Goal: Communication & Community: Answer question/provide support

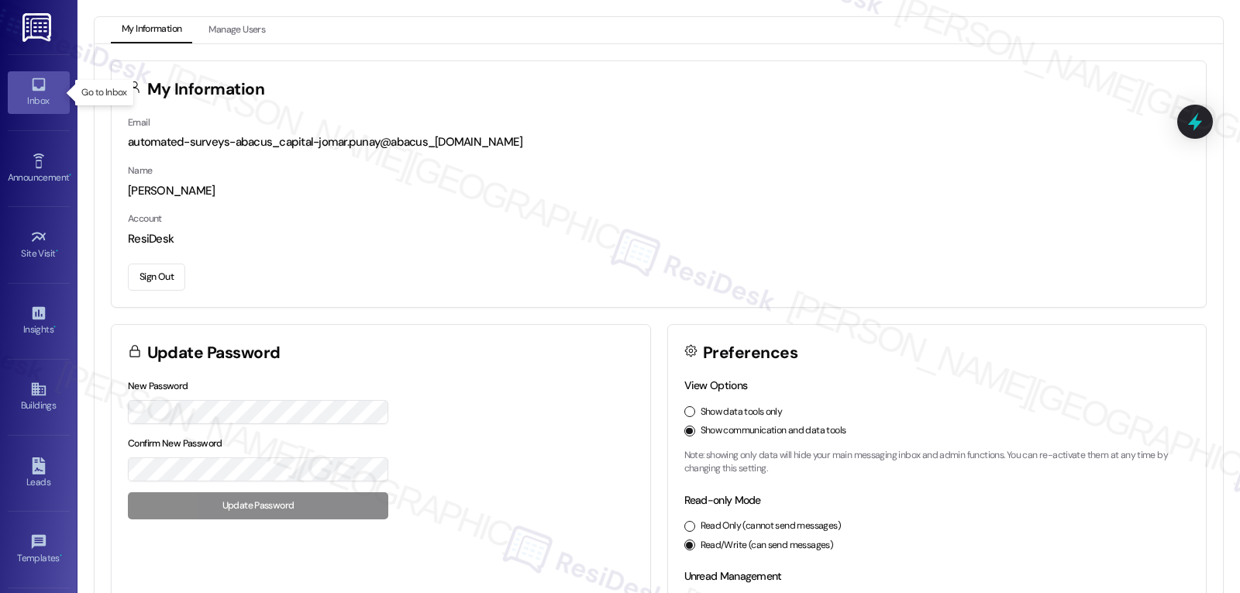
click at [41, 81] on icon at bounding box center [38, 84] width 13 height 13
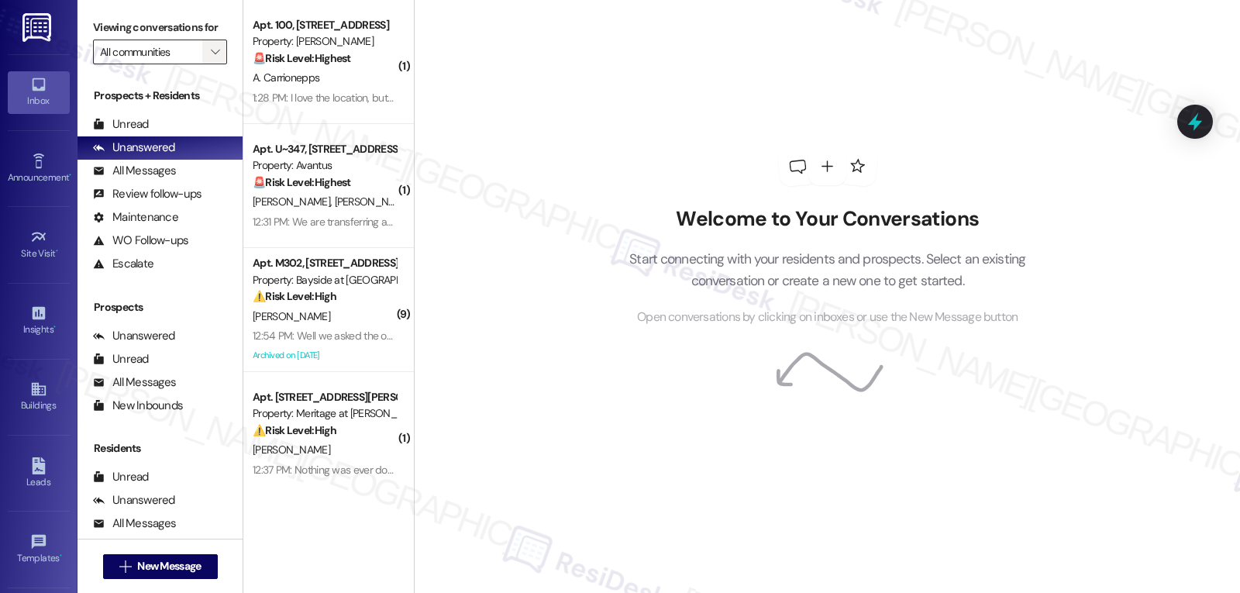
click at [208, 64] on span "" at bounding box center [215, 52] width 15 height 25
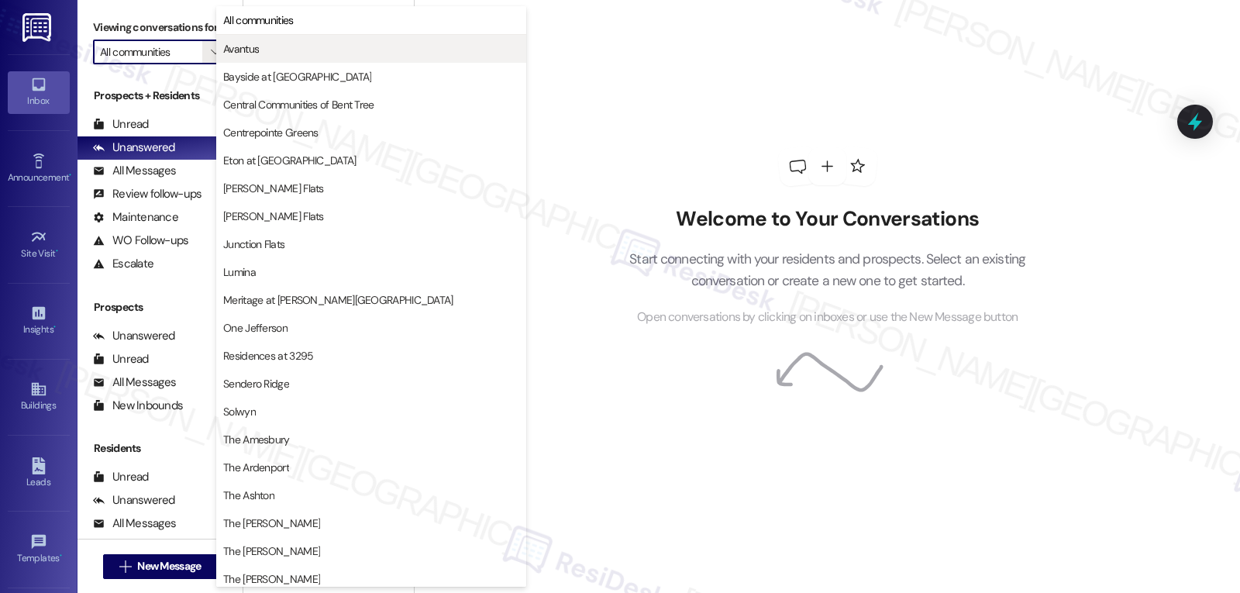
click at [264, 57] on button "Avantus" at bounding box center [371, 49] width 310 height 28
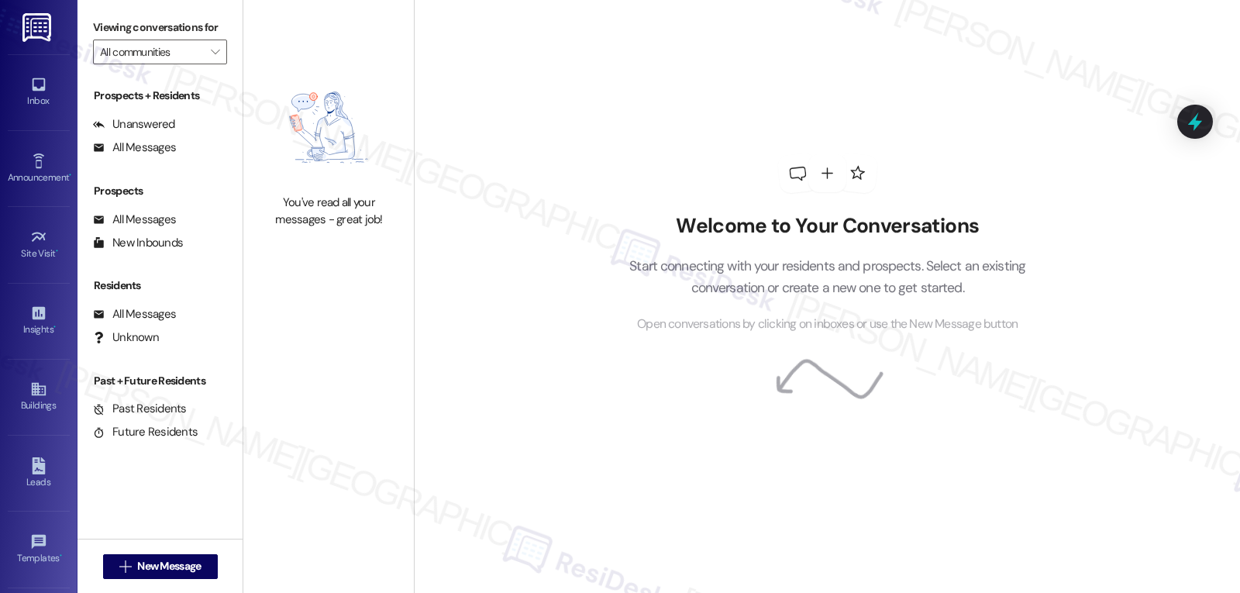
type input "Avantus"
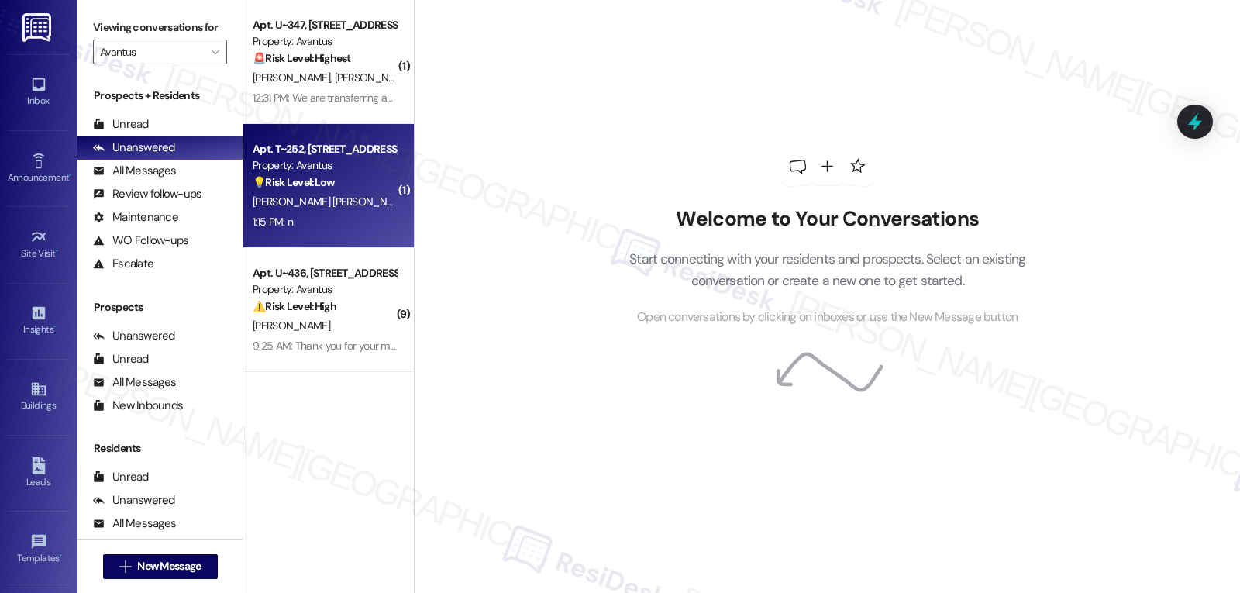
click at [317, 222] on div "1:15 PM: n 1:15 PM: n" at bounding box center [324, 221] width 146 height 19
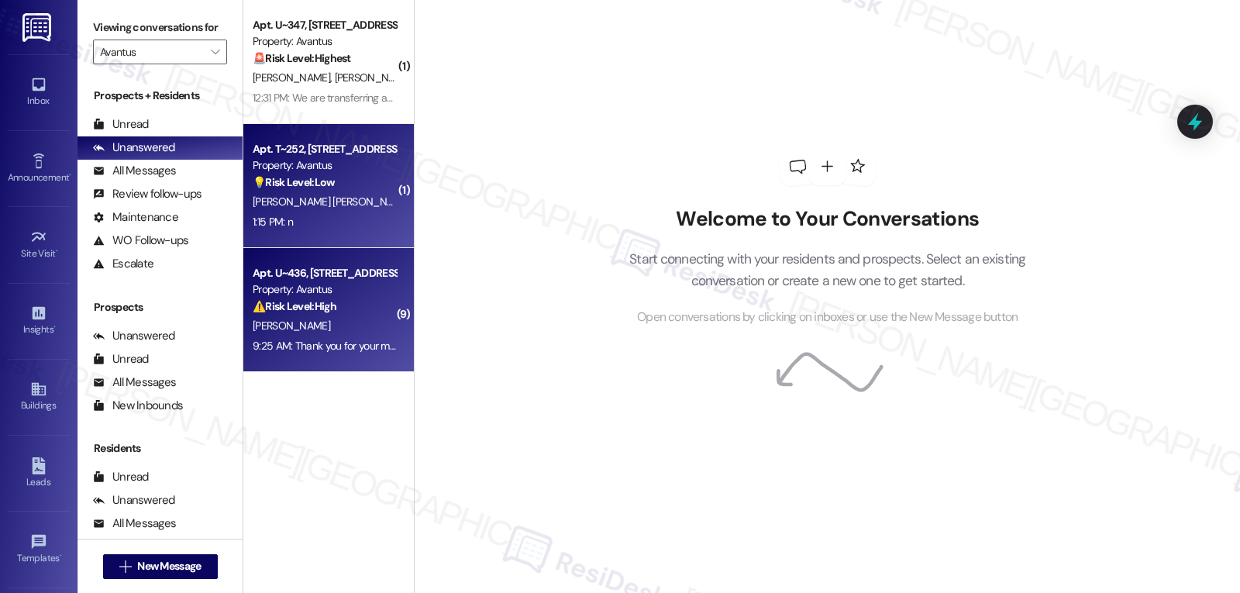
click at [344, 325] on div "M. Irvin" at bounding box center [324, 325] width 146 height 19
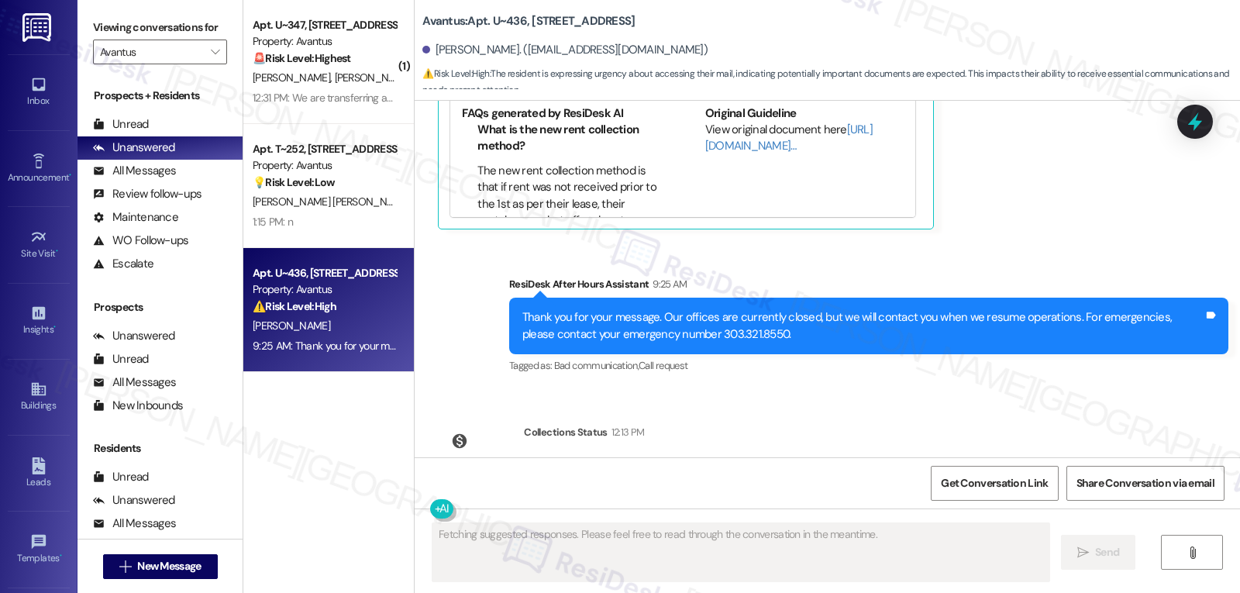
scroll to position [11002, 0]
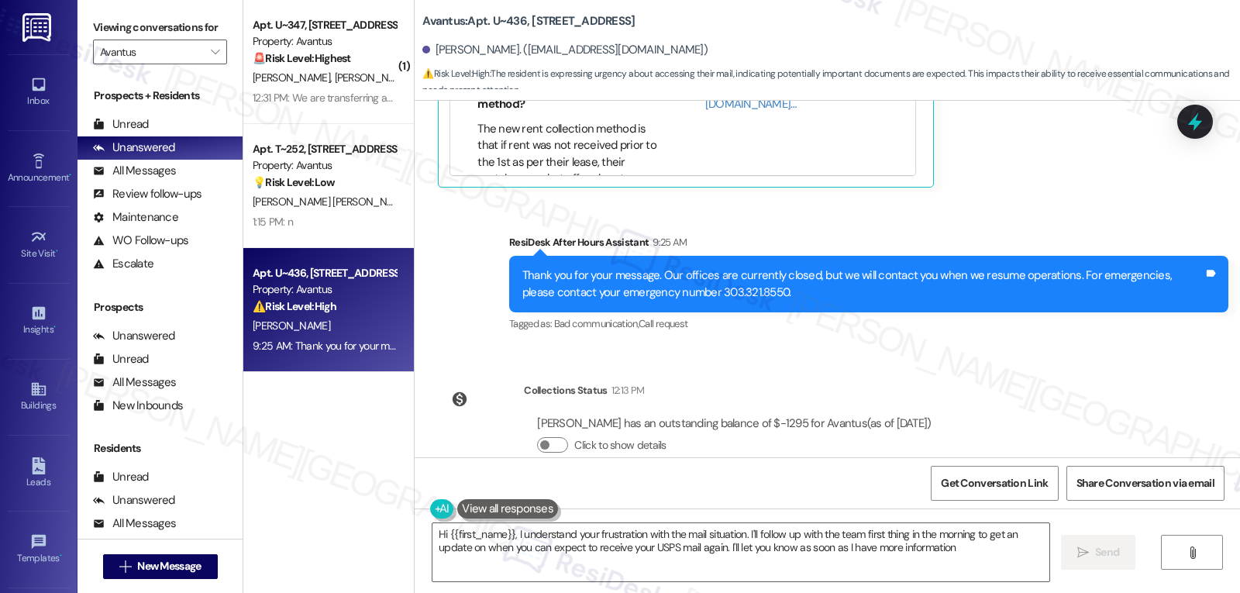
type textarea "Hi {{first_name}}, I understand your frustration with the mail situation. I'll …"
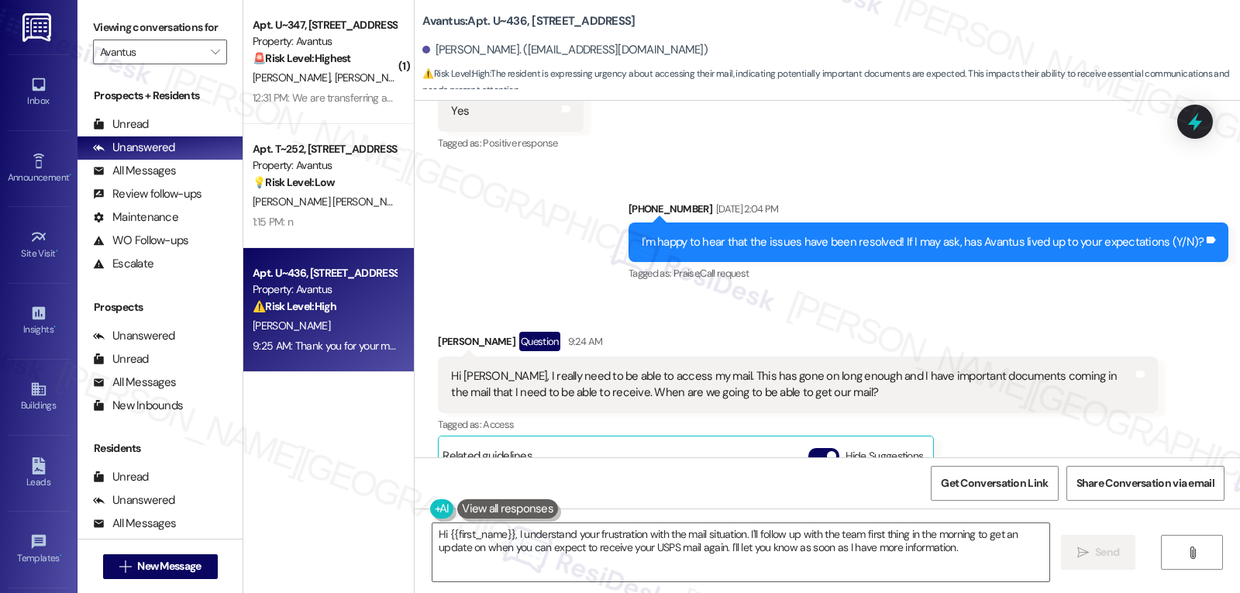
scroll to position [10537, 0]
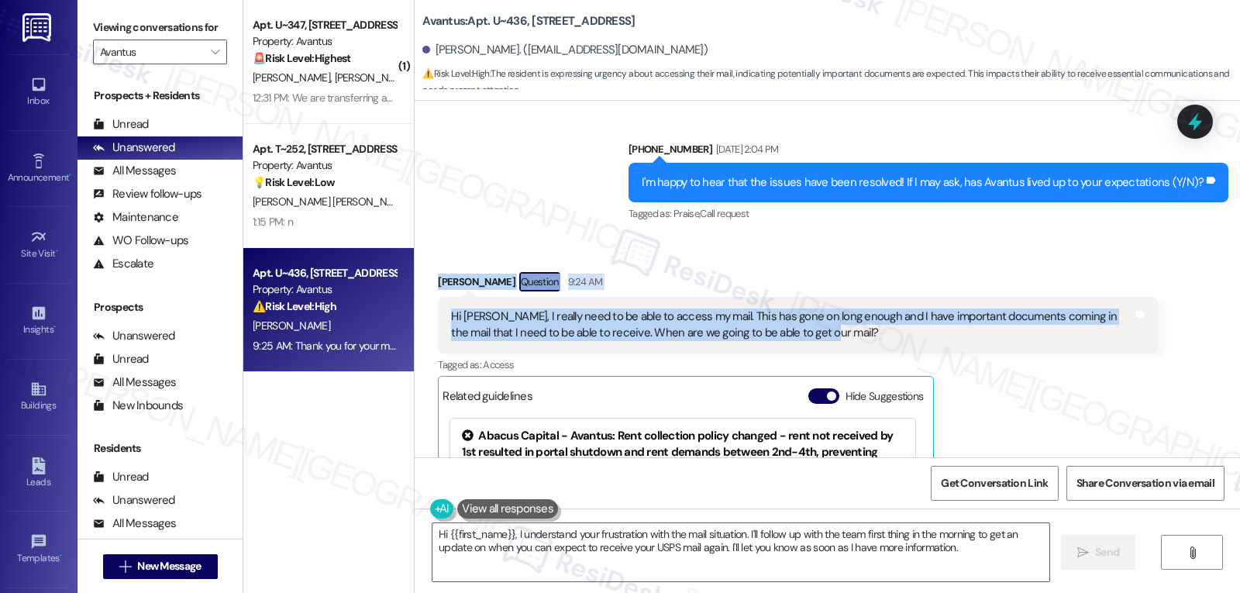
drag, startPoint x: 424, startPoint y: 250, endPoint x: 869, endPoint y: 308, distance: 448.8
click at [869, 308] on div "Received via SMS Megan Irvin Question 9:24 AM Hi Emily, I really need to be abl…" at bounding box center [797, 462] width 743 height 405
copy div "Megan Irvin Question 9:24 AM Hi Emily, I really need to be able to access my ma…"
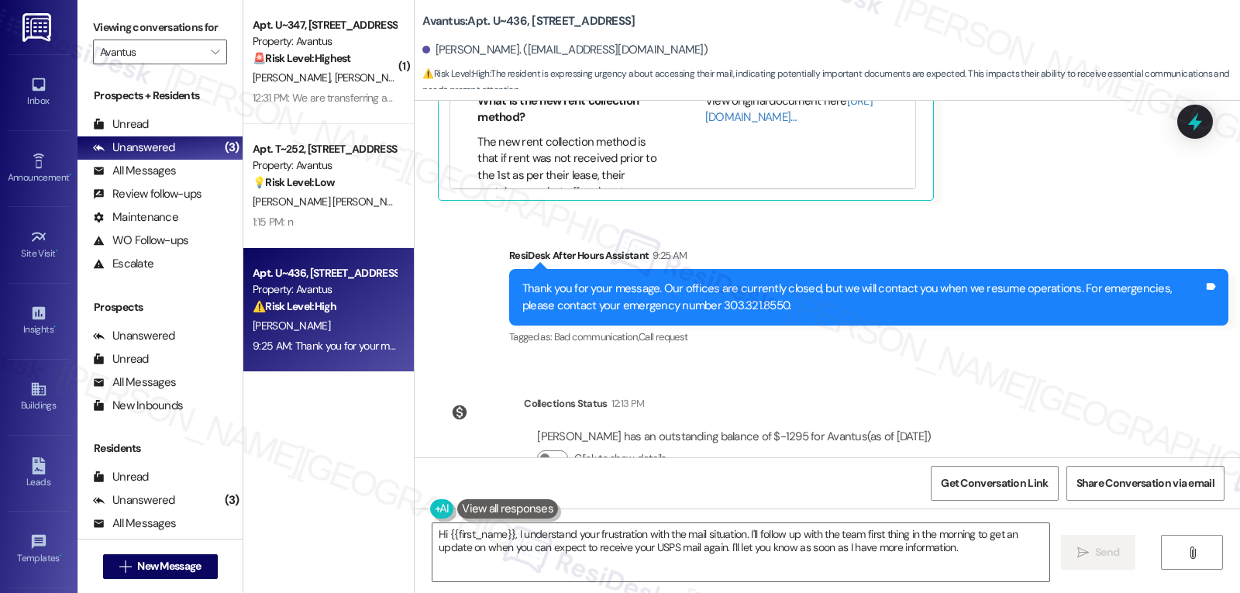
scroll to position [11002, 0]
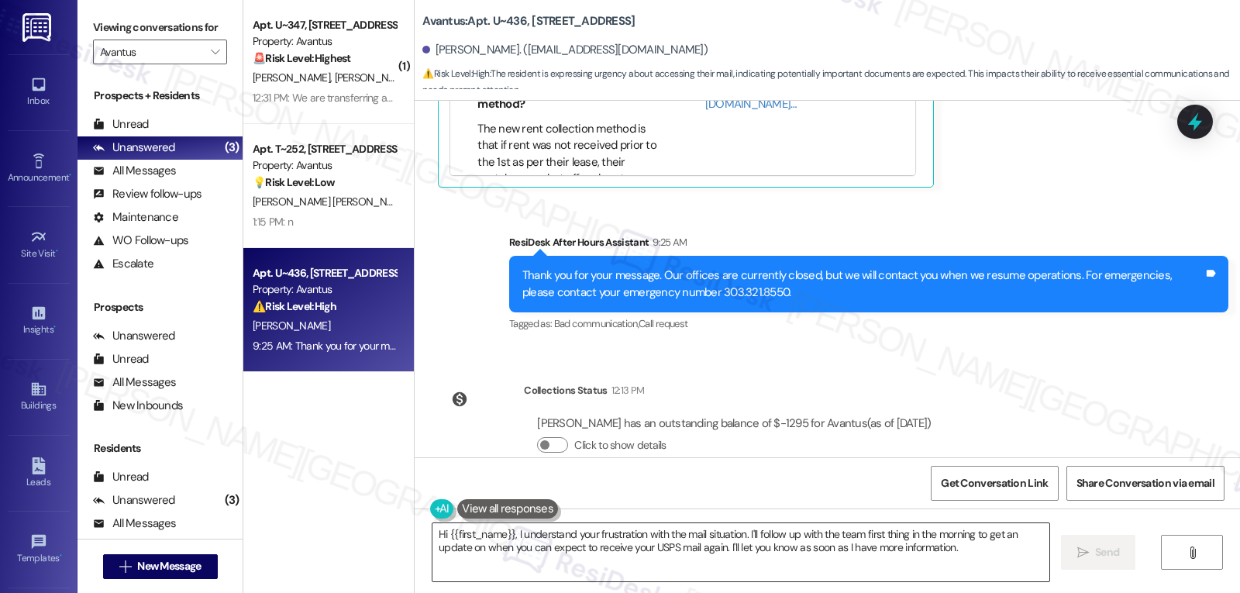
click at [989, 560] on textarea "Hi {{first_name}}, I understand your frustration with the mail situation. I'll …" at bounding box center [740, 552] width 617 height 58
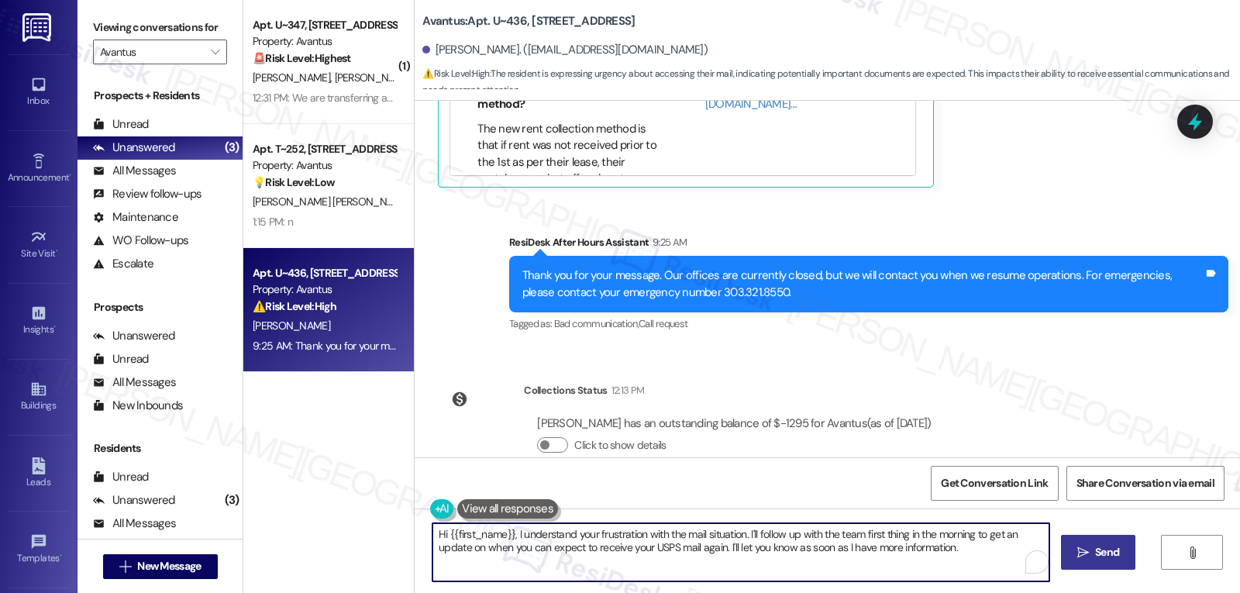
click at [1101, 551] on span "Send" at bounding box center [1107, 552] width 24 height 16
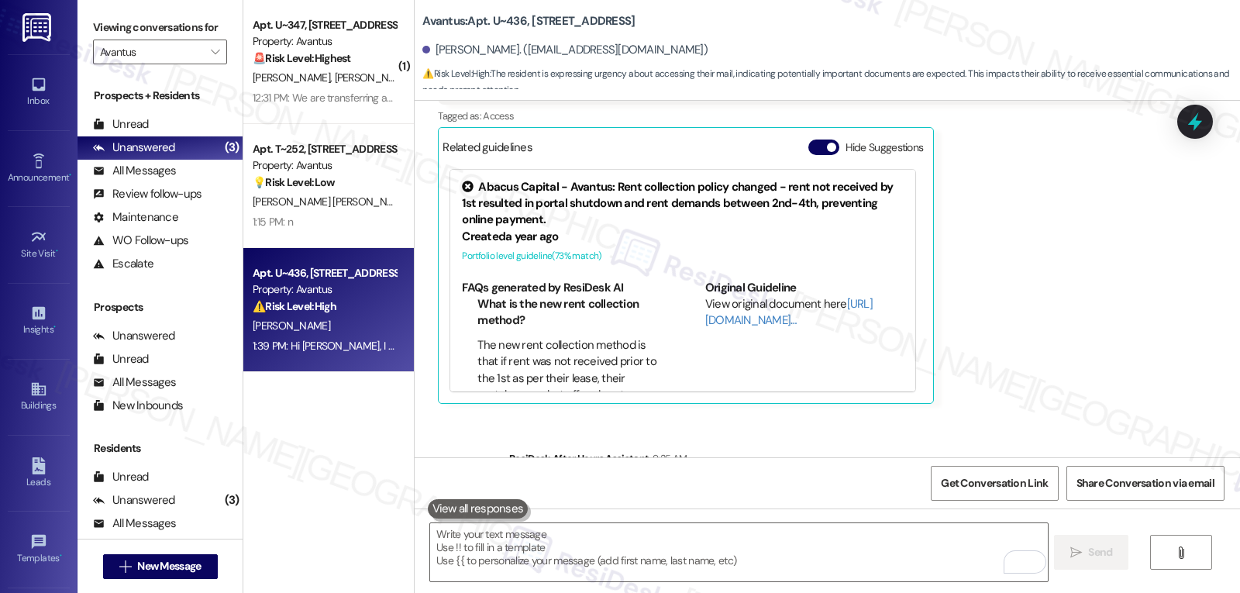
scroll to position [11126, 0]
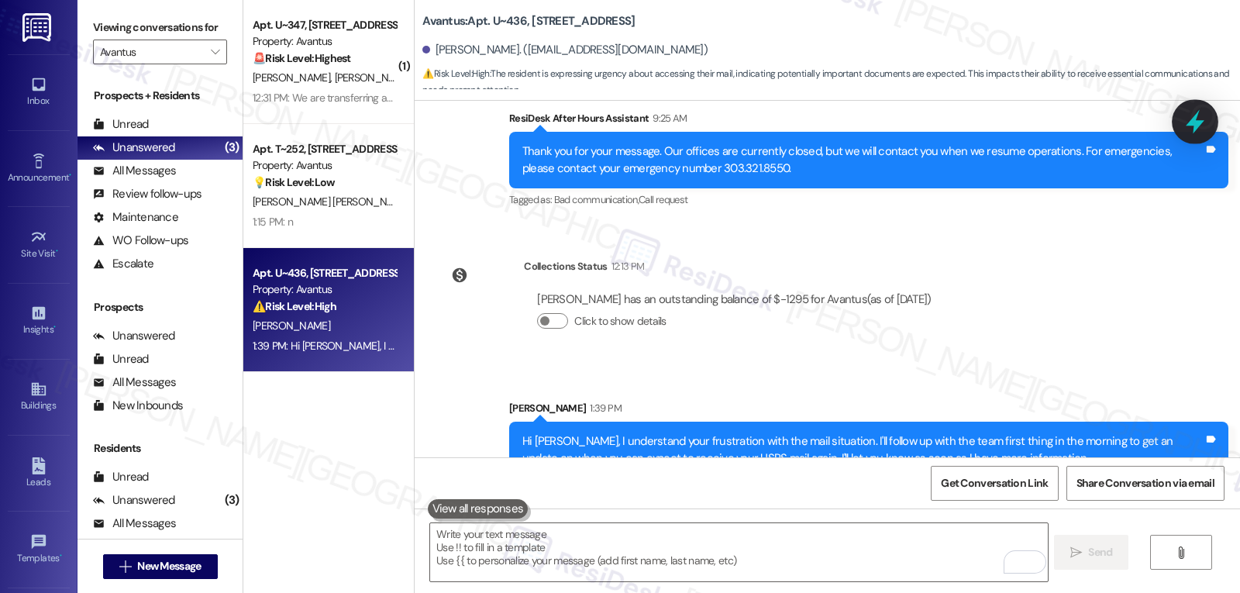
click at [1194, 116] on icon at bounding box center [1195, 122] width 26 height 26
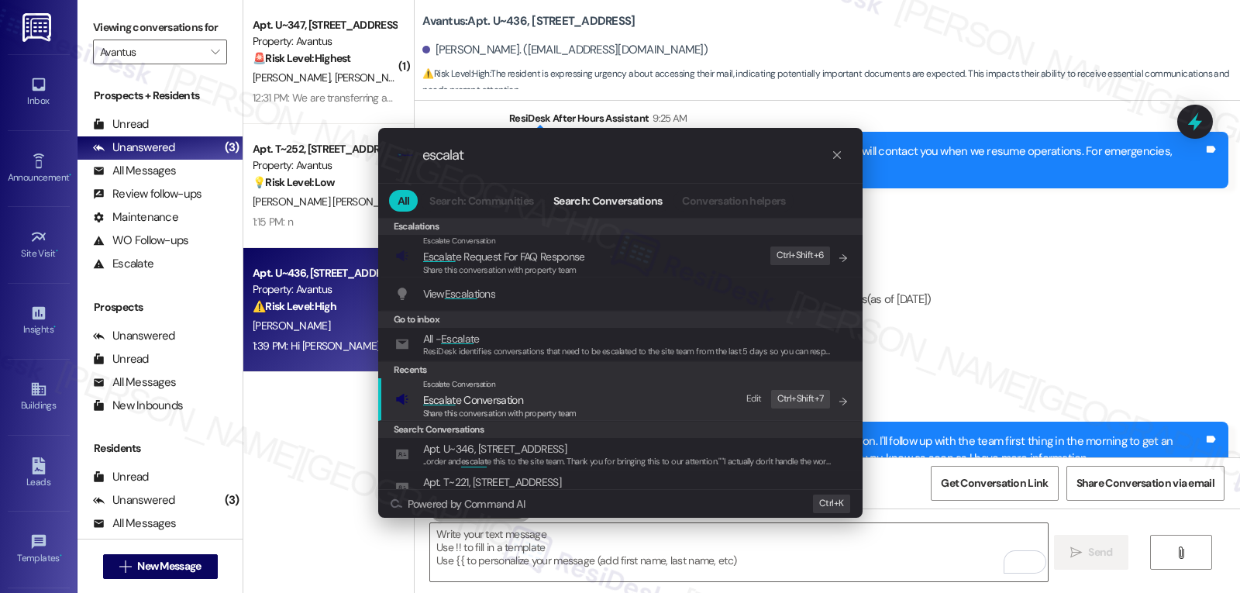
type input "escalat"
click at [537, 405] on span "Escalat e Conversation" at bounding box center [499, 399] width 153 height 17
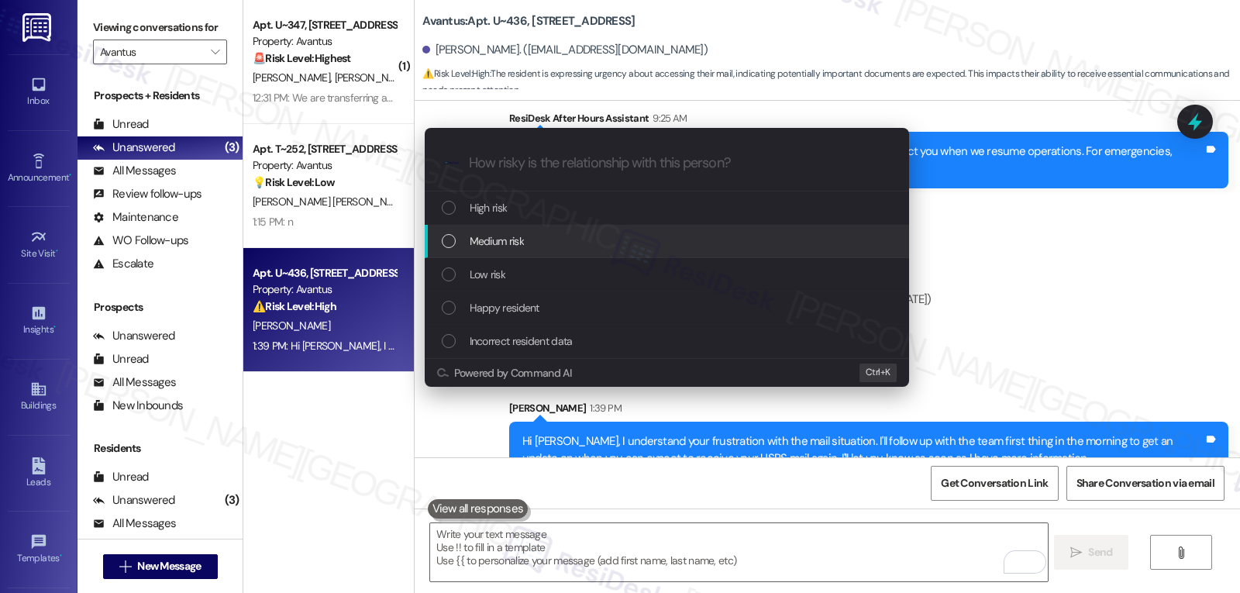
click at [575, 248] on div "Medium risk" at bounding box center [668, 241] width 453 height 17
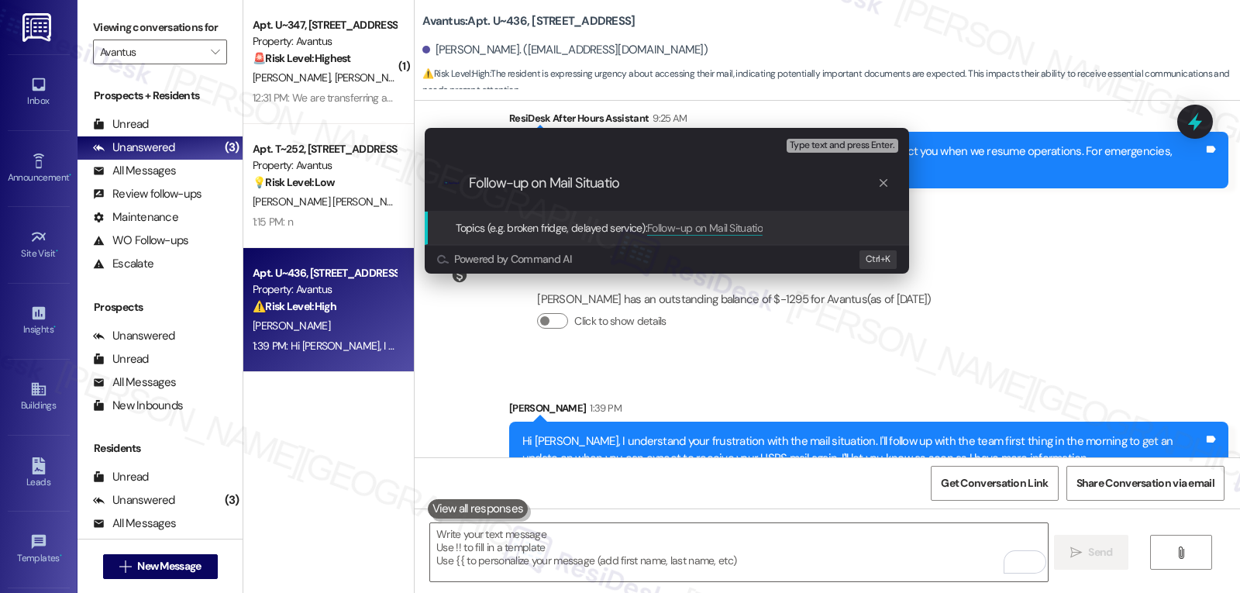
type input "Follow-up on Mail Situation"
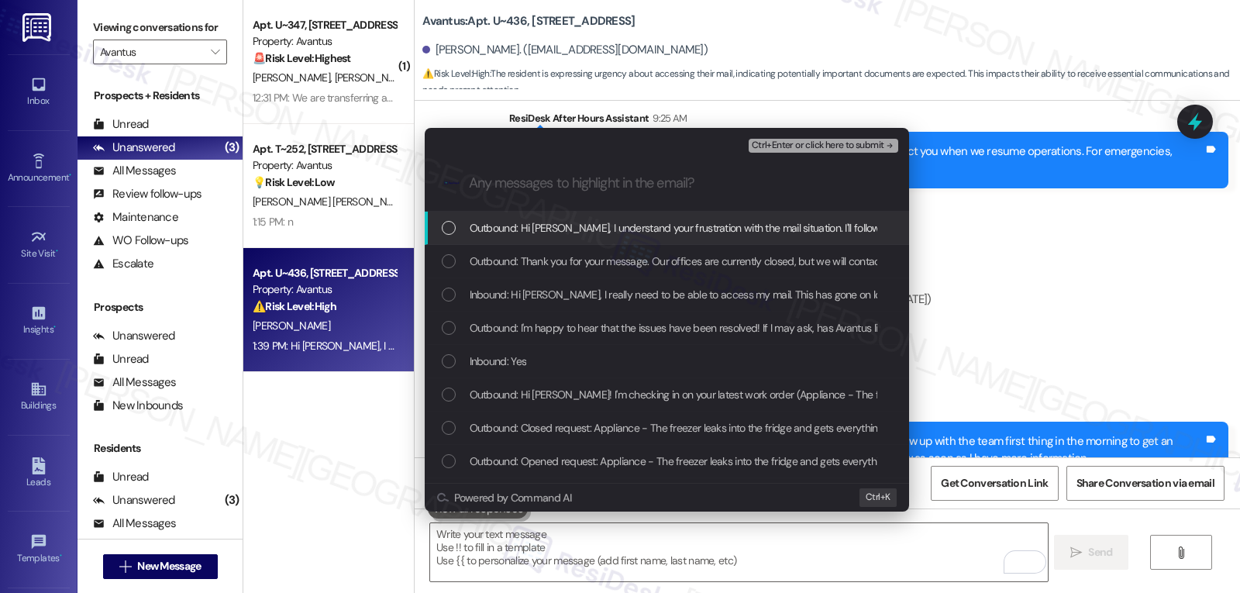
click at [543, 295] on span "Inbound: Hi Emily, I really need to be able to access my mail. This has gone on…" at bounding box center [995, 294] width 1050 height 17
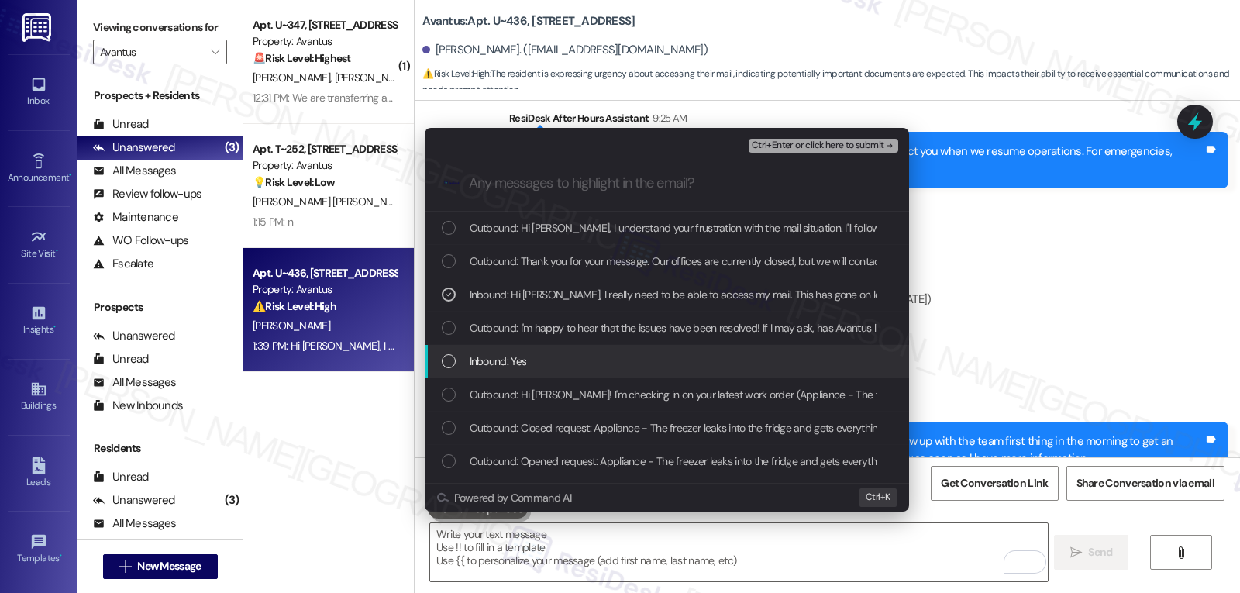
click at [525, 357] on span "Inbound: Yes" at bounding box center [498, 361] width 57 height 17
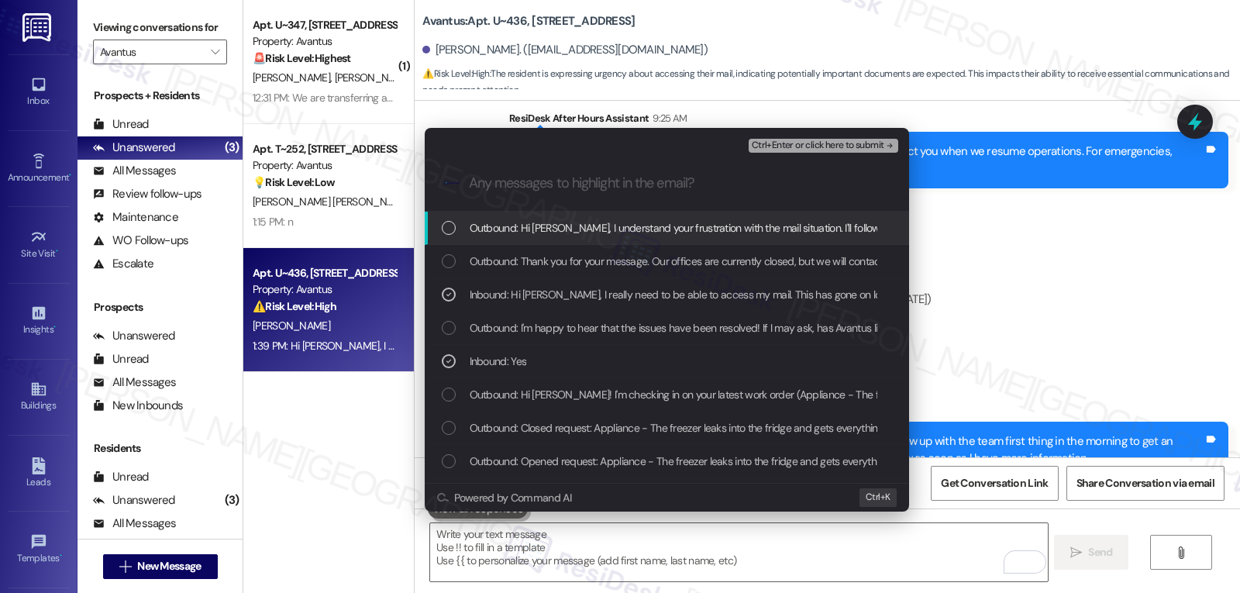
click at [825, 147] on span "Ctrl+Enter or click here to submit" at bounding box center [818, 145] width 133 height 11
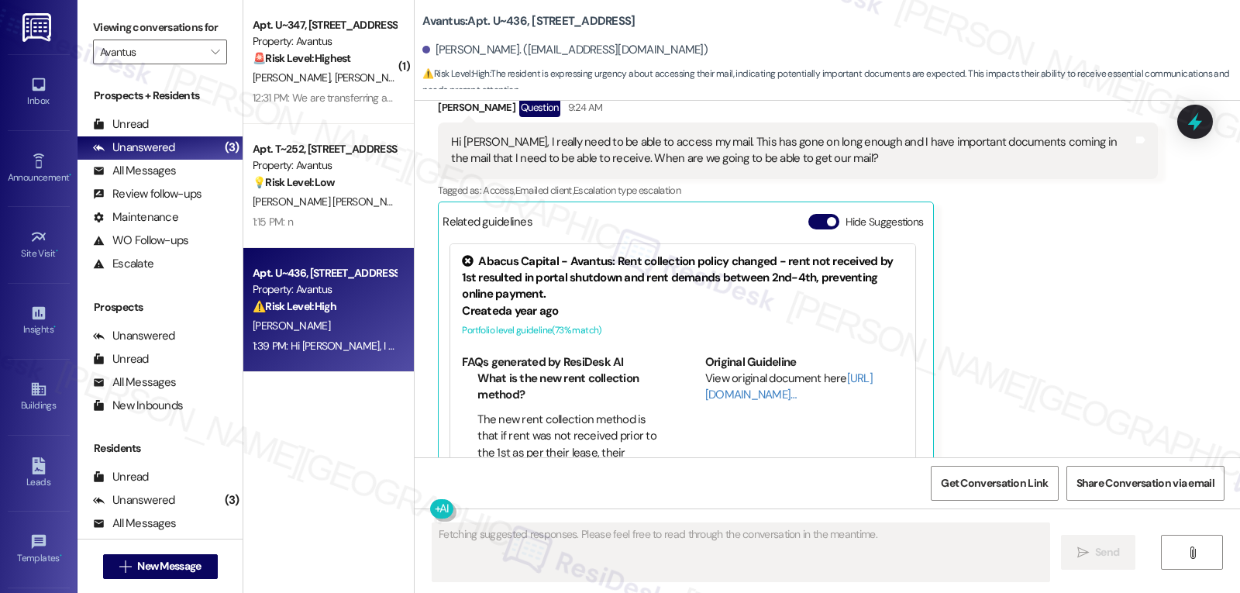
scroll to position [600, 0]
click at [808, 214] on div "Hide Suggestions" at bounding box center [869, 222] width 122 height 16
click at [808, 214] on button "Hide Suggestions" at bounding box center [823, 222] width 31 height 16
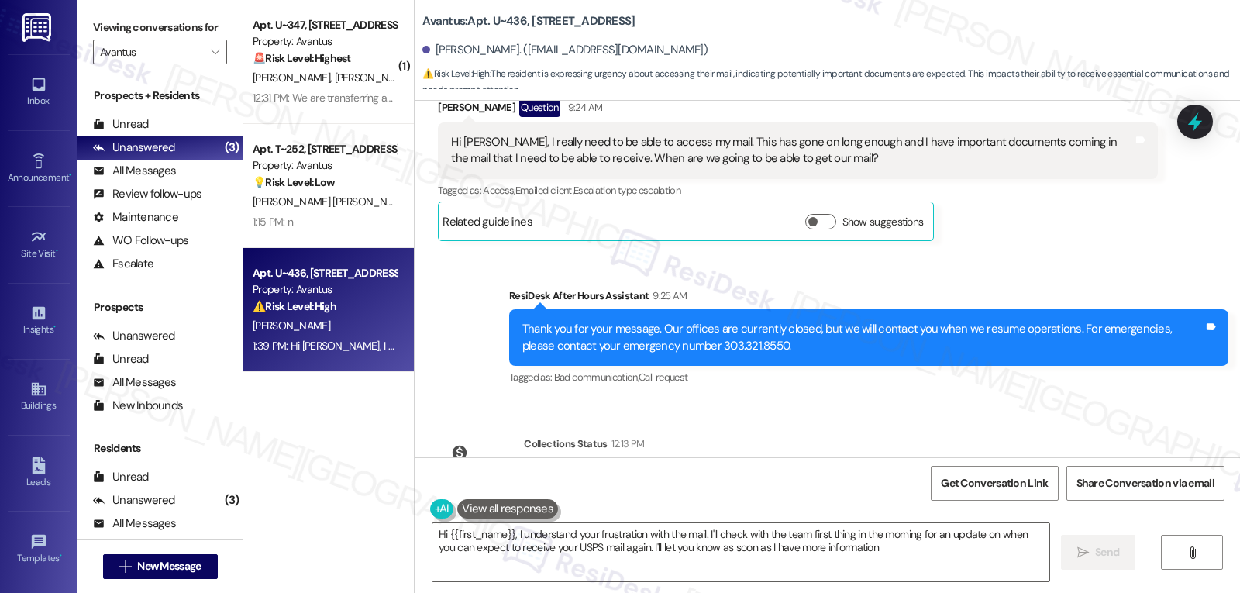
type textarea "Hi {{first_name}}, I understand your frustration with the mail. I'll check with…"
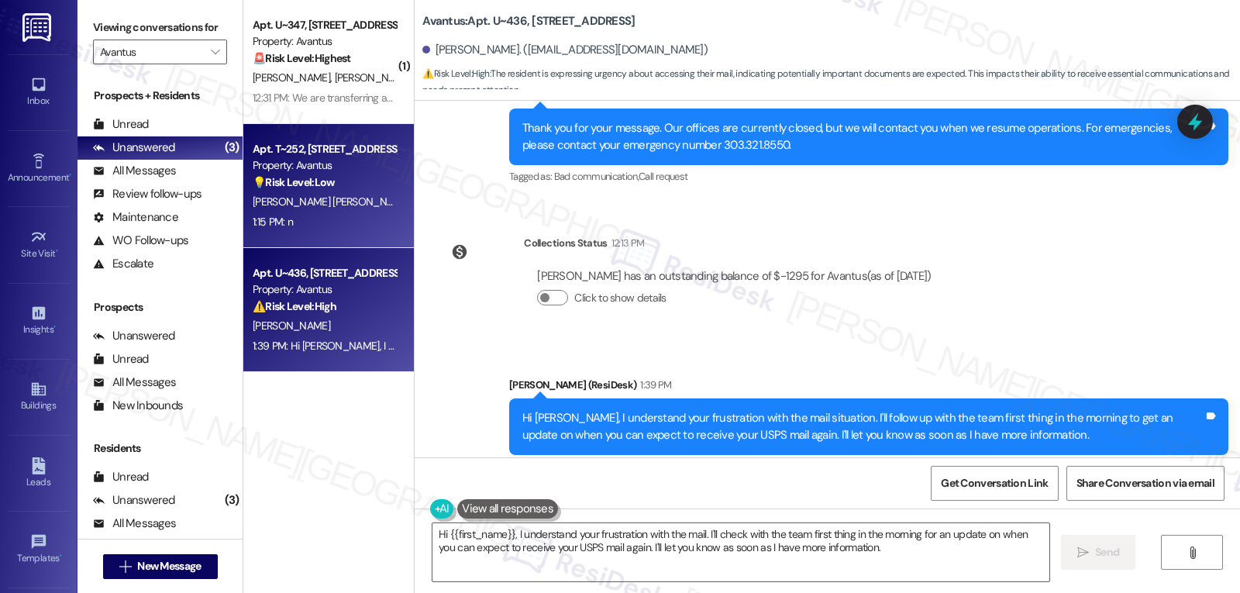
click at [326, 236] on div "Apt. T~252, 8008 Montview Blvd. Property: Avantus 💡 Risk Level: Low The provide…" at bounding box center [328, 186] width 171 height 124
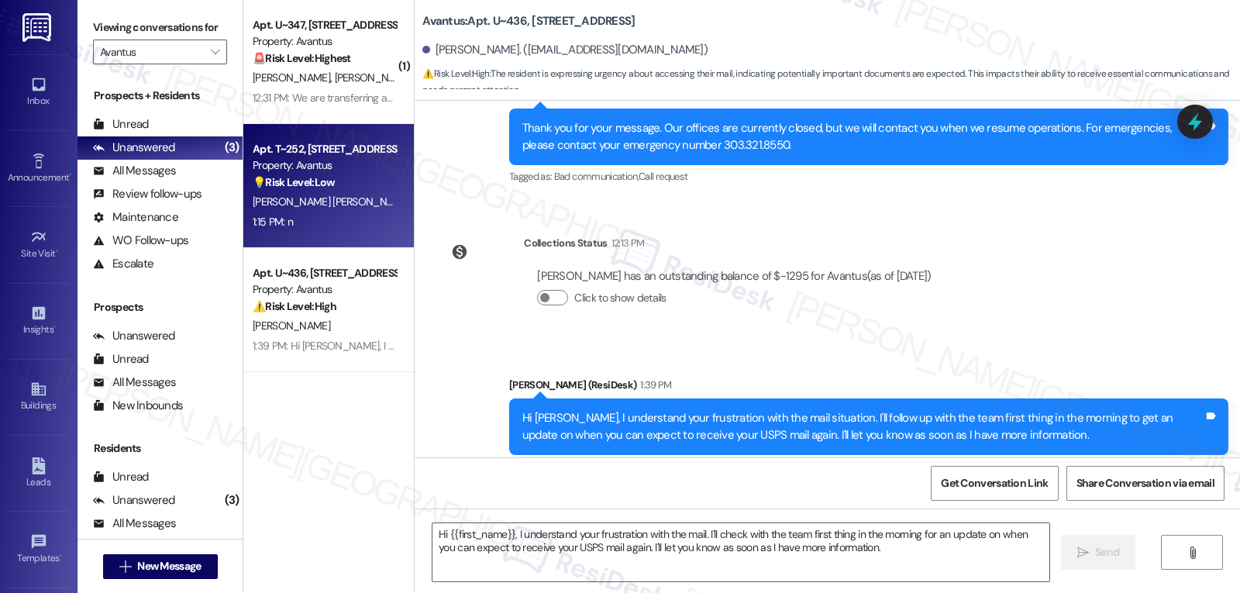
type textarea "Fetching suggested responses. Please feel free to read through the conversation…"
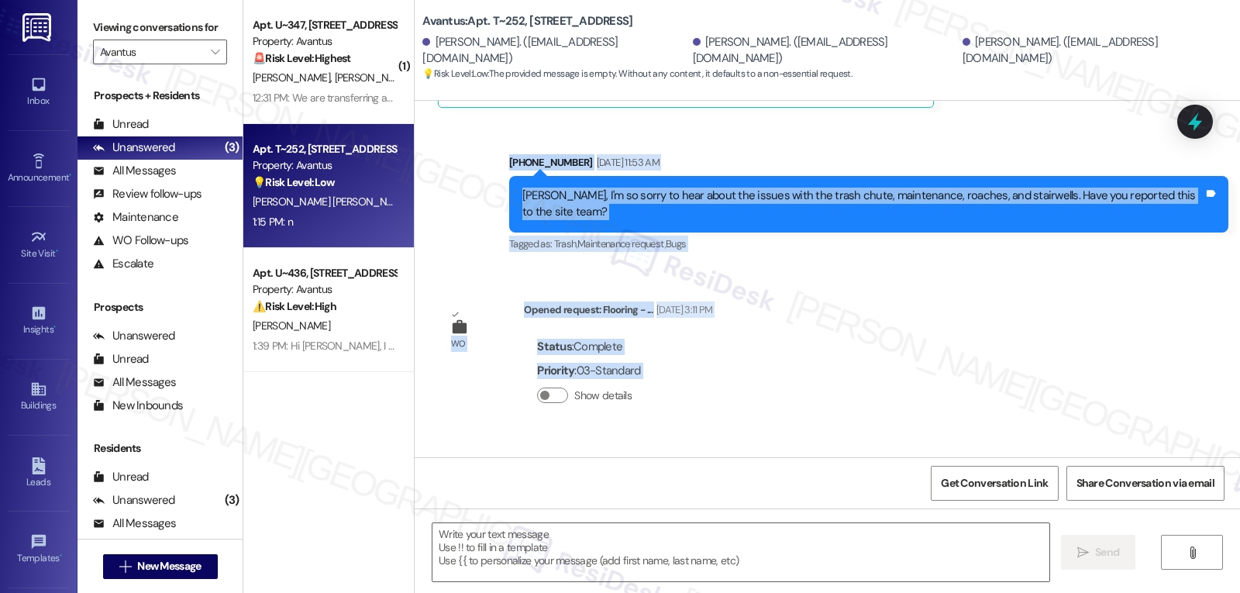
scroll to position [1651, 0]
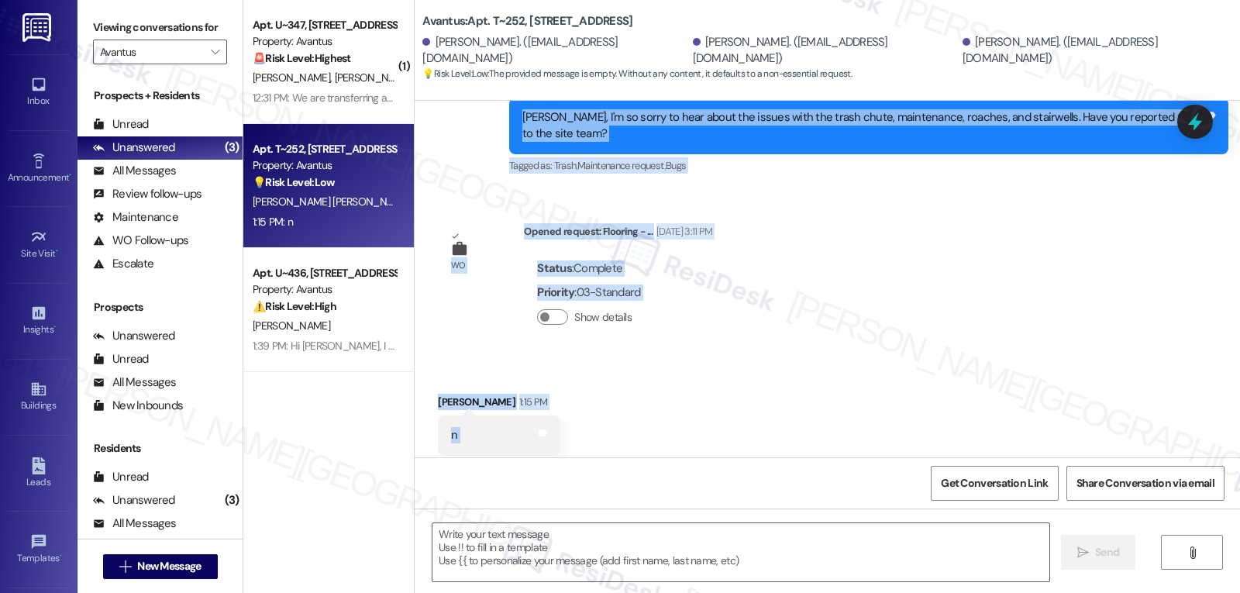
drag, startPoint x: 734, startPoint y: 149, endPoint x: 739, endPoint y: 422, distance: 272.9
click at [739, 422] on div "WO Lease started Oct 14, 2024 at 8:00 PM Show details Survey, sent via SMS Resi…" at bounding box center [827, 279] width 825 height 357
copy div "(214) 518-7946 May 27, 2025 at 1:40 PM I understand you're not happy with your …"
click at [650, 554] on textarea at bounding box center [740, 552] width 617 height 58
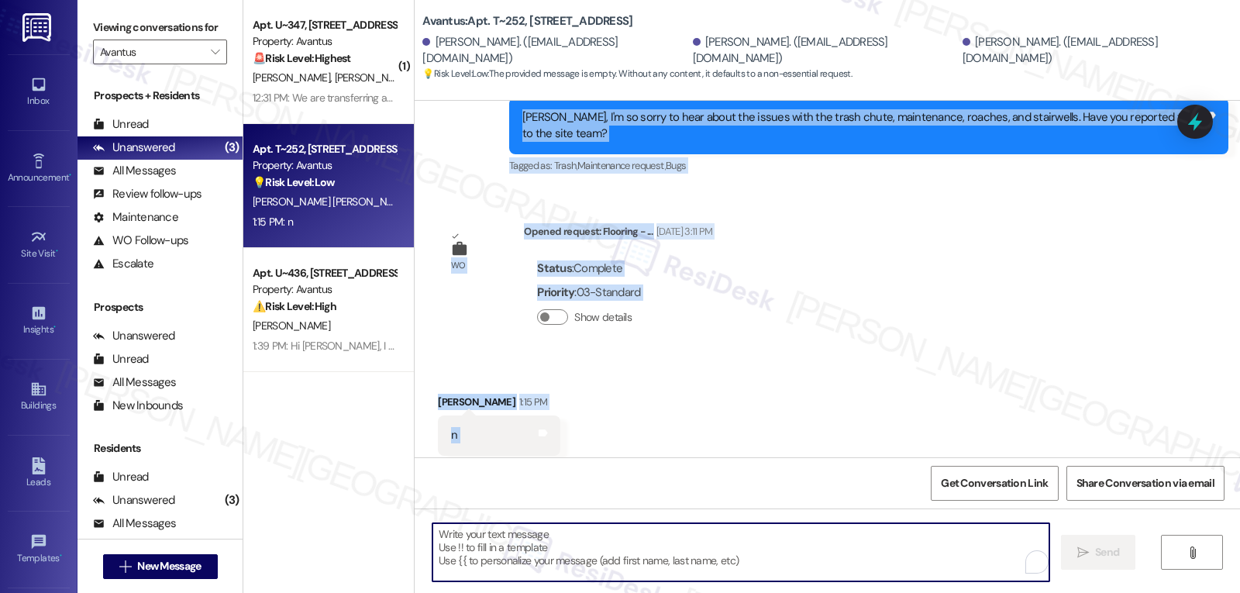
paste textarea "Thanks for confirming, Jasmin. I’m really sorry these problems are still going …"
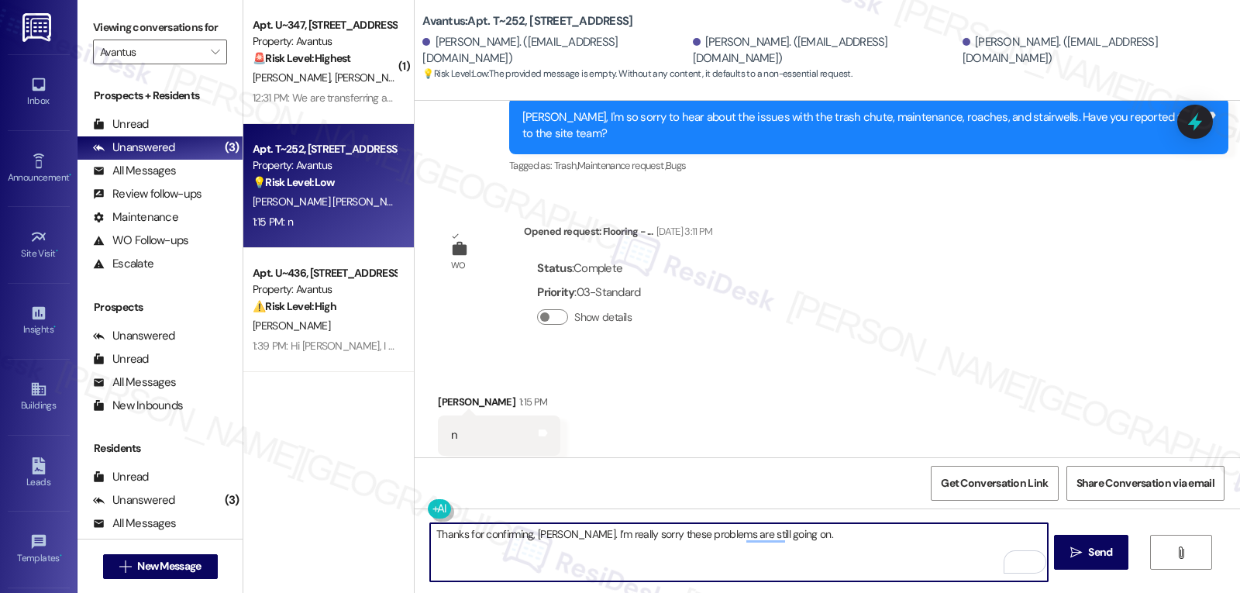
click at [708, 550] on textarea "Thanks for confirming, Jasmin. I’m really sorry these problems are still going …" at bounding box center [738, 552] width 617 height 58
paste textarea "I’m going to escalate this right away and make sure the team has all the detail…"
click at [1197, 123] on icon at bounding box center [1195, 122] width 19 height 24
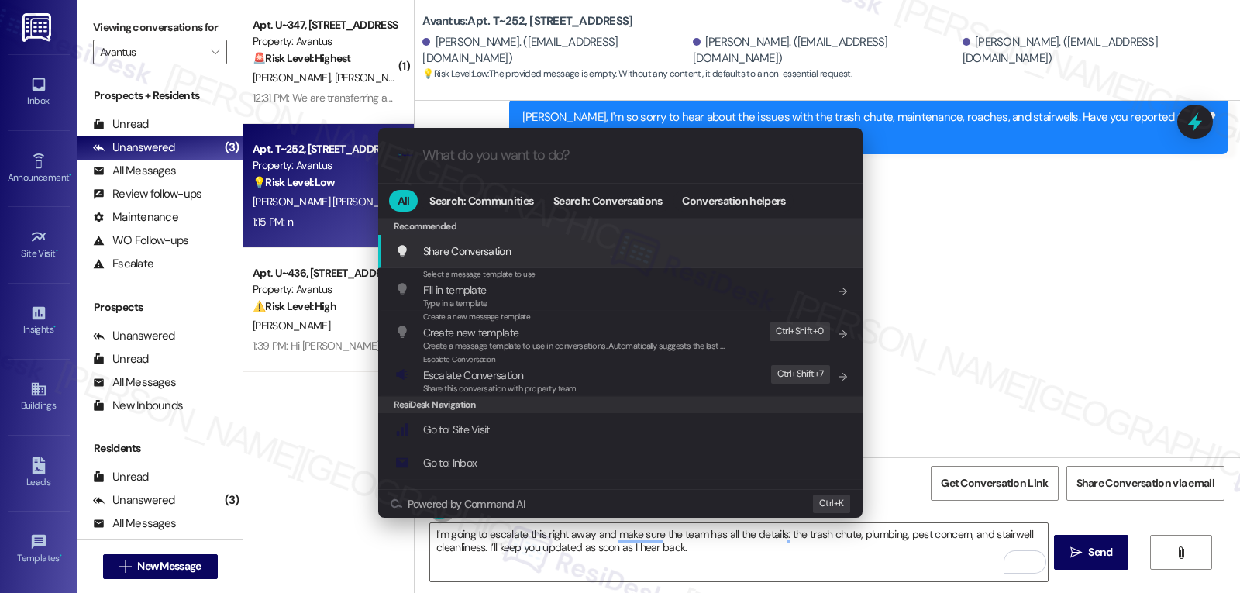
click at [1090, 282] on div ".cls-1{fill:#0a055f;}.cls-2{fill:#0cc4c4;} resideskLogoBlueOrange All Search: C…" at bounding box center [620, 296] width 1240 height 593
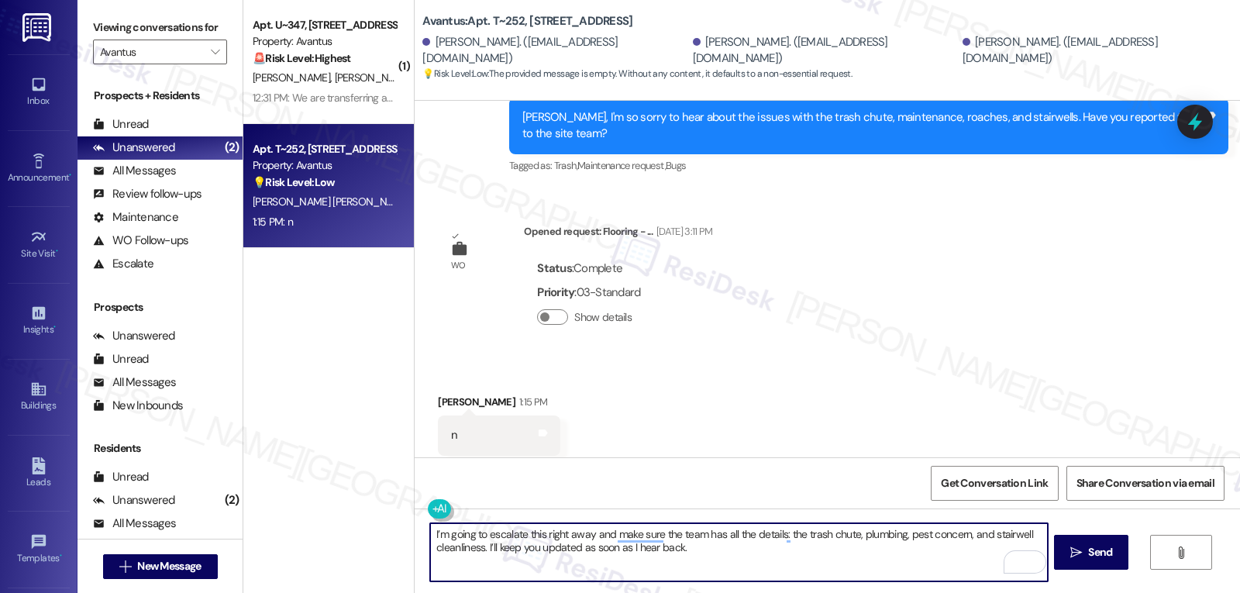
click at [750, 538] on textarea "I’m going to escalate this right away and make sure the team has all the detail…" at bounding box center [738, 552] width 617 height 58
click at [546, 309] on button "Show details" at bounding box center [552, 317] width 31 height 16
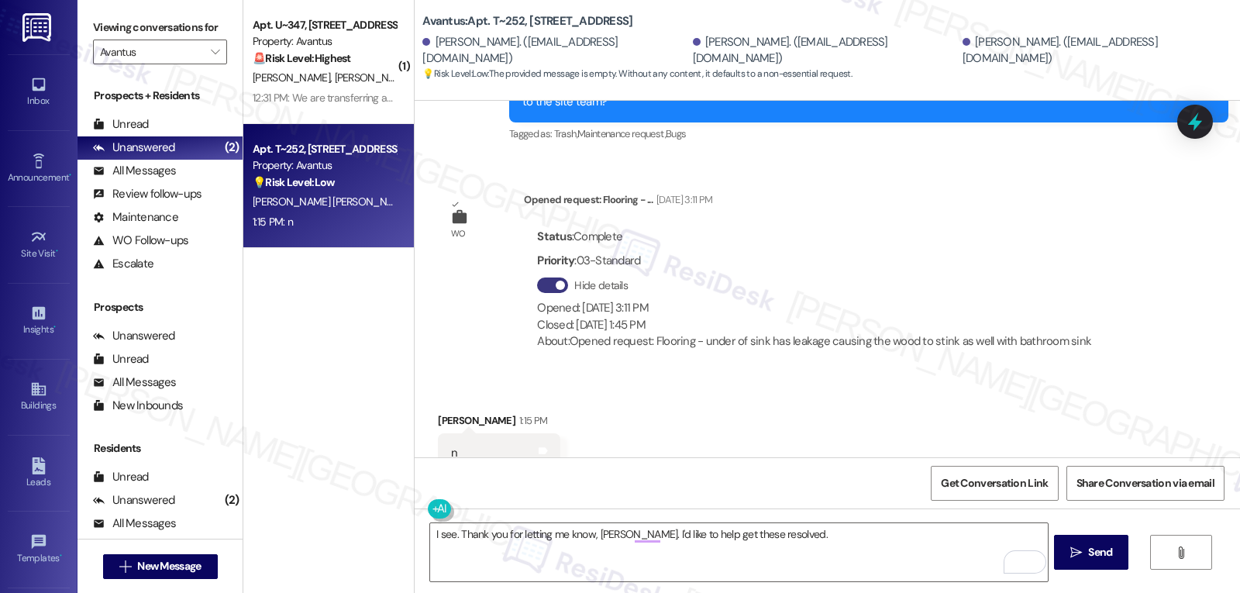
scroll to position [1701, 0]
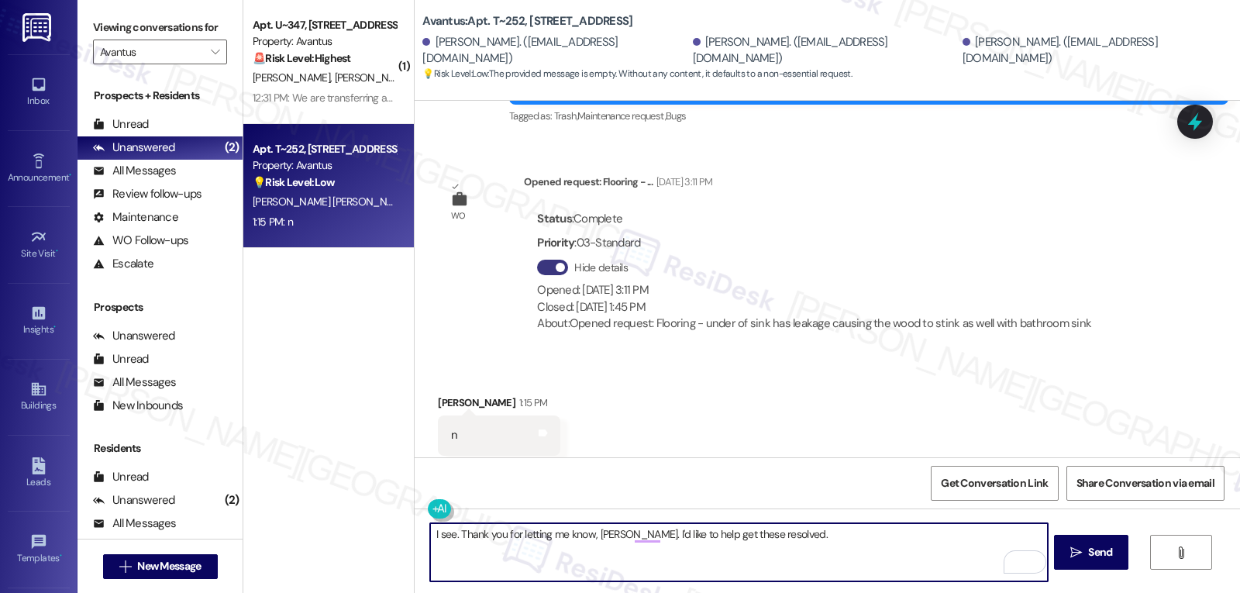
click at [793, 551] on textarea "I see. Thank you for letting me know, Jasmin. I'd like to help get these resolv…" at bounding box center [738, 552] width 617 height 58
click at [836, 530] on textarea "I see. Thank you for letting me know, Jasmin. I'd like to help get these resolv…" at bounding box center [738, 552] width 617 height 58
click at [667, 569] on textarea "I see. Thank you for letting me know, Jasmin. I'd like to help get these resolv…" at bounding box center [738, 552] width 617 height 58
type textarea "I see. Thank you for letting me know, Jasmin. I'd like to help get these resolv…"
click at [1110, 546] on span "Send" at bounding box center [1100, 552] width 24 height 16
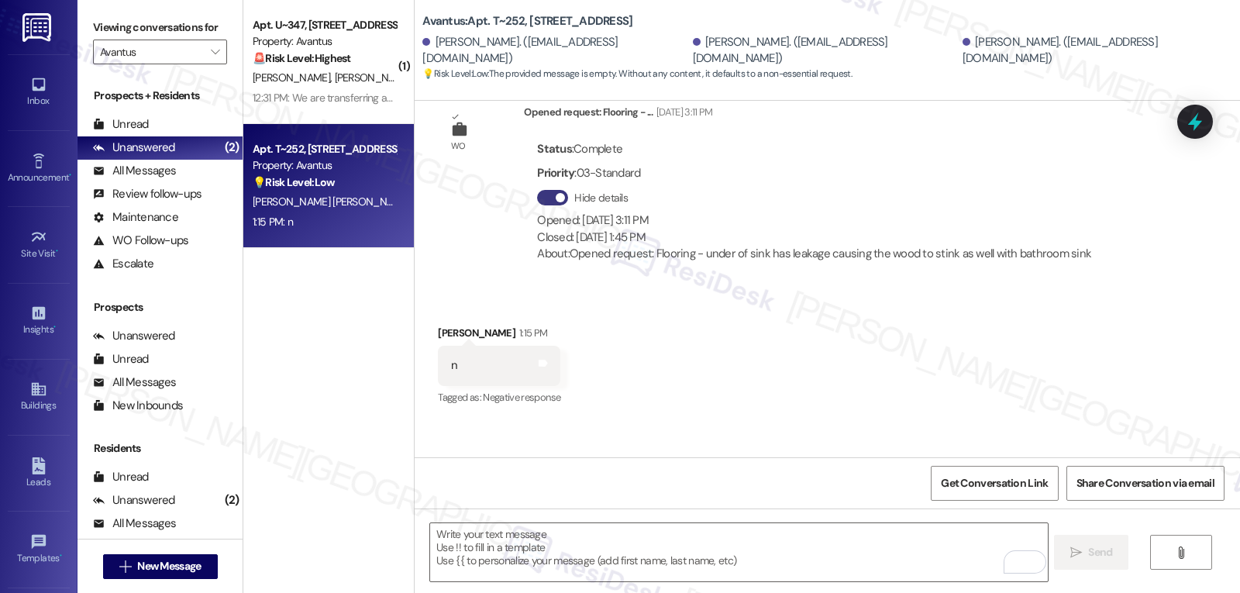
scroll to position [1825, 0]
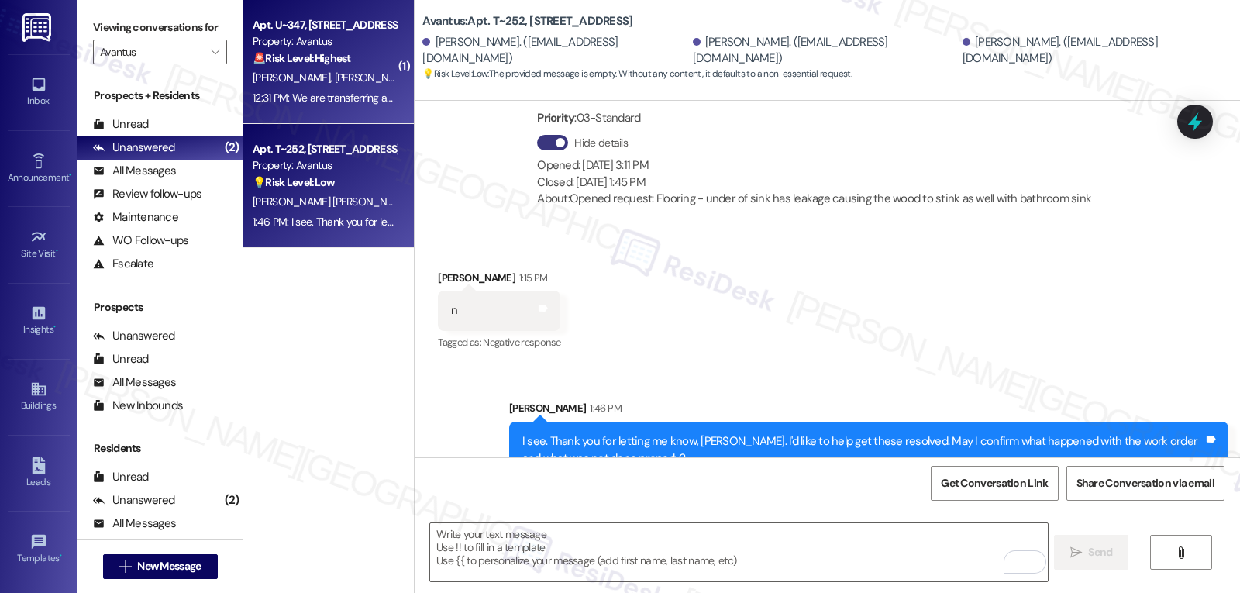
click at [324, 97] on div "12:31 PM: We are transferring apartments on October 10. They are doing the insp…" at bounding box center [508, 98] width 510 height 14
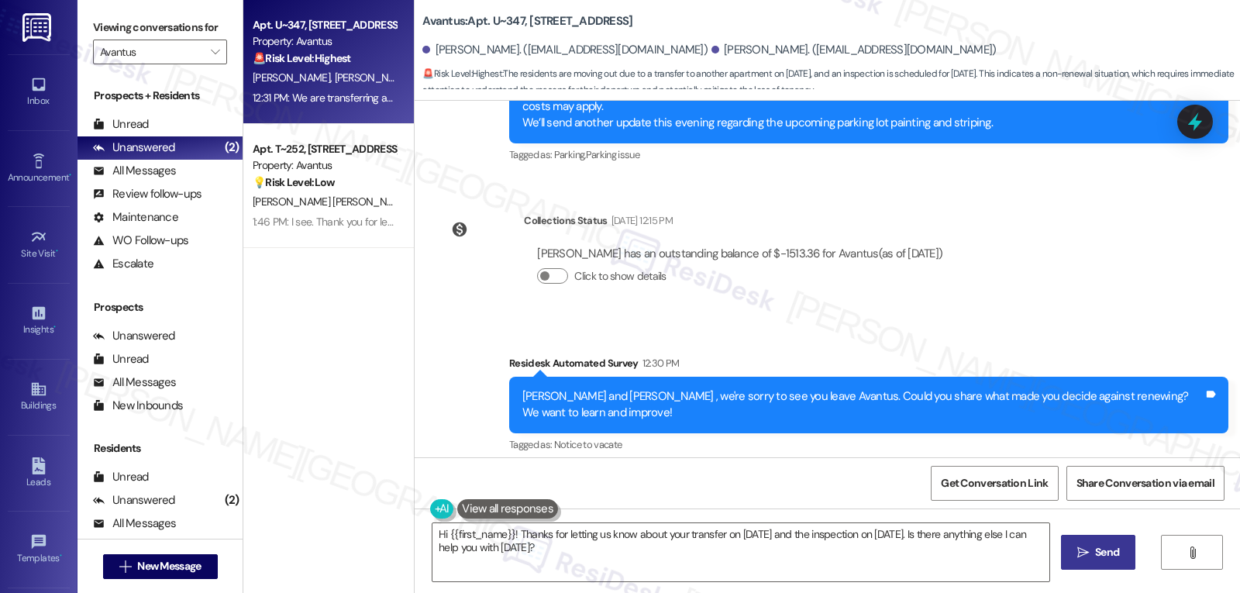
scroll to position [4170, 0]
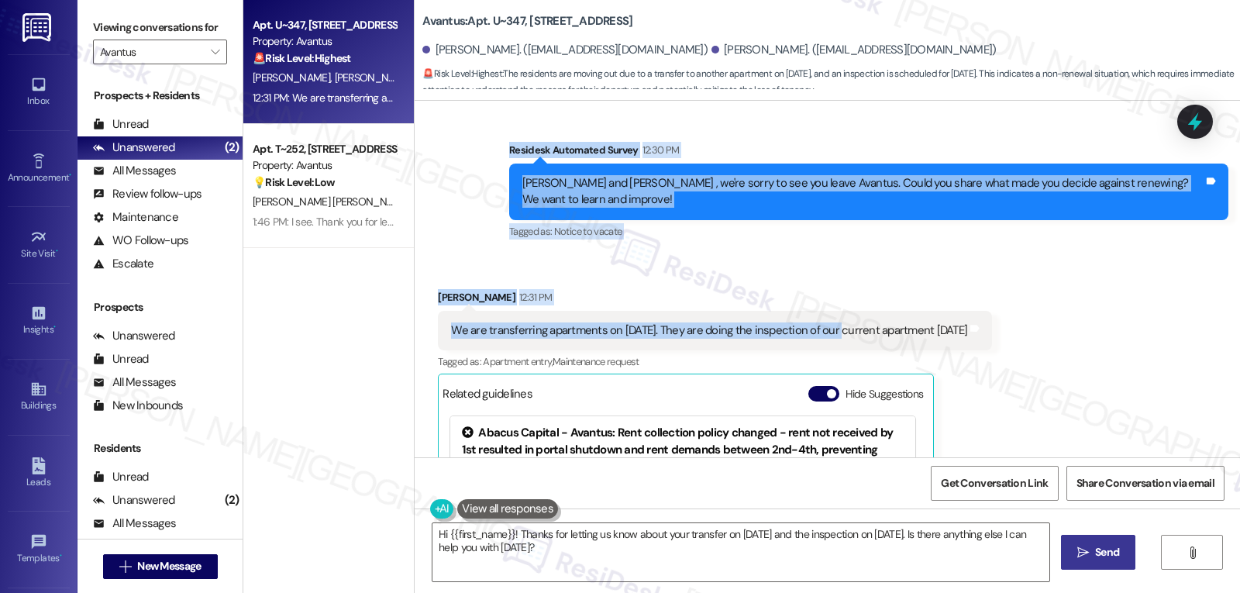
drag, startPoint x: 485, startPoint y: 252, endPoint x: 825, endPoint y: 267, distance: 339.8
click at [825, 267] on div "WO Opened request: General - B... Apr 21, 2022 at 9:20 AM Status : Complete Pri…" at bounding box center [827, 279] width 825 height 357
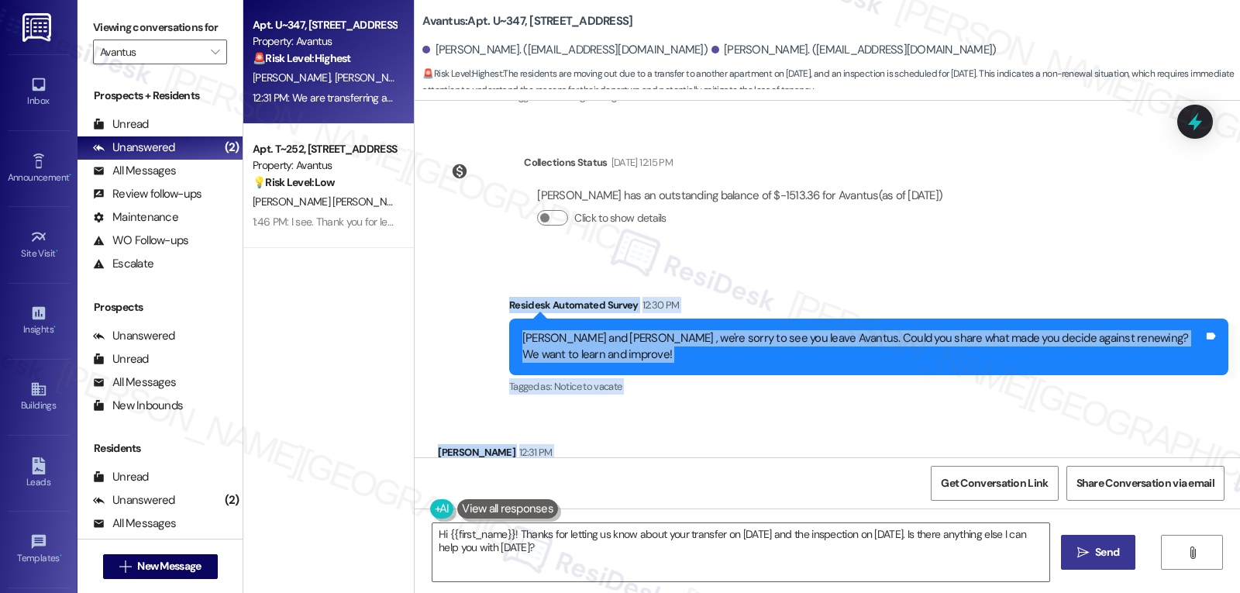
scroll to position [4325, 0]
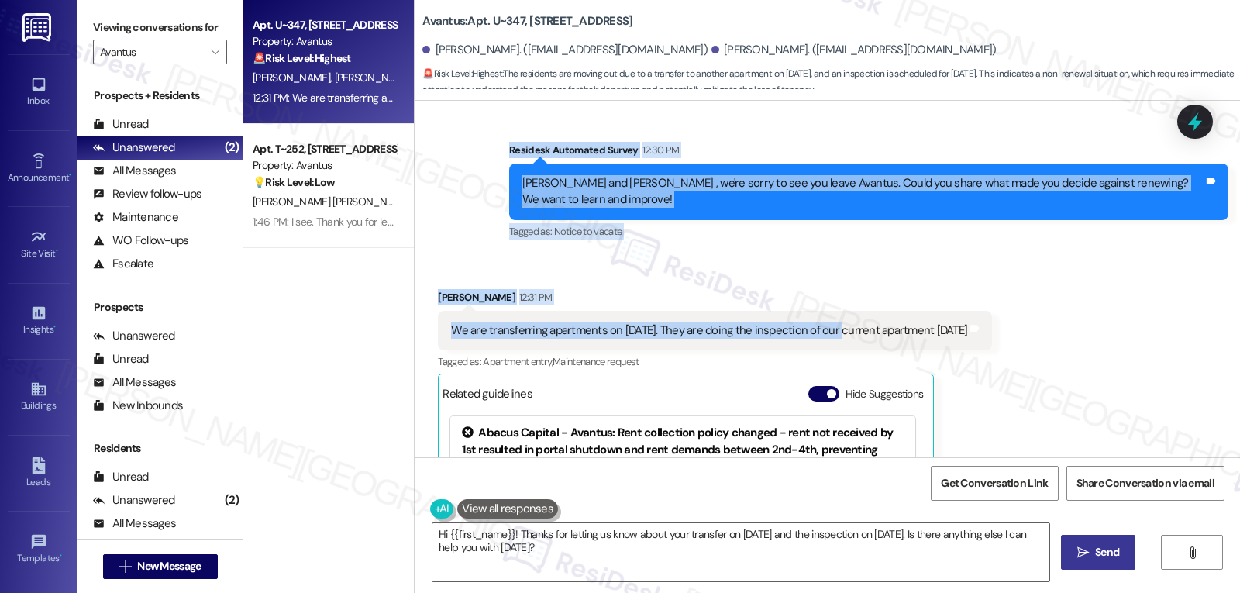
click at [926, 254] on div "Received via SMS Blake Barnhart 12:31 PM We are transferring apartments on Octo…" at bounding box center [827, 458] width 825 height 408
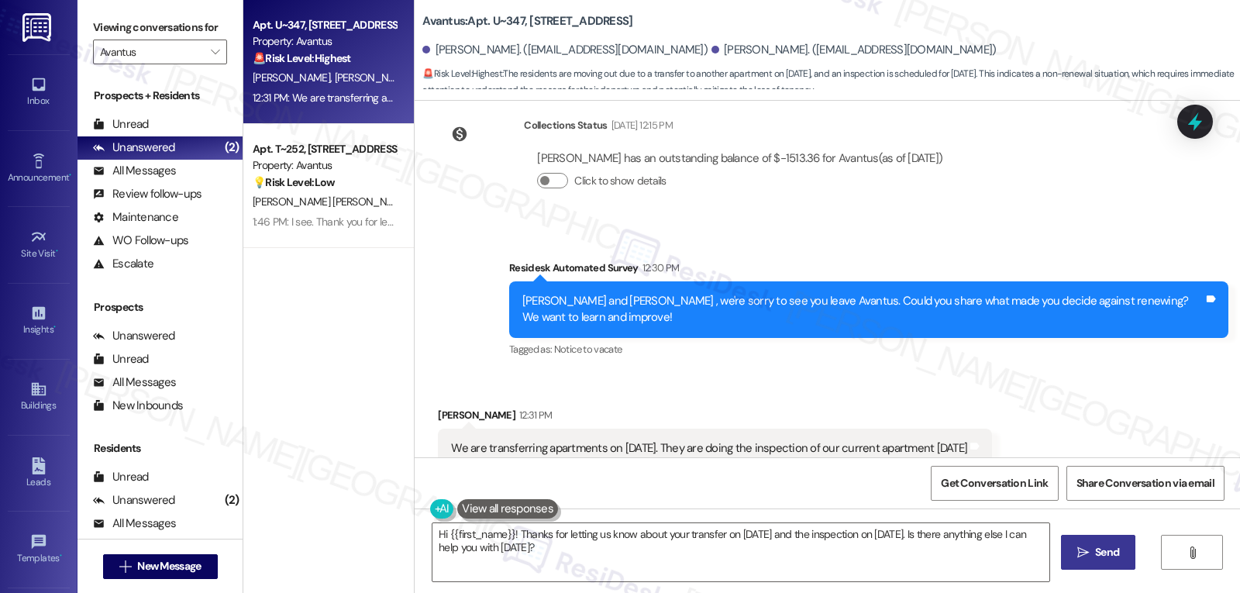
scroll to position [4170, 0]
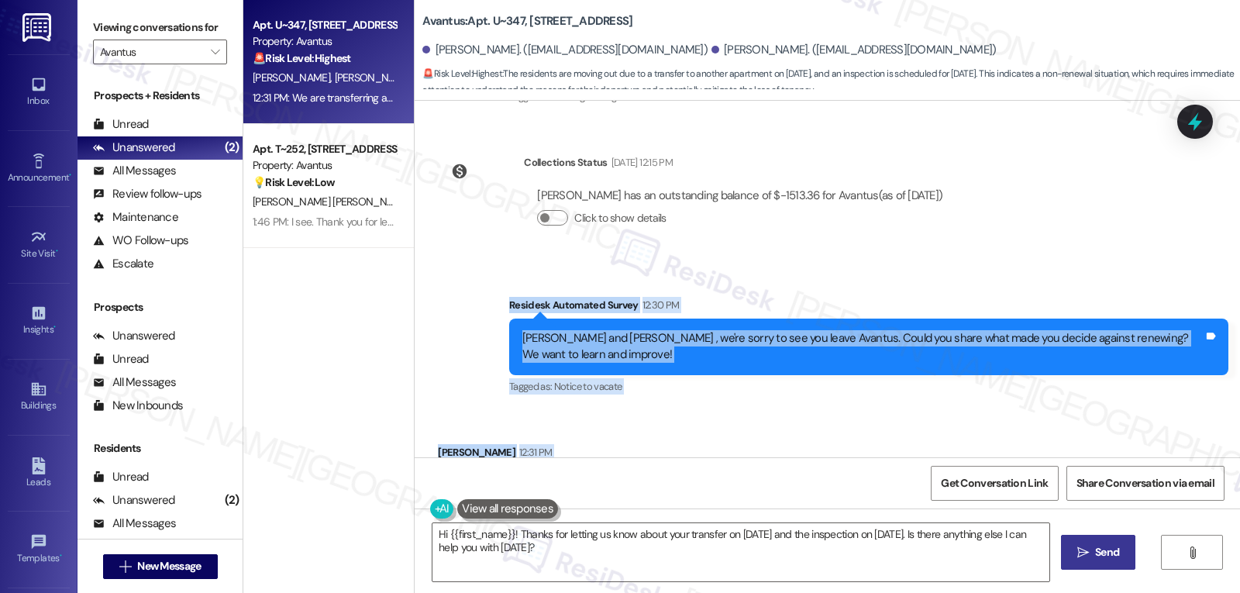
drag, startPoint x: 490, startPoint y: 255, endPoint x: 1085, endPoint y: 439, distance: 623.0
click at [1085, 439] on div "WO Opened request: General - B... Apr 21, 2022 at 9:20 AM Status : Complete Pri…" at bounding box center [827, 279] width 825 height 357
copy div "Residesk Automated Survey 12:30 PM Blake and Jessica , we're sorry to see you l…"
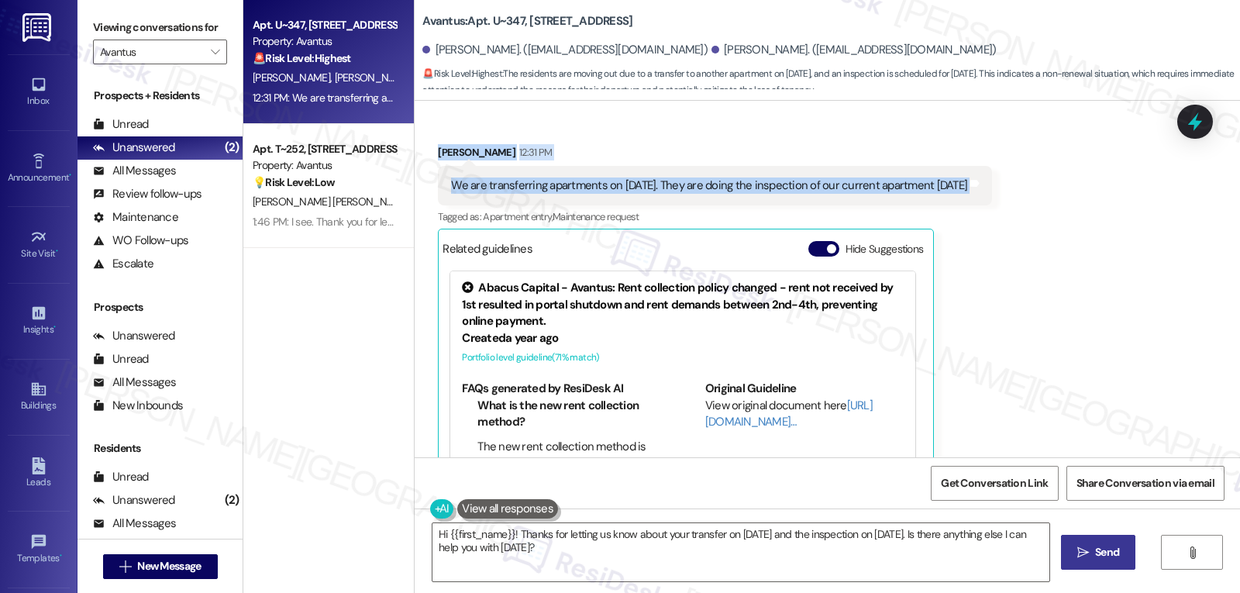
scroll to position [4480, 0]
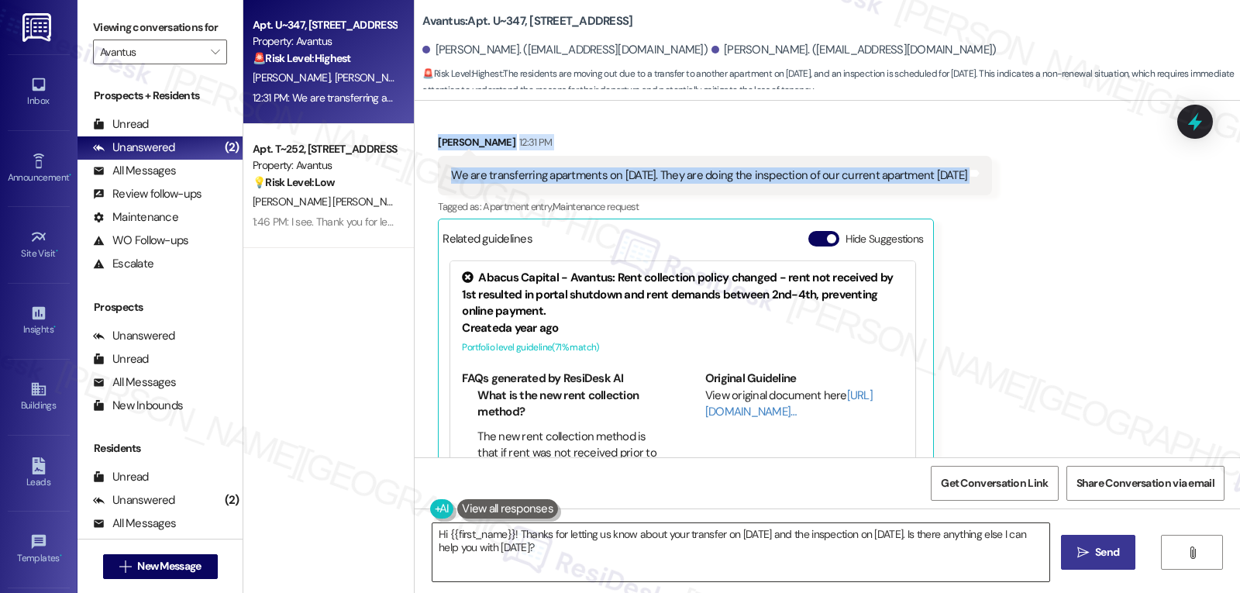
click at [829, 563] on textarea "Hi {{first_name}}! Thanks for letting us know about your transfer on October 10…" at bounding box center [740, 552] width 617 height 58
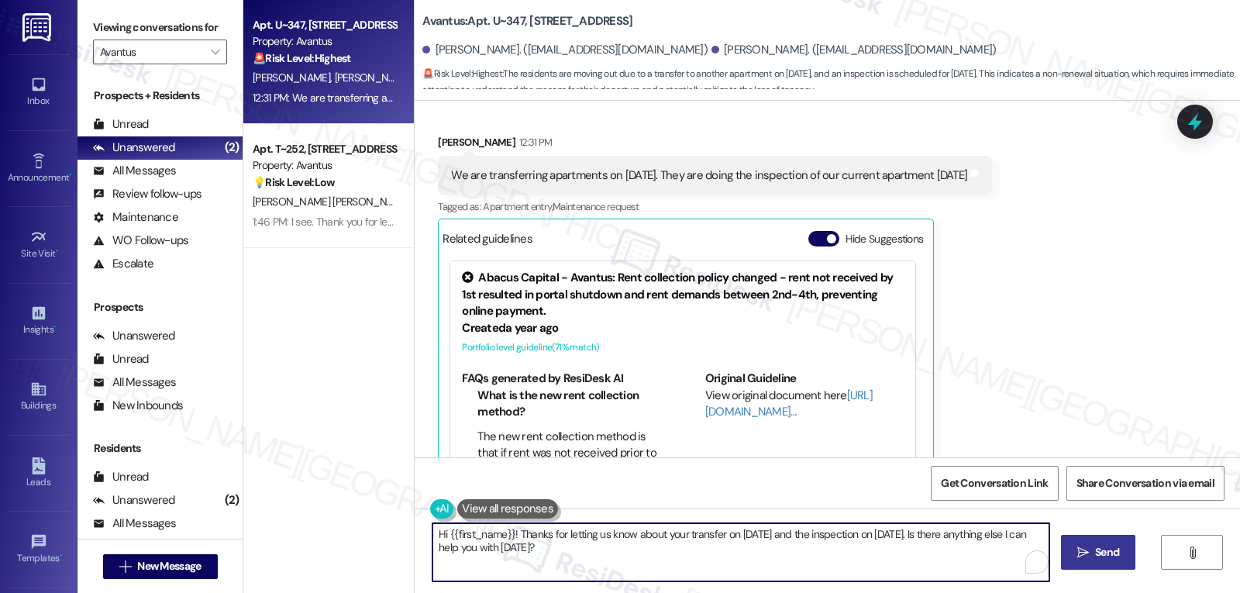
paste textarea "Thanks for the update, Blake! Got it—thanks for letting us know about the trans…"
click at [581, 536] on textarea "Thanks for the update, Blake! Got it—thanks for letting us know about the trans…" at bounding box center [738, 552] width 617 height 58
click at [812, 567] on textarea "Thanks for the update, Blake! Got it. Thanks for letting us know about the tran…" at bounding box center [738, 552] width 617 height 58
type textarea "Thanks for the update, Blake! Got it. Thanks for letting us know about the tran…"
click at [1060, 567] on button " Send" at bounding box center [1091, 552] width 75 height 35
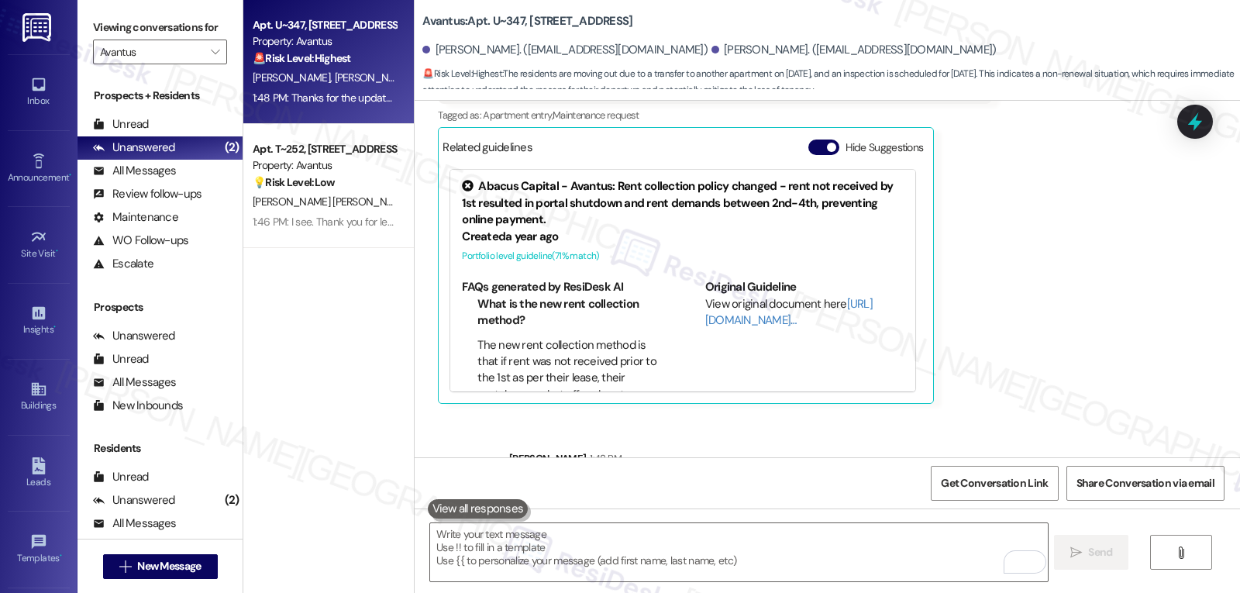
scroll to position [4606, 0]
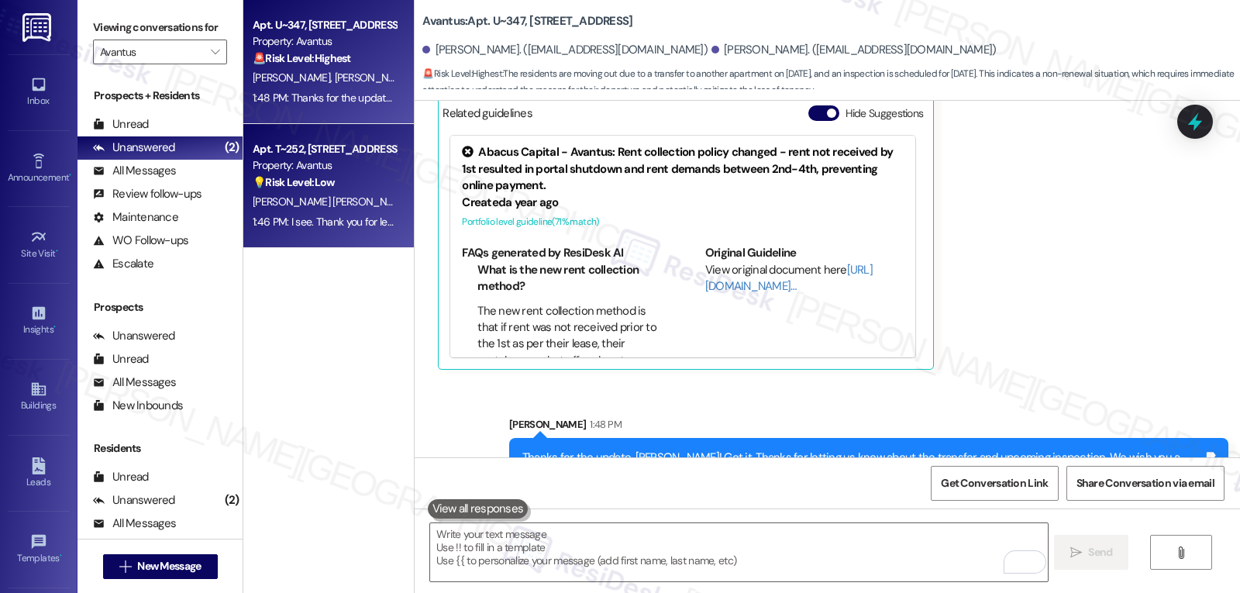
click at [319, 222] on div "1:46 PM: I see. Thank you for letting me know, Jasmin. I'd like to help get the…" at bounding box center [660, 222] width 814 height 14
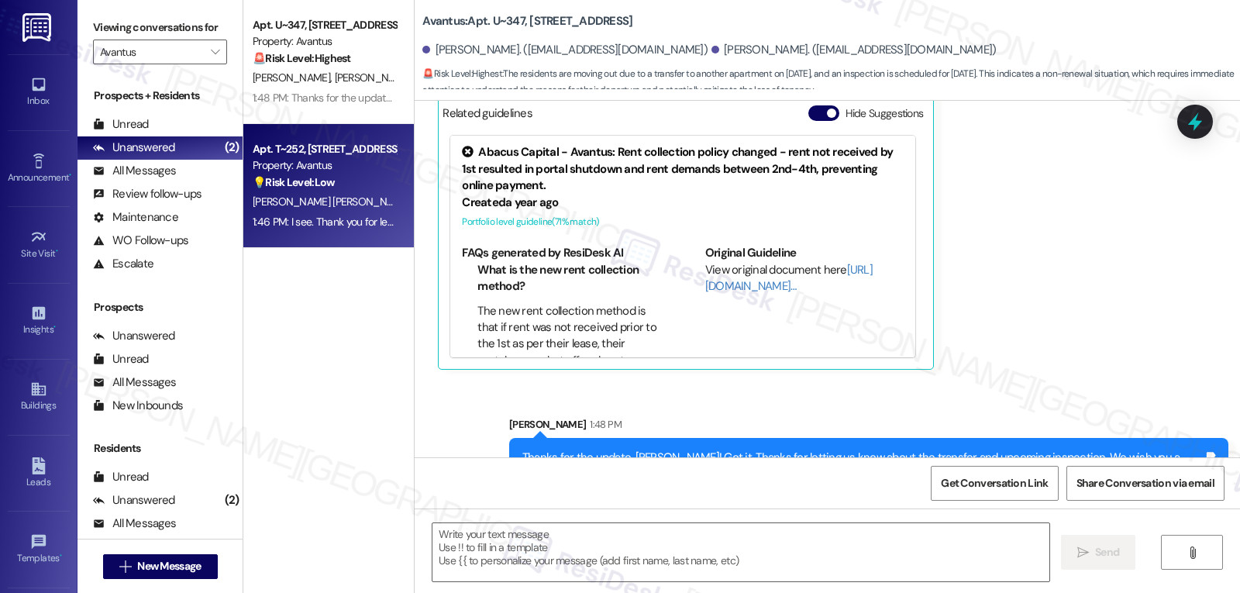
type textarea "Fetching suggested responses. Please feel free to read through the conversation…"
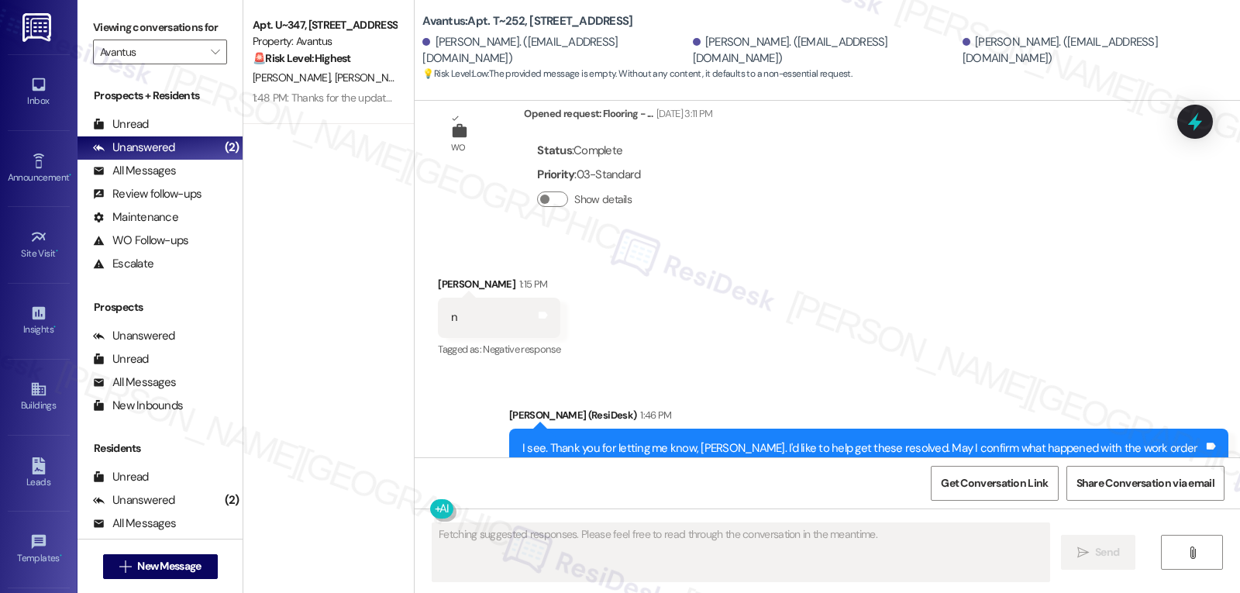
scroll to position [1798, 0]
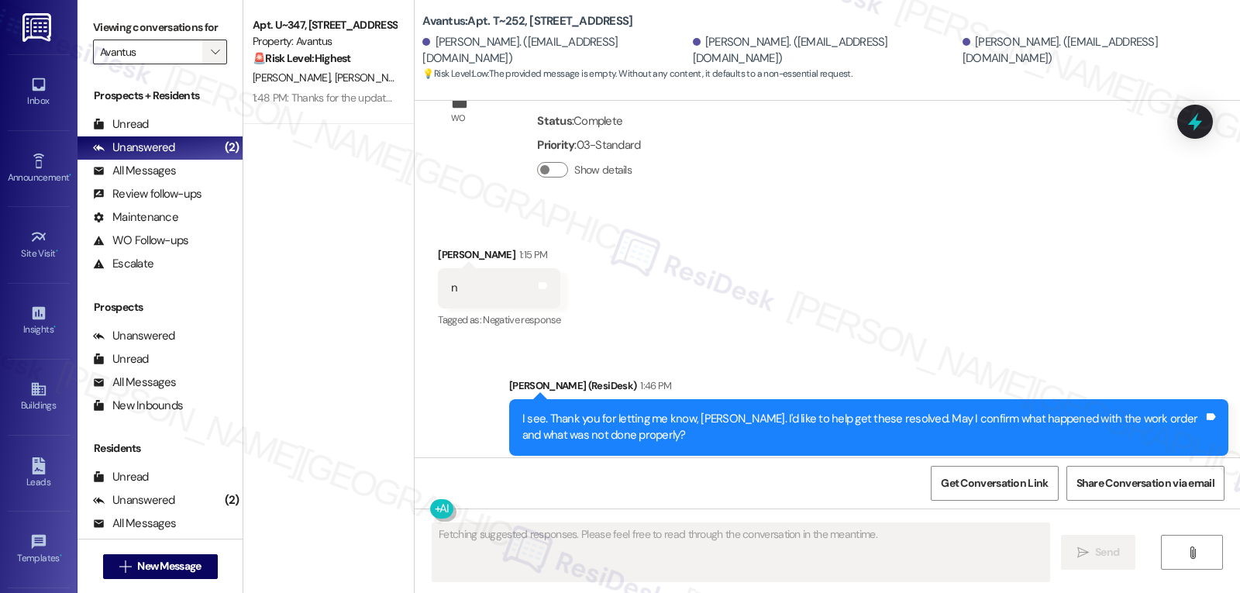
click at [213, 64] on button "" at bounding box center [214, 52] width 25 height 25
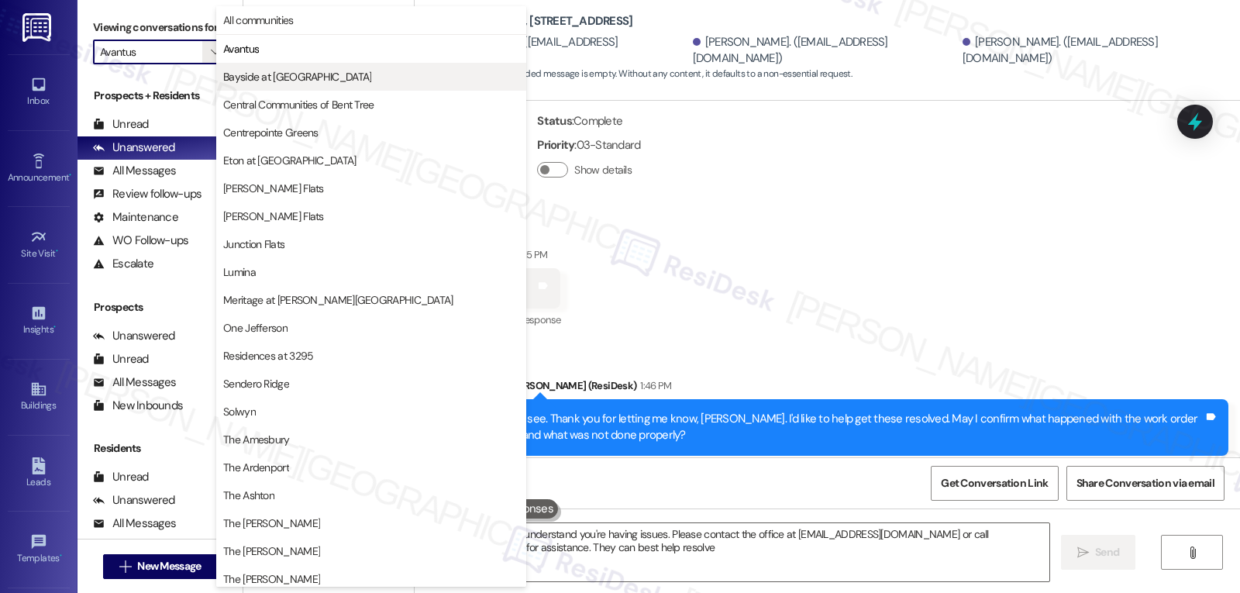
click at [250, 81] on span "Bayside at [GEOGRAPHIC_DATA]" at bounding box center [297, 77] width 148 height 16
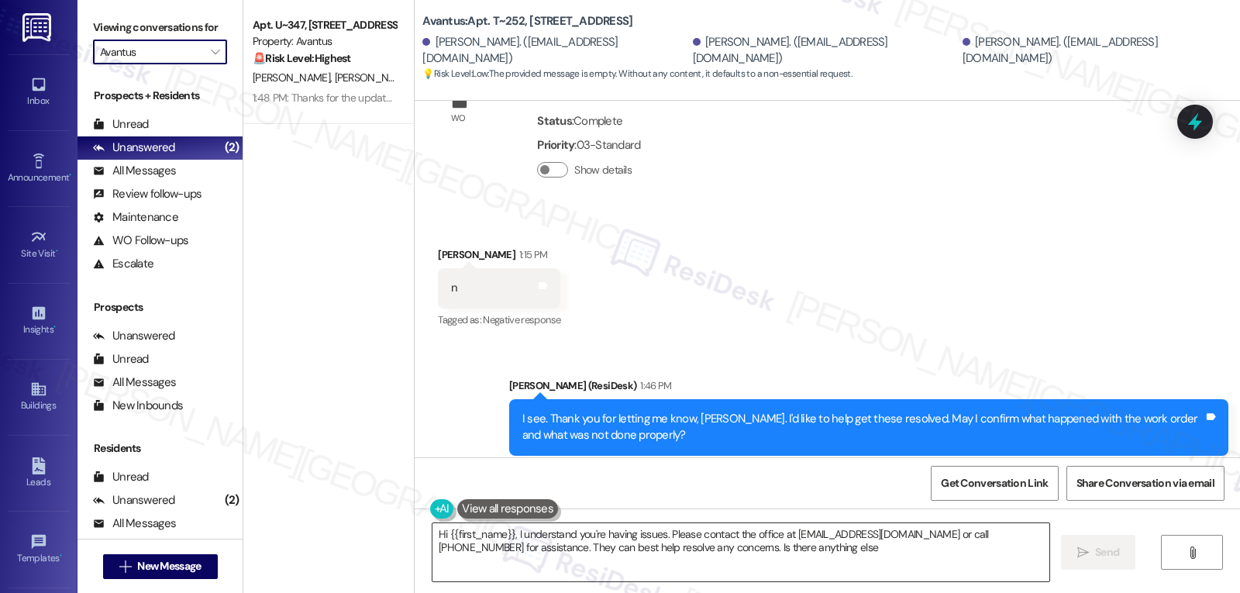
type textarea "Hi {{first_name}}, I understand you're having issues. Please contact the office…"
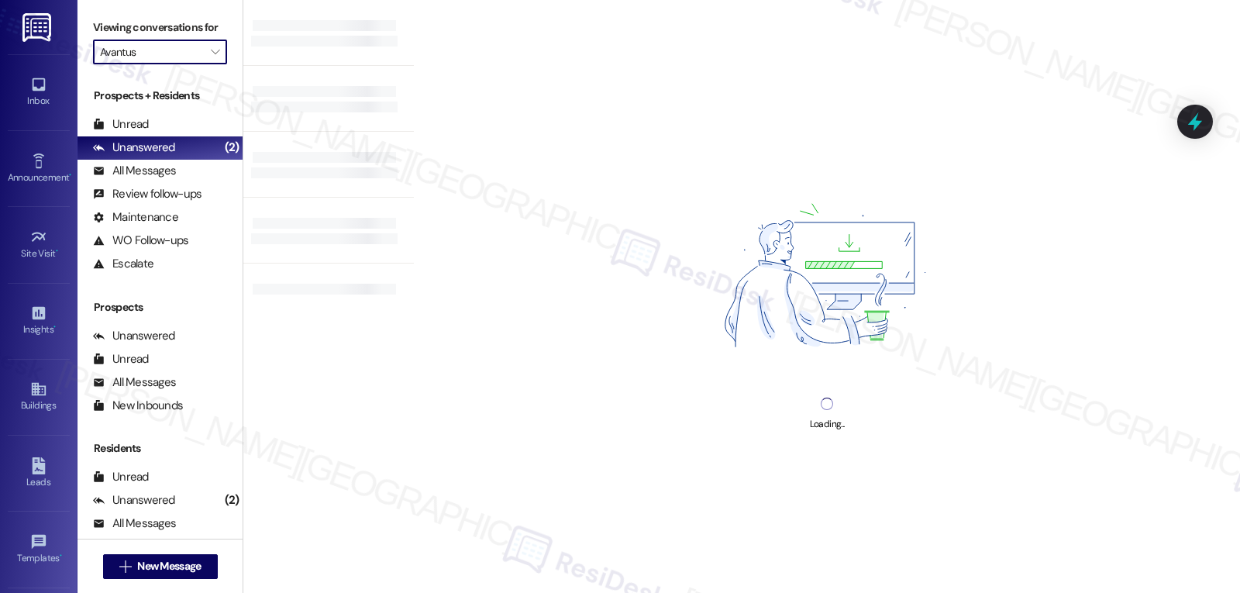
type input "Bayside at [GEOGRAPHIC_DATA]"
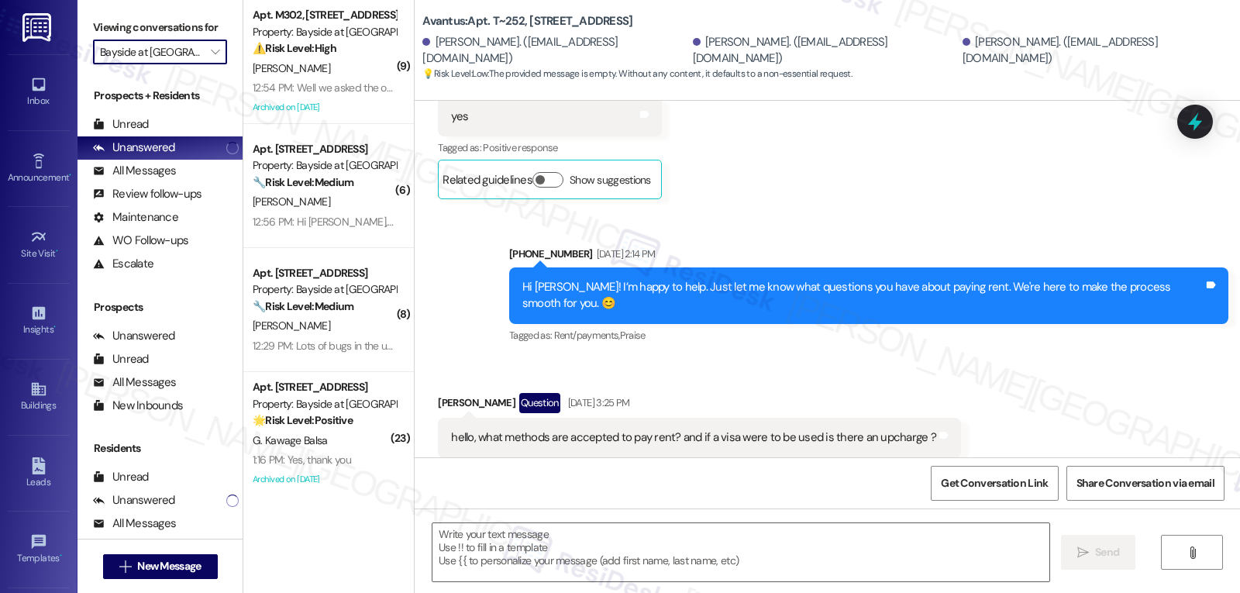
type textarea "Fetching suggested responses. Please feel free to read through the conversation…"
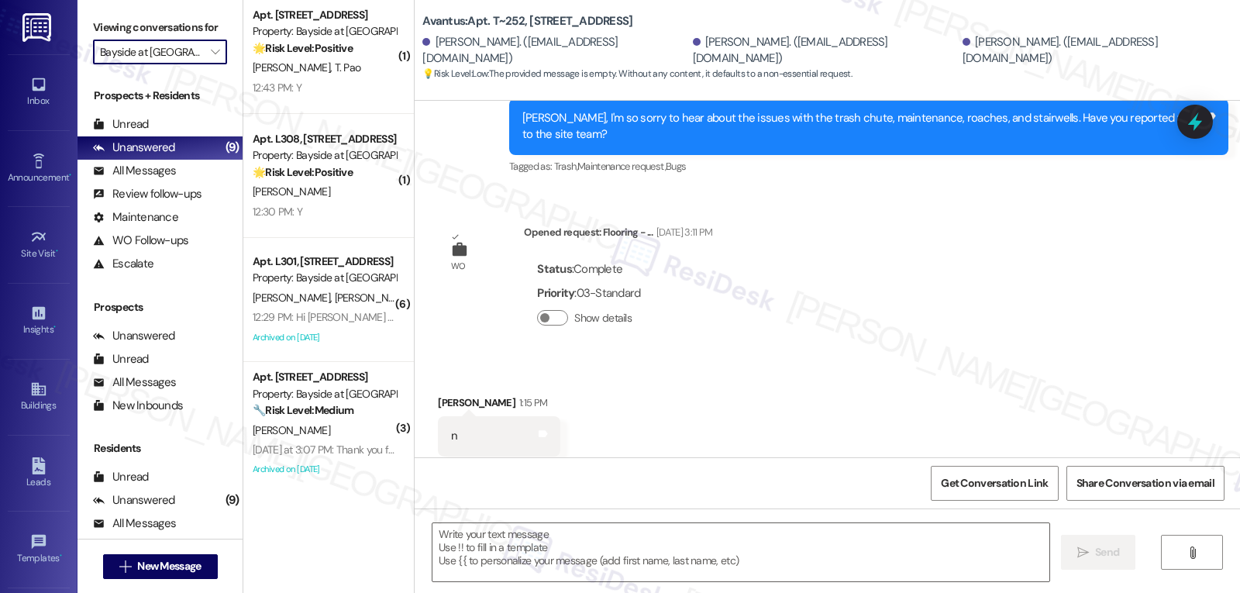
scroll to position [633, 0]
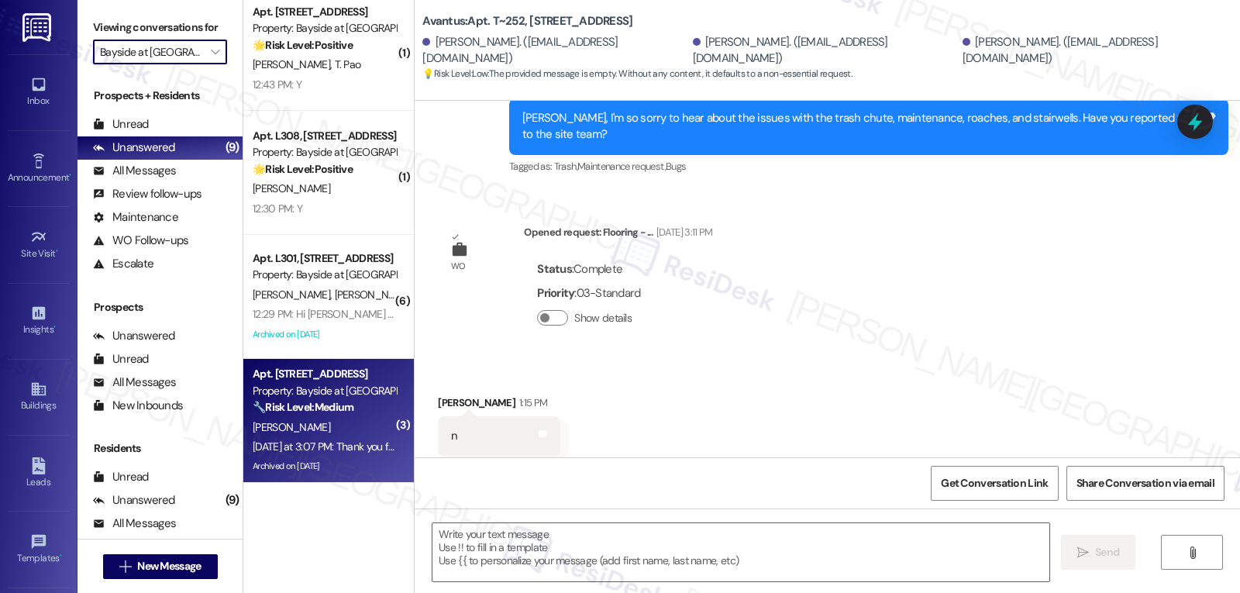
click at [323, 462] on div "Archived on 04/21/2025" at bounding box center [324, 466] width 146 height 19
type textarea "Fetching suggested responses. Please feel free to read through the conversation…"
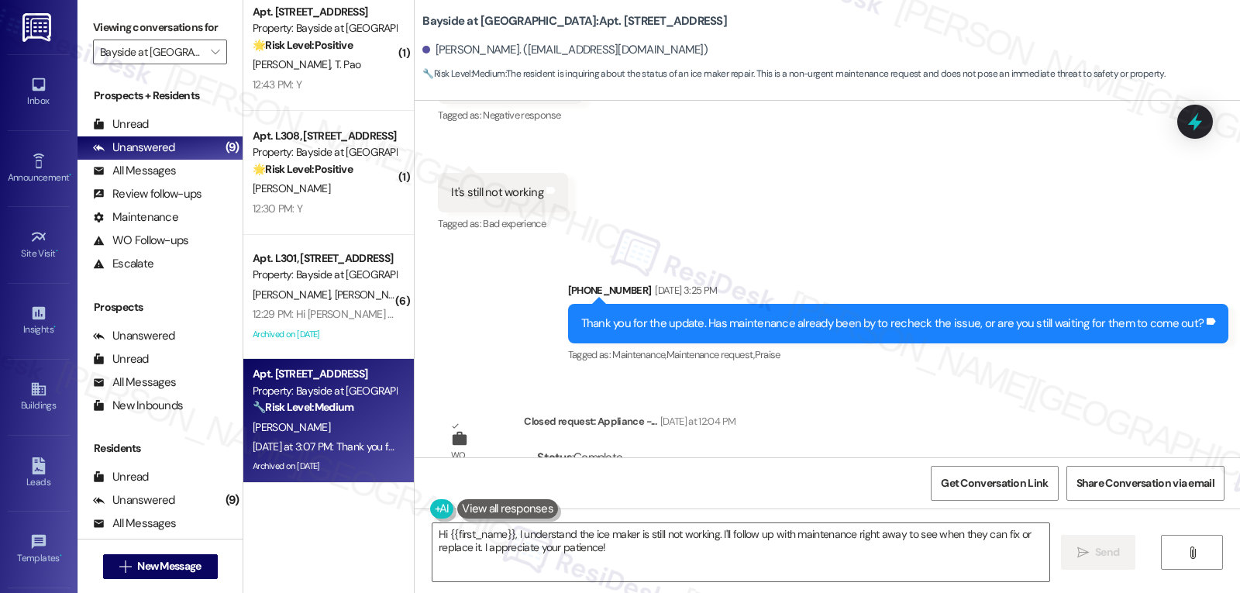
scroll to position [23318, 0]
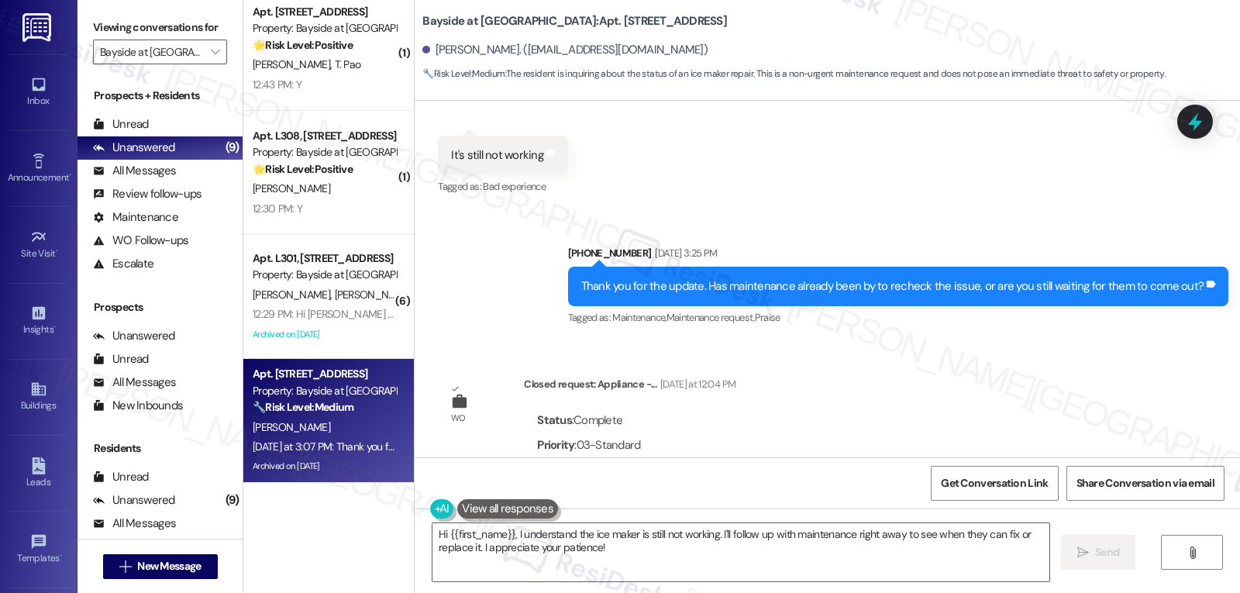
click at [545, 461] on button "Show details" at bounding box center [552, 469] width 31 height 16
click at [893, 552] on textarea "Hi {{first_name}}, I understand the ice maker is still not working. I'll follow…" at bounding box center [740, 552] width 617 height 58
paste textarea "7487-1"
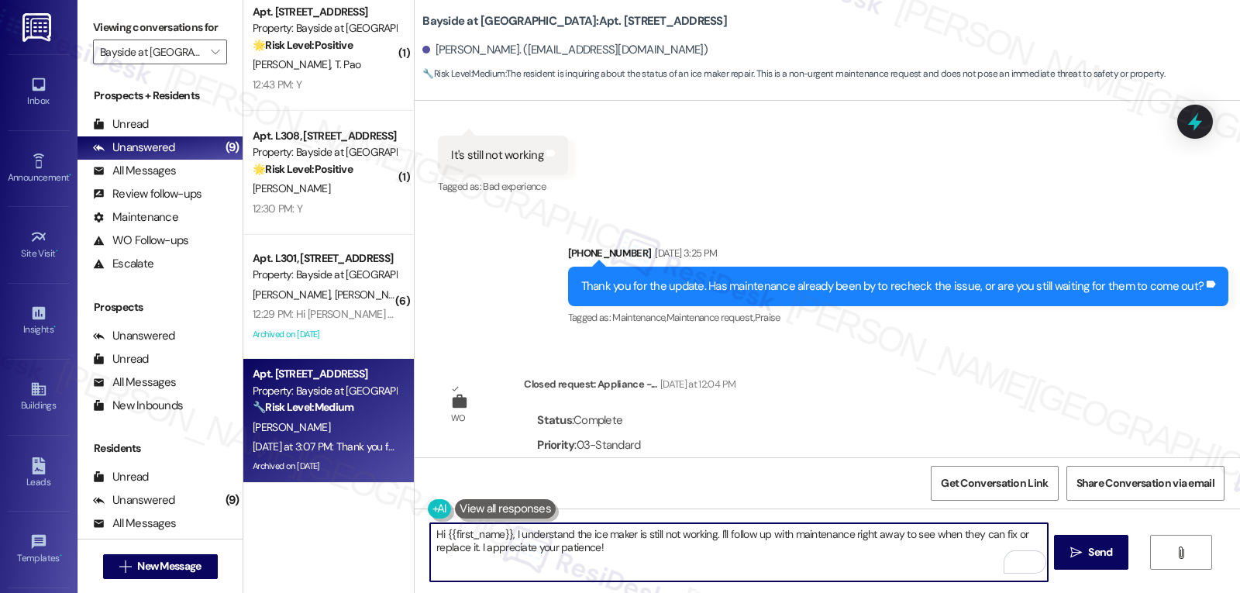
drag, startPoint x: 709, startPoint y: 536, endPoint x: 721, endPoint y: 535, distance: 11.7
click at [721, 535] on textarea "Hi {{first_name}}, I understand the ice maker is still not working. I'll follow…" at bounding box center [738, 552] width 617 height 58
click at [894, 536] on textarea "Hi {{first_name}}, I understand the ice maker is still not working. Let me foll…" at bounding box center [738, 552] width 617 height 58
click at [791, 563] on textarea "Hi {{first_name}}, I understand the ice maker is still not working. Let me foll…" at bounding box center [738, 552] width 617 height 58
drag, startPoint x: 946, startPoint y: 543, endPoint x: 997, endPoint y: 534, distance: 51.9
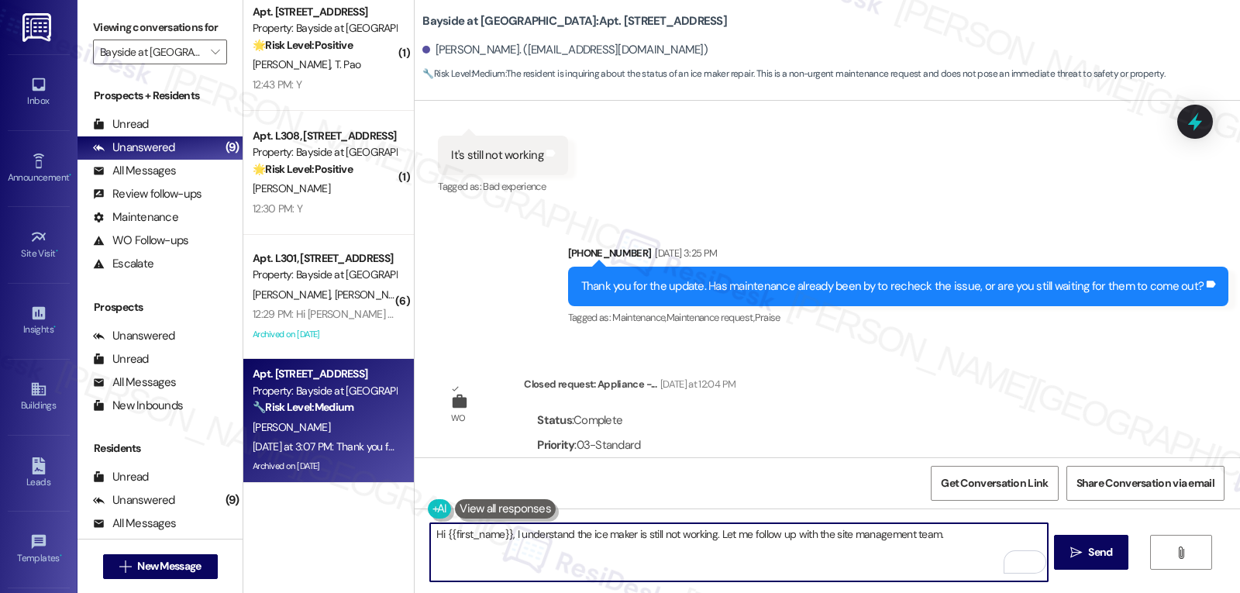
click at [951, 538] on textarea "Hi {{first_name}}, I understand the ice maker is still not working. Let me foll…" at bounding box center [738, 552] width 617 height 58
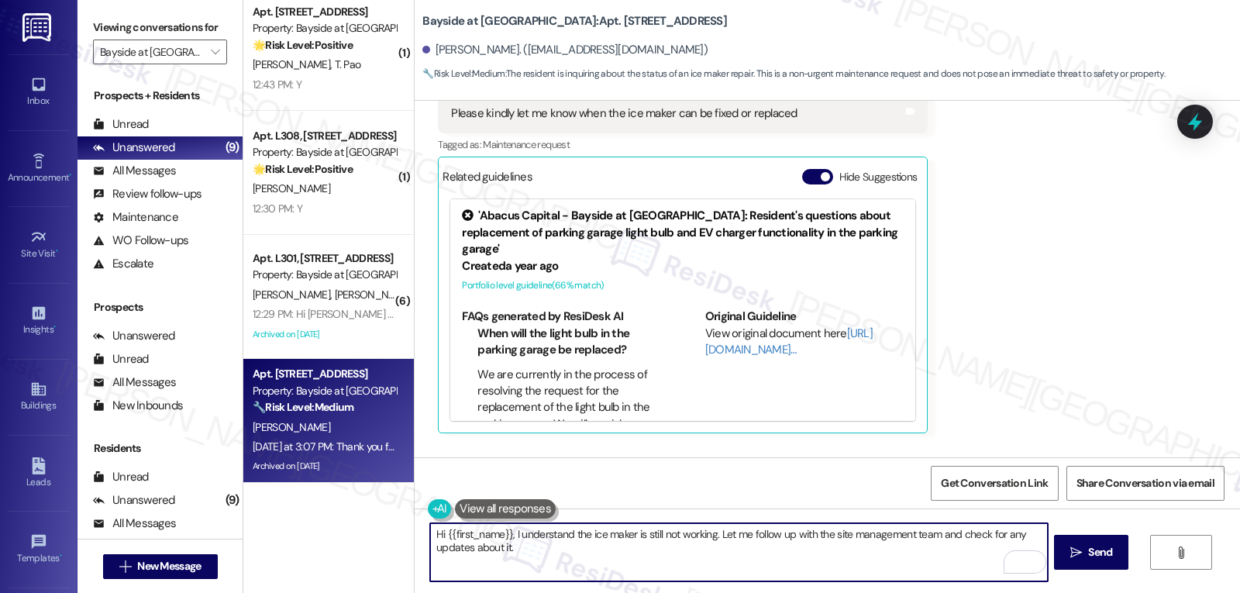
scroll to position [23987, 0]
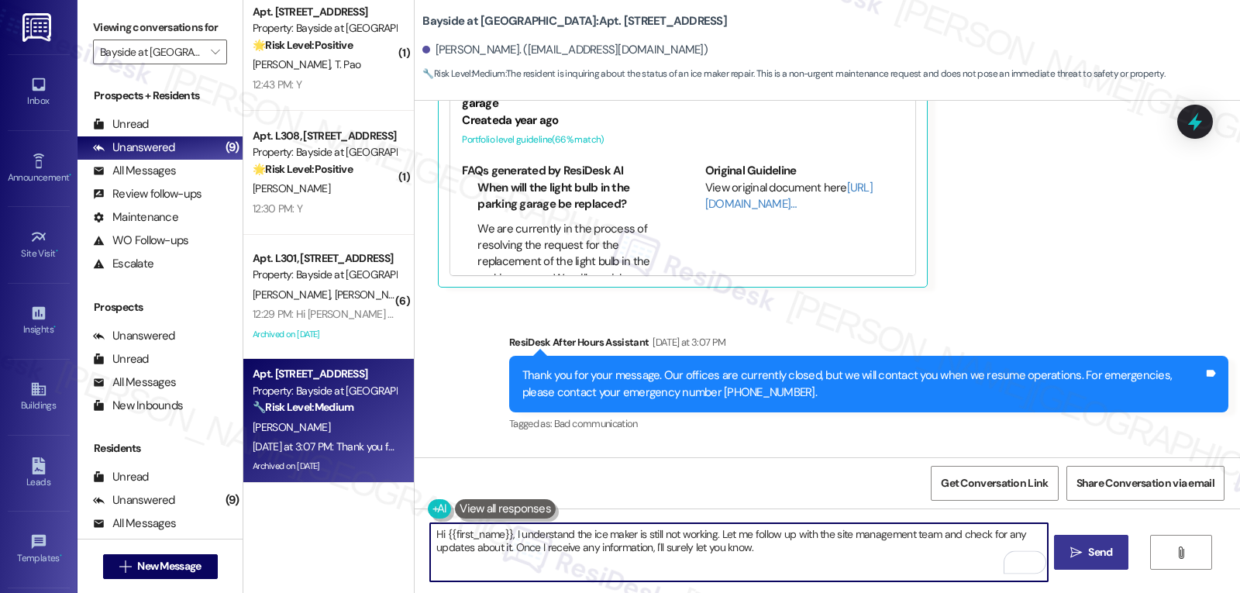
type textarea "Hi {{first_name}}, I understand the ice maker is still not working. Let me foll…"
click at [1070, 549] on icon "" at bounding box center [1076, 552] width 12 height 12
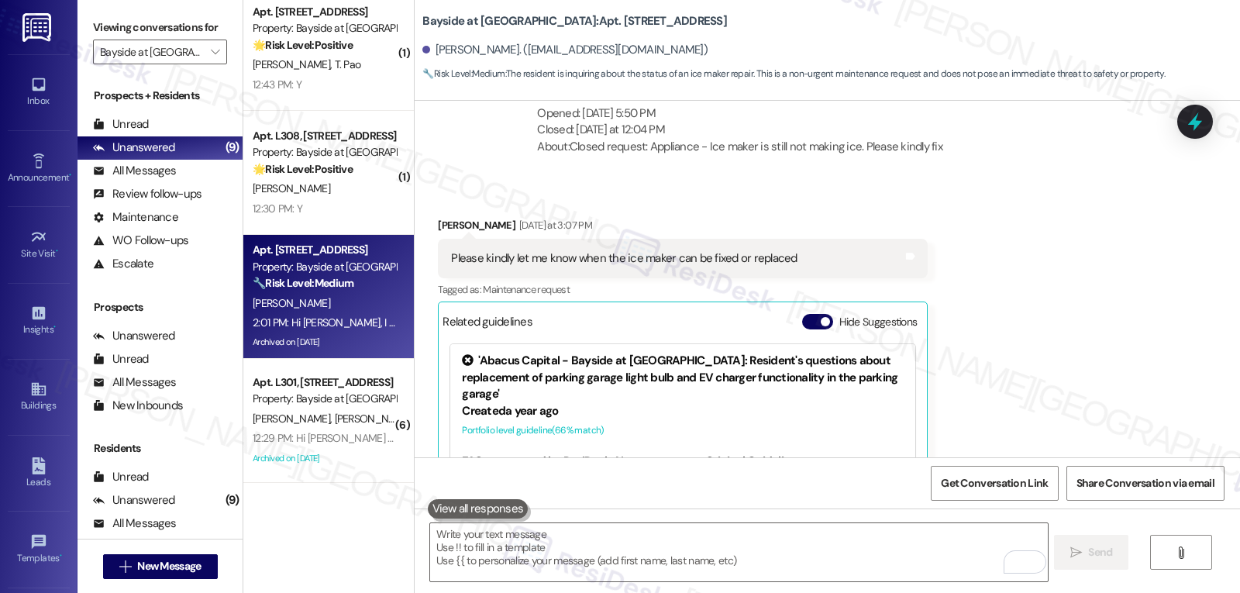
scroll to position [24112, 0]
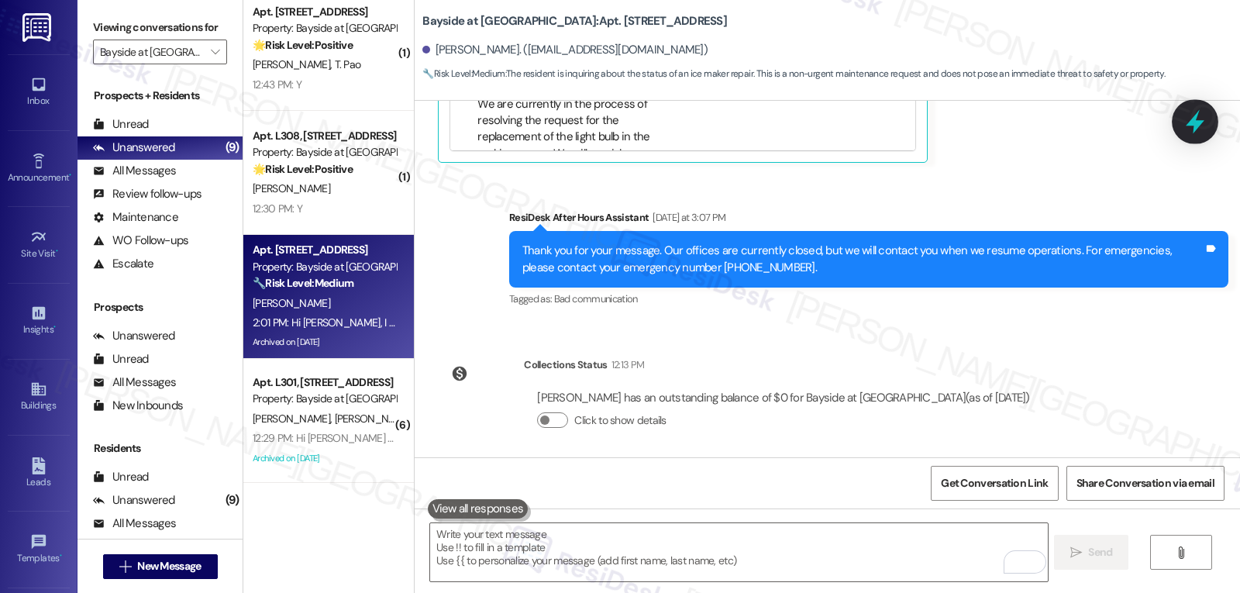
click at [1194, 137] on div at bounding box center [1195, 121] width 47 height 44
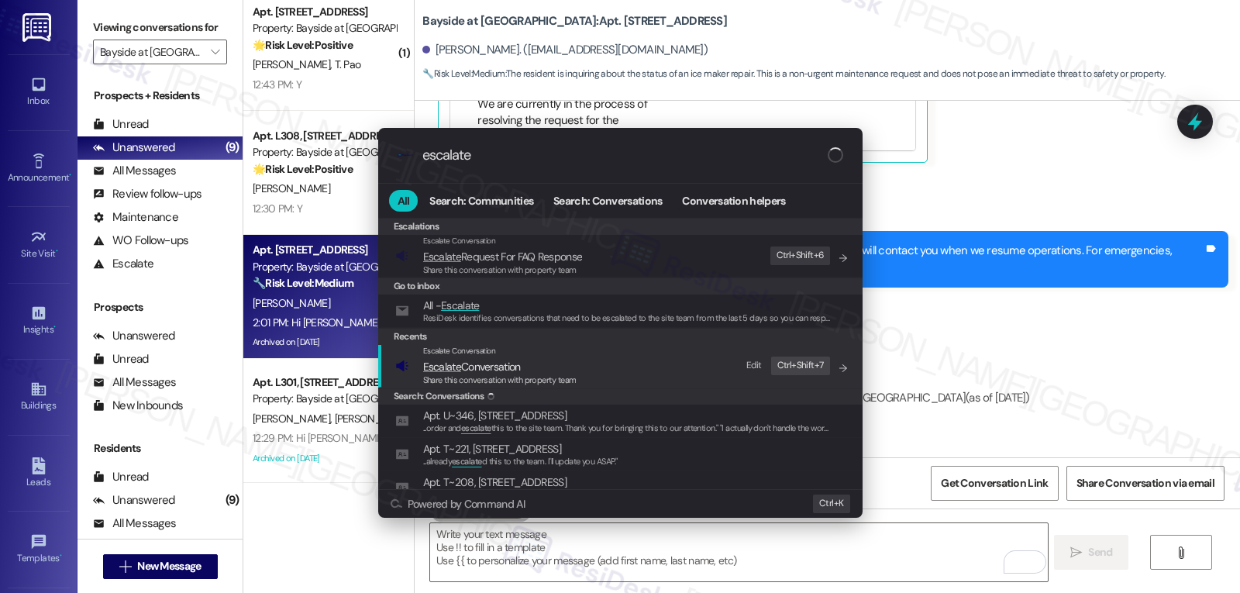
type input "escalate"
click at [473, 364] on span "Escalate Conversation" at bounding box center [472, 367] width 98 height 14
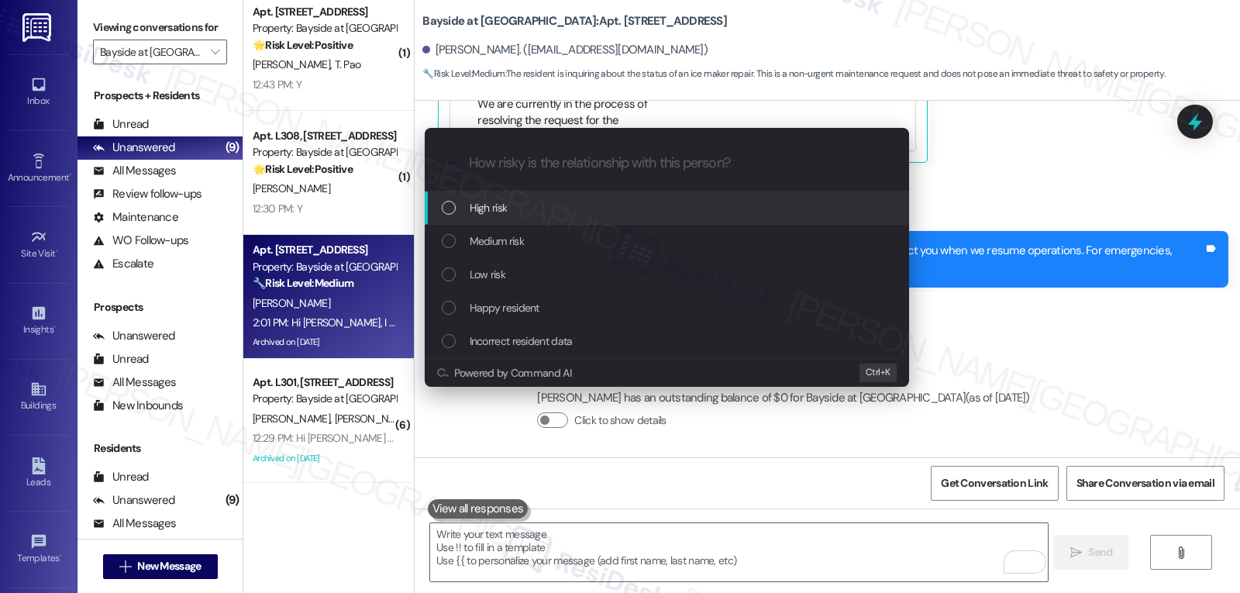
click at [591, 246] on div "Medium risk" at bounding box center [668, 241] width 453 height 17
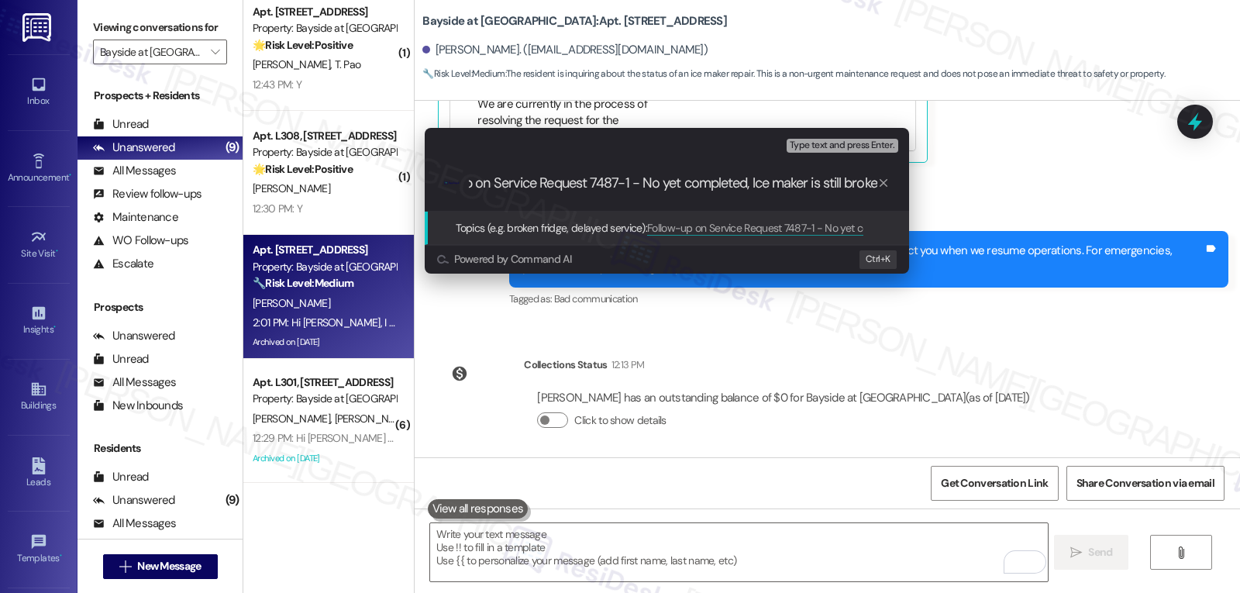
type input "Follow-up on Service Request 7487-1 - No yet completed, Ice maker is still brok…"
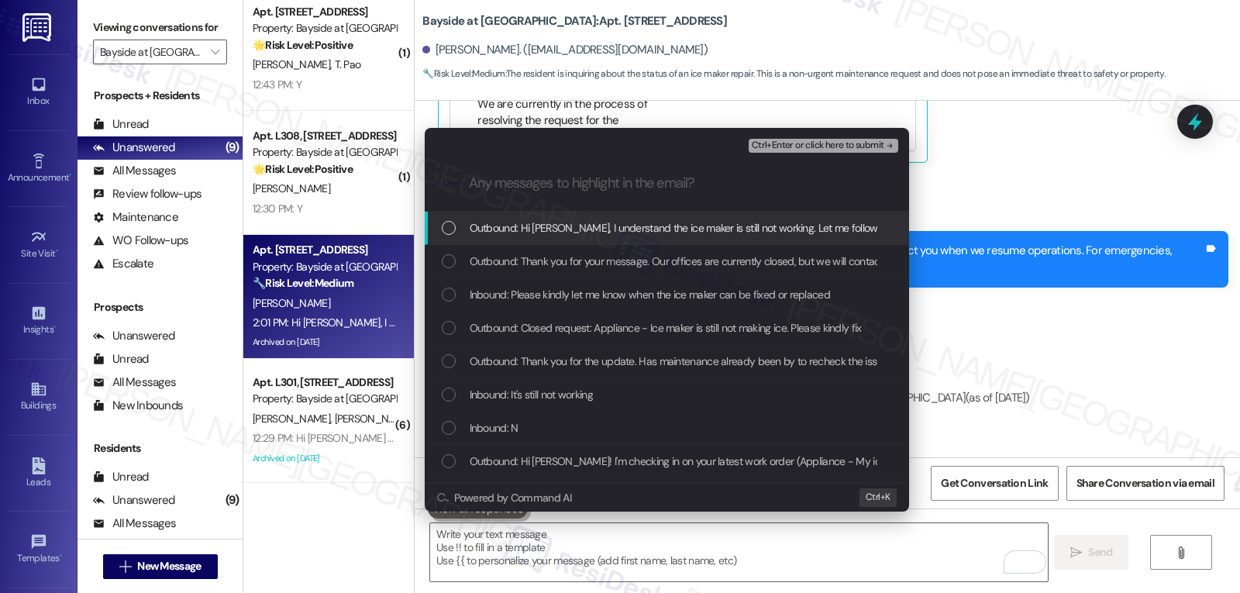
scroll to position [0, 0]
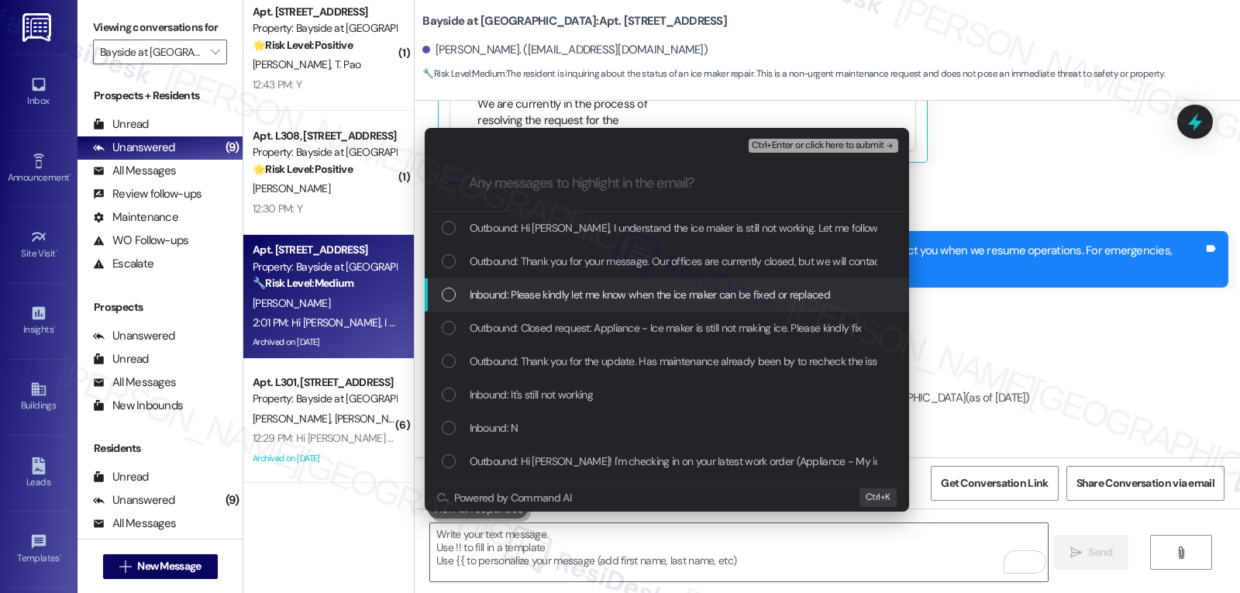
click at [449, 294] on div "List of options" at bounding box center [449, 295] width 14 height 14
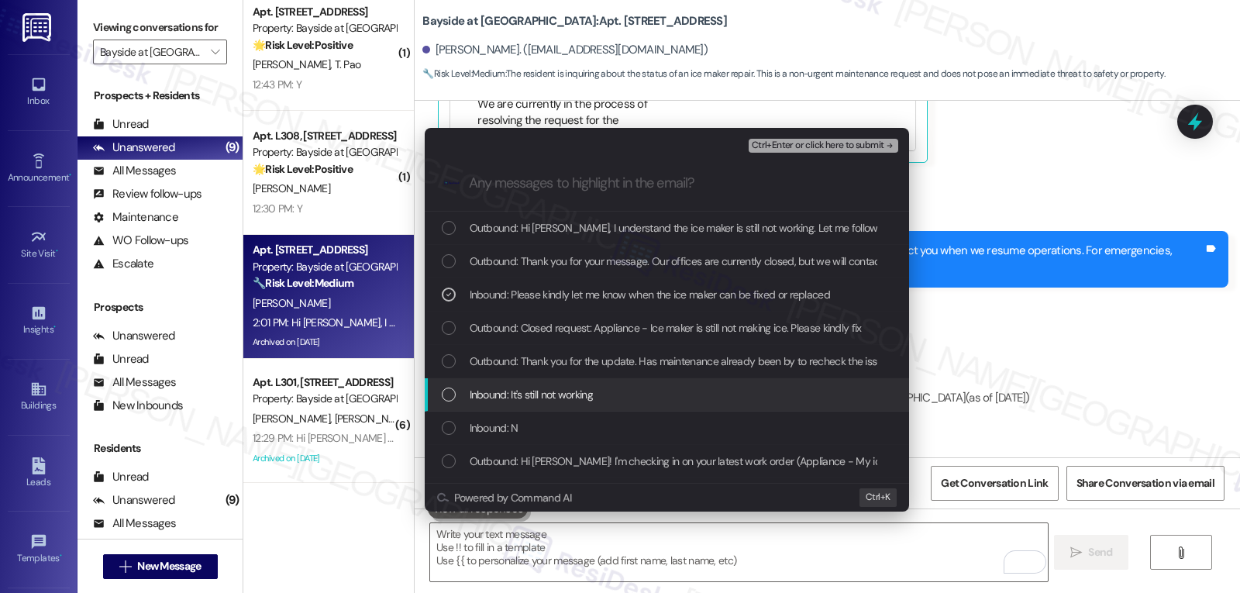
click at [458, 395] on div "Inbound: It's still not working" at bounding box center [668, 394] width 453 height 17
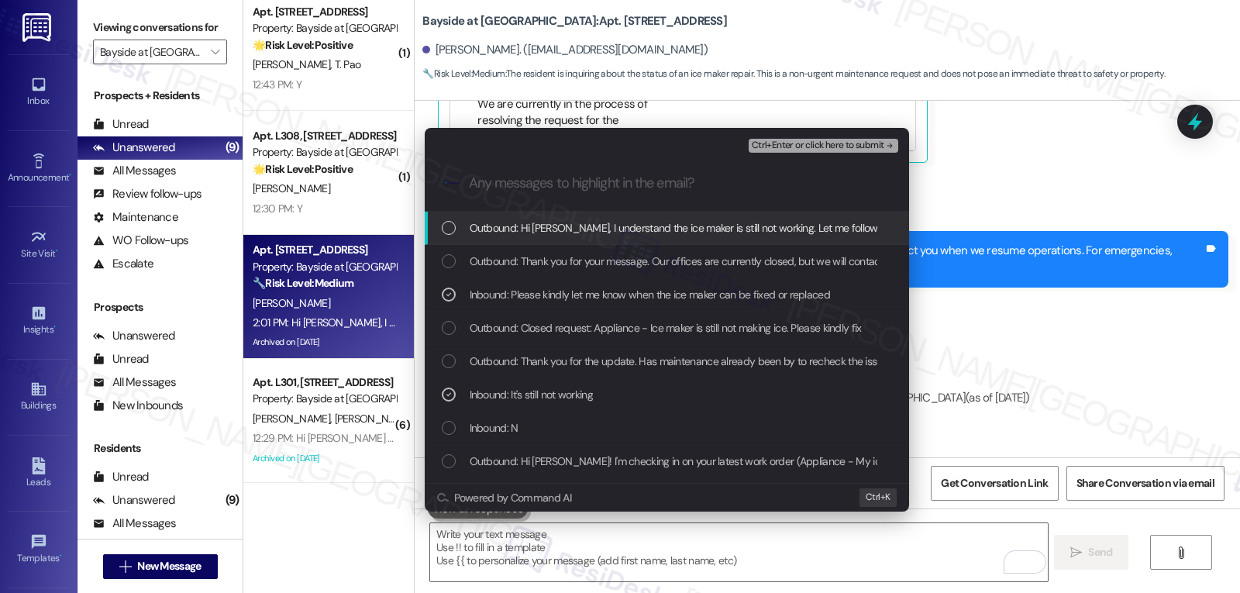
click at [865, 143] on span "Ctrl+Enter or click here to submit" at bounding box center [818, 145] width 133 height 11
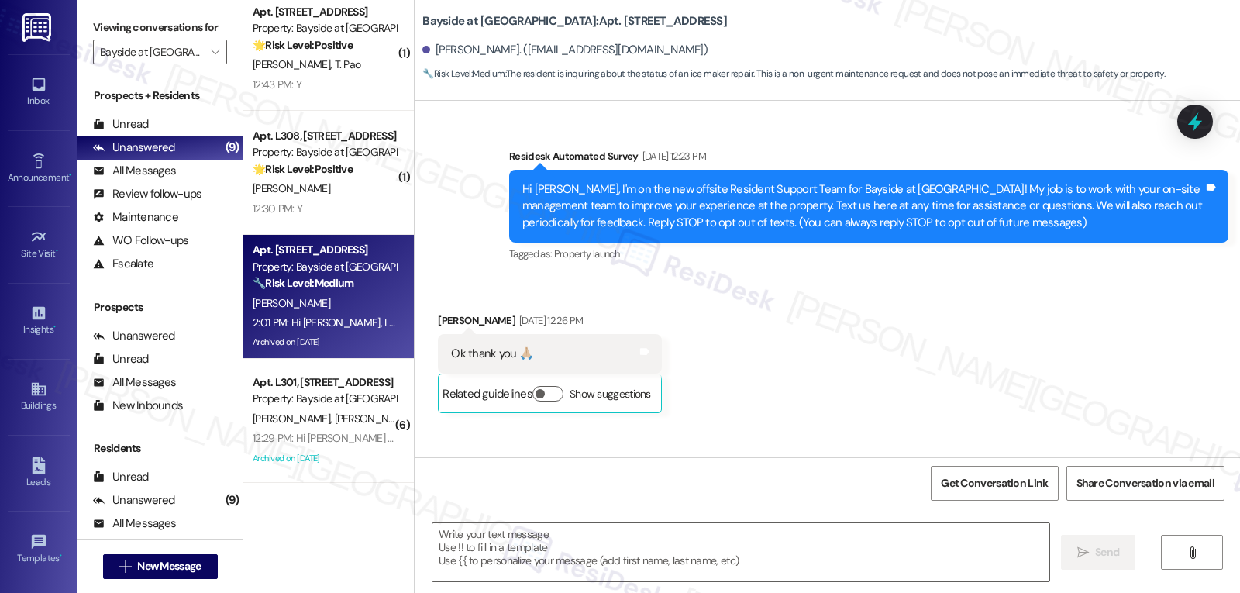
type textarea "Fetching suggested responses. Please feel free to read through the conversation…"
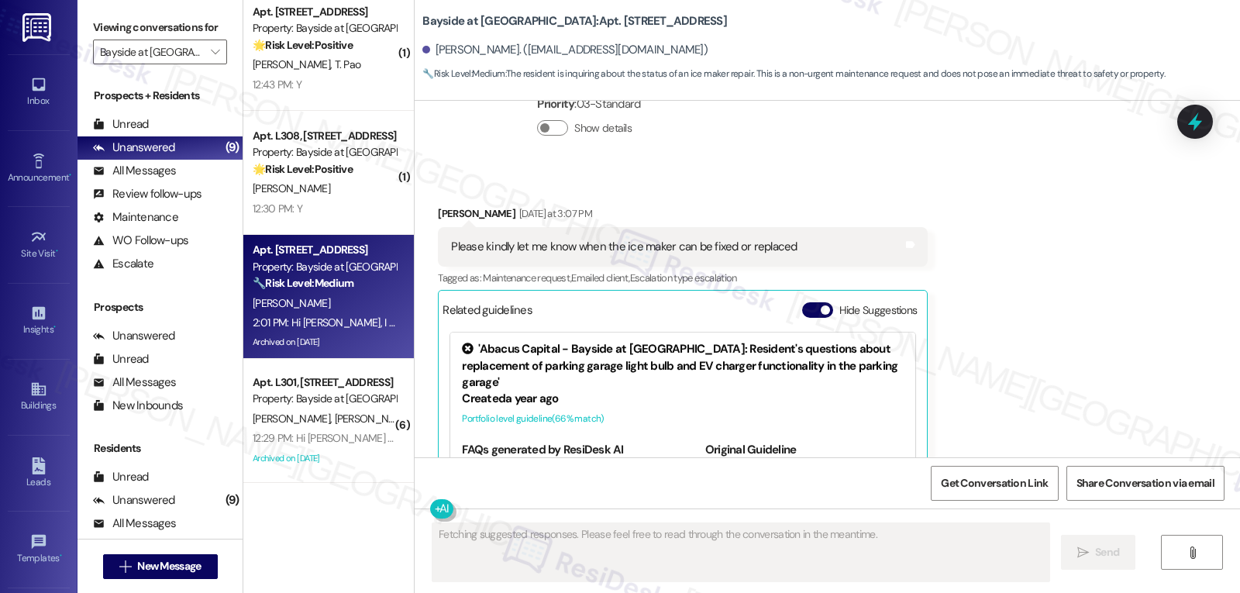
scroll to position [23647, 0]
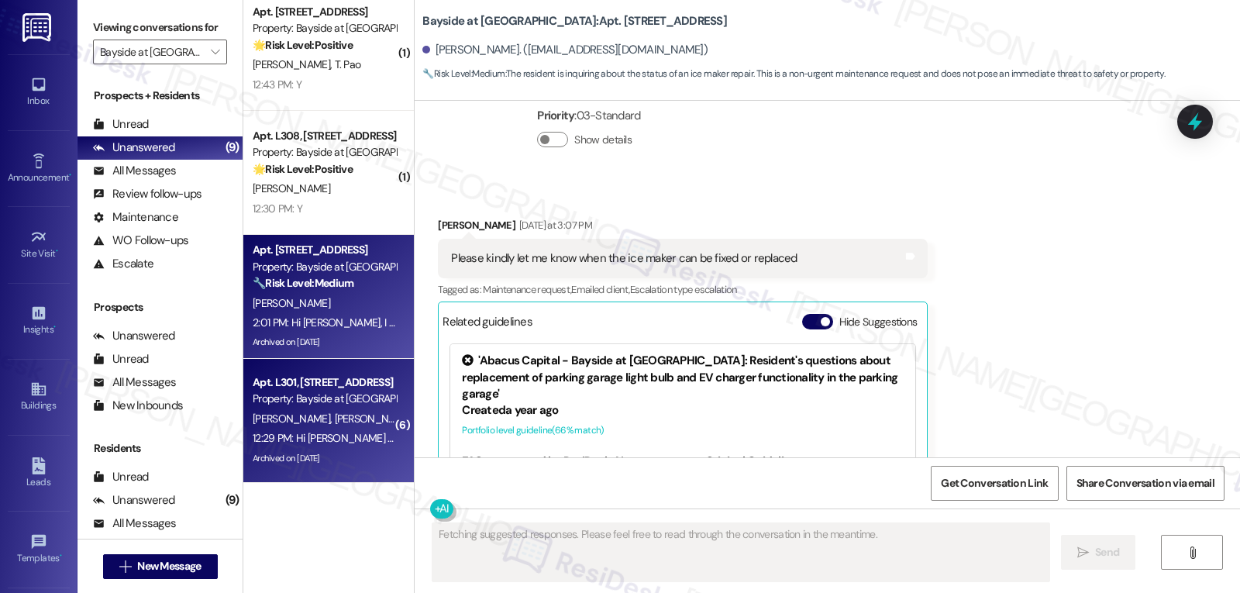
click at [347, 449] on div "Archived on 09/02/2025" at bounding box center [324, 458] width 146 height 19
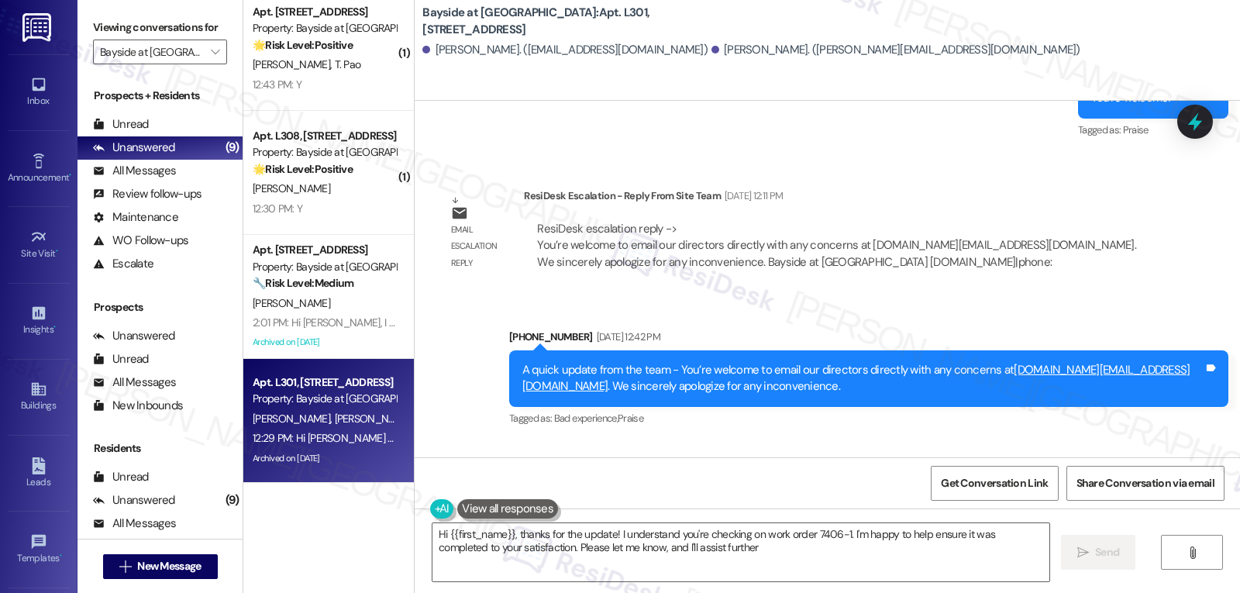
scroll to position [5016, 0]
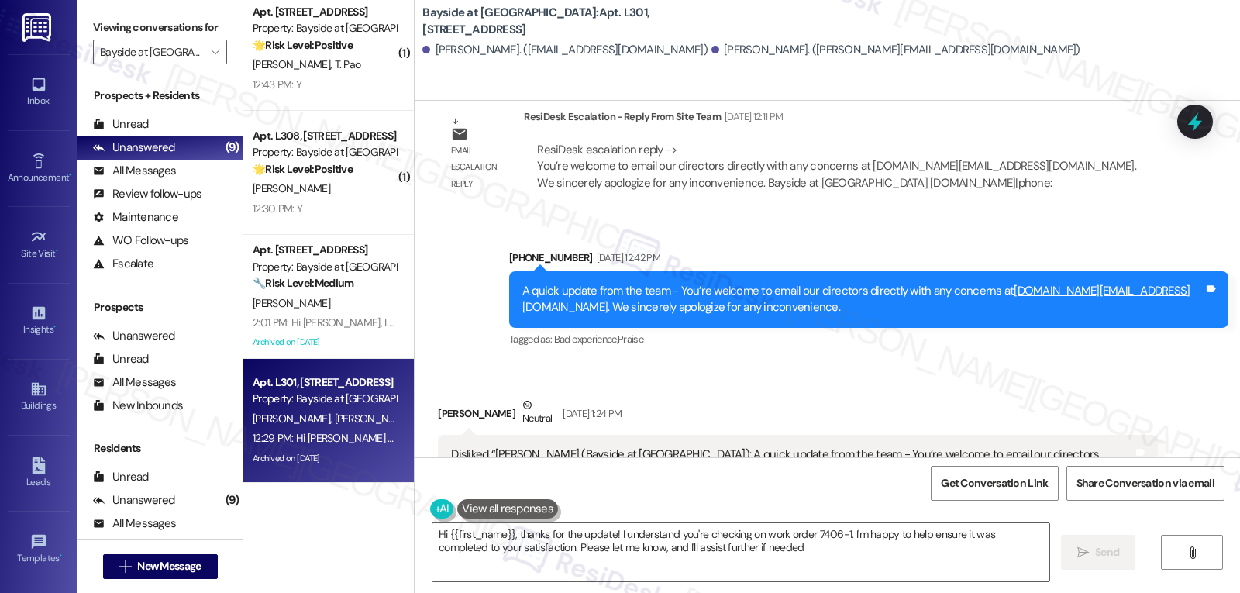
type textarea "Hi {{first_name}}, thanks for the update! I understand you're checking on work …"
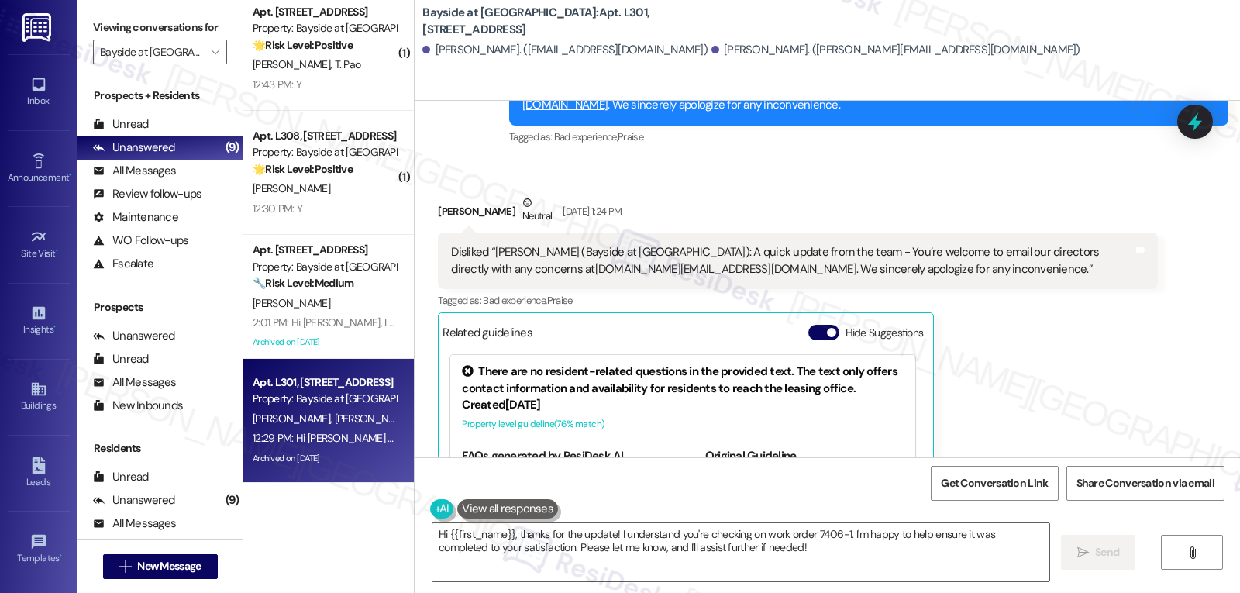
scroll to position [5481, 0]
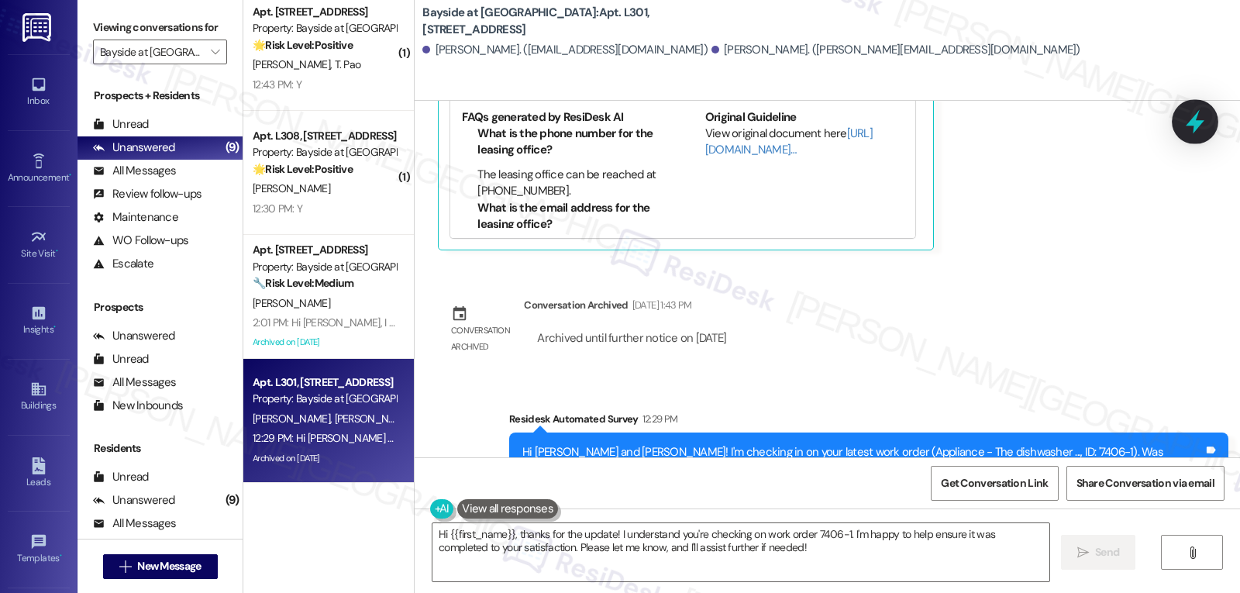
click at [1193, 118] on icon at bounding box center [1195, 122] width 26 height 26
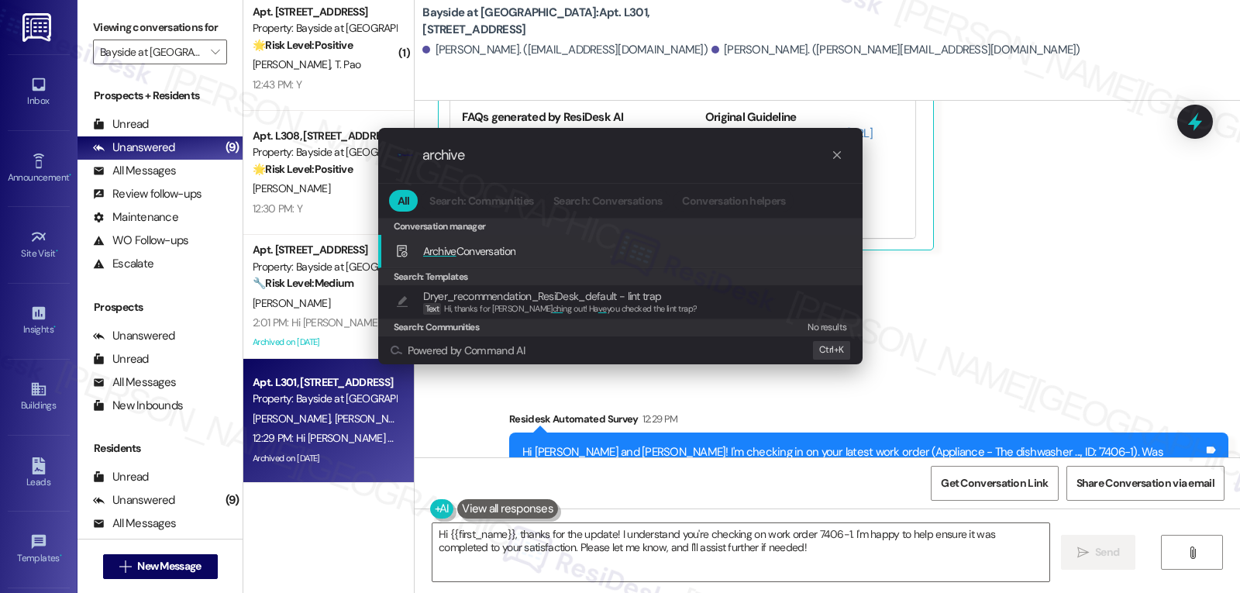
type input "archive"
click at [491, 253] on span "Archive Conversation" at bounding box center [469, 251] width 93 height 14
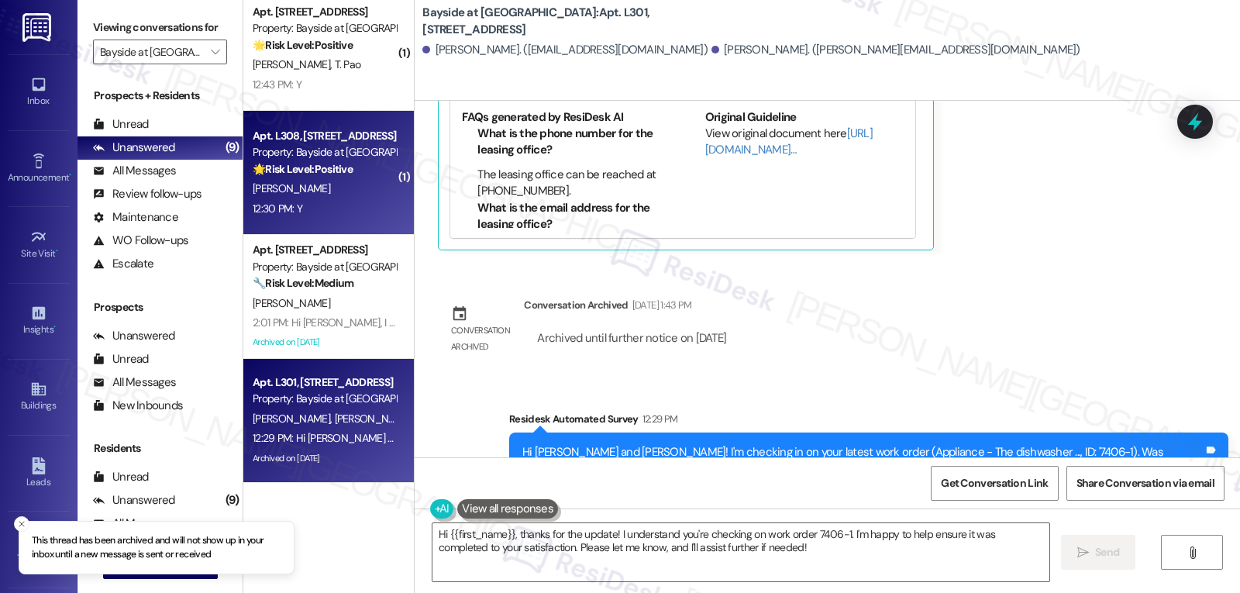
click at [294, 147] on div "Property: Bayside at Coronado" at bounding box center [324, 152] width 143 height 16
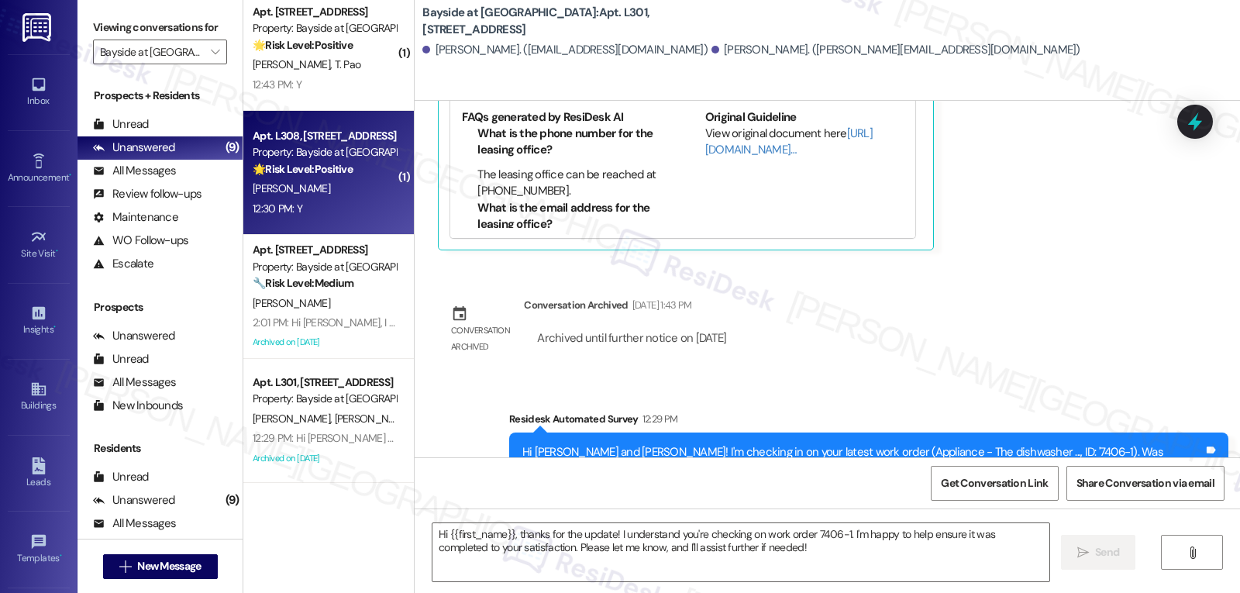
type textarea "Fetching suggested responses. Please feel free to read through the conversation…"
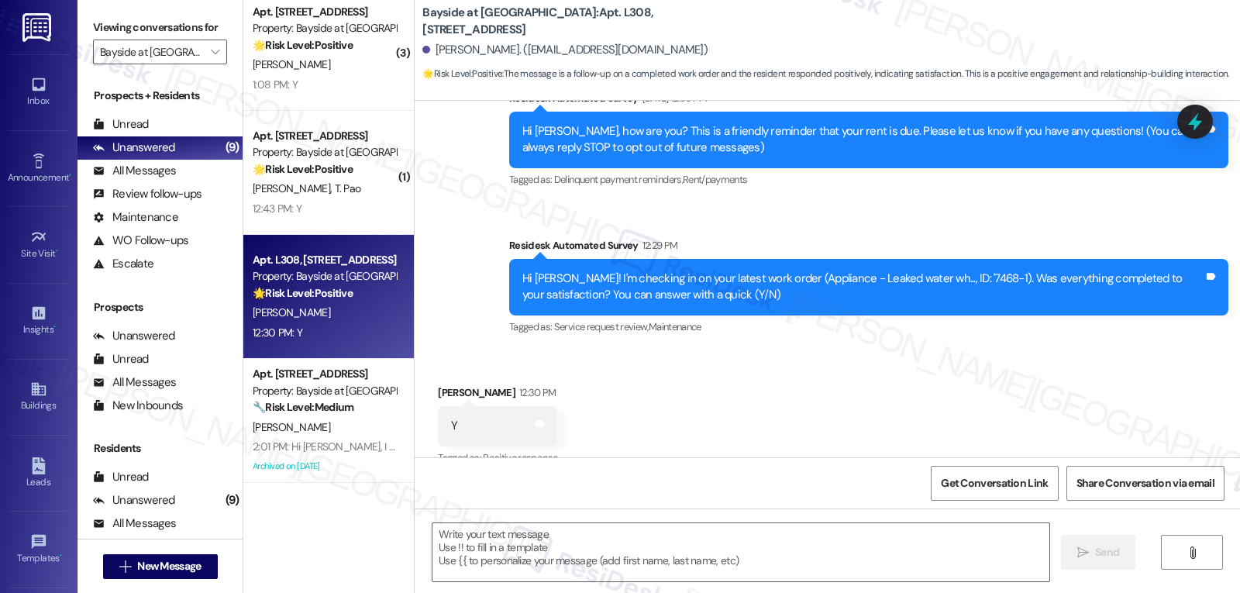
scroll to position [174, 0]
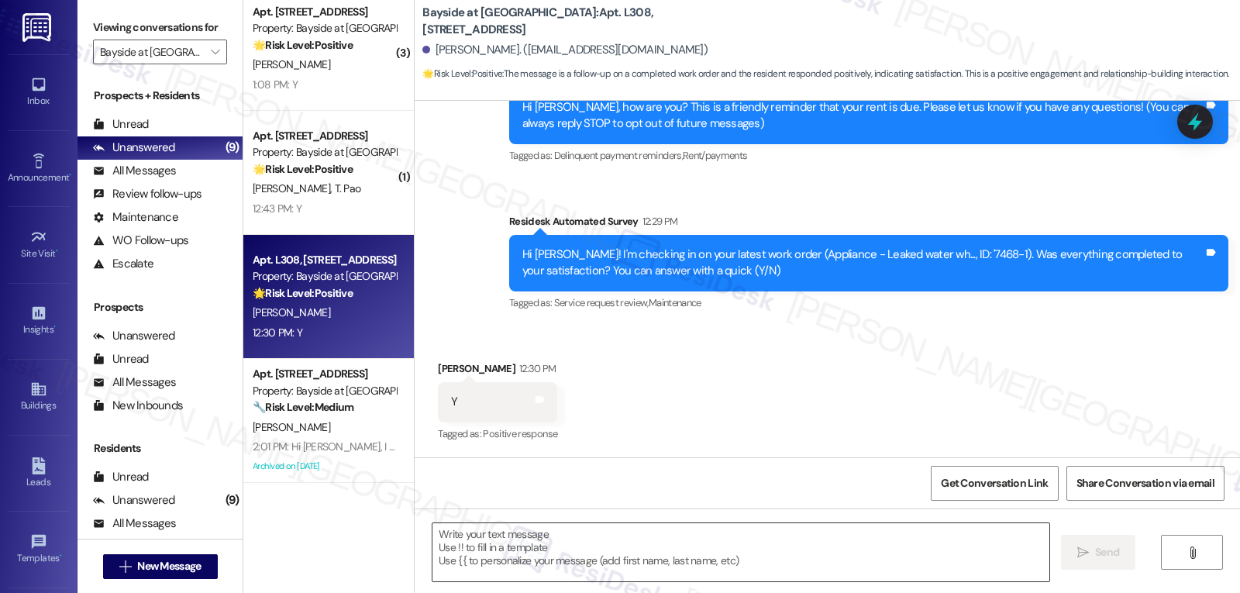
click at [707, 570] on textarea at bounding box center [740, 552] width 617 height 58
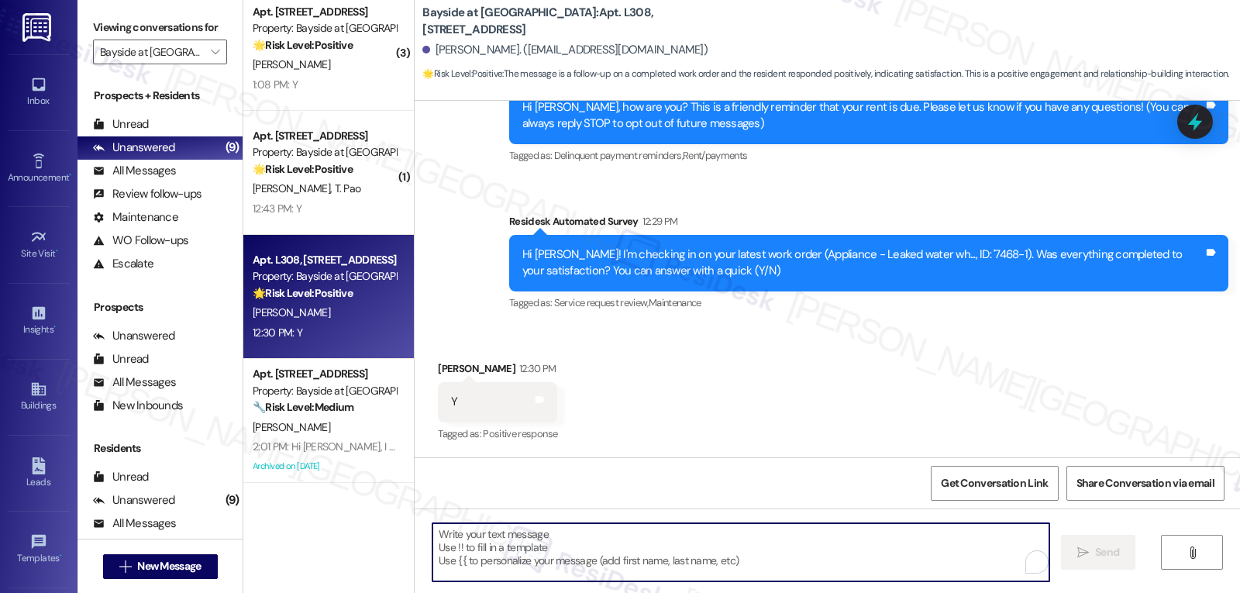
paste textarea "Great to hear, {{first_name}}! Thank you for confirming! We’re always here if s…"
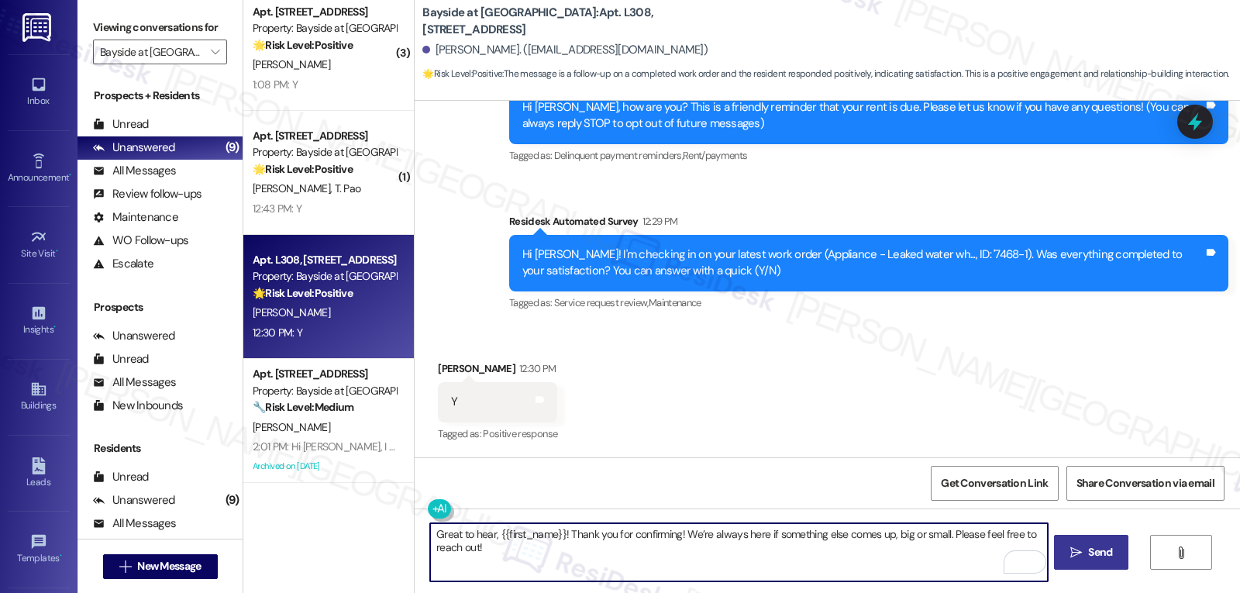
type textarea "Great to hear, {{first_name}}! Thank you for confirming! We’re always here if s…"
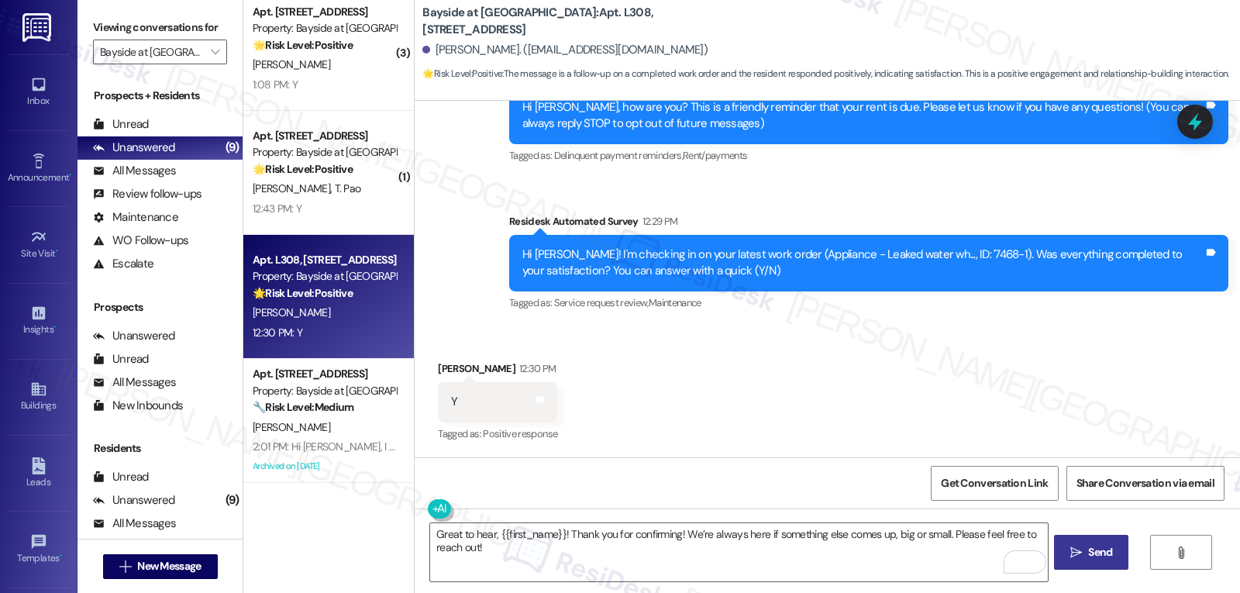
click at [1077, 557] on icon "" at bounding box center [1076, 552] width 12 height 12
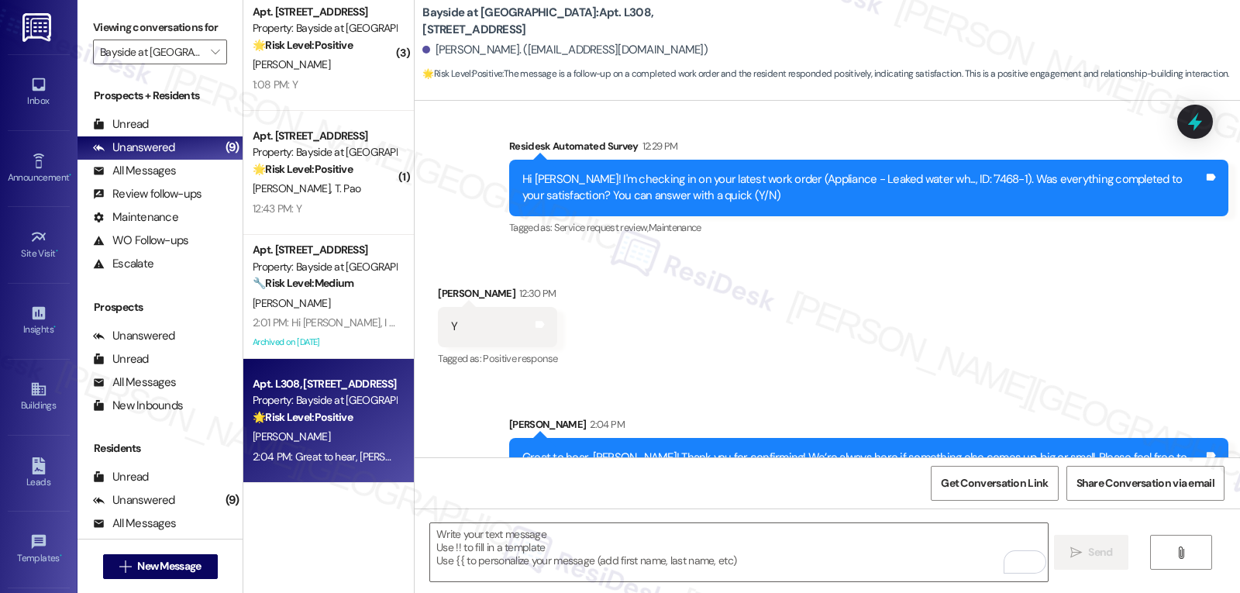
scroll to position [281, 0]
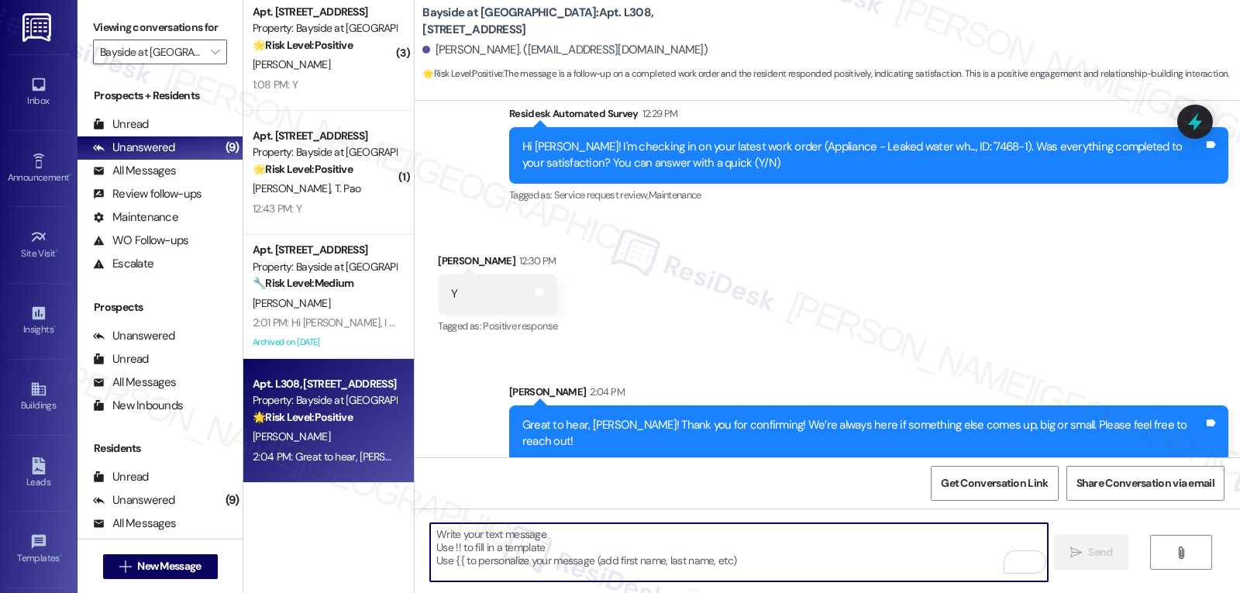
click at [666, 562] on textarea "To enrich screen reader interactions, please activate Accessibility in Grammarl…" at bounding box center [738, 552] width 617 height 58
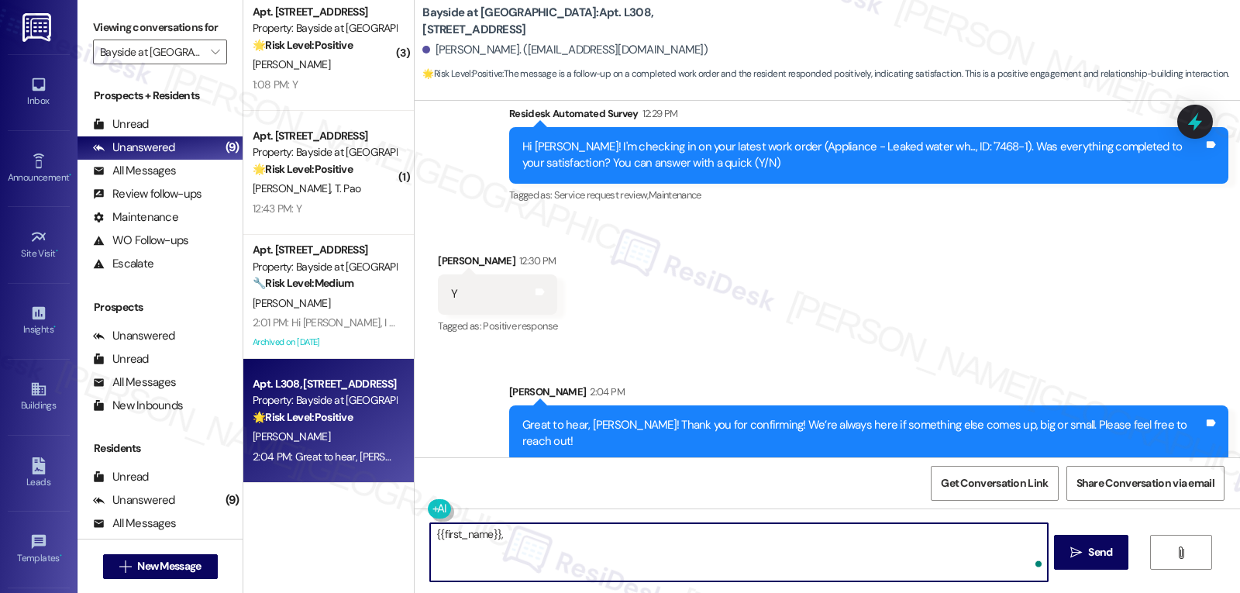
paste textarea "I hope you’re enjoying your time at {{property}}! Has it been meeting your expe…"
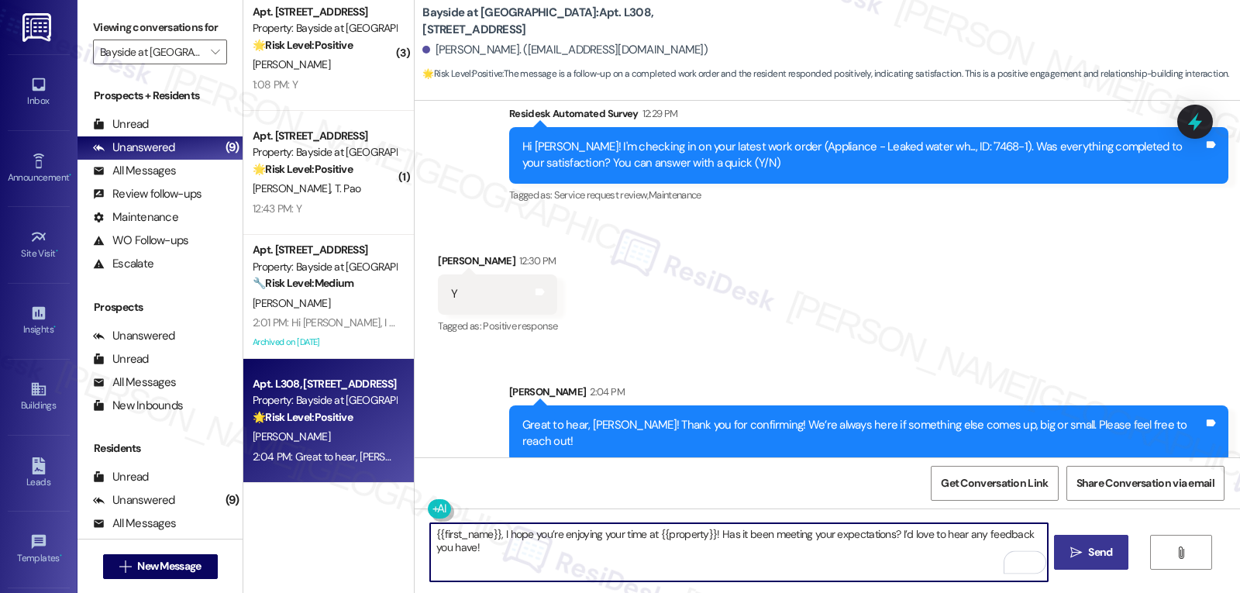
type textarea "{{first_name}}, I hope you’re enjoying your time at {{property}}! Has it been m…"
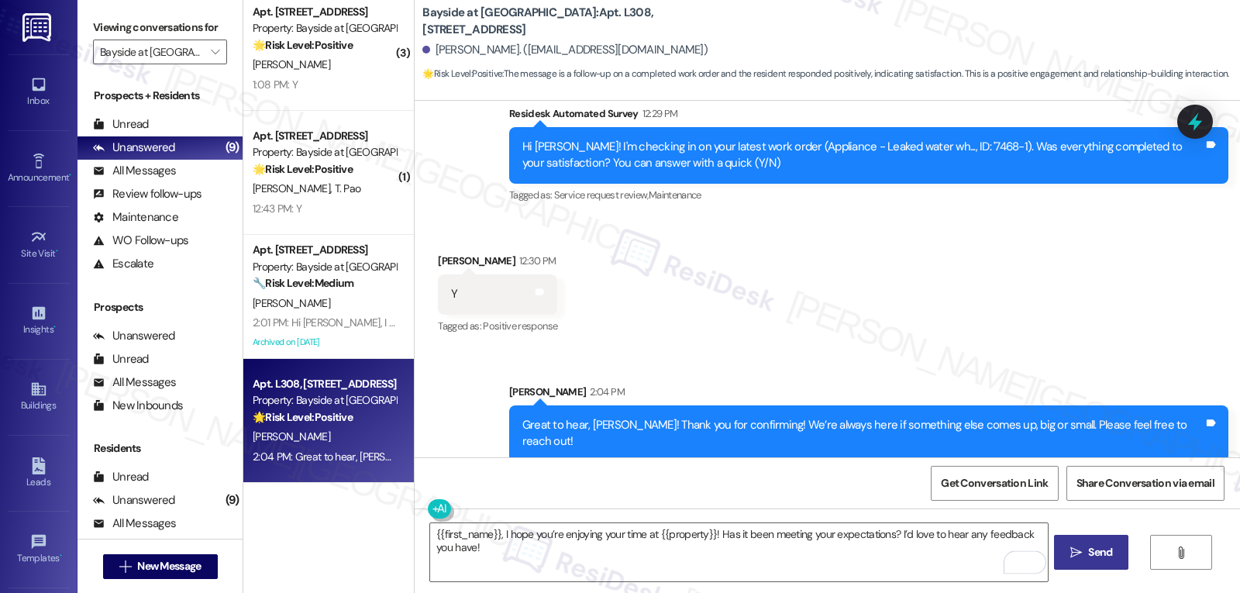
click at [1117, 552] on button " Send" at bounding box center [1091, 552] width 75 height 35
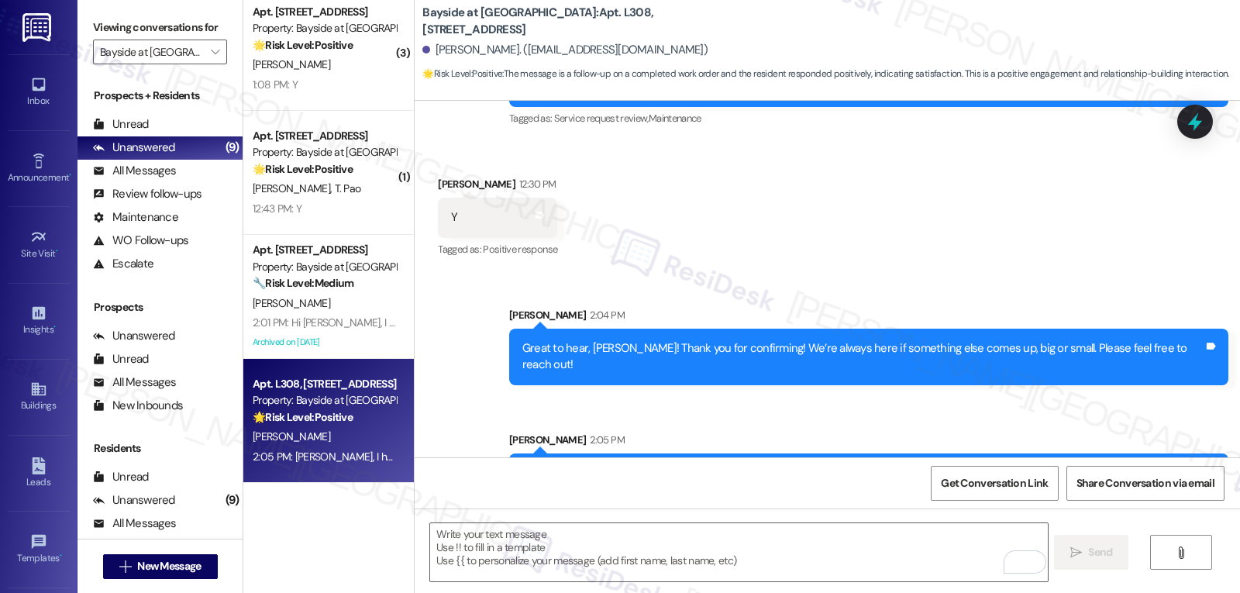
scroll to position [406, 0]
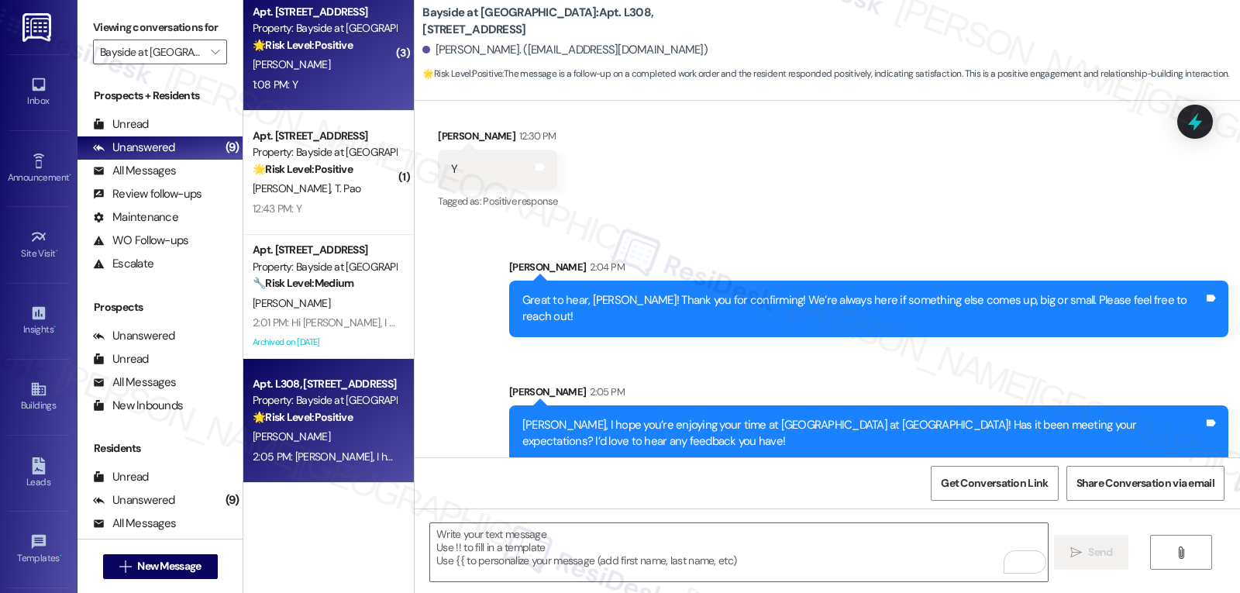
click at [329, 94] on div "1:08 PM: Y 1:08 PM: Y" at bounding box center [324, 84] width 146 height 19
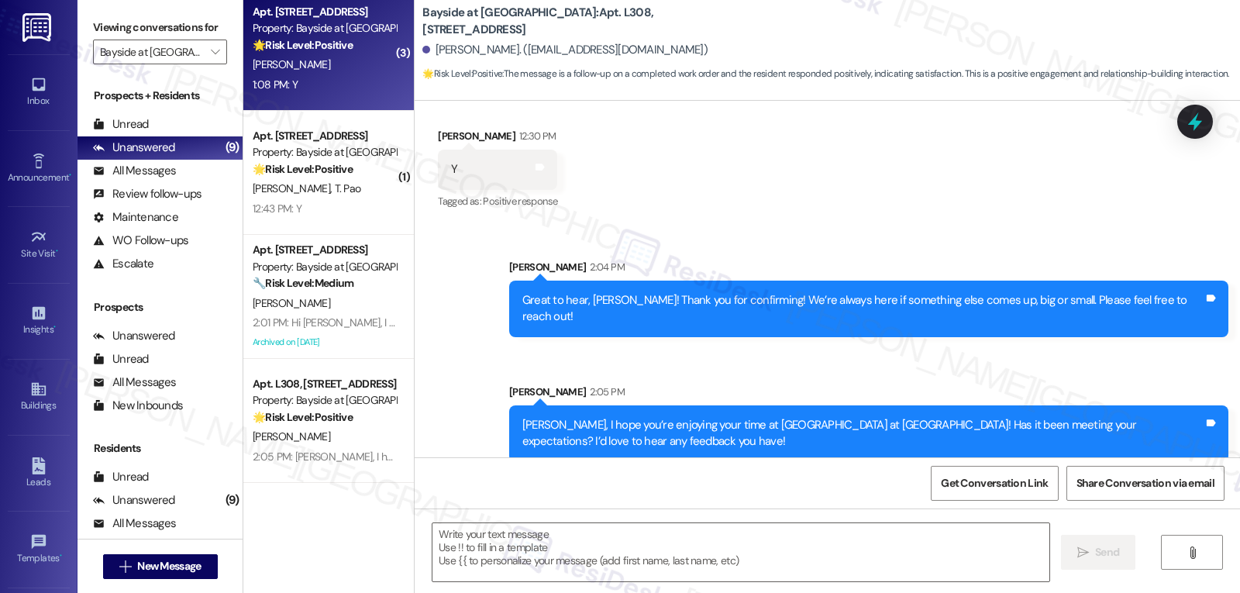
type textarea "Fetching suggested responses. Please feel free to read through the conversation…"
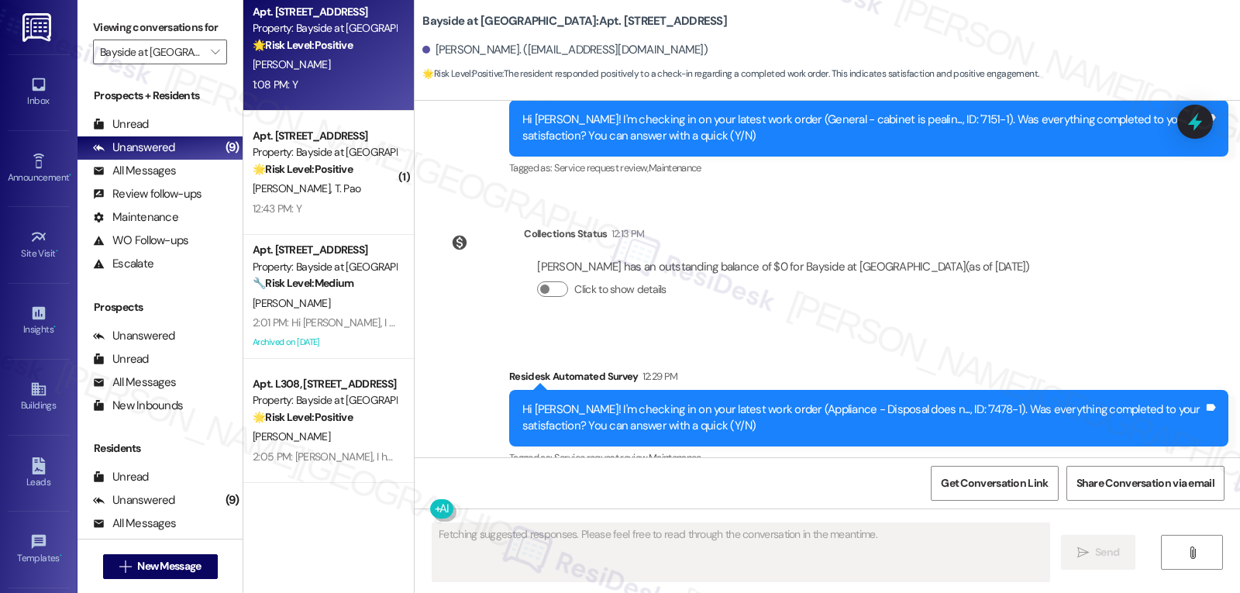
scroll to position [1766, 0]
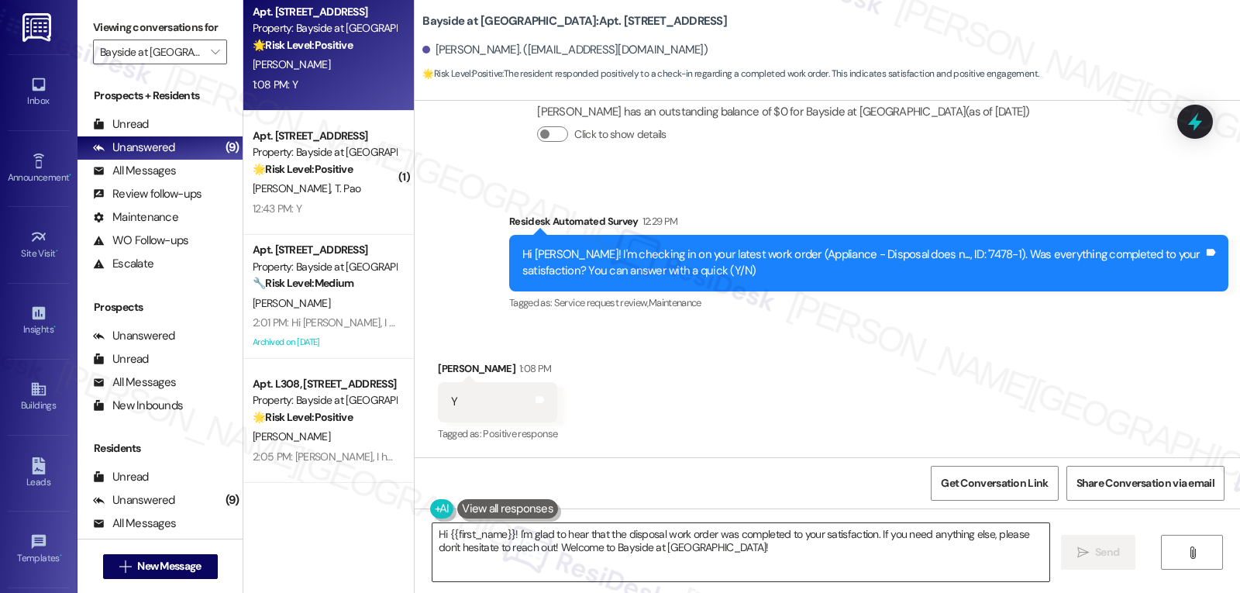
click at [848, 572] on textarea "Hi {{first_name}}! I'm glad to hear that the disposal work order was completed …" at bounding box center [740, 552] width 617 height 58
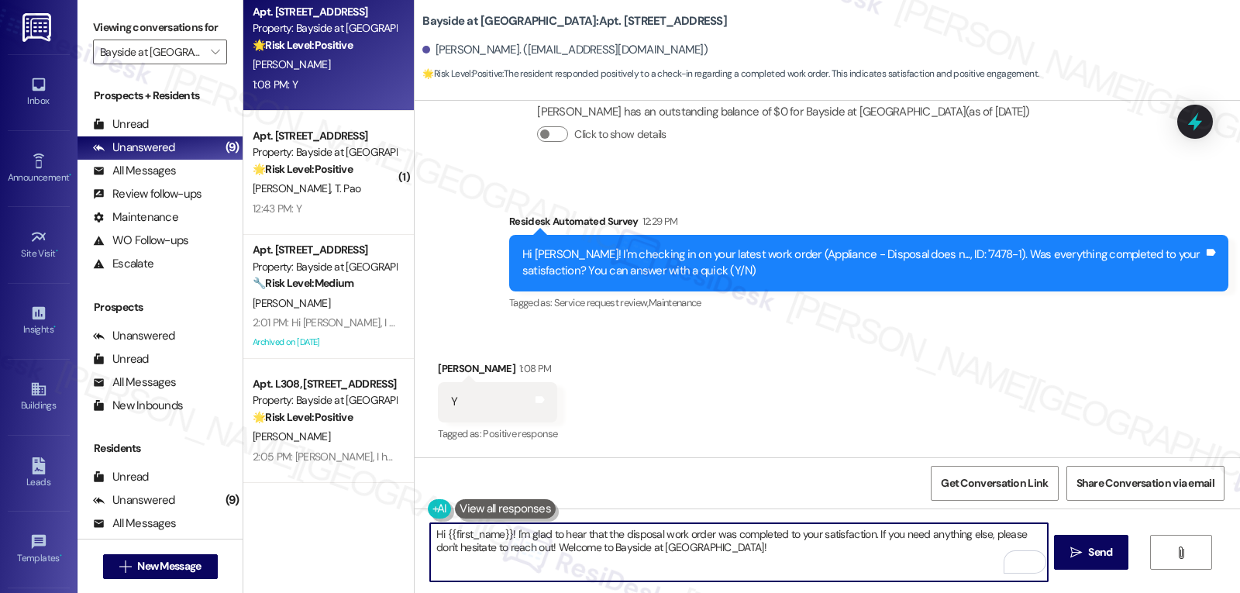
click at [541, 546] on textarea "Hi {{first_name}}! I'm glad to hear that the disposal work order was completed …" at bounding box center [738, 552] width 617 height 58
type textarea "Hi {{first_name}}! I'm glad to hear that the disposal work order was completed …"
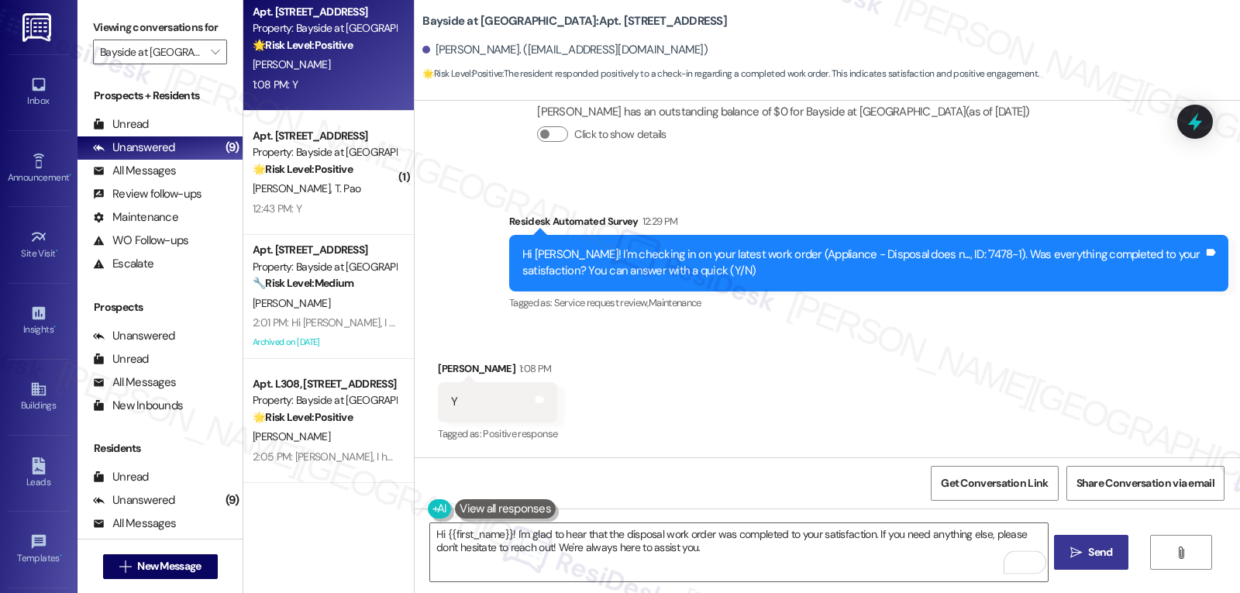
click at [1090, 553] on span "Send" at bounding box center [1100, 552] width 24 height 16
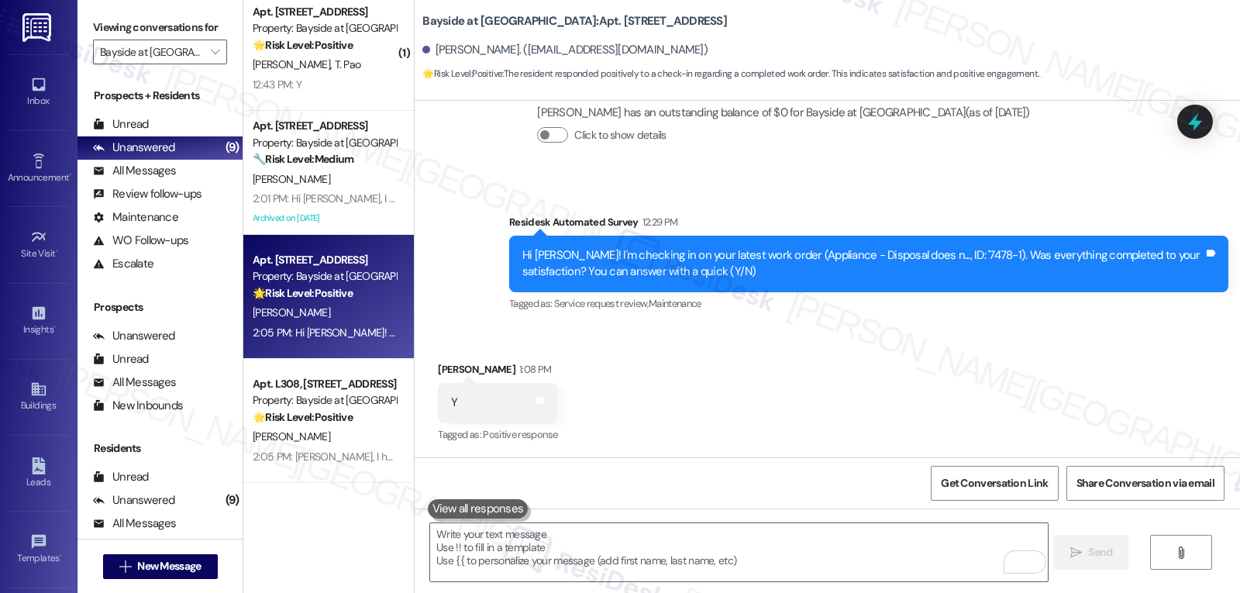
scroll to position [1890, 0]
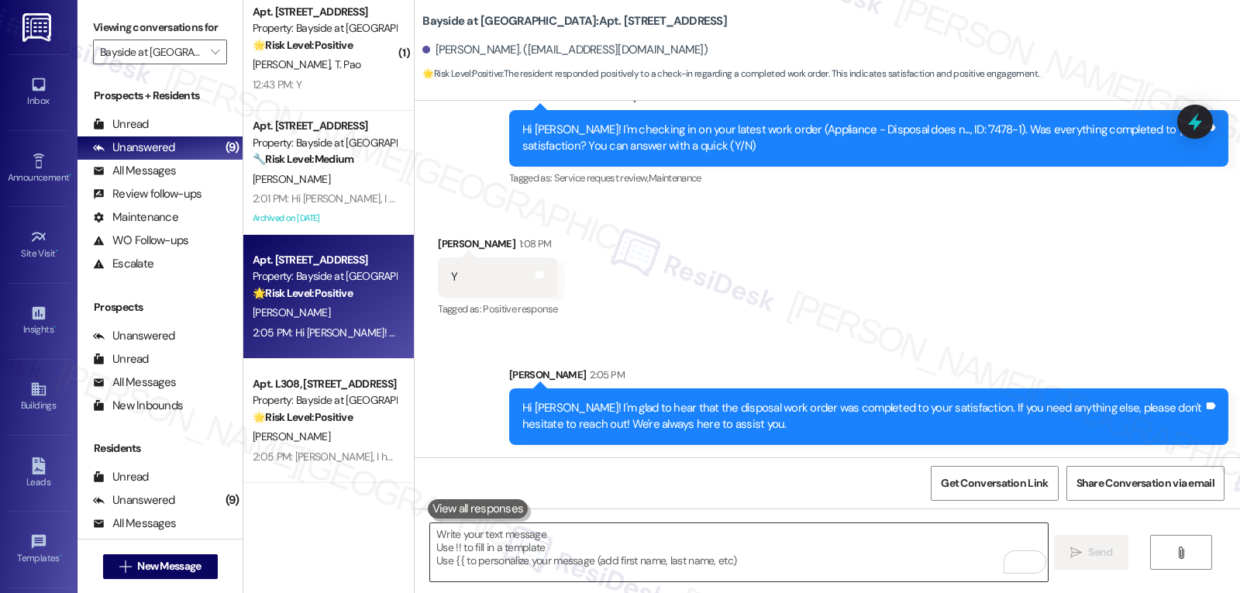
click at [715, 557] on textarea "To enrich screen reader interactions, please activate Accessibility in Grammarl…" at bounding box center [738, 552] width 617 height 58
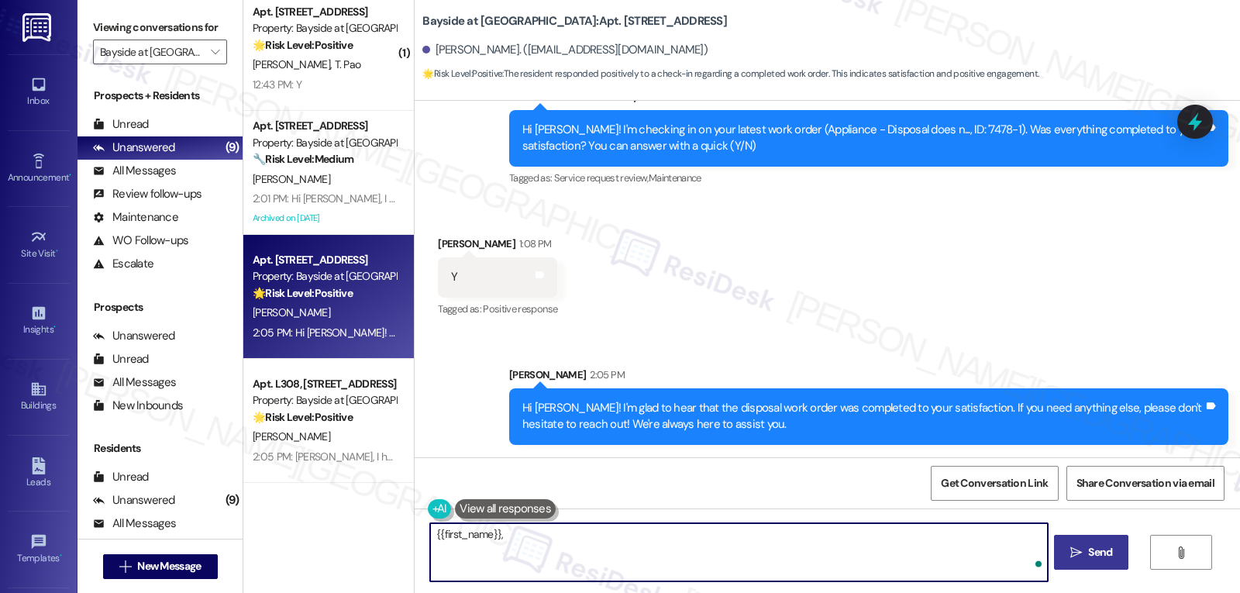
paste textarea "I’d love to know, has your experience at {{property}} been what you expected? Y…"
type textarea "{{first_name}}, I’d love to know, has your experience at {{property}} been what…"
click at [1070, 562] on button " Send" at bounding box center [1091, 552] width 75 height 35
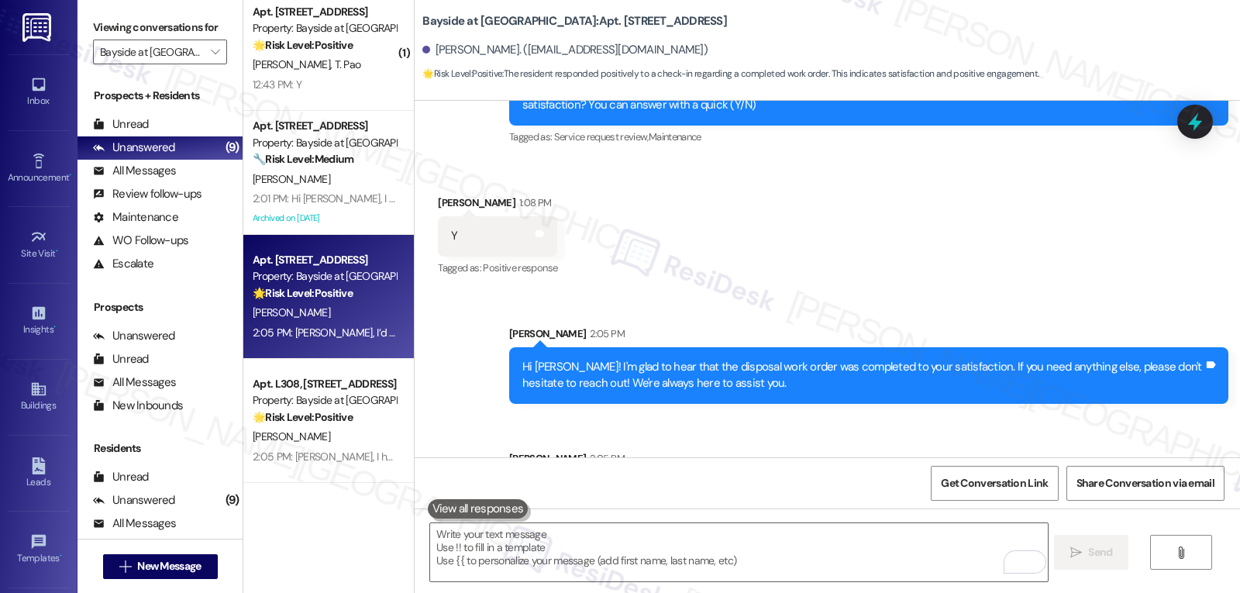
scroll to position [1998, 0]
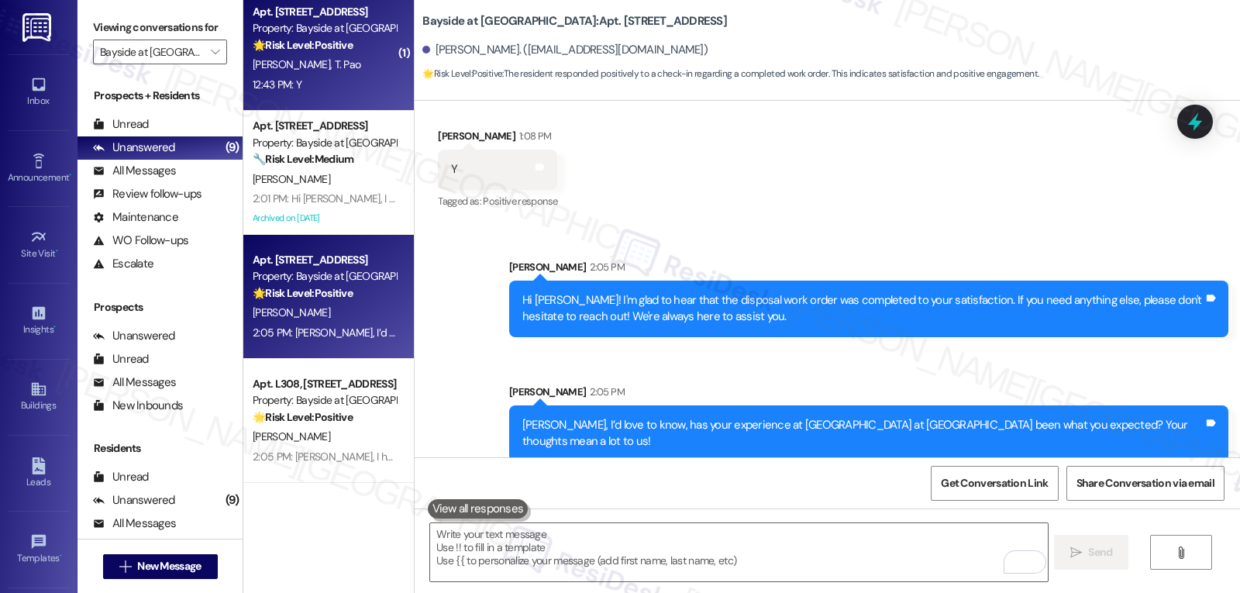
click at [322, 67] on div "S. Williams T. Pao" at bounding box center [324, 64] width 146 height 19
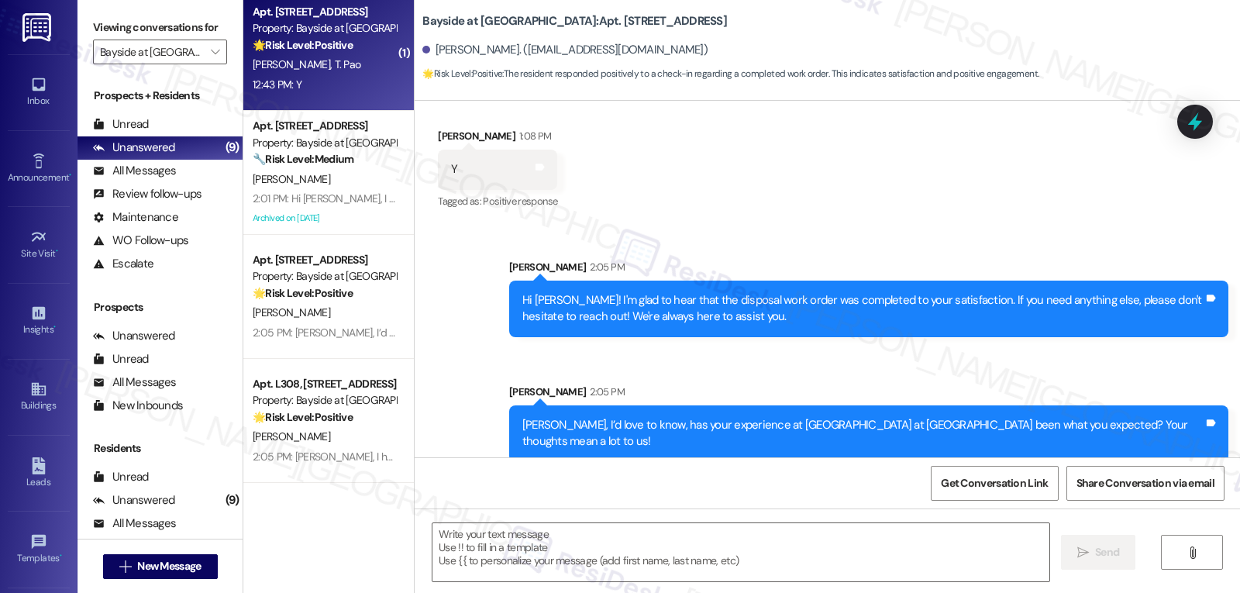
type textarea "Fetching suggested responses. Please feel free to read through the conversation…"
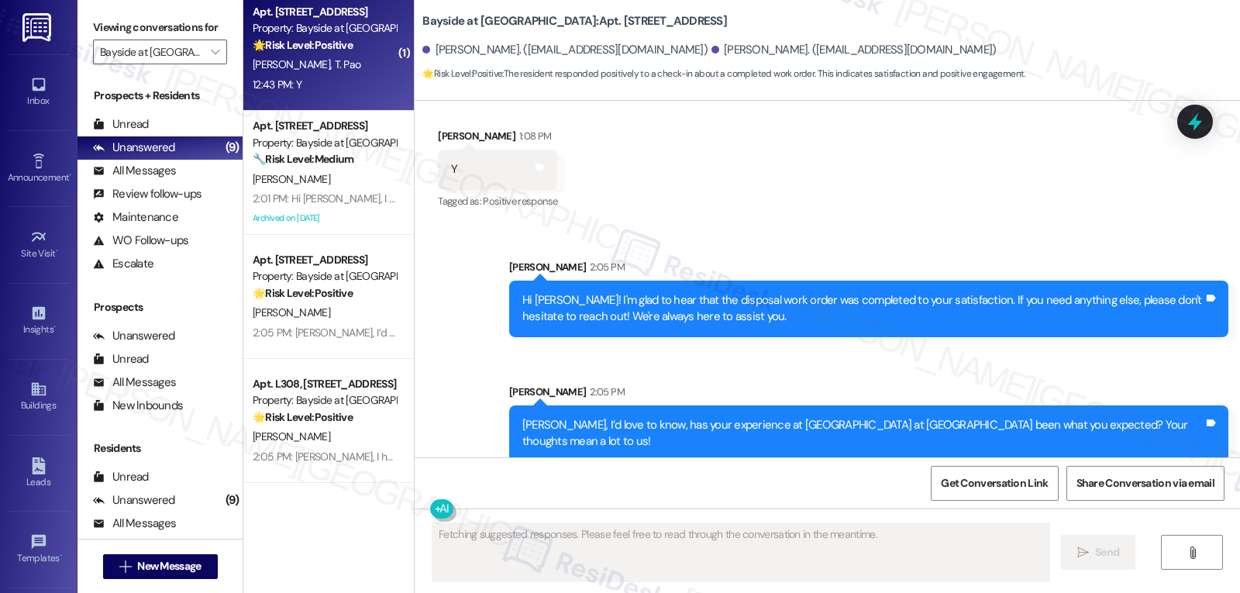
scroll to position [174, 0]
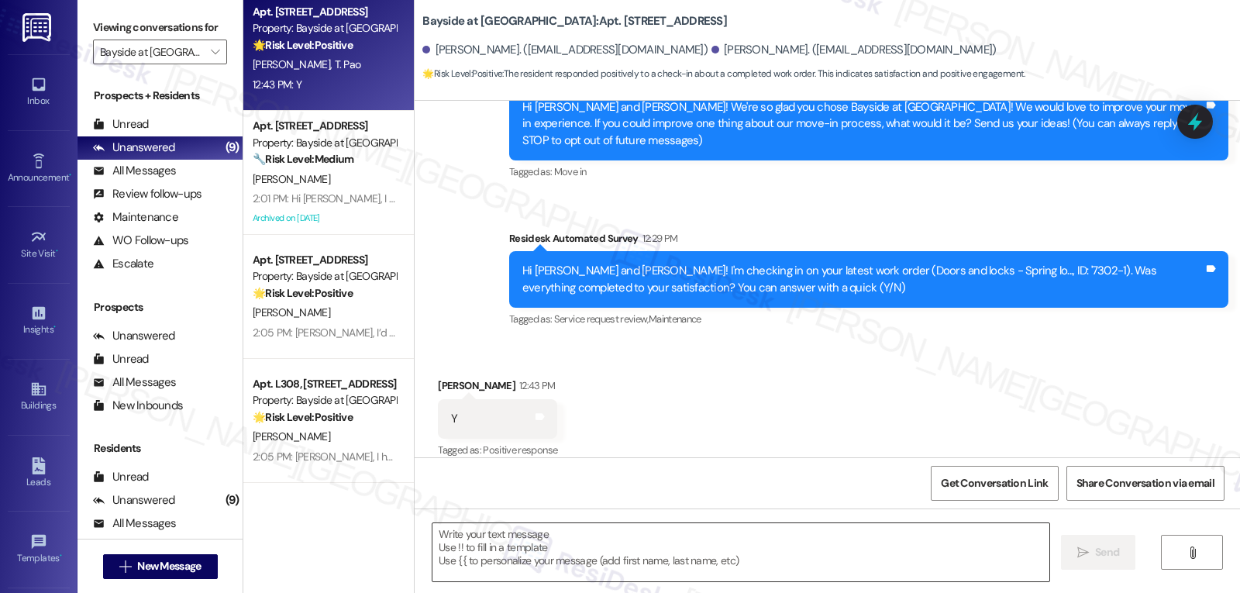
click at [590, 548] on textarea at bounding box center [740, 552] width 617 height 58
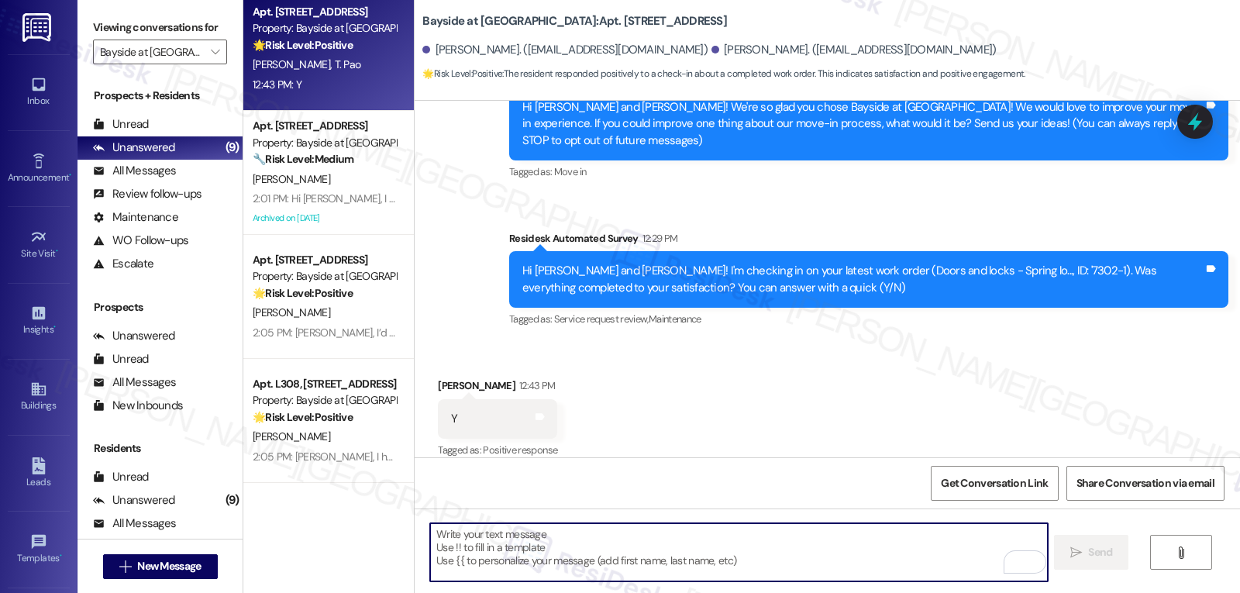
click at [658, 539] on textarea "To enrich screen reader interactions, please activate Accessibility in Grammarl…" at bounding box center [738, 552] width 617 height 58
paste textarea "Great to hear, {{first_name}}! Thank you for confirming! We’re always here if s…"
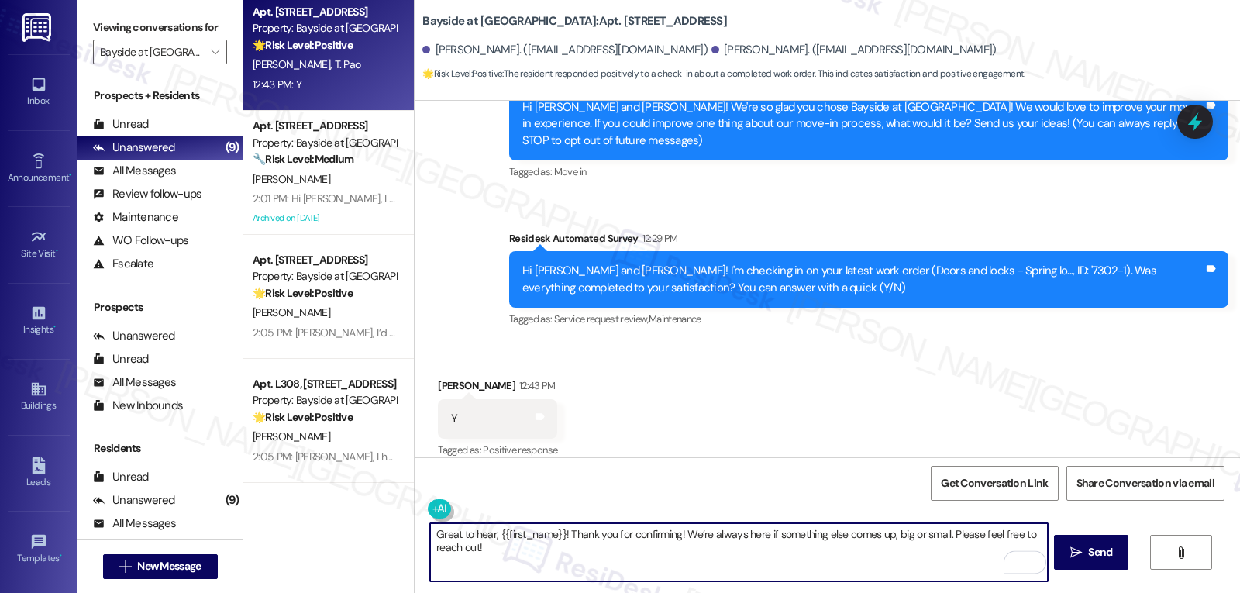
type textarea "Great to hear, {{first_name}}! Thank you for confirming! We’re always here if s…"
click at [1089, 553] on span "Send" at bounding box center [1100, 552] width 24 height 16
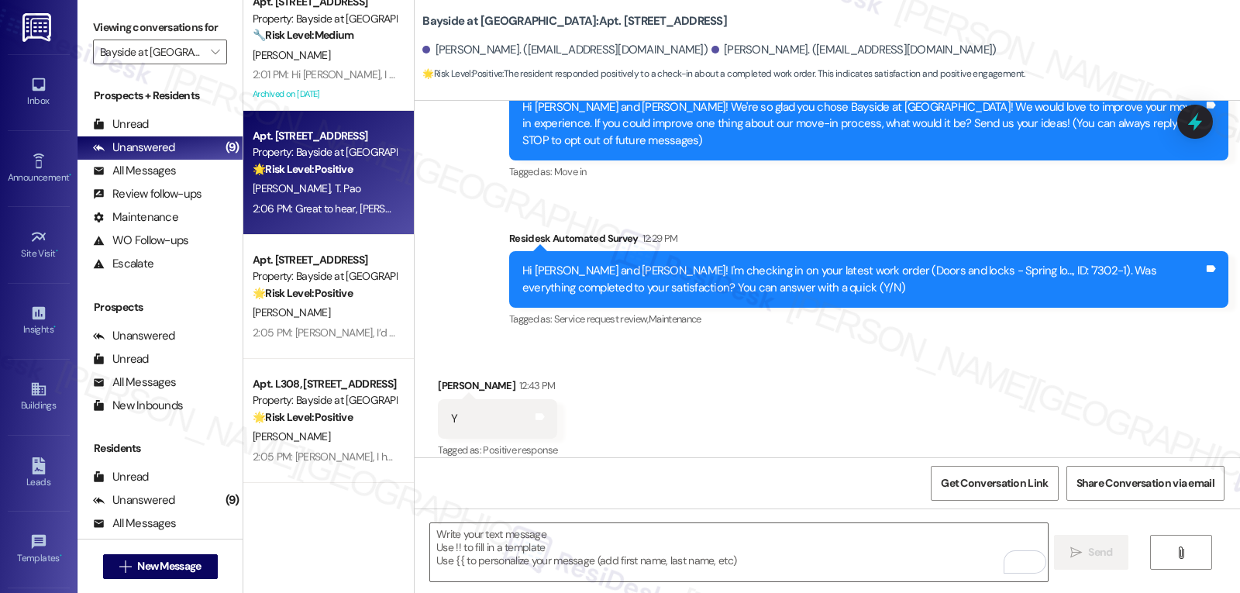
scroll to position [298, 0]
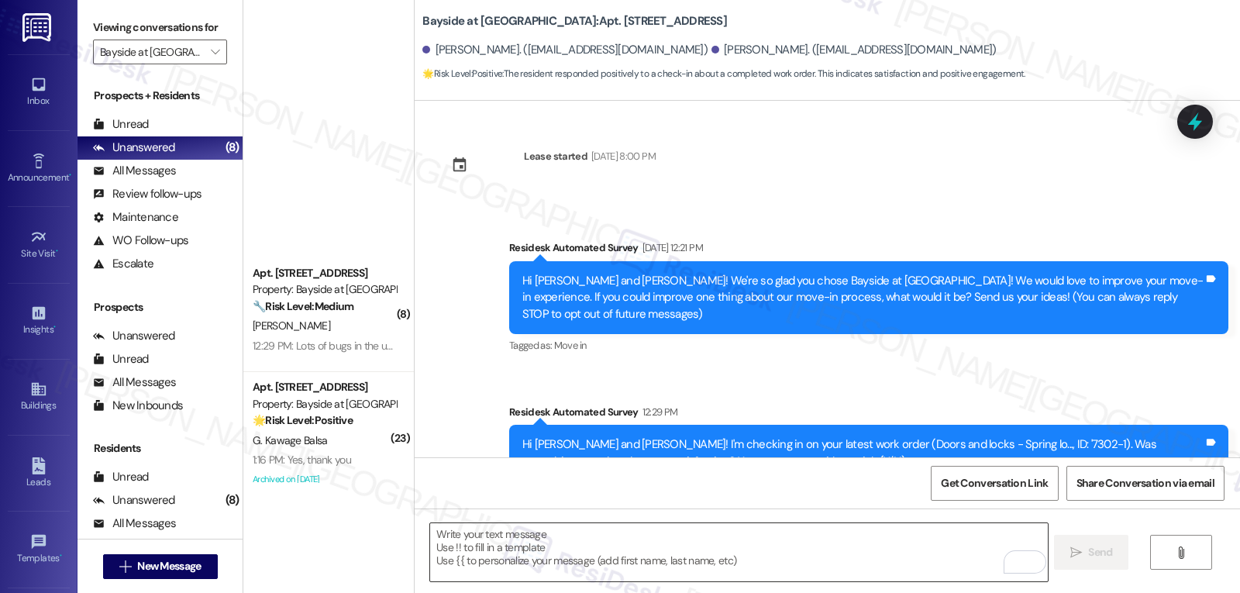
drag, startPoint x: 0, startPoint y: 0, endPoint x: 668, endPoint y: 554, distance: 868.1
click at [667, 554] on textarea "To enrich screen reader interactions, please activate Accessibility in Grammarl…" at bounding box center [738, 552] width 617 height 58
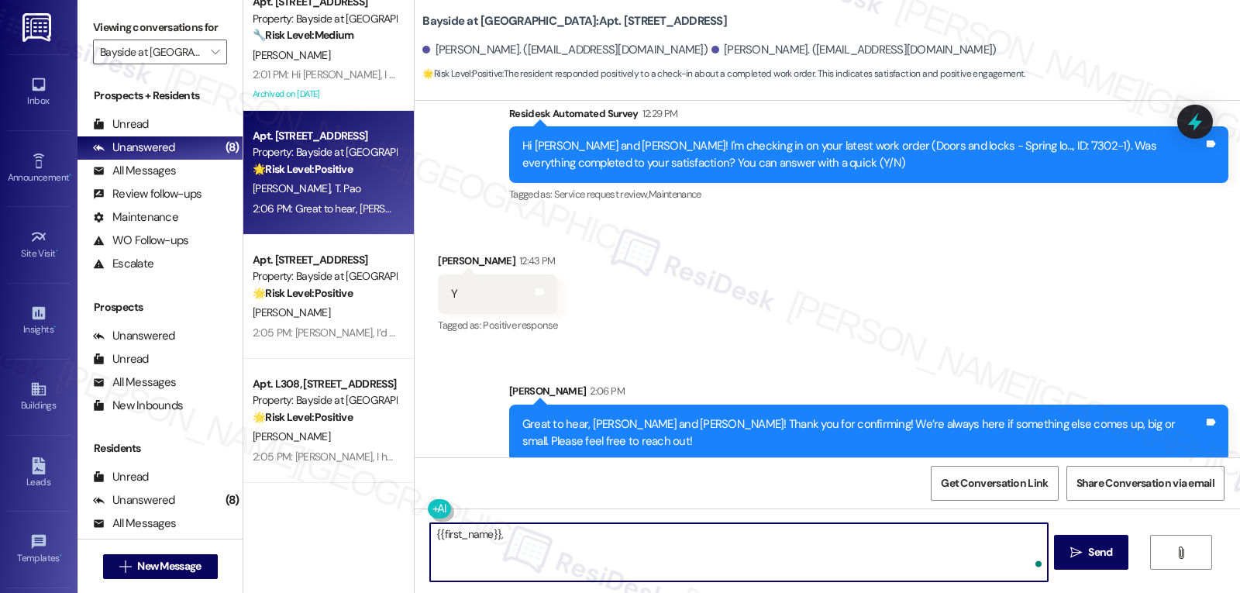
paste textarea "I’d love to know, has your experience at {{property}} been what you expected? Y…"
type textarea "{{first_name}}, I’d love to know, has your experience at {{property}} been what…"
click at [1075, 553] on icon "" at bounding box center [1076, 552] width 12 height 12
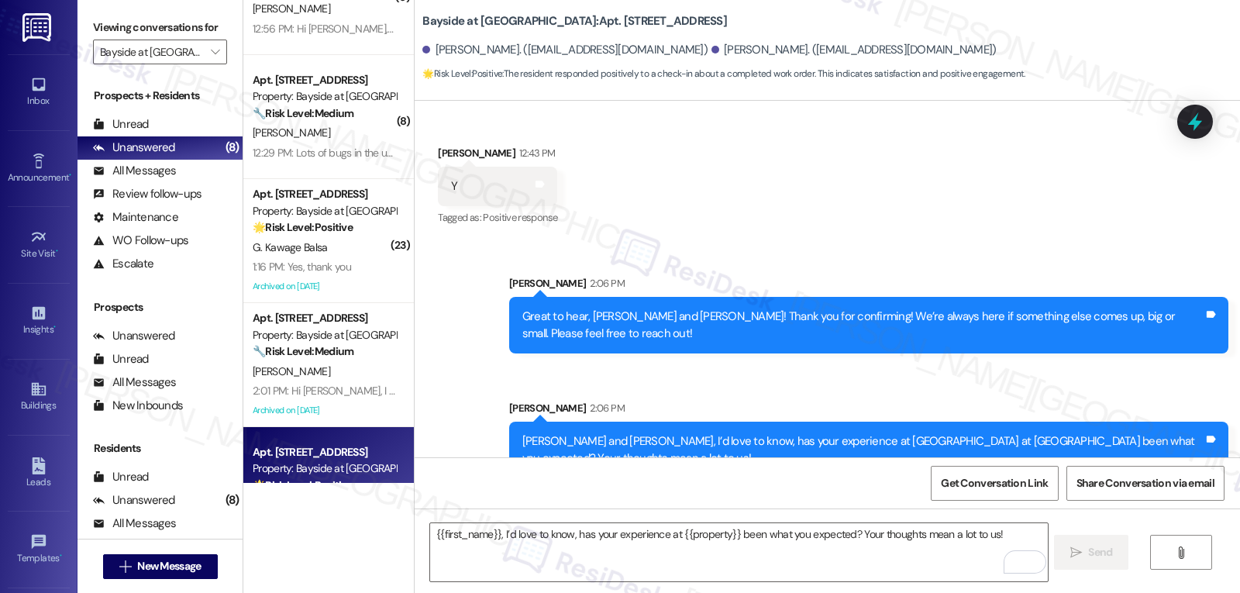
scroll to position [310, 0]
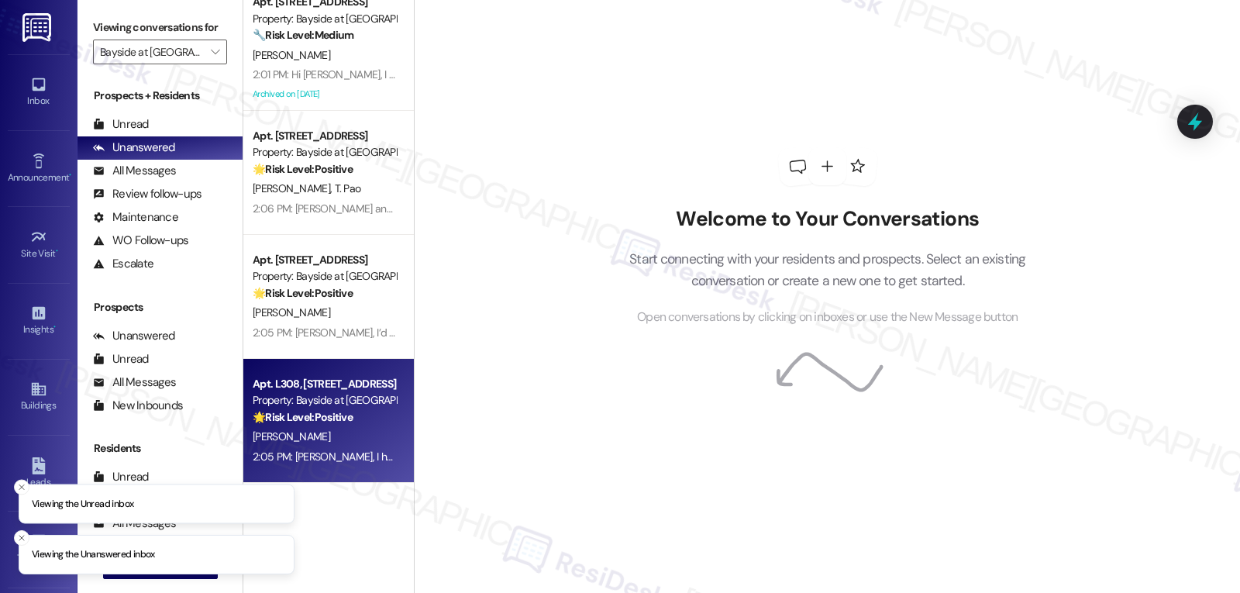
scroll to position [354, 0]
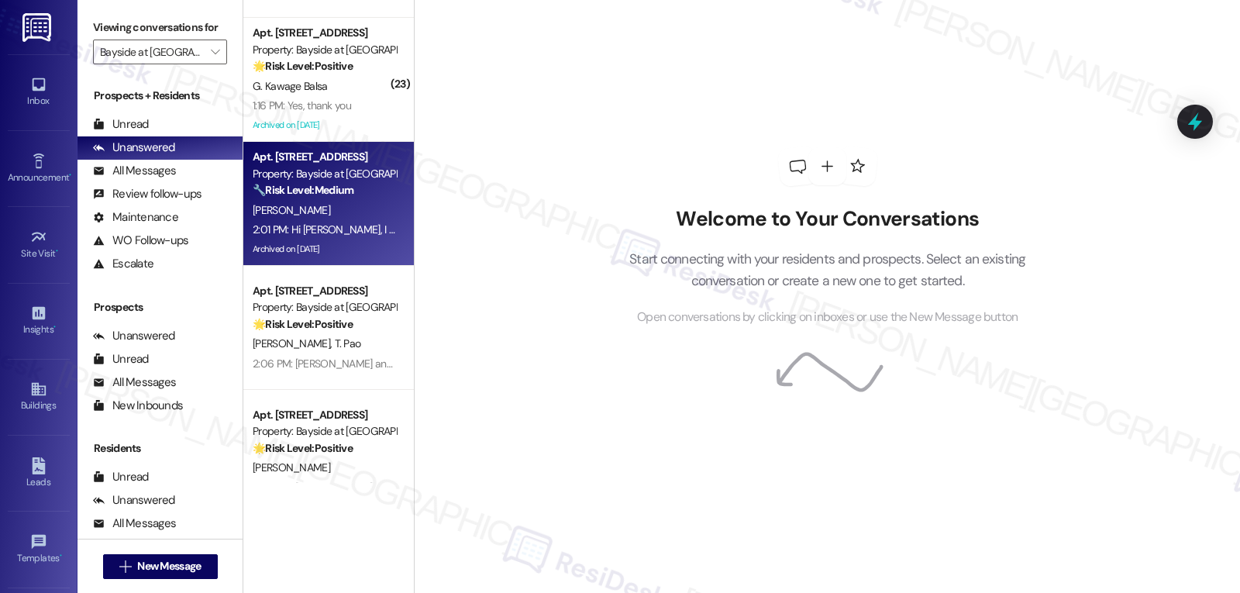
click at [313, 197] on strong "🔧 Risk Level: Medium" at bounding box center [303, 190] width 101 height 14
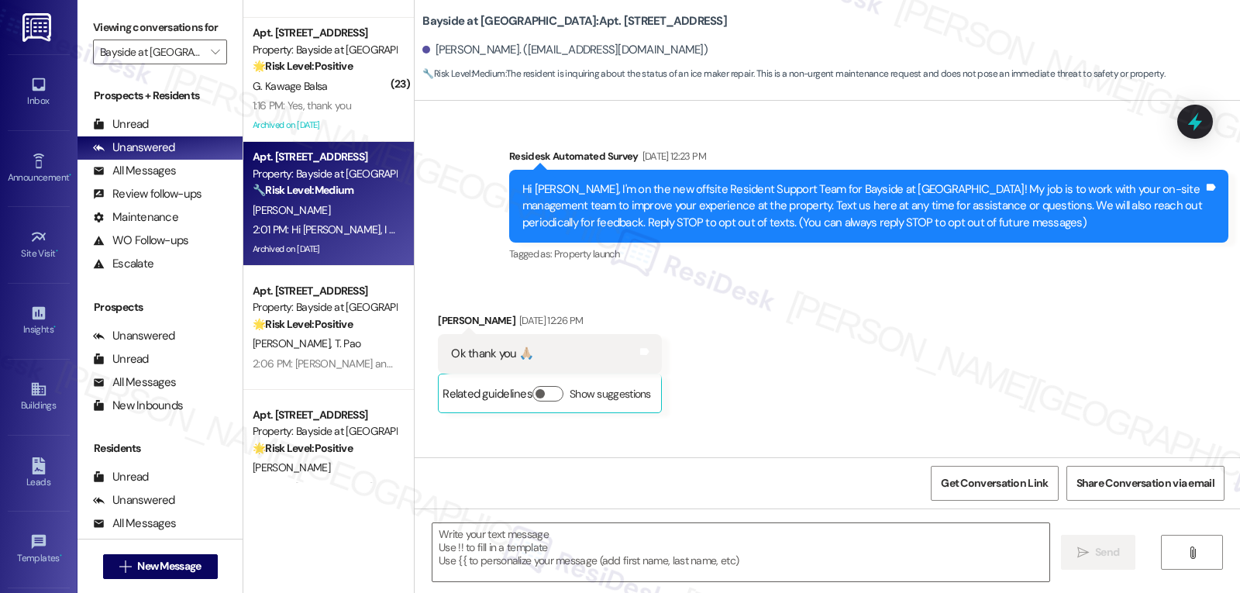
type textarea "Fetching suggested responses. Please feel free to read through the conversation…"
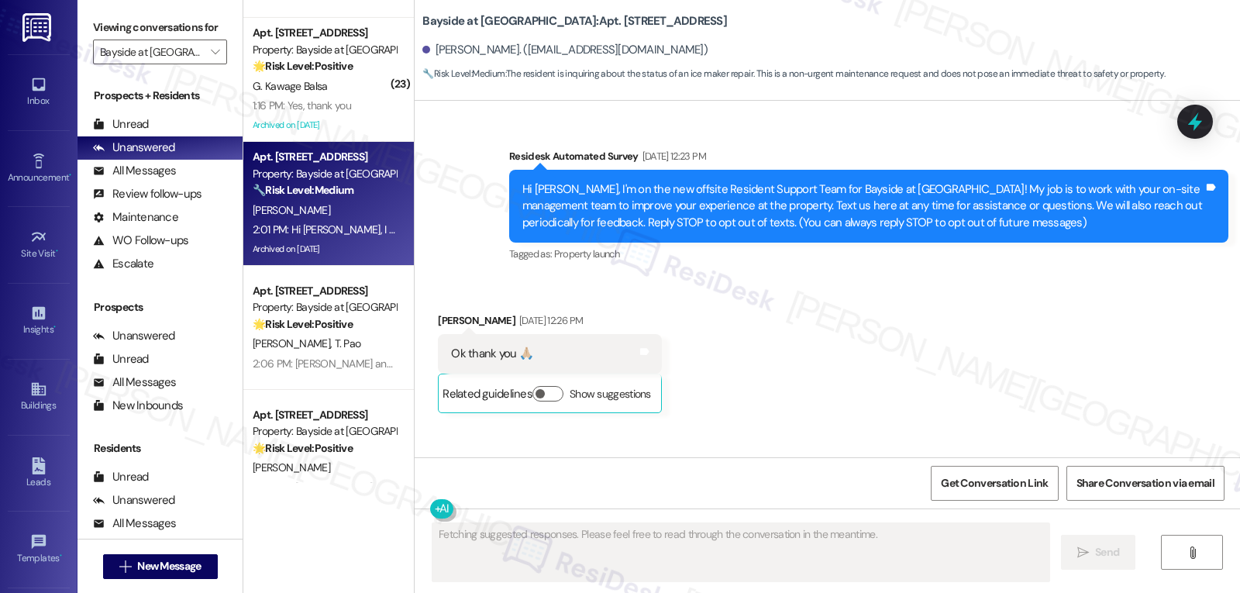
scroll to position [24276, 0]
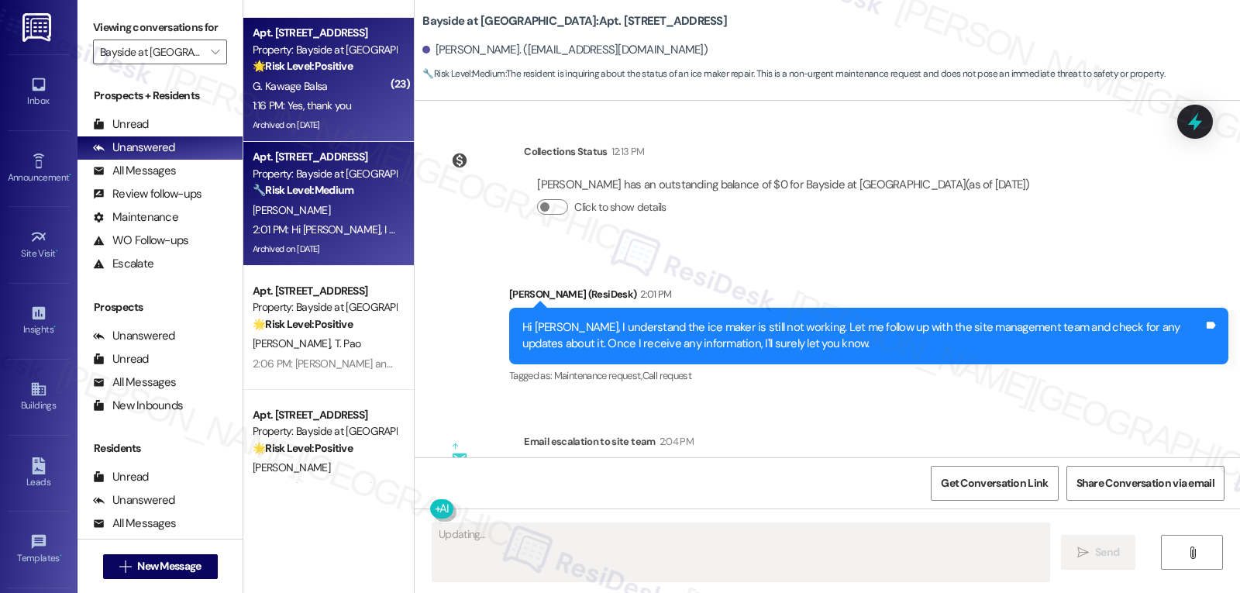
click at [346, 108] on div "1:16 PM: Yes, thank you 1:16 PM: Yes, thank you" at bounding box center [324, 105] width 146 height 19
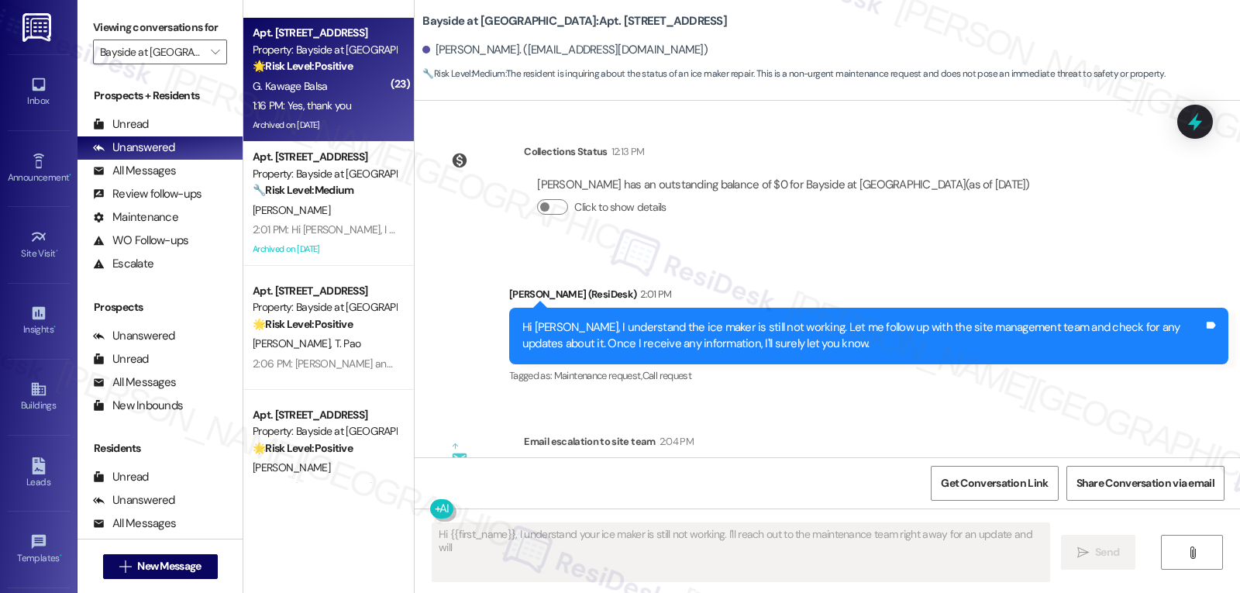
type textarea "Hi {{first_name}}, I understand your ice maker is still not working. I'll reach…"
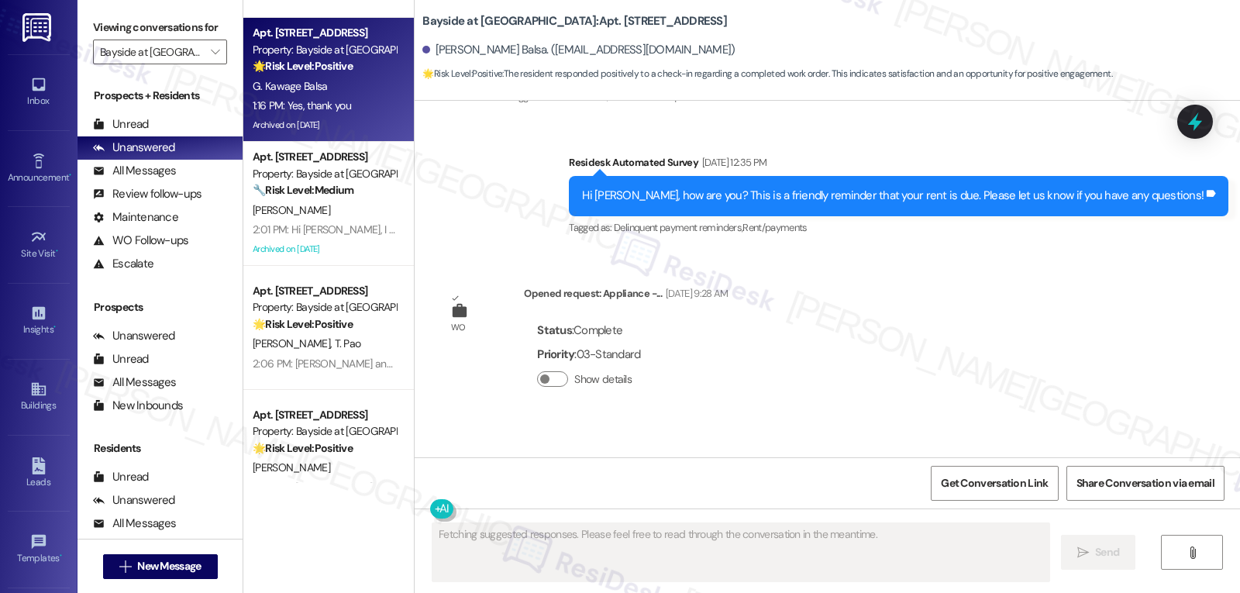
scroll to position [15964, 0]
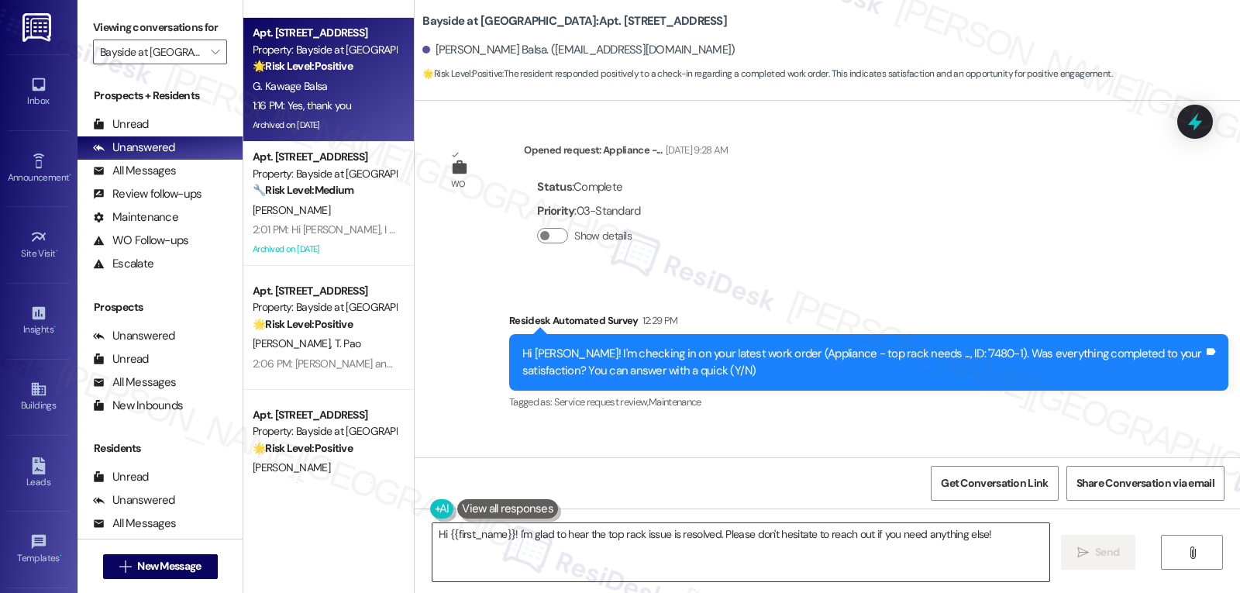
click at [725, 560] on textarea "Hi {{first_name}}! I'm glad to hear the top rack issue is resolved. Please don'…" at bounding box center [740, 552] width 617 height 58
paste textarea "I appreciate your response, {{first_name}}! I’m glad your work order is all set…"
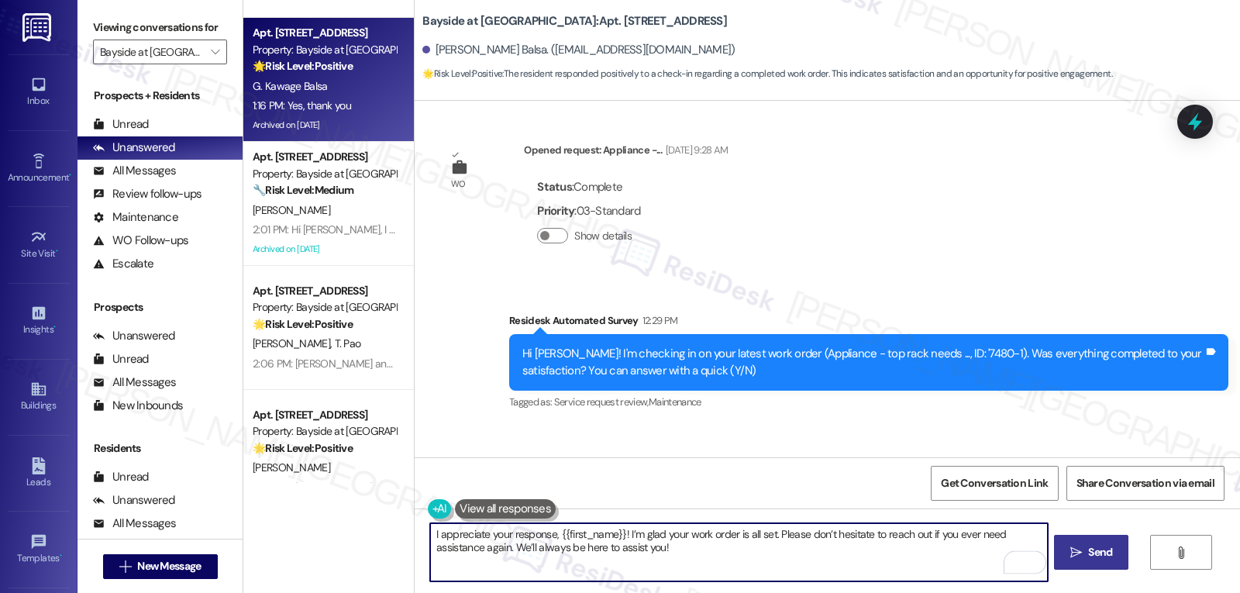
type textarea "I appreciate your response, {{first_name}}! I’m glad your work order is all set…"
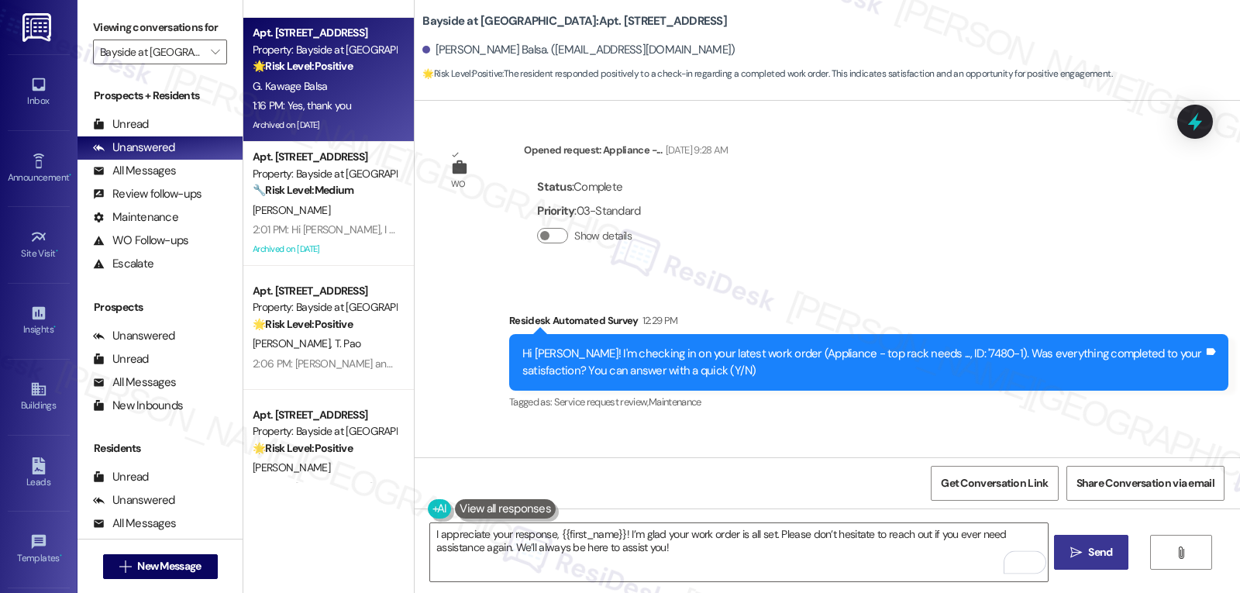
click at [1070, 543] on button " Send" at bounding box center [1091, 552] width 75 height 35
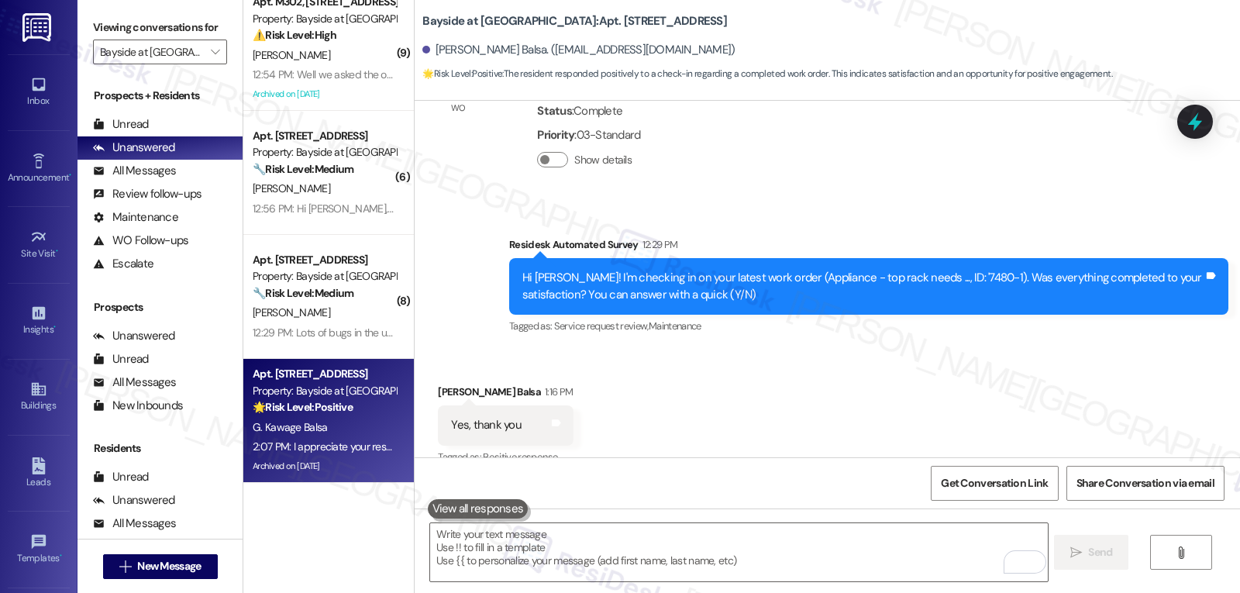
scroll to position [16088, 0]
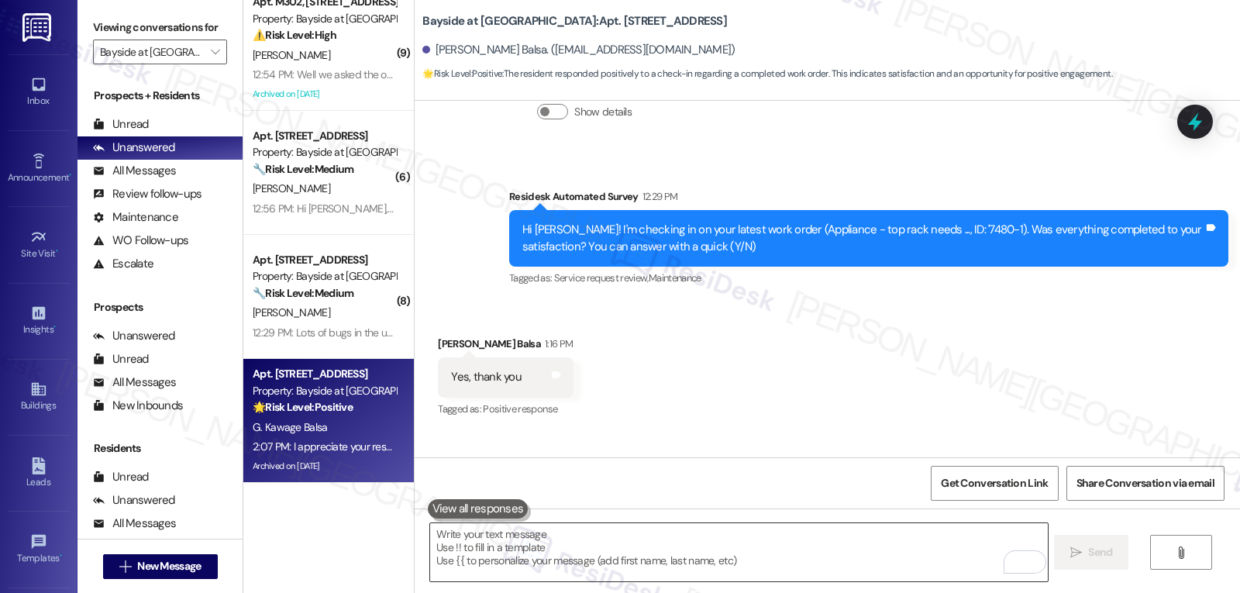
click at [723, 562] on textarea "To enrich screen reader interactions, please activate Accessibility in Grammarl…" at bounding box center [738, 552] width 617 height 58
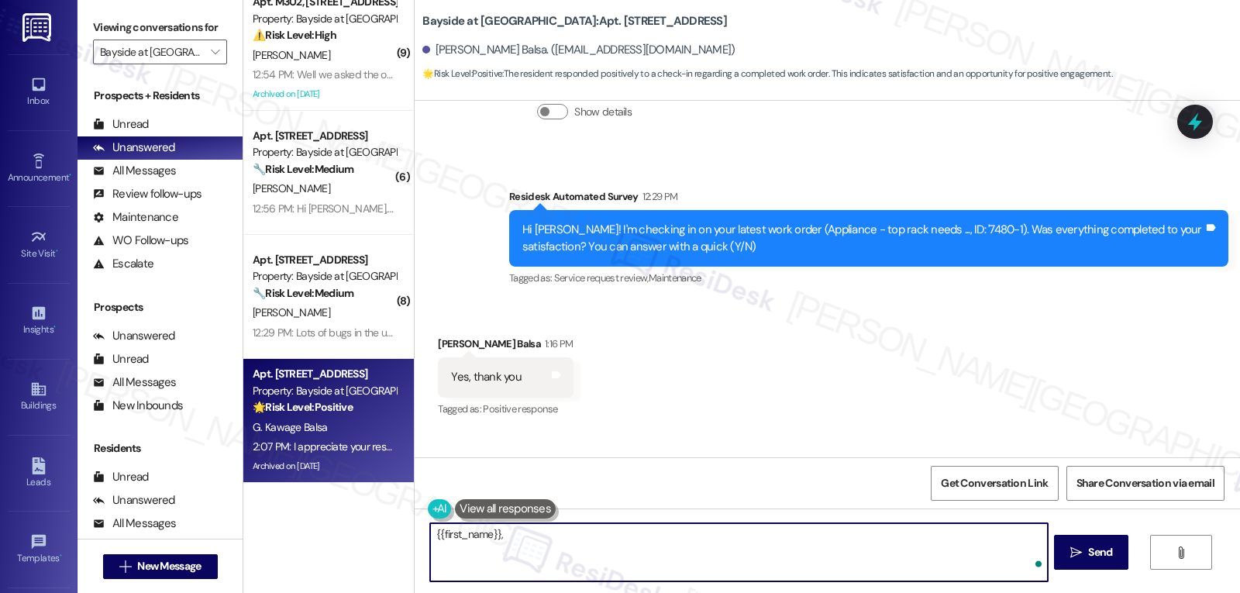
paste textarea "how are things going at {{property}}? Has it been everything you were looking f…"
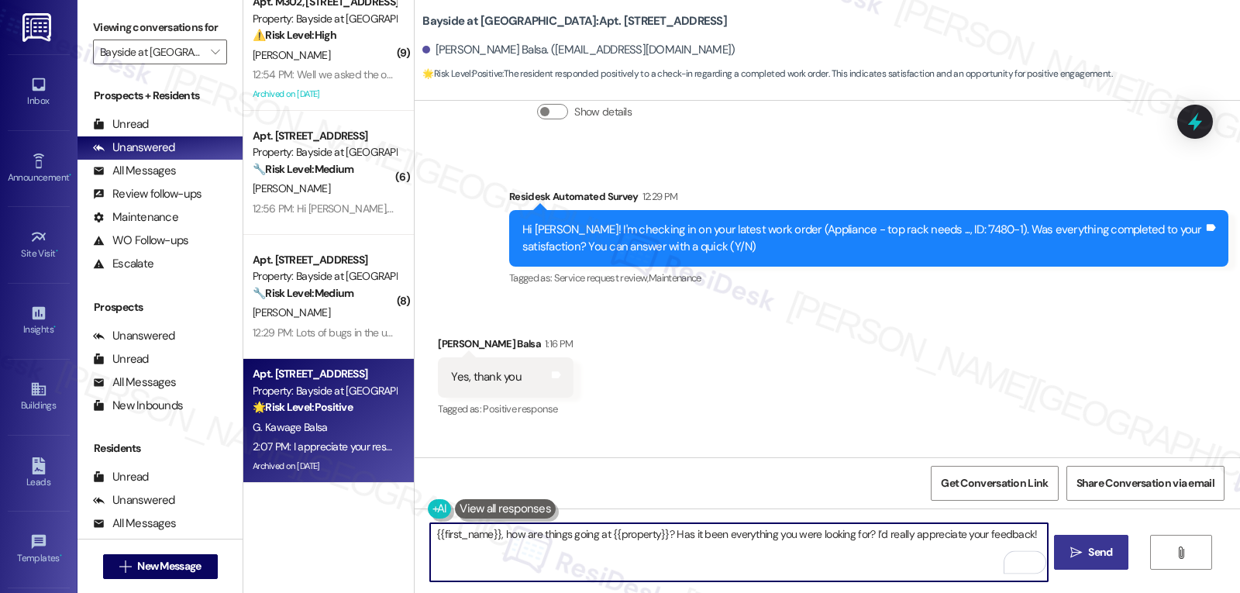
type textarea "{{first_name}}, how are things going at {{property}}? Has it been everything yo…"
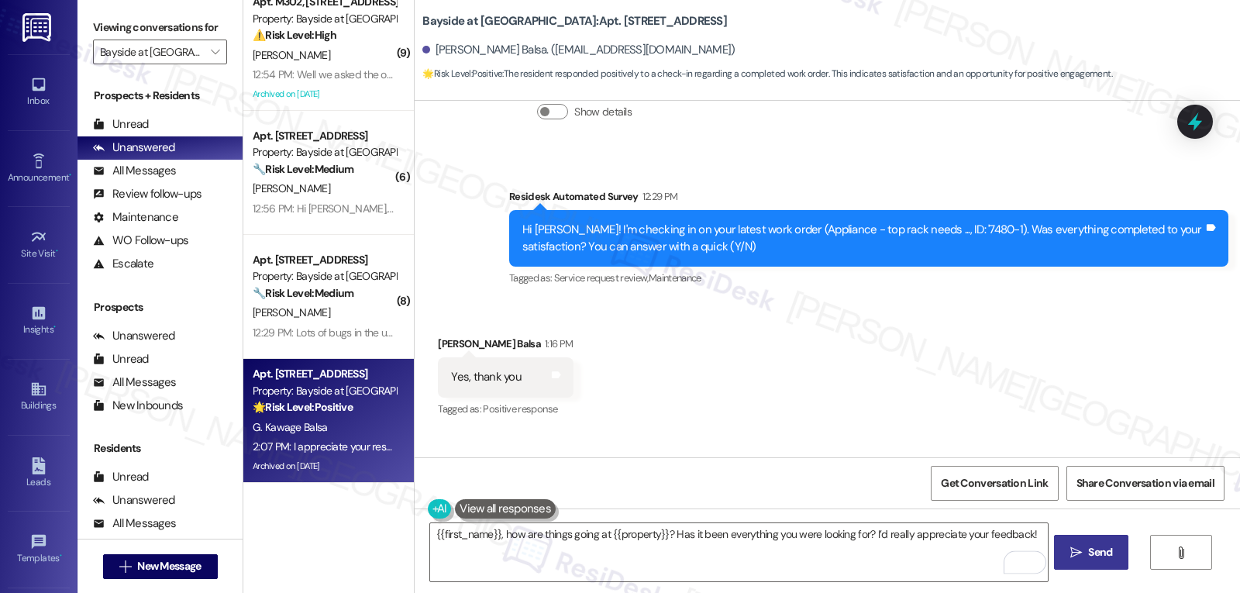
click at [1076, 562] on button " Send" at bounding box center [1091, 552] width 75 height 35
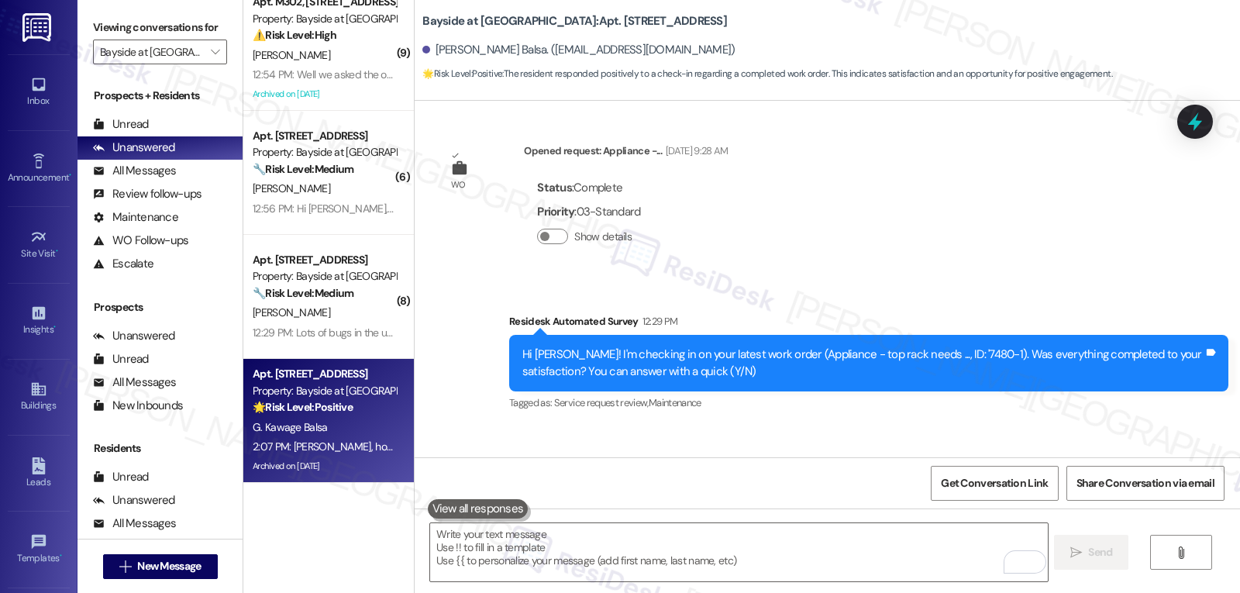
scroll to position [16196, 0]
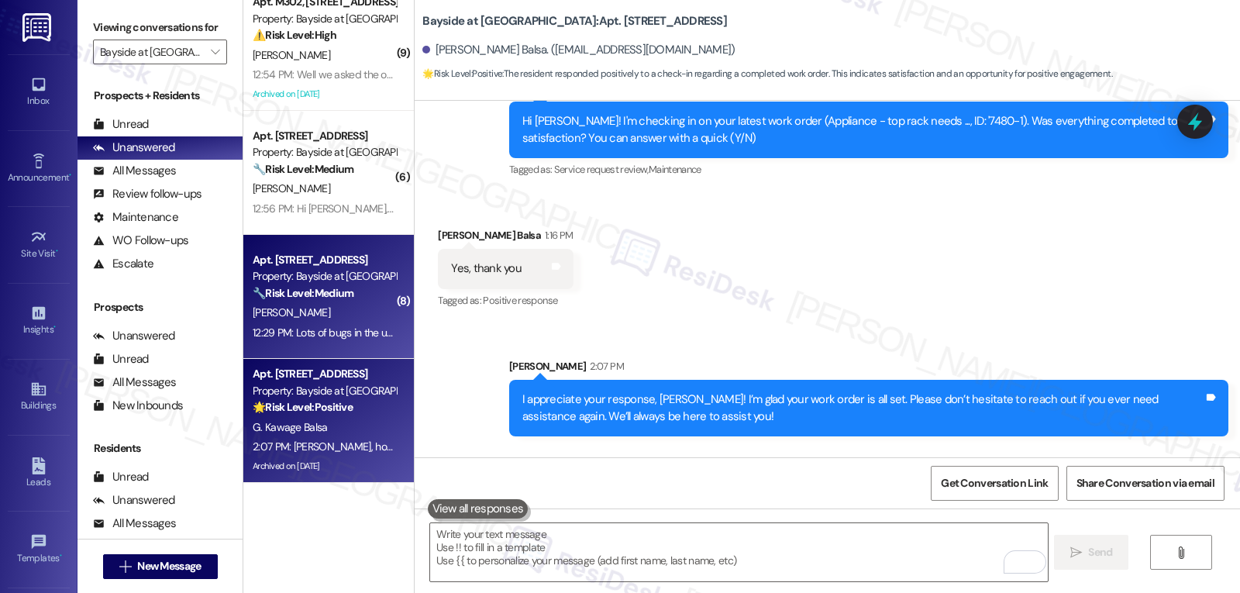
click at [290, 323] on div "12:29 PM: Lots of bugs in the unit 12:29 PM: Lots of bugs in the unit" at bounding box center [324, 332] width 146 height 19
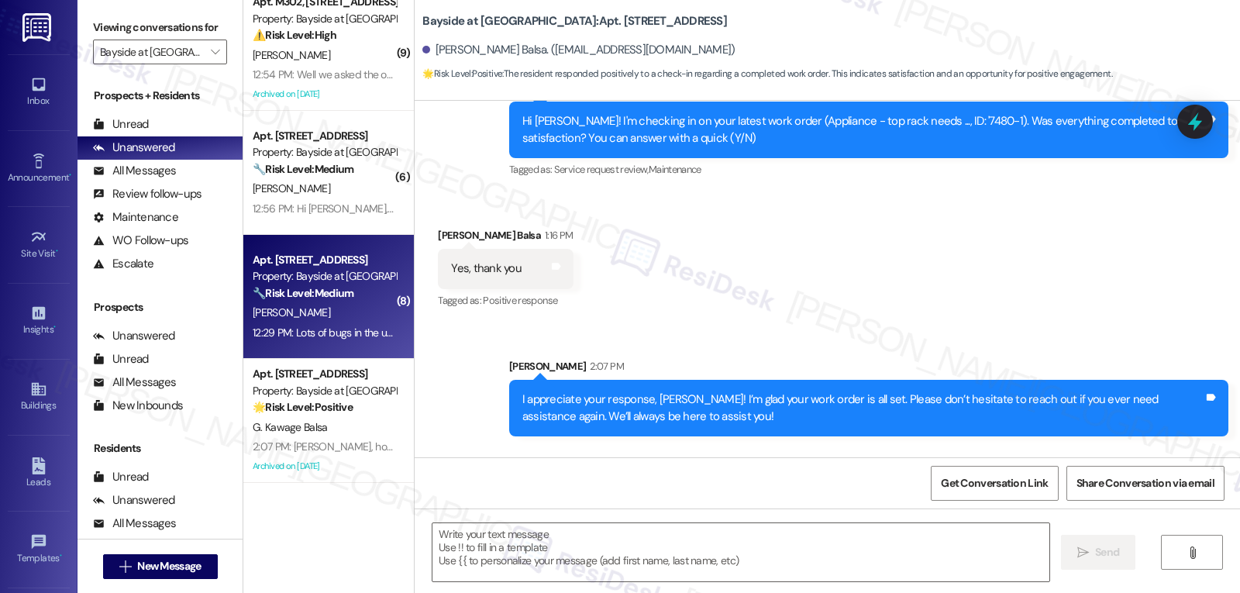
type textarea "Fetching suggested responses. Please feel free to read through the conversation…"
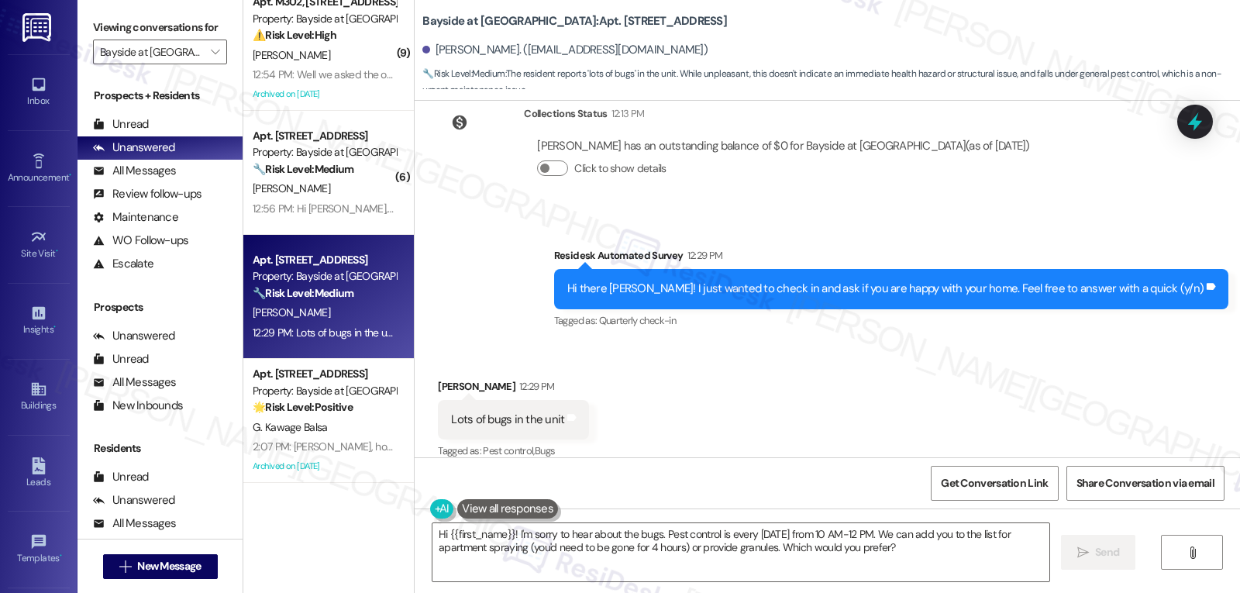
scroll to position [3446, 0]
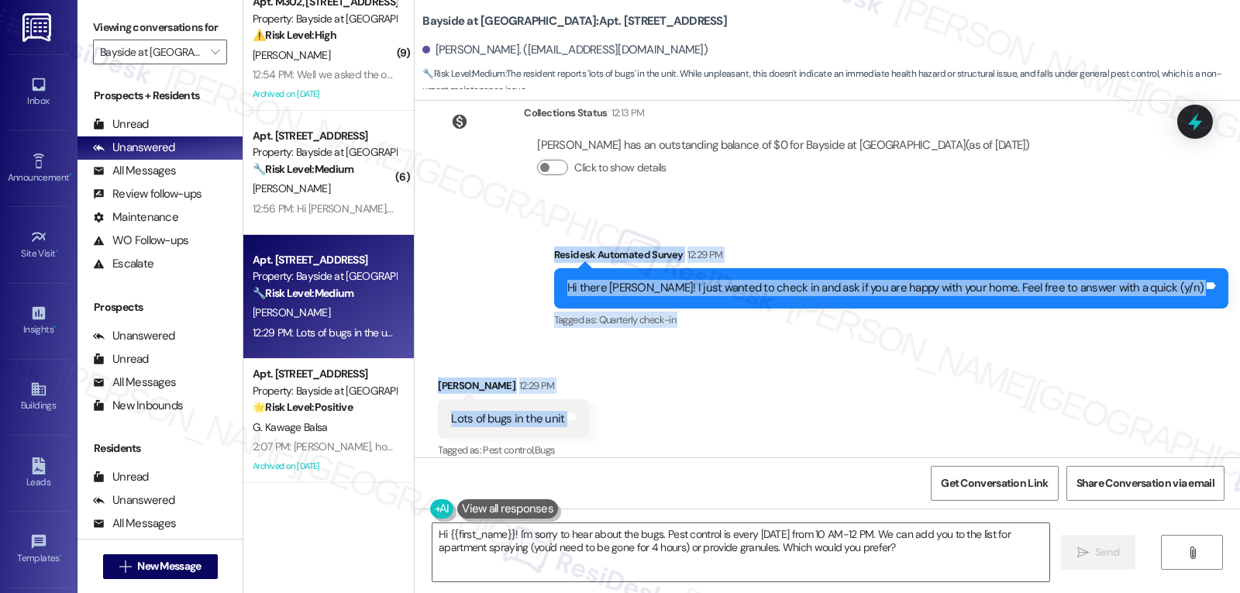
drag, startPoint x: 632, startPoint y: 231, endPoint x: 767, endPoint y: 406, distance: 220.6
click at [767, 406] on div "Lease started Mar 17, 2025 at 8:00 PM Survey, sent via SMS Residesk Automated S…" at bounding box center [827, 279] width 825 height 357
copy div "Residesk Automated Survey 12:29 PM Hi there Jill! I just wanted to check in and…"
click at [921, 556] on textarea "Hi {{first_name}}! I'm sorry to hear about the bugs. Pest control is every Mond…" at bounding box center [740, 552] width 617 height 58
paste textarea "Thanks for letting us know, Jill—I’m really sorry to hear you’re dealing with b…"
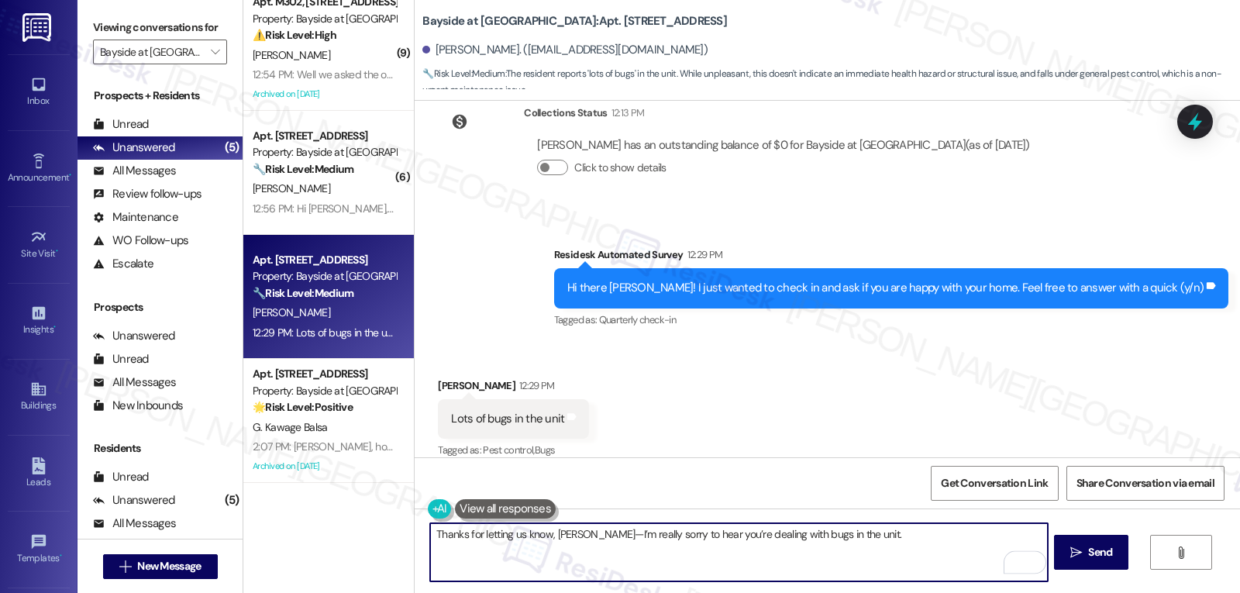
click at [563, 539] on textarea "Thanks for letting us know, Jill—I’m really sorry to hear you’re dealing with b…" at bounding box center [738, 552] width 617 height 58
click at [853, 550] on textarea "Thanks for letting us know, Jill. I’m really sorry to hear you’re dealing with …" at bounding box center [738, 552] width 617 height 58
click at [759, 539] on textarea "Thanks for letting us know, Jill. I’m really sorry to hear you’re dealing with …" at bounding box center [738, 552] width 617 height 58
click at [758, 538] on textarea "Thanks for letting us know, Jill. I’m really sorry to hear you’re dealing with …" at bounding box center [738, 552] width 617 height 58
click at [849, 541] on textarea "Thanks for letting us know, Jill. I’m really sorry to hear you’re dealing with …" at bounding box center [738, 552] width 617 height 58
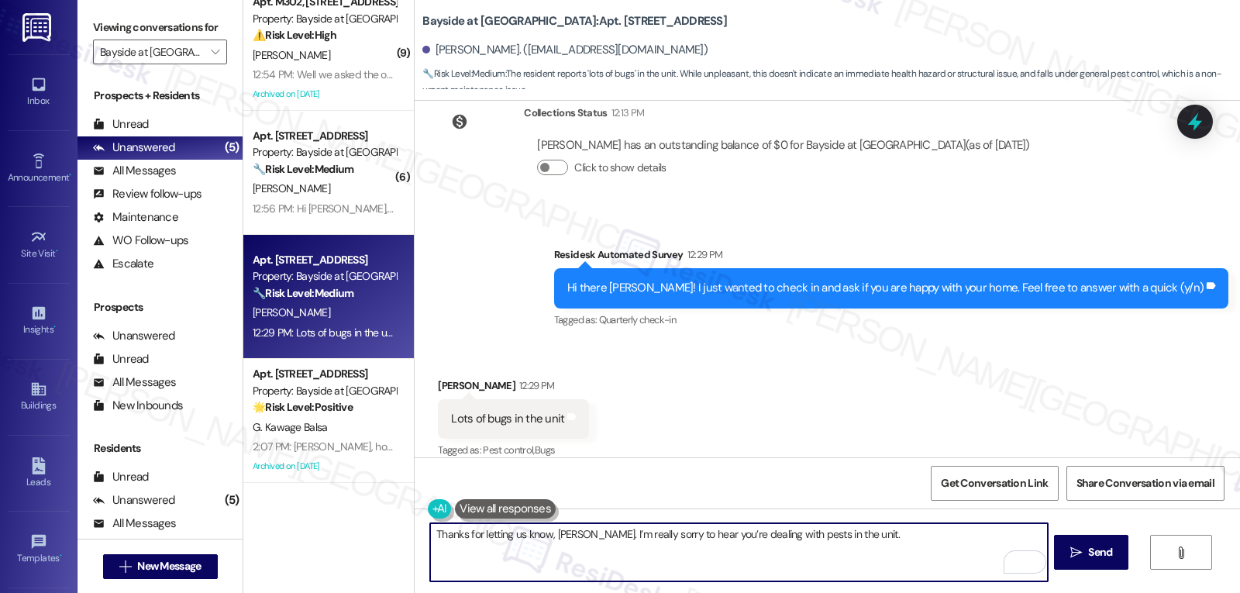
click at [769, 533] on textarea "Thanks for letting us know, Jill. I’m really sorry to hear you’re dealing with …" at bounding box center [738, 552] width 617 height 58
click at [902, 539] on textarea "Thanks for letting us know, Jill. I’m really sorry to hear you’re dealing with …" at bounding box center [738, 552] width 617 height 58
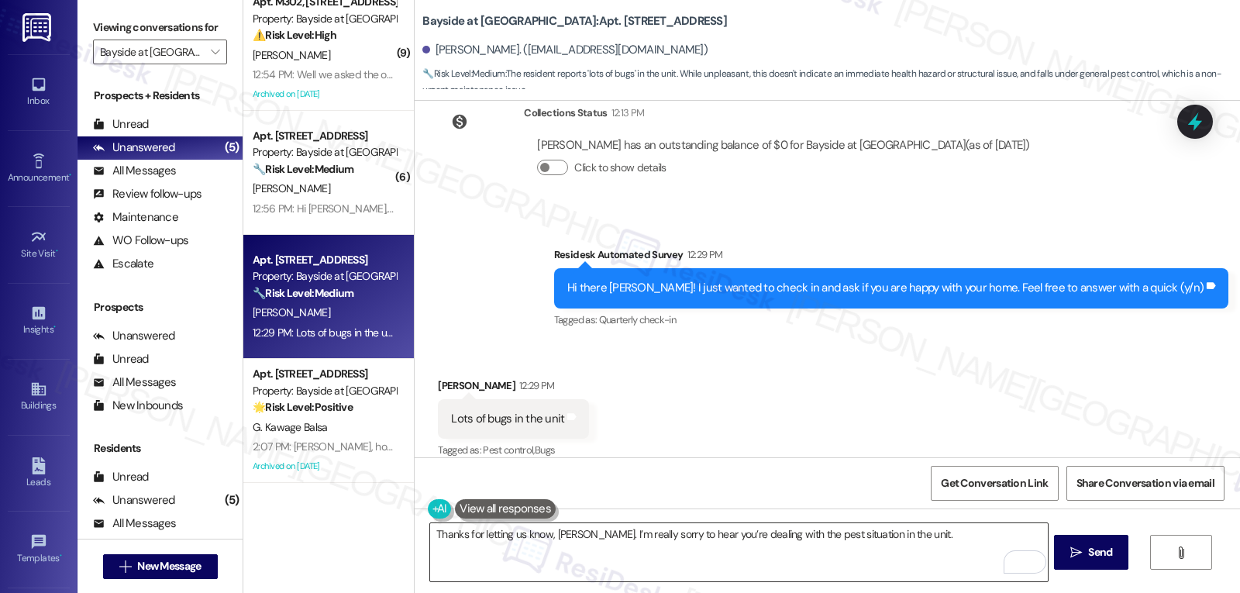
click at [907, 546] on textarea "Thanks for letting us know, Jill. I’m really sorry to hear you’re dealing with …" at bounding box center [738, 552] width 617 height 58
paste textarea "that’s definitely not the experience we want for you."
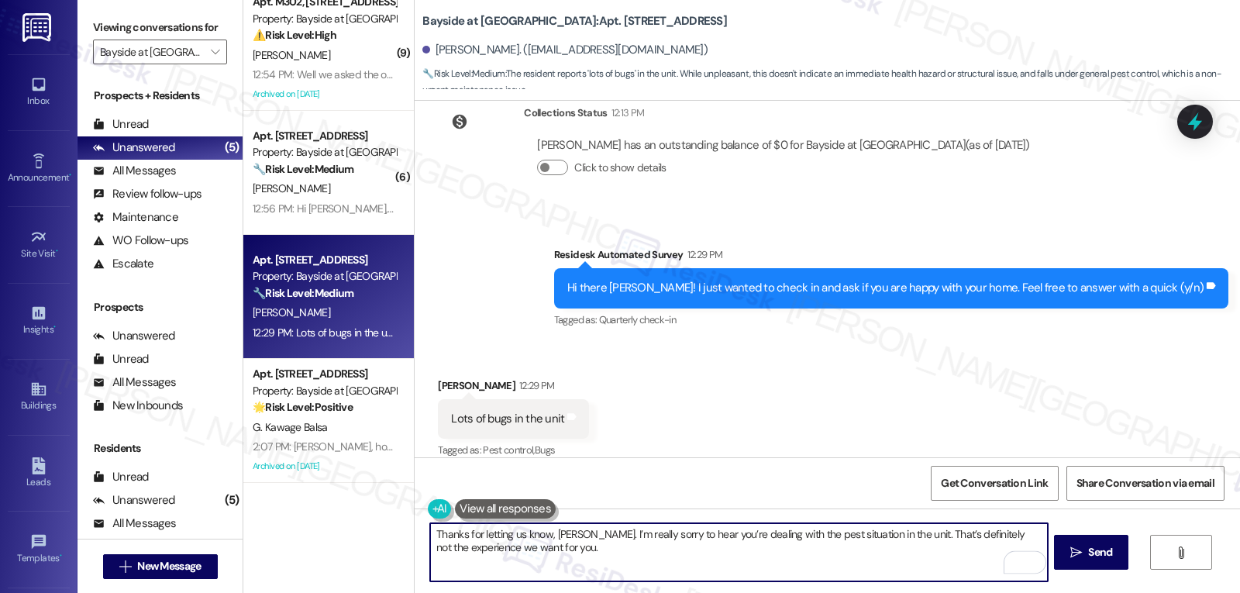
click at [737, 577] on textarea "Thanks for letting us know, Jill. I’m really sorry to hear you’re dealing with …" at bounding box center [738, 552] width 617 height 58
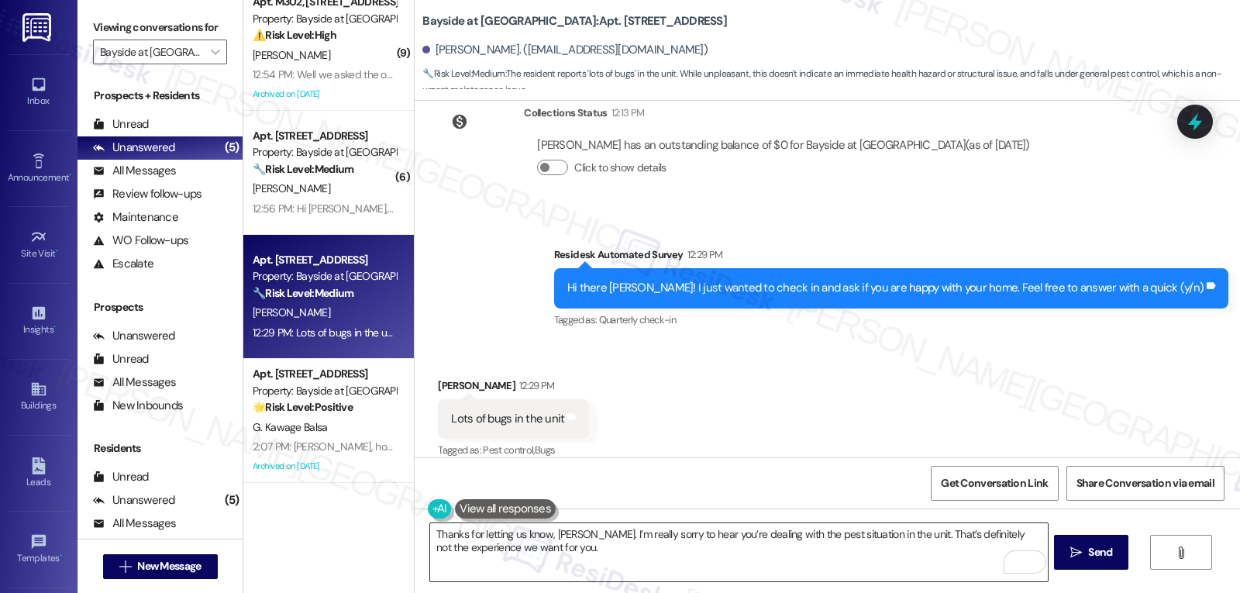
click at [815, 568] on textarea "Thanks for letting us know, Jill. I’m really sorry to hear you’re dealing with …" at bounding box center [738, 552] width 617 height 58
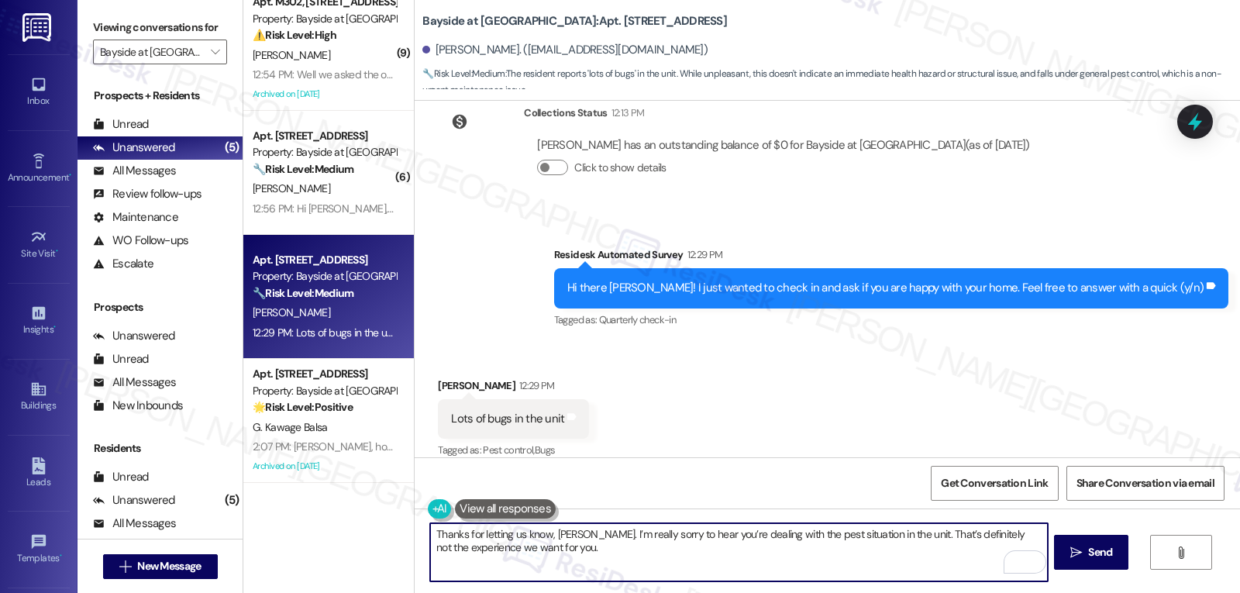
paste textarea "Can you share a bit more about where you’re noticing them most?"
type textarea "Thanks for letting us know, Jill. I’m really sorry to hear you’re dealing with …"
click at [1114, 564] on button " Send" at bounding box center [1091, 552] width 75 height 35
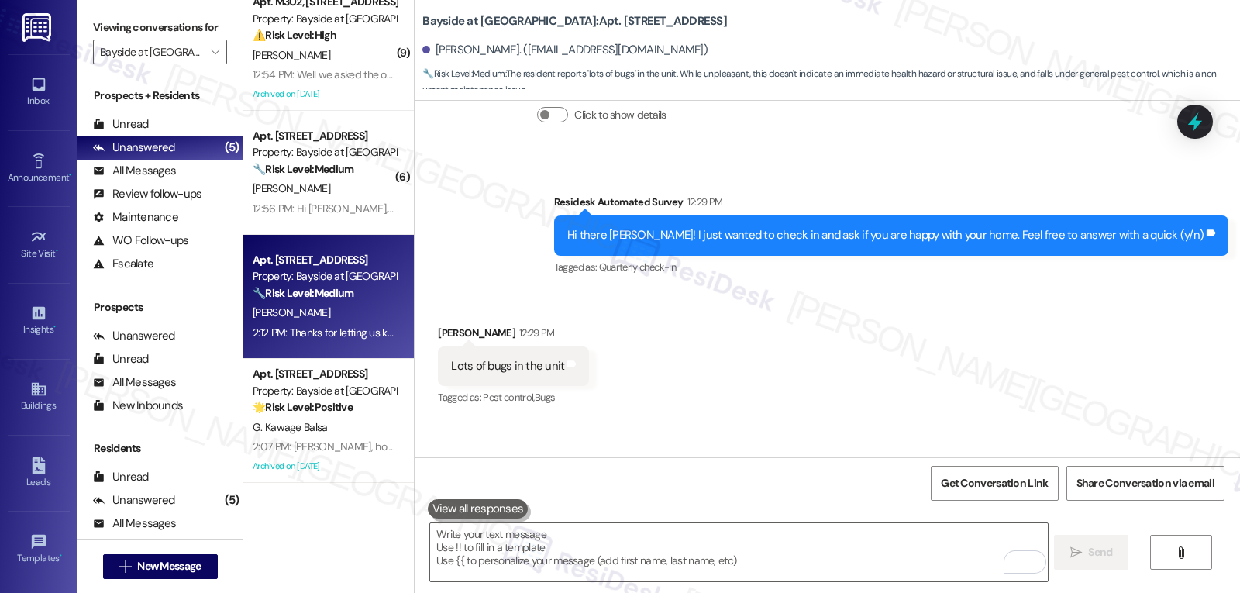
scroll to position [3571, 0]
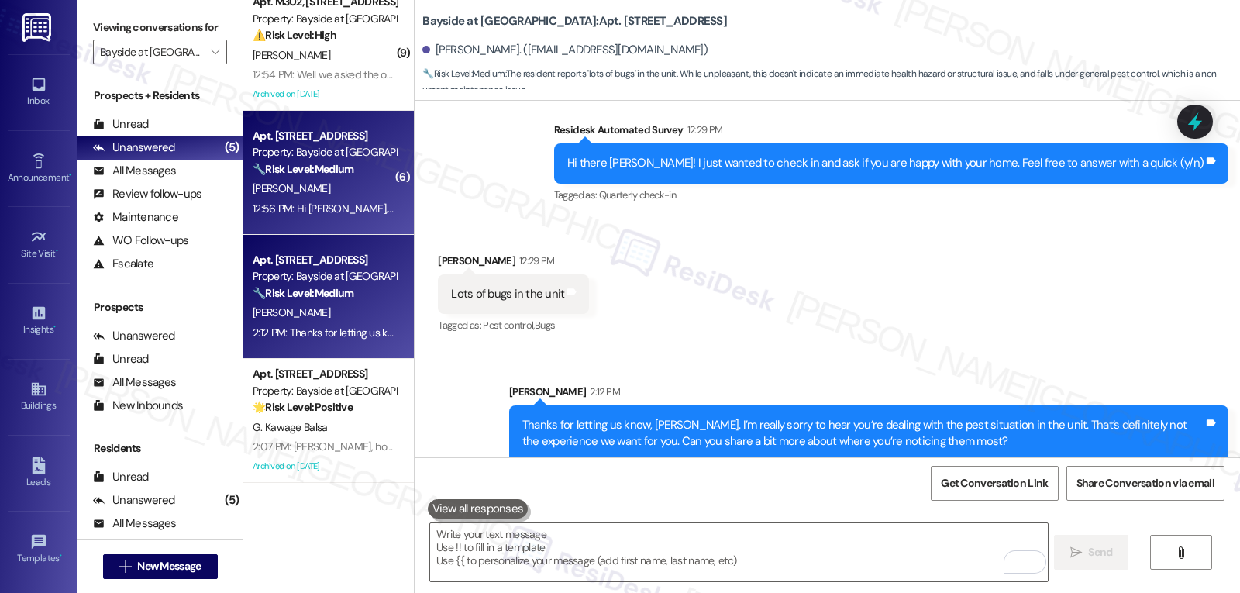
click at [319, 203] on div "12:56 PM: Hi Sarah, they scheduled treatment for tomorrow. Unfortunately, this …" at bounding box center [634, 209] width 763 height 14
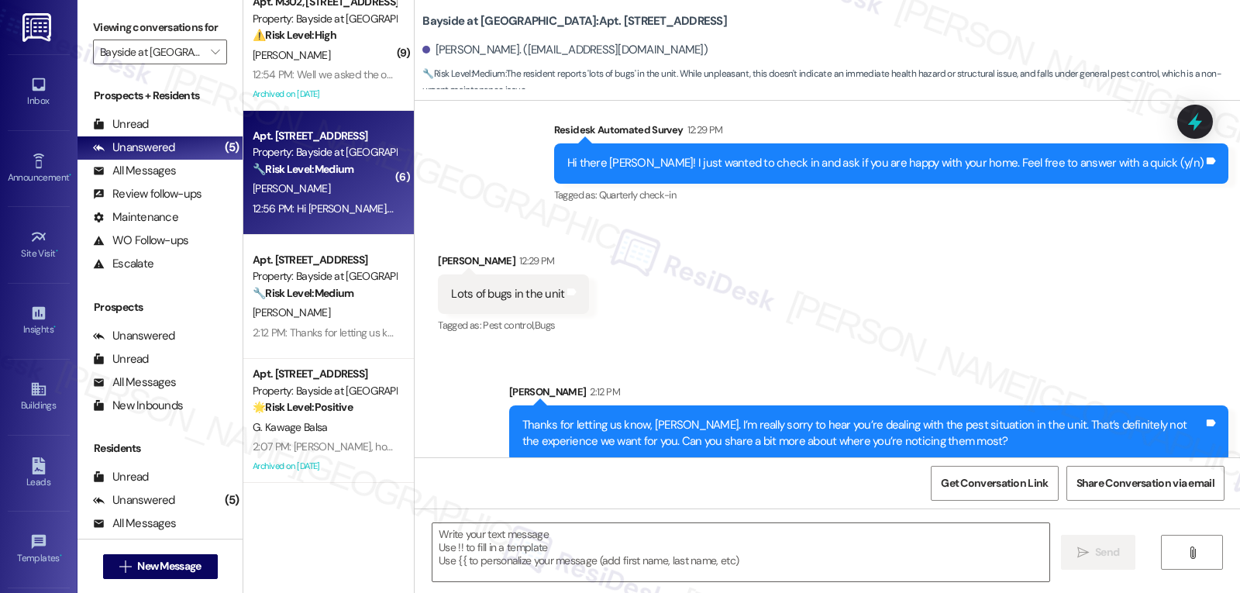
type textarea "Fetching suggested responses. Please feel free to read through the conversation…"
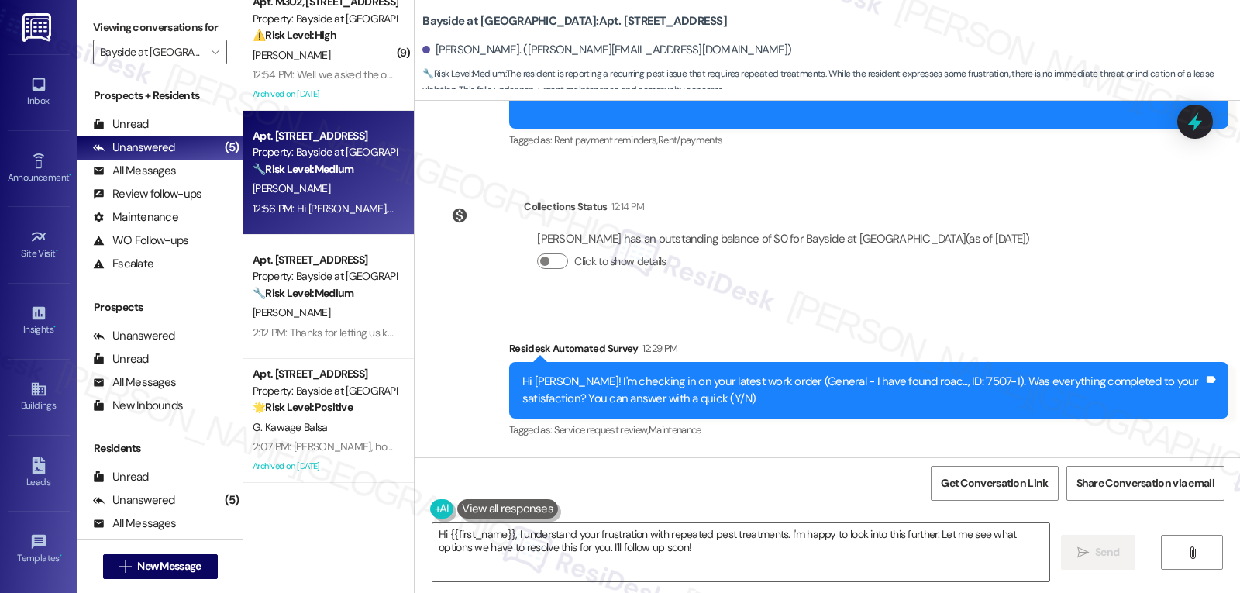
scroll to position [5383, 0]
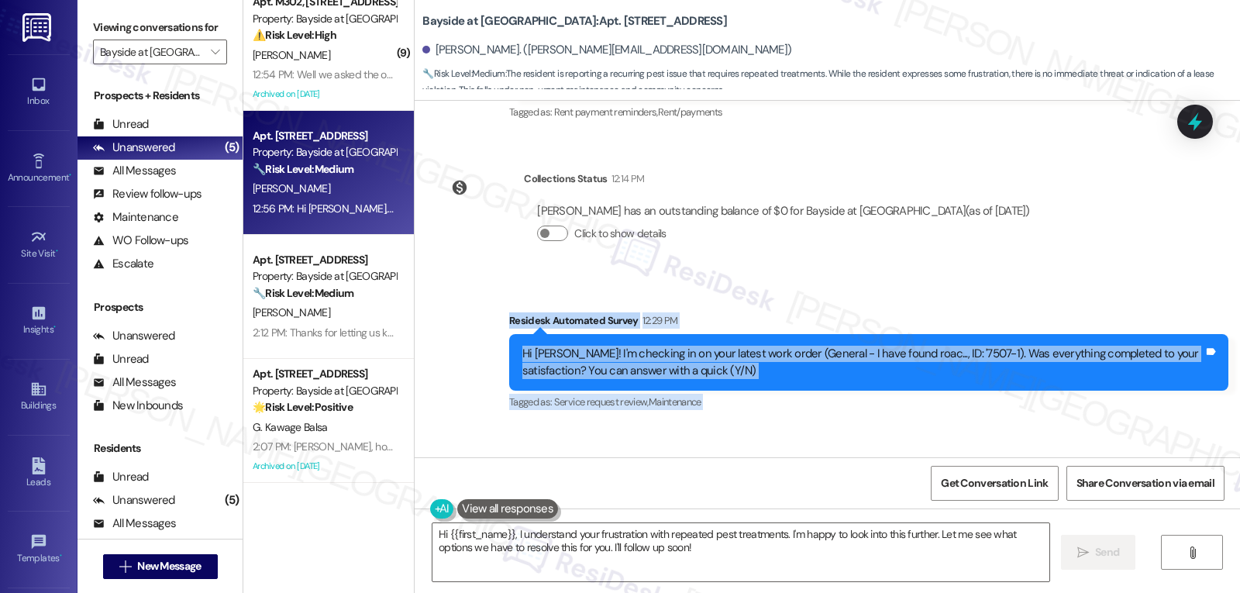
drag, startPoint x: 491, startPoint y: 262, endPoint x: 1153, endPoint y: 421, distance: 681.5
click at [1153, 421] on div "Survey, sent via SMS Residesk Automated Survey Mar 19, 2024 at 12:25 PM Hi Josh…" at bounding box center [827, 279] width 825 height 357
copy div "Residesk Automated Survey 12:29 PM Hi Joshua! I'm checking in on your latest wo…"
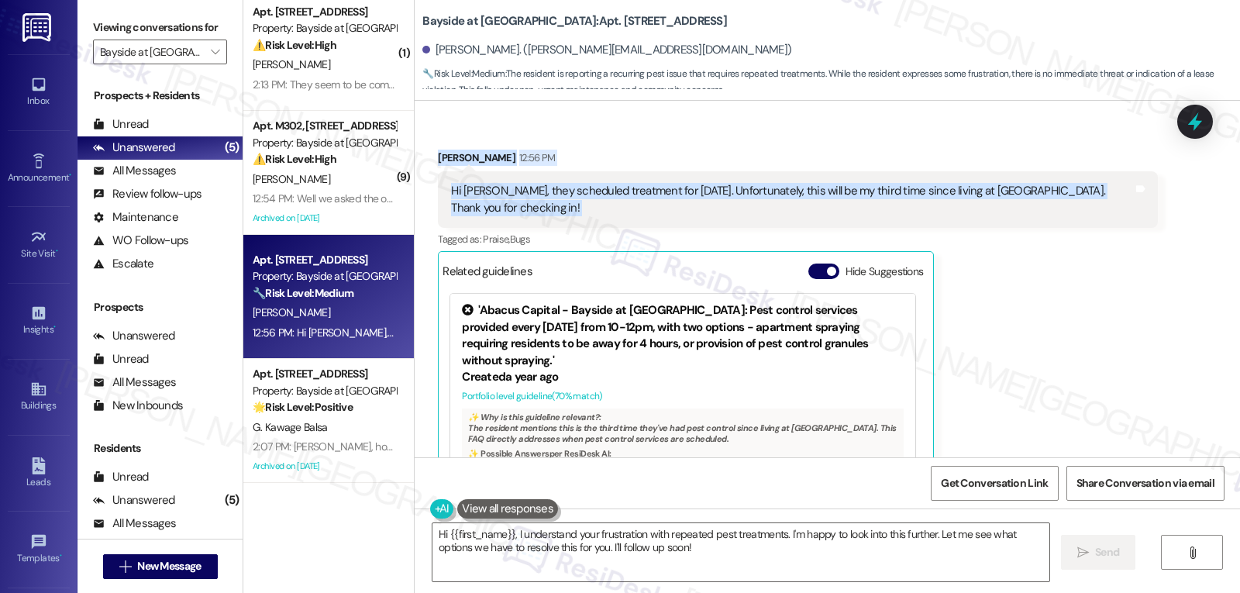
scroll to position [13, 0]
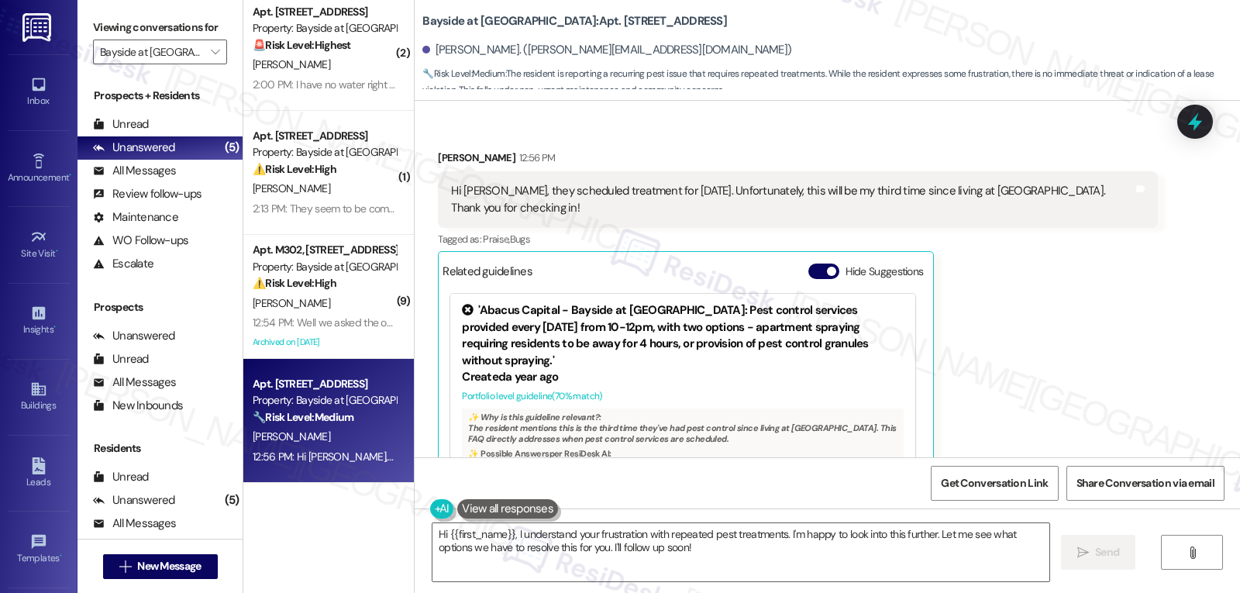
click at [1049, 266] on div "Joshua Canale 12:56 PM Hi Sarah, they scheduled treatment for tomorrow. Unfortu…" at bounding box center [797, 339] width 719 height 378
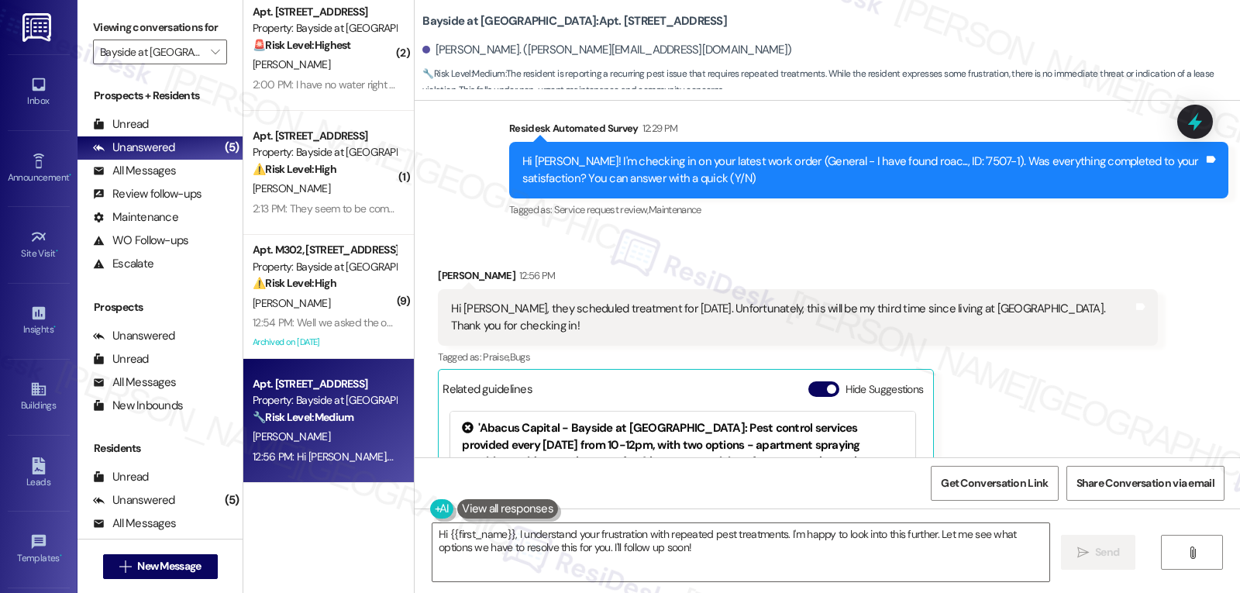
scroll to position [5538, 0]
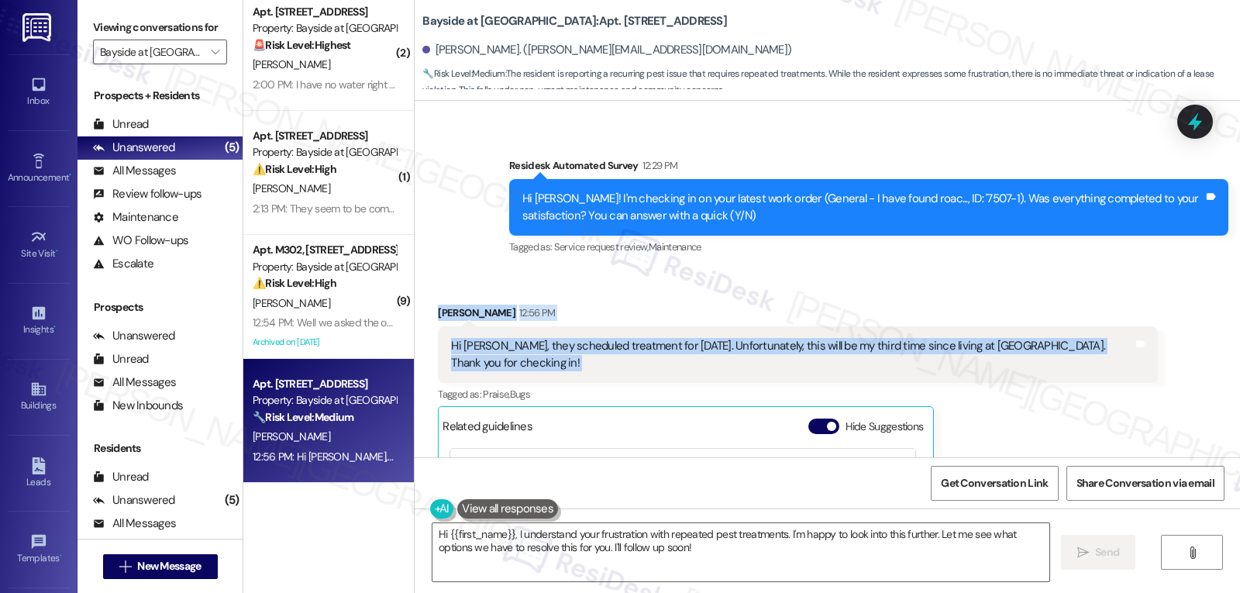
drag, startPoint x: 424, startPoint y: 250, endPoint x: 1125, endPoint y: 297, distance: 702.3
click at [1125, 297] on div "Received via SMS Joshua Canale 12:56 PM Hi Sarah, they scheduled treatment for …" at bounding box center [797, 493] width 743 height 401
copy div "Joshua Canale 12:56 PM Hi Sarah, they scheduled treatment for tomorrow. Unfortu…"
click at [738, 293] on div "Received via SMS Joshua Canale 12:56 PM Hi Sarah, they scheduled treatment for …" at bounding box center [797, 493] width 743 height 401
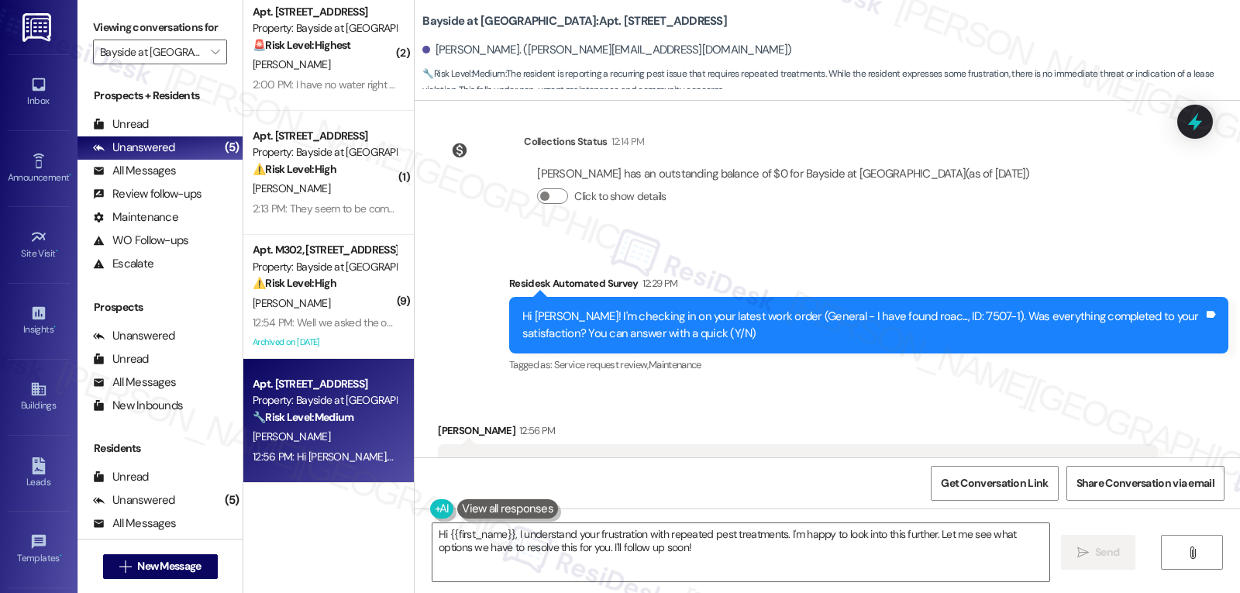
scroll to position [5383, 0]
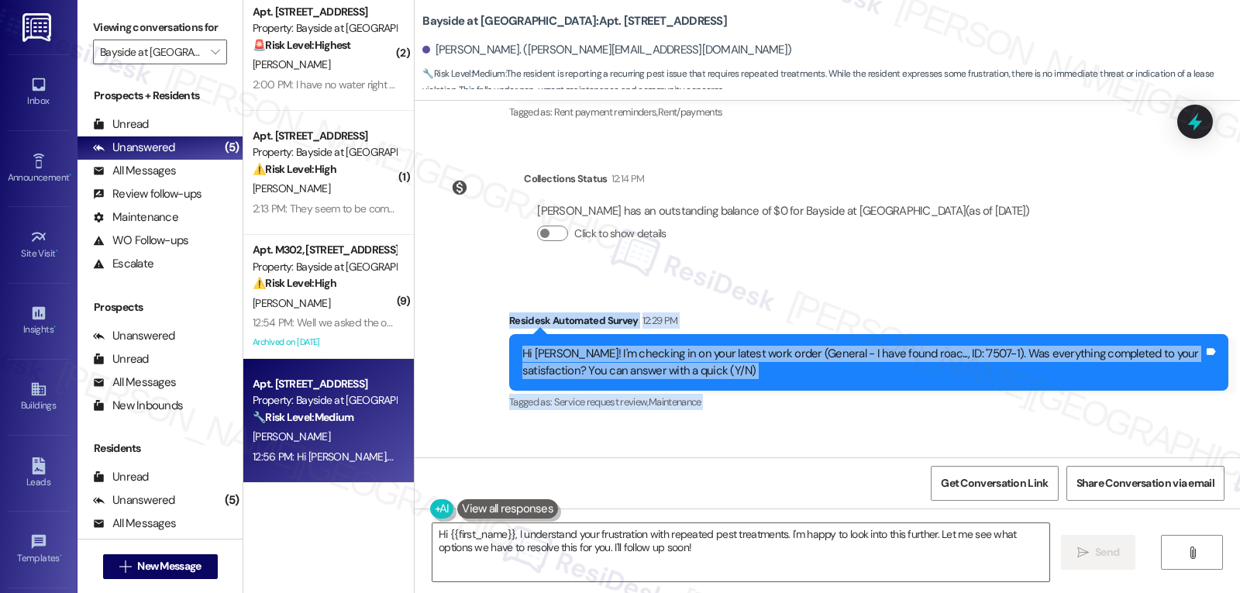
drag, startPoint x: 495, startPoint y: 257, endPoint x: 1146, endPoint y: 421, distance: 672.1
click at [1146, 421] on div "Survey, sent via SMS Residesk Automated Survey Mar 19, 2024 at 12:25 PM Hi Josh…" at bounding box center [827, 279] width 825 height 357
copy div "Residesk Automated Survey 12:29 PM Hi Joshua! I'm checking in on your latest wo…"
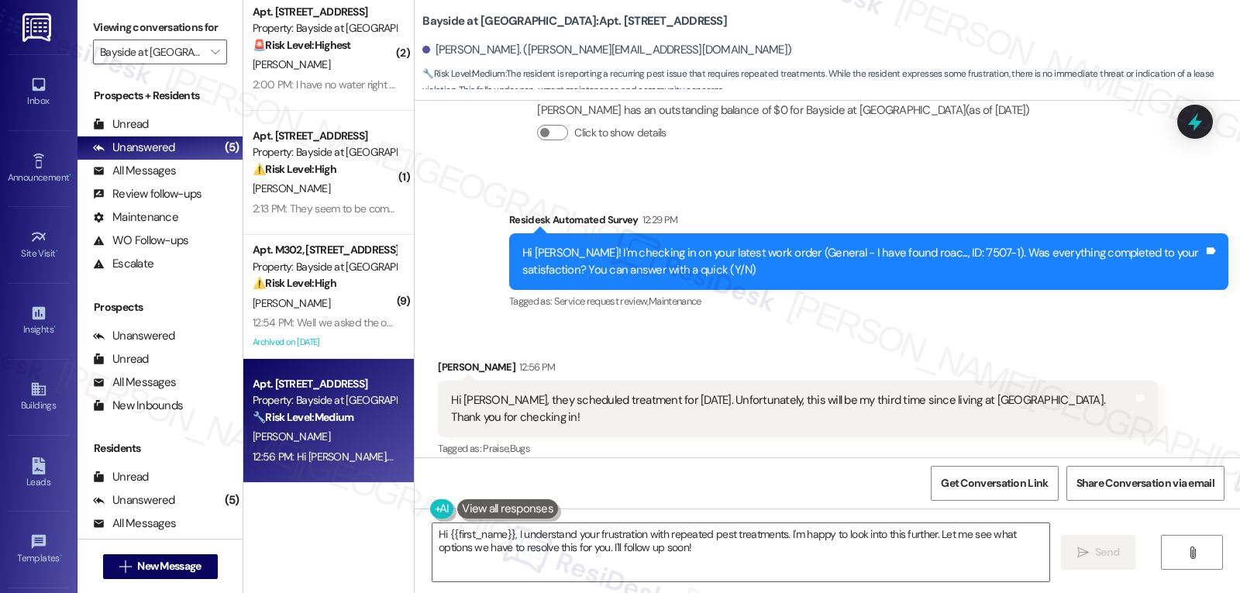
scroll to position [5538, 0]
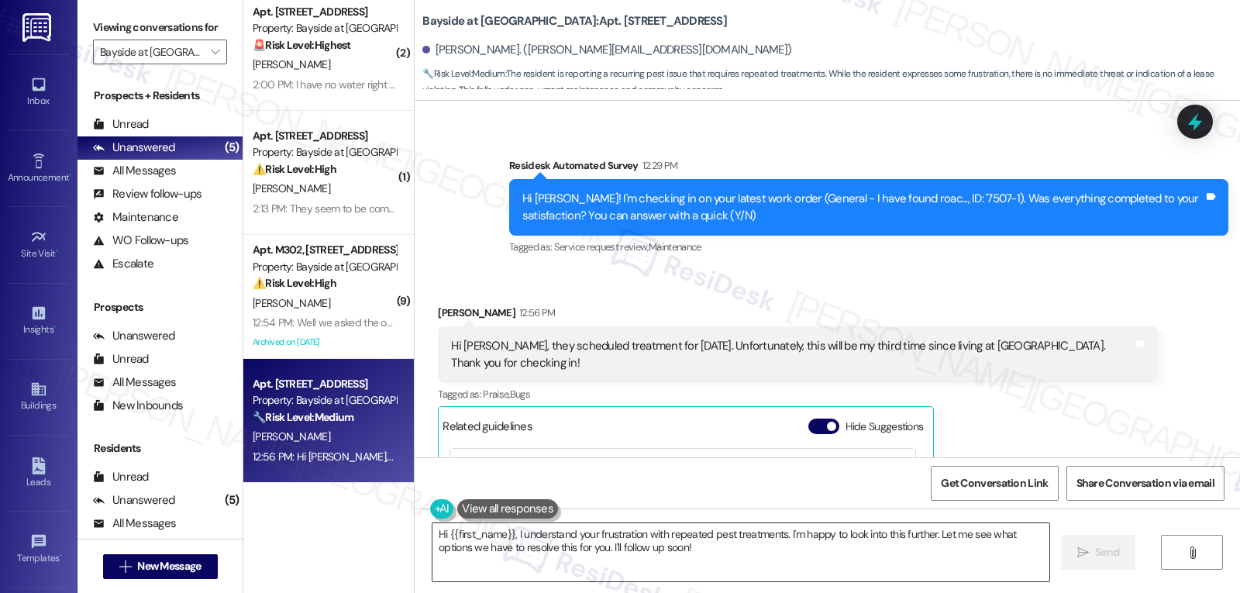
click at [699, 550] on textarea "Hi {{first_name}}, I understand your frustration with repeated pest treatments.…" at bounding box center [740, 552] width 617 height 58
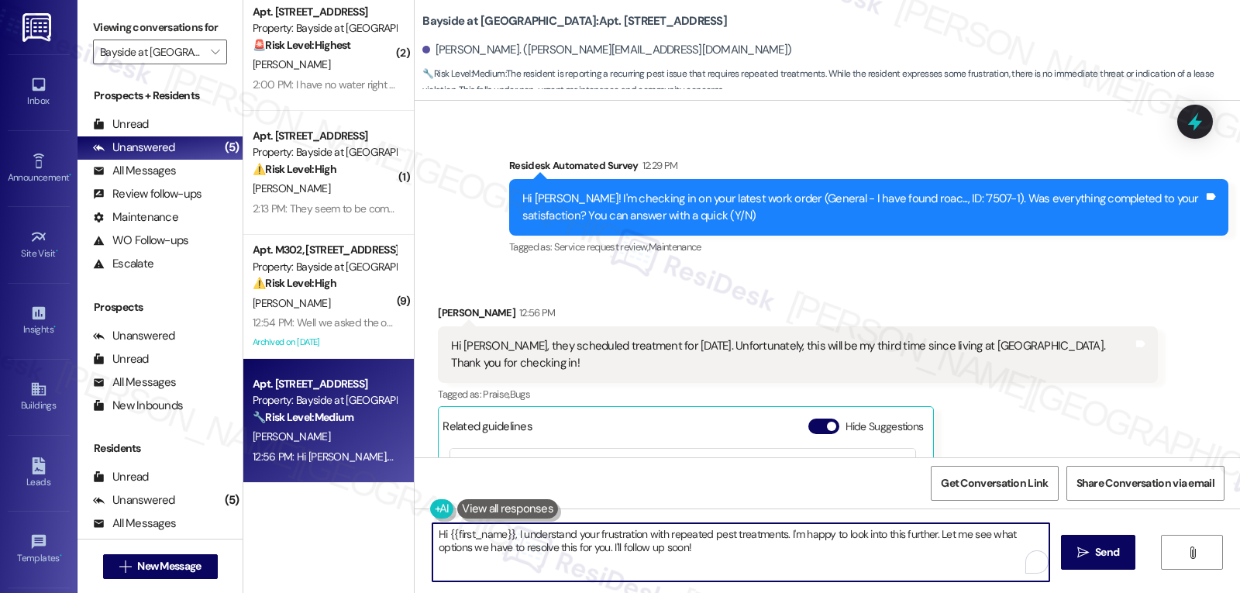
paste textarea "Thanks for the update, Joshua. I’m really sorry to hear this has been an ongoin…"
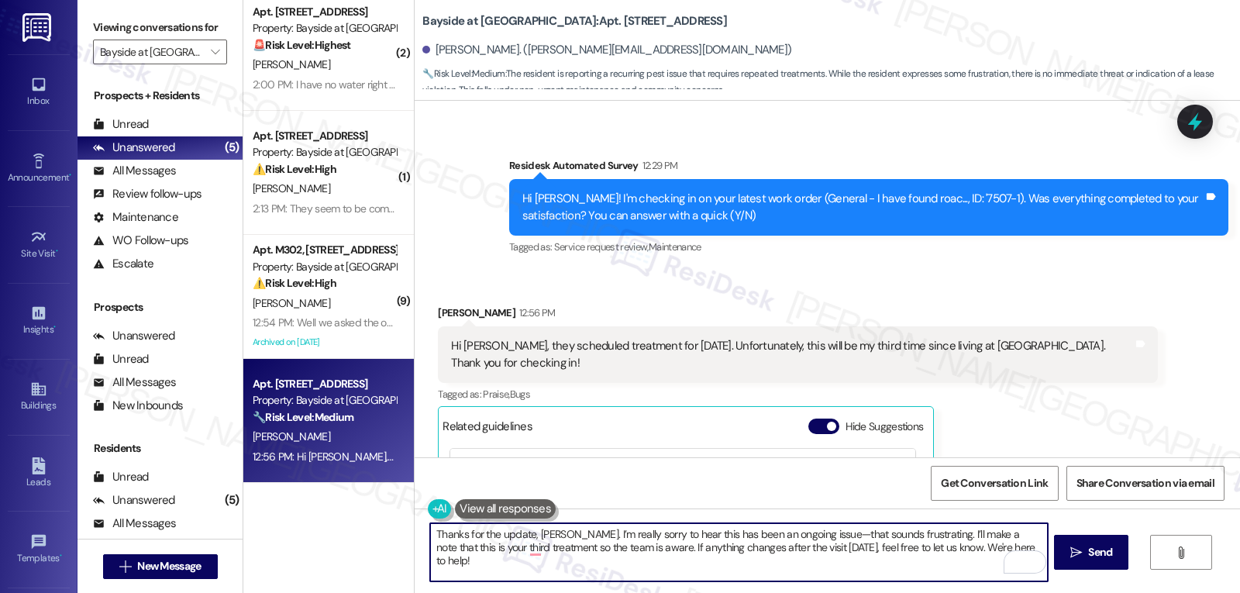
click at [808, 532] on textarea "Thanks for the update, Joshua. I’m really sorry to hear this has been an ongoin…" at bounding box center [738, 552] width 617 height 58
click at [961, 572] on textarea "Thanks for the update, Joshua. I’m really sorry to hear this has been an ongoin…" at bounding box center [738, 552] width 617 height 58
type textarea "Thanks for the update, Joshua. I’m really sorry to hear this has been an ongoin…"
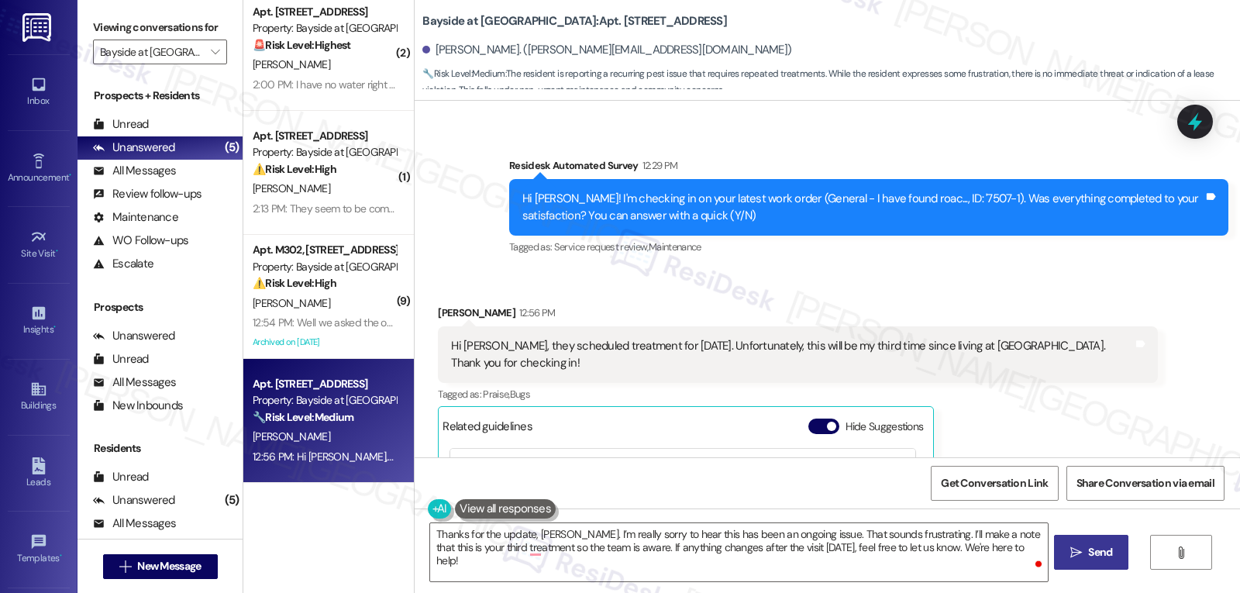
click at [1095, 563] on button " Send" at bounding box center [1091, 552] width 75 height 35
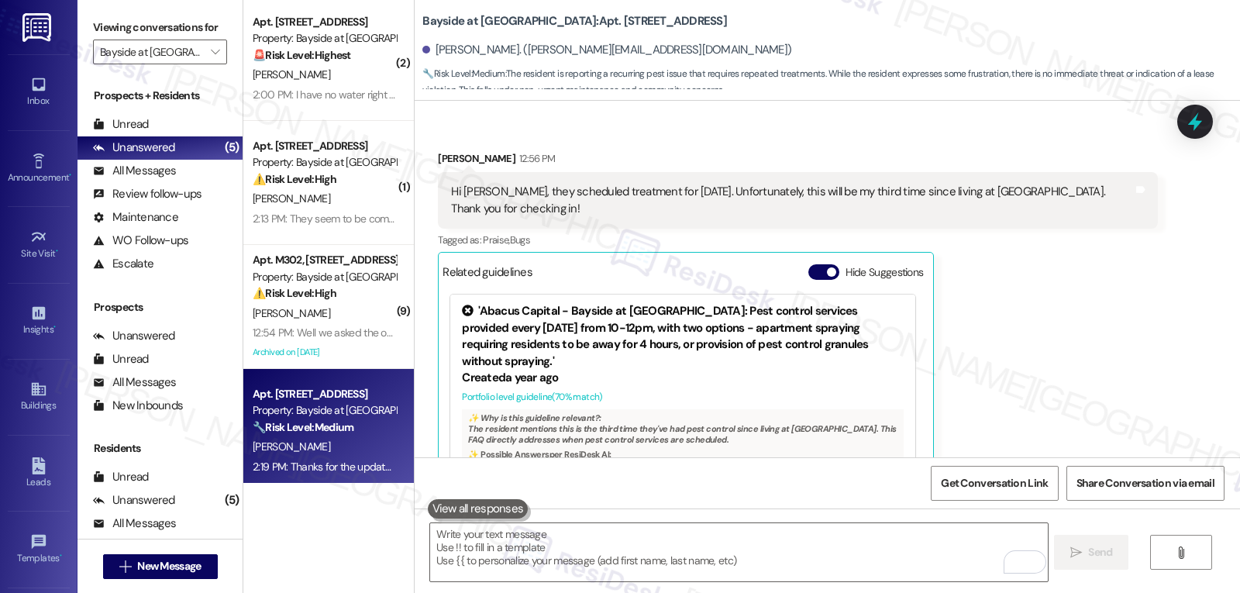
scroll to position [0, 0]
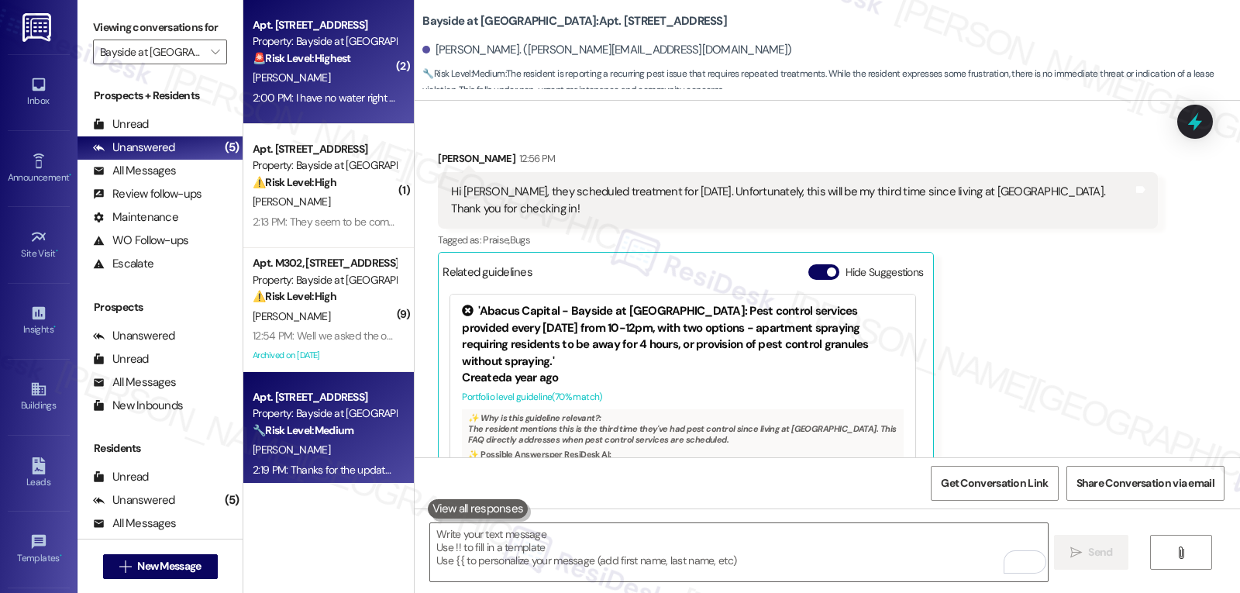
click at [309, 95] on div "2:00 PM: I have no water right know and called the office and they don't know a…" at bounding box center [467, 98] width 429 height 14
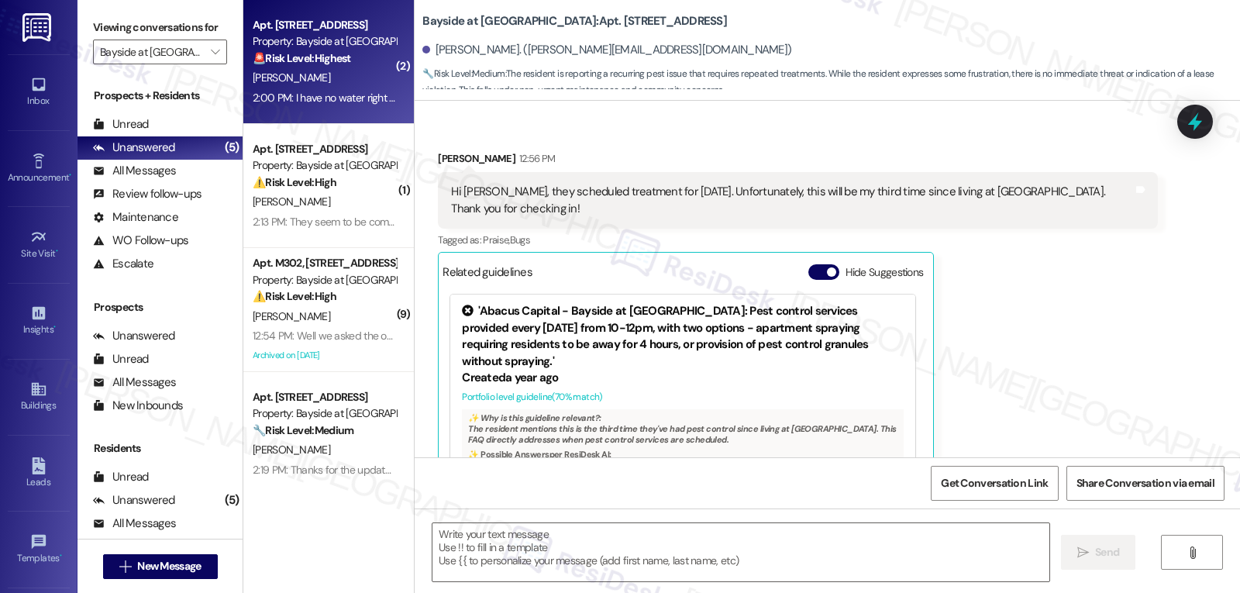
type textarea "Fetching suggested responses. Please feel free to read through the conversation…"
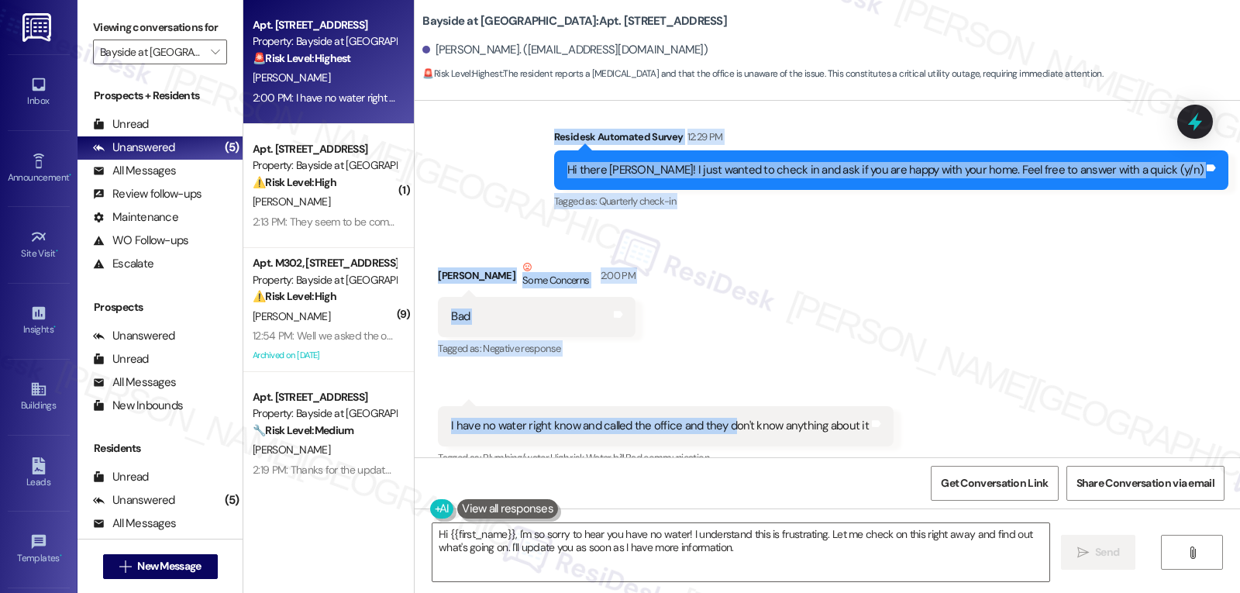
scroll to position [19662, 0]
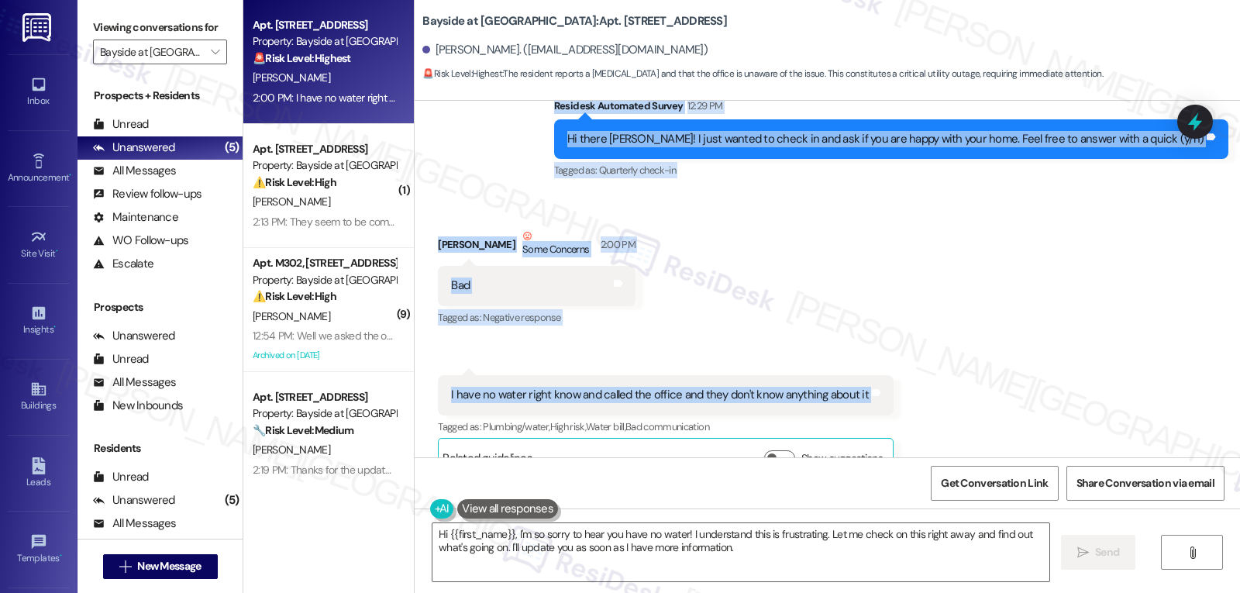
drag, startPoint x: 602, startPoint y: 226, endPoint x: 1040, endPoint y: 372, distance: 461.8
click at [1040, 372] on div "WO Opened request: Plumbing an... Feb 06, 2023 at 6:09 PM Status : Complete Pri…" at bounding box center [827, 279] width 825 height 357
copy div "Residesk Automated Survey 12:29 PM Hi there Alejandra! I just wanted to check i…"
click at [764, 538] on textarea "Hi {{first_name}}, I'm so sorry to hear you have no water! I understand this is…" at bounding box center [740, 552] width 617 height 58
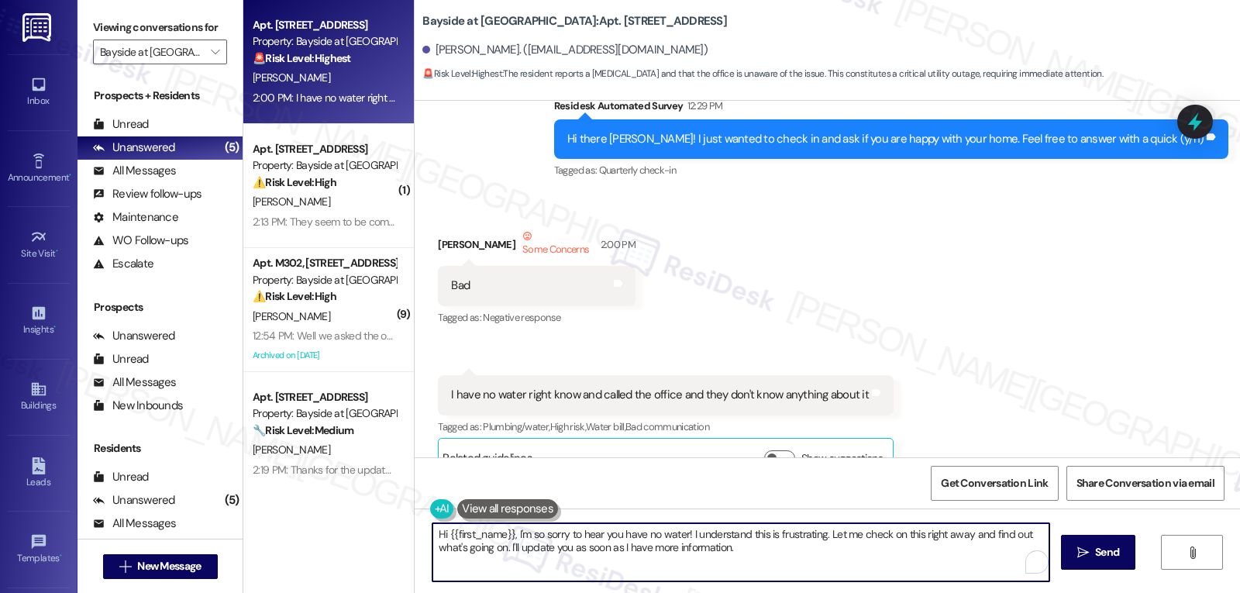
click at [787, 543] on textarea "Hi {{first_name}}, I'm so sorry to hear you have no water! I understand this is…" at bounding box center [740, 552] width 617 height 58
paste textarea "I’m really sorry to hear that, Alejandra—not having water is definitely frustra…"
click at [594, 531] on textarea "I’m really sorry to hear that, Alejandra—not having water is definitely frustra…" at bounding box center [738, 552] width 617 height 58
click at [745, 562] on textarea "I’m really sorry to hear that, Alejandra. I’ll reach out to the team right away…" at bounding box center [738, 552] width 617 height 58
type textarea "I’m really sorry to hear that, Alejandra. I’ll reach out to the team right away…"
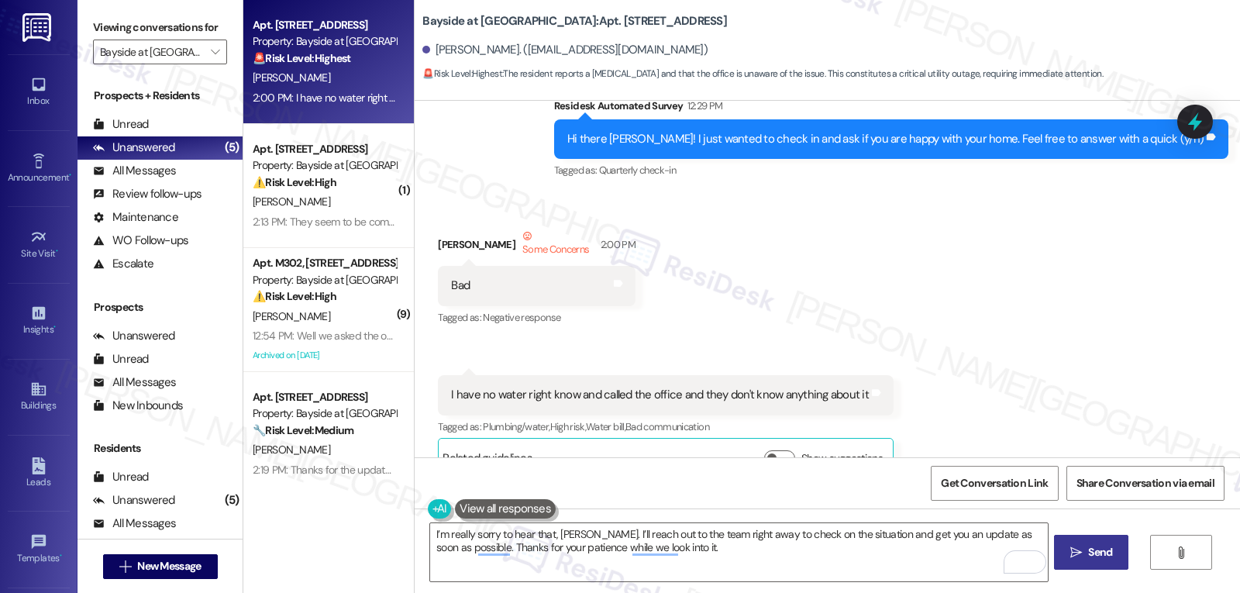
click at [1090, 558] on span "Send" at bounding box center [1100, 552] width 24 height 16
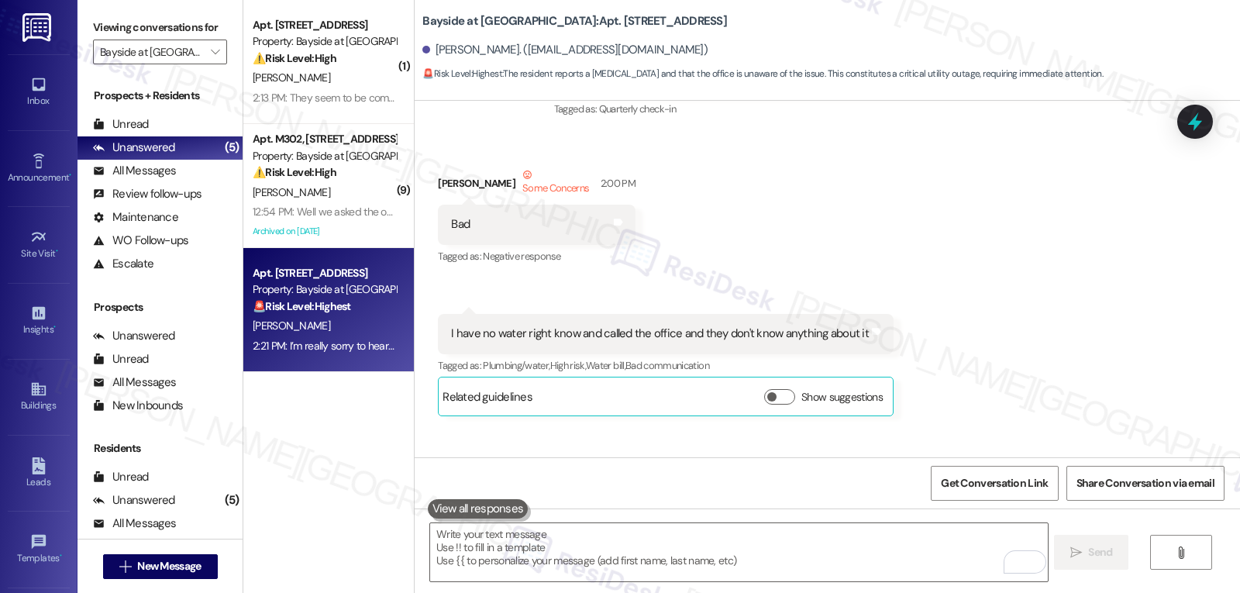
scroll to position [19786, 0]
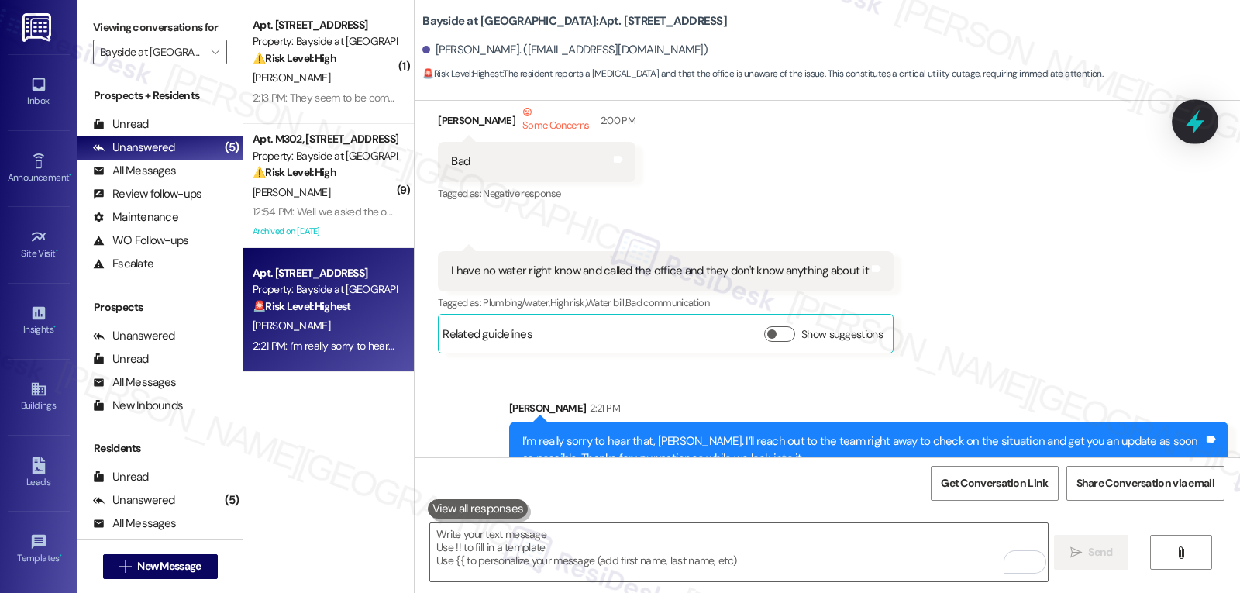
click at [1196, 118] on icon at bounding box center [1195, 122] width 19 height 24
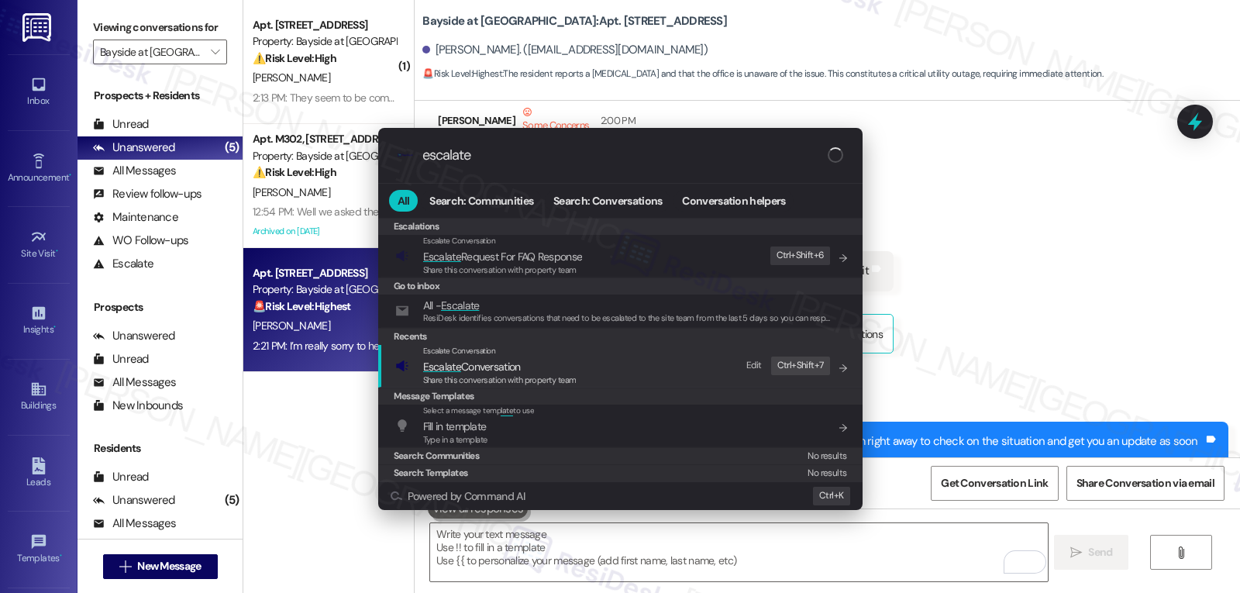
type input "escalate"
click at [483, 374] on div "Share this conversation with property team" at bounding box center [499, 381] width 153 height 14
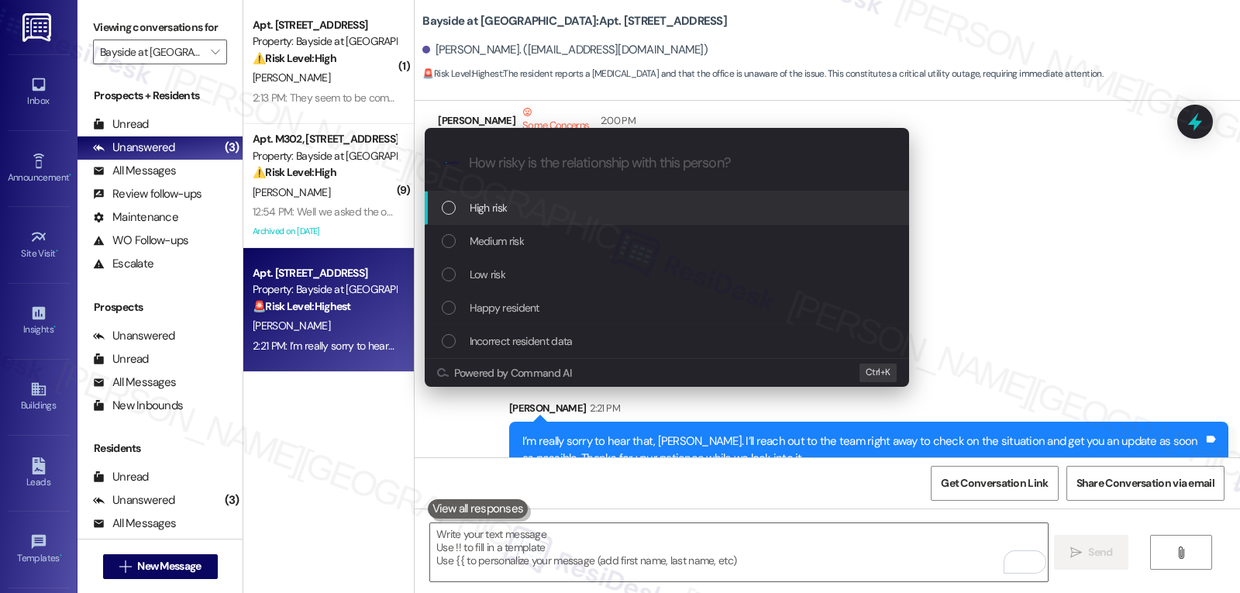
click at [533, 215] on div "High risk" at bounding box center [668, 207] width 453 height 17
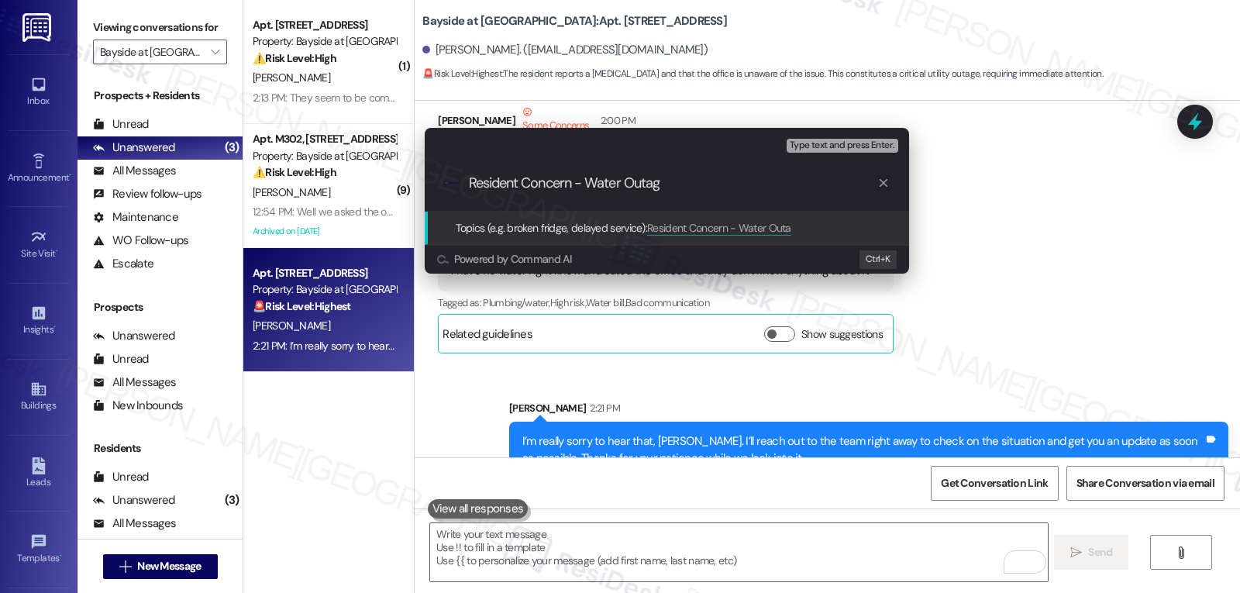
type input "Resident Concern - Water Outage"
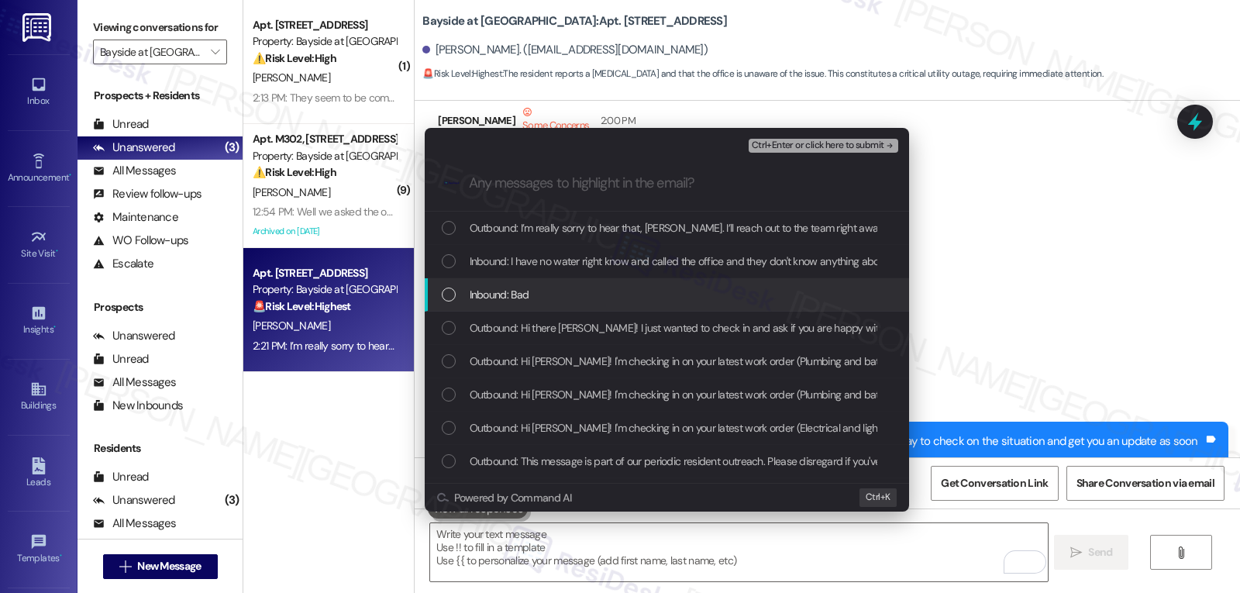
click at [532, 302] on div "Inbound: Bad" at bounding box center [668, 294] width 453 height 17
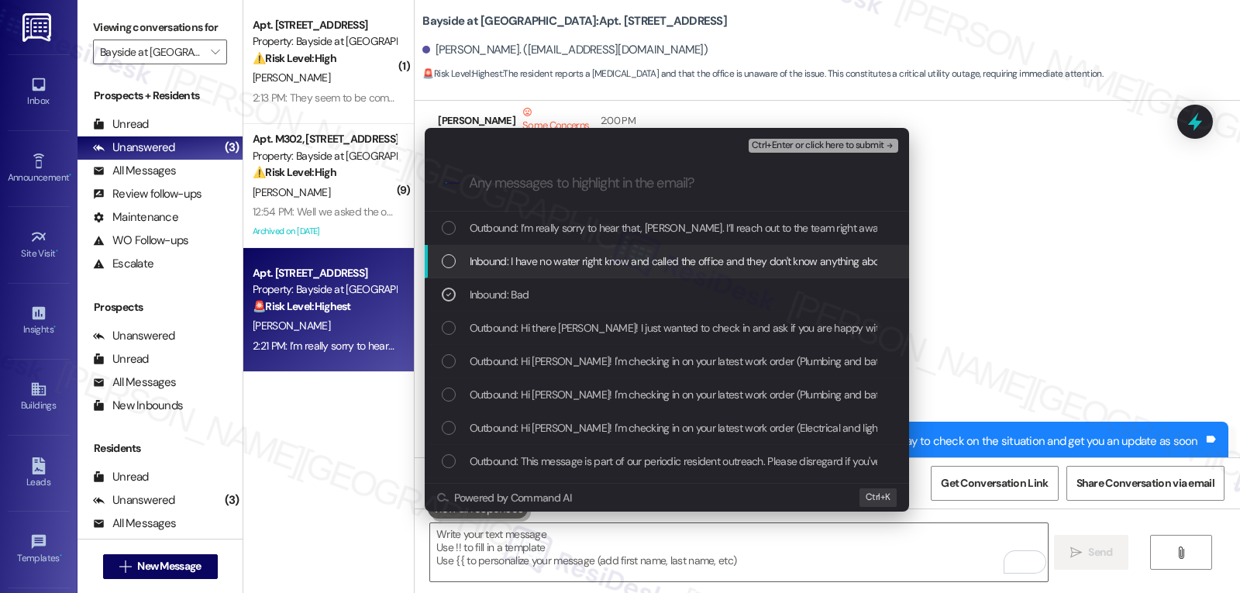
click at [552, 269] on span "Inbound: I have no water right know and called the office and they don't know a…" at bounding box center [683, 261] width 427 height 17
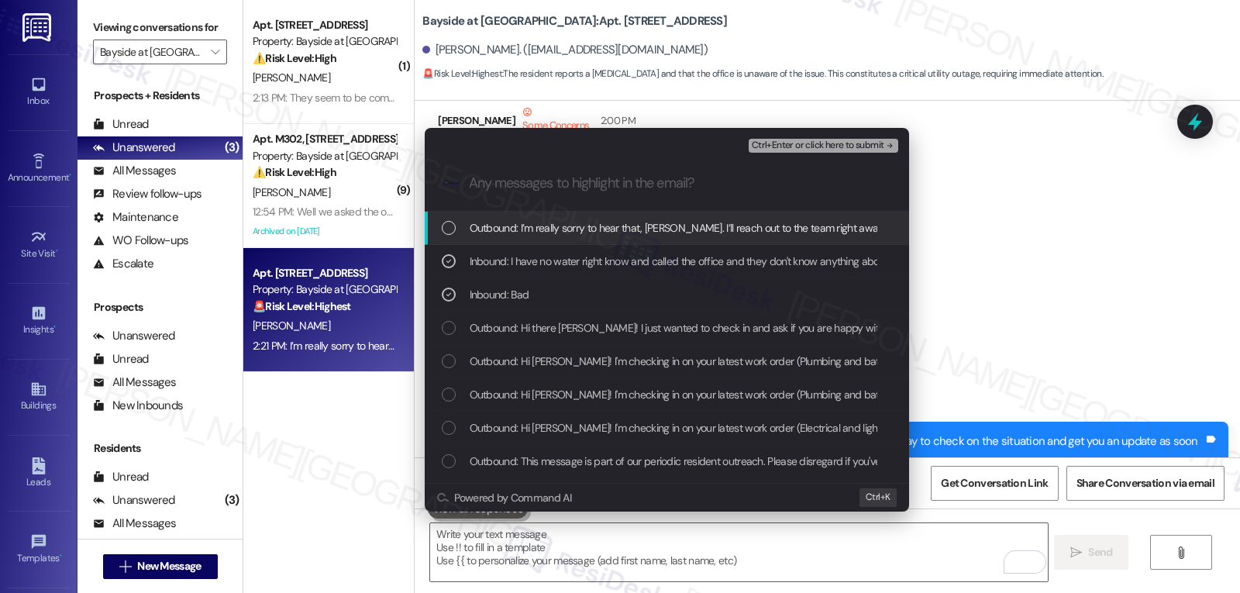
click at [846, 148] on span "Ctrl+Enter or click here to submit" at bounding box center [818, 145] width 133 height 11
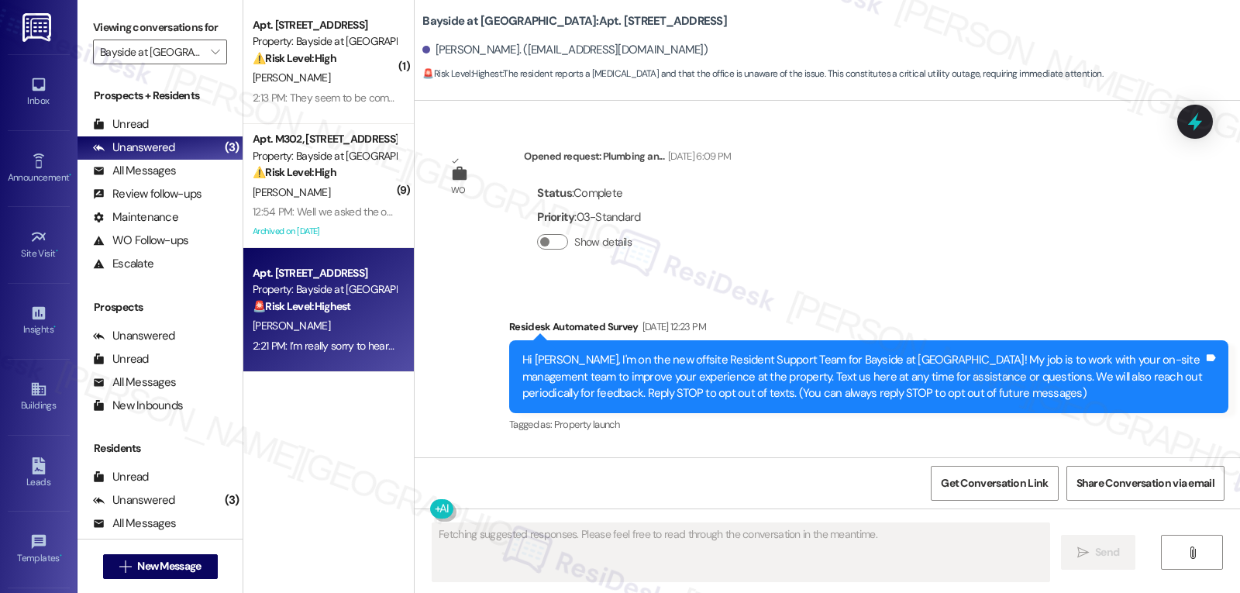
type textarea "Fetching suggested responses. Please feel free to read through the conversation…"
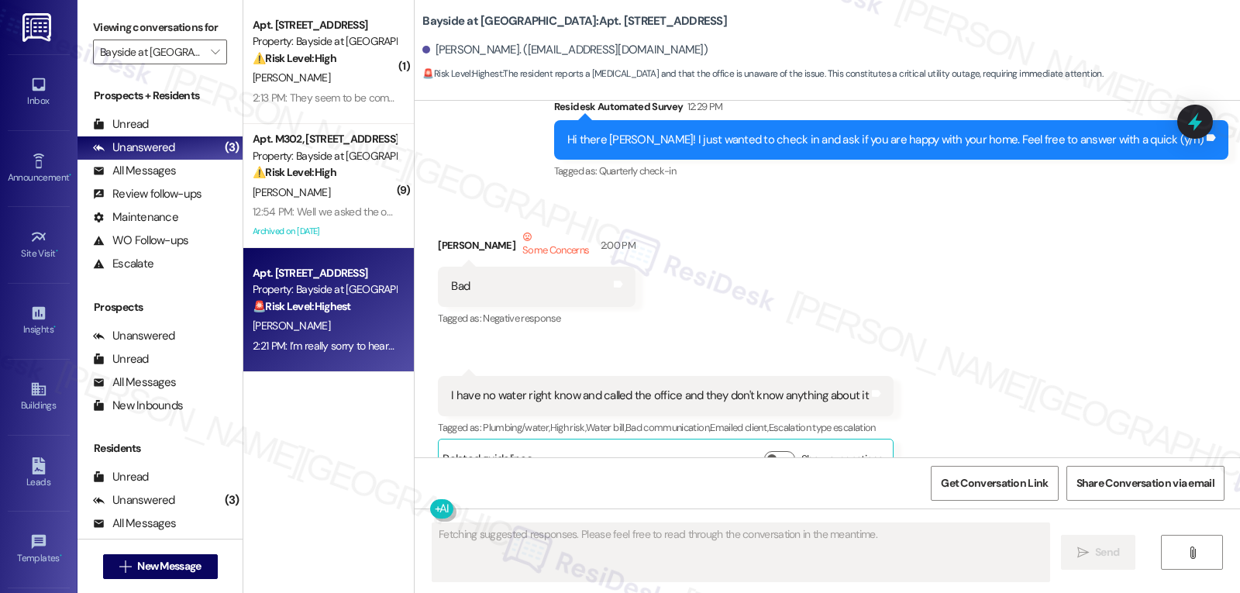
scroll to position [19810, 0]
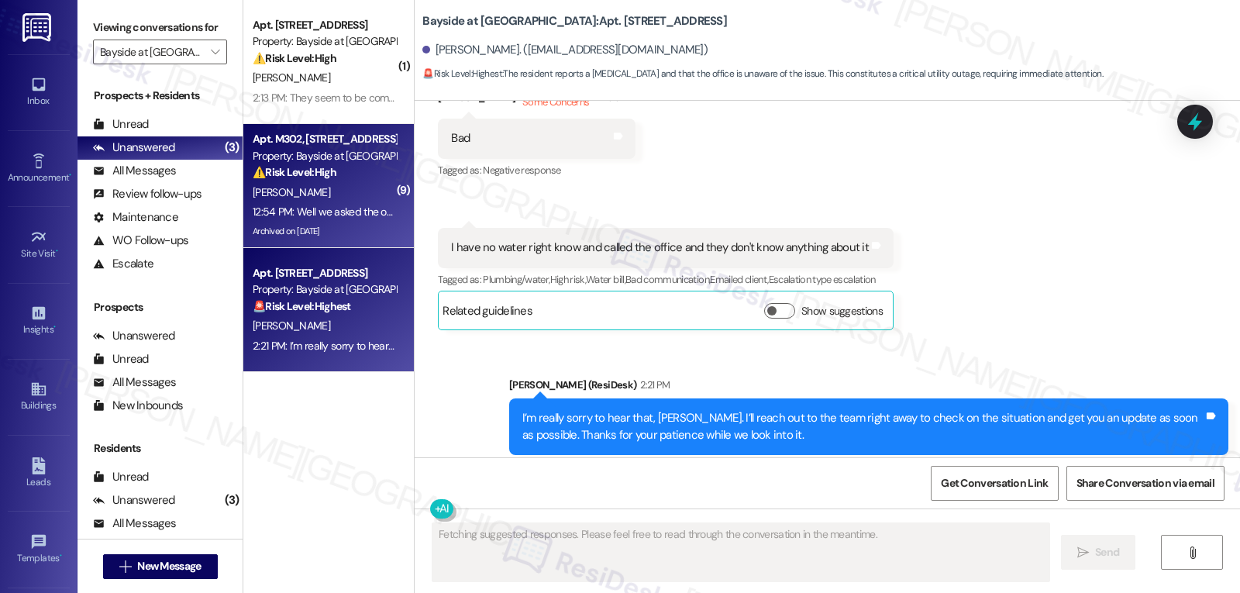
click at [318, 233] on div "Archived on 02/26/2025" at bounding box center [324, 231] width 146 height 19
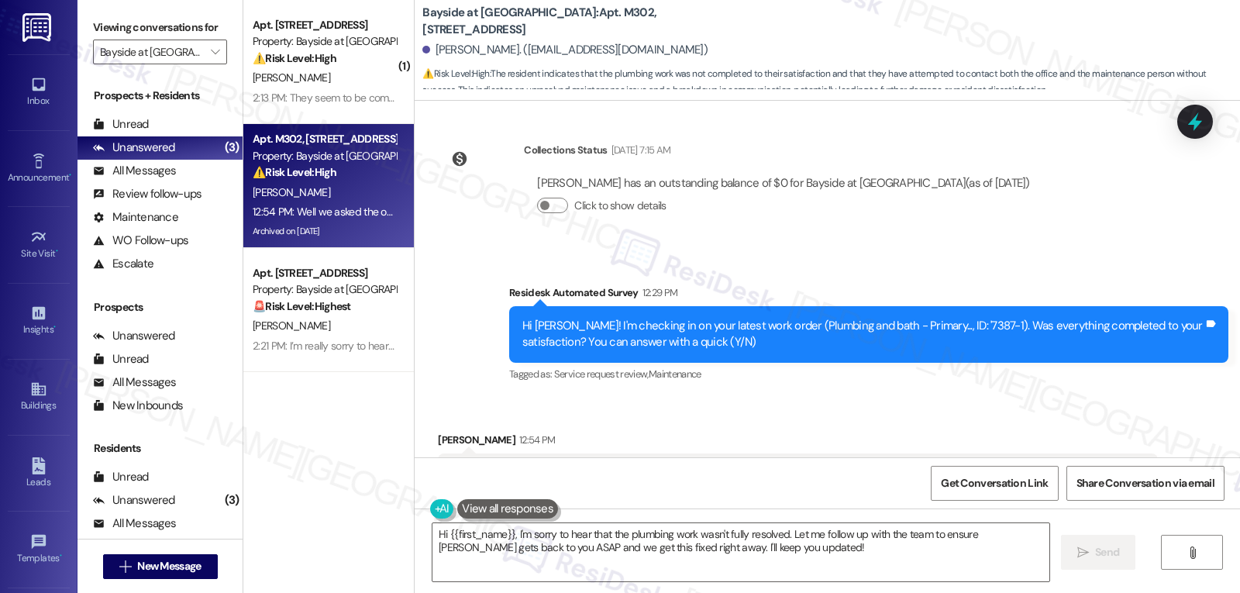
scroll to position [26367, 0]
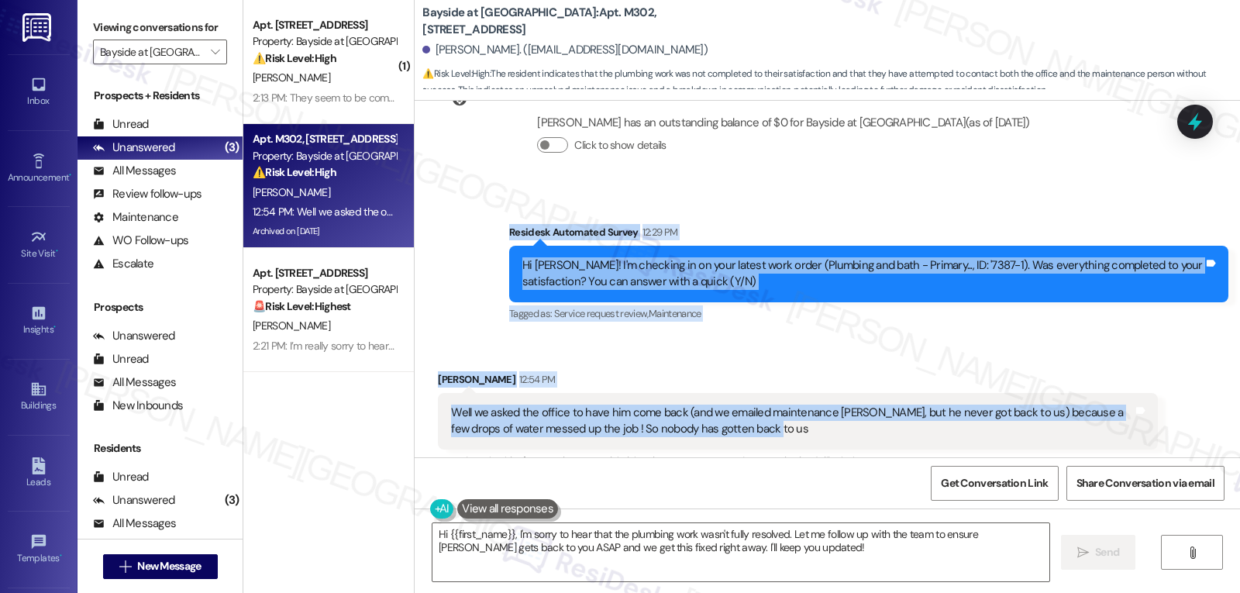
drag, startPoint x: 500, startPoint y: 240, endPoint x: 773, endPoint y: 278, distance: 275.6
click at [773, 278] on div "WO Opened request: Electrical ... Dec 04, 2023 at 1:56 PM Status : Complete Pri…" at bounding box center [827, 279] width 825 height 357
copy div "Residesk Automated Survey 12:29 PM Hi Kelly! I'm checking in on your latest wor…"
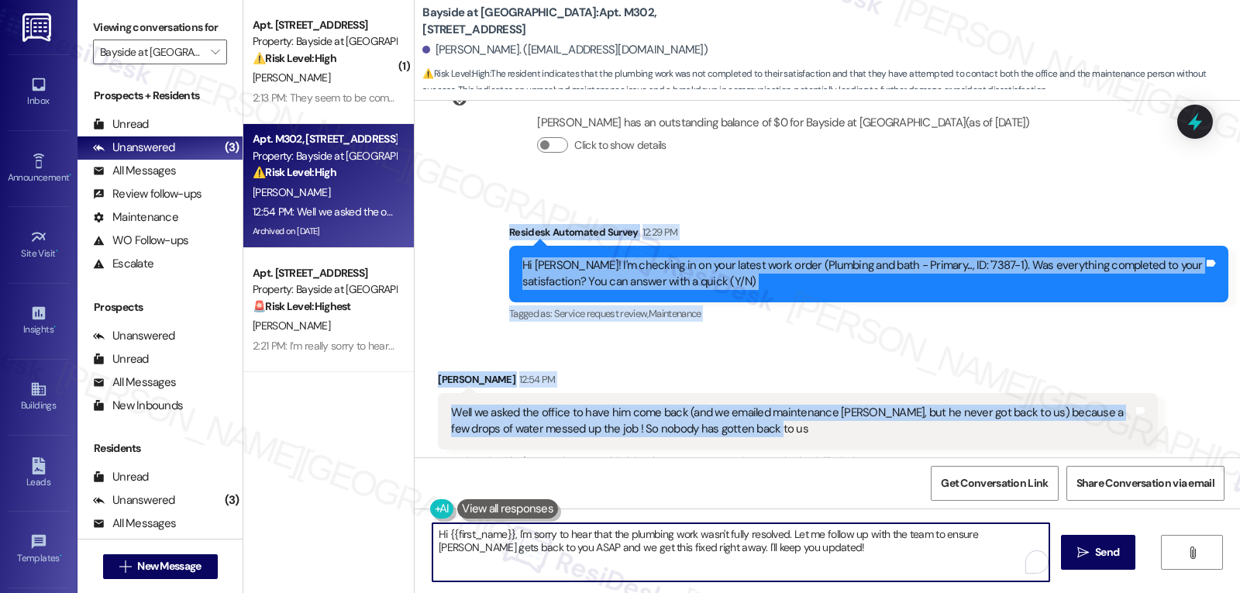
click at [756, 562] on textarea "Hi {{first_name}}, I'm sorry to hear that the plumbing work wasn't fully resolv…" at bounding box center [740, 552] width 617 height 58
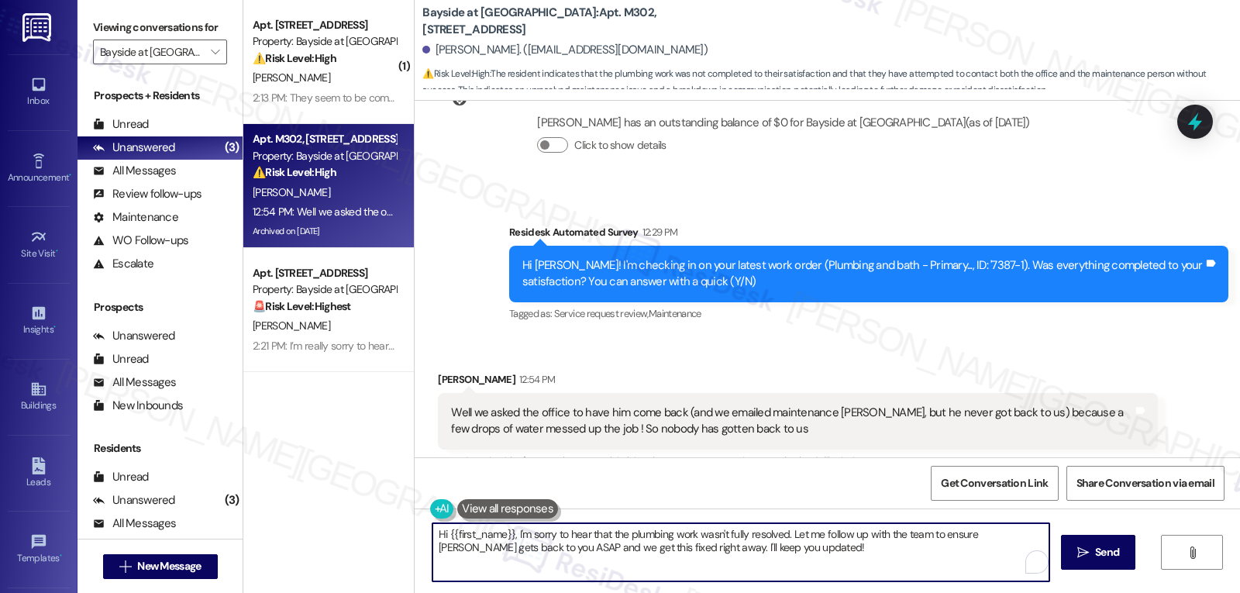
paste textarea "Thanks for the update, Kelly. I’m really sorry no one has followed up yet—that’…"
click at [743, 533] on textarea "Thanks for the update, Kelly. I’m really sorry no one has followed up yet—that’…" at bounding box center [738, 552] width 617 height 58
click at [946, 553] on textarea "Thanks for the update, Kelly. I’m really sorry no one has followed up yet. That…" at bounding box center [738, 552] width 617 height 58
click at [941, 558] on textarea "Thanks for the update, Kelly. I’m really sorry no one has followed up yet. That…" at bounding box center [738, 552] width 617 height 58
type textarea "Thanks for the update, Kelly. I’m really sorry no one has followed up yet. That…"
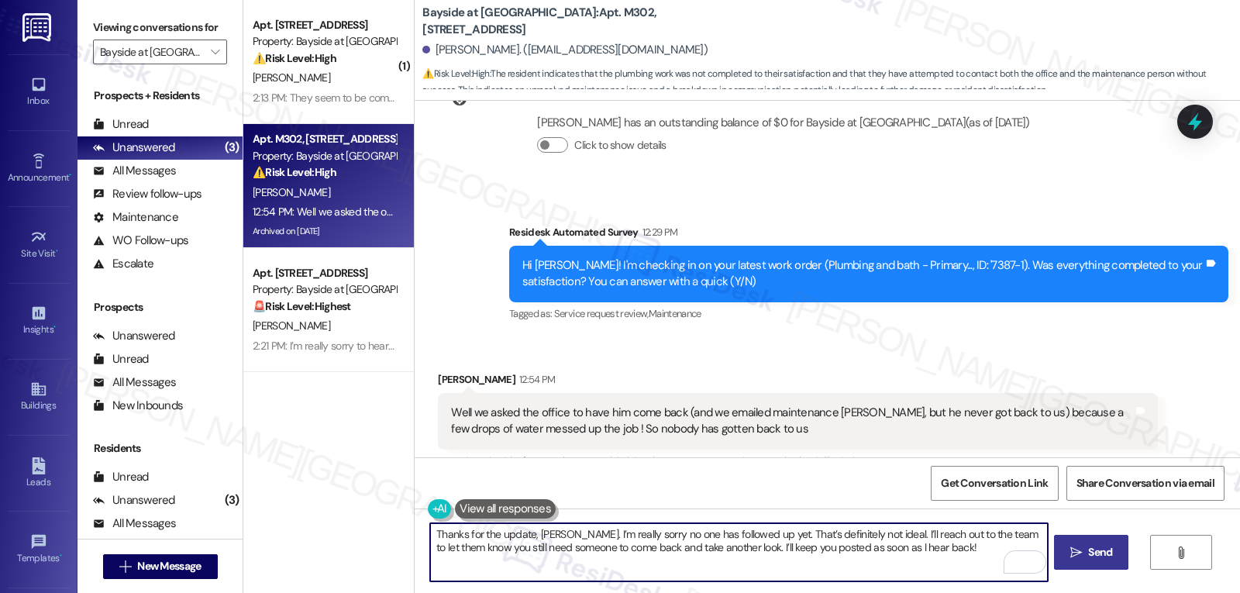
click at [1069, 561] on button " Send" at bounding box center [1091, 552] width 75 height 35
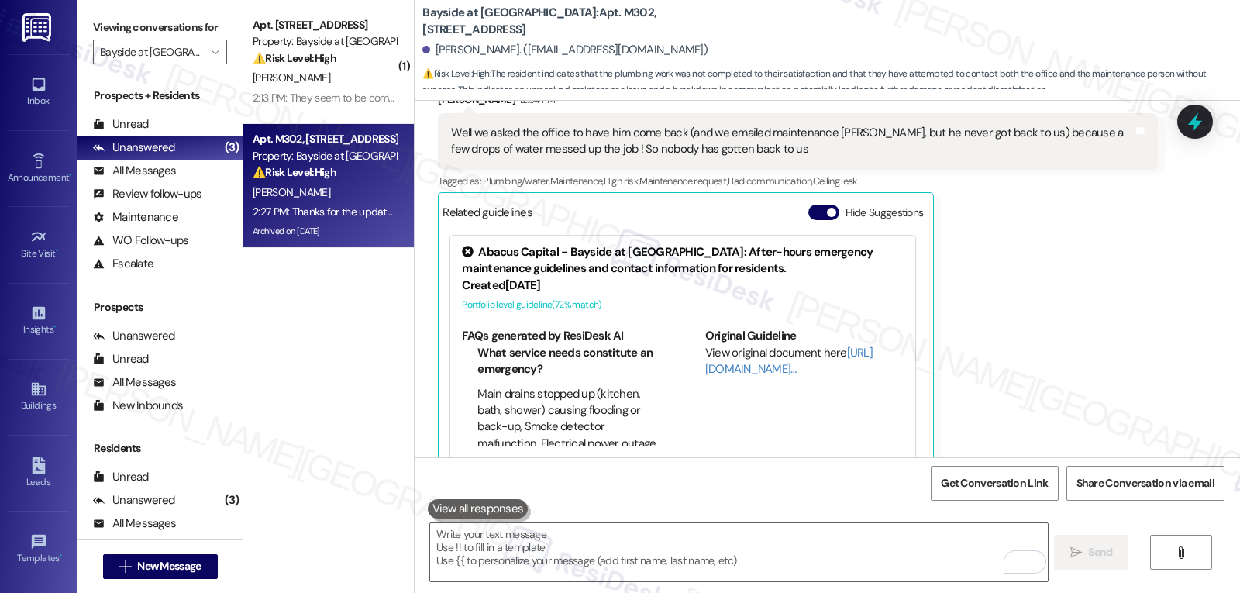
scroll to position [26337, 0]
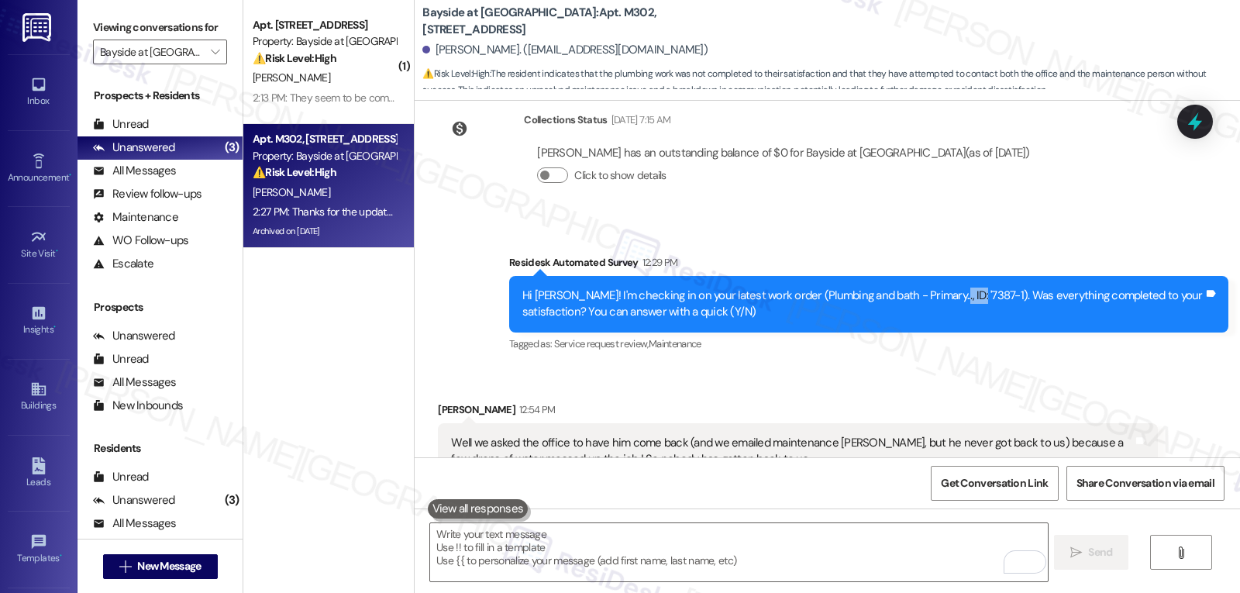
drag, startPoint x: 914, startPoint y: 143, endPoint x: 944, endPoint y: 139, distance: 30.6
click at [944, 288] on div "Hi Kelly! I'm checking in on your latest work order (Plumbing and bath - Primar…" at bounding box center [862, 304] width 681 height 33
copy div "7387-1"
click at [1187, 131] on icon at bounding box center [1195, 122] width 26 height 26
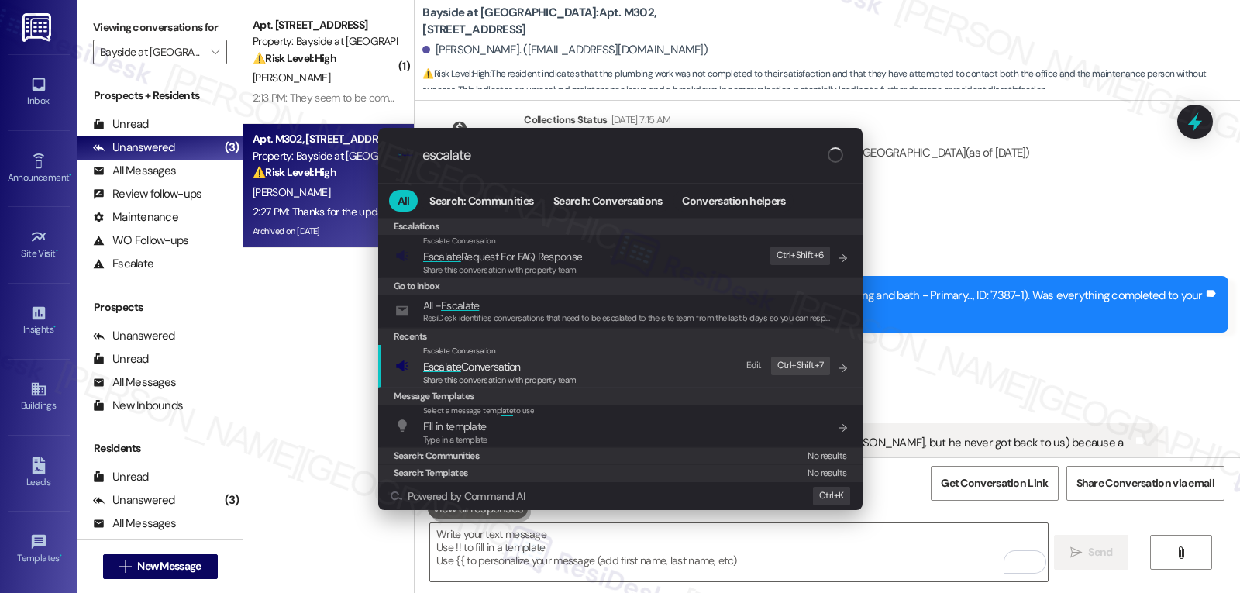
type input "escalate"
click at [519, 368] on span "Escalate Conversation" at bounding box center [472, 367] width 98 height 14
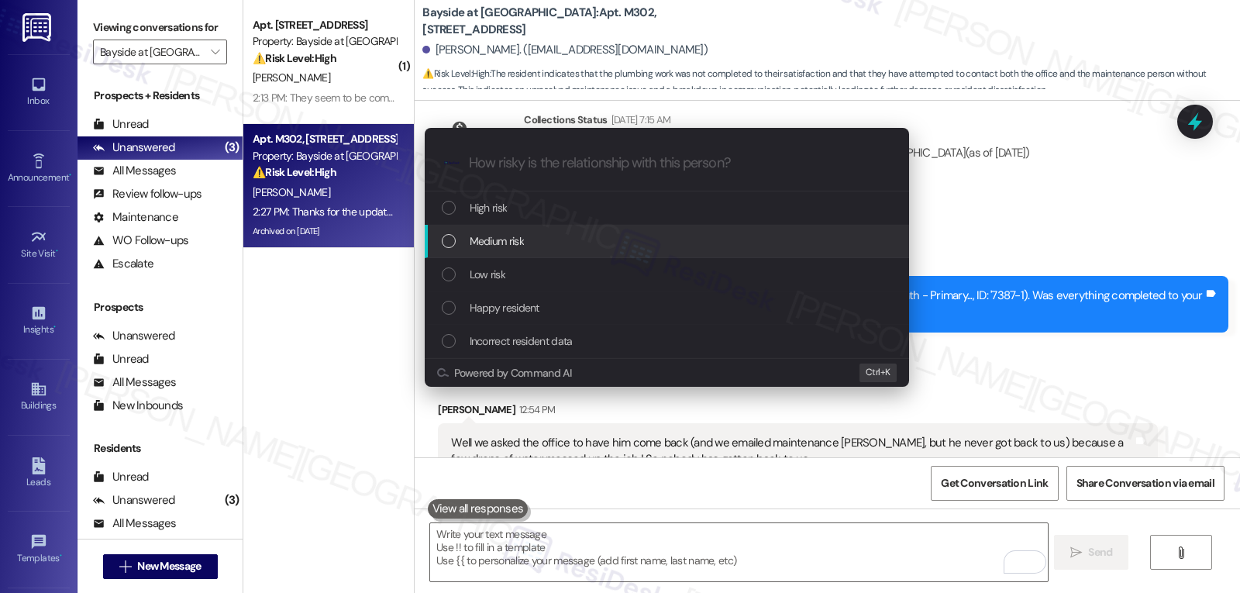
click at [533, 243] on div "Medium risk" at bounding box center [668, 241] width 453 height 17
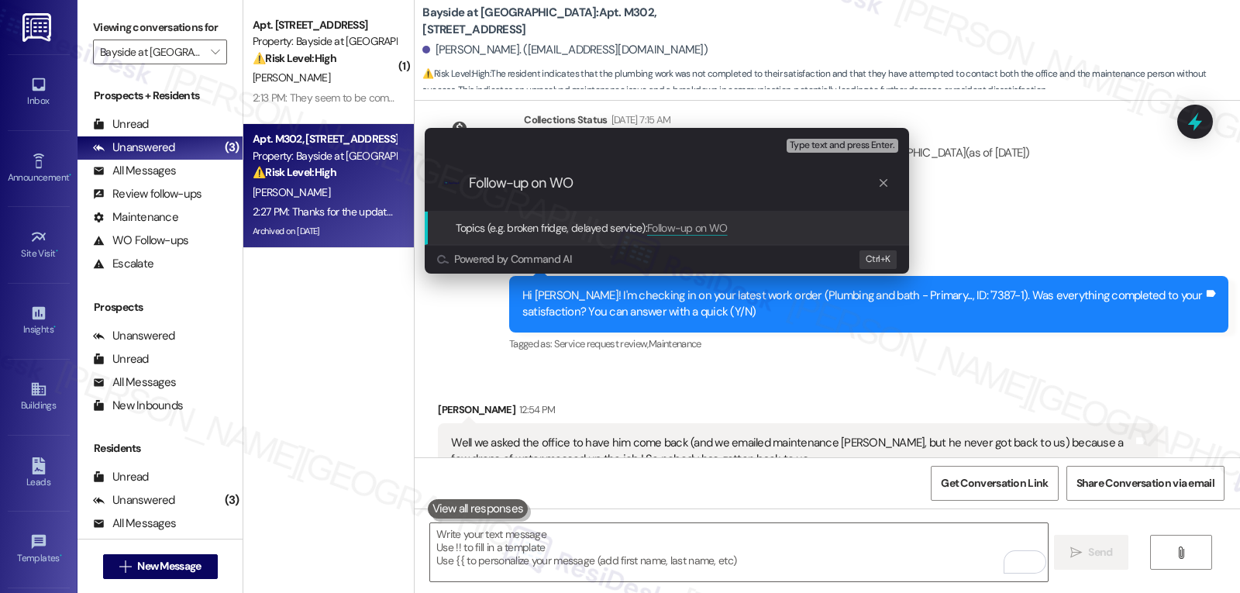
paste input "7387-1"
type input "Follow-up on WO 7387-1 - Plumbing issue - need maintenance to come back"
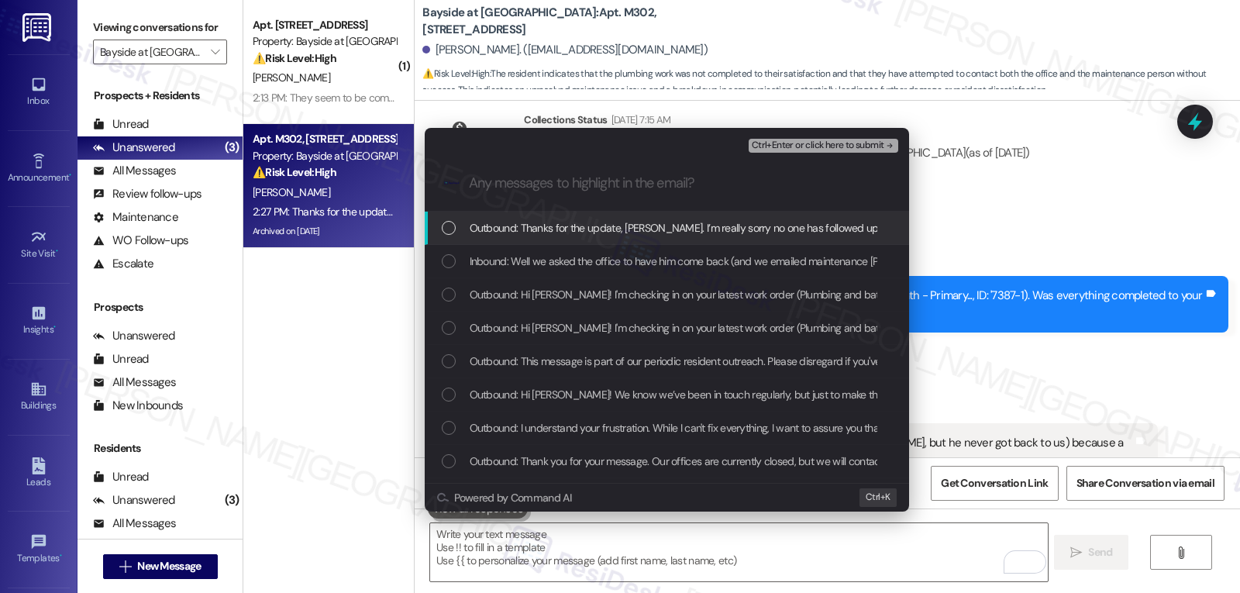
scroll to position [0, 0]
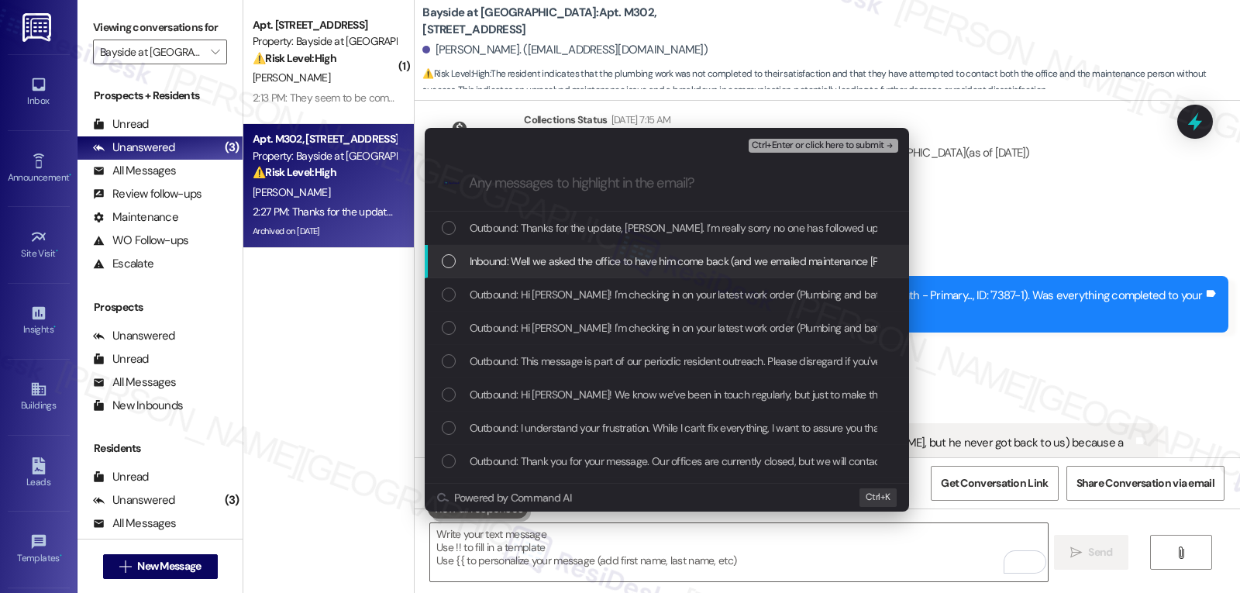
click at [539, 260] on span "Inbound: Well we asked the office to have him come back (and we emailed mainten…" at bounding box center [967, 261] width 994 height 17
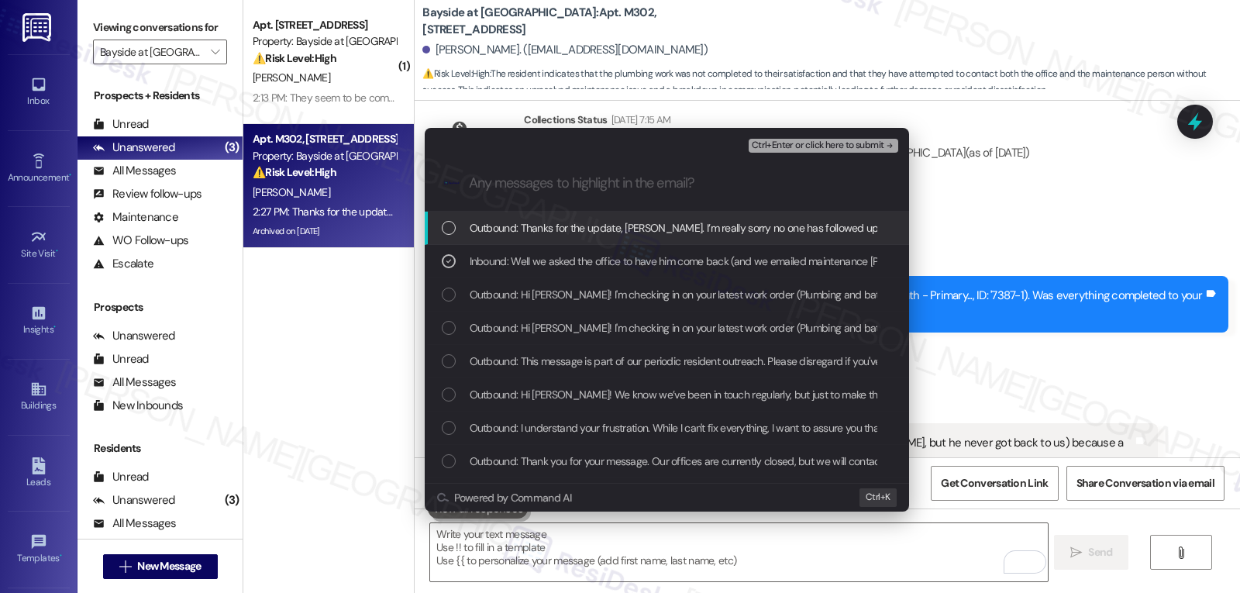
click at [836, 144] on span "Ctrl+Enter or click here to submit" at bounding box center [818, 145] width 133 height 11
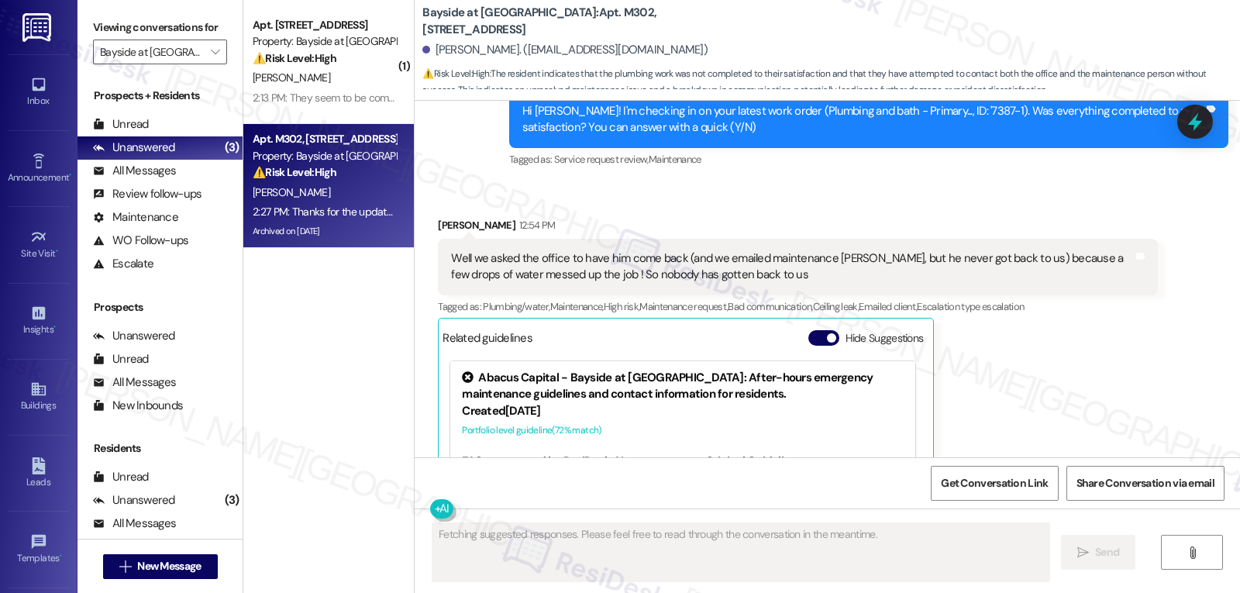
scroll to position [26669, 0]
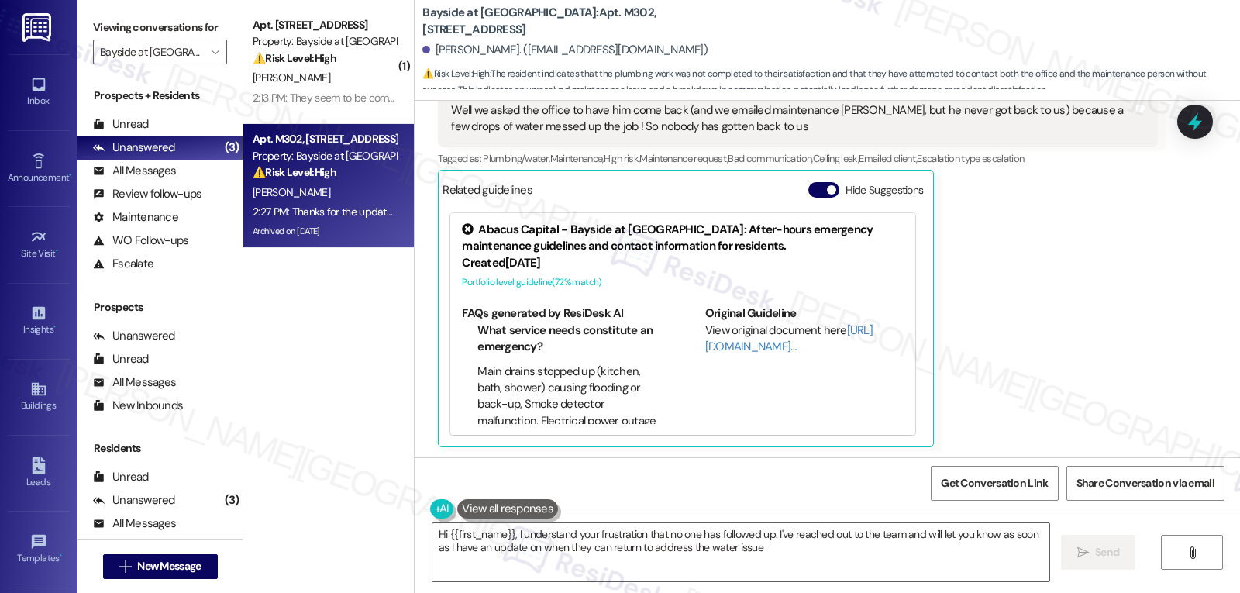
type textarea "Hi {{first_name}}, I understand your frustration that no one has followed up. I…"
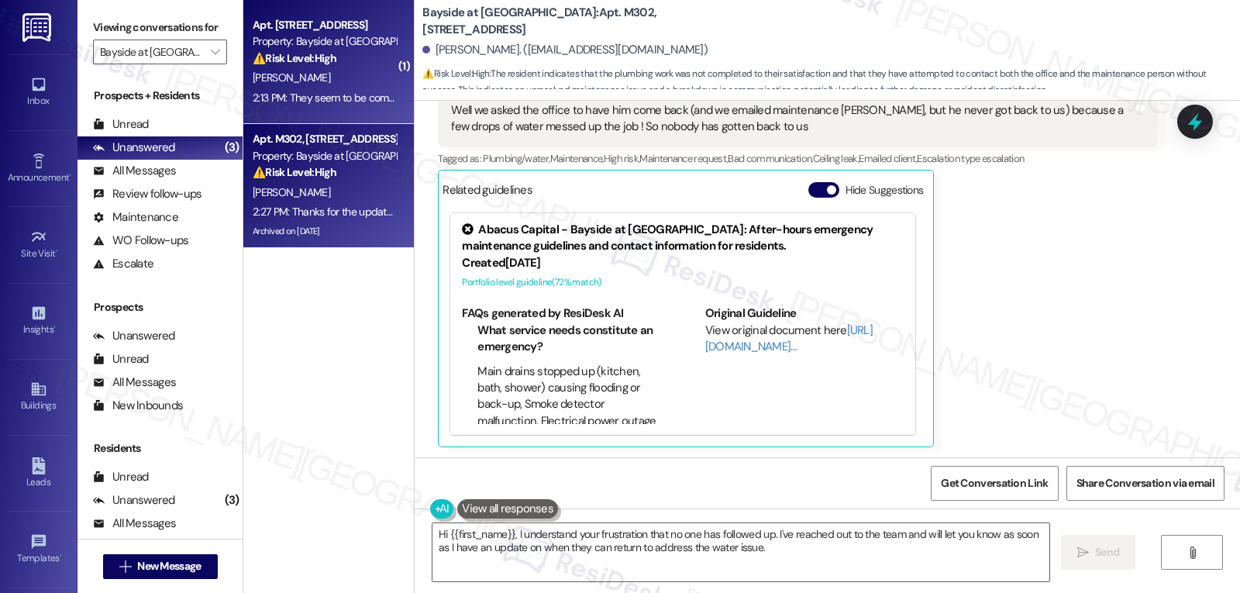
click at [285, 95] on div "2:13 PM: They seem to be coming from the bathroom, but they've been in the main…" at bounding box center [469, 98] width 433 height 14
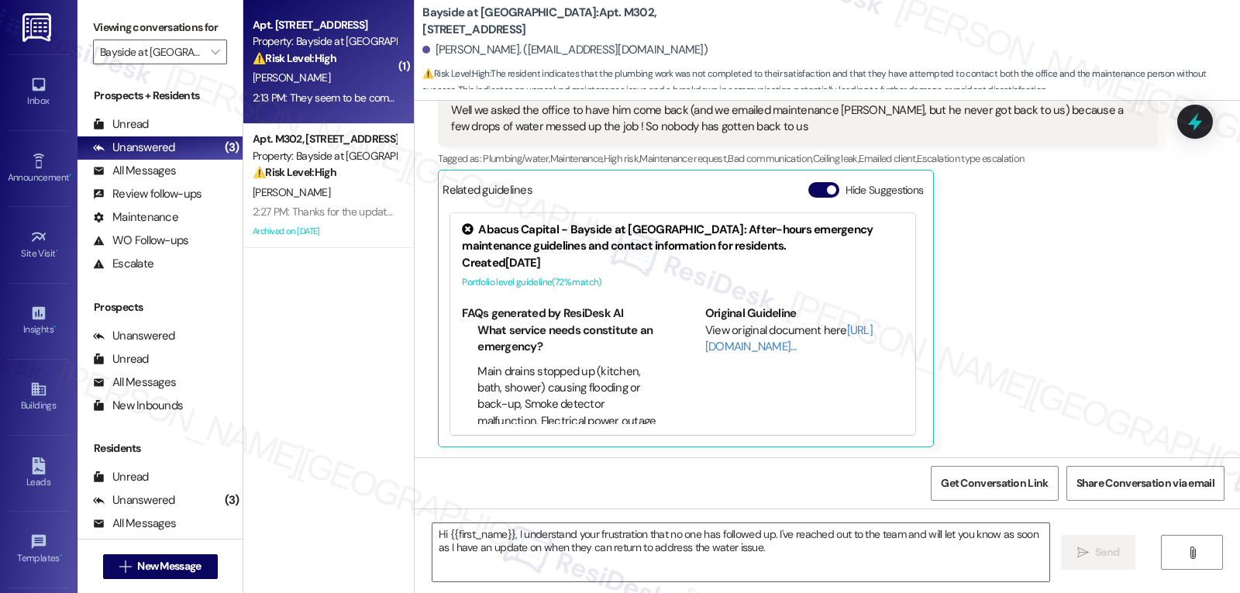
type textarea "Fetching suggested responses. Please feel free to read through the conversation…"
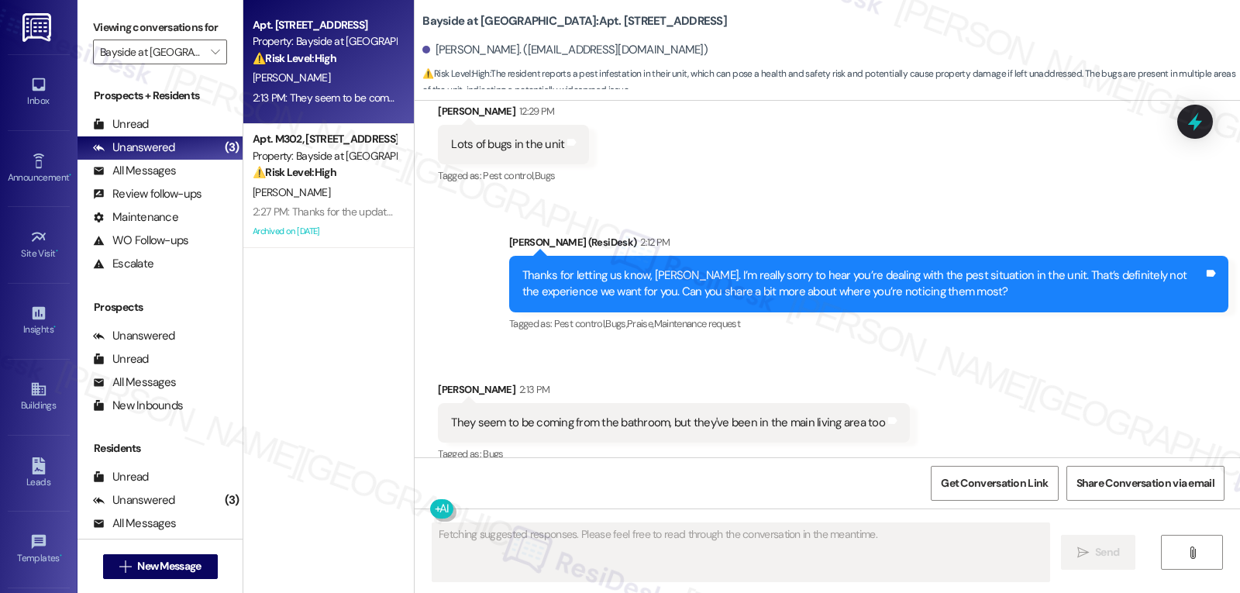
scroll to position [3724, 0]
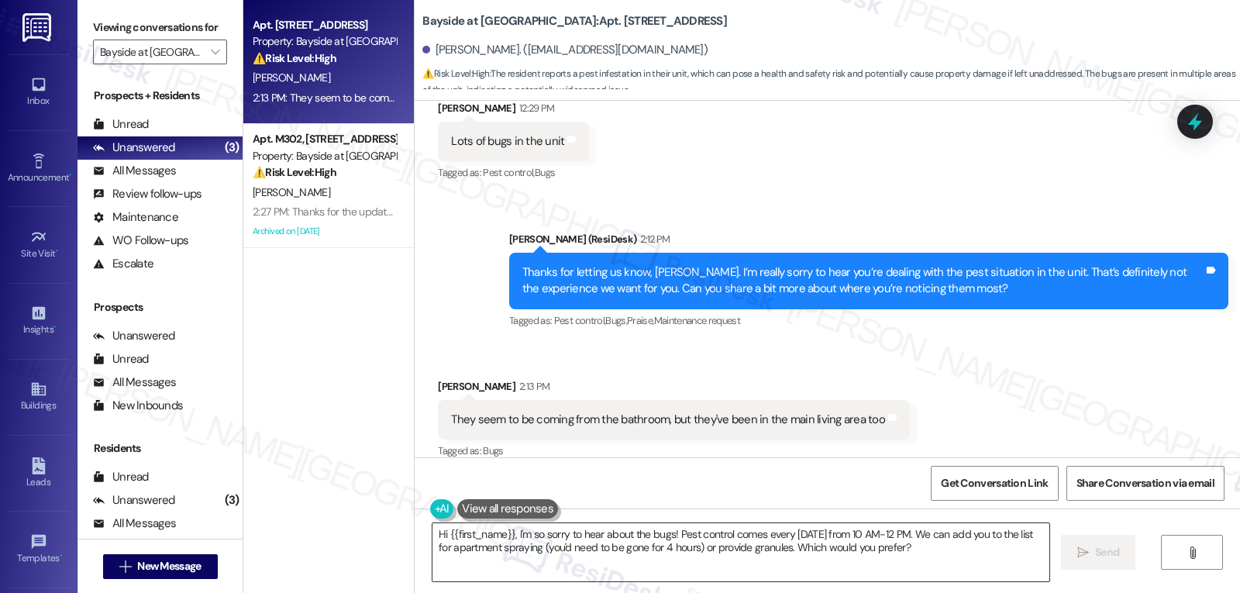
click at [943, 552] on textarea "Hi {{first_name}}, I'm so sorry to hear about the bugs! Pest control comes ever…" at bounding box center [740, 552] width 617 height 58
click at [429, 49] on div "Jill Mcclure. (jillfmcclure@gmail.com)" at bounding box center [564, 50] width 285 height 16
copy div "Jill"
click at [574, 569] on textarea "Hi {{first_name}}, I'm so sorry to hear about the bugs! Pest control comes ever…" at bounding box center [738, 552] width 617 height 58
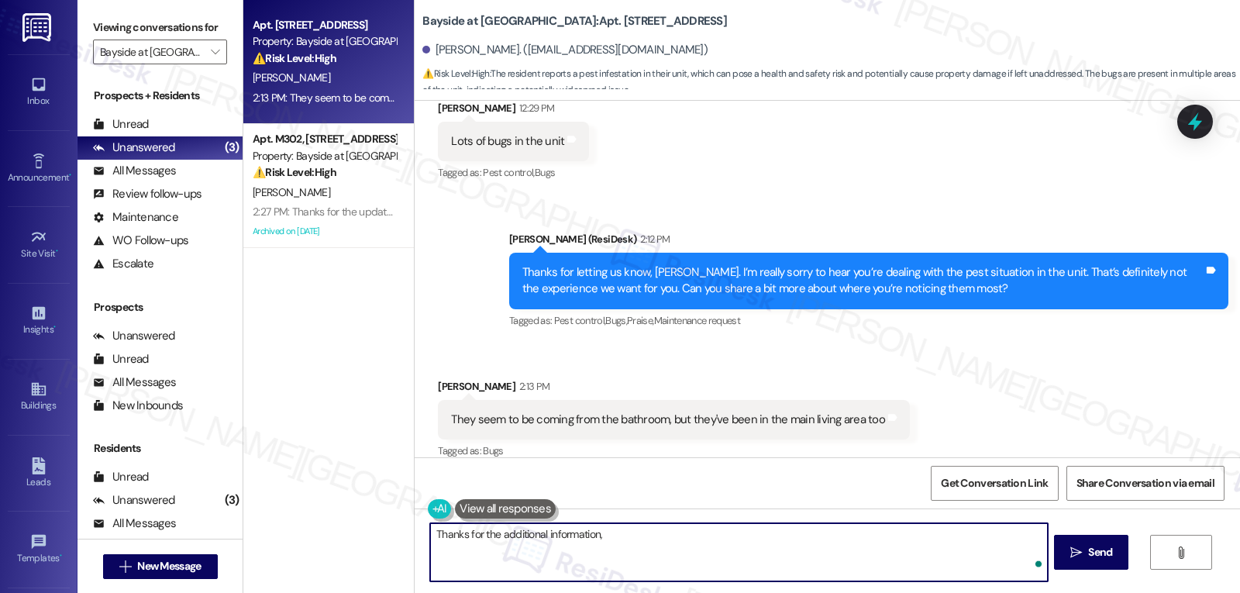
paste textarea "Jill"
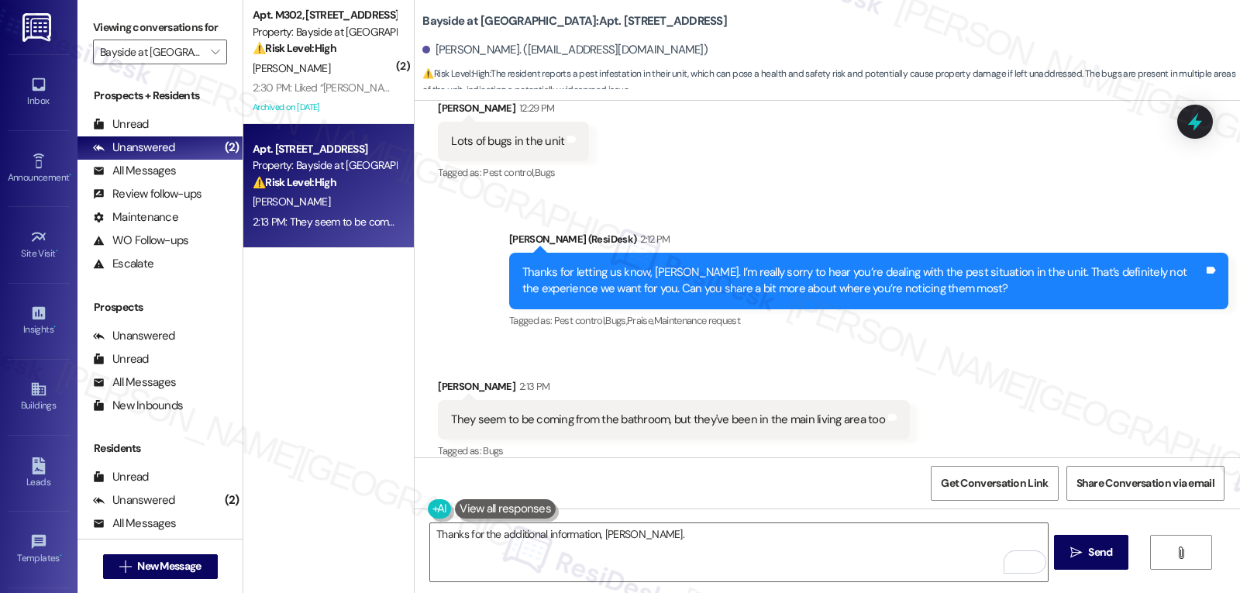
drag, startPoint x: 715, startPoint y: 564, endPoint x: 754, endPoint y: 505, distance: 71.2
click at [715, 564] on textarea "Thanks for the additional information, Jill." at bounding box center [738, 552] width 617 height 58
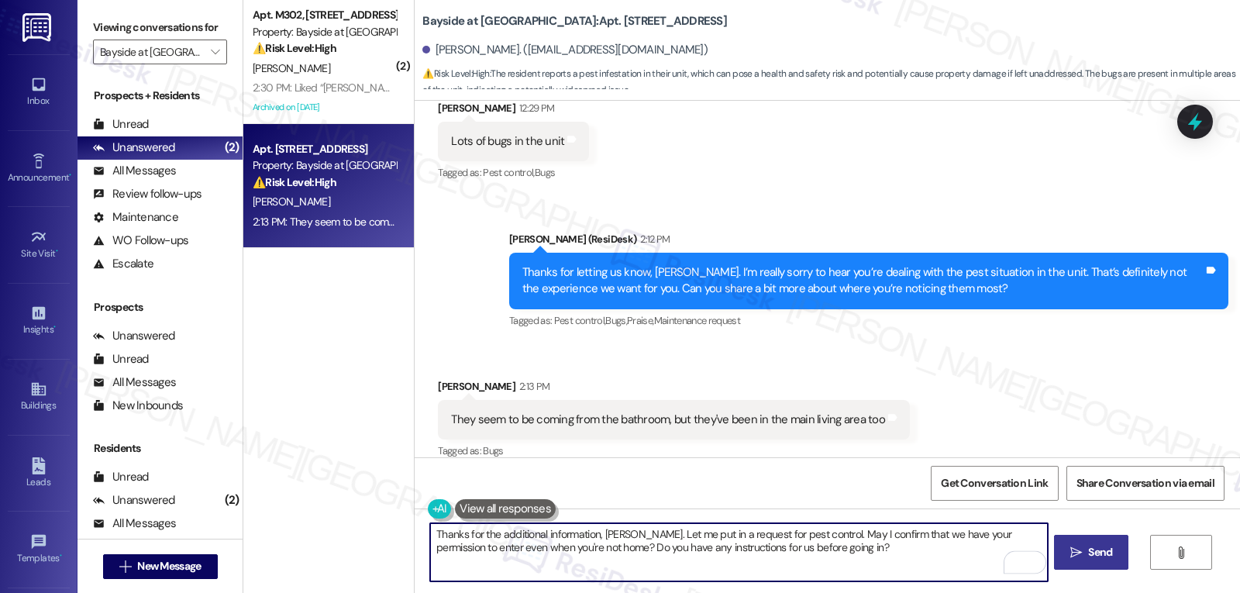
type textarea "Thanks for the additional information, Jill. Let me put in a request for pest c…"
click at [1088, 548] on span "Send" at bounding box center [1100, 552] width 24 height 16
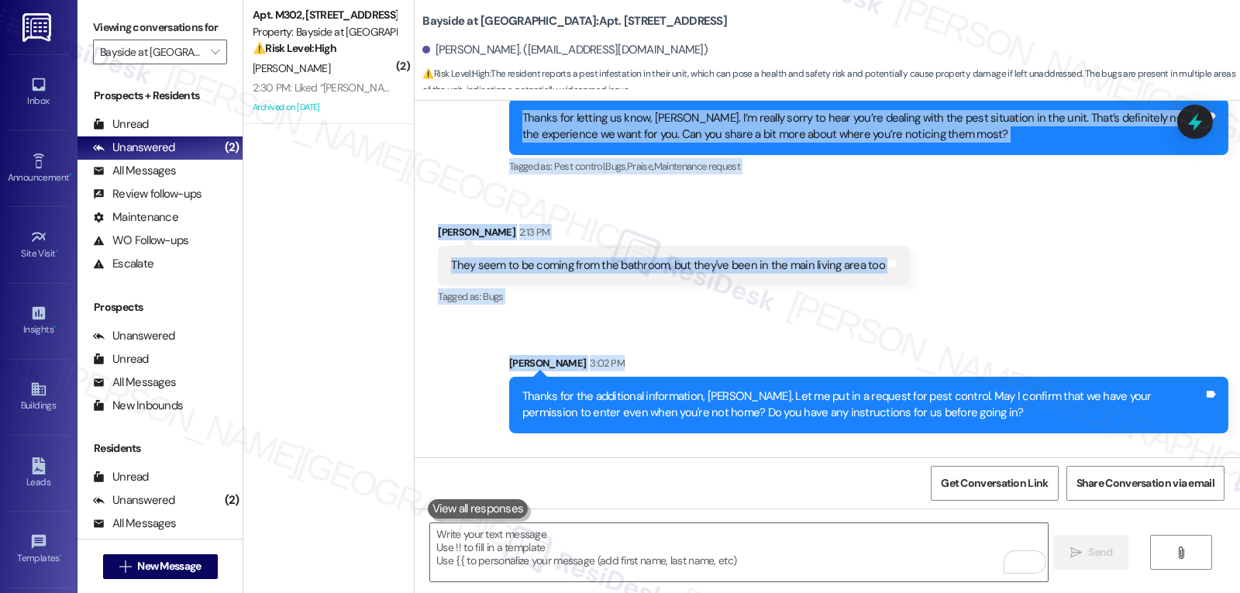
scroll to position [3957, 0]
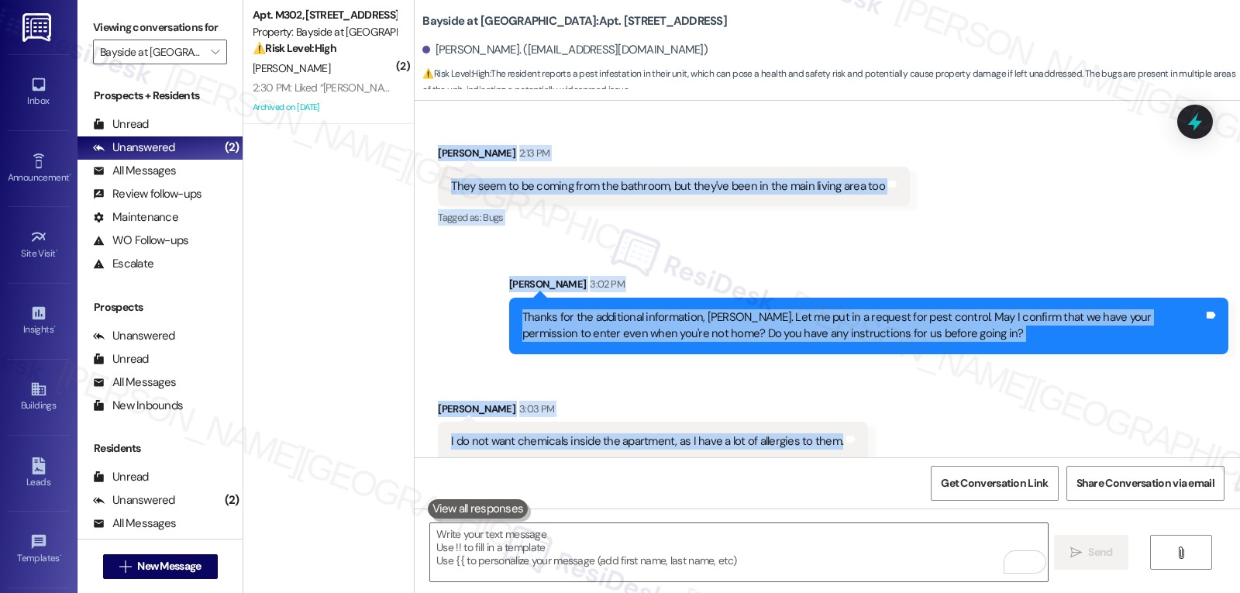
drag, startPoint x: 488, startPoint y: 139, endPoint x: 885, endPoint y: 437, distance: 497.1
click at [881, 437] on div "Lease started Mar 17, 2025 at 8:00 PM Survey, sent via SMS Residesk Automated S…" at bounding box center [827, 279] width 825 height 357
copy div "Sarah (ResiDesk) 2:12 PM Thanks for letting us know, Jill. I’m really sorry to …"
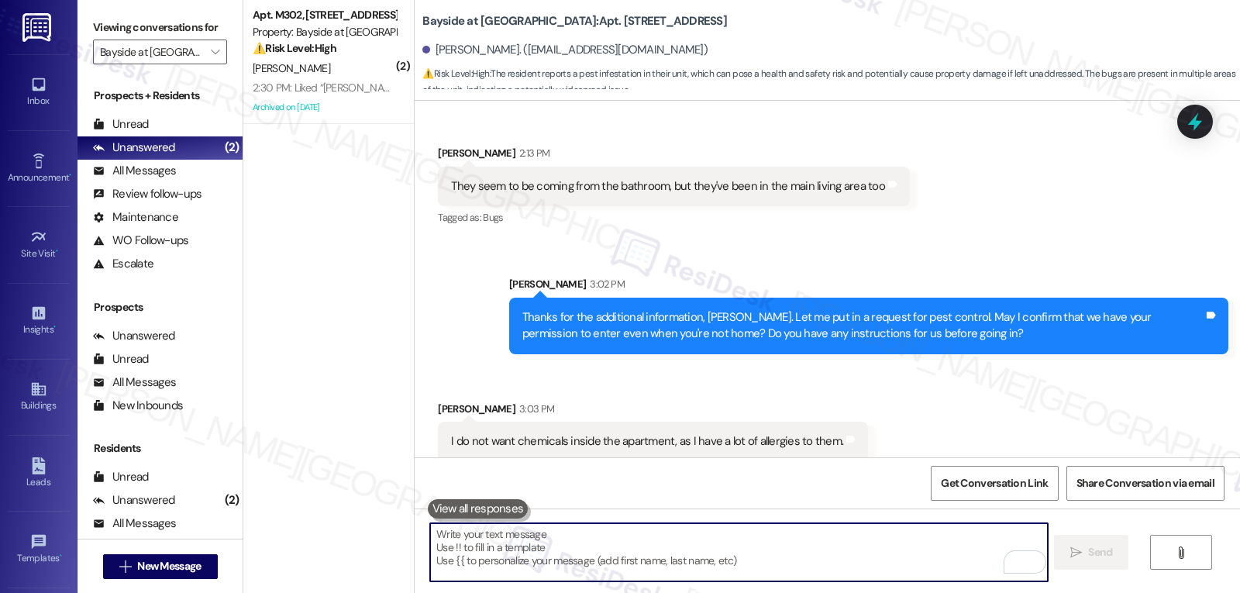
click at [790, 550] on textarea "To enrich screen reader interactions, please activate Accessibility in Grammarl…" at bounding box center [738, 552] width 617 height 58
paste textarea "Thanks for letting us know, Jill. I completely understand your concern about ch…"
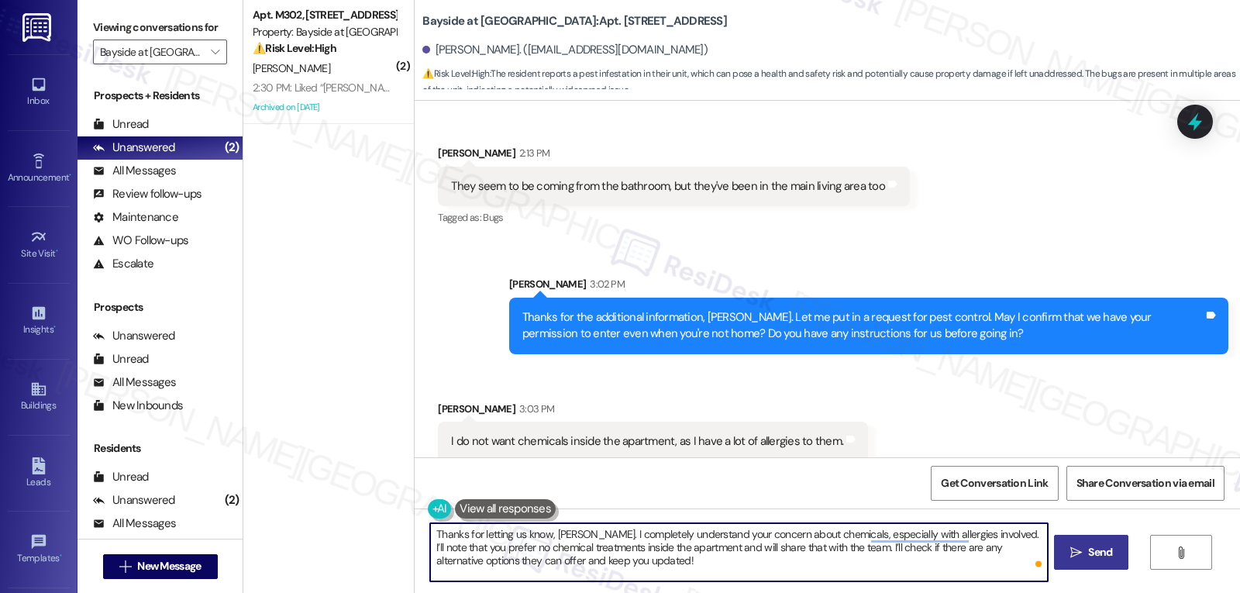
type textarea "Thanks for letting us know, Jill. I completely understand your concern about ch…"
click at [1077, 548] on icon "" at bounding box center [1076, 552] width 12 height 12
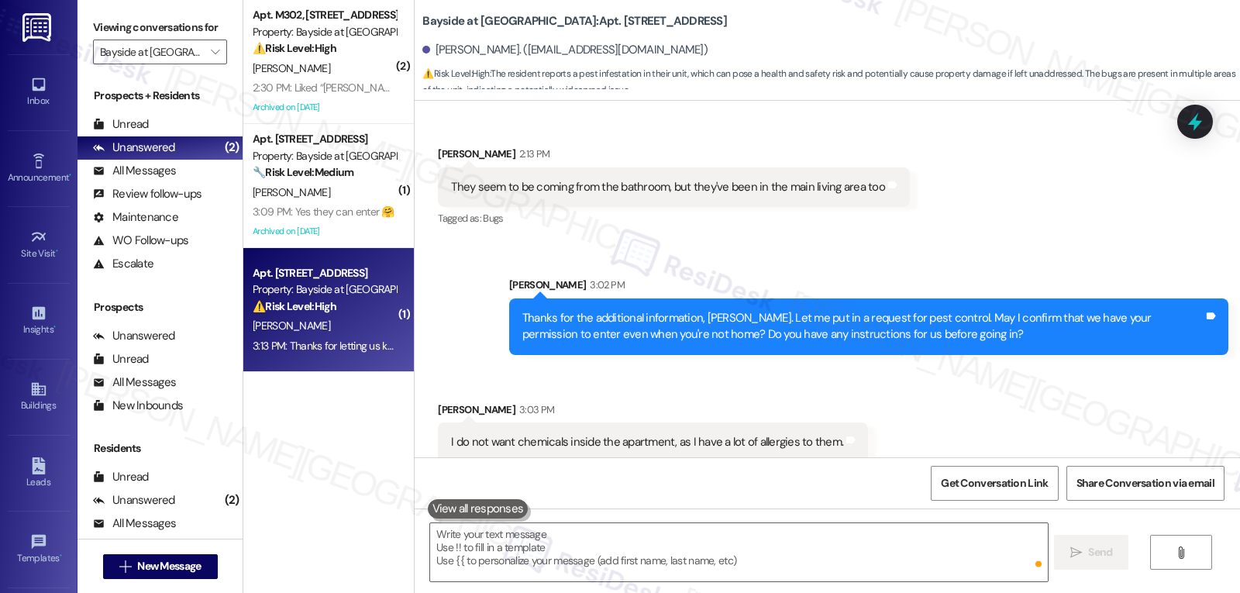
scroll to position [4099, 0]
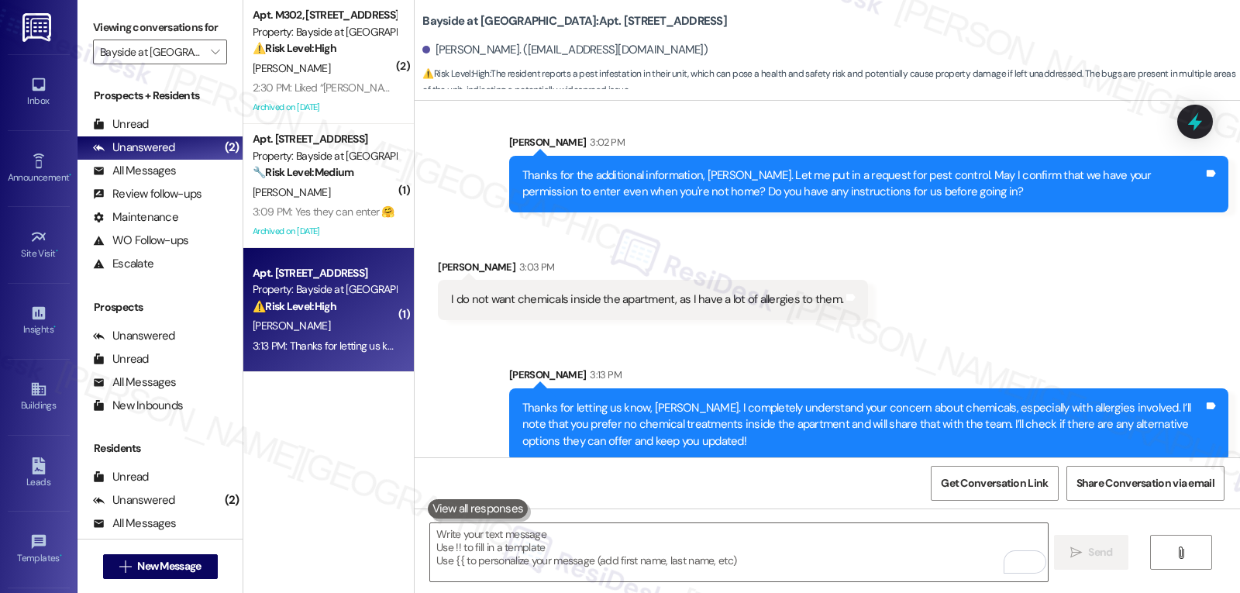
drag, startPoint x: 1190, startPoint y: 125, endPoint x: 1234, endPoint y: 75, distance: 66.4
click at [1234, 75] on body "Inbox Go to Inbox Announcement • Send A Text Announcement Site Visit • Go to Si…" at bounding box center [620, 296] width 1240 height 593
click at [1189, 121] on icon at bounding box center [1195, 122] width 26 height 26
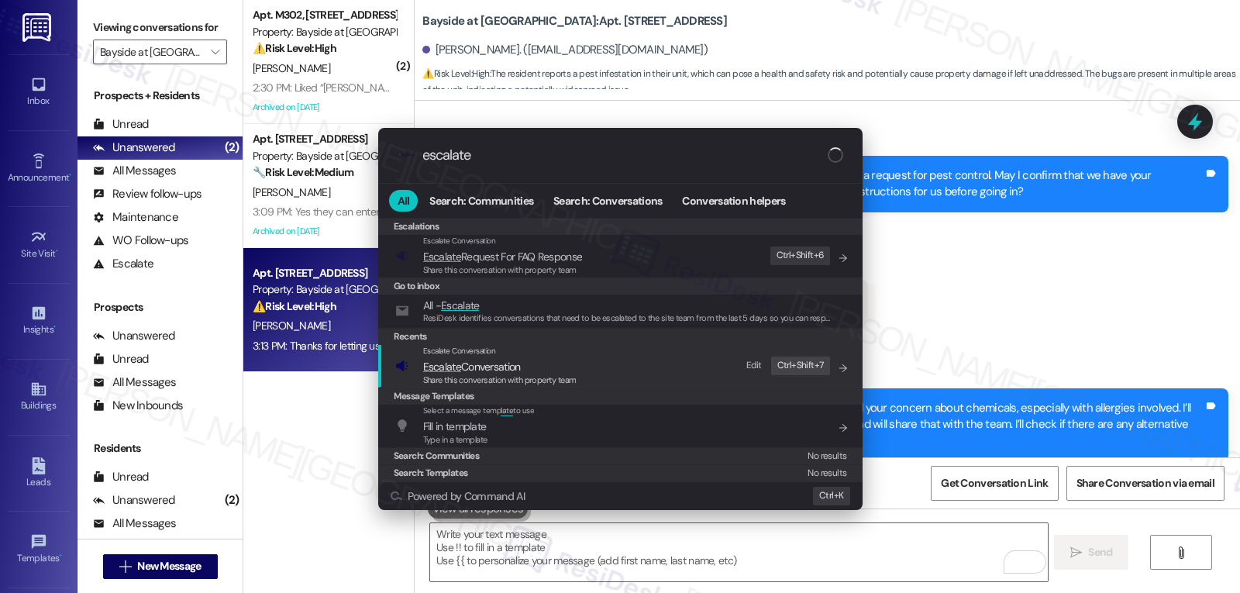
type input "escalate"
click at [554, 368] on span "Escalate Conversation" at bounding box center [499, 366] width 153 height 17
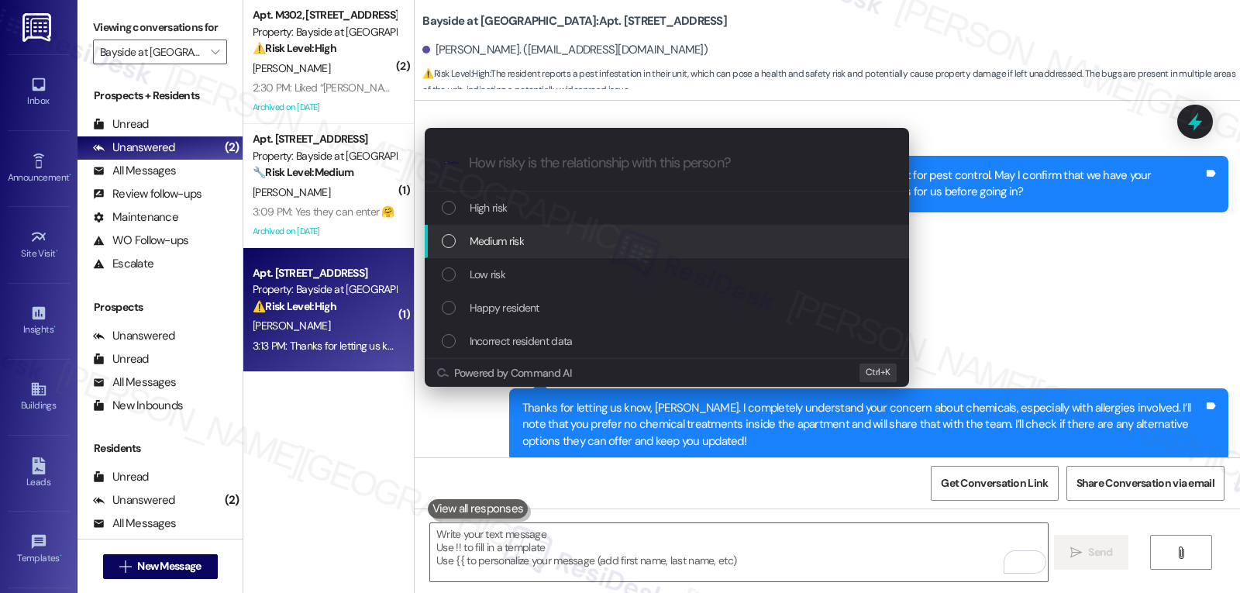
click at [543, 246] on div "Medium risk" at bounding box center [668, 241] width 453 height 17
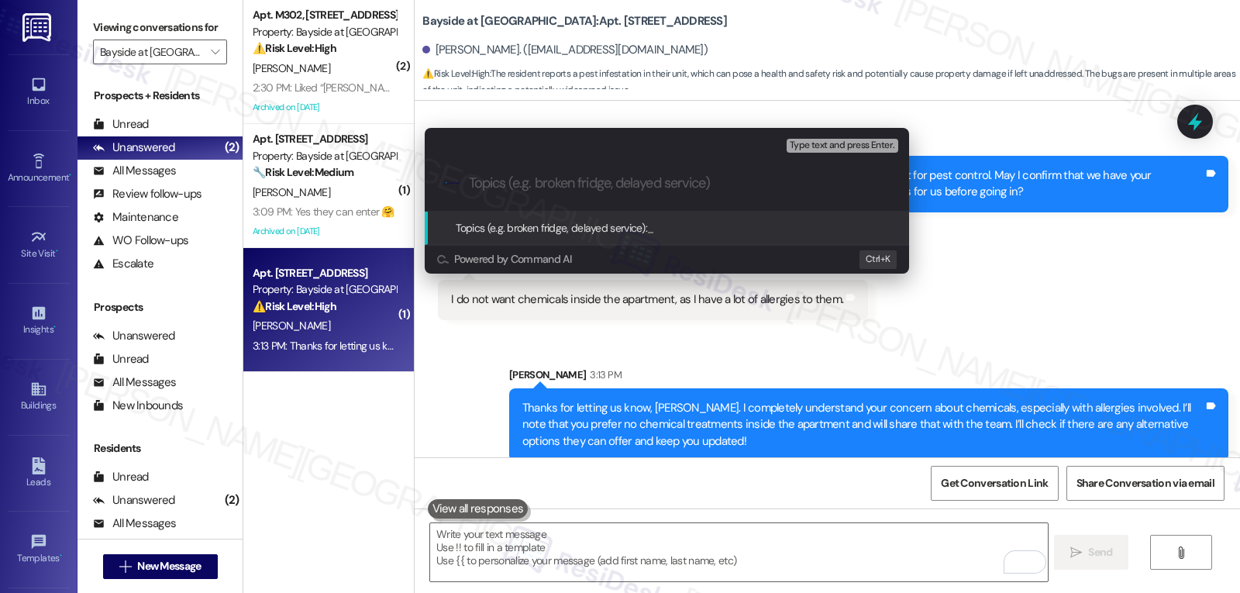
type input "r"
type input "Resident Concern - Pest Control with No Chemicals"
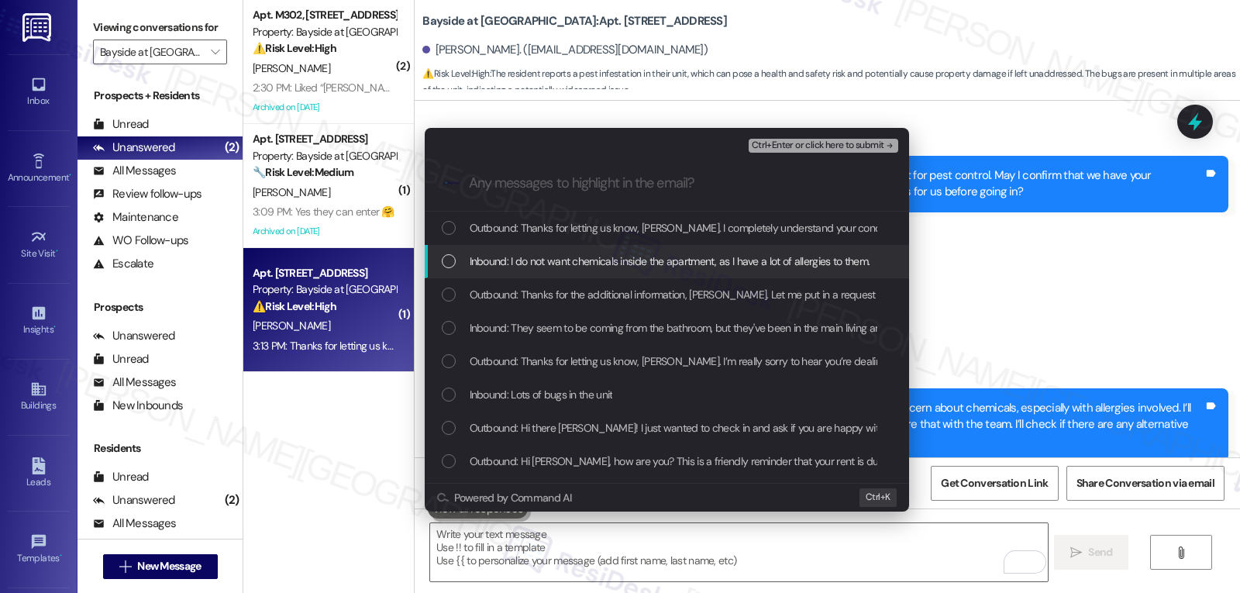
click at [461, 259] on div "Inbound: I do not want chemicals inside the apartment, as I have a lot of aller…" at bounding box center [668, 261] width 453 height 17
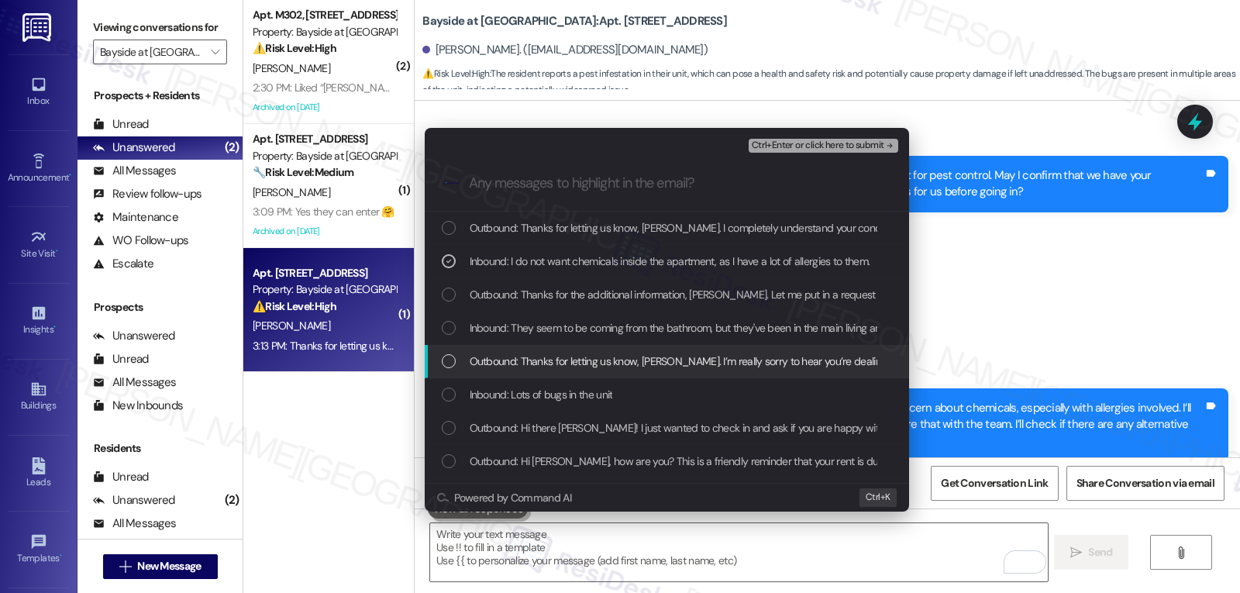
click at [481, 349] on div "Outbound: Thanks for letting us know, Jill. I’m really sorry to hear you’re dea…" at bounding box center [667, 361] width 484 height 33
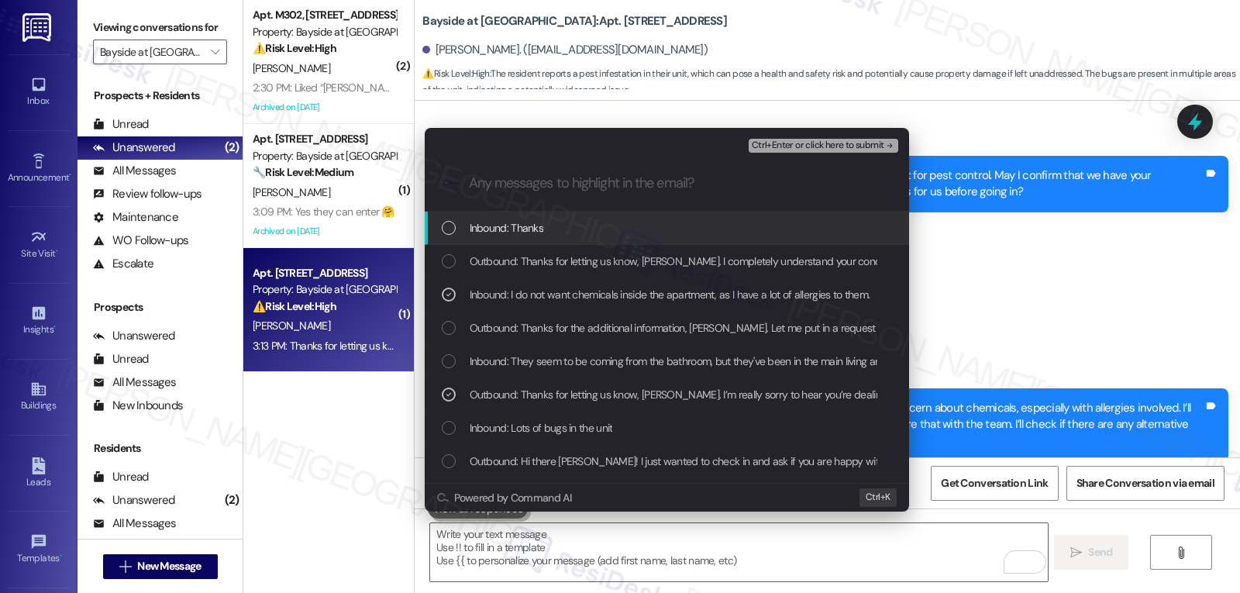
click at [477, 339] on div "Outbound: Thanks for the additional information, Jill. Let me put in a request …" at bounding box center [667, 328] width 484 height 33
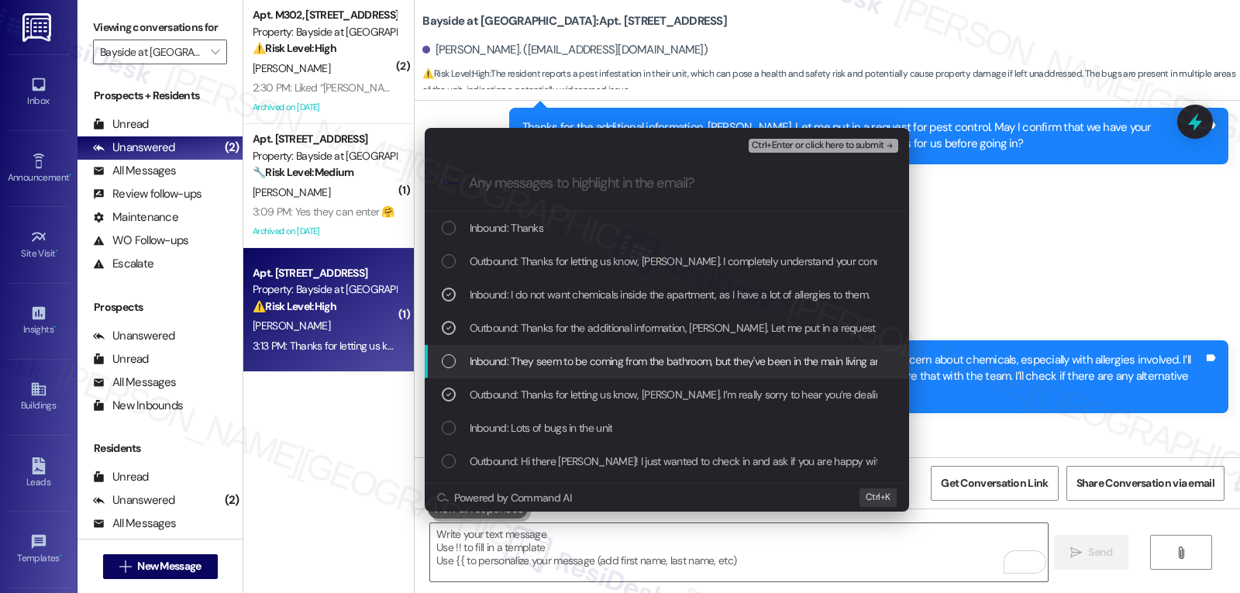
scroll to position [4206, 0]
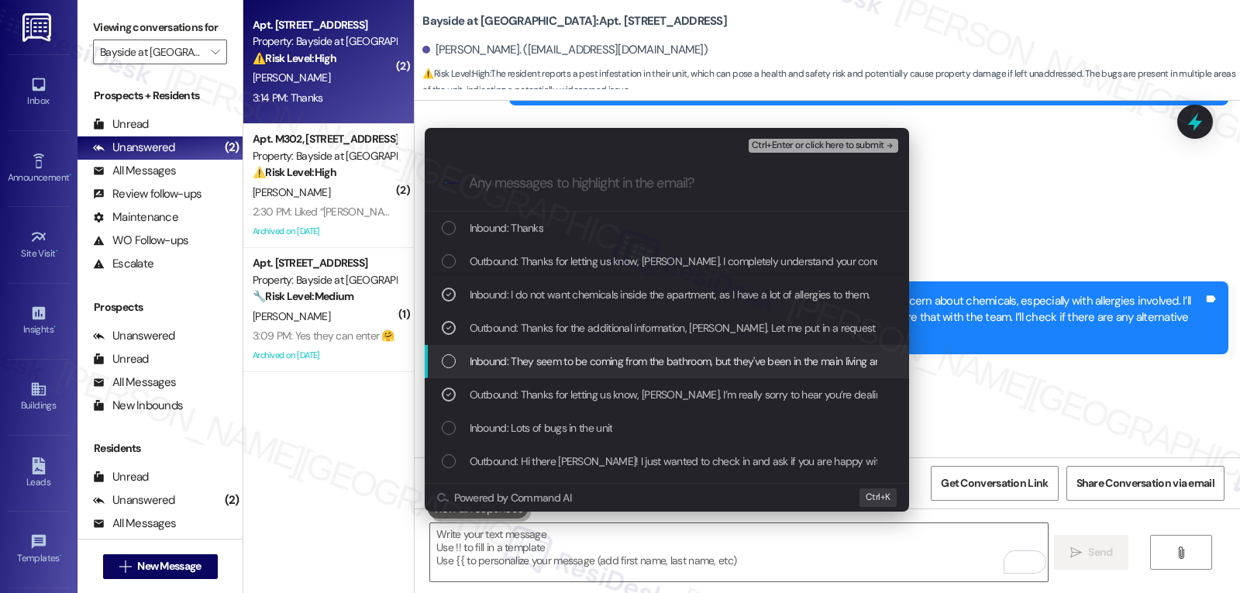
click at [453, 360] on div "List of options" at bounding box center [449, 361] width 14 height 14
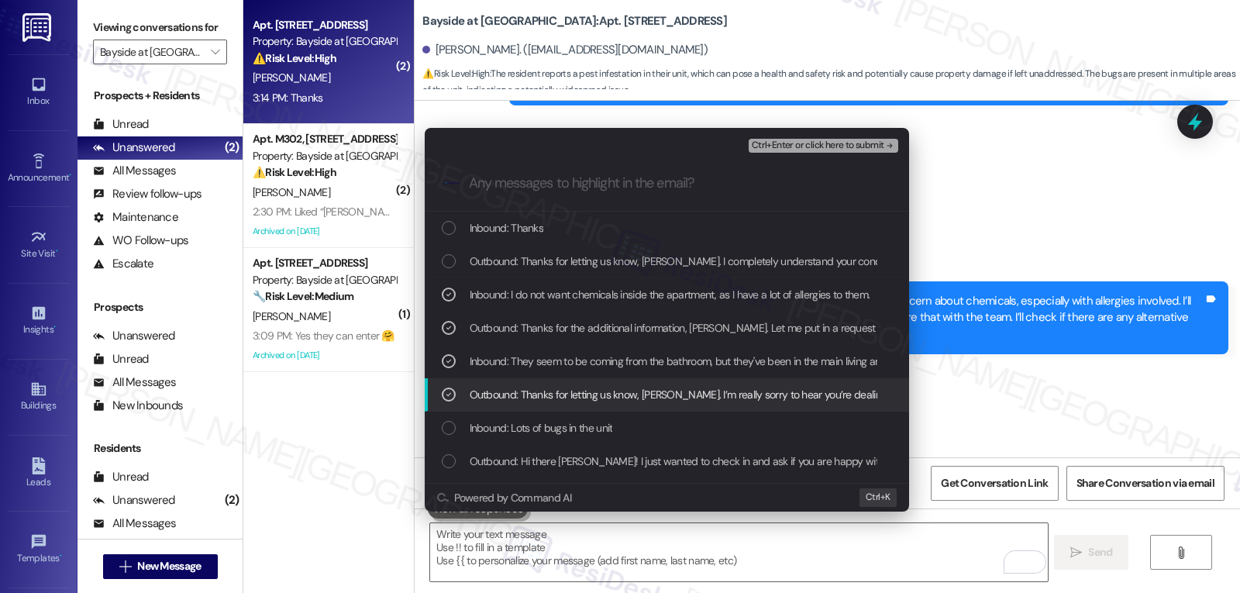
click at [450, 390] on icon "List of options" at bounding box center [448, 394] width 11 height 11
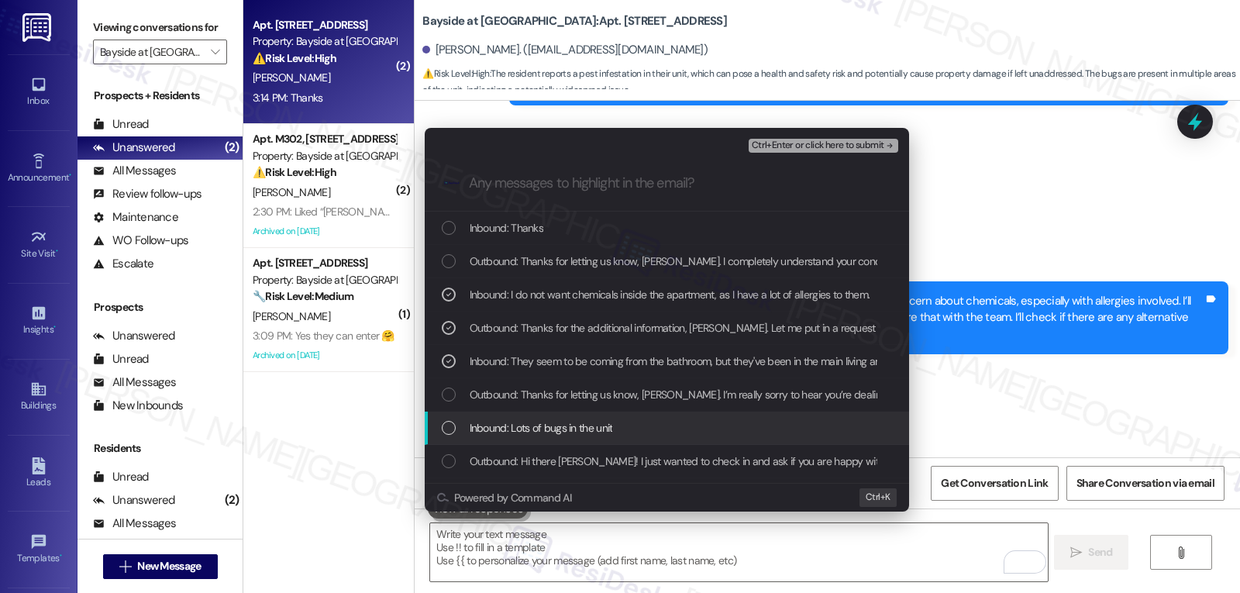
click at [449, 425] on div "List of options" at bounding box center [449, 428] width 14 height 14
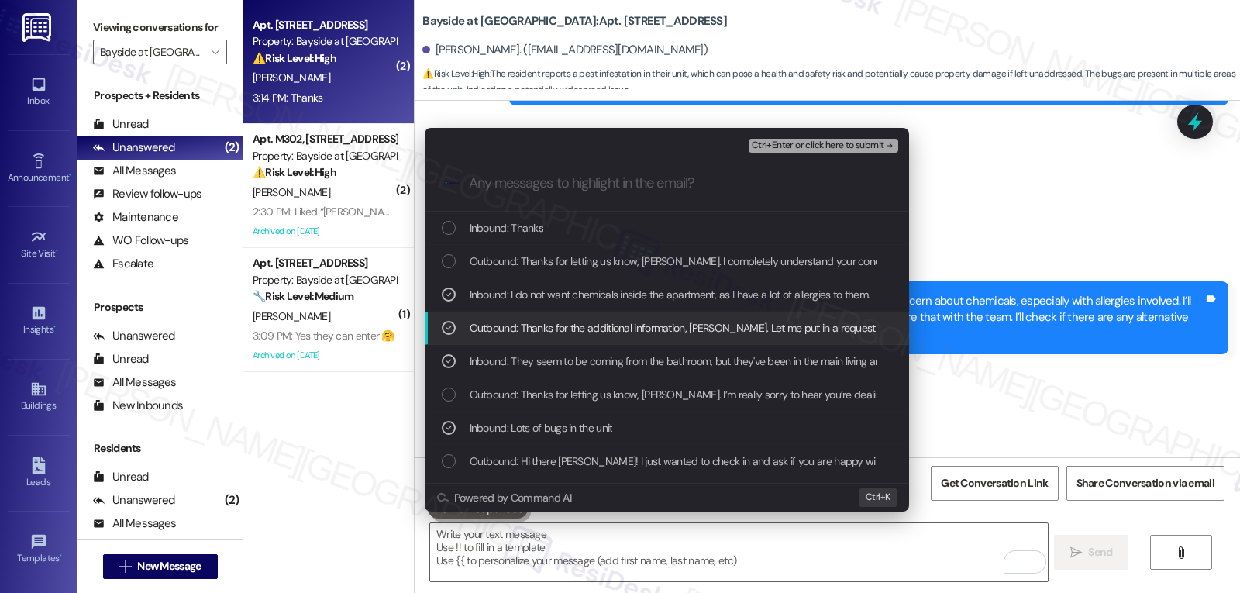
click at [449, 326] on icon "List of options" at bounding box center [448, 327] width 11 height 11
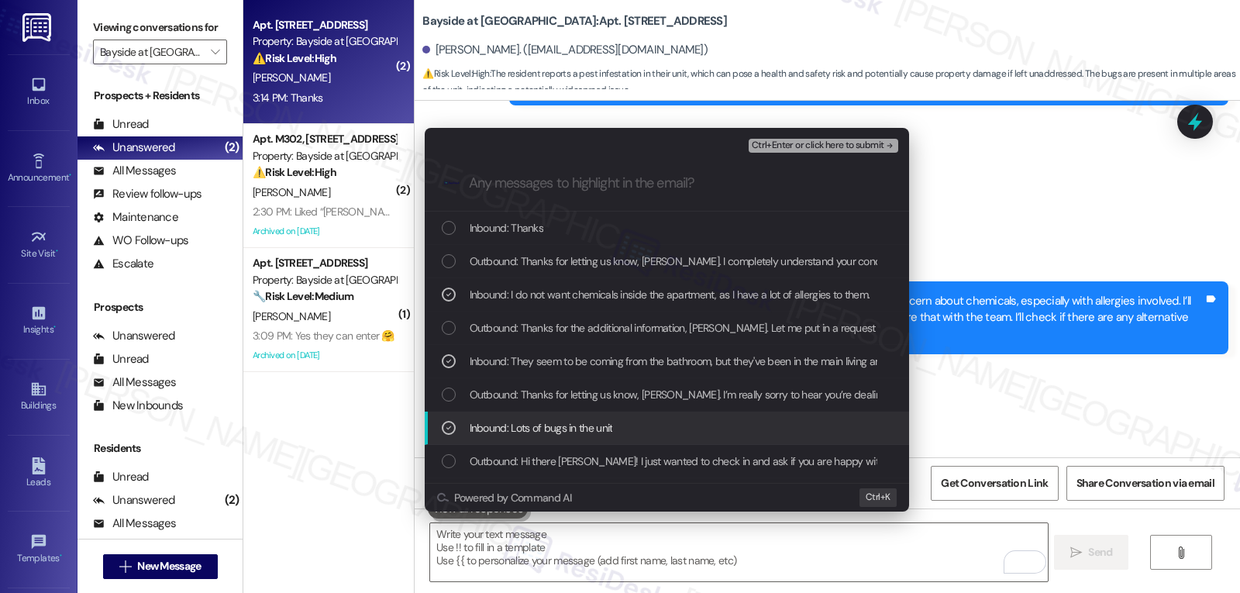
click at [447, 422] on icon "List of options" at bounding box center [448, 427] width 11 height 11
click at [450, 432] on div "List of options" at bounding box center [449, 428] width 14 height 14
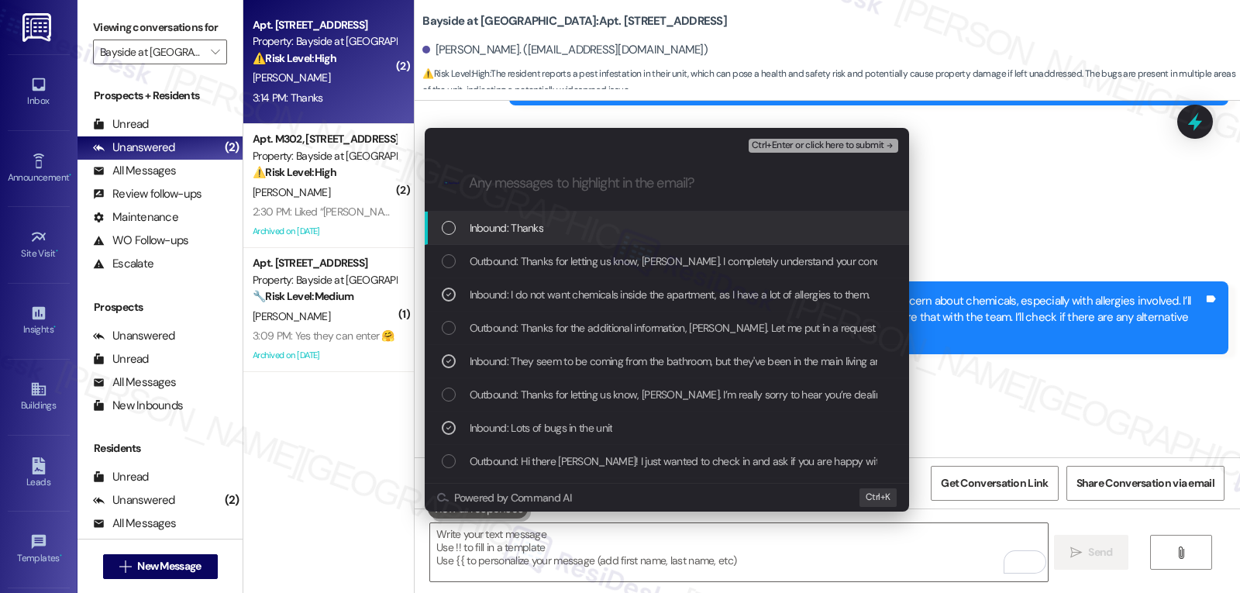
click at [832, 140] on span "Ctrl+Enter or click here to submit" at bounding box center [818, 145] width 133 height 11
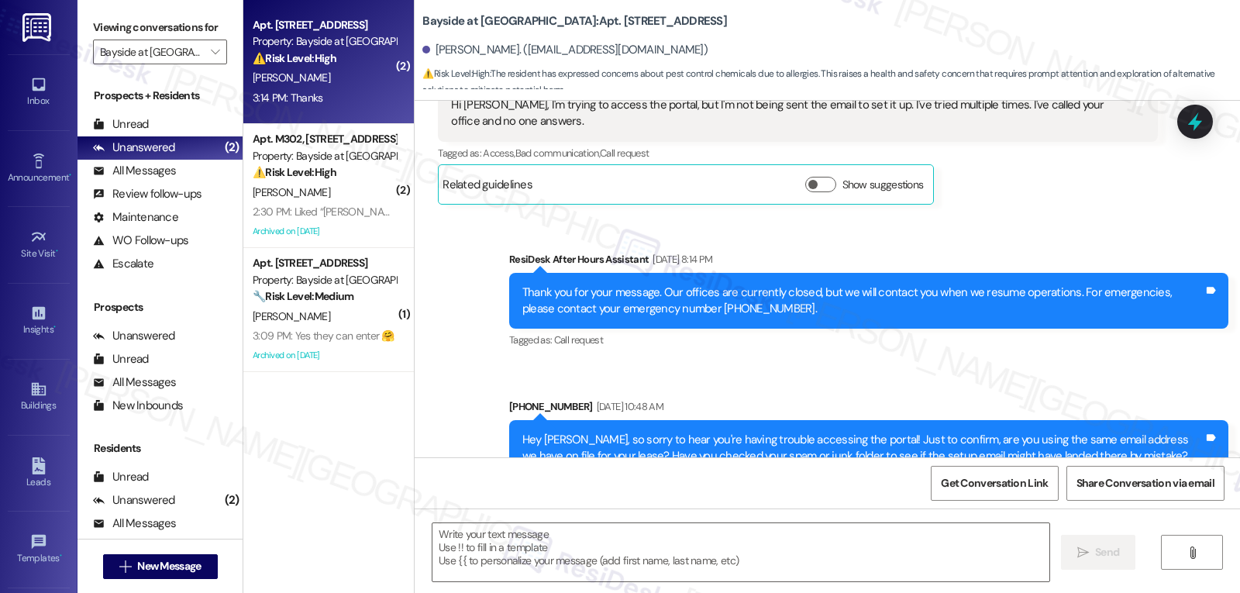
scroll to position [1163, 0]
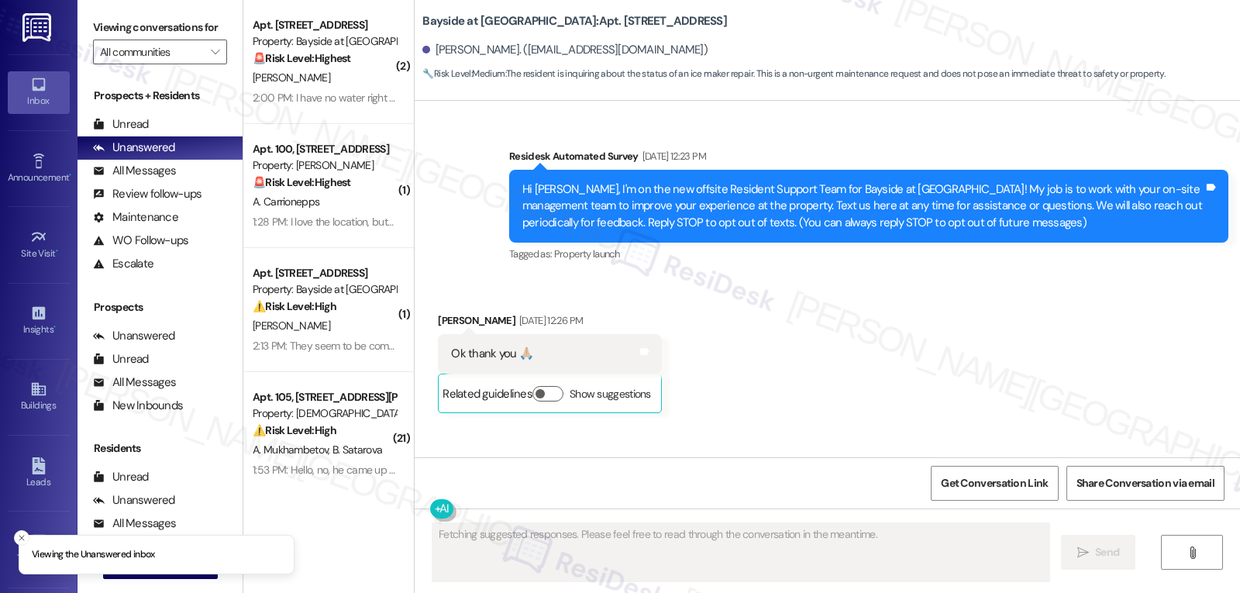
scroll to position [24417, 0]
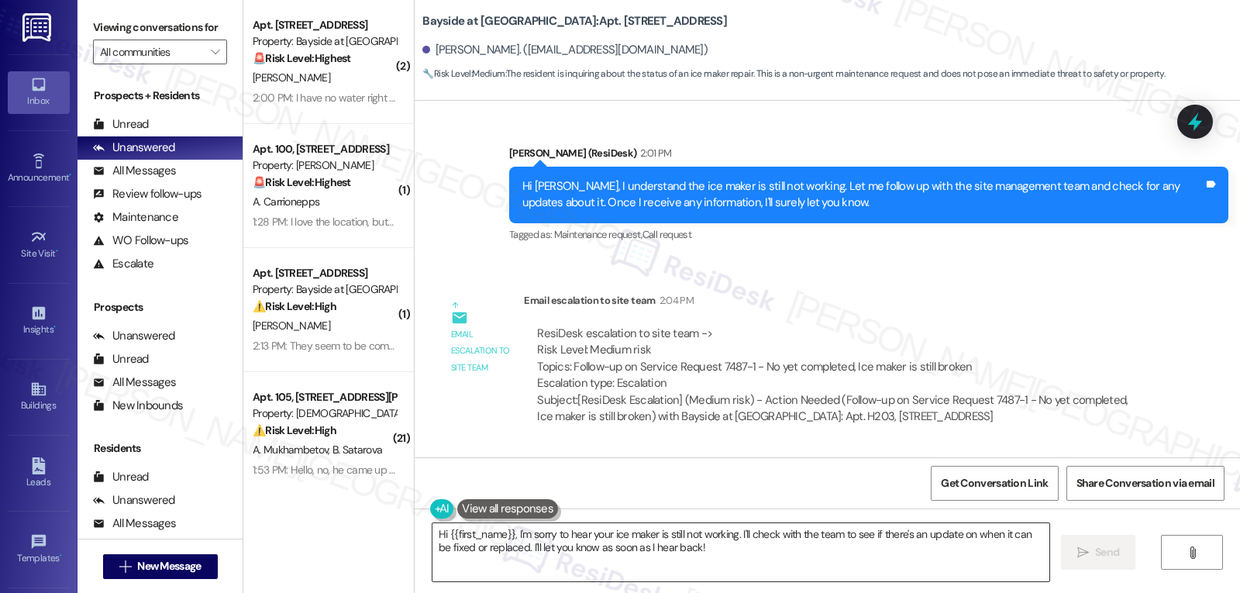
click at [545, 557] on textarea "Hi {{first_name}}, I'm sorry to hear your ice maker is still not working. I'll …" at bounding box center [740, 552] width 617 height 58
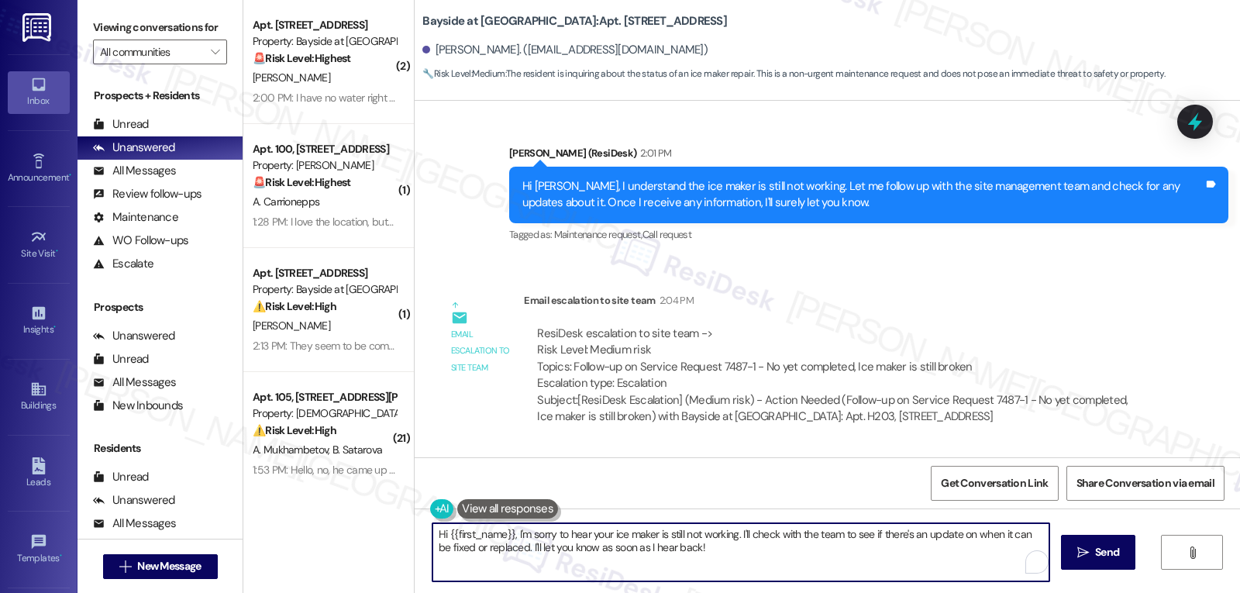
drag, startPoint x: 506, startPoint y: 536, endPoint x: 1146, endPoint y: 629, distance: 646.2
click at [1146, 592] on html "Inbox Go to Inbox Announcement • Send A Text Announcement Site Visit • Go to Si…" at bounding box center [620, 296] width 1240 height 593
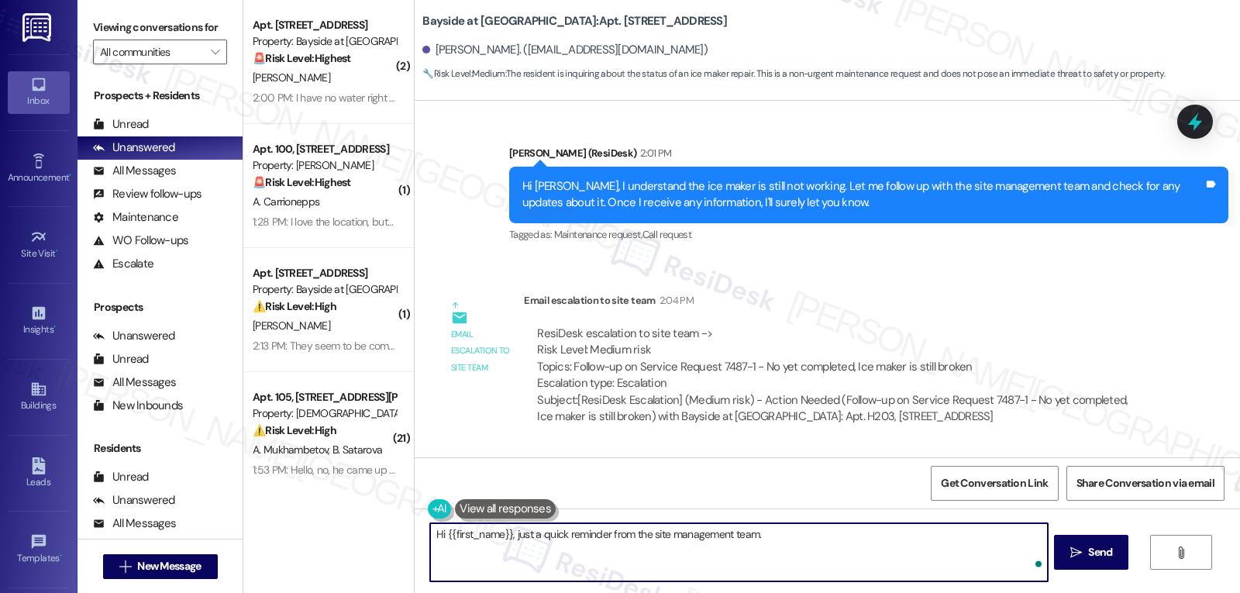
paste textarea "Do we have permission for maintenance to enter your home? I’ll remind the team …"
click at [881, 565] on textarea "Hi {{first_name}}, just a quick reminder from the site management team. Do we h…" at bounding box center [738, 552] width 617 height 58
click at [1030, 537] on textarea "Hi {{first_name}}, just a quick reminder from the site management team. Do we h…" at bounding box center [738, 552] width 617 height 58
click at [698, 564] on textarea "Hi {{first_name}}, just a quick reminder from the site management team. Do we h…" at bounding box center [738, 552] width 617 height 58
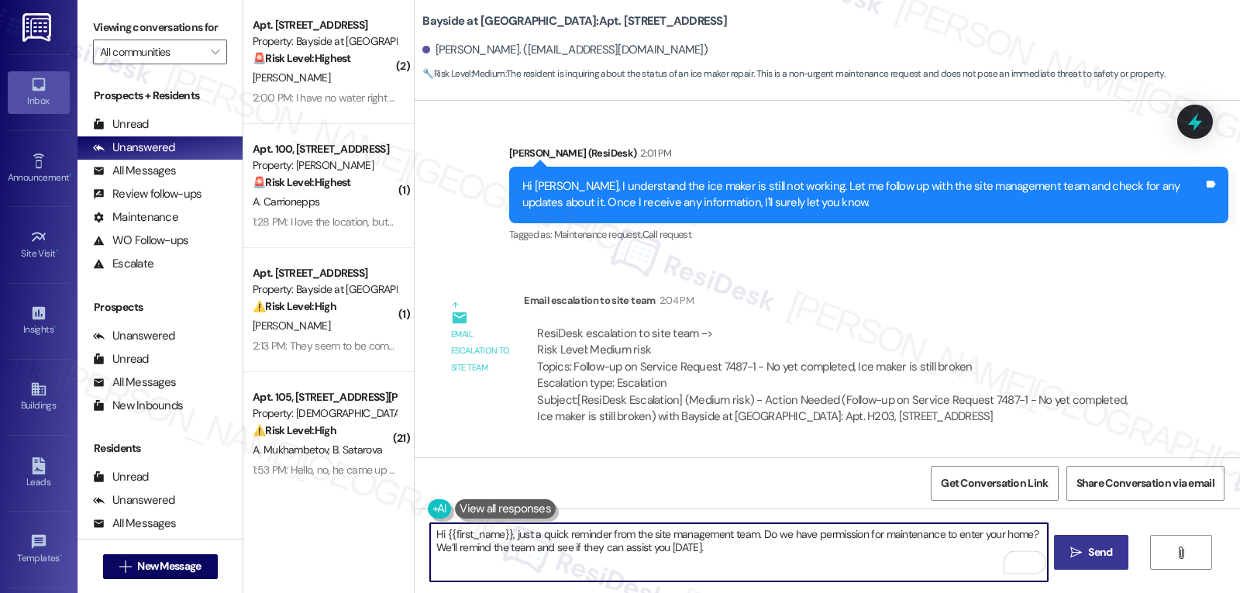
type textarea "Hi {{first_name}}, just a quick reminder from the site management team. Do we h…"
click at [1107, 546] on span "Send" at bounding box center [1100, 552] width 24 height 16
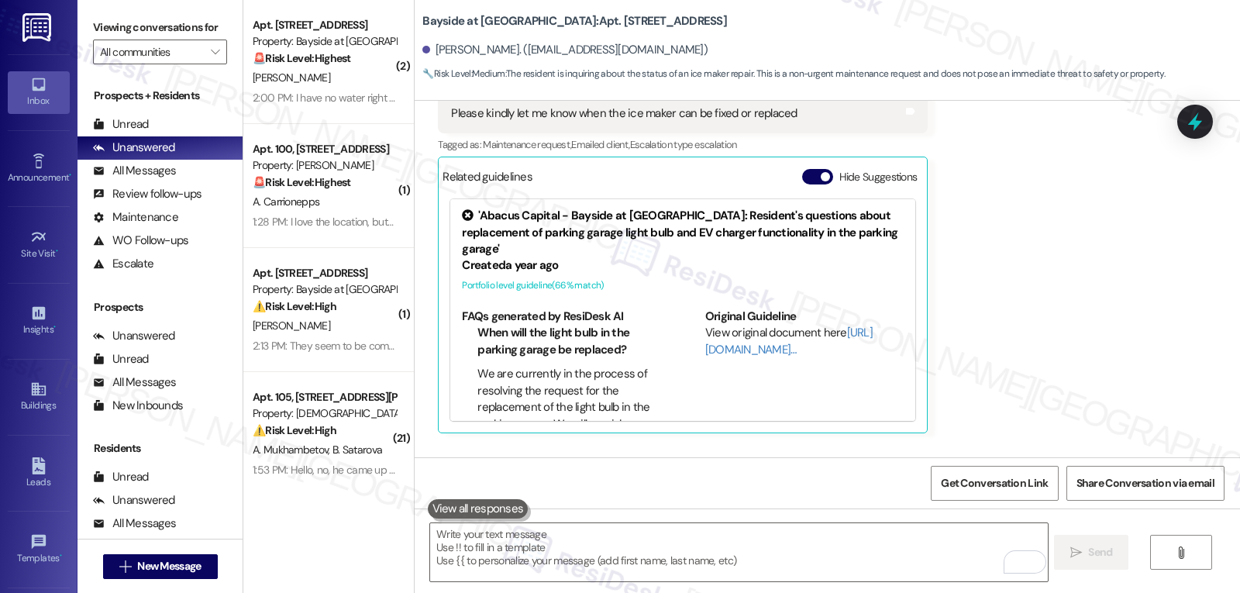
scroll to position [24542, 0]
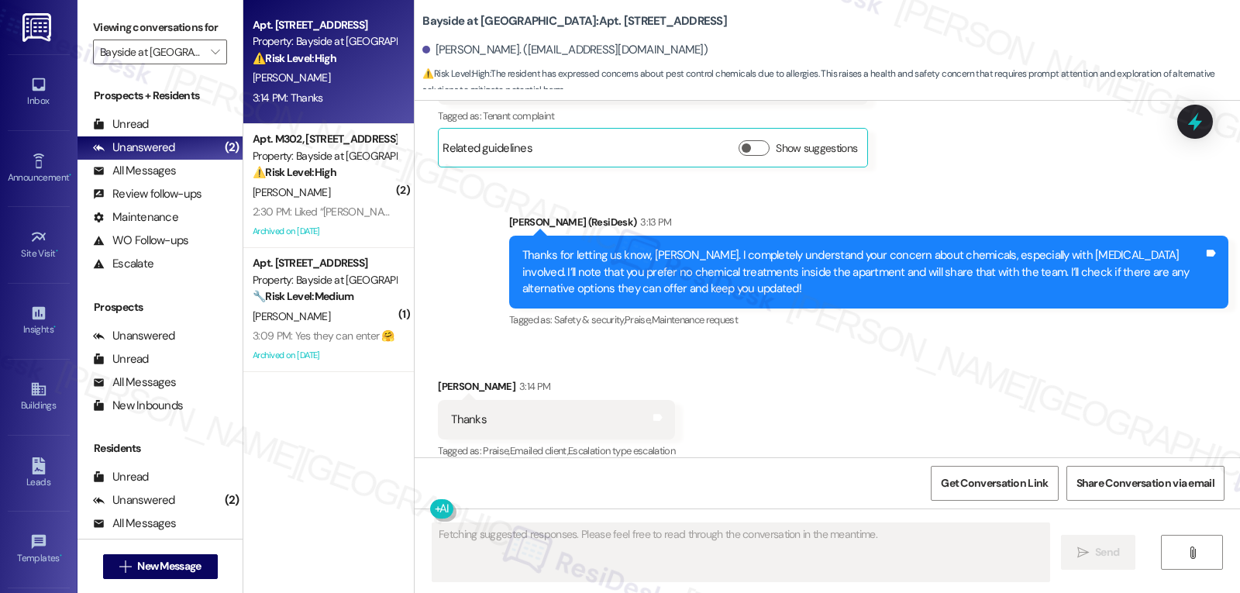
scroll to position [4354, 0]
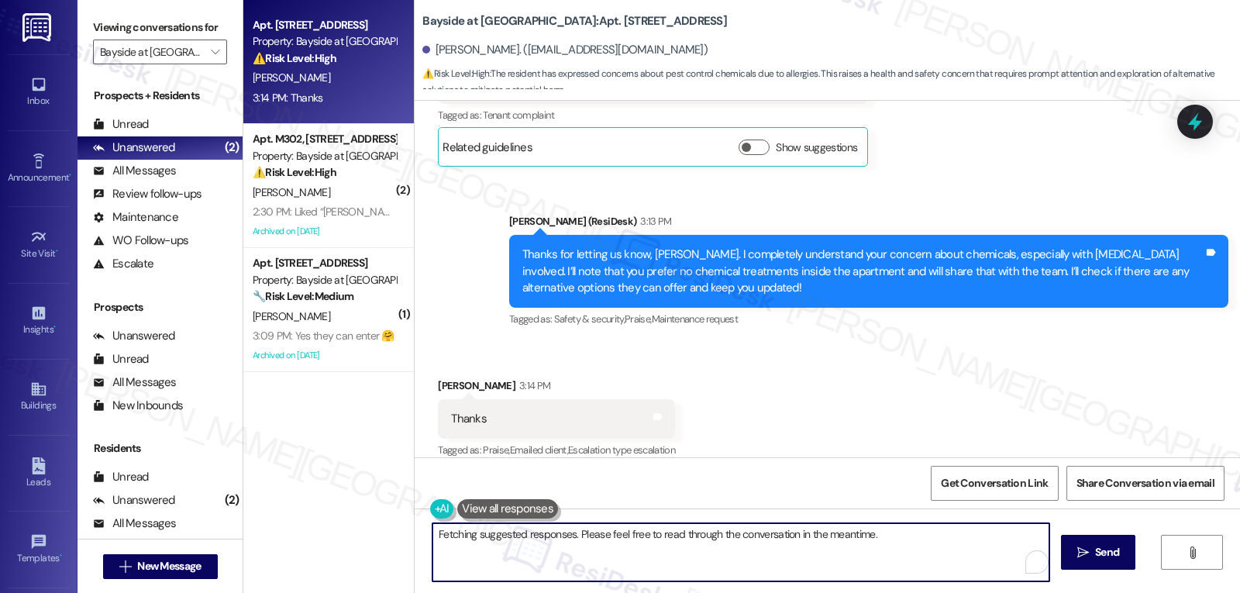
click at [587, 549] on textarea "Hi {{first_name}}, I understand your concern about chemicals. Pest control is e…" at bounding box center [740, 552] width 617 height 58
type textarea "You're welcome! I'll get back to you shortly, [PERSON_NAME]."
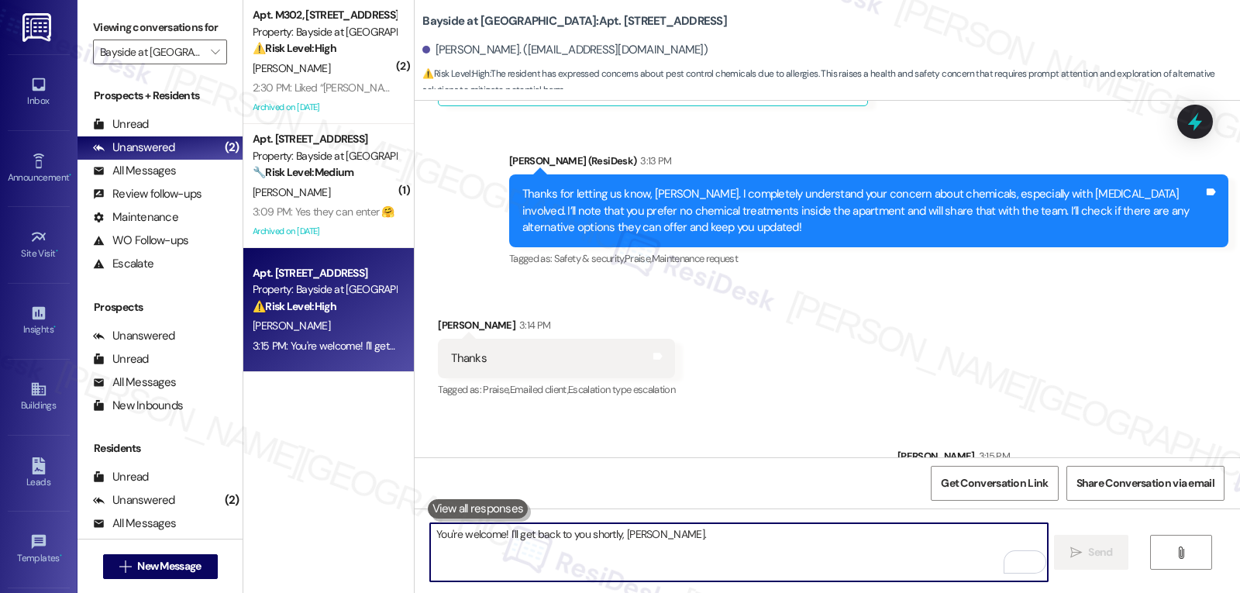
scroll to position [4461, 0]
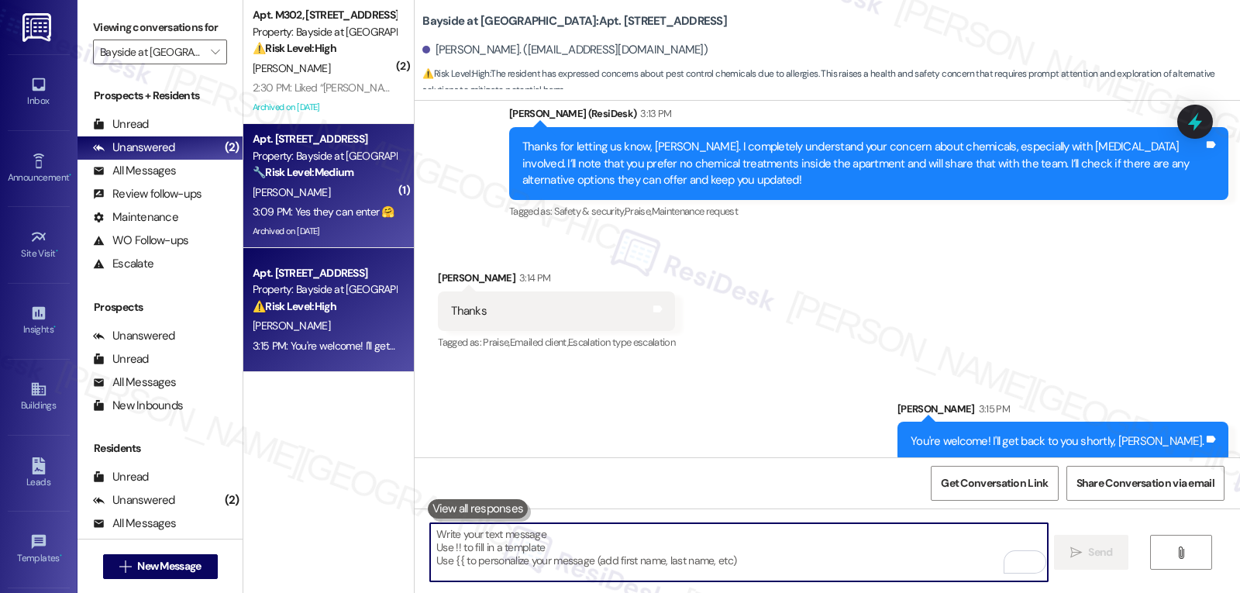
click at [308, 196] on div "[PERSON_NAME]" at bounding box center [324, 192] width 146 height 19
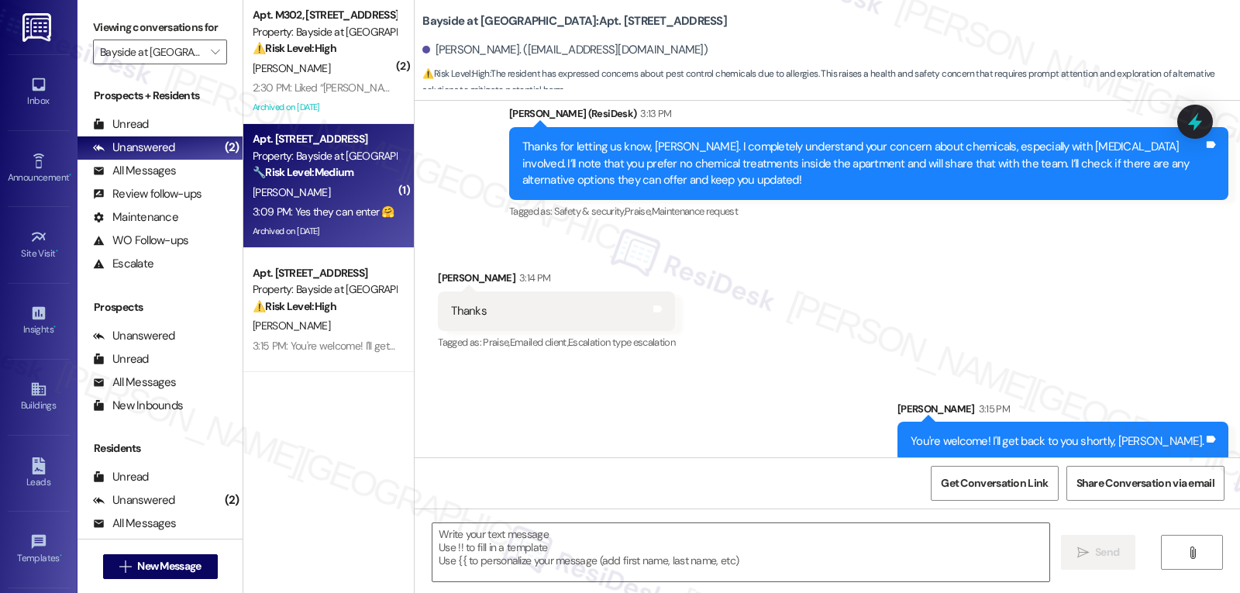
type textarea "Fetching suggested responses. Please feel free to read through the conversation…"
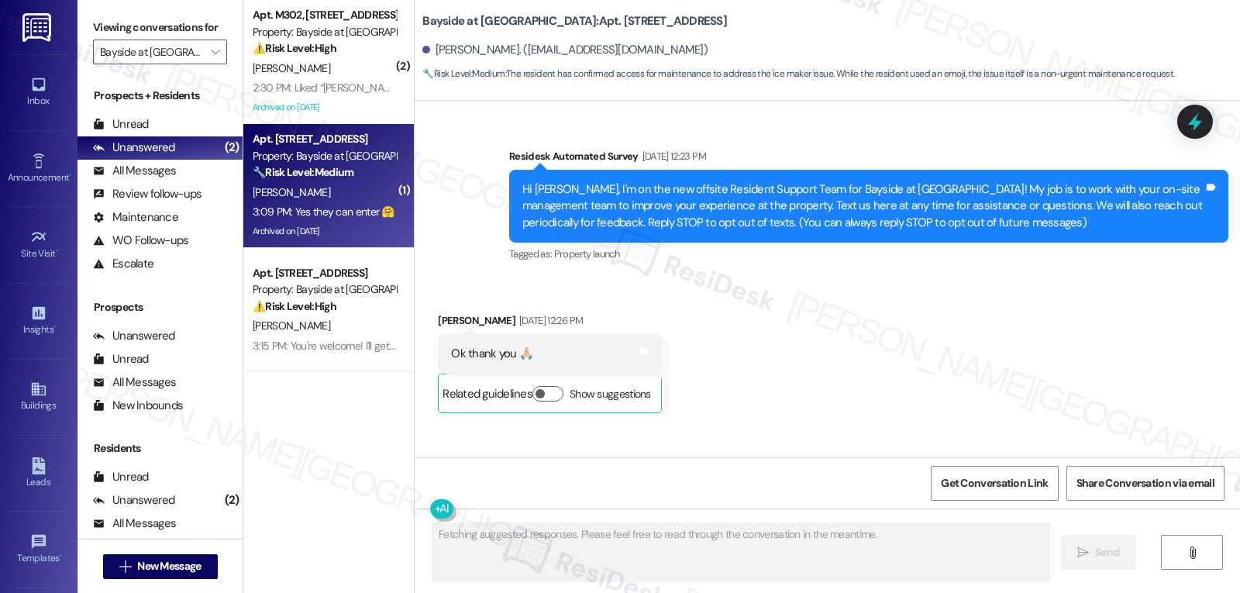
scroll to position [24458, 0]
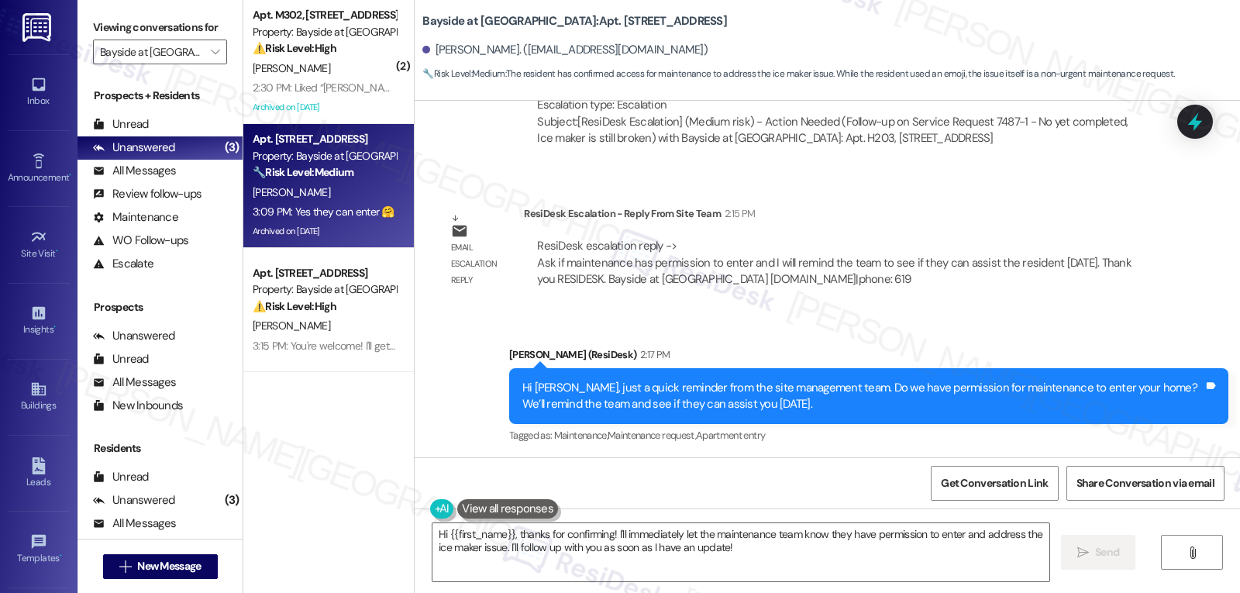
click at [438, 494] on div "[PERSON_NAME] 3:09 PM" at bounding box center [532, 505] width 189 height 22
copy div "[PERSON_NAME]"
click at [513, 534] on textarea "Hi {{first_name}}, thanks for confirming! I'll immediately let the maintenance …" at bounding box center [740, 552] width 617 height 58
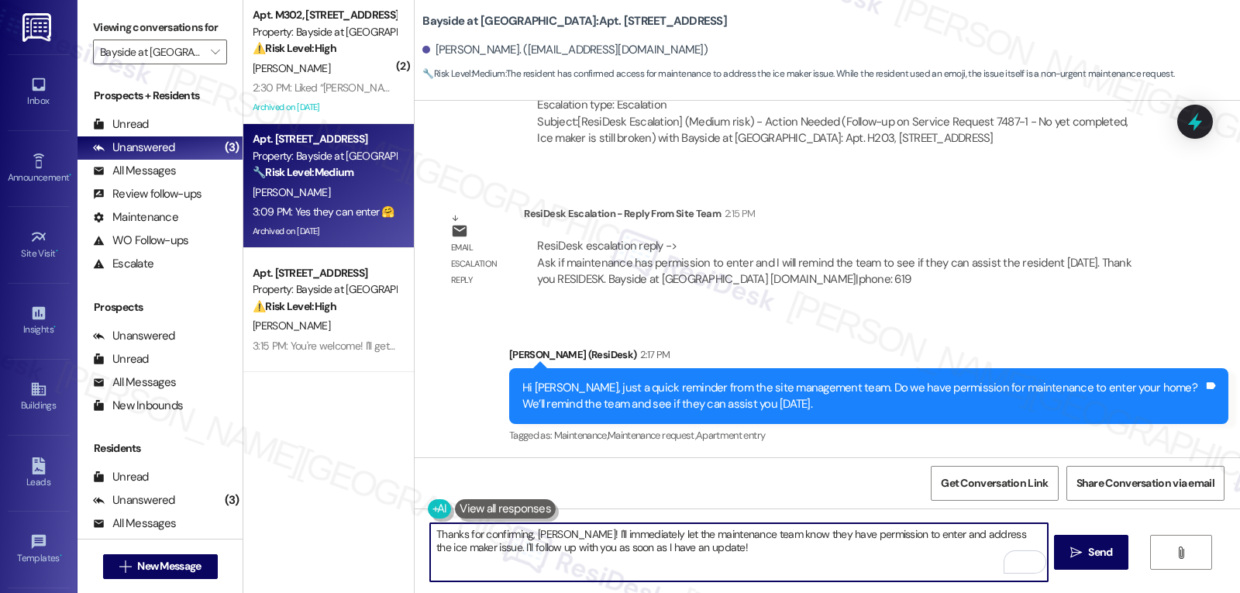
drag, startPoint x: 655, startPoint y: 536, endPoint x: 712, endPoint y: 533, distance: 57.4
click at [712, 533] on textarea "Thanks for confirming, [PERSON_NAME]! I'll immediately let the maintenance team…" at bounding box center [738, 552] width 617 height 58
click at [719, 556] on textarea "Thanks for confirming, [PERSON_NAME]! I'll immediately let the site management …" at bounding box center [738, 552] width 617 height 58
type textarea "Thanks for confirming, [PERSON_NAME]! I'll immediately let the site management …"
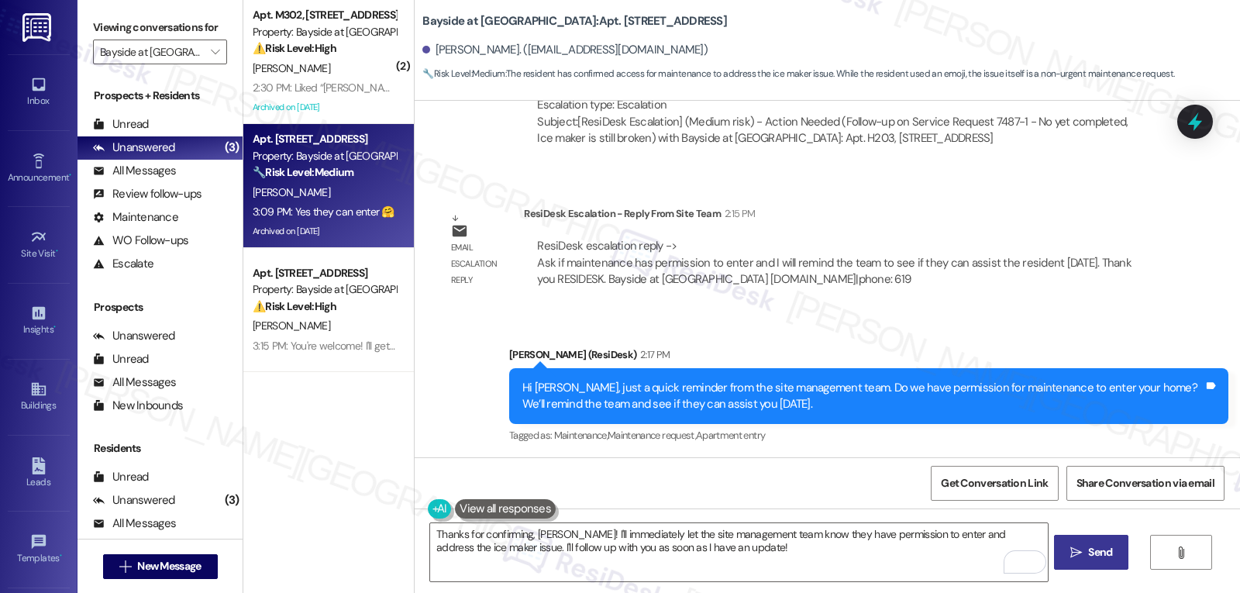
click at [1087, 563] on button " Send" at bounding box center [1091, 552] width 75 height 35
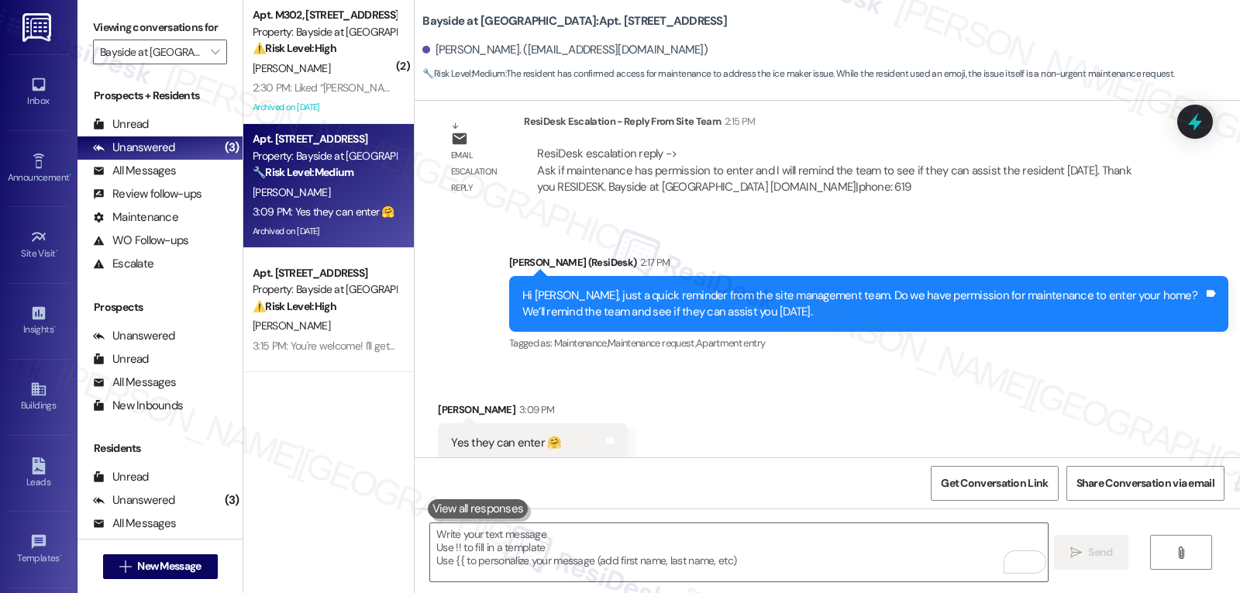
scroll to position [24583, 0]
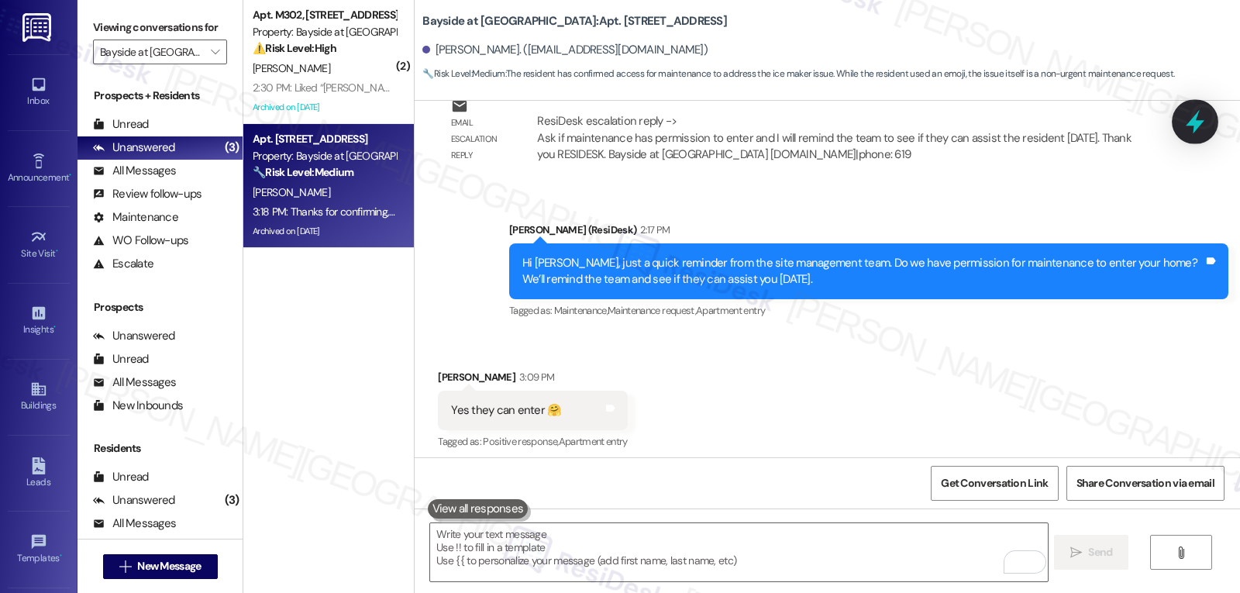
click at [1212, 114] on div at bounding box center [1195, 121] width 47 height 44
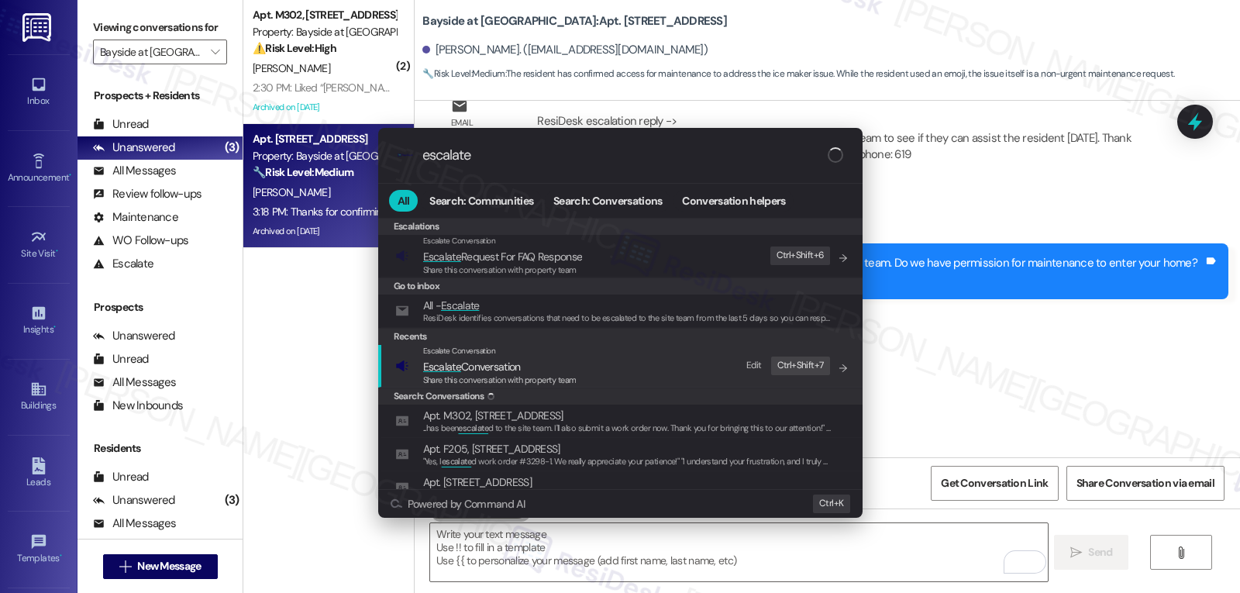
type input "escalate"
click at [508, 369] on span "Escalate Conversation" at bounding box center [472, 367] width 98 height 14
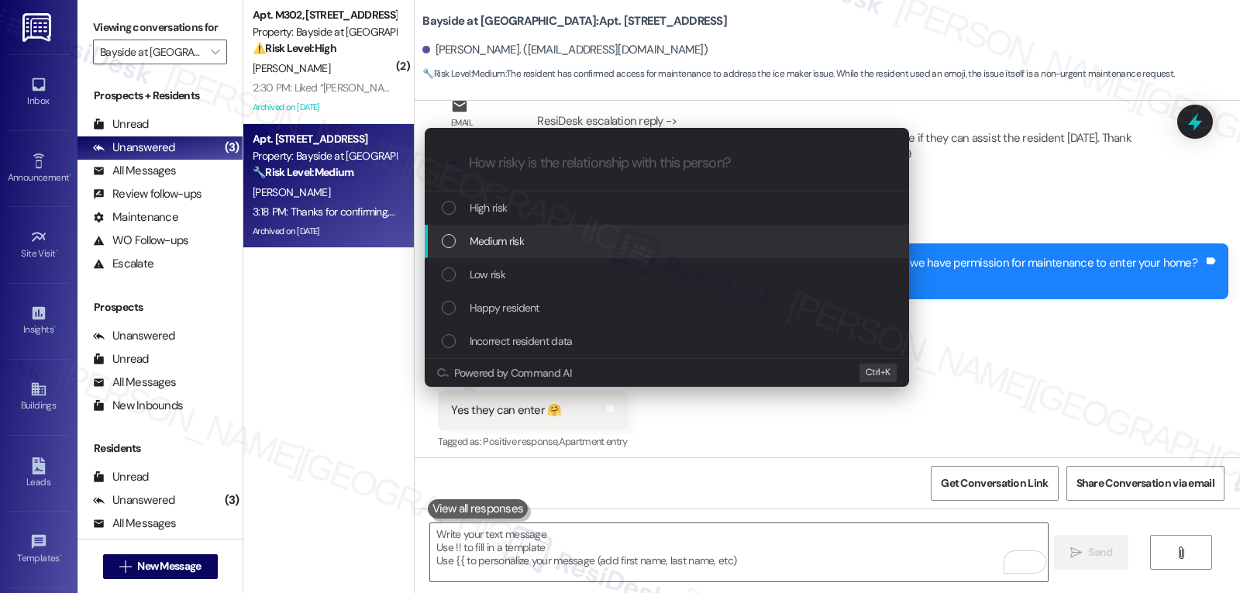
click at [553, 233] on div "Medium risk" at bounding box center [668, 241] width 453 height 17
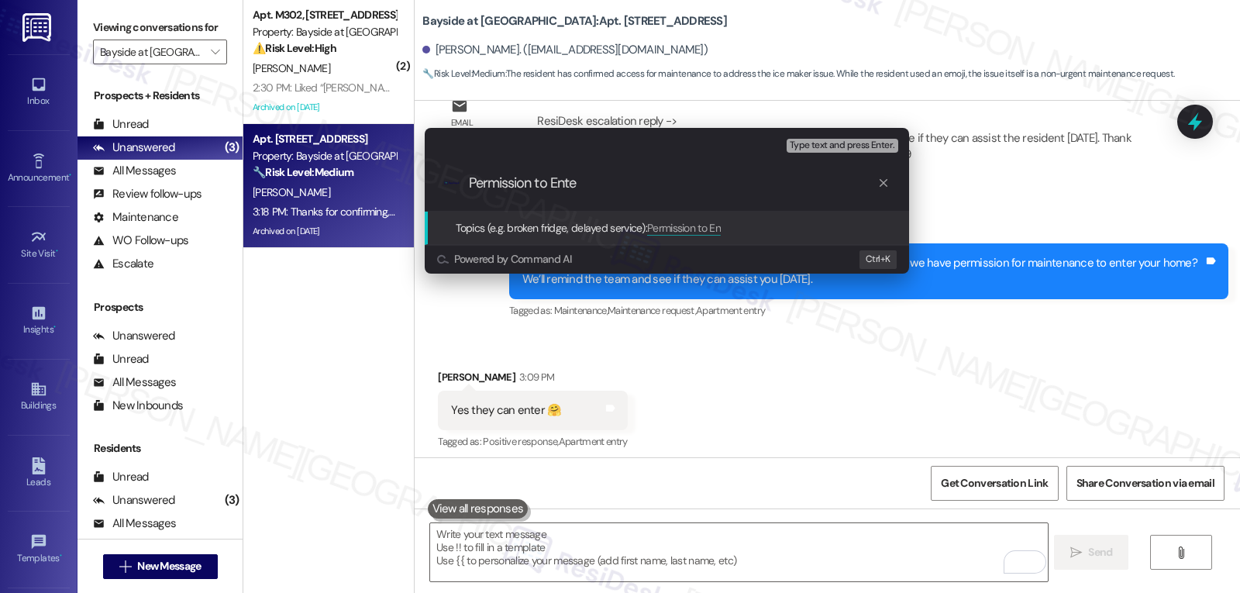
type input "Permission to Enter"
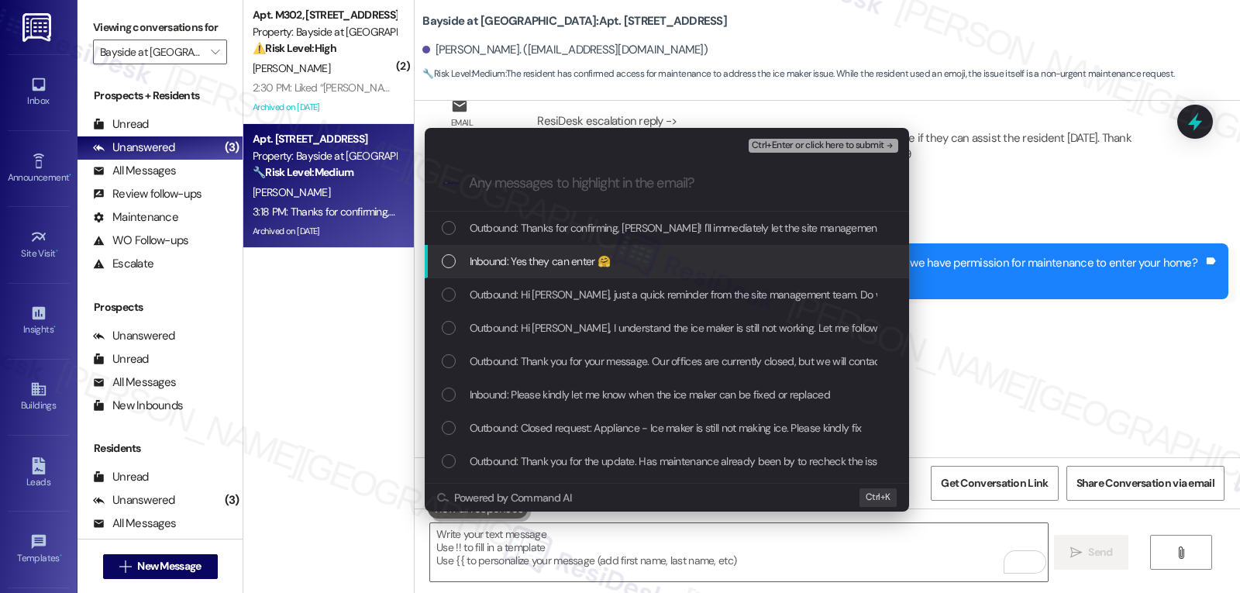
click at [588, 267] on span "Inbound: Yes they can enter 🤗" at bounding box center [540, 261] width 141 height 17
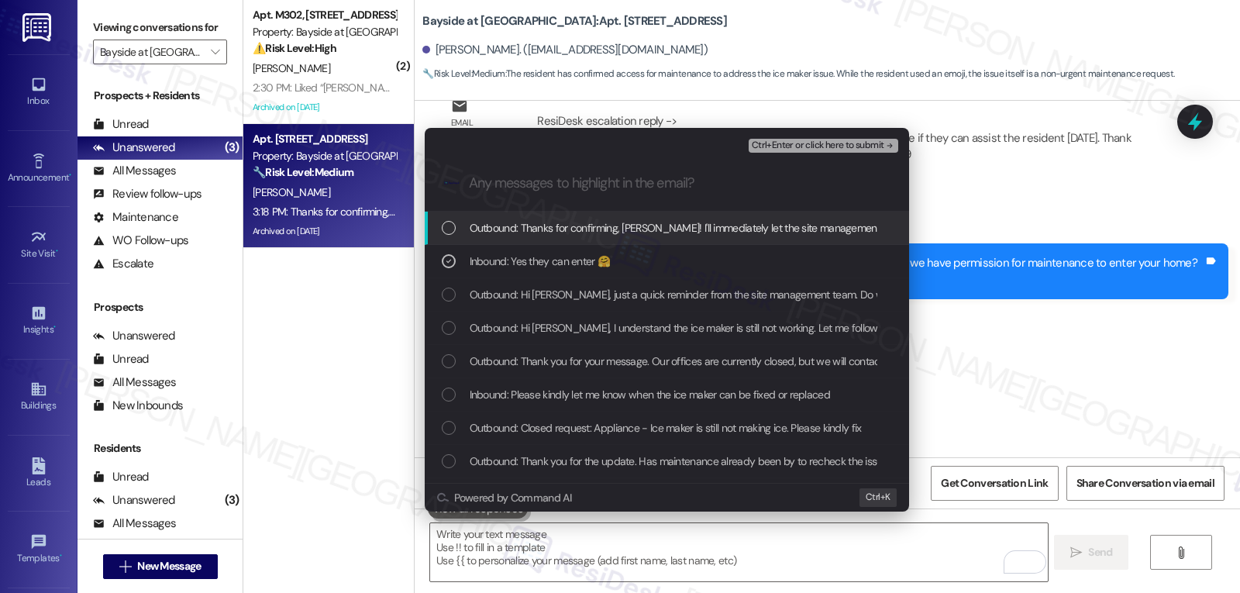
click at [860, 140] on span "Ctrl+Enter or click here to submit" at bounding box center [818, 145] width 133 height 11
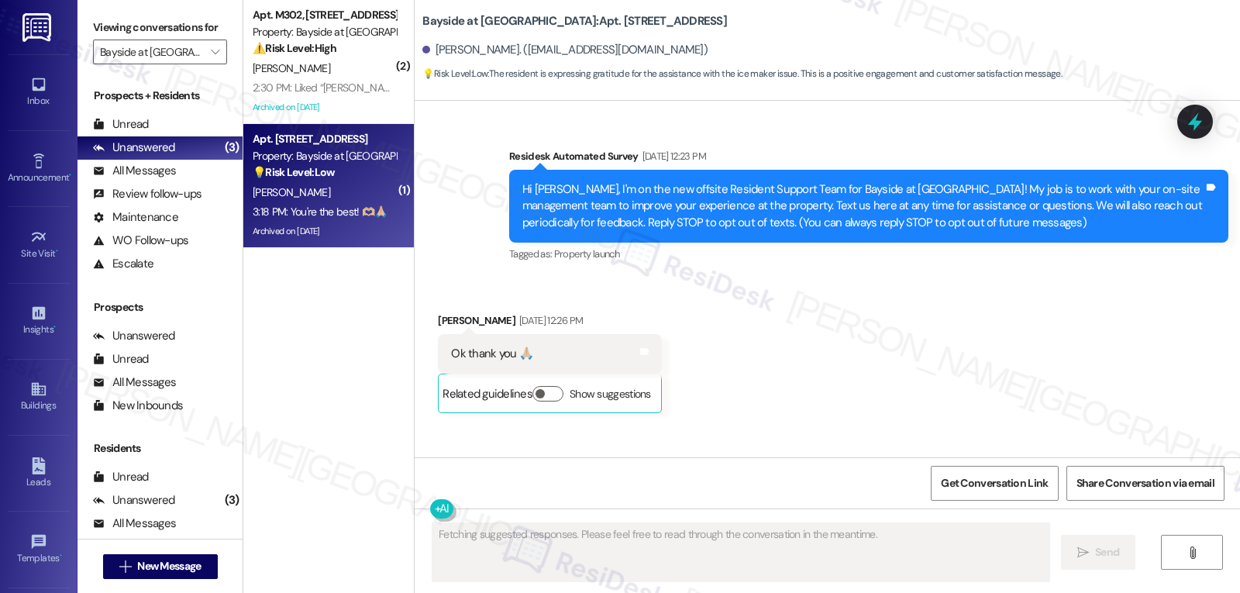
scroll to position [24735, 0]
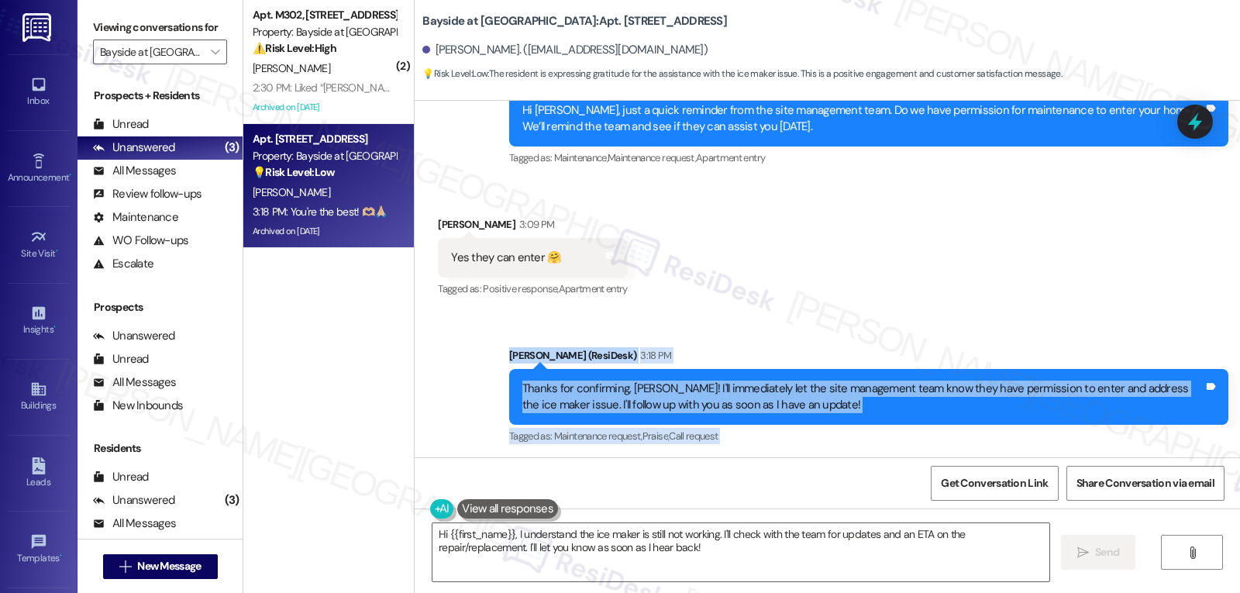
drag, startPoint x: 493, startPoint y: 228, endPoint x: 608, endPoint y: 394, distance: 202.1
click at [608, 394] on div "Survey, sent via SMS Residesk Automated Survey Mar 19, 2024 at 12:23 PM Hi Sher…" at bounding box center [827, 279] width 825 height 357
copy div "Sarah (ResiDesk) 3:18 PM Thanks for confirming, Sherri! I'll immediately let th…"
click at [819, 576] on textarea "Hi {{first_name}}, I understand the ice maker is still not working. I'll check …" at bounding box center [740, 552] width 617 height 58
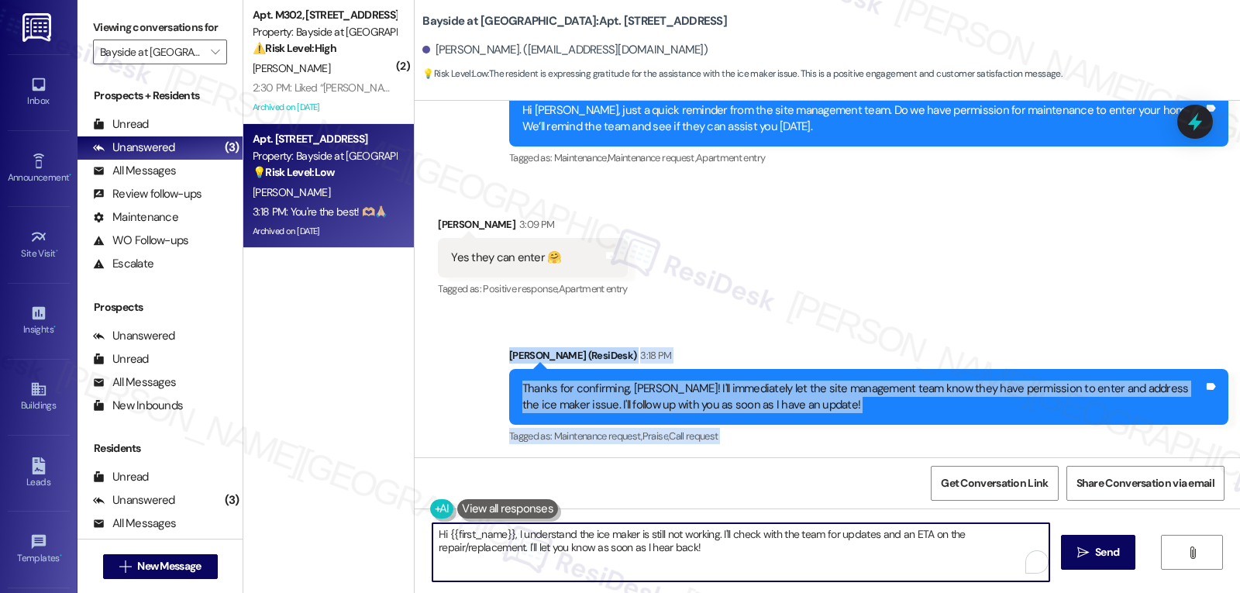
paste textarea "You're the sweetest—thank you, Sherri! 🫶🏼"
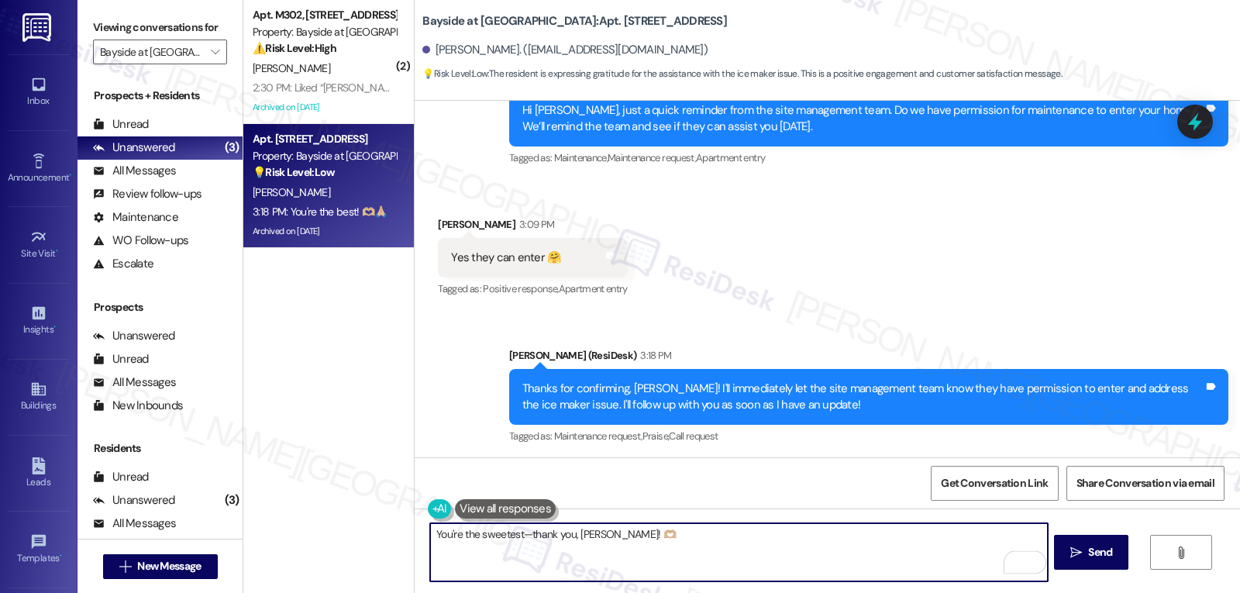
click at [514, 535] on textarea "You're the sweetest—thank you, Sherri! 🫶🏼" at bounding box center [738, 552] width 617 height 58
click at [843, 542] on textarea "You're the sweetest. Thank you, Sherri! 🫶🏼" at bounding box center [738, 552] width 617 height 58
type textarea "You're the sweetest. Thank you, Sherri! 🫶🏼"
click at [1085, 544] on span "Send" at bounding box center [1100, 552] width 30 height 16
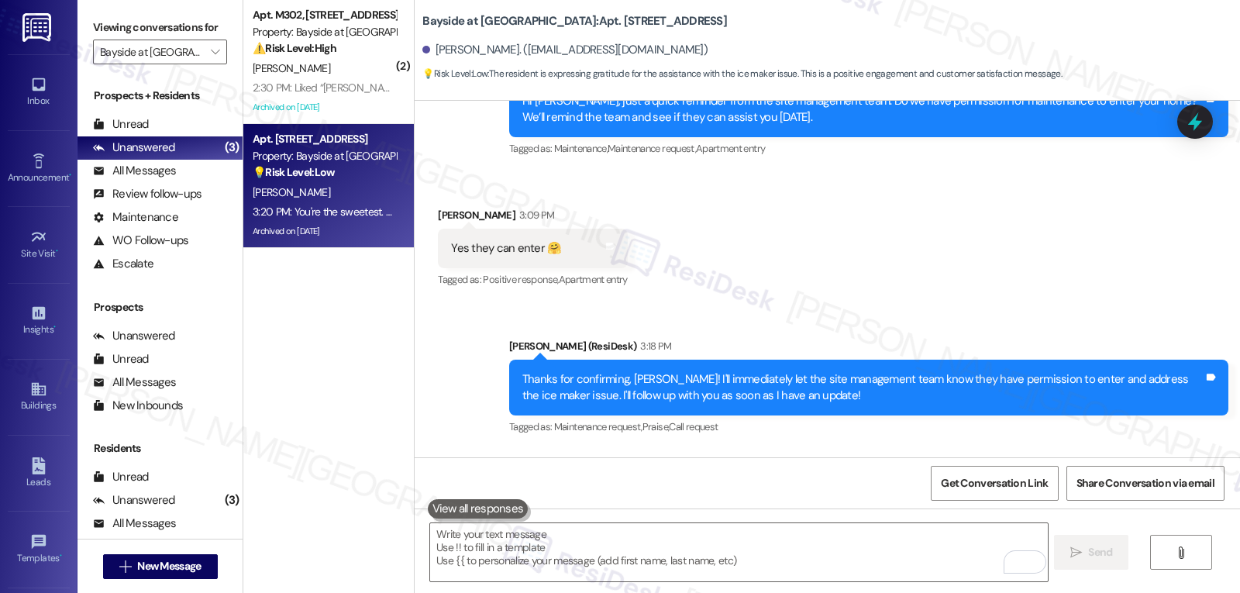
scroll to position [24690, 0]
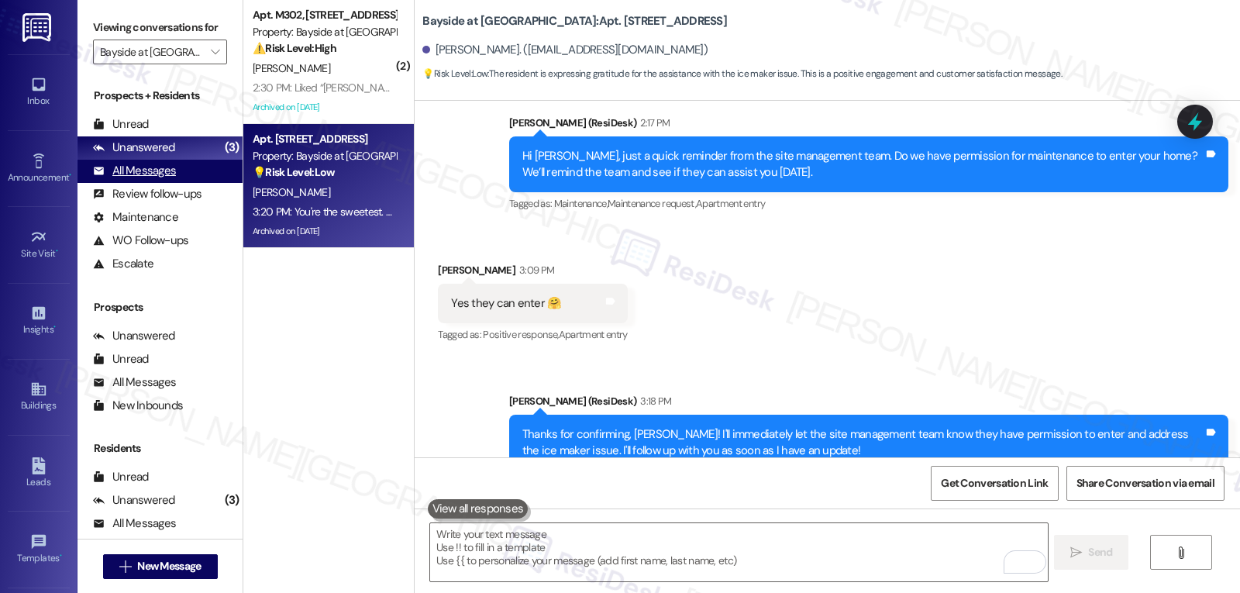
click at [172, 179] on div "All Messages" at bounding box center [134, 171] width 83 height 16
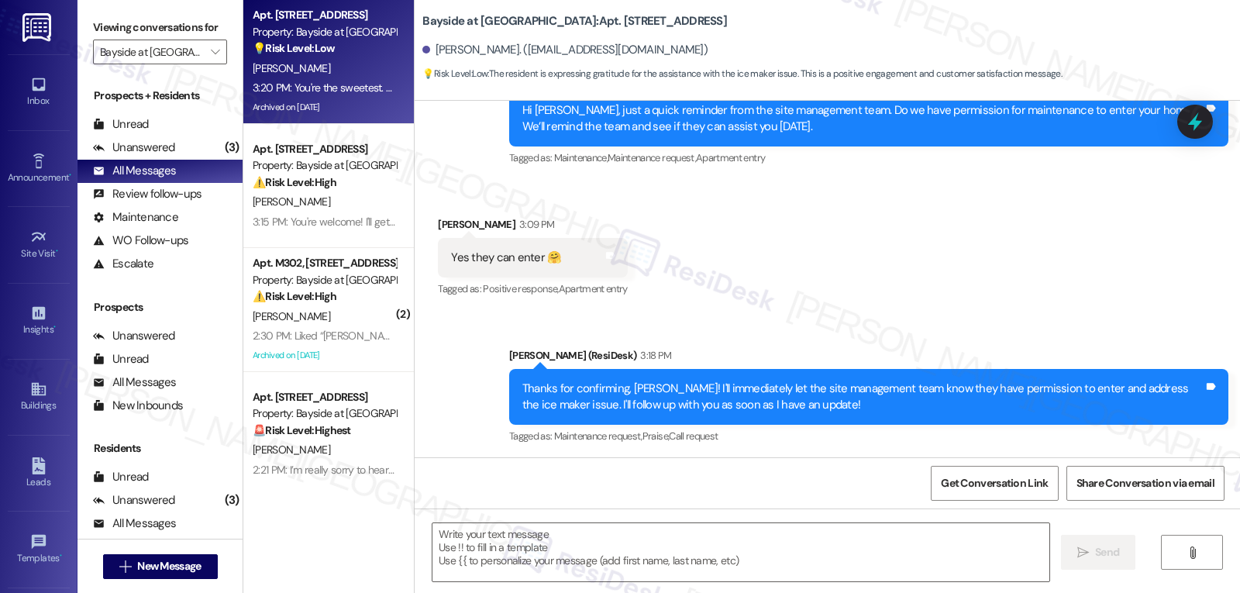
type textarea "Fetching suggested responses. Please feel free to read through the conversation…"
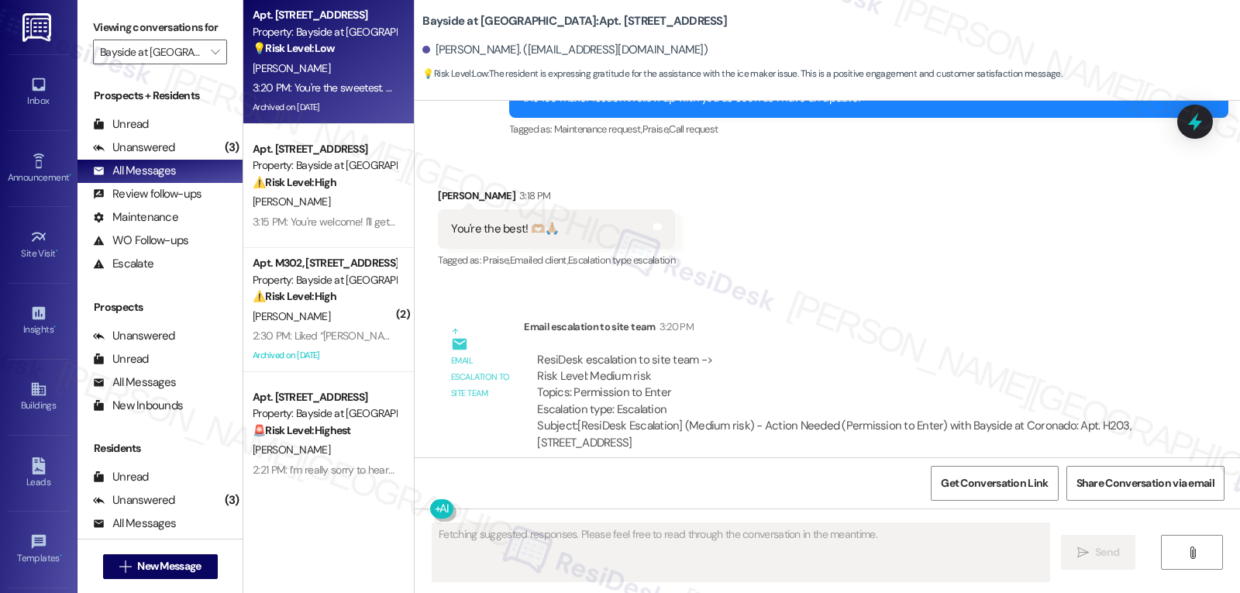
scroll to position [25058, 0]
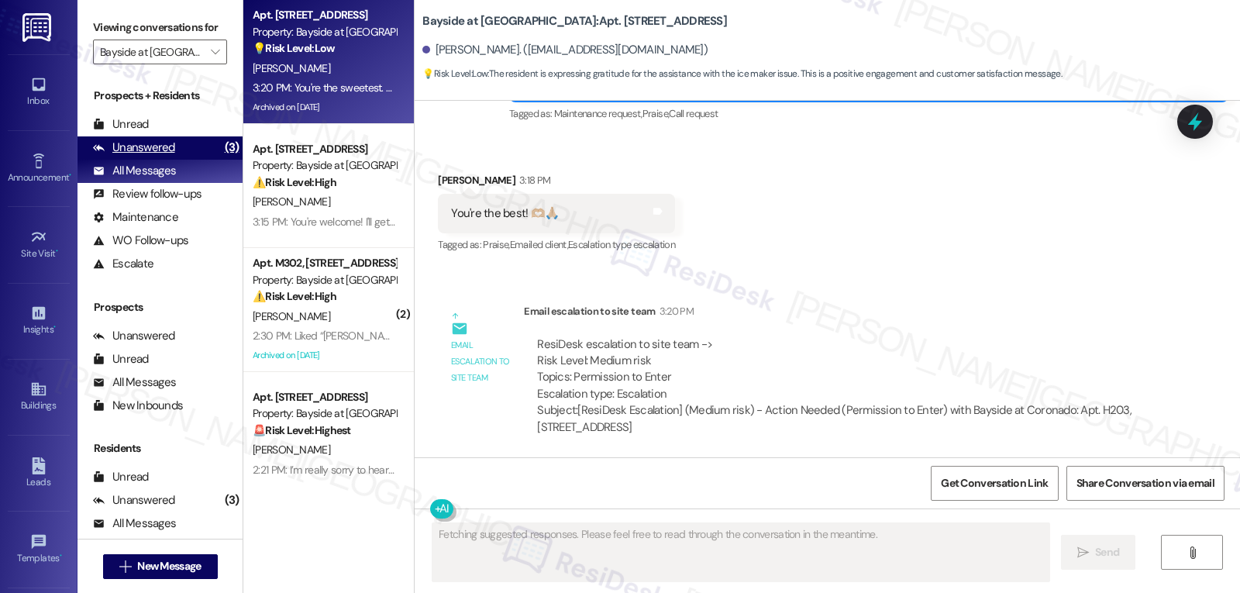
click at [140, 156] on div "Unanswered" at bounding box center [134, 148] width 82 height 16
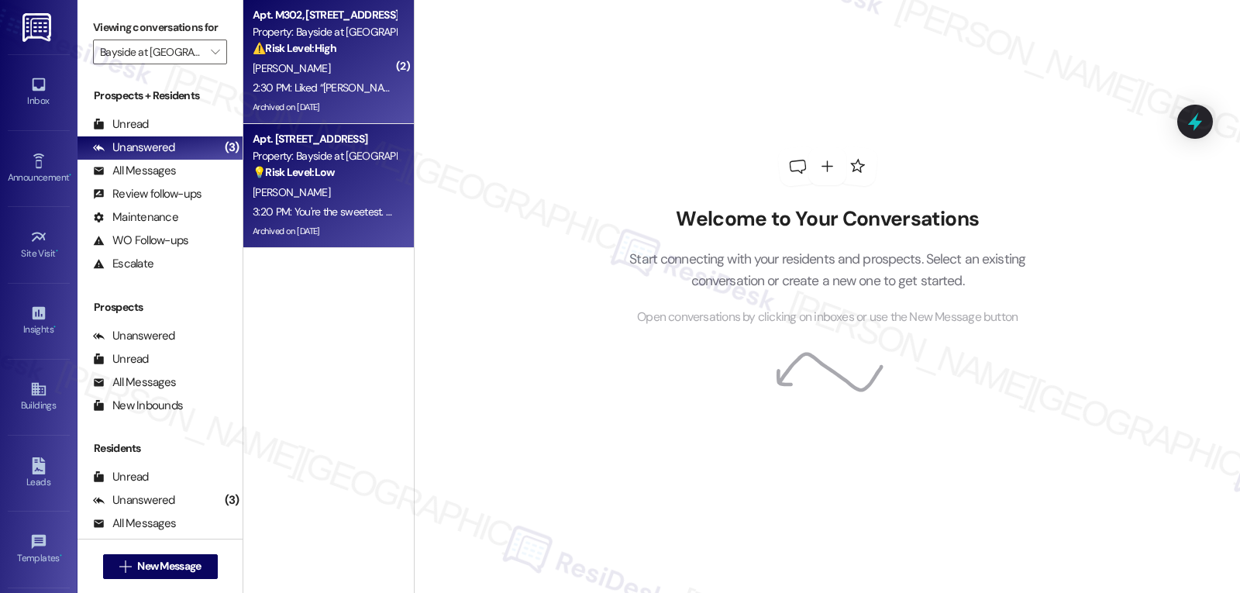
click at [338, 85] on div "2:30 PM: Liked “Sarah (Bayside at Coronado): Thanks for the update, Kelly. I’m …" at bounding box center [955, 88] width 1404 height 14
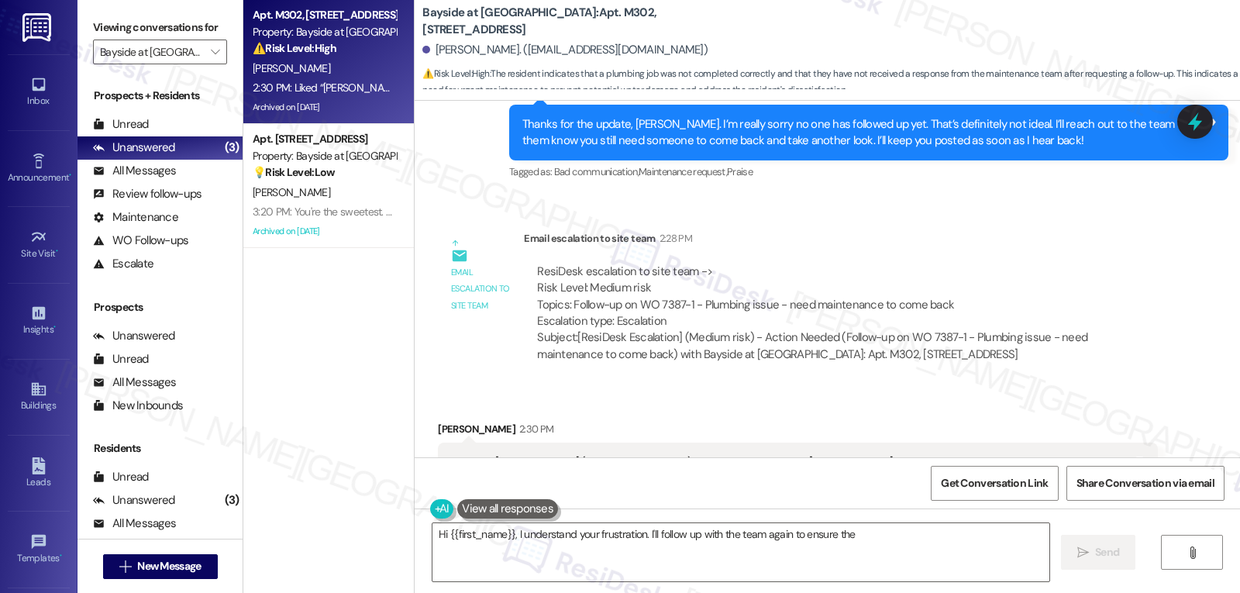
scroll to position [26748, 0]
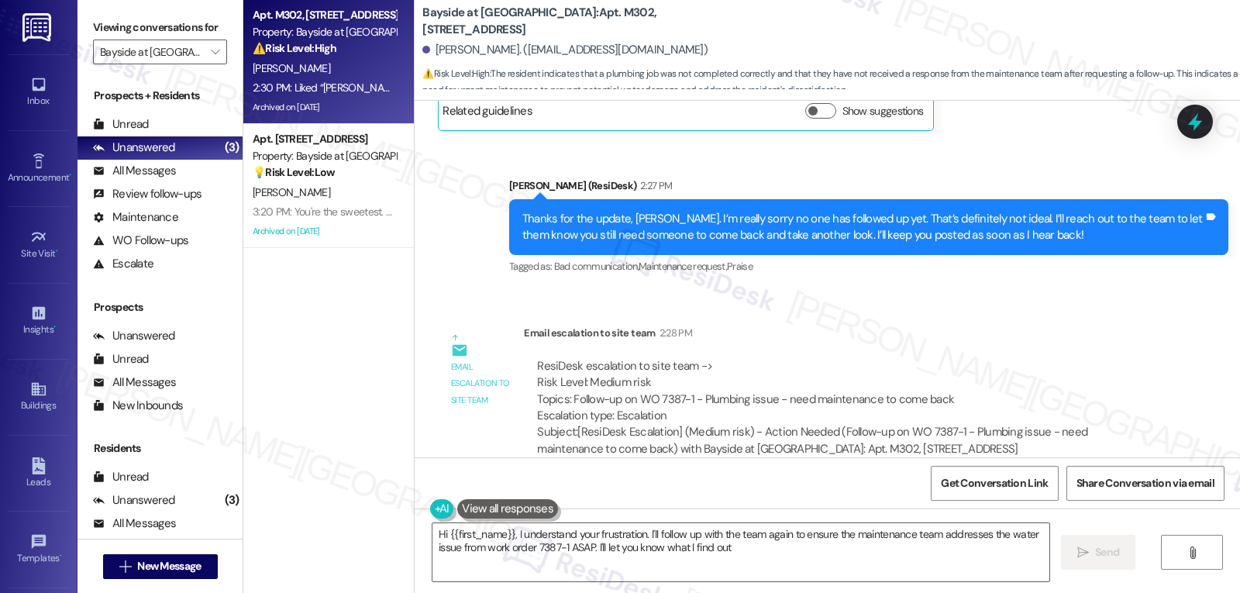
type textarea "Hi {{first_name}}, I understand your frustration. I'll follow up with the team …"
click at [1183, 110] on icon at bounding box center [1195, 122] width 26 height 26
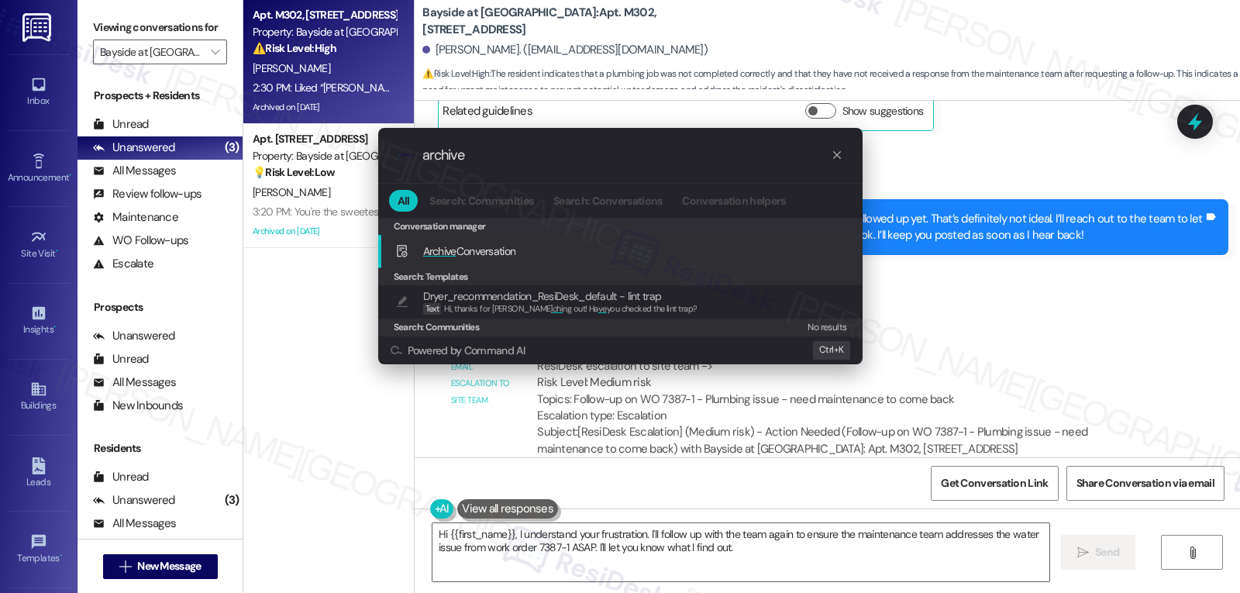
type input "archive"
click at [515, 251] on span "Archive Conversation" at bounding box center [469, 251] width 93 height 14
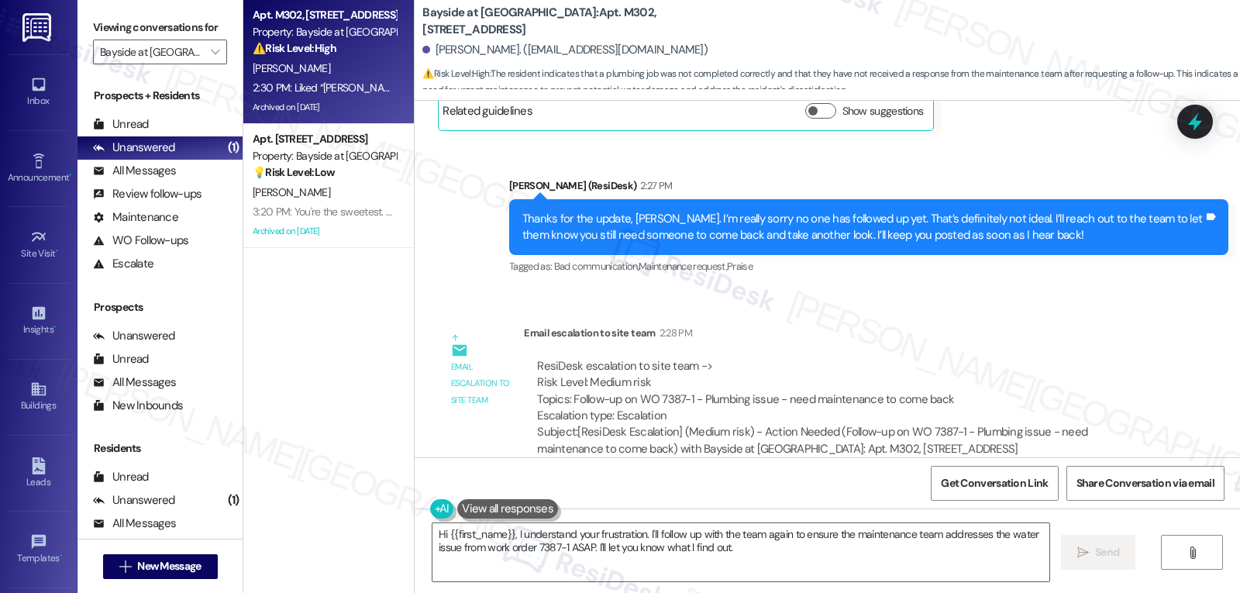
scroll to position [27213, 0]
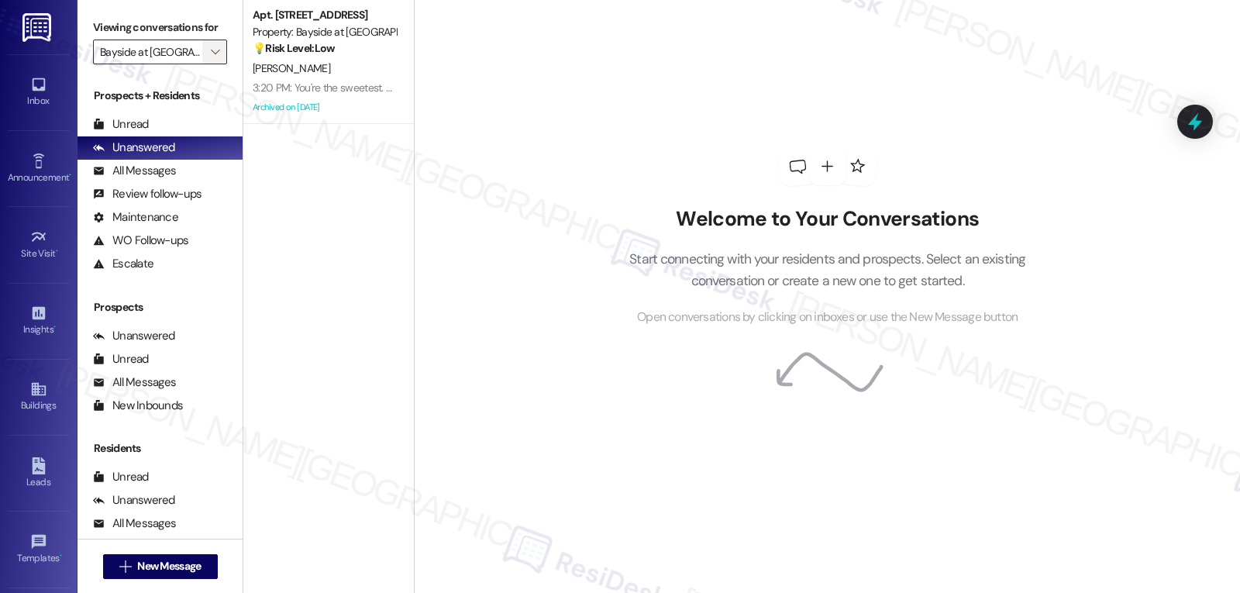
click at [211, 58] on icon "" at bounding box center [215, 52] width 9 height 12
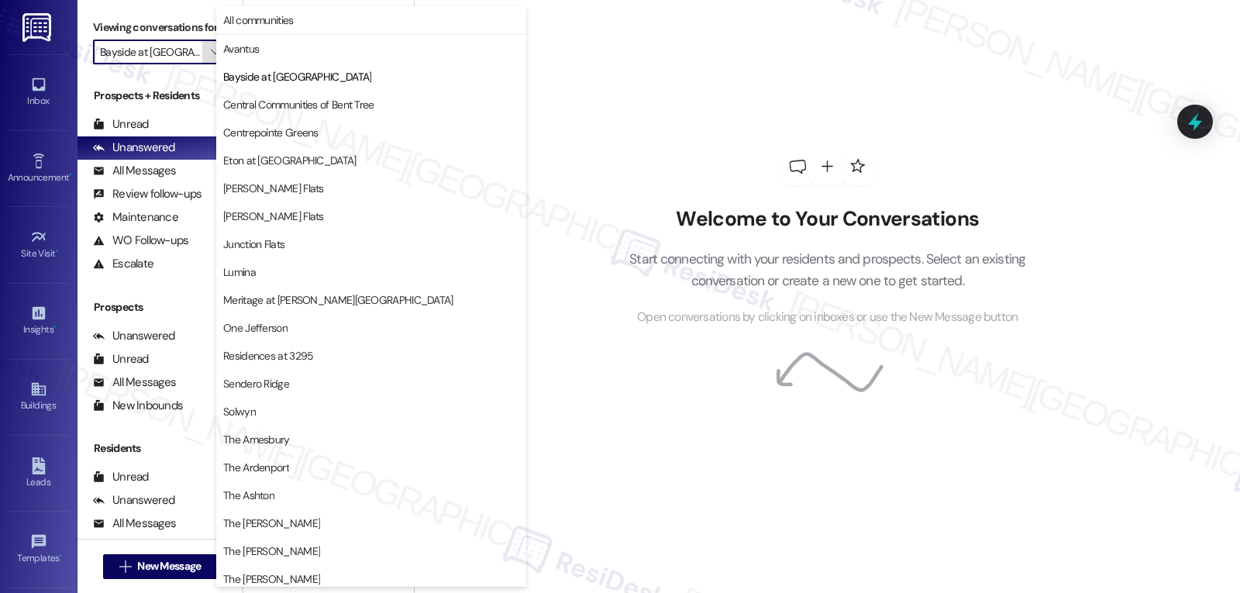
scroll to position [0, 3]
click at [296, 102] on span "Central Communities of Bent Tree" at bounding box center [298, 105] width 151 height 16
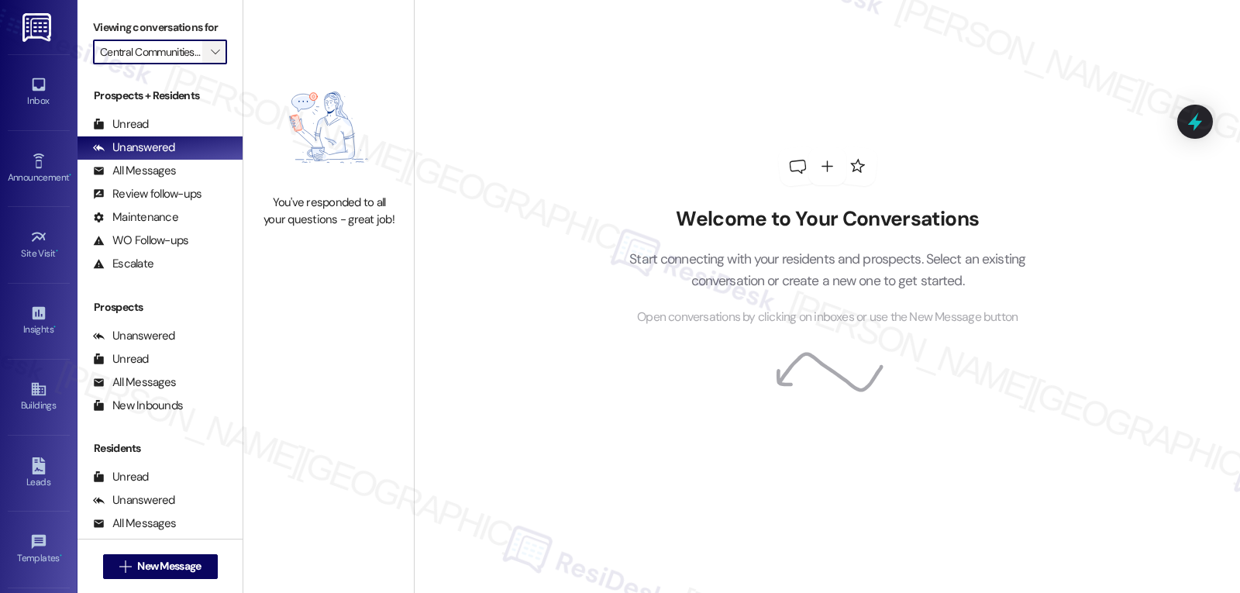
click at [211, 58] on icon "" at bounding box center [215, 52] width 9 height 12
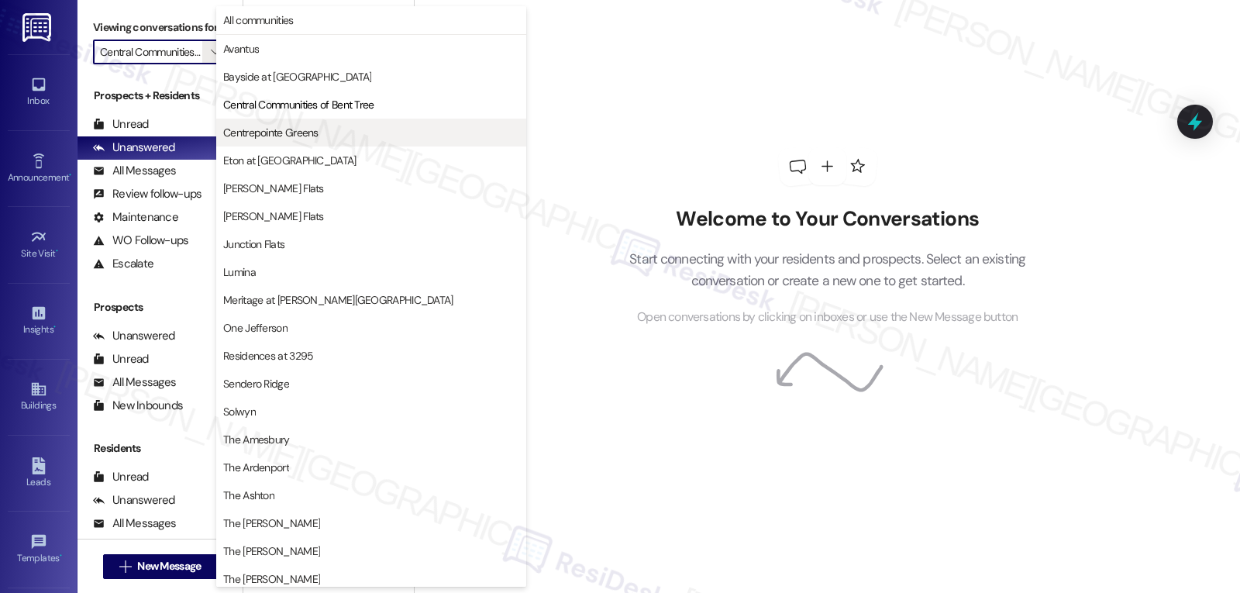
click at [309, 127] on span "Centrepointe Greens" at bounding box center [270, 133] width 95 height 16
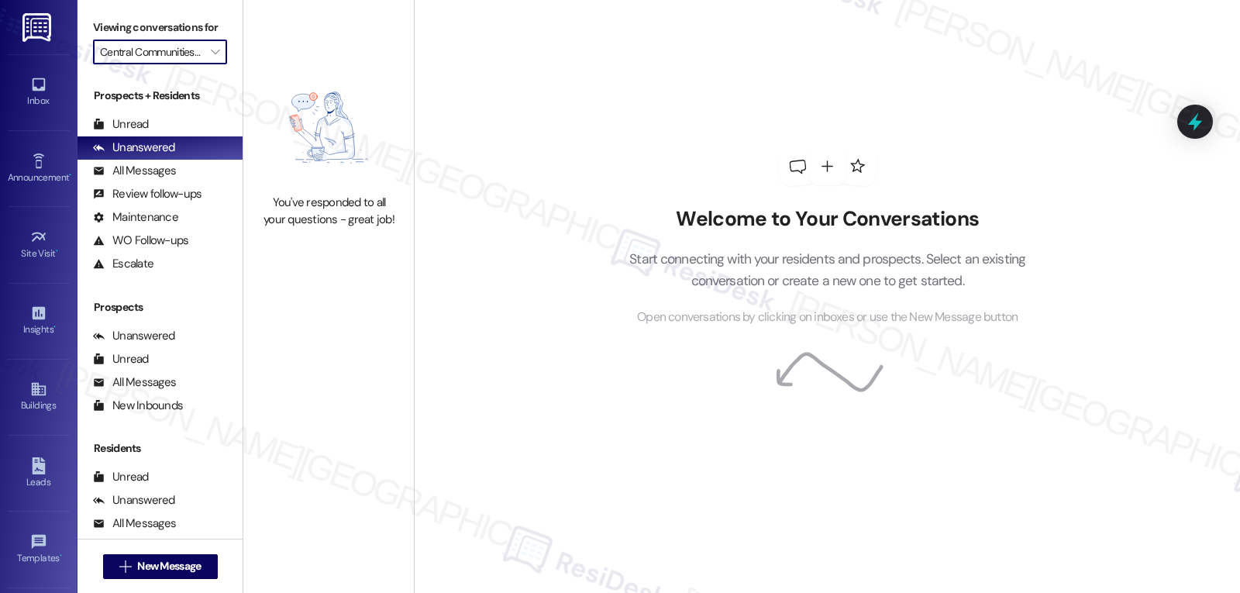
type input "Centrepointe Greens"
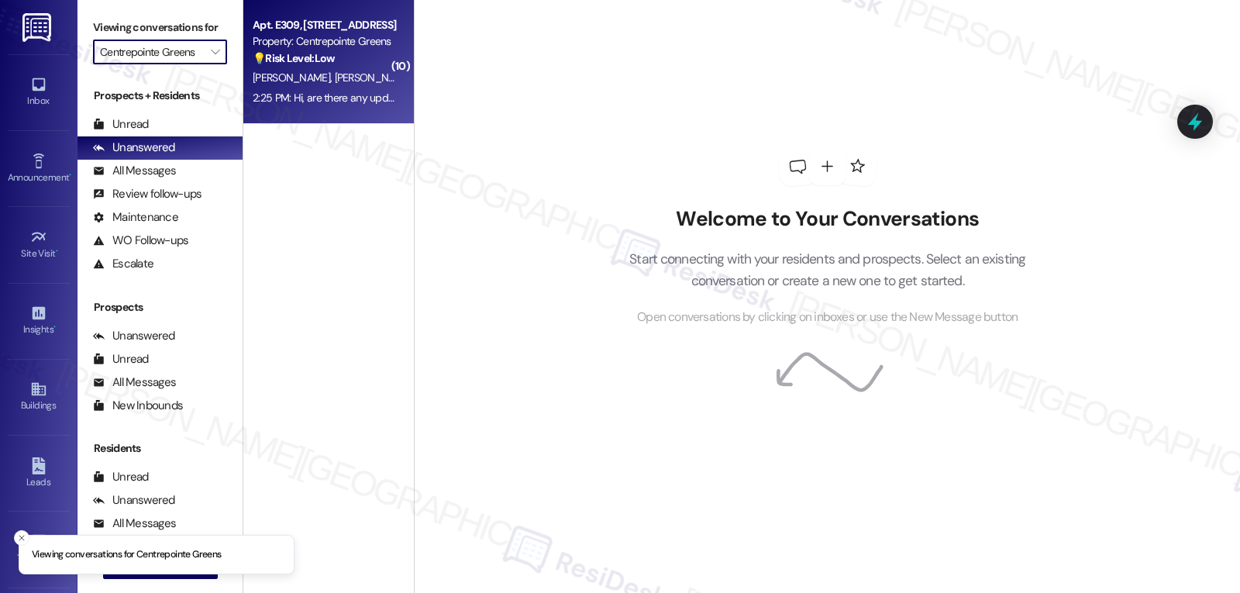
click at [325, 98] on div "2:25 PM: Hi, are there any updates on the pool? We're very eager to swim. 2:25 …" at bounding box center [418, 98] width 330 height 14
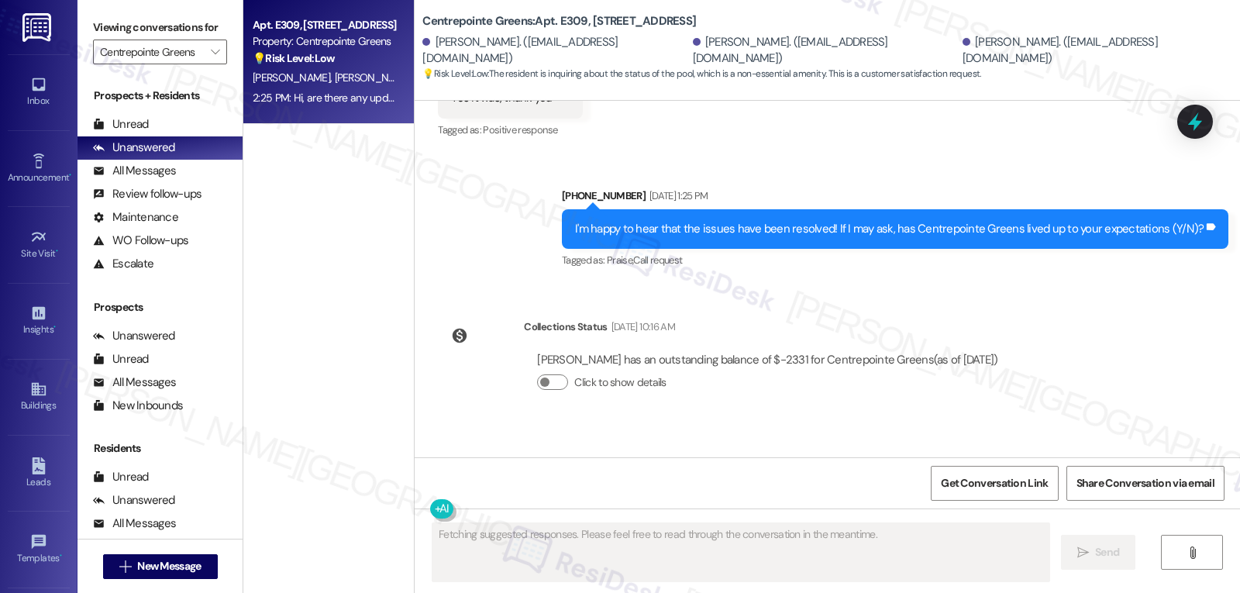
scroll to position [6211, 0]
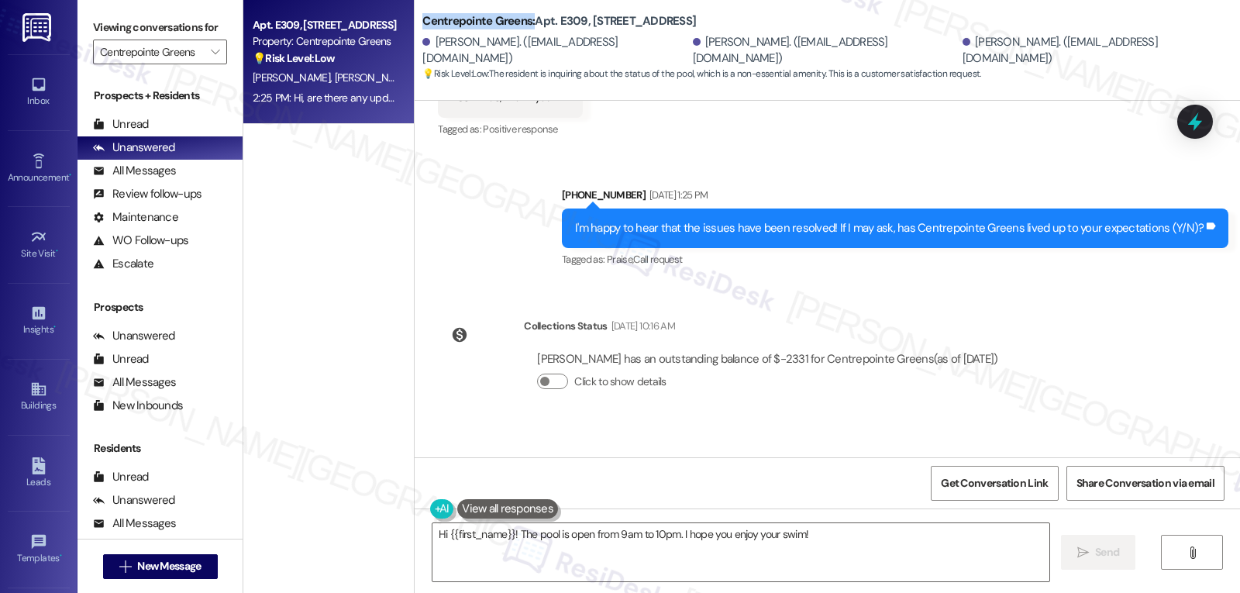
drag, startPoint x: 412, startPoint y: 19, endPoint x: 523, endPoint y: 22, distance: 111.6
click at [523, 22] on b "Centrepointe Greens: Apt. E309, [STREET_ADDRESS]" at bounding box center [559, 21] width 274 height 16
copy b "Centrepointe Greens:"
drag, startPoint x: 421, startPoint y: 370, endPoint x: 861, endPoint y: 401, distance: 441.3
click at [861, 425] on div "Received via SMS [PERSON_NAME] 2:25 PM Hi, are there any updates on the pool? W…" at bounding box center [827, 490] width 825 height 131
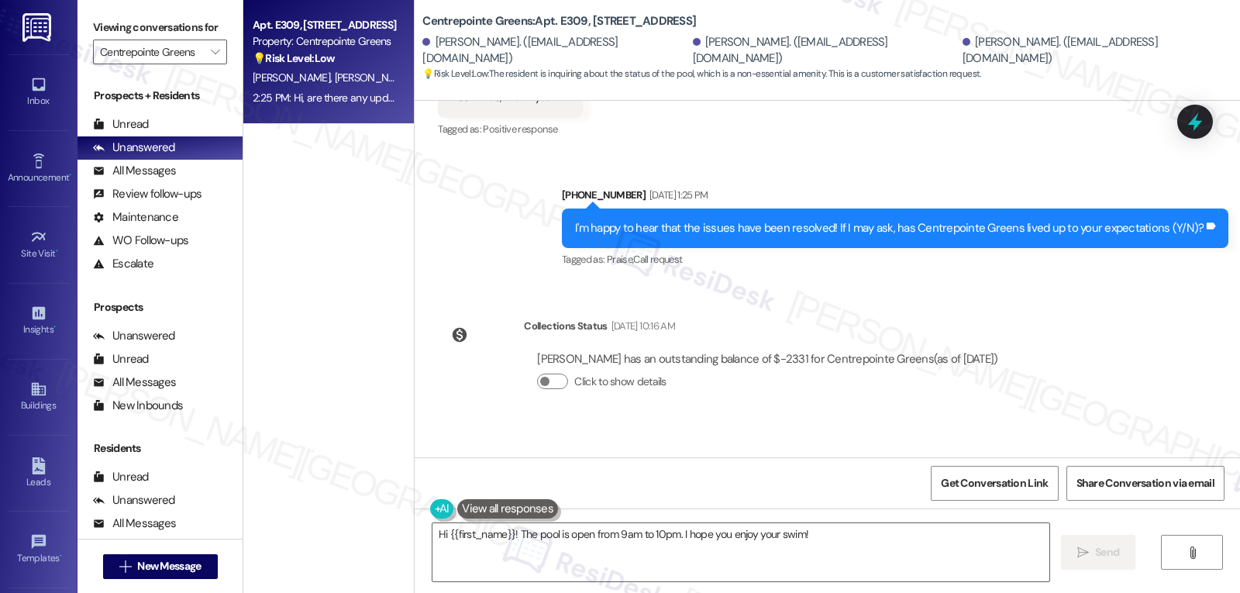
copy div "[PERSON_NAME] 2:25 PM Hi, are there any updates on the pool? We're very eager t…"
click at [684, 560] on textarea "Hi {{first_name}}! The pool is open from 9am to 10pm. I hope you enjoy your swi…" at bounding box center [740, 552] width 617 height 58
paste textarea "[PERSON_NAME], thanks for checking in! I completely understand the excitement a…"
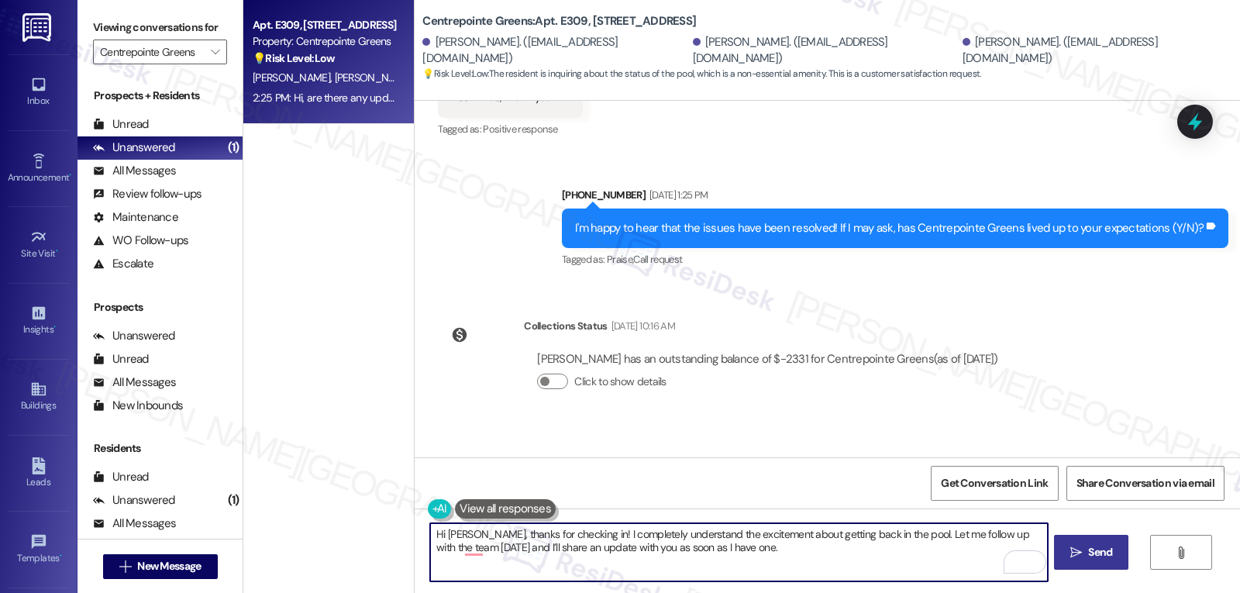
type textarea "Hi [PERSON_NAME], thanks for checking in! I completely understand the excitemen…"
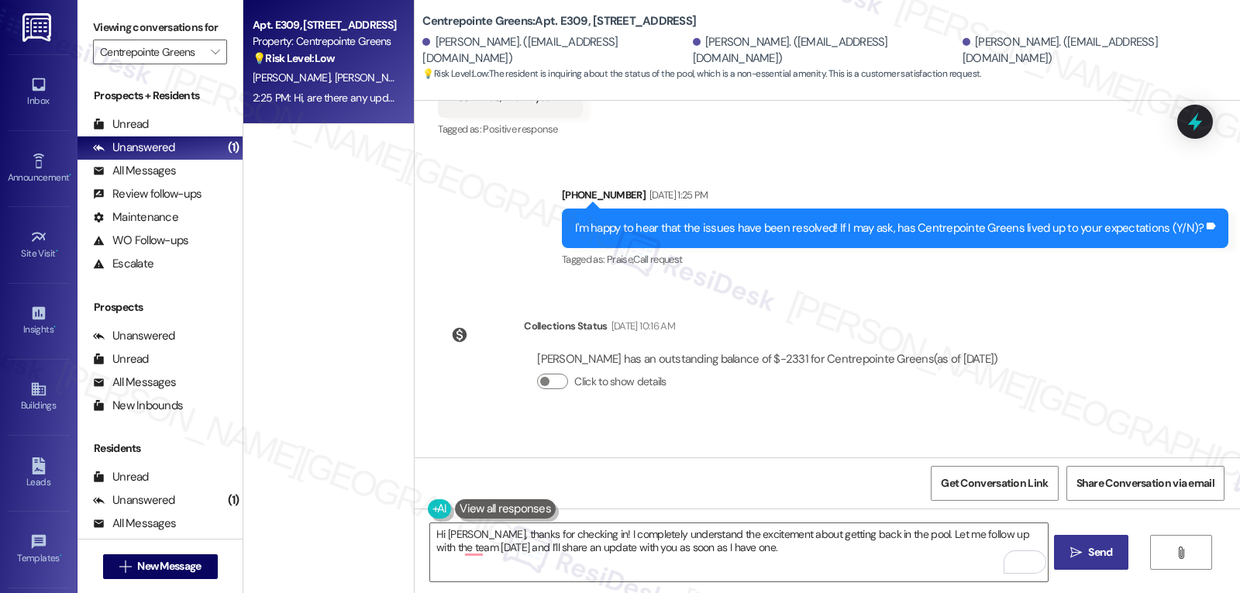
click at [1070, 545] on span " Send" at bounding box center [1091, 552] width 49 height 16
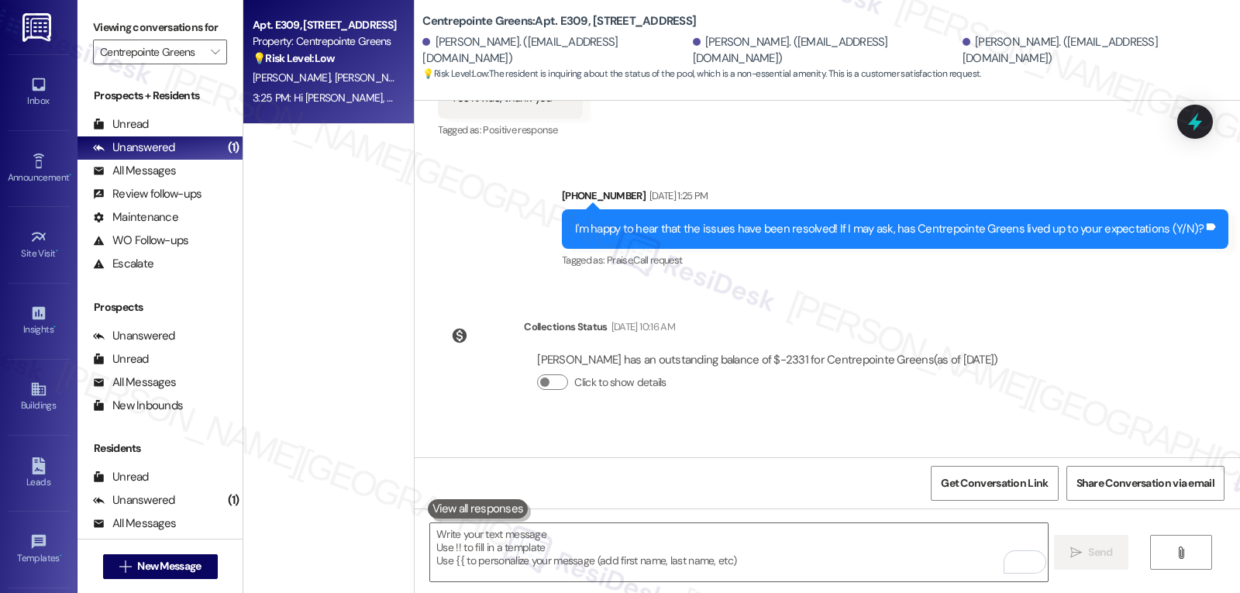
scroll to position [6335, 0]
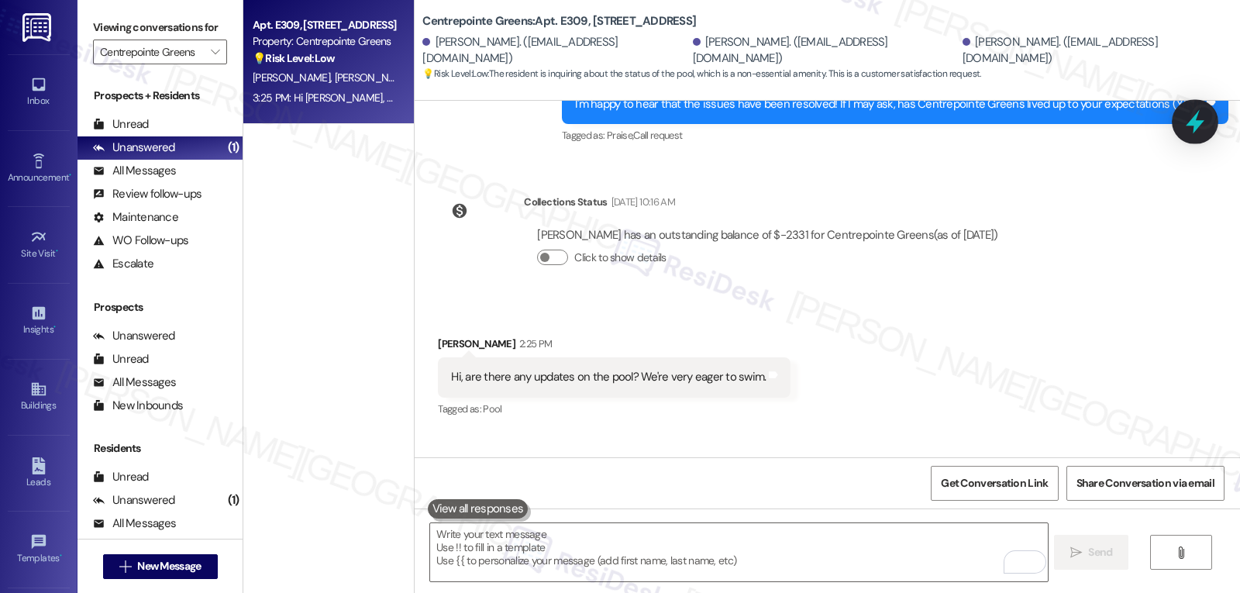
click at [1194, 127] on icon at bounding box center [1195, 122] width 26 height 26
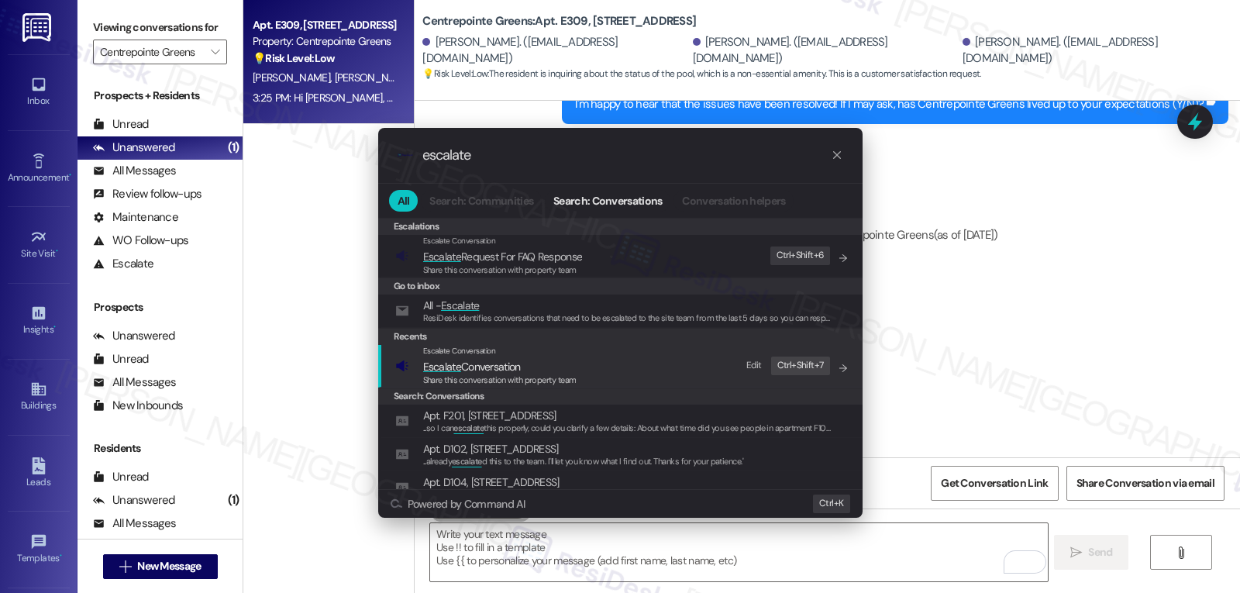
type input "escalate"
click at [519, 353] on div "Escalate Conversation" at bounding box center [499, 351] width 153 height 12
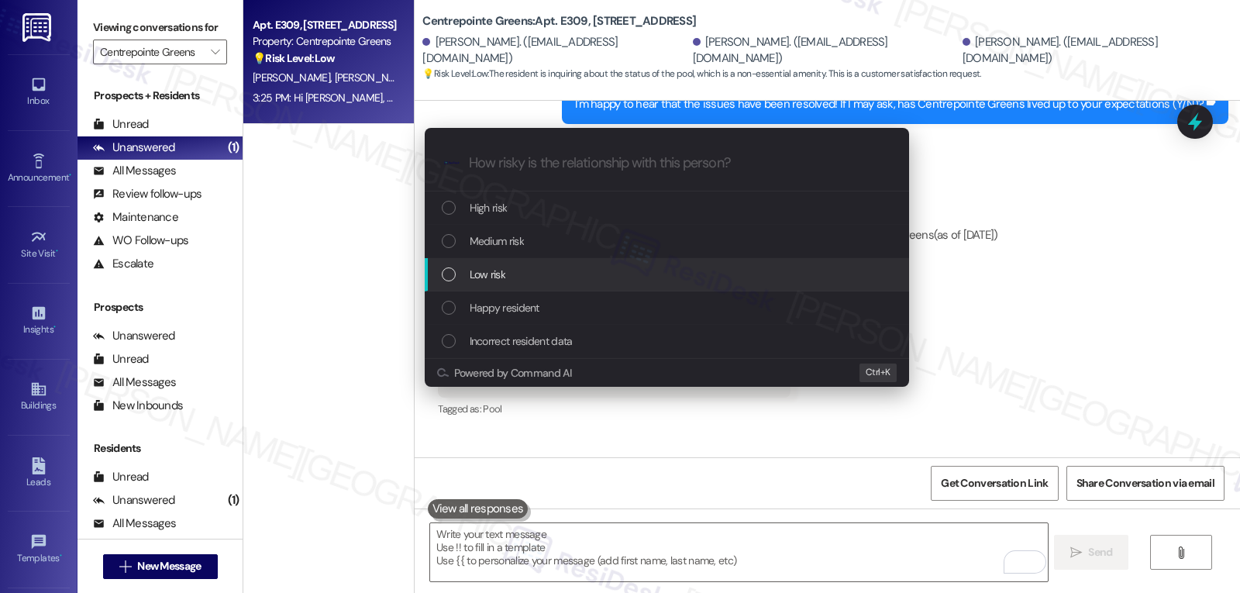
click at [544, 268] on div "Low risk" at bounding box center [668, 274] width 453 height 17
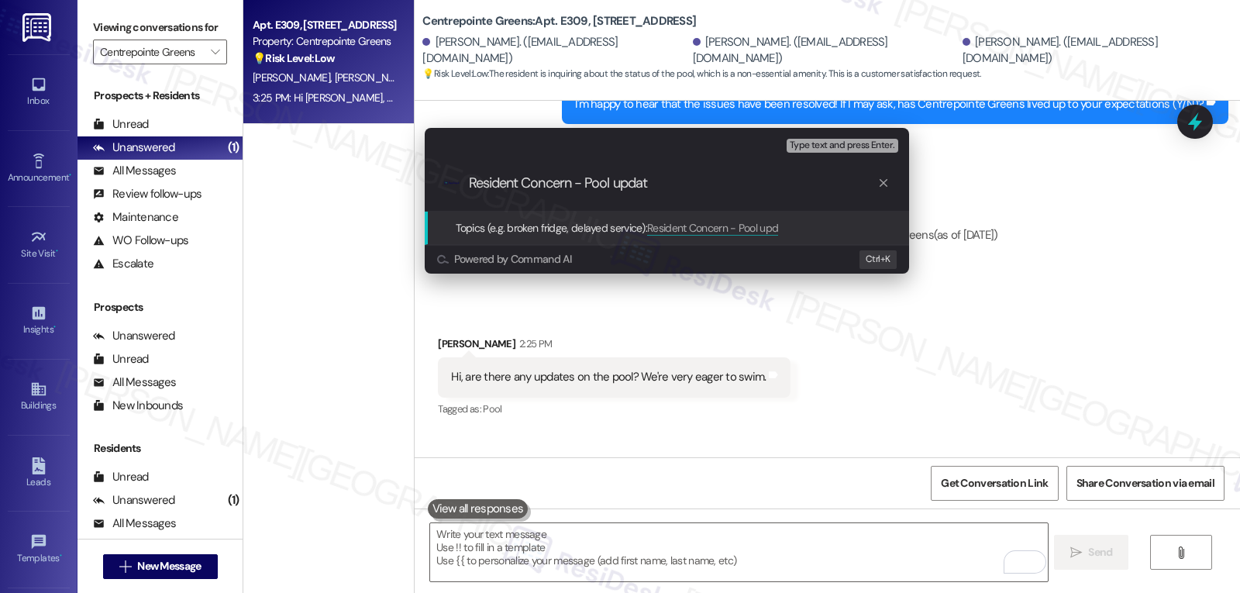
type input "Resident Concern - Pool update"
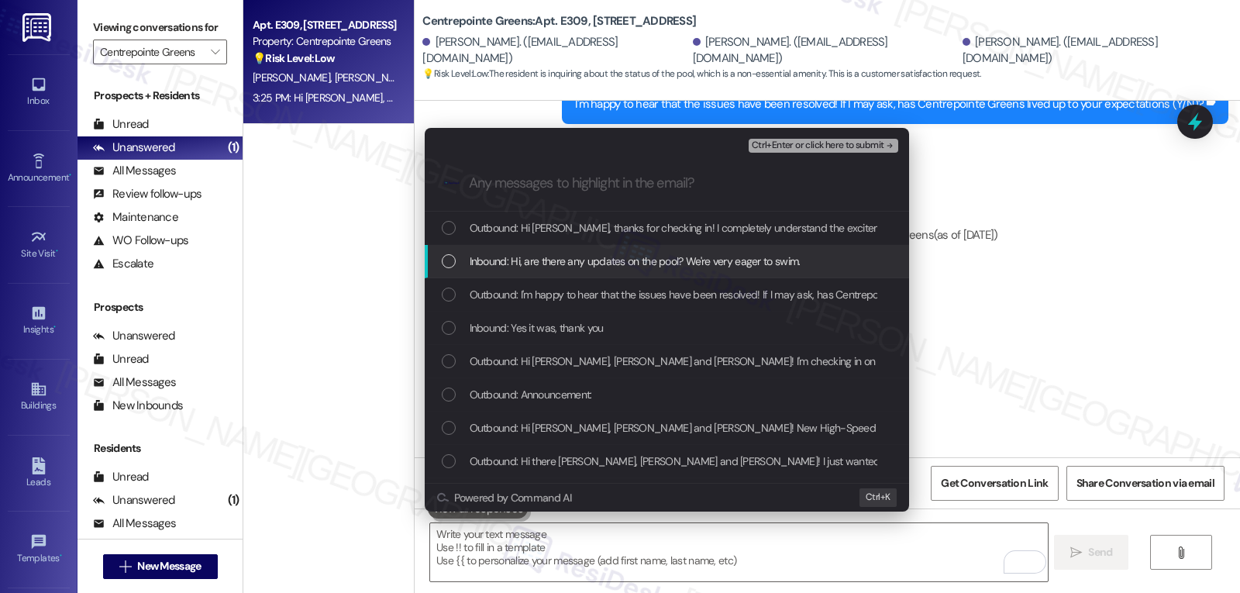
click at [492, 257] on span "Inbound: Hi, are there any updates on the pool? We're very eager to swim." at bounding box center [635, 261] width 331 height 17
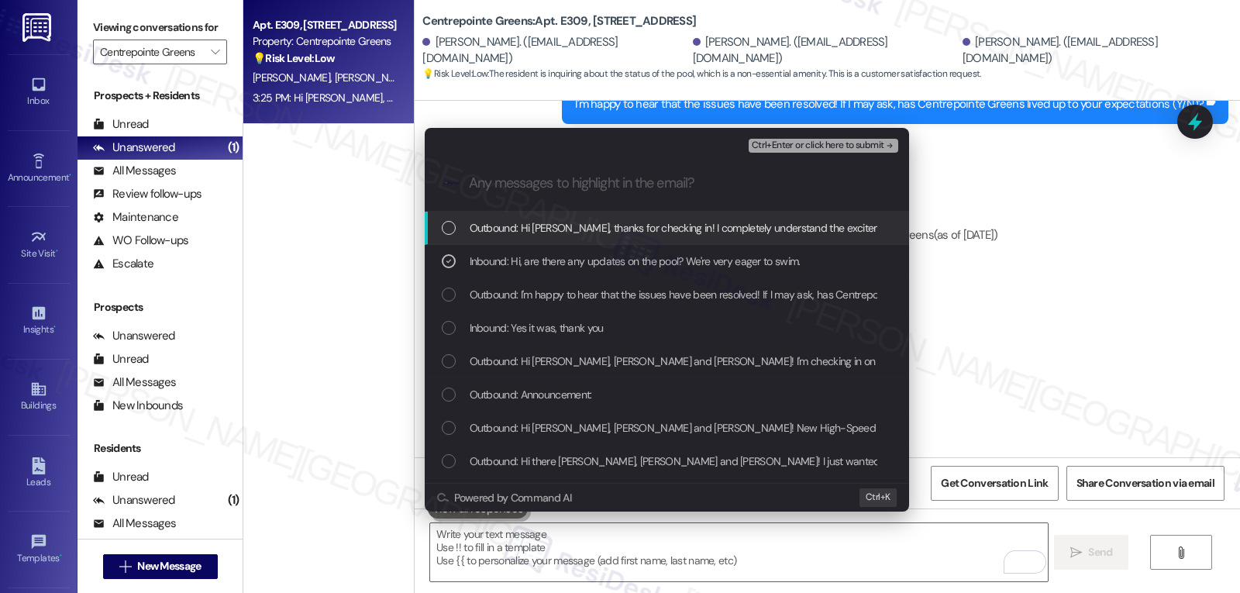
click at [845, 144] on span "Ctrl+Enter or click here to submit" at bounding box center [818, 145] width 133 height 11
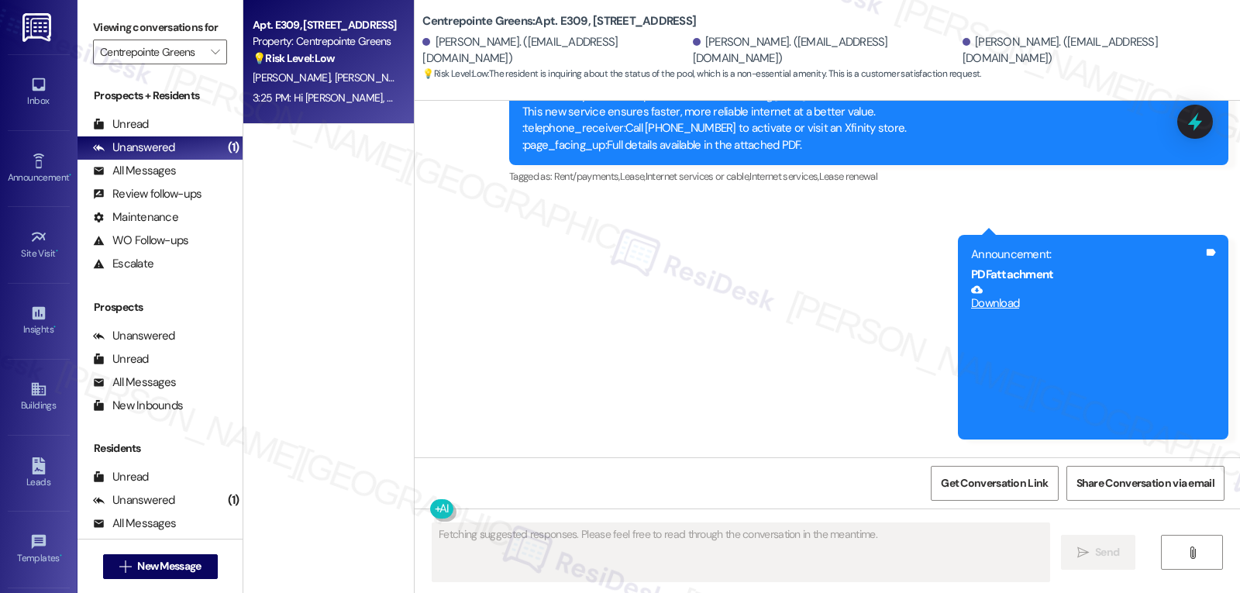
scroll to position [6210, 0]
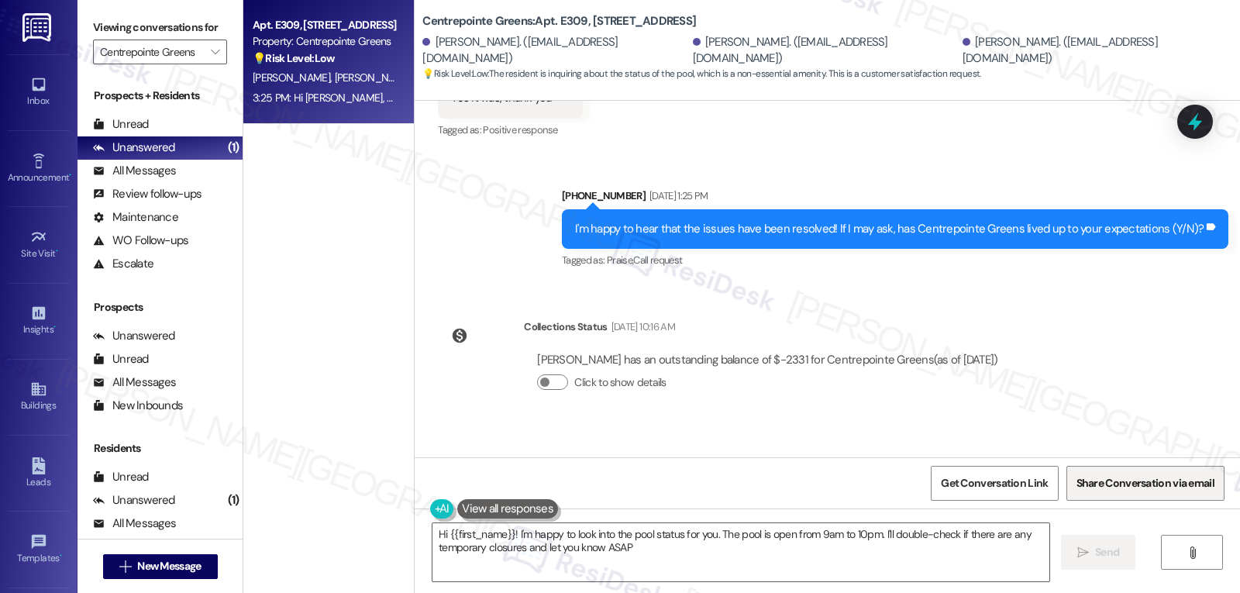
type textarea "Hi {{first_name}}! I'm happy to look into the pool status for you. The pool is …"
click at [211, 58] on icon "" at bounding box center [215, 52] width 9 height 12
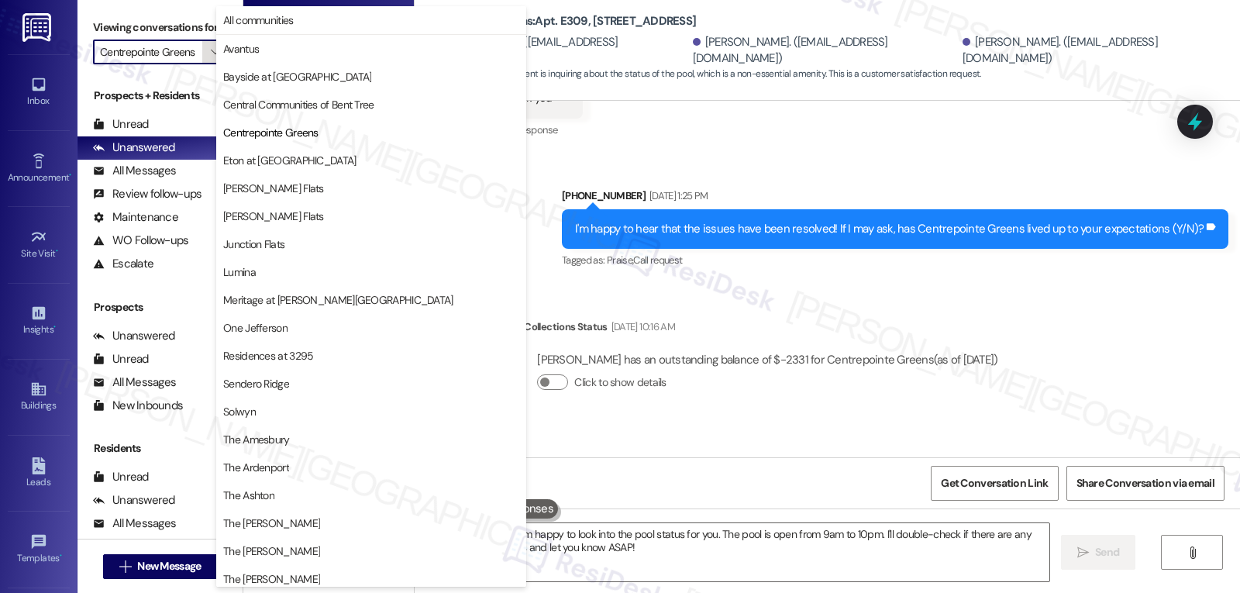
scroll to position [0, 4]
click at [275, 171] on button "Eton at [GEOGRAPHIC_DATA]" at bounding box center [371, 160] width 310 height 28
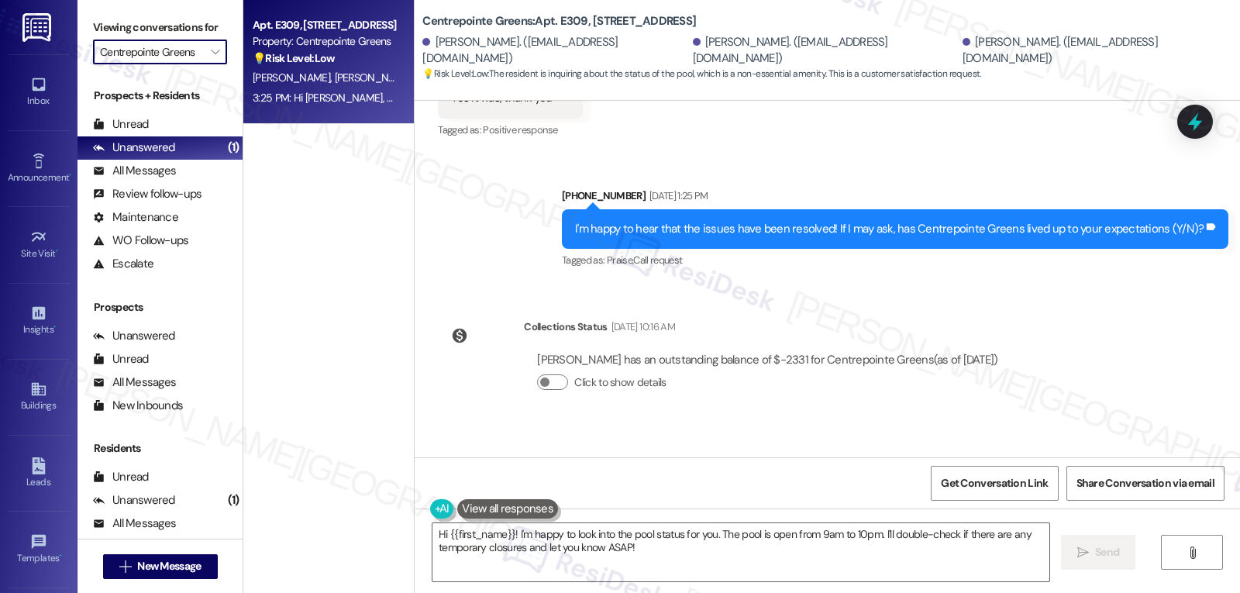
type input "Eton at [GEOGRAPHIC_DATA]"
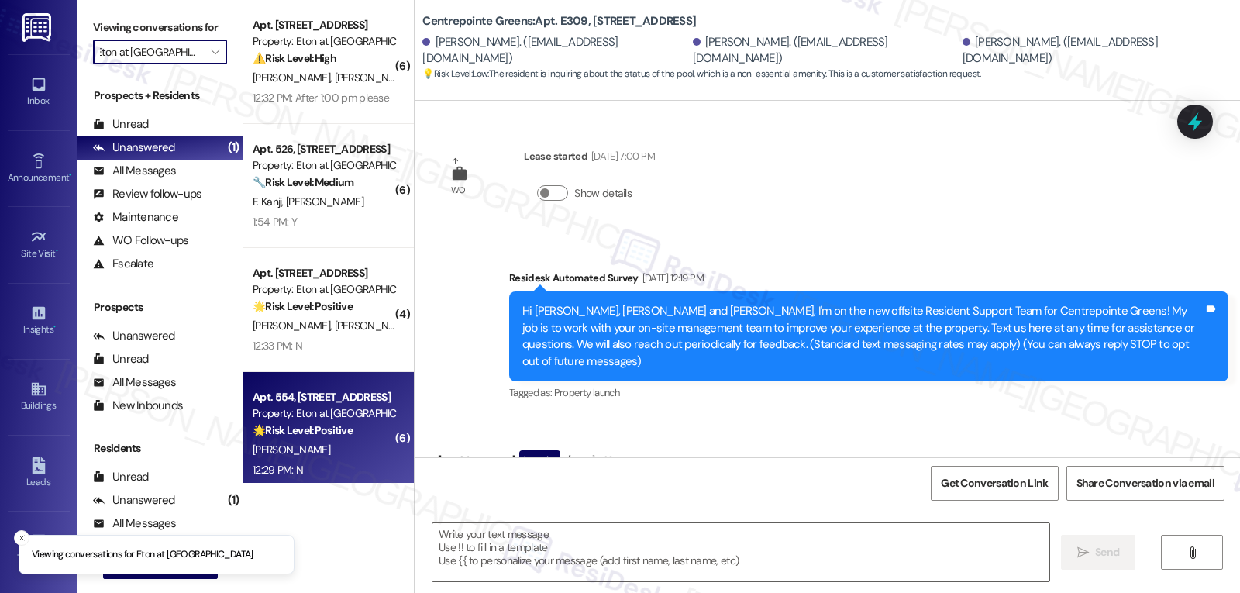
type textarea "Fetching suggested responses. Please feel free to read through the conversation…"
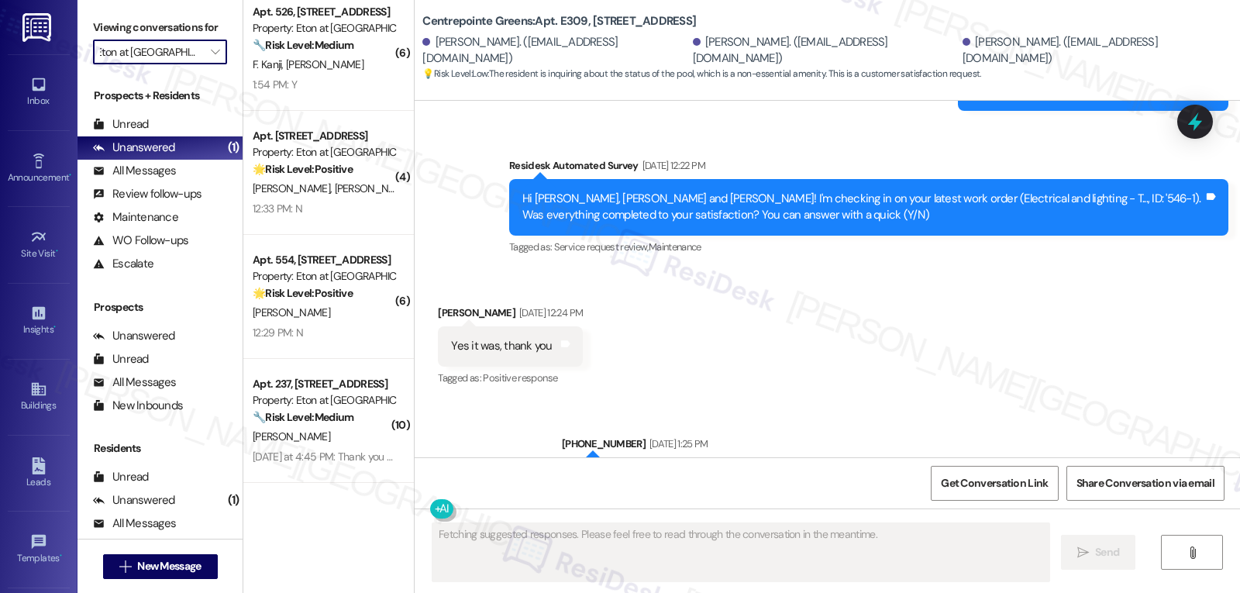
scroll to position [6210, 0]
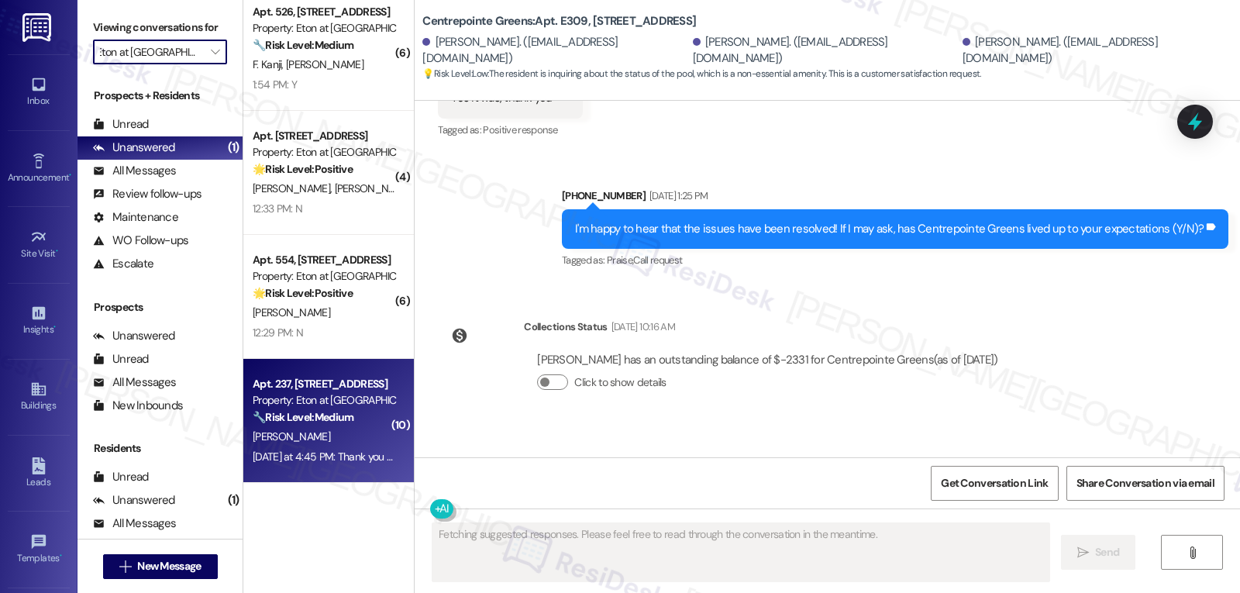
click at [298, 470] on div "Apt. 237, 6701 Eton Avenue Property: Eton at Warner Center 🔧 Risk Level: Medium…" at bounding box center [328, 421] width 171 height 124
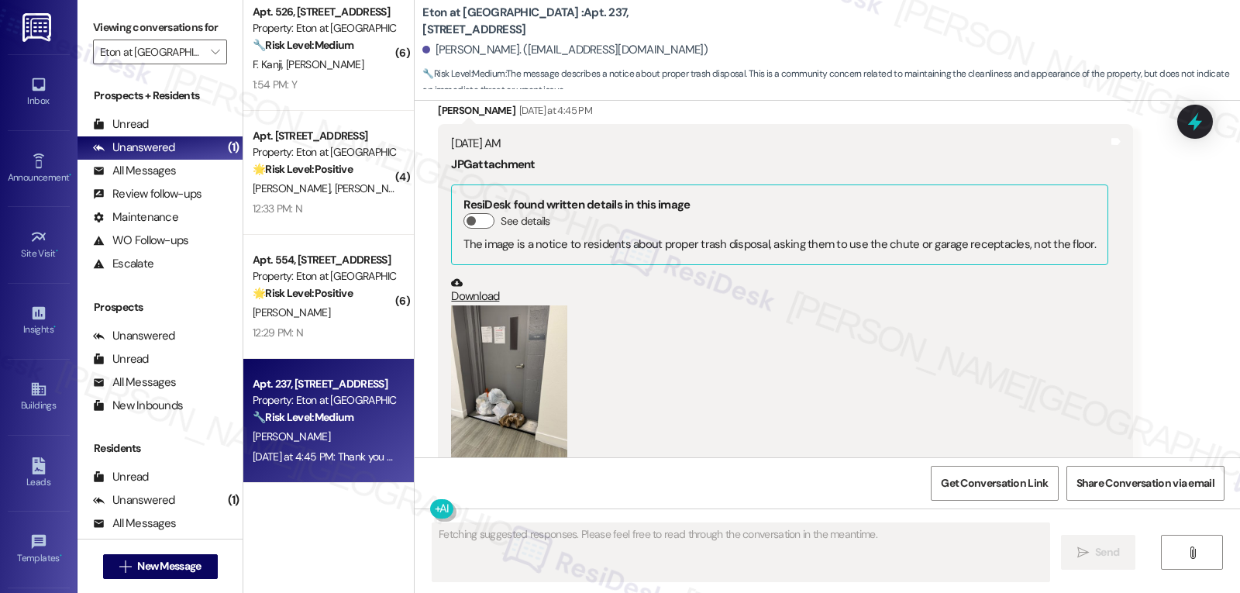
scroll to position [10572, 0]
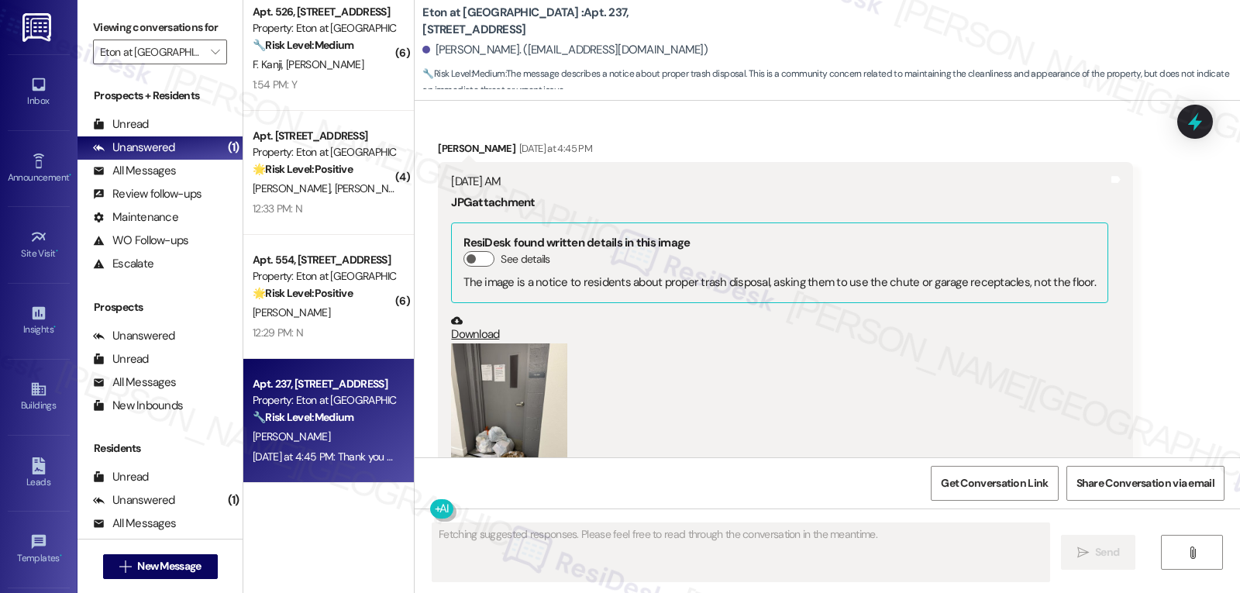
click at [491, 380] on button "Zoom image" at bounding box center [509, 420] width 116 height 155
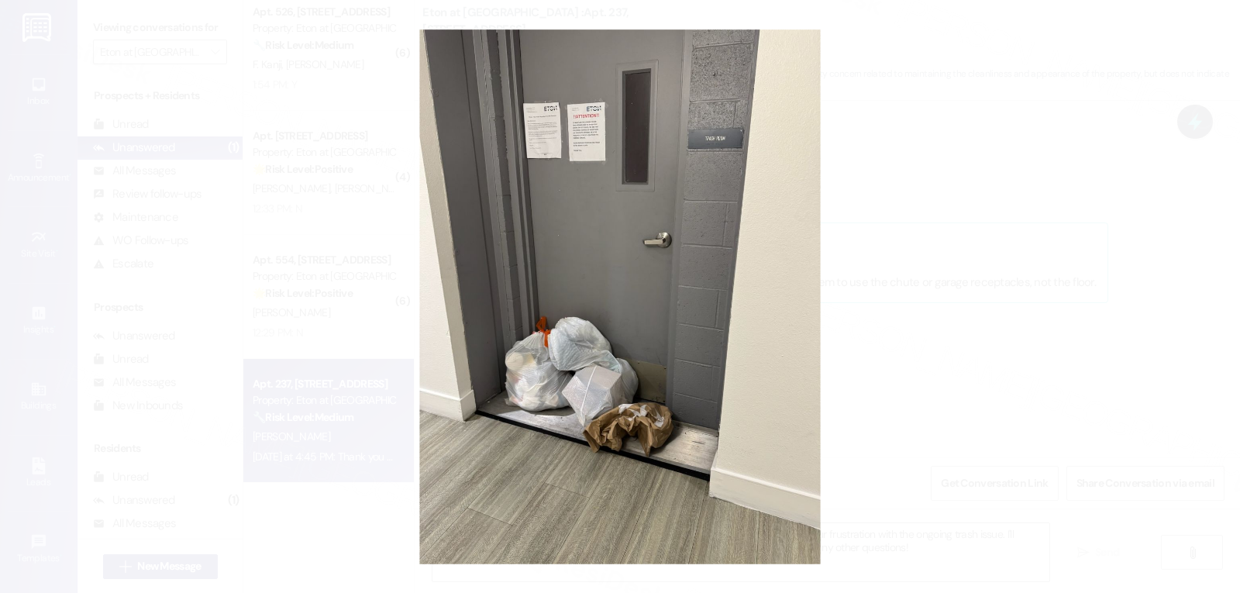
click at [943, 391] on button "Unzoom image" at bounding box center [620, 296] width 1240 height 593
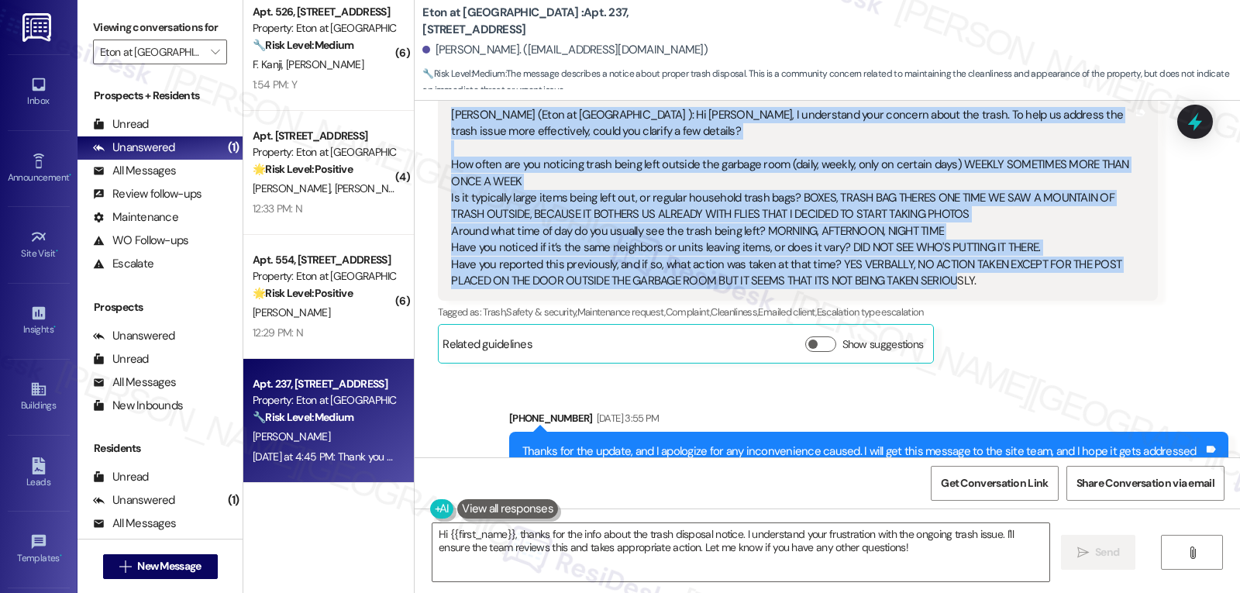
scroll to position [9797, 0]
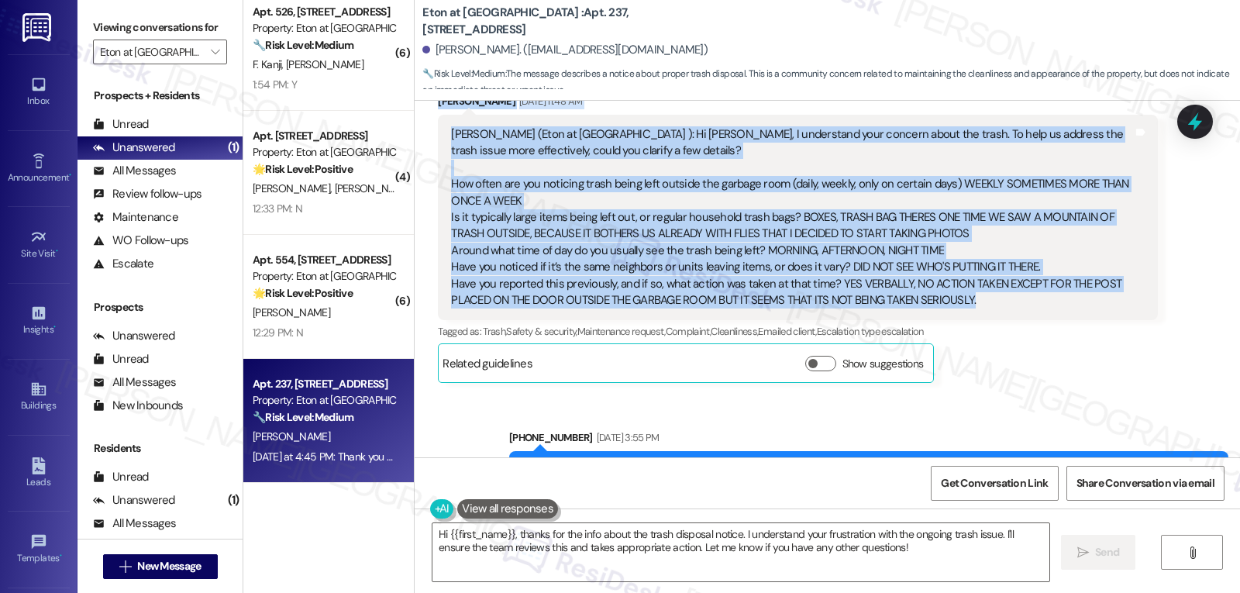
drag, startPoint x: 422, startPoint y: 220, endPoint x: 987, endPoint y: 274, distance: 566.8
click at [987, 274] on div "Received via SMS Clara Yee Sep 08, 2025 at 11:48 AM Sarah (Eton at Warner Cente…" at bounding box center [797, 237] width 743 height 313
copy div "Clara Yee Sep 08, 2025 at 11:48 AM Sarah (Eton at Warner Center ): Hi Clara, I …"
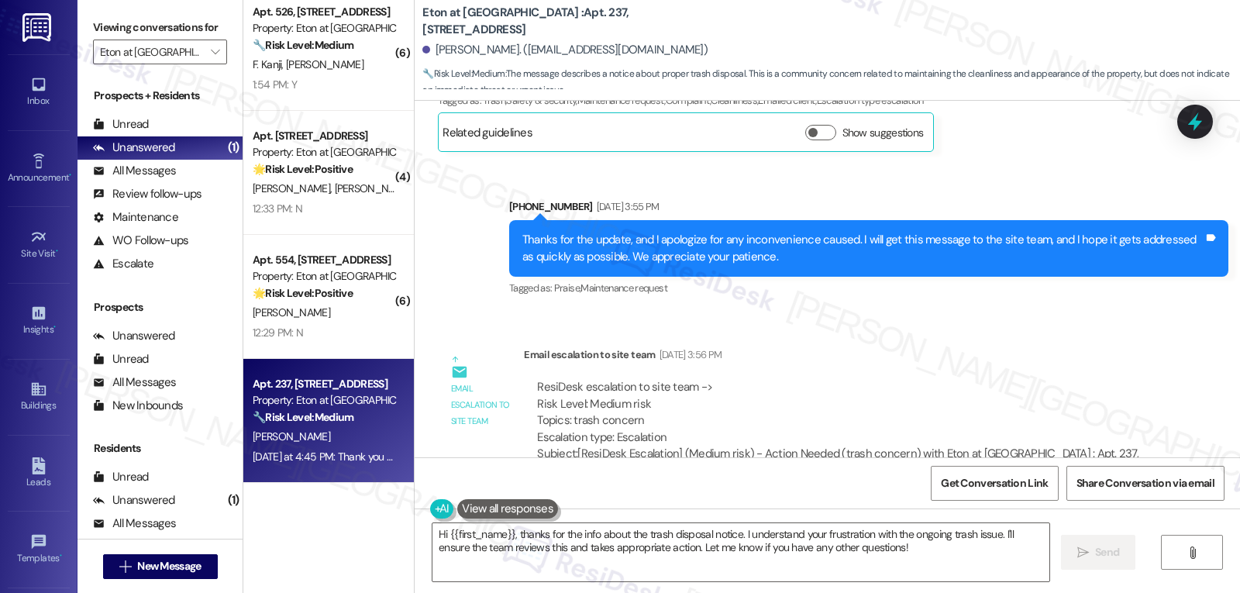
scroll to position [10417, 0]
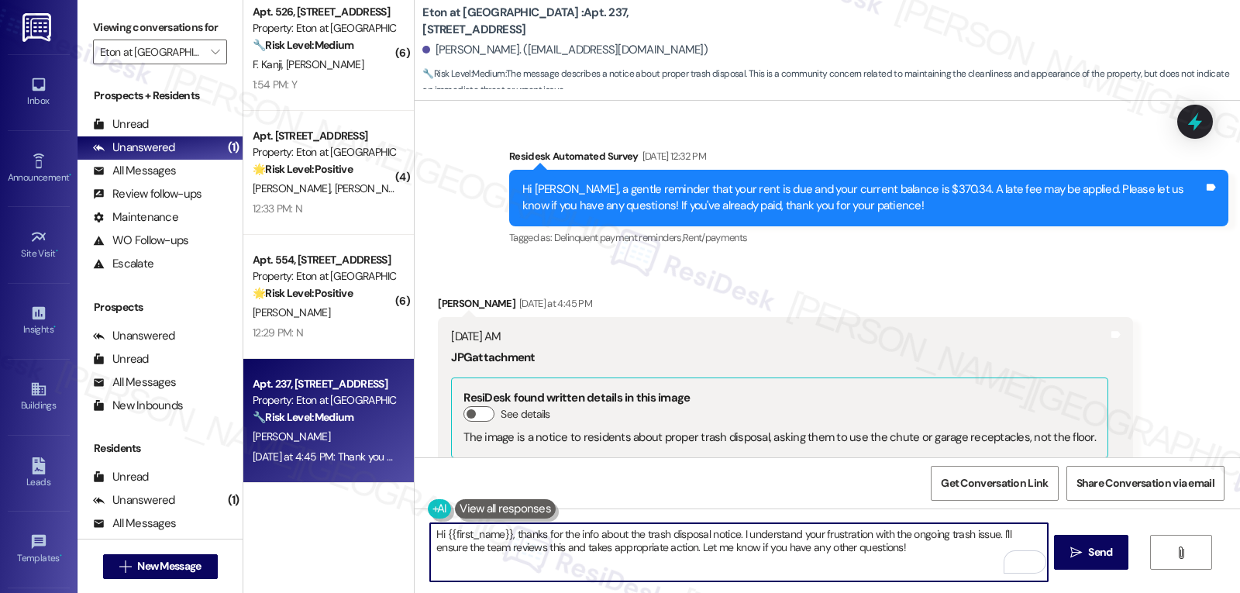
drag, startPoint x: 557, startPoint y: 533, endPoint x: 729, endPoint y: 532, distance: 172.8
click at [729, 532] on textarea "Hi {{first_name}}, thanks for the info about the trash disposal notice. I under…" at bounding box center [738, 552] width 617 height 58
click at [815, 568] on textarea "Hi {{first_name}}, thanks for sending this photo. I understand your frustration…" at bounding box center [738, 552] width 617 height 58
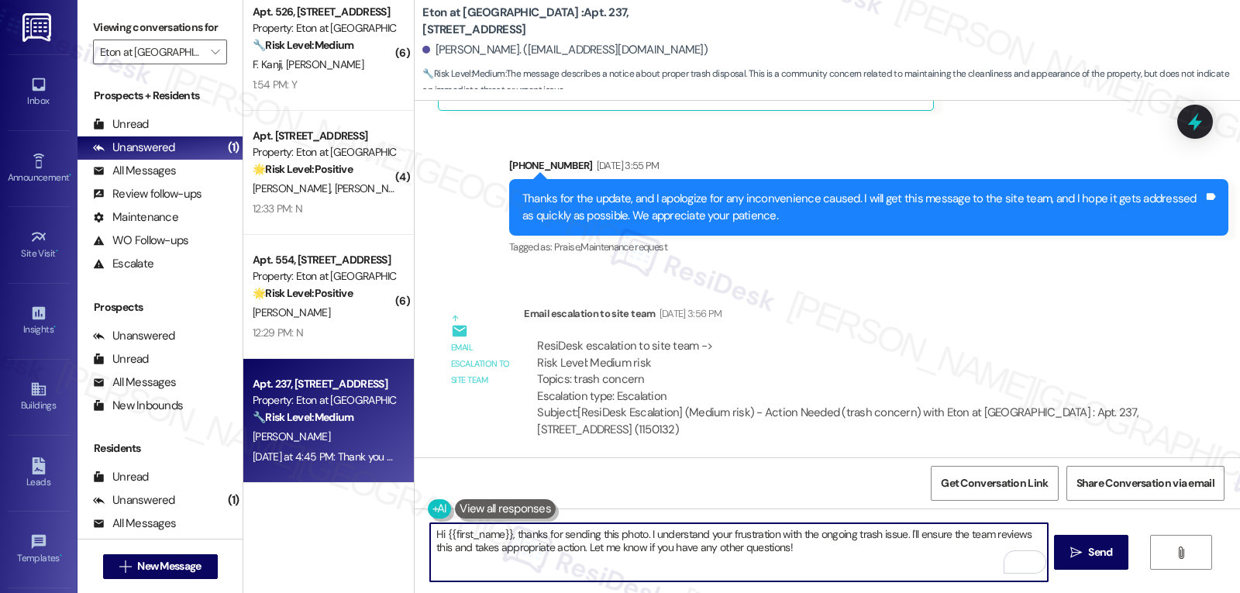
scroll to position [10107, 0]
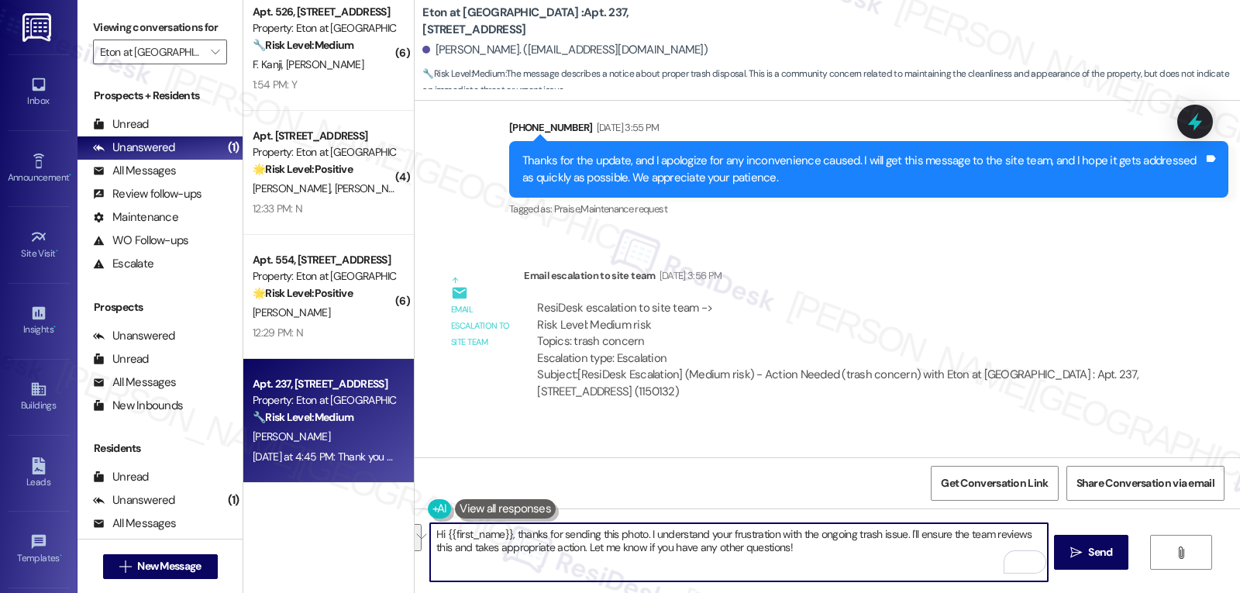
drag, startPoint x: 903, startPoint y: 538, endPoint x: 1020, endPoint y: 629, distance: 148.5
click at [1020, 592] on html "Inbox Go to Inbox Announcement • Send A Text Announcement Site Visit • Go to Si…" at bounding box center [620, 296] width 1240 height 593
click at [753, 574] on textarea "Hi {{first_name}}, thanks for sending this photo. I understand your frustration…" at bounding box center [738, 552] width 617 height 58
paste textarea "into stronger enforcement and a better solution than just posting signs. I’ll k…"
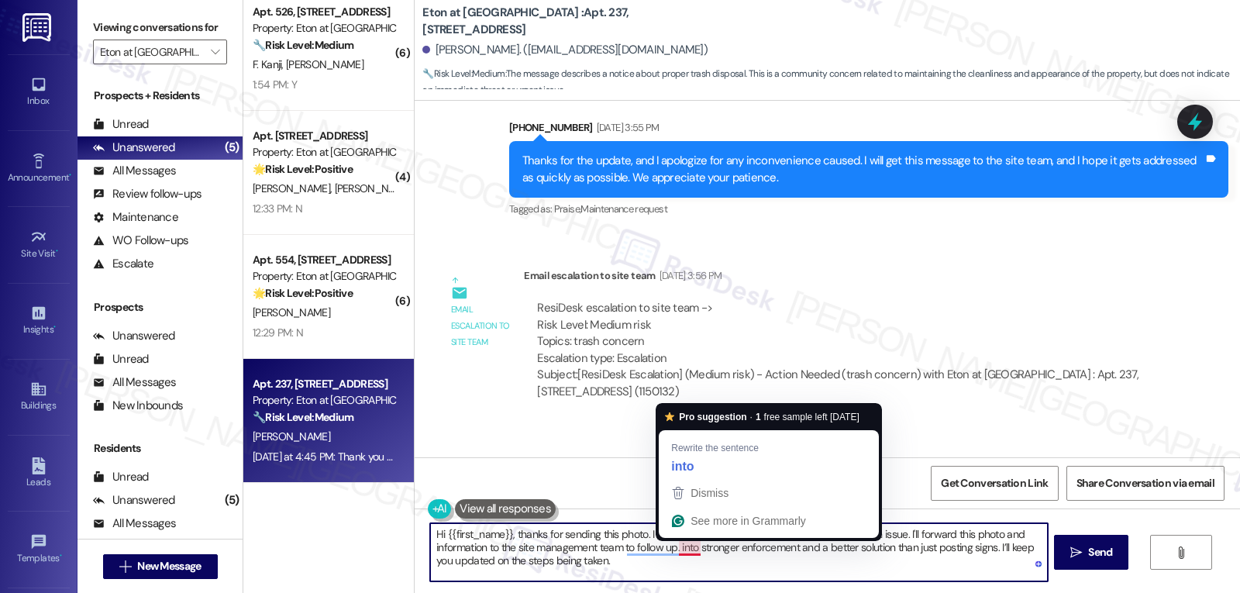
click at [672, 550] on textarea "Hi {{first_name}}, thanks for sending this photo. I understand your frustration…" at bounding box center [738, 552] width 617 height 58
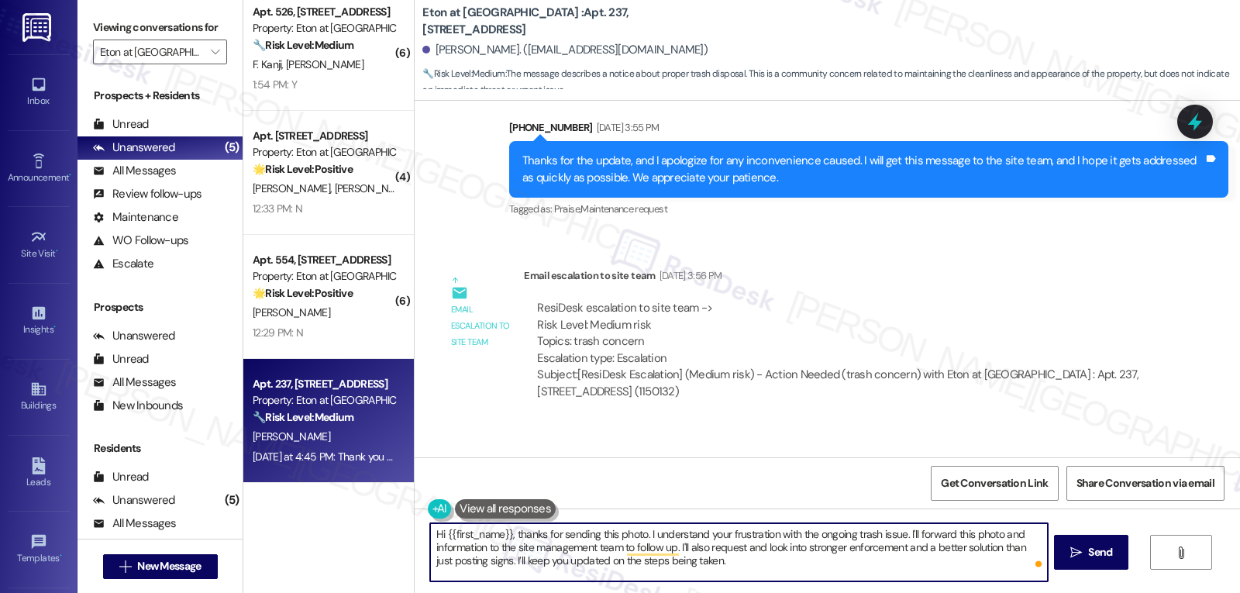
click at [869, 561] on textarea "Hi {{first_name}}, thanks for sending this photo. I understand your frustration…" at bounding box center [738, 552] width 617 height 58
type textarea "Hi {{first_name}}, thanks for sending this photo. I understand your frustration…"
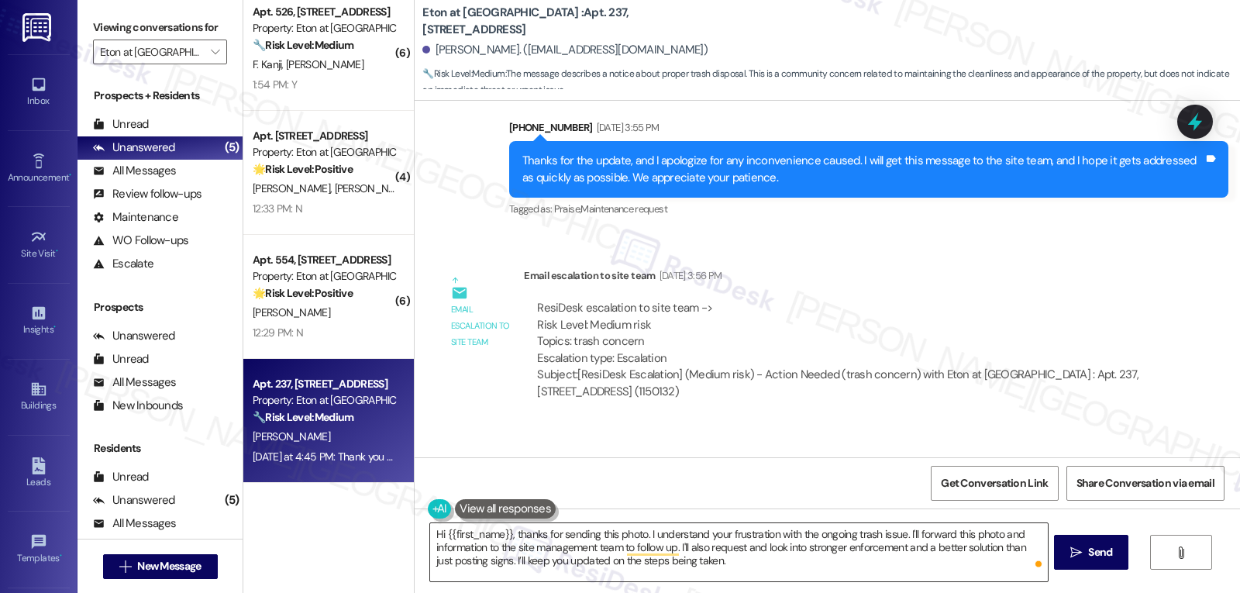
click at [807, 571] on textarea "Hi {{first_name}}, thanks for sending this photo. I understand your frustration…" at bounding box center [738, 552] width 617 height 58
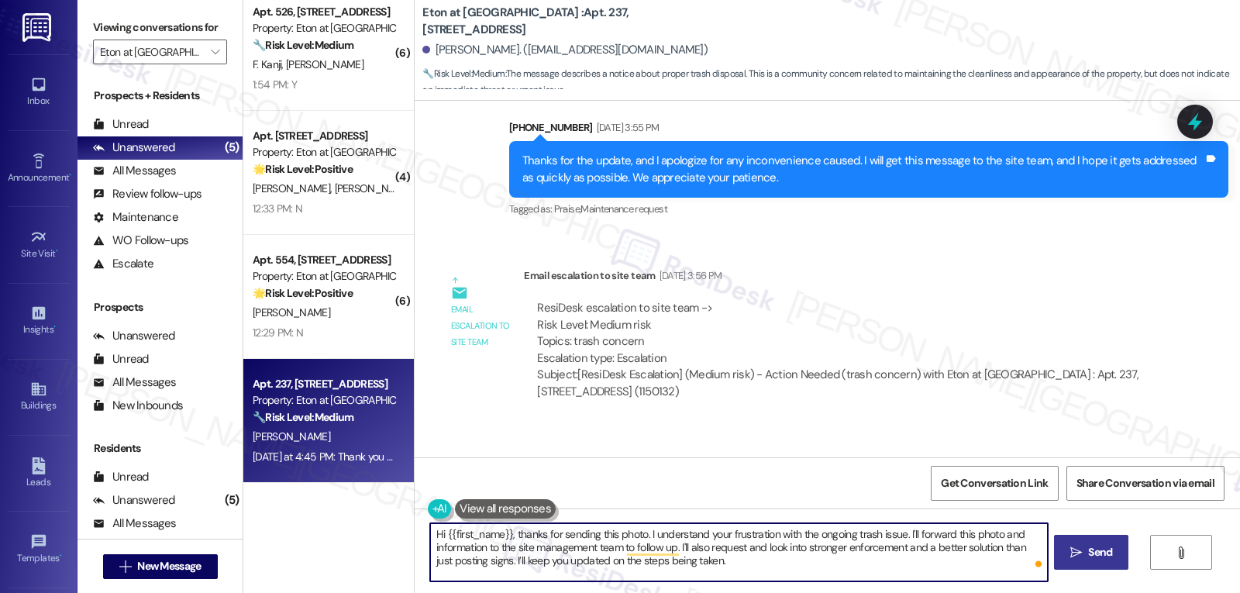
click at [1105, 558] on span "Send" at bounding box center [1100, 552] width 24 height 16
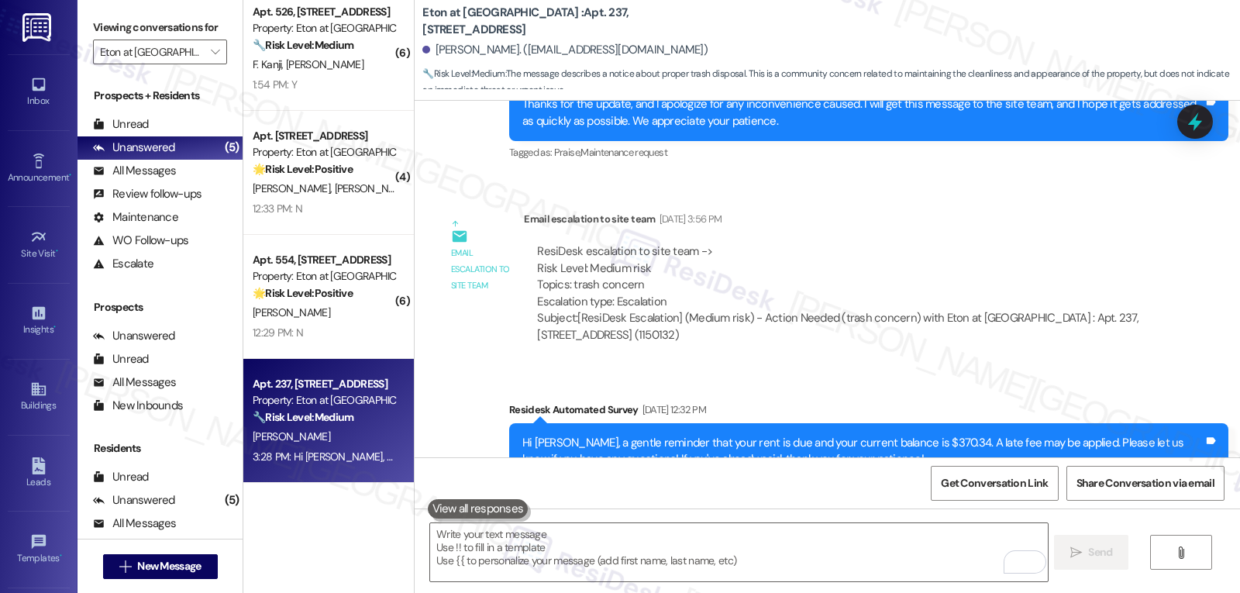
scroll to position [10127, 0]
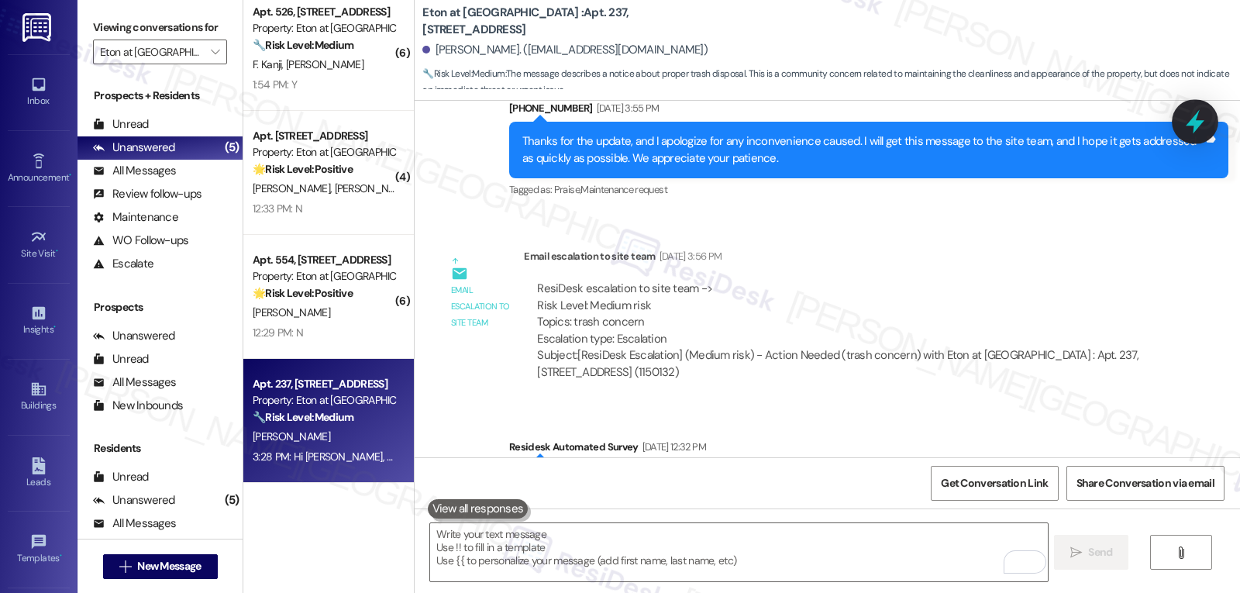
click at [1195, 123] on icon at bounding box center [1195, 122] width 19 height 24
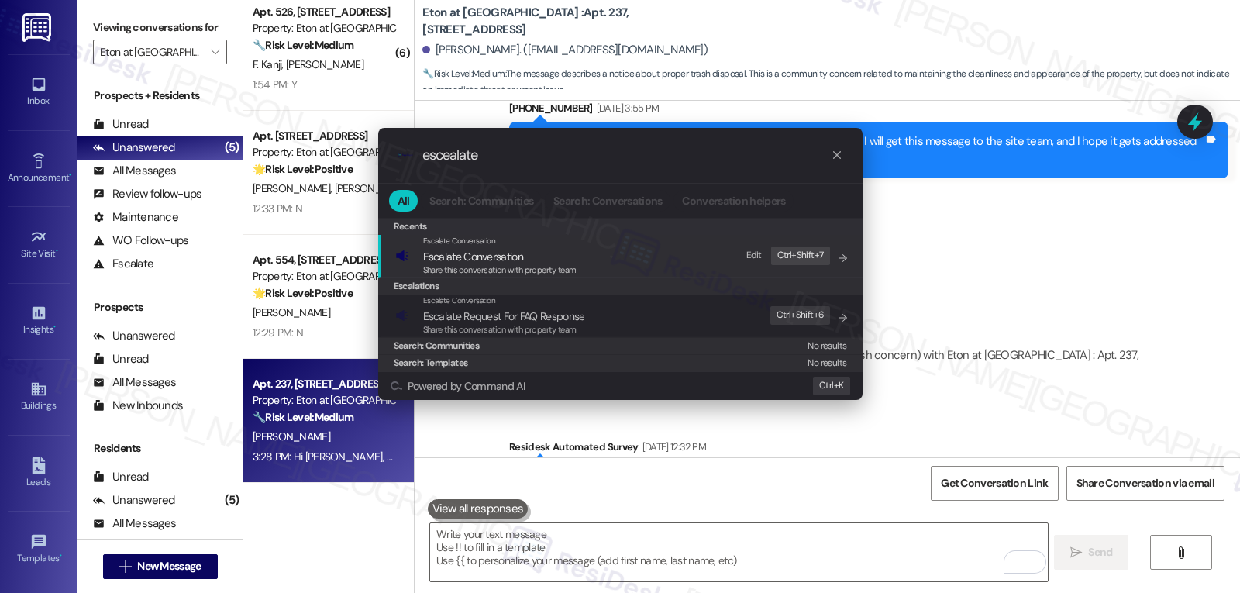
type input "escealate"
click at [535, 267] on span "Share this conversation with property team" at bounding box center [499, 269] width 153 height 11
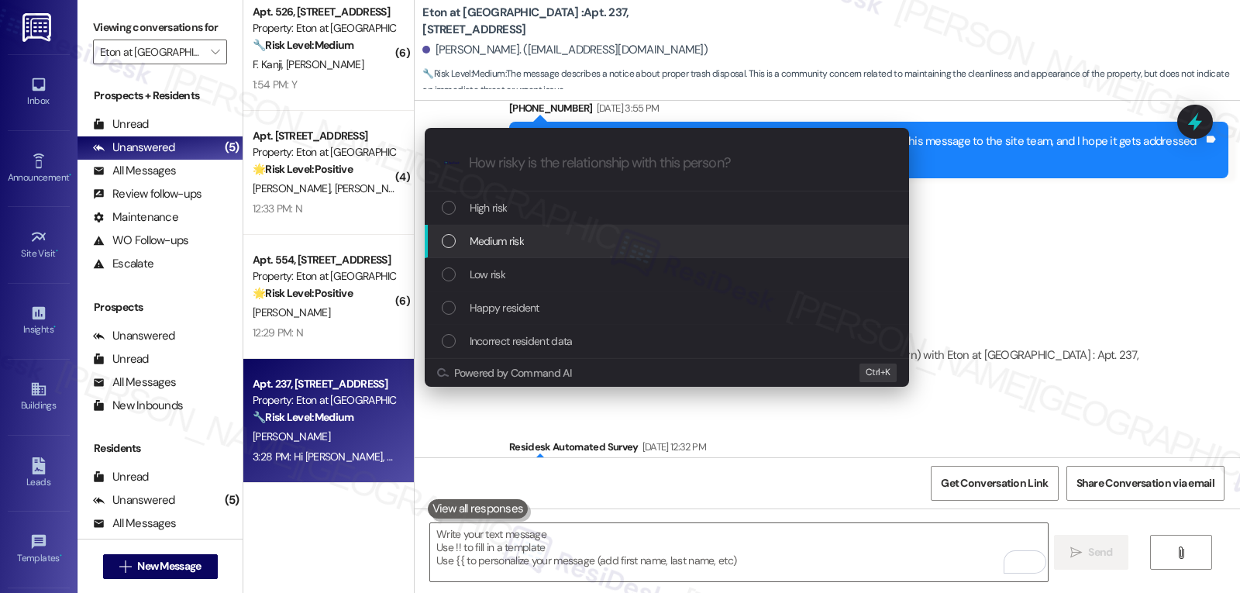
click at [527, 239] on div "Medium risk" at bounding box center [668, 241] width 453 height 17
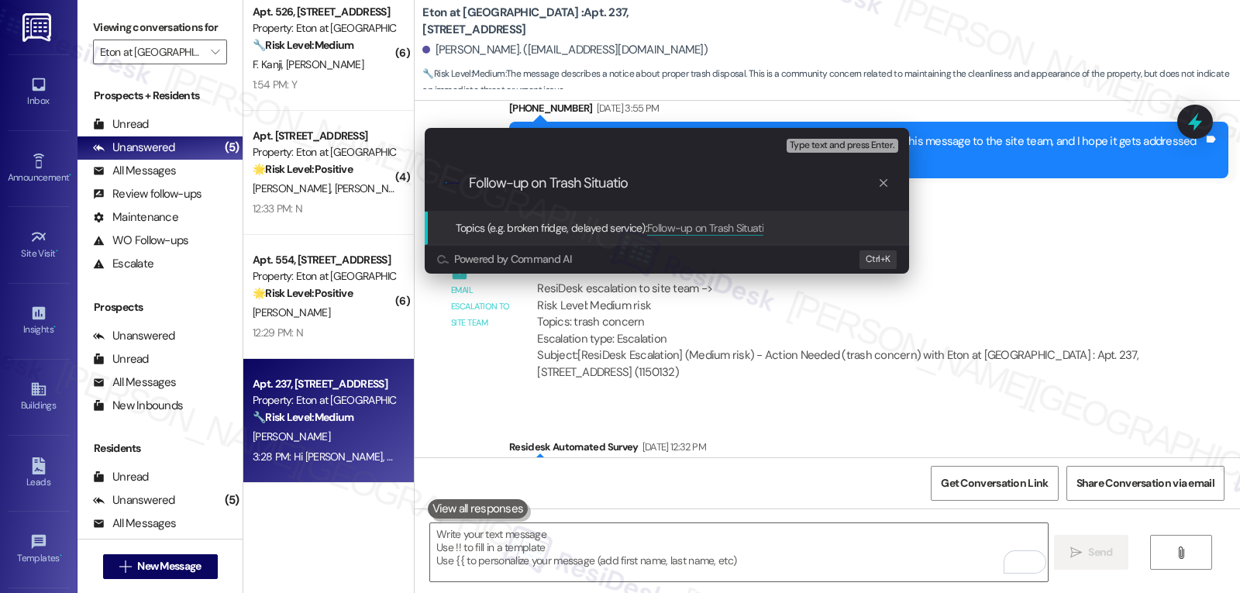
type input "Follow-up on Trash Situation"
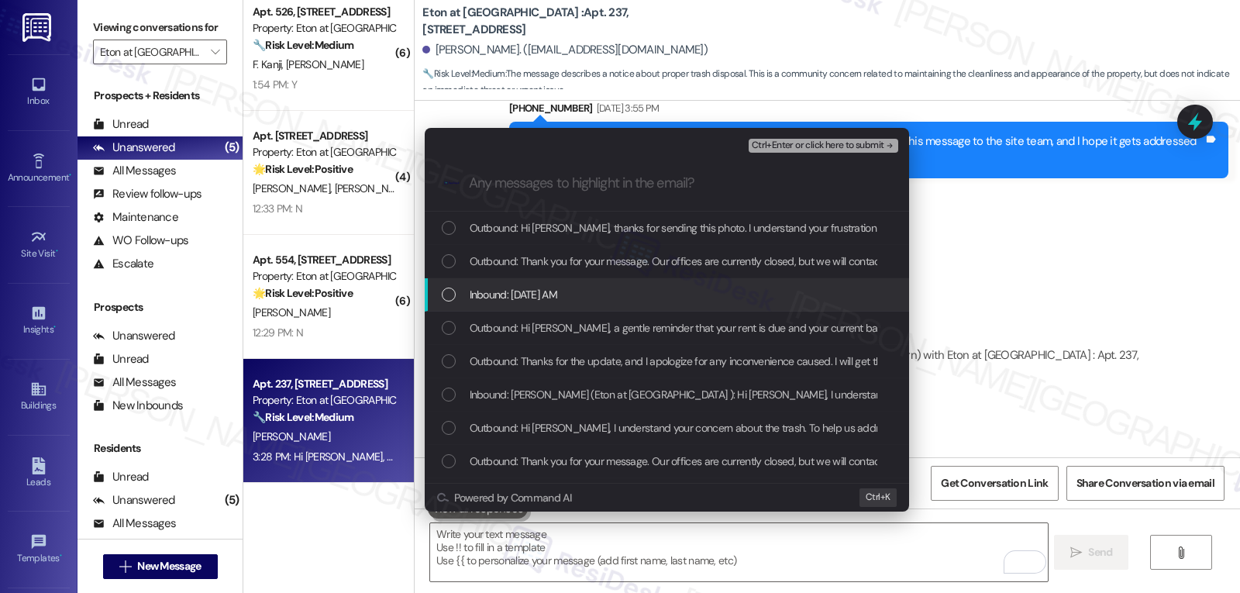
click at [446, 291] on div "List of options" at bounding box center [449, 295] width 14 height 14
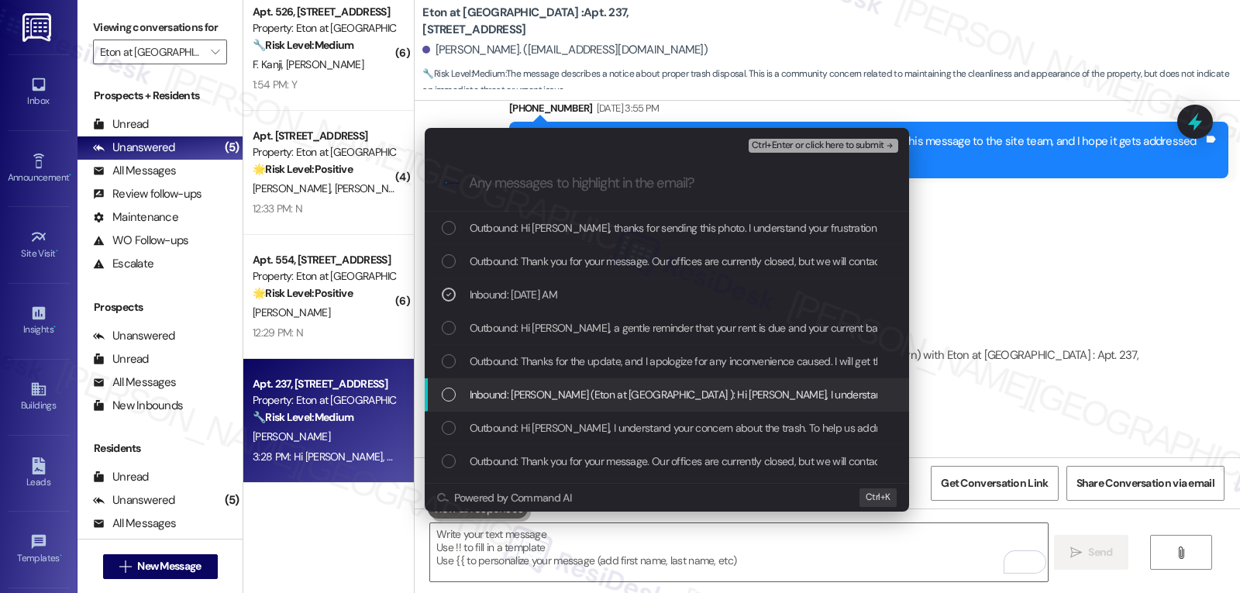
click at [447, 400] on div "List of options" at bounding box center [449, 395] width 14 height 14
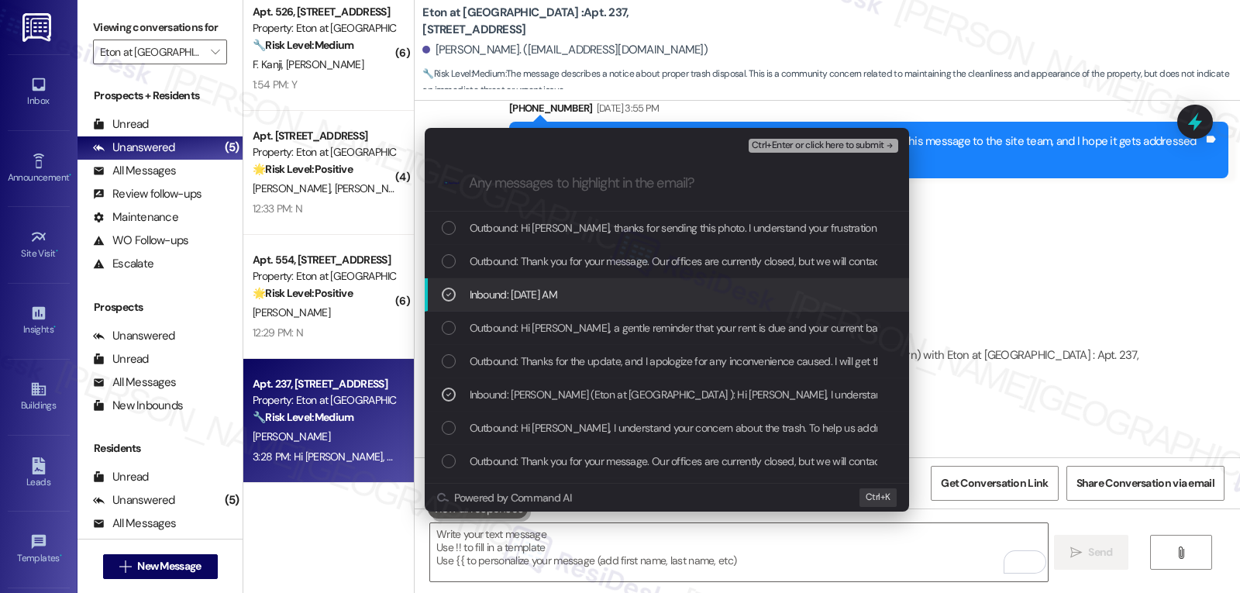
click at [843, 146] on span "Ctrl+Enter or click here to submit" at bounding box center [818, 145] width 133 height 11
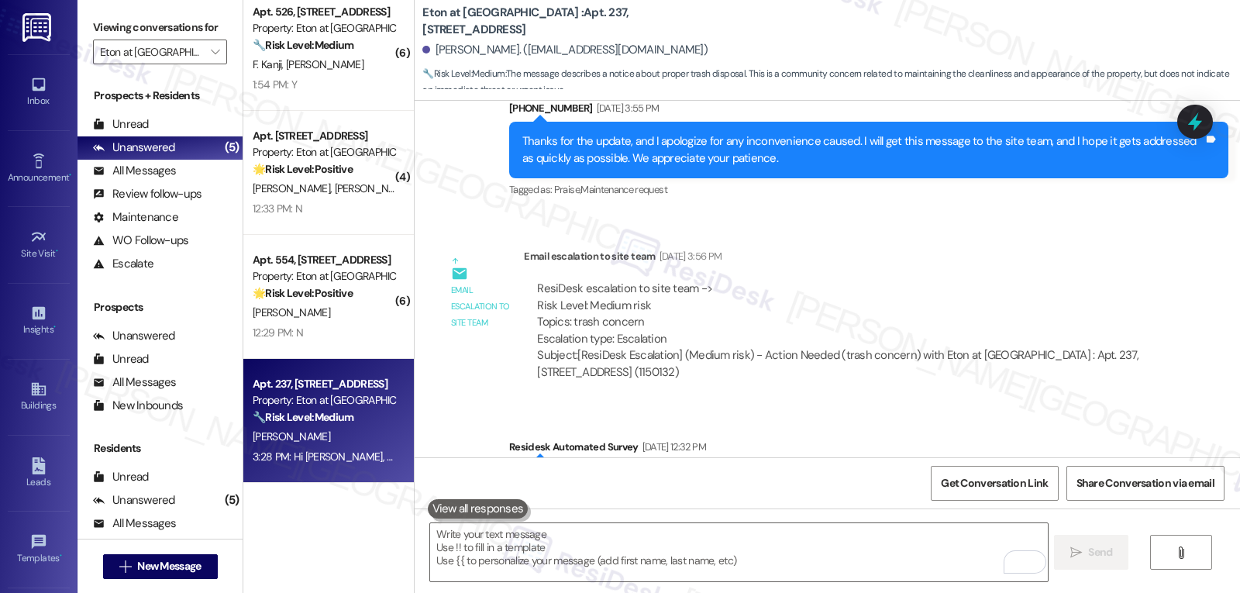
scroll to position [11333, 0]
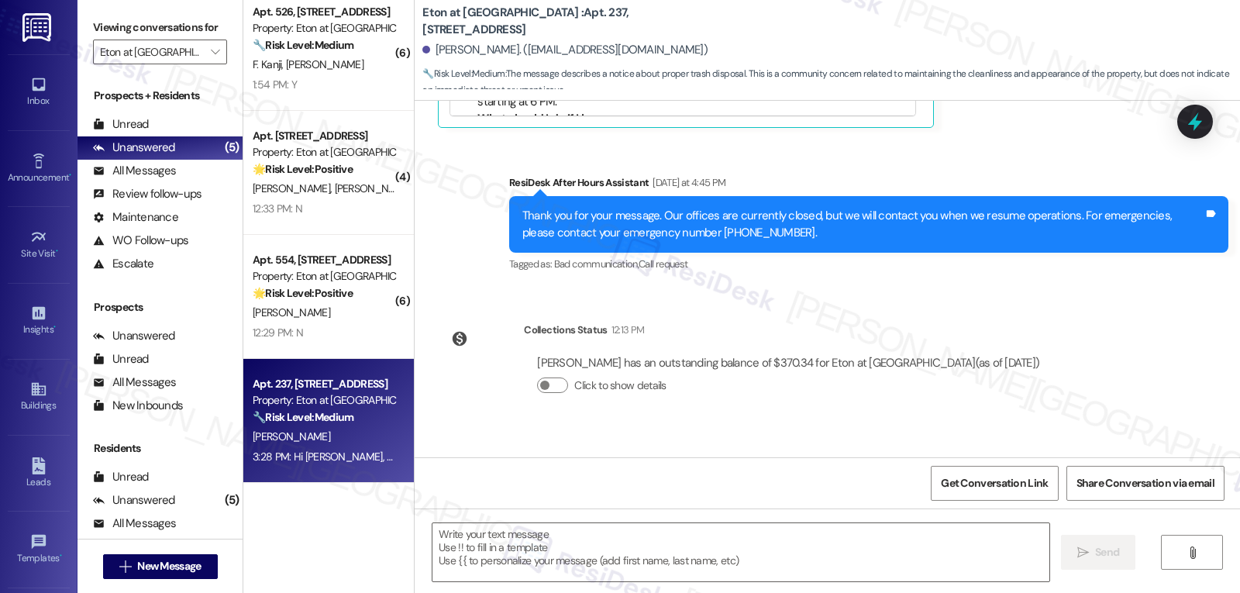
type textarea "Fetching suggested responses. Please feel free to read through the conversation…"
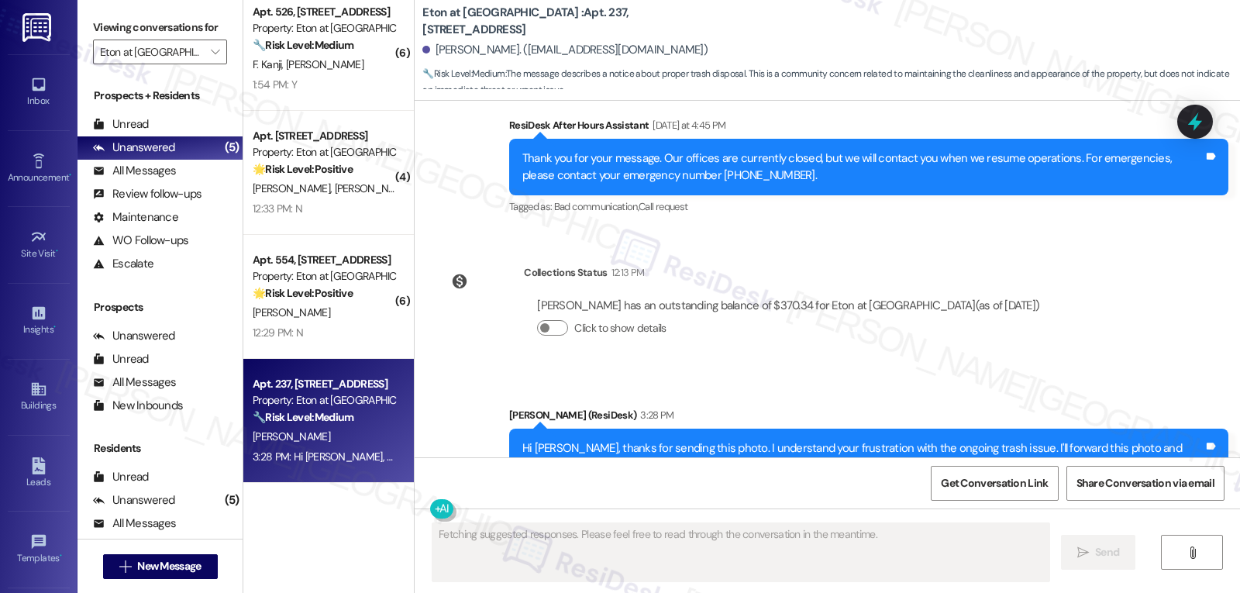
scroll to position [11379, 0]
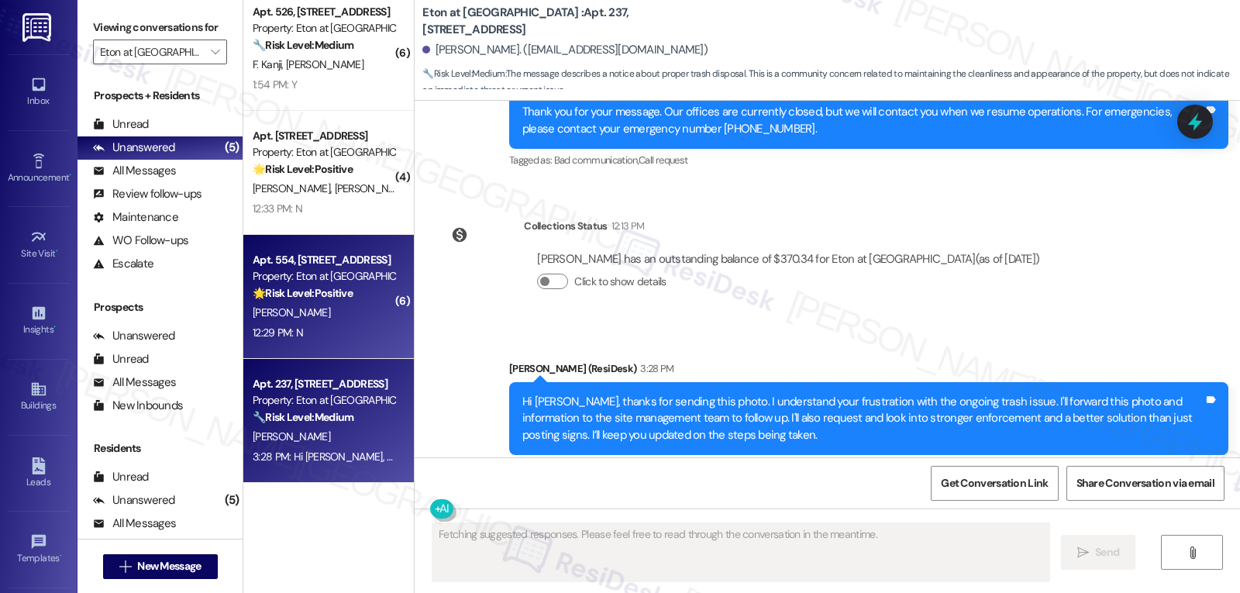
click at [307, 348] on div "Apt. 554, 6701 Eton Avenue Property: Eton at Warner Center 🌟 Risk Level: Positi…" at bounding box center [328, 297] width 171 height 124
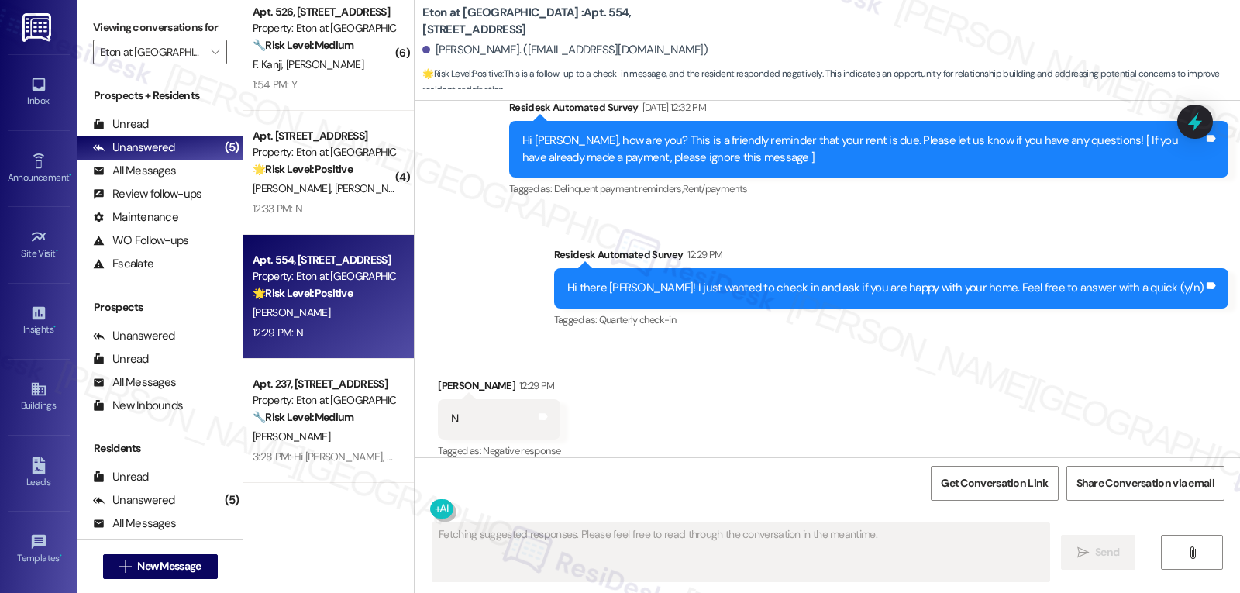
scroll to position [7885, 0]
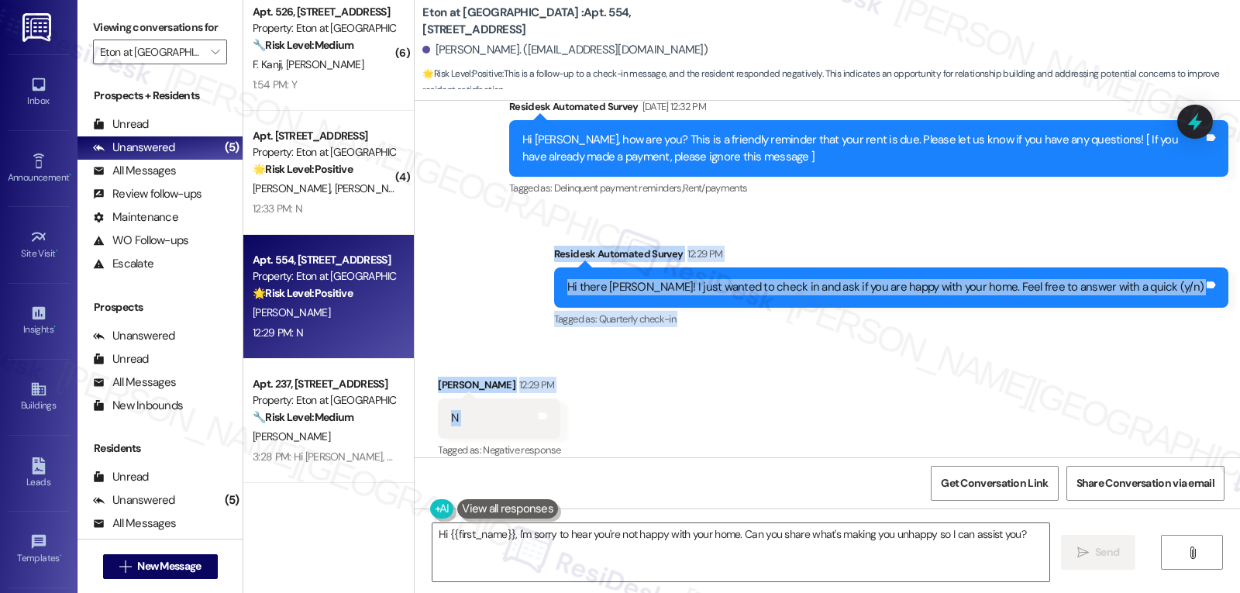
drag, startPoint x: 601, startPoint y: 236, endPoint x: 709, endPoint y: 419, distance: 212.3
click at [709, 419] on div "WO Opened request: Appliance -... Aug 03, 2021 at 7:34 AM Status : Complete Pri…" at bounding box center [827, 279] width 825 height 357
copy div "Residesk Automated Survey 12:29 PM Hi there Marithia! I just wanted to check in…"
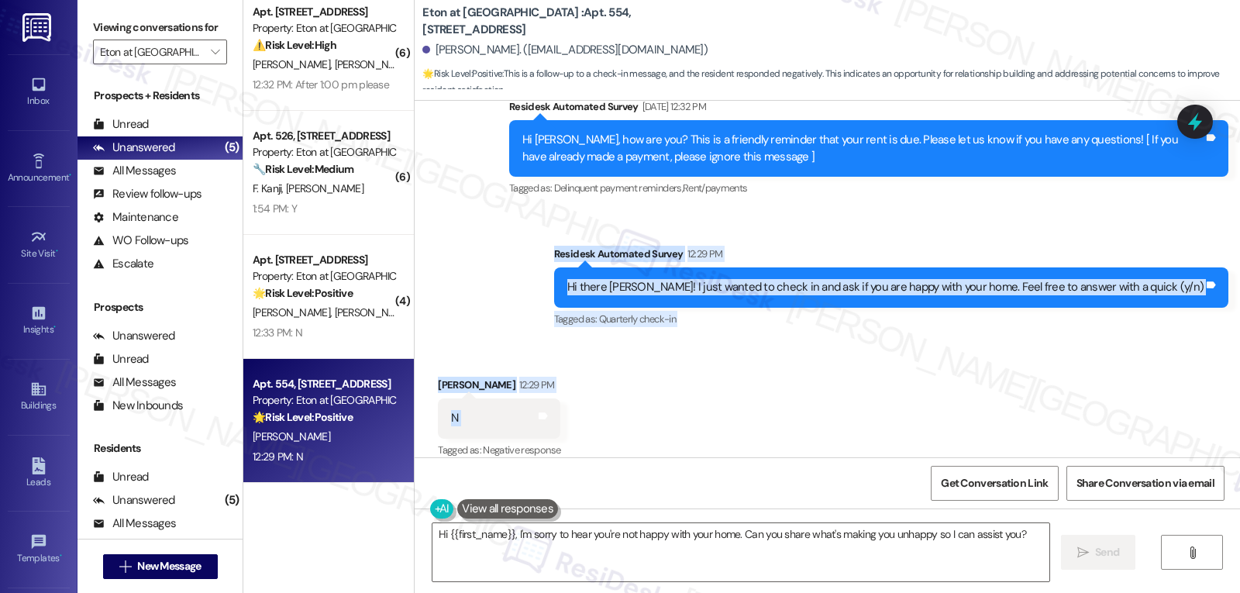
scroll to position [13, 0]
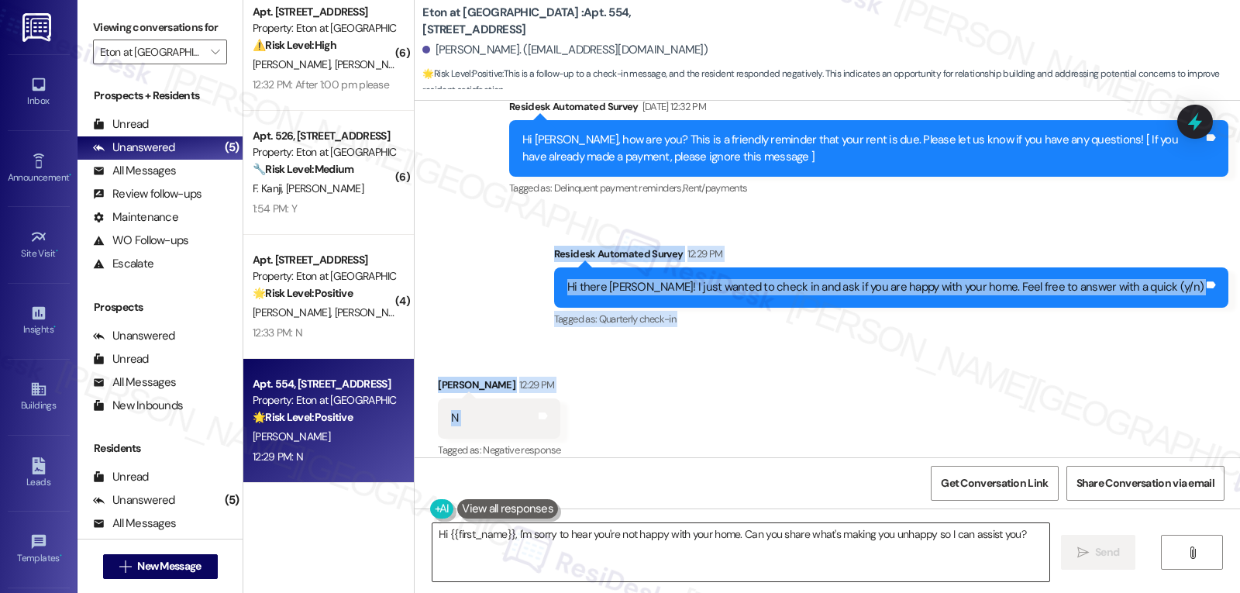
click at [732, 546] on textarea "Hi {{first_name}}, I'm sorry to hear you're not happy with your home. Can you s…" at bounding box center [740, 552] width 617 height 58
paste textarea "Thanks for your response, Marithia. I’m sorry to hear you're not happy with you…"
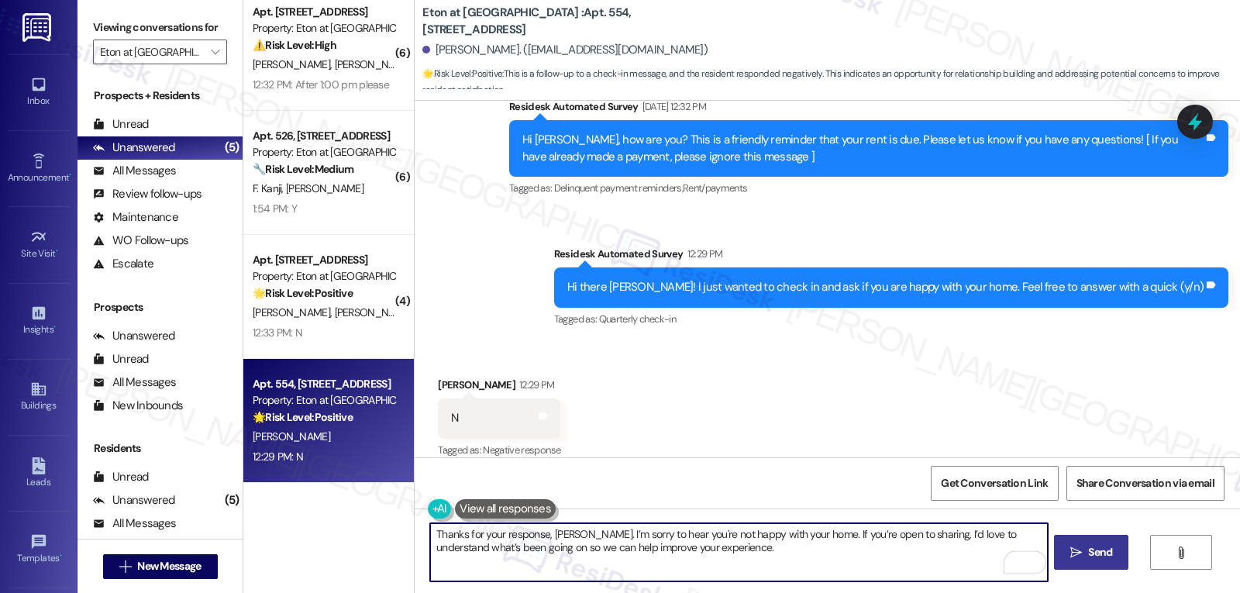
type textarea "Thanks for your response, Marithia. I’m sorry to hear you're not happy with you…"
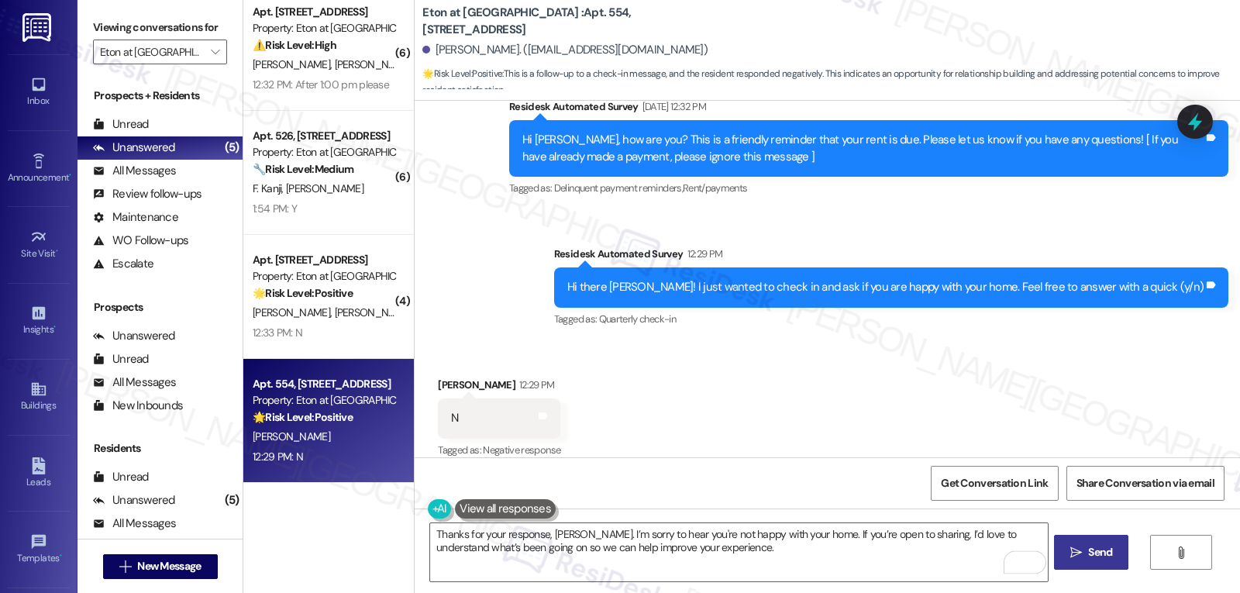
click at [1072, 550] on icon "" at bounding box center [1076, 552] width 12 height 12
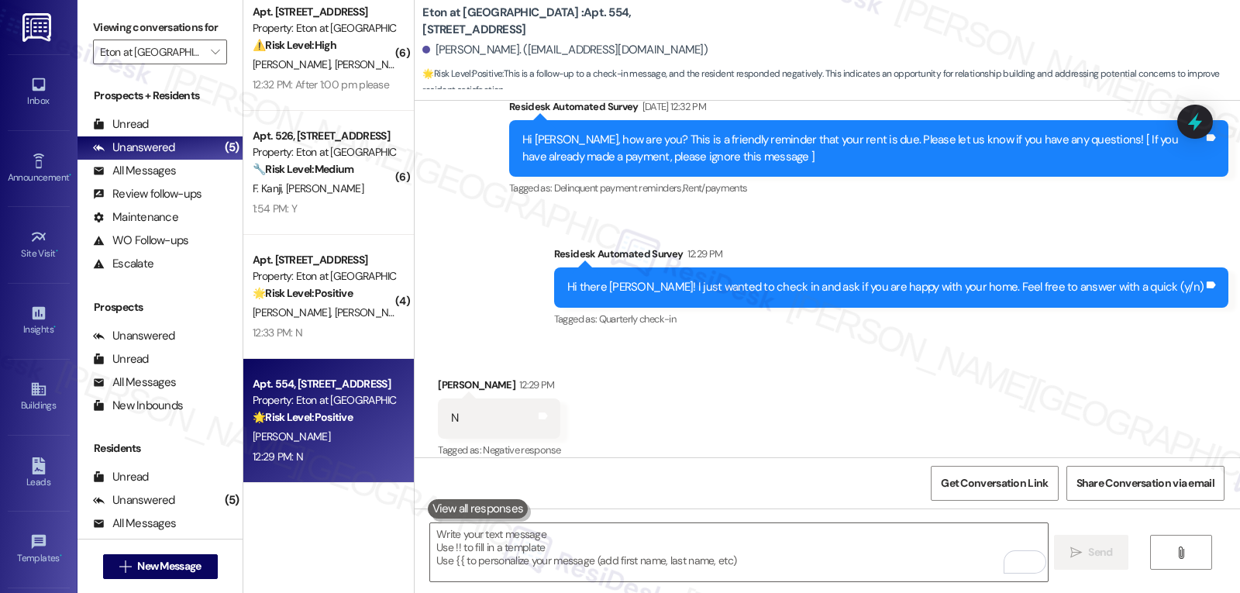
scroll to position [7884, 0]
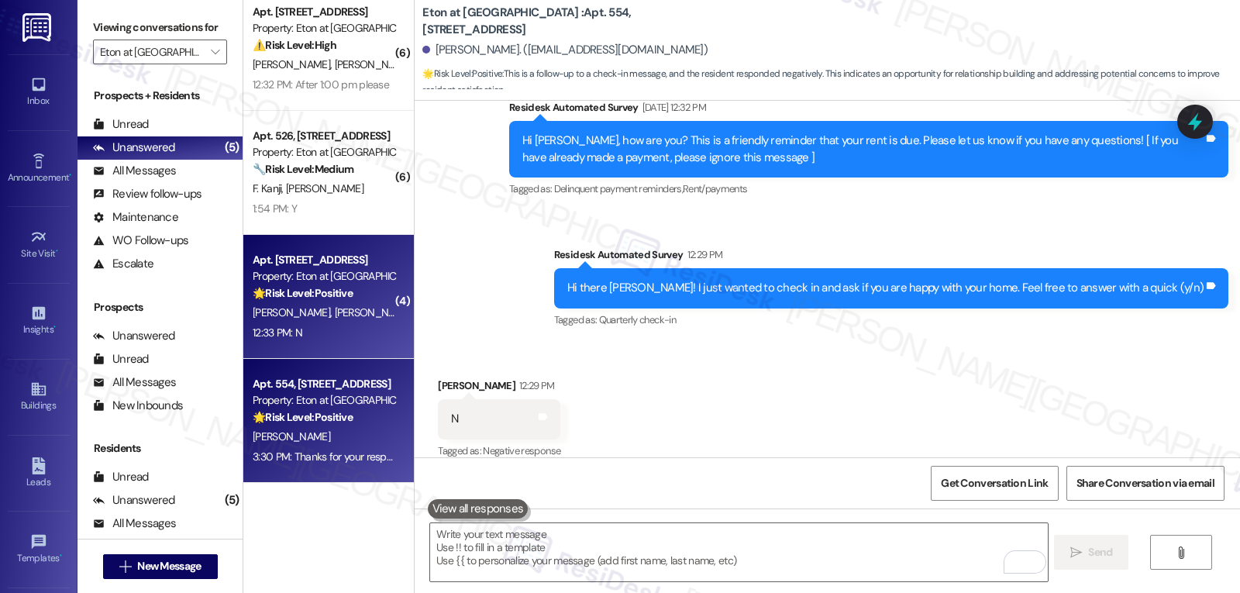
click at [303, 339] on div "12:33 PM: N 12:33 PM: N" at bounding box center [324, 332] width 146 height 19
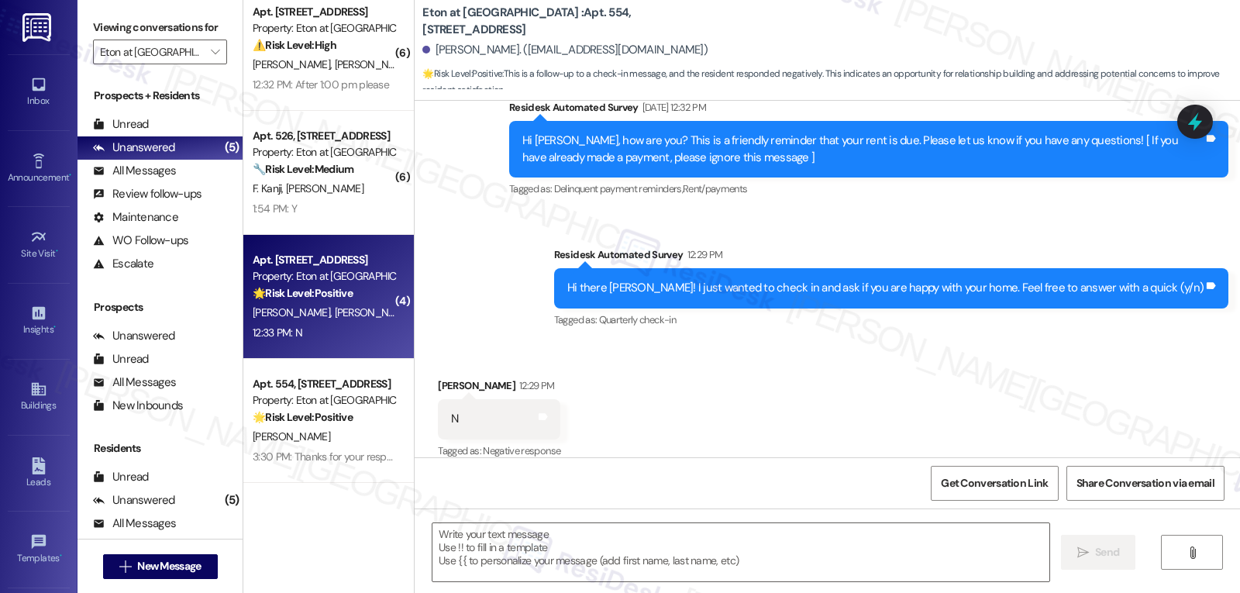
type textarea "Fetching suggested responses. Please feel free to read through the conversation…"
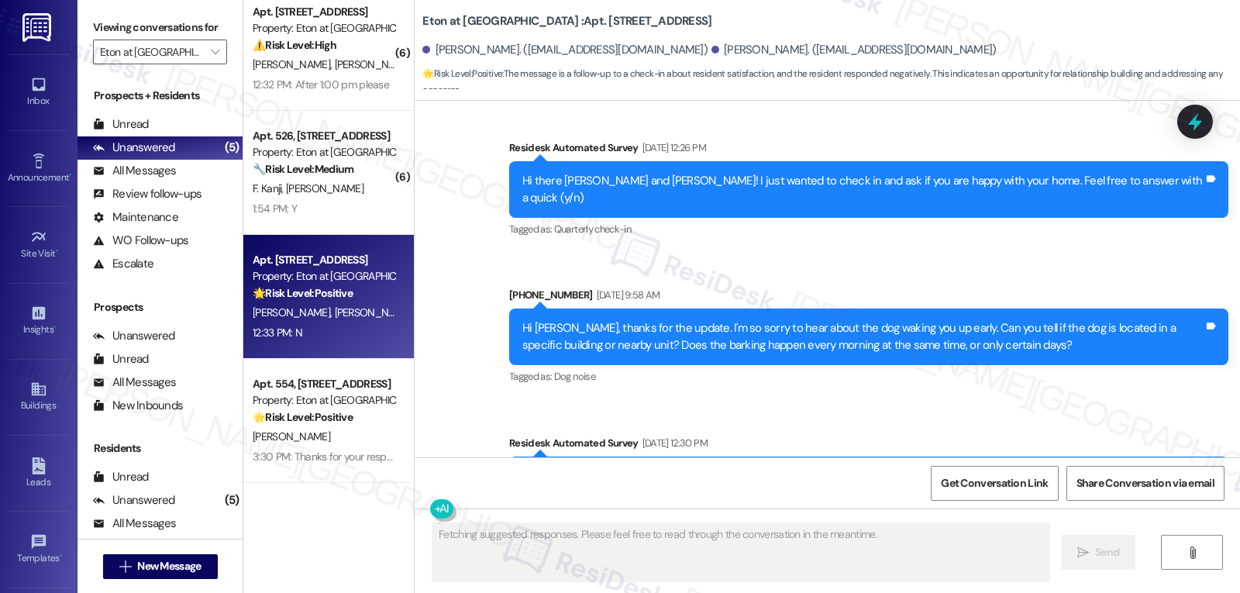
scroll to position [4788, 0]
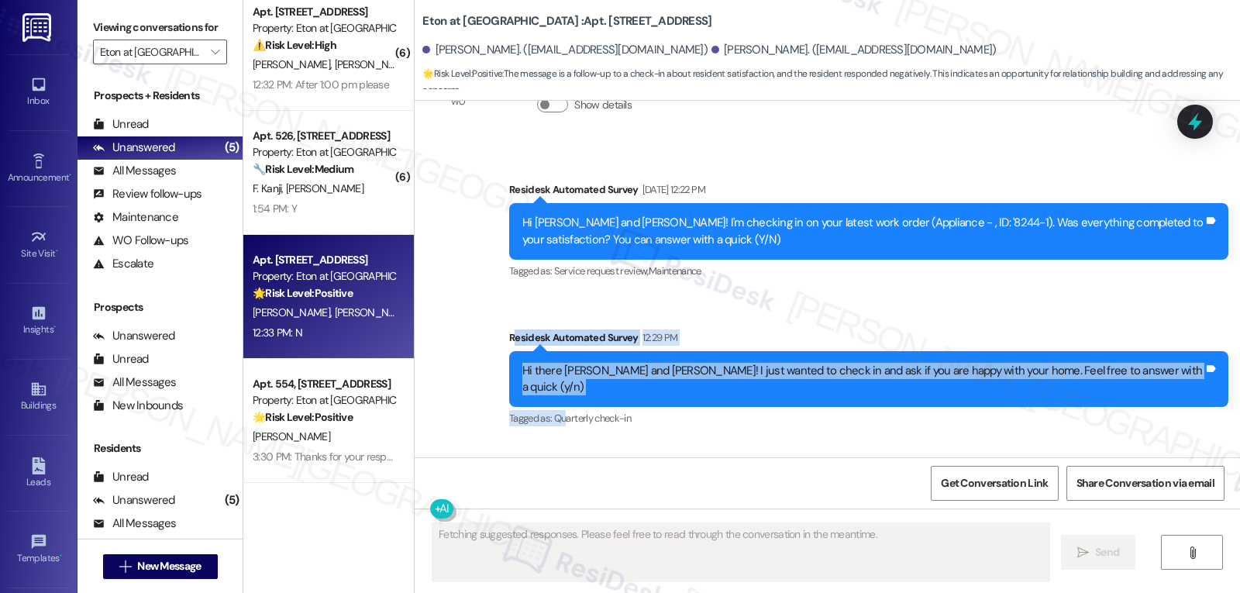
drag, startPoint x: 565, startPoint y: 238, endPoint x: 616, endPoint y: 292, distance: 74.6
click at [618, 329] on div "Residesk Automated Survey 12:29 PM Hi there Claire and Silvano! I just wanted t…" at bounding box center [868, 379] width 719 height 101
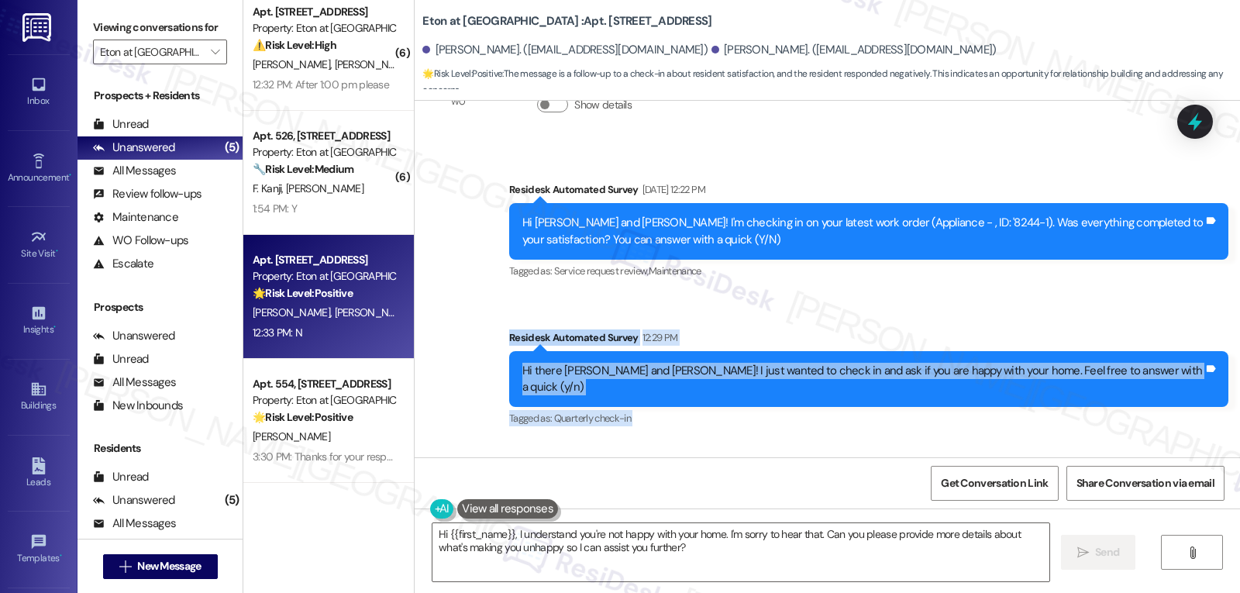
drag, startPoint x: 563, startPoint y: 241, endPoint x: 708, endPoint y: 432, distance: 240.1
click at [708, 432] on div "Lease started Mar 17, 2025 at 8:00 PM Announcement, sent via SMS (214) 518-7946…" at bounding box center [827, 279] width 825 height 357
copy div "Residesk Automated Survey 12:29 PM Hi there Claire and Silvano! I just wanted t…"
click at [688, 562] on textarea "Hi {{first_name}}, I understand you're not happy with your home. I'm sorry to h…" at bounding box center [740, 552] width 617 height 58
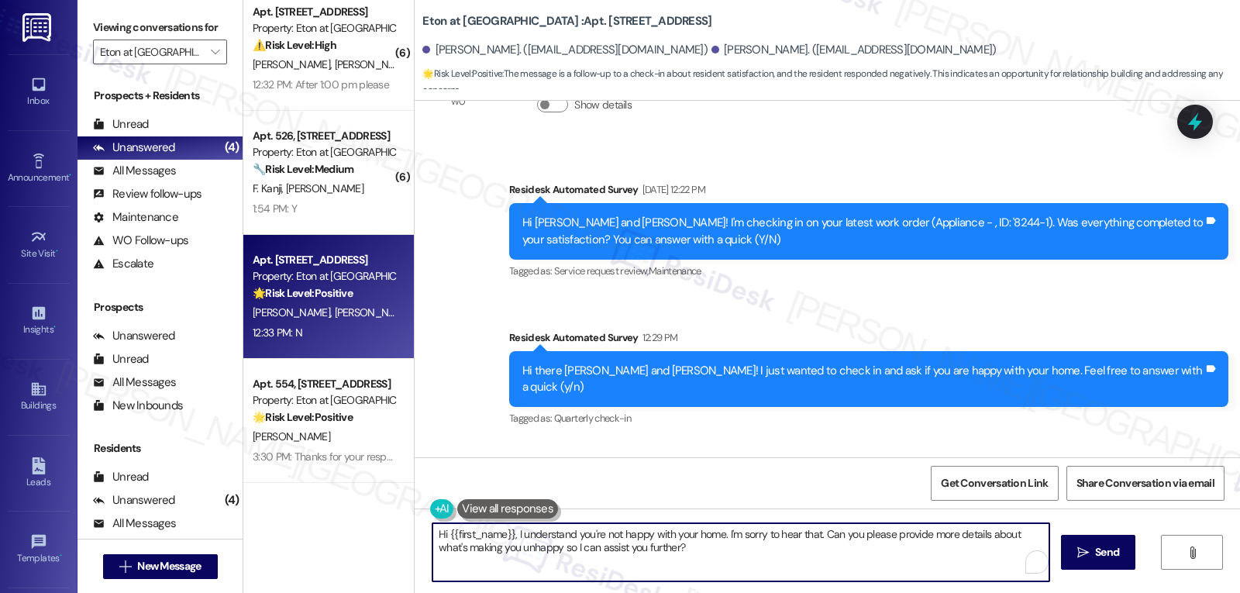
paste textarea "Claire and Silvano, thank you for your response. I’m sorry to hear you’re not f…"
drag, startPoint x: 485, startPoint y: 539, endPoint x: 435, endPoint y: 536, distance: 50.5
click at [435, 536] on textarea "Hi Claire and Silvano, thank you for your response. I’m sorry to hear you’re no…" at bounding box center [738, 552] width 617 height 58
click at [847, 563] on textarea "Hi Silvano, thank you for your response. I’m sorry to hear you’re not feeling h…" at bounding box center [738, 552] width 617 height 58
type textarea "Hi Silvano, thank you for your response. I’m sorry to hear you’re not feeling h…"
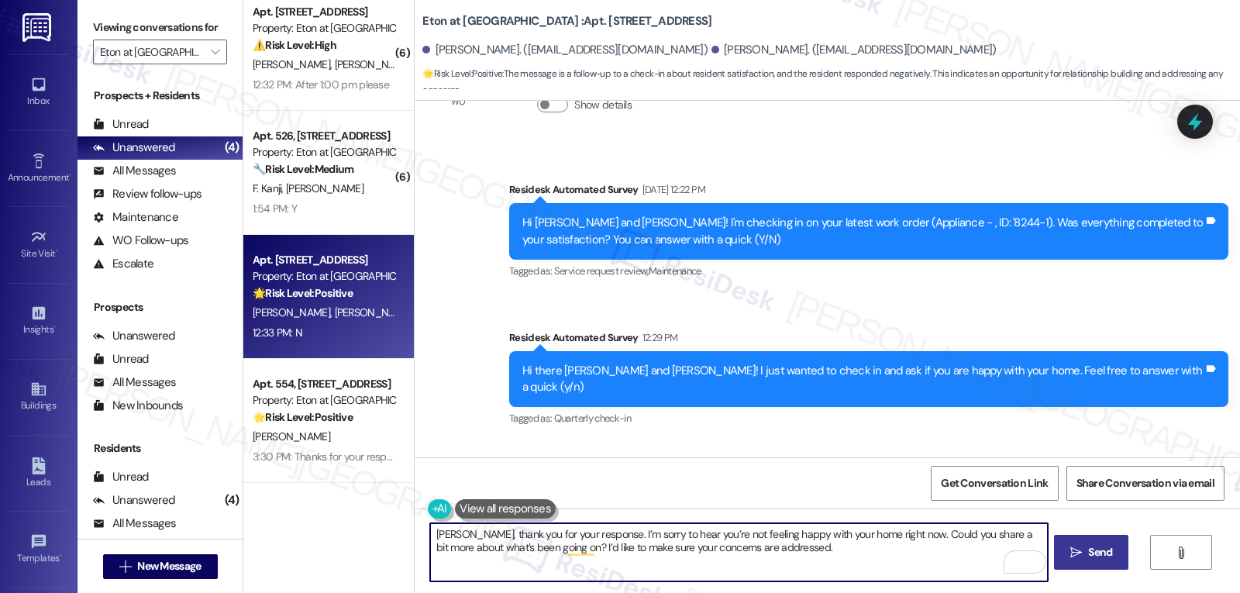
click at [1101, 560] on span "Send" at bounding box center [1100, 552] width 24 height 16
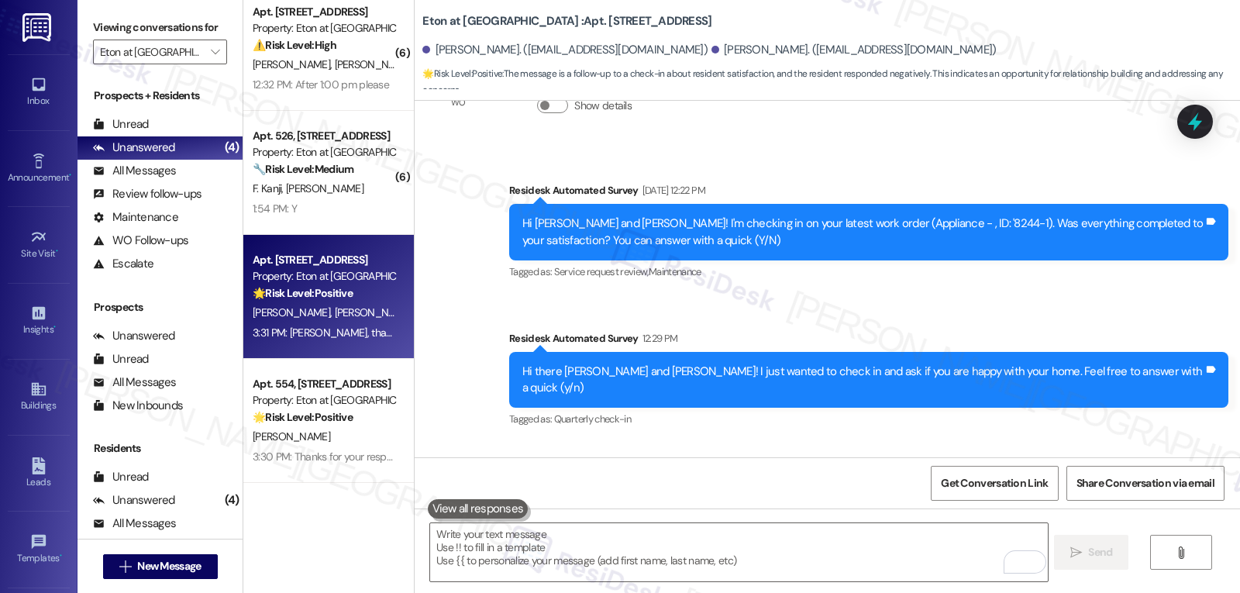
scroll to position [4912, 0]
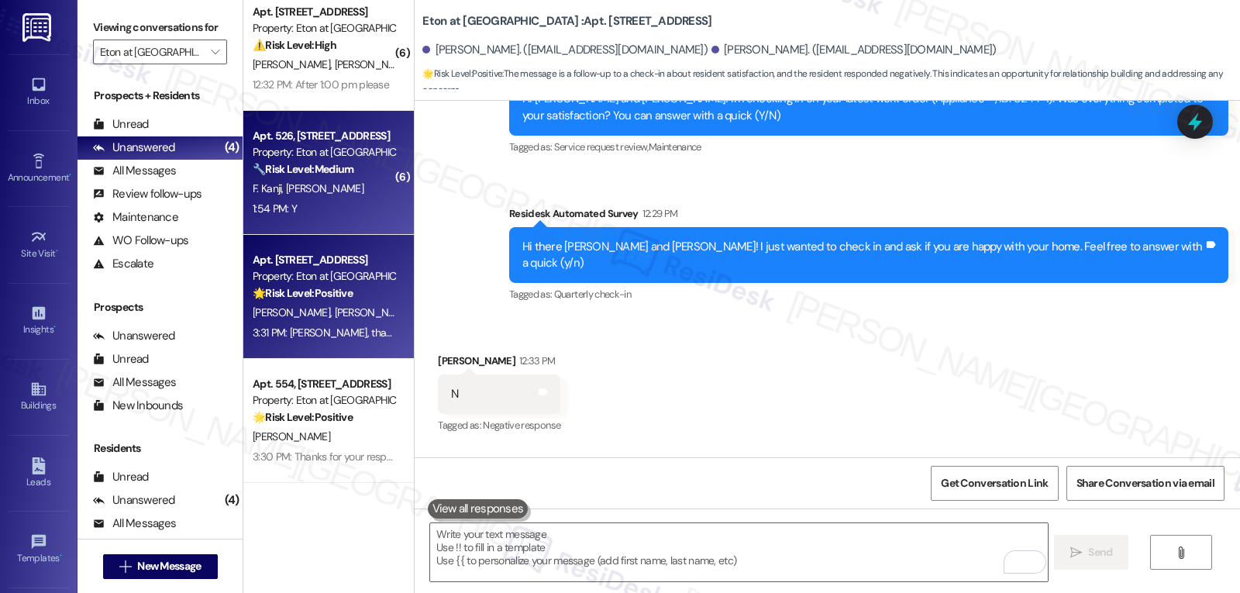
click at [354, 232] on div "Apt. 526, 6701 Eton Avenue Property: Eton at Warner Center 🔧 Risk Level: Medium…" at bounding box center [328, 173] width 171 height 124
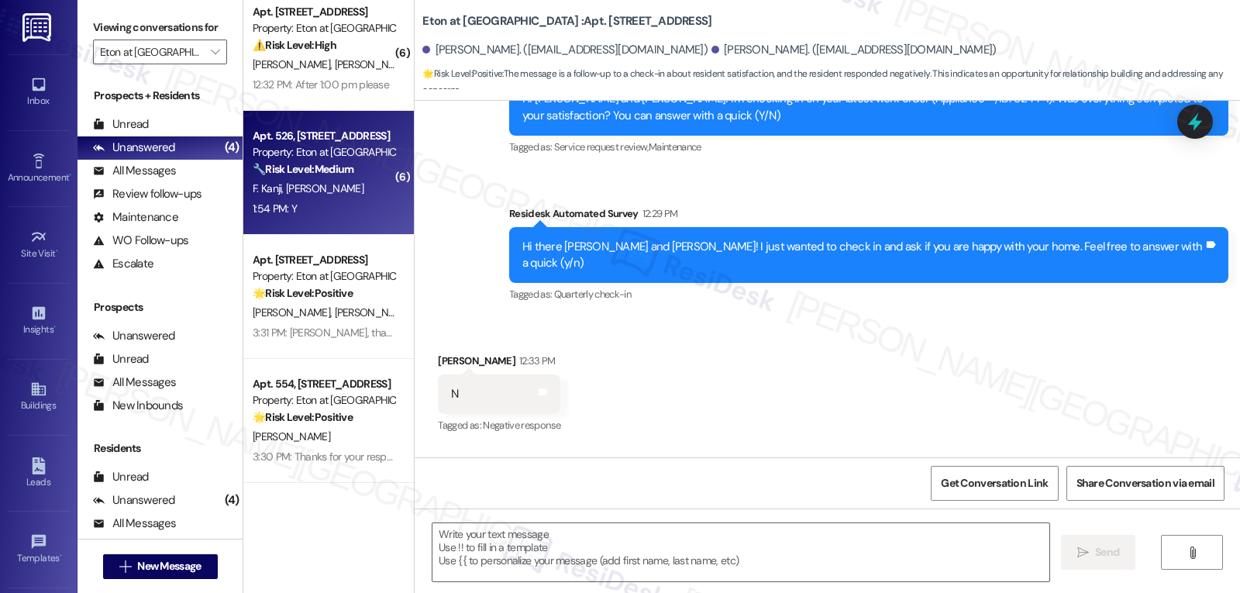
type textarea "Fetching suggested responses. Please feel free to read through the conversation…"
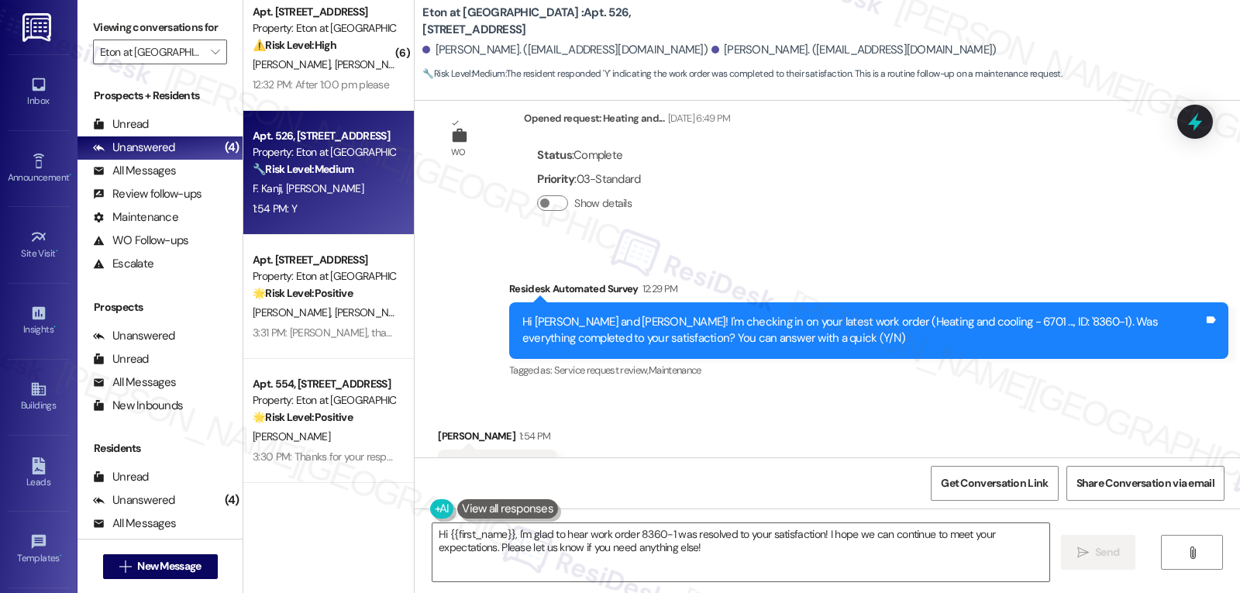
scroll to position [5502, 0]
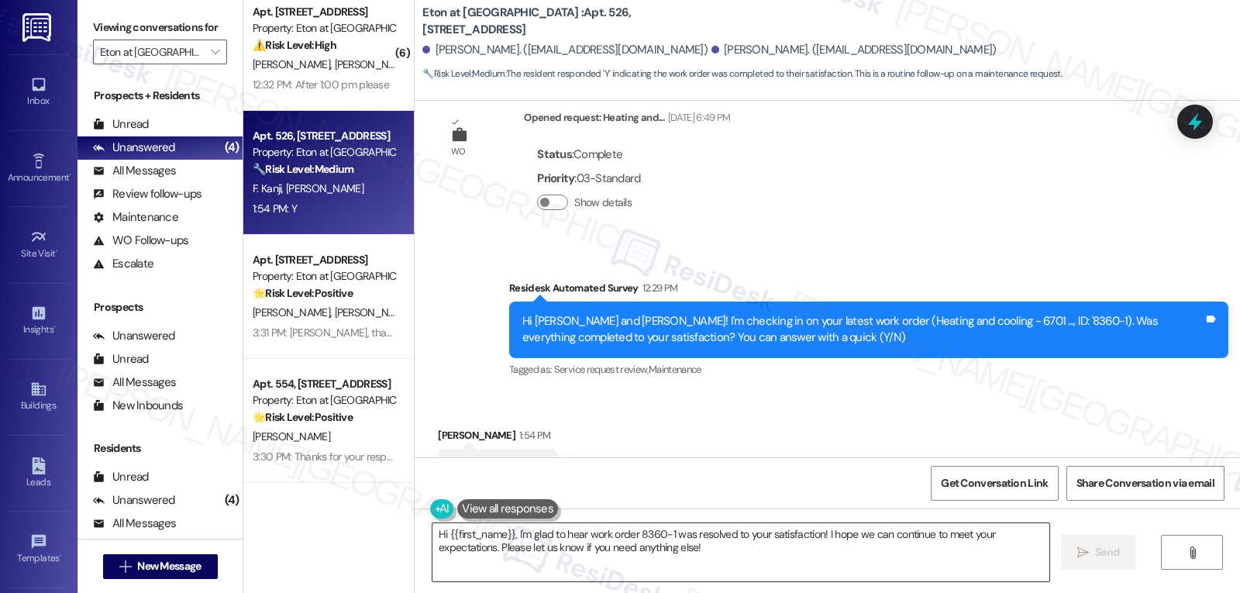
click at [742, 562] on textarea "Hi {{first_name}}, I'm glad to hear work order 8360-1 was resolved to your sati…" at bounding box center [740, 552] width 617 height 58
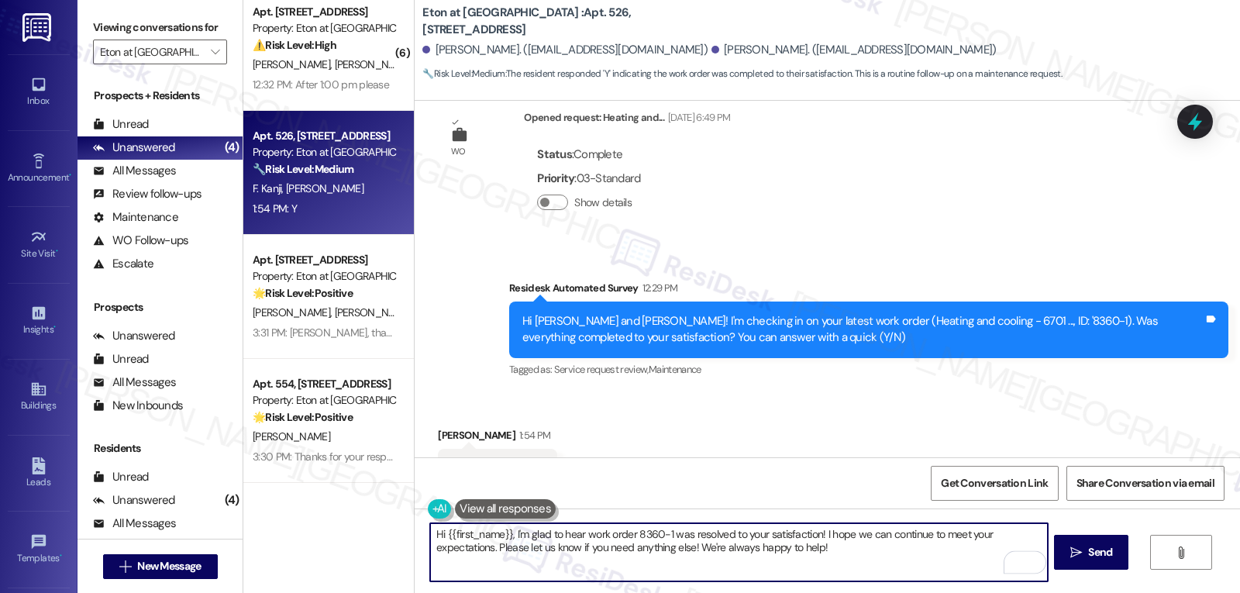
click at [502, 536] on textarea "Hi {{first_name}}, I'm glad to hear work order 8360-1 was resolved to your sati…" at bounding box center [738, 552] width 617 height 58
click at [801, 554] on textarea "Hi Salah, I'm glad to hear work order 8360-1 was resolved to your satisfaction!…" at bounding box center [738, 552] width 617 height 58
type textarea "Hi Salah, I'm glad to hear work order 8360-1 was resolved to your satisfaction!…"
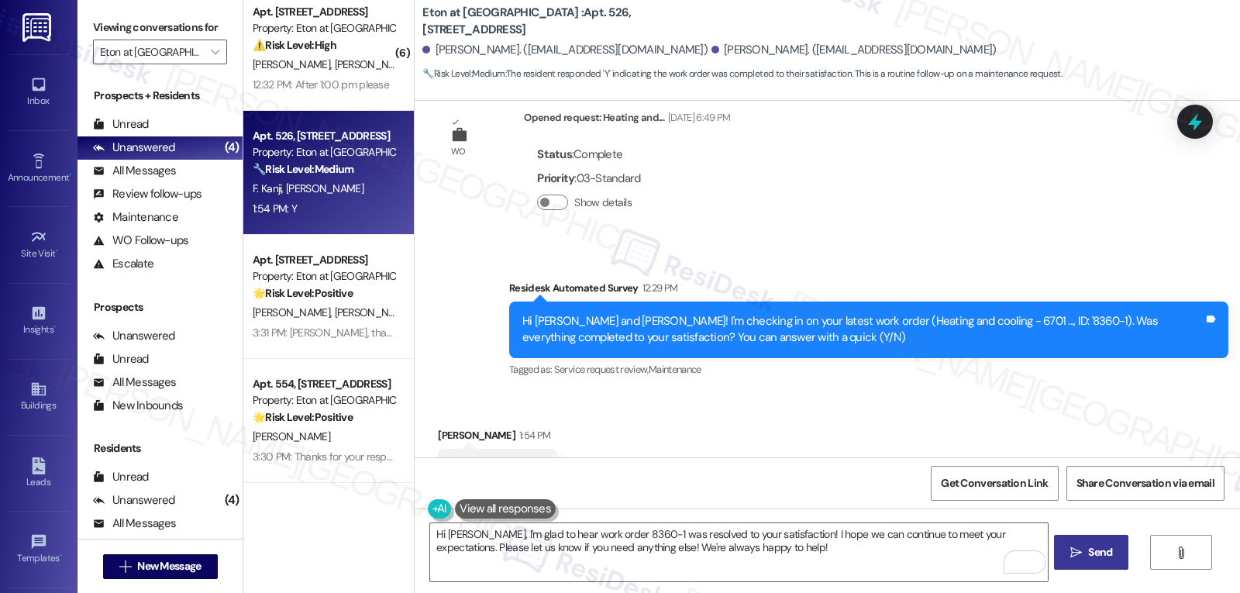
click at [1094, 546] on span "Send" at bounding box center [1100, 552] width 24 height 16
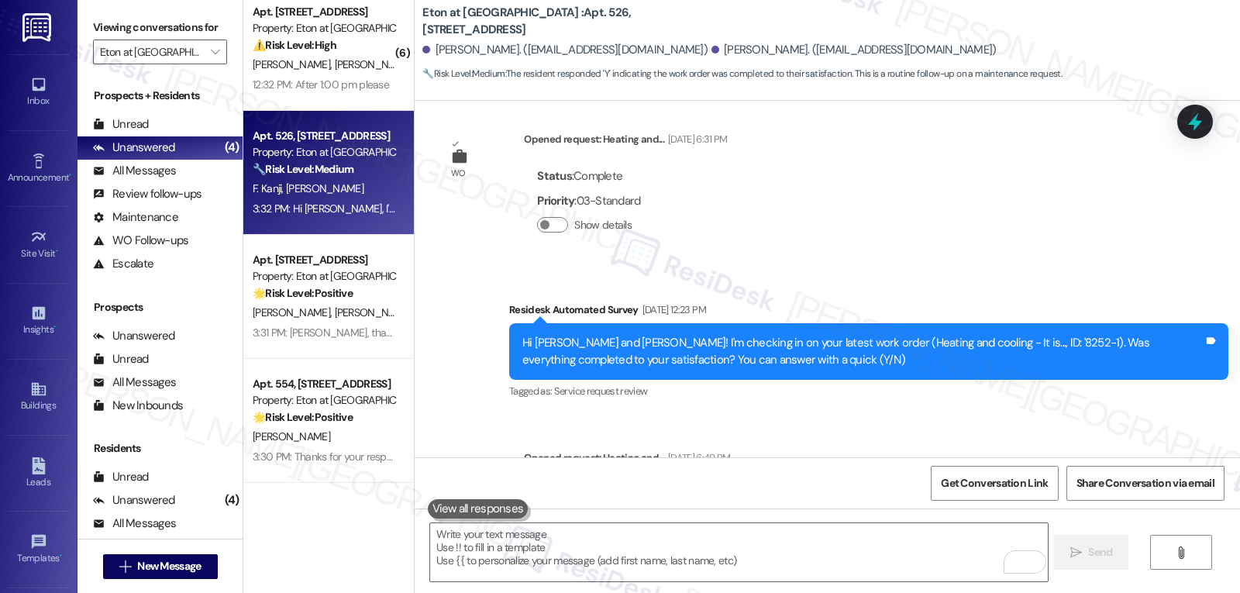
scroll to position [5627, 0]
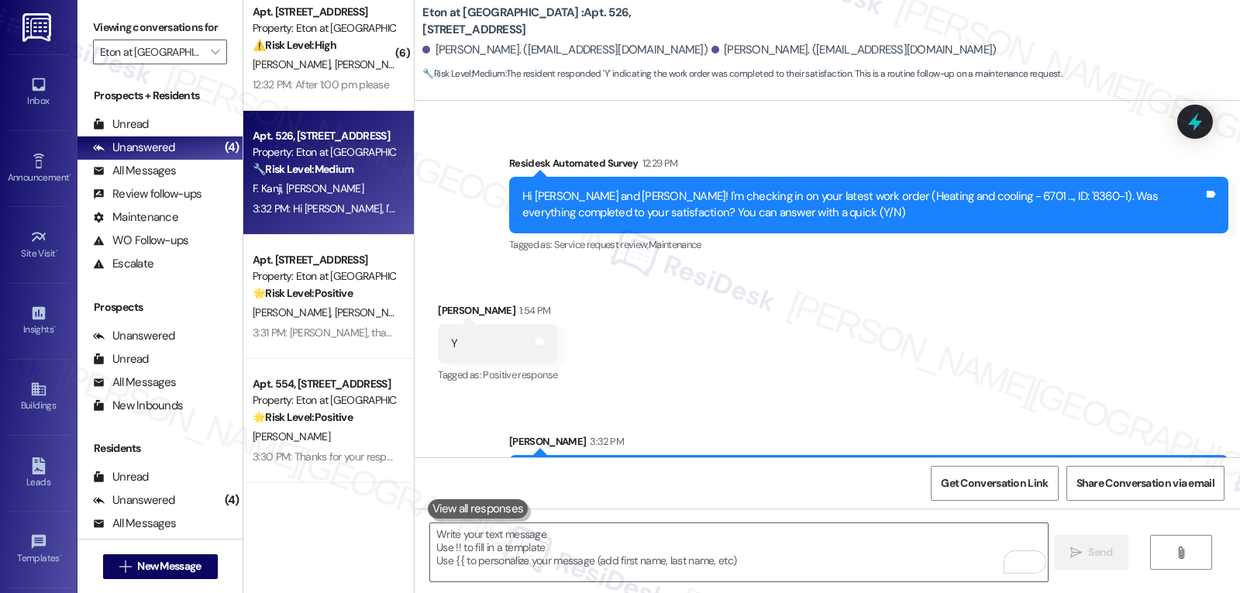
drag, startPoint x: 540, startPoint y: 558, endPoint x: 547, endPoint y: 508, distance: 50.1
click at [541, 526] on textarea "To enrich screen reader interactions, please activate Accessibility in Grammarl…" at bounding box center [738, 552] width 617 height 58
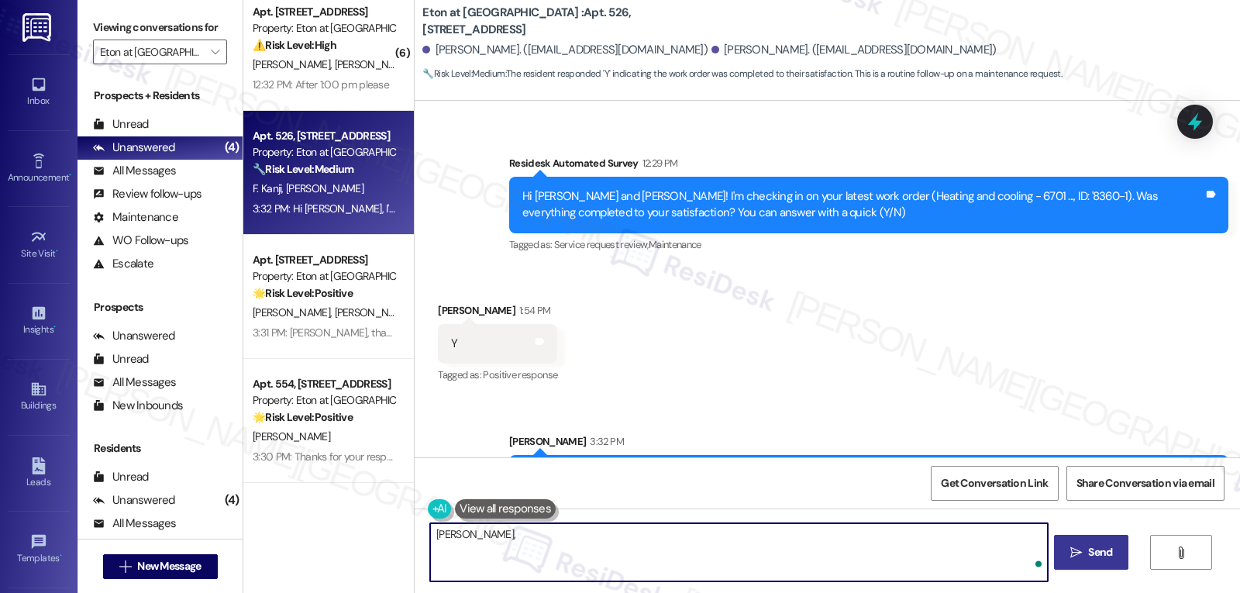
paste textarea "how’s everything going for you at {{property}}? Has it met your expectations so…"
type textarea "Salah, how’s everything going for you at {{property}}? Has it met your expectat…"
click at [1090, 566] on button " Send" at bounding box center [1091, 552] width 75 height 35
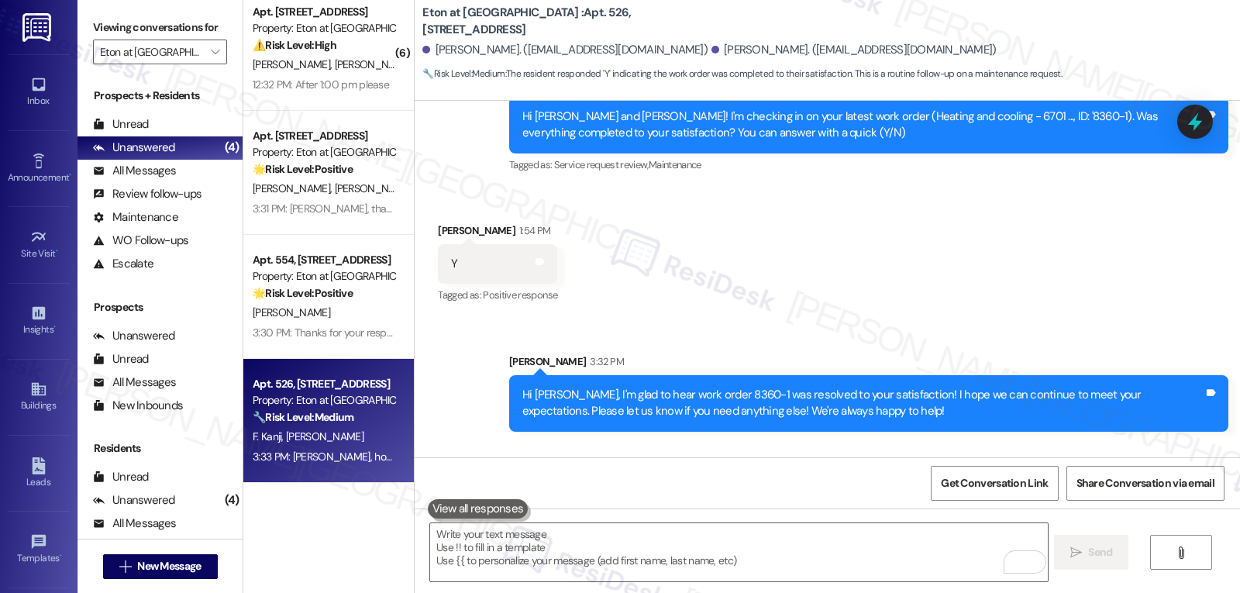
scroll to position [5735, 0]
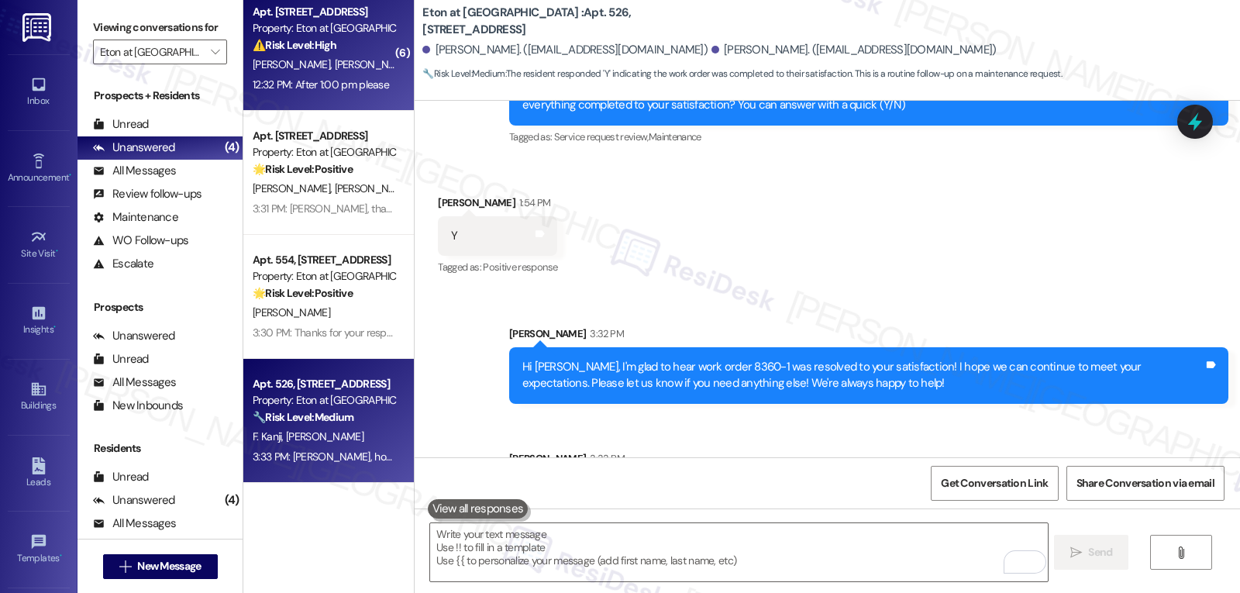
click at [284, 81] on div "12:32 PM: After 1:00 pm please 12:32 PM: After 1:00 pm please" at bounding box center [321, 85] width 136 height 14
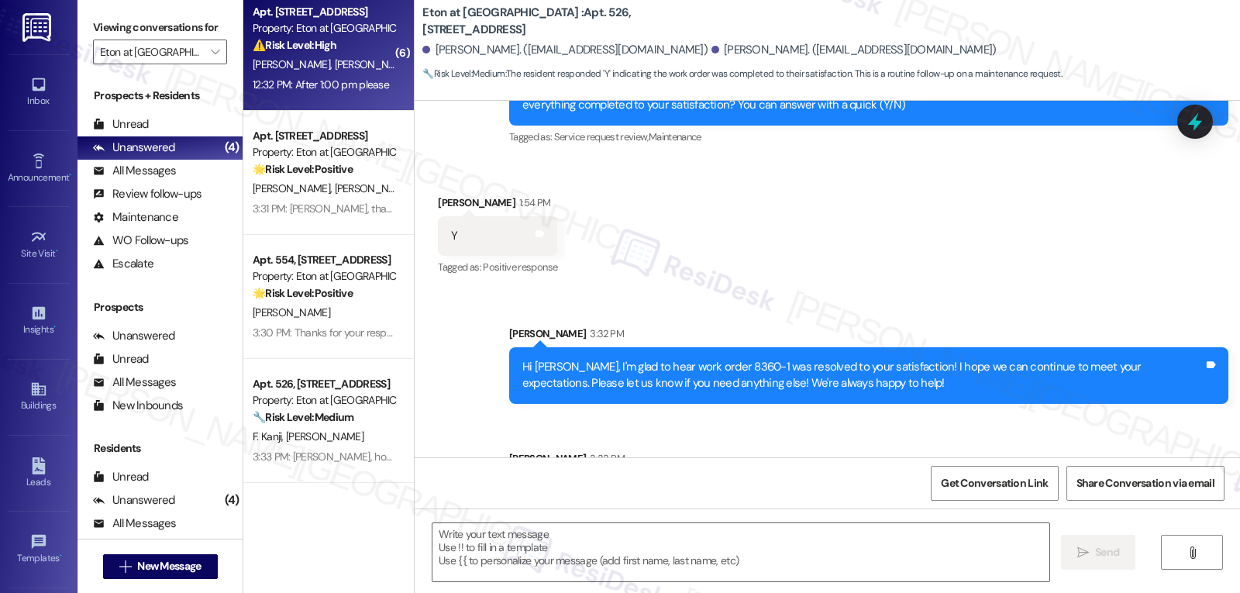
type textarea "Fetching suggested responses. Please feel free to read through the conversation…"
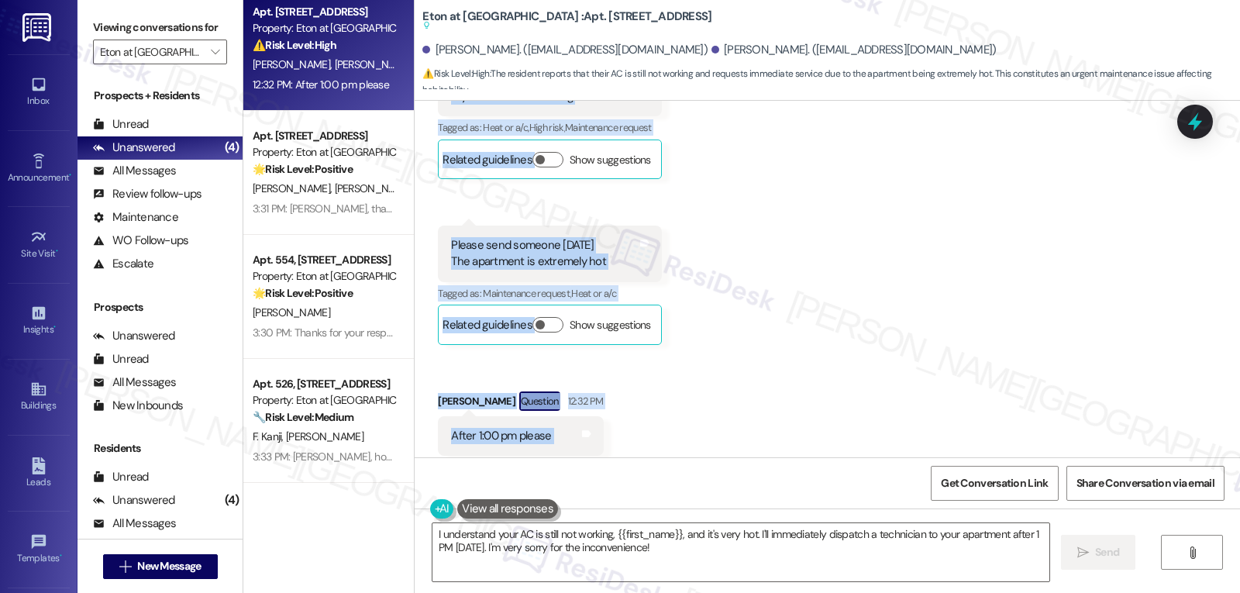
scroll to position [5533, 0]
drag, startPoint x: 490, startPoint y: 194, endPoint x: 784, endPoint y: 474, distance: 405.7
click at [784, 474] on div "WO Opened request: Appliance -... Jan 31, 2022 at 9:55 AM Status : Complete Pri…" at bounding box center [827, 397] width 825 height 593
copy div "Residesk Automated Survey 12:29 PM Hi Maria and Gregorio! I'm checking in on yo…"
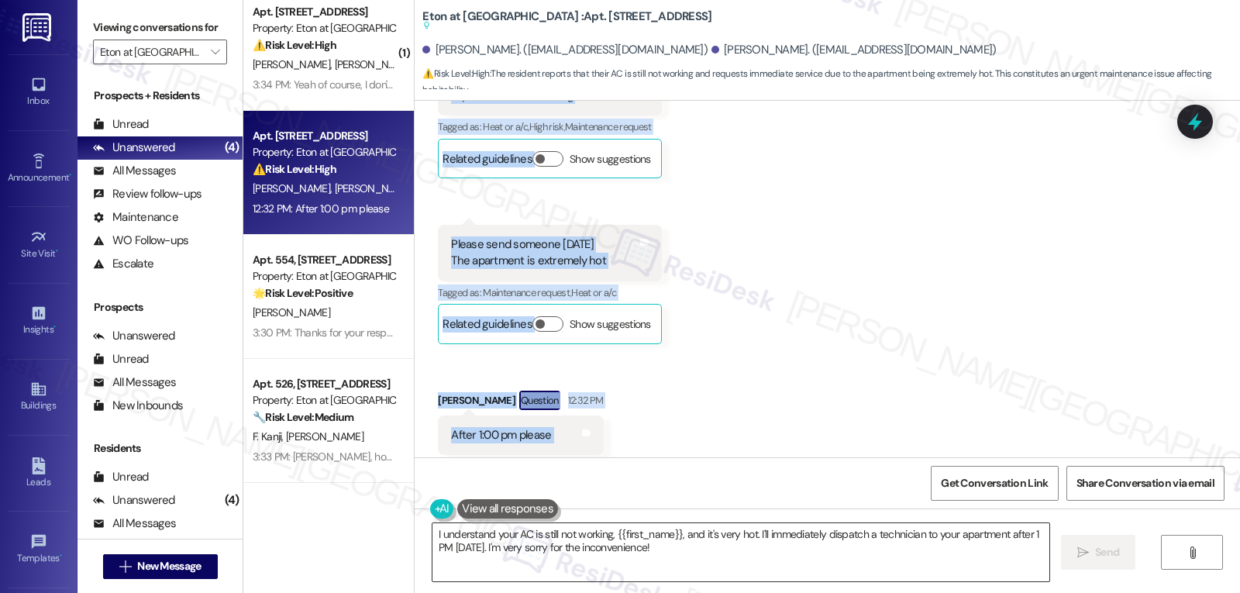
click at [660, 563] on textarea "I understand your AC is still not working, {{first_name}}, and it's very hot. I…" at bounding box center [740, 552] width 617 height 58
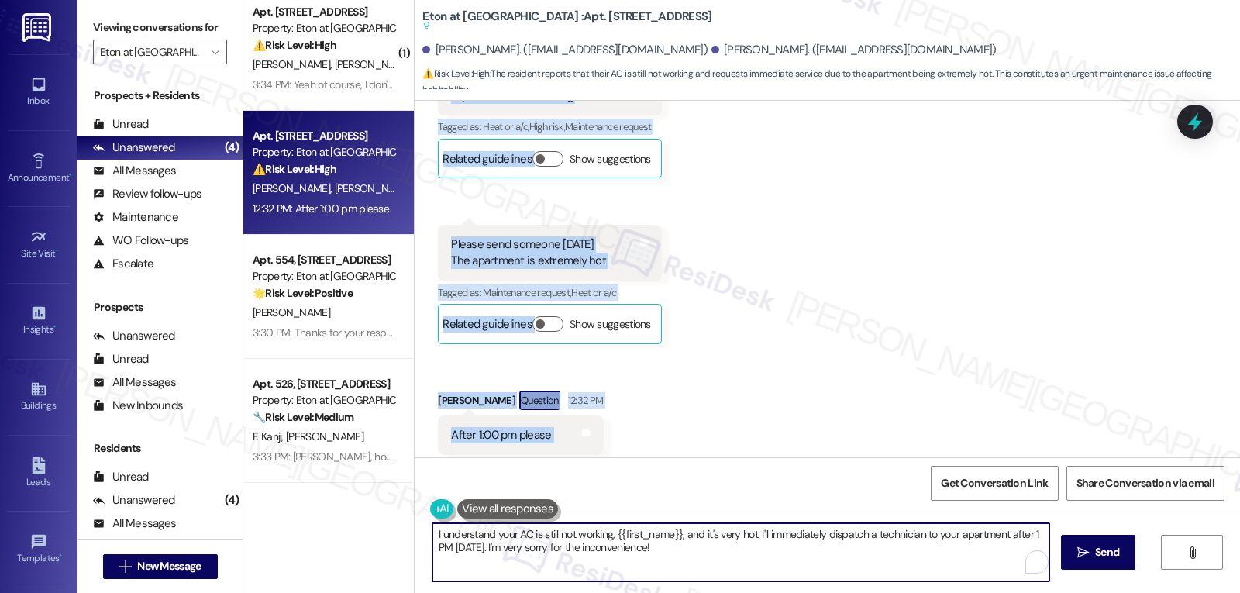
paste textarea "Thanks for the update—I'm really sorry your AC still isn’t working, especially …"
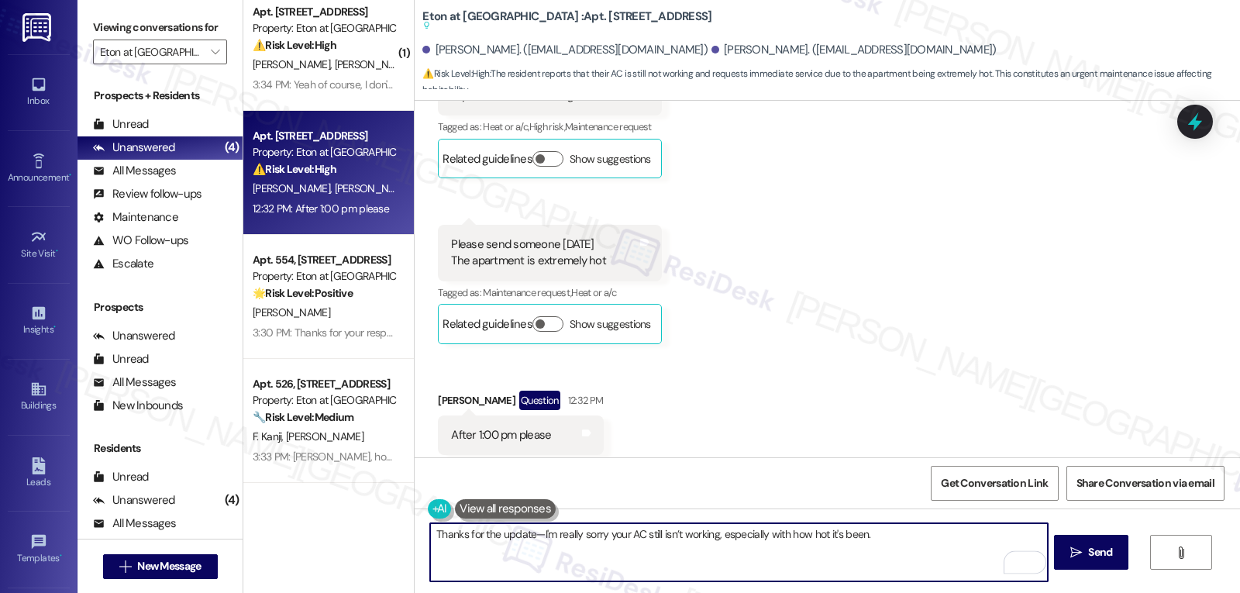
click at [529, 537] on textarea "Thanks for the update—I'm really sorry your AC still isn’t working, especially …" at bounding box center [738, 552] width 617 height 58
click at [922, 531] on textarea "Thanks for the update, Gregorio. I'm really sorry your AC still isn’t working, …" at bounding box center [738, 552] width 617 height 58
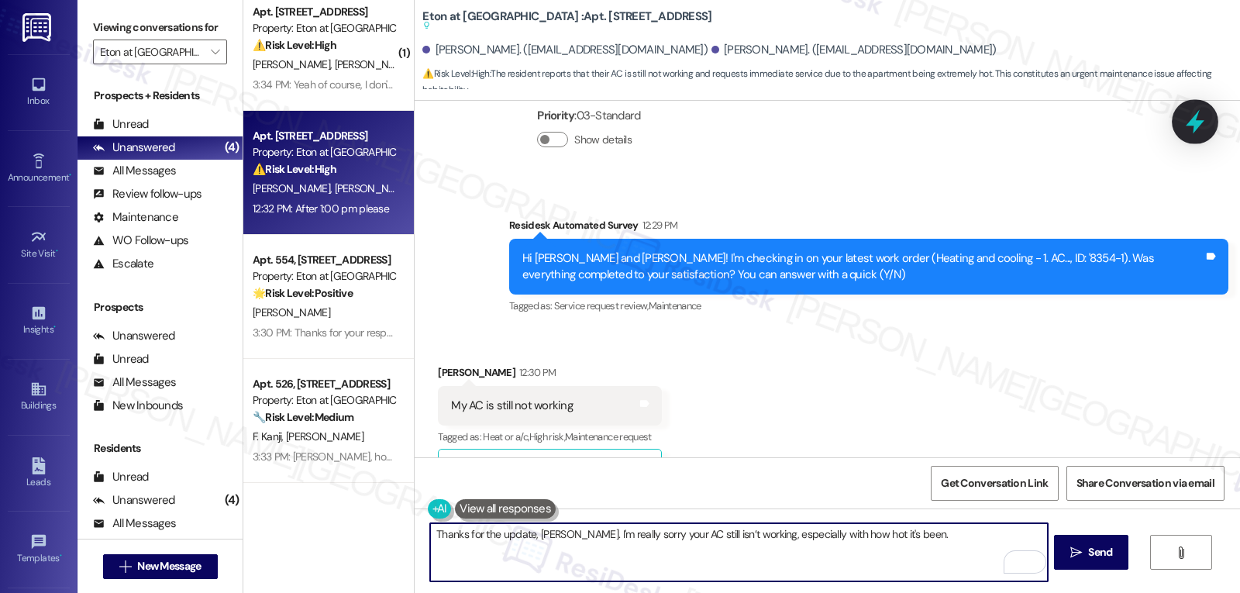
type textarea "Thanks for the update, Gregorio. I'm really sorry your AC still isn’t working, …"
click at [1187, 124] on icon at bounding box center [1195, 122] width 26 height 26
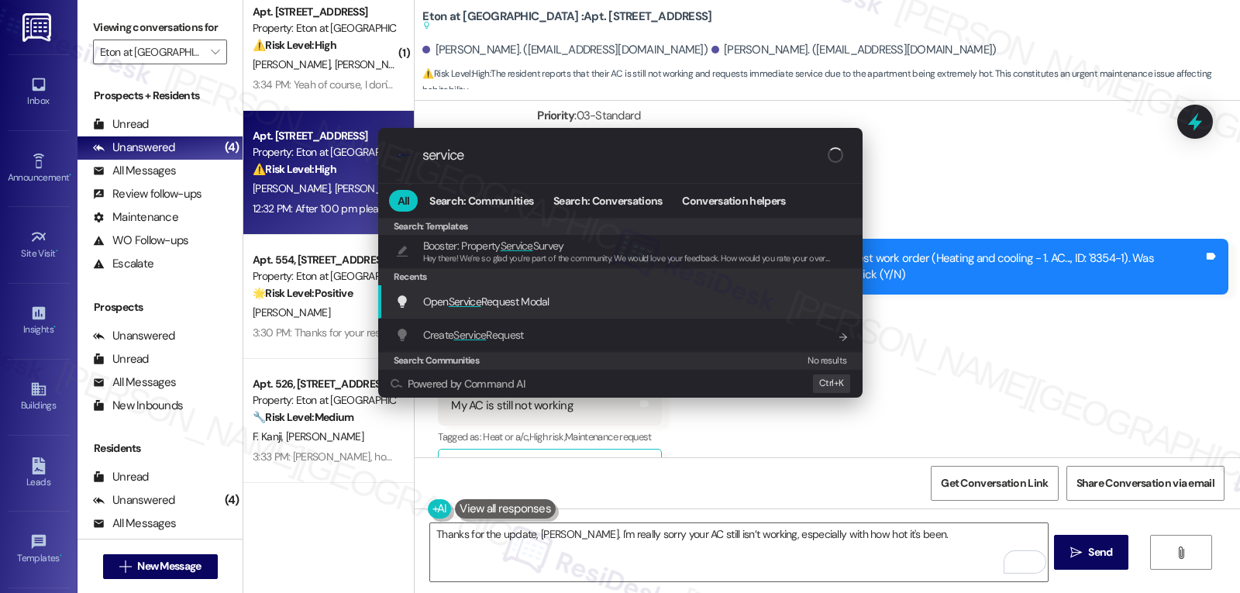
type input "service"
click at [532, 310] on span "Open Service Request Modal" at bounding box center [486, 301] width 126 height 17
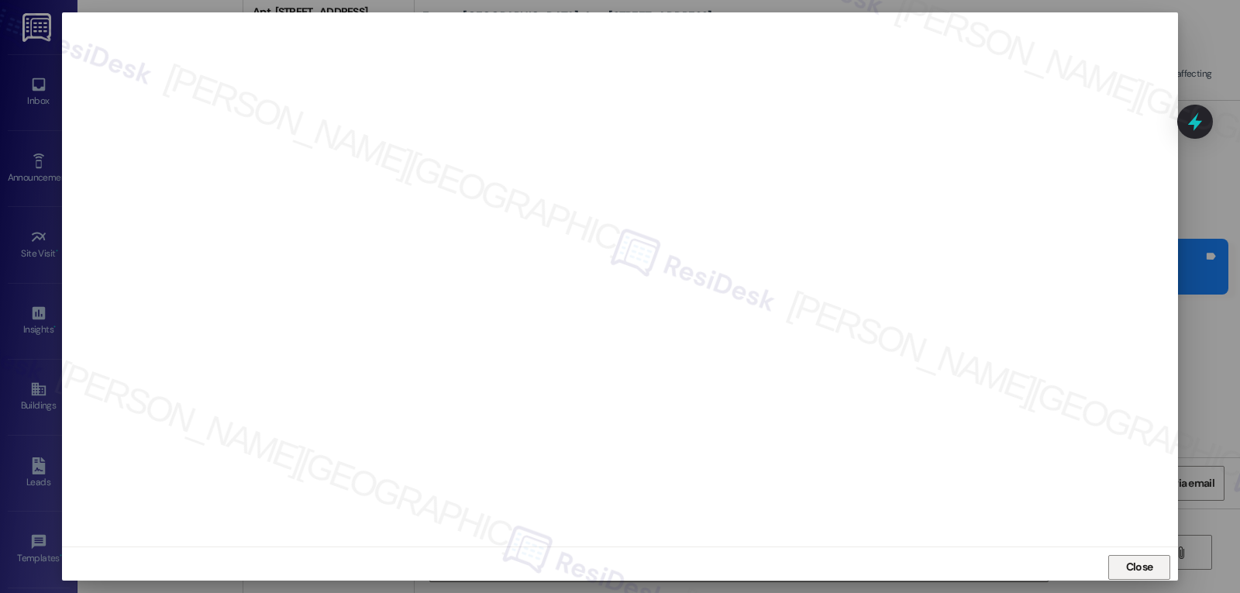
click at [1136, 563] on span "Close" at bounding box center [1139, 567] width 27 height 16
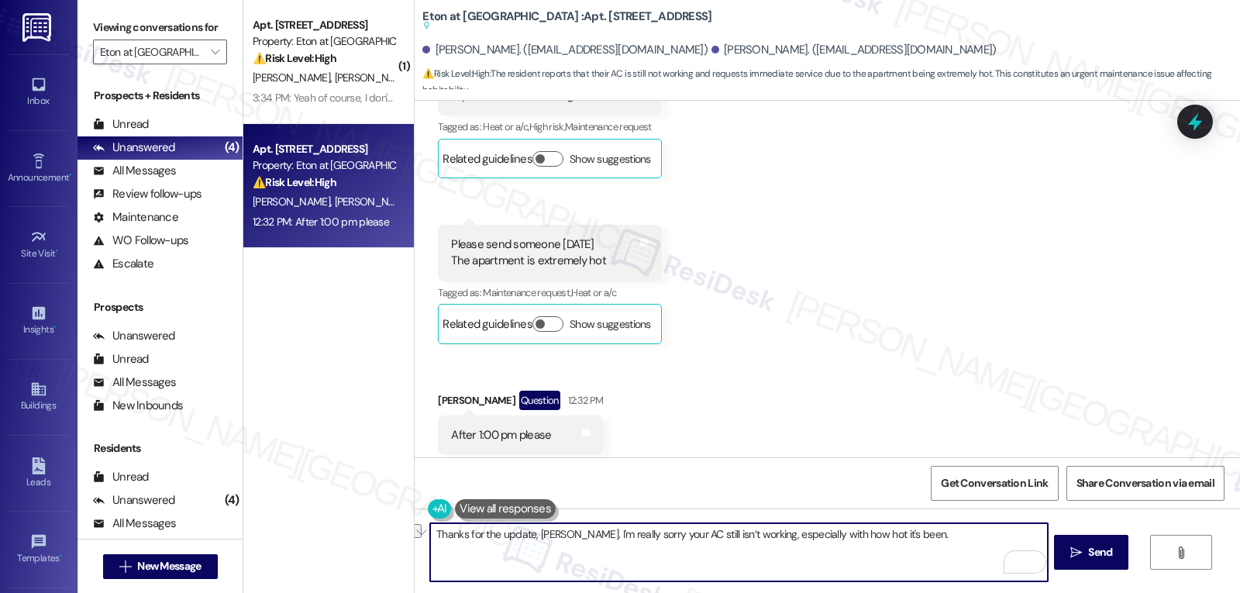
scroll to position [0, 0]
drag, startPoint x: 919, startPoint y: 536, endPoint x: 574, endPoint y: 553, distance: 346.1
click at [574, 553] on textarea "Thanks for the update, Gregorio. I'm really sorry your AC still isn’t working, …" at bounding box center [738, 552] width 617 height 58
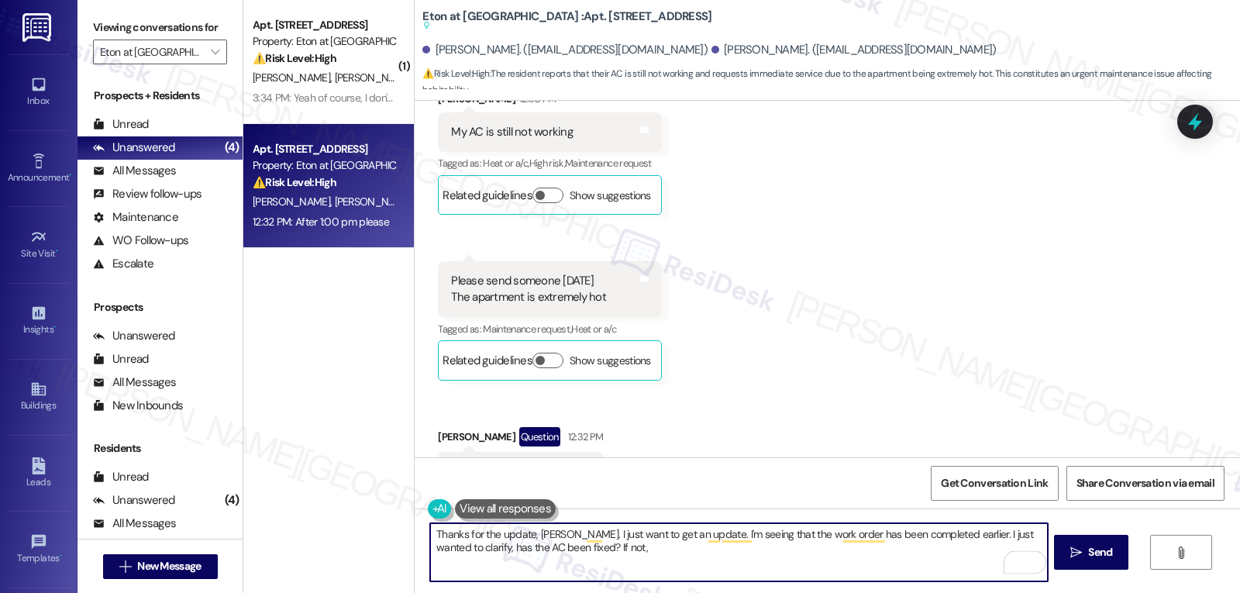
scroll to position [5533, 0]
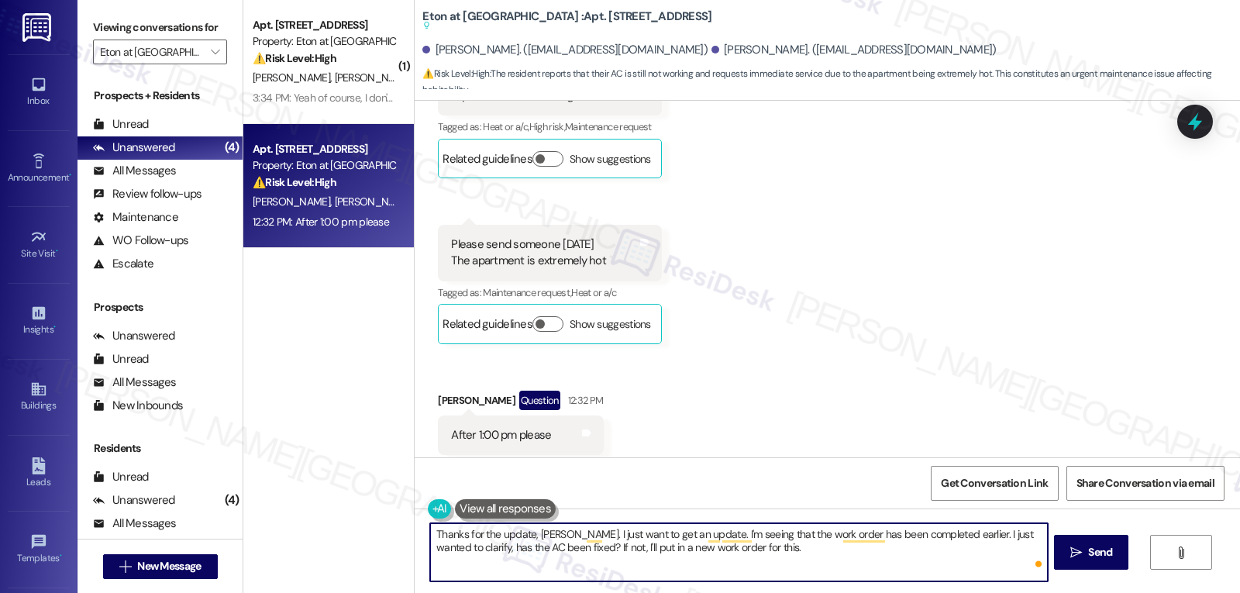
type textarea "Thanks for the update, Gregorio. I just want to get an update. I'm seeing that …"
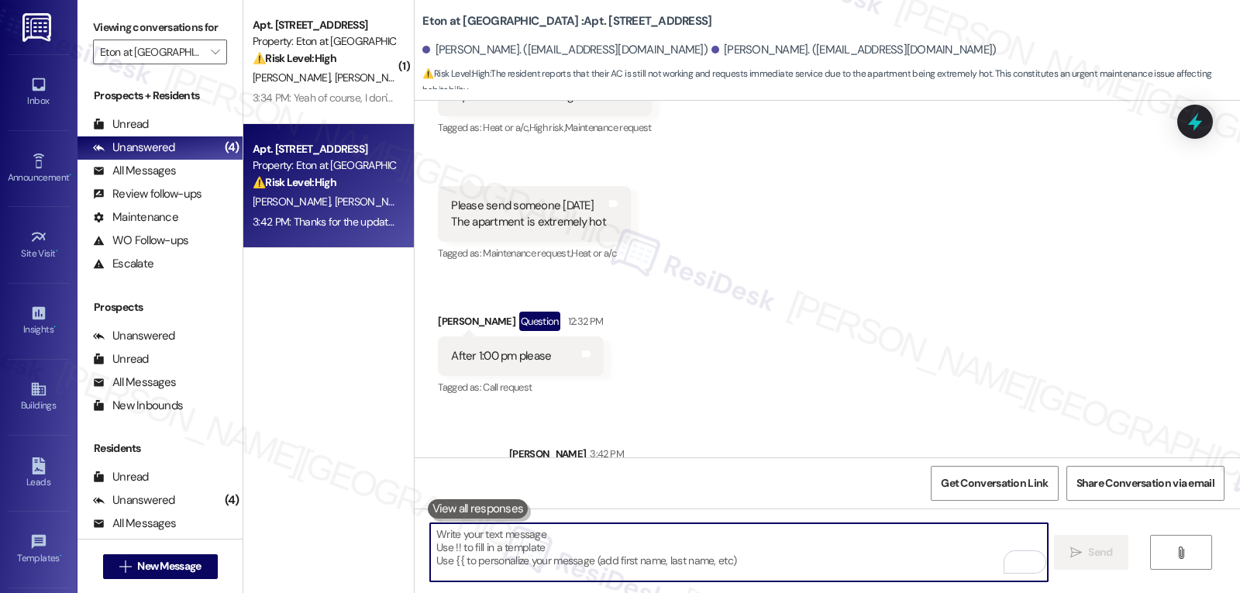
scroll to position [5578, 0]
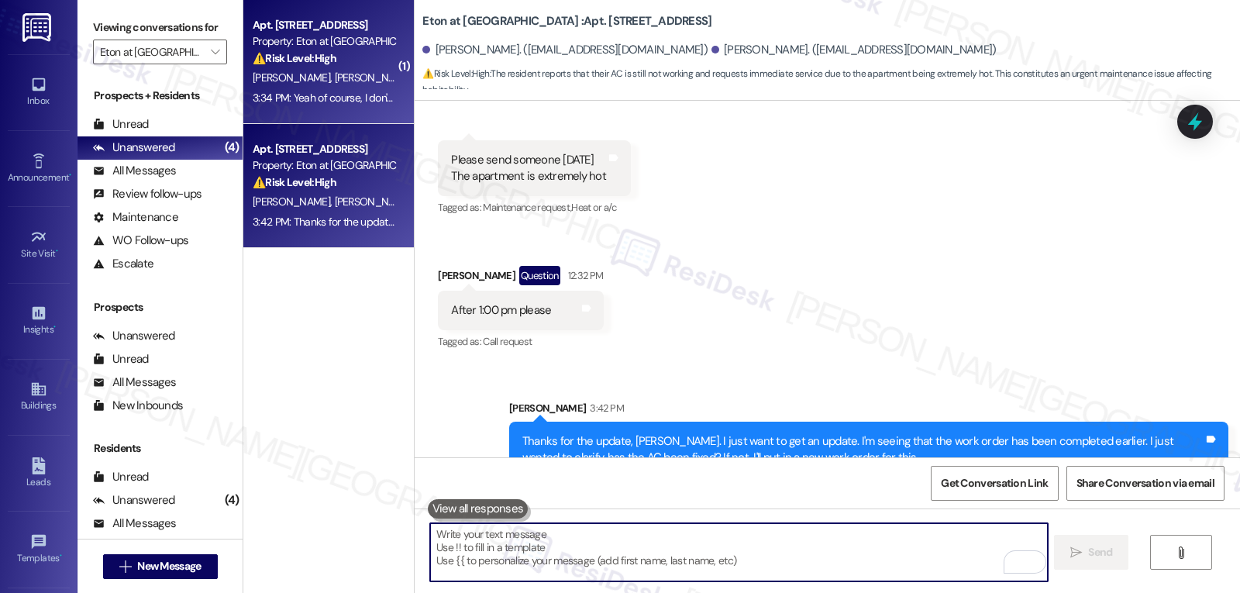
click at [374, 101] on div "3:34 PM: Yeah of course, I don't know what's going on on our shower, we are loo…" at bounding box center [1237, 98] width 1969 height 14
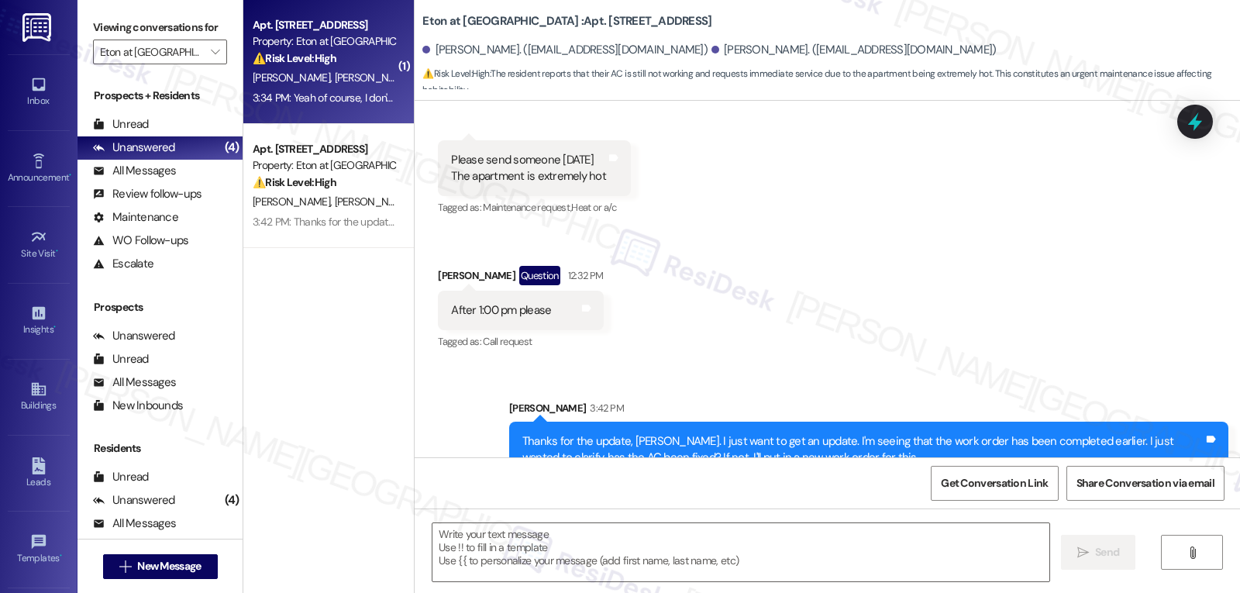
type textarea "Fetching suggested responses. Please feel free to read through the conversation…"
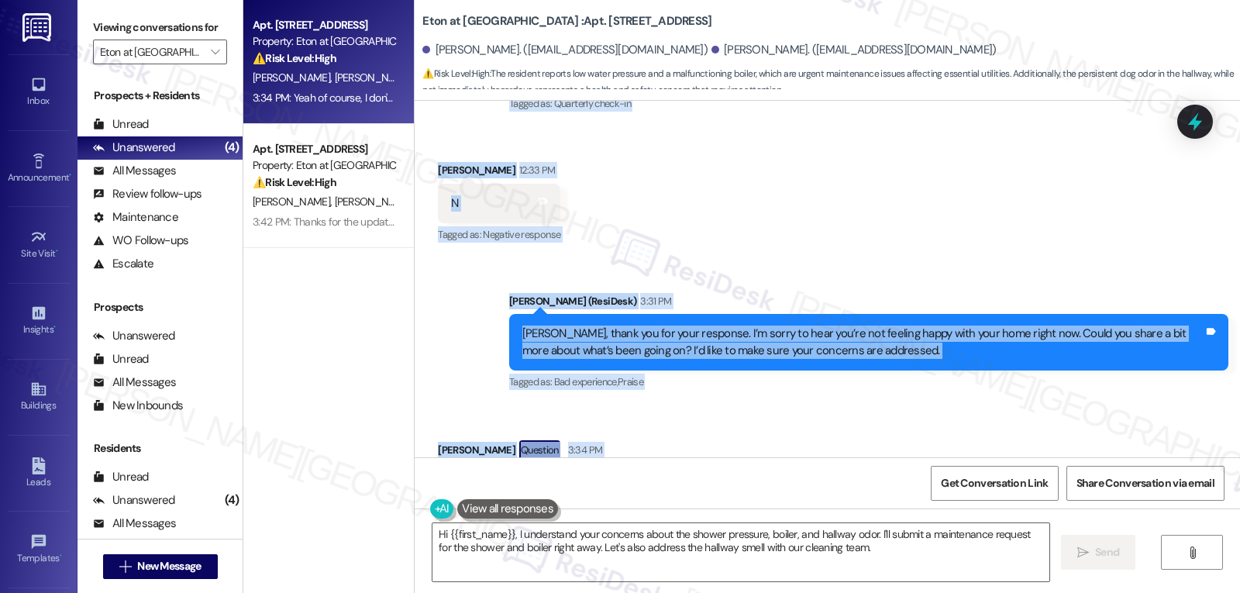
scroll to position [5257, 0]
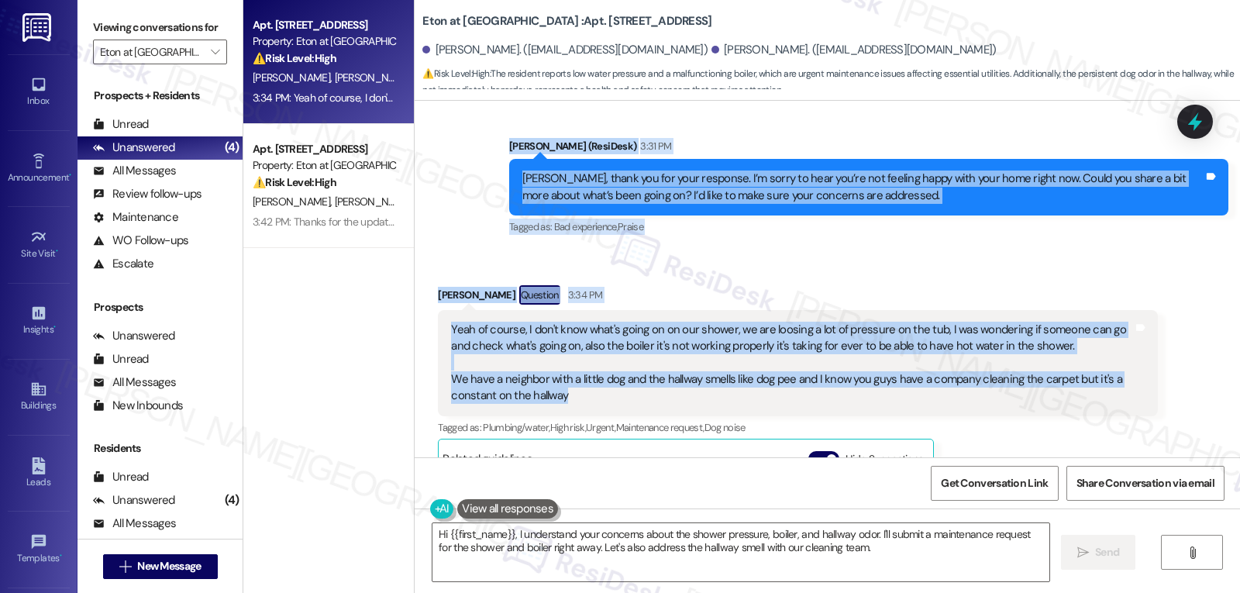
drag, startPoint x: 558, startPoint y: 233, endPoint x: 964, endPoint y: 291, distance: 410.3
click at [964, 291] on div "Lease started Mar 17, 2025 at 8:00 PM Announcement, sent via SMS (214) 518-7946…" at bounding box center [827, 279] width 825 height 357
copy div "Residesk Automated Survey 12:29 PM Hi there Claire and Silvano! I just wanted t…"
click at [798, 570] on textarea "Hi {{first_name}}, I understand your concerns about the shower pressure, boiler…" at bounding box center [740, 552] width 617 height 58
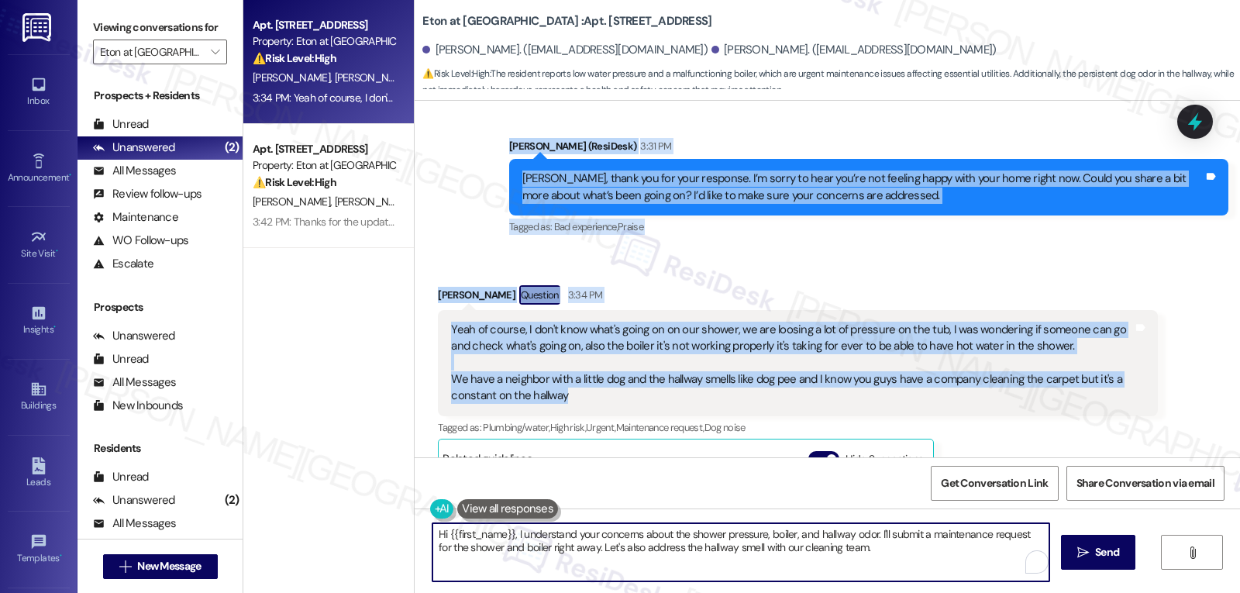
paste textarea "Silvano, thank you for sharing these details. I’m really sorry you’ve been deal…"
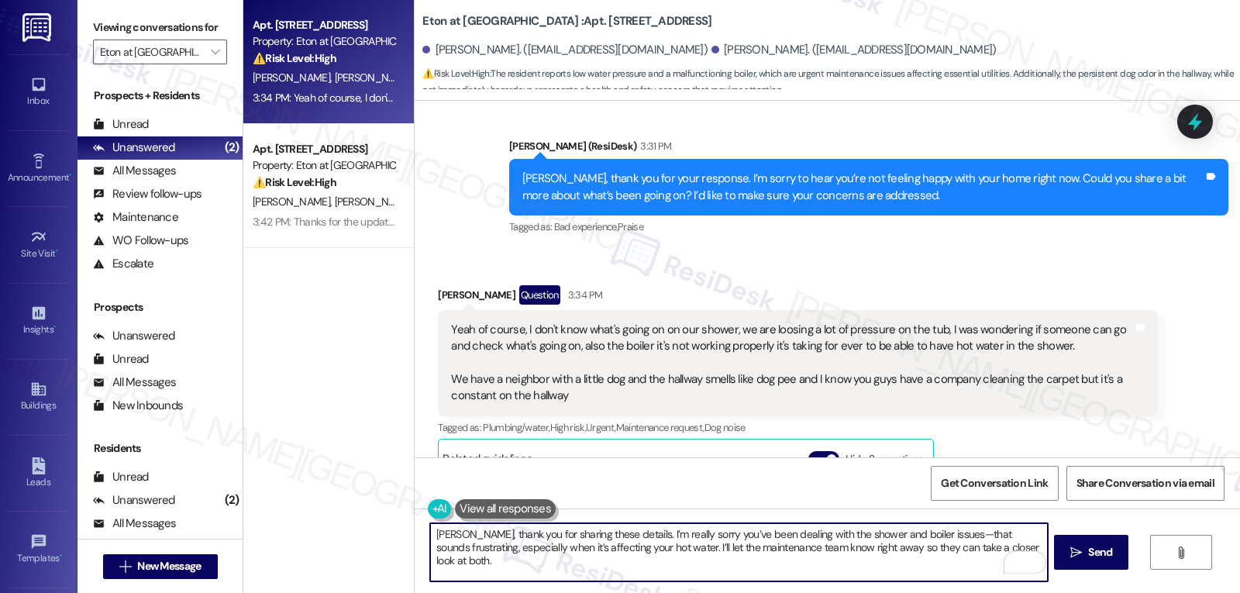
click at [715, 547] on textarea "Hi Silvano, thank you for sharing these details. I’m really sorry you’ve been d…" at bounding box center [738, 552] width 617 height 58
type textarea "Hi Silvano, thank you for sharing these details. I’m really sorry you’ve been d…"
drag, startPoint x: 768, startPoint y: 549, endPoint x: 818, endPoint y: 545, distance: 49.8
click at [818, 545] on textarea "Hi Silvano, thank you for sharing these details. I’m really sorry you’ve been d…" at bounding box center [738, 552] width 617 height 58
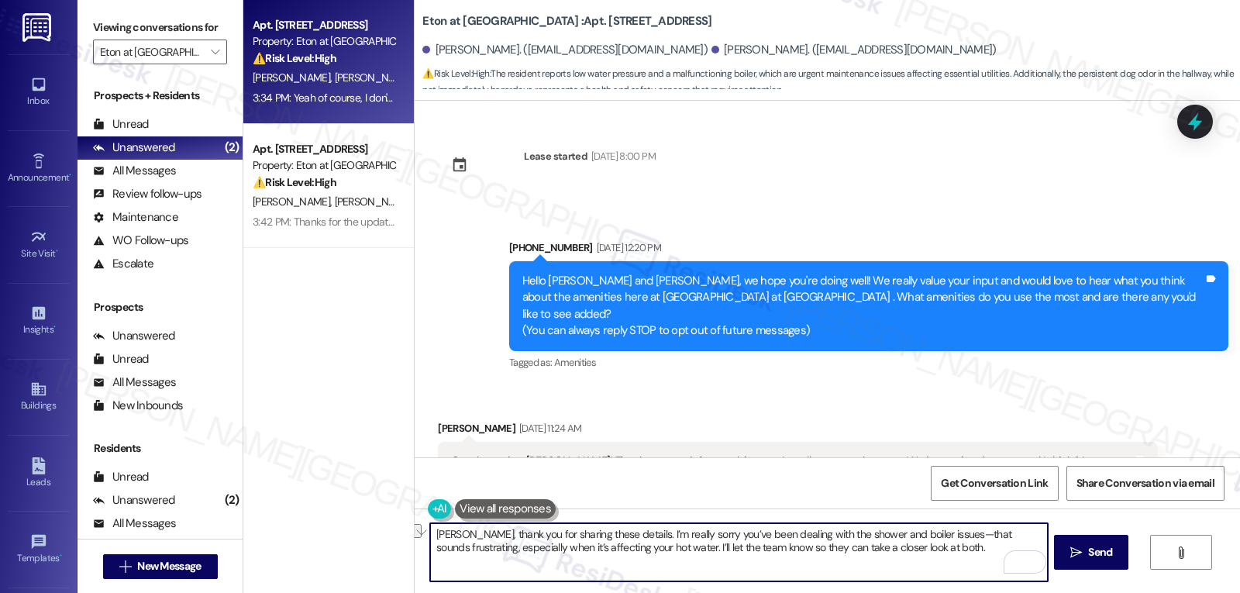
scroll to position [5257, 0]
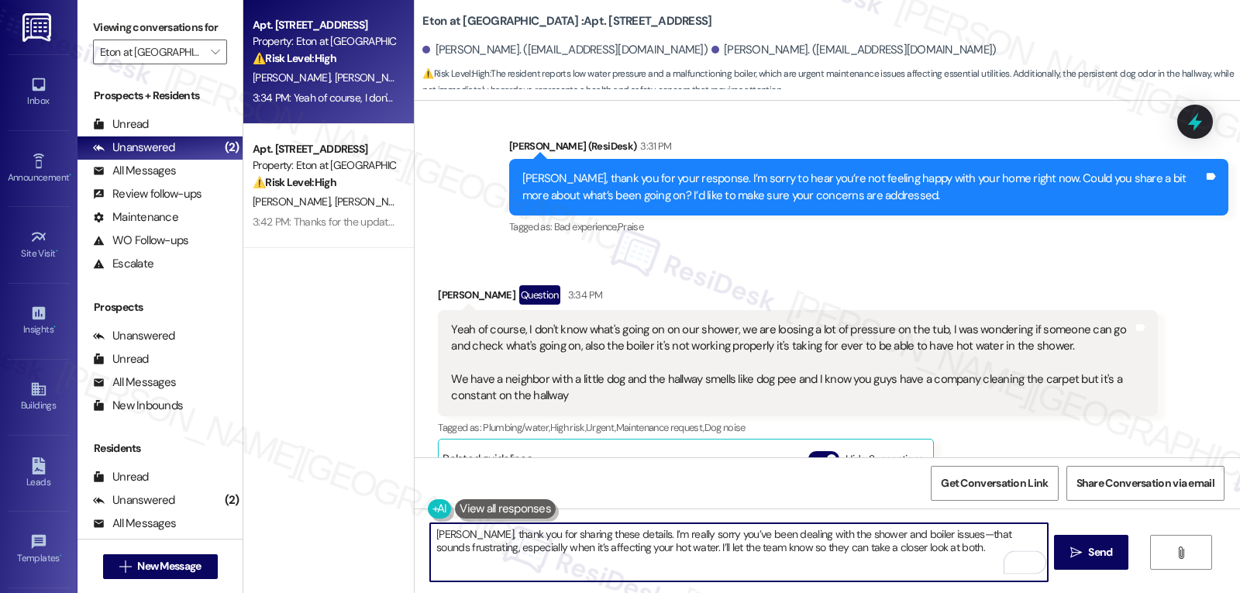
click at [791, 550] on textarea "[PERSON_NAME], thank you for sharing these details. I’m really sorry you’ve bee…" at bounding box center [738, 552] width 617 height 58
click at [977, 557] on textarea "[PERSON_NAME], thank you for sharing these details. I’m really sorry you’ve bee…" at bounding box center [738, 552] width 617 height 58
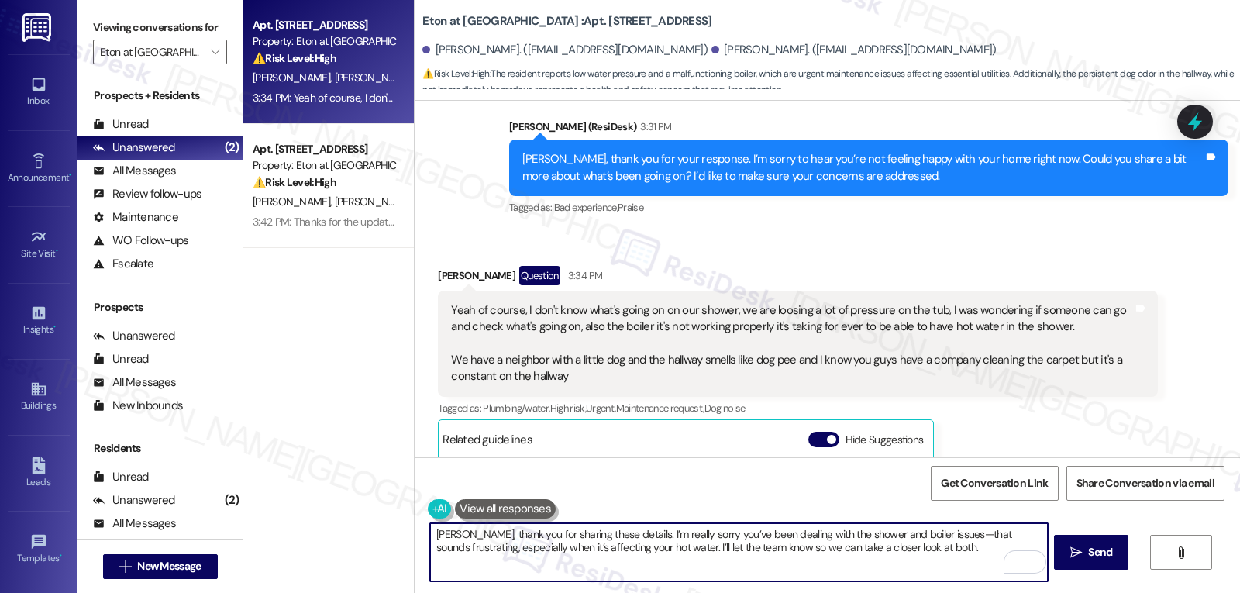
scroll to position [5412, 0]
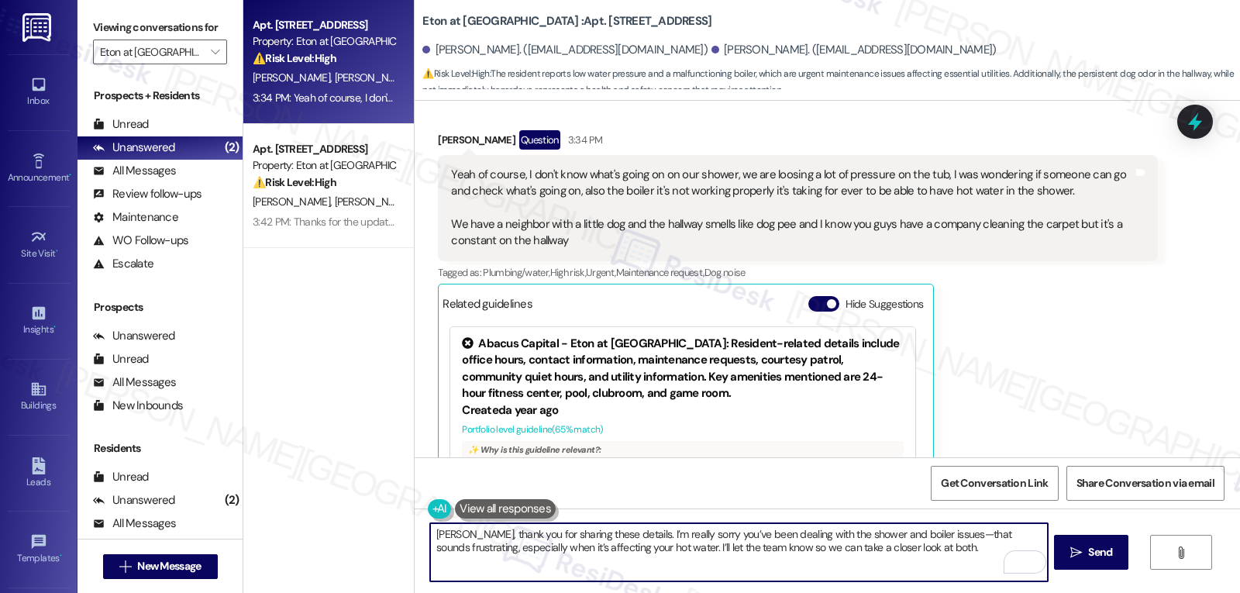
click at [936, 538] on textarea "[PERSON_NAME], thank you for sharing these details. I’m really sorry you’ve bee…" at bounding box center [738, 552] width 617 height 58
click at [949, 556] on textarea "[PERSON_NAME], thank you for sharing these details. I’m really sorry you’ve bee…" at bounding box center [738, 552] width 617 height 58
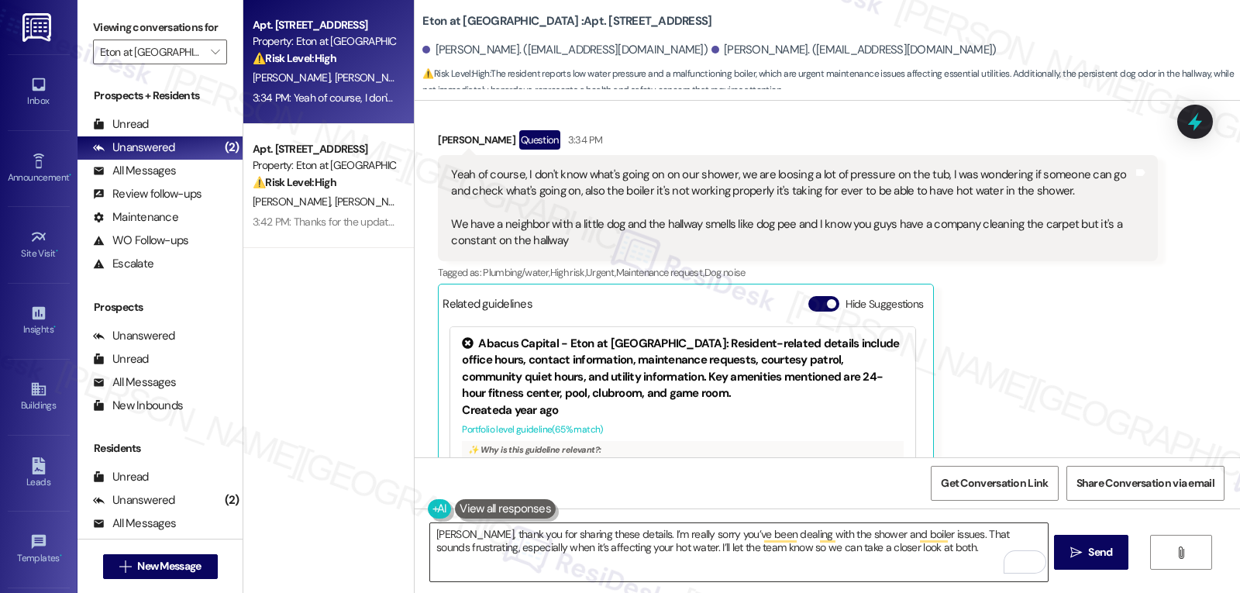
click at [965, 558] on textarea "[PERSON_NAME], thank you for sharing these details. I’m really sorry you’ve bee…" at bounding box center [738, 552] width 617 height 58
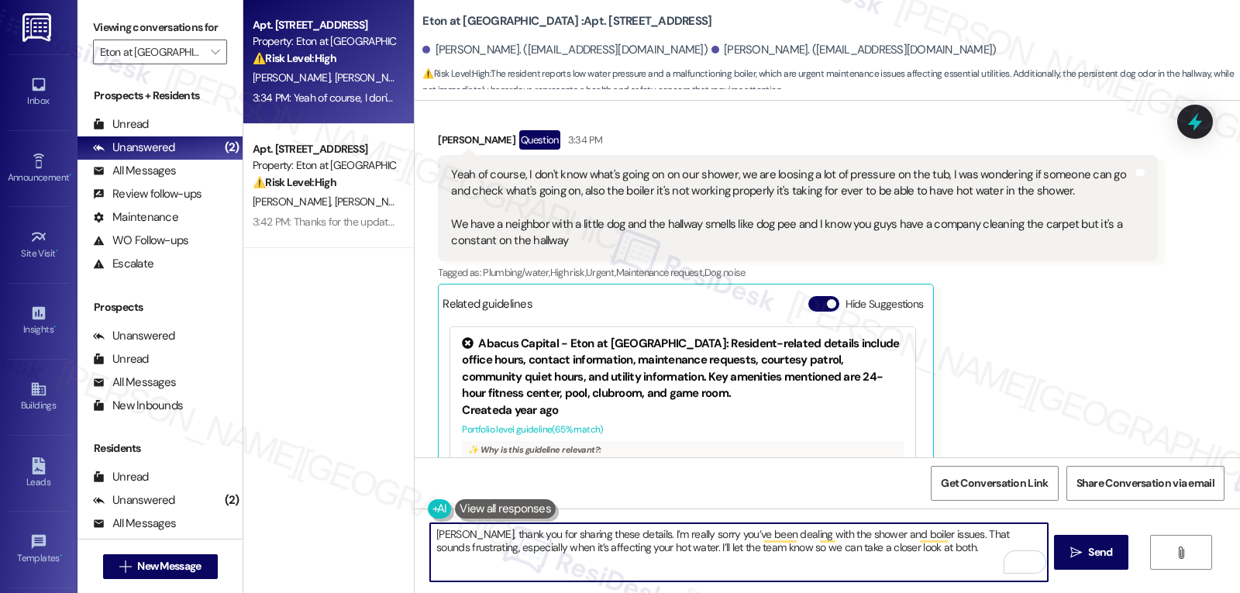
click at [961, 550] on textarea "Hi Silvano, thank you for sharing these details. I’m really sorry you’ve been d…" at bounding box center [738, 552] width 617 height 58
paste textarea "I’ll also flag the hallway odor for the team to check into"
click at [1033, 550] on textarea "Hi Silvano, thank you for sharing these details. I’m really sorry you’ve been d…" at bounding box center [738, 552] width 617 height 58
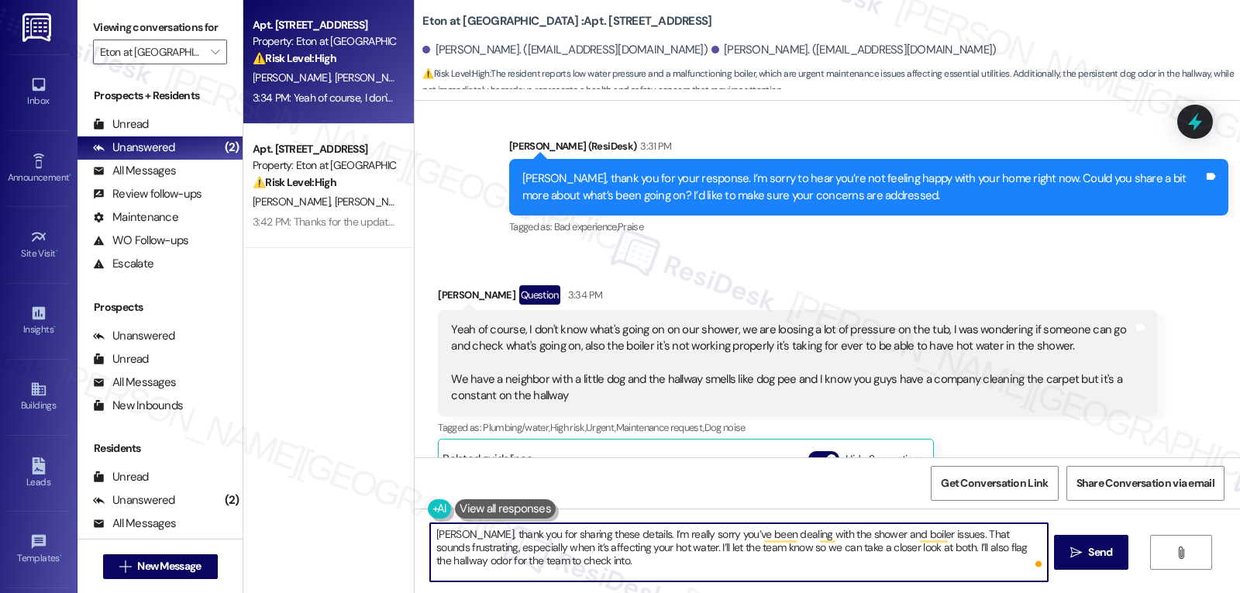
click at [688, 571] on textarea "Hi Silvano, thank you for sharing these details. I’m really sorry you’ve been d…" at bounding box center [738, 552] width 617 height 58
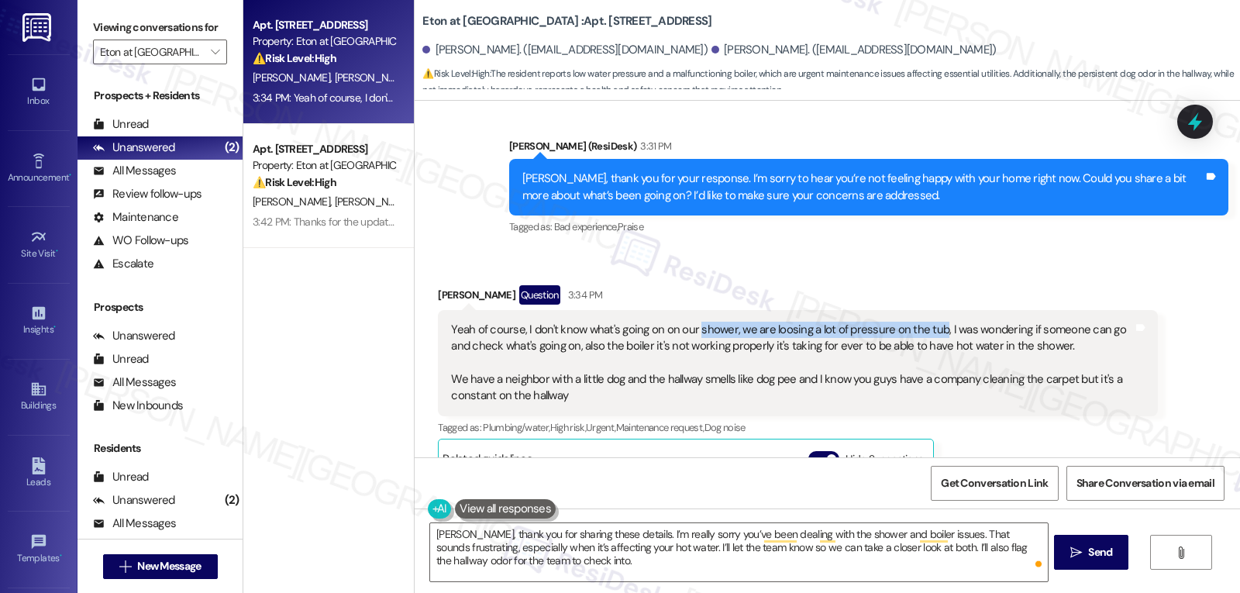
drag, startPoint x: 684, startPoint y: 213, endPoint x: 924, endPoint y: 207, distance: 239.6
click at [924, 322] on div "Yeah of course, I don't know what's going on on our shower, we are loosing a lo…" at bounding box center [791, 363] width 681 height 83
copy div "shower, we are loosing a lot of pressure on the tub"
click at [596, 566] on textarea "Hi Silvano, thank you for sharing these details. I’m really sorry you’ve been d…" at bounding box center [738, 552] width 617 height 58
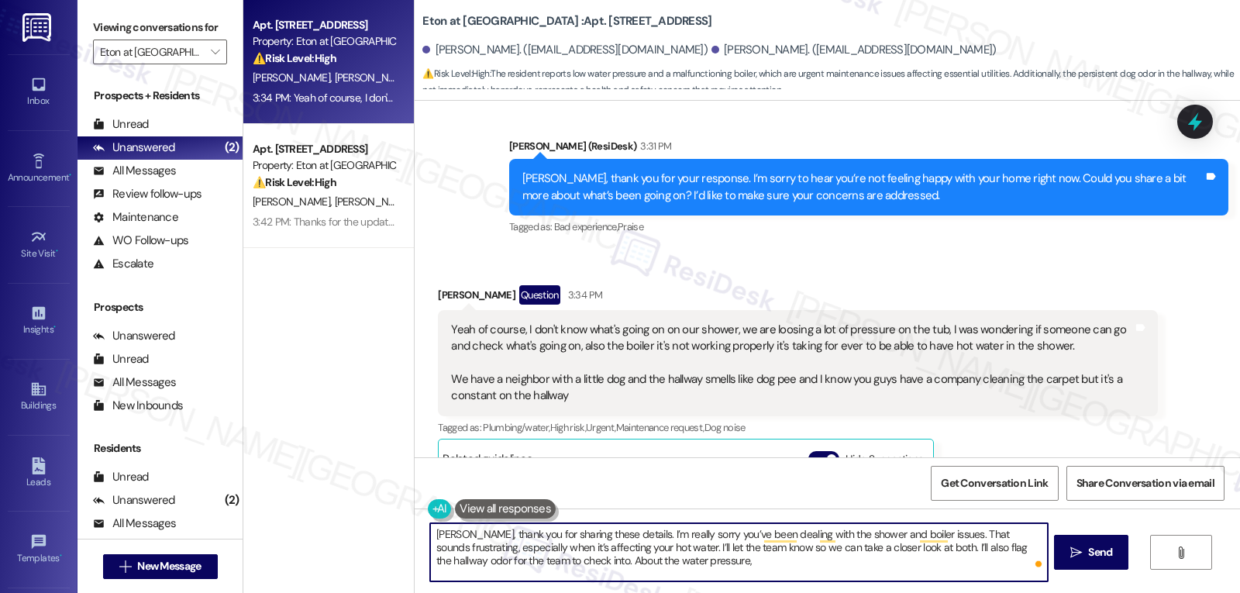
paste textarea "Is the low water pressure happening with both hot and cold water, or just one? …"
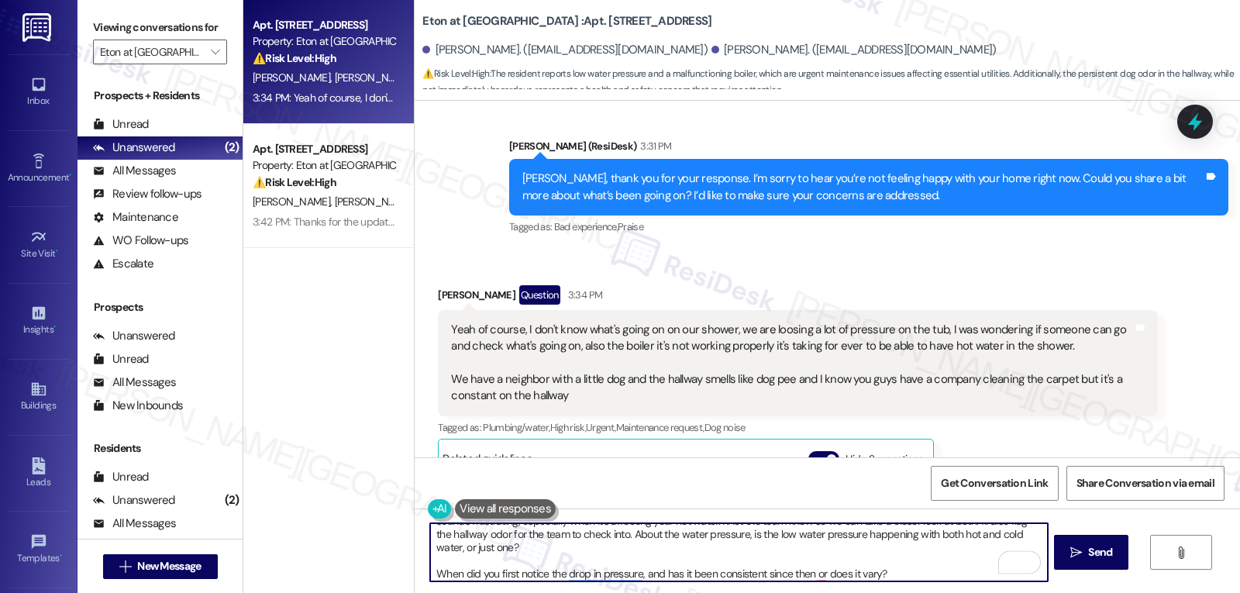
click at [650, 546] on textarea "Hi Silvano, thank you for sharing these details. I’m really sorry you’ve been d…" at bounding box center [738, 552] width 617 height 58
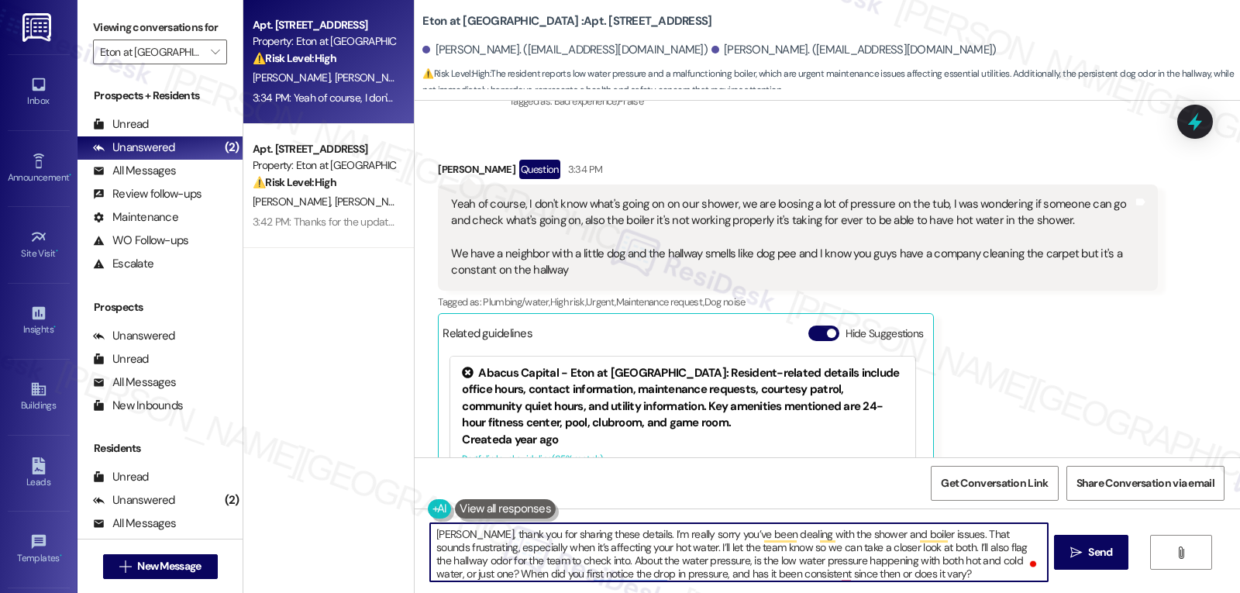
scroll to position [5412, 0]
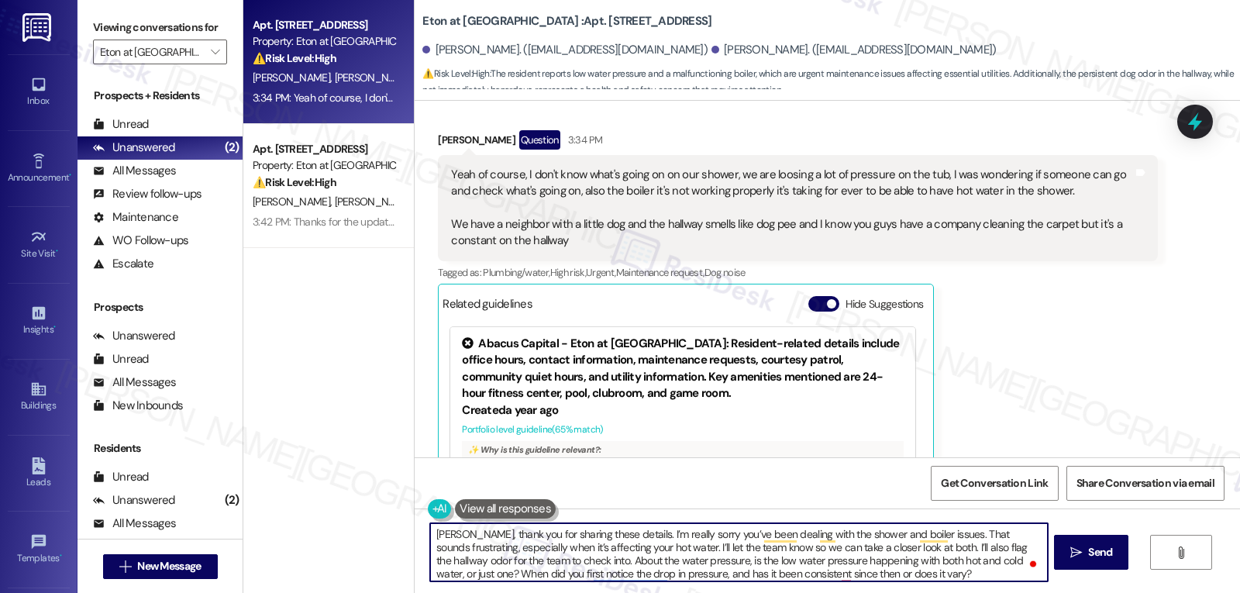
click at [922, 577] on textarea "Hi Silvano, thank you for sharing these details. I’m really sorry you’ve been d…" at bounding box center [738, 552] width 617 height 58
type textarea "Hi Silvano, thank you for sharing these details. I’m really sorry you’ve been d…"
click at [1078, 556] on icon "" at bounding box center [1076, 552] width 12 height 12
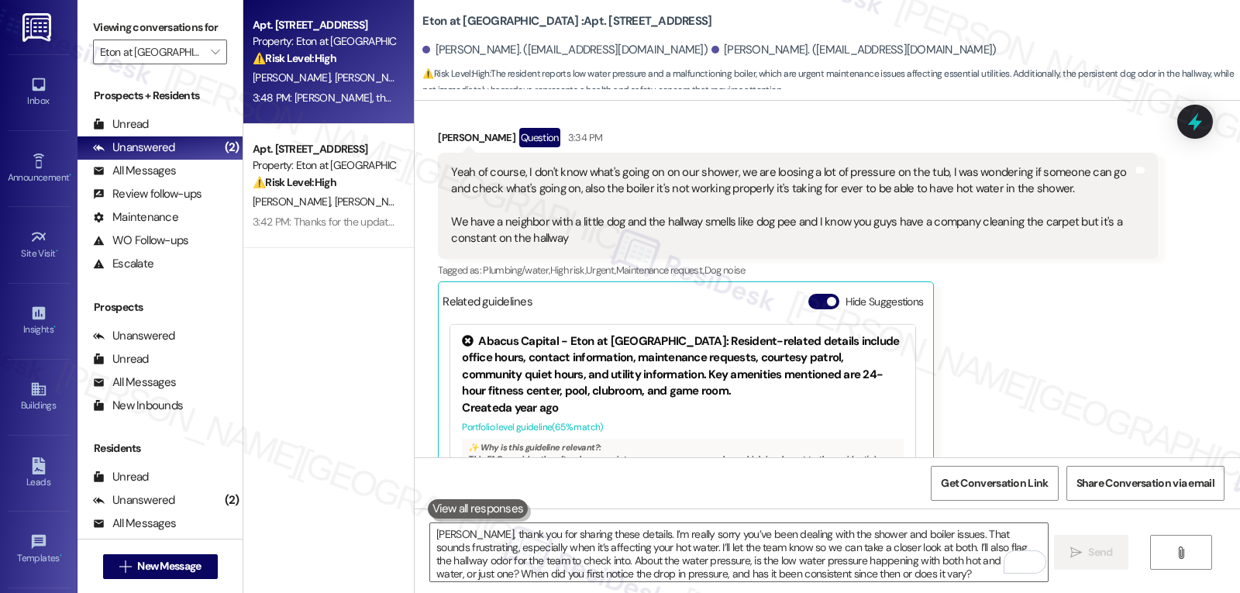
scroll to position [5260, 0]
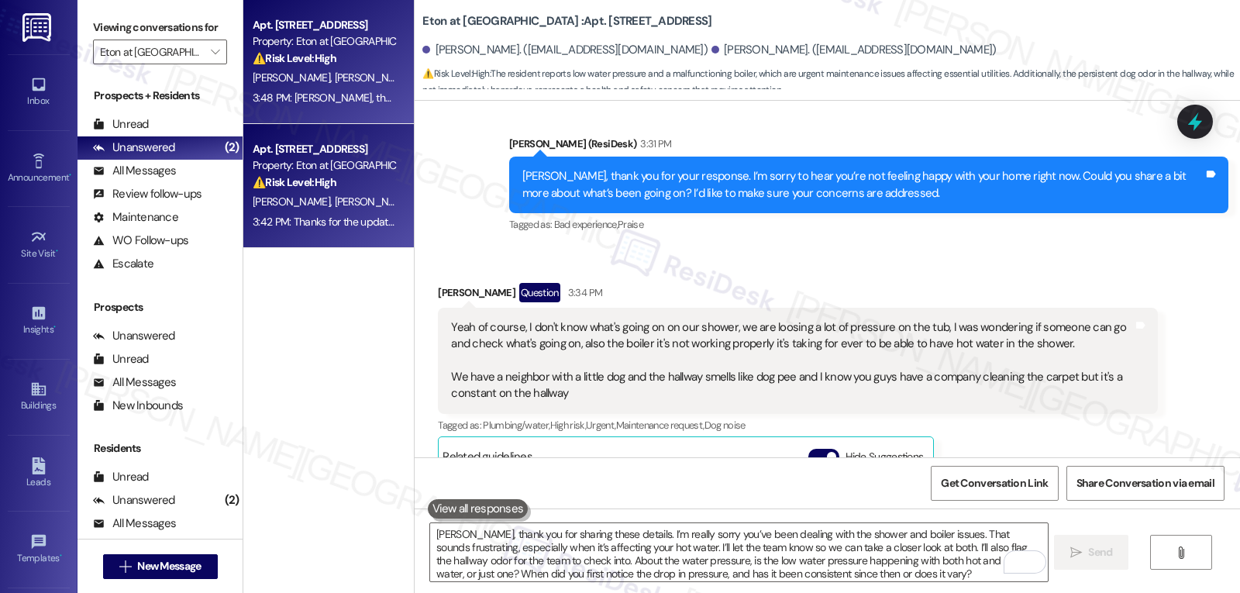
click at [274, 216] on div "3:42 PM: Thanks for the update, Gregorio. I just want to get an update. I'm see…" at bounding box center [755, 222] width 1005 height 14
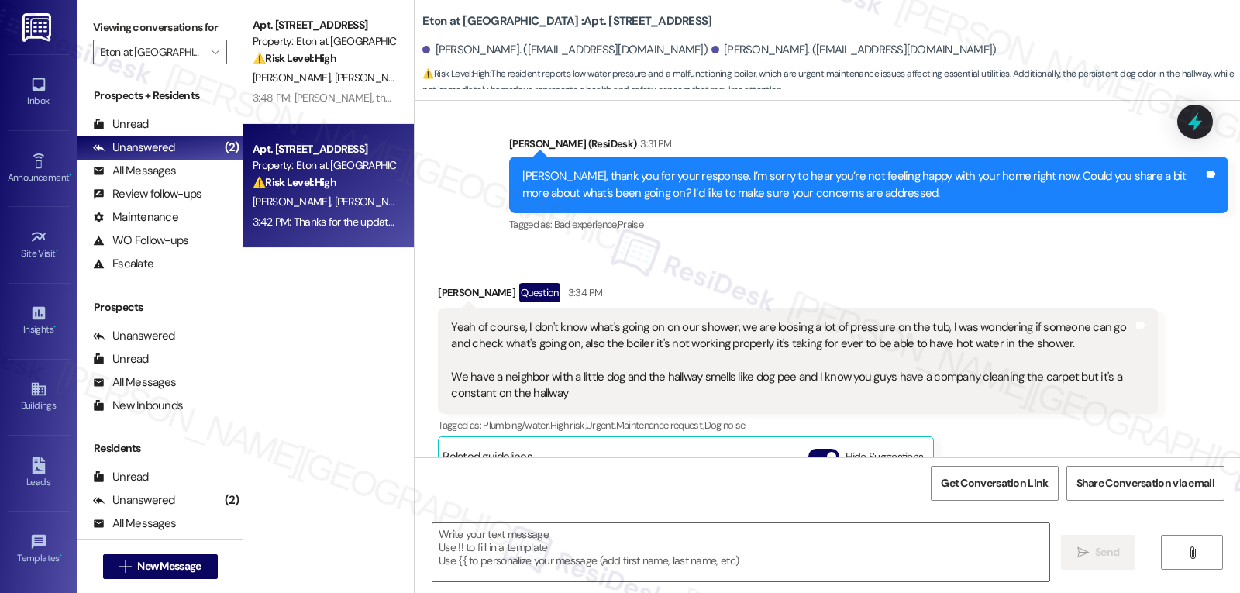
type textarea "Fetching suggested responses. Please feel free to read through the conversation…"
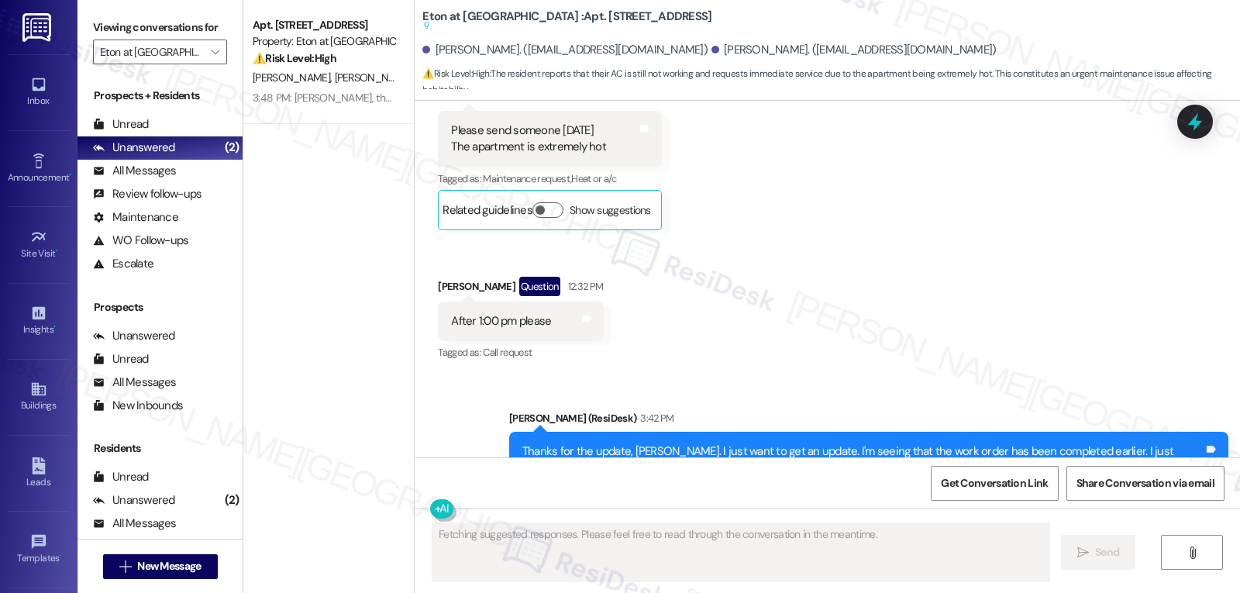
scroll to position [5681, 0]
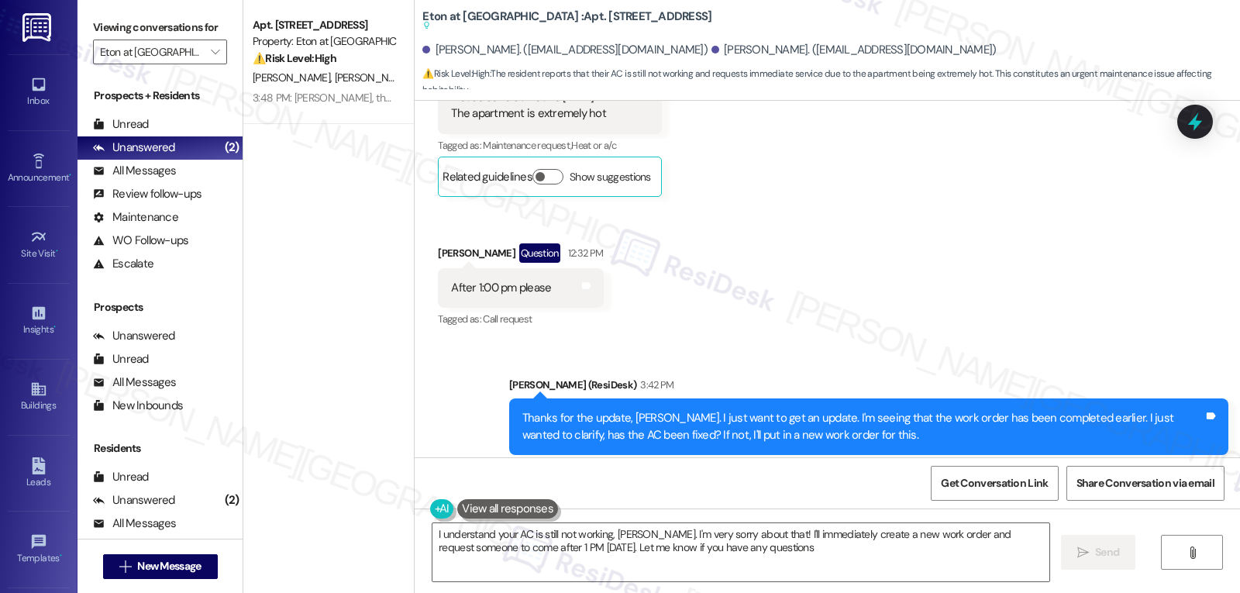
type textarea "I understand your AC is still not working, Gregorio. I'm very sorry about that!…"
click at [211, 64] on span "" at bounding box center [215, 52] width 15 height 25
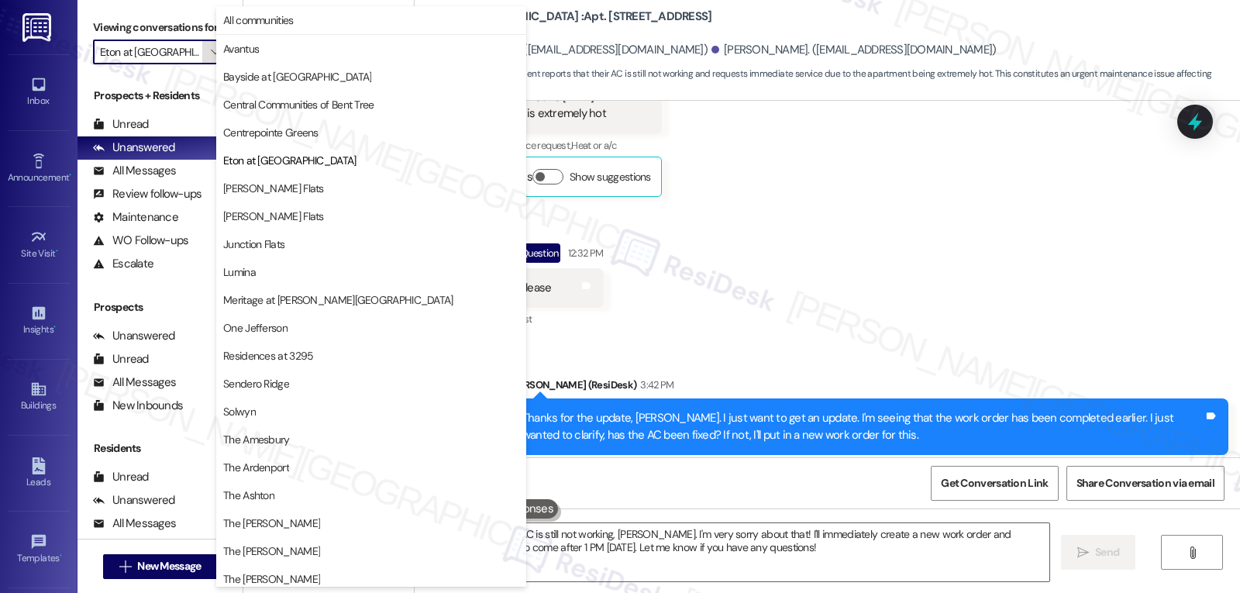
scroll to position [0, 12]
click at [243, 197] on button "Fitzhugh Urban Flats" at bounding box center [371, 188] width 310 height 28
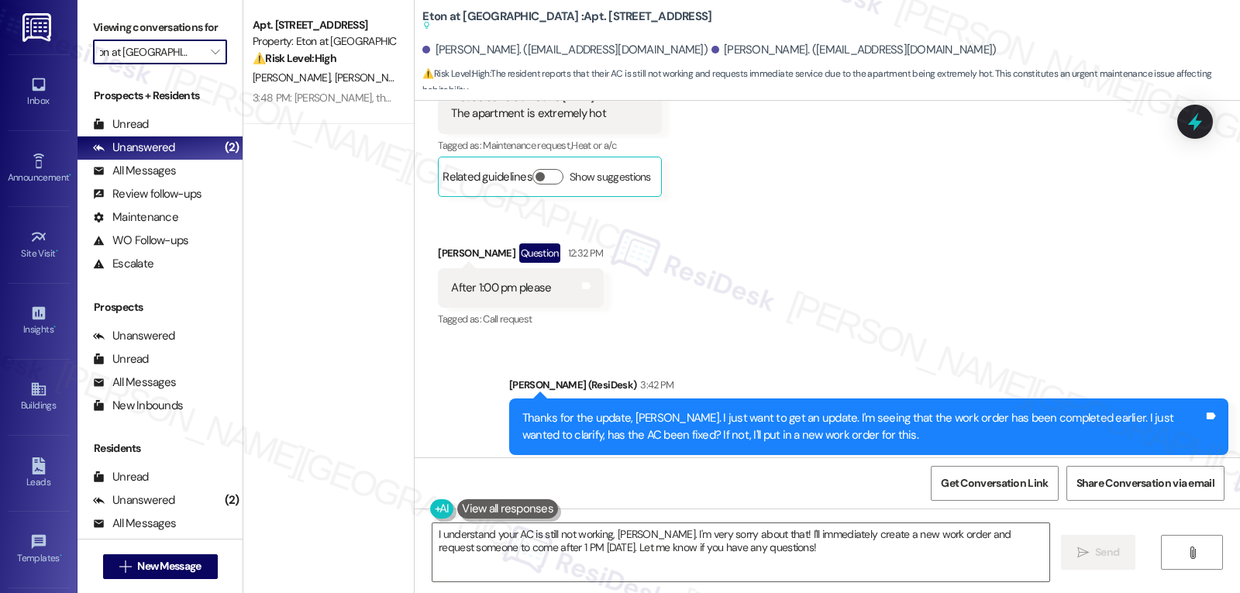
type input "Fitzhugh Urban Flats"
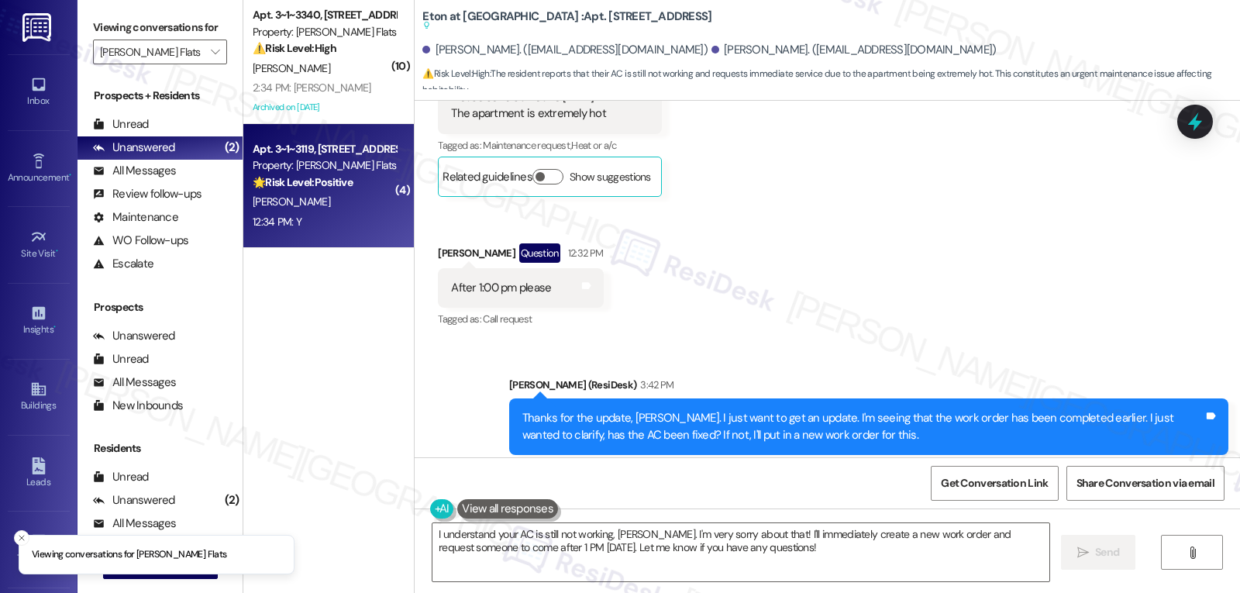
click at [350, 222] on div "12:34 PM: Y 12:34 PM: Y" at bounding box center [324, 221] width 146 height 19
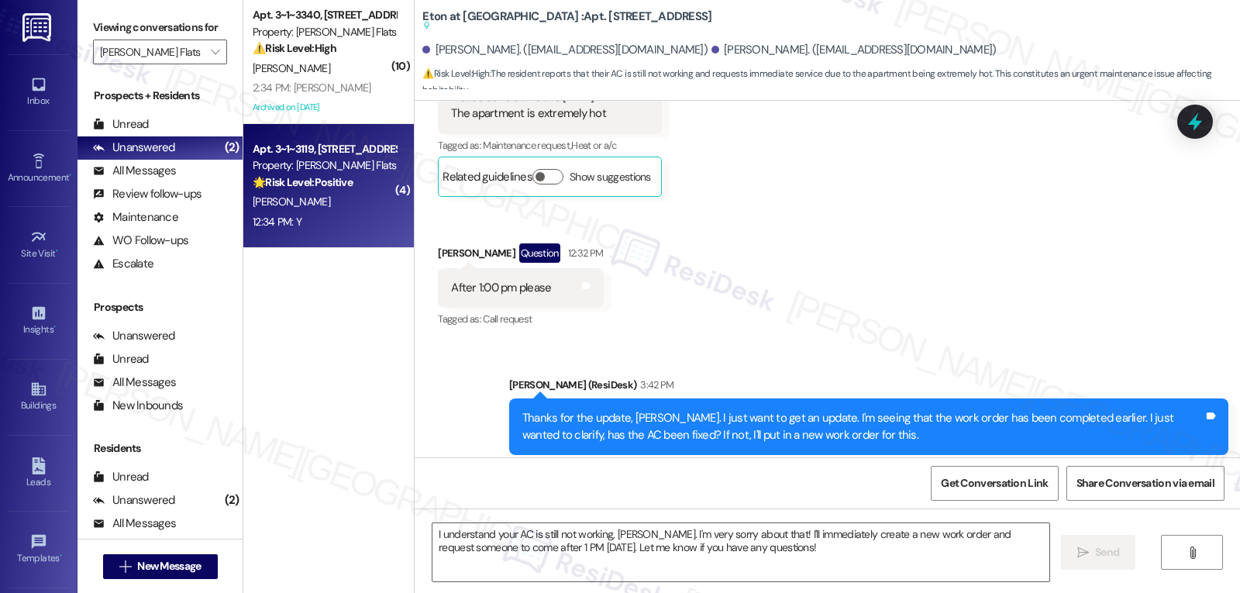
type textarea "Fetching suggested responses. Please feel free to read through the conversation…"
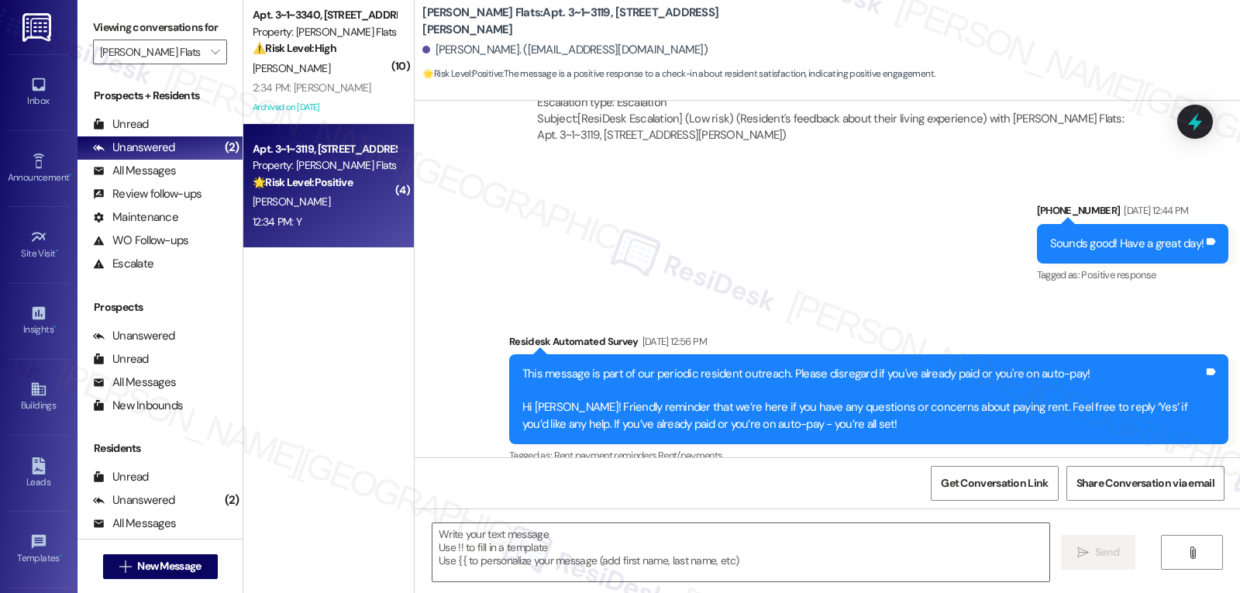
type textarea "Fetching suggested responses. Please feel free to read through the conversation…"
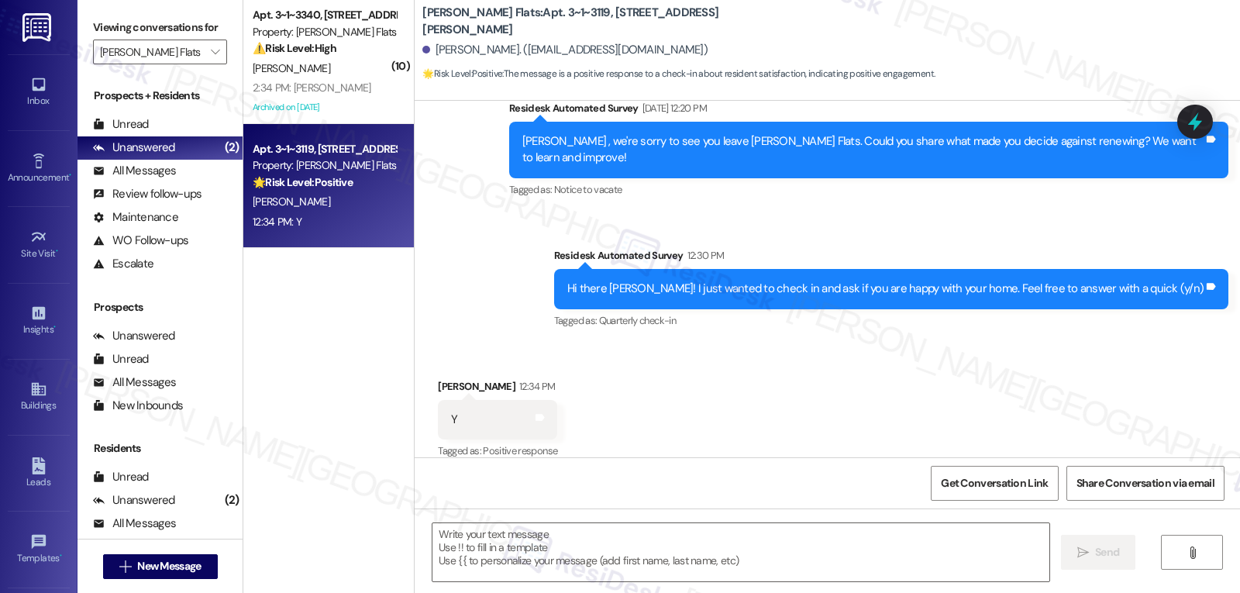
scroll to position [3606, 0]
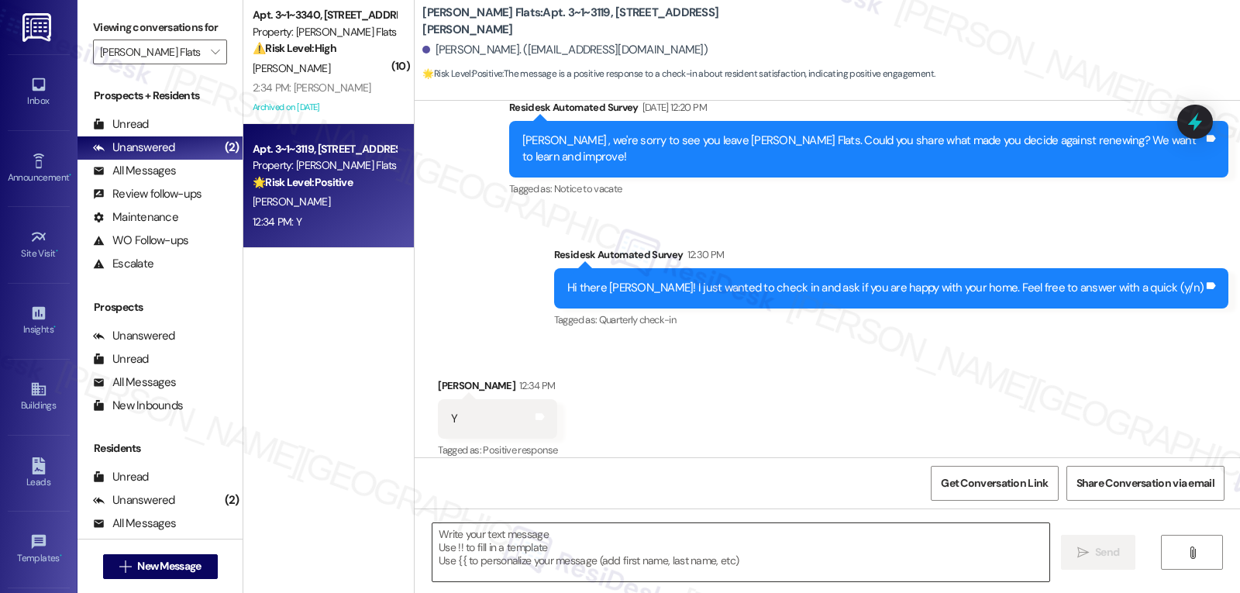
click at [591, 567] on textarea at bounding box center [740, 552] width 617 height 58
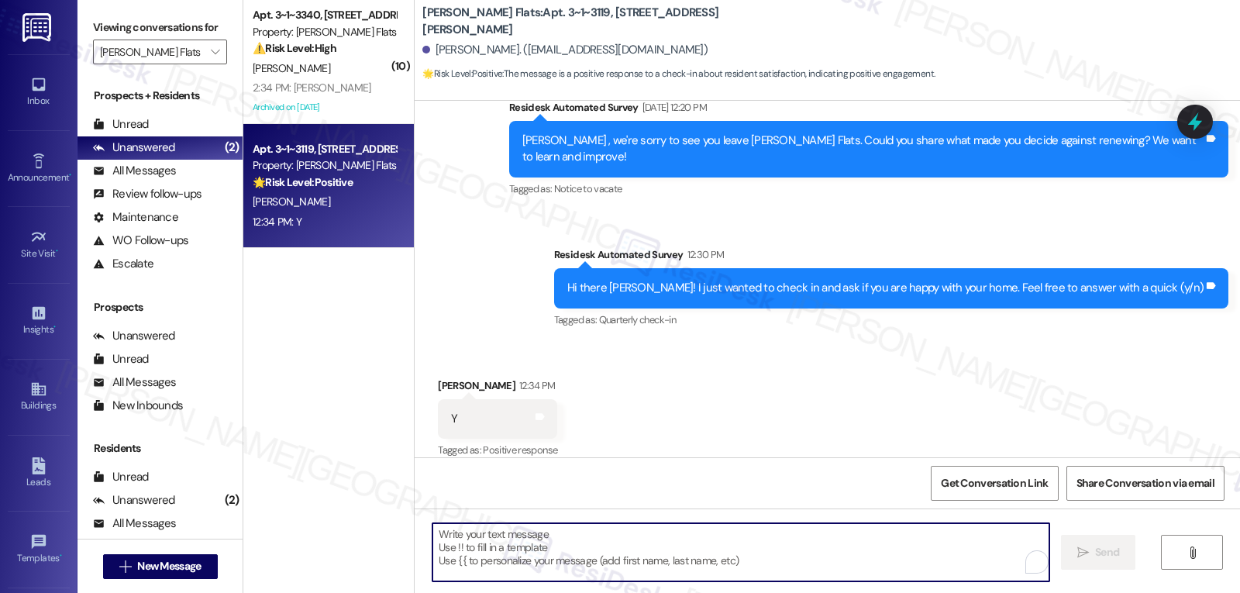
paste textarea "We appreciate your response, {{first_name}}! It’s wonderful to know that you’re…"
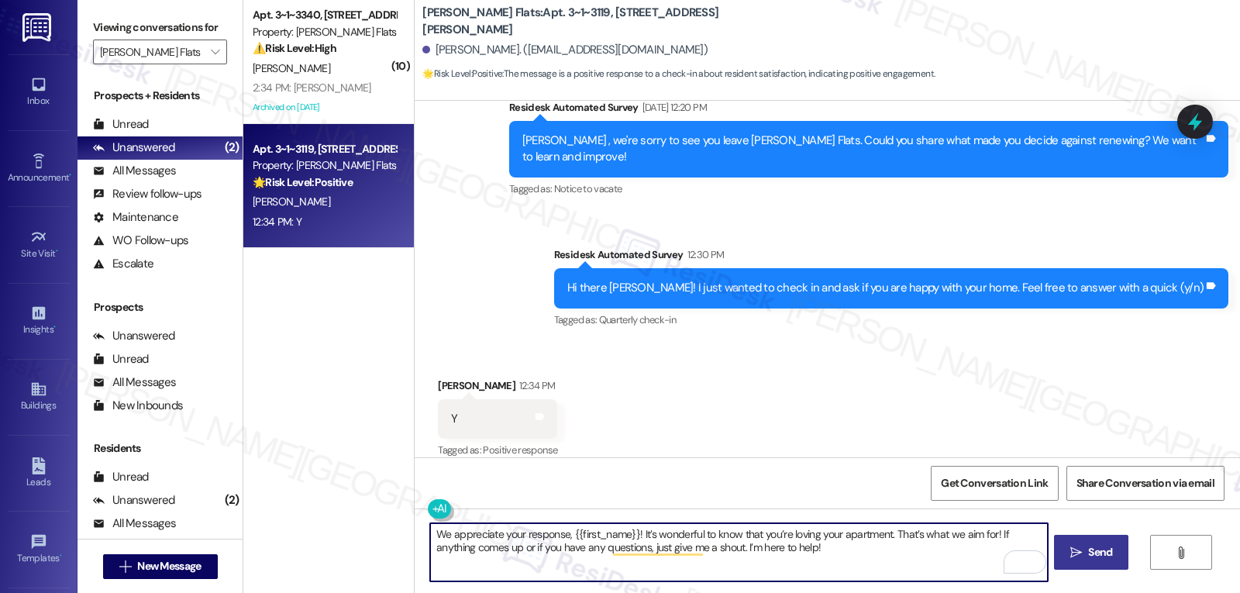
type textarea "We appreciate your response, {{first_name}}! It’s wonderful to know that you’re…"
click at [1092, 560] on span "Send" at bounding box center [1100, 552] width 24 height 16
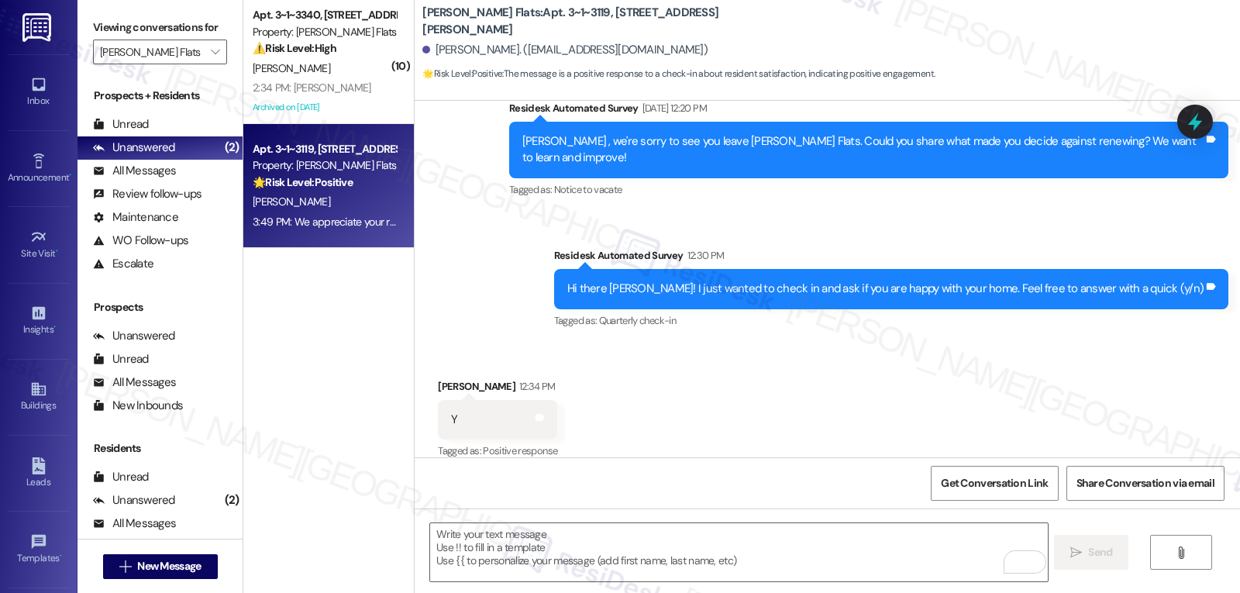
scroll to position [3731, 0]
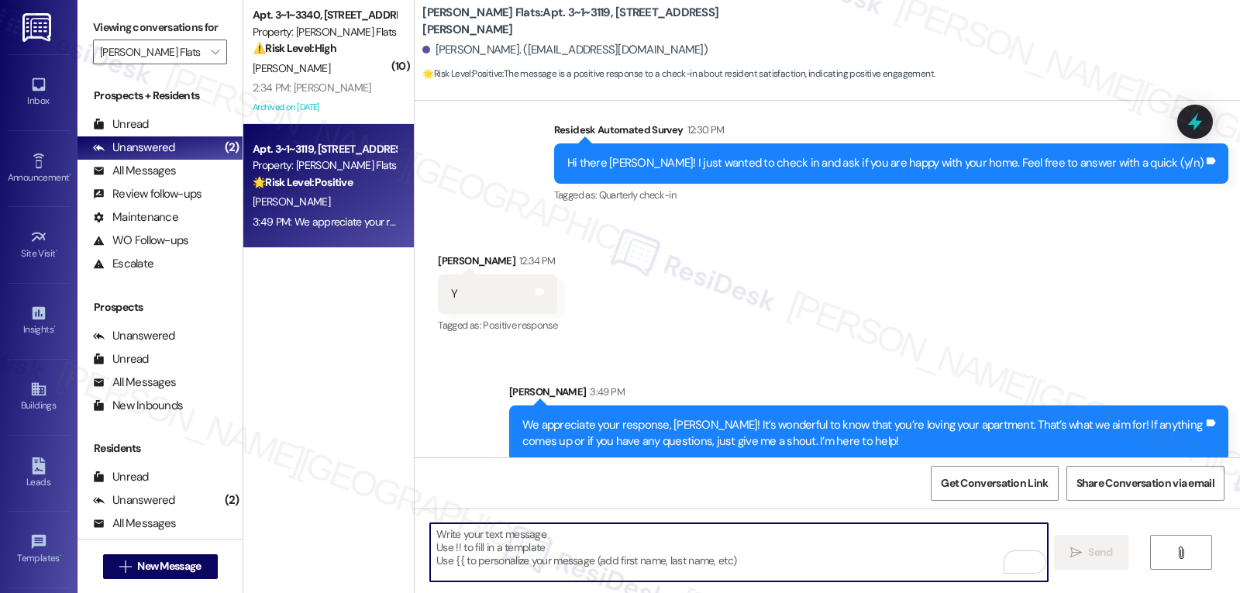
click at [596, 561] on textarea "To enrich screen reader interactions, please activate Accessibility in Grammarl…" at bounding box center [738, 552] width 617 height 58
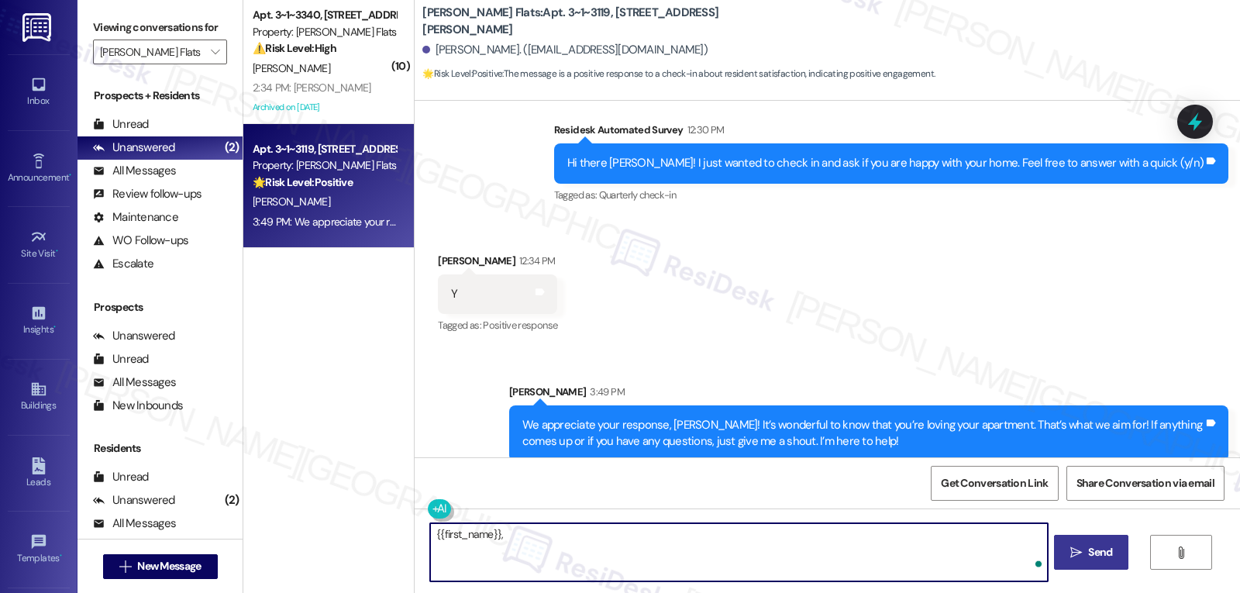
paste textarea "it would mean the world to us if you could write a Google Review about your tim…"
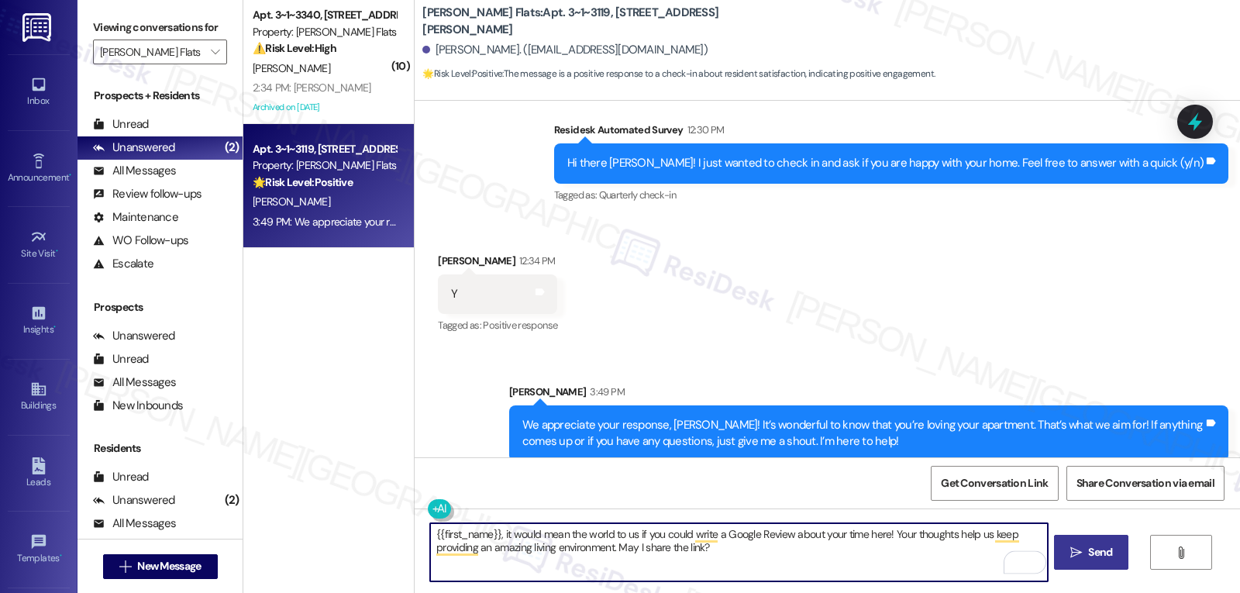
type textarea "{{first_name}}, it would mean the world to us if you could write a Google Revie…"
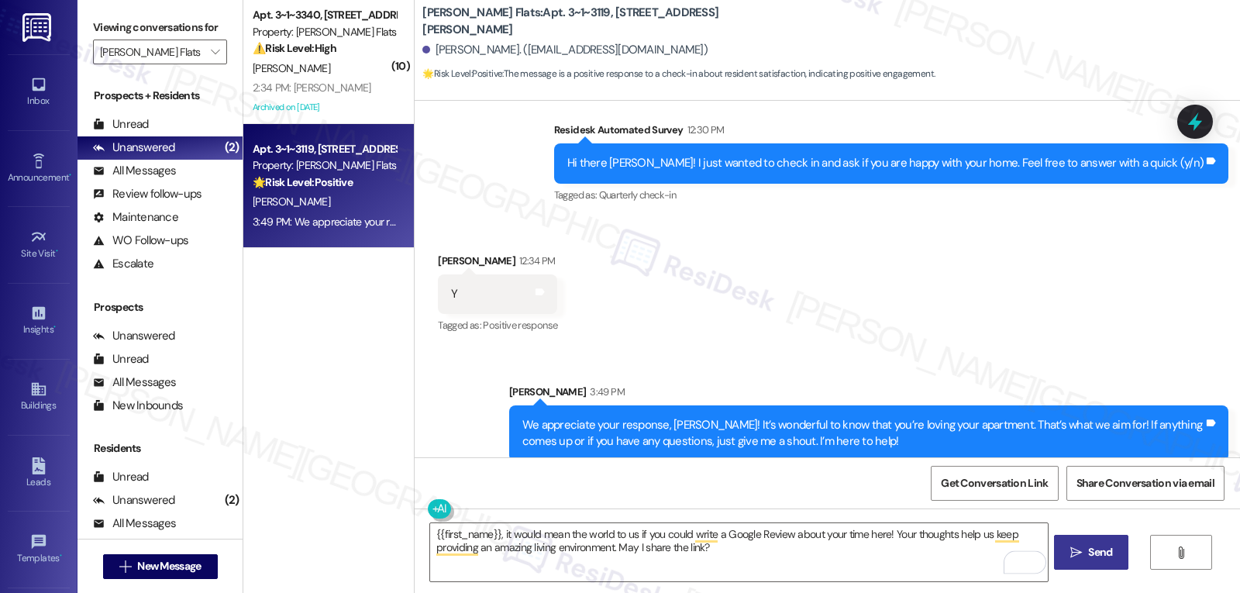
click at [1098, 563] on button " Send" at bounding box center [1091, 552] width 75 height 35
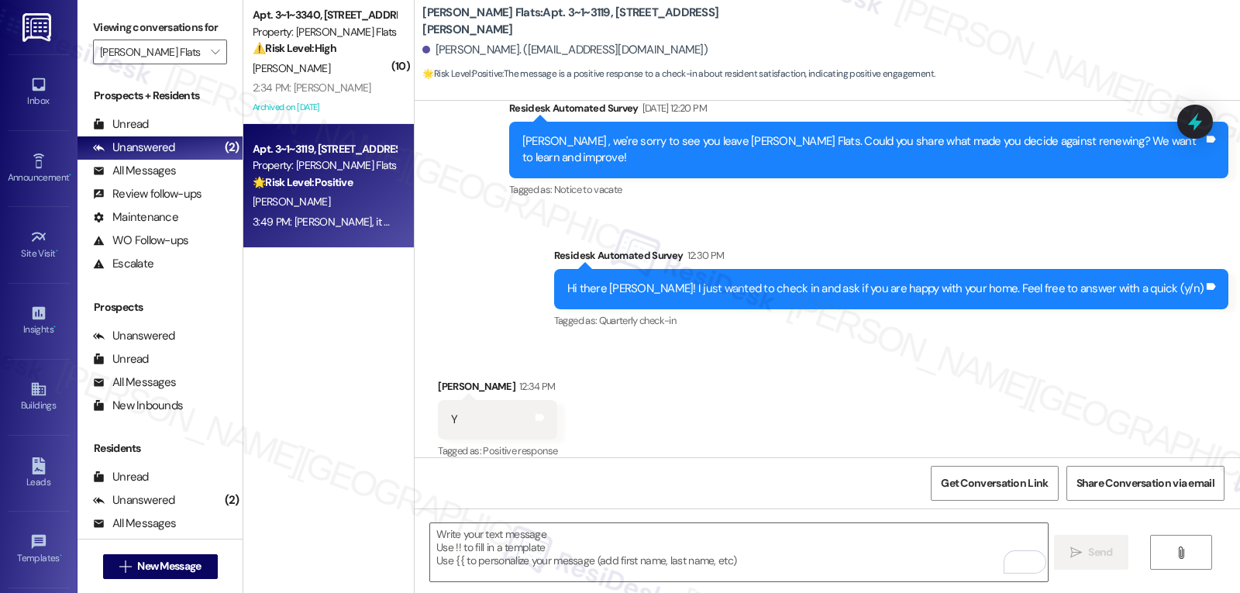
scroll to position [3856, 0]
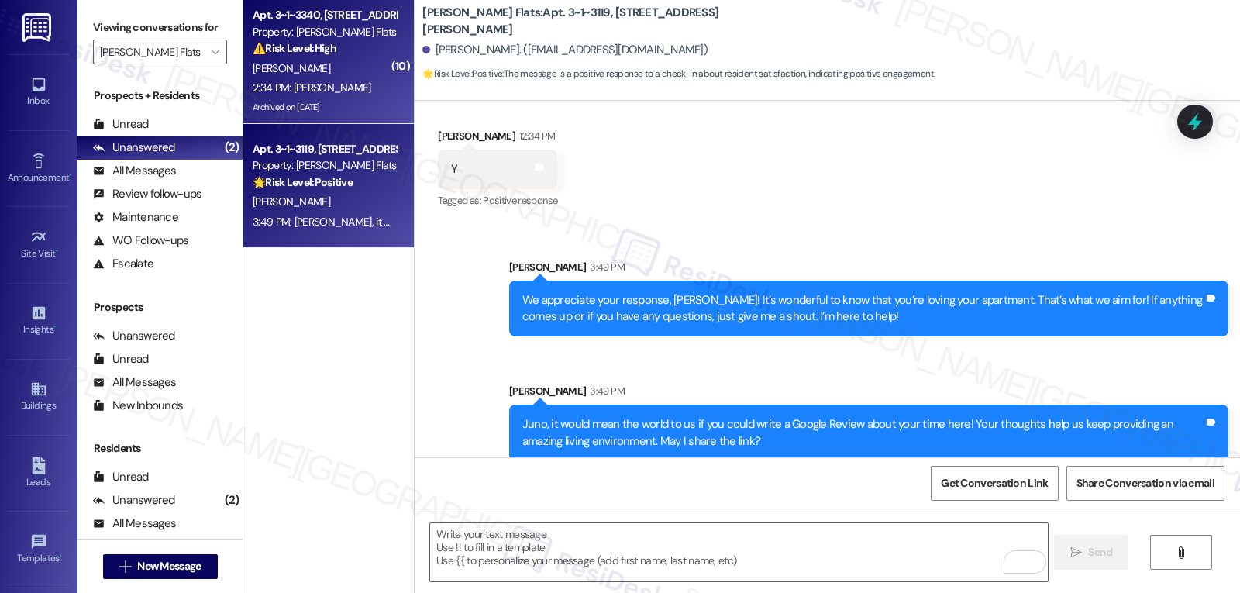
click at [363, 78] on div "2:34 PM: Dwello 2:34 PM: Dwello" at bounding box center [324, 87] width 146 height 19
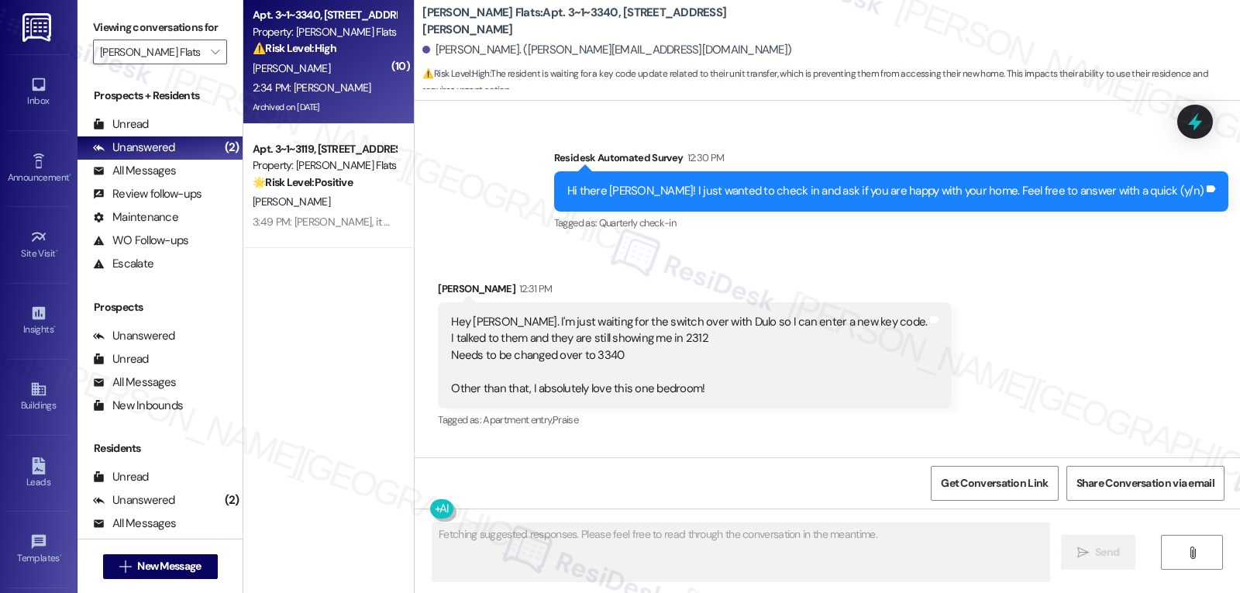
scroll to position [4981, 0]
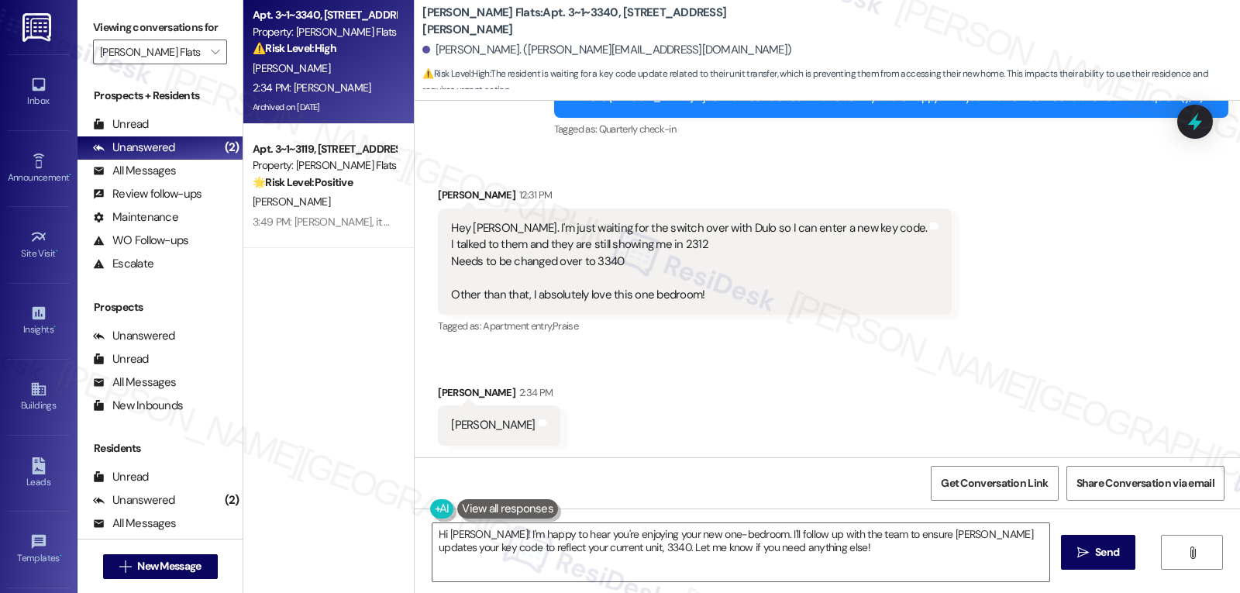
click at [941, 355] on div "Received via SMS Leslie Miller 12:31 PM Hey Sarah. I'm just waiting for the swi…" at bounding box center [827, 304] width 825 height 305
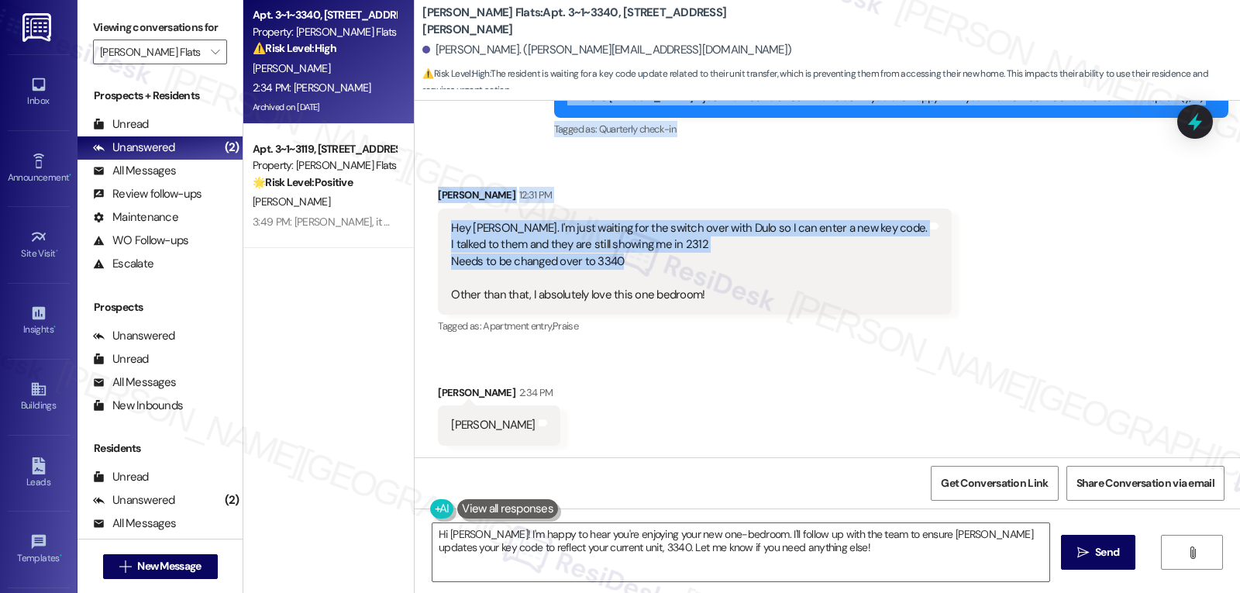
scroll to position [4982, 0]
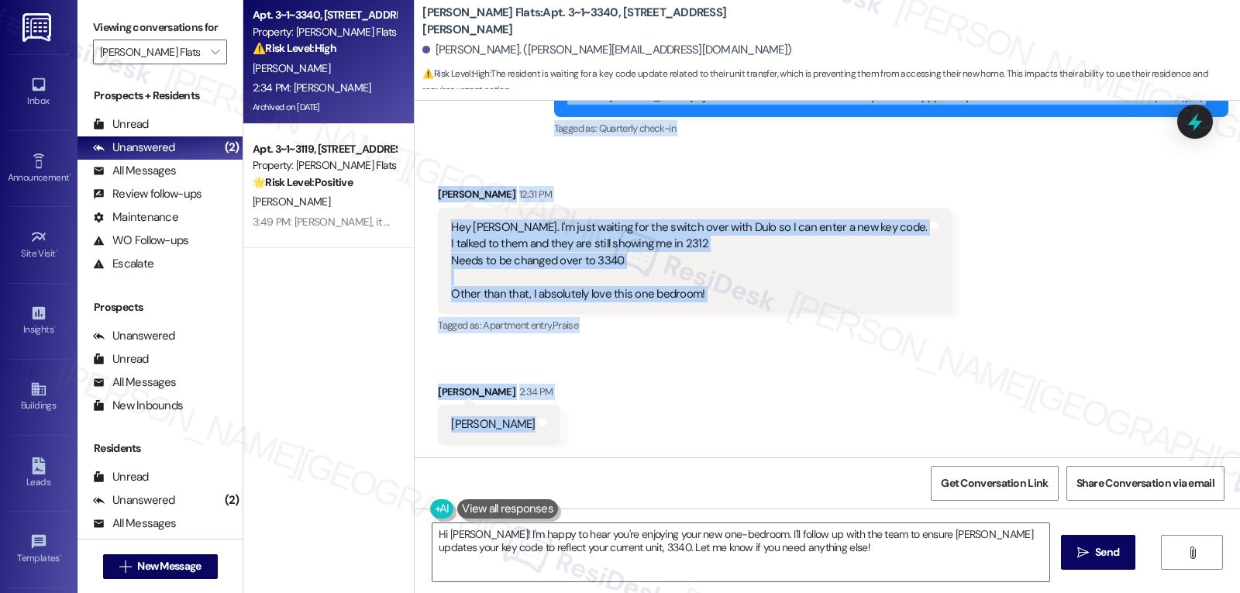
drag, startPoint x: 615, startPoint y: 216, endPoint x: 495, endPoint y: 435, distance: 249.4
click at [495, 435] on div "Survey, sent via SMS Residesk Automated Survey Oct 29, 2024 at 12:56 PM Hi Lesl…" at bounding box center [827, 279] width 825 height 357
copy div "Residesk Automated Survey 12:30 PM Hi there Leslie! I just wanted to check in a…"
click at [805, 567] on textarea "Hi Leslie! I'm happy to hear you're enjoying your new one-bedroom. I'll follow …" at bounding box center [740, 552] width 617 height 58
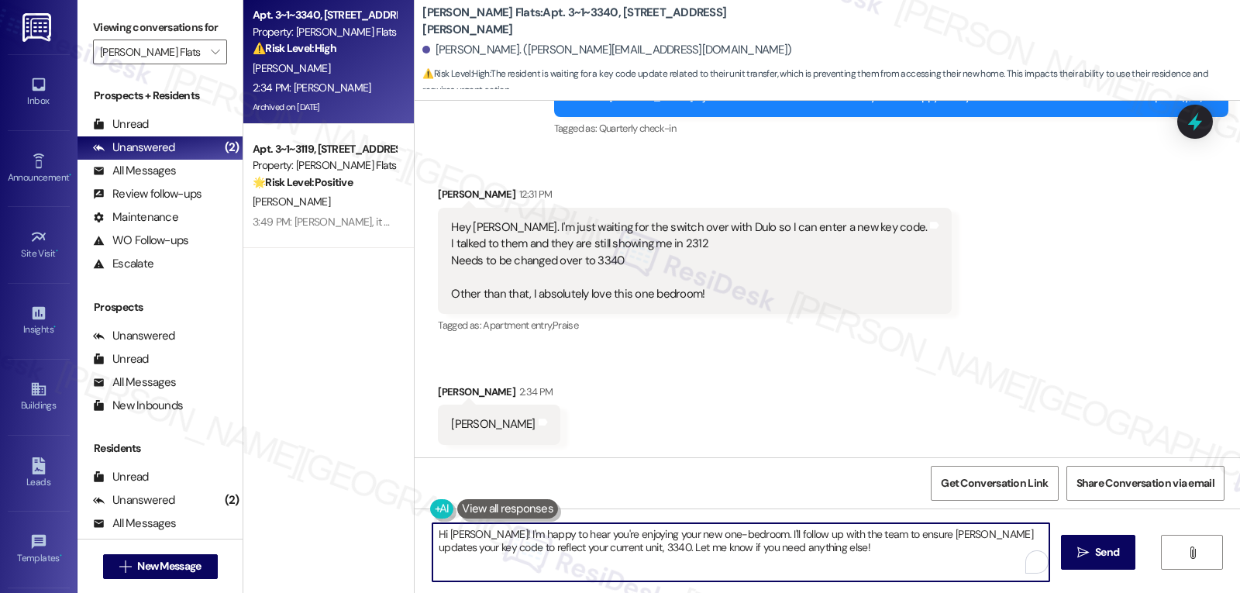
paste textarea "Thanks so much, Leslie! I’m really glad to hear you’re loving your new one-bedr…"
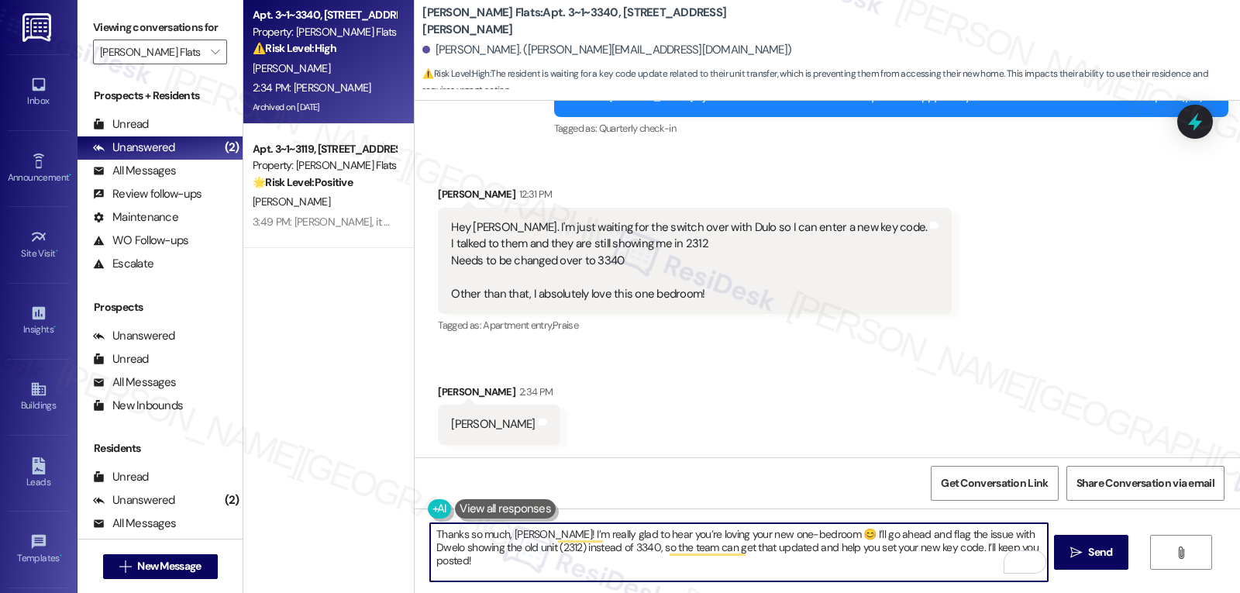
type textarea "Thanks so much, Leslie! I’m really glad to hear you’re loving your new one-bedr…"
click at [1106, 549] on span "Send" at bounding box center [1100, 552] width 24 height 16
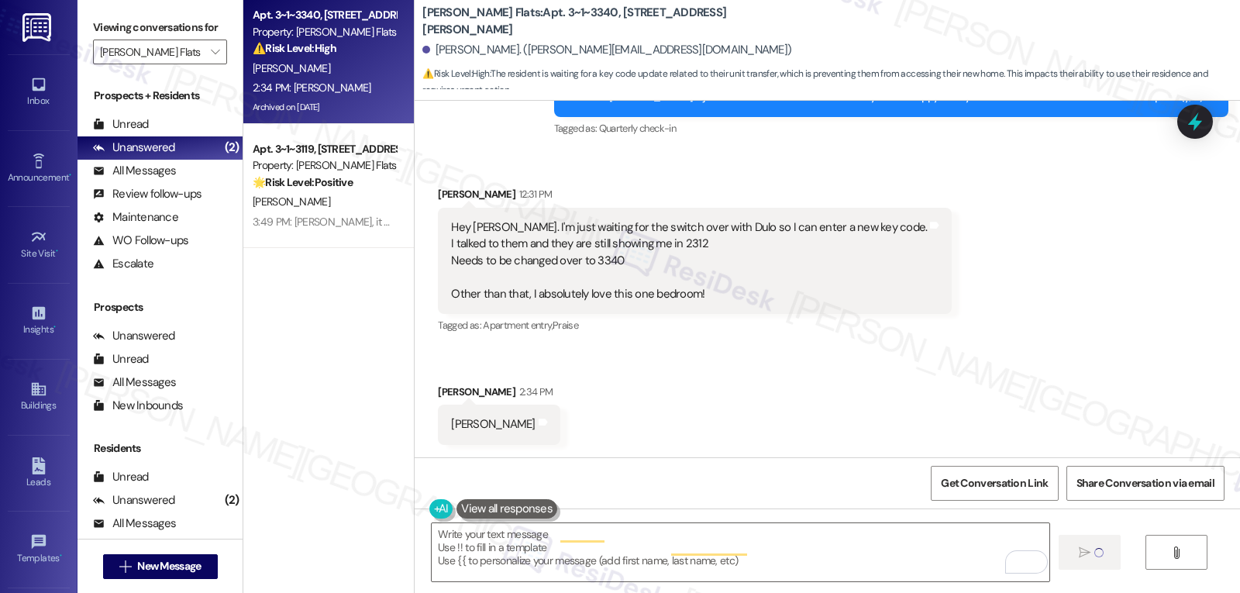
scroll to position [4981, 0]
click at [677, 243] on div "Hey Sarah. I'm just waiting for the switch over with Dulo so I can enter a new …" at bounding box center [689, 261] width 476 height 83
copy div "2312"
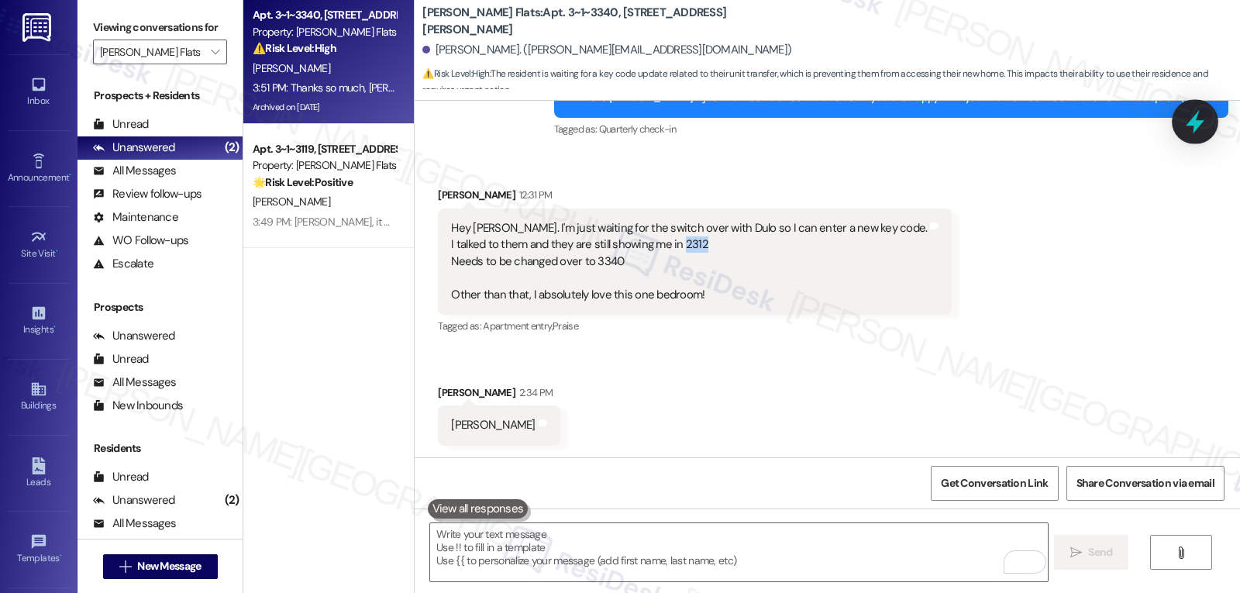
click at [1180, 127] on div at bounding box center [1195, 121] width 47 height 44
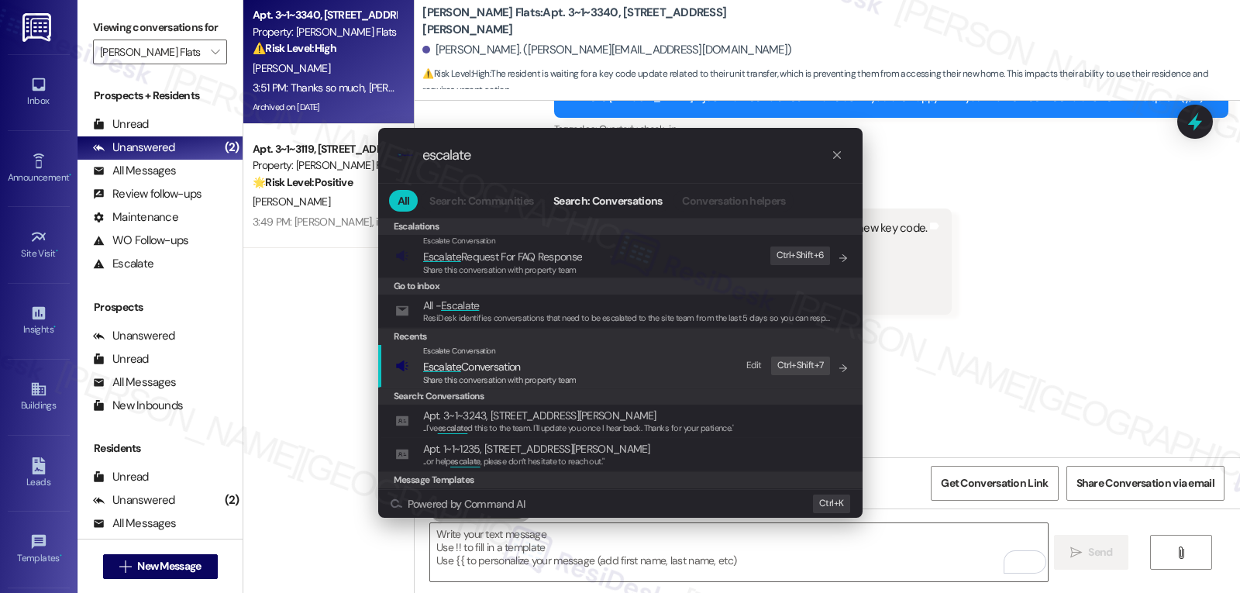
type input "escalate"
click at [497, 379] on span "Share this conversation with property team" at bounding box center [499, 379] width 153 height 11
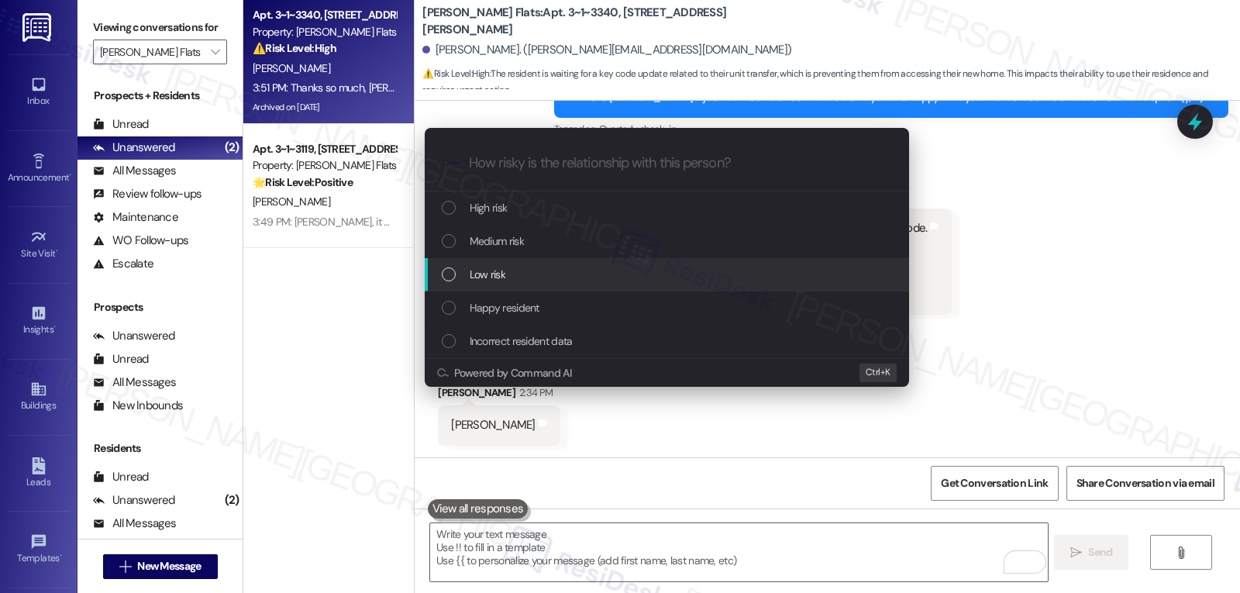
click at [545, 250] on div "Medium risk" at bounding box center [668, 241] width 453 height 17
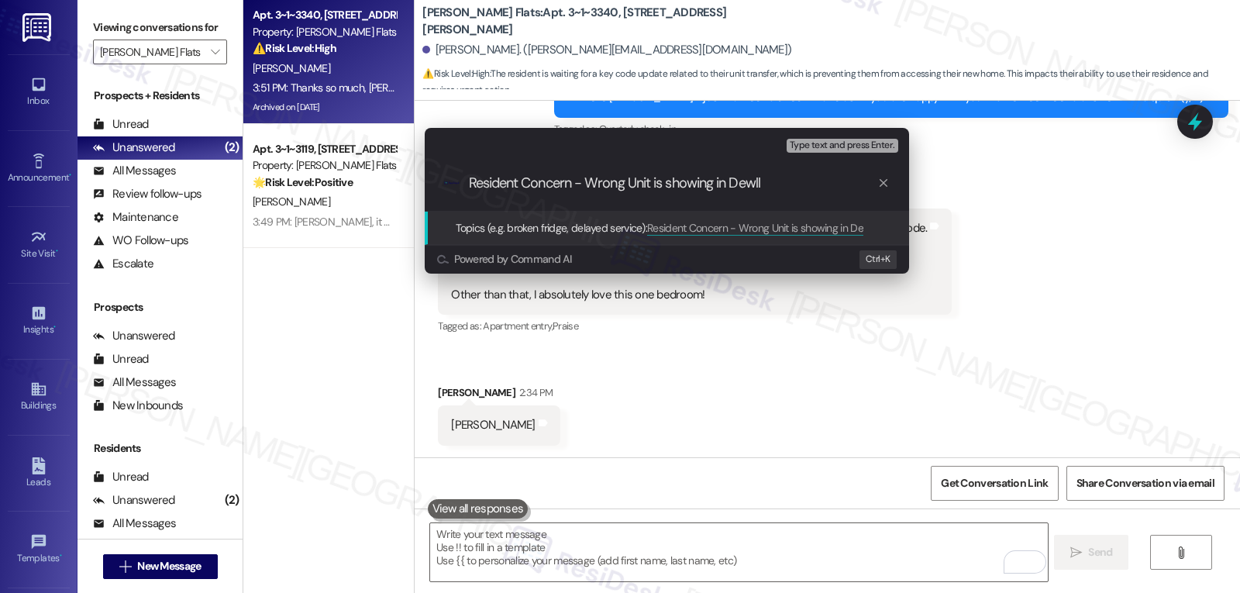
type input "Resident Concern - Wrong Unit is showing in Dewllo"
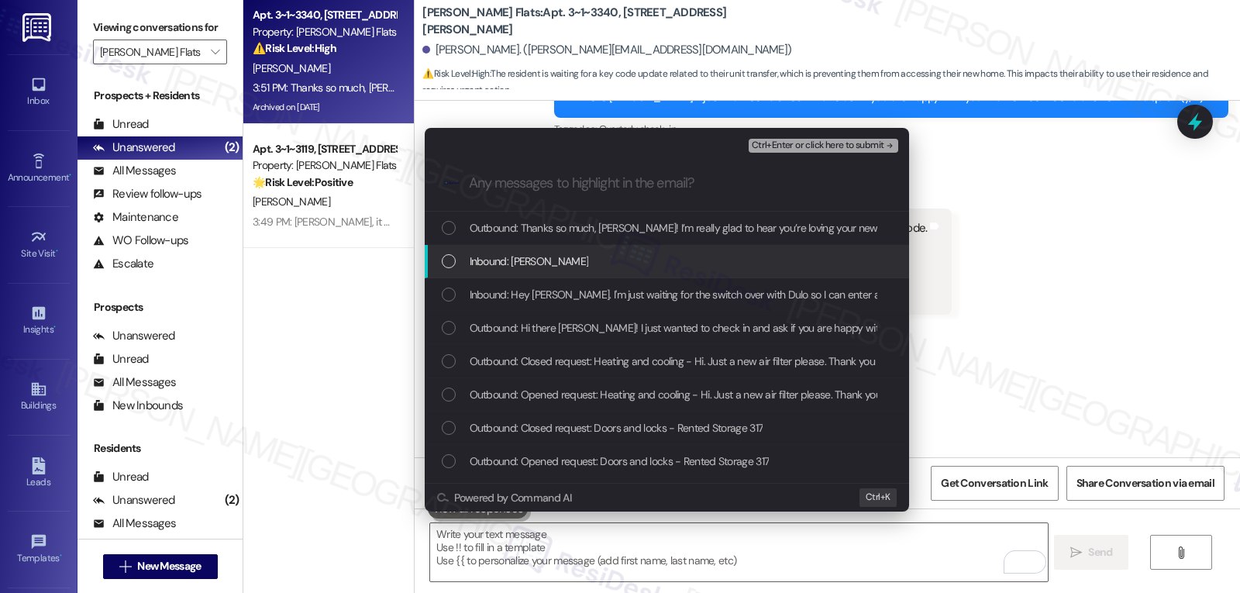
click at [450, 264] on div "List of options" at bounding box center [449, 261] width 14 height 14
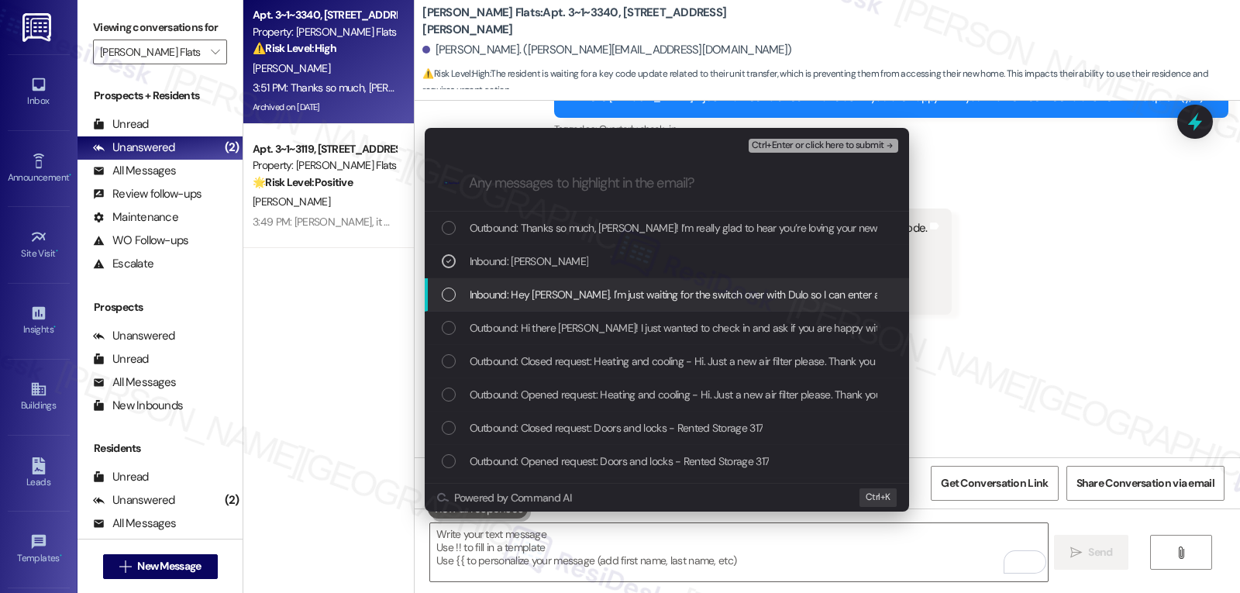
click at [446, 293] on div "List of options" at bounding box center [449, 295] width 14 height 14
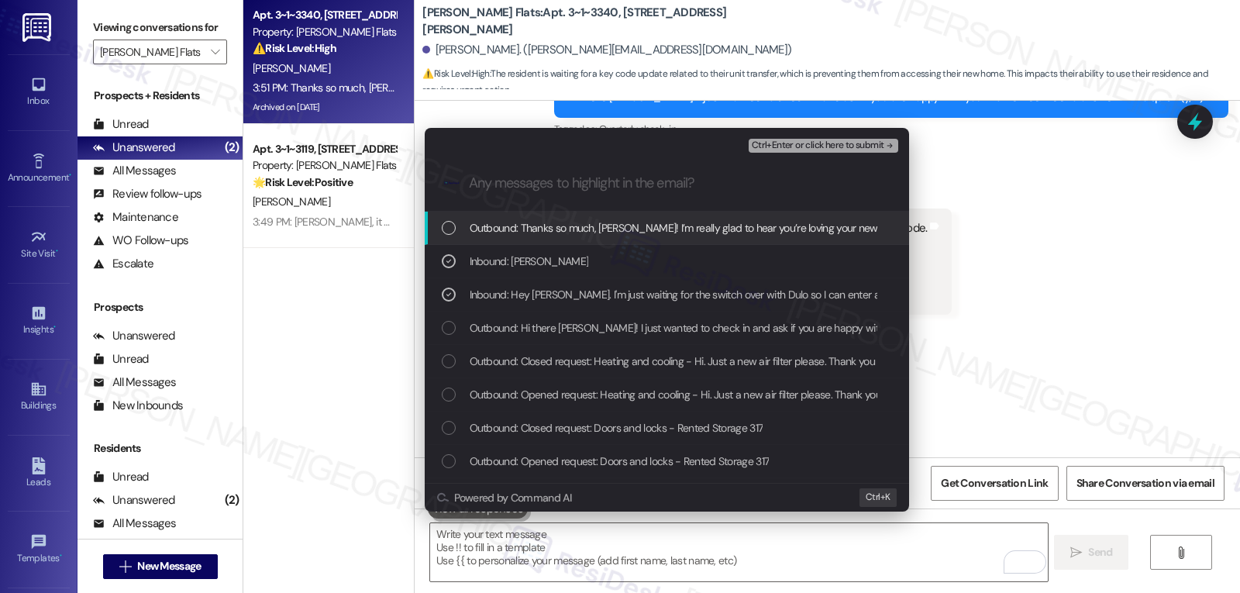
click at [829, 148] on span "Ctrl+Enter or click here to submit" at bounding box center [818, 145] width 133 height 11
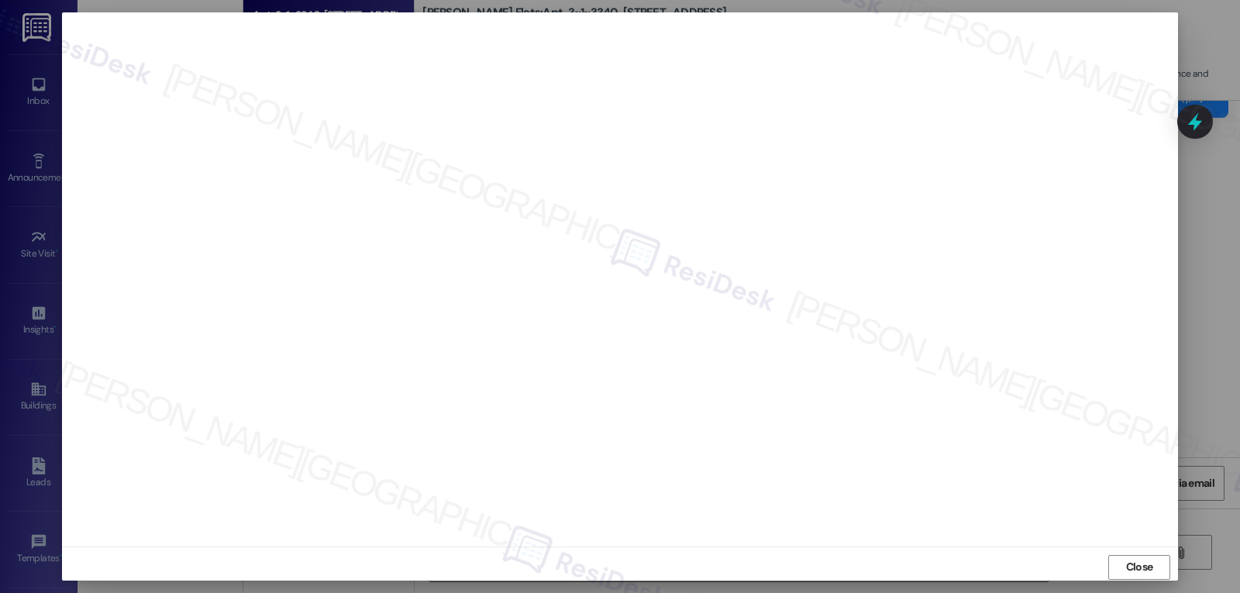
scroll to position [7, 0]
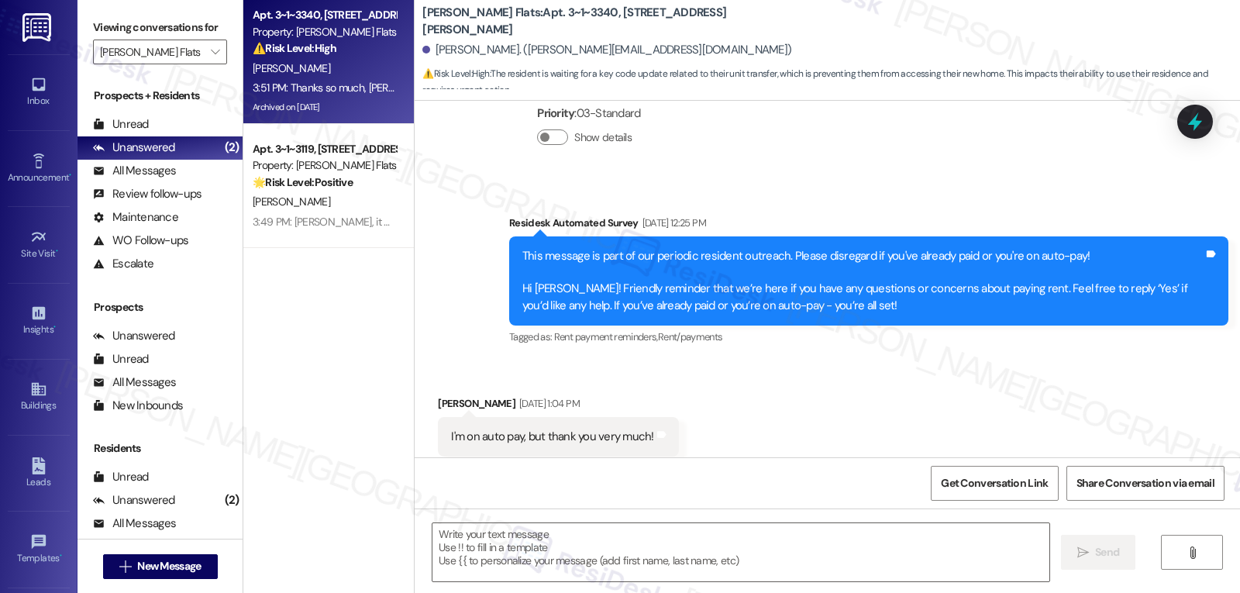
type textarea "Fetching suggested responses. Please feel free to read through the conversation…"
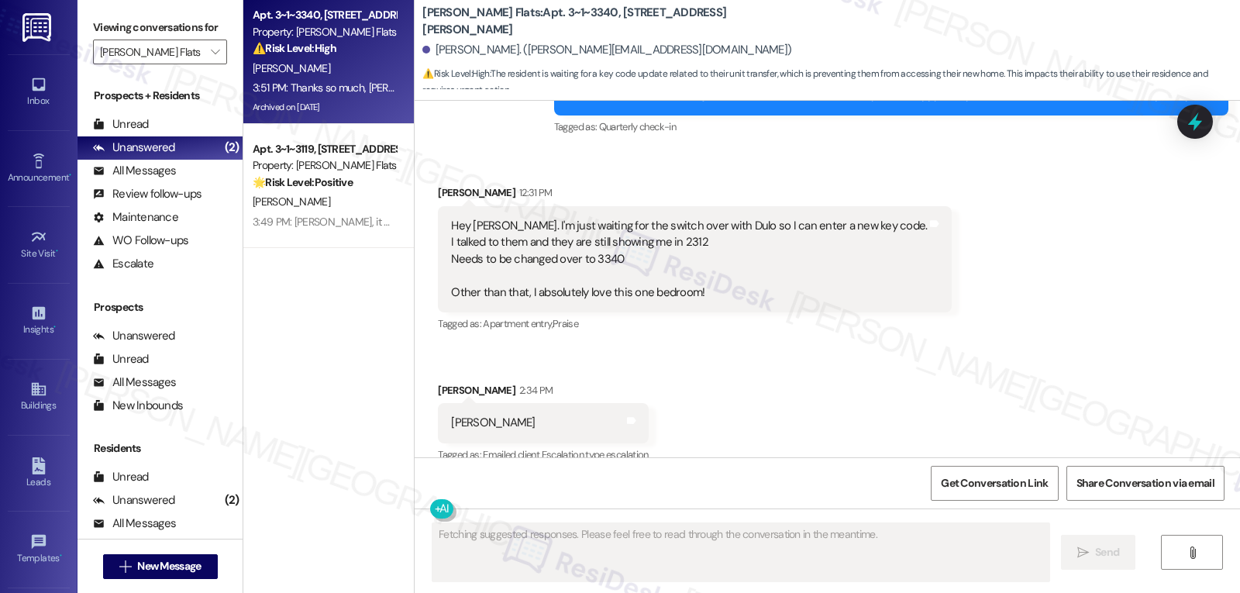
scroll to position [5004, 0]
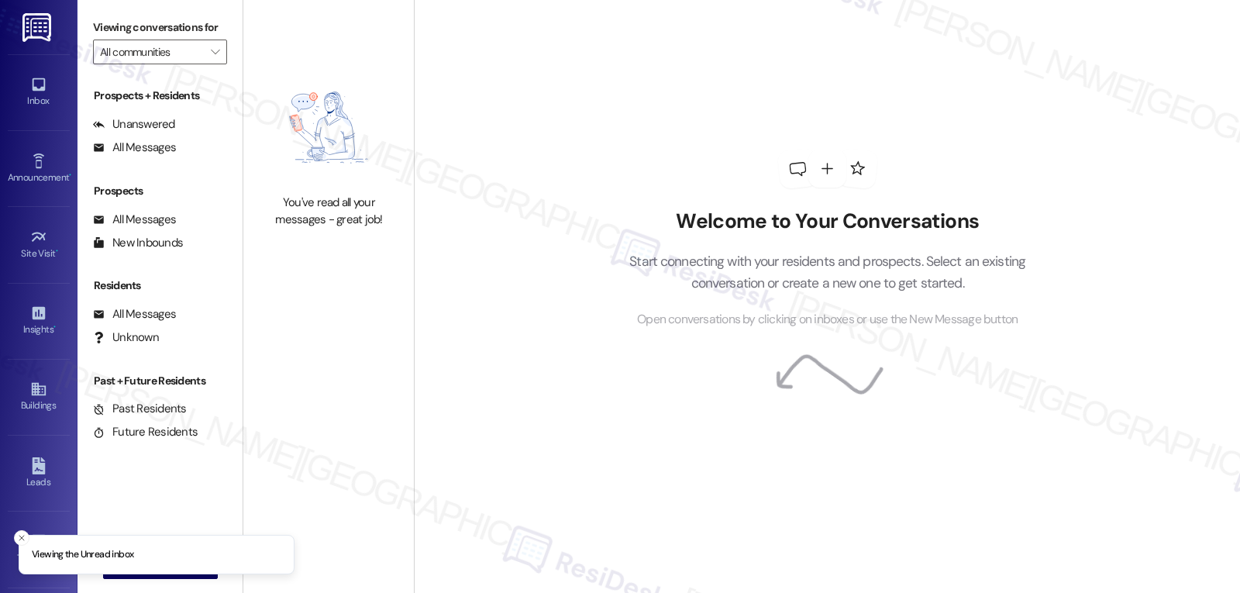
type input "[PERSON_NAME] Flats"
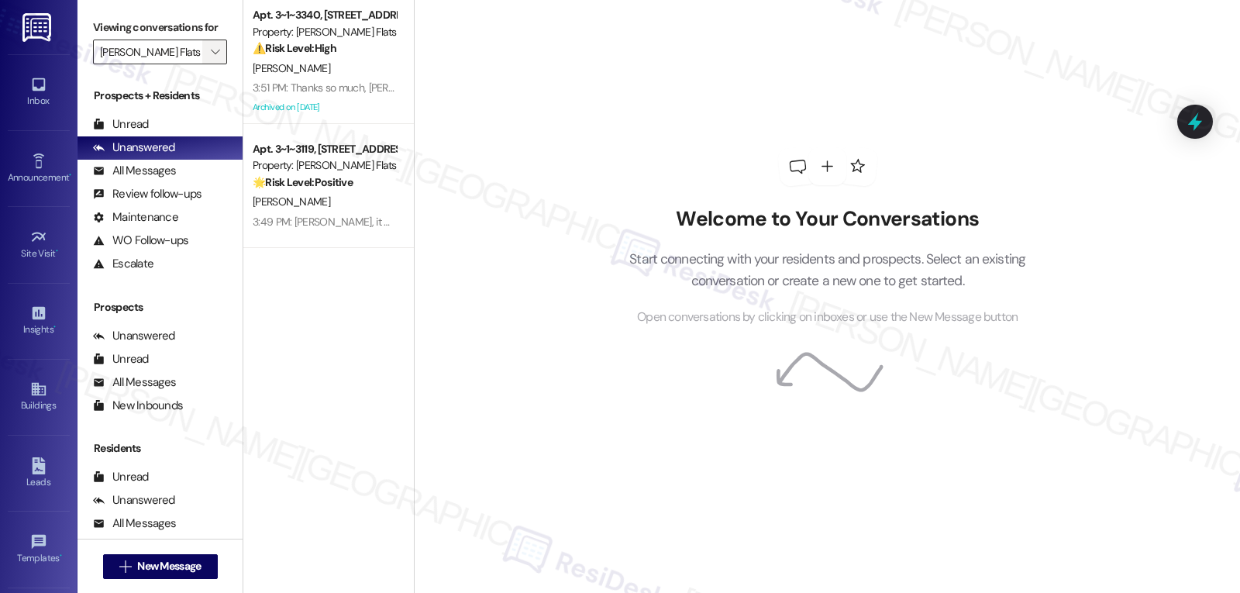
click at [202, 64] on button "" at bounding box center [214, 52] width 25 height 25
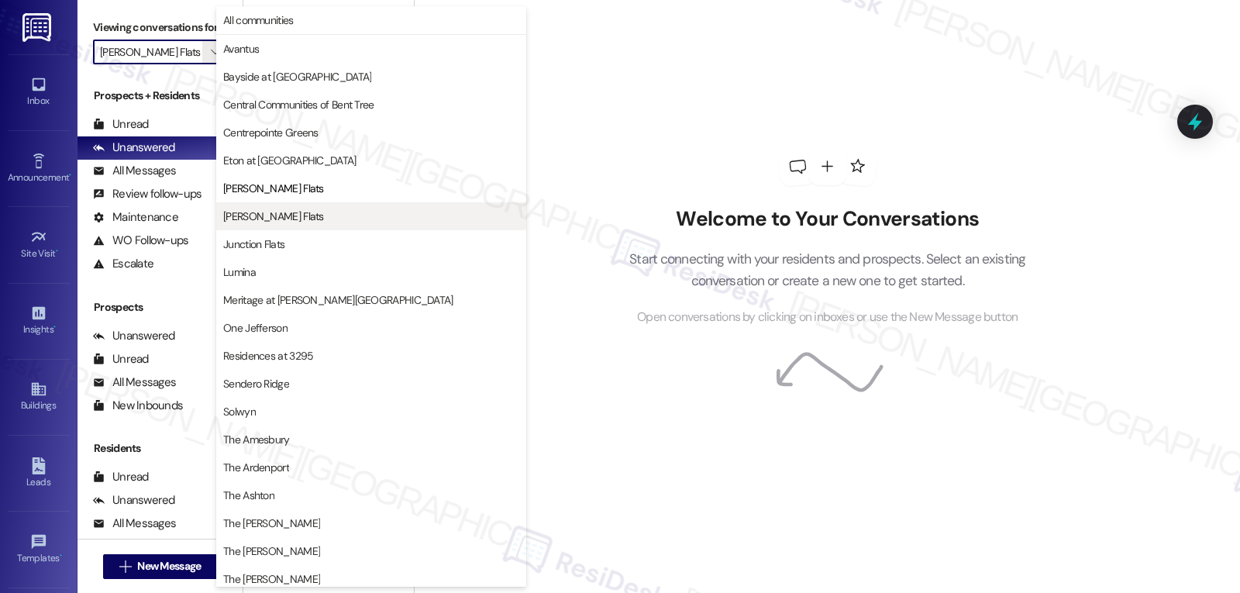
click at [304, 214] on span "[PERSON_NAME] Flats" at bounding box center [371, 216] width 296 height 16
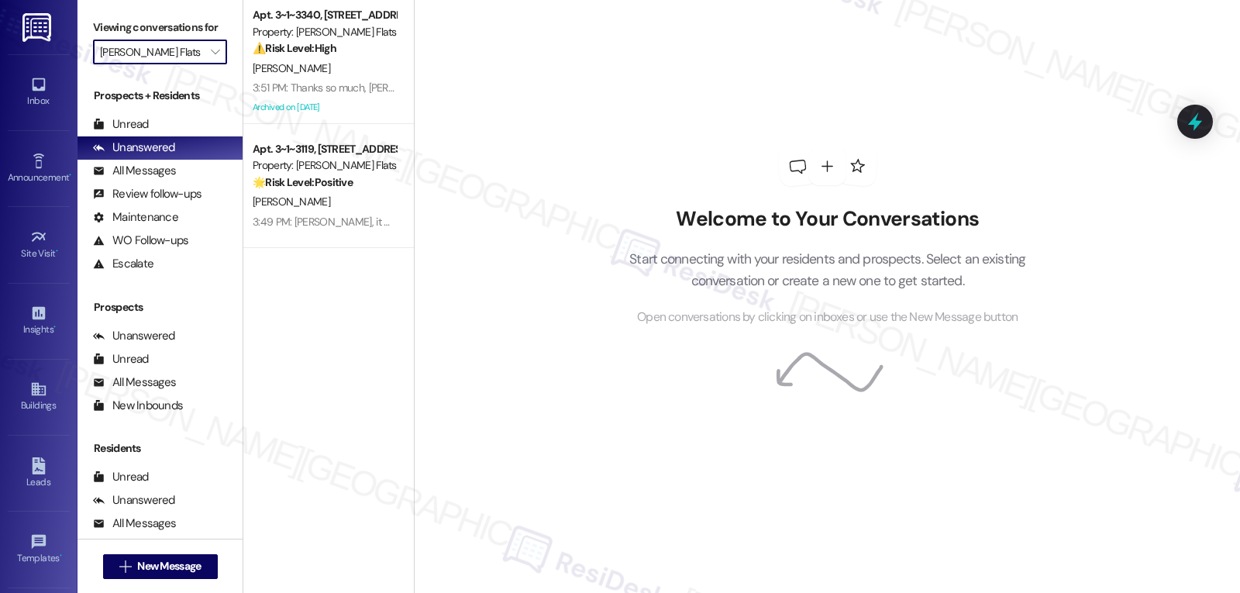
type input "[PERSON_NAME] Flats"
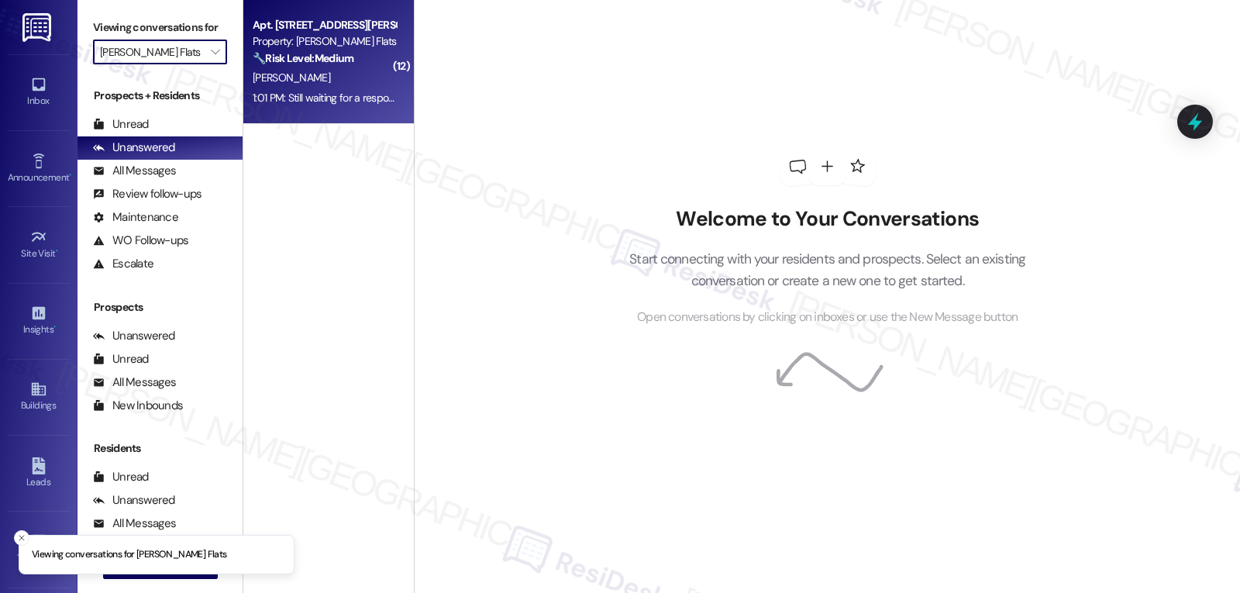
click at [331, 73] on div "V. Elbert" at bounding box center [324, 77] width 146 height 19
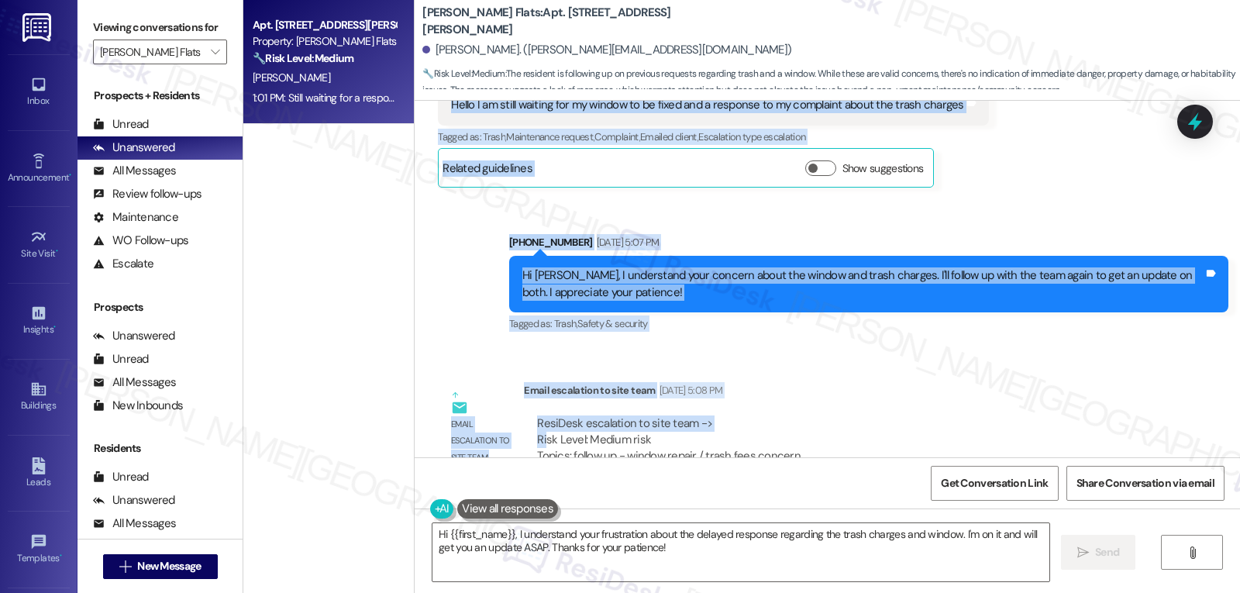
scroll to position [3550, 0]
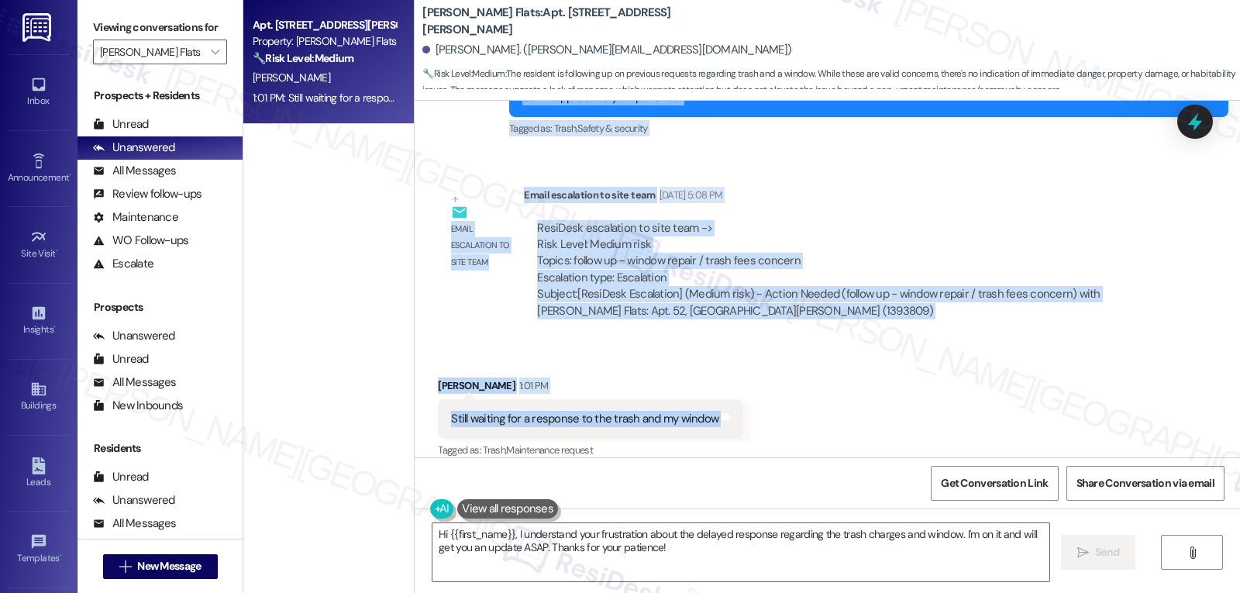
drag, startPoint x: 426, startPoint y: 160, endPoint x: 757, endPoint y: 411, distance: 416.1
click at [757, 411] on div "Lease started May 15, 2025 at 8:00 PM Survey, sent via SMS Residesk Automated S…" at bounding box center [827, 279] width 825 height 357
copy div "Virgil Elbert Neutral Sep 08, 2025 at 3:22 PM Hello I am still waiting for my w…"
click at [717, 561] on textarea "Hi {{first_name}}, I understand your frustration about the delayed response reg…" at bounding box center [740, 552] width 617 height 58
paste textarea "Virgil, I’m really sorry you’re still waiting on both the window repair and a r…"
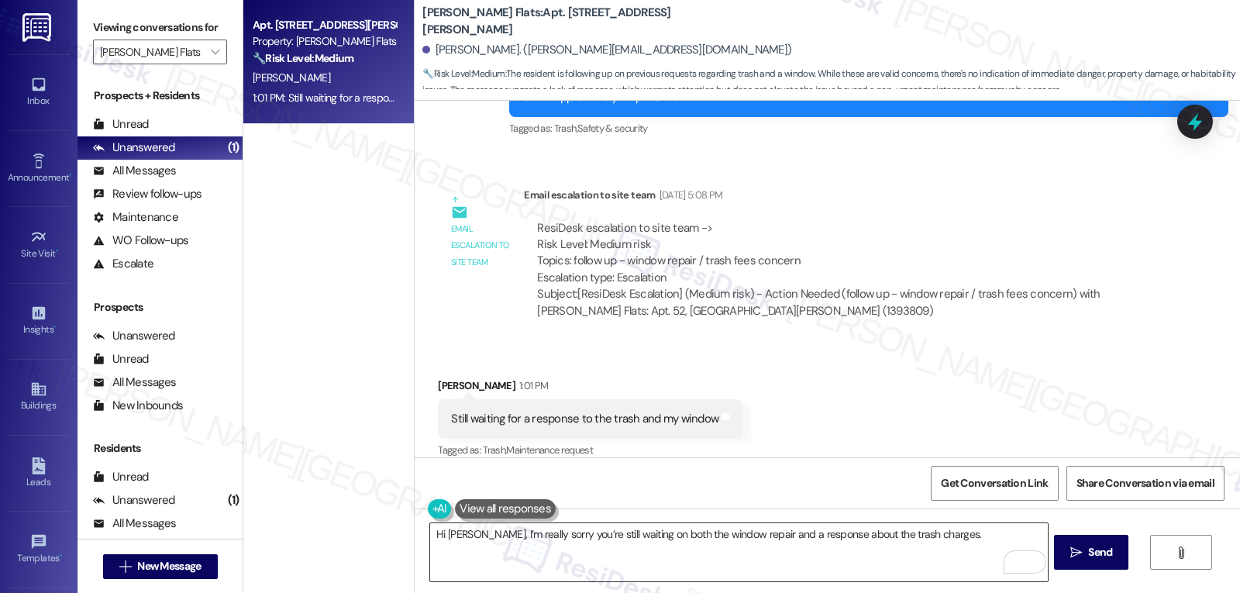
click at [953, 539] on textarea "Hi Virgil, I’m really sorry you’re still waiting on both the window repair and …" at bounding box center [738, 552] width 617 height 58
paste textarea "I’ll escalate this again today and ask the team for an urgent update on both is…"
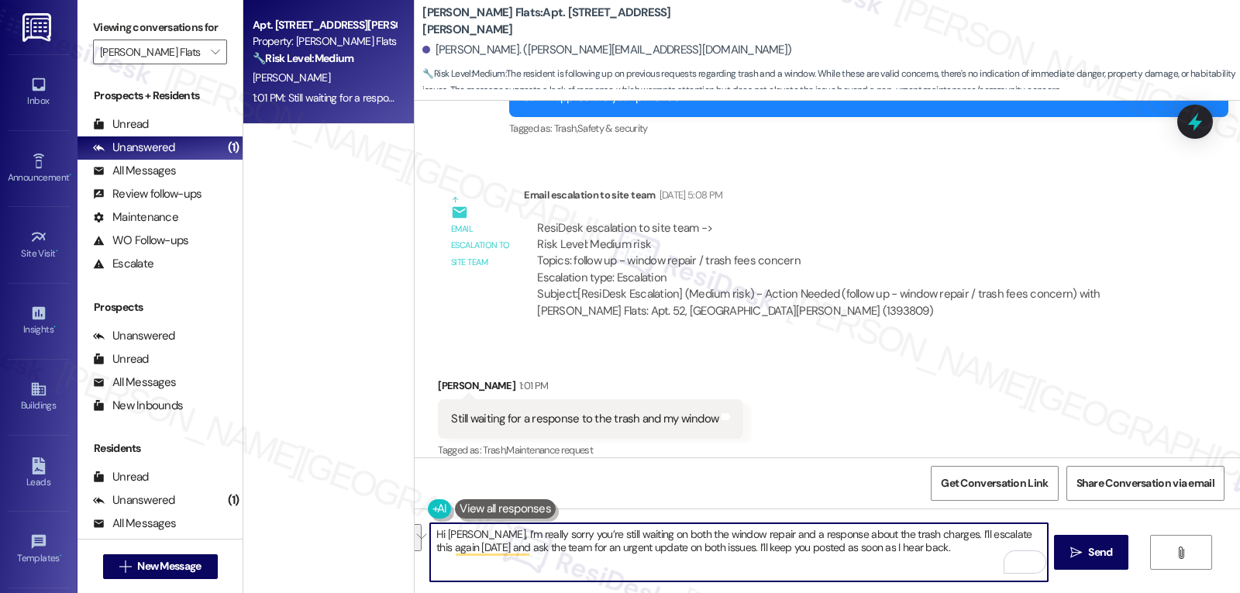
drag, startPoint x: 1007, startPoint y: 533, endPoint x: 446, endPoint y: 557, distance: 560.9
click at [446, 557] on textarea "Hi Virgil, I’m really sorry you’re still waiting on both the window repair and …" at bounding box center [738, 552] width 617 height 58
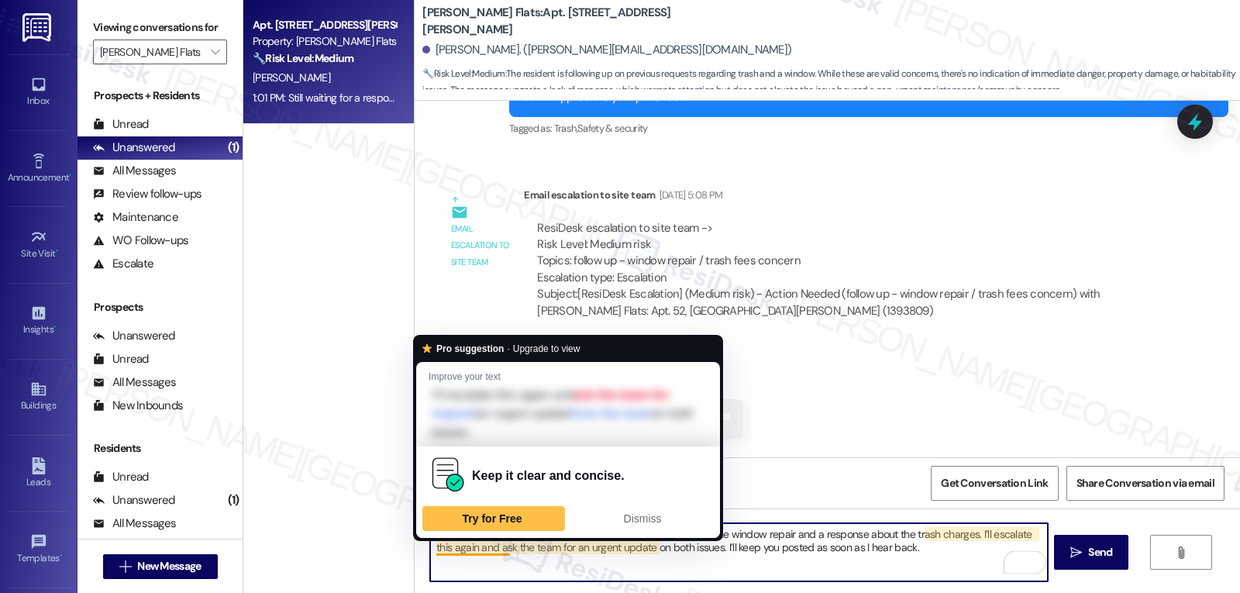
click at [447, 546] on textarea "Hi Virgil, I’m really sorry you’re still waiting on both the window repair and …" at bounding box center [738, 552] width 617 height 58
click at [552, 577] on textarea "Hi Virgil, I’m really sorry you’re still waiting on both the window repair and …" at bounding box center [738, 552] width 617 height 58
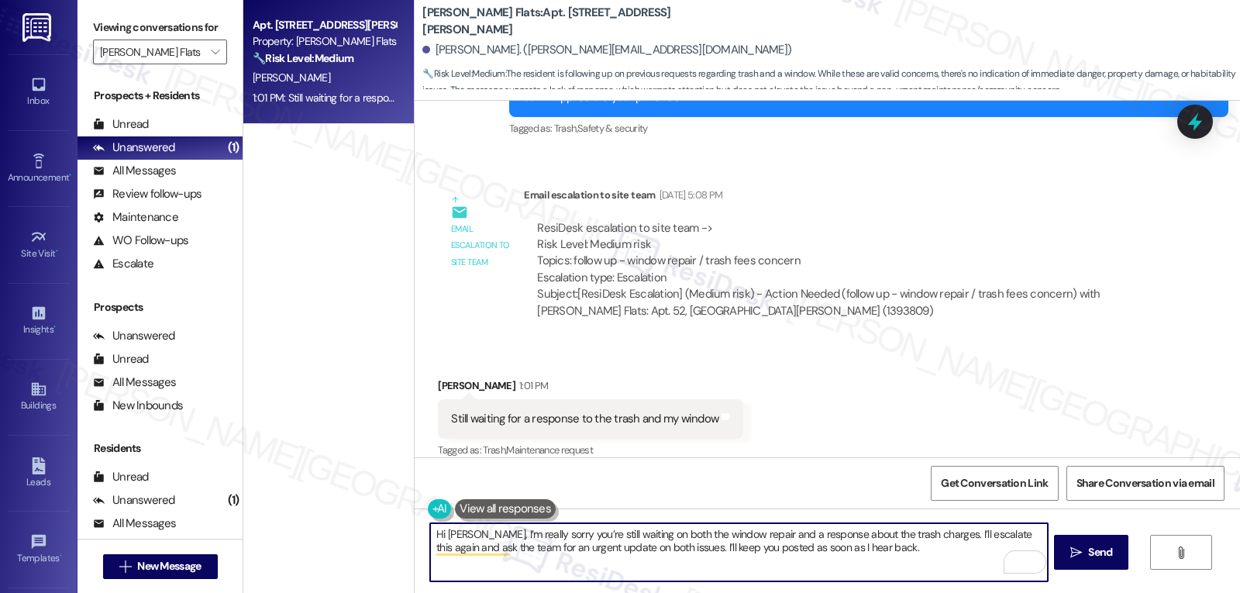
click at [515, 547] on textarea "Hi Virgil, I’m really sorry you’re still waiting on both the window repair and …" at bounding box center [738, 552] width 617 height 58
type textarea "Hi Virgil, I’m really sorry you’re still waiting on both the window repair and …"
click at [874, 560] on textarea "Hi Virgil, I’m really sorry you’re still waiting on both the window repair and …" at bounding box center [738, 552] width 617 height 58
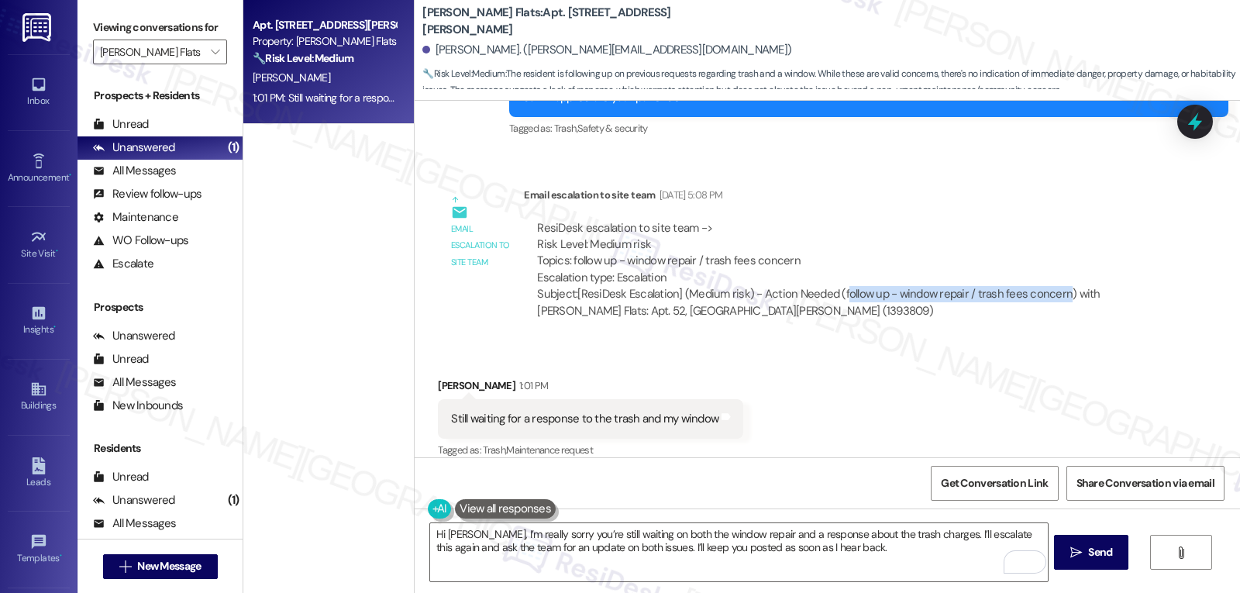
drag, startPoint x: 831, startPoint y: 278, endPoint x: 1049, endPoint y: 275, distance: 218.6
click at [1049, 286] on div "Subject: [ResiDesk Escalation] (Medium risk) - Action Needed (follow up - windo…" at bounding box center [840, 302] width 607 height 33
copy div "ollow up - window repair / trash fees concern"
click at [877, 563] on textarea "Hi Virgil, I’m really sorry you’re still waiting on both the window repair and …" at bounding box center [738, 552] width 617 height 58
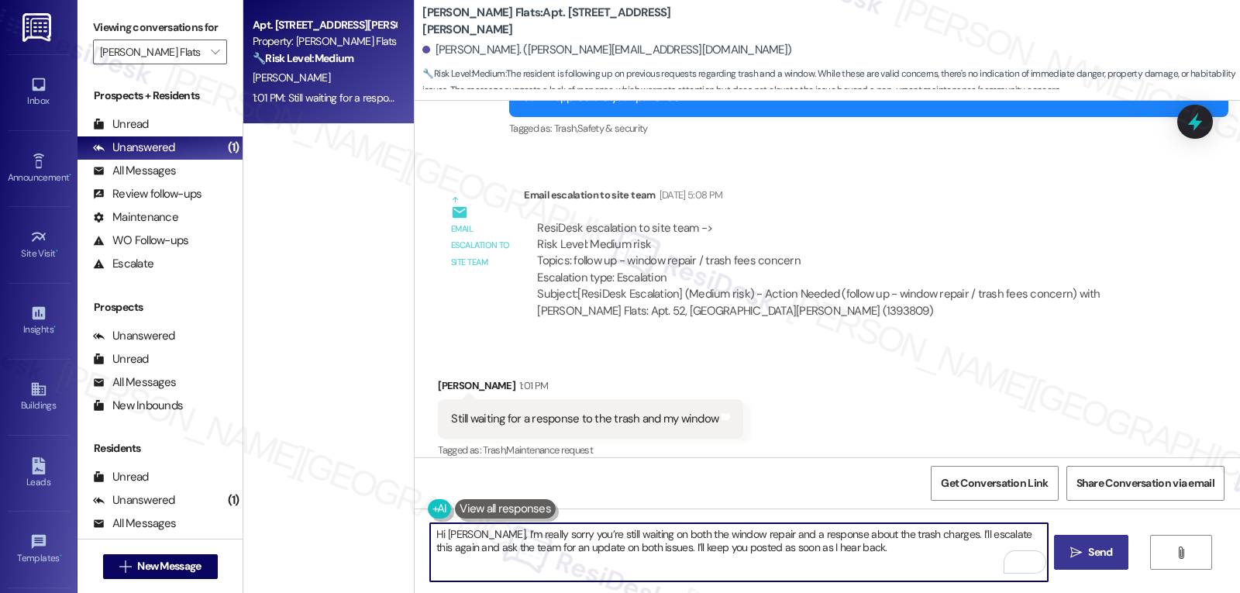
click at [1073, 553] on icon "" at bounding box center [1076, 552] width 12 height 12
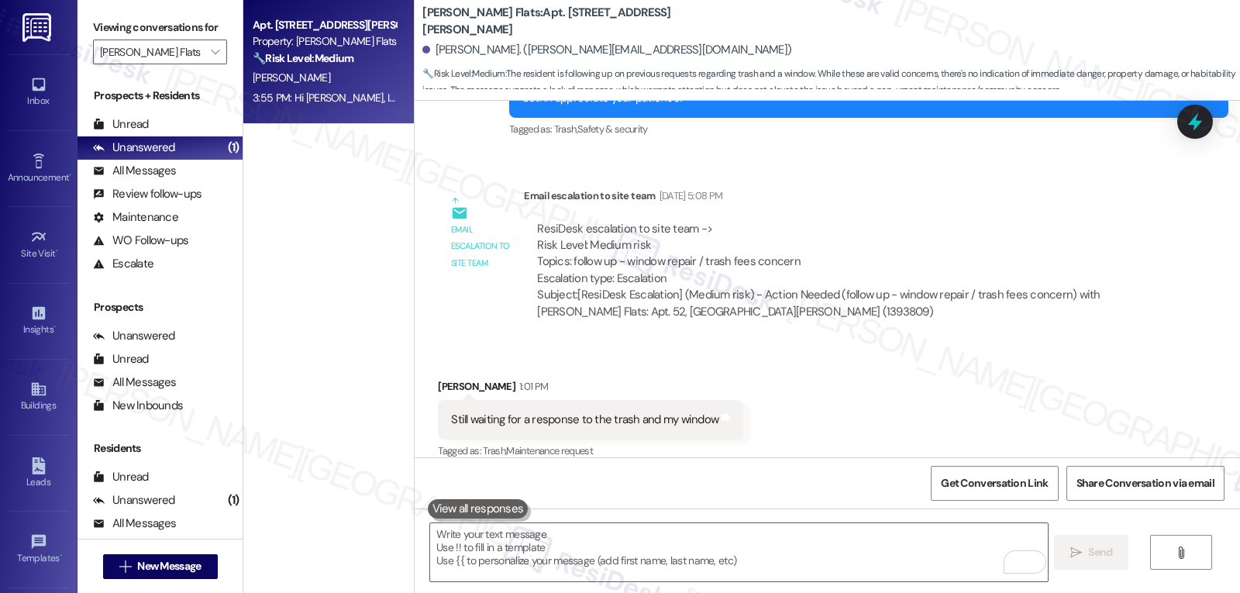
scroll to position [3675, 0]
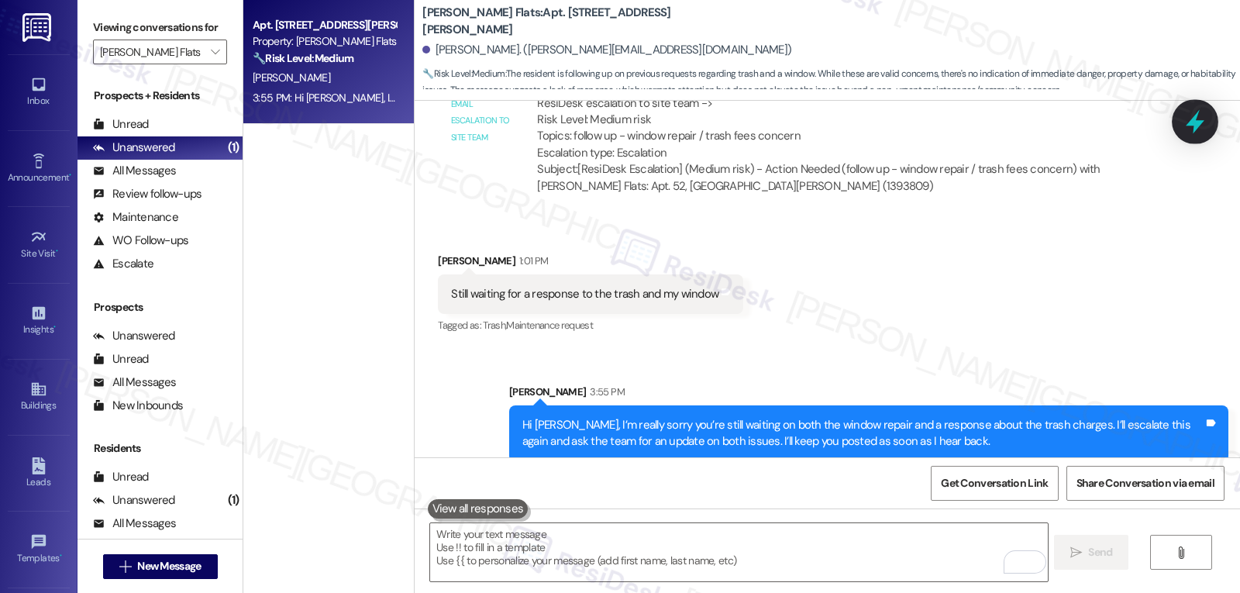
click at [1200, 112] on icon at bounding box center [1195, 122] width 26 height 26
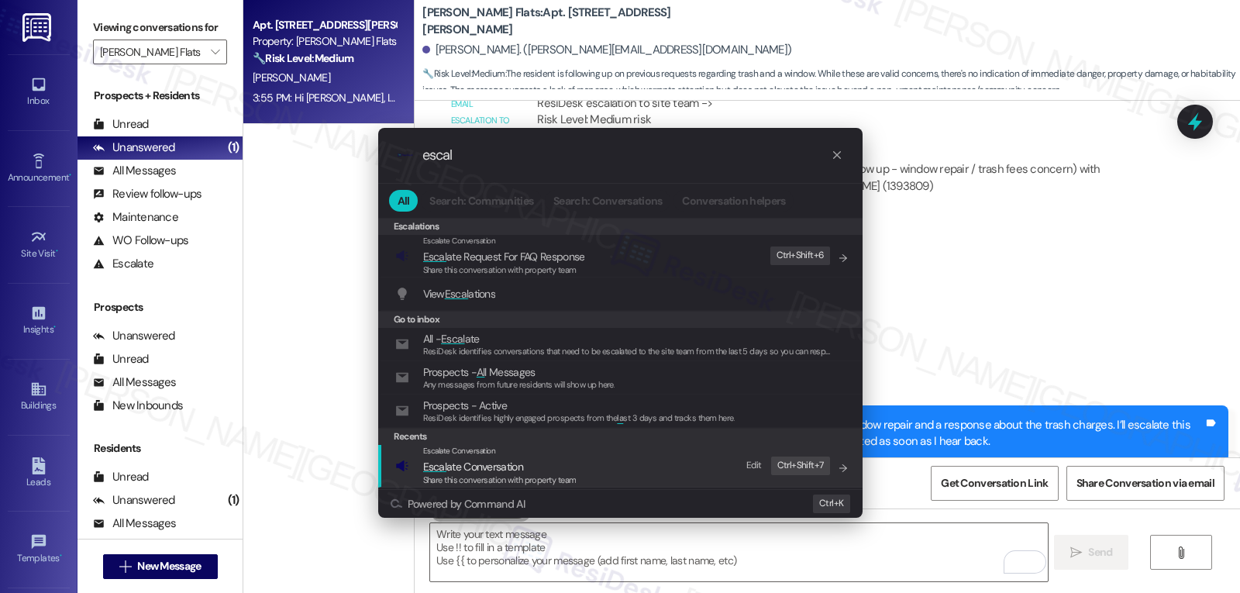
type input "escal"
click at [531, 474] on div "Share this conversation with property team" at bounding box center [499, 481] width 153 height 14
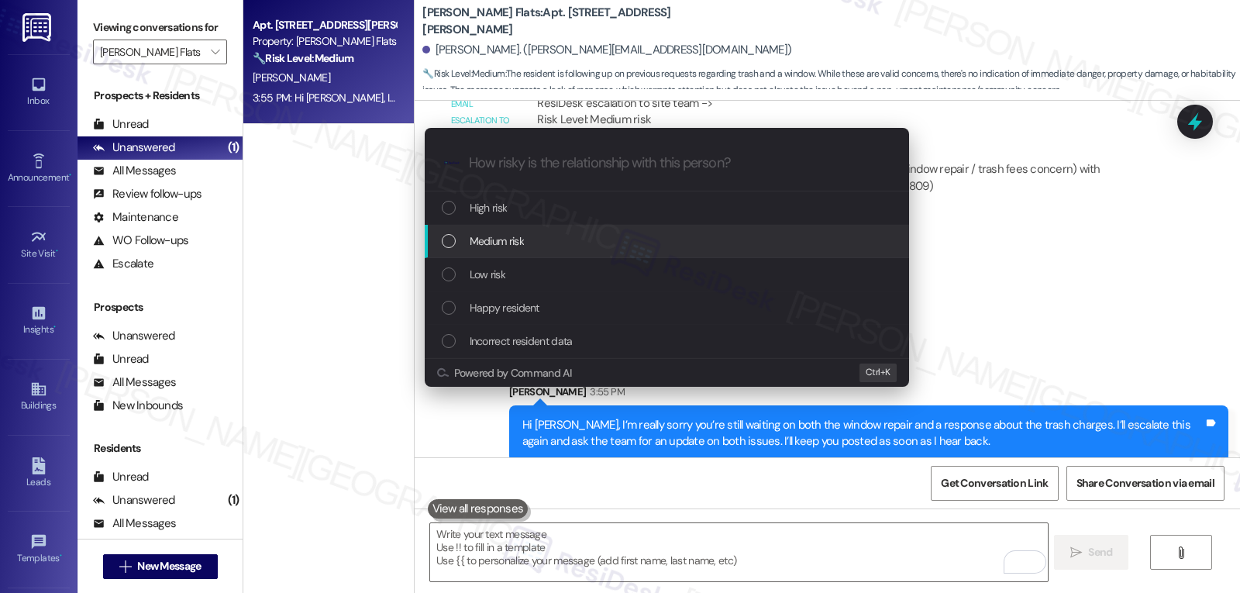
click at [522, 251] on div "Medium risk" at bounding box center [667, 241] width 484 height 33
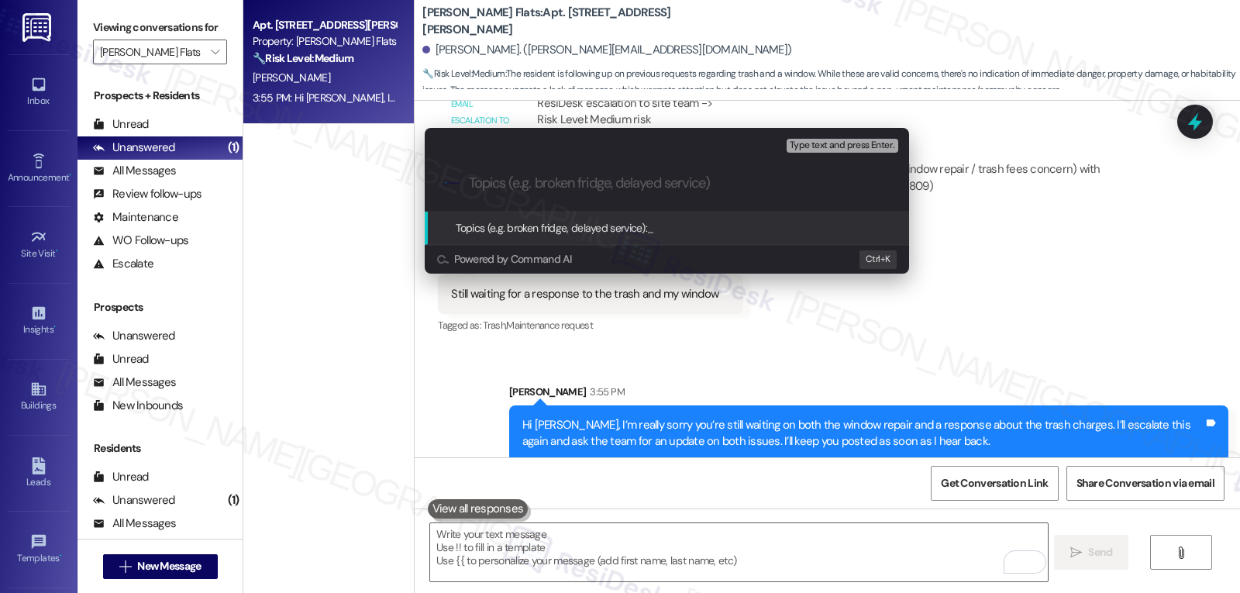
paste input "ollow up - window repair / trash fees concern"
type input "Follow up - Window Repair, Trash Fees concern"
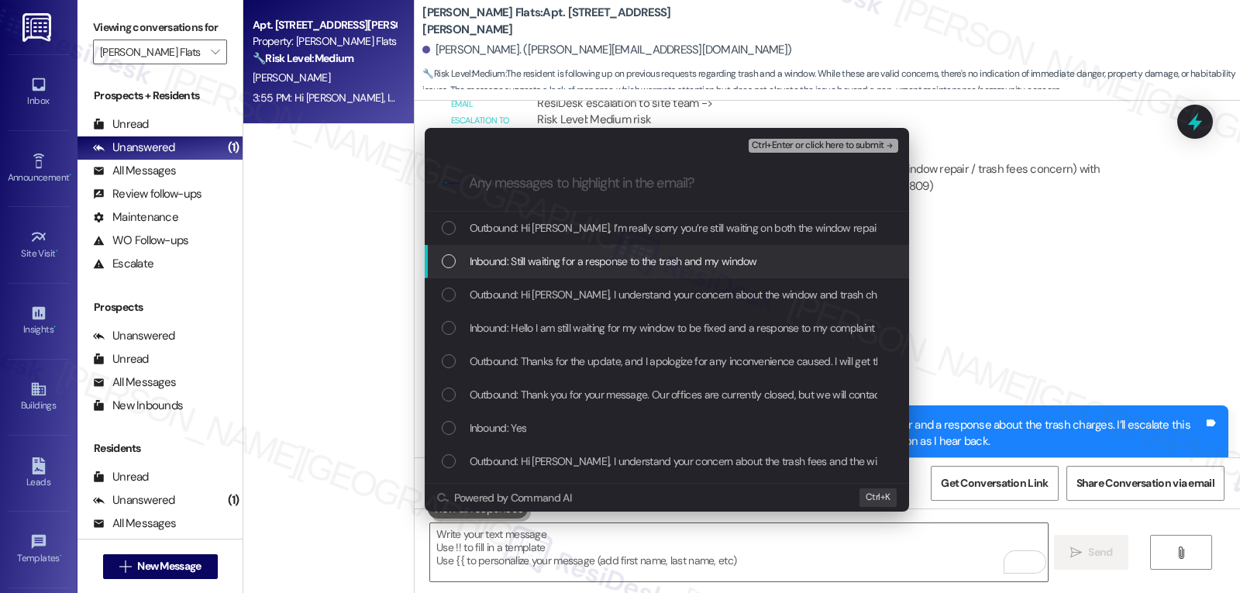
click at [517, 254] on span "Inbound: Still waiting for a response to the trash and my window" at bounding box center [614, 261] width 288 height 17
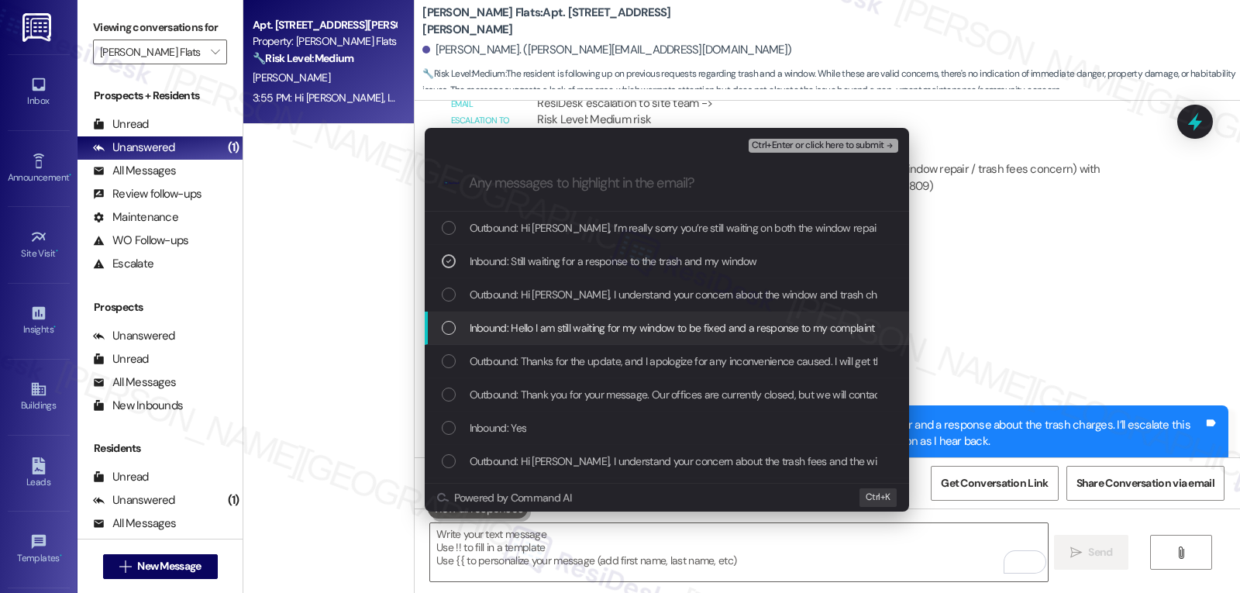
click at [500, 319] on div "Inbound: Hello I am still waiting for my window to be fixed and a response to m…" at bounding box center [667, 328] width 484 height 33
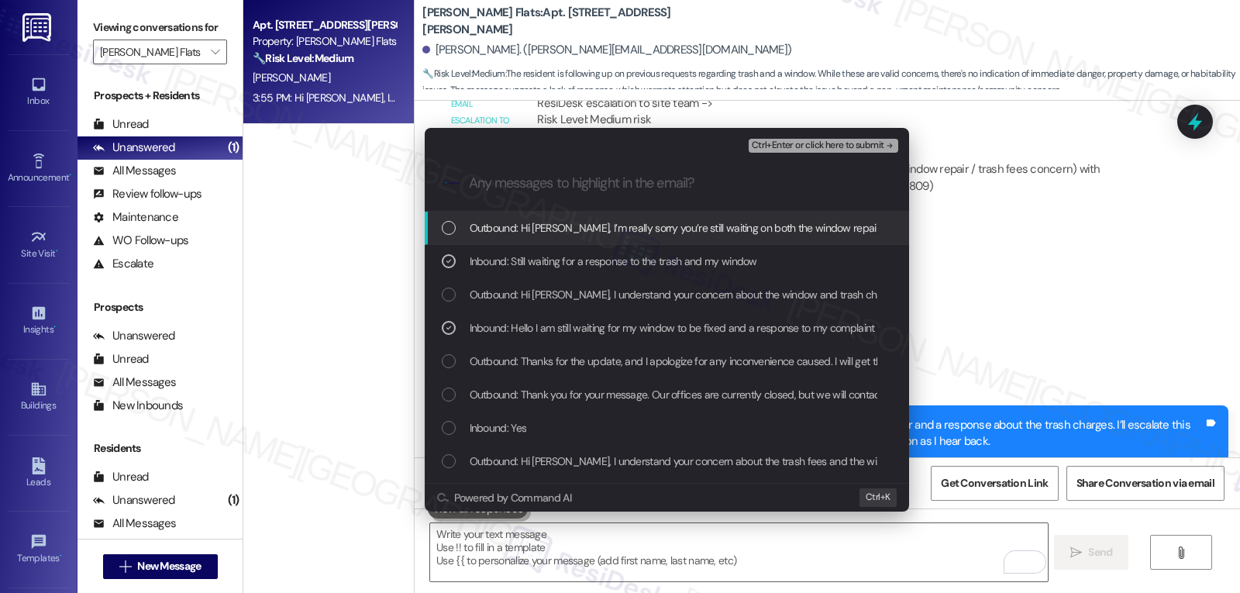
click at [819, 143] on span "Ctrl+Enter or click here to submit" at bounding box center [818, 145] width 133 height 11
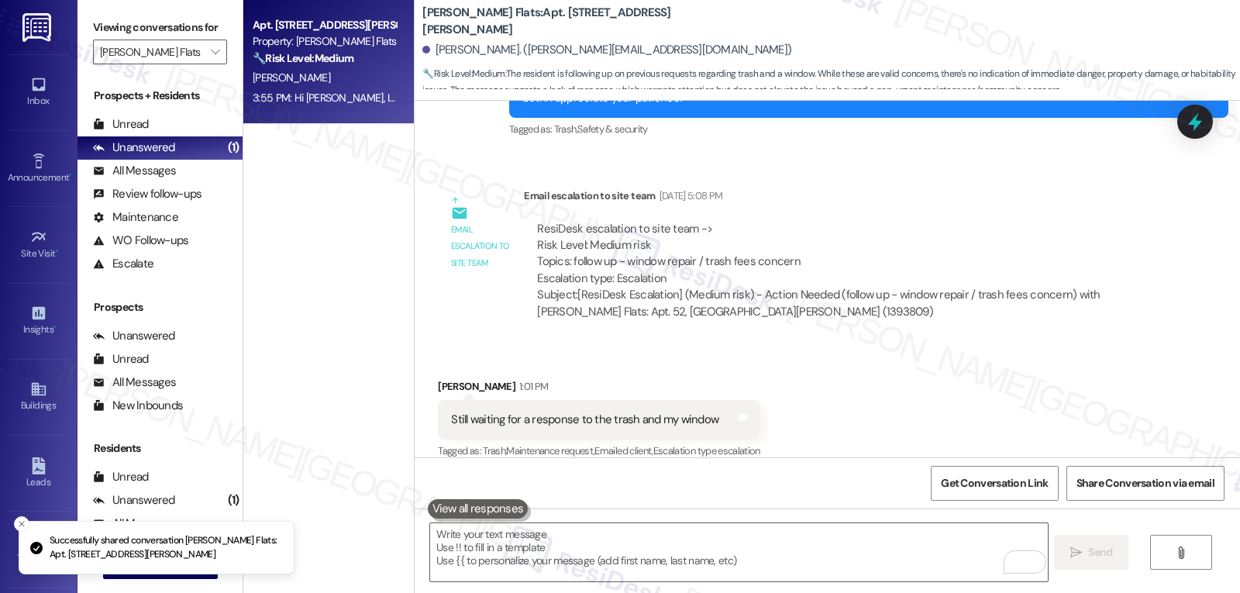
scroll to position [3549, 0]
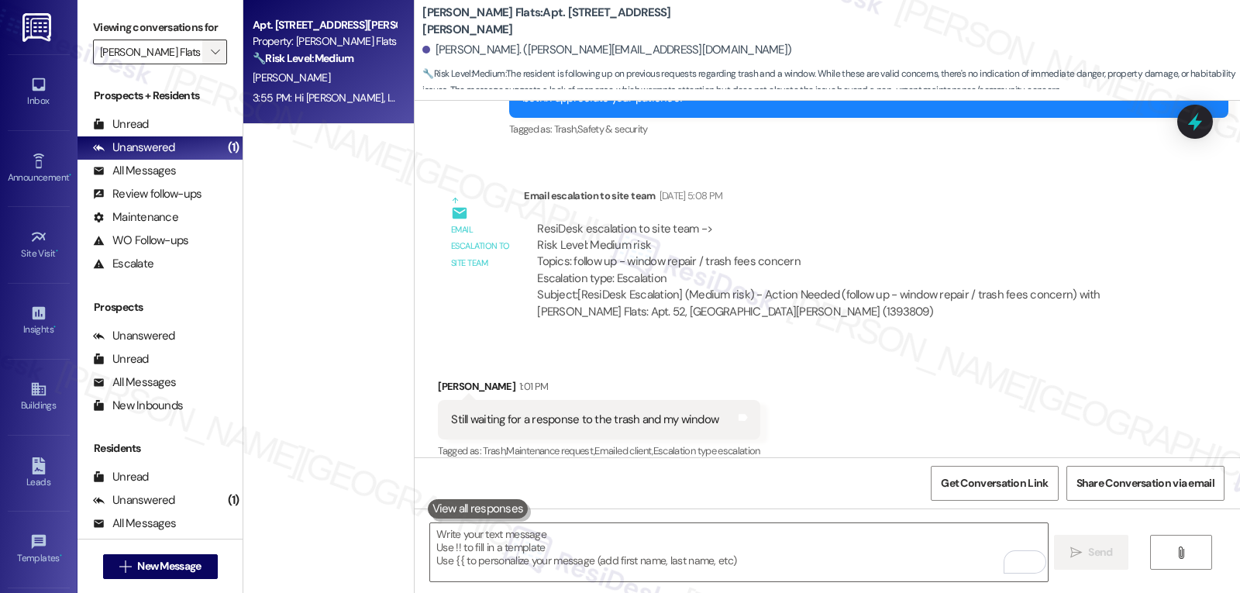
click at [211, 58] on icon "" at bounding box center [215, 52] width 9 height 12
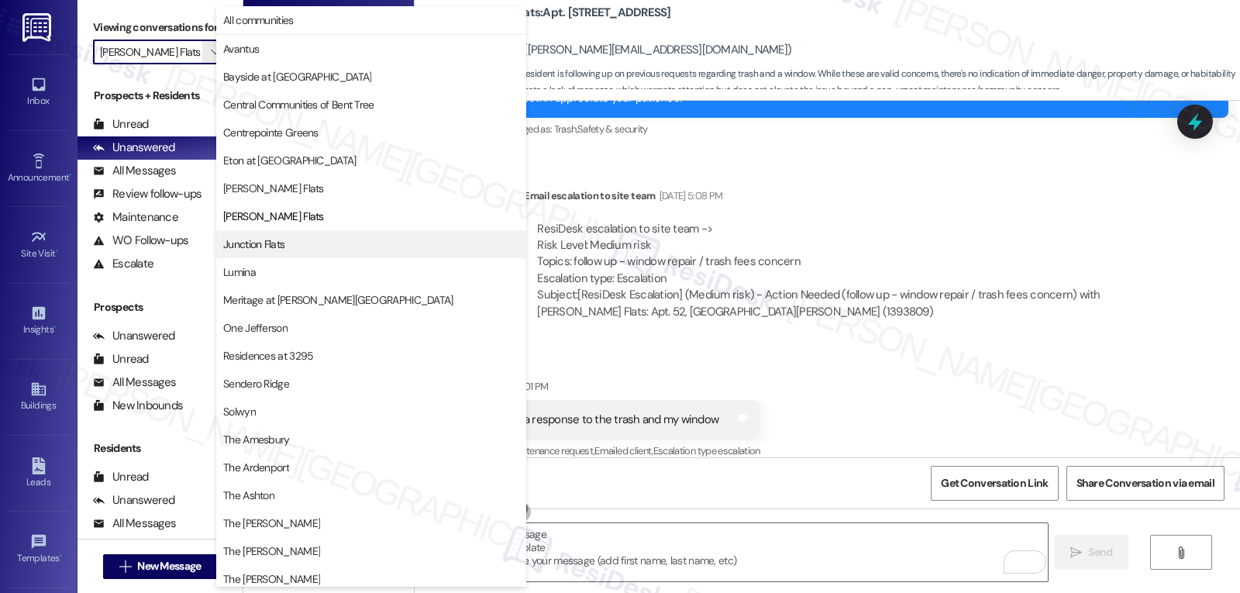
click at [317, 246] on span "Junction Flats" at bounding box center [371, 244] width 296 height 16
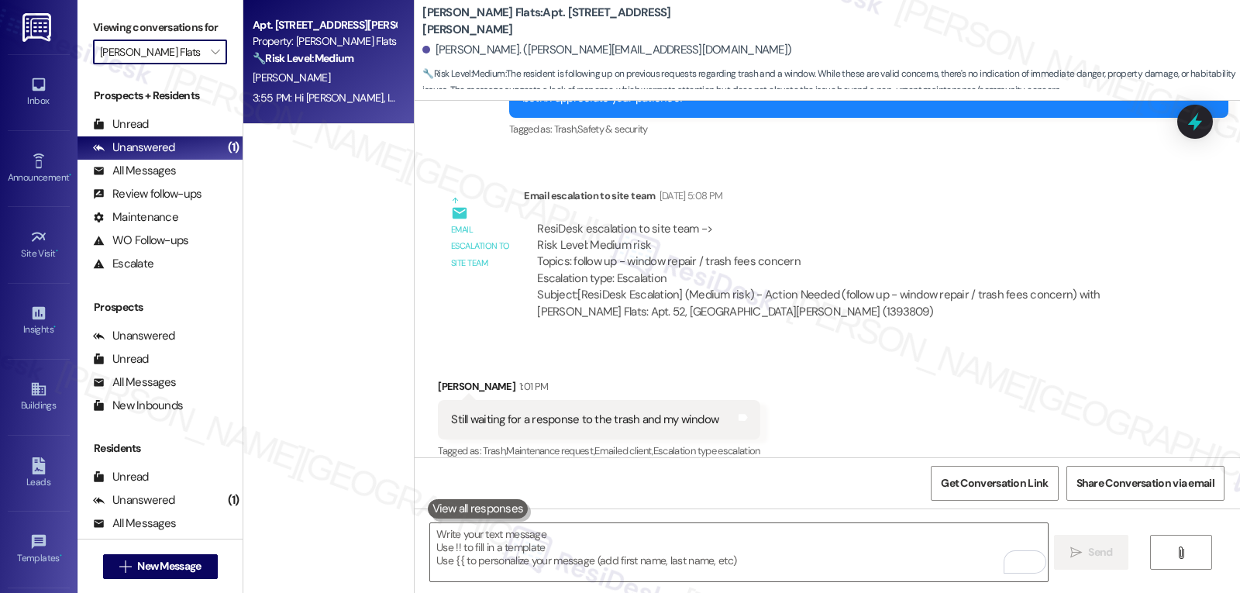
type input "Junction Flats"
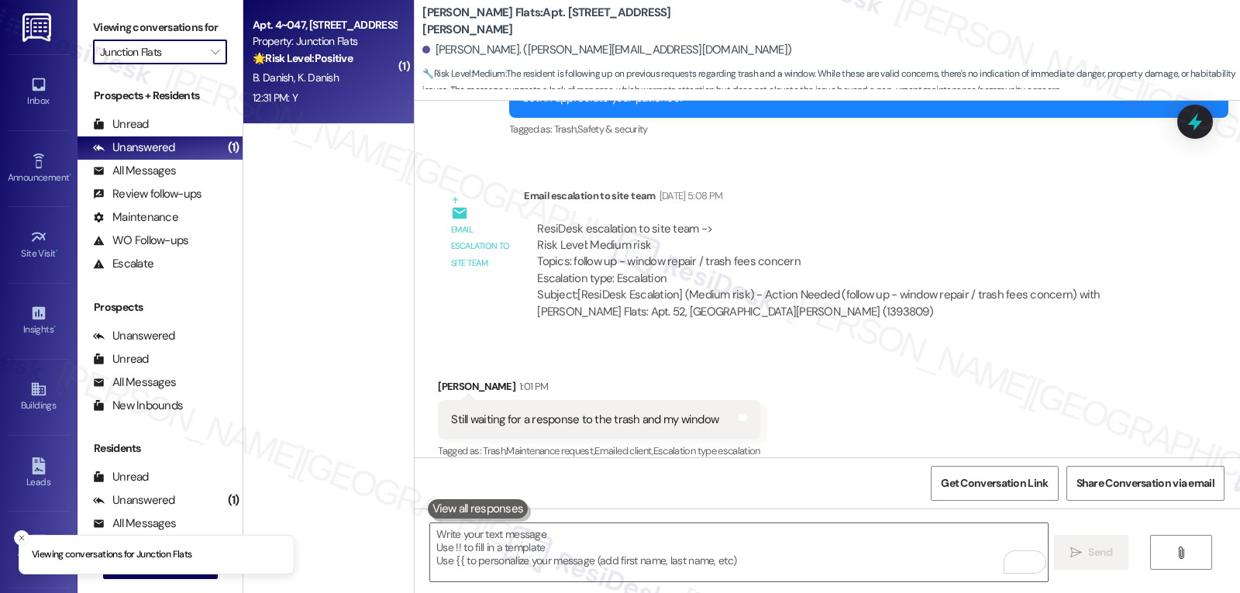
click at [339, 92] on div "12:31 PM: Y 12:31 PM: Y" at bounding box center [324, 97] width 146 height 19
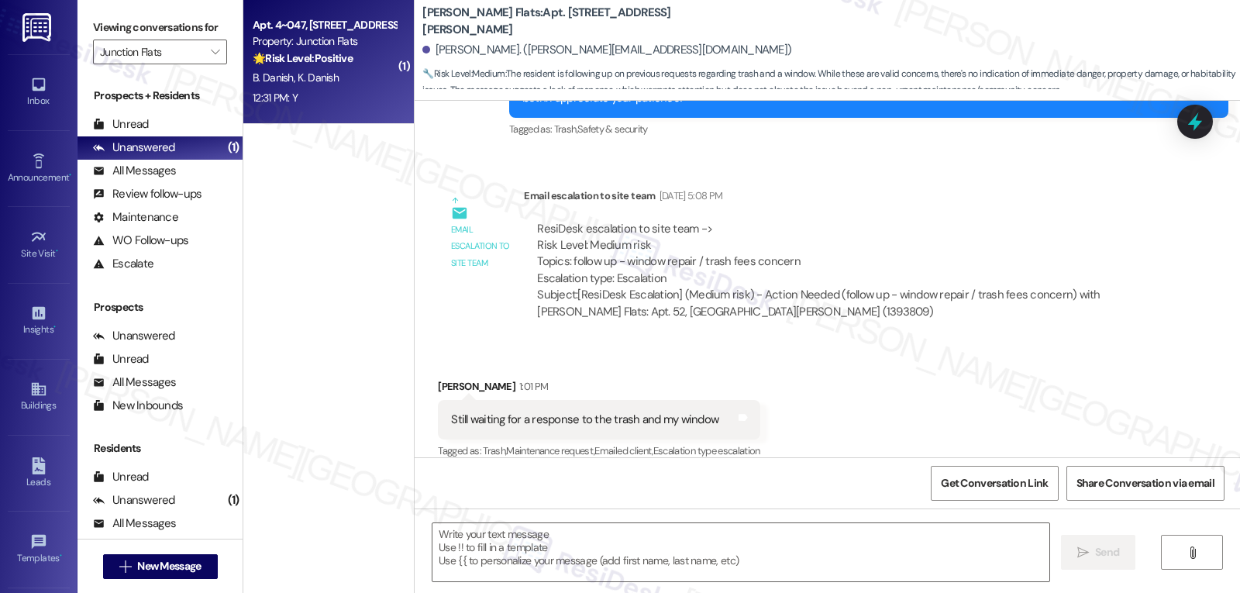
type textarea "Fetching suggested responses. Please feel free to read through the conversation…"
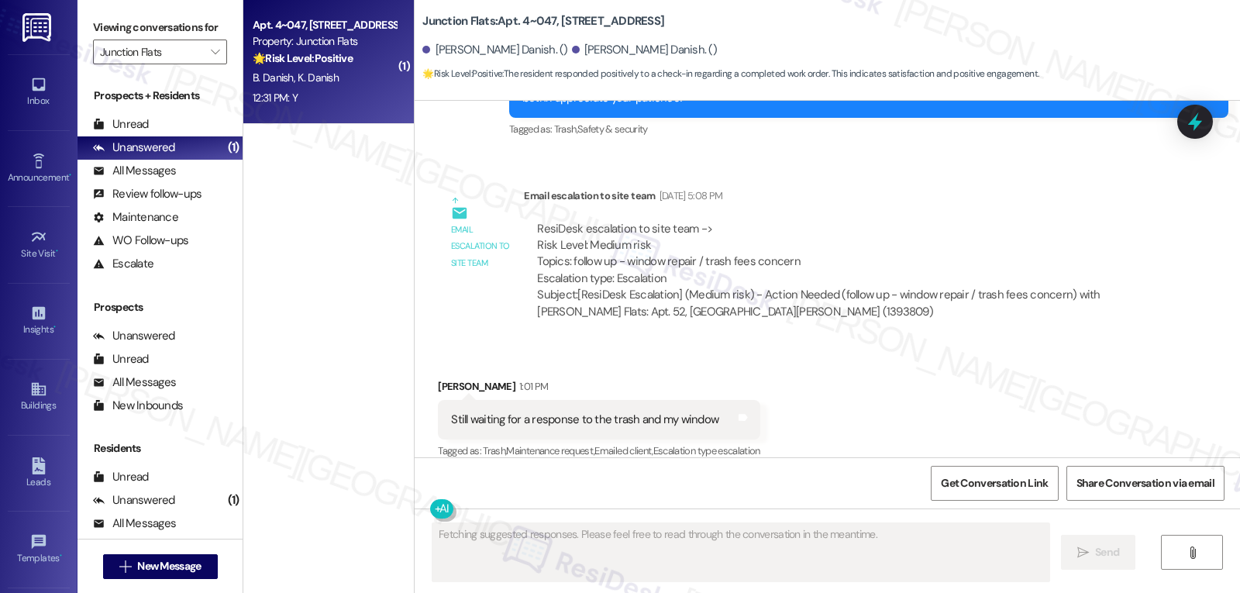
scroll to position [693, 0]
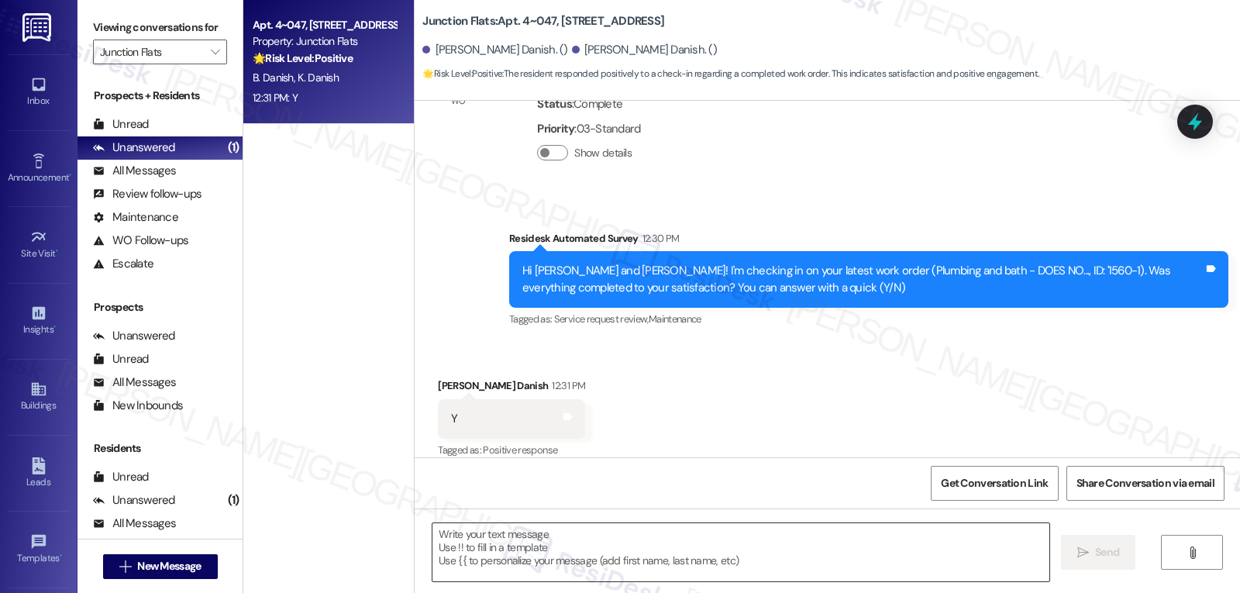
click at [643, 569] on textarea at bounding box center [740, 552] width 617 height 58
click at [581, 537] on textarea "To enrich screen reader interactions, please activate Accessibility in Grammarl…" at bounding box center [738, 552] width 617 height 58
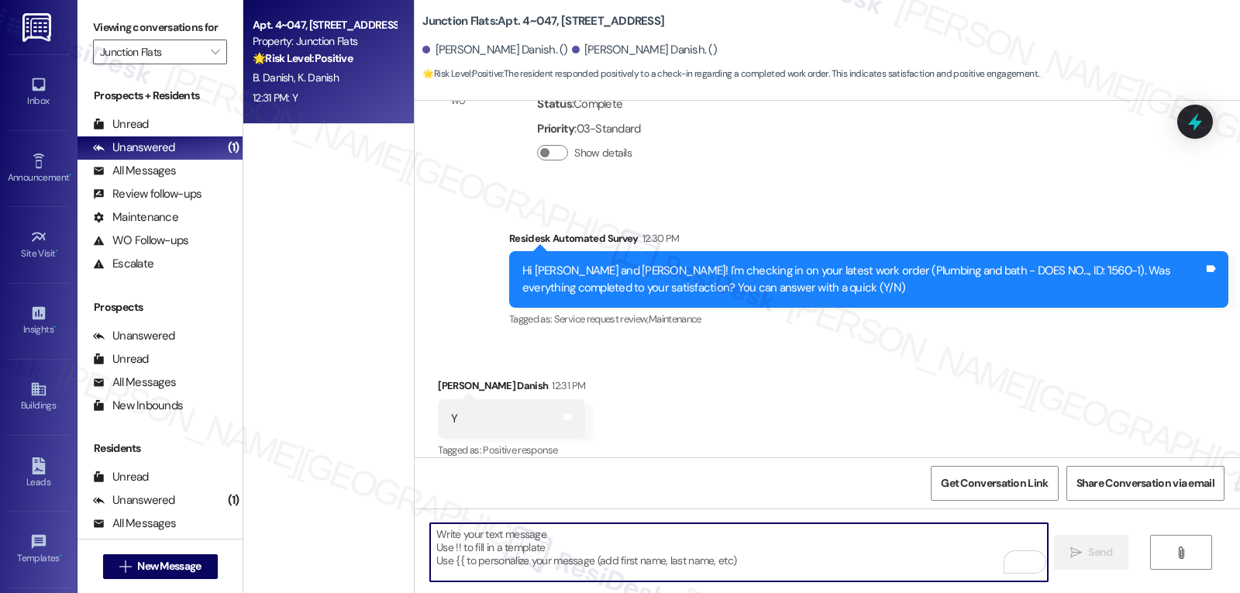
paste textarea "Thanks so much for letting us know, {{first_name}}! I’m happy to hear everythin…"
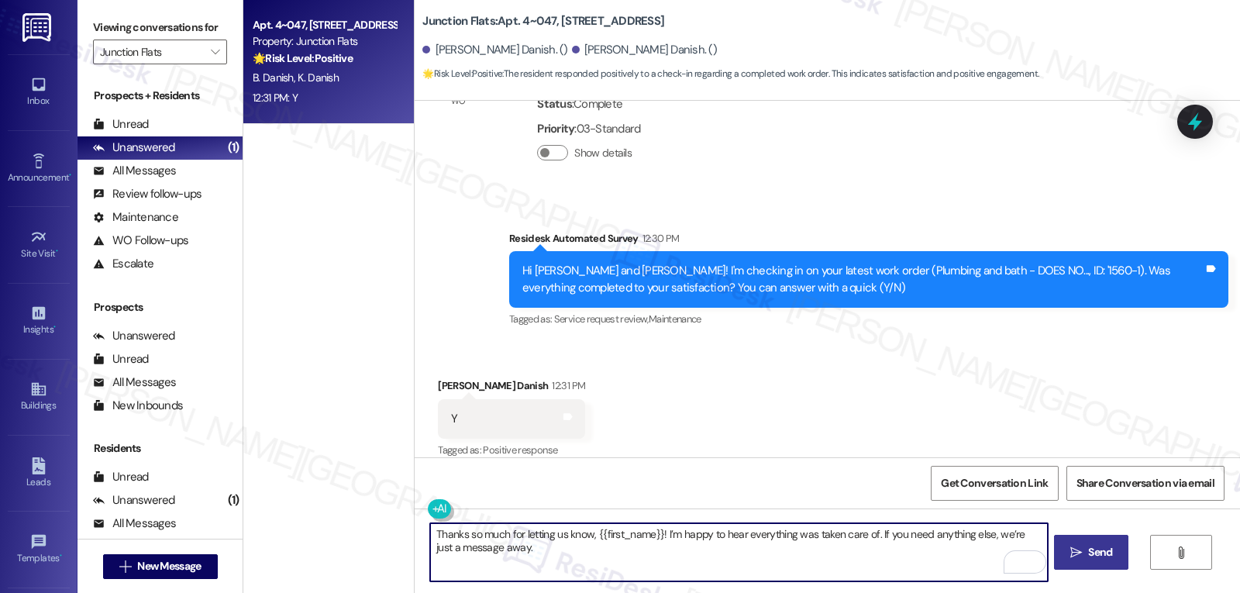
type textarea "Thanks so much for letting us know, {{first_name}}! I’m happy to hear everythin…"
click at [1074, 564] on button " Send" at bounding box center [1091, 552] width 75 height 35
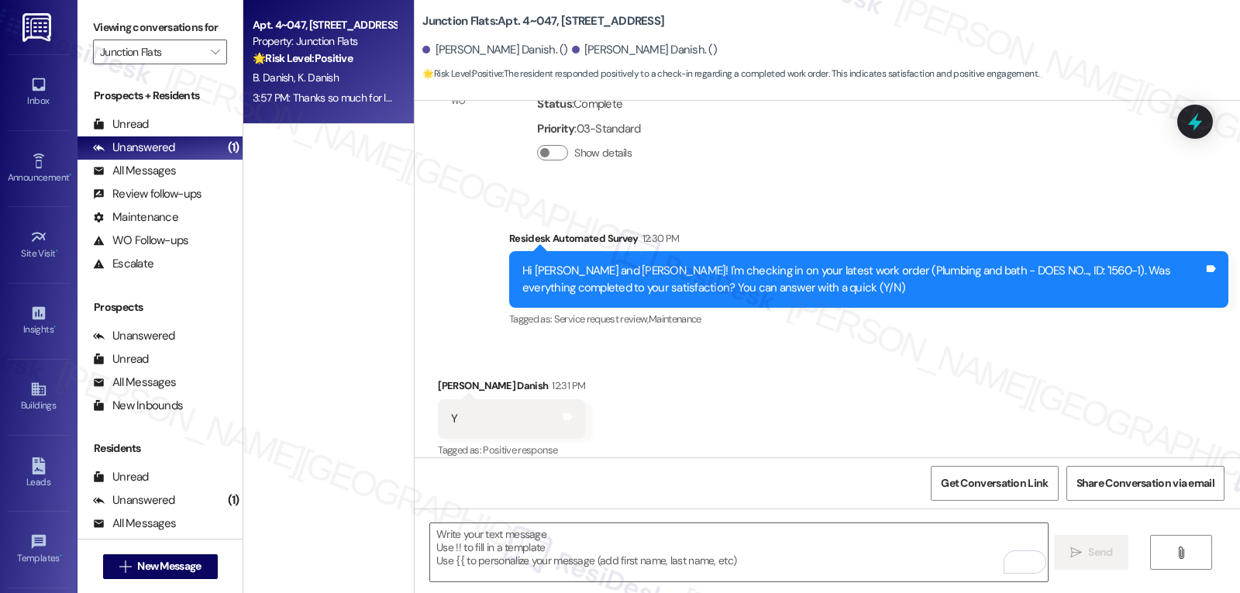
scroll to position [818, 0]
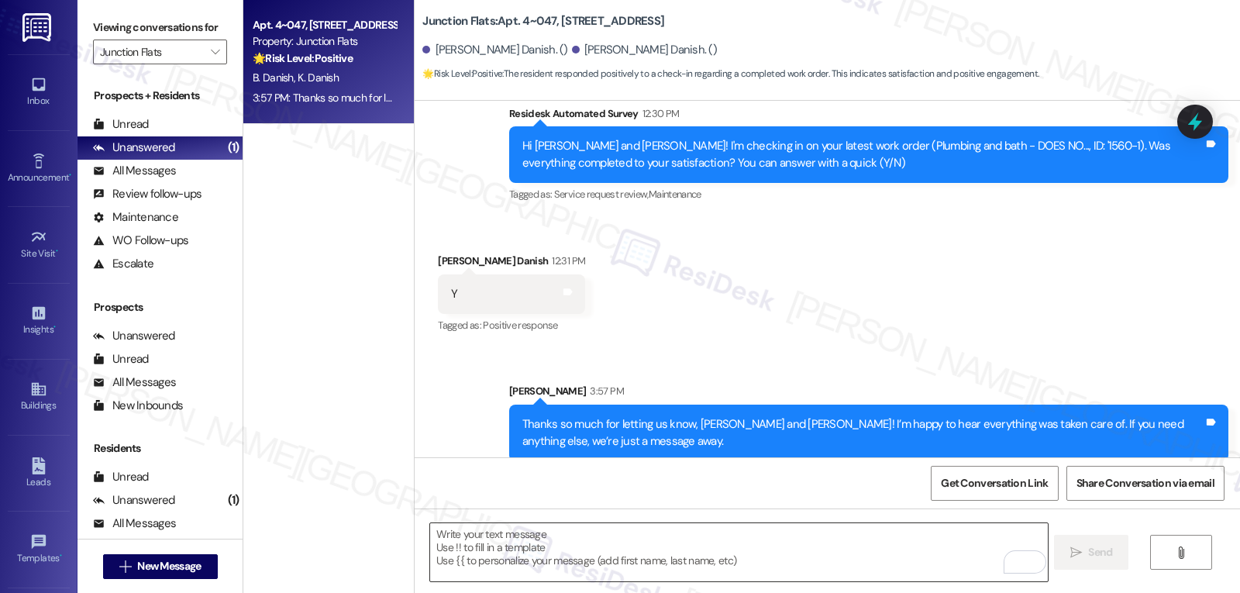
click at [594, 550] on textarea "To enrich screen reader interactions, please activate Accessibility in Grammarl…" at bounding box center [738, 552] width 617 height 58
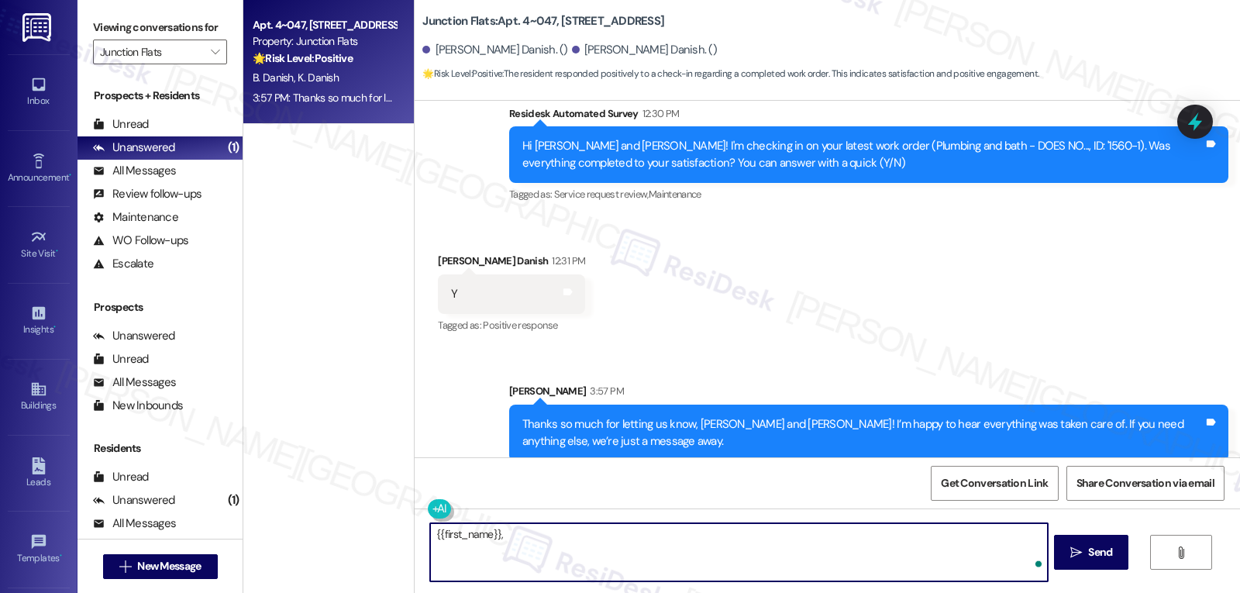
paste textarea "I hope you’re enjoying your time at {{property}}! Has it been meeting your expe…"
click at [581, 554] on textarea "{{first_name}}, I hope you’re enjoying your time at {{property}}! Has it been m…" at bounding box center [738, 552] width 617 height 58
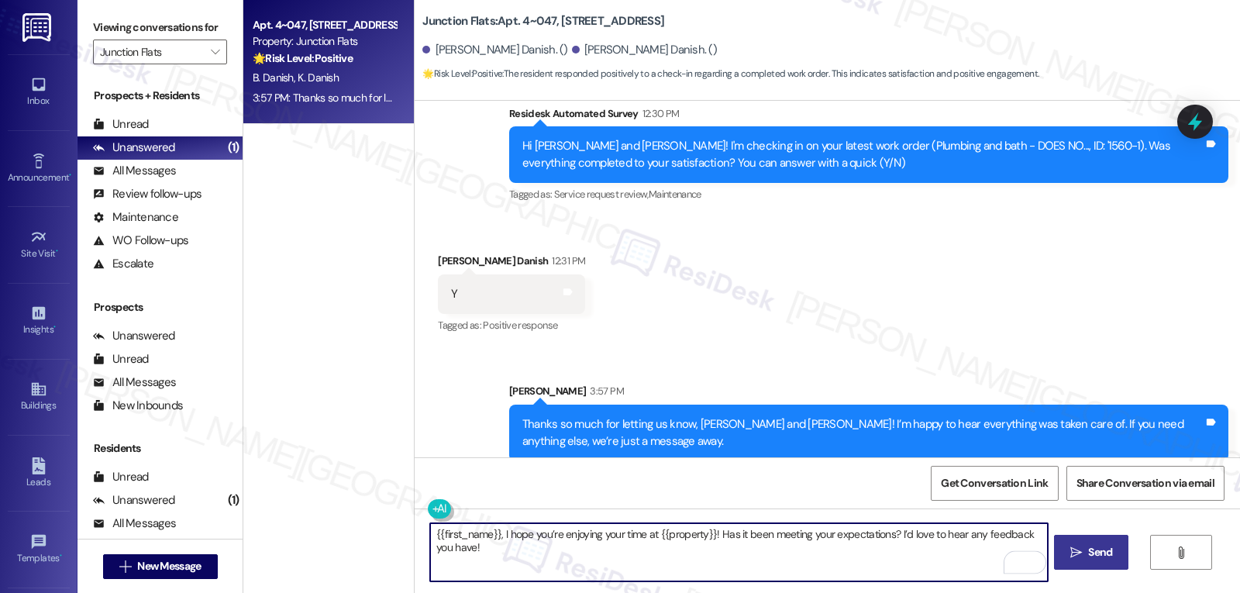
type textarea "{{first_name}}, I hope you’re enjoying your time at {{property}}! Has it been m…"
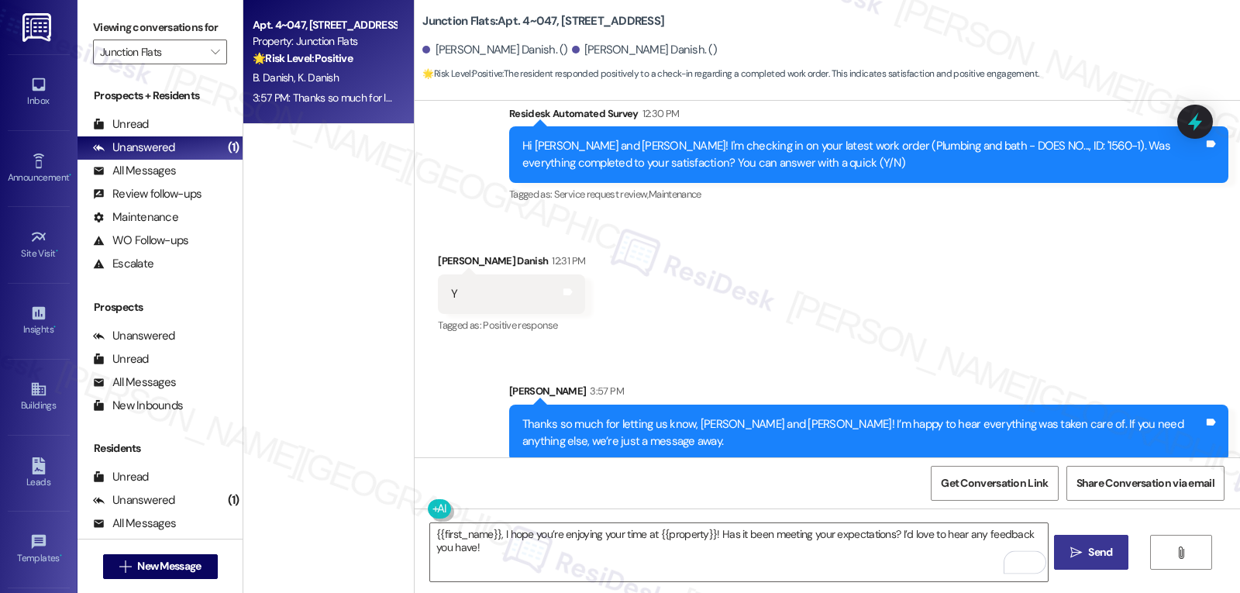
click at [1063, 559] on button " Send" at bounding box center [1091, 552] width 75 height 35
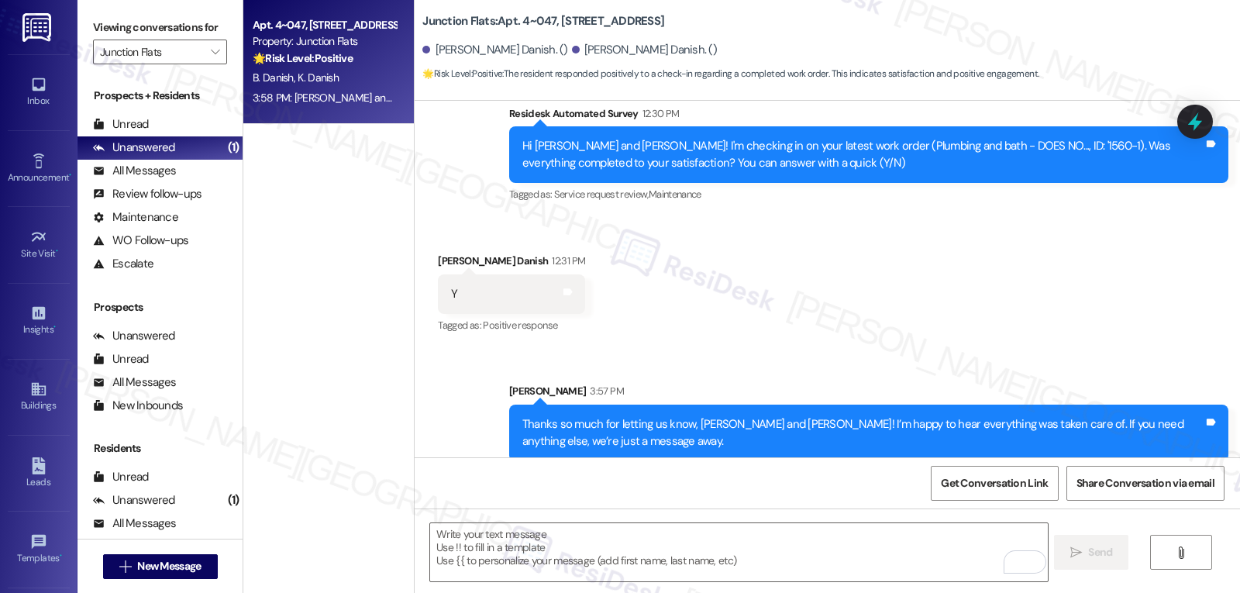
click at [223, 70] on div "Viewing conversations for Junction Flats " at bounding box center [160, 40] width 165 height 80
click at [211, 58] on icon "" at bounding box center [215, 52] width 9 height 12
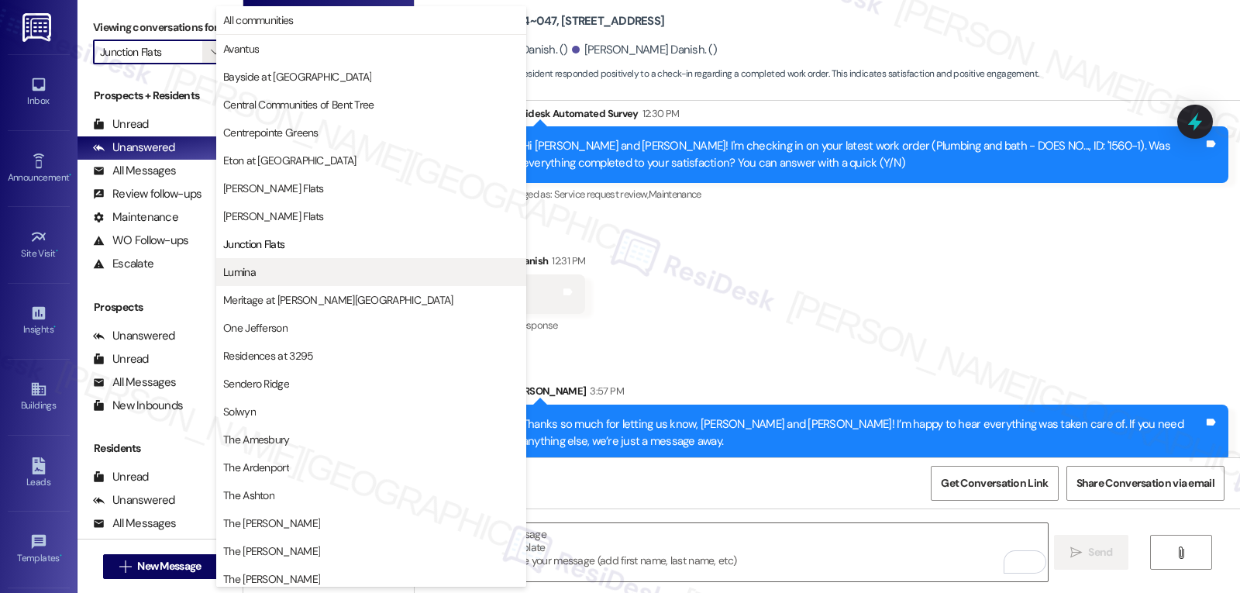
click at [248, 277] on span "Lumina" at bounding box center [239, 272] width 33 height 16
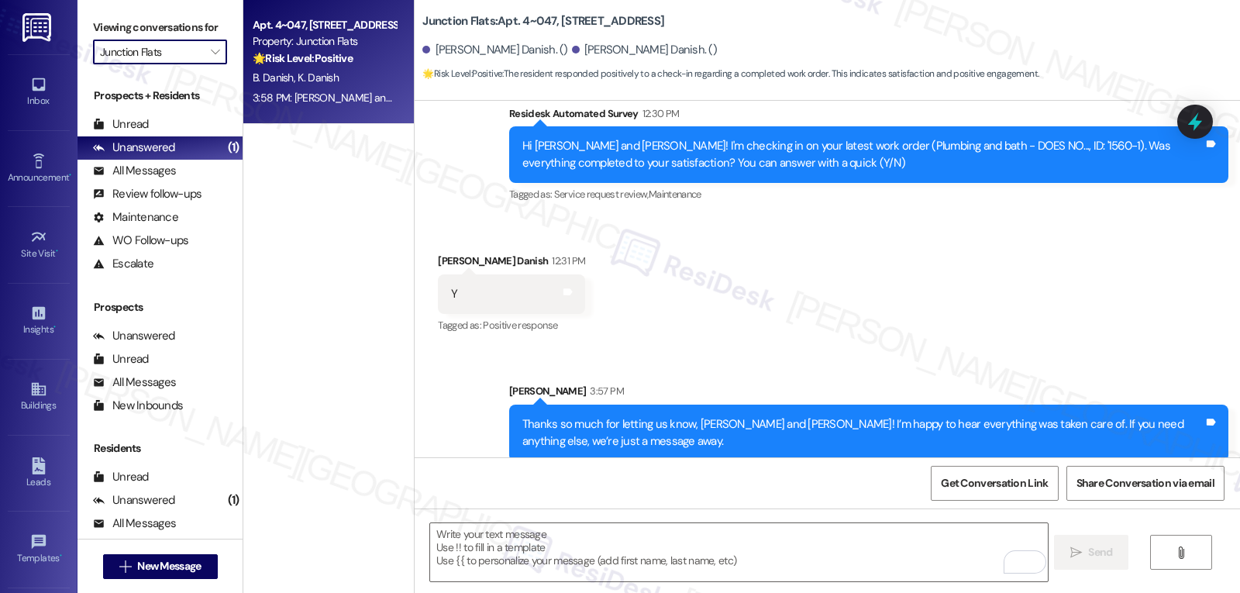
type input "Lumina"
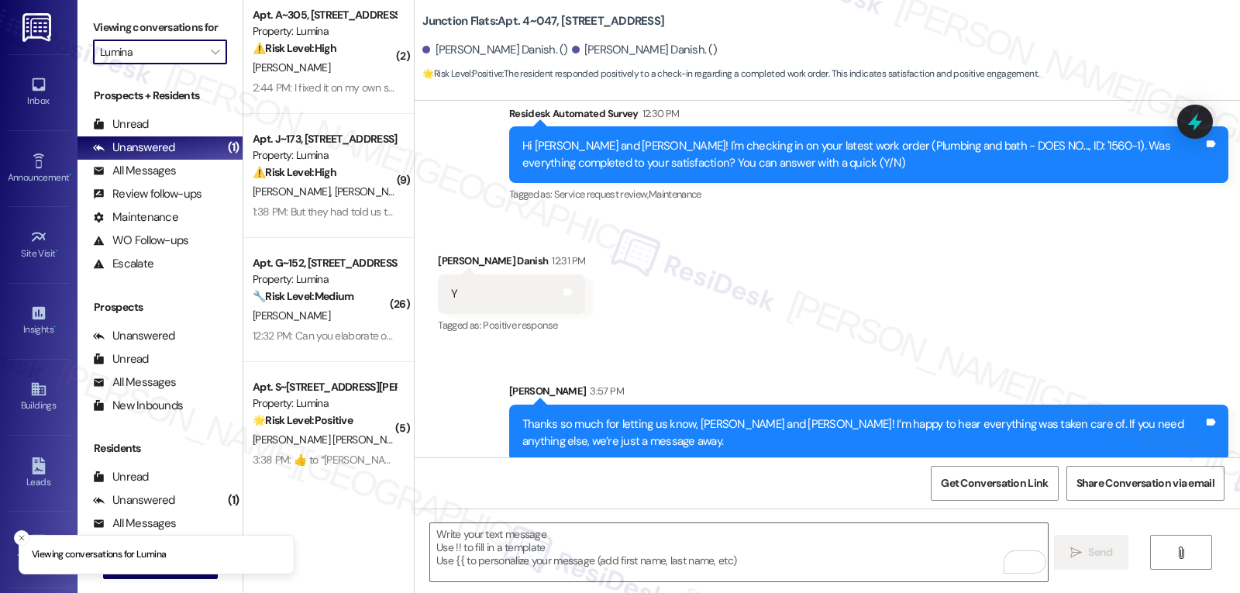
scroll to position [13, 0]
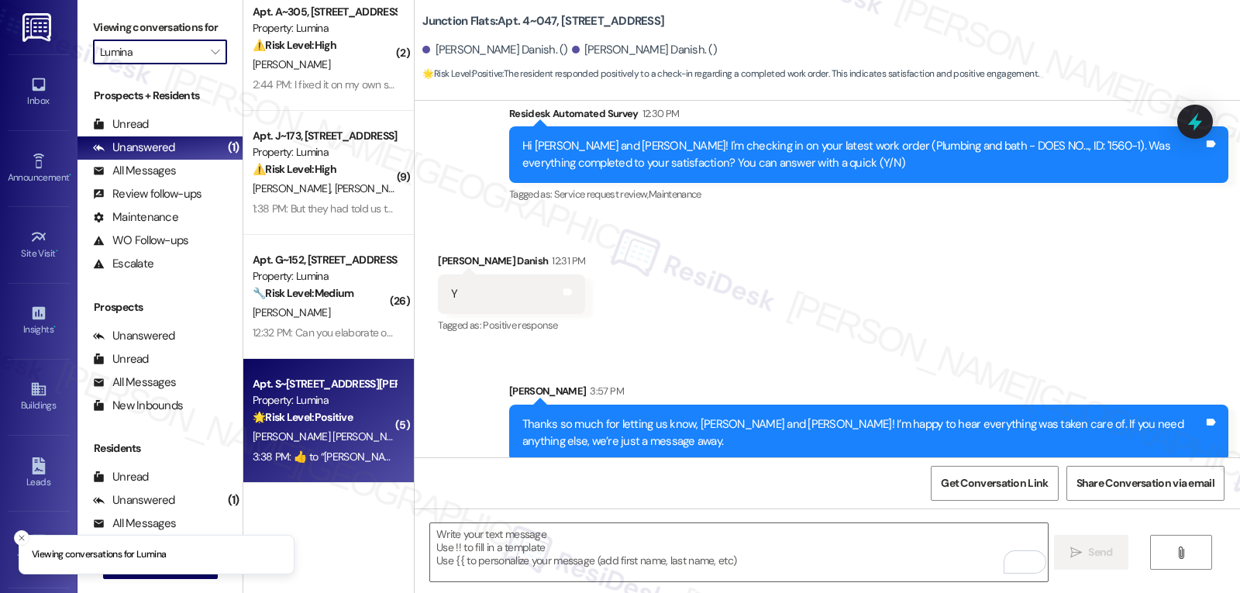
click at [336, 450] on div "3:38 PM:  ​👍​ to “ Sarah (Lumina): Hi Damian and Raymundo! I'm checking in on y…" at bounding box center [823, 457] width 1141 height 14
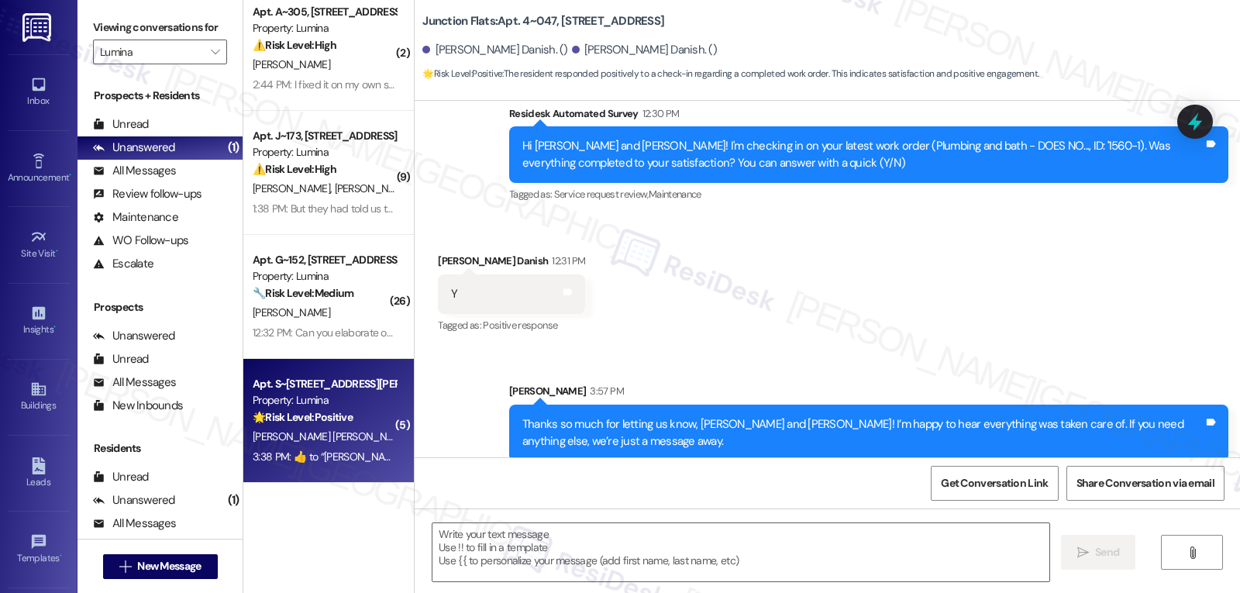
type textarea "Fetching suggested responses. Please feel free to read through the conversation…"
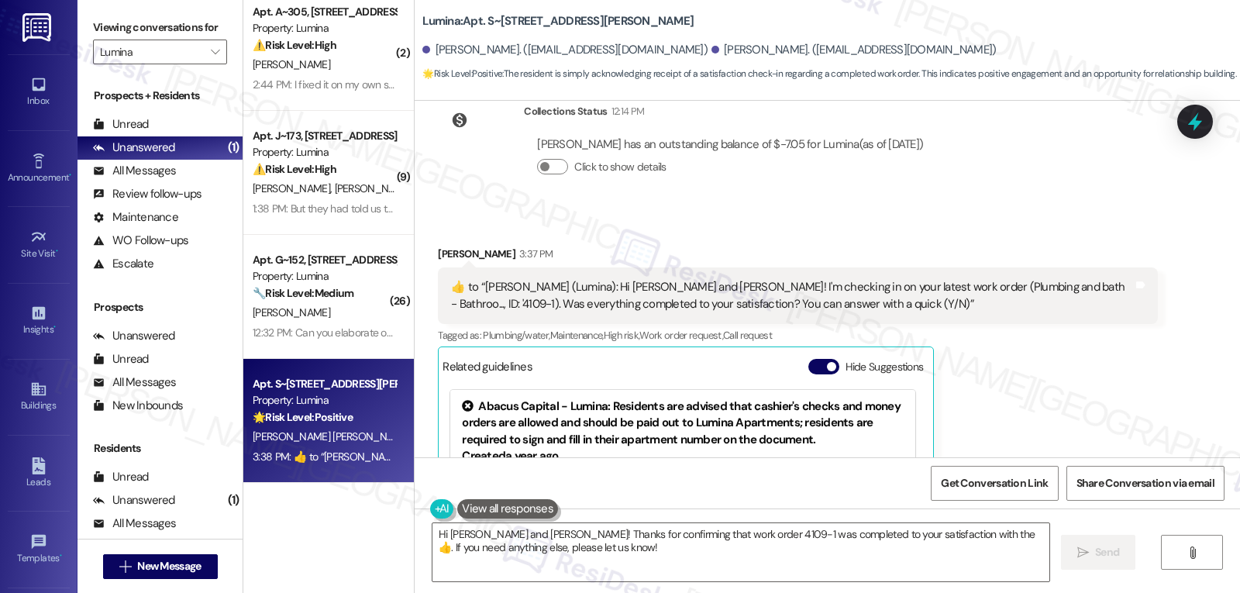
scroll to position [3921, 0]
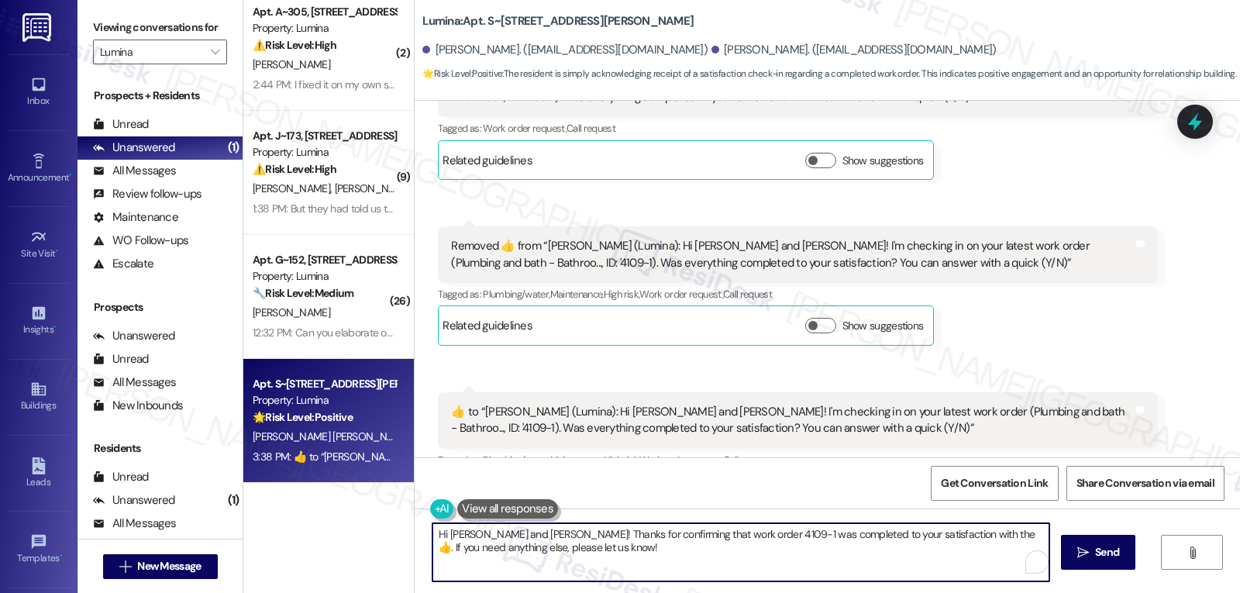
drag, startPoint x: 477, startPoint y: 536, endPoint x: 543, endPoint y: 536, distance: 66.7
click at [543, 536] on textarea "Hi Damian and Raymundo! Thanks for confirming that work order 4109-1 was comple…" at bounding box center [740, 552] width 617 height 58
click at [842, 553] on textarea "Hi Damian! Thanks for confirming that work order 4109-1 was completed to your s…" at bounding box center [738, 552] width 617 height 58
type textarea "Hi Damian! Thanks for confirming that work order 4109-1 was completed to your s…"
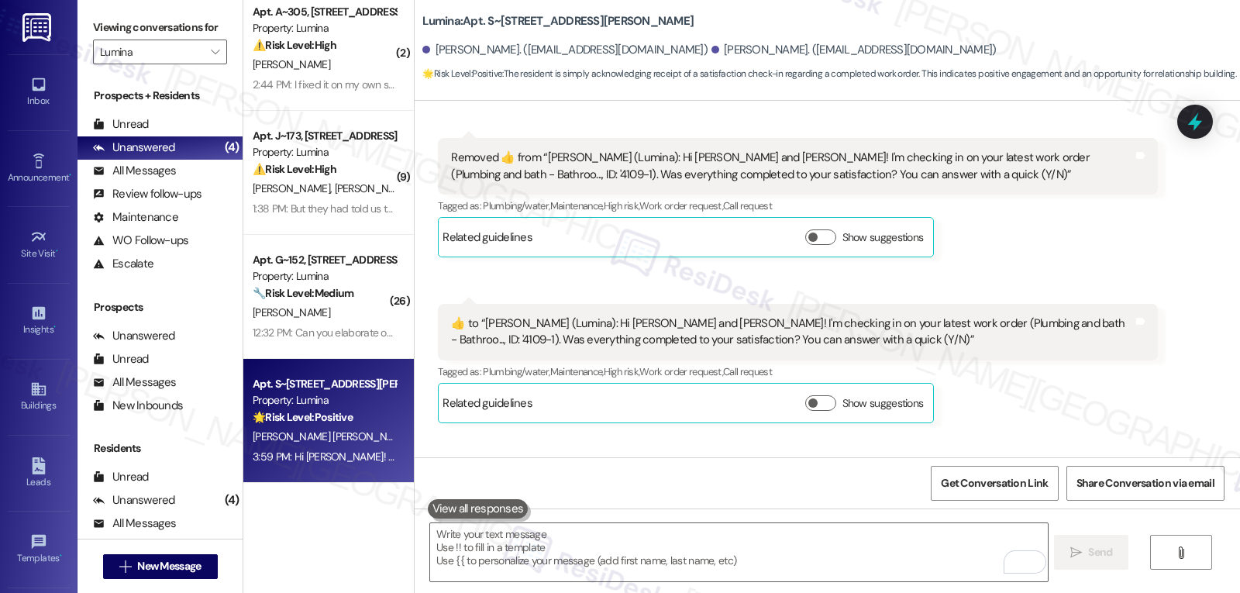
scroll to position [4046, 0]
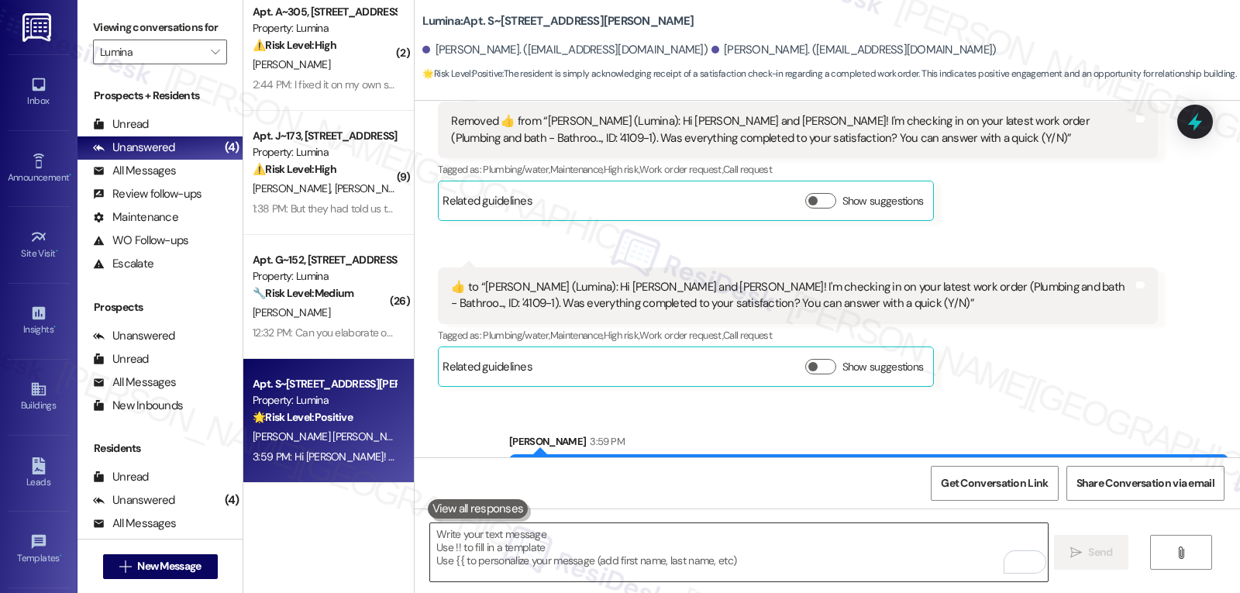
click at [616, 547] on textarea "To enrich screen reader interactions, please activate Accessibility in Grammarl…" at bounding box center [738, 552] width 617 height 58
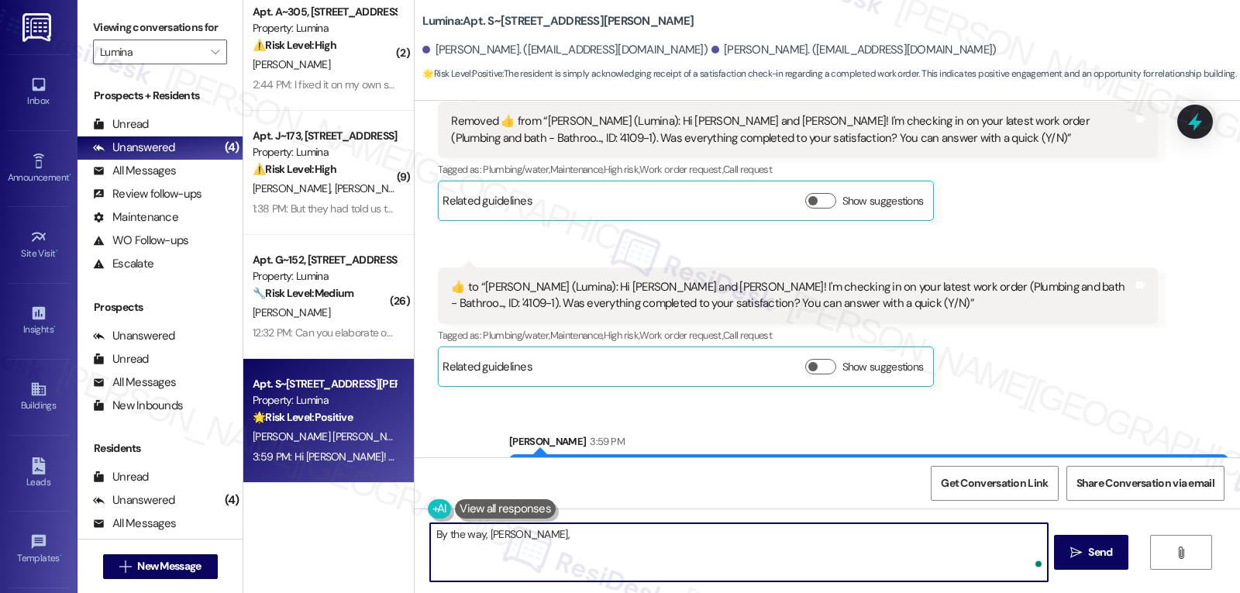
paste textarea "I hope you’re enjoying your time at {{property}}! Has it been meeting your expe…"
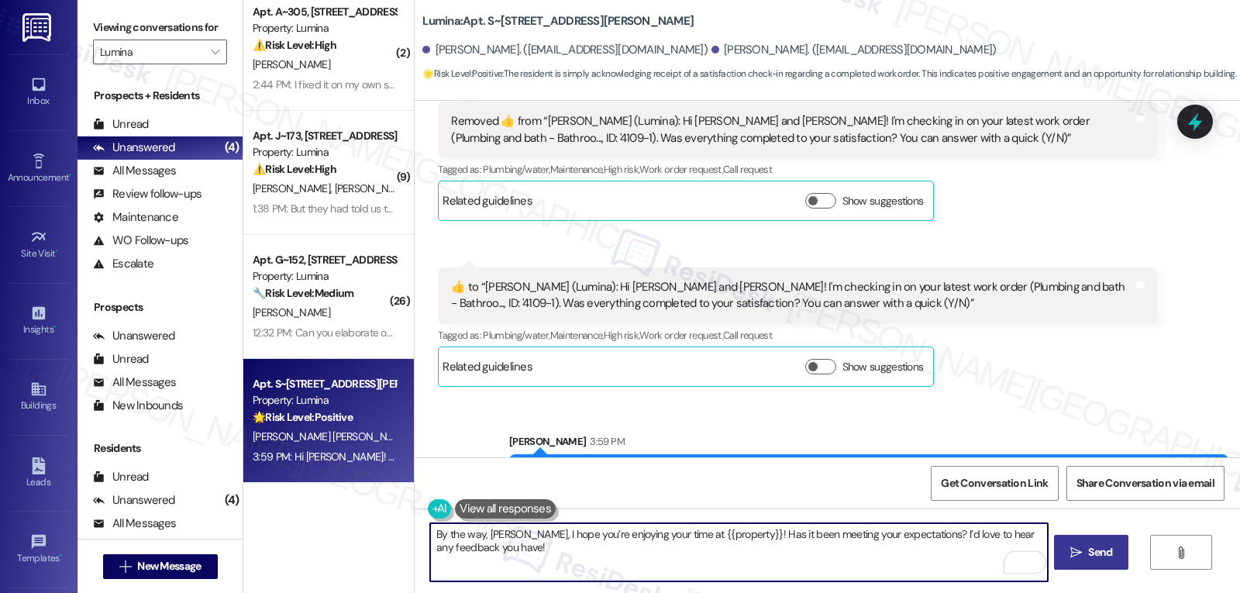
type textarea "By the way, Damian, I hope you’re enjoying your time at {{property}}! Has it be…"
click at [1080, 568] on button " Send" at bounding box center [1091, 552] width 75 height 35
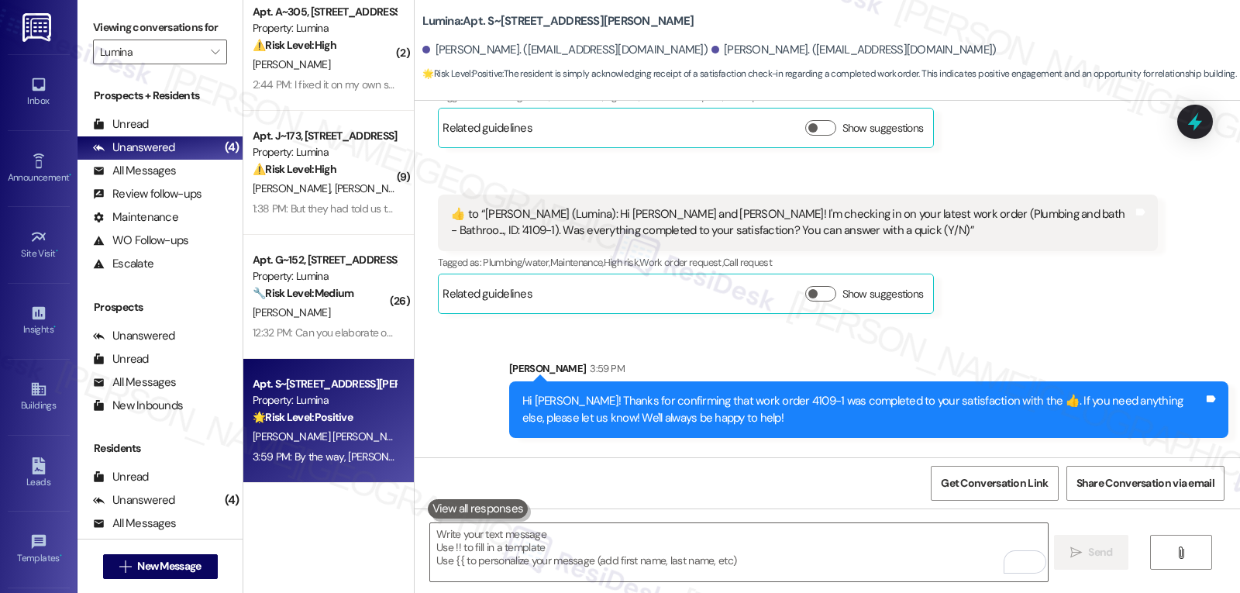
scroll to position [4154, 0]
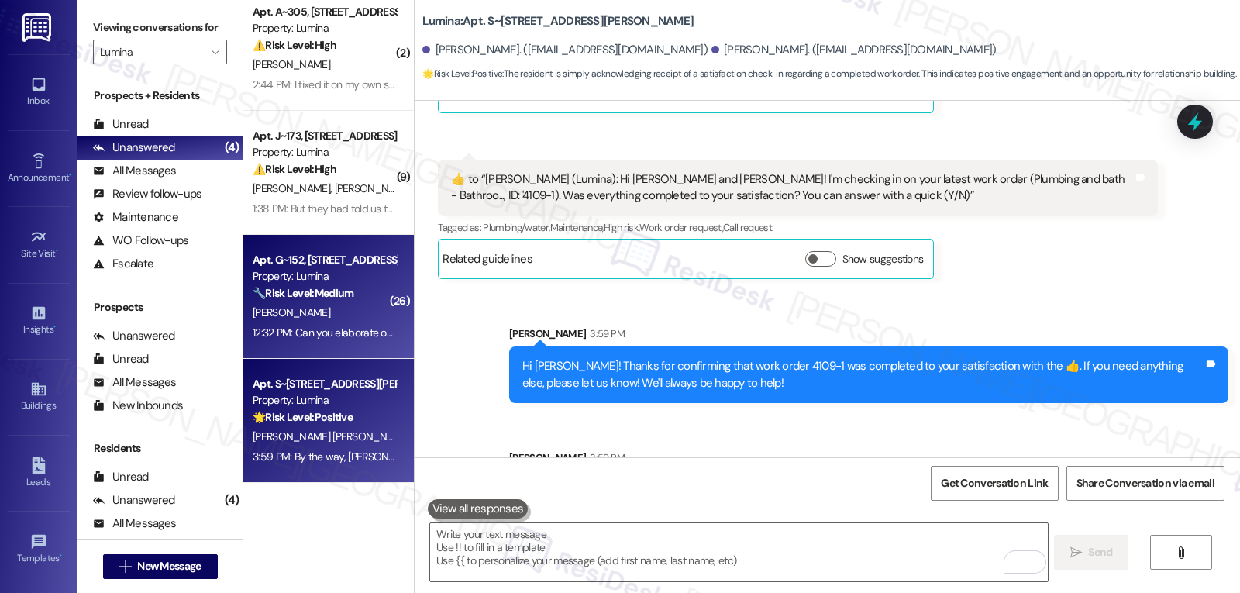
click at [339, 315] on div "D. Richardson" at bounding box center [324, 312] width 146 height 19
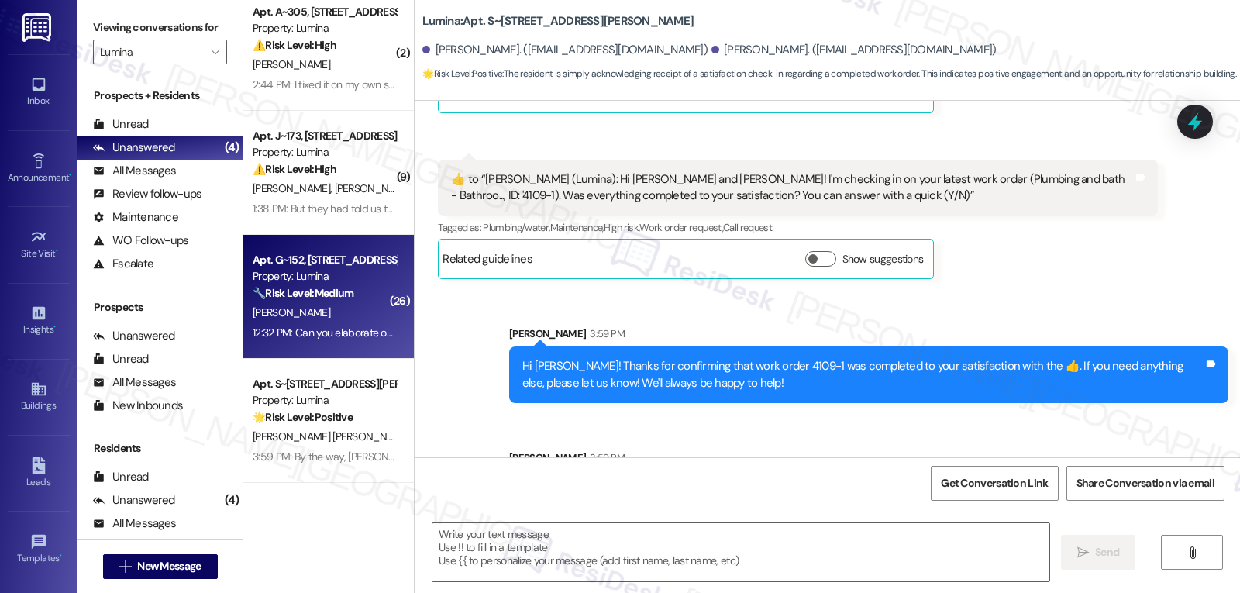
type textarea "Fetching suggested responses. Please feel free to read through the conversation…"
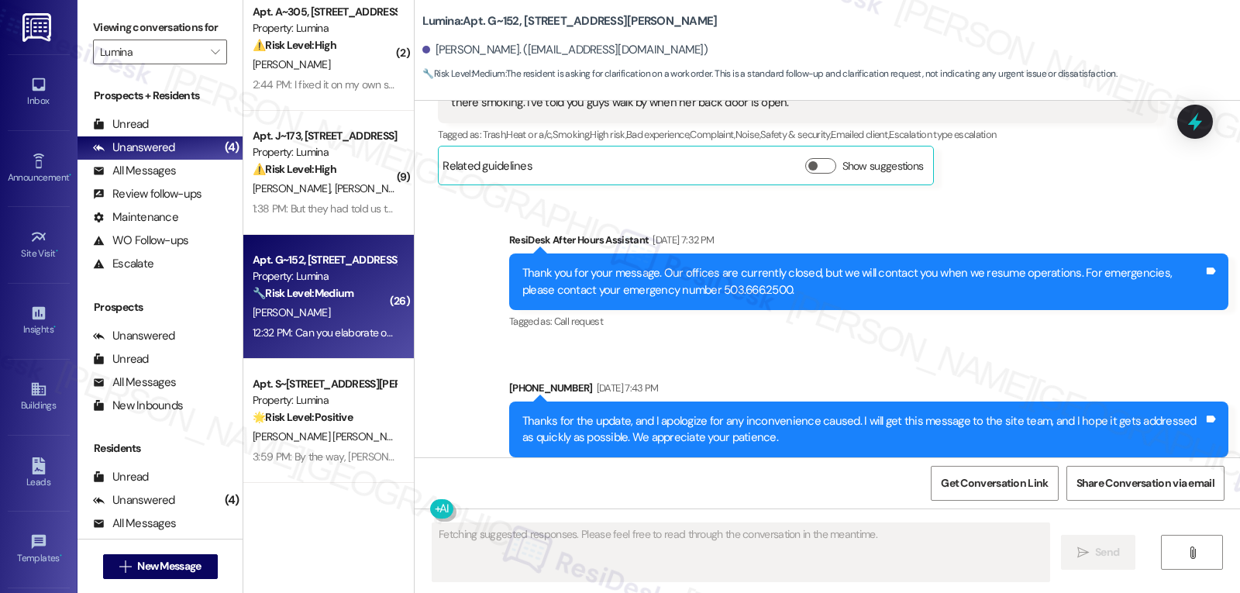
scroll to position [10950, 0]
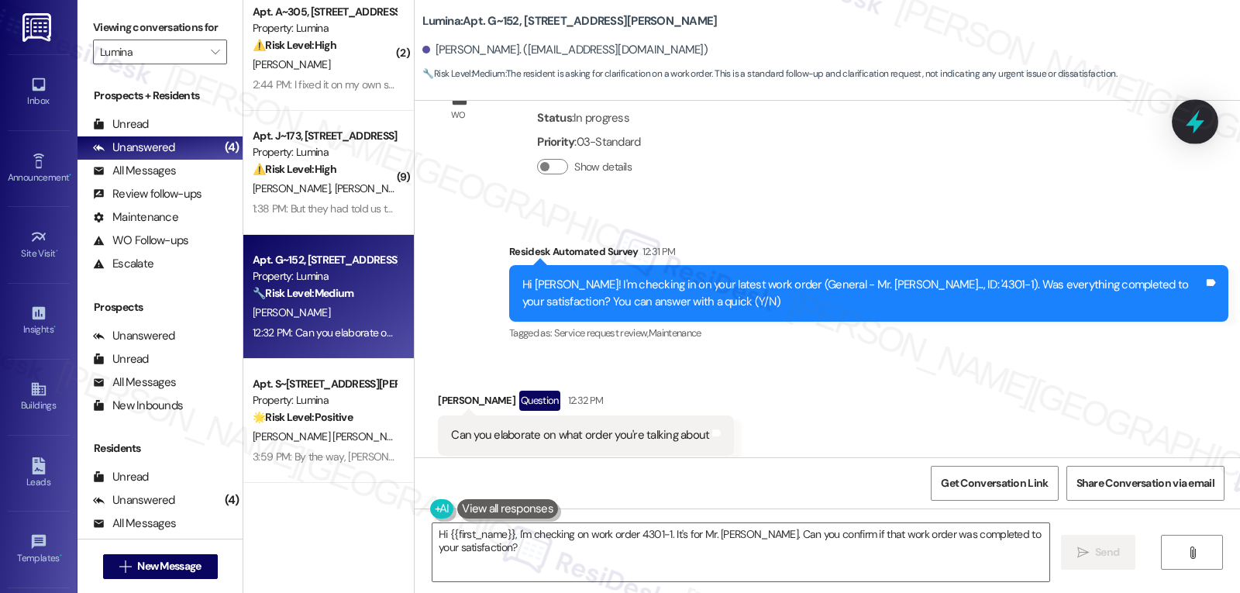
click at [1196, 126] on icon at bounding box center [1195, 122] width 19 height 24
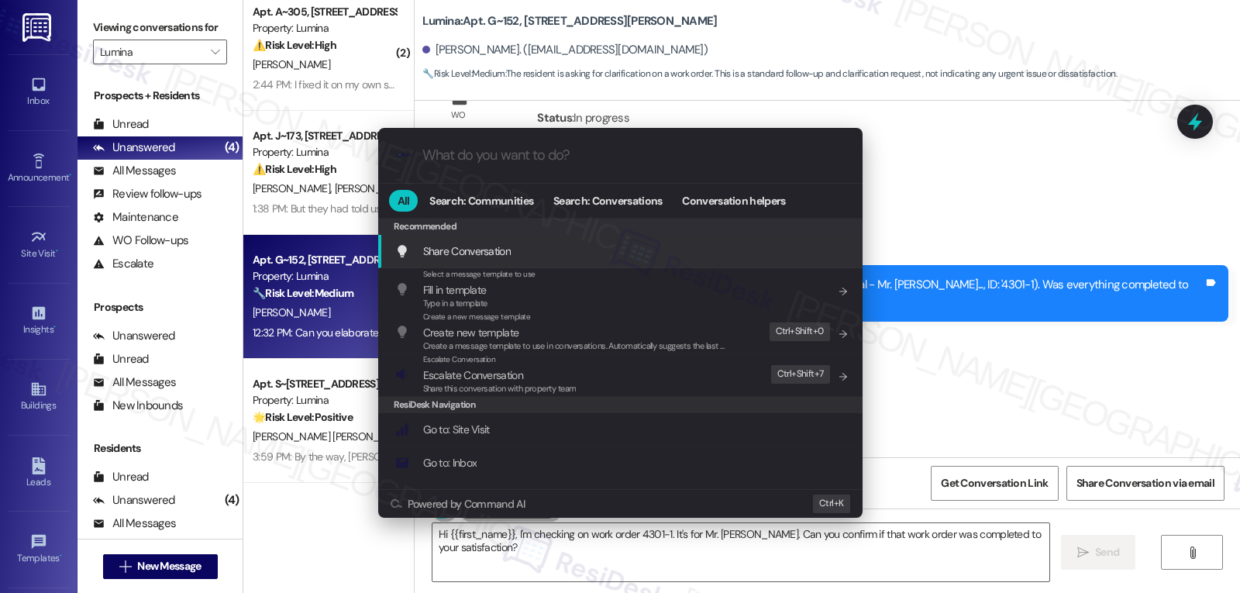
click at [1020, 312] on div ".cls-1{fill:#0a055f;}.cls-2{fill:#0cc4c4;} resideskLogoBlueOrange All Search: C…" at bounding box center [620, 296] width 1240 height 593
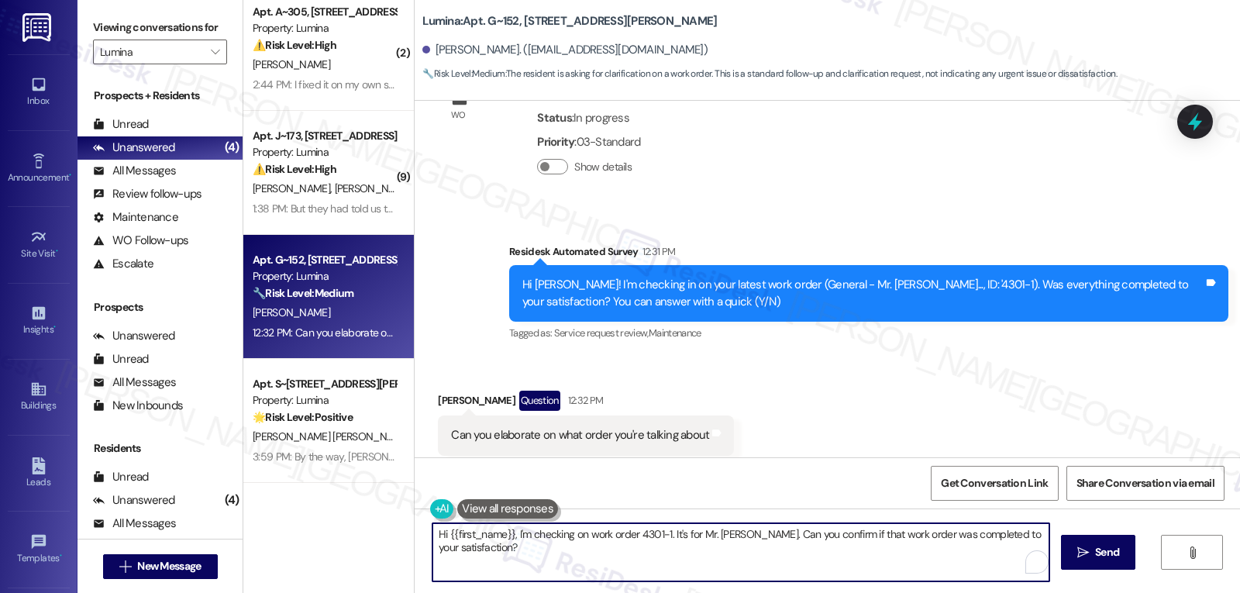
drag, startPoint x: 678, startPoint y: 532, endPoint x: 782, endPoint y: 614, distance: 131.9
click at [782, 592] on html "Inbox Go to Inbox Announcement • Send A Text Announcement Site Visit • Go to Si…" at bounding box center [620, 296] width 1240 height 593
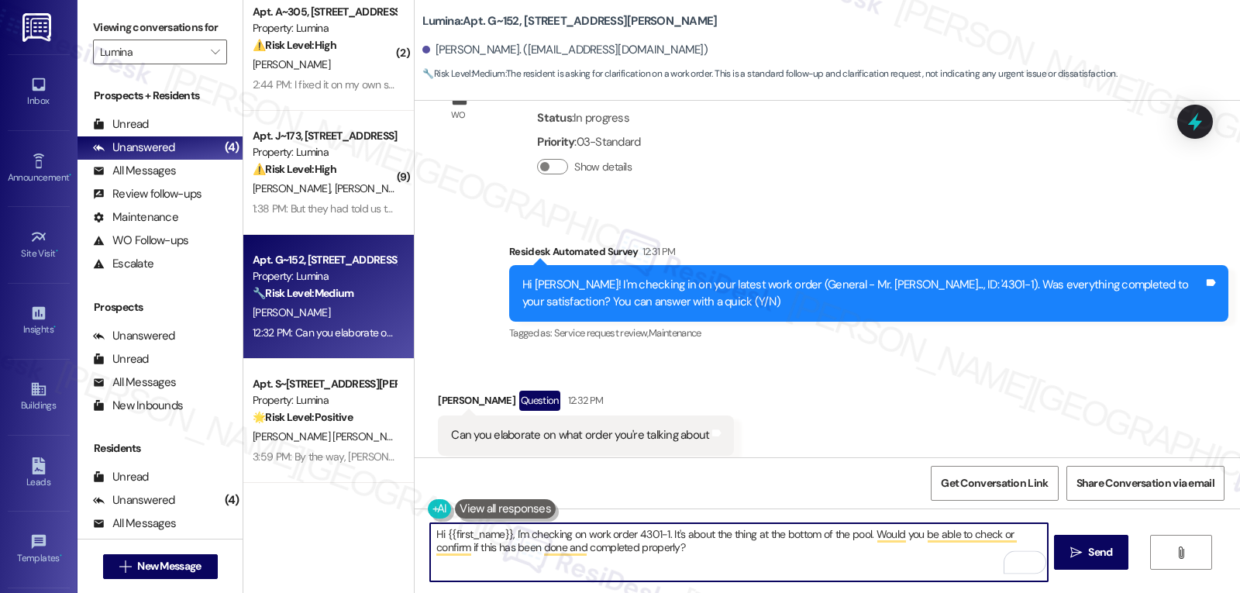
click at [812, 564] on textarea "Hi {{first_name}}, I'm checking on work order 4301-1. It's about the thing at t…" at bounding box center [738, 552] width 617 height 58
type textarea "Hi {{first_name}}, I'm checking on work order 4301-1. It's about the thing at t…"
click at [1085, 545] on span "Send" at bounding box center [1100, 552] width 30 height 16
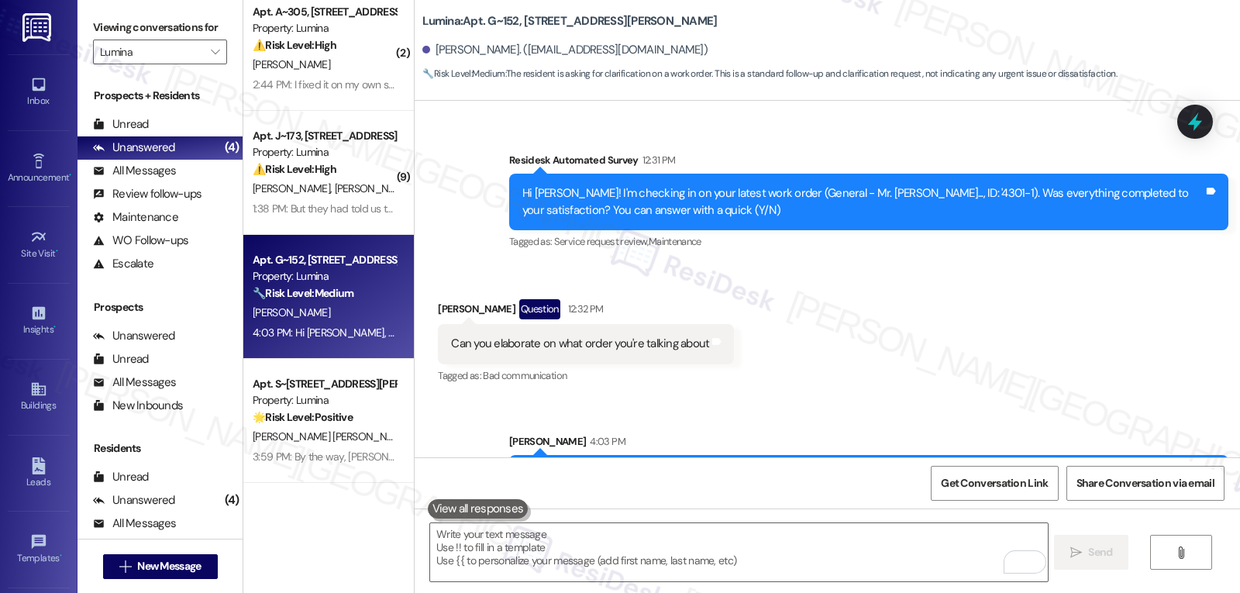
scroll to position [11074, 0]
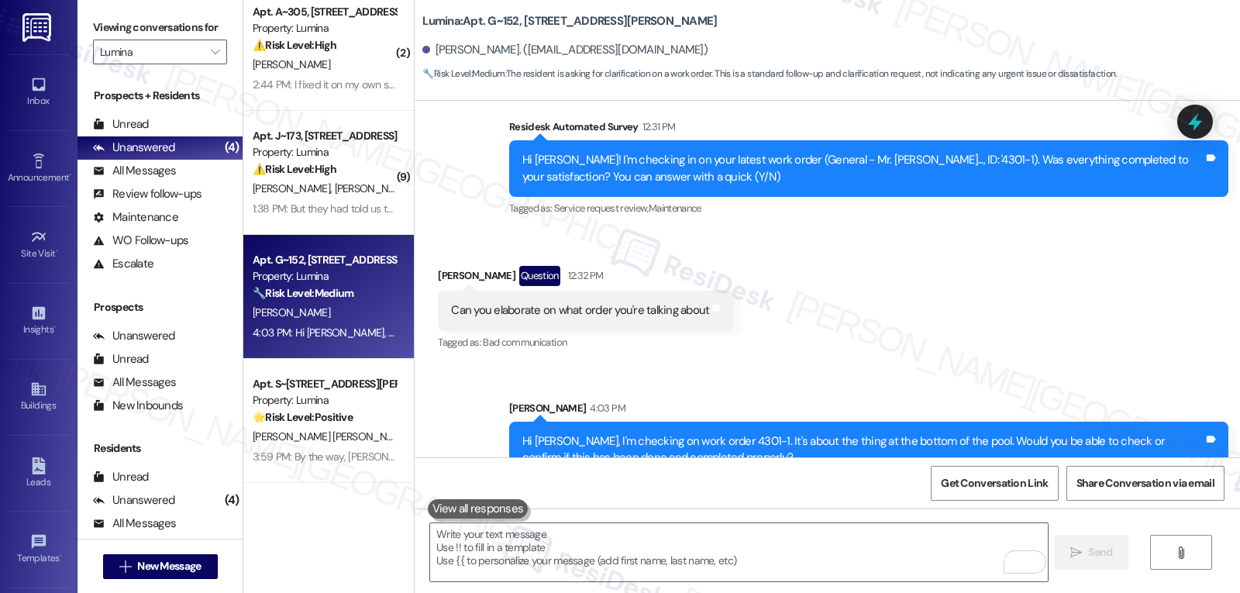
drag, startPoint x: 332, startPoint y: 208, endPoint x: 408, endPoint y: 204, distance: 76.8
click at [331, 207] on div "1:38 PM: But they had told us that now we would pay the electricity and the ren…" at bounding box center [640, 209] width 774 height 14
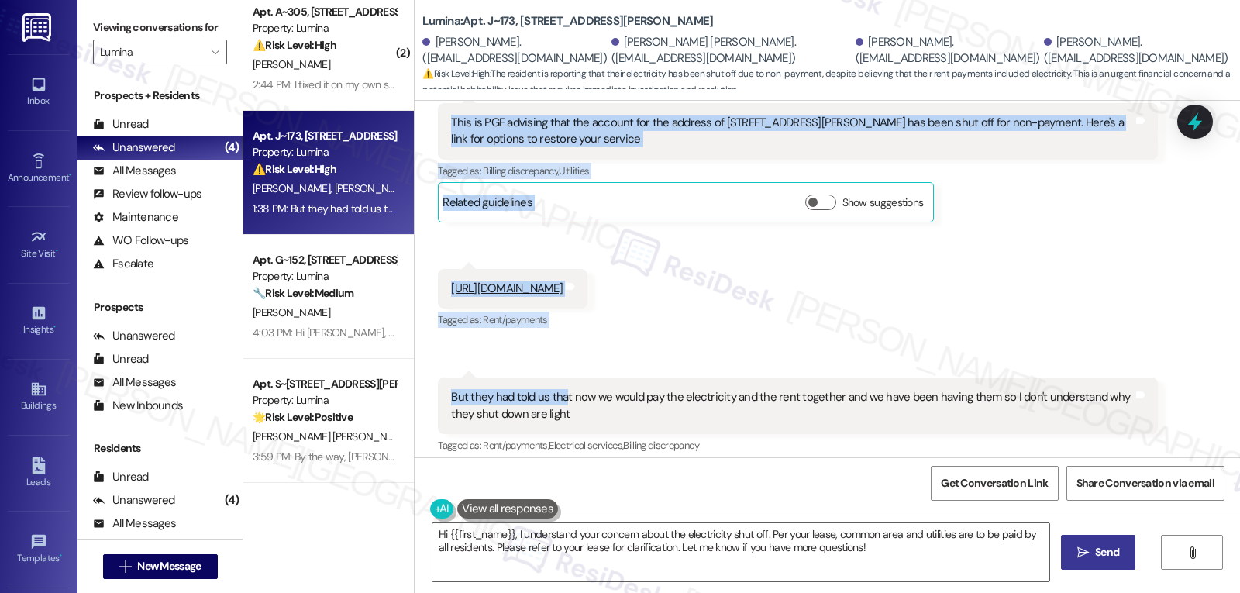
scroll to position [2505, 0]
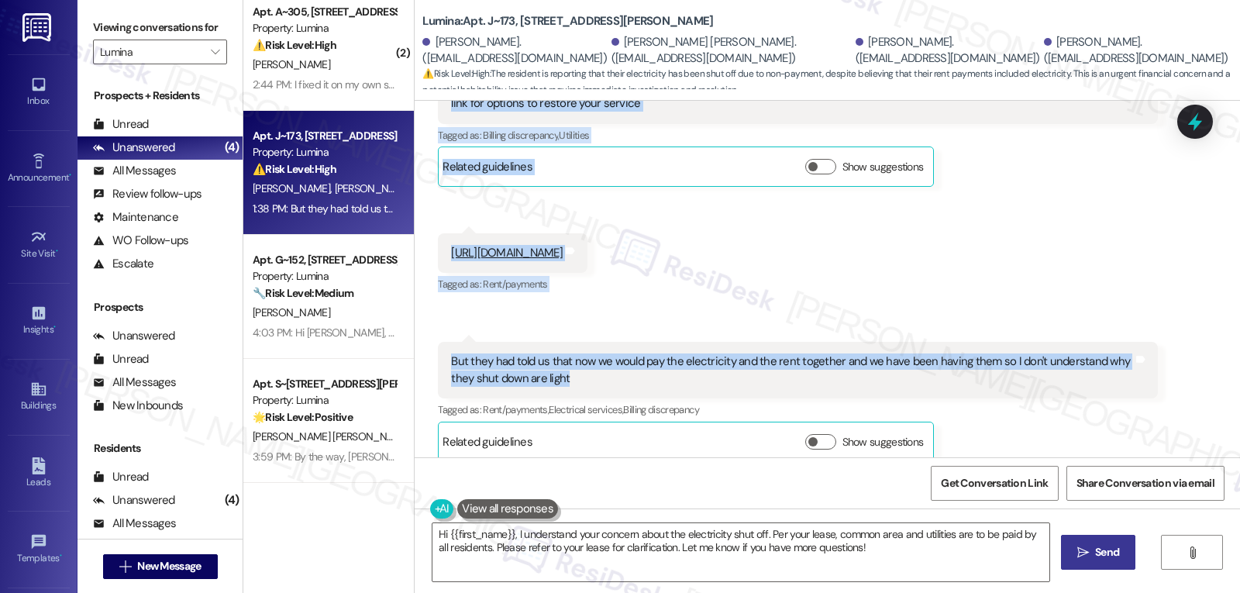
drag, startPoint x: 488, startPoint y: 253, endPoint x: 716, endPoint y: 376, distance: 258.7
click at [716, 376] on div "Lease started May 20, 2025 at 8:00 PM Survey, sent via SMS Residesk Automated S…" at bounding box center [827, 279] width 825 height 357
copy div "Residesk Automated Survey Aug 20, 2025 at 12:21 PM Hi Diego, Sonia, Brayan and …"
drag, startPoint x: 781, startPoint y: 560, endPoint x: 773, endPoint y: 560, distance: 7.8
click at [778, 560] on textarea "Hi {{first_name}}, I understand your concern about the electricity shut off. Pe…" at bounding box center [740, 552] width 617 height 58
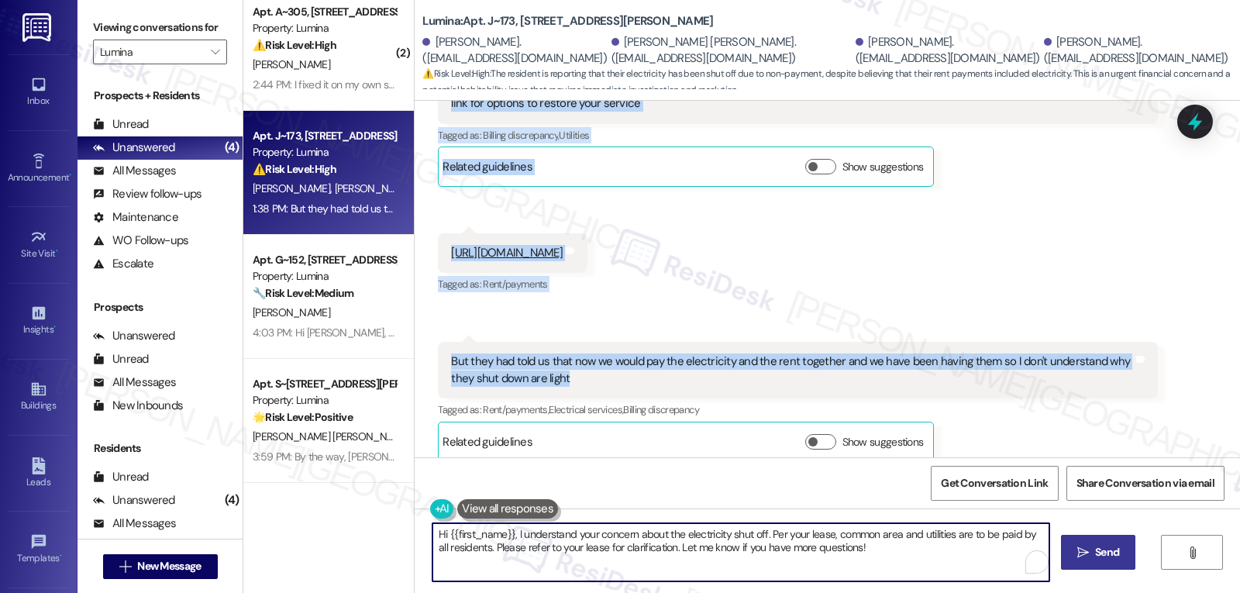
paste textarea "Brayan, thank you for reaching out. I’m really sorry to hear your power was shu…"
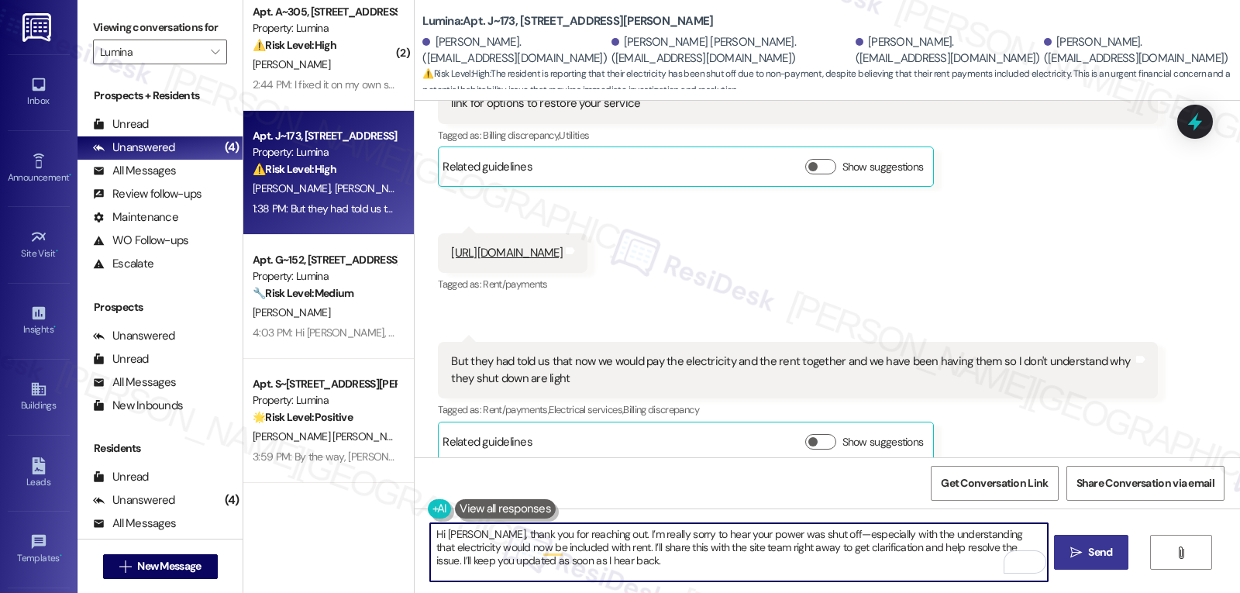
click at [691, 548] on textarea "Hi Brayan, thank you for reaching out. I’m really sorry to hear your power was …" at bounding box center [738, 552] width 617 height 58
drag, startPoint x: 775, startPoint y: 547, endPoint x: 825, endPoint y: 553, distance: 50.8
click at [825, 553] on textarea "Hi Brayan, thank you for reaching out. I’m really sorry to hear your power was …" at bounding box center [738, 552] width 617 height 58
click at [802, 532] on textarea "Hi Brayan, thank you for reaching out. I’m really sorry to hear your power was …" at bounding box center [738, 552] width 617 height 58
click at [600, 563] on textarea "Hi Brayan, thank you for reaching out. I’m really sorry to hear your power was …" at bounding box center [738, 552] width 617 height 58
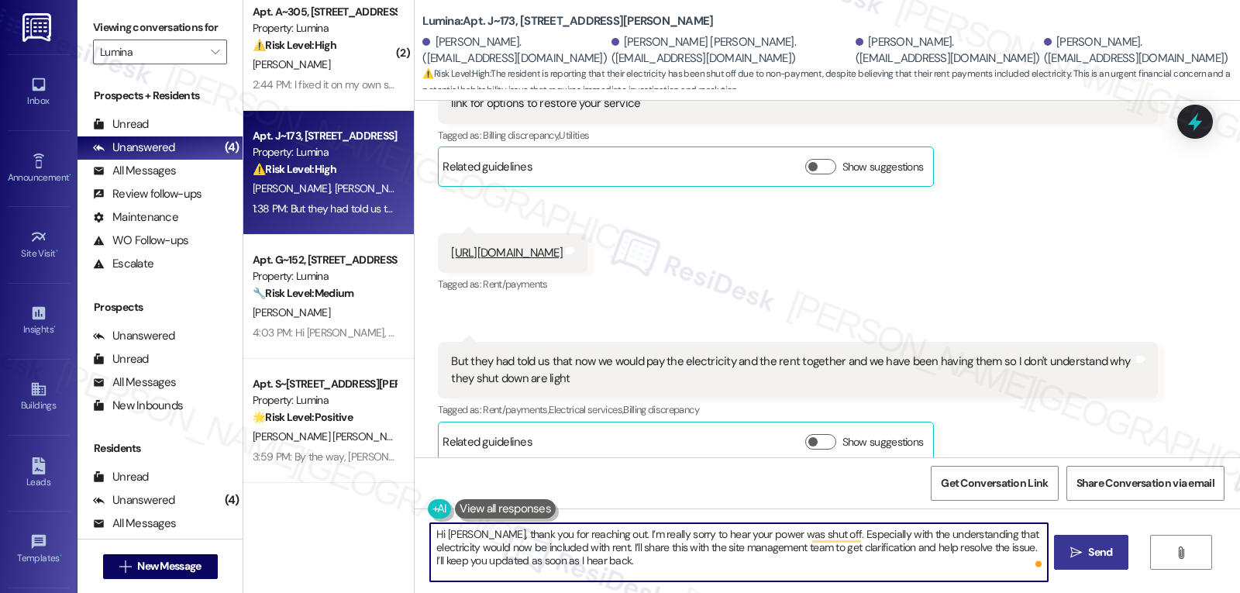
type textarea "Hi Brayan, thank you for reaching out. I’m really sorry to hear your power was …"
click at [1107, 550] on span "Send" at bounding box center [1100, 552] width 24 height 16
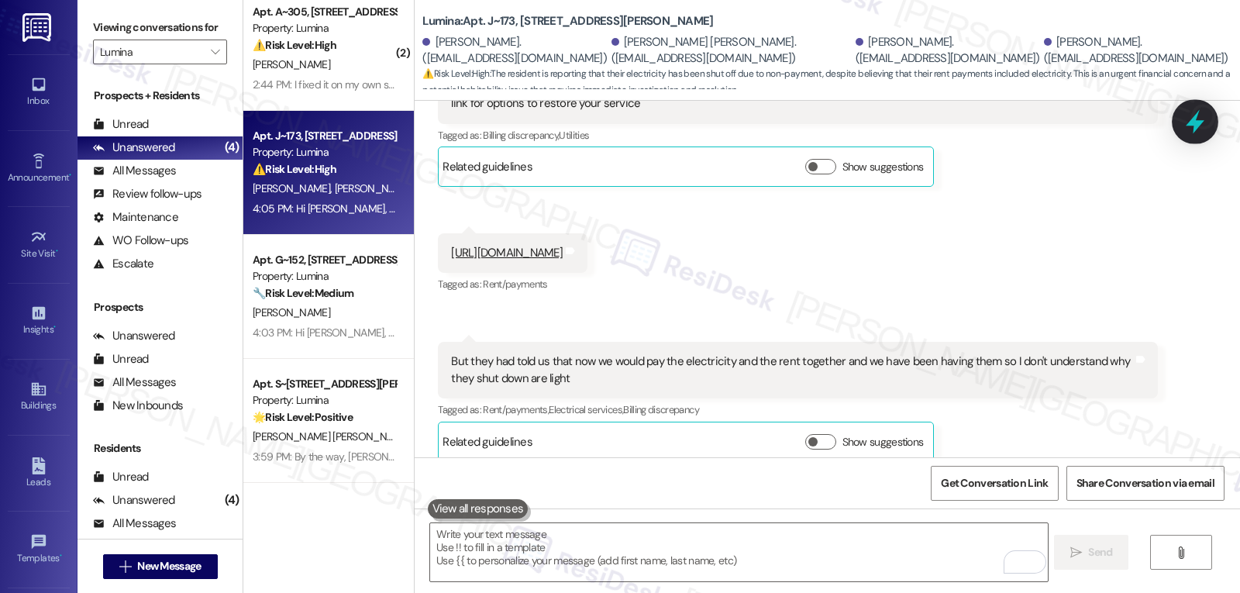
click at [1211, 128] on div at bounding box center [1195, 122] width 36 height 34
click at [1187, 130] on icon at bounding box center [1195, 122] width 26 height 26
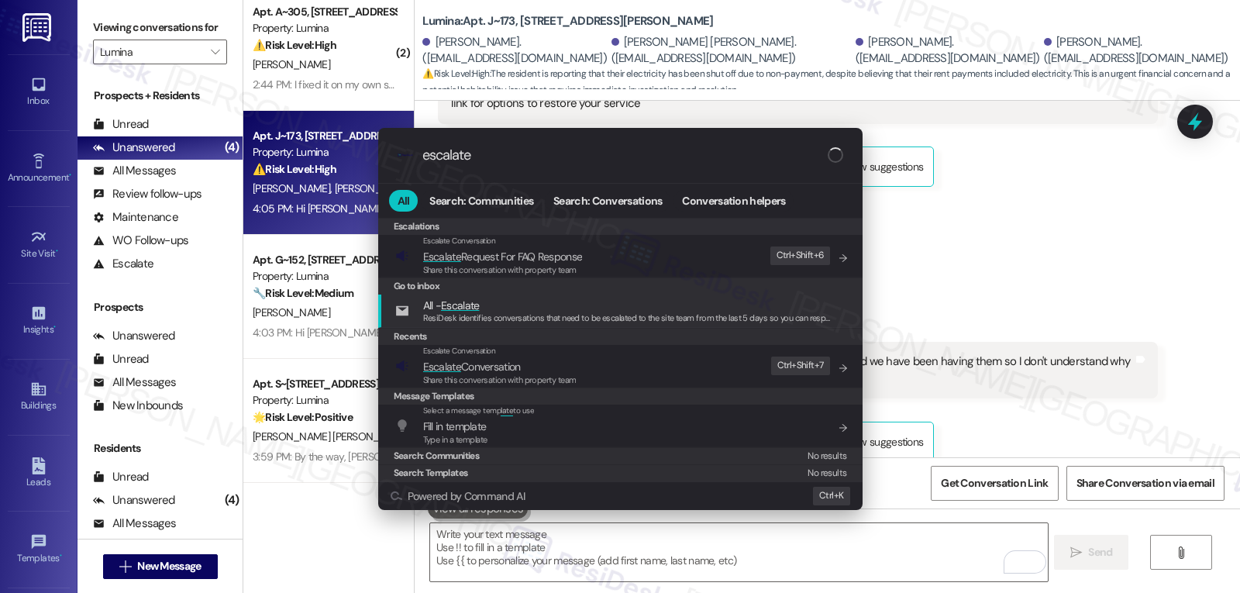
type input "escalate"
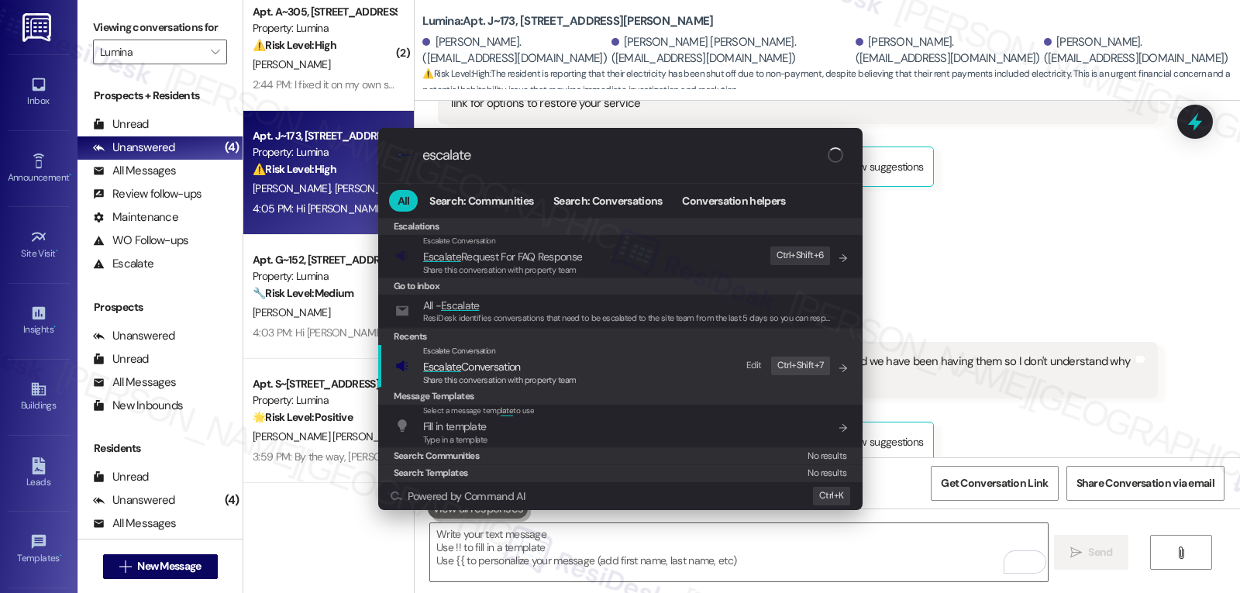
click at [509, 359] on span "Escalate Conversation" at bounding box center [472, 366] width 98 height 17
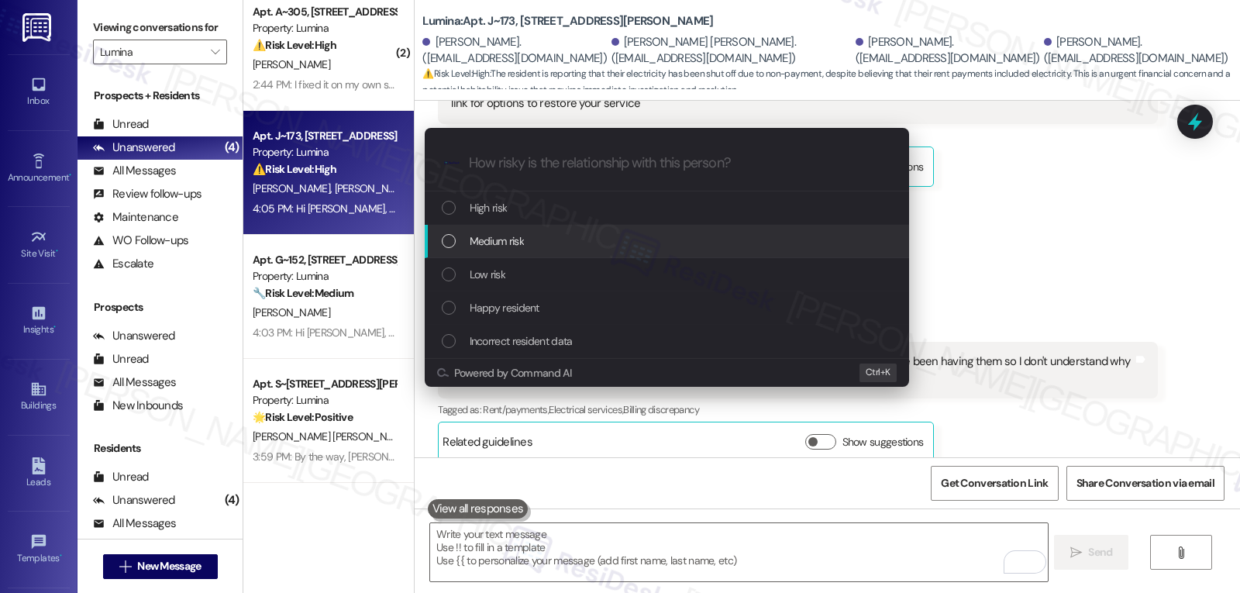
click at [507, 246] on span "Medium risk" at bounding box center [497, 241] width 54 height 17
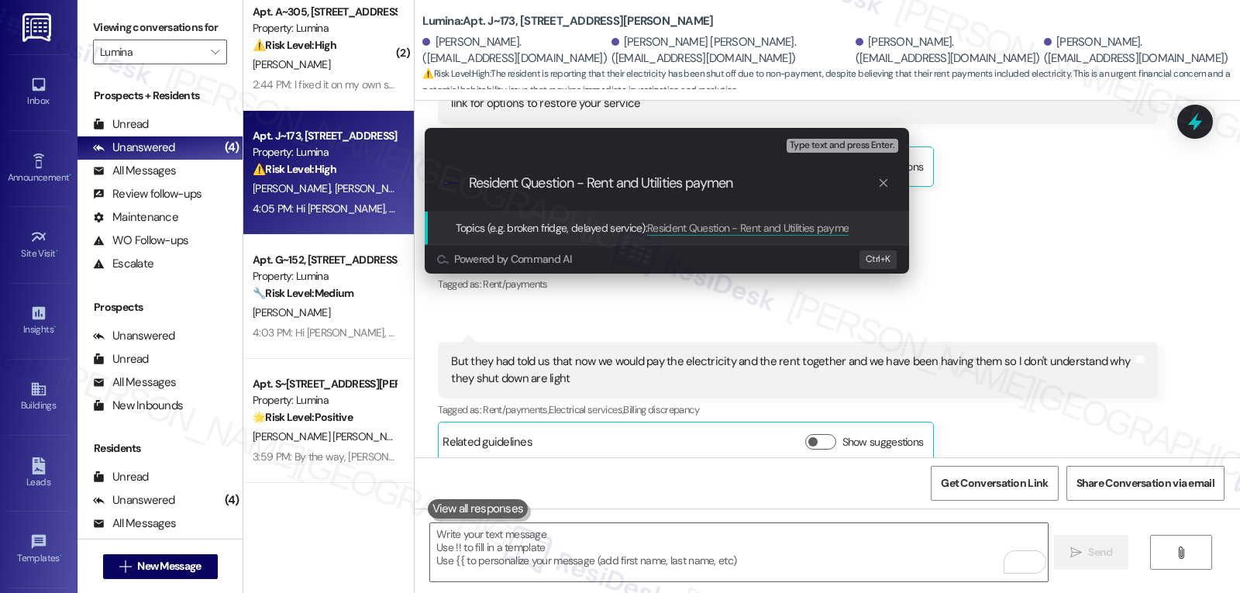
type input "Resident Question - Rent and Utilities payment"
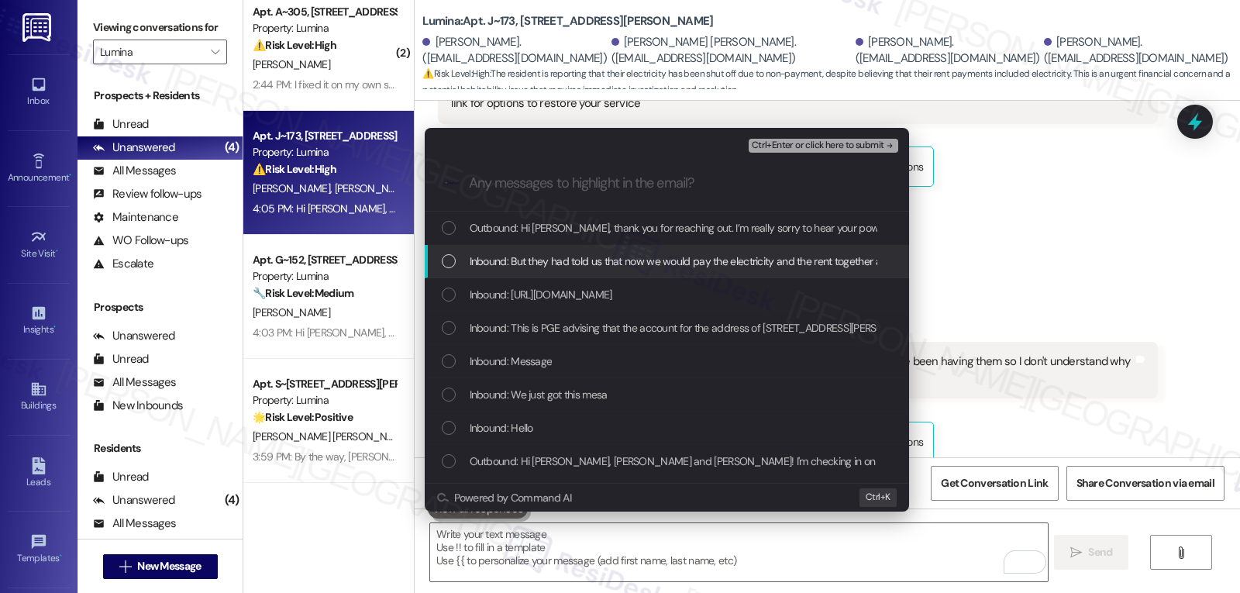
click at [612, 258] on span "Inbound: But they had told us that now we would pay the electricity and the ren…" at bounding box center [859, 261] width 778 height 17
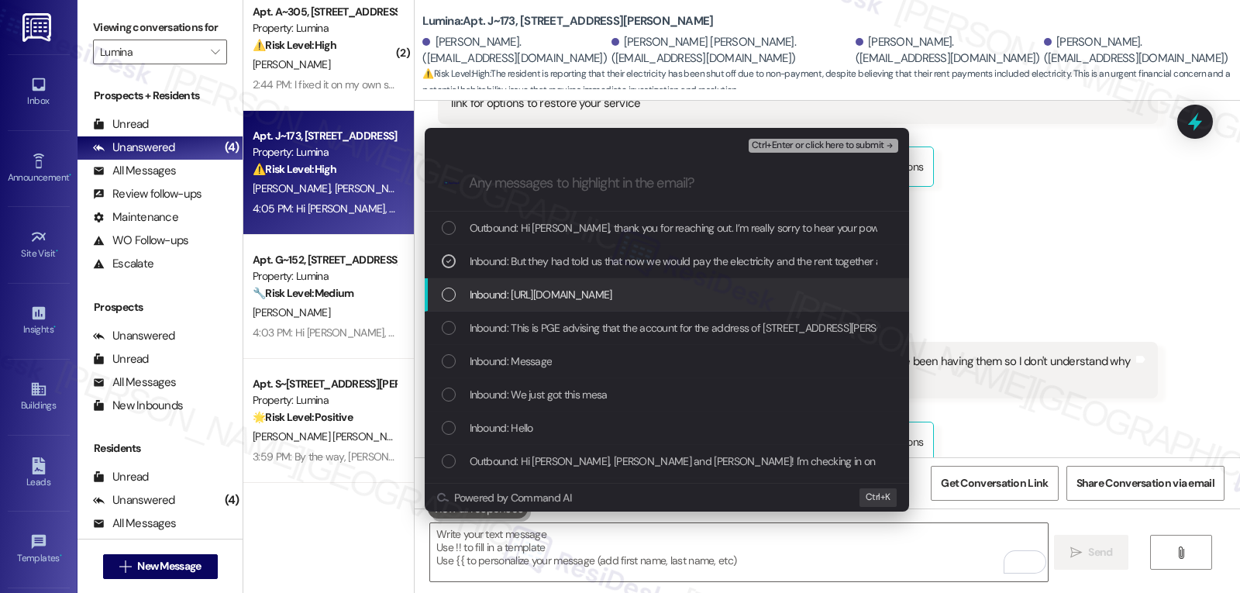
click at [586, 291] on span "Inbound: http://portlandgeneral.com/secure/reconnect-service/start?utm_source=s…" at bounding box center [541, 294] width 143 height 17
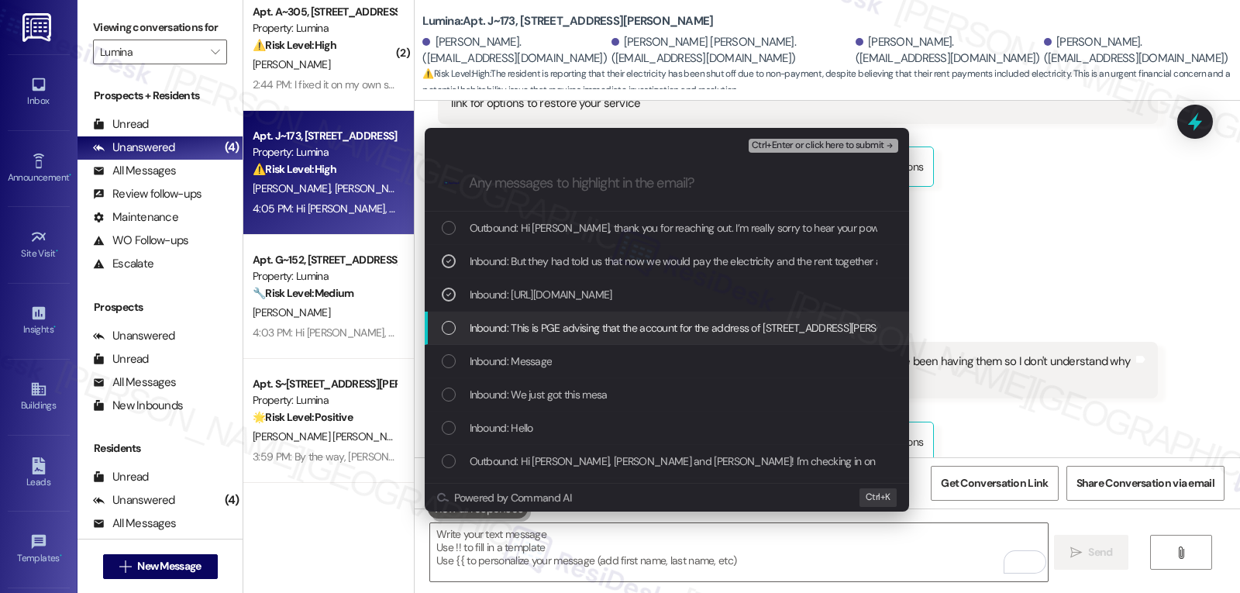
click at [570, 329] on span "Inbound: This is PGE advising that the account for the address of 2700 W Powell…" at bounding box center [886, 327] width 832 height 17
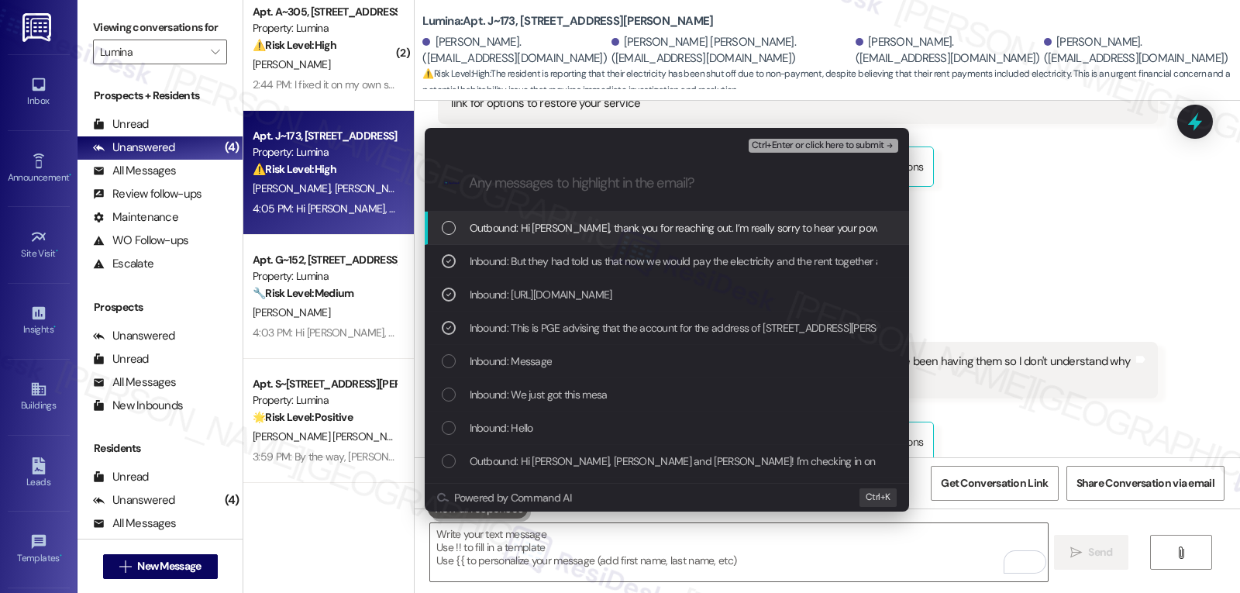
click at [839, 148] on span "Ctrl+Enter or click here to submit" at bounding box center [818, 145] width 133 height 11
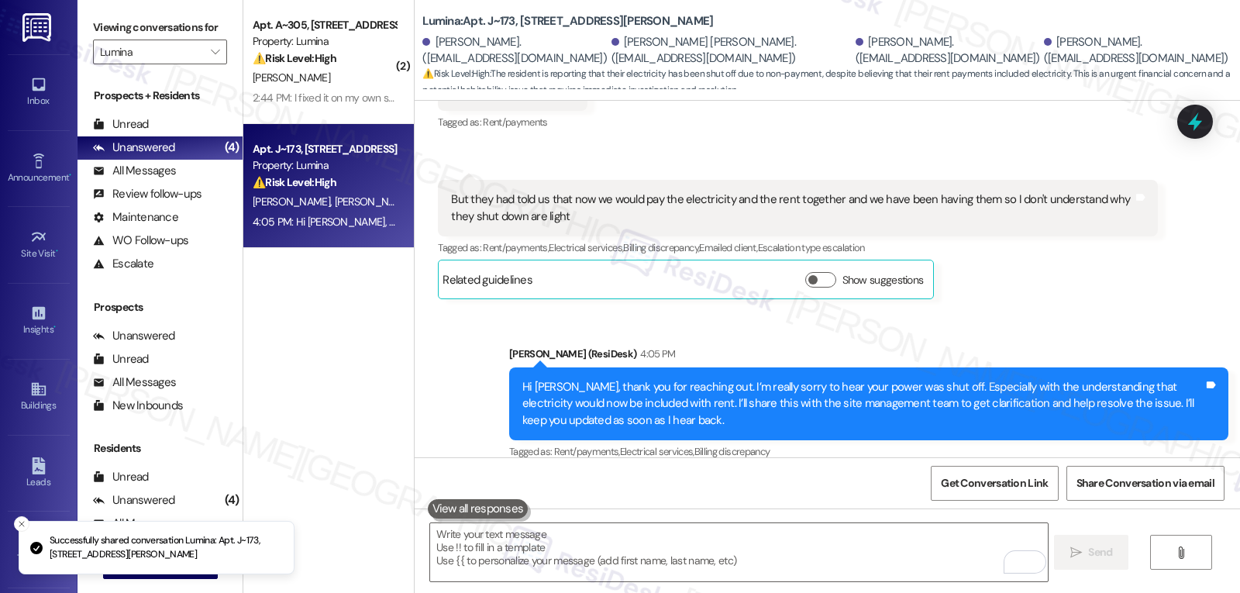
scroll to position [2669, 0]
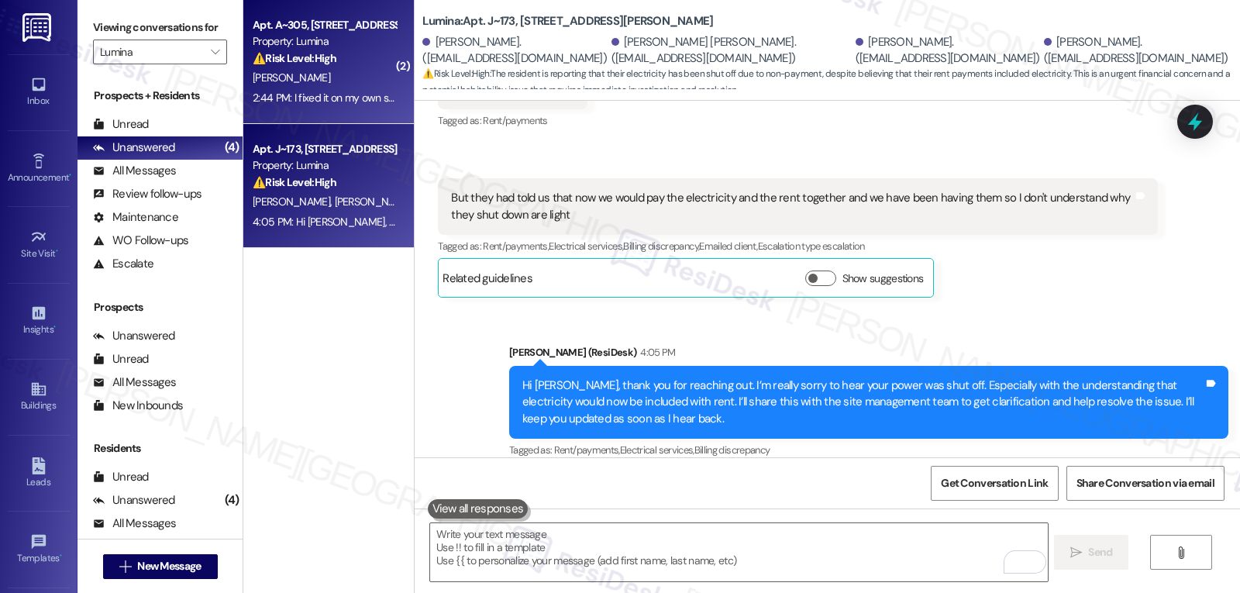
click at [317, 100] on div "2:44 PM: I fixed it on my own since I didn't get a reply 24 hour later. 2:44 PM…" at bounding box center [401, 98] width 297 height 14
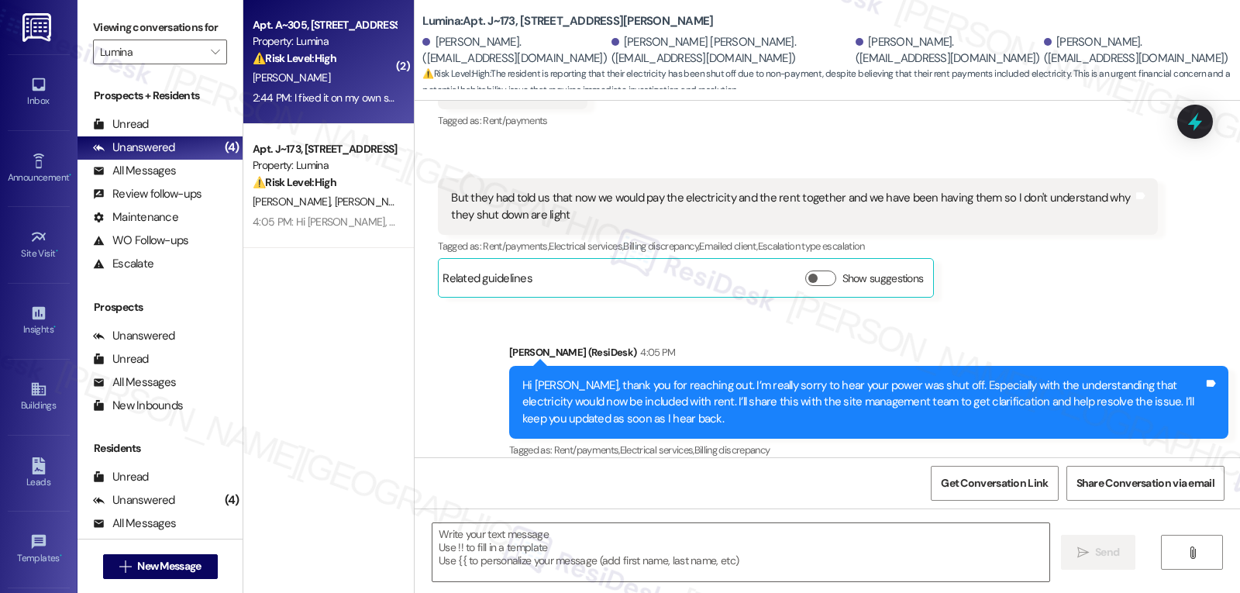
type textarea "Fetching suggested responses. Please feel free to read through the conversation…"
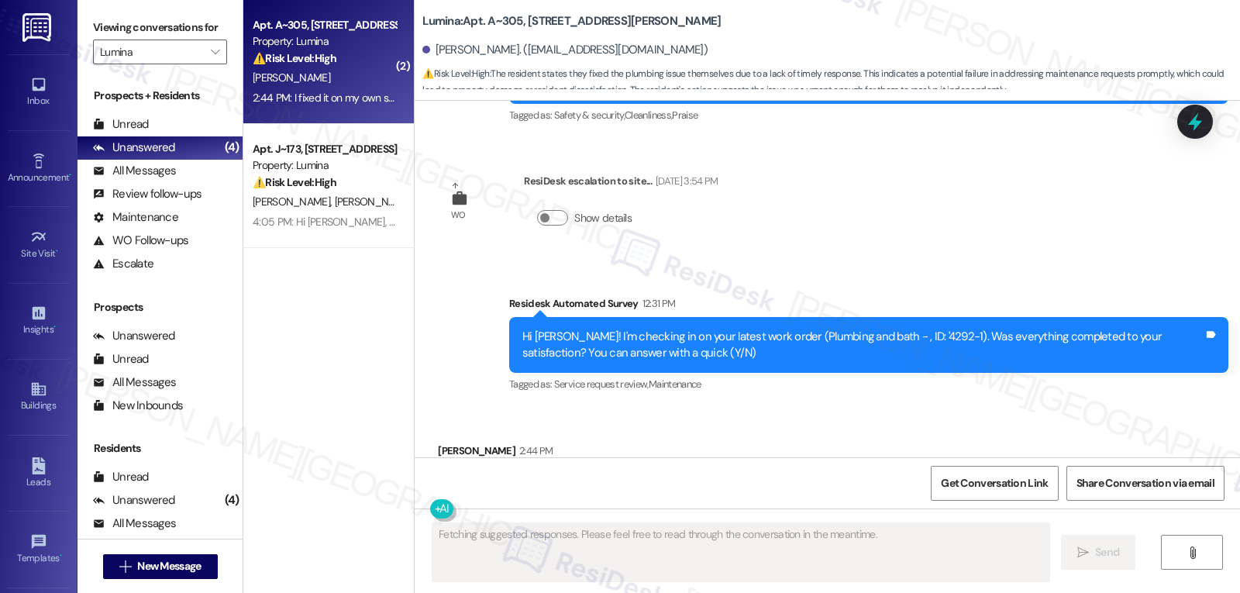
scroll to position [660, 0]
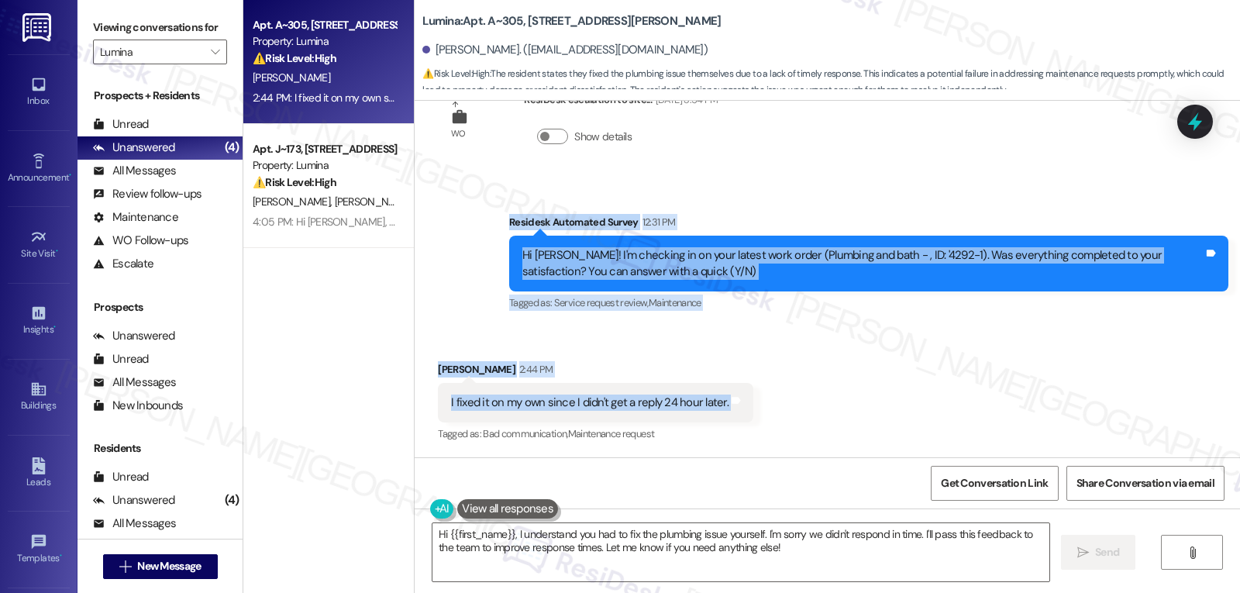
drag, startPoint x: 497, startPoint y: 220, endPoint x: 791, endPoint y: 408, distance: 349.0
click at [791, 408] on div "WO Lease started Aug 12, 2025 at 8:00 PM Show details Survey, sent via SMS Resi…" at bounding box center [827, 279] width 825 height 357
copy div "Residesk Automated Survey 12:31 PM Hi Amina! I'm checking in on your latest wor…"
click at [793, 550] on textarea "Hi {{first_name}}, I understand you had to fix the plumbing issue yourself. I'm…" at bounding box center [740, 552] width 617 height 58
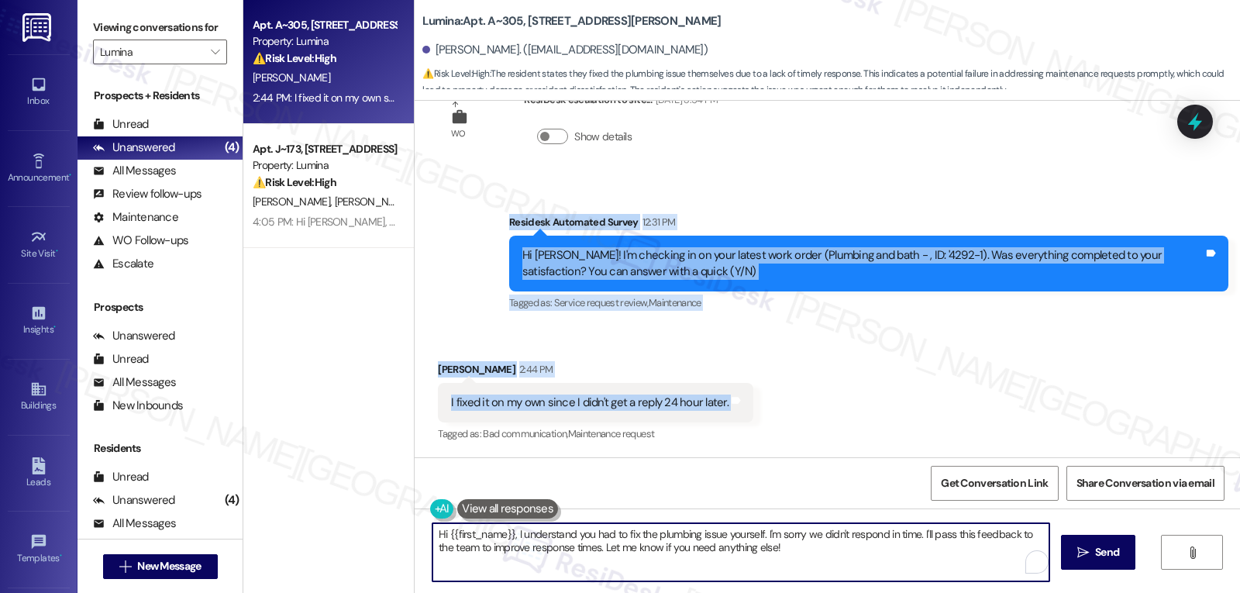
paste textarea "Thanks for letting us know, Amina—and I’m really sorry you didn’t get a respons…"
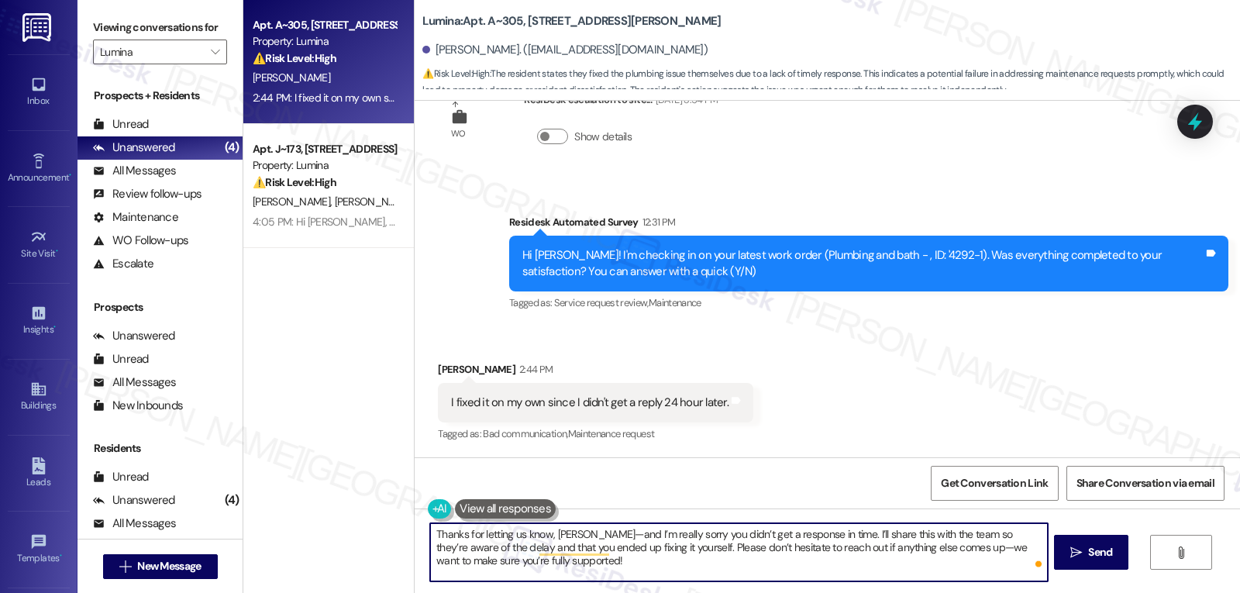
click at [585, 533] on textarea "Thanks for letting us know, Amina—and I’m really sorry you didn’t get a respons…" at bounding box center [738, 552] width 617 height 58
click at [897, 547] on textarea "Thanks for letting us know, Amina, and I’m really sorry you didn’t get a respon…" at bounding box center [738, 552] width 617 height 58
click at [632, 577] on textarea "Thanks for letting us know, Amina, and I’m really sorry you didn’t get a respon…" at bounding box center [738, 552] width 617 height 58
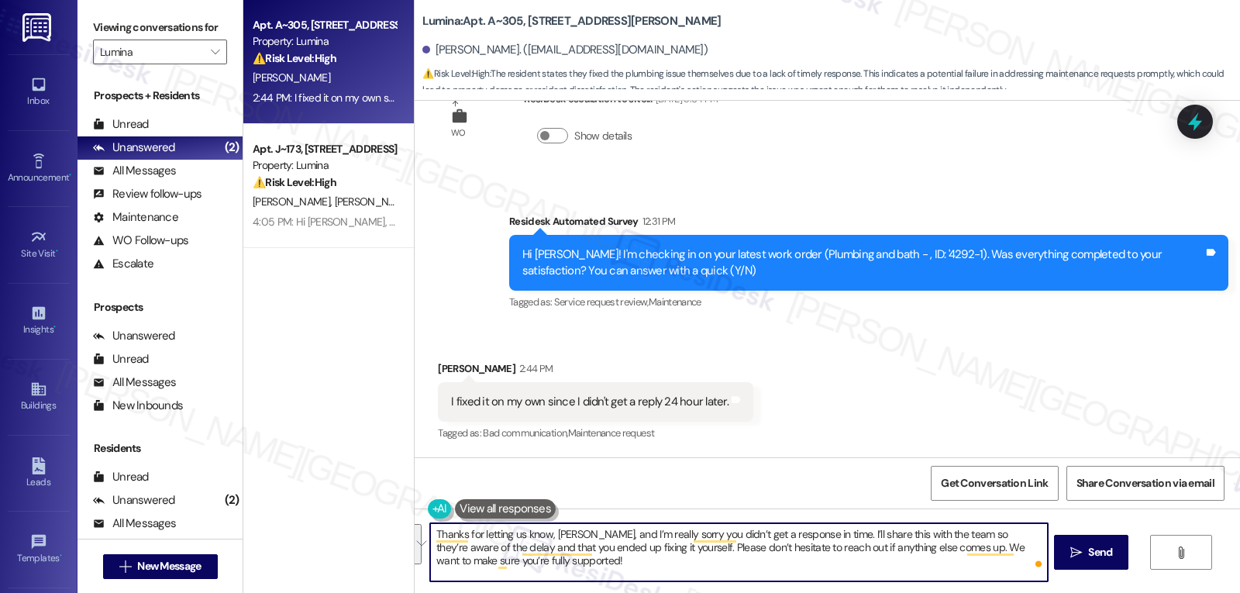
click at [596, 566] on textarea "Thanks for letting us know, Amina, and I’m really sorry you didn’t get a respon…" at bounding box center [738, 552] width 617 height 58
type textarea "Thanks for letting us know, Amina, and I’m really sorry you didn’t get a respon…"
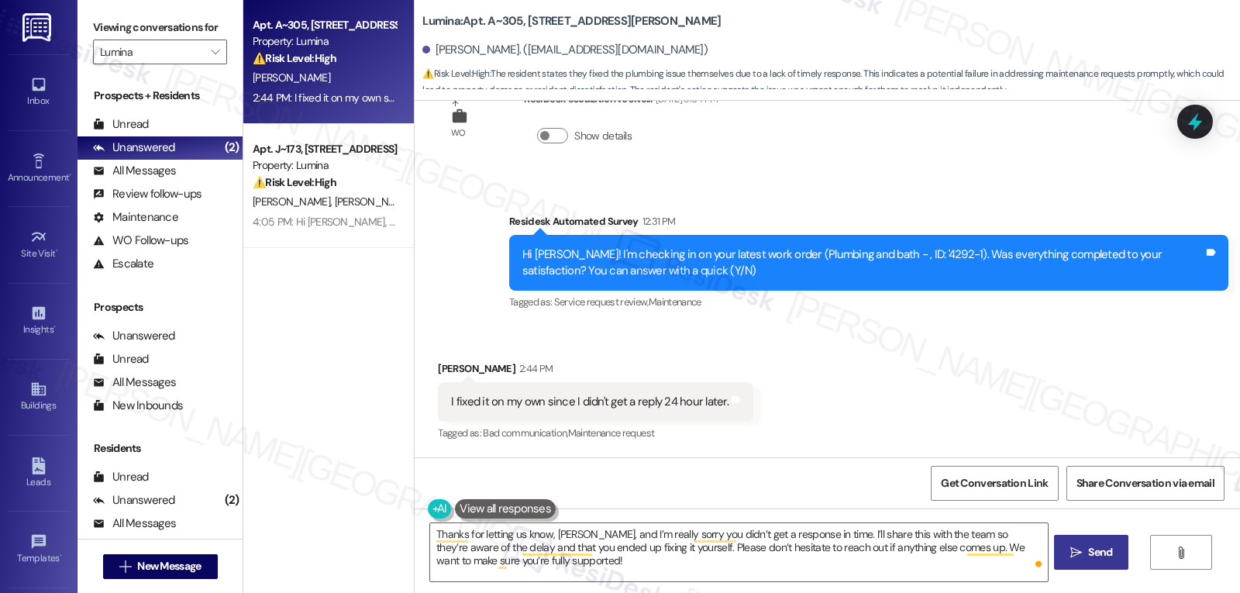
click at [1094, 556] on span "Send" at bounding box center [1100, 552] width 24 height 16
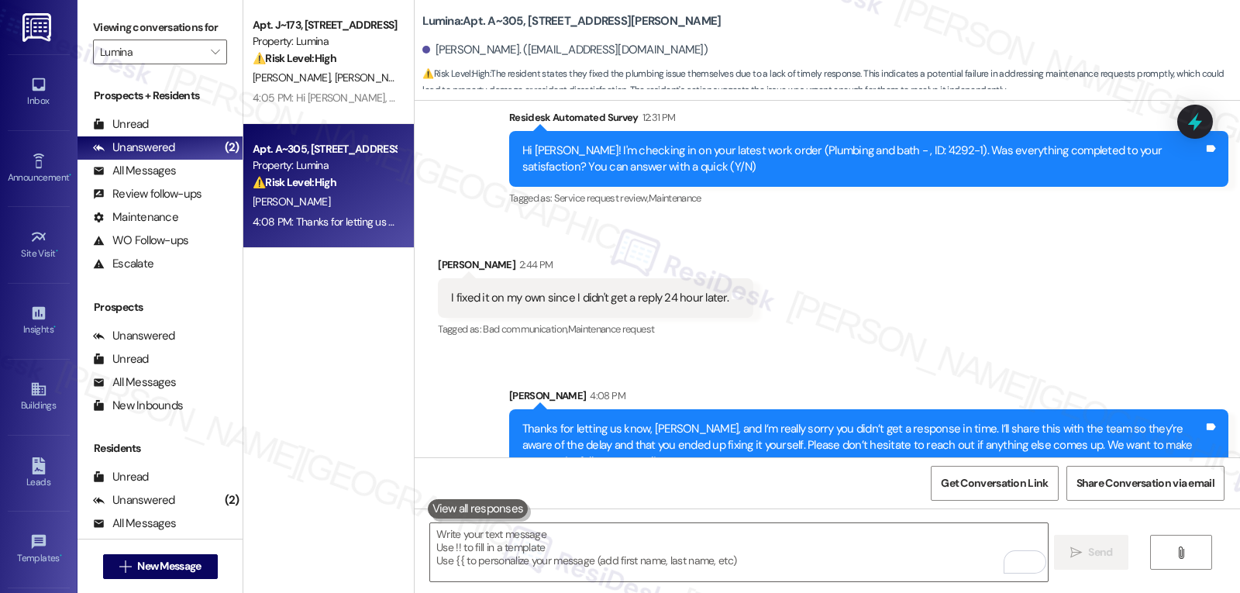
scroll to position [802, 0]
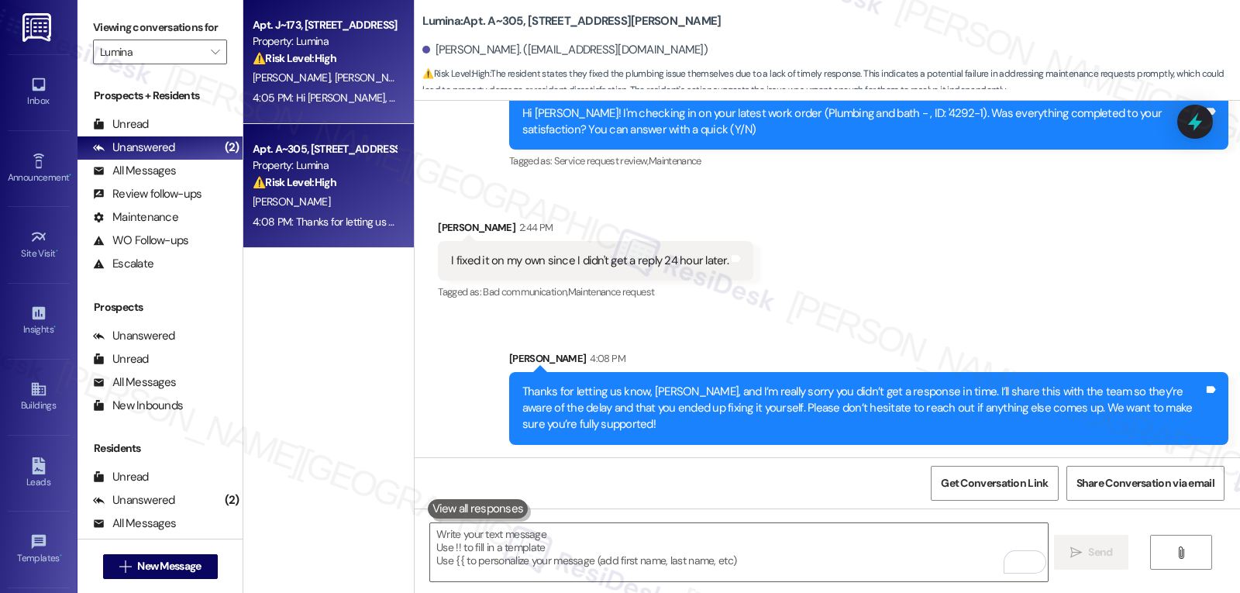
click at [343, 109] on div "Apt. J~173, 2700 W Powell Blvd. Property: Lumina ⚠️ Risk Level: High The reside…" at bounding box center [328, 62] width 171 height 124
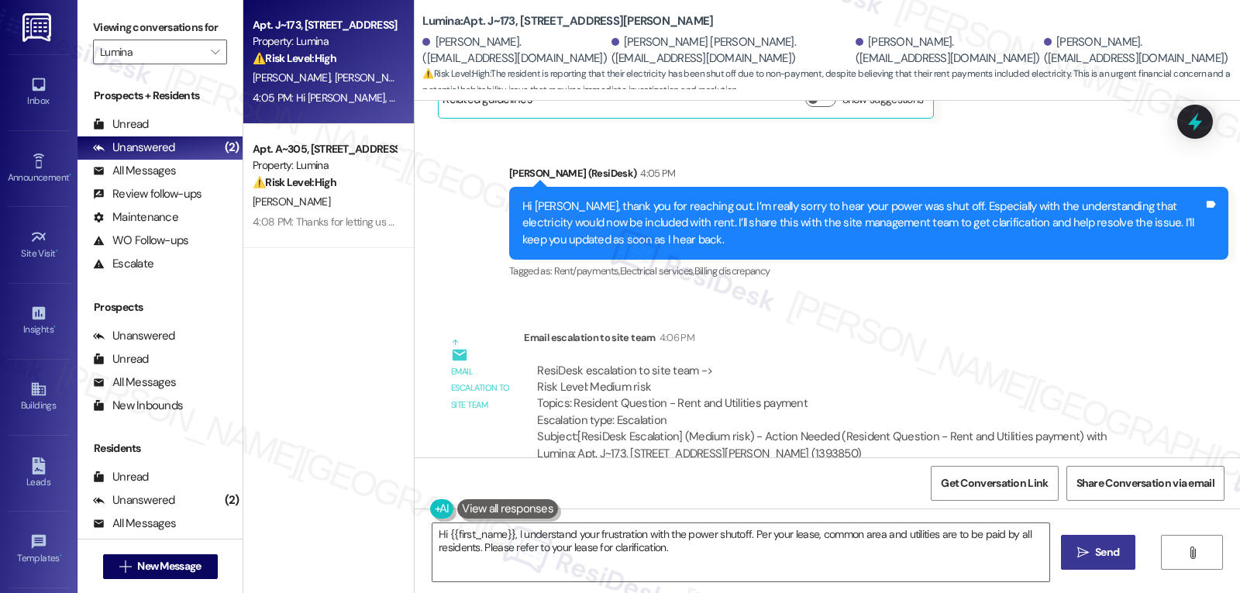
scroll to position [2860, 0]
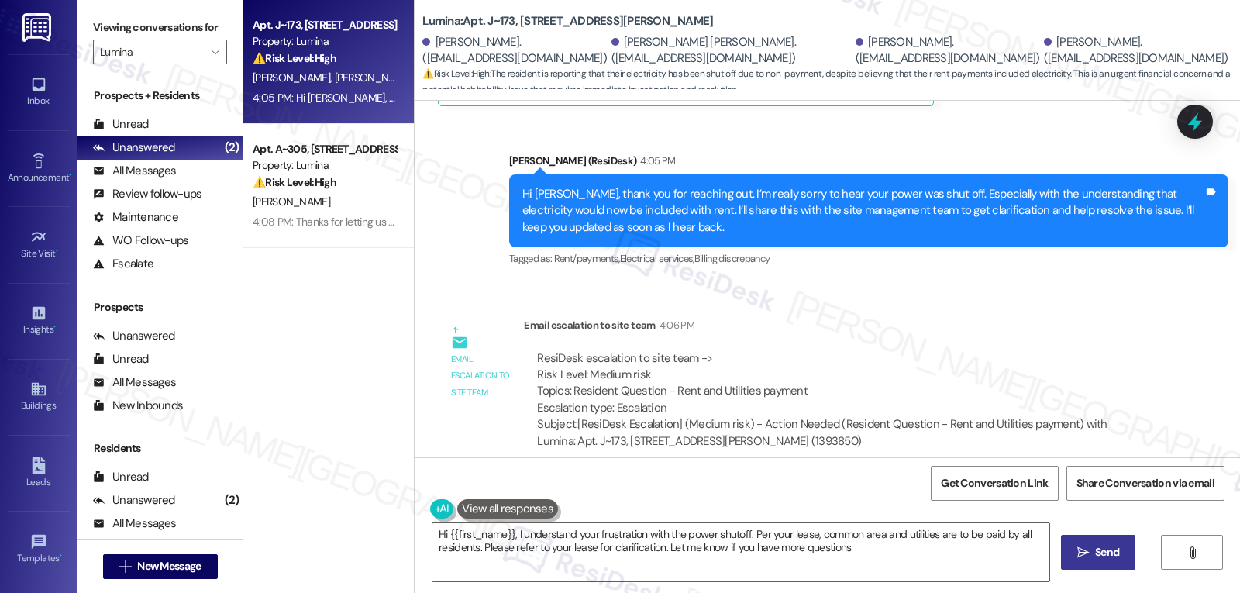
type textarea "Hi {{first_name}}, I understand your frustration with the power shutoff. Per yo…"
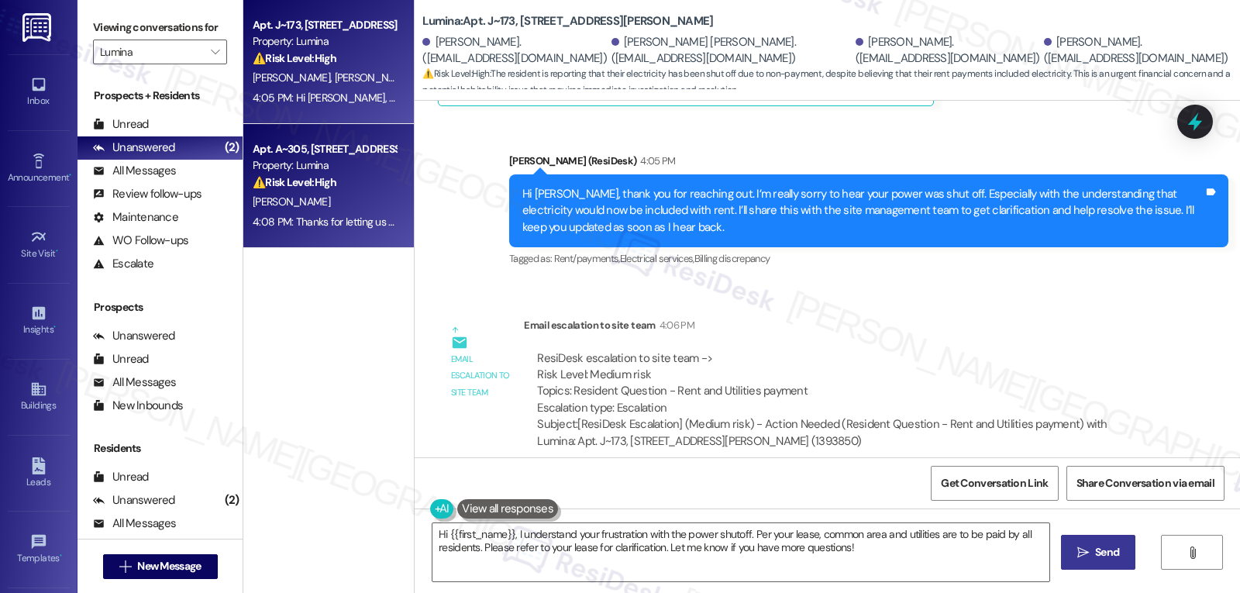
click at [364, 183] on div "⚠️ Risk Level: High The resident states they fixed the plumbing issue themselve…" at bounding box center [324, 182] width 143 height 16
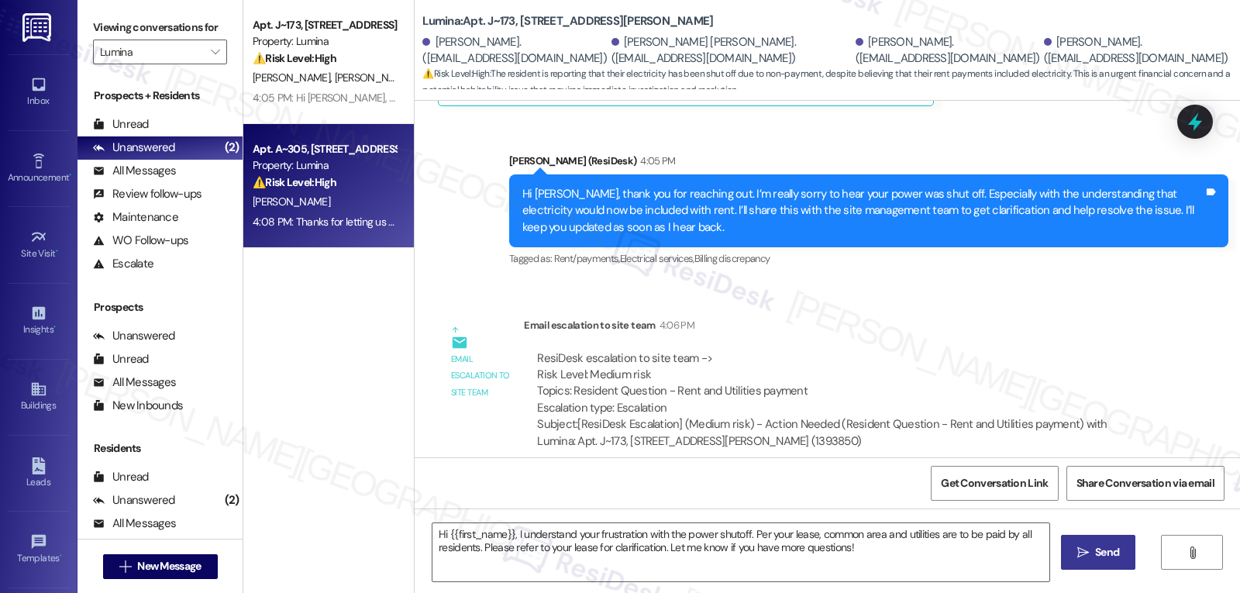
type textarea "Fetching suggested responses. Please feel free to read through the conversation…"
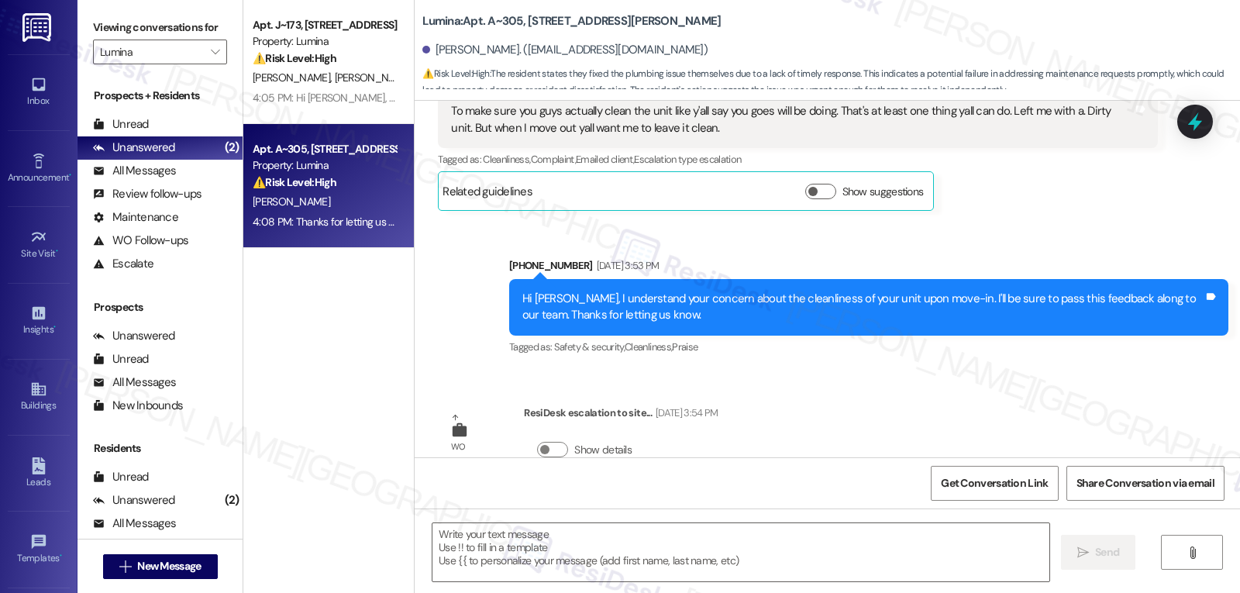
type textarea "Fetching suggested responses. Please feel free to read through the conversation…"
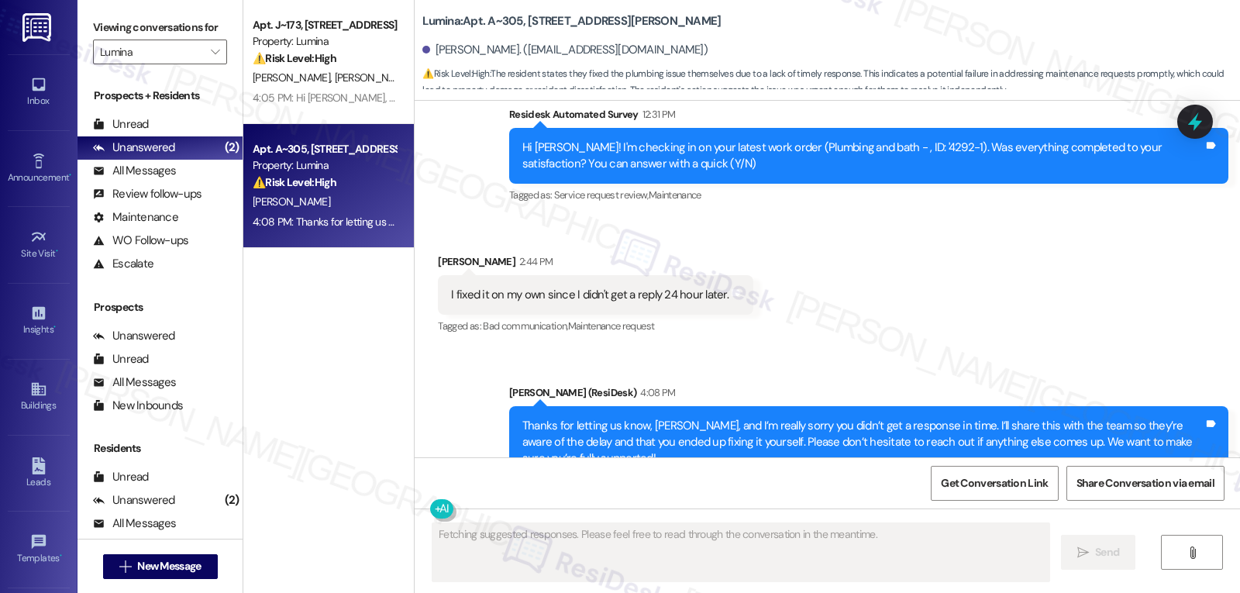
scroll to position [825, 0]
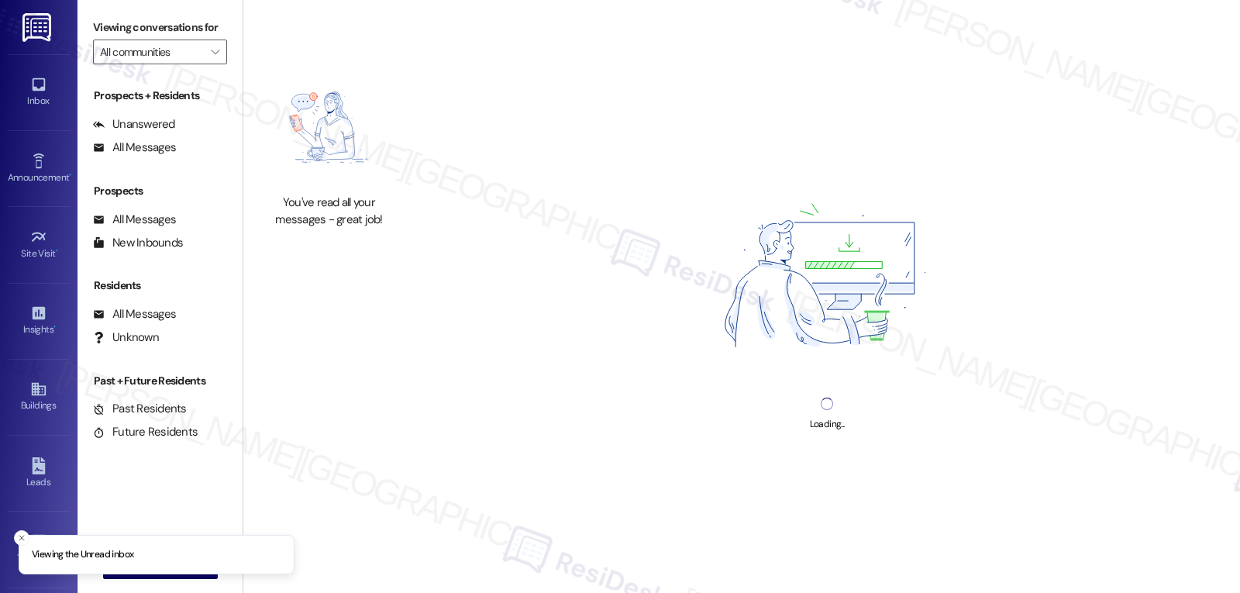
type input "Lumina"
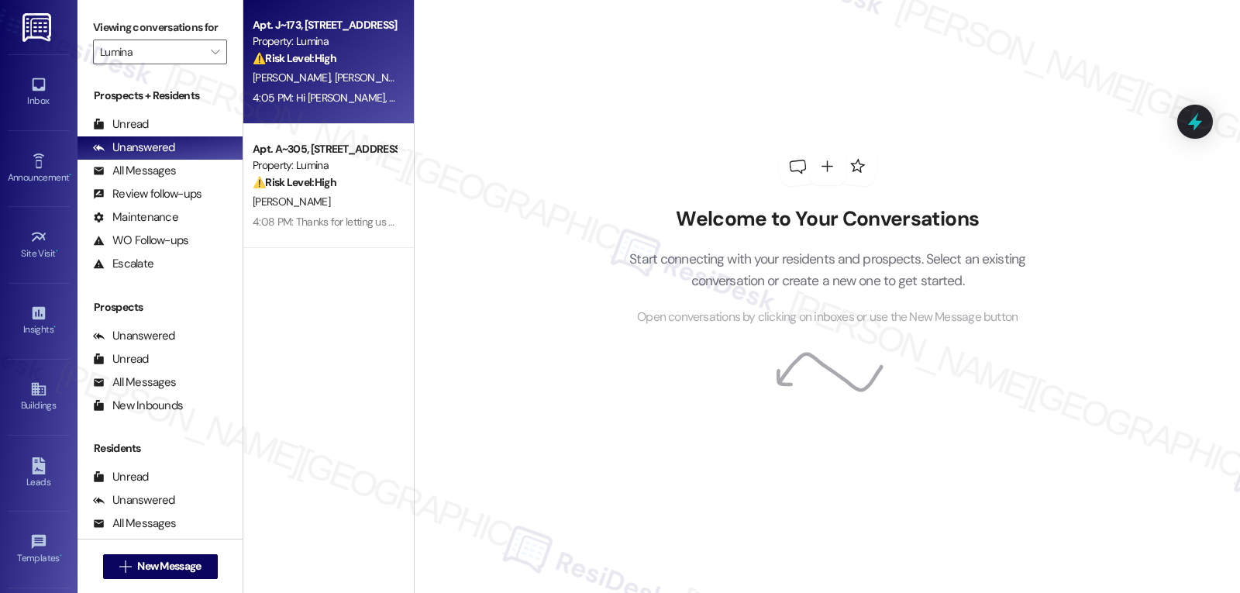
click at [333, 107] on div "4:05 PM: Hi [PERSON_NAME], thank you for reaching out. I’m really sorry to hear…" at bounding box center [324, 97] width 146 height 19
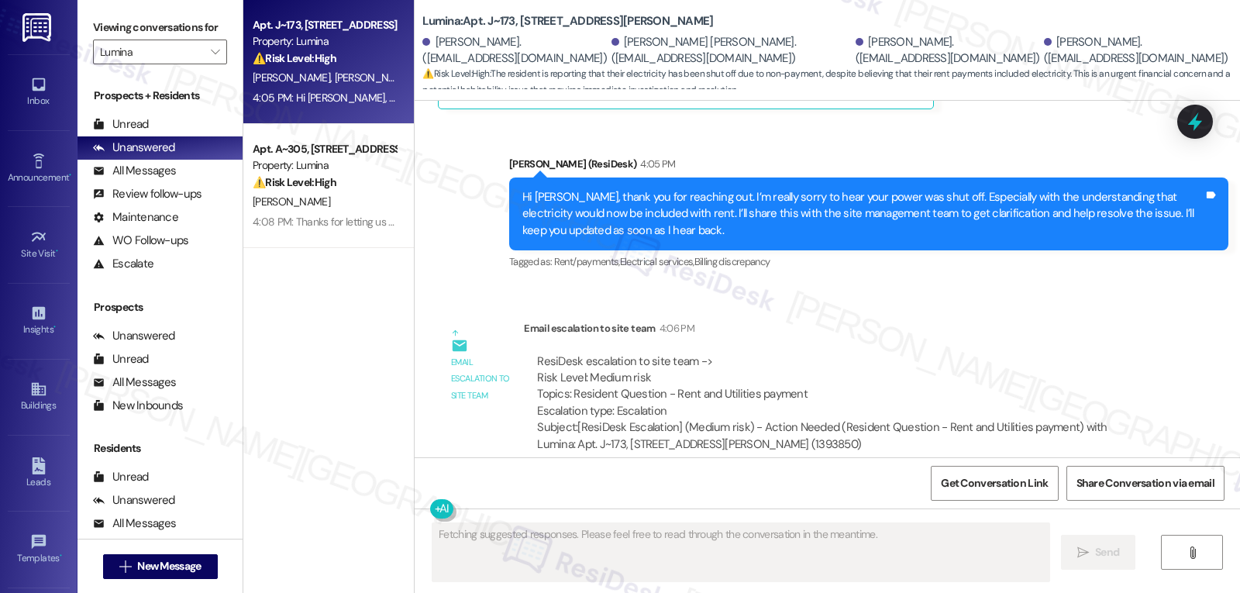
scroll to position [2860, 0]
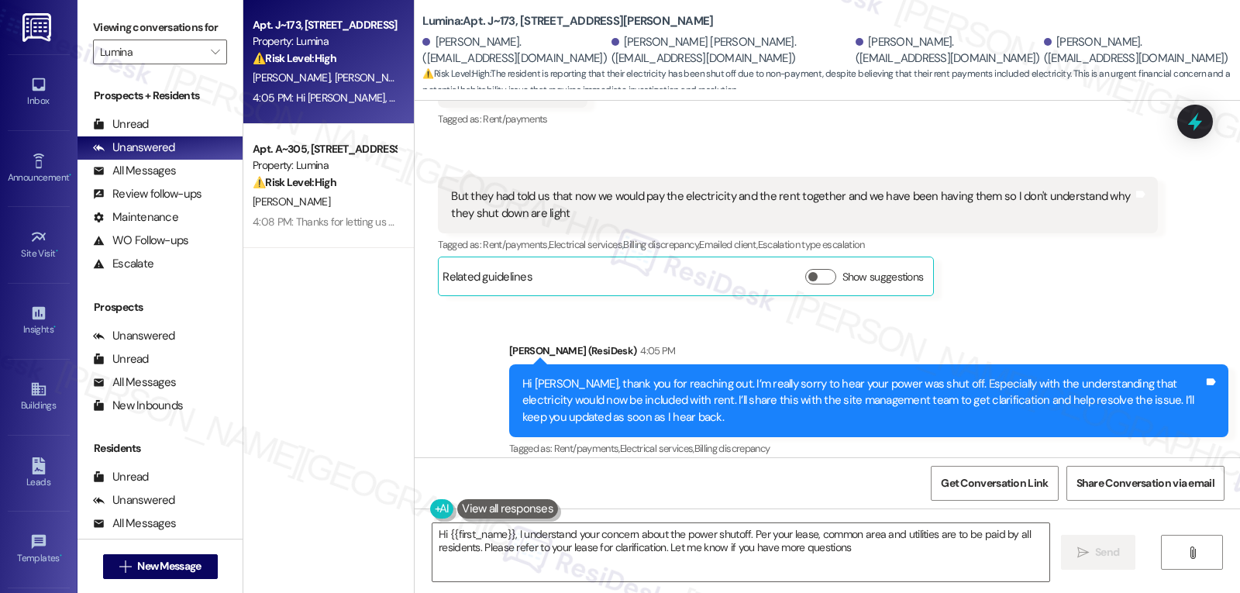
type textarea "Hi {{first_name}}, I understand your concern about the power shutoff. Per your …"
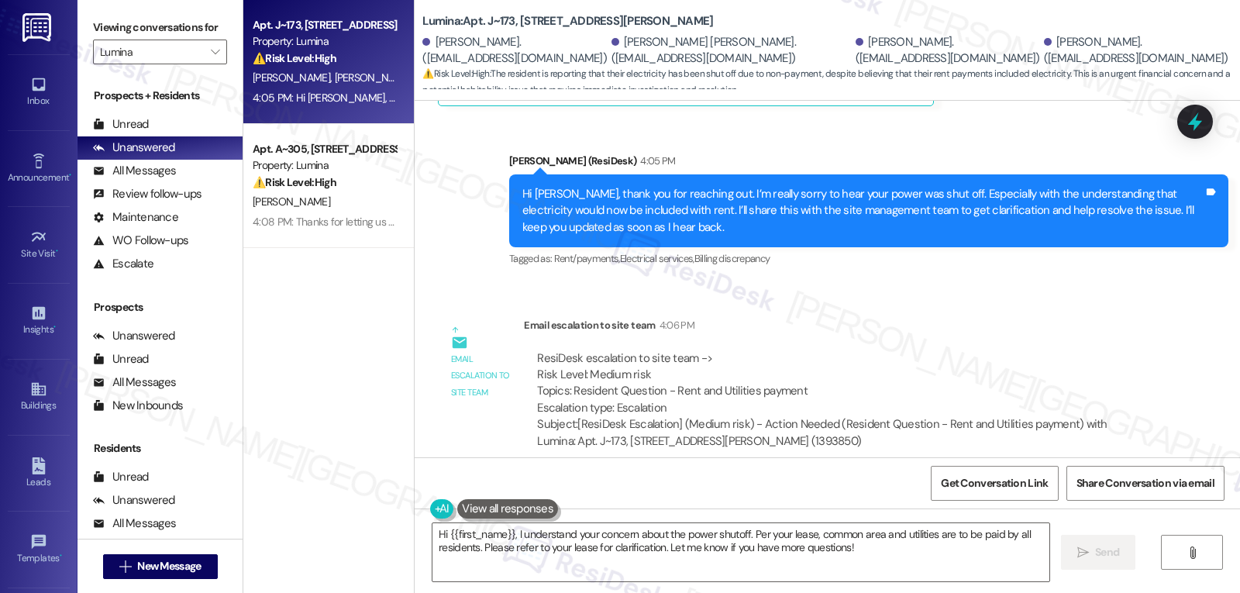
scroll to position [2705, 0]
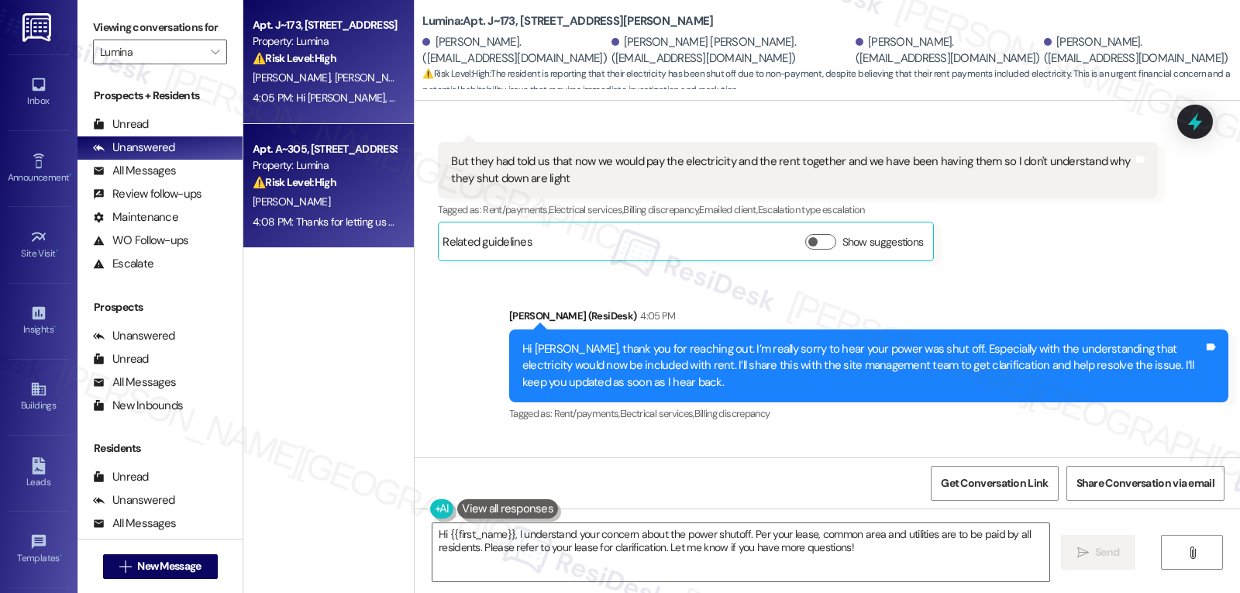
click at [382, 220] on div "4:08 PM: Thanks for letting us know, [PERSON_NAME], and I’m really sorry you di…" at bounding box center [950, 222] width 1394 height 14
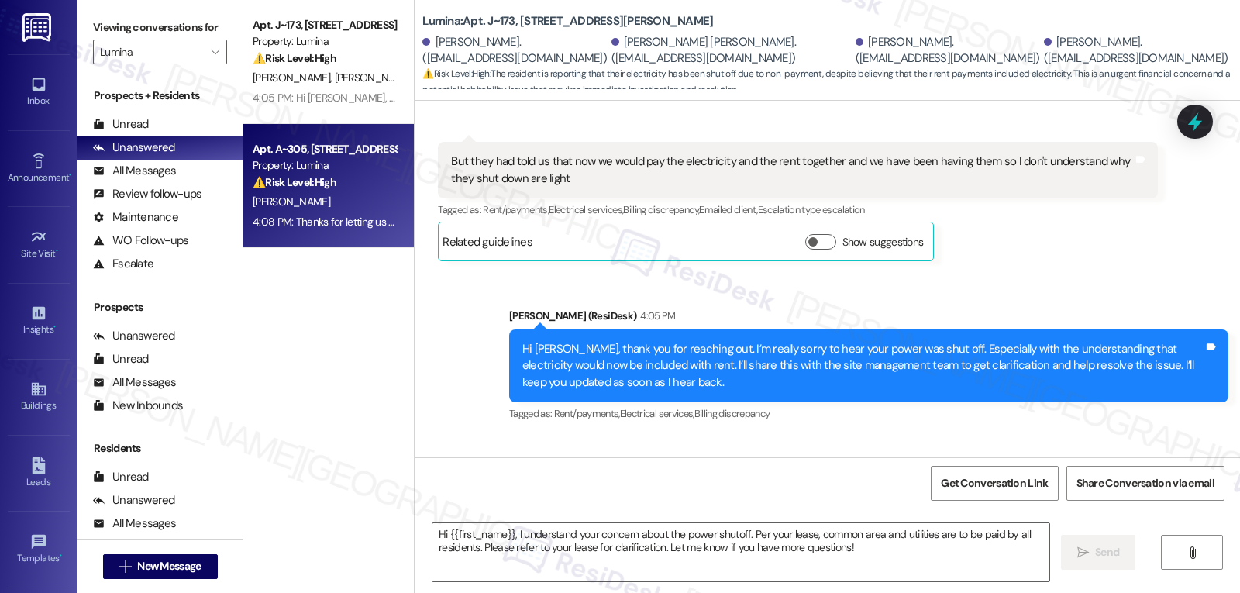
type textarea "Fetching suggested responses. Please feel free to read through the conversation…"
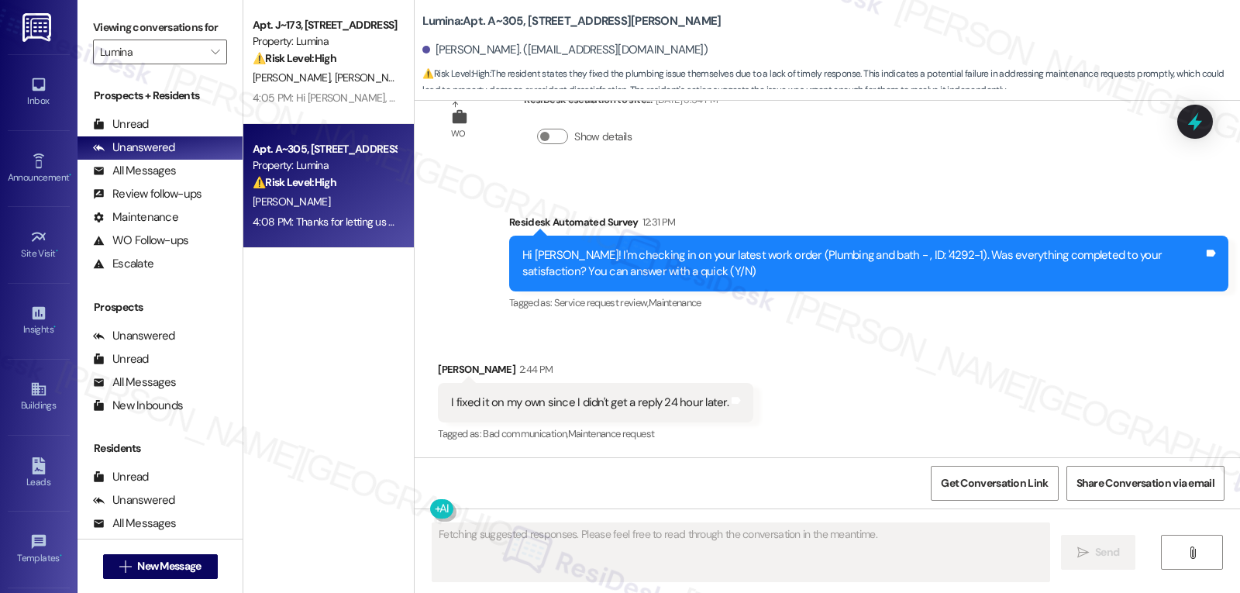
scroll to position [825, 0]
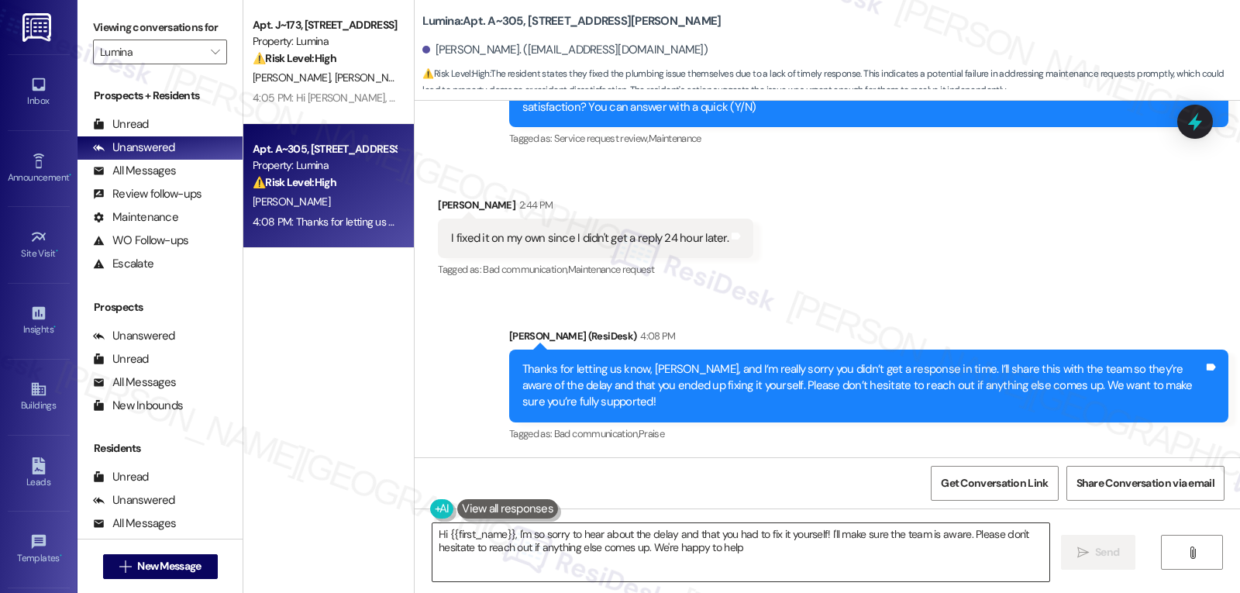
type textarea "Hi {{first_name}}, I'm so sorry to hear about the delay and that you had to fix…"
click at [208, 64] on span "" at bounding box center [215, 52] width 15 height 25
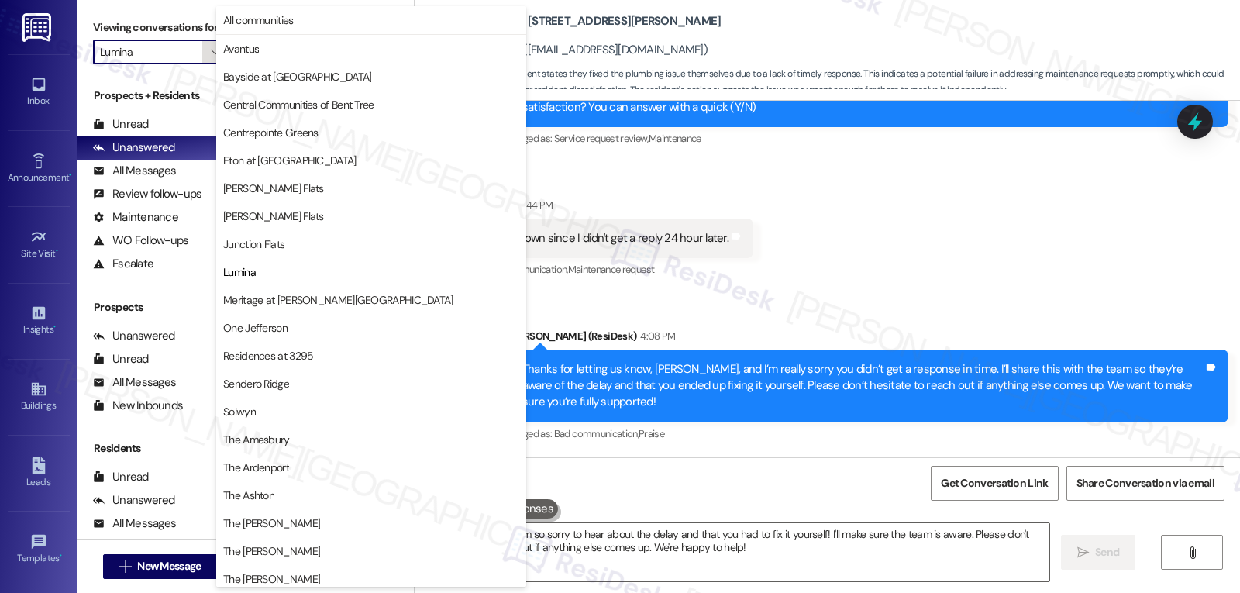
scroll to position [202, 0]
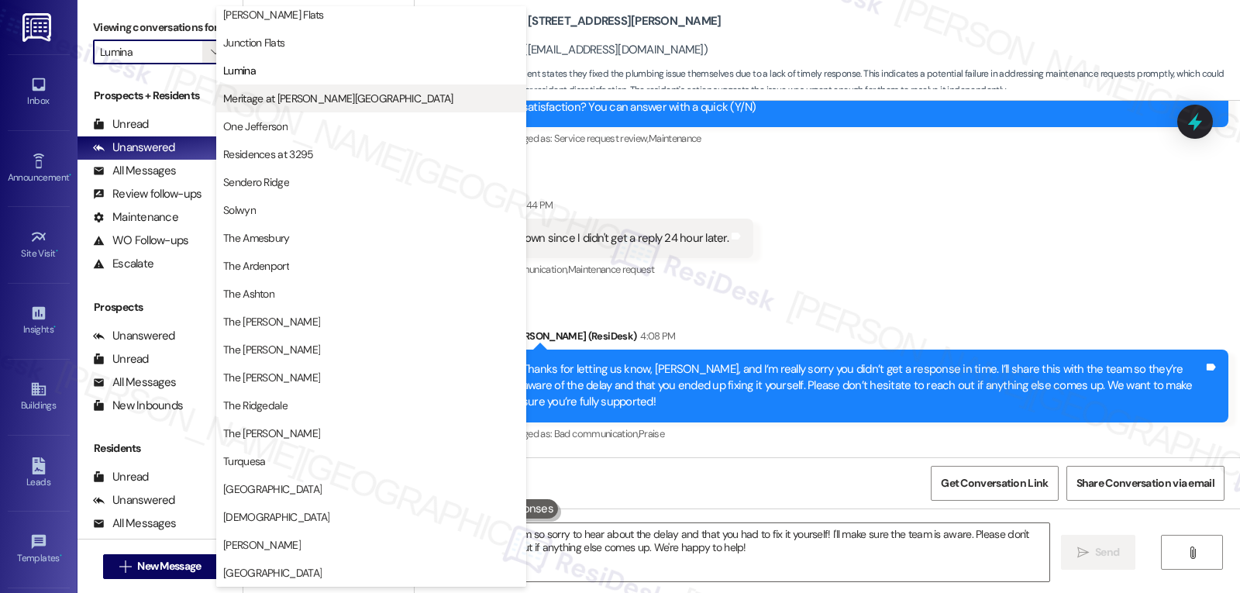
click at [314, 105] on span "Meritage at [PERSON_NAME][GEOGRAPHIC_DATA]" at bounding box center [338, 99] width 230 height 16
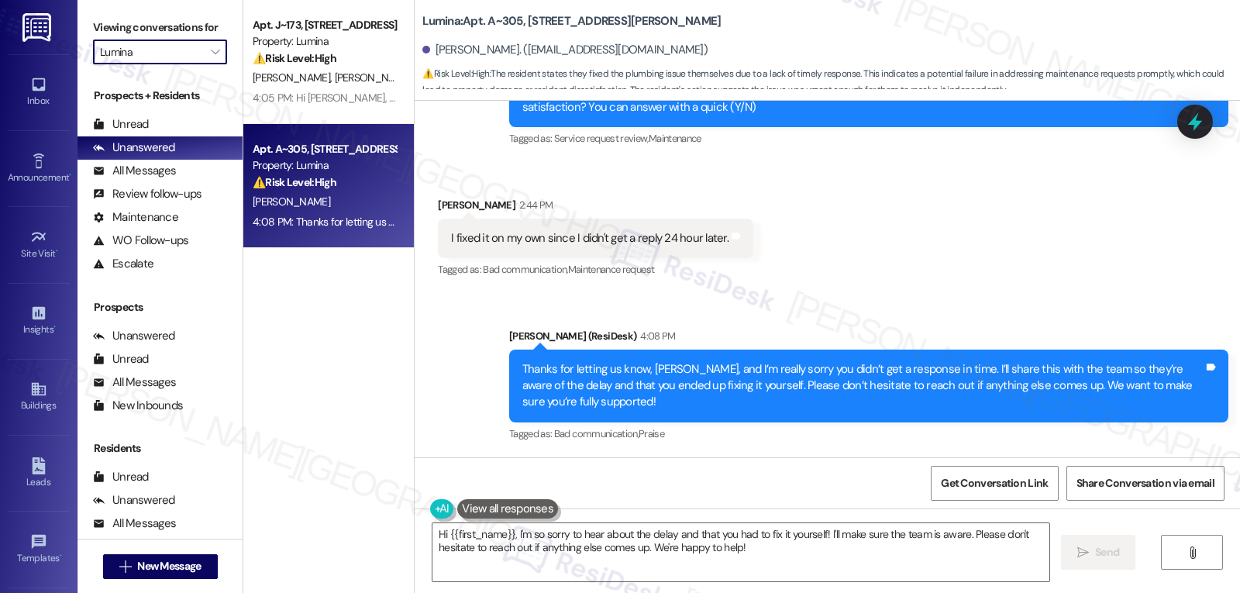
type input "Meritage at [PERSON_NAME][GEOGRAPHIC_DATA]"
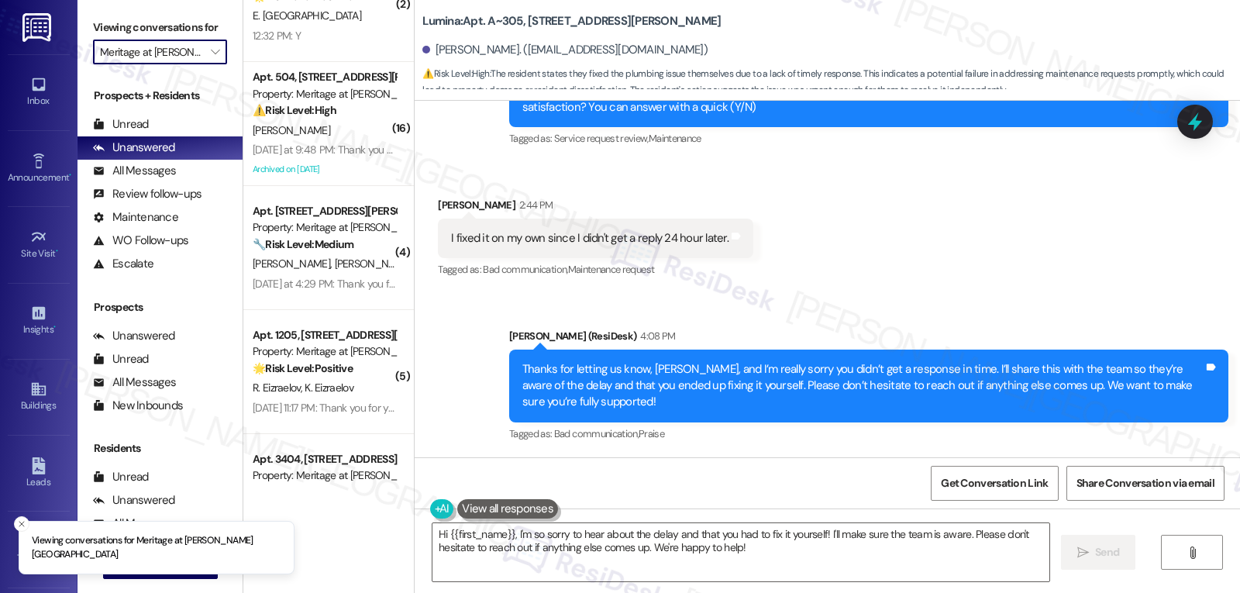
scroll to position [1625, 0]
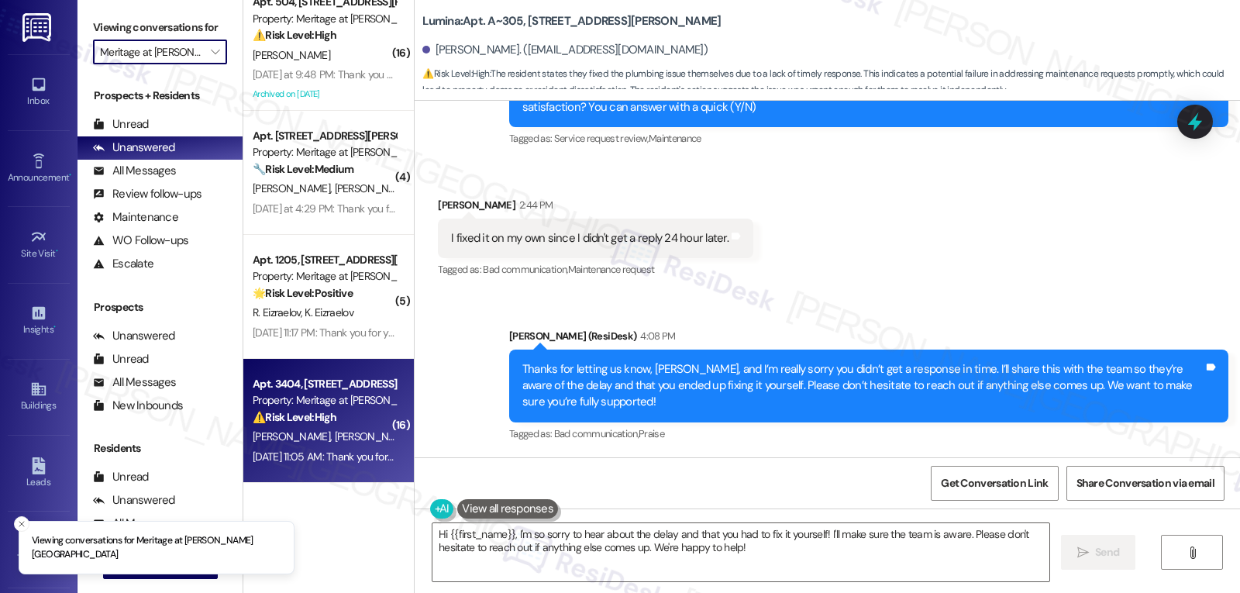
click at [368, 450] on div "[DATE] 11:05 AM: Thank you for your message. Our offices are currently closed, …" at bounding box center [723, 457] width 941 height 14
type textarea "Fetching suggested responses. Please feel free to read through the conversation…"
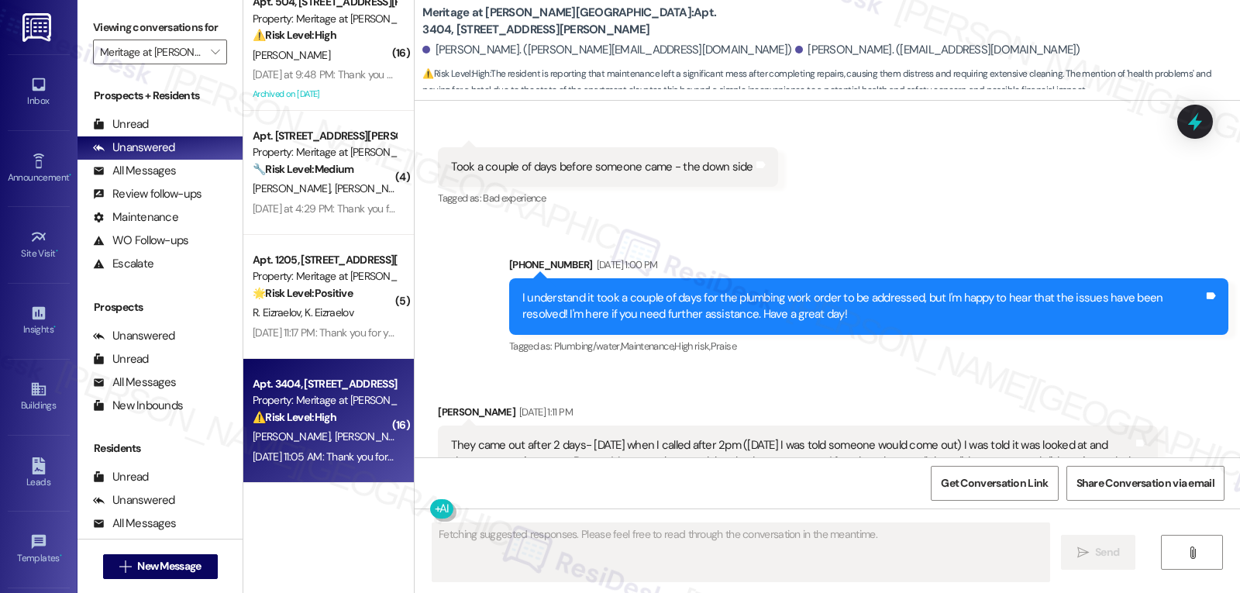
scroll to position [14066, 0]
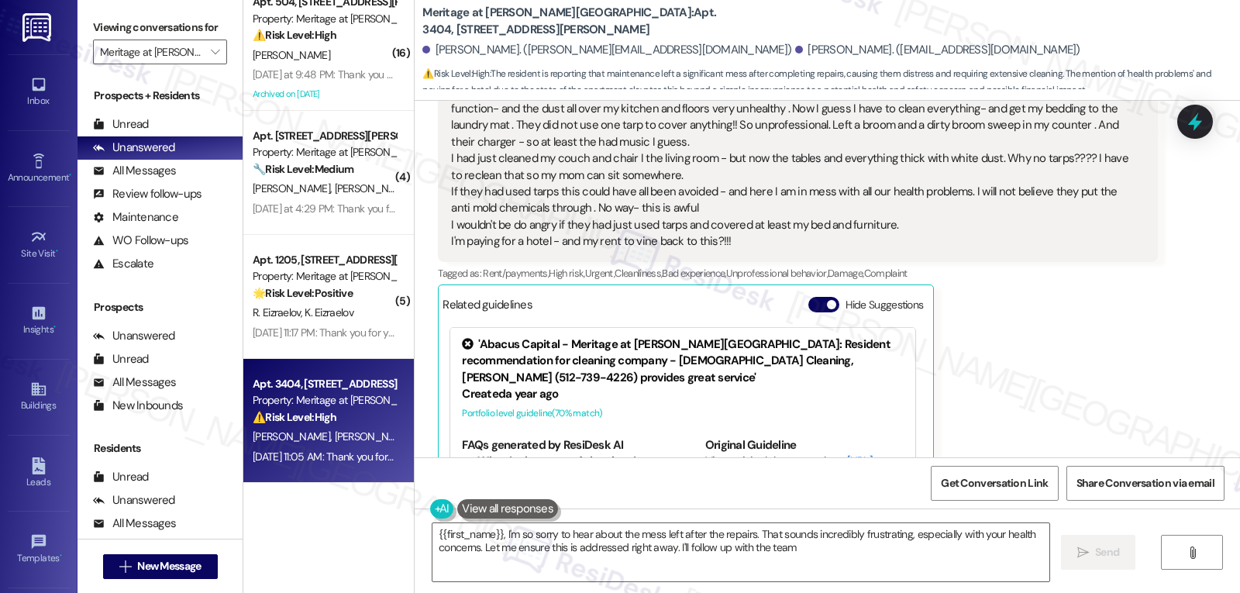
type textarea "{{first_name}}, I'm so sorry to hear about the mess left after the repairs. Tha…"
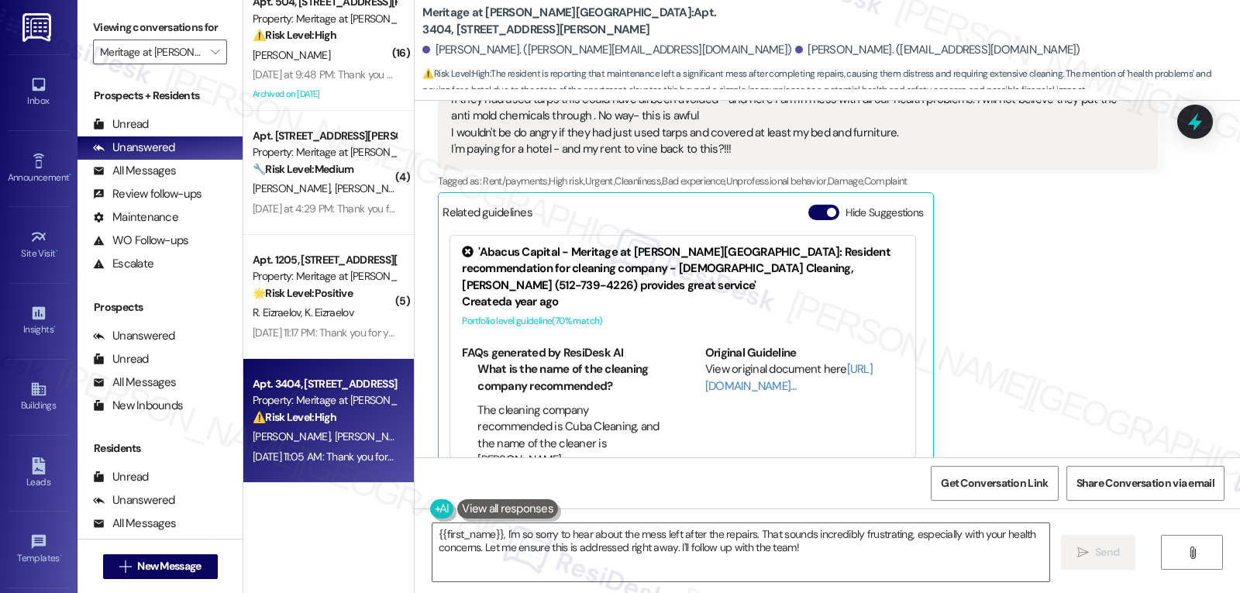
scroll to position [14214, 0]
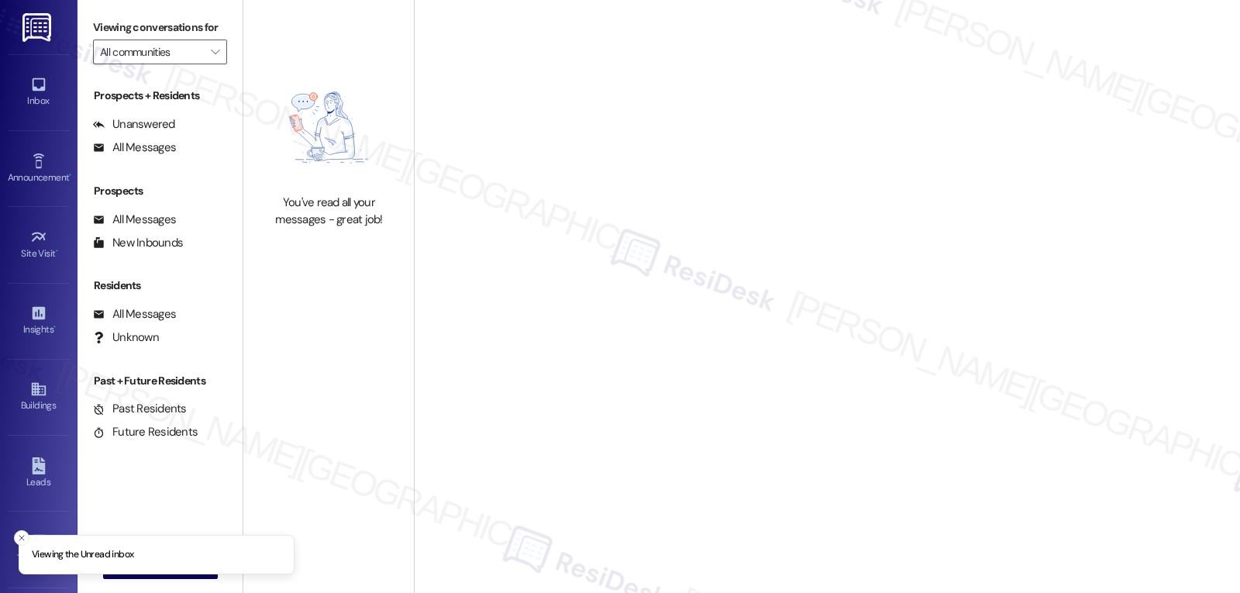
type input "Meritage at [PERSON_NAME][GEOGRAPHIC_DATA]"
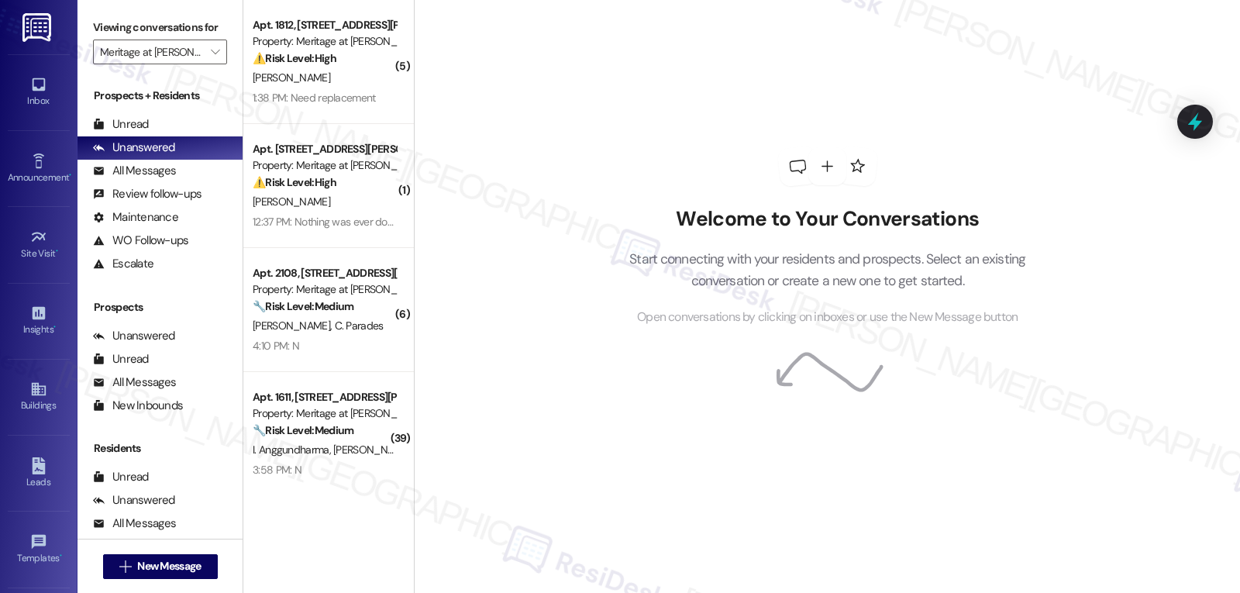
click at [531, 140] on div "Welcome to Your Conversations Start connecting with your residents and prospect…" at bounding box center [827, 296] width 826 height 593
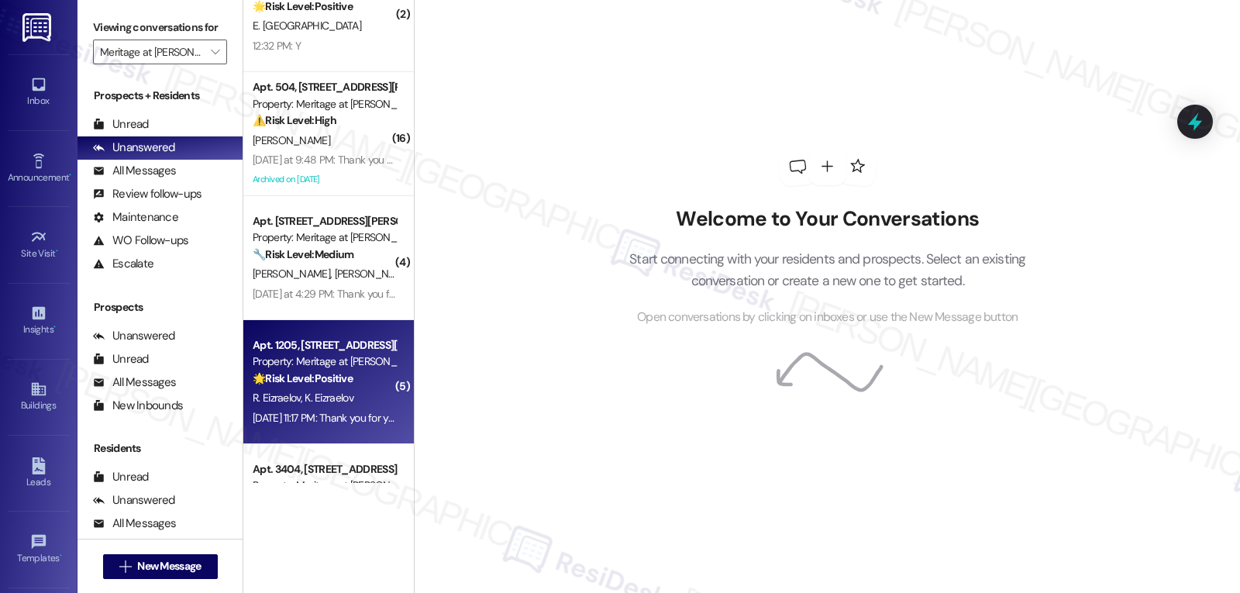
scroll to position [1749, 0]
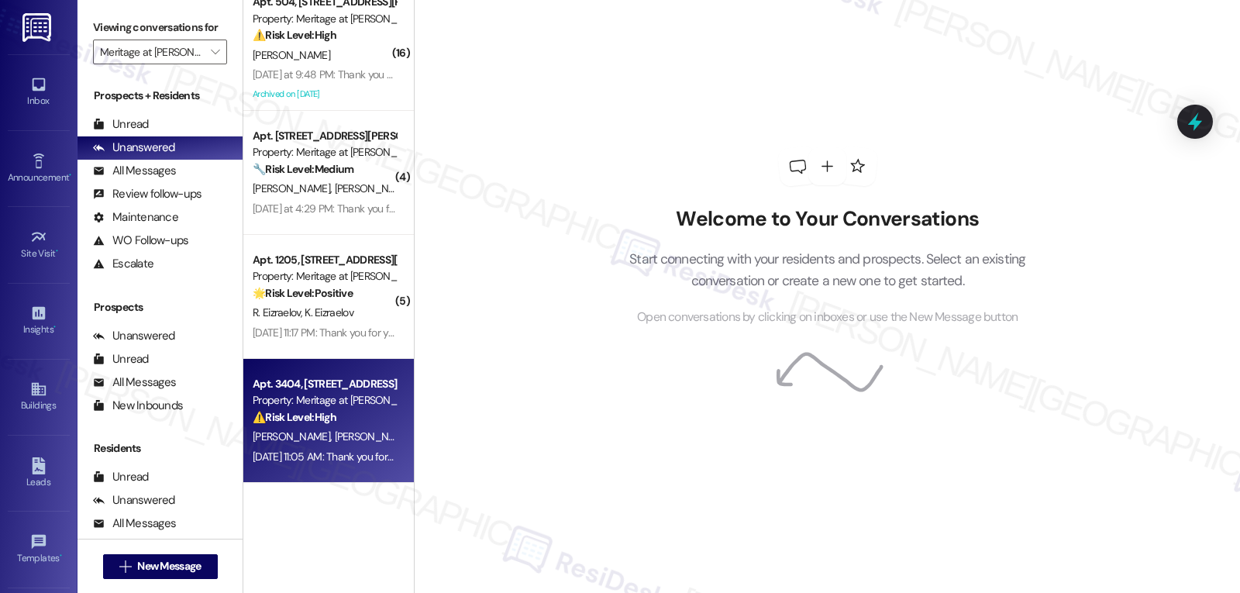
click at [343, 408] on div "Property: Meritage at [PERSON_NAME][GEOGRAPHIC_DATA]" at bounding box center [324, 400] width 143 height 16
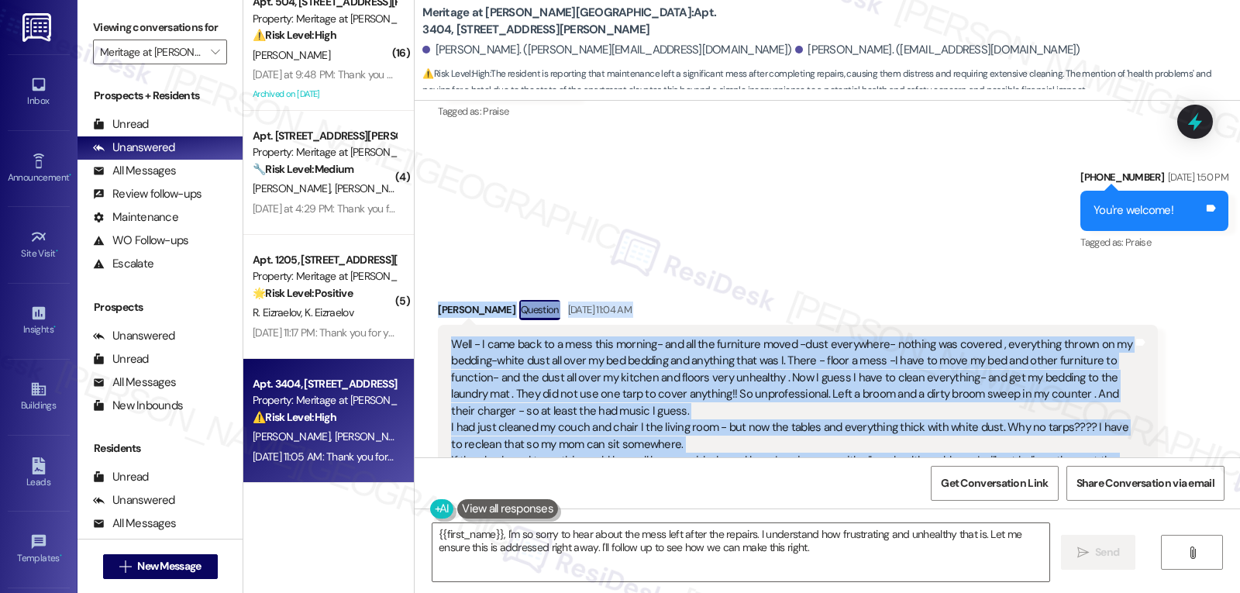
scroll to position [13904, 0]
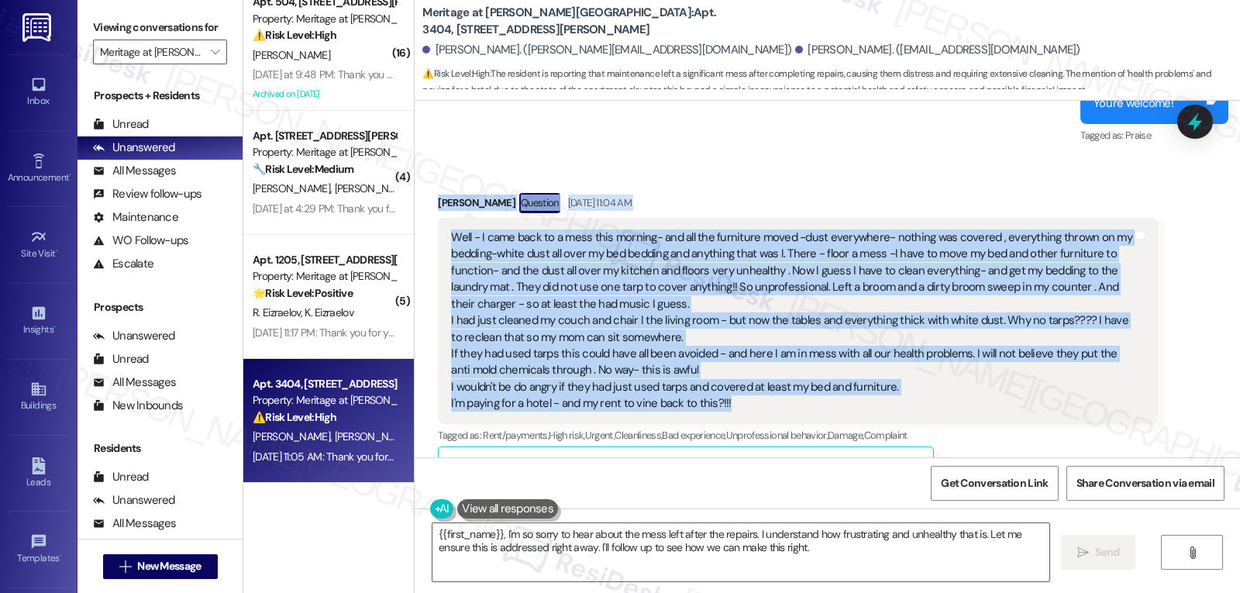
drag, startPoint x: 424, startPoint y: 242, endPoint x: 915, endPoint y: 284, distance: 492.5
click at [915, 284] on div "Received via SMS [PERSON_NAME] Question [DATE] 11:04 AM Well - I came back to a…" at bounding box center [797, 457] width 743 height 553
copy div "[PERSON_NAME] Question [DATE] 11:04 AM Well - I came back to a mess this mornin…"
click at [801, 563] on textarea "{{first_name}}, I'm so sorry to hear about the mess left after the repairs. I u…" at bounding box center [740, 552] width 617 height 58
paste textarea "Hi [PERSON_NAME], I’m so sorry you returned to that kind of mess—especially aft…"
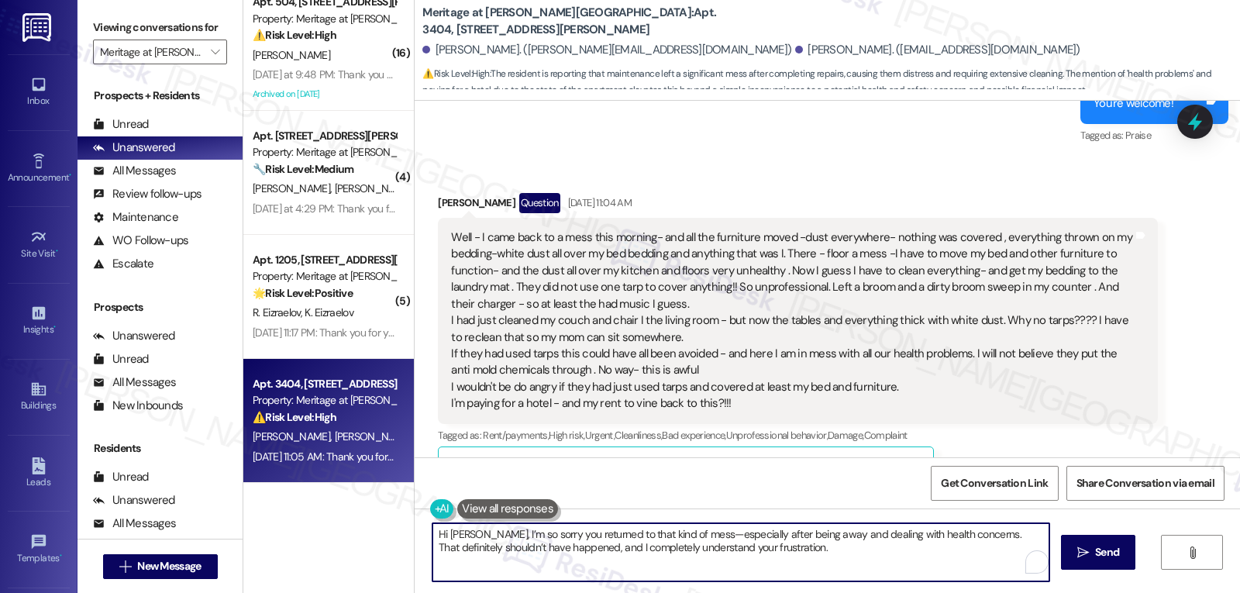
click at [679, 534] on textarea "Hi [PERSON_NAME], I’m so sorry you returned to that kind of mess—especially aft…" at bounding box center [740, 552] width 617 height 58
click at [787, 548] on textarea "Hi [PERSON_NAME], I’m so sorry you returned to that kind of mess, especially af…" at bounding box center [738, 552] width 617 height 58
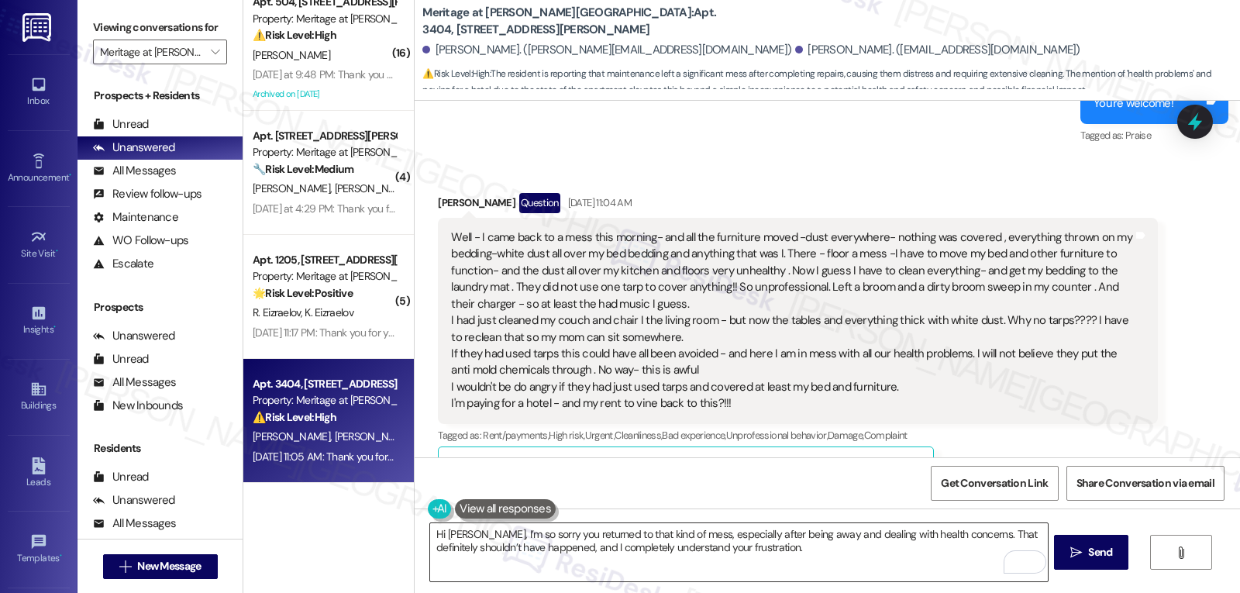
click at [830, 562] on textarea "Hi [PERSON_NAME], I’m so sorry you returned to that kind of mess, especially af…" at bounding box center [738, 552] width 617 height 58
paste textarea "Thank you for sharing these details, I want to make sure this gets addressed ri…"
click at [790, 581] on textarea "Hi [PERSON_NAME], I’m so sorry you returned to that kind of mess, especially af…" at bounding box center [738, 552] width 617 height 58
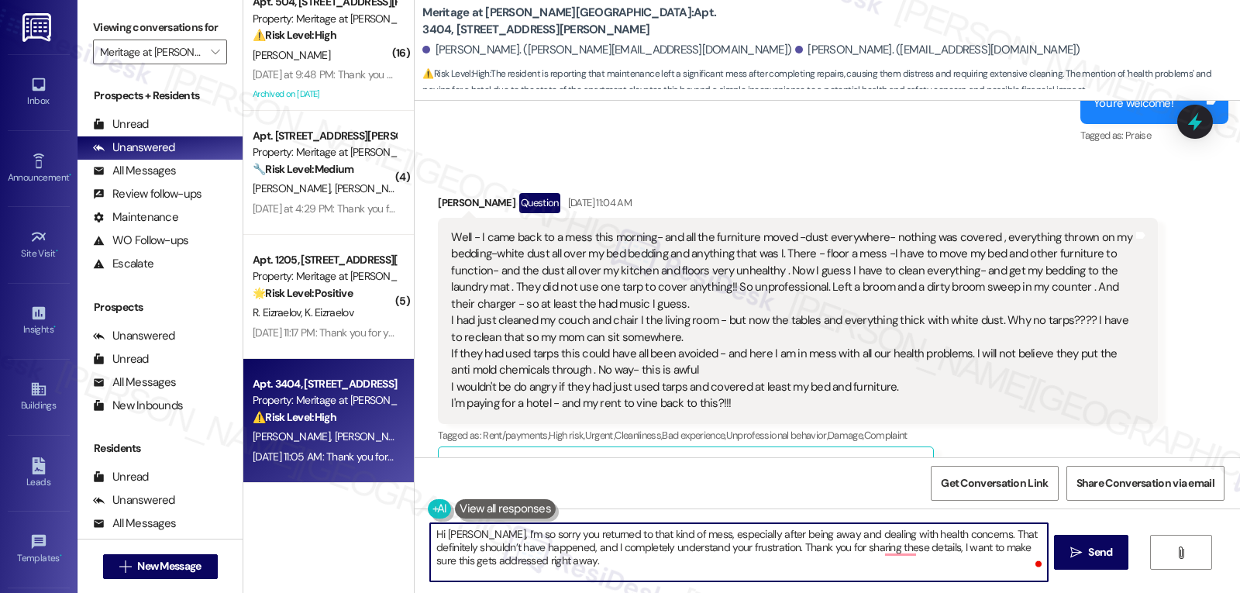
paste textarea "I’ll escalate this to the team [DATE] so they can review what happened and take…"
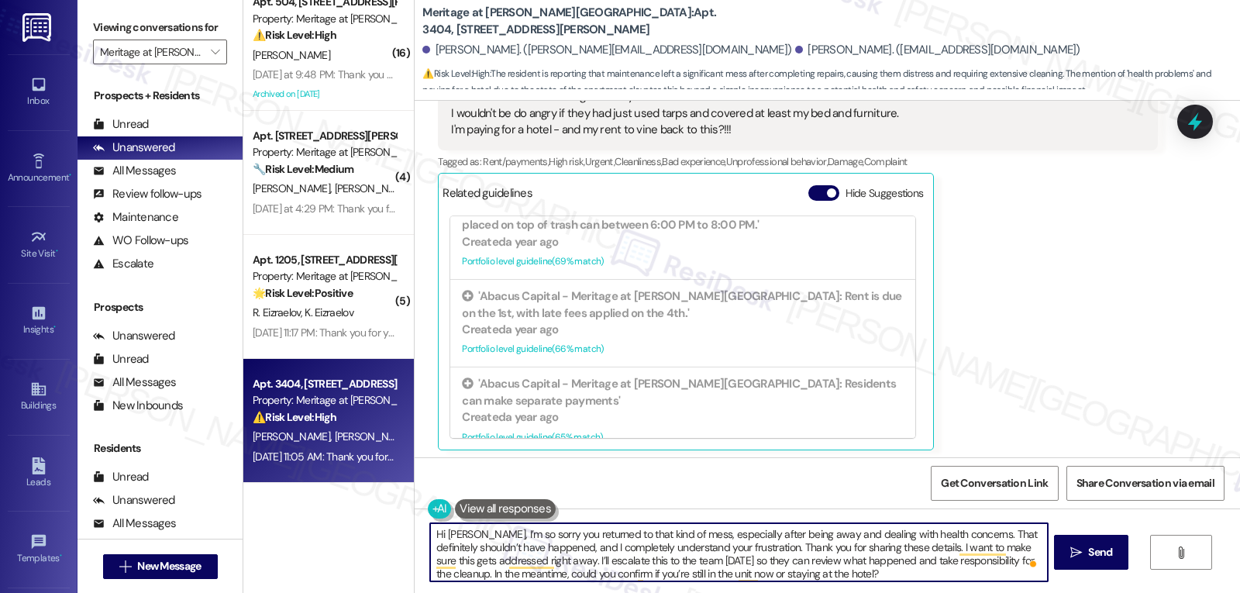
scroll to position [14214, 0]
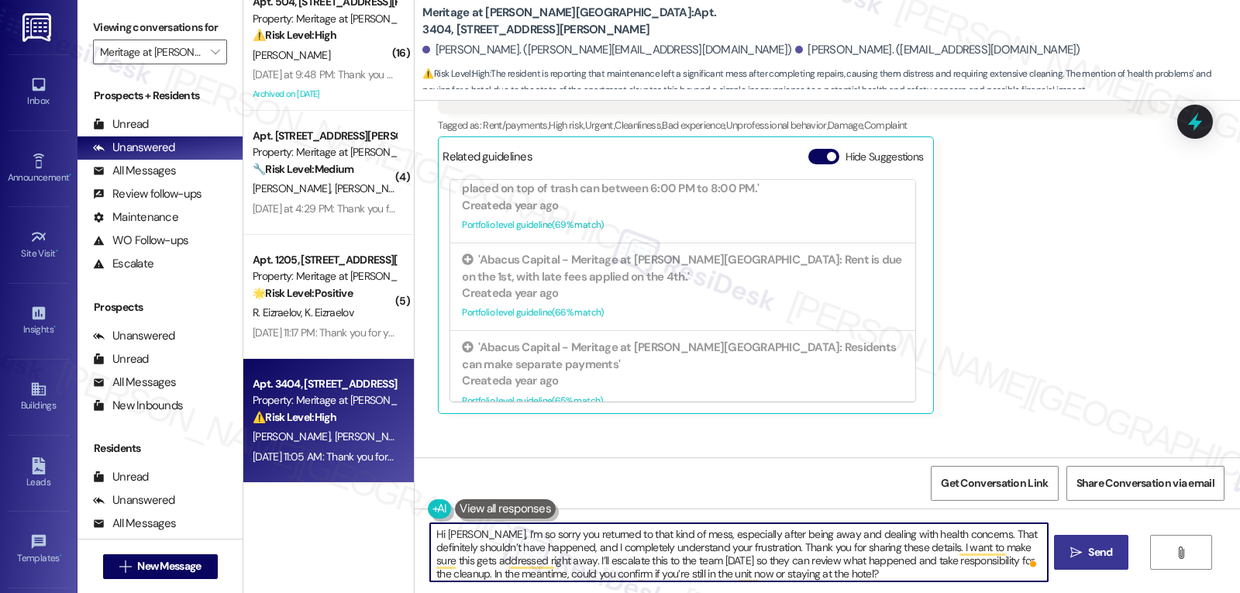
type textarea "Hi [PERSON_NAME], I’m so sorry you returned to that kind of mess, especially af…"
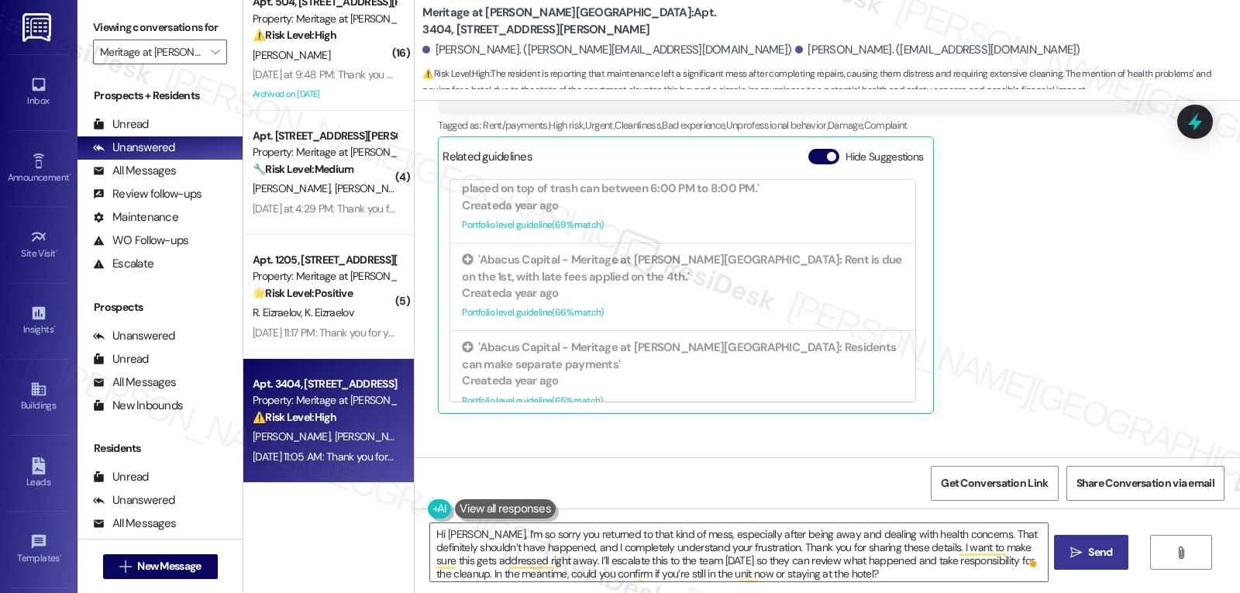
click at [1083, 567] on button " Send" at bounding box center [1091, 552] width 75 height 35
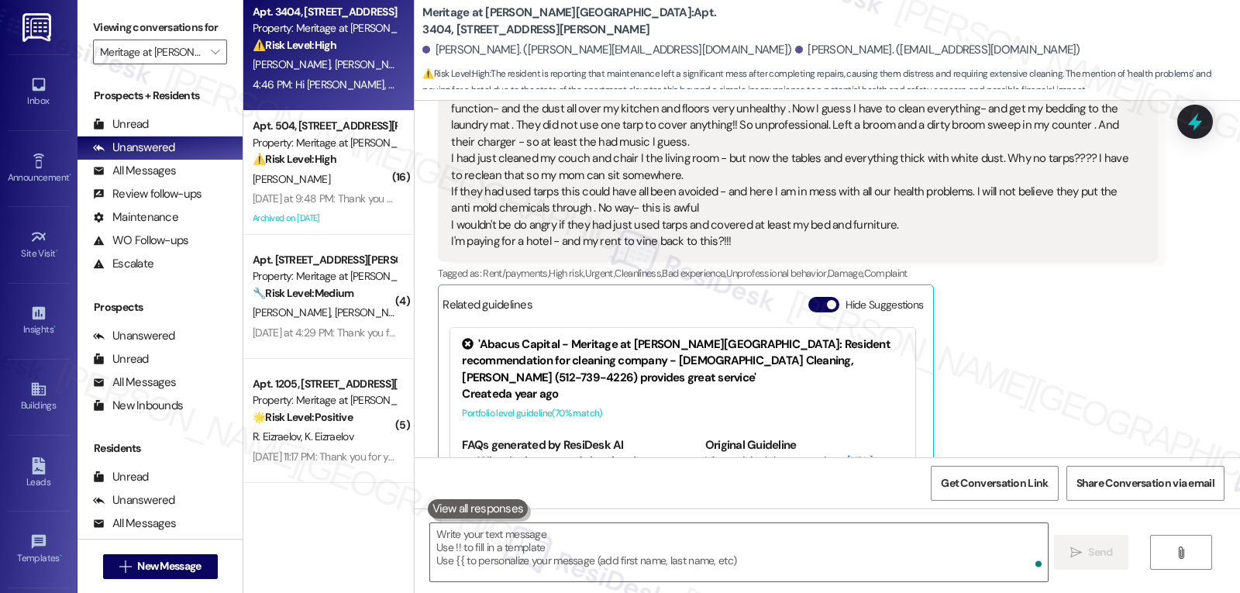
scroll to position [14371, 0]
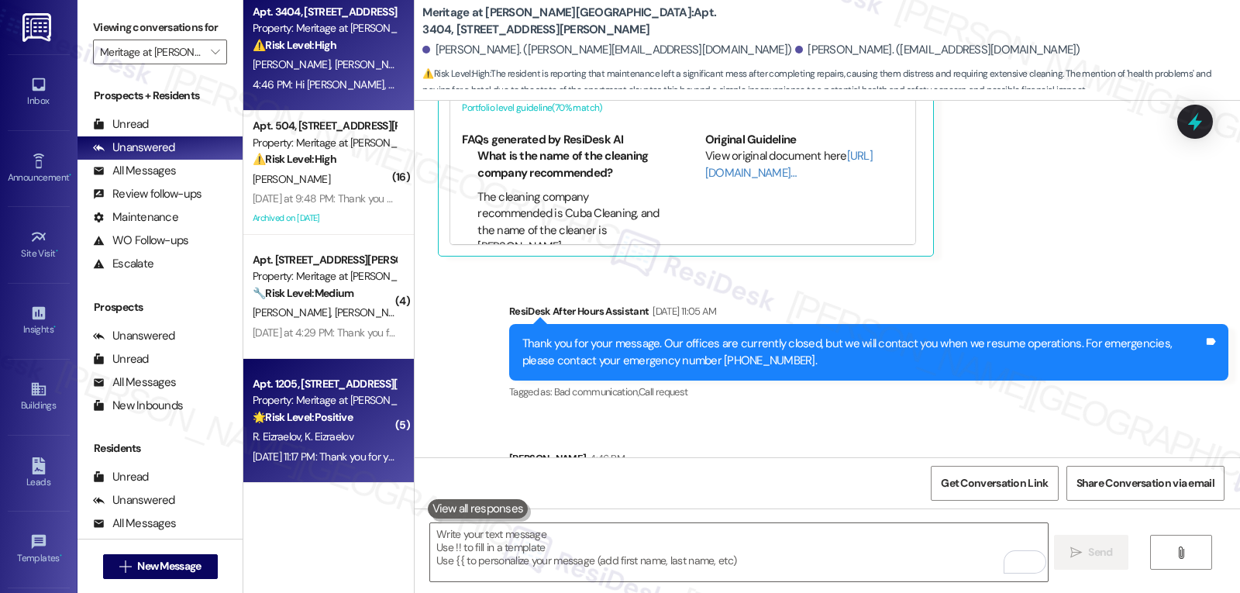
click at [345, 446] on div "[PERSON_NAME] [PERSON_NAME]" at bounding box center [324, 436] width 146 height 19
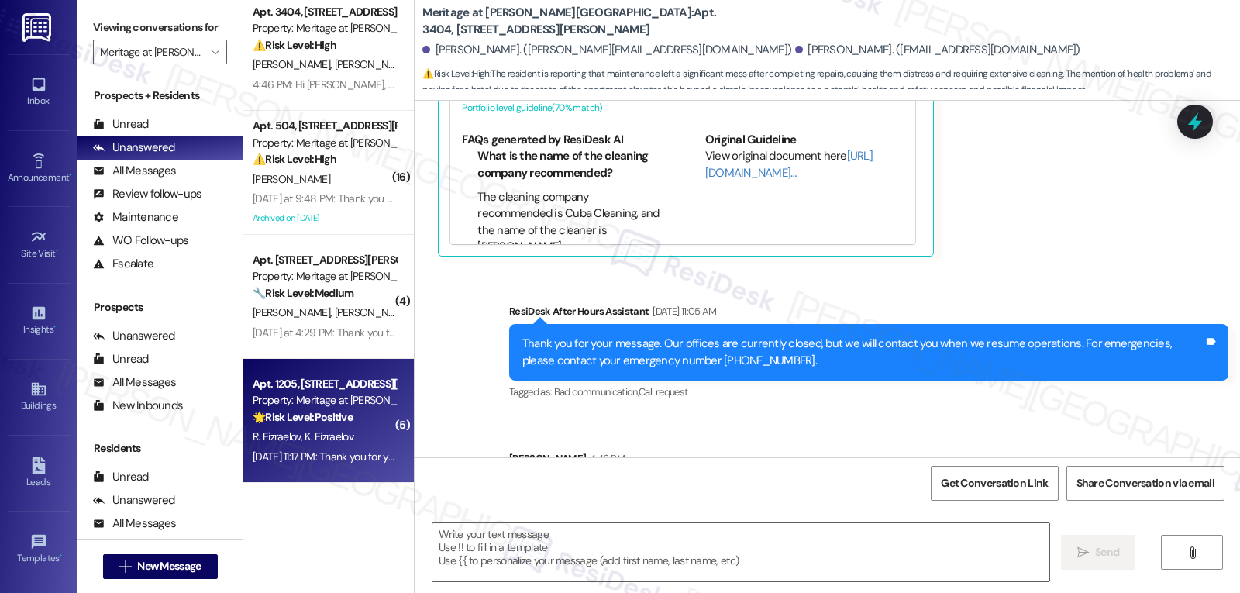
type textarea "Fetching suggested responses. Please feel free to read through the conversation…"
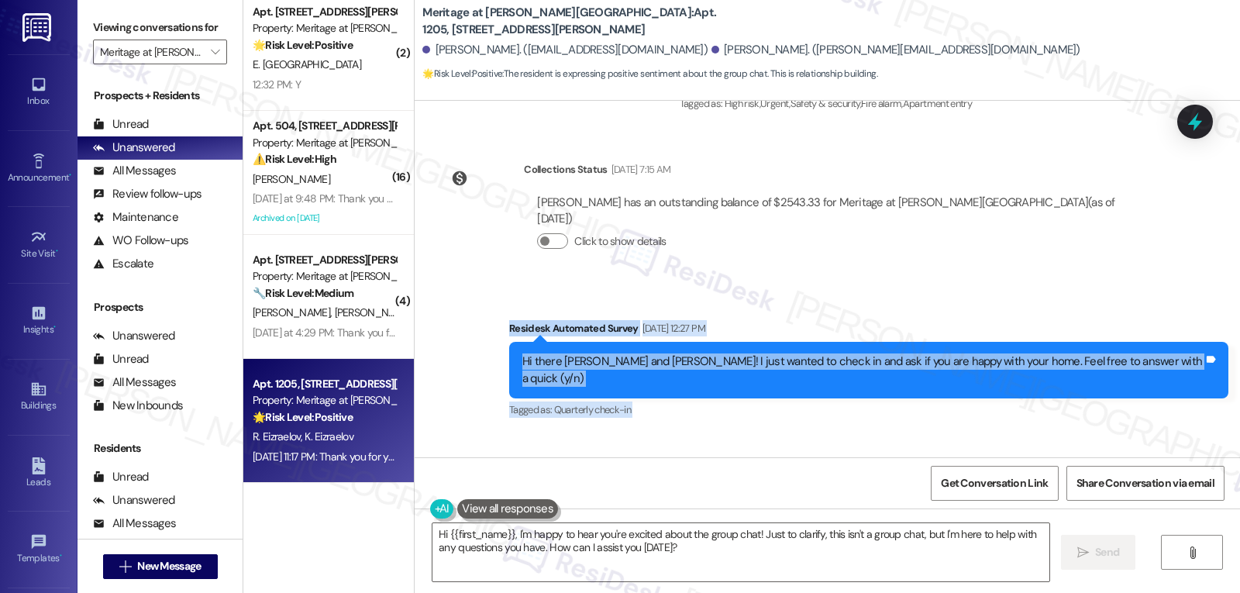
scroll to position [4578, 0]
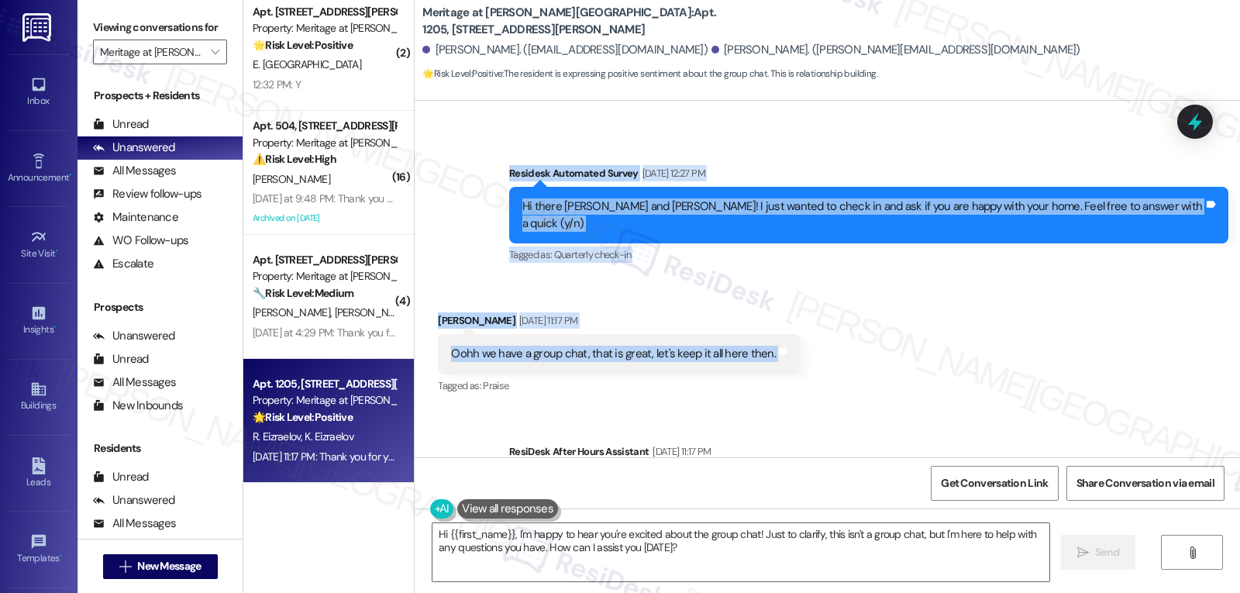
drag, startPoint x: 553, startPoint y: 241, endPoint x: 801, endPoint y: 274, distance: 250.3
click at [801, 274] on div "Survey, sent via SMS Residesk Automated Survey [DATE] 12:18 PM Hi [PERSON_NAME]…" at bounding box center [827, 279] width 825 height 357
copy div "Residesk Automated Survey [DATE] 12:27 PM Hi there [PERSON_NAME] and [PERSON_NA…"
click at [743, 557] on textarea "Hi {{first_name}}, I'm happy to hear you're excited about the group chat! Just …" at bounding box center [740, 552] width 617 height 58
paste textarea "[PERSON_NAME]! Yep, you’re all set to reach out here anytime—it’s a great way t…"
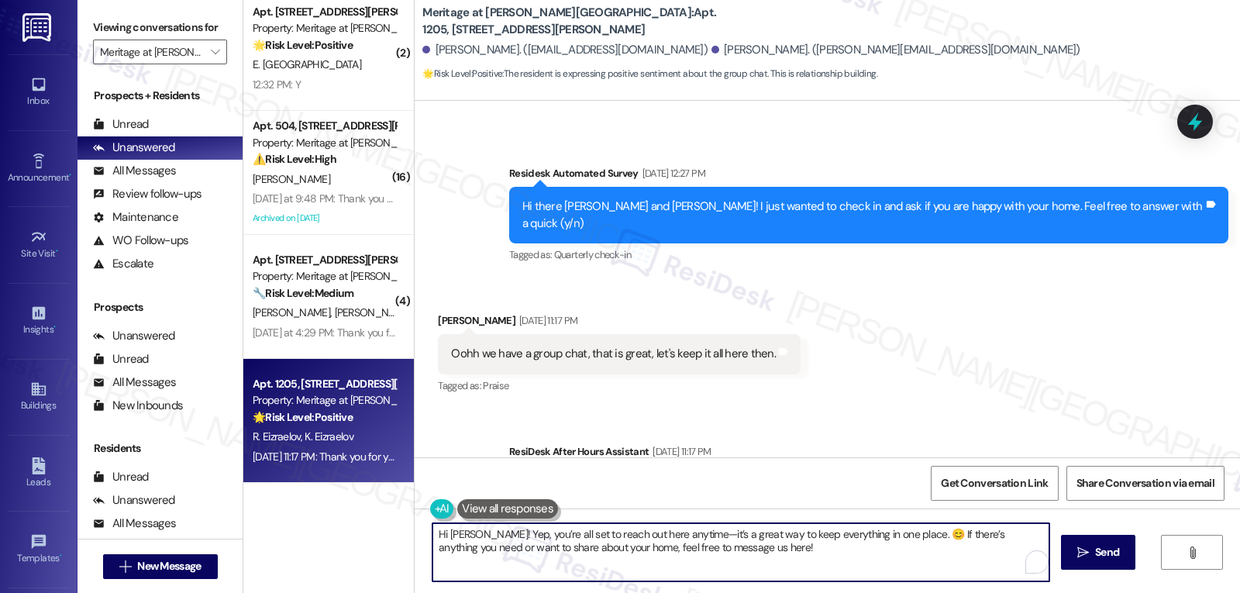
click at [671, 534] on textarea "Hi [PERSON_NAME]! Yep, you’re all set to reach out here anytime—it’s a great wa…" at bounding box center [740, 552] width 617 height 58
click at [803, 560] on textarea "Hi [PERSON_NAME]! Yep, you’re all set to reach out here anytime. It’s a great w…" at bounding box center [738, 552] width 617 height 58
type textarea "Hi [PERSON_NAME]! Yep, you’re all set to reach out here anytime. It’s a great w…"
click at [1106, 557] on span "Send" at bounding box center [1100, 552] width 24 height 16
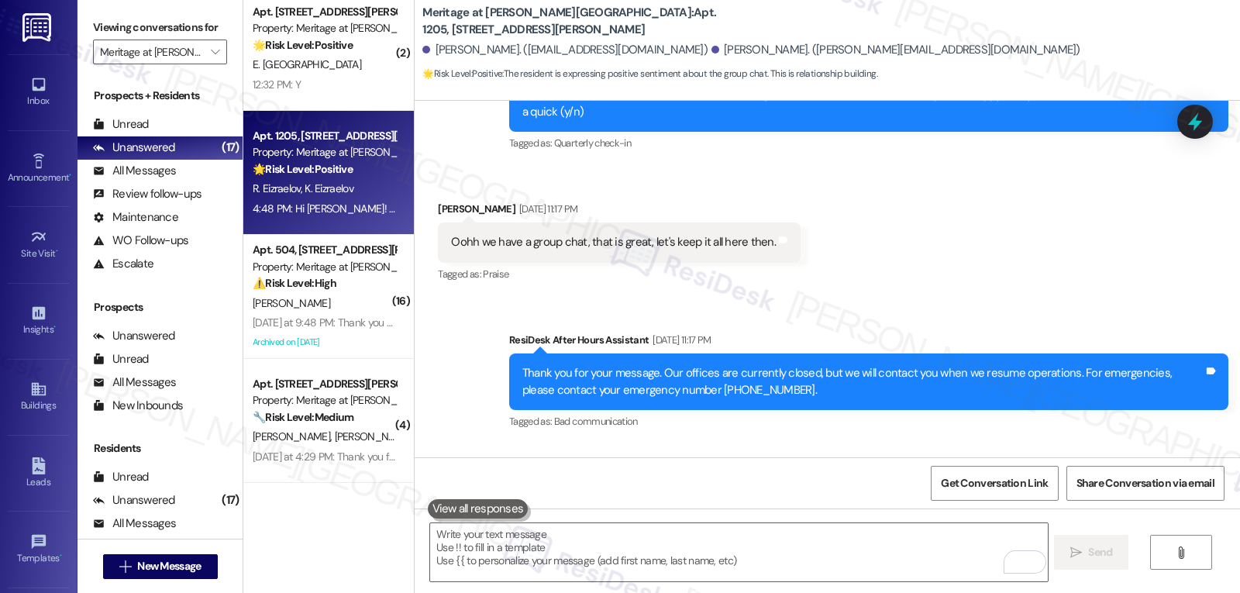
scroll to position [4702, 0]
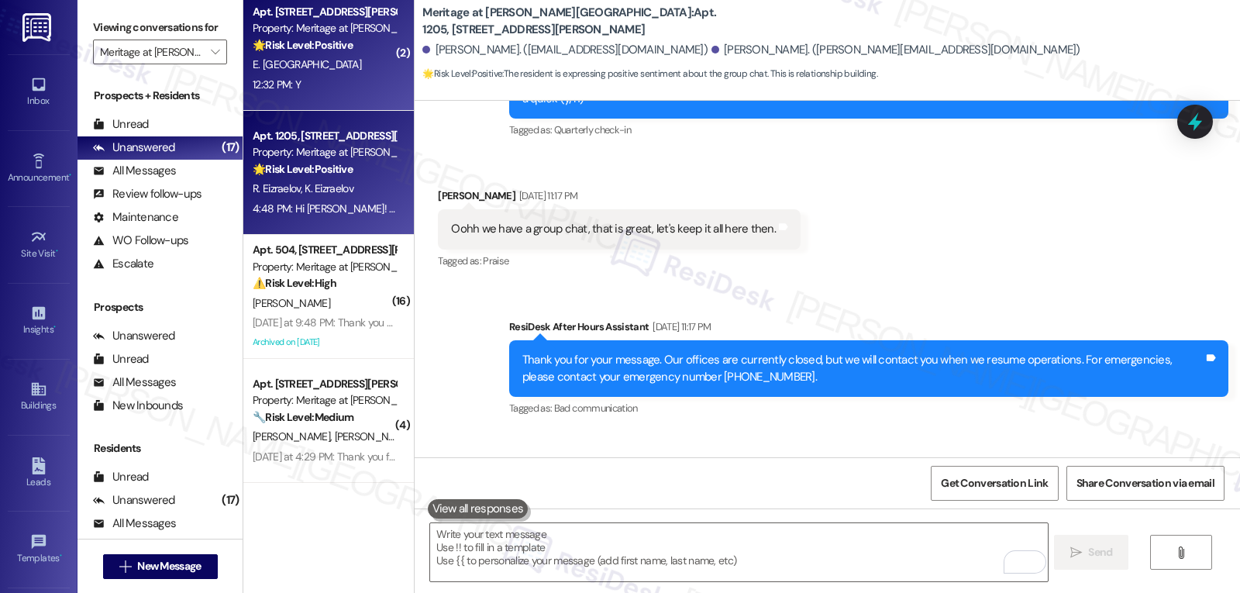
click at [350, 59] on div "E. [GEOGRAPHIC_DATA]" at bounding box center [324, 64] width 146 height 19
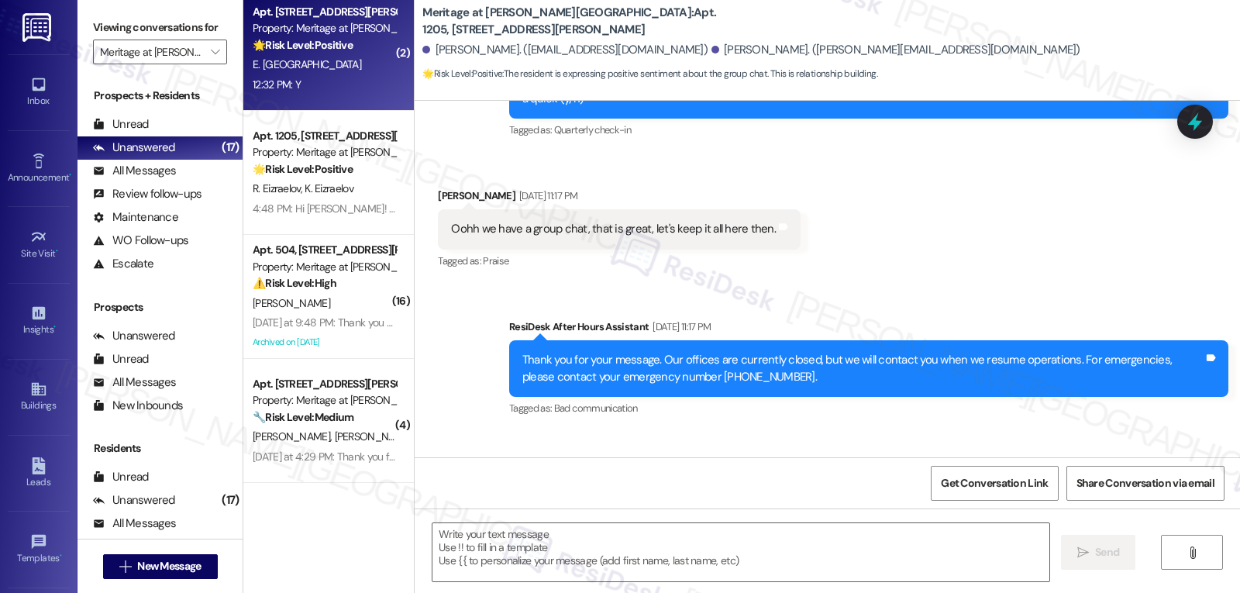
type textarea "Fetching suggested responses. Please feel free to read through the conversation…"
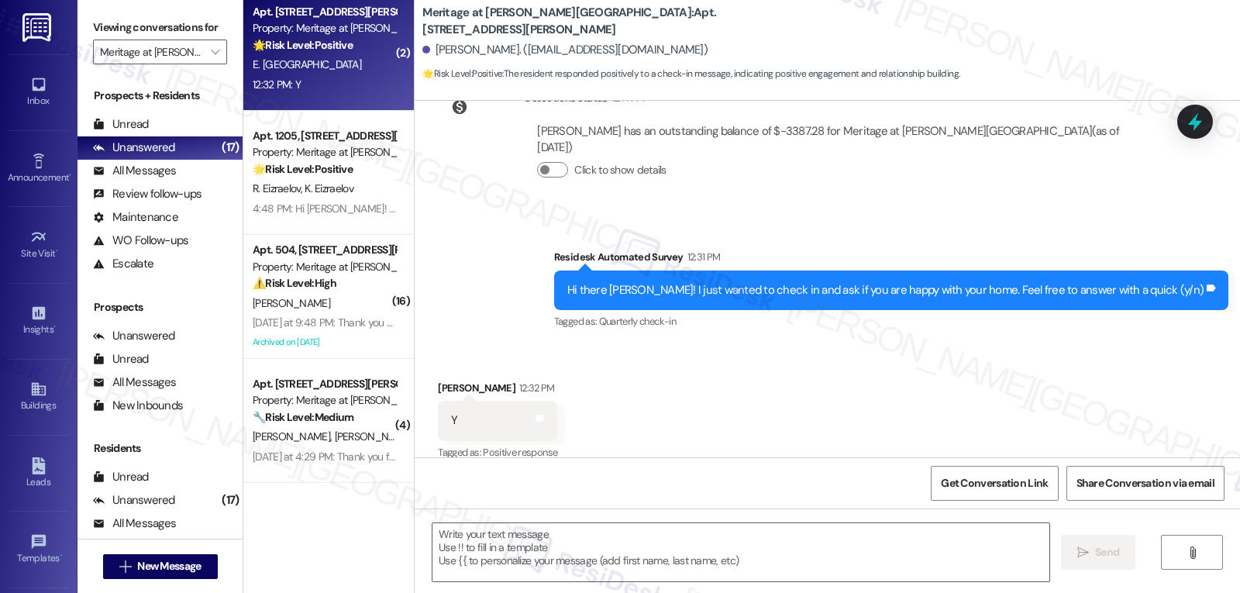
type textarea "Fetching suggested responses. Please feel free to read through the conversation…"
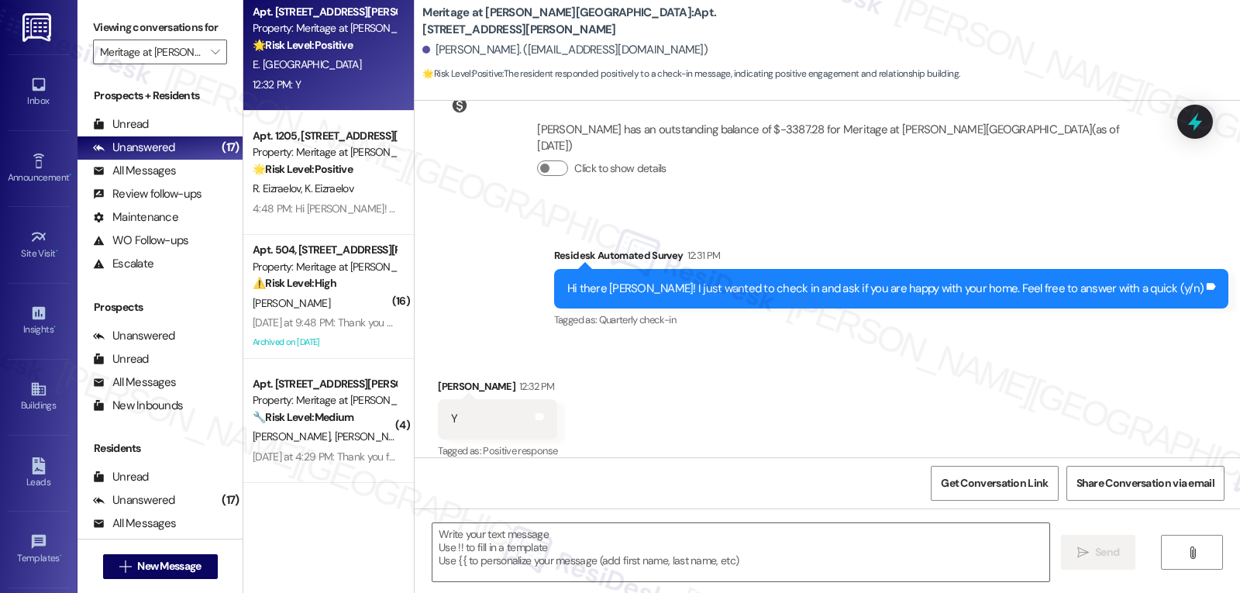
scroll to position [1614, 0]
click at [551, 543] on textarea at bounding box center [740, 552] width 617 height 58
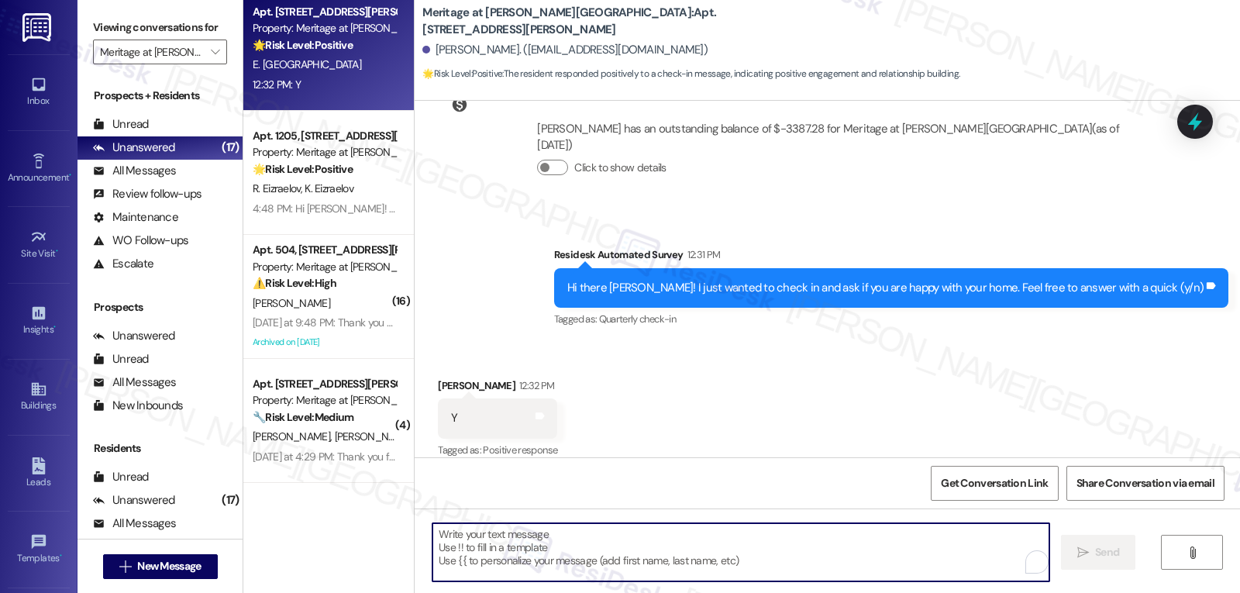
paste textarea "Great to hear, {{first_name}}! Thank you for confirming! We’re always here if s…"
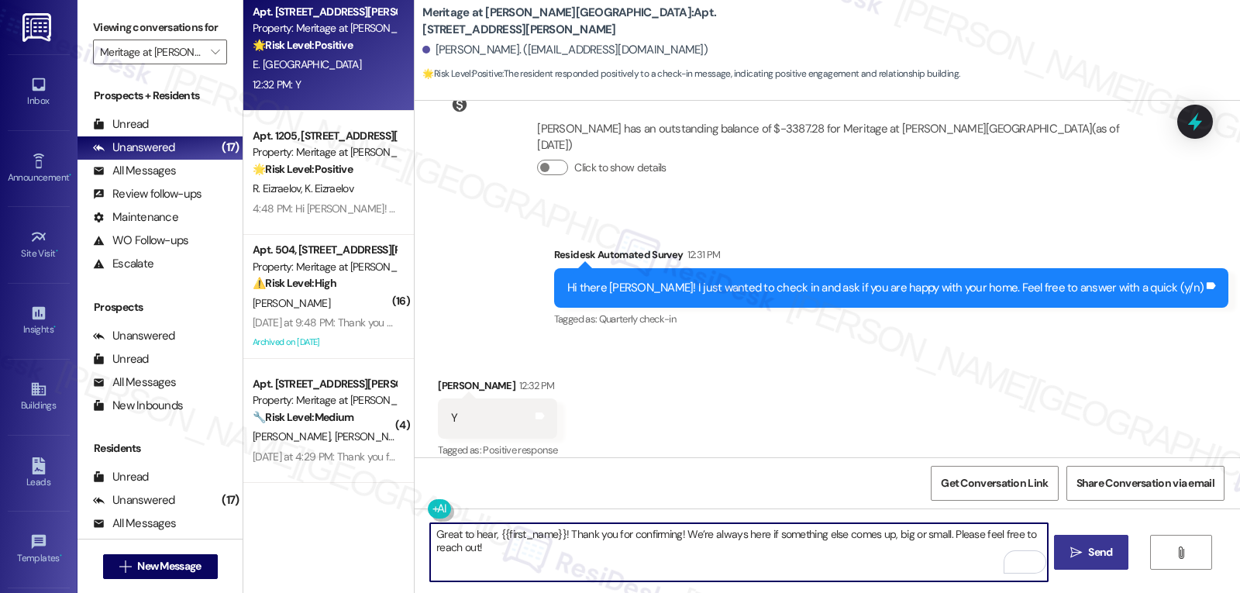
type textarea "Great to hear, {{first_name}}! Thank you for confirming! We’re always here if s…"
click at [1071, 544] on span " Send" at bounding box center [1091, 552] width 49 height 16
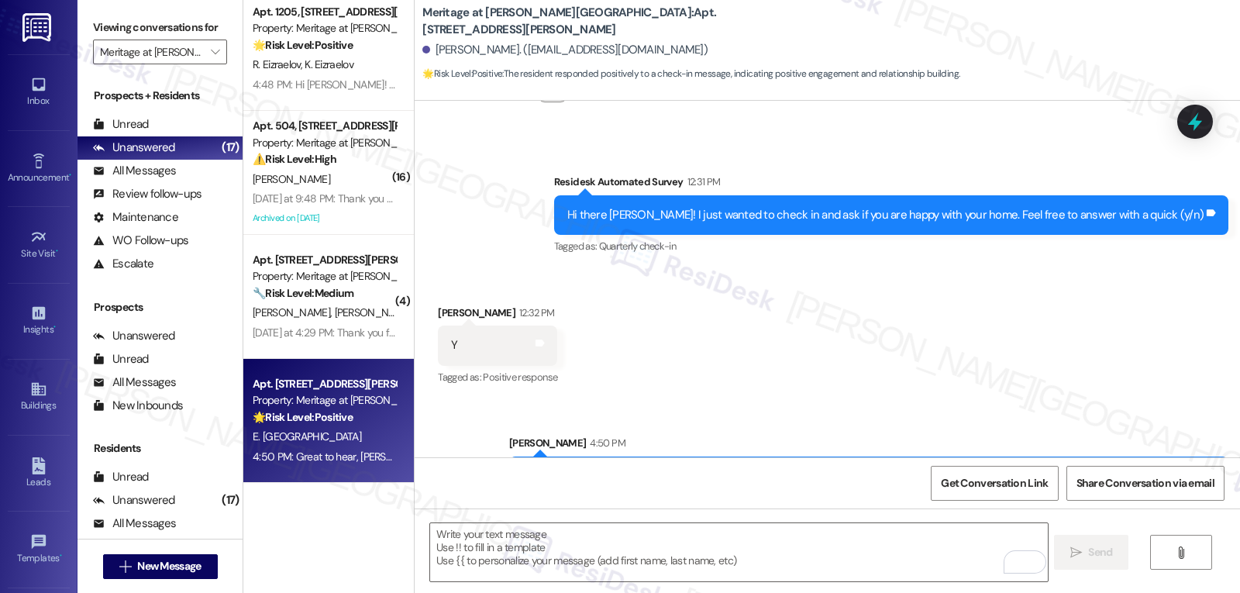
scroll to position [1721, 0]
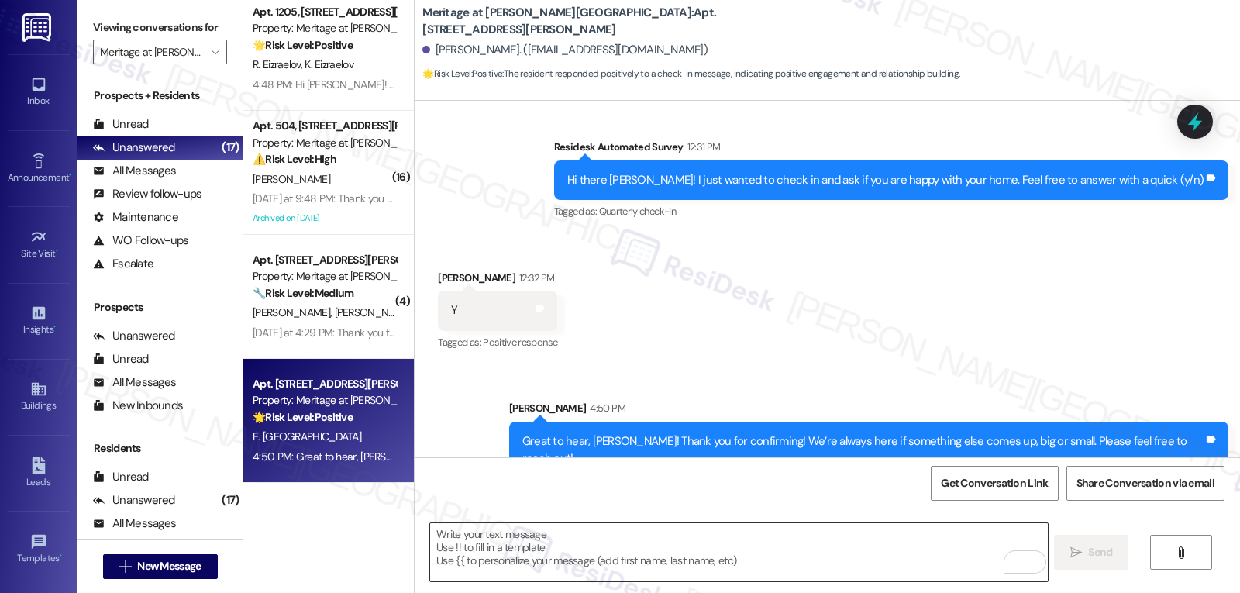
click at [535, 557] on textarea "To enrich screen reader interactions, please activate Accessibility in Grammarl…" at bounding box center [738, 552] width 617 height 58
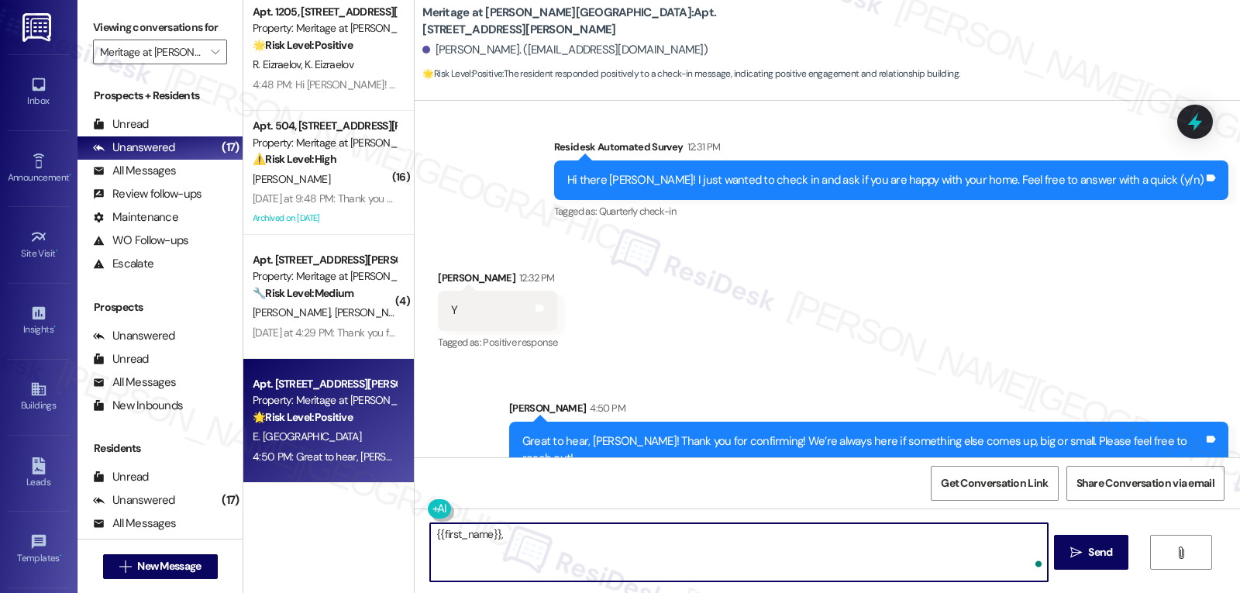
paste textarea "‘just want to ask, has {{property}} been everything you hoped for? I’d love to …"
type textarea "{{first_name}}, ‘just want to ask, has {{property}} been everything you hoped f…"
click at [1094, 552] on span "Send" at bounding box center [1100, 552] width 24 height 16
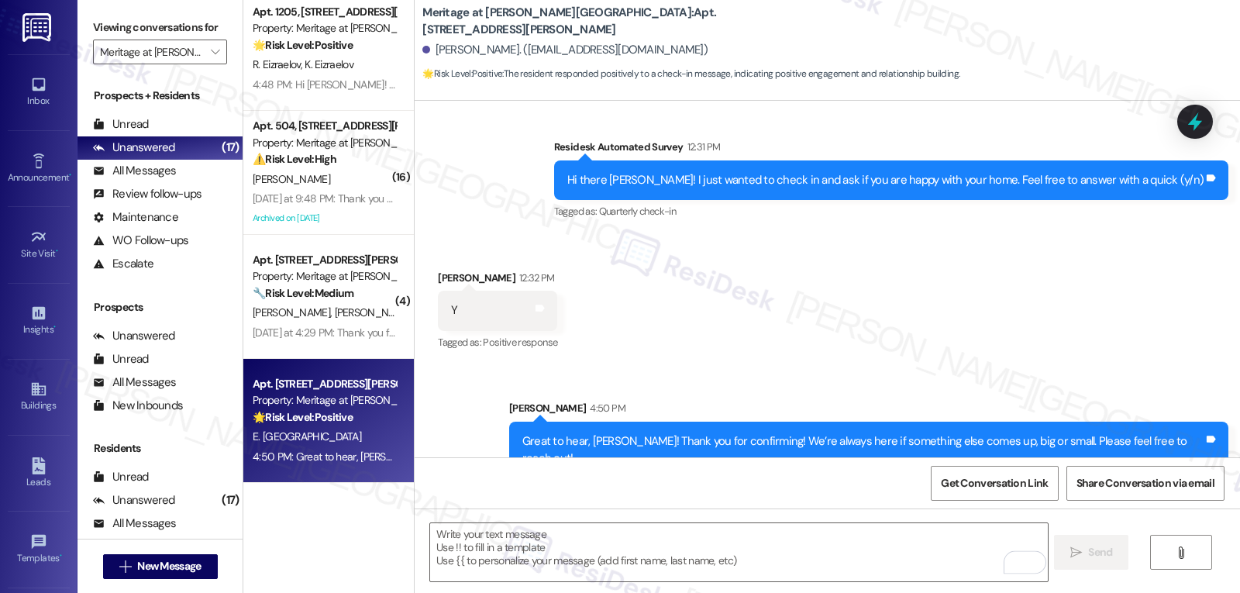
scroll to position [1613, 0]
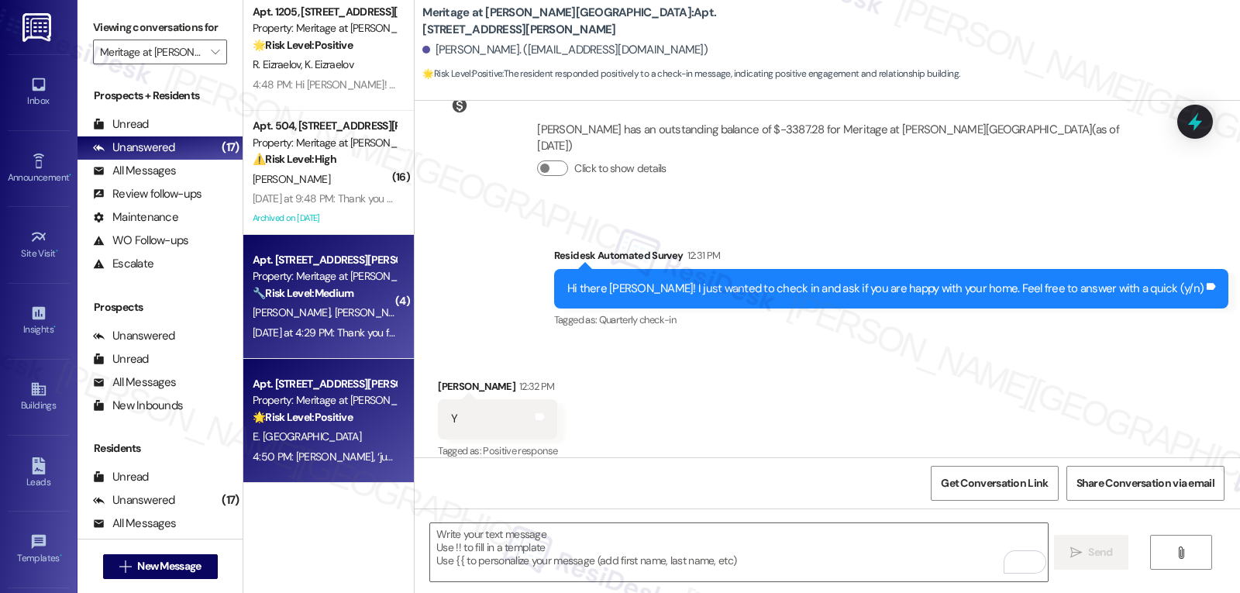
click at [342, 344] on div "Apt. [STREET_ADDRESS][PERSON_NAME] Property: Meritage at [PERSON_NAME][GEOGRAPH…" at bounding box center [328, 297] width 171 height 124
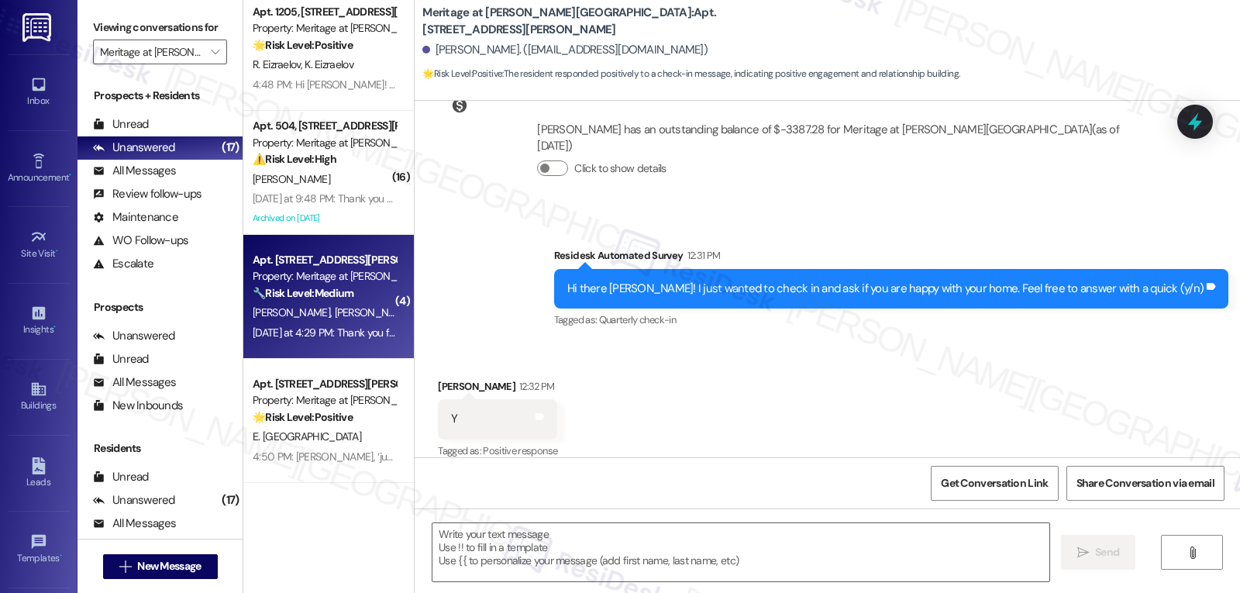
type textarea "Fetching suggested responses. Please feel free to read through the conversation…"
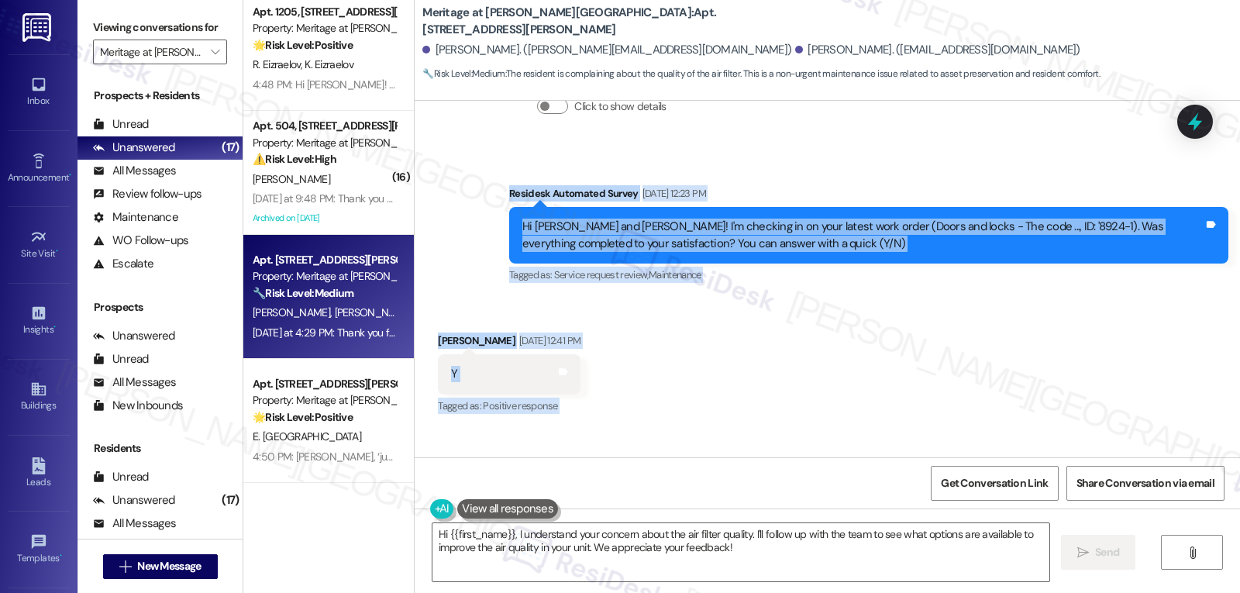
scroll to position [4496, 0]
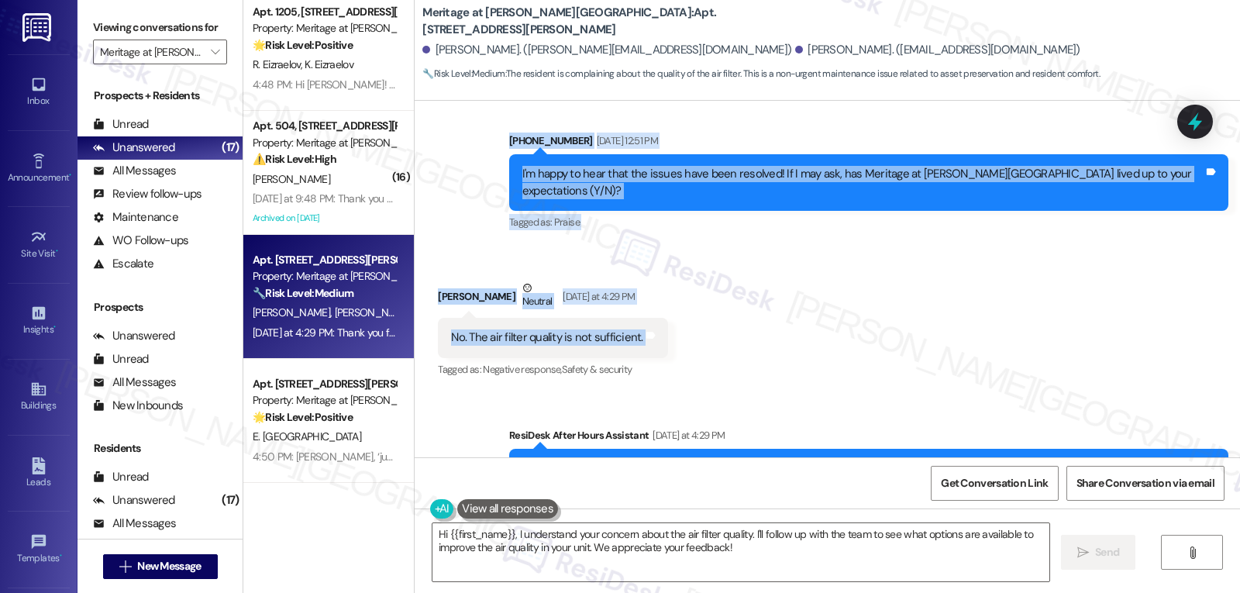
drag, startPoint x: 498, startPoint y: 254, endPoint x: 752, endPoint y: 273, distance: 254.9
click at [752, 273] on div "Survey, sent via SMS Residesk Automated Survey [DATE] 1:03 PM This message is p…" at bounding box center [827, 279] width 825 height 357
copy div "Residesk Automated Survey [DATE] 12:23 PM Hi [PERSON_NAME] and [PERSON_NAME]! I…"
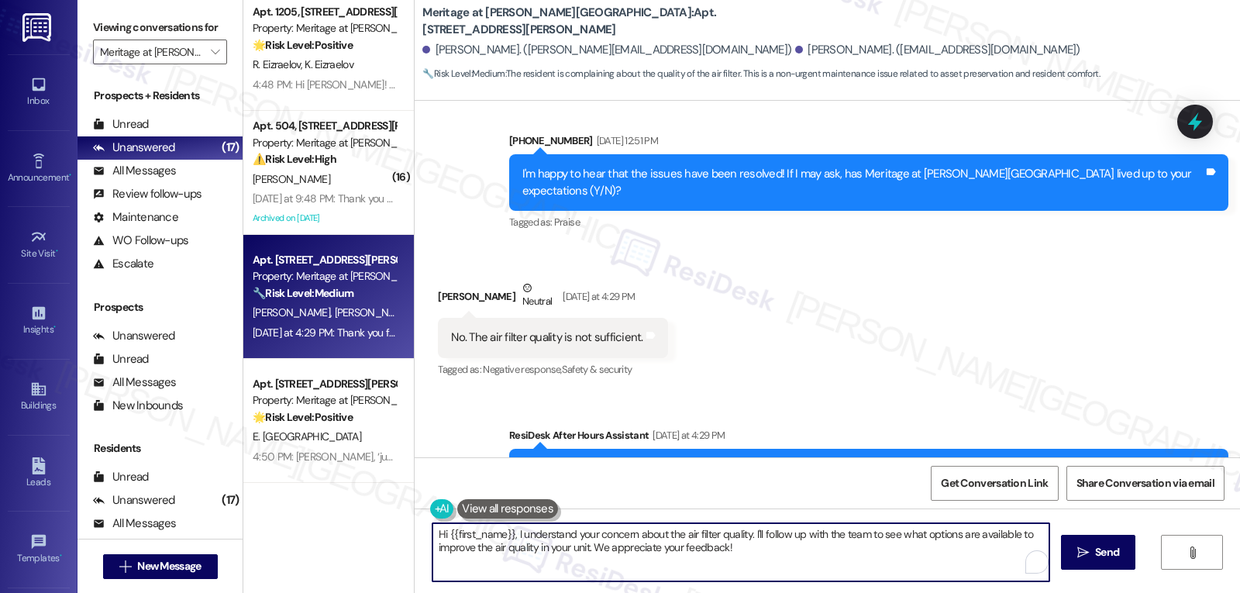
drag, startPoint x: 509, startPoint y: 539, endPoint x: 1095, endPoint y: 586, distance: 587.9
click at [1094, 585] on div "Hi {{first_name}}, I understand your concern about the air filter quality. I'll…" at bounding box center [827, 566] width 825 height 116
paste textarea "Thanks for your honest feedback, [PERSON_NAME]. I’m sorry to hear the air filte…"
drag, startPoint x: 510, startPoint y: 532, endPoint x: 607, endPoint y: 535, distance: 96.9
click at [511, 532] on textarea "Hi {{first_name}}, Thanks for your honest feedback, [PERSON_NAME]. I’m sorry to…" at bounding box center [738, 552] width 617 height 58
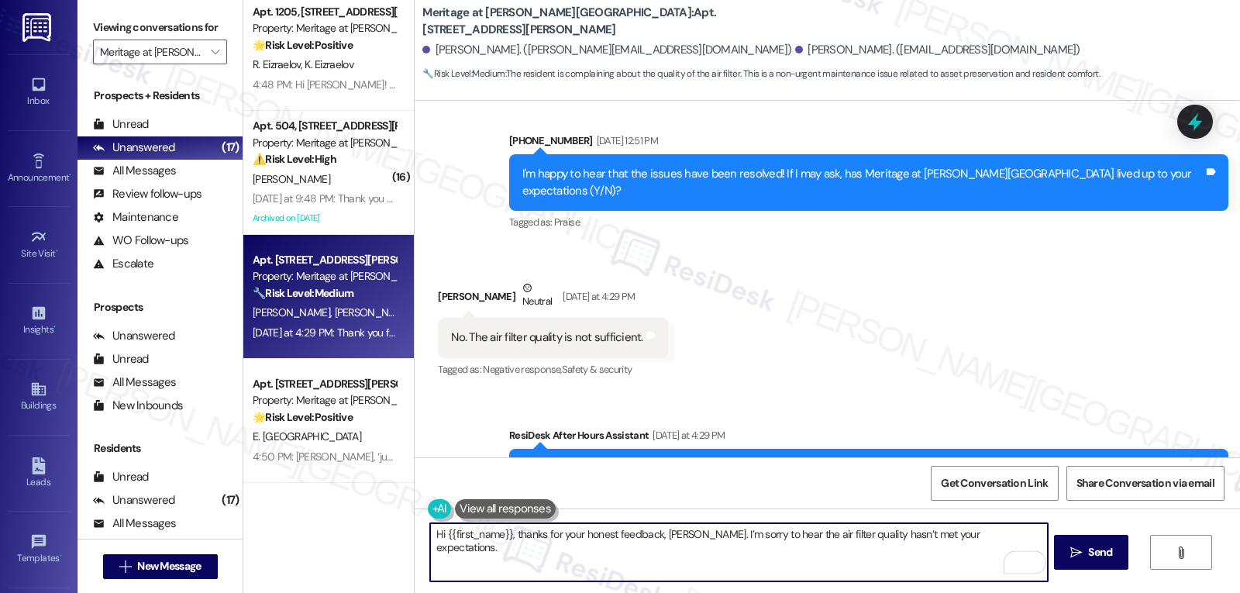
click at [993, 540] on textarea "Hi {{first_name}}, thanks for your honest feedback, [PERSON_NAME]. I’m sorry to…" at bounding box center [738, 552] width 617 height 58
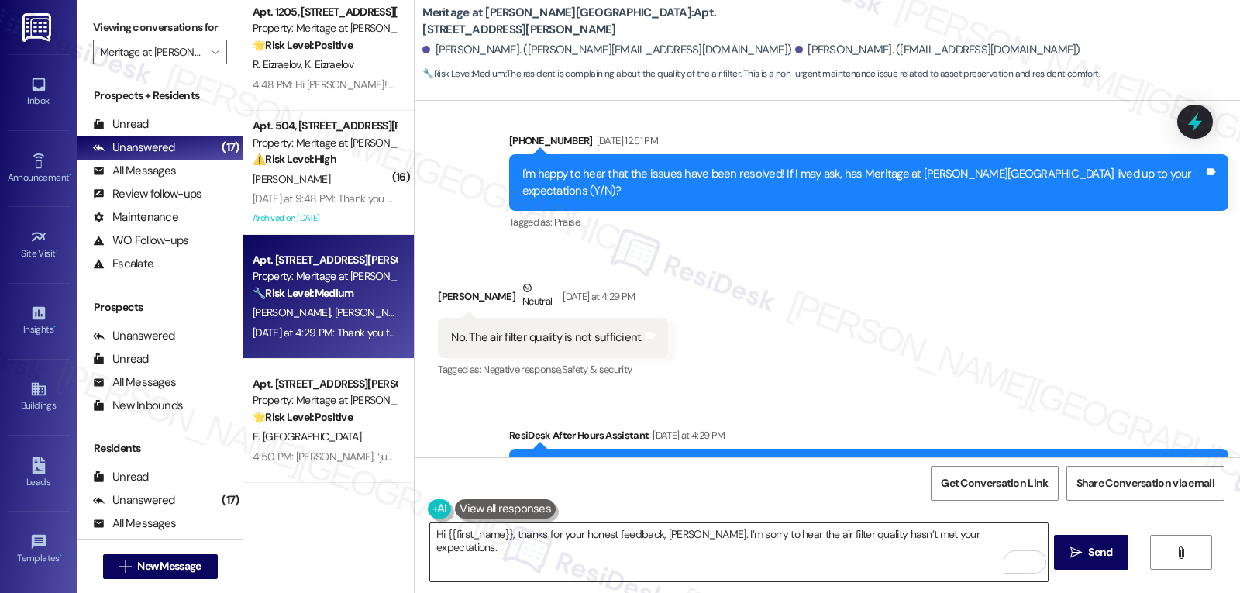
click at [1008, 542] on textarea "Hi {{first_name}}, thanks for your honest feedback, [PERSON_NAME]. I’m sorry to…" at bounding box center [738, 552] width 617 height 58
paste textarea "We definitely want you to feel comfortable in your home"
click at [775, 552] on textarea "Hi {{first_name}}, thanks for your honest feedback, [PERSON_NAME]. I’m sorry to…" at bounding box center [738, 552] width 617 height 58
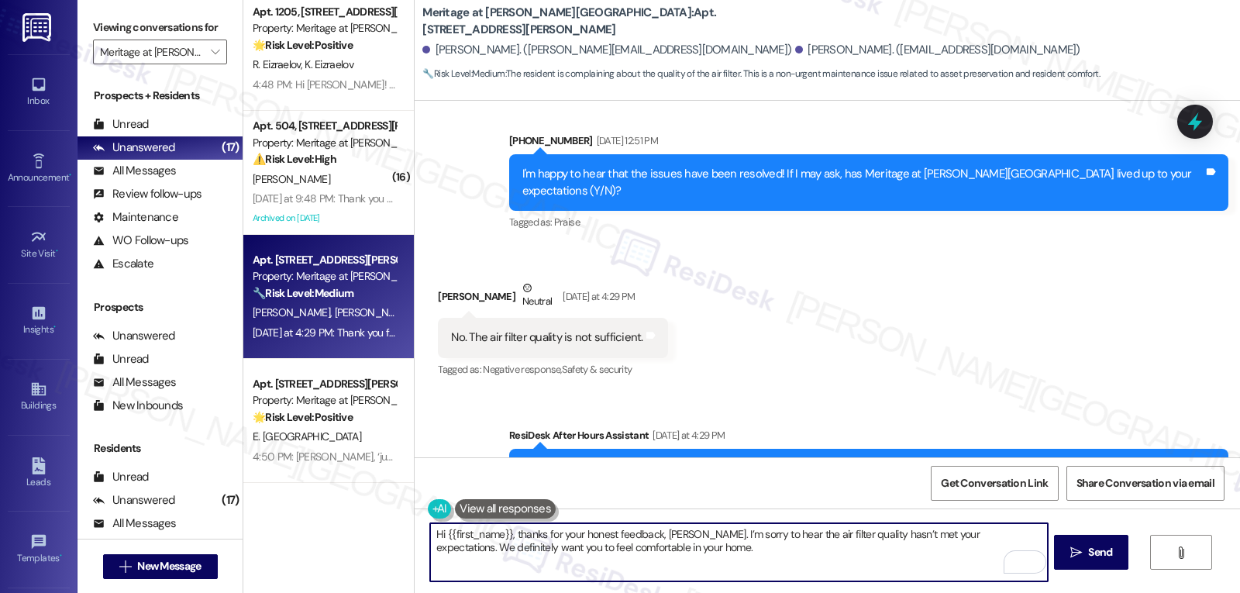
paste textarea "Can you describe what seems insufficient about the air filter—e.g., is it not f…"
click at [939, 550] on textarea "Hi {{first_name}}, thanks for your honest feedback, [PERSON_NAME]. I’m sorry to…" at bounding box center [738, 552] width 617 height 58
click at [768, 561] on textarea "Hi {{first_name}}, thanks for your honest feedback, [PERSON_NAME]. I’m sorry to…" at bounding box center [738, 552] width 617 height 58
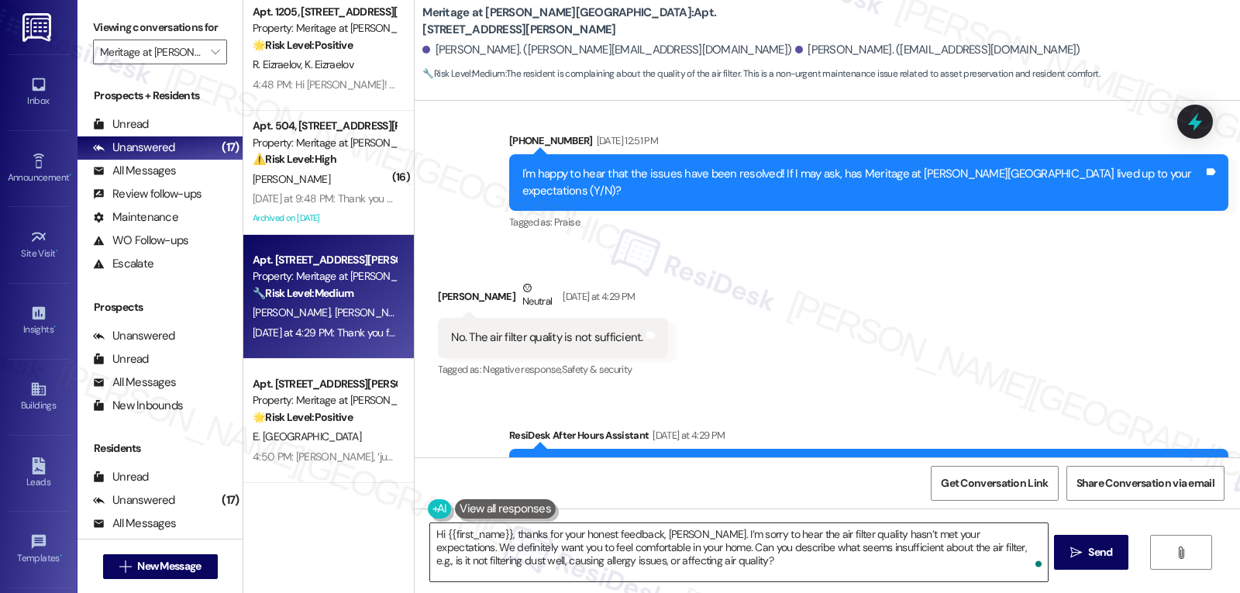
click at [760, 580] on textarea "Hi {{first_name}}, thanks for your honest feedback, [PERSON_NAME]. I’m sorry to…" at bounding box center [738, 552] width 617 height 58
paste textarea "When was the last time the air filter was replaced, and have you noticed a chan…"
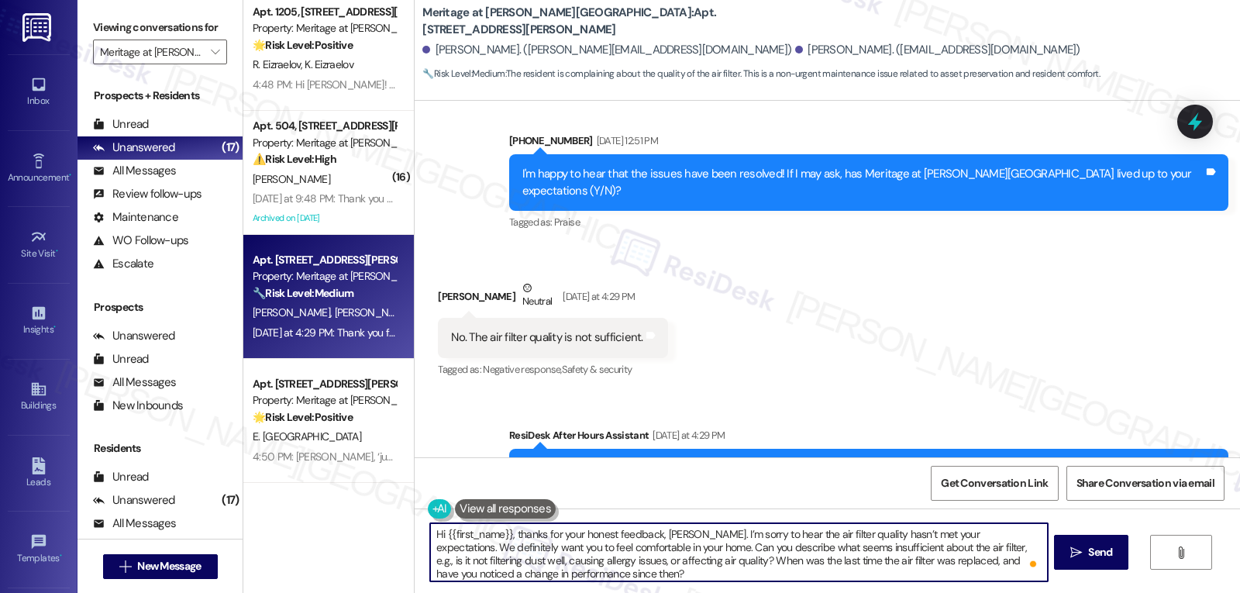
click at [437, 532] on textarea "Hi {{first_name}}, thanks for your honest feedback, [PERSON_NAME]. I’m sorry to…" at bounding box center [738, 552] width 617 height 58
click at [603, 570] on textarea "Thanks for your honest feedback, [PERSON_NAME]. I’m sorry to hear the air filte…" at bounding box center [738, 552] width 617 height 58
type textarea "Thanks for your honest feedback, [PERSON_NAME]. I’m sorry to hear the air filte…"
click at [1088, 559] on span "Send" at bounding box center [1100, 552] width 24 height 16
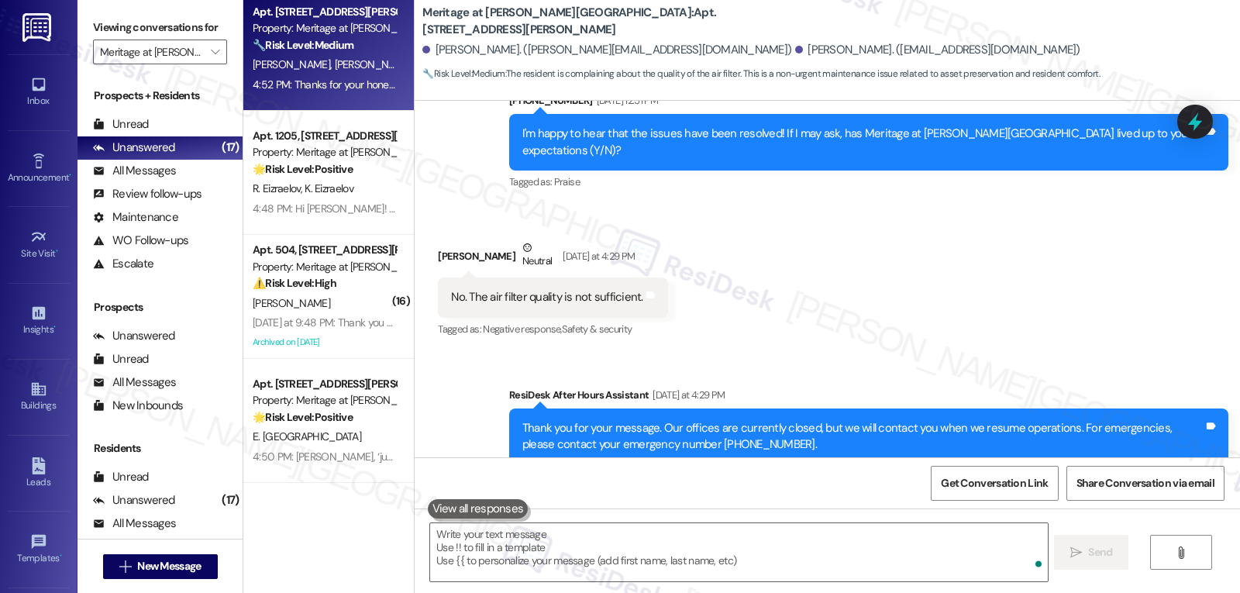
scroll to position [4637, 0]
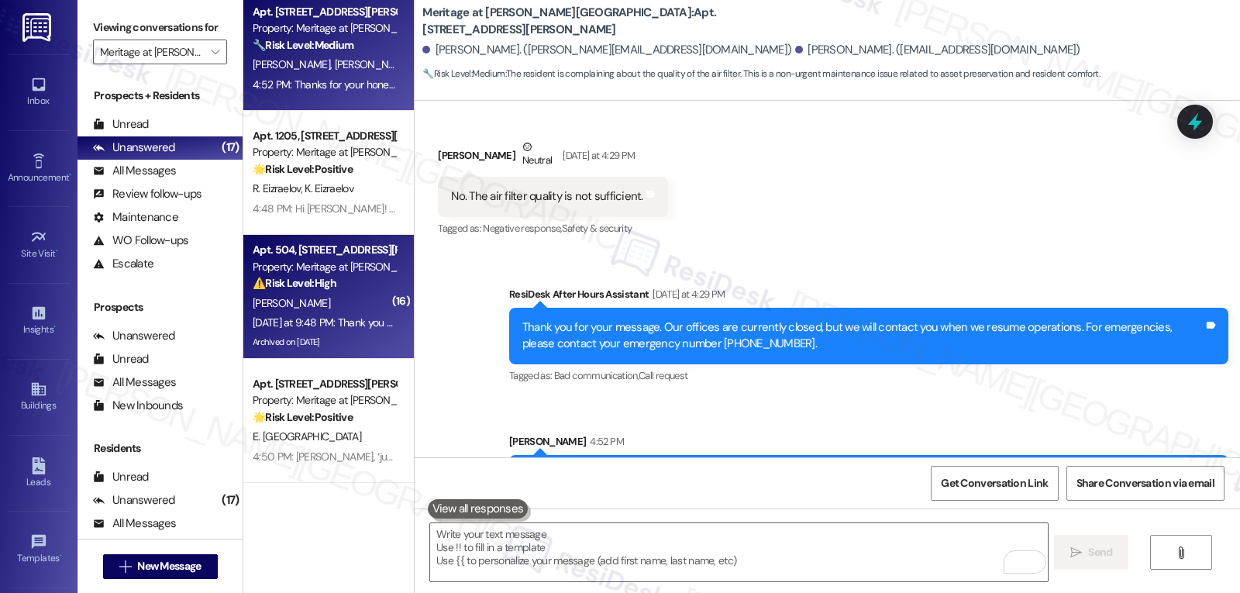
click at [309, 325] on div "[DATE] at 9:48 PM: Thank you for your message. Our offices are currently closed…" at bounding box center [729, 322] width 952 height 14
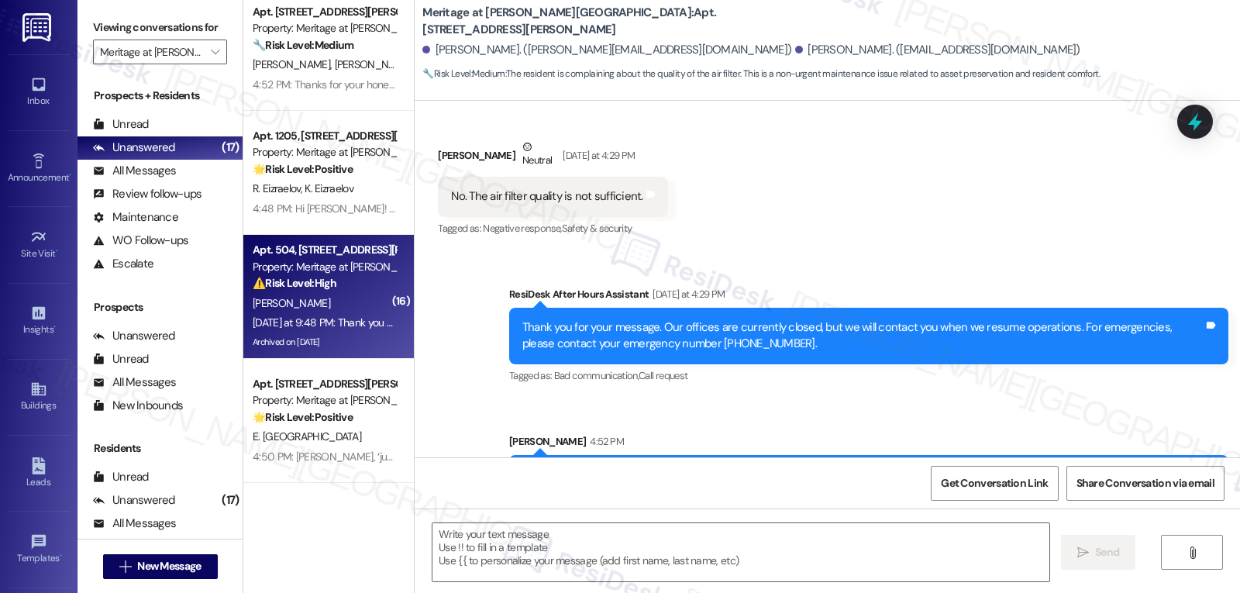
type textarea "Fetching suggested responses. Please feel free to read through the conversation…"
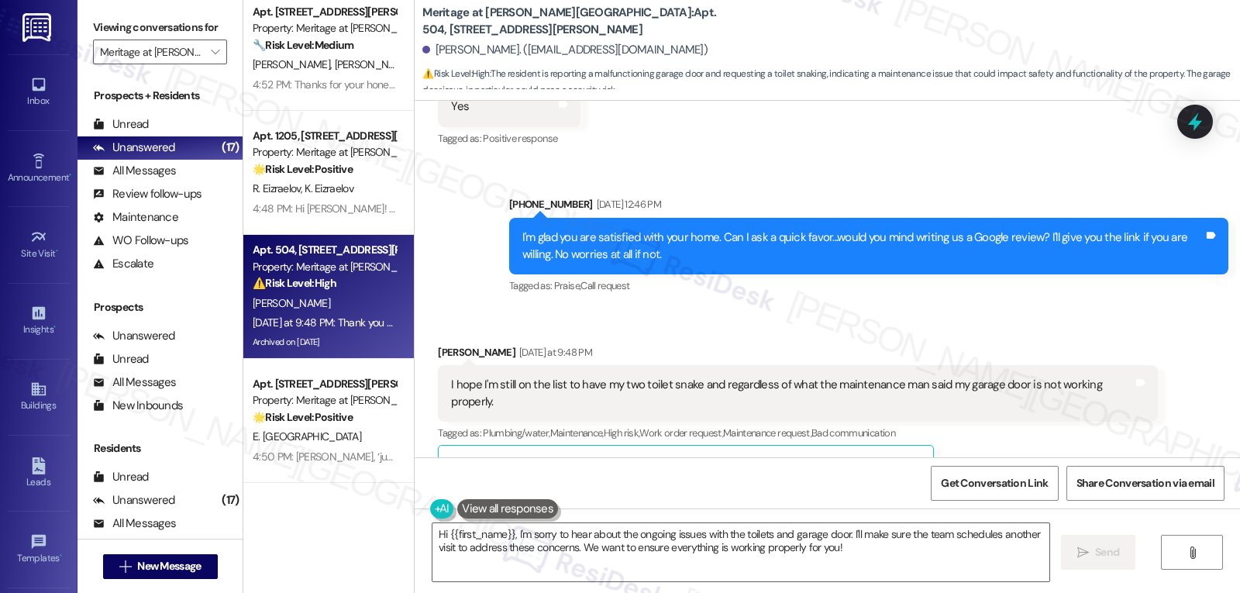
scroll to position [24007, 0]
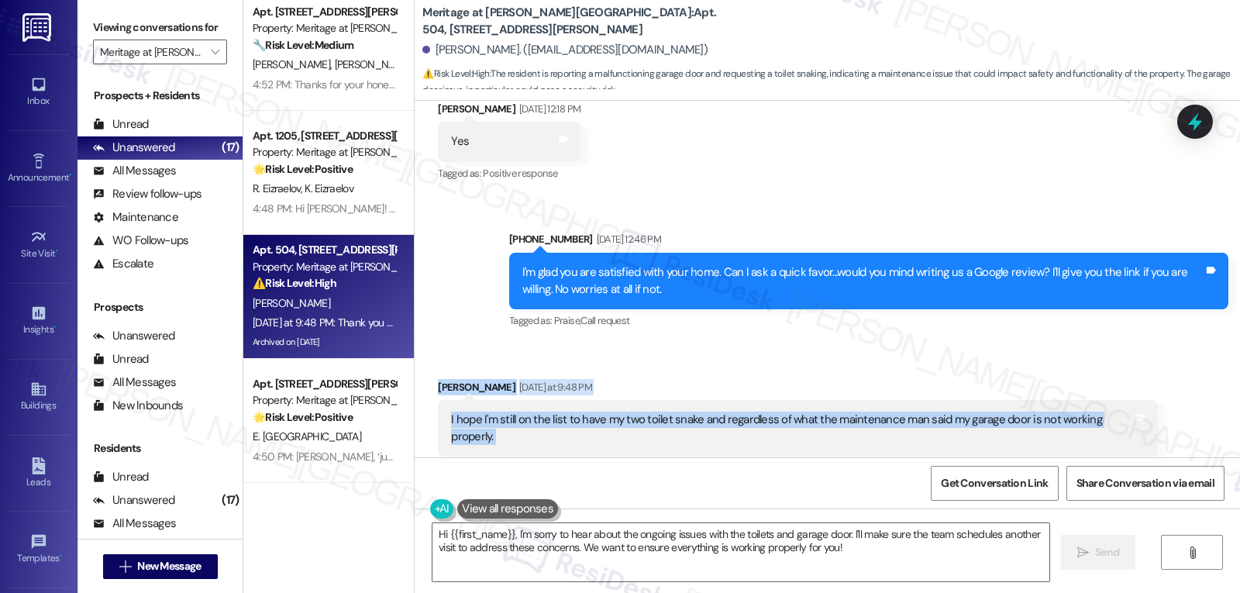
drag, startPoint x: 422, startPoint y: 258, endPoint x: 1140, endPoint y: 292, distance: 718.5
click at [1140, 367] on div "Received via SMS [PERSON_NAME] [DATE] at 9:48 PM I hope I'm still on the list t…" at bounding box center [797, 567] width 743 height 401
copy div "[PERSON_NAME] [DATE] at 9:48 PM I hope I'm still on the list to have my two toi…"
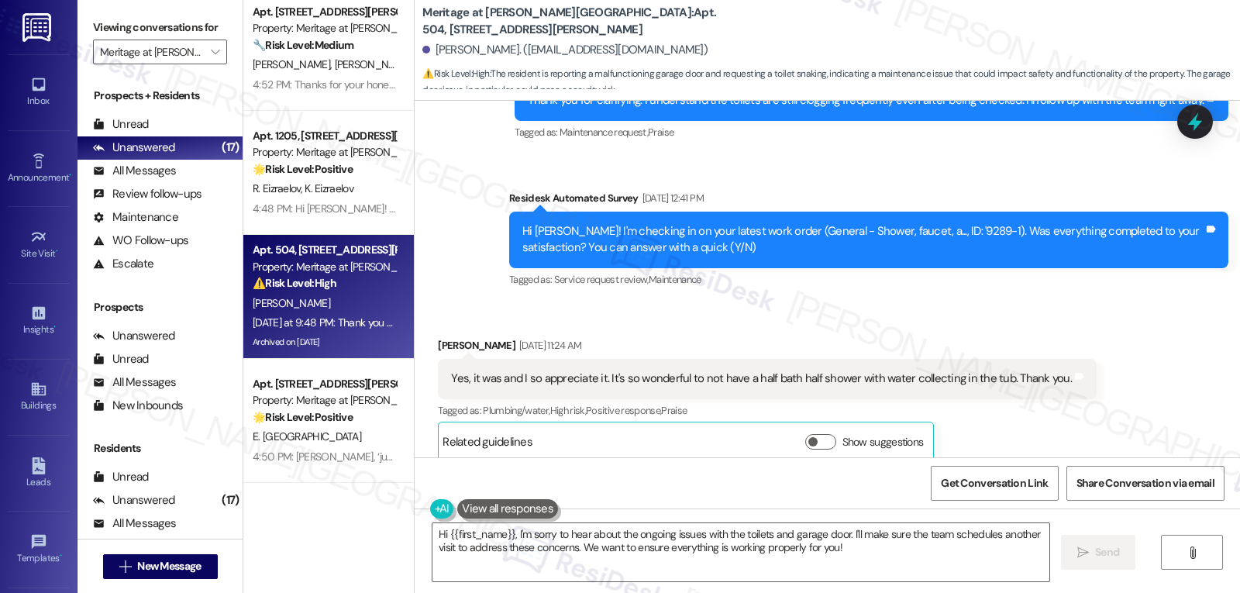
scroll to position [23387, 0]
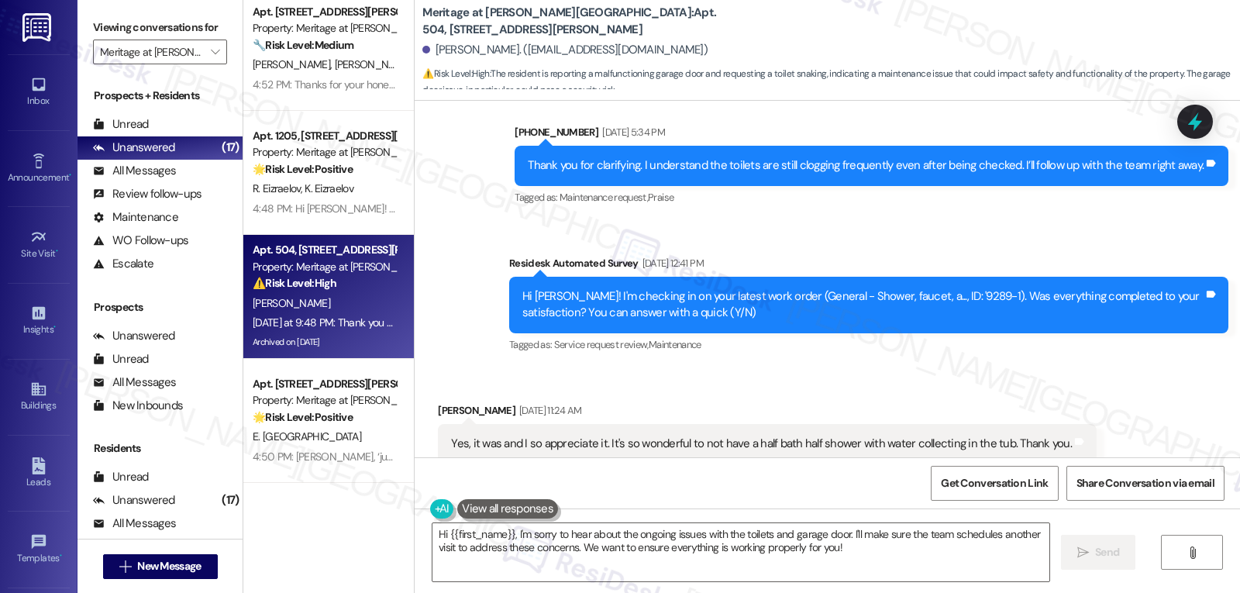
click at [1073, 404] on div "Received via SMS [PERSON_NAME] [DATE] 11:24 AM Yes, it was and I so appreciate …" at bounding box center [767, 464] width 682 height 147
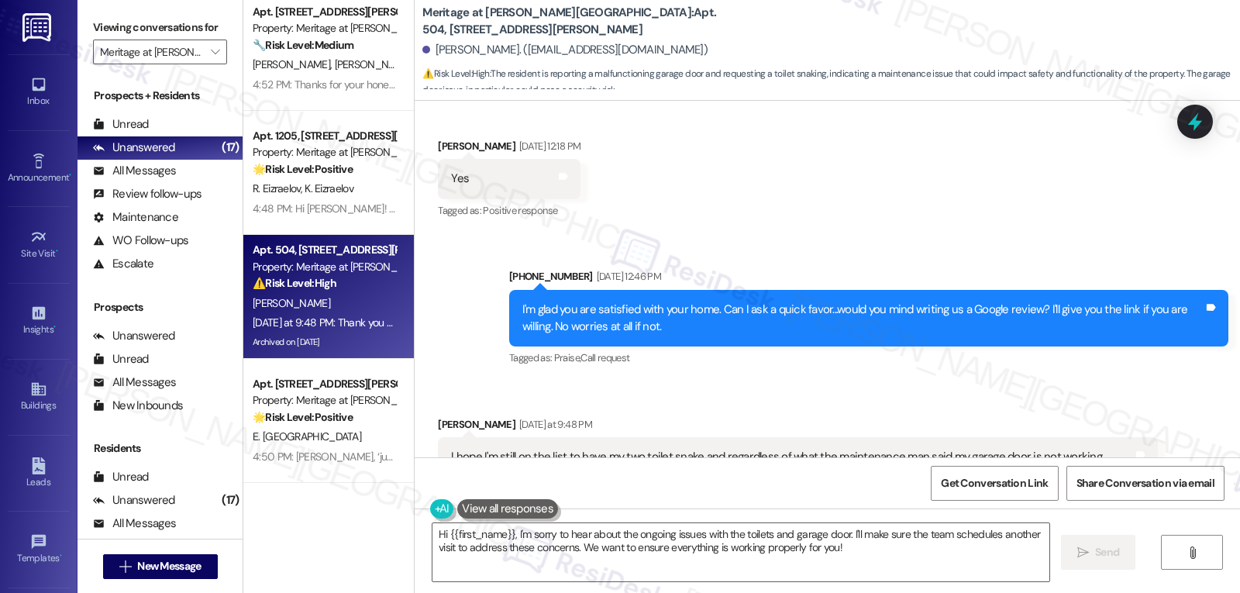
scroll to position [24007, 0]
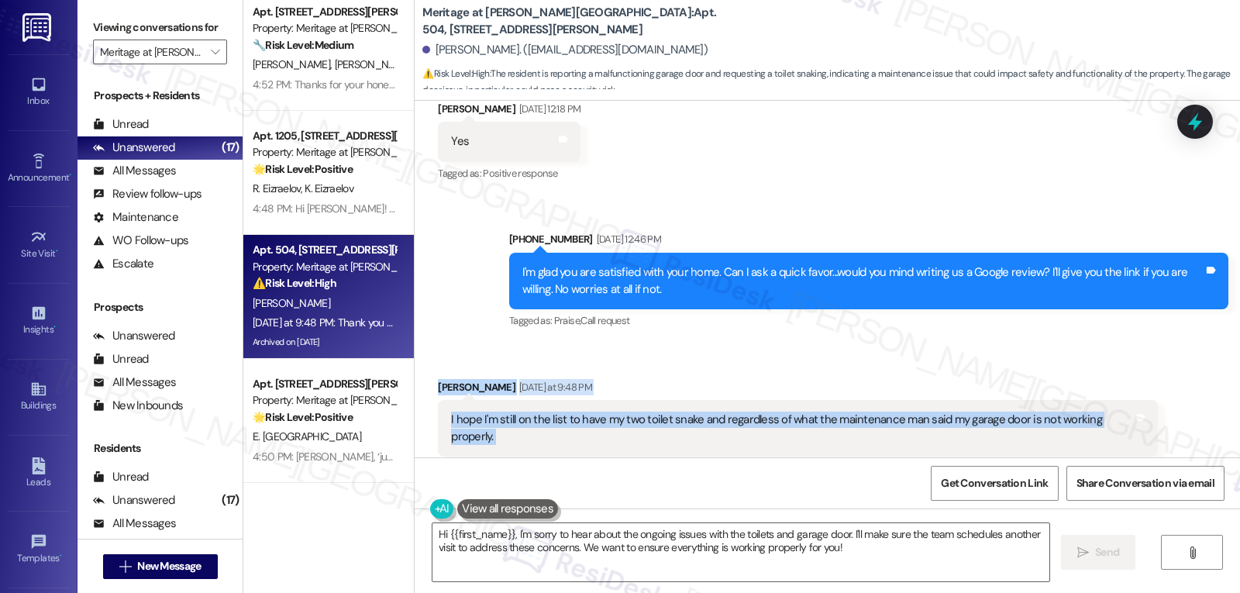
drag, startPoint x: 428, startPoint y: 256, endPoint x: 1151, endPoint y: 291, distance: 724.0
click at [1151, 367] on div "Received via SMS [PERSON_NAME] [DATE] at 9:48 PM I hope I'm still on the list t…" at bounding box center [797, 567] width 743 height 401
copy div "[PERSON_NAME] [DATE] at 9:48 PM I hope I'm still on the list to have my two toi…"
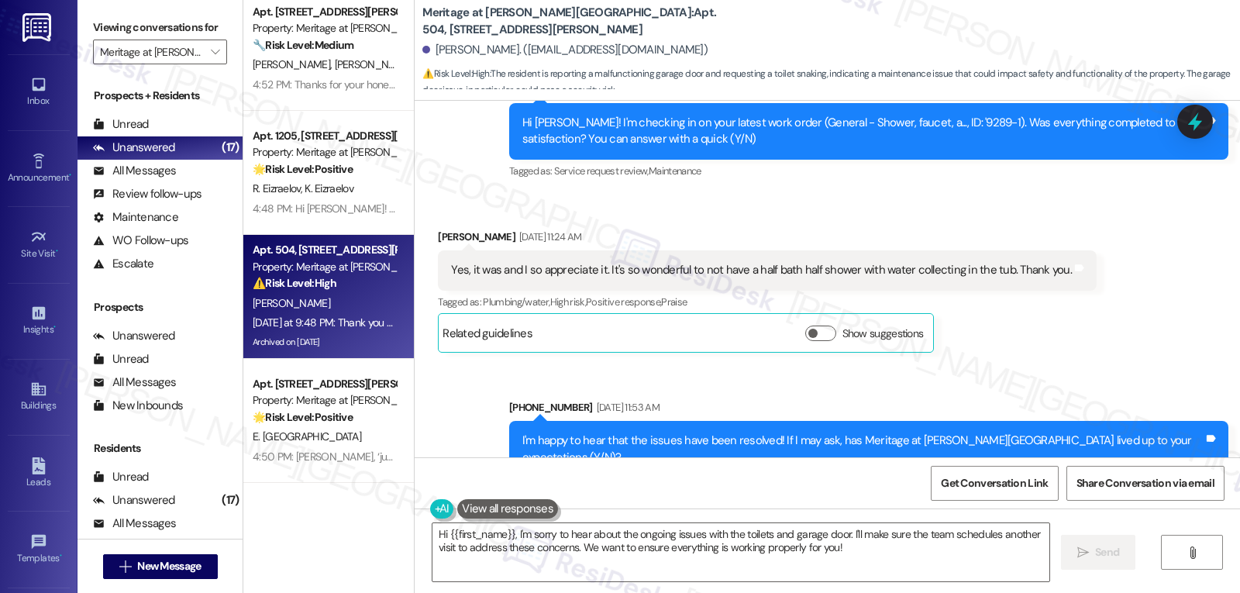
scroll to position [23542, 0]
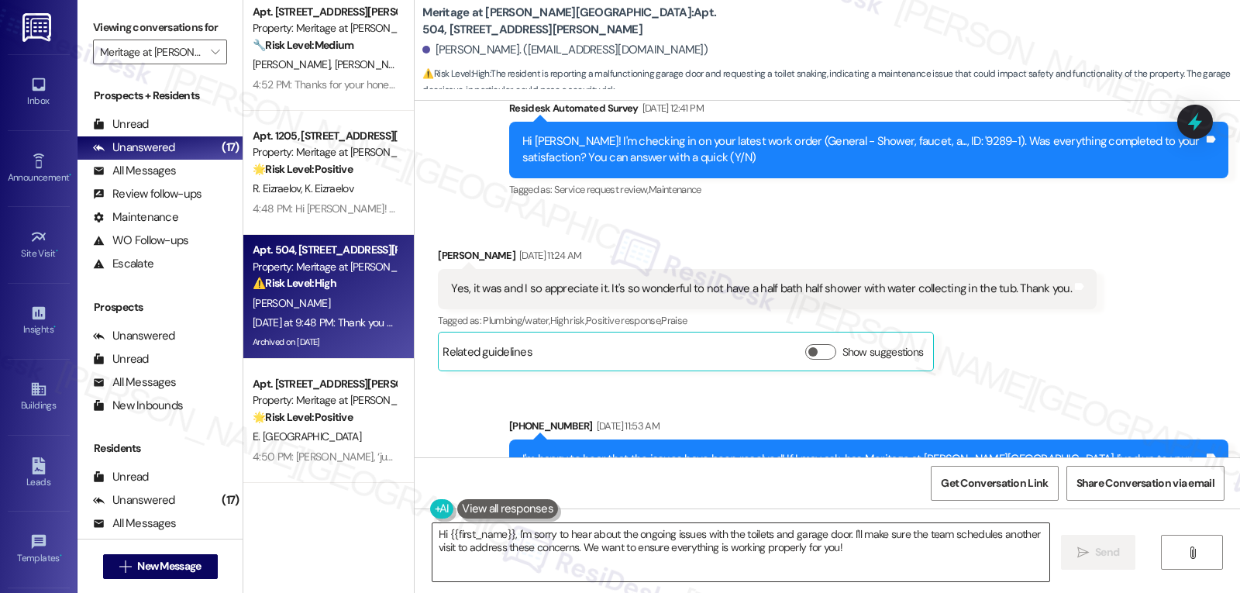
click at [750, 581] on textarea "Hi {{first_name}}, I'm sorry to hear about the ongoing issues with the toilets …" at bounding box center [740, 552] width 617 height 58
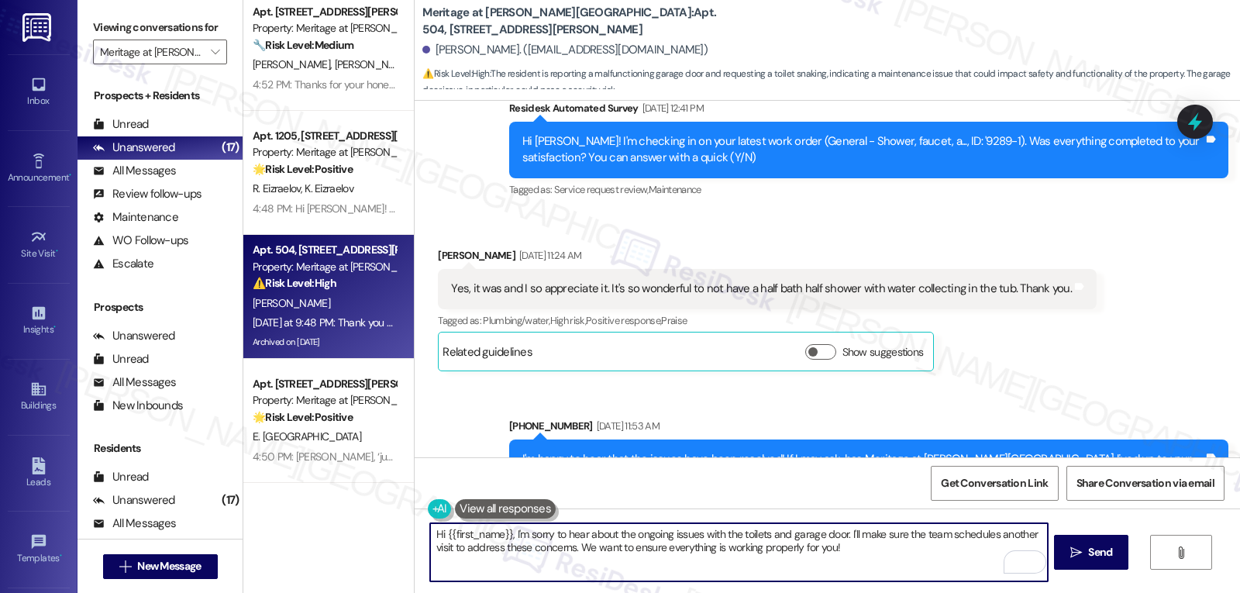
drag, startPoint x: 843, startPoint y: 534, endPoint x: 935, endPoint y: 629, distance: 132.7
click at [935, 592] on html "Inbox Go to Inbox Announcement • Send A Text Announcement Site Visit • Go to Si…" at bounding box center [620, 296] width 1240 height 593
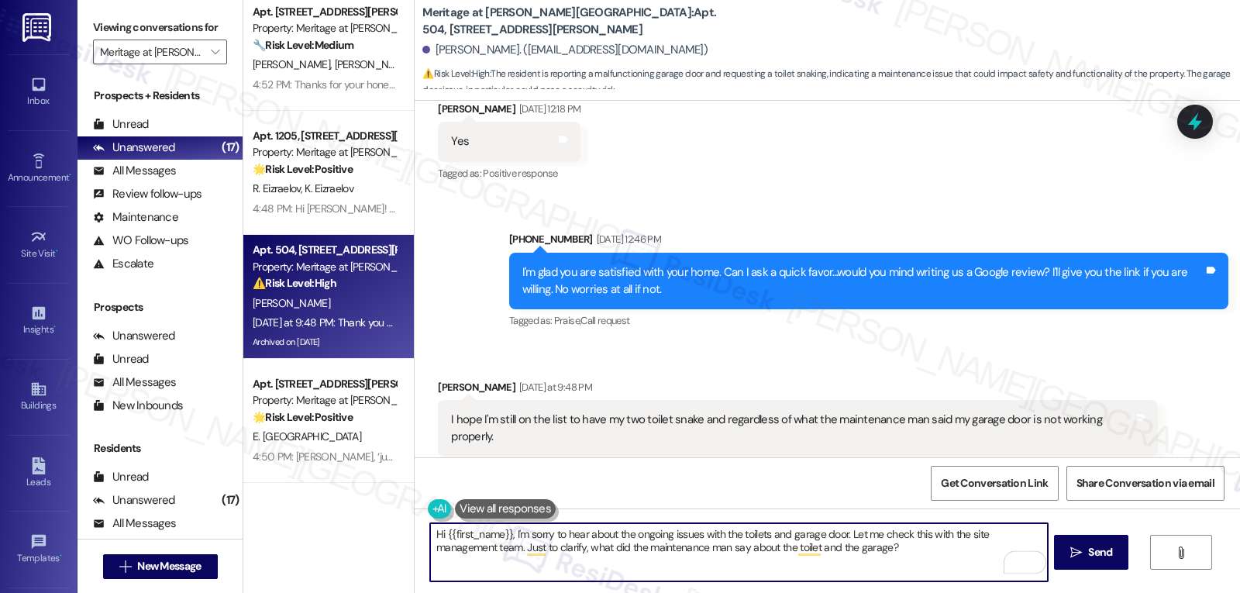
click at [927, 554] on textarea "Hi {{first_name}}, I'm sorry to hear about the ongoing issues with the toilets …" at bounding box center [738, 552] width 617 height 58
type textarea "Hi {{first_name}}, I'm sorry to hear about the ongoing issues with the toilets …"
click at [1106, 553] on span "Send" at bounding box center [1100, 552] width 24 height 16
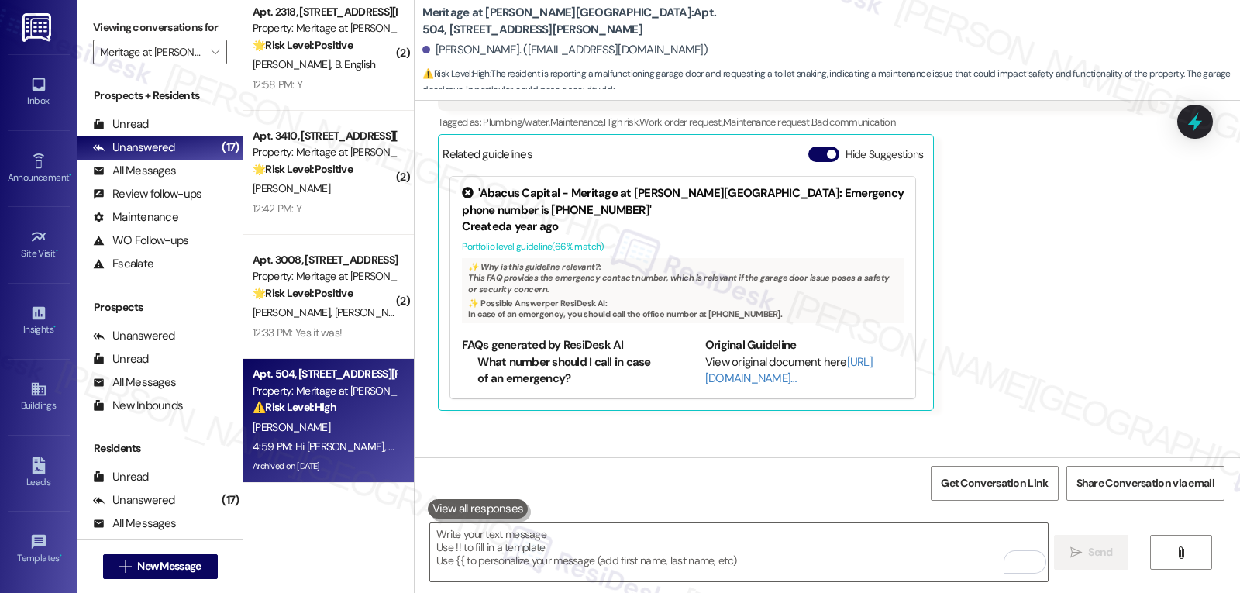
scroll to position [24441, 0]
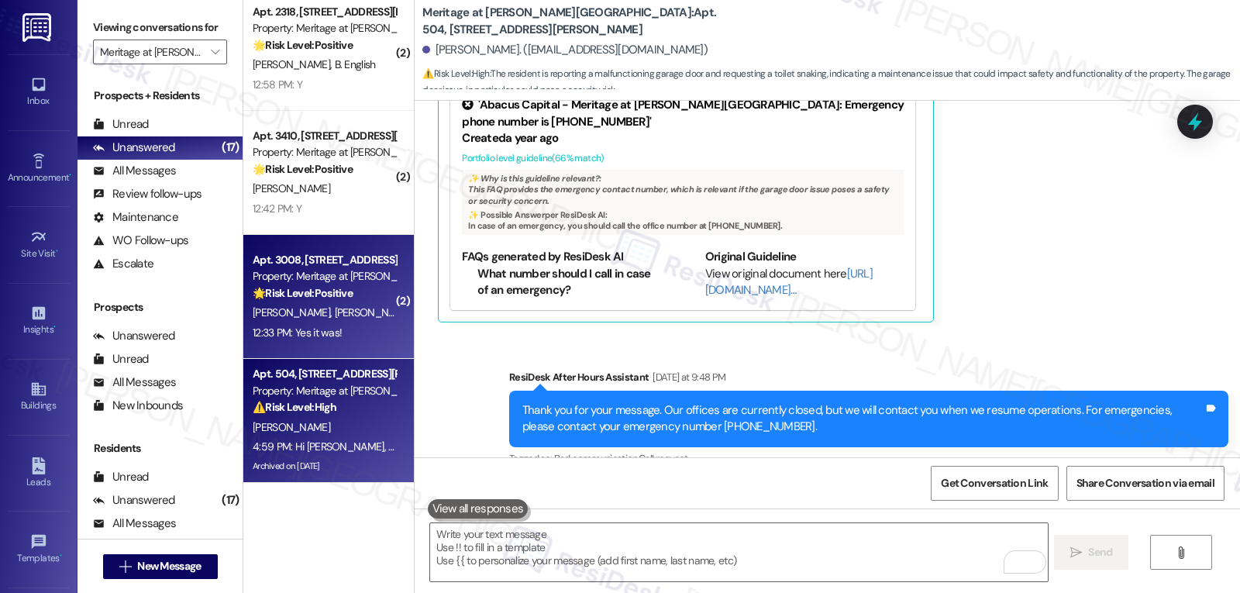
click at [318, 336] on div "12:33 PM: Yes it was! 12:33 PM: Yes it was!" at bounding box center [297, 333] width 89 height 14
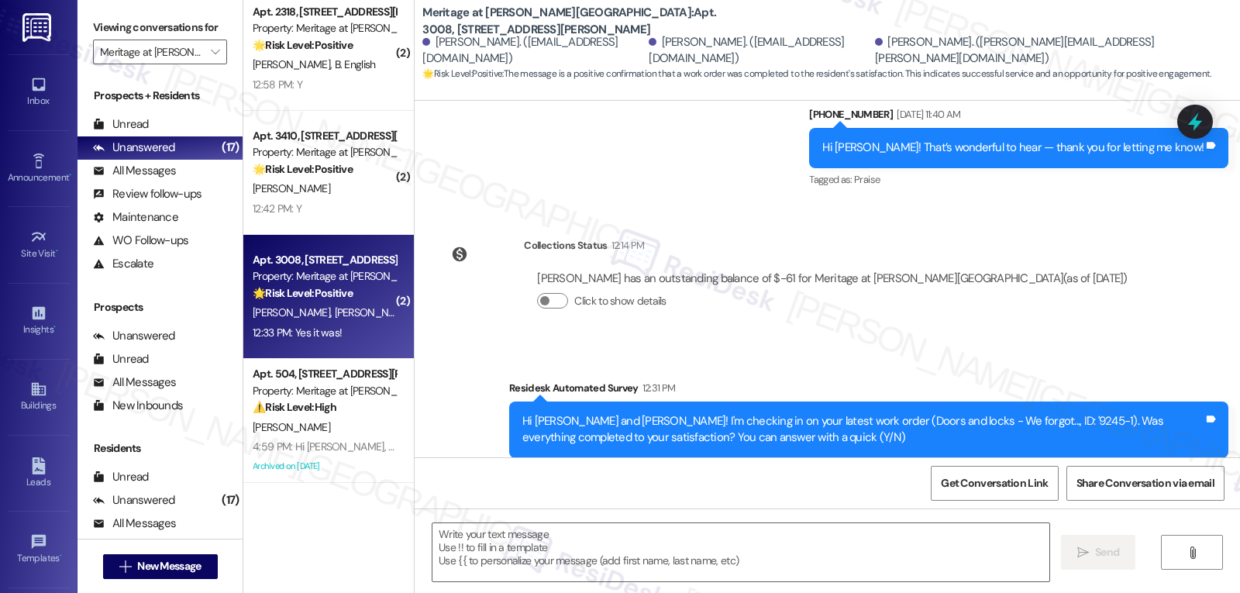
type textarea "Fetching suggested responses. Please feel free to read through the conversation…"
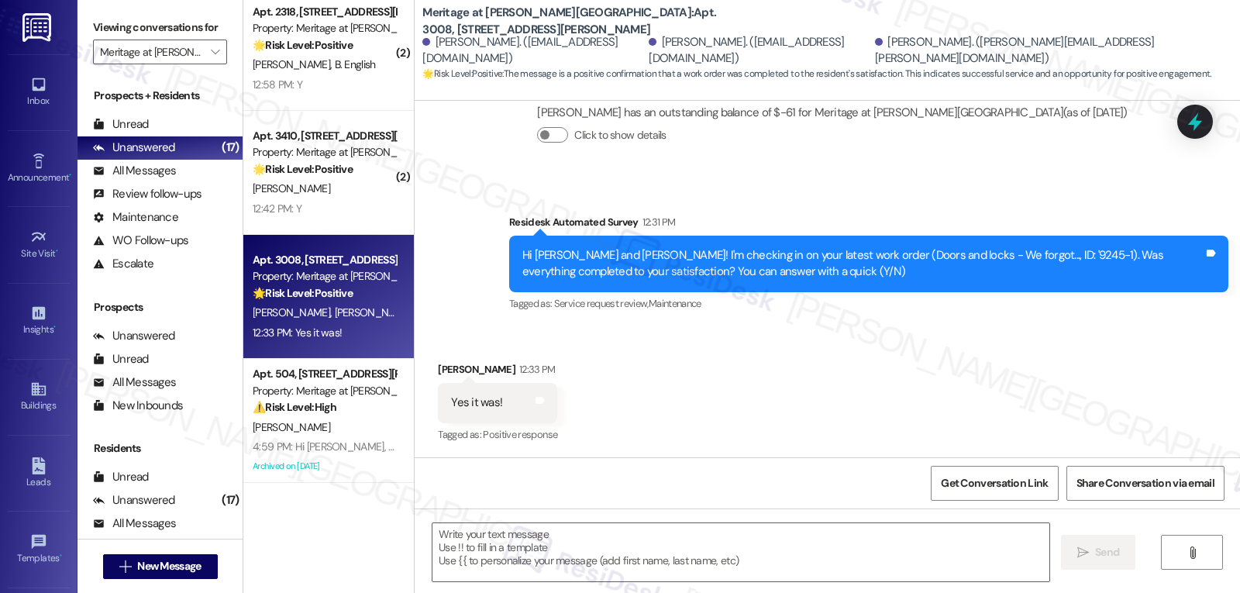
scroll to position [742, 0]
click at [573, 544] on textarea at bounding box center [740, 552] width 617 height 58
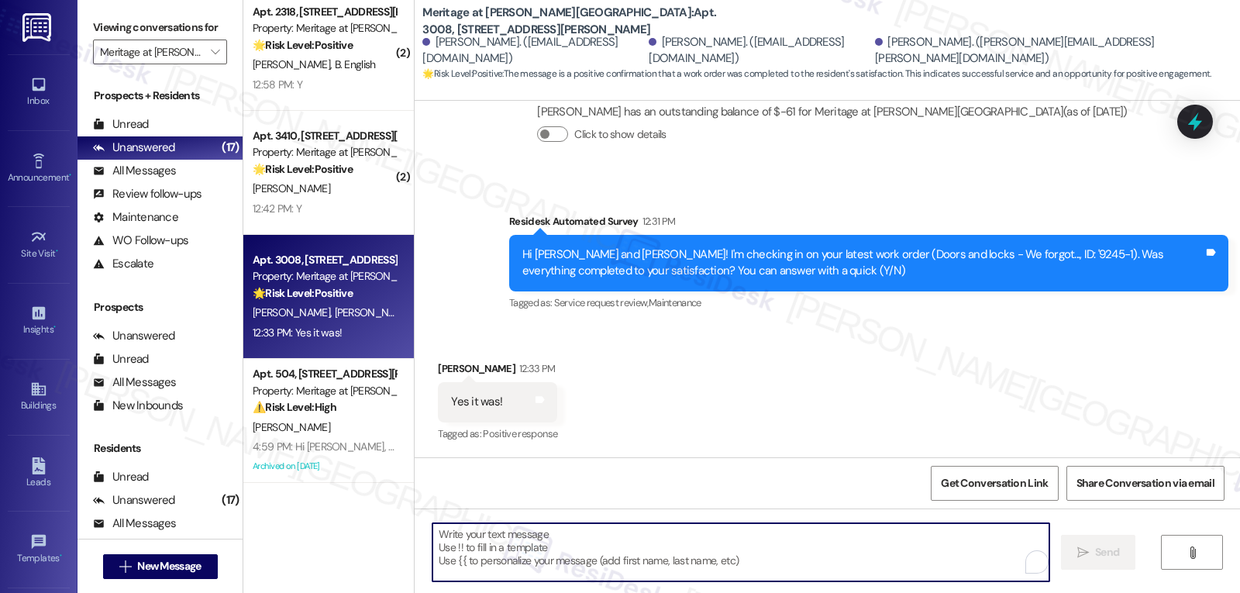
click at [573, 544] on textarea "To enrich screen reader interactions, please activate Accessibility in Grammarl…" at bounding box center [740, 552] width 617 height 58
paste textarea "Thanks so much for letting us know, {{first_name}}! I’m happy to hear everythin…"
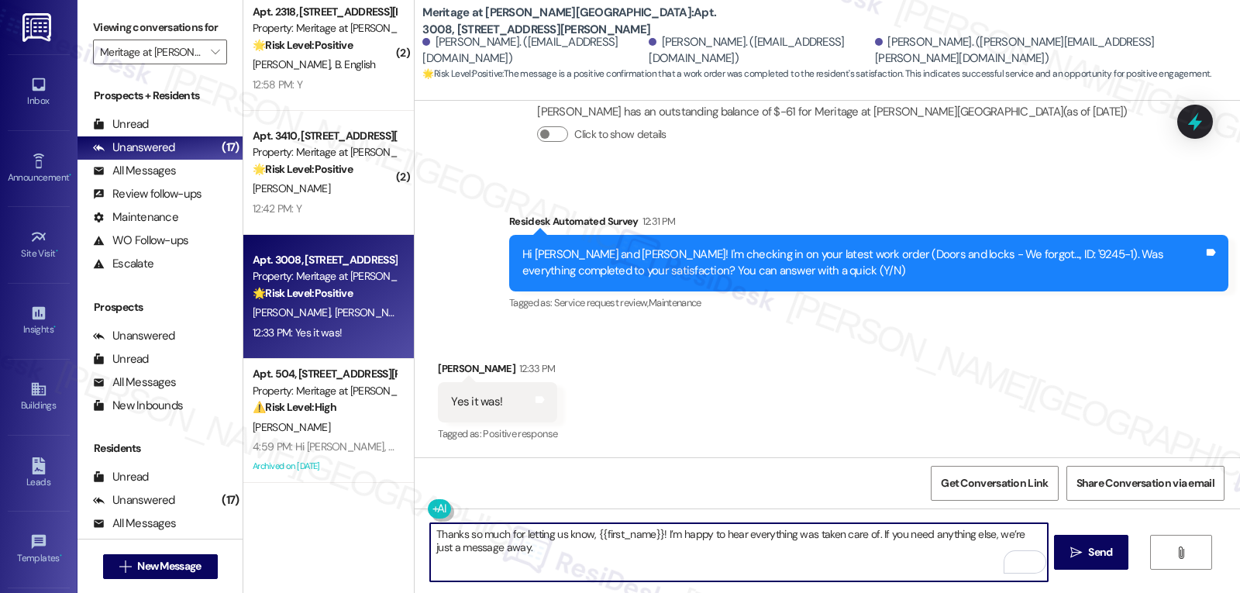
drag, startPoint x: 589, startPoint y: 538, endPoint x: 654, endPoint y: 534, distance: 65.2
click at [654, 534] on textarea "Thanks so much for letting us know, {{first_name}}! I’m happy to hear everythin…" at bounding box center [738, 552] width 617 height 58
click at [749, 561] on textarea "Thanks so much for letting us know, [PERSON_NAME]! I’m happy to hear everything…" at bounding box center [738, 552] width 617 height 58
type textarea "Thanks so much for letting us know, [PERSON_NAME]! I’m happy to hear everything…"
click at [1111, 564] on button " Send" at bounding box center [1091, 552] width 75 height 35
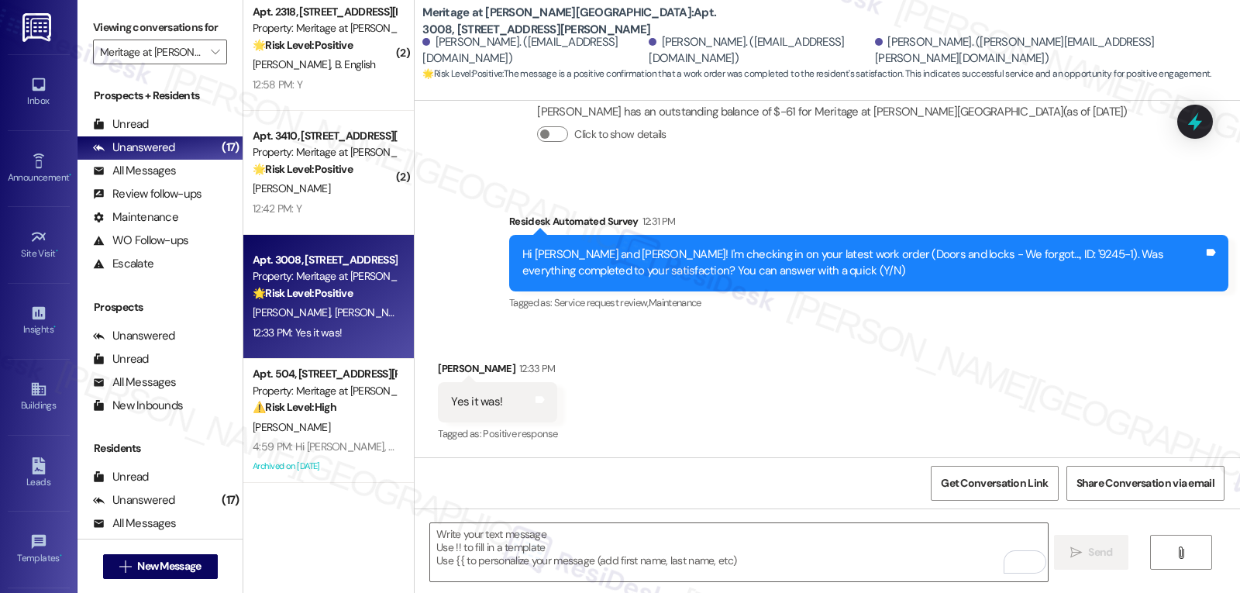
scroll to position [741, 0]
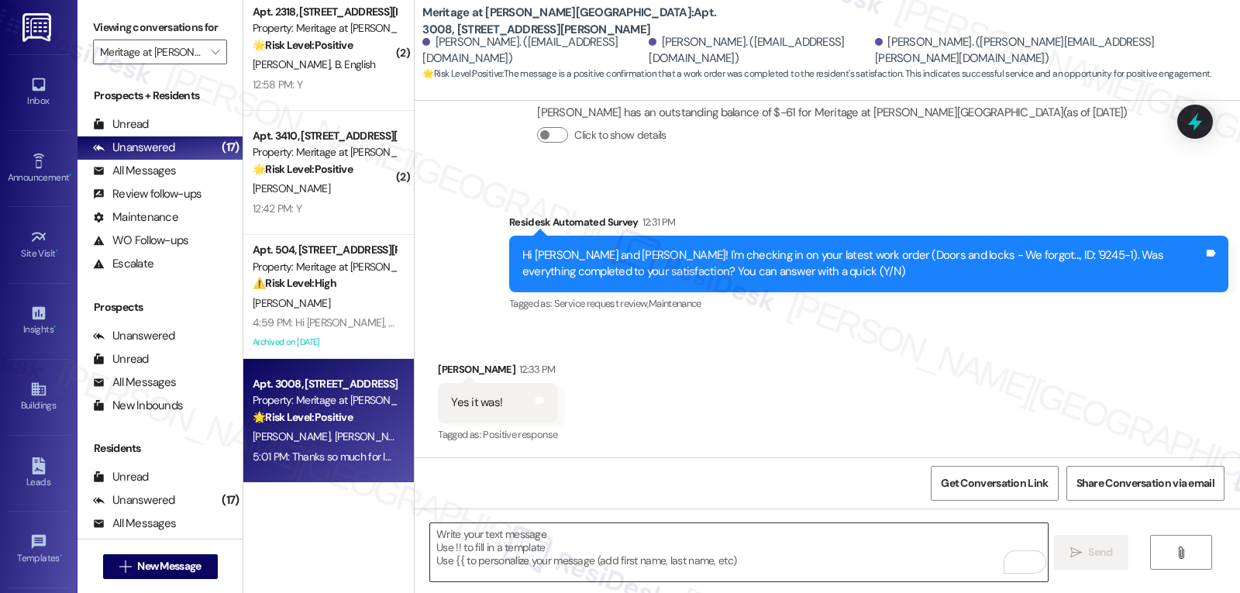
click at [674, 557] on textarea "To enrich screen reader interactions, please activate Accessibility in Grammarl…" at bounding box center [738, 552] width 617 height 58
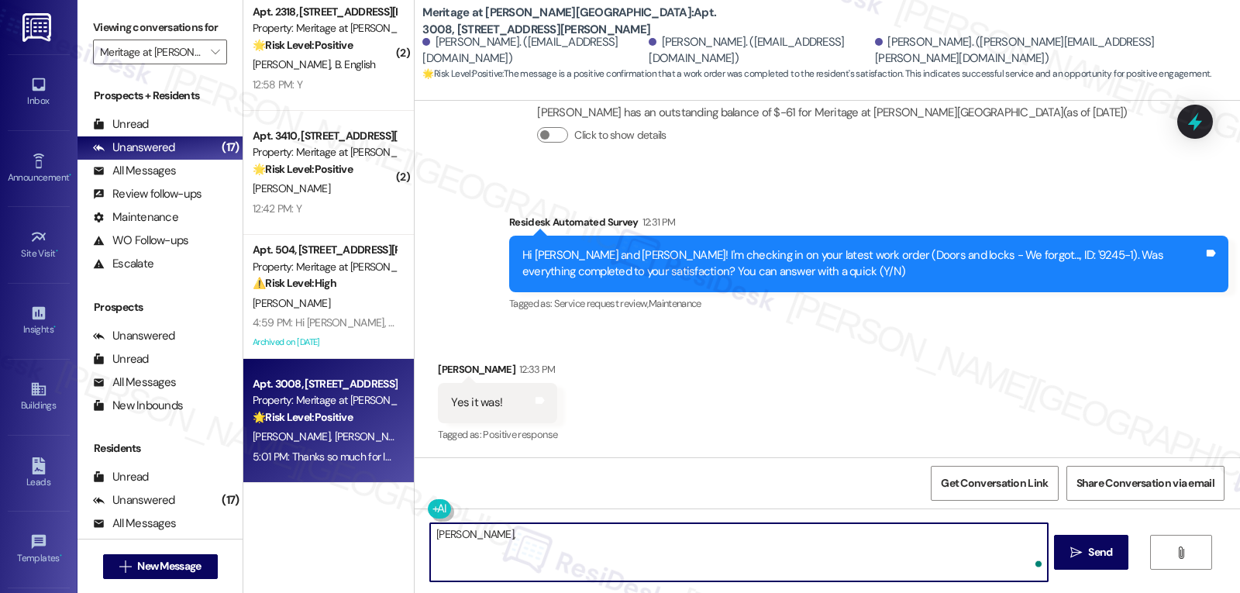
paste textarea "‘just want to ask, has {{property}} been everything you hoped for? I’d love to …"
type textarea "[PERSON_NAME], ‘just want to ask, has {{property}} been everything you hoped fo…"
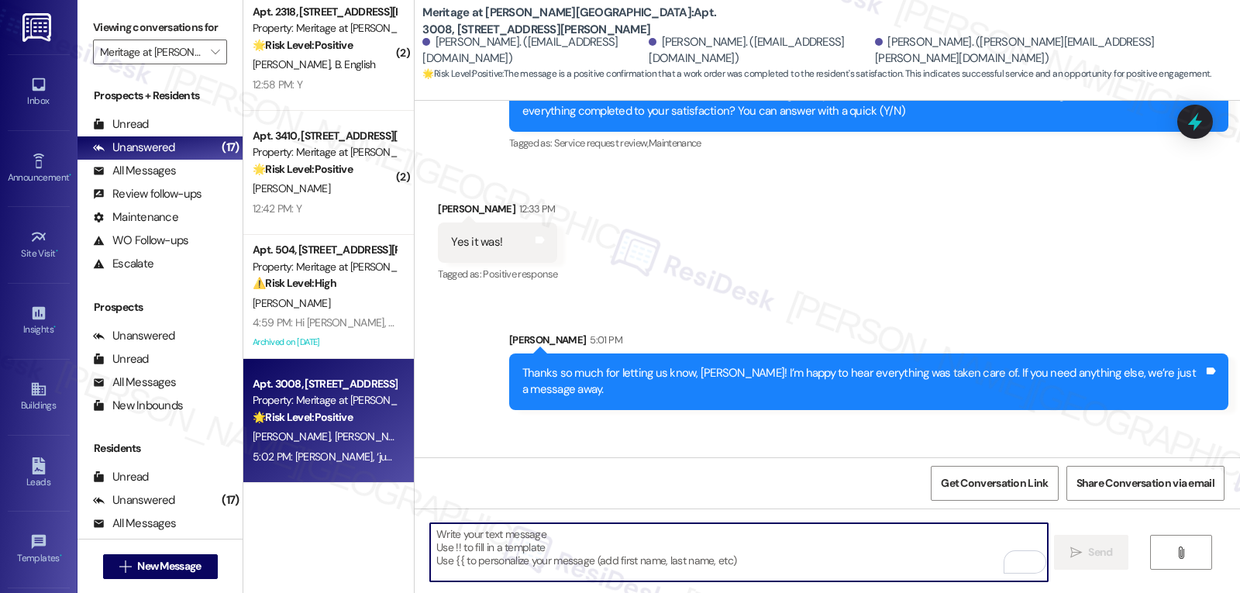
scroll to position [974, 0]
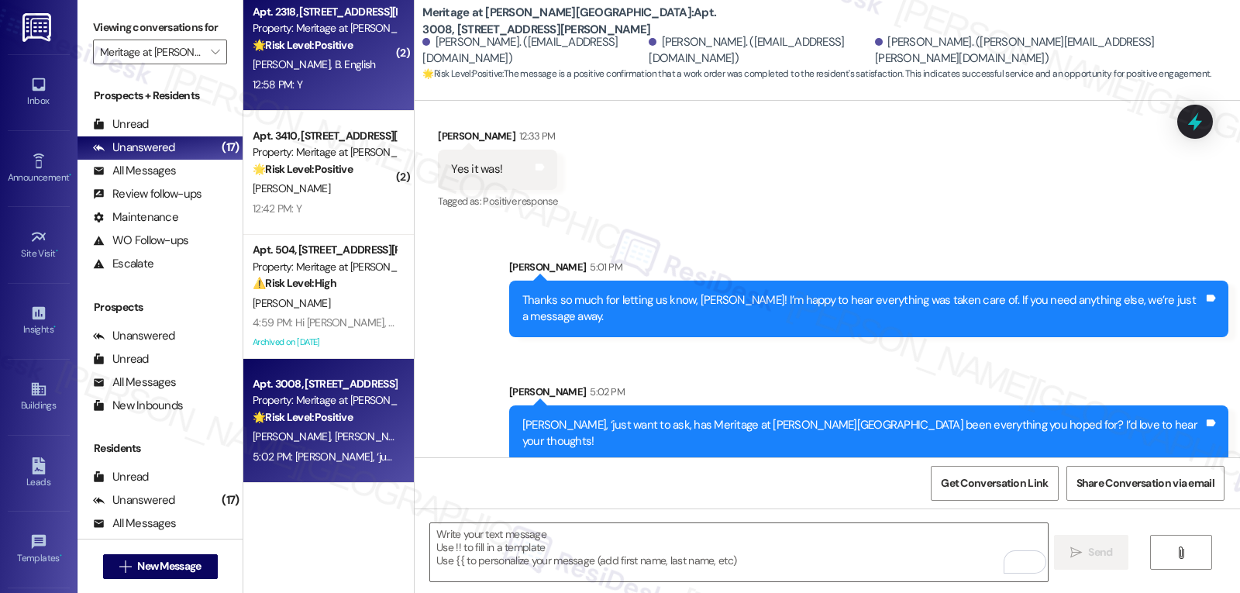
click at [352, 75] on div "12:58 PM: Y 12:58 PM: Y" at bounding box center [324, 84] width 146 height 19
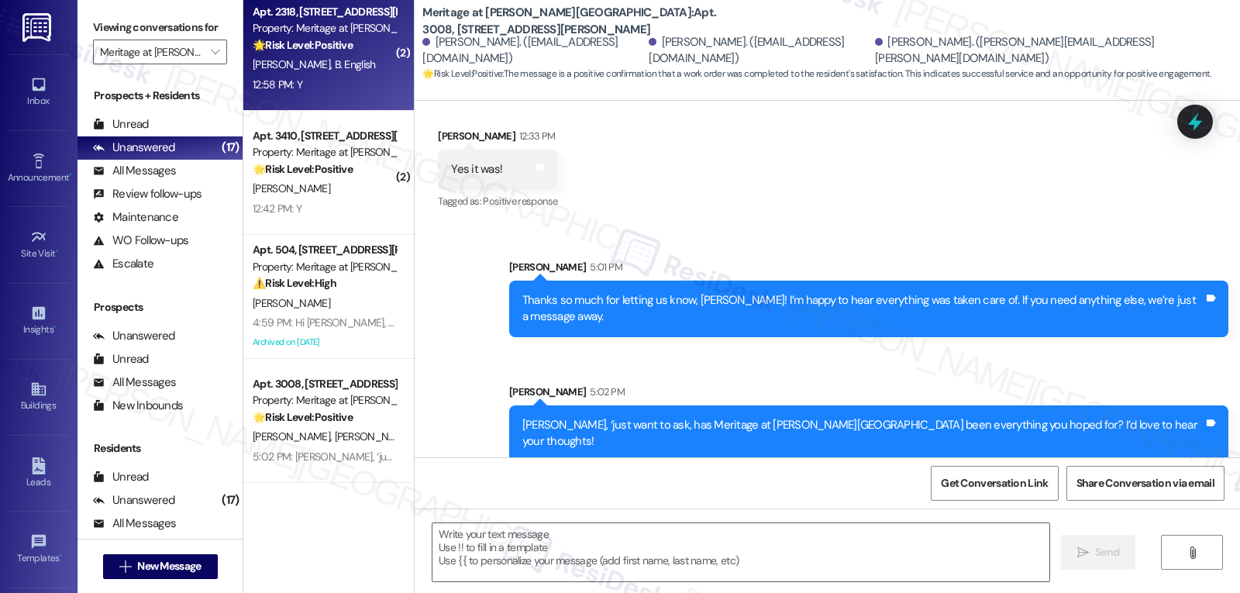
type textarea "Fetching suggested responses. Please feel free to read through the conversation…"
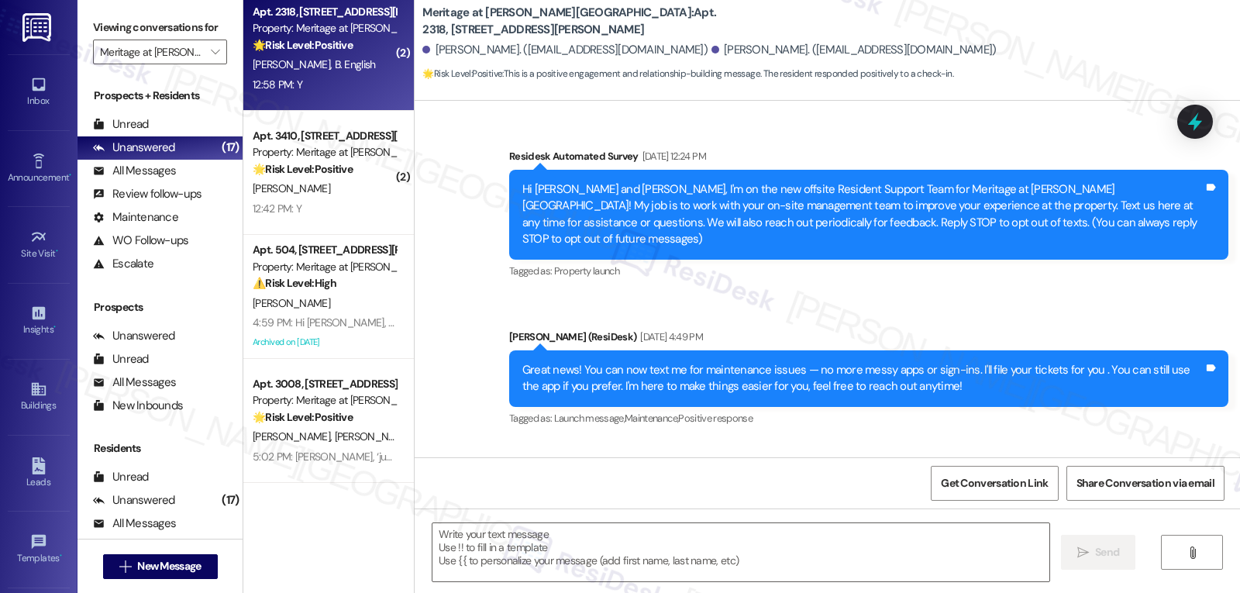
type textarea "Fetching suggested responses. Please feel free to read through the conversation…"
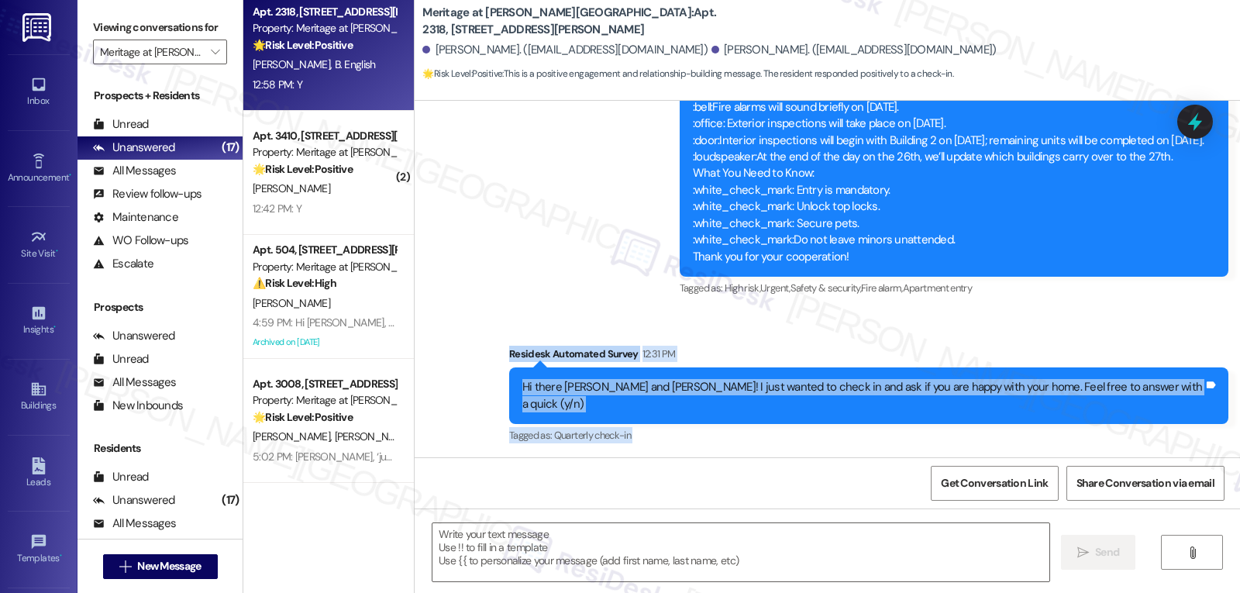
drag, startPoint x: 570, startPoint y: 238, endPoint x: 584, endPoint y: 398, distance: 160.3
click at [584, 398] on div "Survey, sent via SMS Residesk Automated Survey [DATE] 12:24 PM Hi [PERSON_NAME]…" at bounding box center [827, 279] width 825 height 357
copy div "Residesk Automated Survey 12:31 PM Hi there [PERSON_NAME] and [PERSON_NAME]! I …"
click at [824, 546] on textarea at bounding box center [740, 552] width 617 height 58
paste textarea "Thanks for letting us know, [PERSON_NAME]! We're so glad to hear you're happy w…"
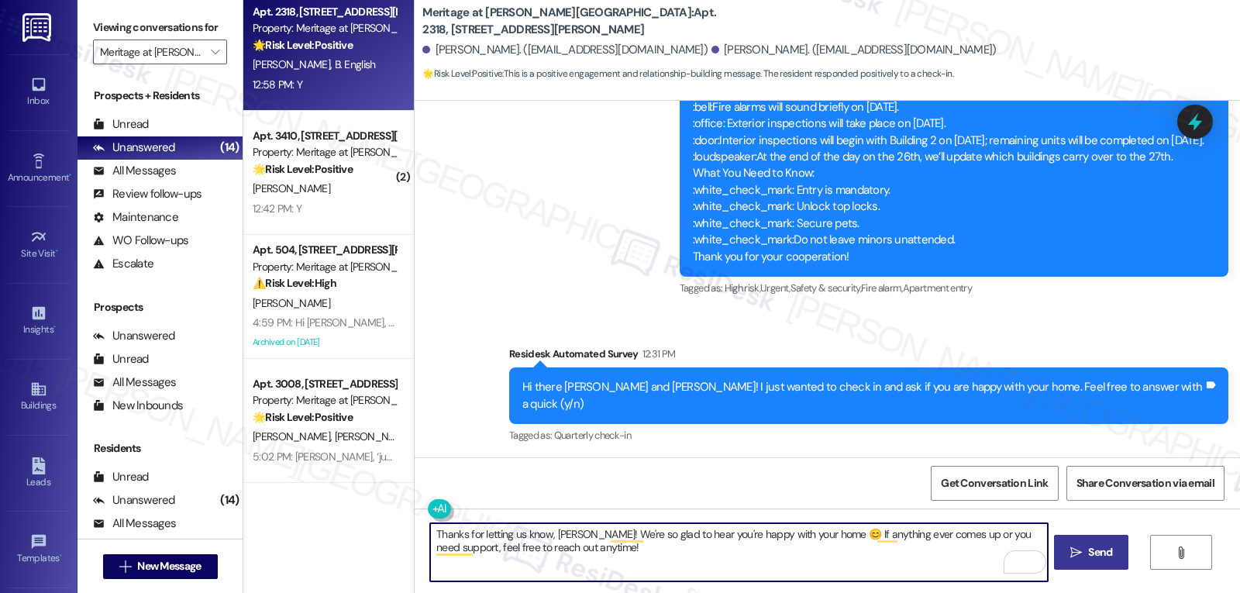
type textarea "Thanks for letting us know, [PERSON_NAME]! We're so glad to hear you're happy w…"
click at [1092, 550] on span "Send" at bounding box center [1100, 552] width 24 height 16
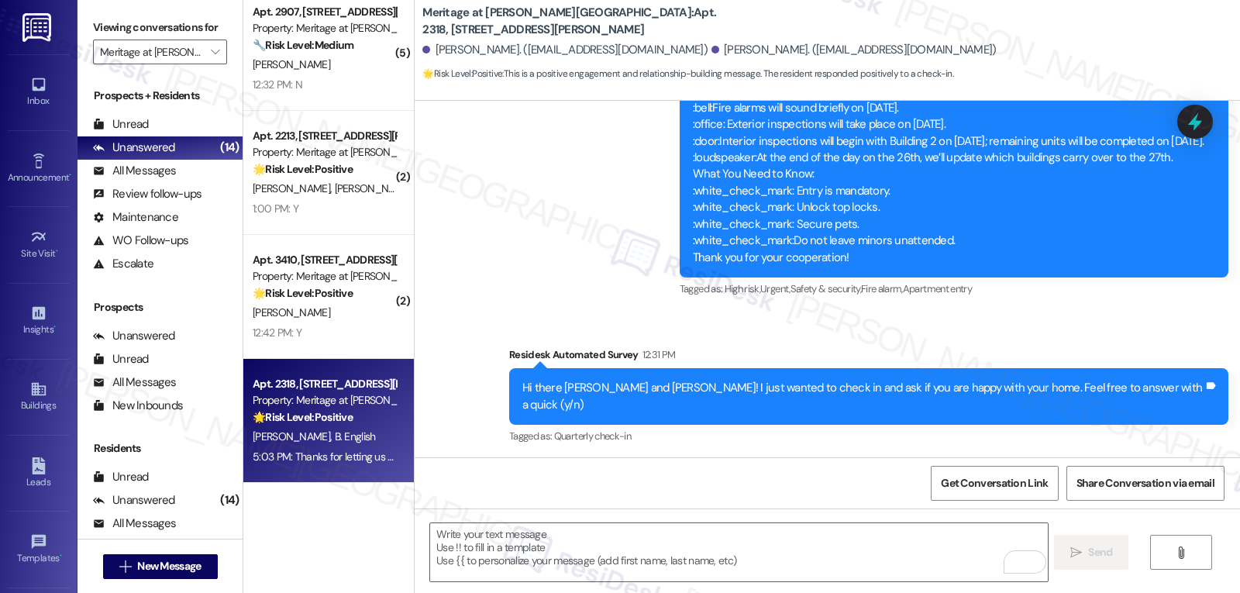
scroll to position [12239, 0]
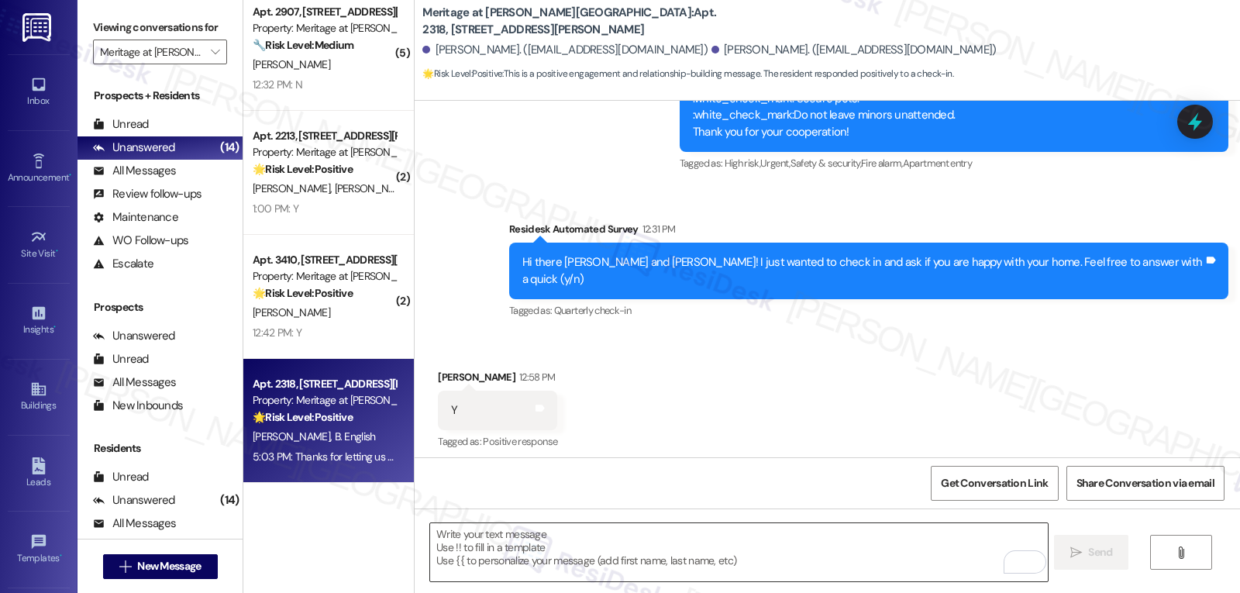
click at [541, 567] on textarea "To enrich screen reader interactions, please activate Accessibility in Grammarl…" at bounding box center [738, 552] width 617 height 58
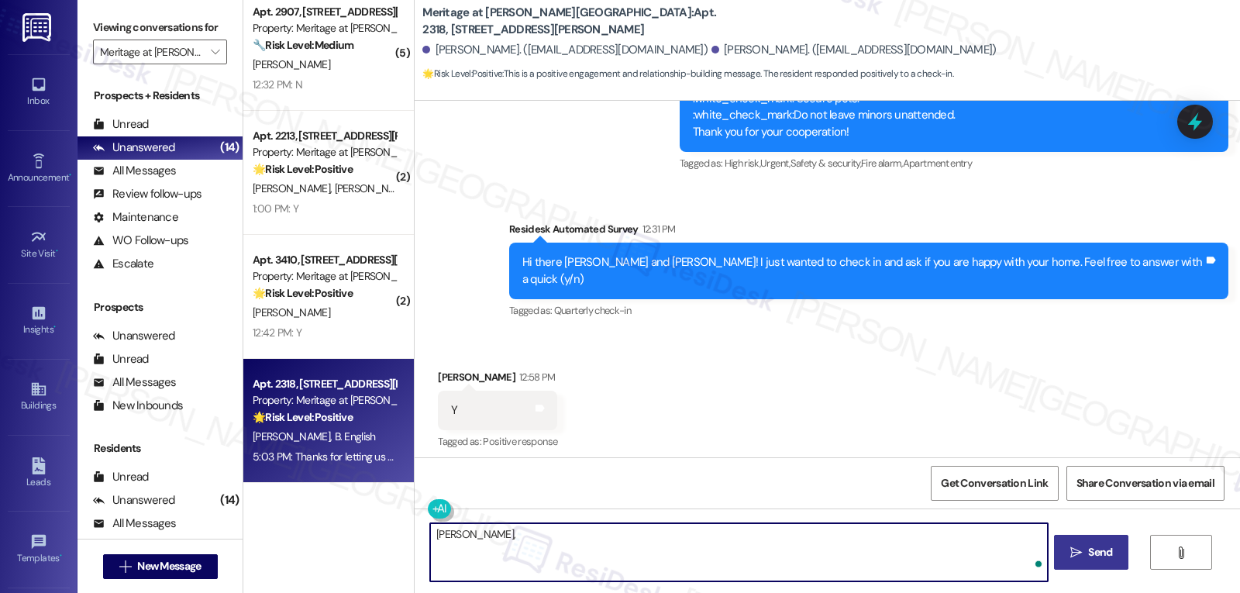
paste textarea "we’d be so grateful if you could share your great experience in a Google Review…"
type textarea "[PERSON_NAME], we’d be so grateful if you could share your great experience in …"
click at [1078, 543] on button " Send" at bounding box center [1091, 552] width 75 height 35
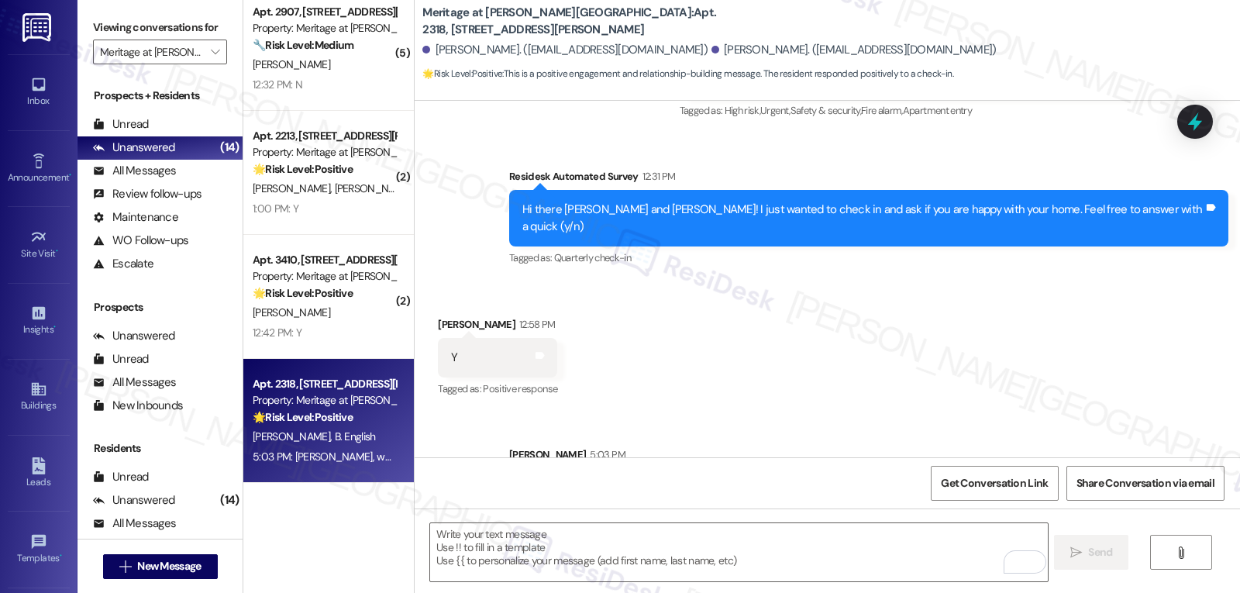
scroll to position [12364, 0]
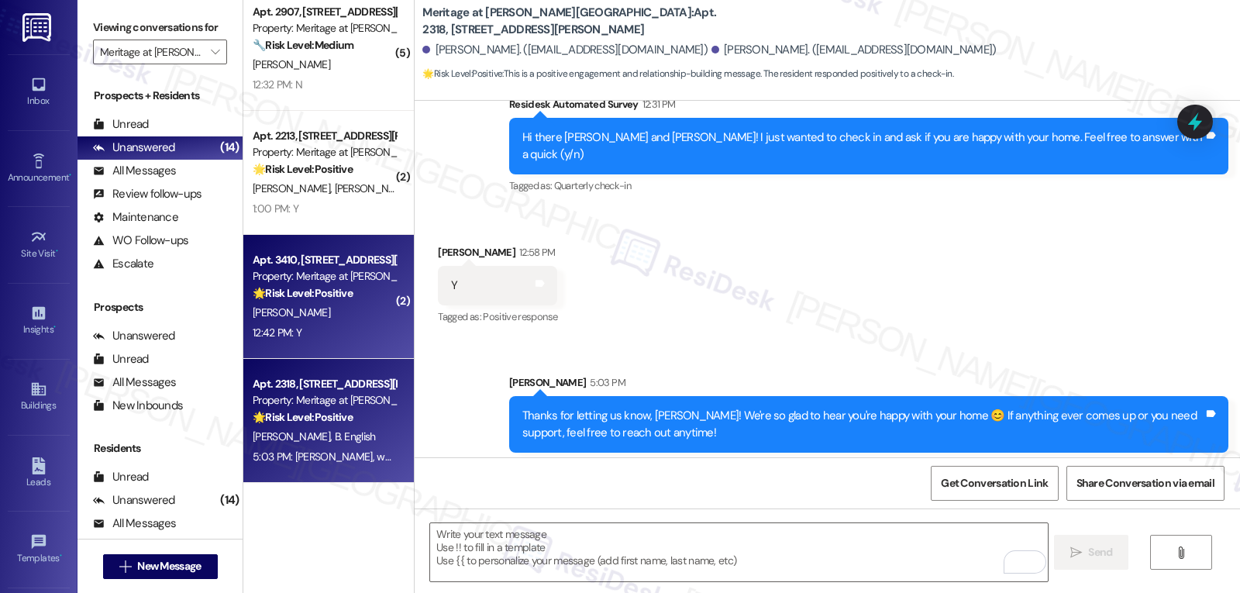
click at [308, 300] on div "🌟 Risk Level: Positive The message is a follow-up on a completed work order and…" at bounding box center [324, 293] width 143 height 16
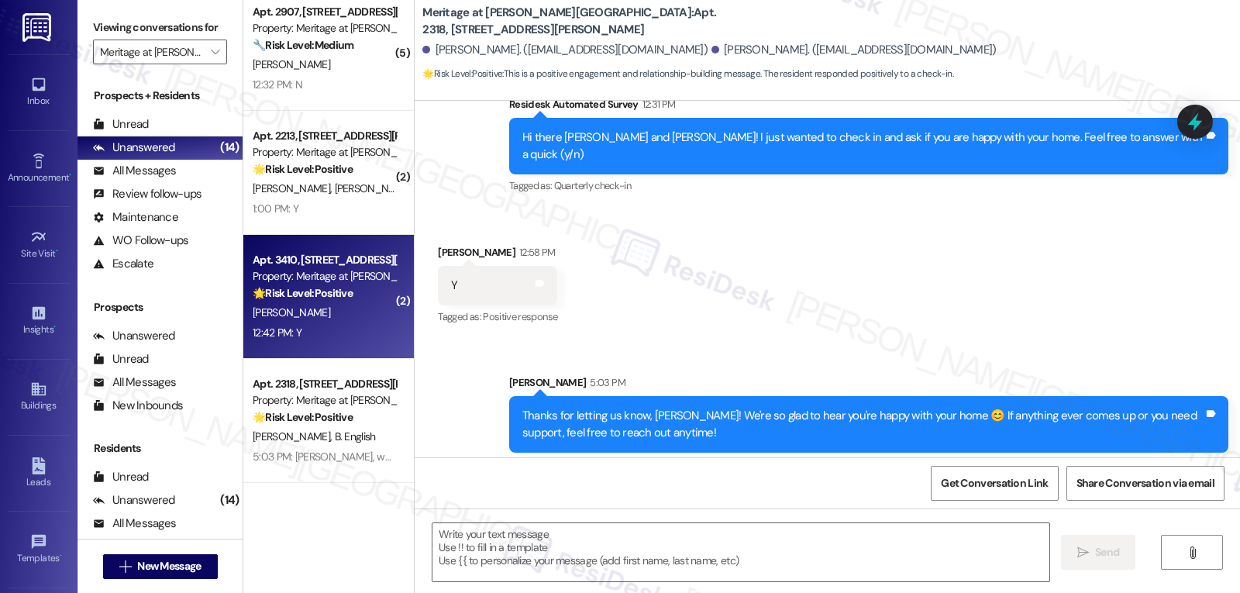
type textarea "Fetching suggested responses. Please feel free to read through the conversation…"
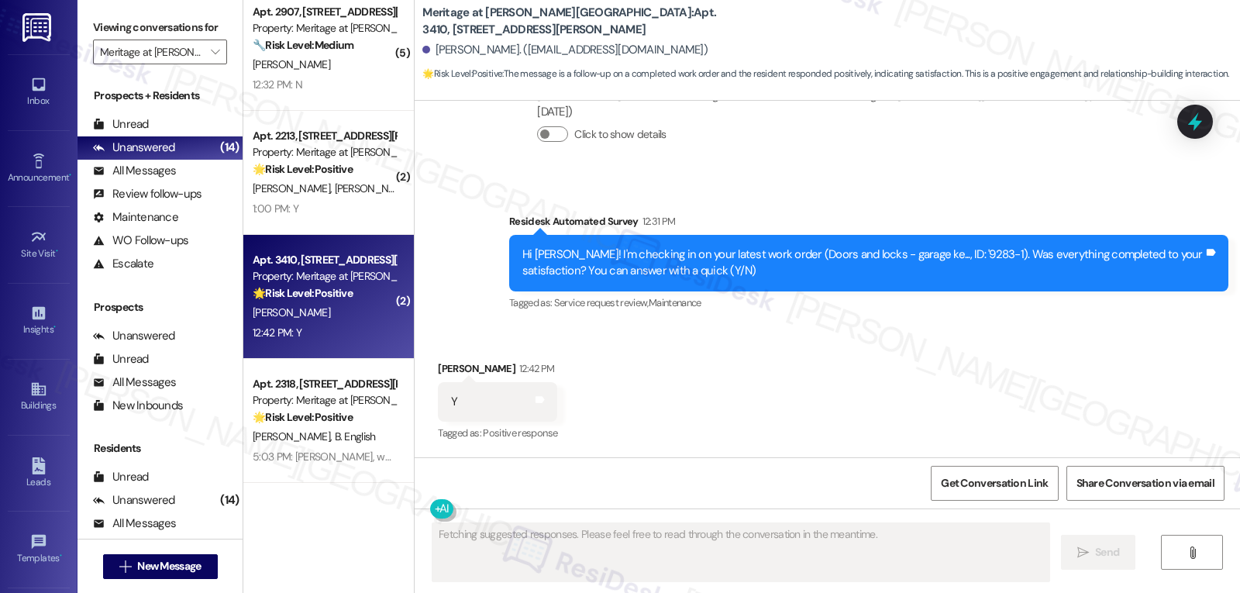
scroll to position [1055, 0]
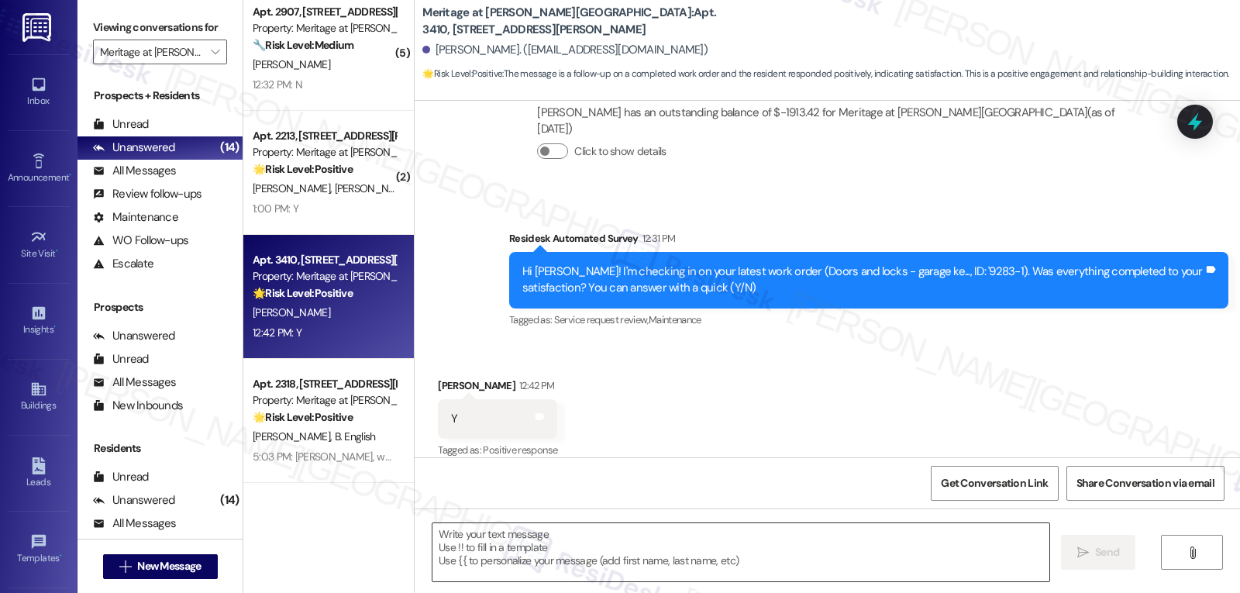
click at [570, 550] on textarea at bounding box center [740, 552] width 617 height 58
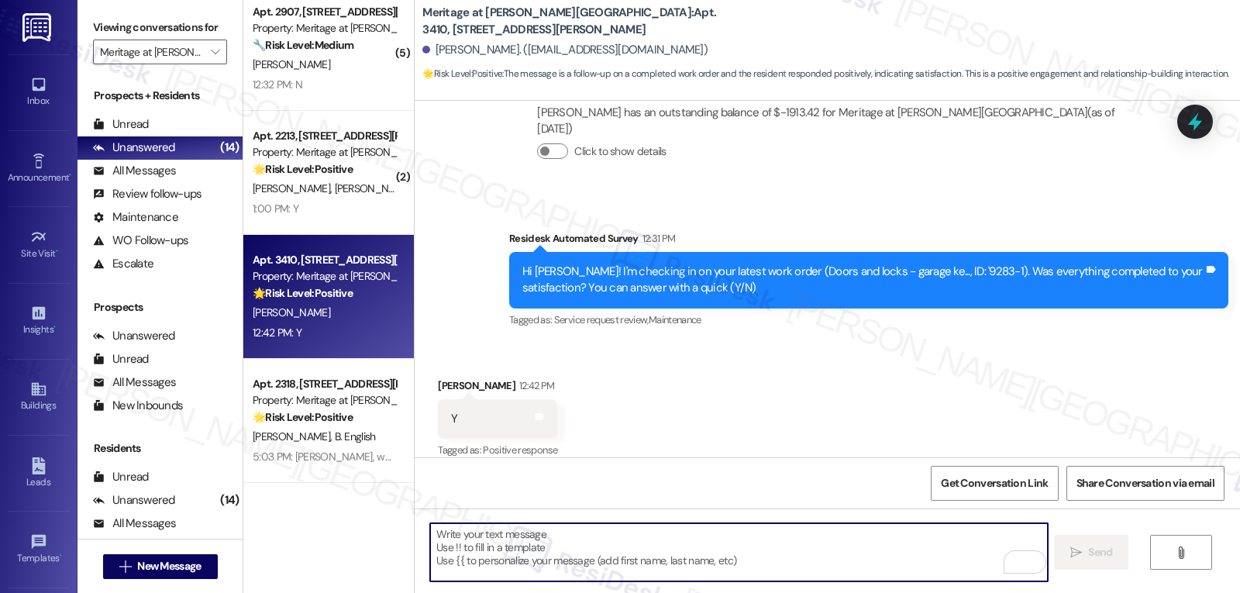
click at [610, 560] on textarea "To enrich screen reader interactions, please activate Accessibility in Grammarl…" at bounding box center [738, 552] width 617 height 58
paste textarea "Great to hear, {{first_name}}! Thank you for confirming! We’re always here if s…"
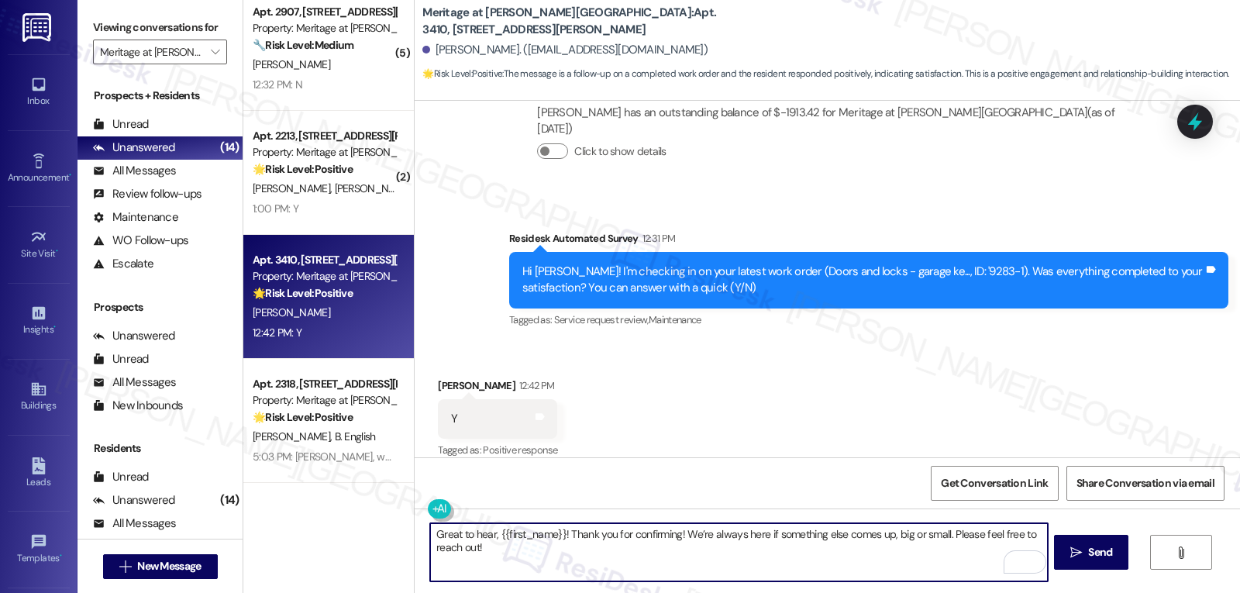
type textarea "Great to hear, {{first_name}}! Thank you for confirming! We’re always here if s…"
click at [1106, 553] on span "Send" at bounding box center [1100, 552] width 24 height 16
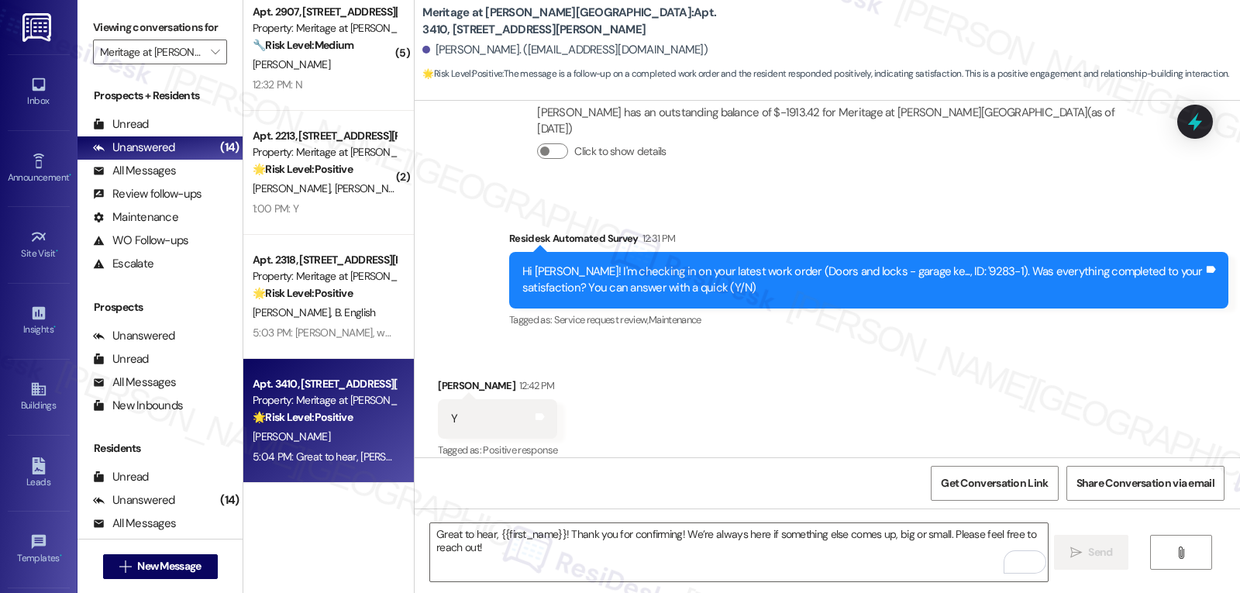
scroll to position [1163, 0]
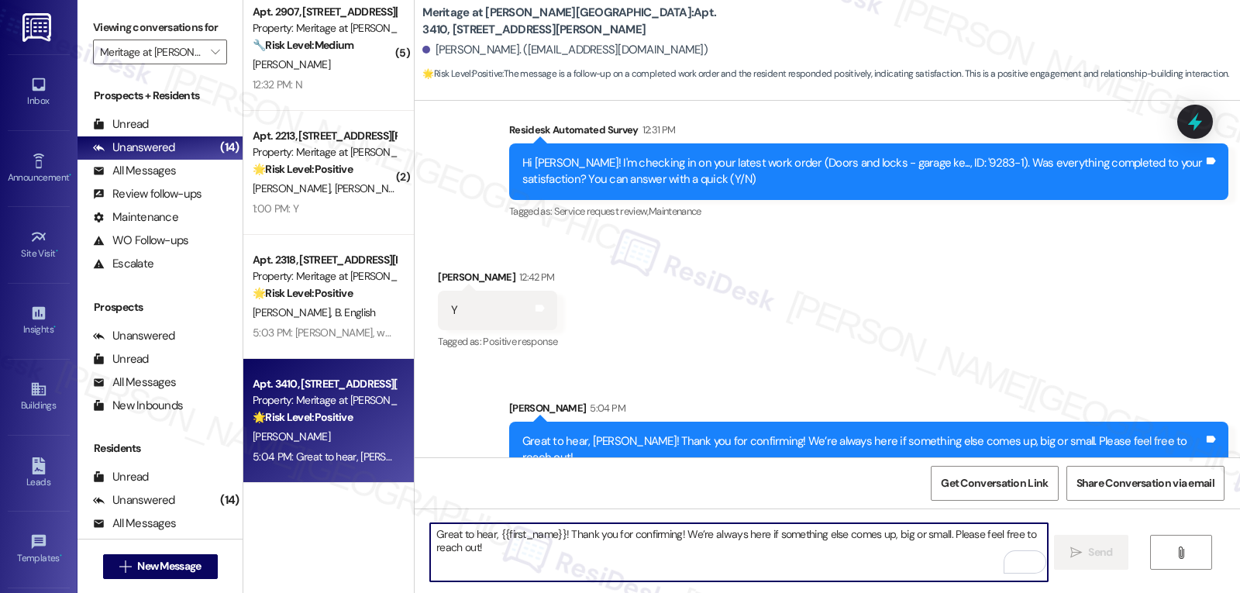
click at [693, 551] on textarea "Great to hear, {{first_name}}! Thank you for confirming! We’re always here if s…" at bounding box center [738, 552] width 617 height 58
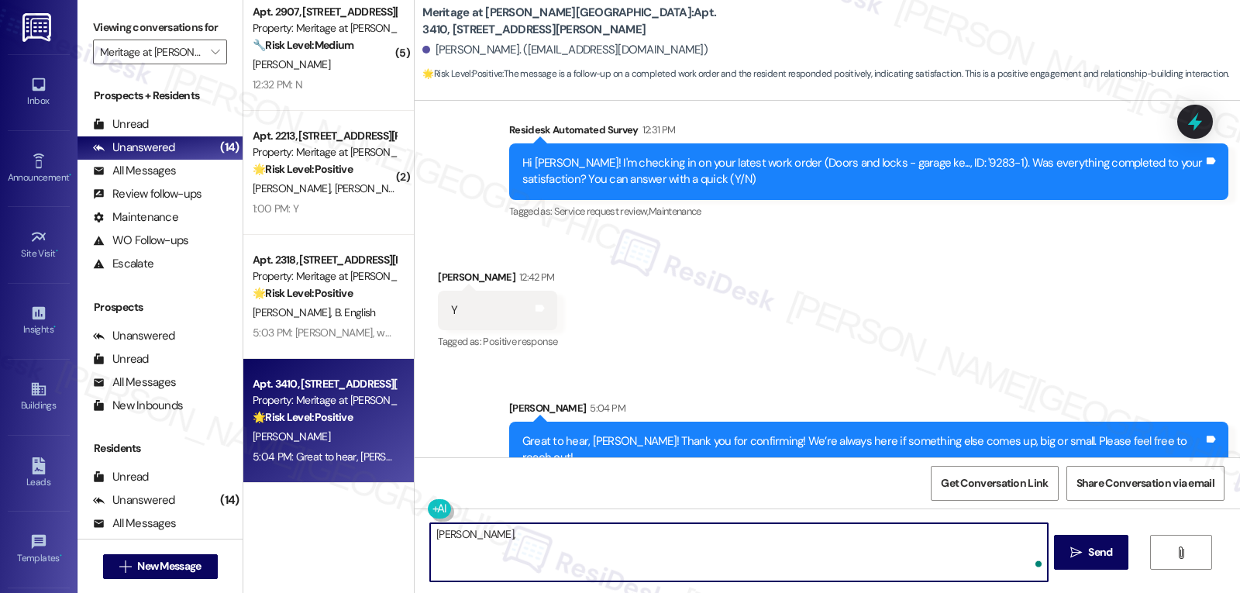
paste textarea "I hope you’re enjoying your time at {{property}}! Has it been meeting your expe…"
click at [447, 537] on textarea "[PERSON_NAME], I hope you’re enjoying your time at {{property}}! Has it been me…" at bounding box center [738, 552] width 617 height 58
click at [594, 564] on textarea "[PERSON_NAME], I hope you’re enjoying your time at {{property}}! Has it been me…" at bounding box center [738, 552] width 617 height 58
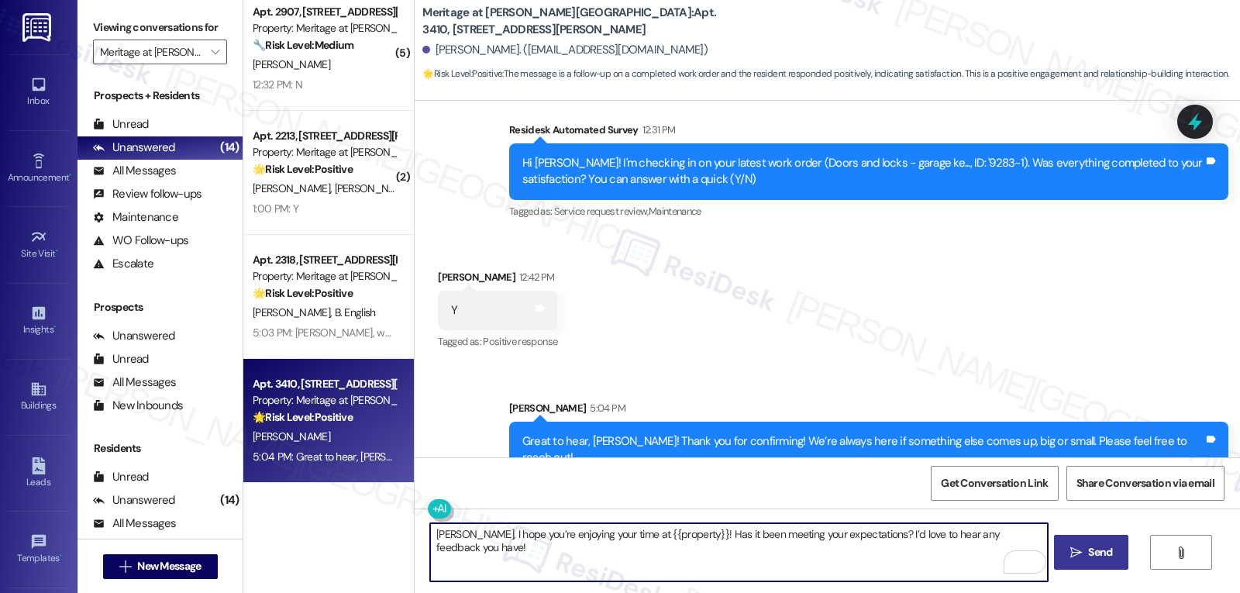
type textarea "[PERSON_NAME], I hope you’re enjoying your time at {{property}}! Has it been me…"
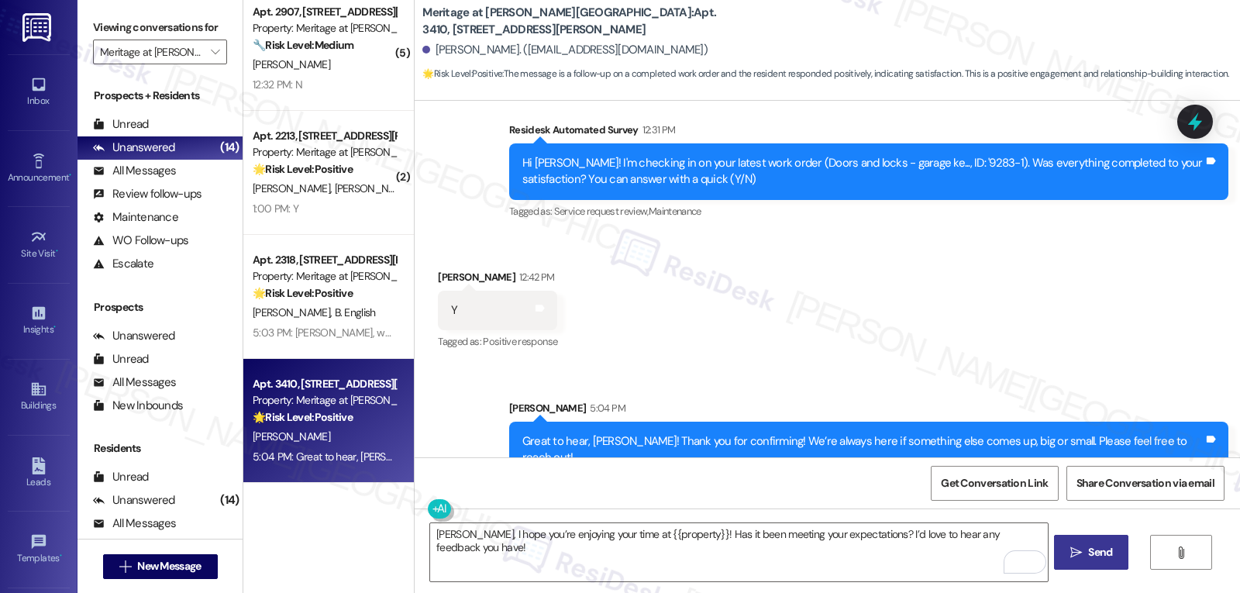
click at [1085, 548] on span "Send" at bounding box center [1100, 552] width 30 height 16
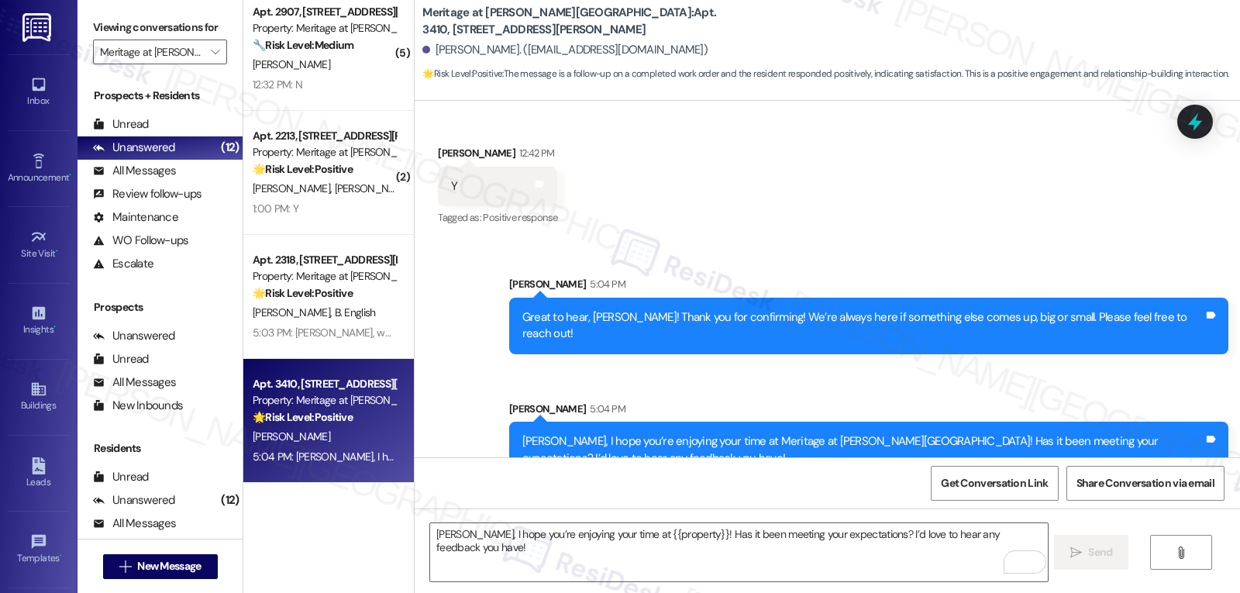
scroll to position [850, 0]
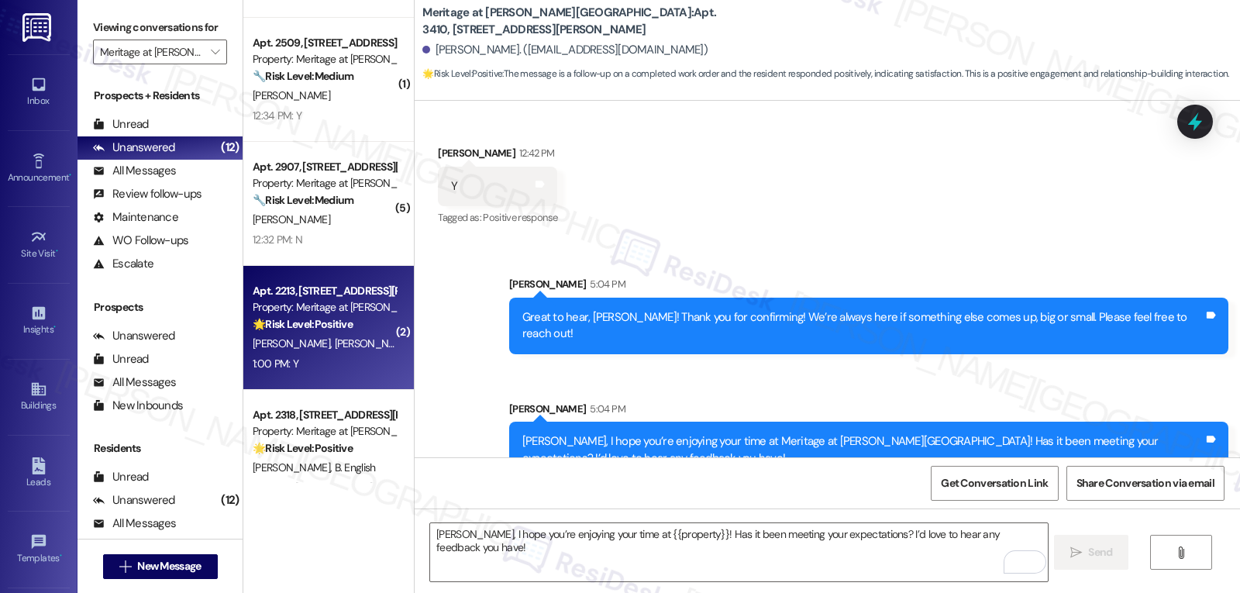
click at [327, 377] on div "Apt. 2213, [STREET_ADDRESS][PERSON_NAME] Property: Meritage at [PERSON_NAME][GE…" at bounding box center [328, 328] width 171 height 124
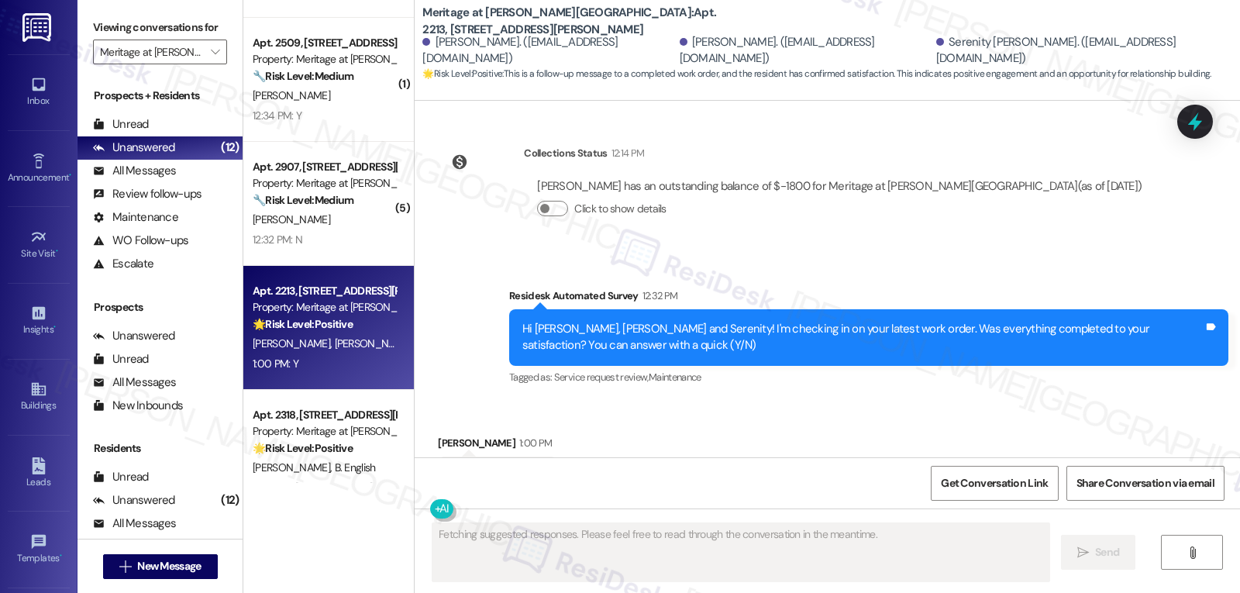
scroll to position [1531, 0]
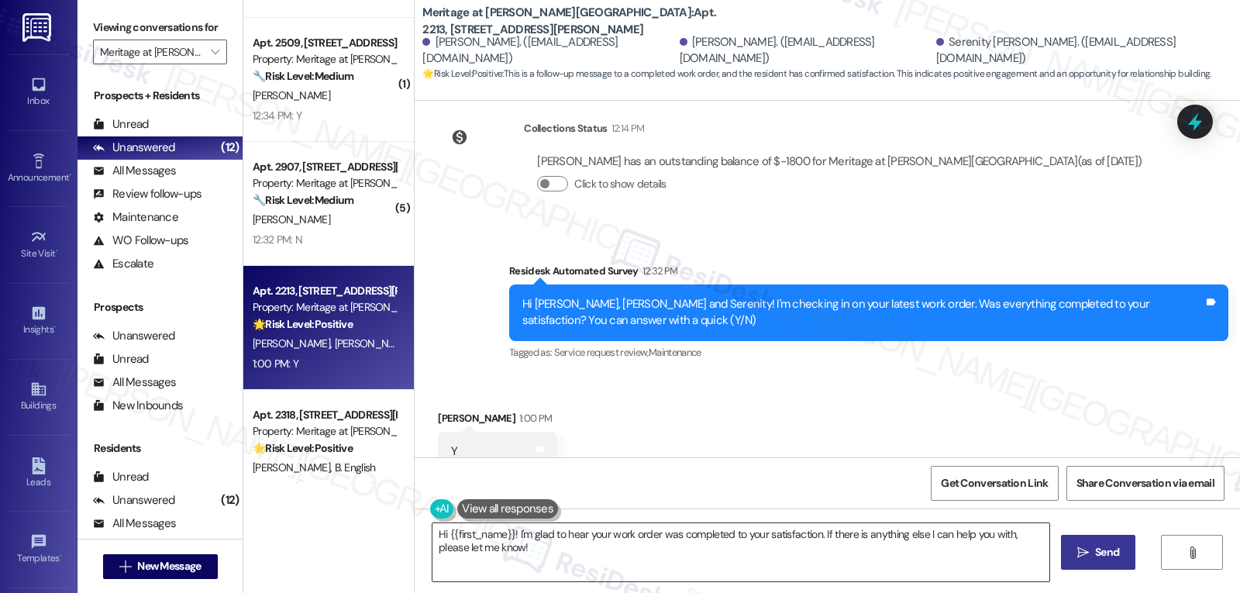
click at [597, 560] on textarea "Hi {{first_name}}! I'm glad to hear your work order was completed to your satis…" at bounding box center [740, 552] width 617 height 58
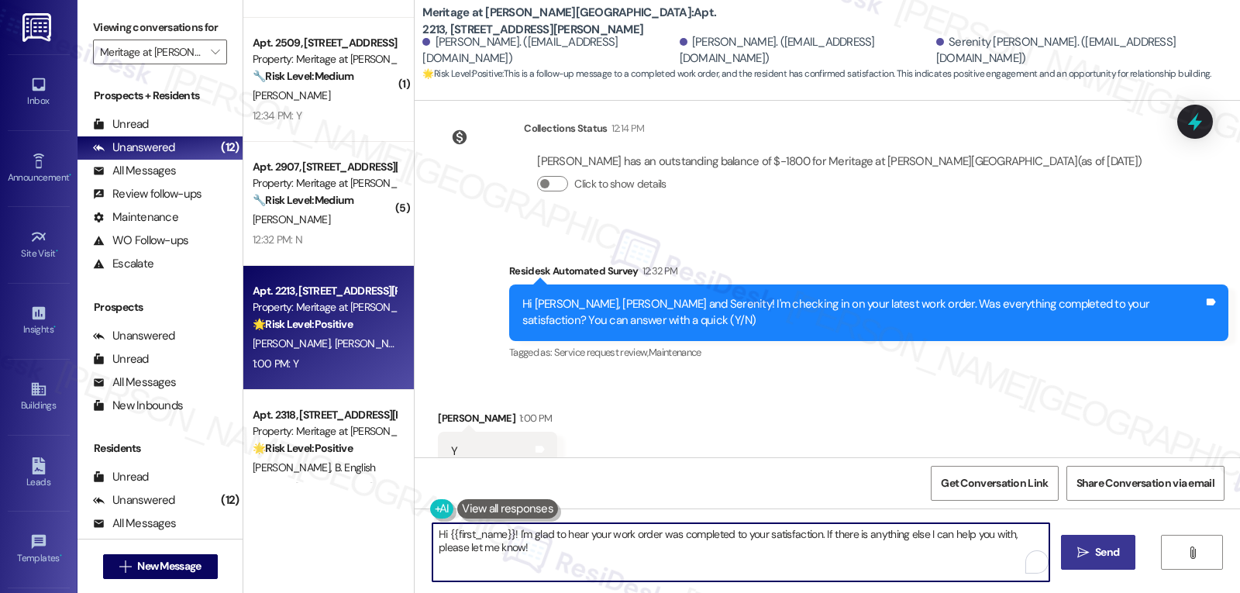
paste textarea "I appreciate your response, {{first_name}}! I’m glad your work order is all set…"
click at [757, 554] on textarea "I appreciate your response, {{first_name}}! I’m glad your work order is all set…" at bounding box center [738, 552] width 617 height 58
click at [550, 539] on textarea "I appreciate your response, {{first_name}}! I’m glad your work order is all set…" at bounding box center [738, 552] width 617 height 58
click at [625, 552] on textarea "I appreciate your response, [PERSON_NAME]! I’m glad your work order is all set.…" at bounding box center [738, 552] width 617 height 58
type textarea "I appreciate your response, [PERSON_NAME]! I’m glad your work order is all set.…"
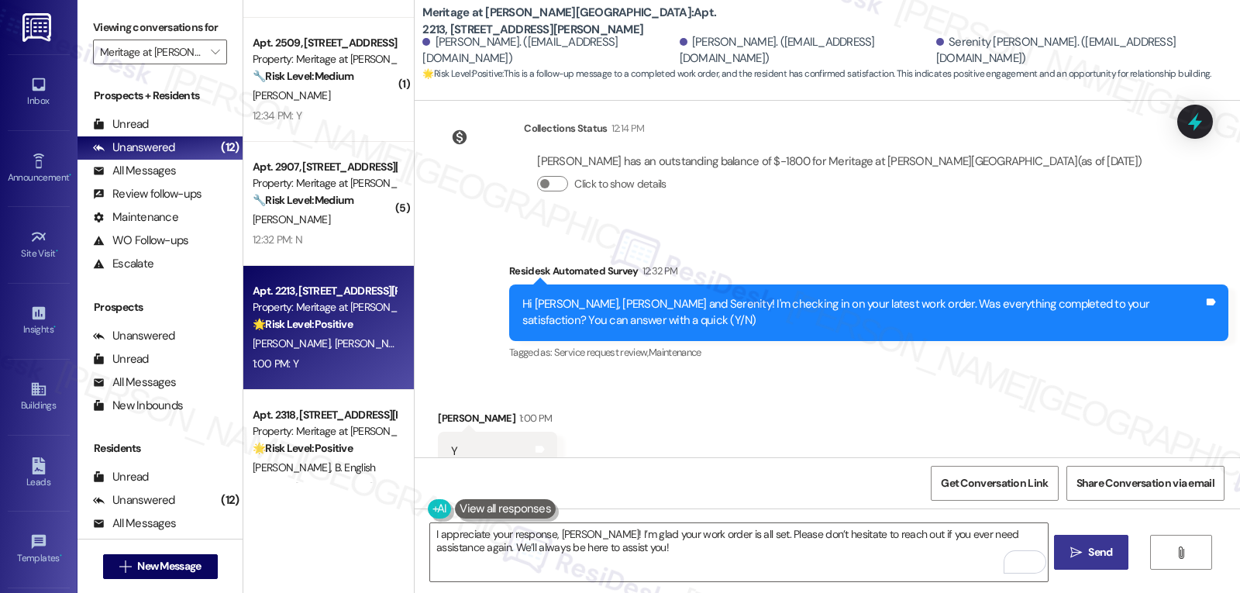
click at [1077, 546] on icon "" at bounding box center [1076, 552] width 12 height 12
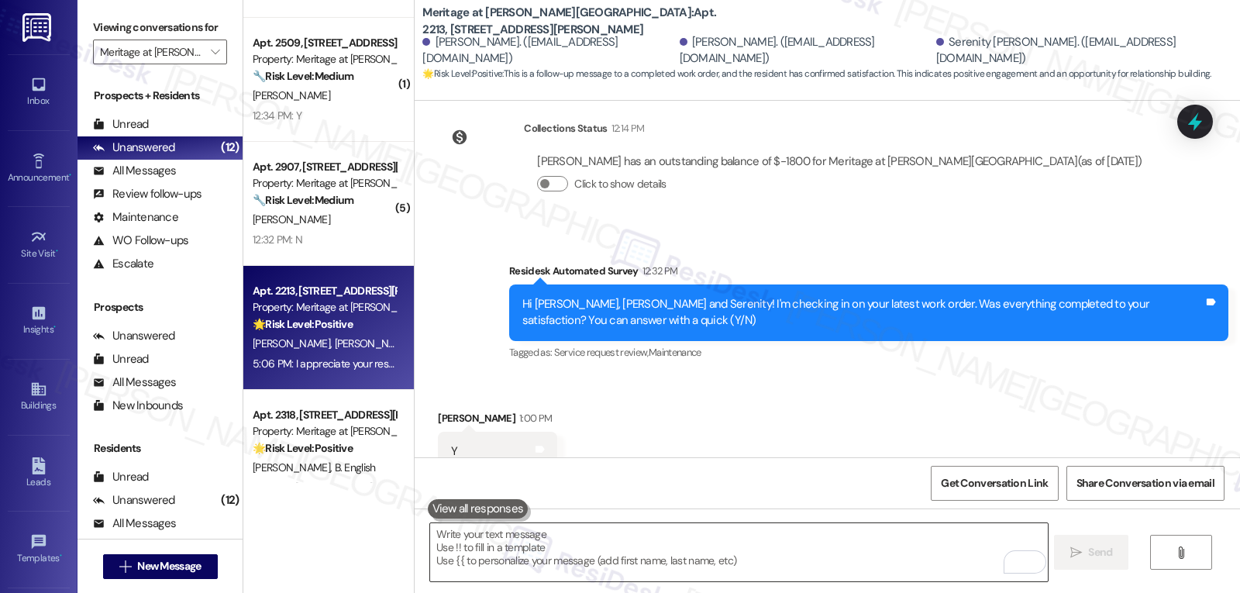
click at [729, 552] on textarea "To enrich screen reader interactions, please activate Accessibility in Grammarl…" at bounding box center [738, 552] width 617 height 58
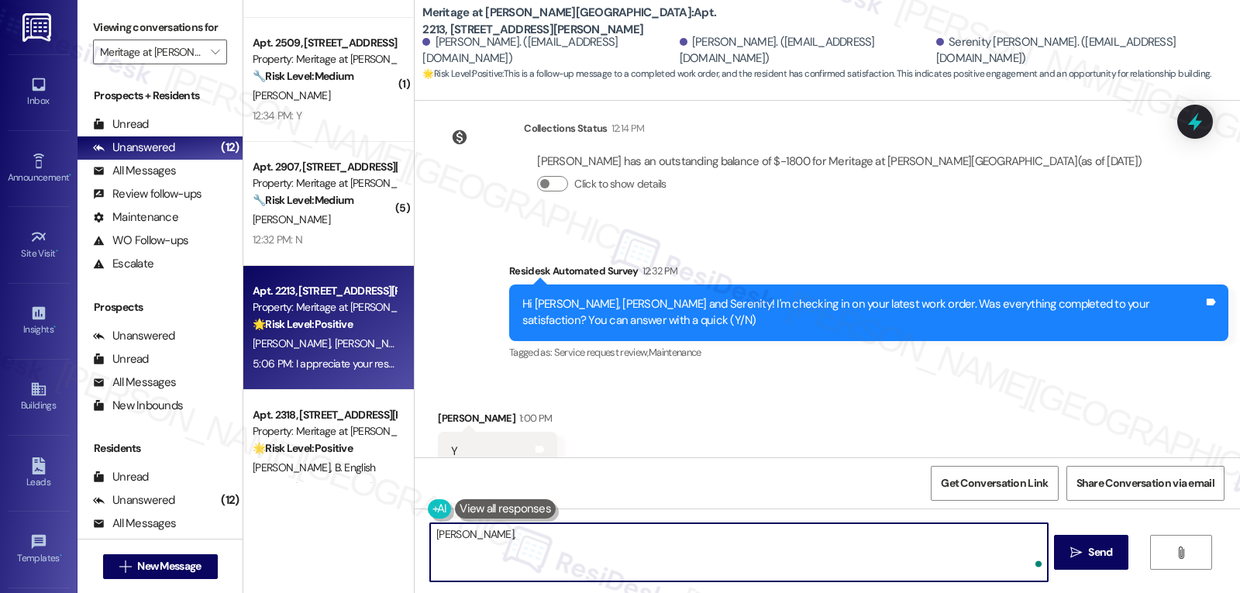
paste textarea "I’d love to know, has your experience at {{property}} been what you expected? Y…"
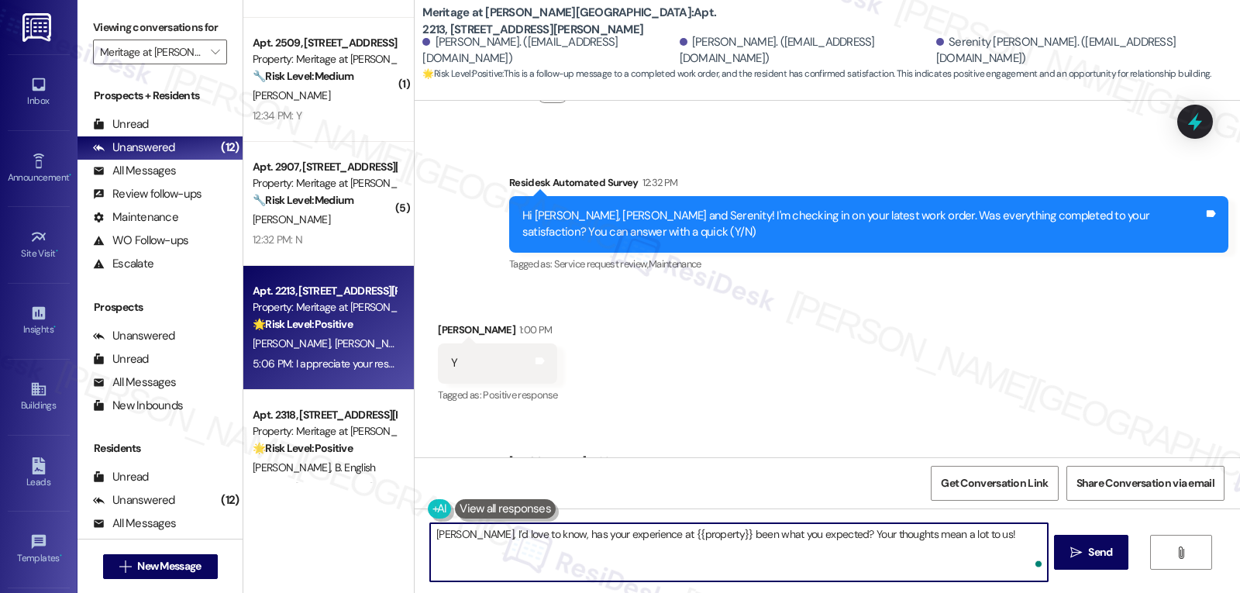
scroll to position [1656, 0]
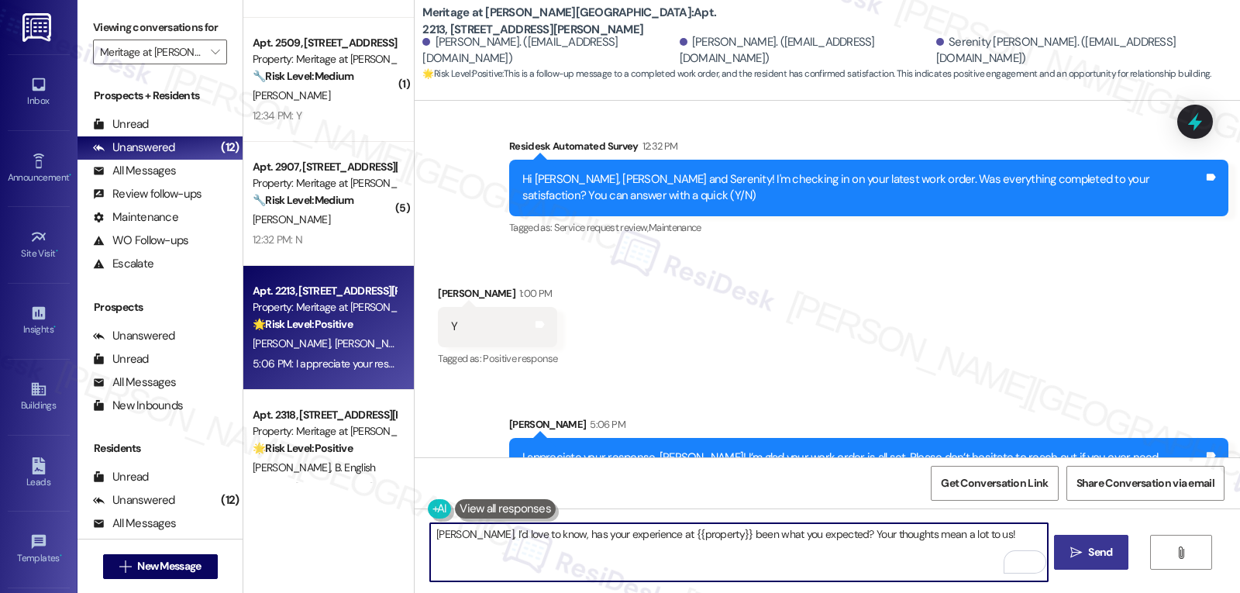
type textarea "[PERSON_NAME], I’d love to know, has your experience at {{property}} been what …"
click at [1094, 557] on span "Send" at bounding box center [1100, 552] width 24 height 16
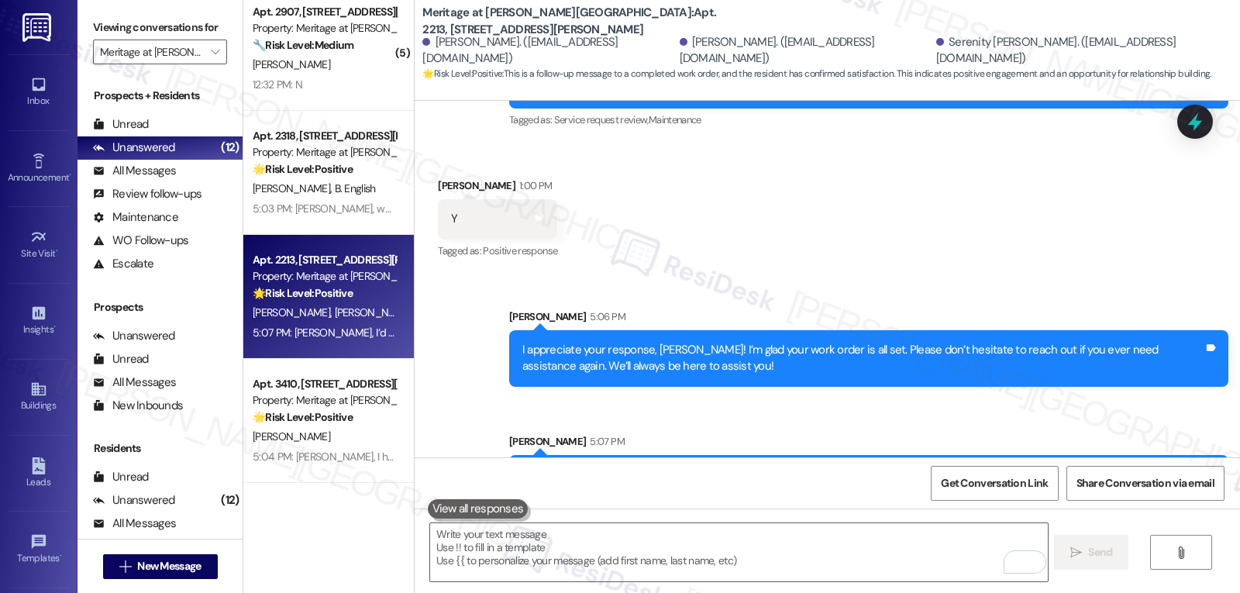
scroll to position [695, 0]
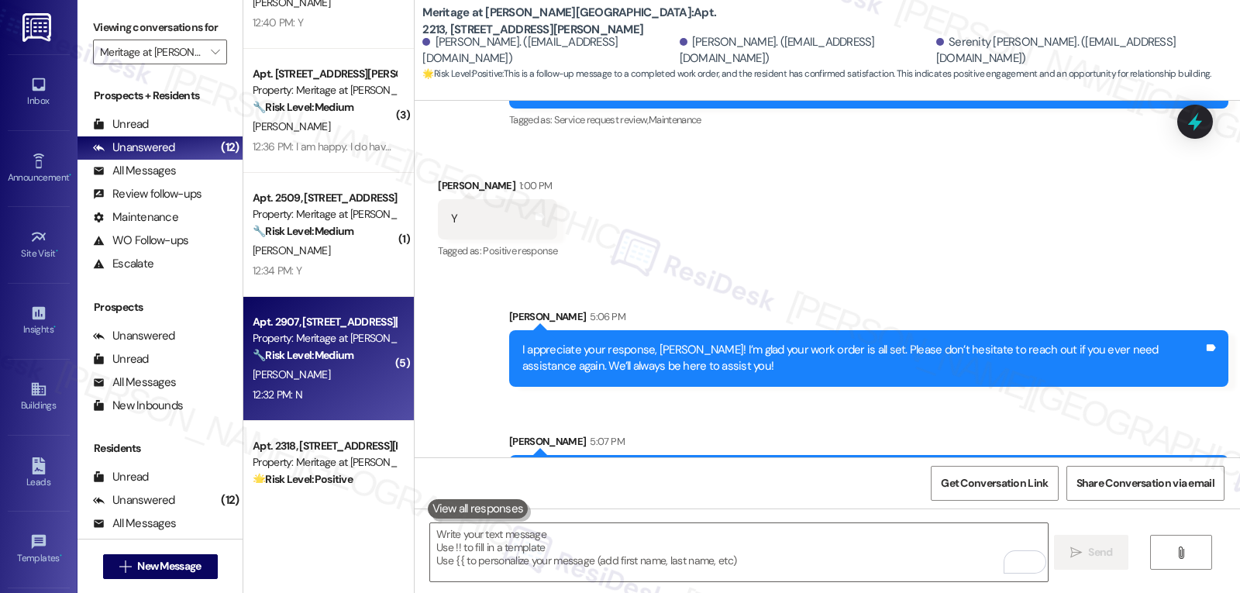
click at [329, 419] on div "Apt. 2907, [STREET_ADDRESS][PERSON_NAME] Property: Meritage at [PERSON_NAME][GE…" at bounding box center [328, 359] width 171 height 124
type textarea "Fetching suggested responses. Please feel free to read through the conversation…"
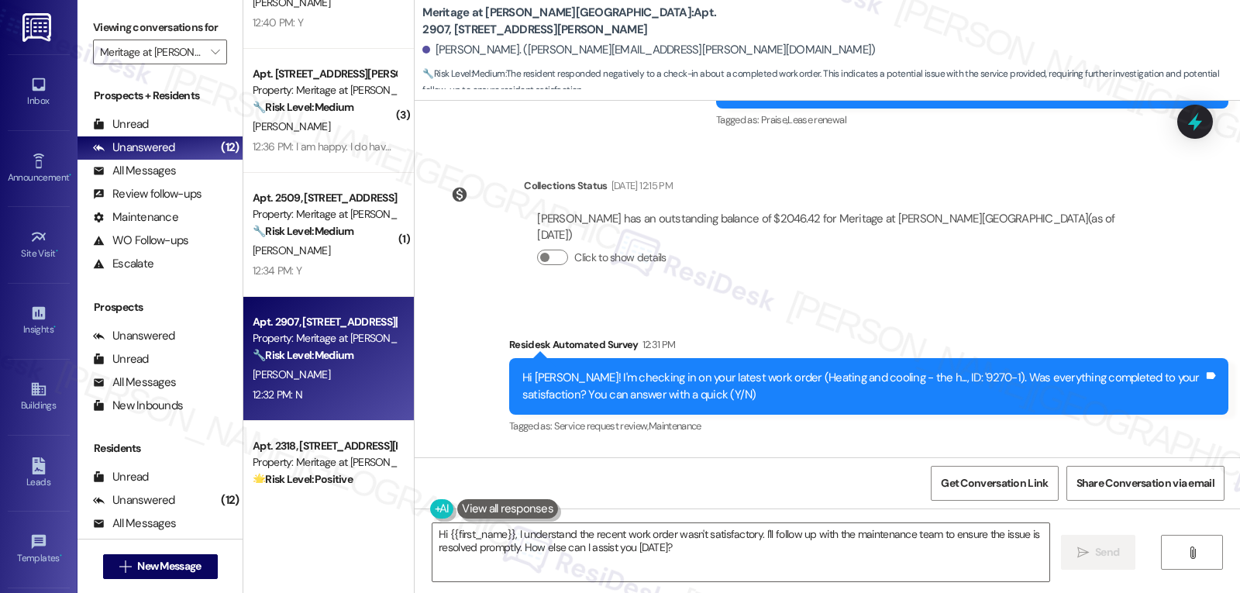
scroll to position [4023, 0]
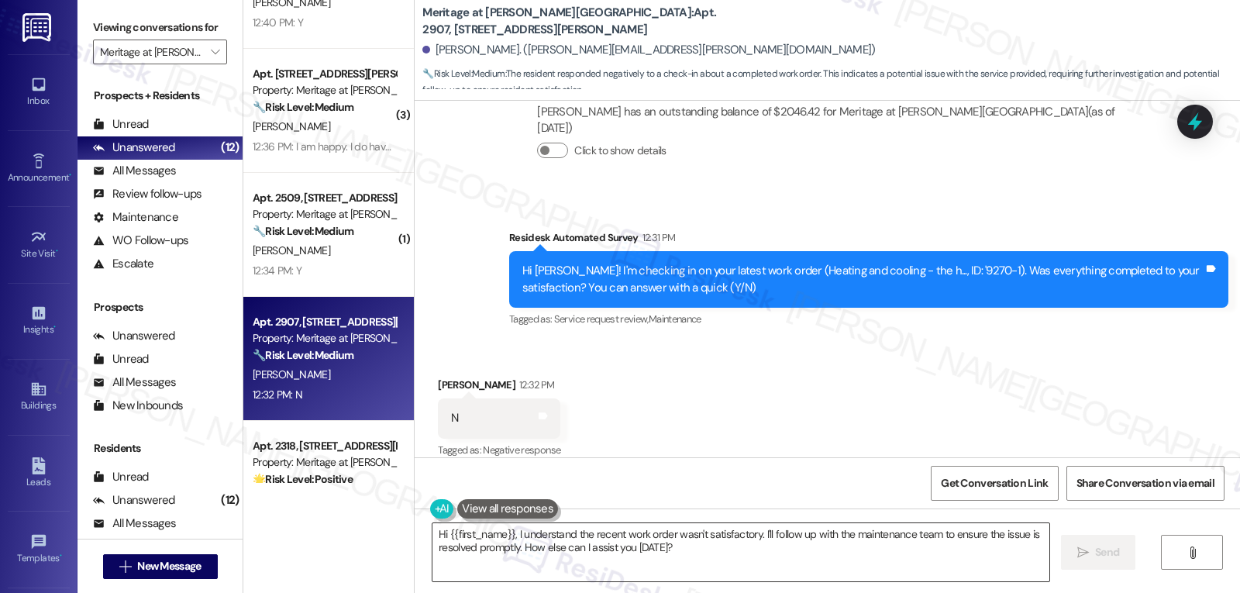
click at [825, 560] on textarea "Hi {{first_name}}, I understand the recent work order wasn't satisfactory. I'll…" at bounding box center [740, 552] width 617 height 58
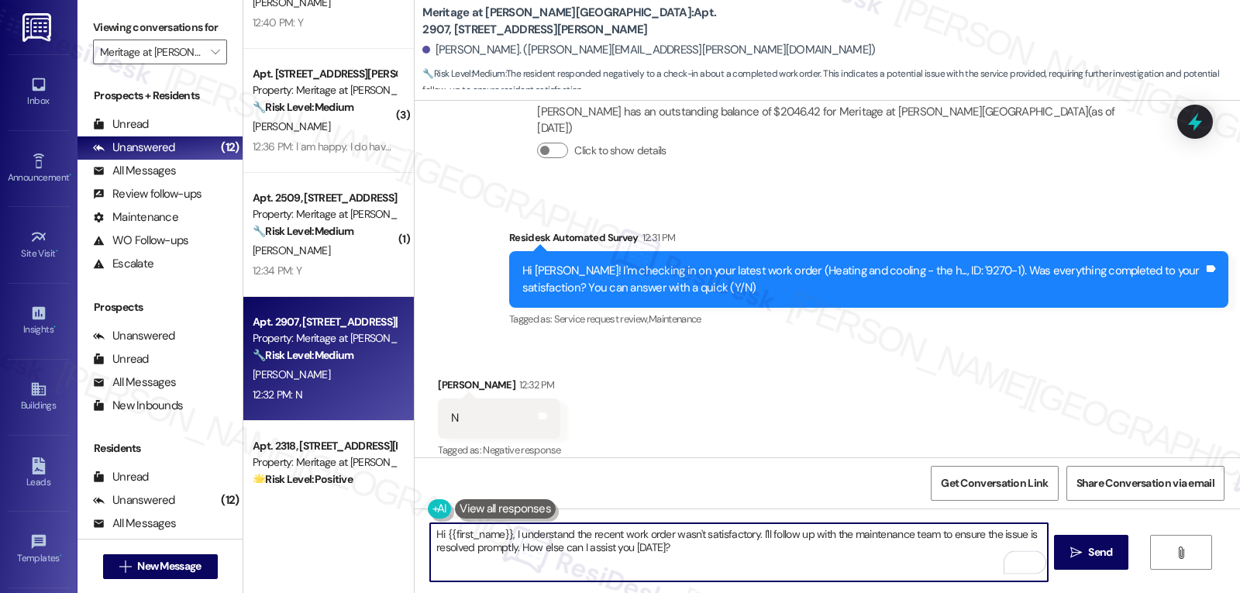
drag, startPoint x: 753, startPoint y: 535, endPoint x: 1001, endPoint y: 629, distance: 265.4
click at [1001, 592] on html "Inbox Go to Inbox Announcement • Send A Text Announcement Site Visit • Go to Si…" at bounding box center [620, 296] width 1240 height 593
type textarea "Hi {{first_name}}, I understand the recent work order wasn't satisfactory. I wo…"
click at [1073, 560] on span " Send" at bounding box center [1091, 552] width 49 height 16
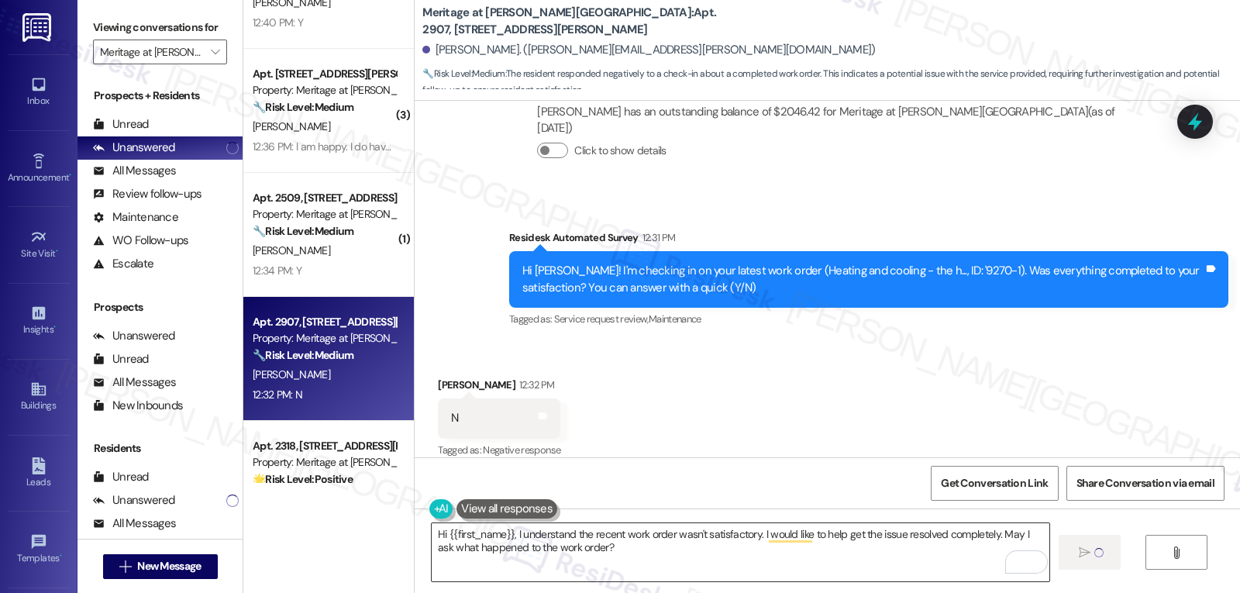
click at [772, 554] on textarea "Hi {{first_name}}, I understand the recent work order wasn't satisfactory. I wo…" at bounding box center [740, 552] width 617 height 58
click at [788, 559] on textarea "Hi {{first_name}}, I understand the recent work order wasn't satisfactory. I wo…" at bounding box center [740, 552] width 617 height 58
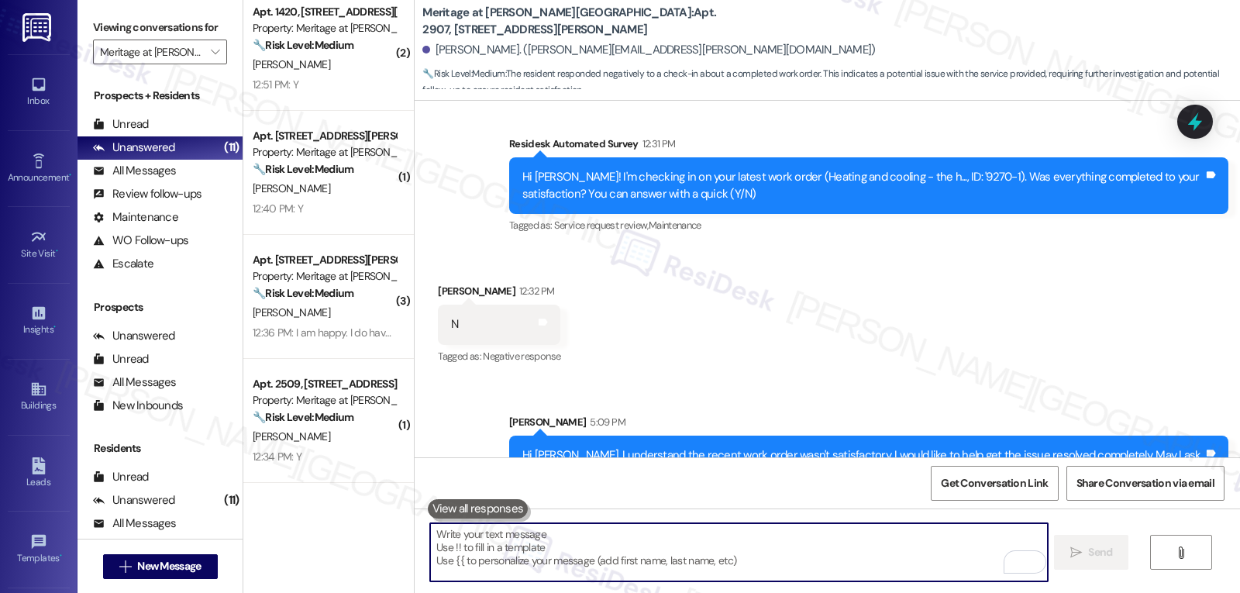
scroll to position [4272, 0]
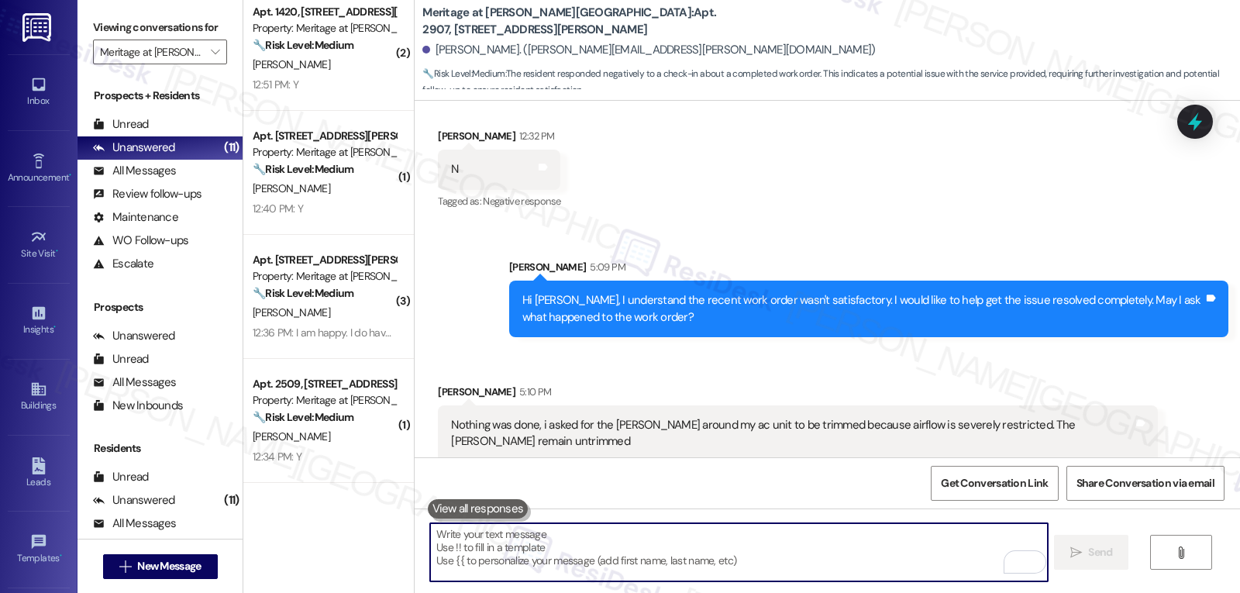
click at [1196, 124] on icon at bounding box center [1195, 121] width 14 height 19
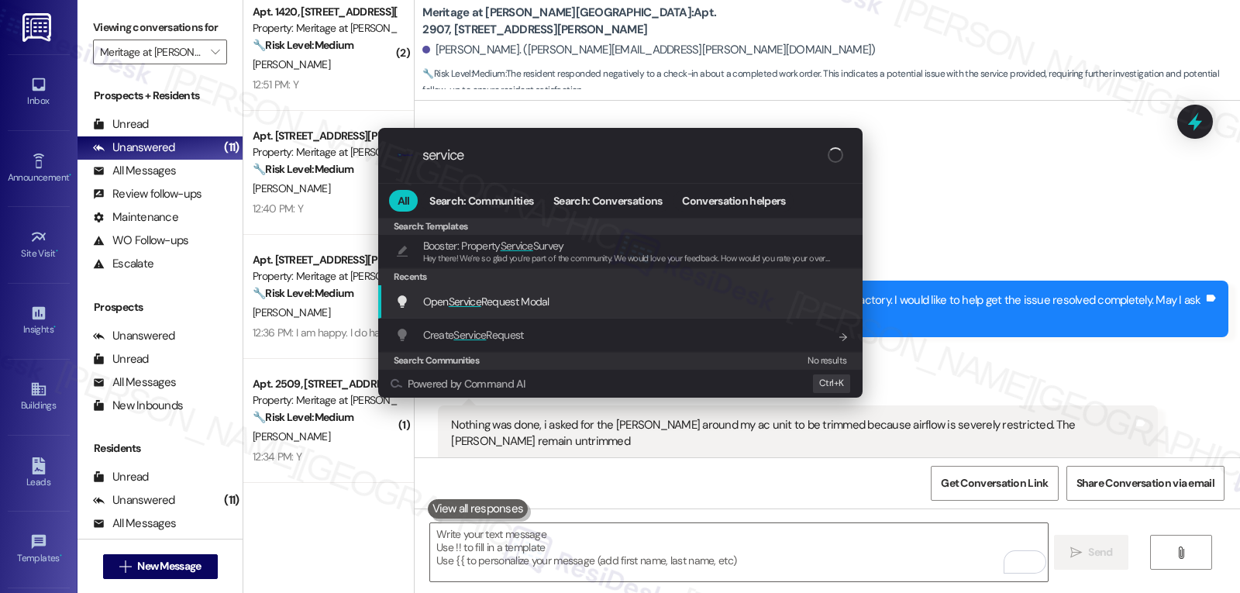
type input "service"
click at [512, 298] on span "Open Service Request Modal" at bounding box center [486, 302] width 126 height 14
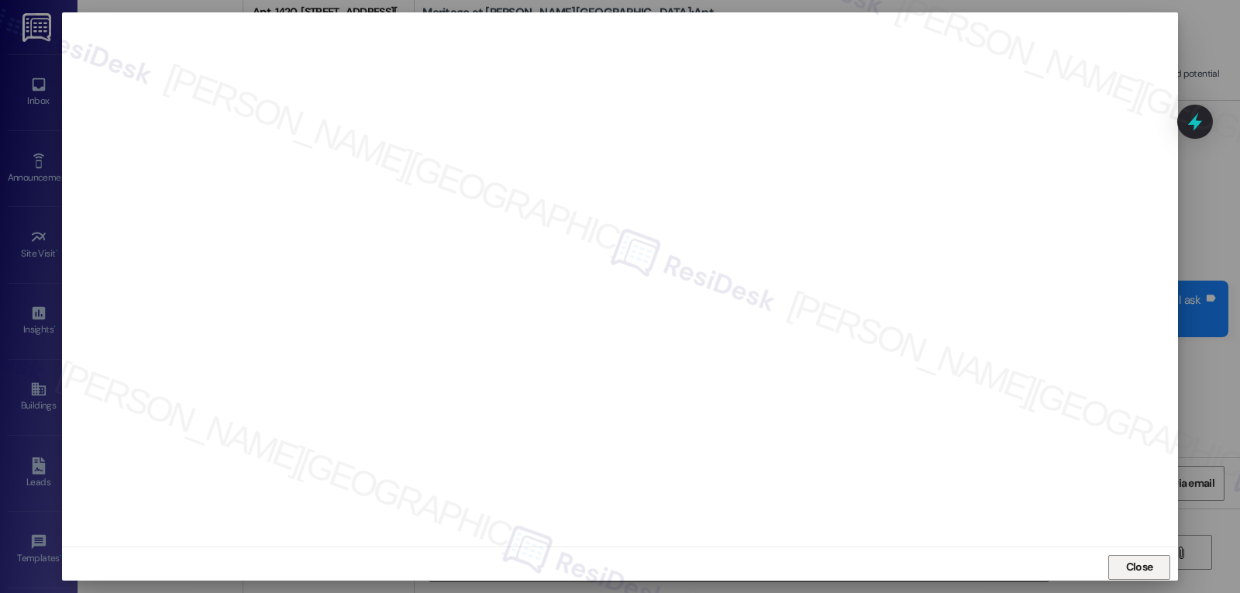
click at [1140, 560] on span "Close" at bounding box center [1139, 567] width 27 height 16
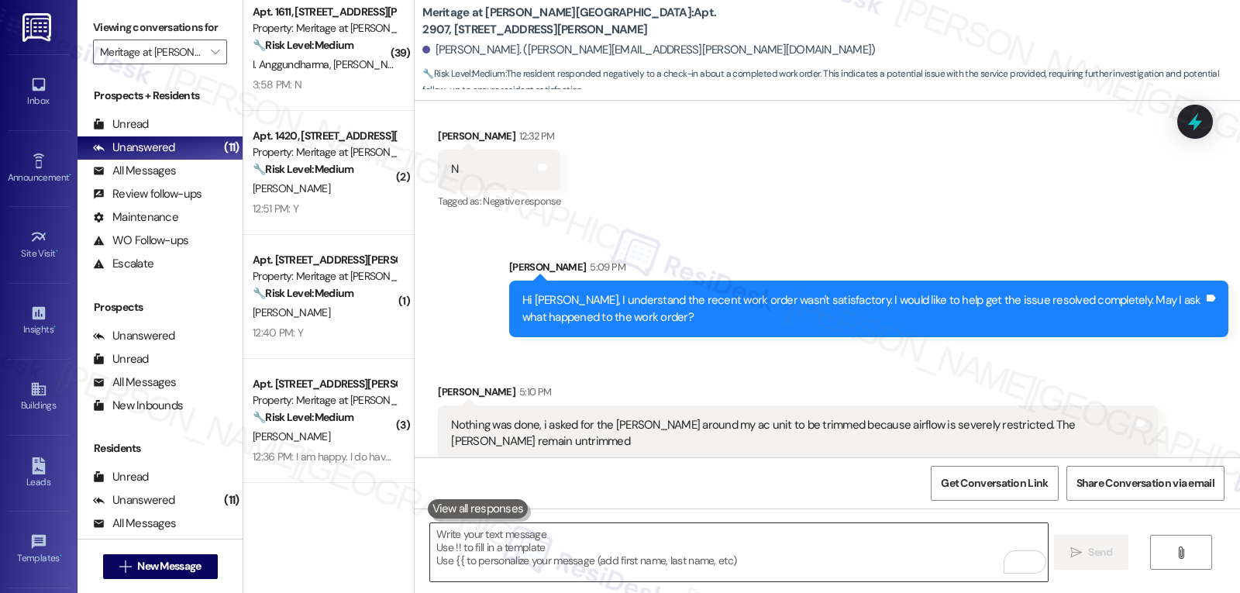
click at [688, 548] on textarea "To enrich screen reader interactions, please activate Accessibility in Grammarl…" at bounding box center [738, 552] width 617 height 58
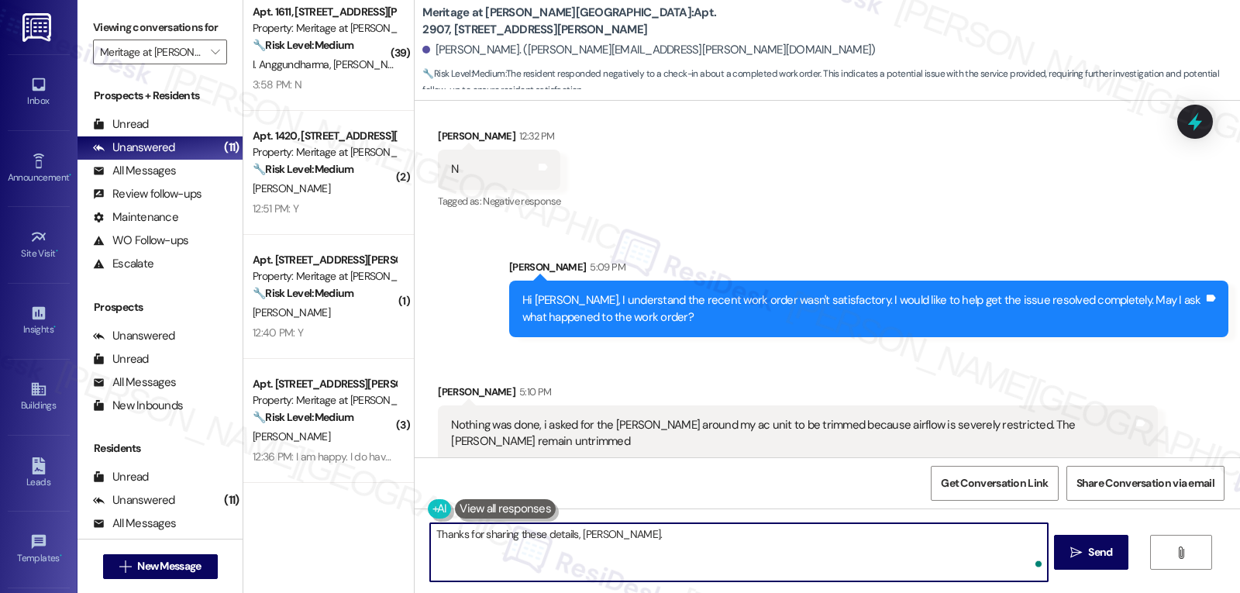
paste textarea "9270-1"
click at [703, 570] on textarea "Thanks for sharing these details, [PERSON_NAME]. Let me follow up with the site…" at bounding box center [738, 552] width 617 height 58
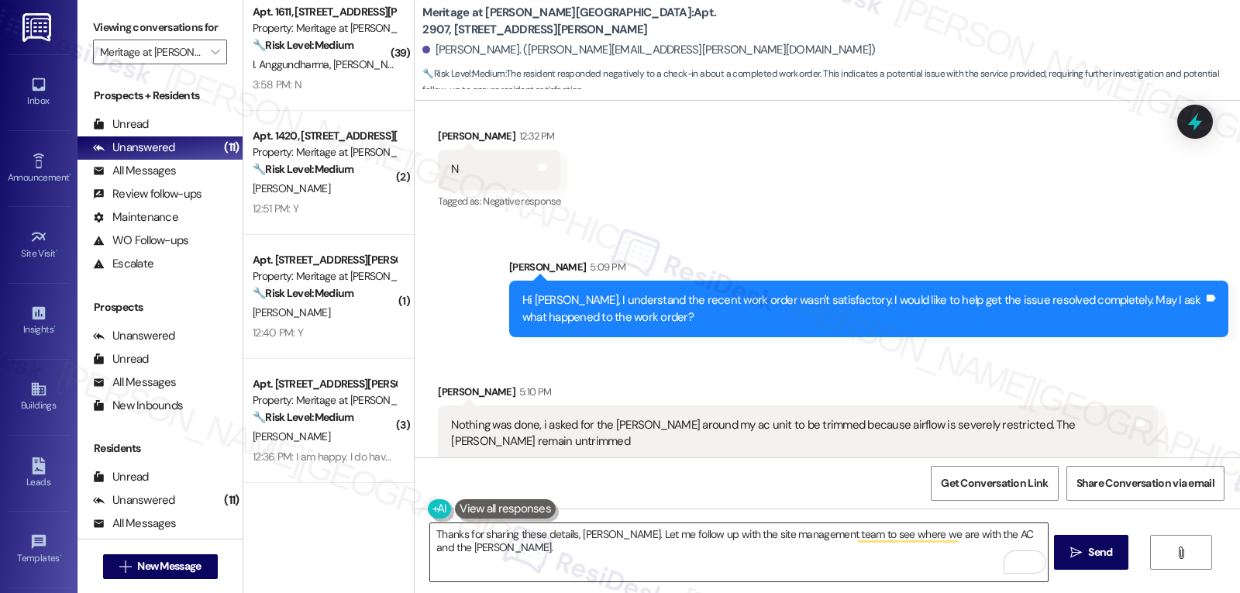
click at [529, 554] on textarea "Thanks for sharing these details, [PERSON_NAME]. Let me follow up with the site…" at bounding box center [738, 552] width 617 height 58
click at [638, 582] on div "Thanks for sharing these details, [PERSON_NAME]. Let me follow up with the site…" at bounding box center [738, 552] width 619 height 60
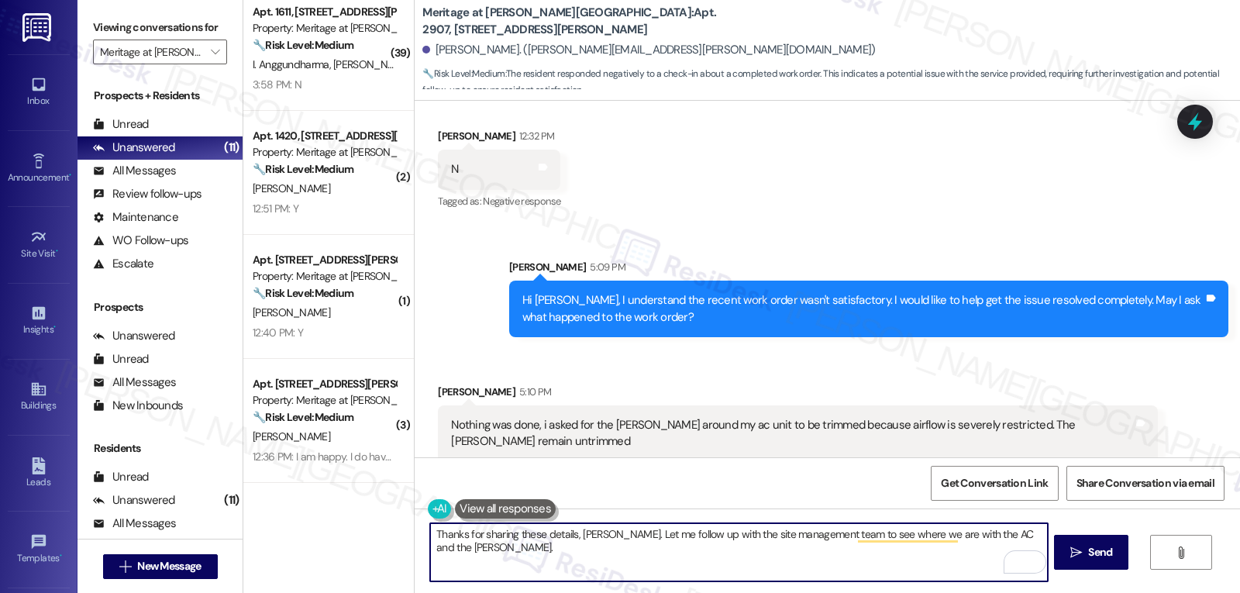
click at [630, 559] on textarea "Thanks for sharing these details, [PERSON_NAME]. Let me follow up with the site…" at bounding box center [738, 552] width 617 height 58
click at [761, 566] on textarea "Thanks for sharing these details, [PERSON_NAME]. Let me follow up with the site…" at bounding box center [738, 552] width 617 height 58
click at [801, 560] on textarea "Thanks for sharing these details, [PERSON_NAME]. Let me follow up with the site…" at bounding box center [738, 552] width 617 height 58
type textarea "Thanks for sharing these details, [PERSON_NAME]. Let me follow up with the site…"
click at [1113, 558] on span "Send" at bounding box center [1100, 552] width 30 height 16
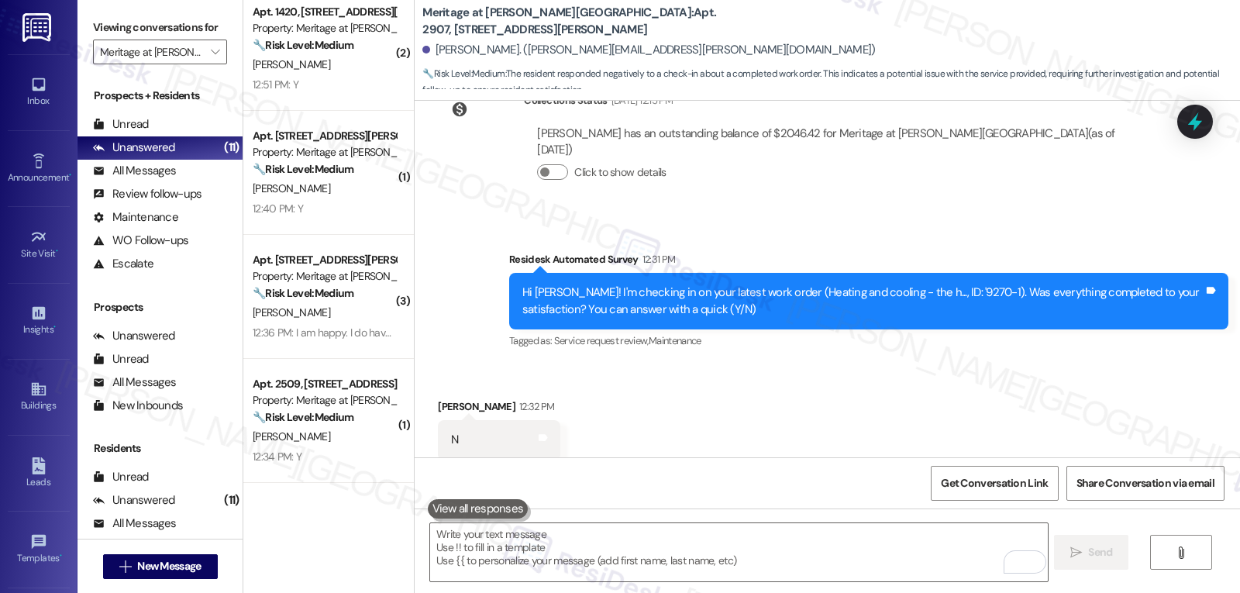
scroll to position [4086, 0]
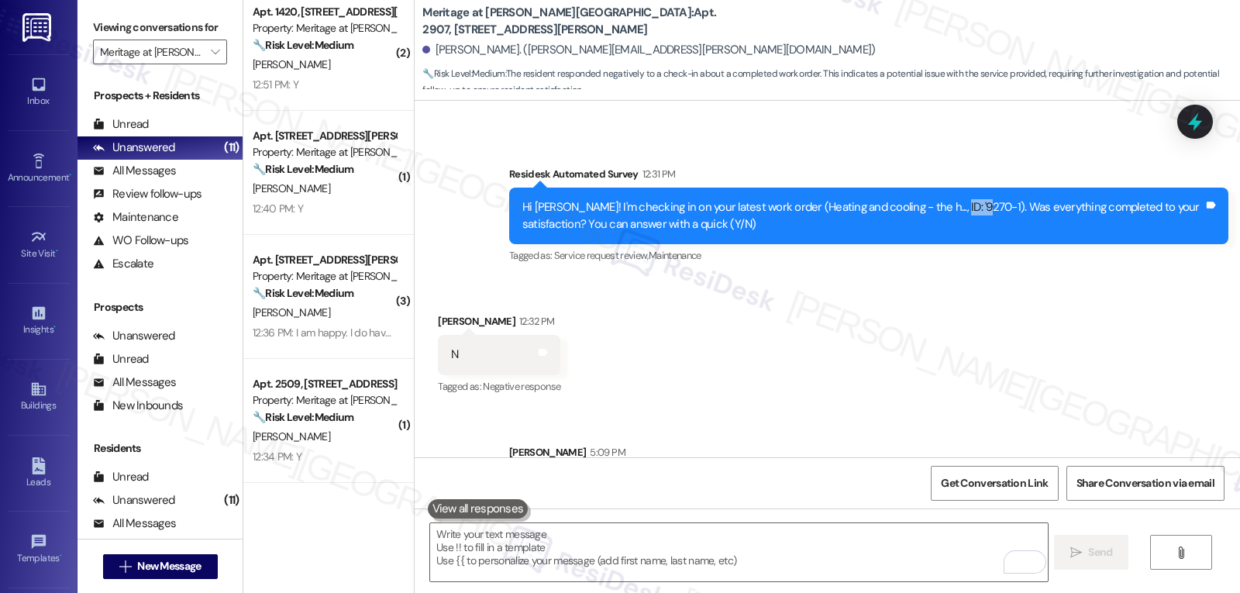
drag, startPoint x: 925, startPoint y: 188, endPoint x: 958, endPoint y: 184, distance: 32.9
click at [958, 199] on div "Hi [PERSON_NAME]! I'm checking in on your latest work order (Heating and coolin…" at bounding box center [862, 215] width 681 height 33
copy div "9270-1"
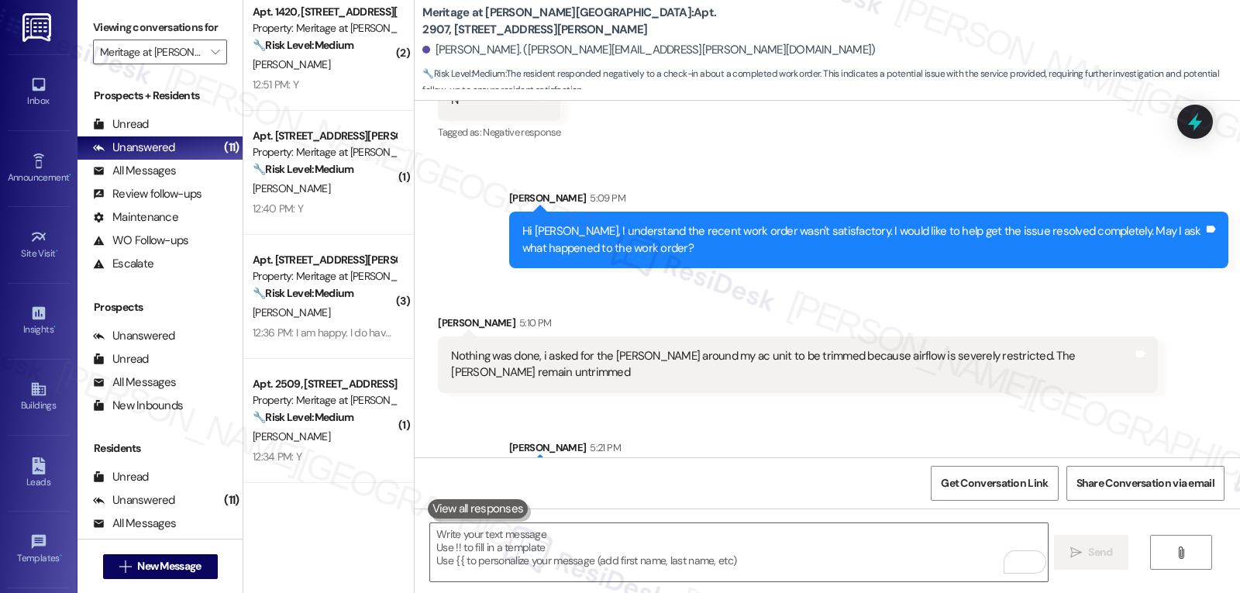
scroll to position [4396, 0]
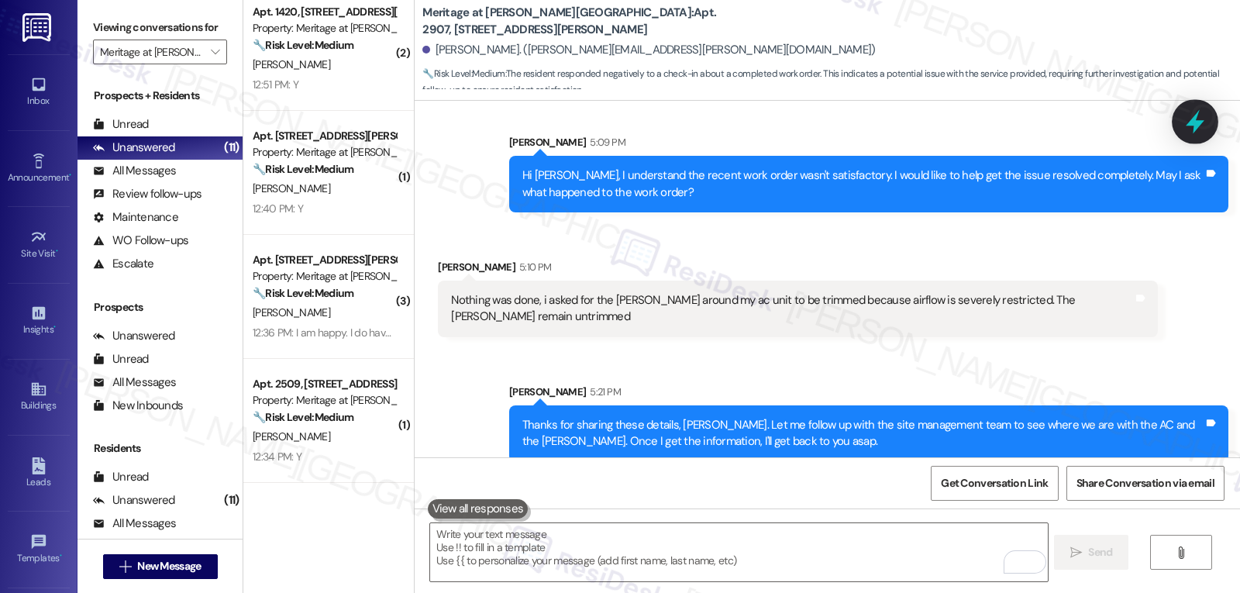
click at [1205, 121] on icon at bounding box center [1195, 122] width 26 height 26
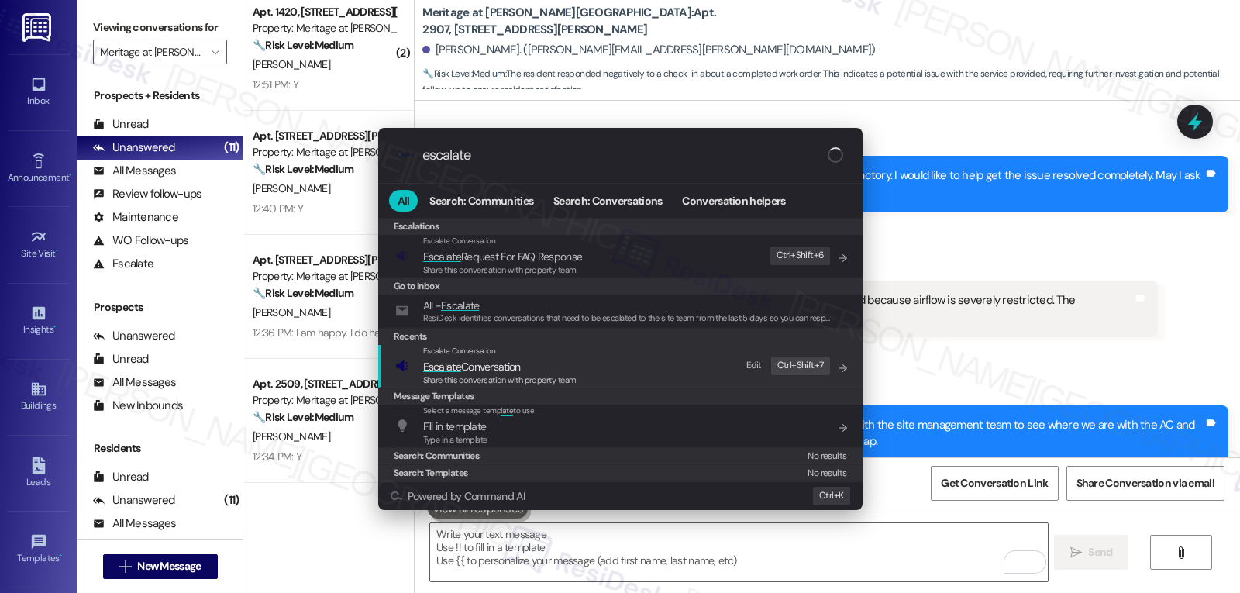
type input "escalate"
click at [491, 374] on div "Share this conversation with property team" at bounding box center [499, 381] width 153 height 14
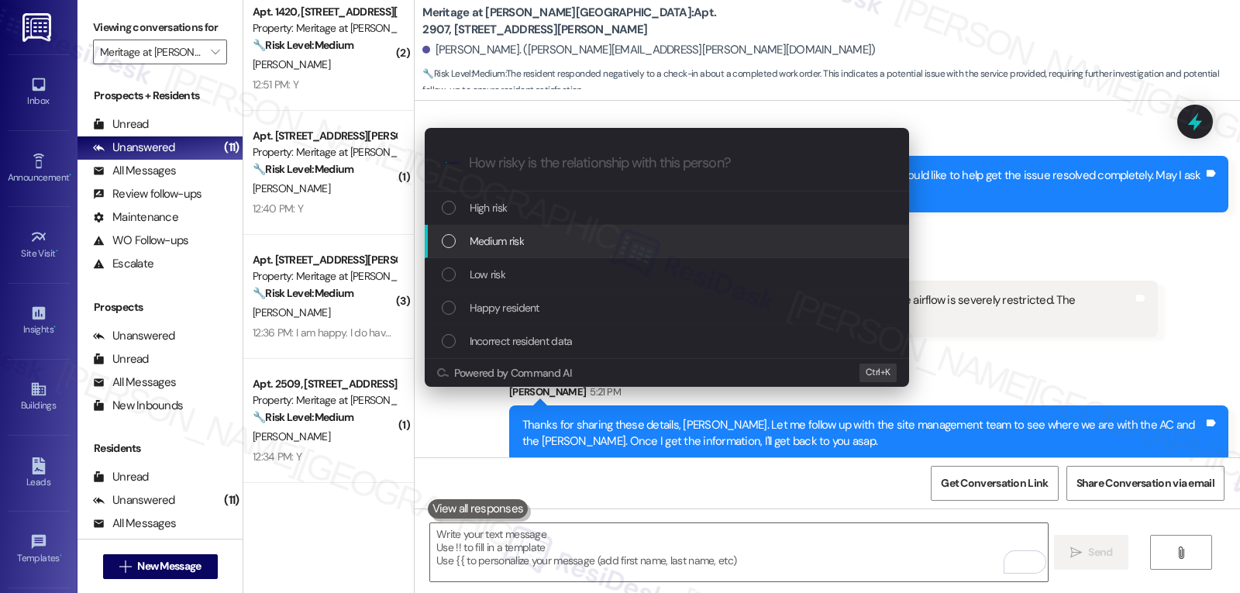
click at [531, 244] on div "Medium risk" at bounding box center [668, 241] width 453 height 17
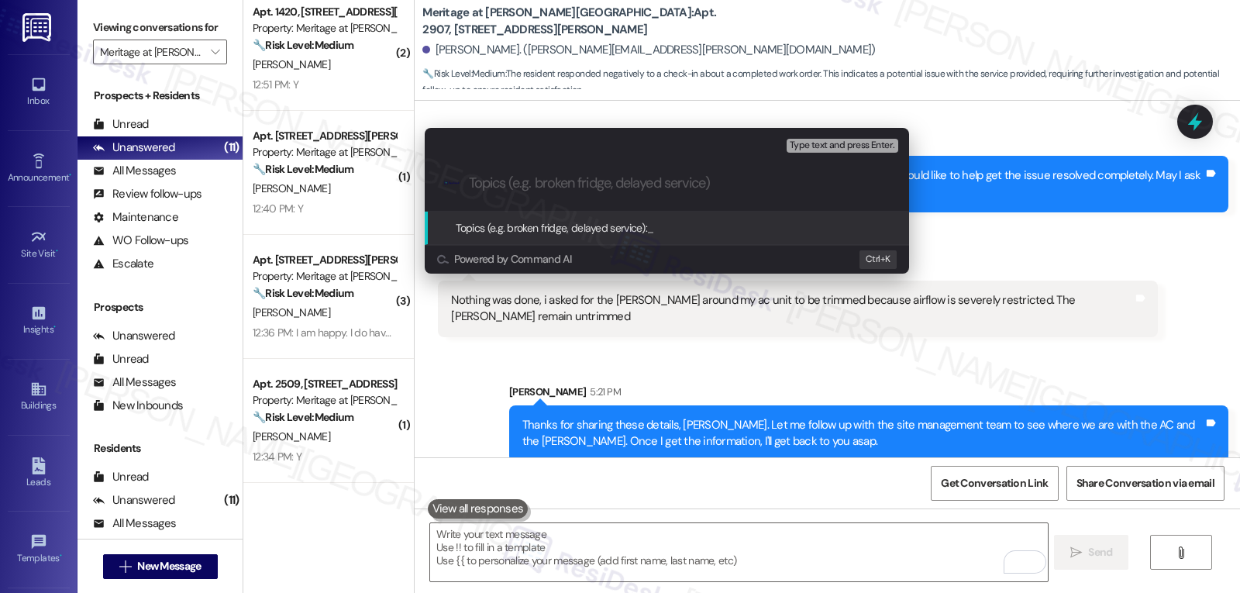
paste input "9270-1"
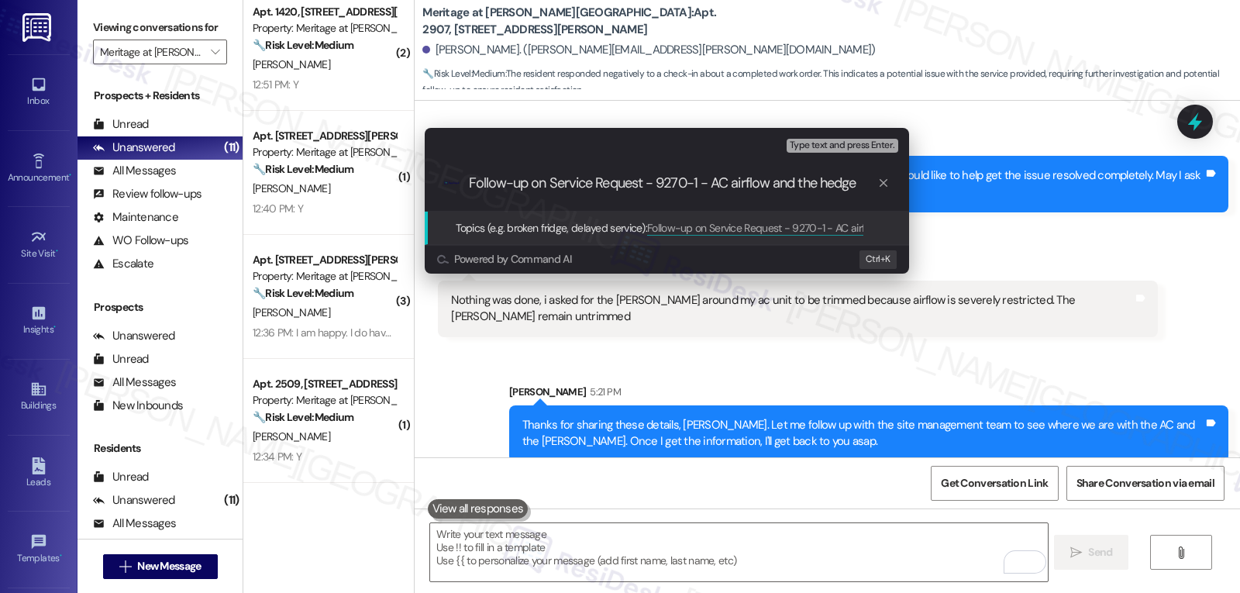
type input "Follow-up on Service Request - 9270-1 - AC airflow and the [PERSON_NAME]"
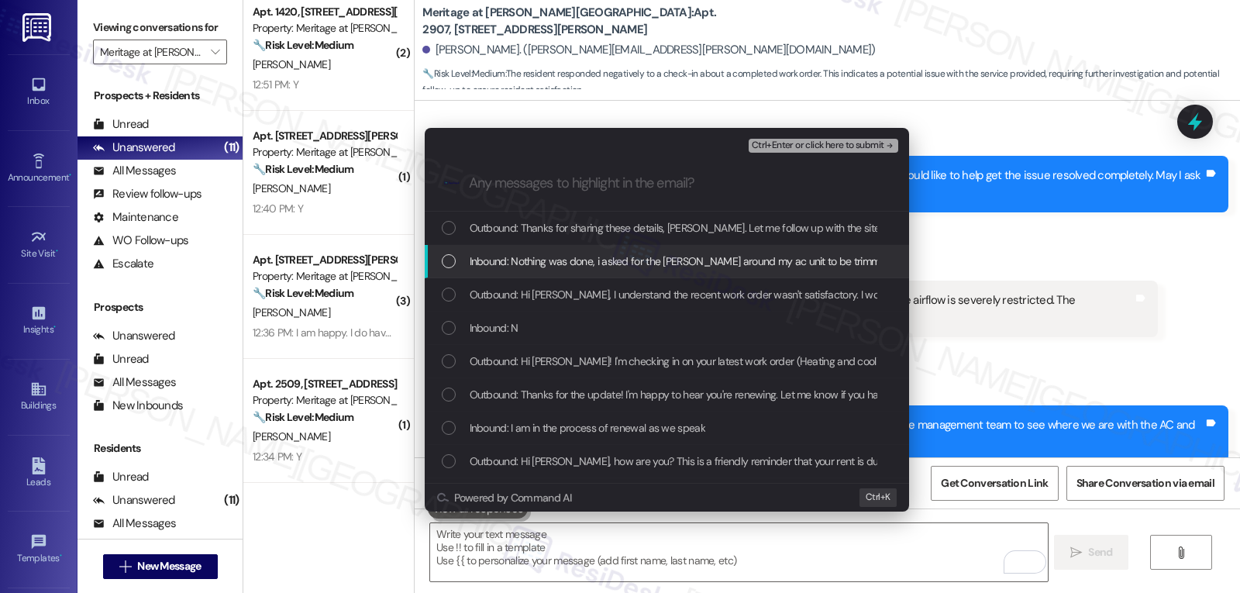
click at [489, 264] on span "Inbound: Nothing was done, i asked for the [PERSON_NAME] around my ac unit to b…" at bounding box center [859, 261] width 779 height 17
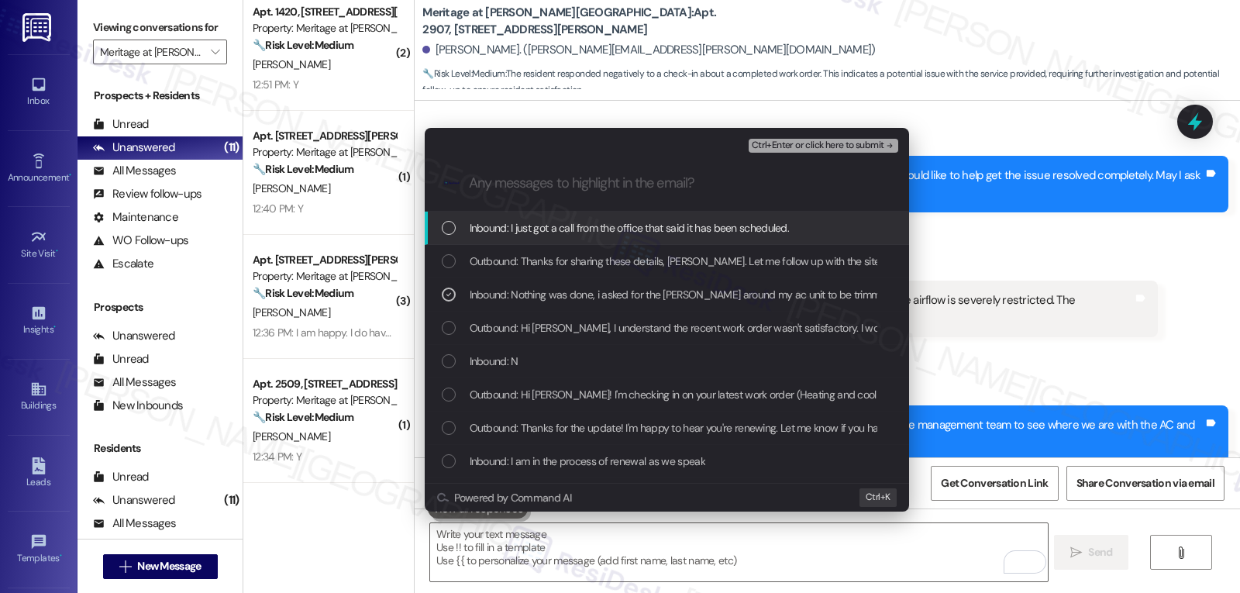
scroll to position [4503, 0]
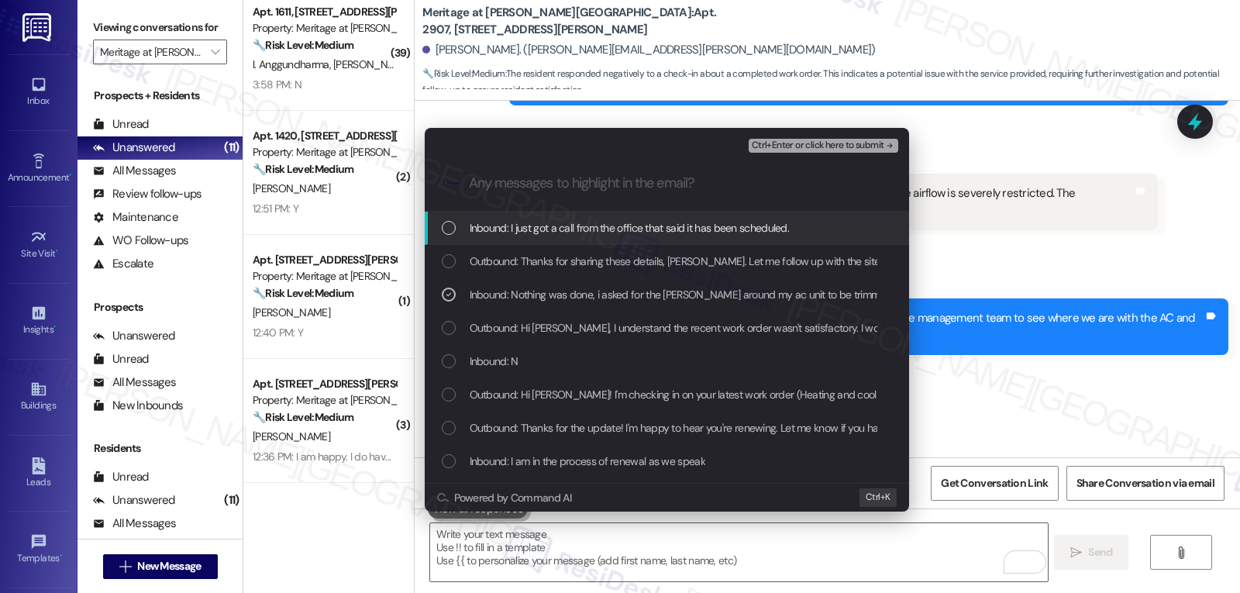
click at [456, 229] on div "Inbound: I just got a call from the office that said it has been scheduled." at bounding box center [668, 227] width 453 height 17
click at [869, 150] on span "Ctrl+Enter or click here to submit" at bounding box center [818, 145] width 133 height 11
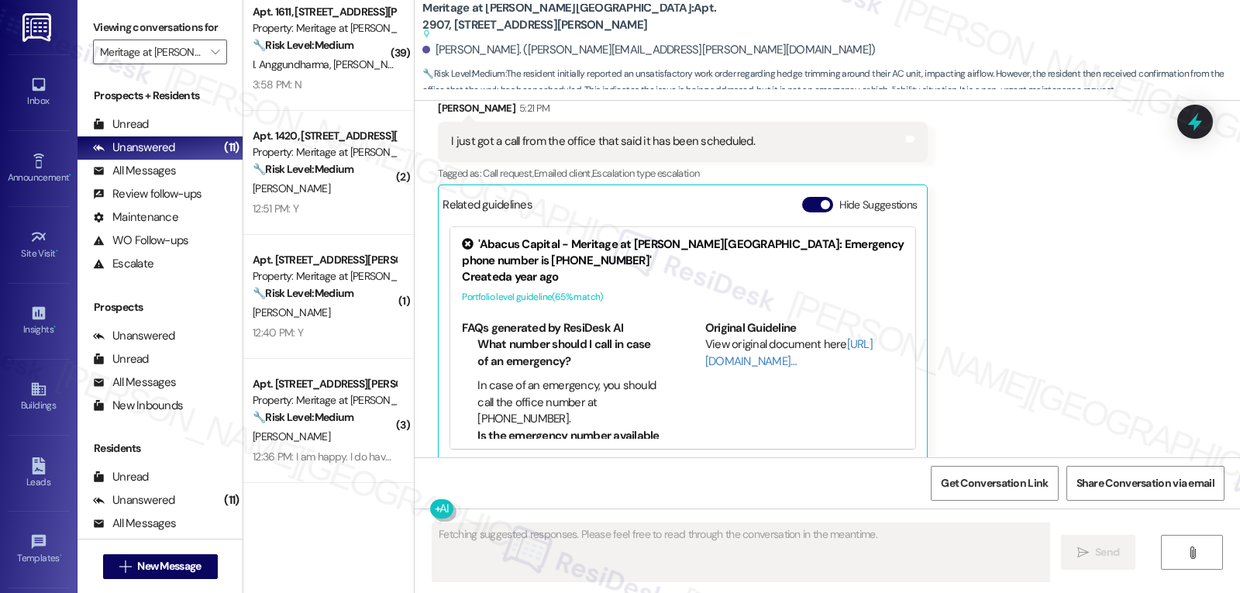
scroll to position [4619, 0]
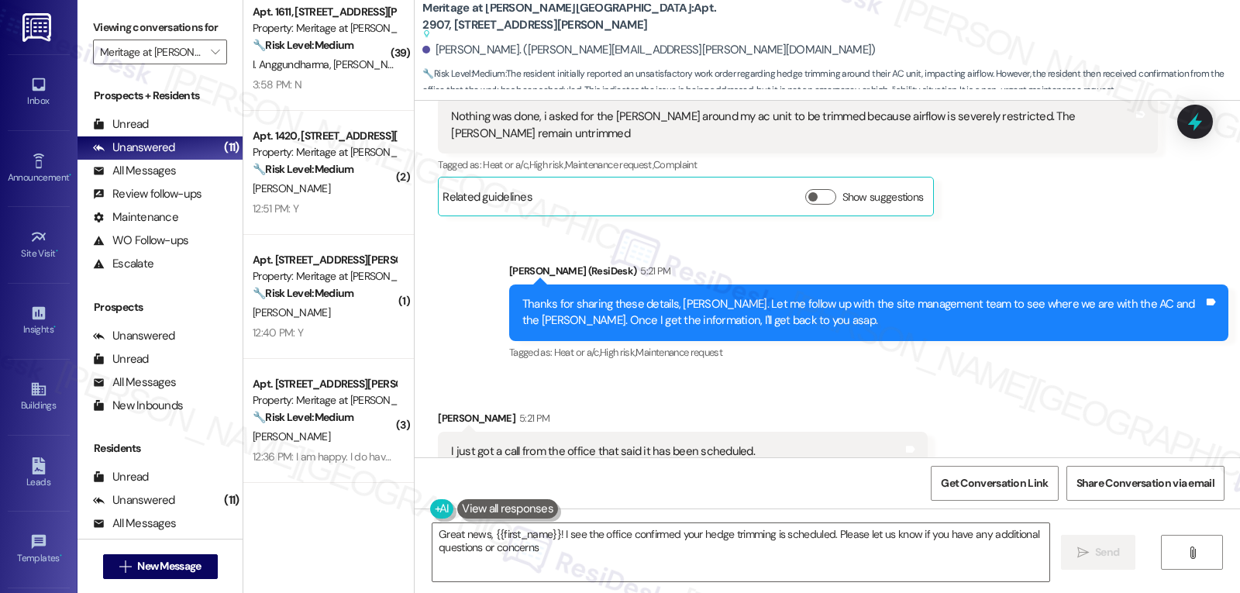
type textarea "Great news, {{first_name}}! I see the office confirmed your hedge trimming is s…"
click at [591, 558] on textarea "Great news, {{first_name}}! I see the office confirmed your hedge trimming is s…" at bounding box center [740, 552] width 617 height 58
click at [1072, 560] on span " Send" at bounding box center [1091, 552] width 49 height 16
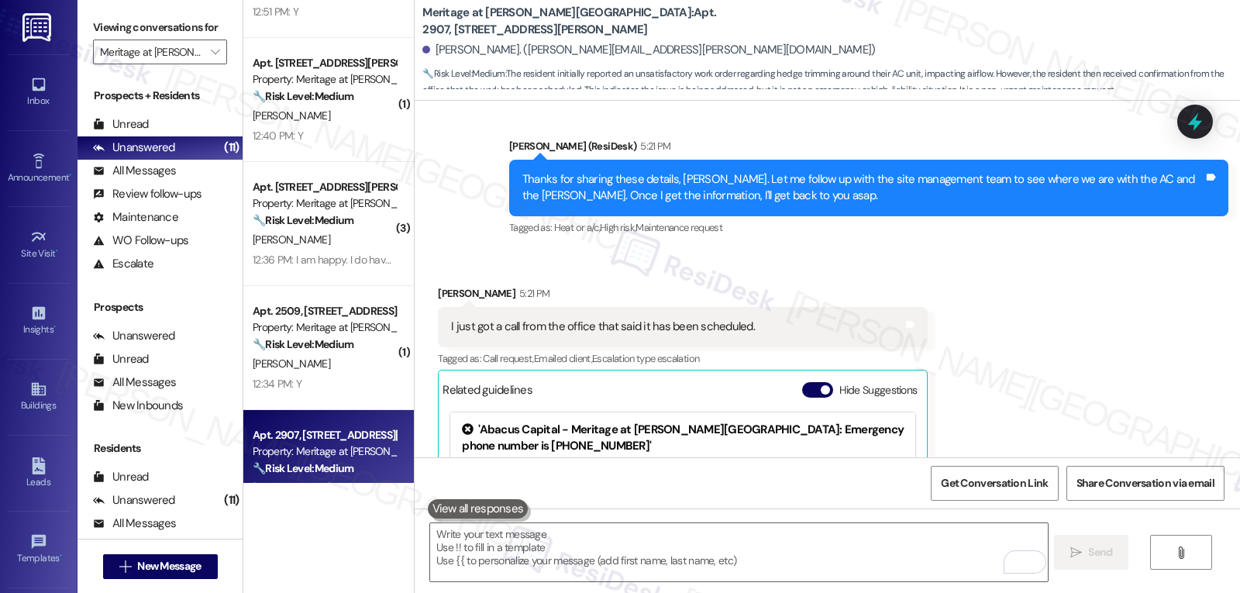
scroll to position [1005, 0]
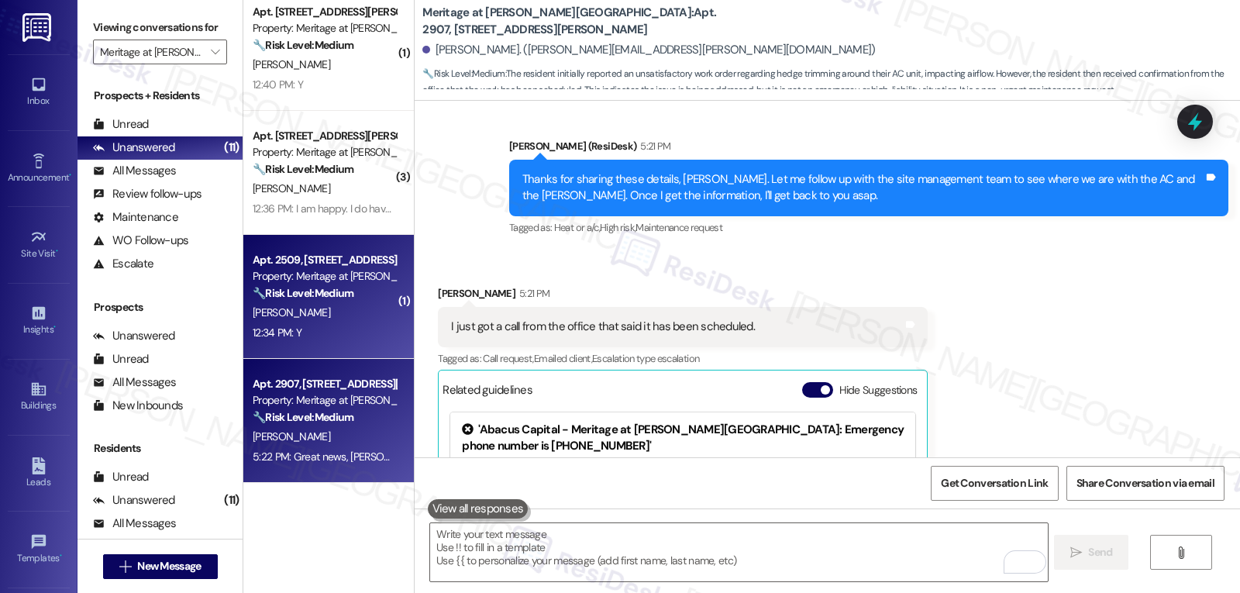
click at [325, 346] on div "Apt. 2509, [STREET_ADDRESS][PERSON_NAME] Property: Meritage at [PERSON_NAME][GE…" at bounding box center [328, 297] width 171 height 124
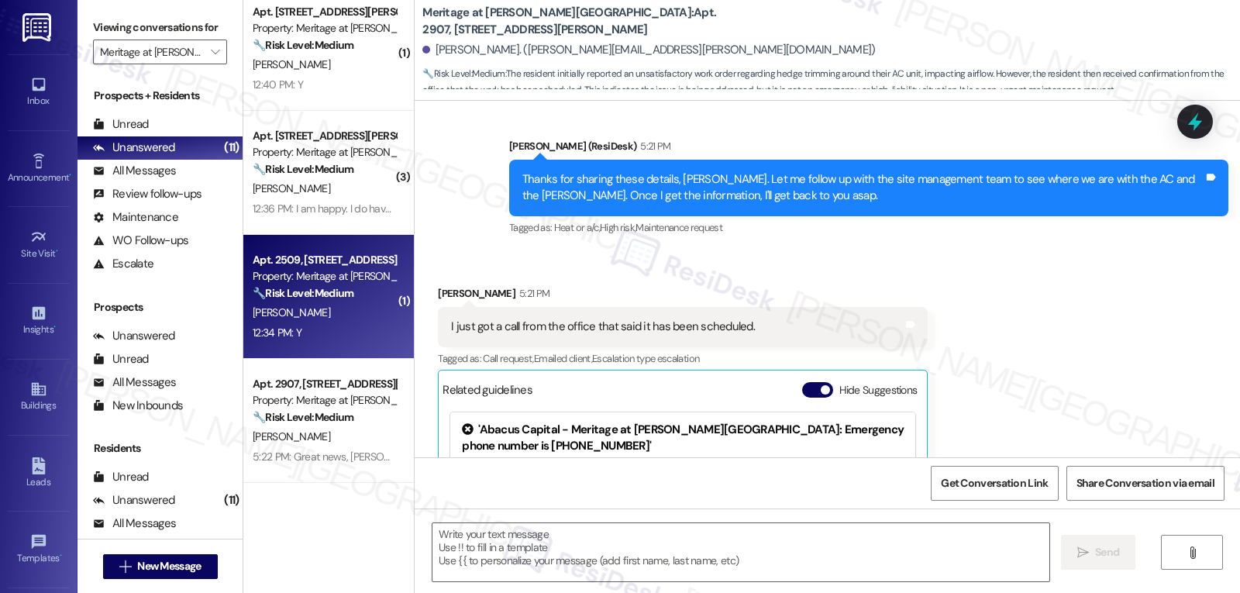
type textarea "Fetching suggested responses. Please feel free to read through the conversation…"
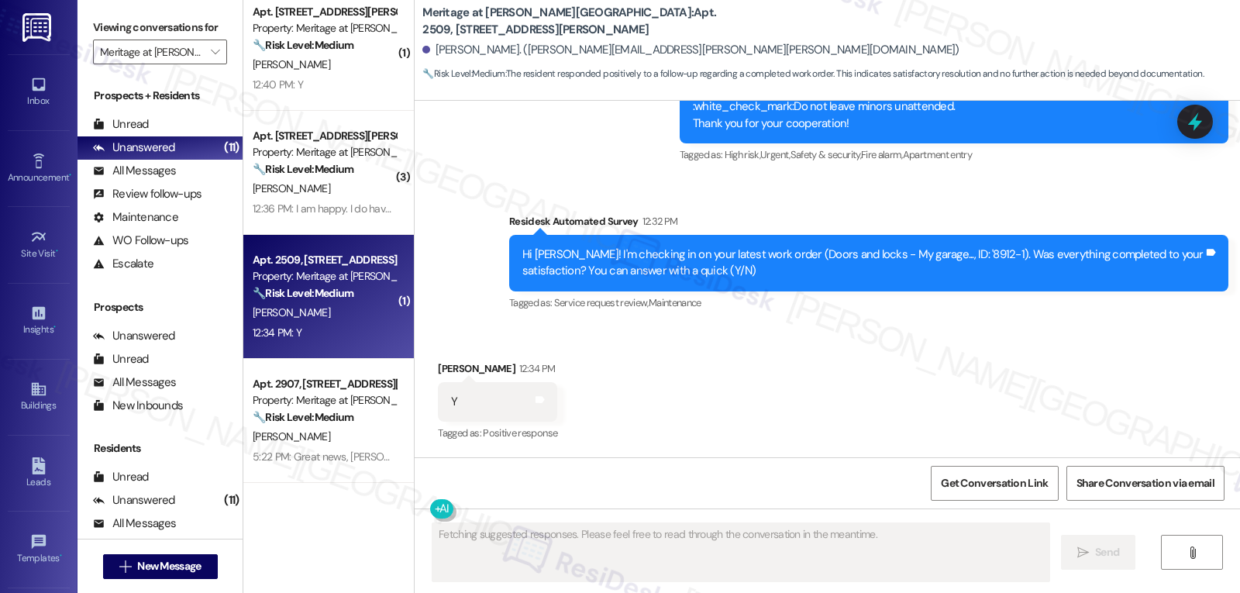
scroll to position [2845, 0]
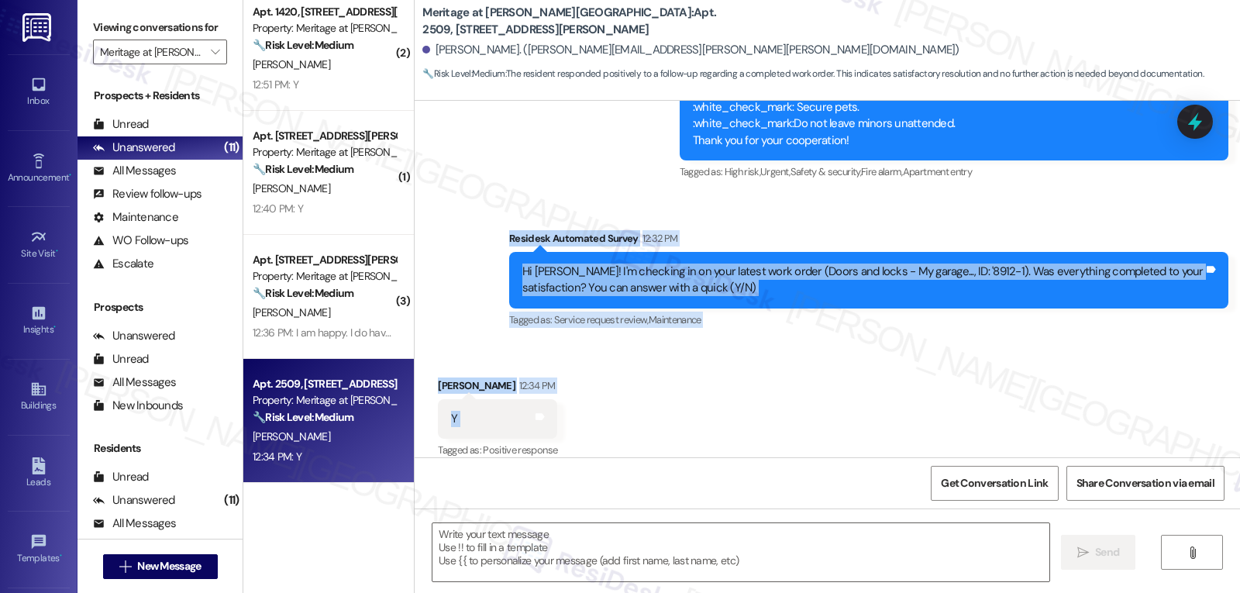
drag, startPoint x: 496, startPoint y: 218, endPoint x: 594, endPoint y: 384, distance: 192.5
click at [594, 384] on div "Survey, sent via SMS Residesk Automated Survey [DATE] 12:23 PM Hi [PERSON_NAME]…" at bounding box center [827, 279] width 825 height 357
click at [707, 548] on textarea at bounding box center [740, 552] width 617 height 58
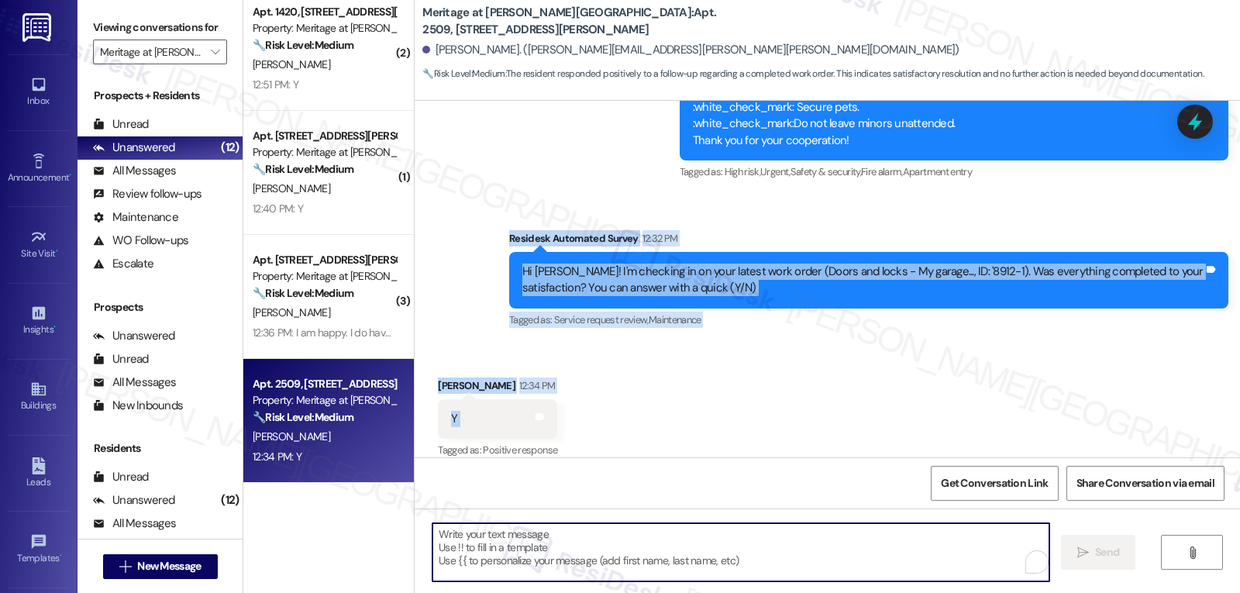
paste textarea "Thanks for the update, {{first_name}}! I’m glad everything was resolved to your…"
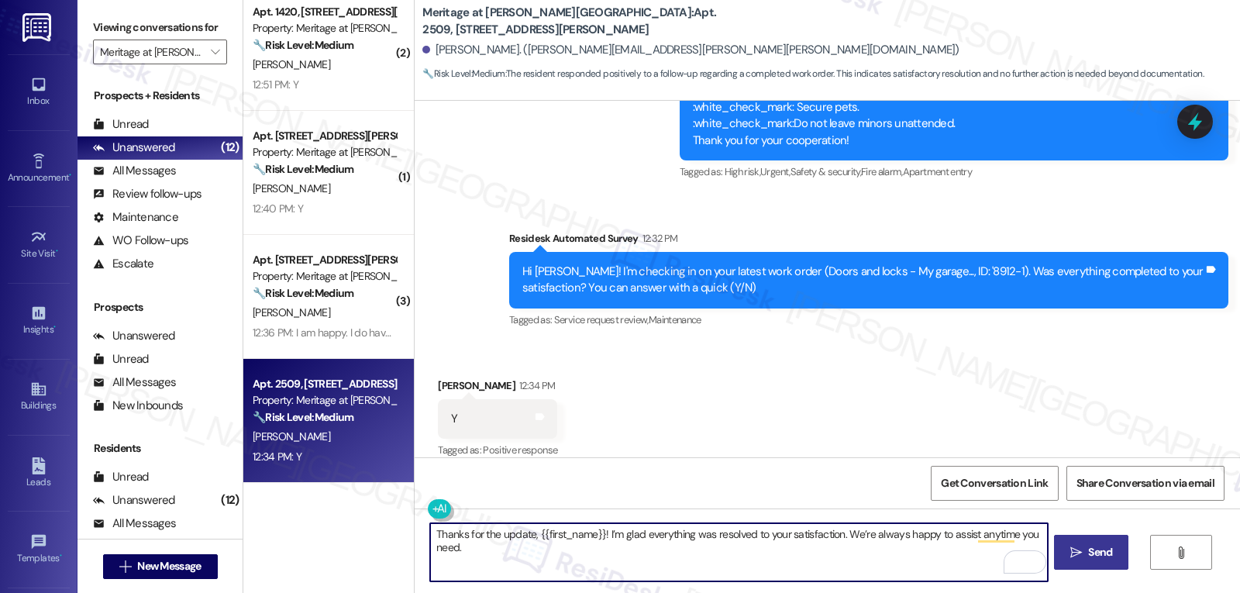
type textarea "Thanks for the update, {{first_name}}! I’m glad everything was resolved to your…"
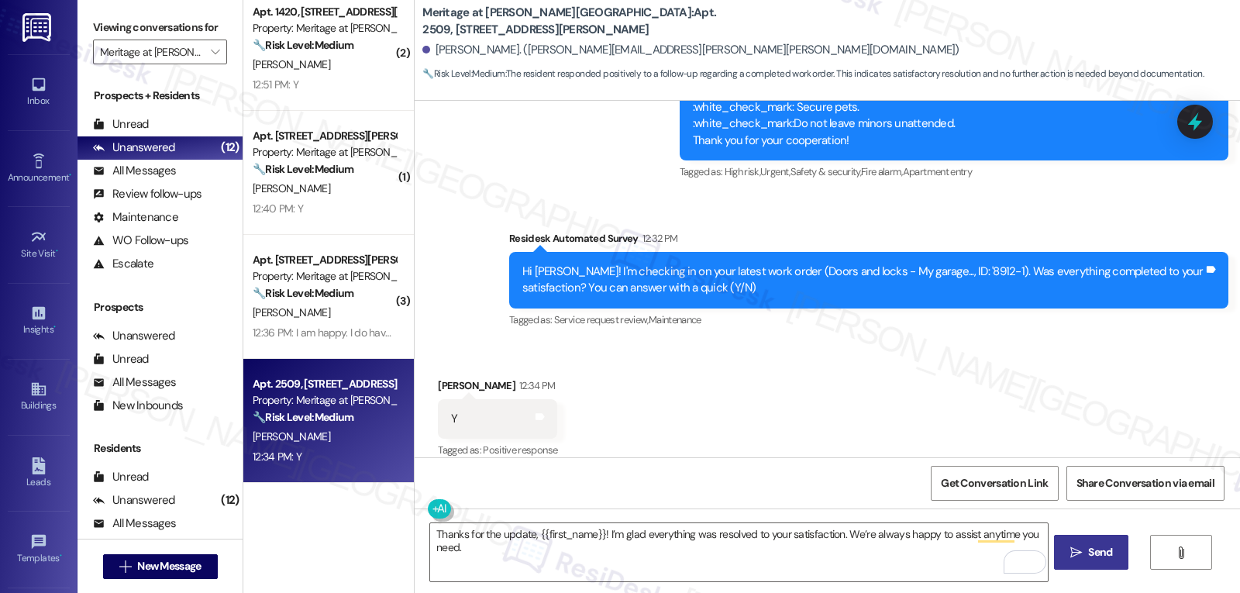
click at [1081, 550] on span " Send" at bounding box center [1091, 552] width 49 height 16
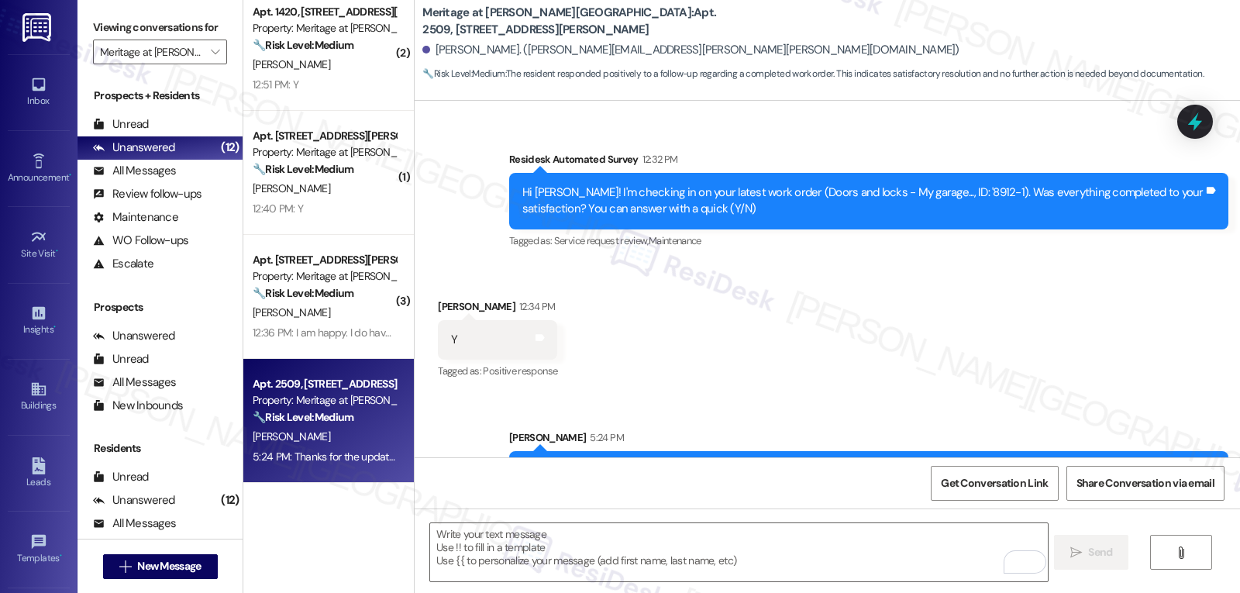
scroll to position [2953, 0]
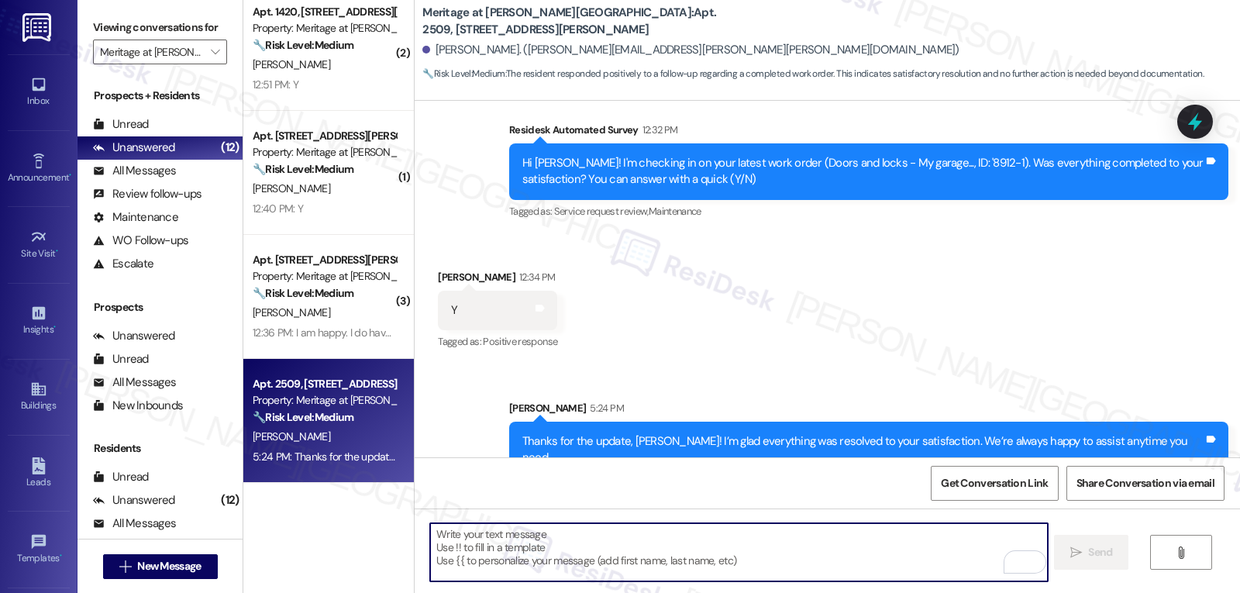
click at [632, 563] on textarea "To enrich screen reader interactions, please activate Accessibility in Grammarl…" at bounding box center [738, 552] width 617 height 58
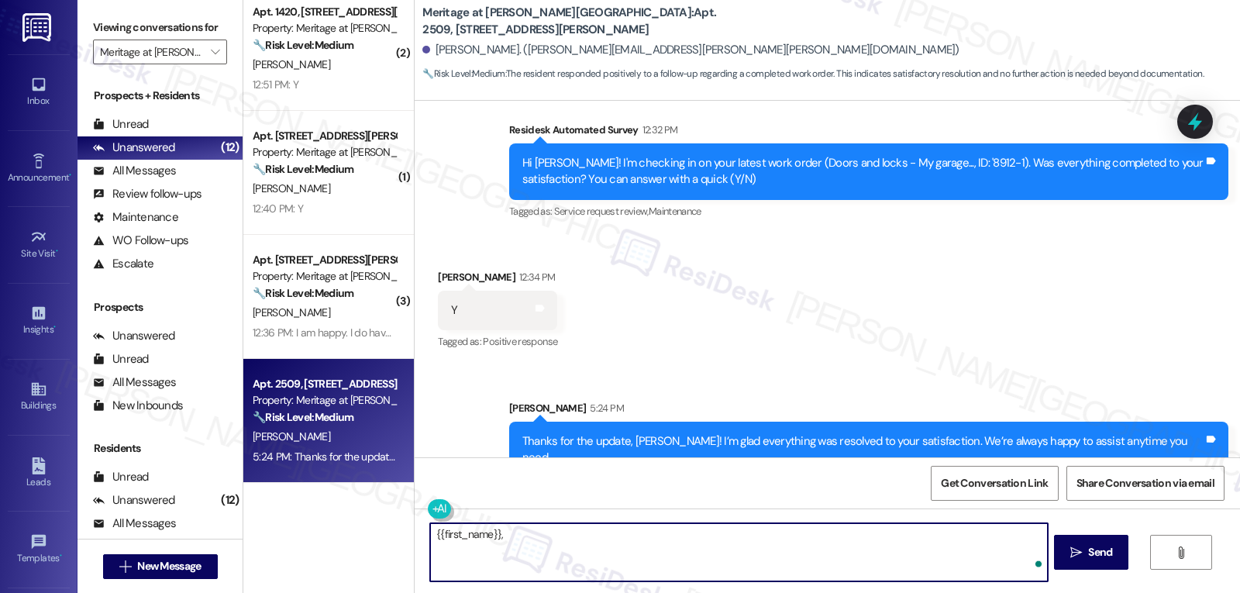
paste textarea "how’s everything going for you at {{property}}? Has it met your expectations so…"
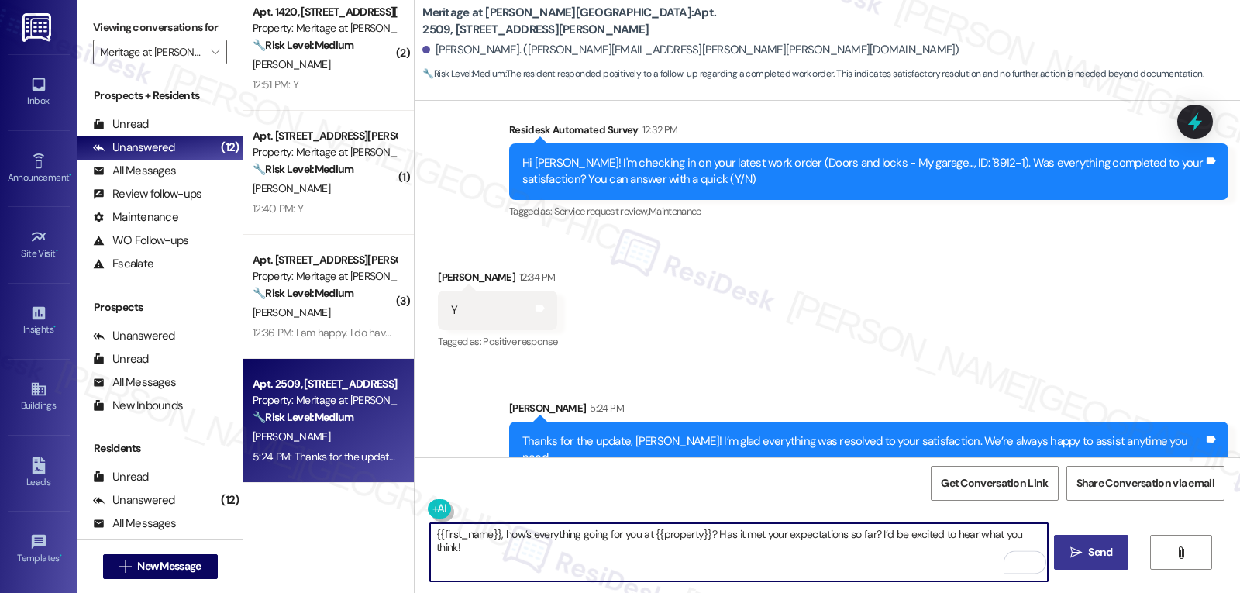
type textarea "{{first_name}}, how’s everything going for you at {{property}}? Has it met your…"
click at [1080, 559] on span " Send" at bounding box center [1091, 552] width 49 height 16
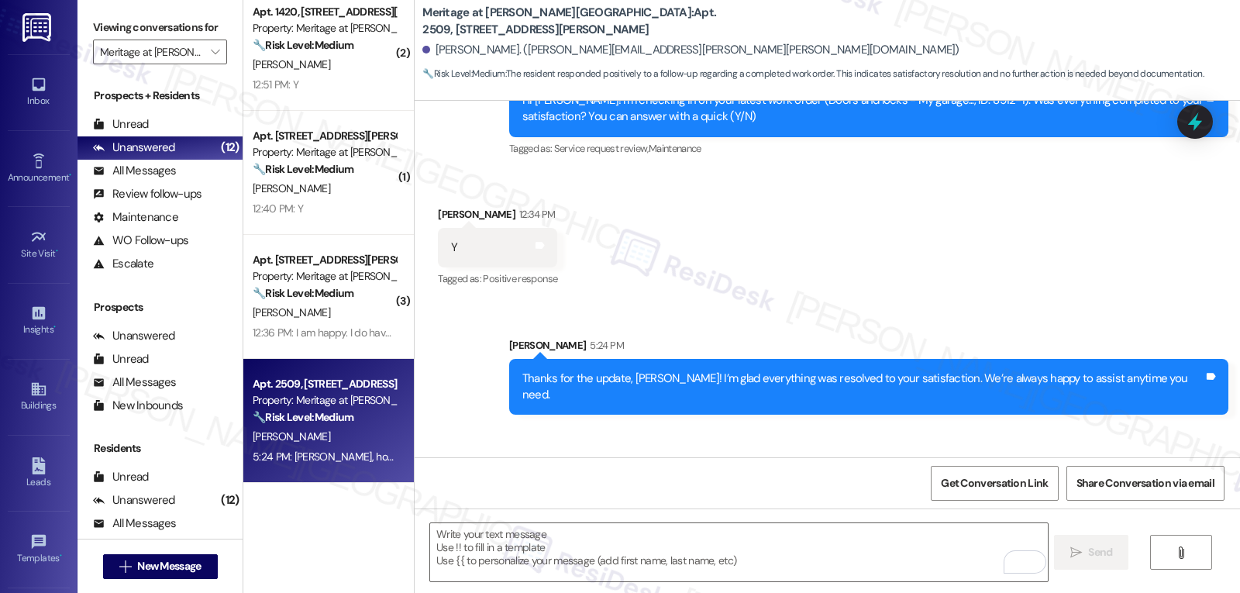
scroll to position [3061, 0]
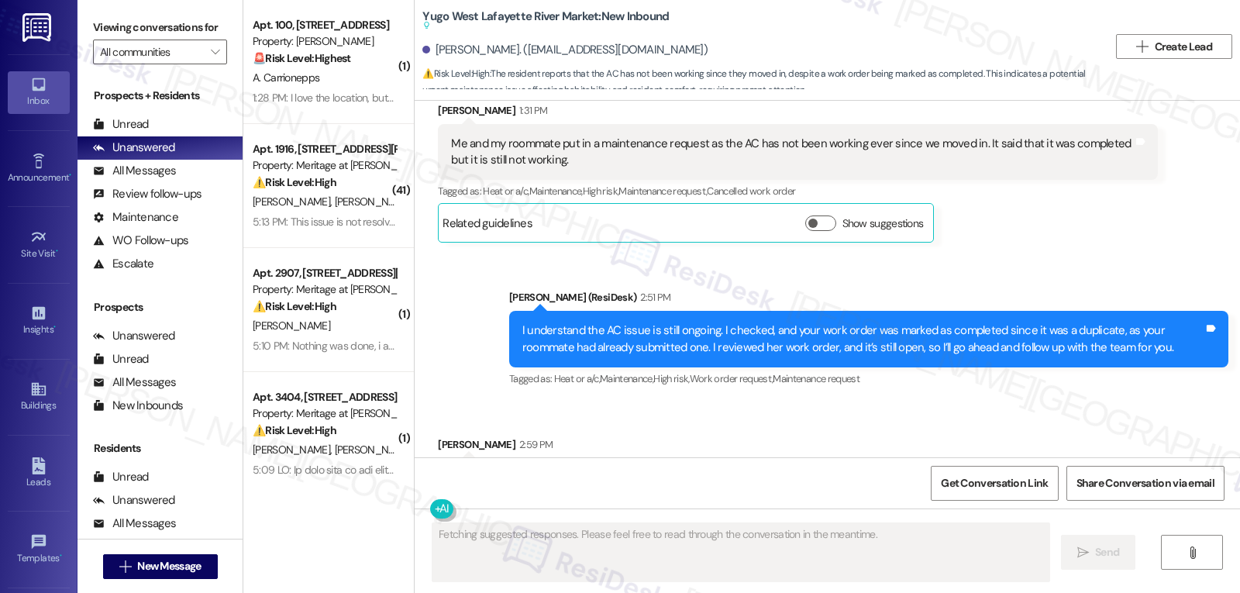
scroll to position [839, 0]
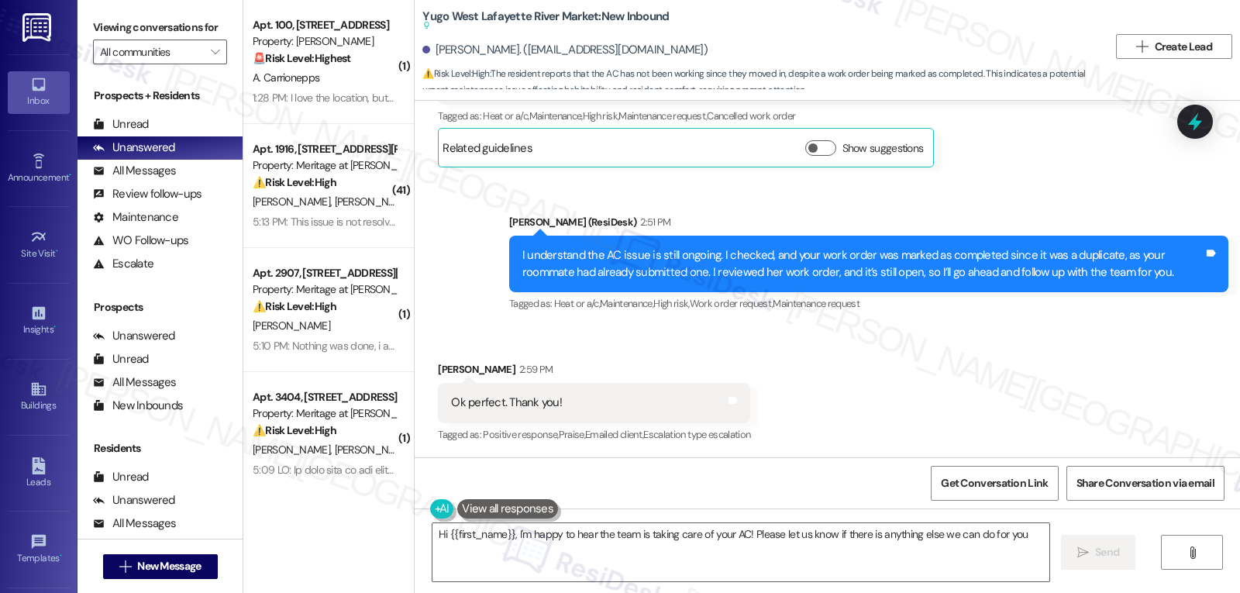
type textarea "Hi {{first_name}}, I'm happy to hear the team is taking care of your AC! Please…"
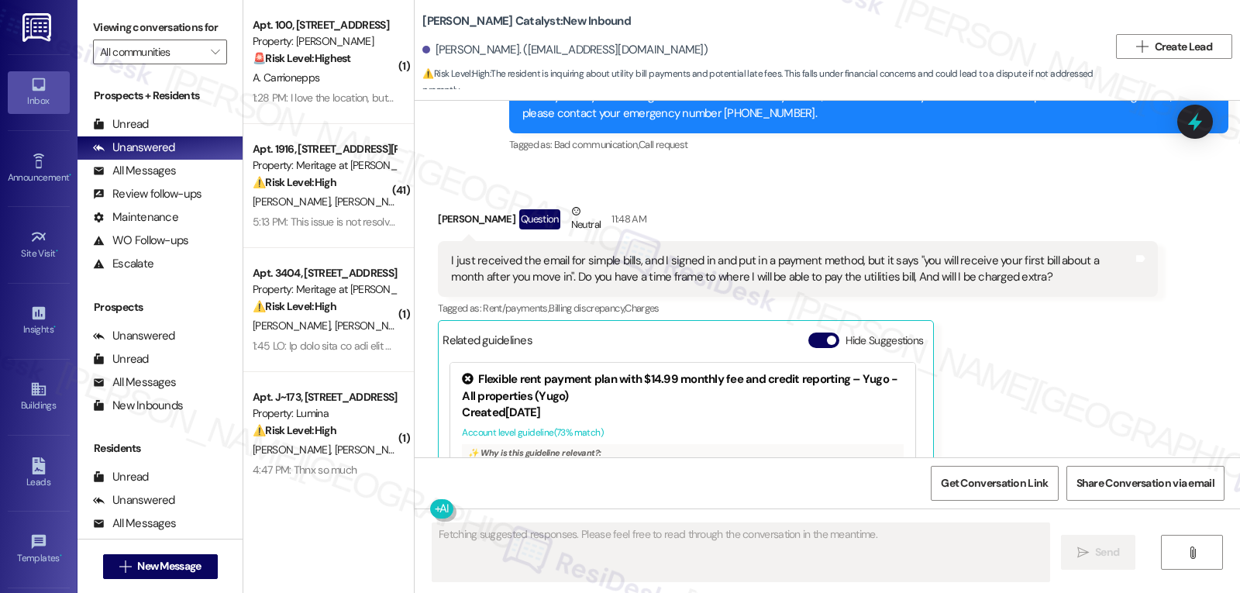
scroll to position [5786, 0]
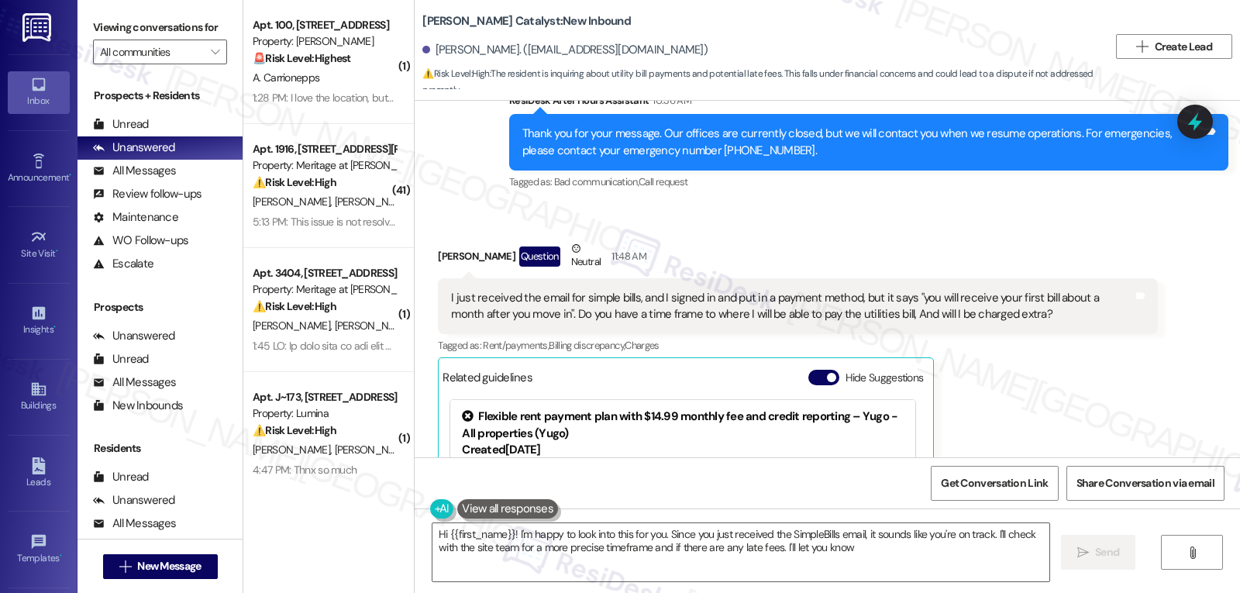
type textarea "Hi {{first_name}}! I'm happy to look into this for you. Since you just received…"
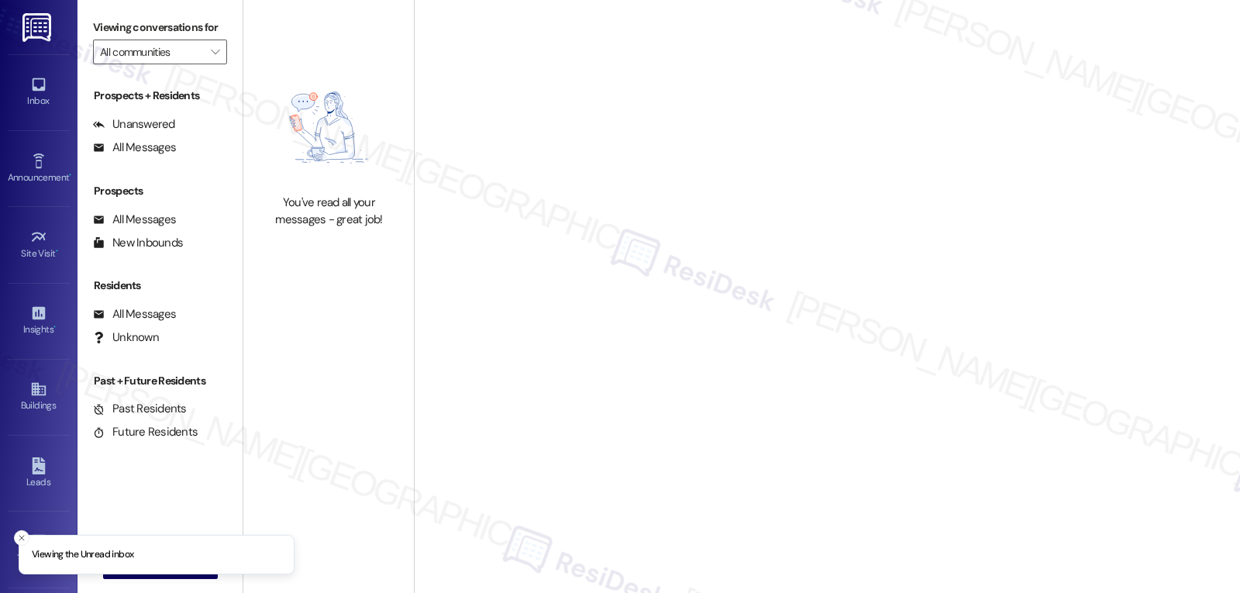
type input "Meritage at [PERSON_NAME][GEOGRAPHIC_DATA]"
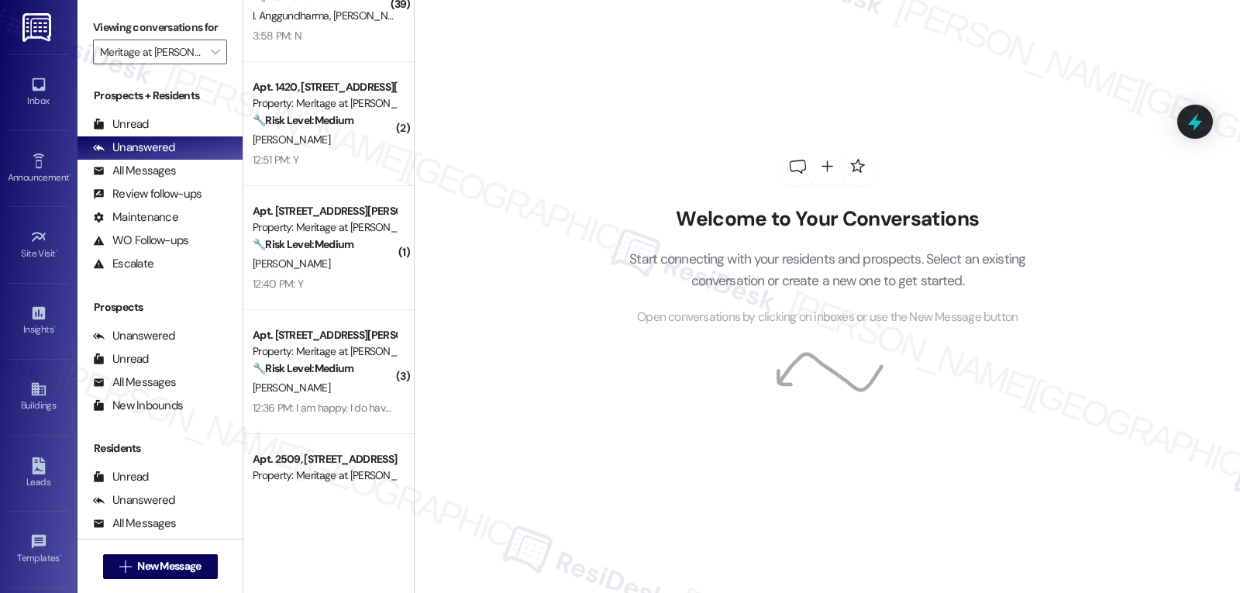
scroll to position [1005, 0]
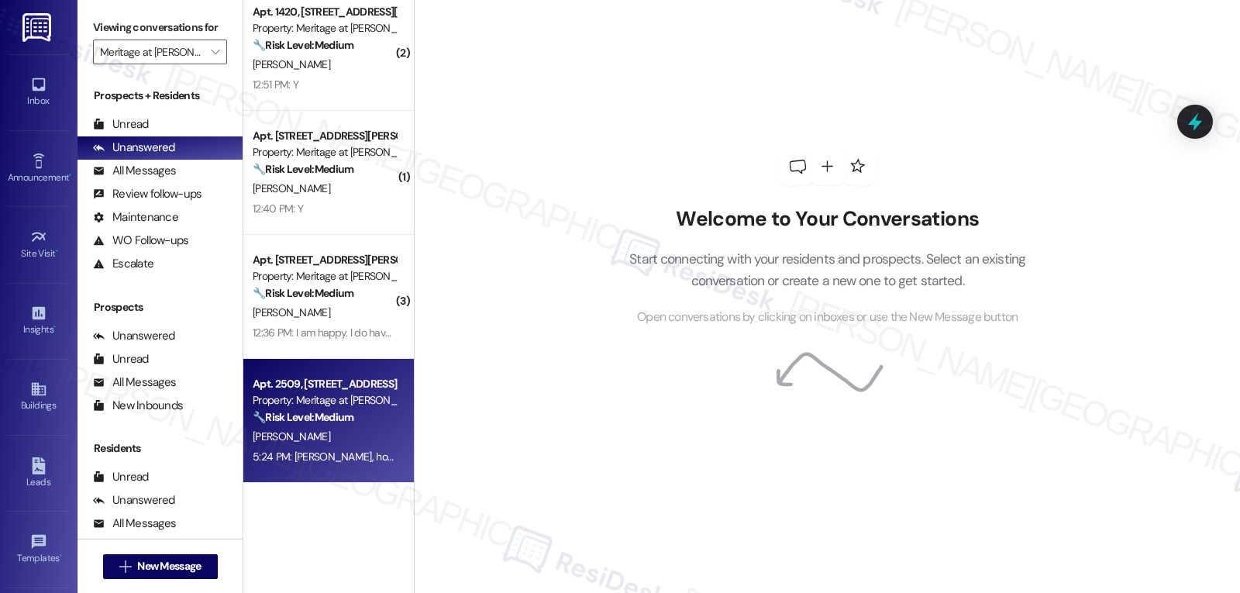
click at [349, 439] on div "[PERSON_NAME]" at bounding box center [324, 436] width 146 height 19
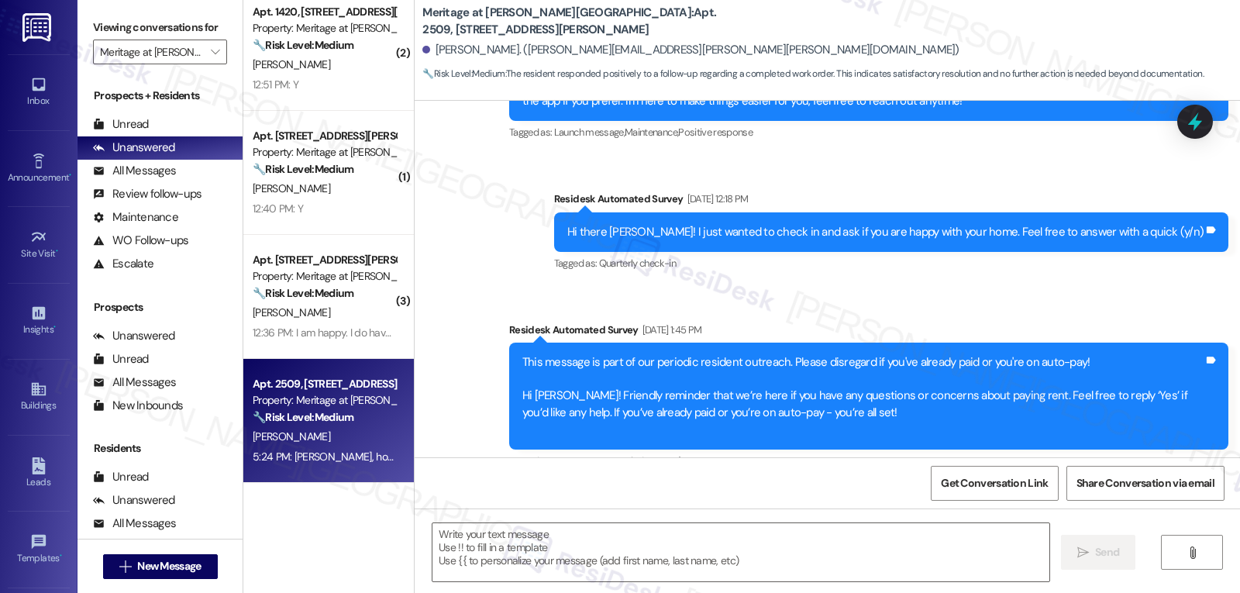
type textarea "Fetching suggested responses. Please feel free to read through the conversation…"
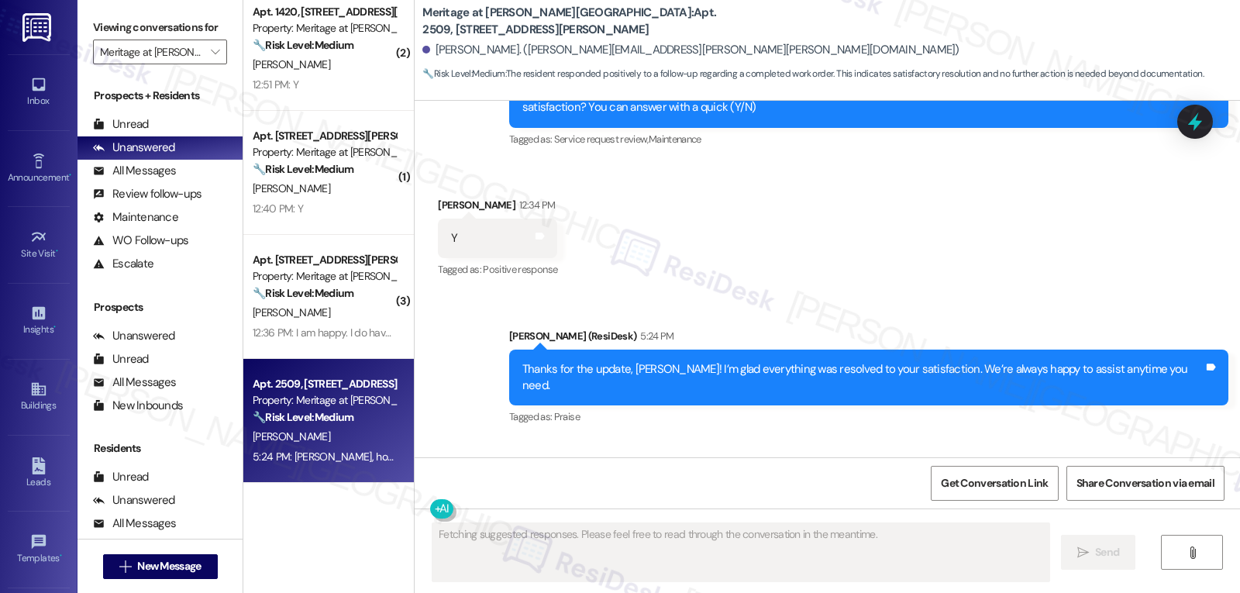
scroll to position [3085, 0]
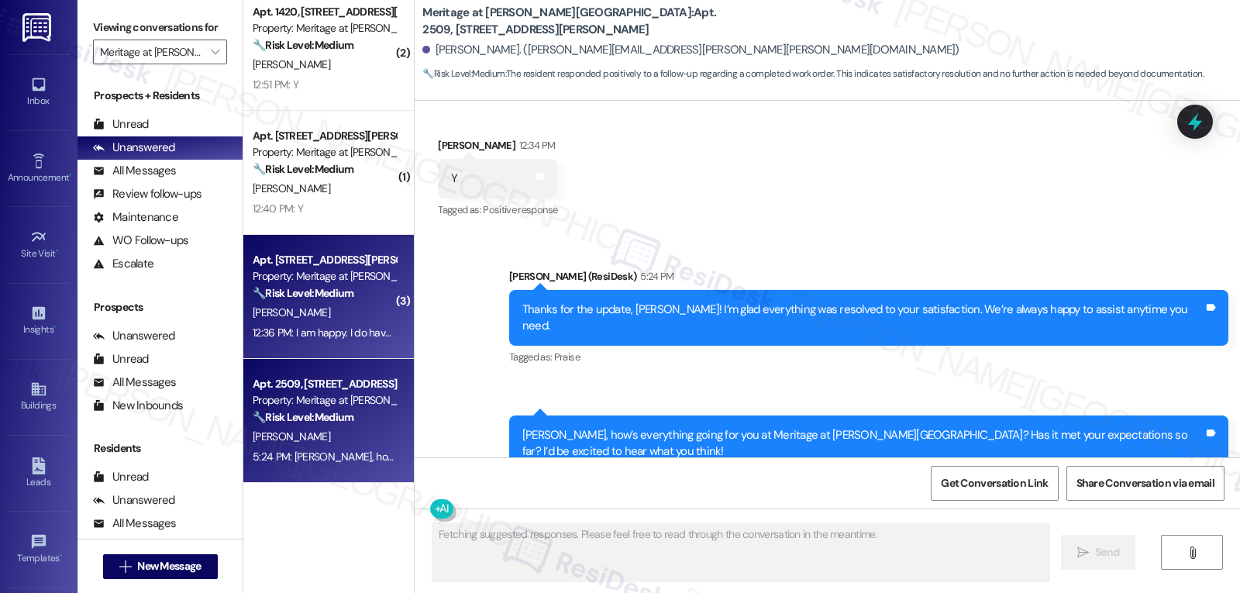
click at [313, 316] on div "[PERSON_NAME]" at bounding box center [324, 312] width 146 height 19
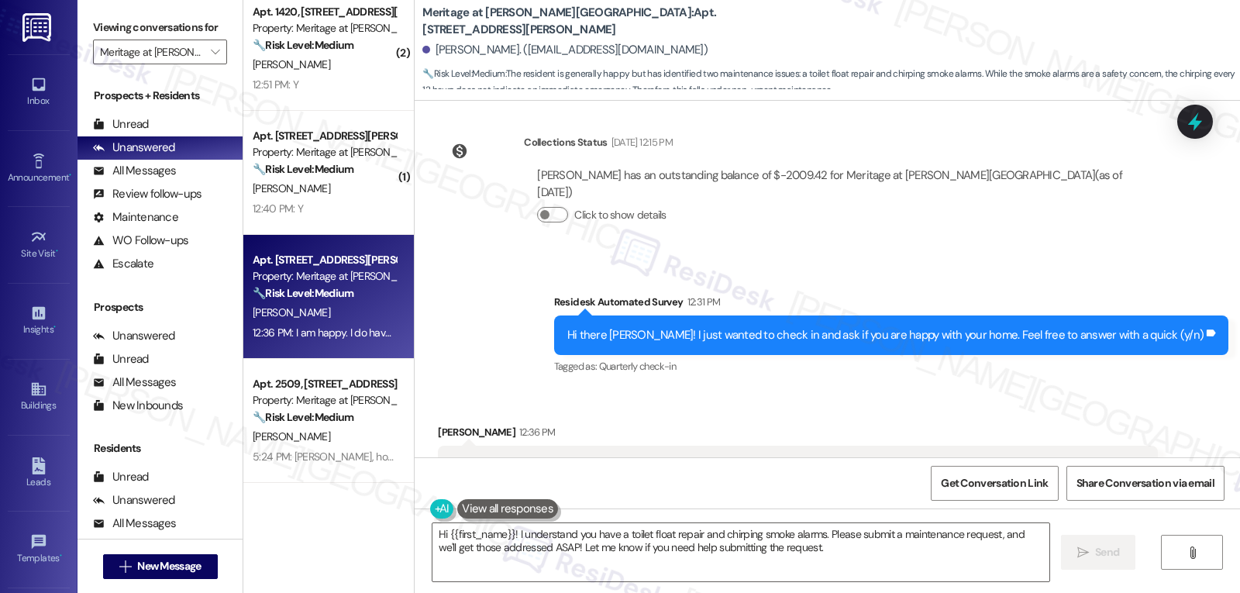
scroll to position [4096, 0]
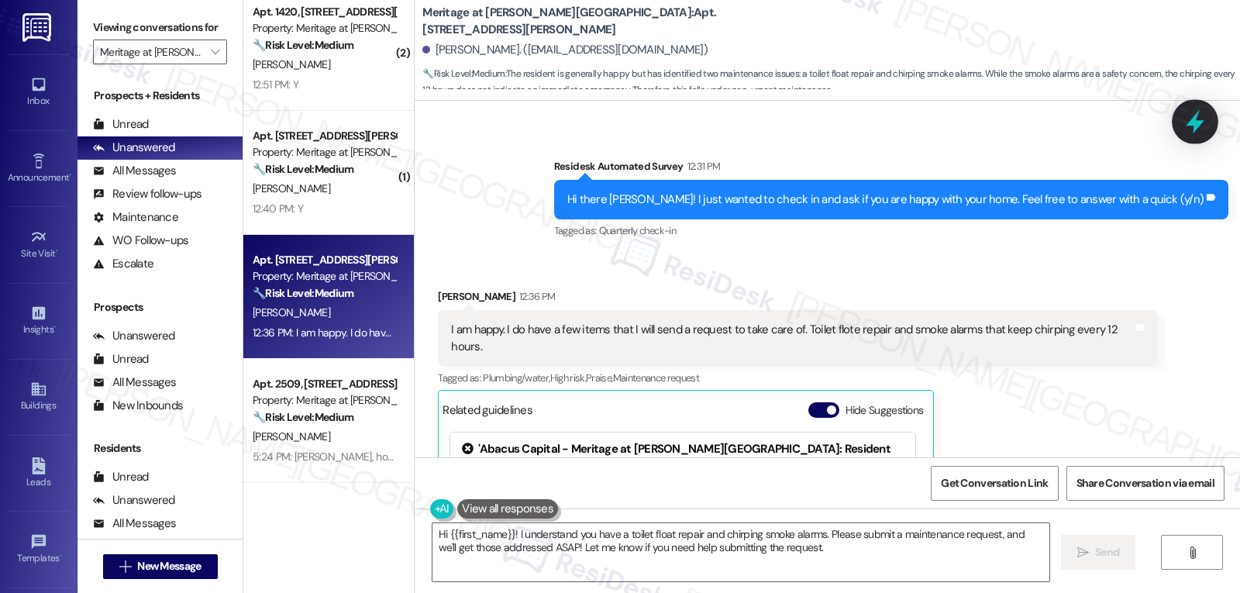
click at [1208, 108] on div at bounding box center [1195, 121] width 47 height 44
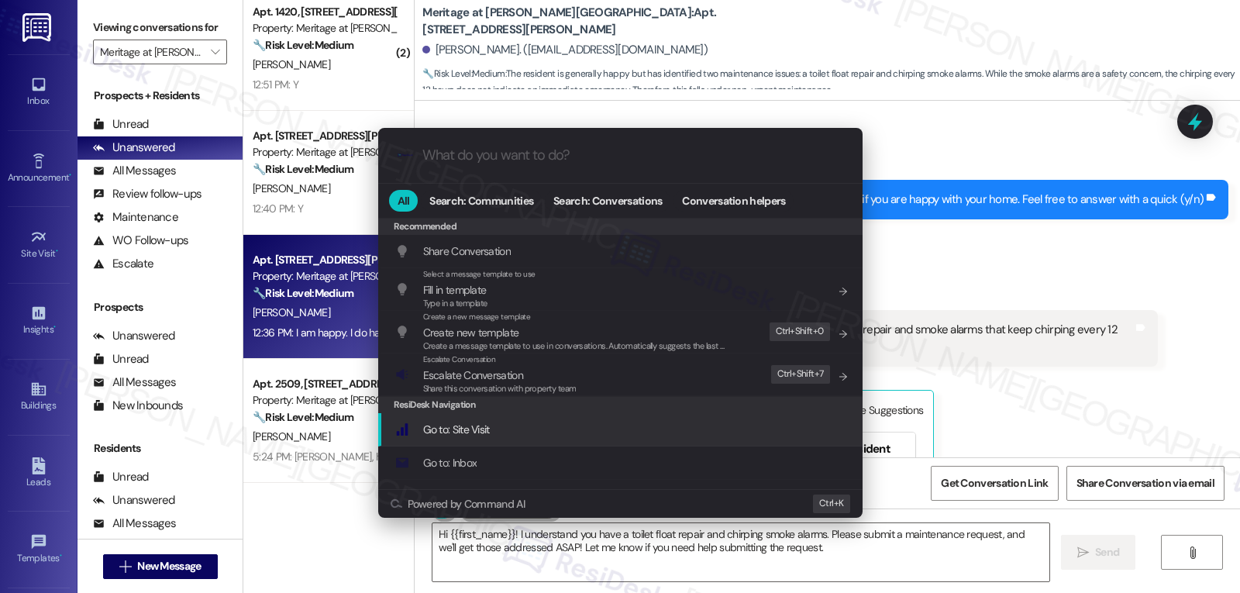
click at [1108, 389] on div ".cls-1{fill:#0a055f;}.cls-2{fill:#0cc4c4;} resideskLogoBlueOrange All Search: C…" at bounding box center [620, 296] width 1240 height 593
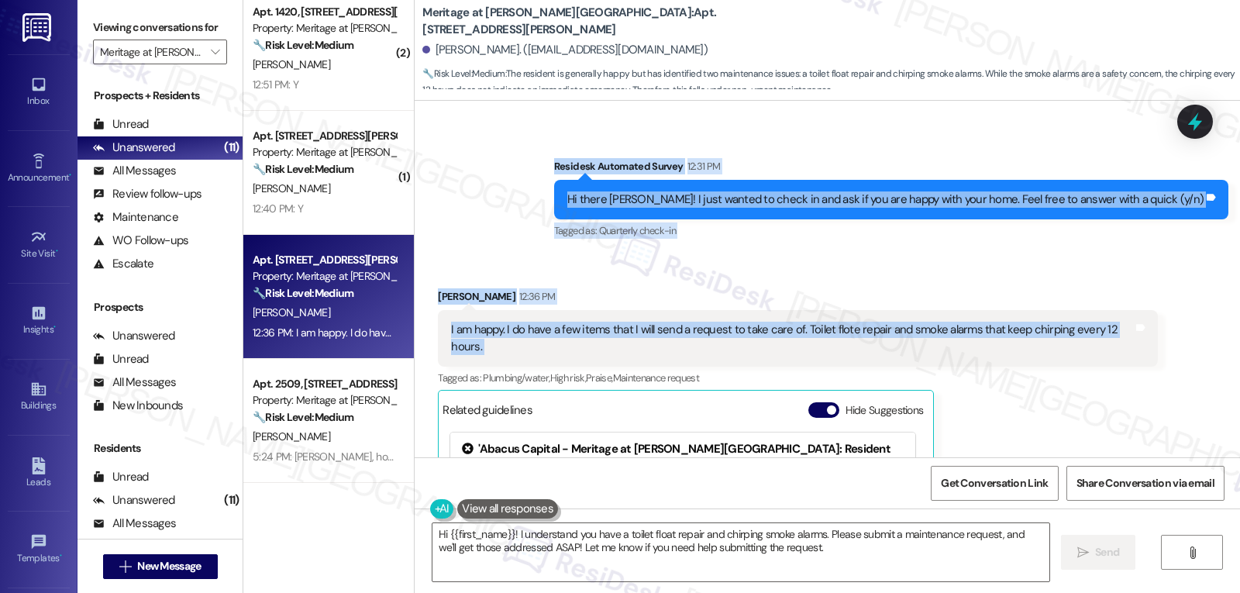
drag, startPoint x: 597, startPoint y: 116, endPoint x: 1144, endPoint y: 284, distance: 572.5
click at [1144, 284] on div "Survey, sent via SMS Residesk Automated Survey [DATE] 12:30 PM Hi [PERSON_NAME]…" at bounding box center [827, 279] width 825 height 357
copy div "Residesk Automated Survey 12:31 PM Hi there [PERSON_NAME]! I just wanted to che…"
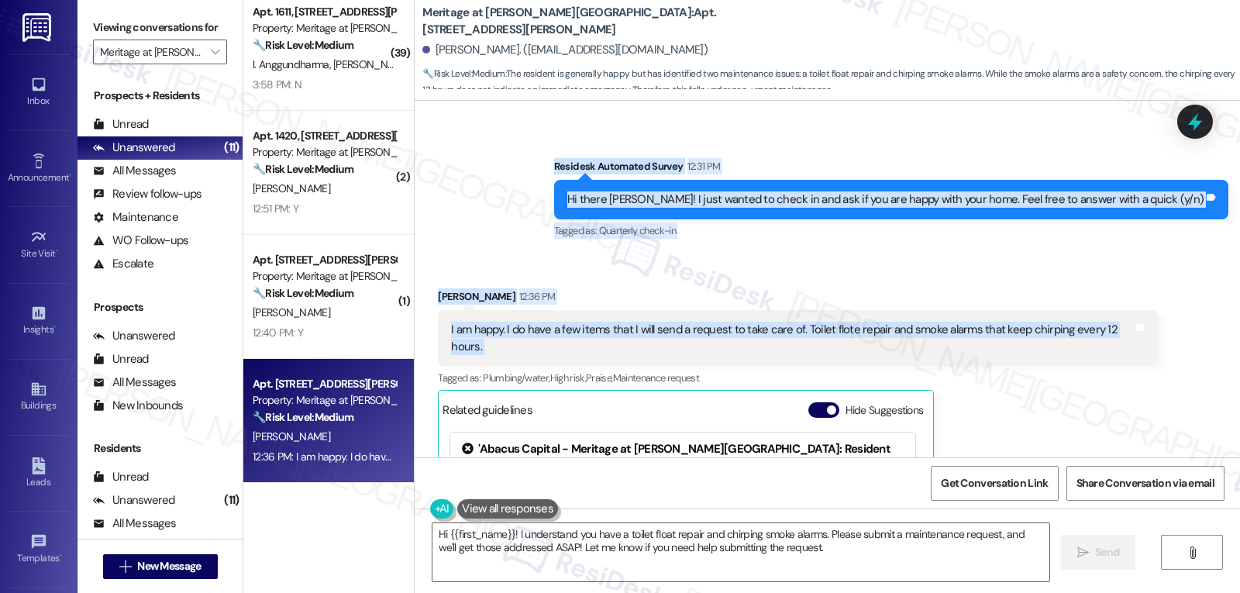
scroll to position [881, 0]
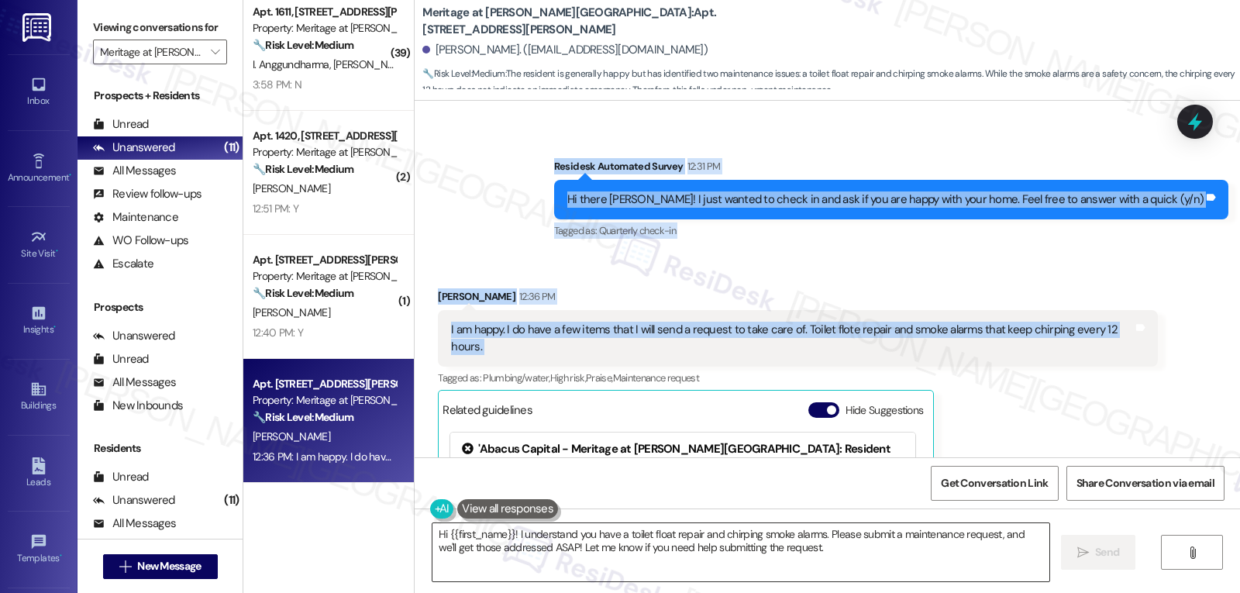
click at [538, 566] on textarea "Hi {{first_name}}! I understand you have a toilet float repair and chirping smo…" at bounding box center [740, 552] width 617 height 58
paste textarea "Thanks for the update, [PERSON_NAME]! I’m really glad to hear you’re happy with…"
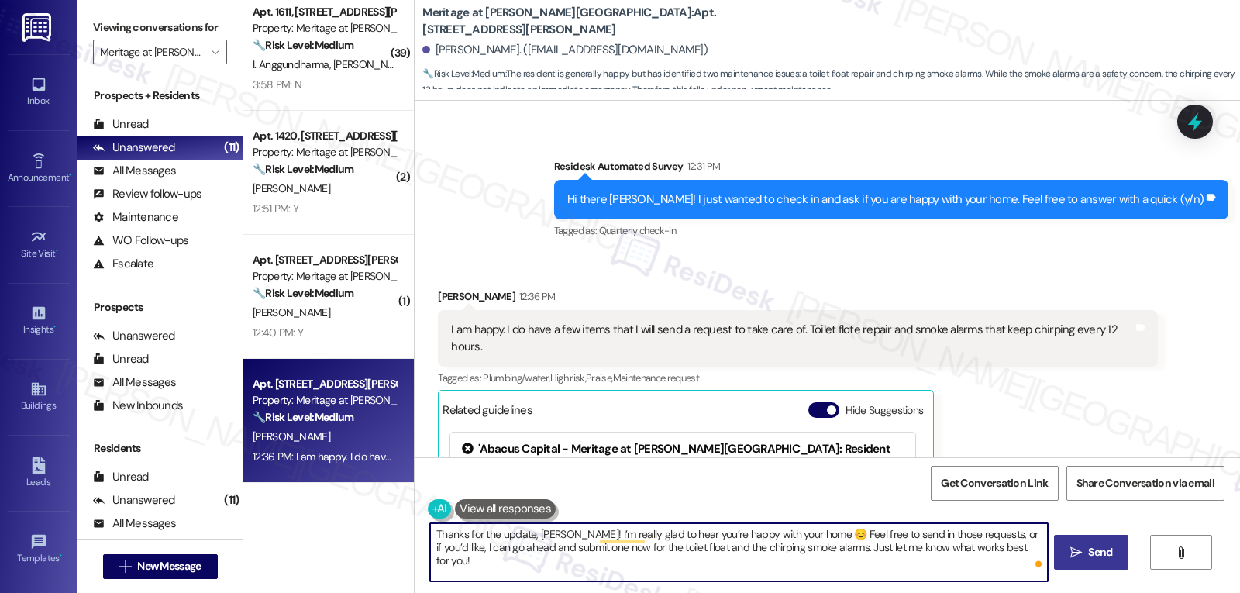
type textarea "Thanks for the update, [PERSON_NAME]! I’m really glad to hear you’re happy with…"
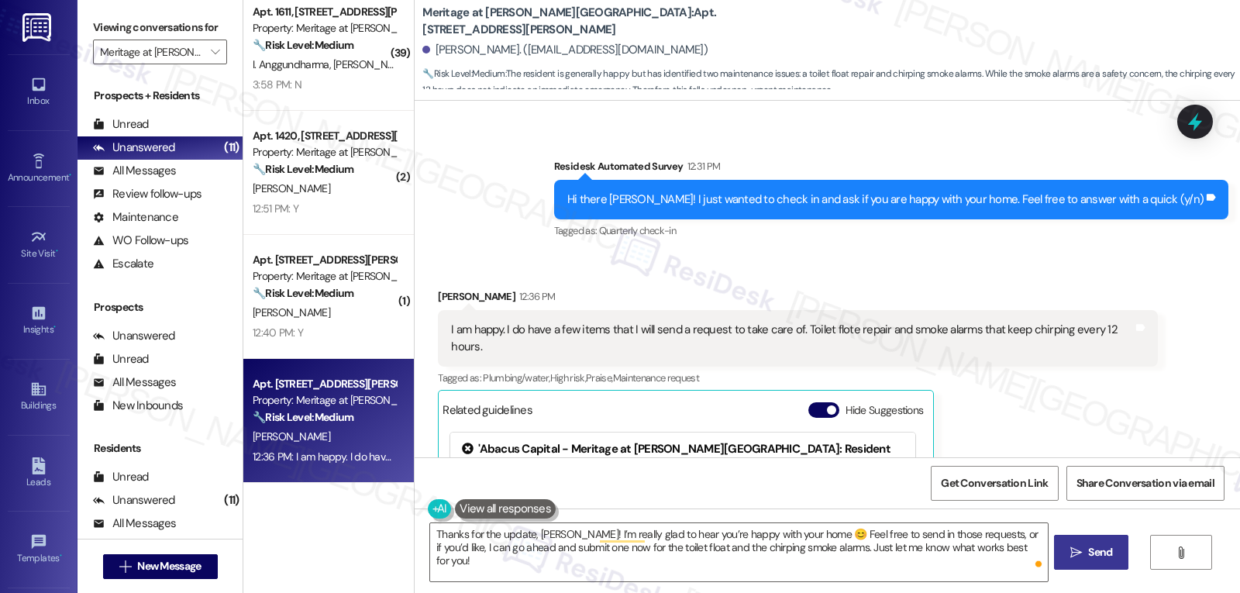
click at [1096, 551] on span "Send" at bounding box center [1100, 552] width 24 height 16
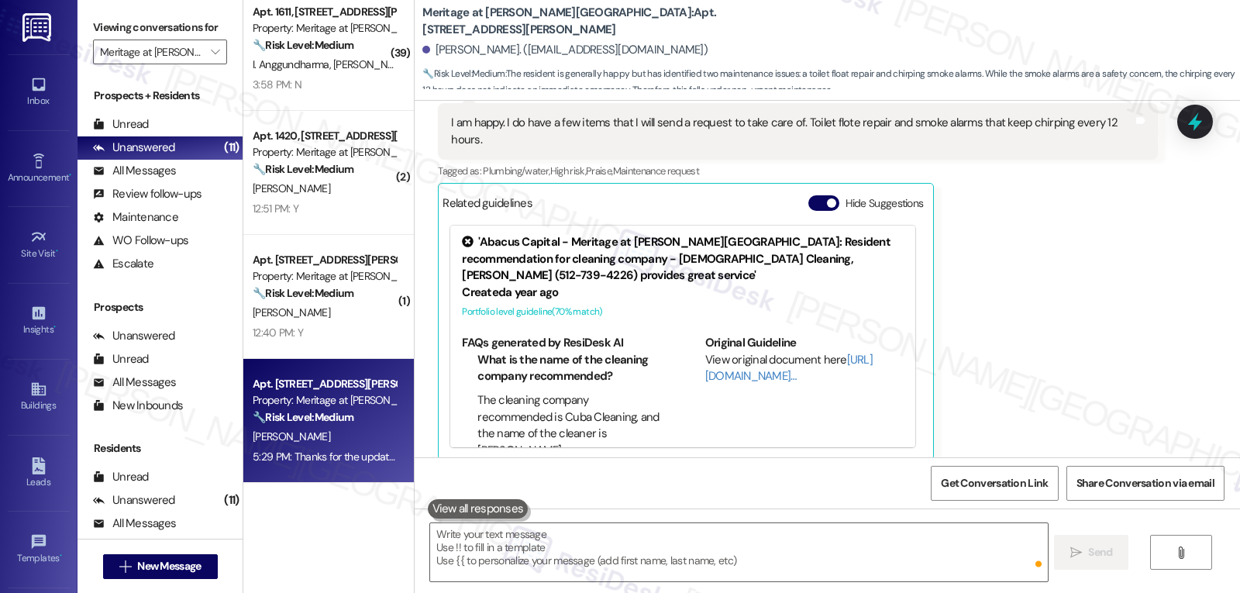
scroll to position [4376, 0]
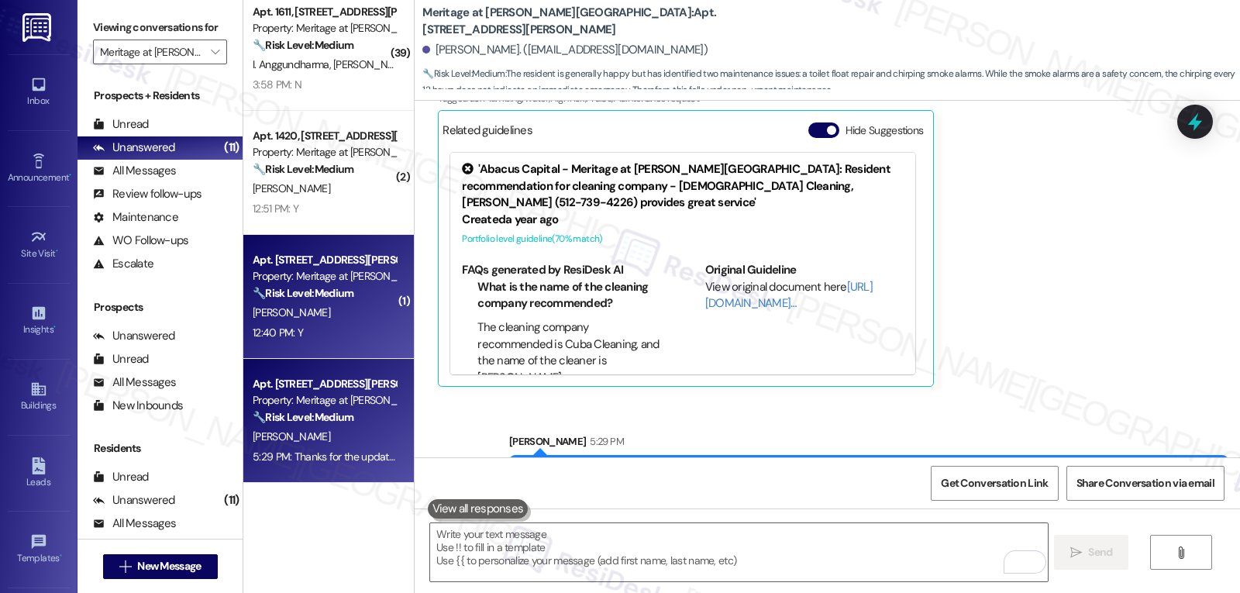
click at [277, 339] on div "12:40 PM: Y 12:40 PM: Y" at bounding box center [278, 333] width 50 height 14
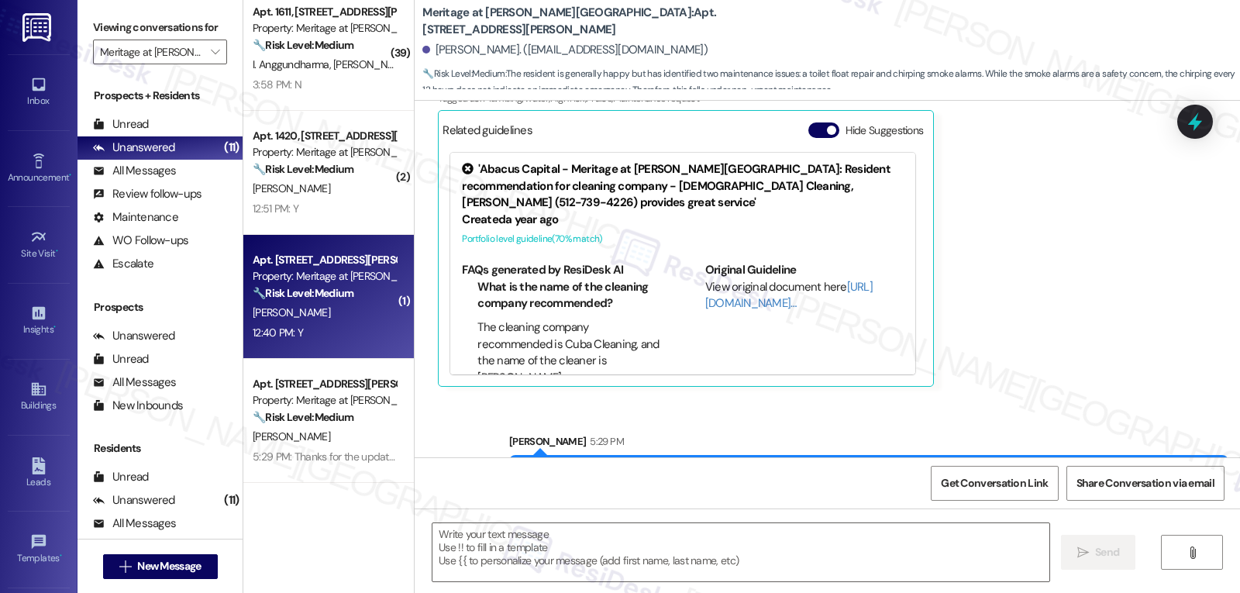
type textarea "Fetching suggested responses. Please feel free to read through the conversation…"
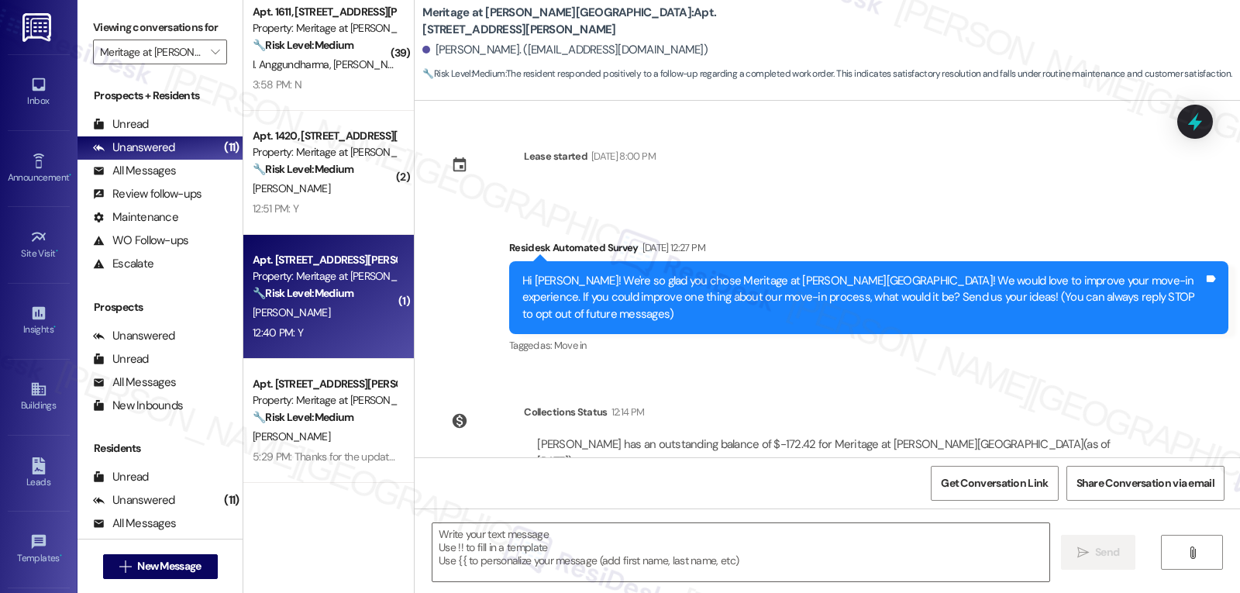
scroll to position [315, 0]
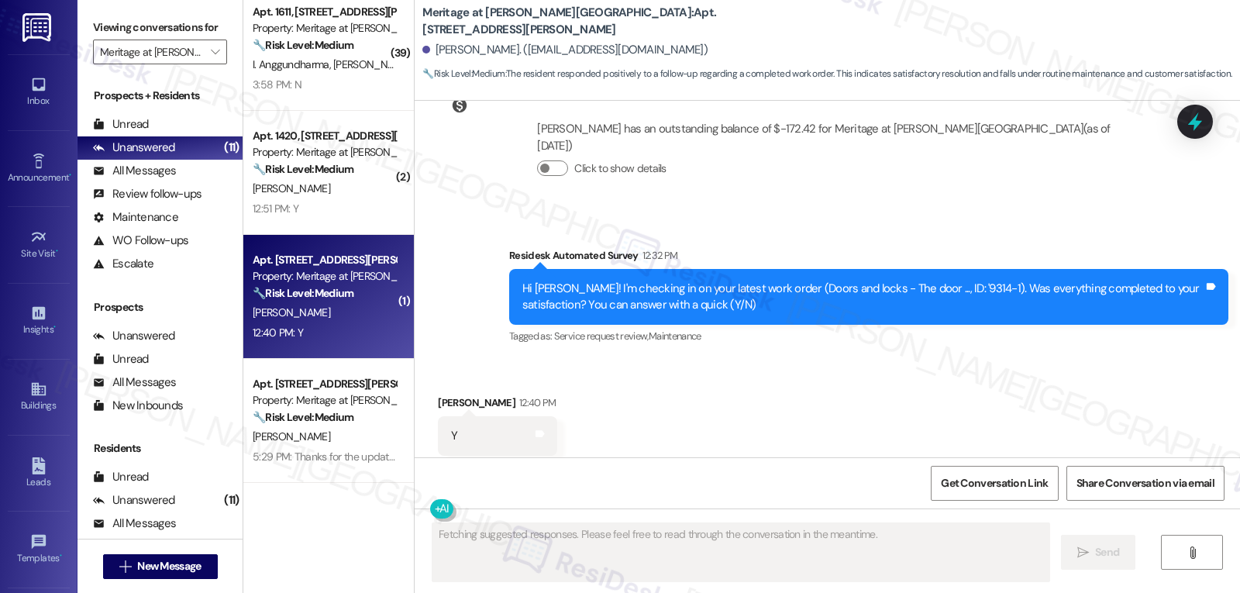
type textarea "Fetching suggested responses. Please feel free to read through the conversation…"
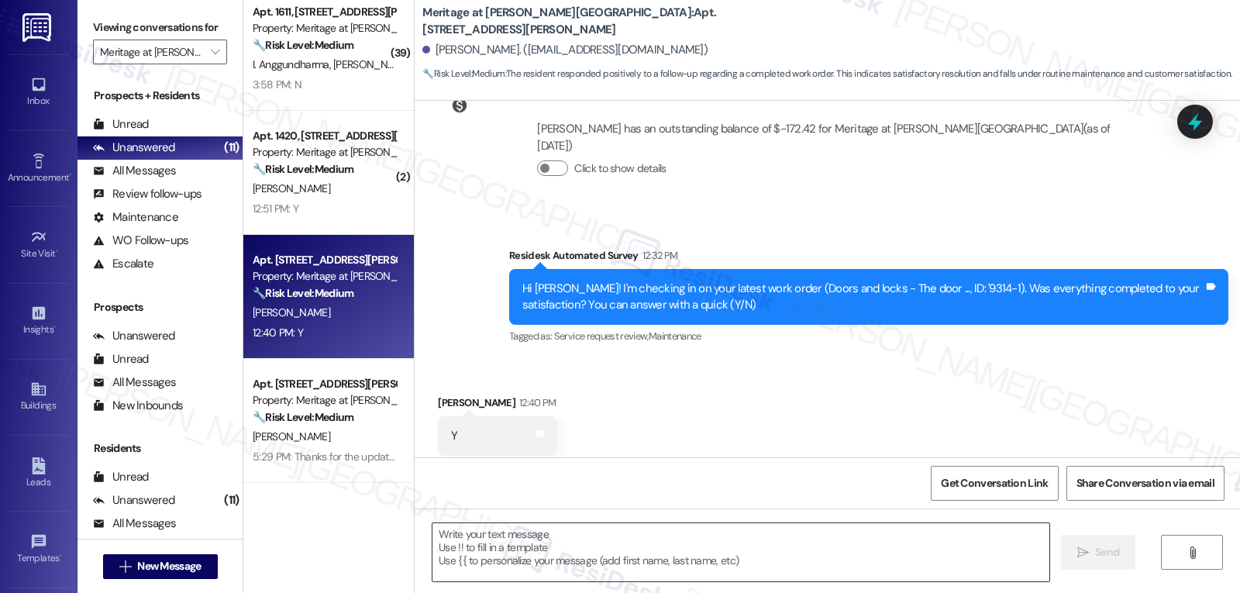
click at [625, 541] on textarea at bounding box center [740, 552] width 617 height 58
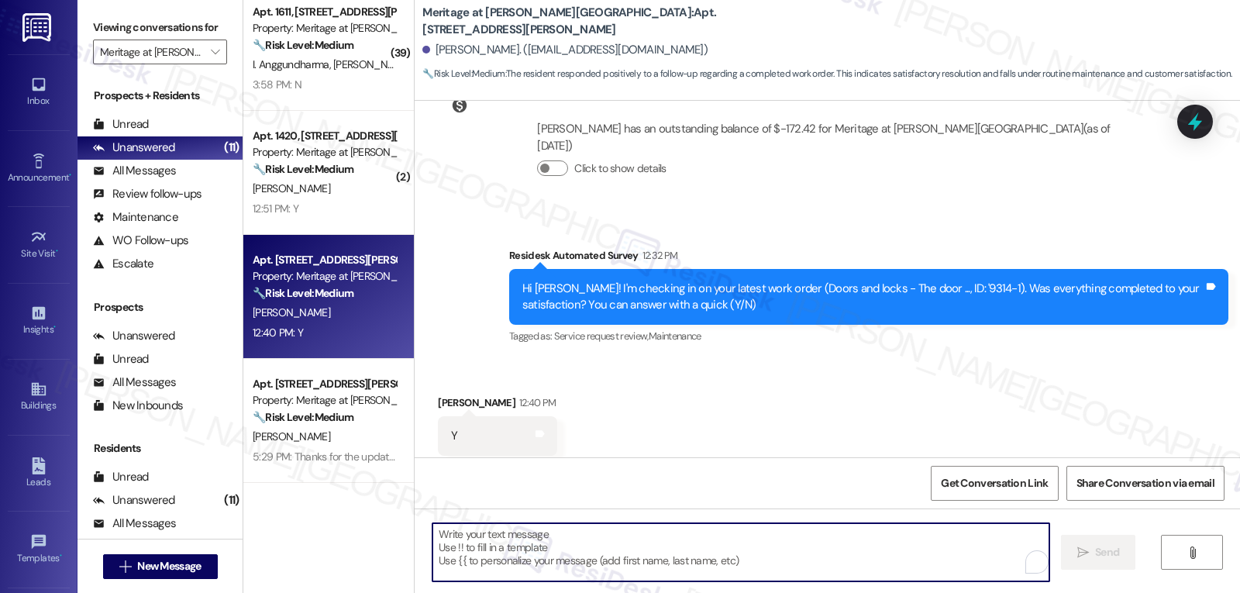
paste textarea "Thanks for the update, {{first_name}}! I’m glad everything was resolved to your…"
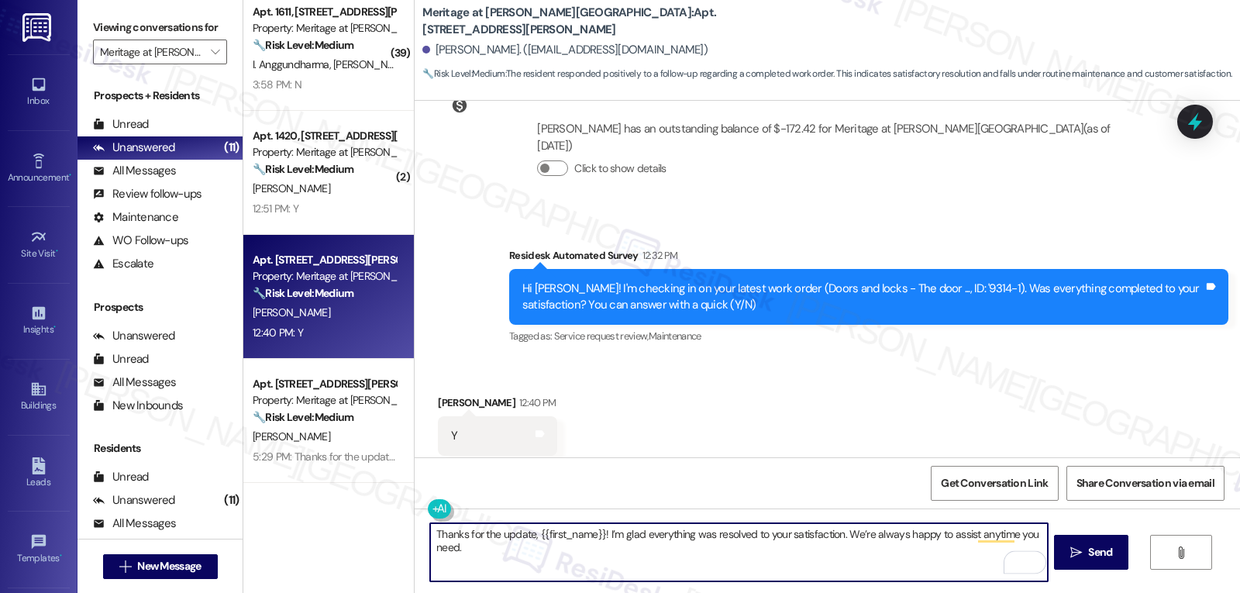
scroll to position [316, 0]
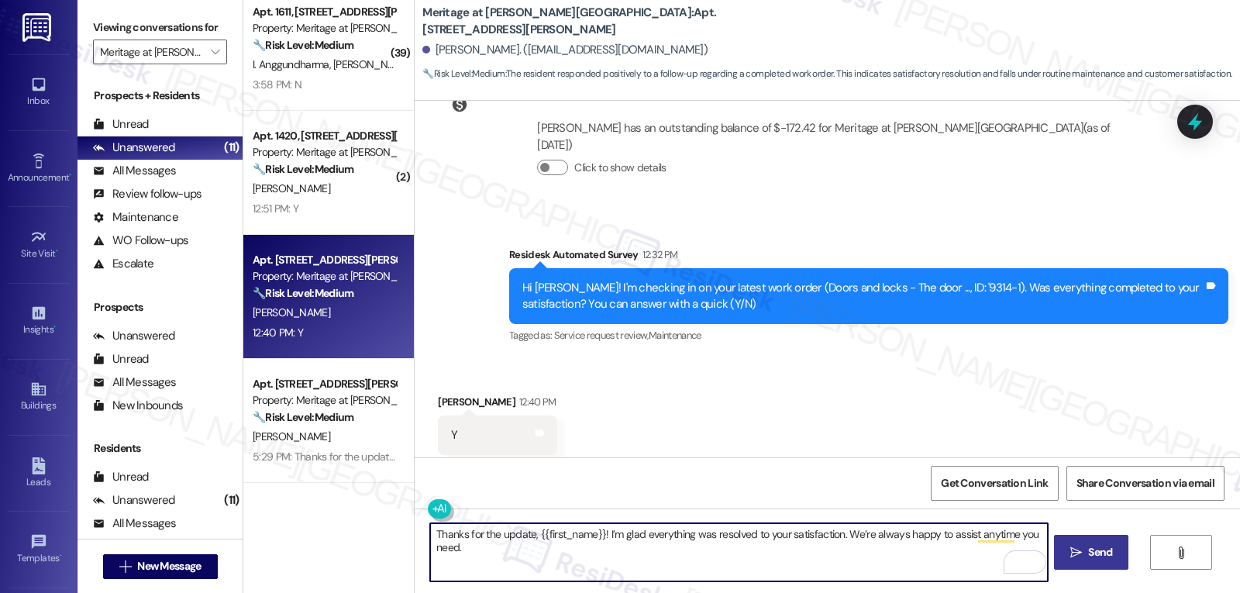
type textarea "Thanks for the update, {{first_name}}! I’m glad everything was resolved to your…"
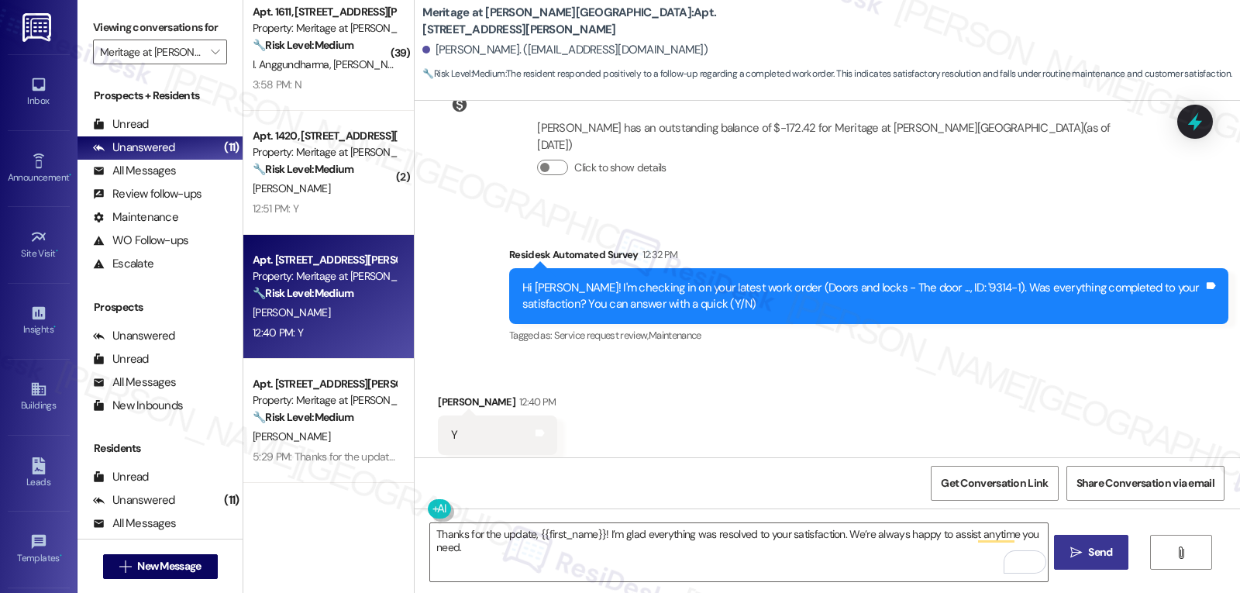
click at [1085, 558] on span "Send" at bounding box center [1100, 552] width 30 height 16
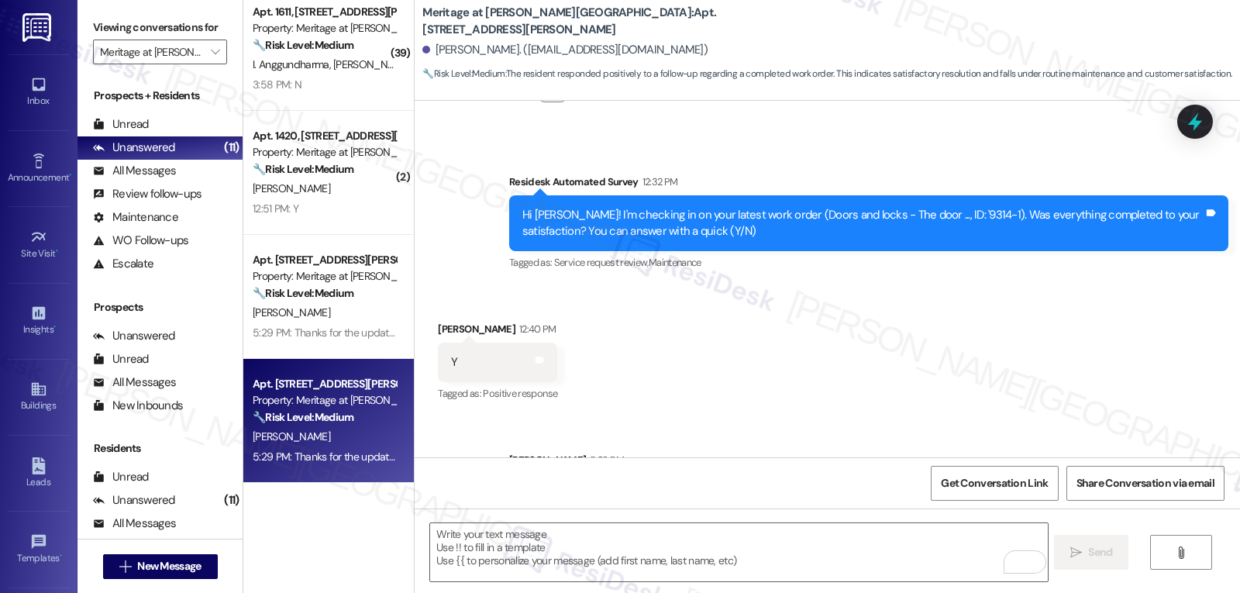
scroll to position [424, 0]
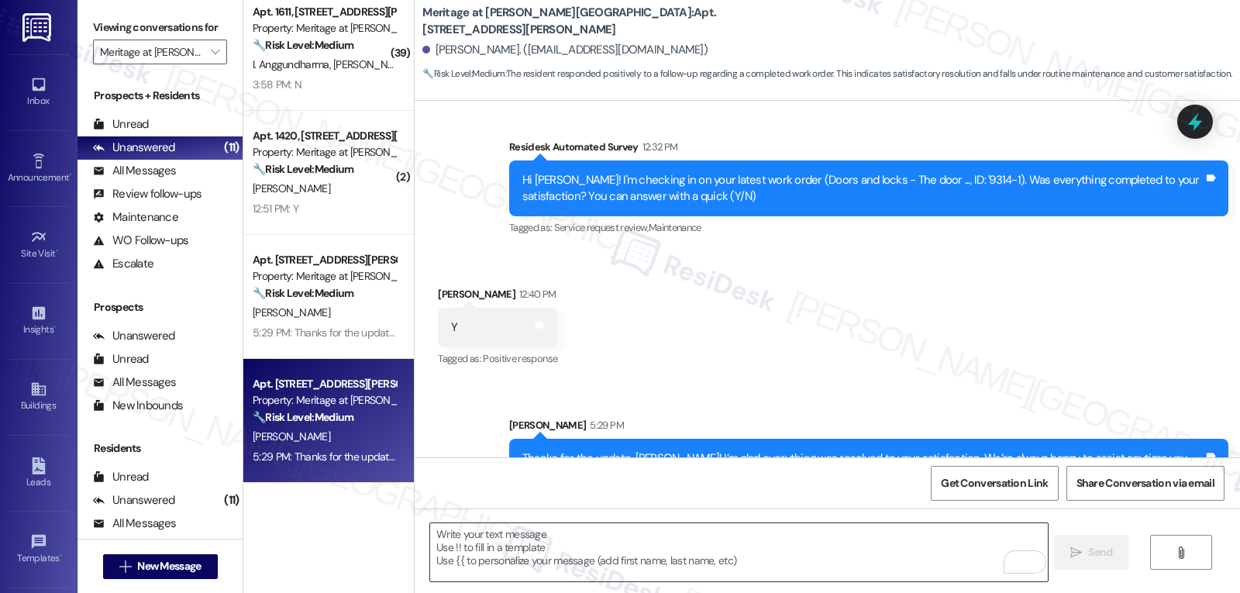
click at [736, 530] on textarea "To enrich screen reader interactions, please activate Accessibility in Grammarl…" at bounding box center [738, 552] width 617 height 58
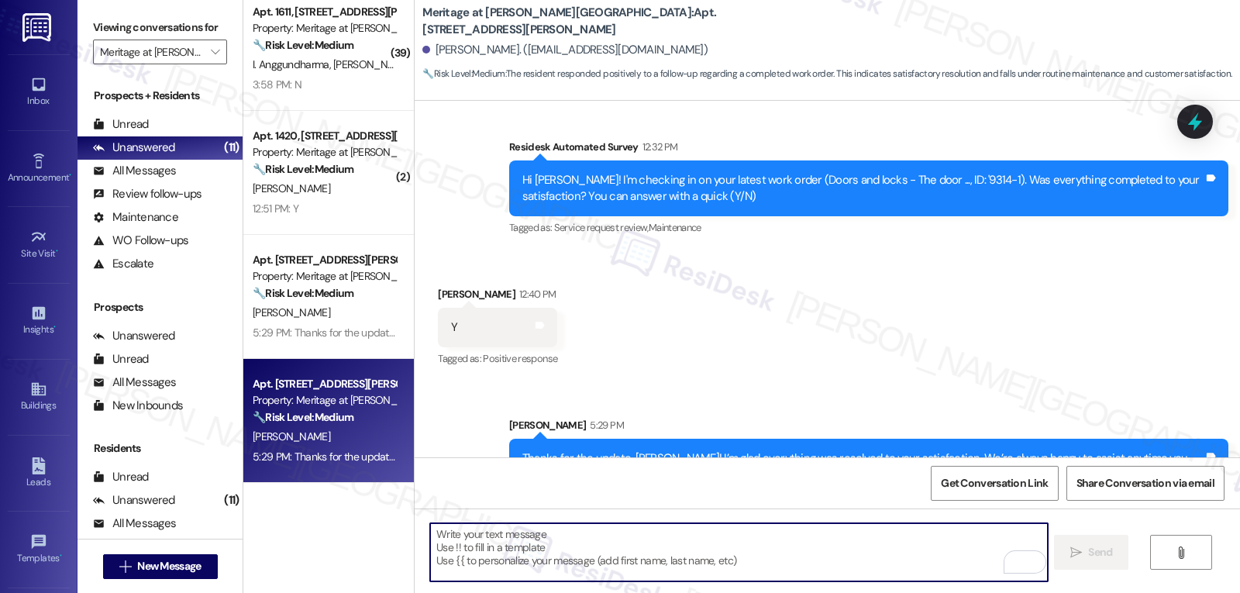
type textarea "Y"
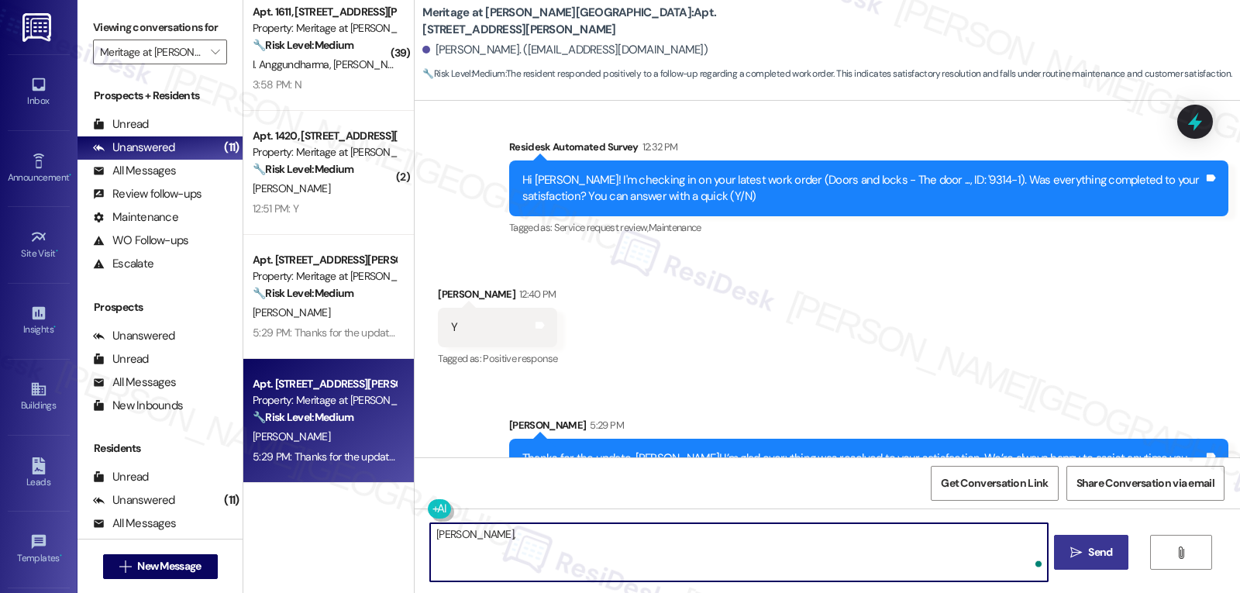
paste textarea "I’ve been meaning to check in. How has your experience at {{property}} been so …"
type textarea "[PERSON_NAME], I’ve been meaning to check in. How has your experience at {{prop…"
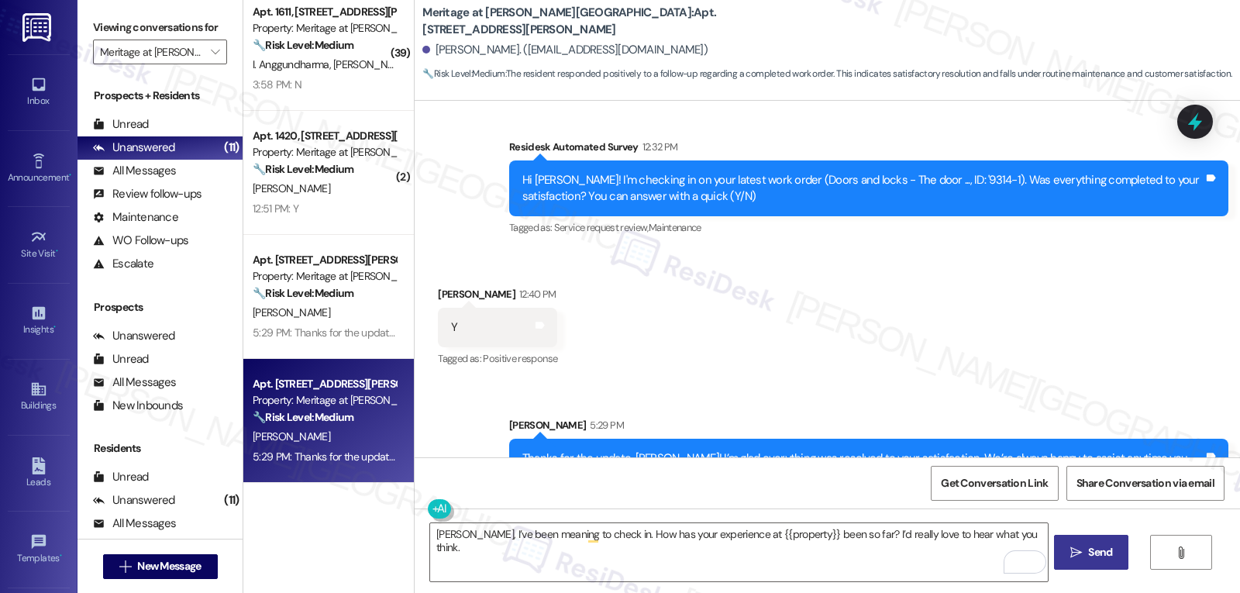
click at [1105, 560] on span "Send" at bounding box center [1100, 552] width 24 height 16
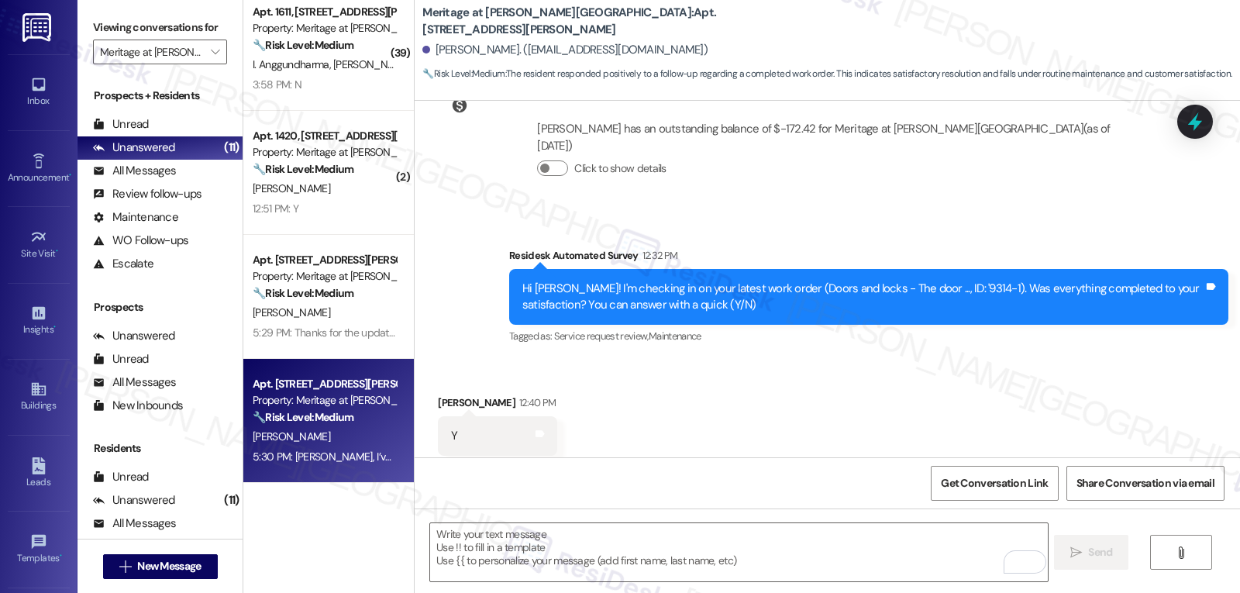
scroll to position [532, 0]
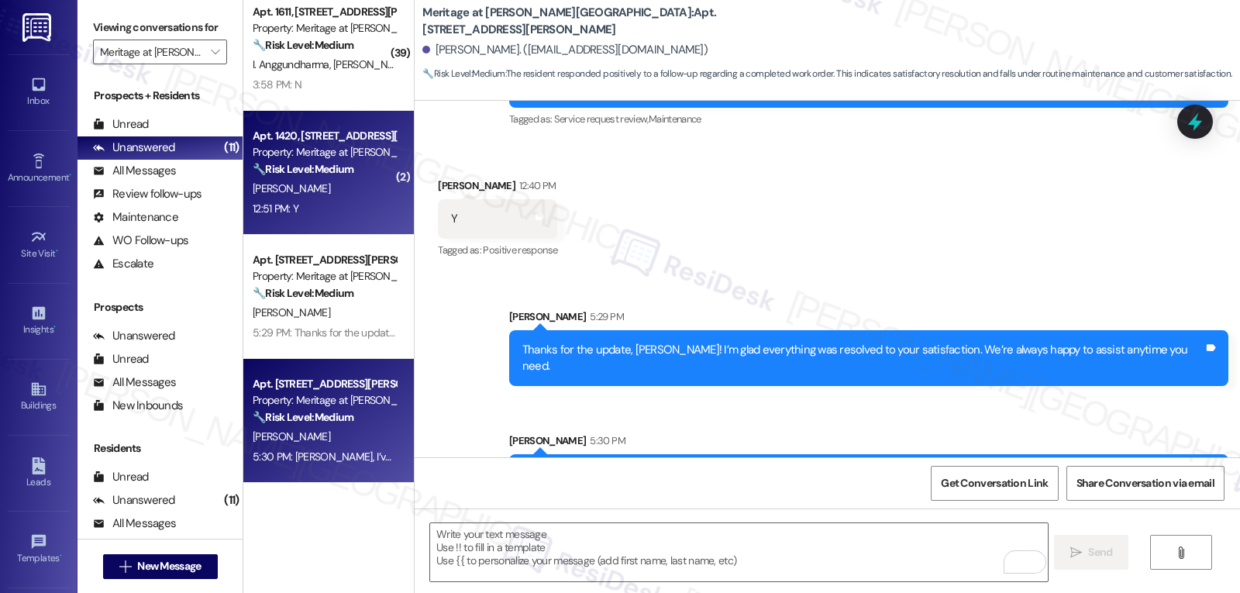
click at [330, 210] on div "12:51 PM: Y 12:51 PM: Y" at bounding box center [324, 208] width 146 height 19
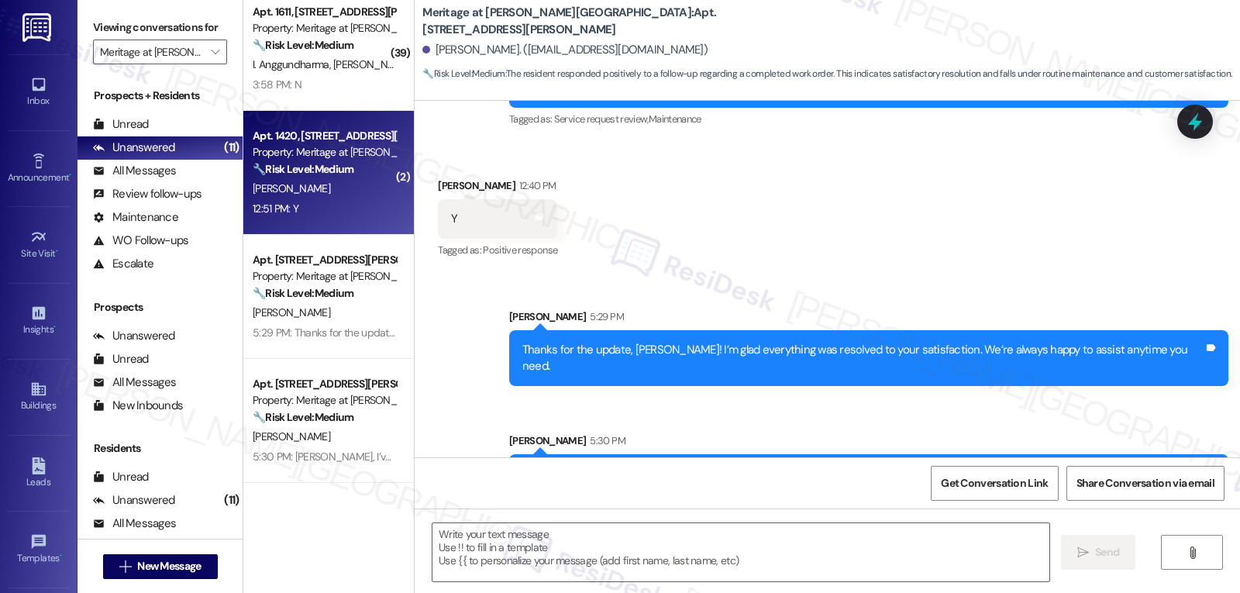
type textarea "Fetching suggested responses. Please feel free to read through the conversation…"
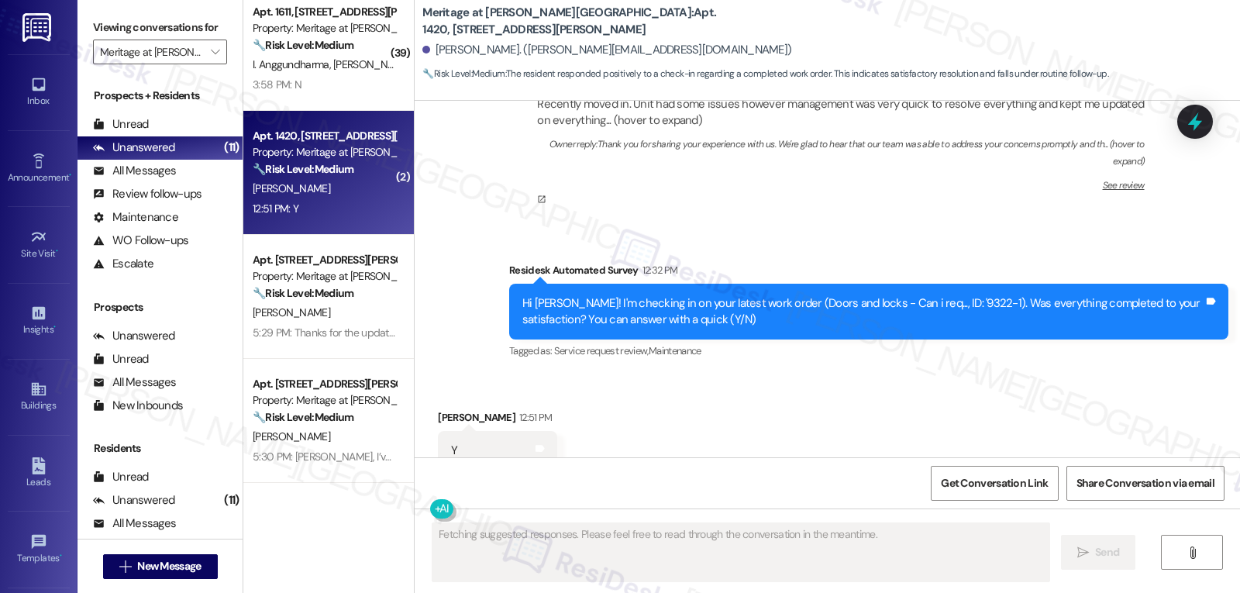
scroll to position [667, 0]
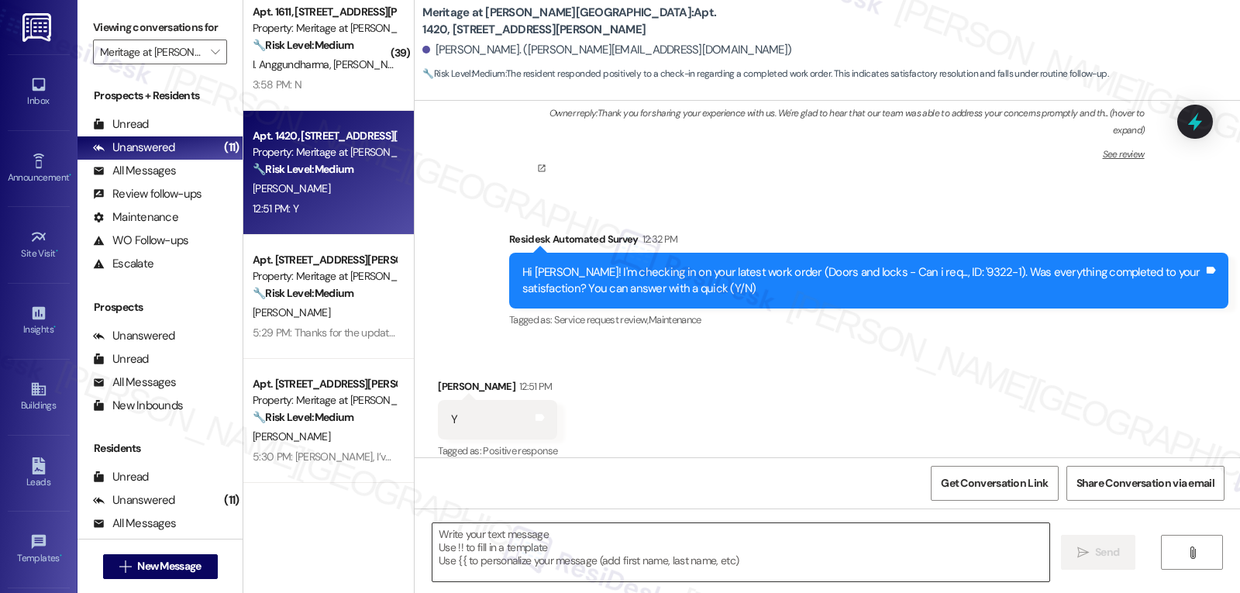
click at [562, 570] on textarea at bounding box center [740, 552] width 617 height 58
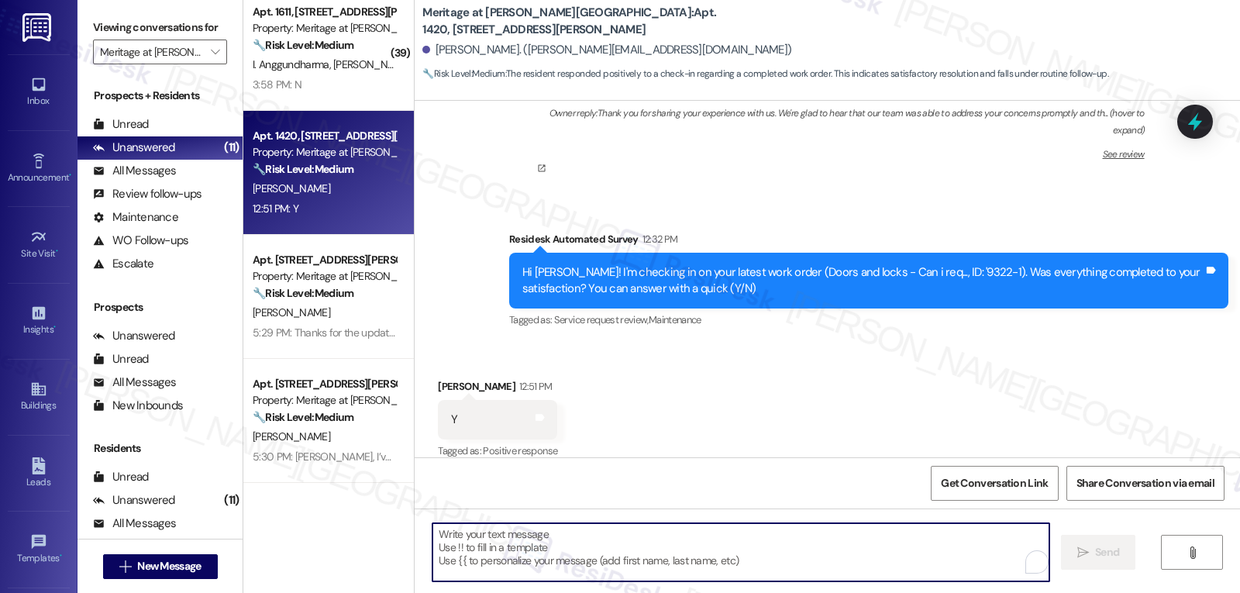
paste textarea "Awesome! Thanks for confirming, {{first_name}}! It’s great to know your request…"
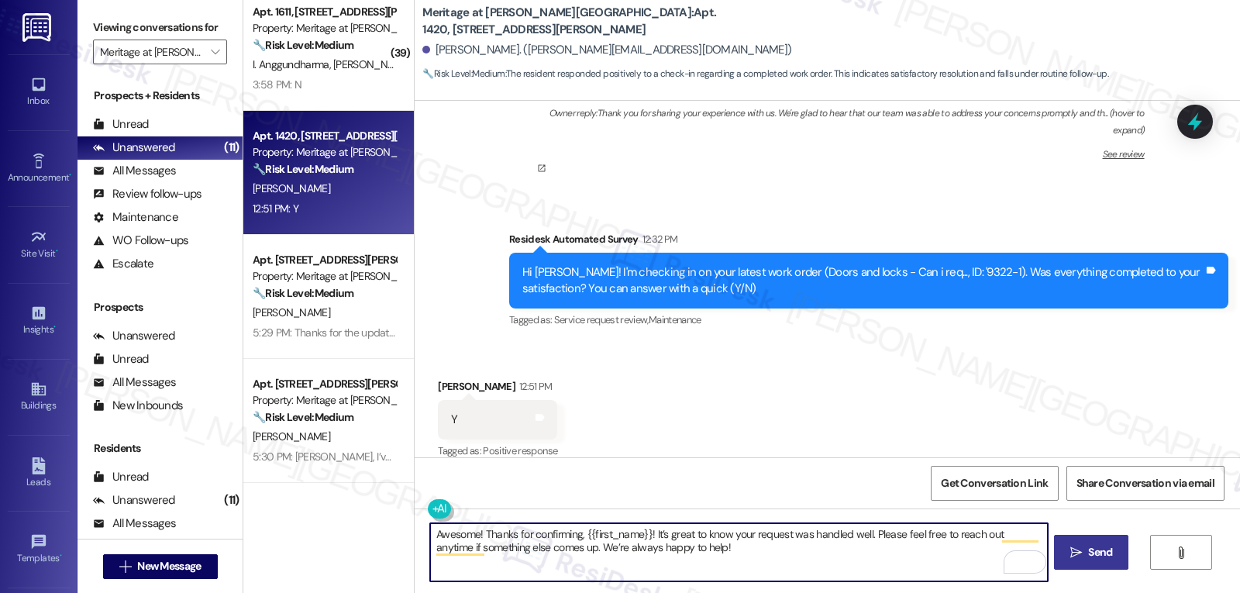
type textarea "Awesome! Thanks for confirming, {{first_name}}! It’s great to know your request…"
click at [1088, 563] on button " Send" at bounding box center [1091, 552] width 75 height 35
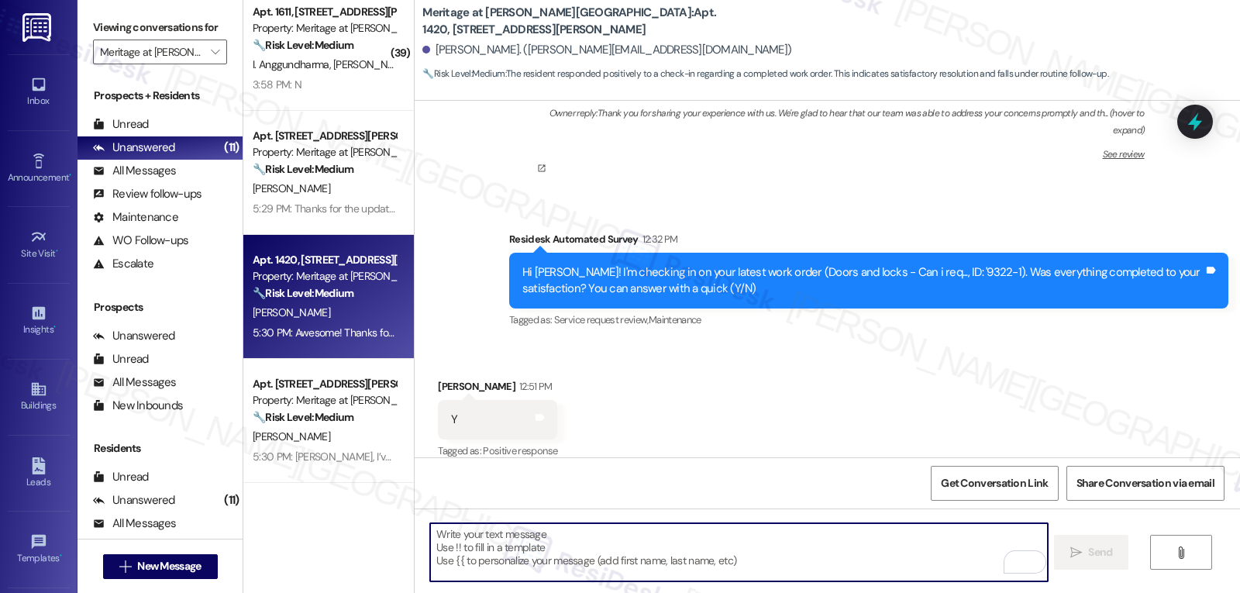
click at [635, 561] on textarea "To enrich screen reader interactions, please activate Accessibility in Grammarl…" at bounding box center [738, 552] width 617 height 58
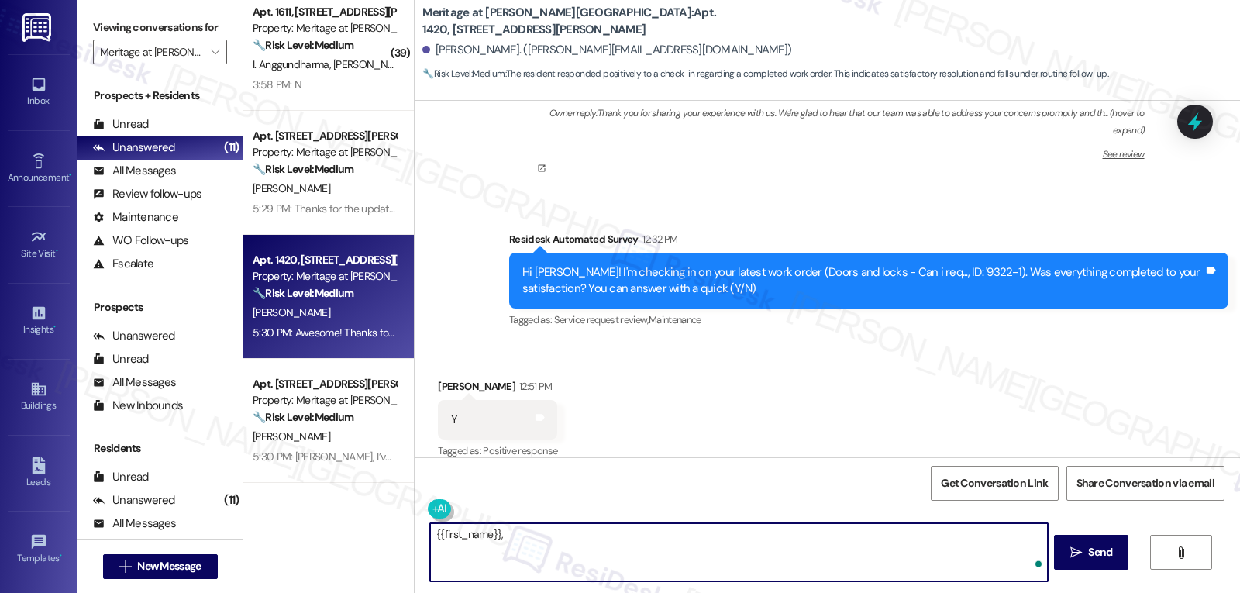
paste textarea "how’s everything going at {{property}} so far? Is it what you expected when you…"
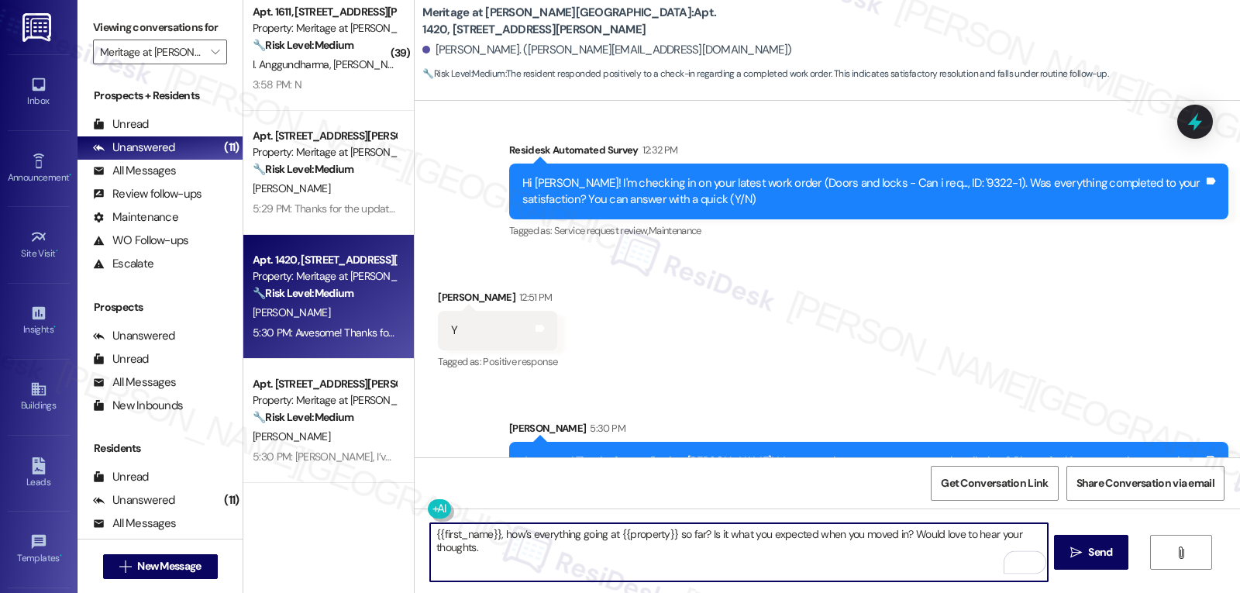
scroll to position [793, 0]
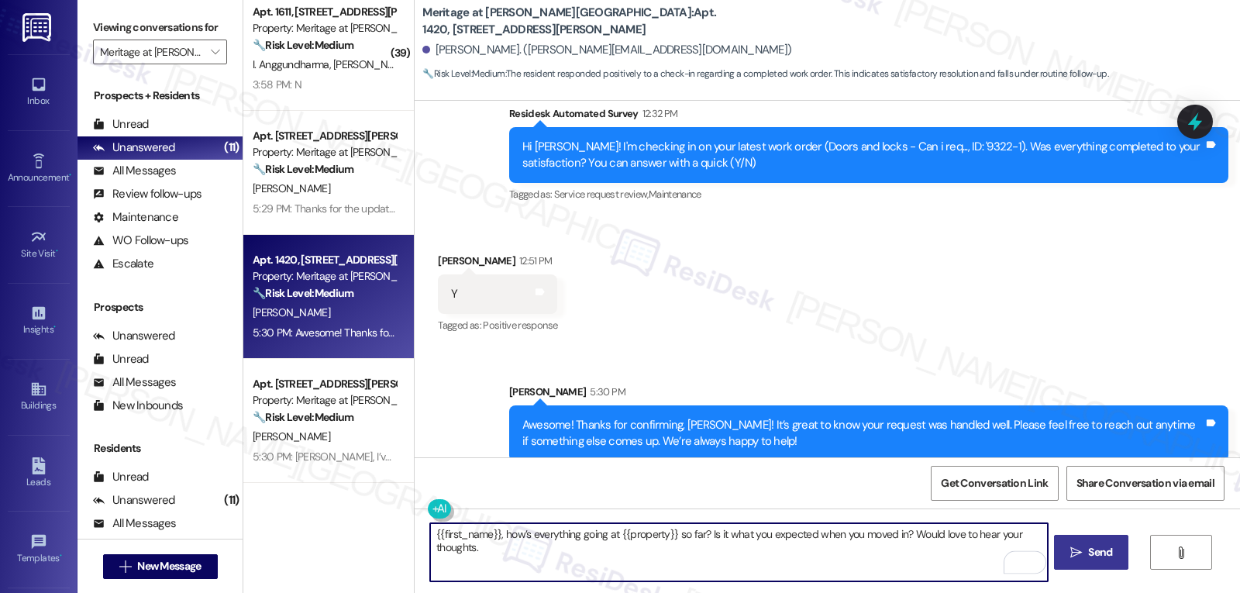
type textarea "{{first_name}}, how’s everything going at {{property}} so far? Is it what you e…"
click at [1079, 561] on button " Send" at bounding box center [1091, 552] width 75 height 35
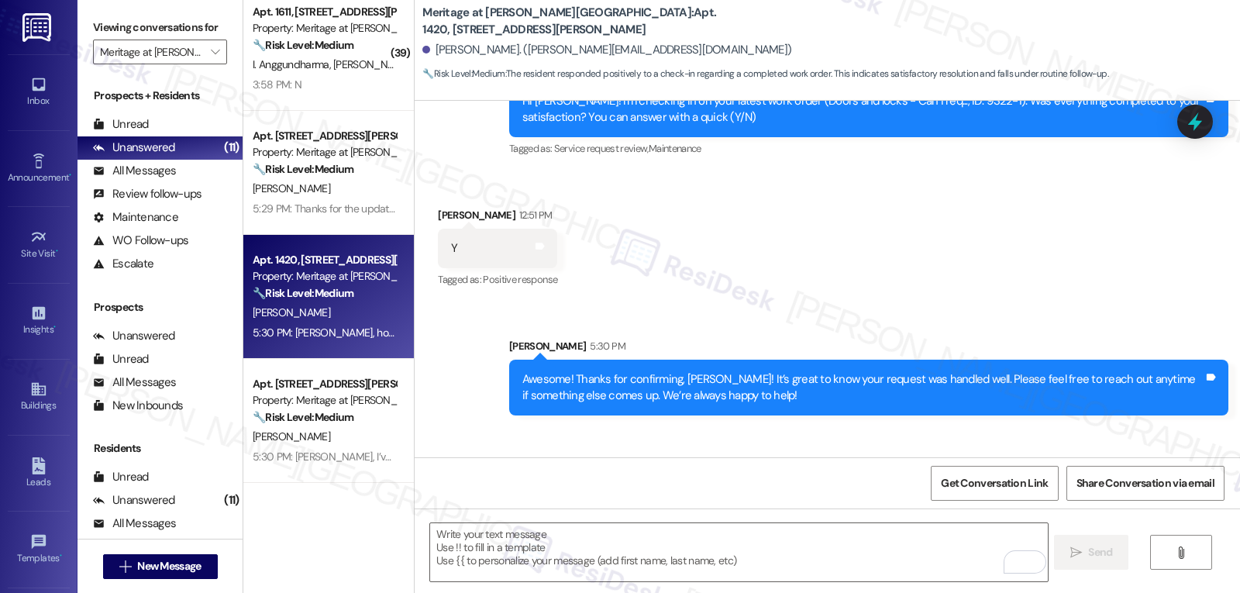
scroll to position [918, 0]
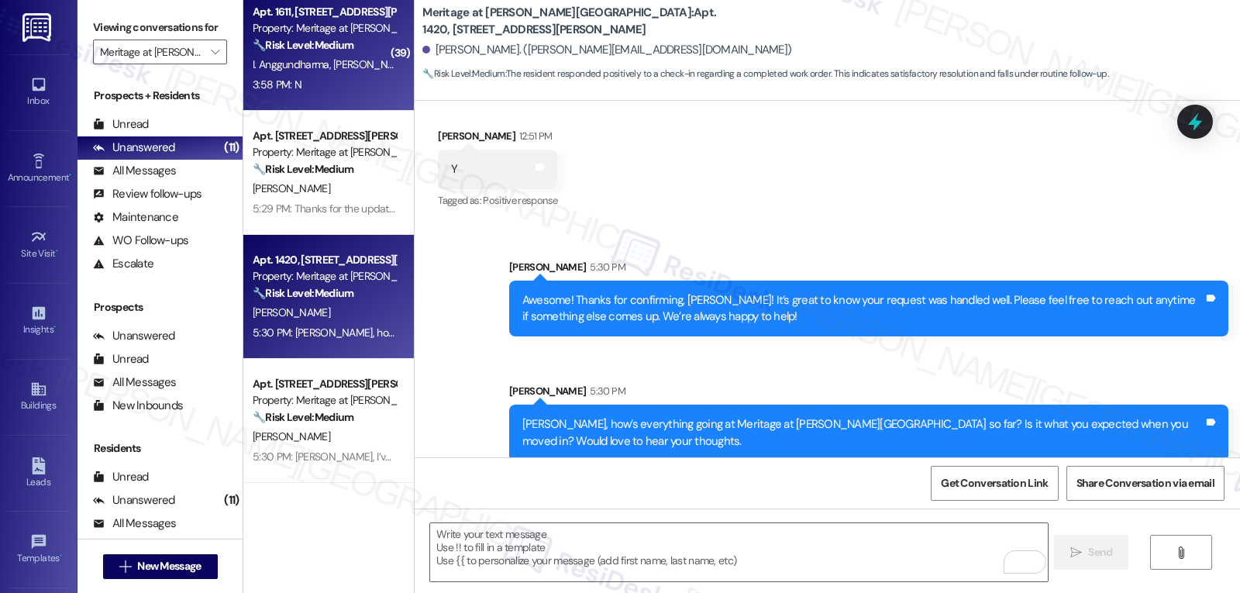
click at [319, 73] on div "I. Anggundharma [PERSON_NAME]" at bounding box center [324, 64] width 146 height 19
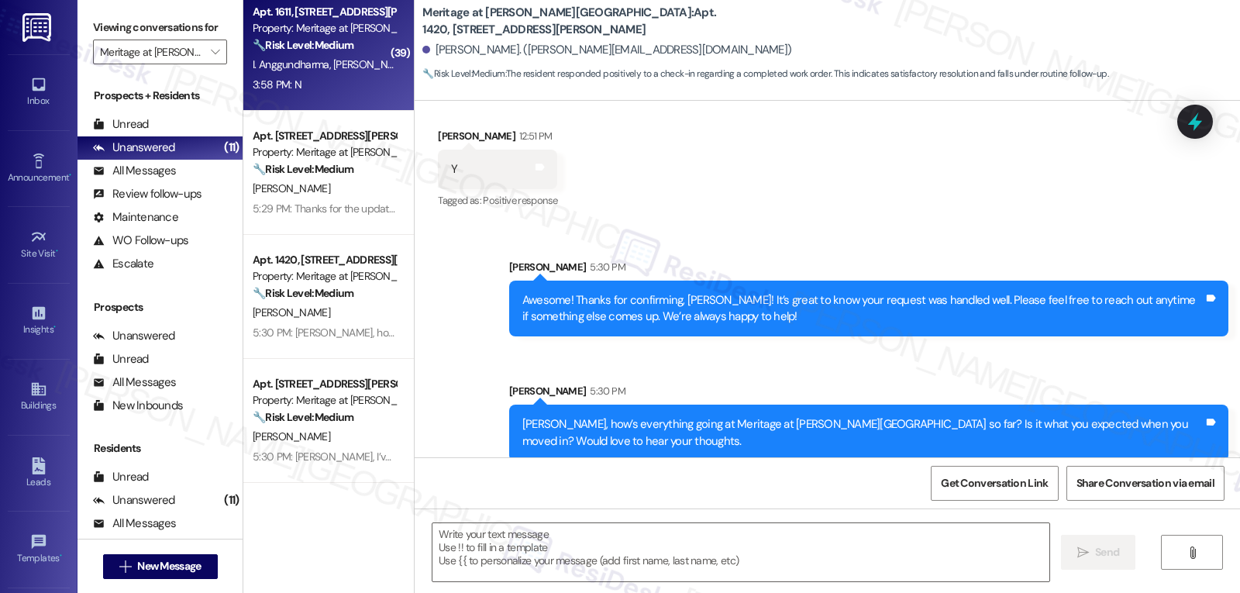
type textarea "Fetching suggested responses. Please feel free to read through the conversation…"
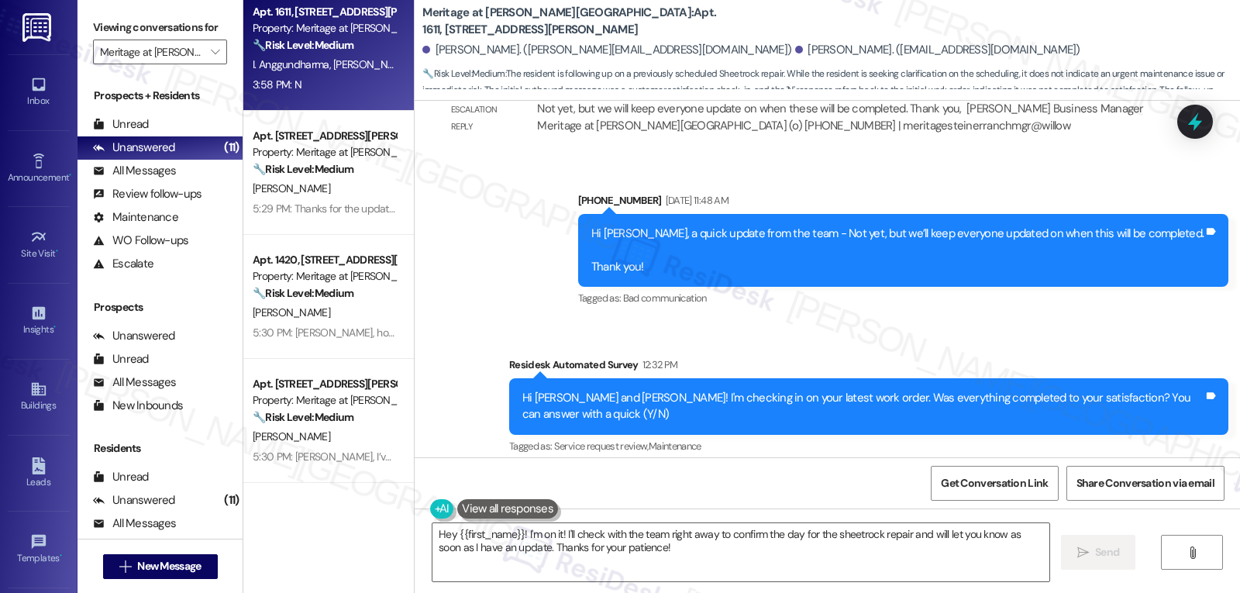
scroll to position [14033, 0]
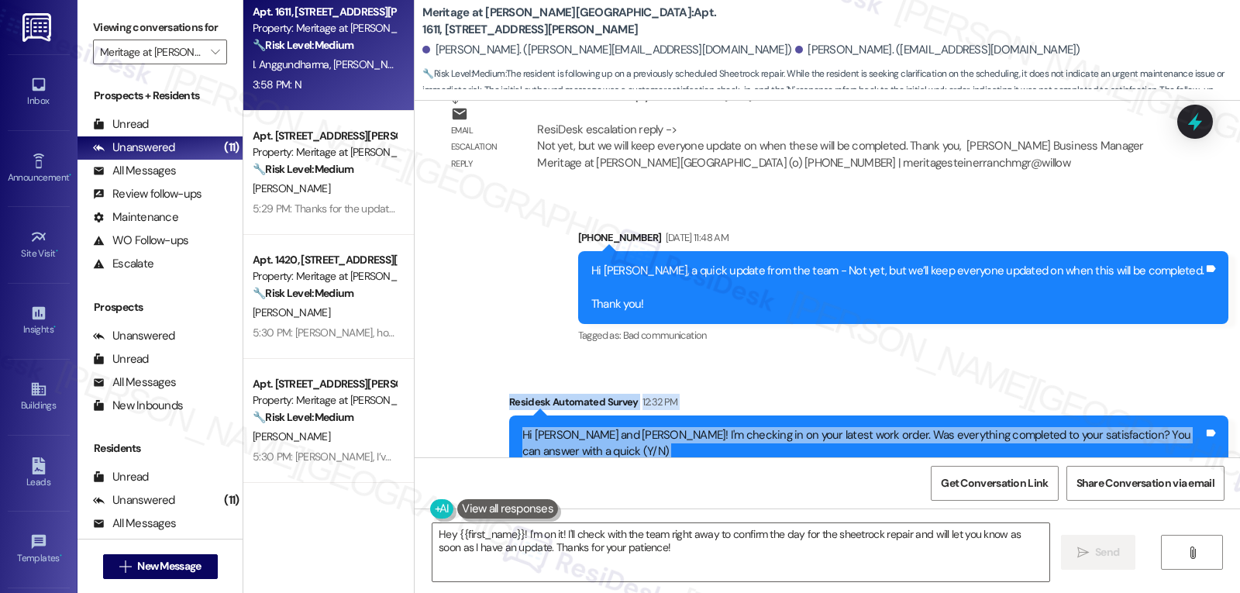
drag, startPoint x: 498, startPoint y: 220, endPoint x: 1052, endPoint y: 388, distance: 578.4
click at [1050, 388] on div "Lease started [DATE] 7:00 PM Survey, sent via SMS Residesk Automated Survey [DA…" at bounding box center [827, 279] width 825 height 357
copy div "Residesk Automated Survey 12:32 PM Hi [PERSON_NAME] and [PERSON_NAME]! I'm chec…"
click at [711, 560] on textarea "Hey {{first_name}}! I'm on it! I'll check with the team right away to confirm t…" at bounding box center [740, 552] width 617 height 58
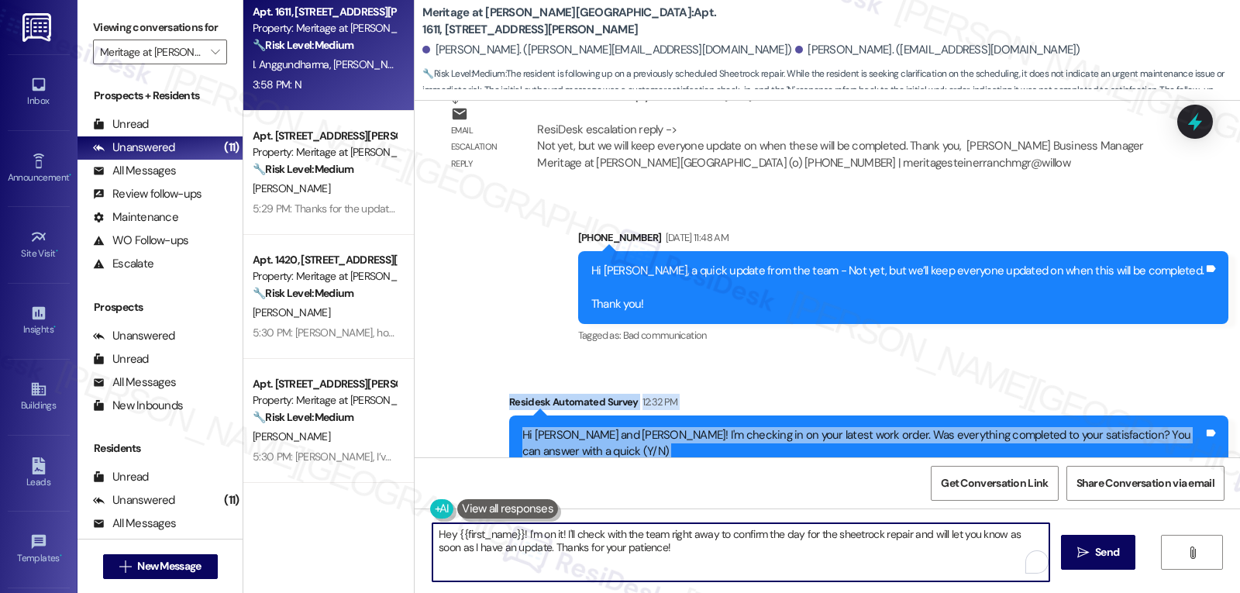
paste textarea "Thanks for checking in, [PERSON_NAME]! I’ll reach out to the team to confirm th…"
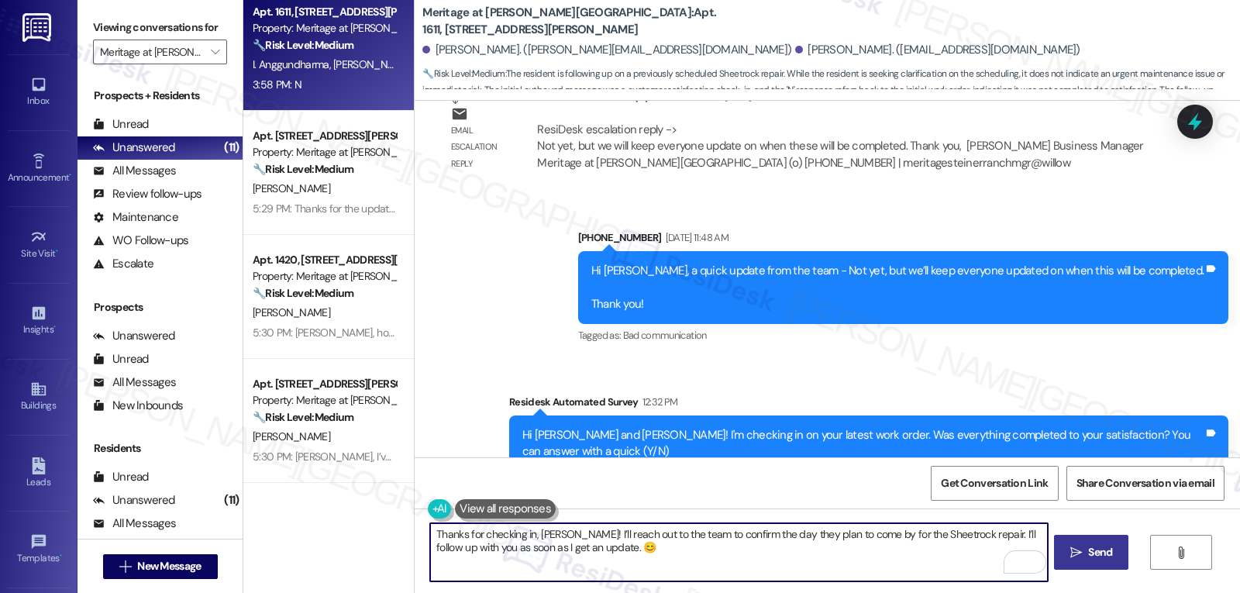
type textarea "Thanks for checking in, [PERSON_NAME]! I’ll reach out to the team to confirm th…"
click at [1077, 547] on icon "" at bounding box center [1076, 552] width 12 height 12
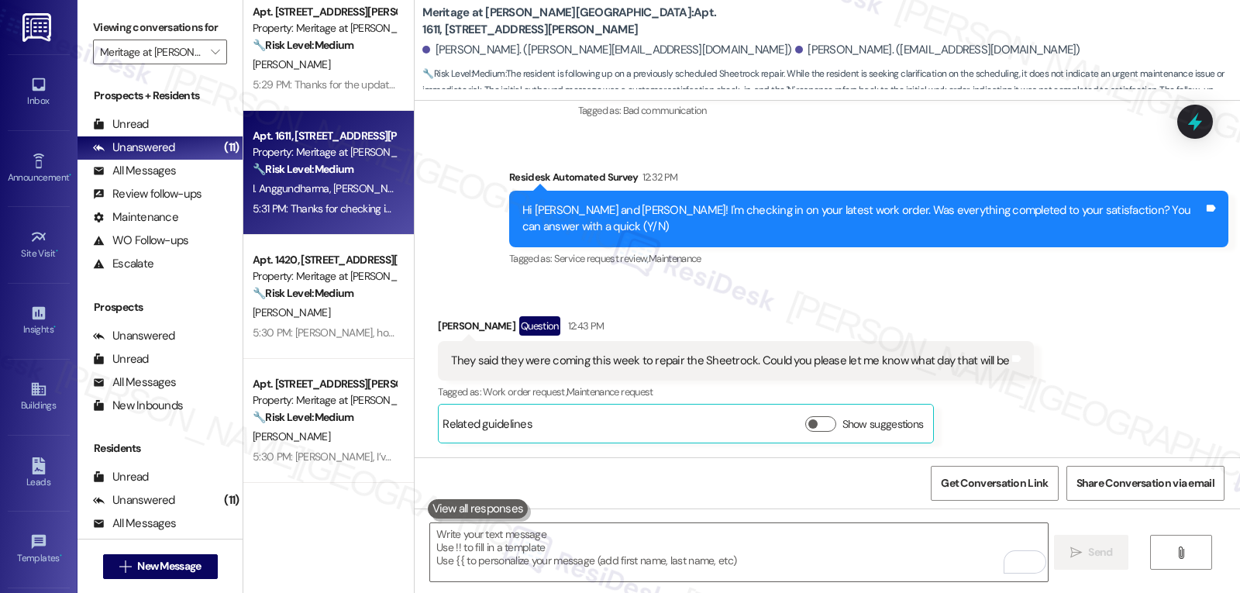
scroll to position [14313, 0]
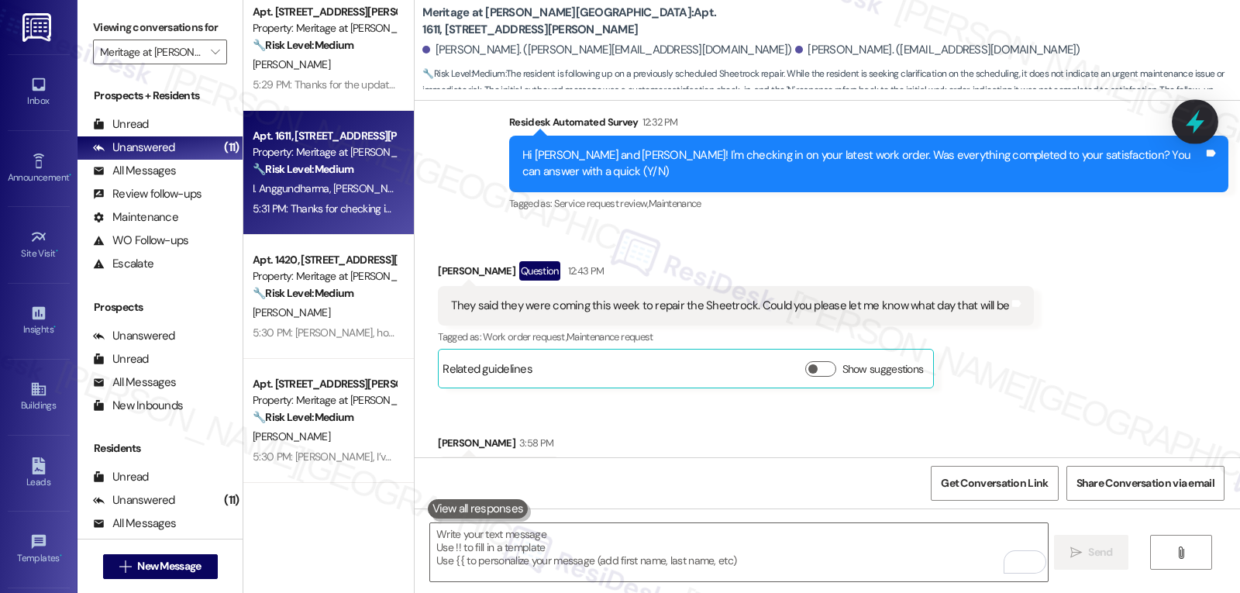
click at [1190, 129] on icon at bounding box center [1195, 122] width 26 height 26
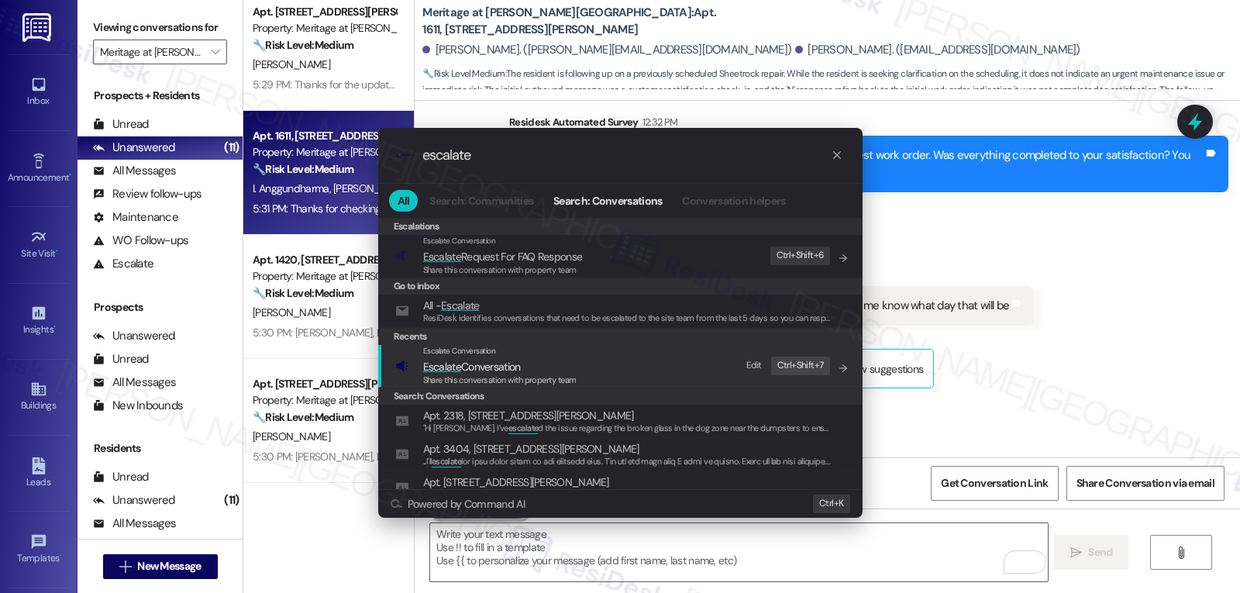
type input "escalate"
click at [447, 376] on span "Share this conversation with property team" at bounding box center [499, 379] width 153 height 11
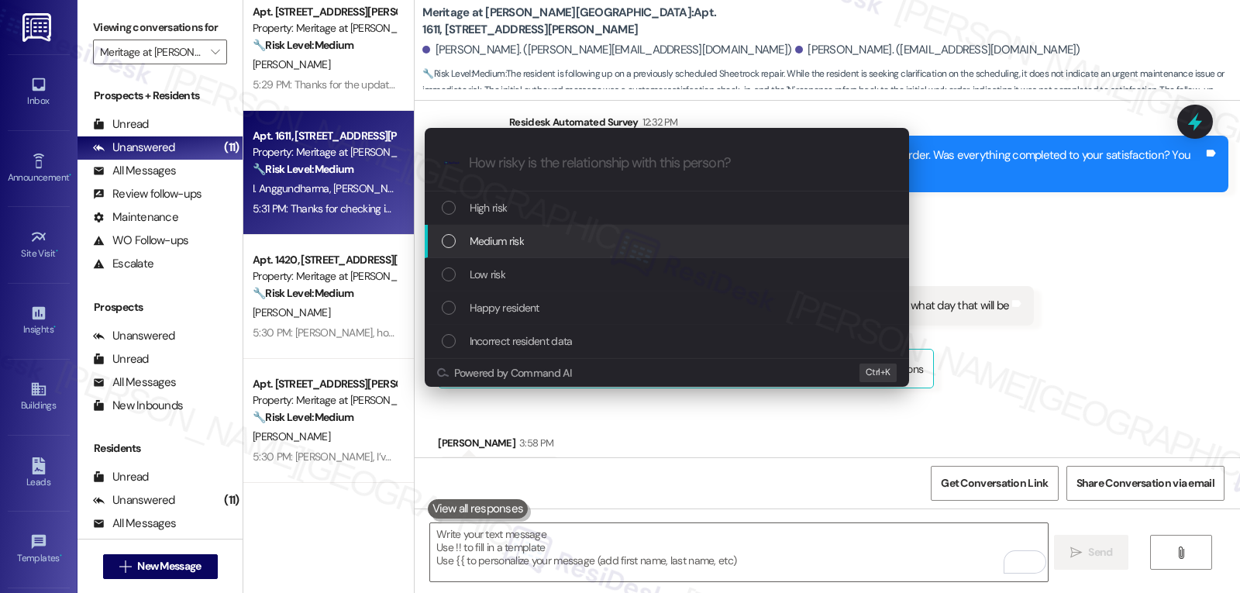
click at [545, 238] on div "Medium risk" at bounding box center [668, 241] width 453 height 17
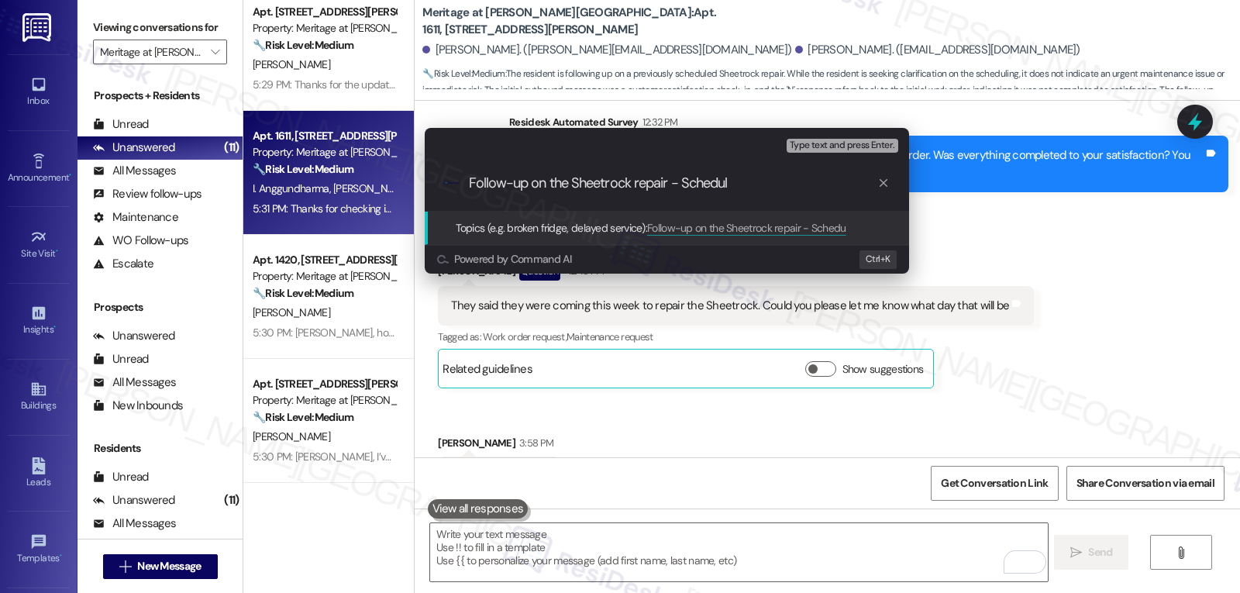
type input "Follow-up on the Sheetrock repair - Schedule"
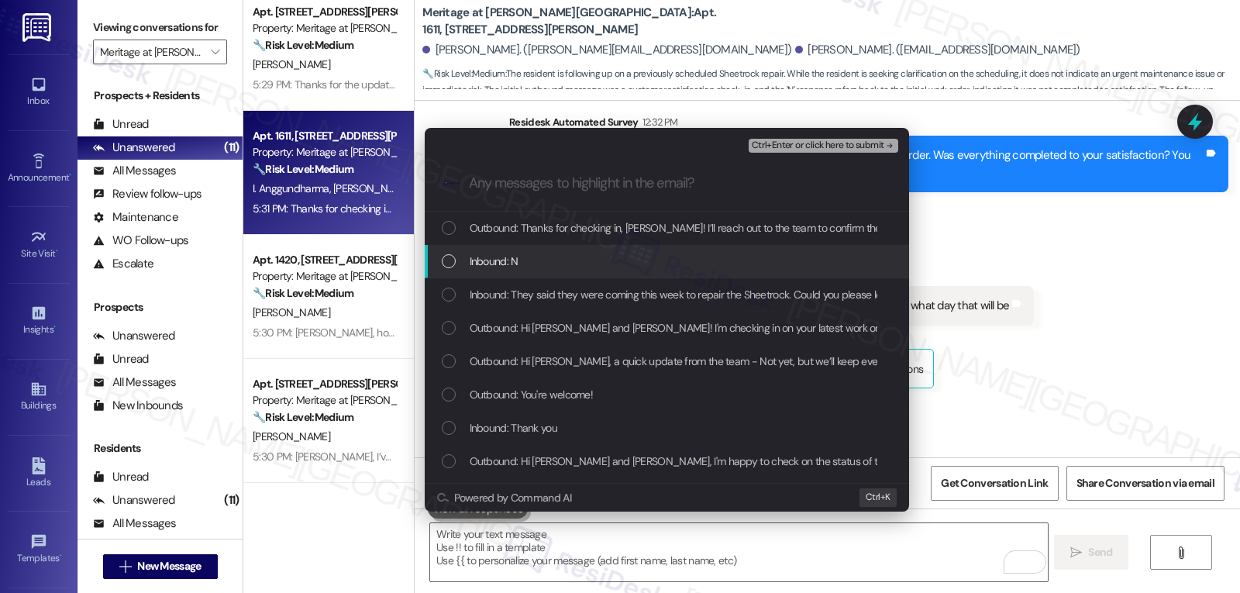
click at [553, 260] on div "Inbound: N" at bounding box center [668, 261] width 453 height 17
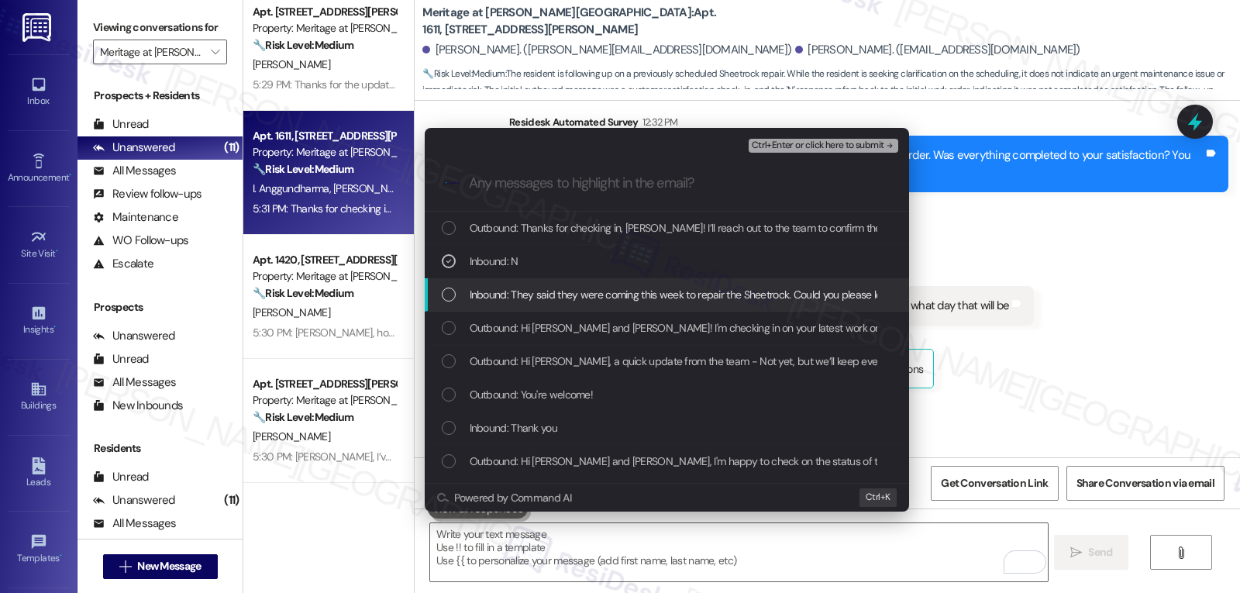
click at [494, 290] on span "Inbound: They said they were coming this week to repair the Sheetrock. Could yo…" at bounding box center [748, 294] width 556 height 17
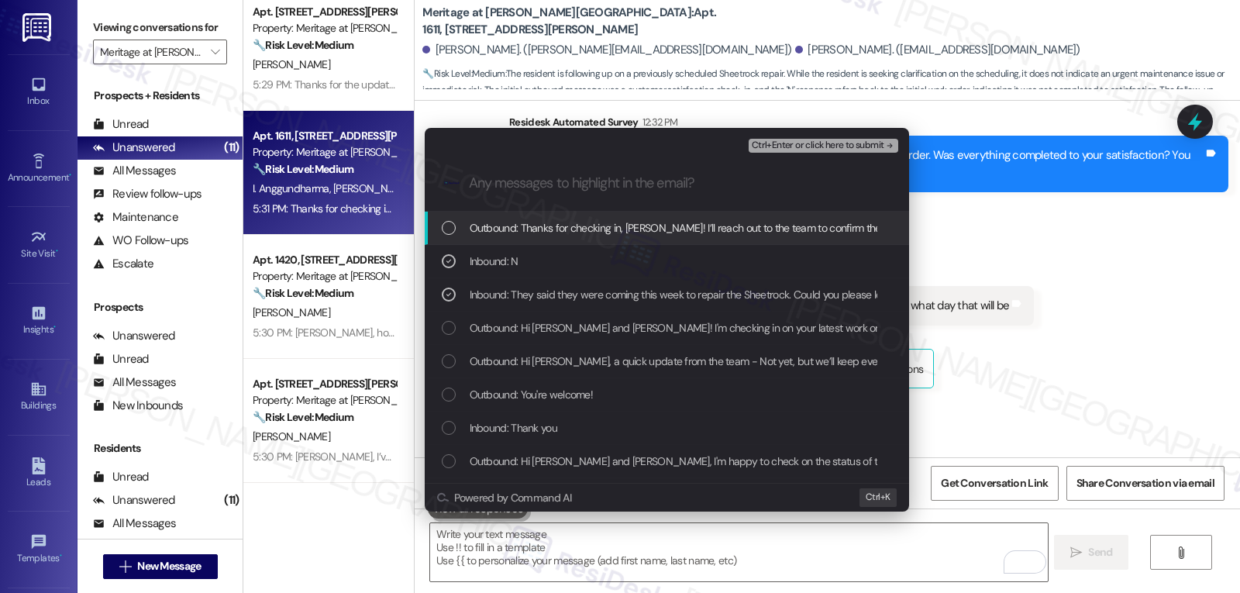
click at [809, 145] on span "Ctrl+Enter or click here to submit" at bounding box center [818, 145] width 133 height 11
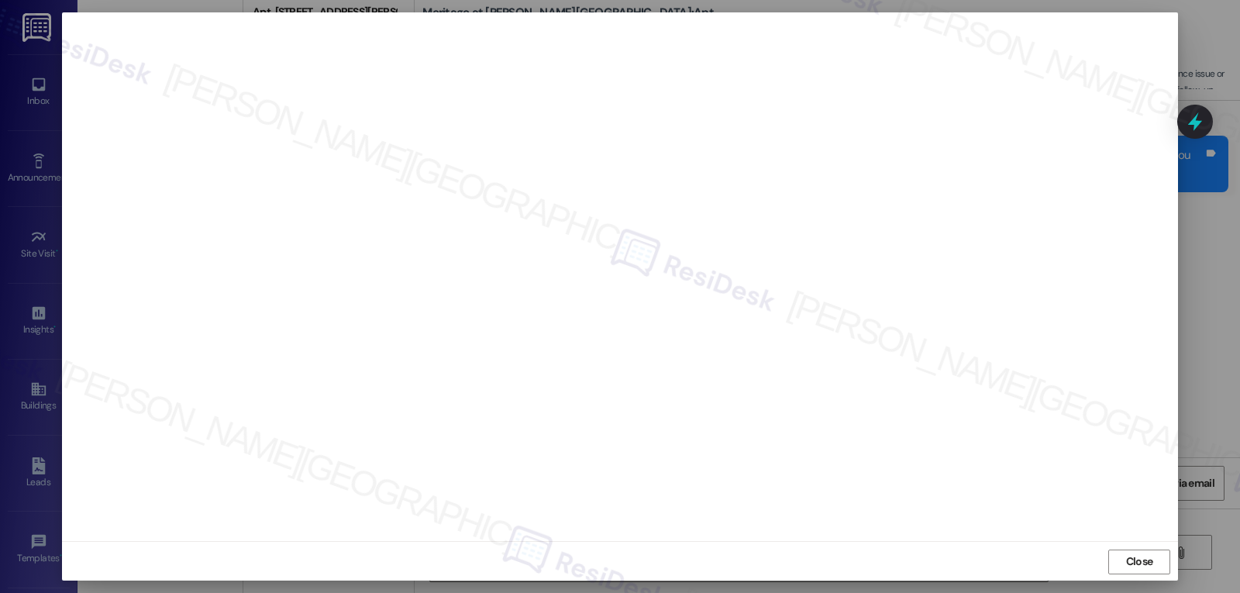
scroll to position [7, 0]
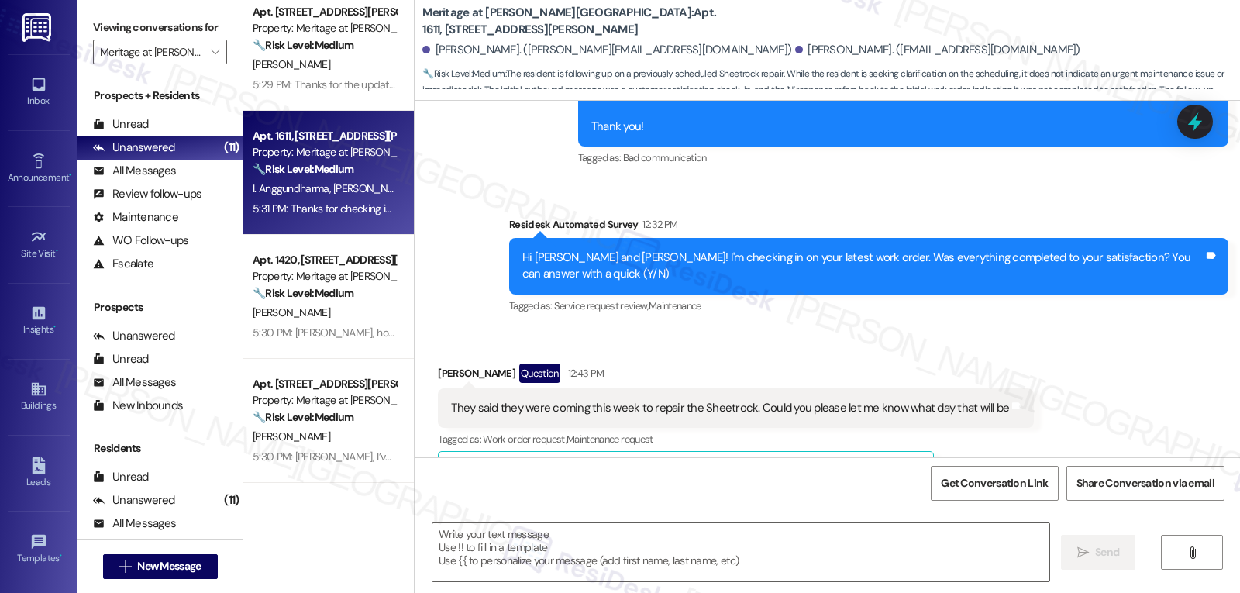
type textarea "Fetching suggested responses. Please feel free to read through the conversation…"
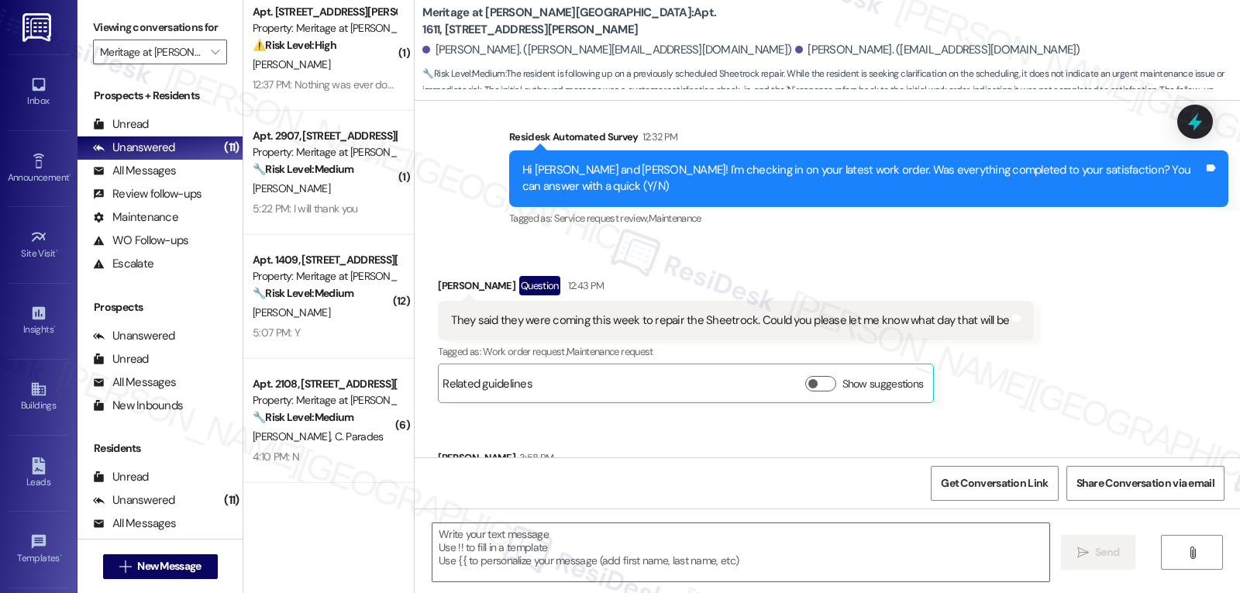
scroll to position [14335, 0]
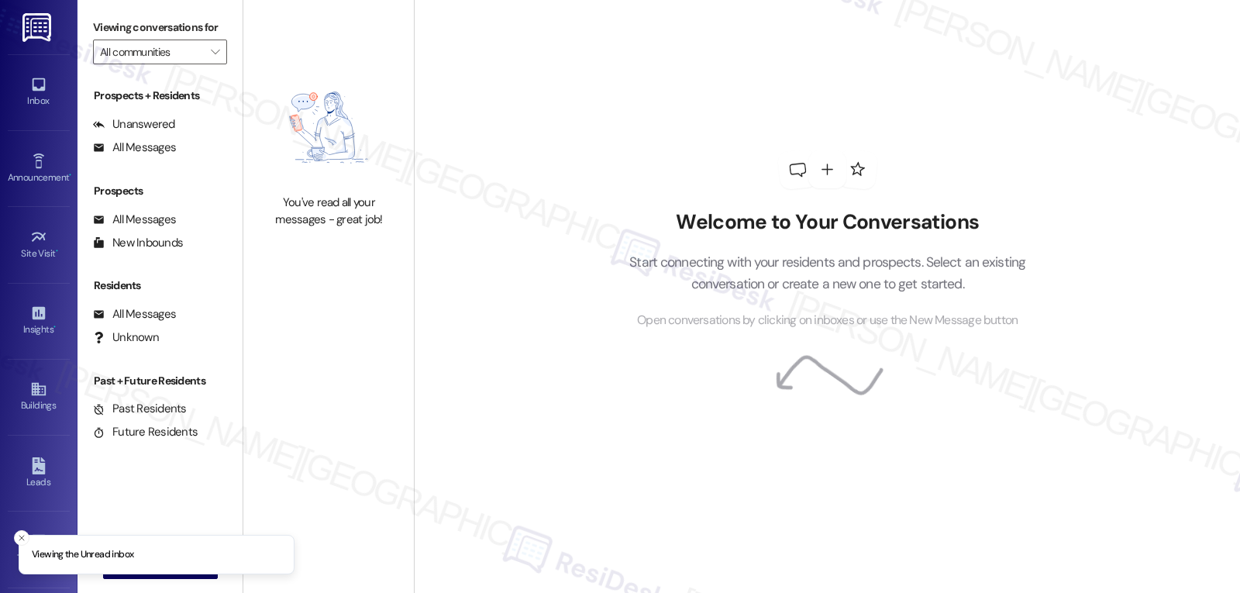
type input "Meritage at [PERSON_NAME][GEOGRAPHIC_DATA]"
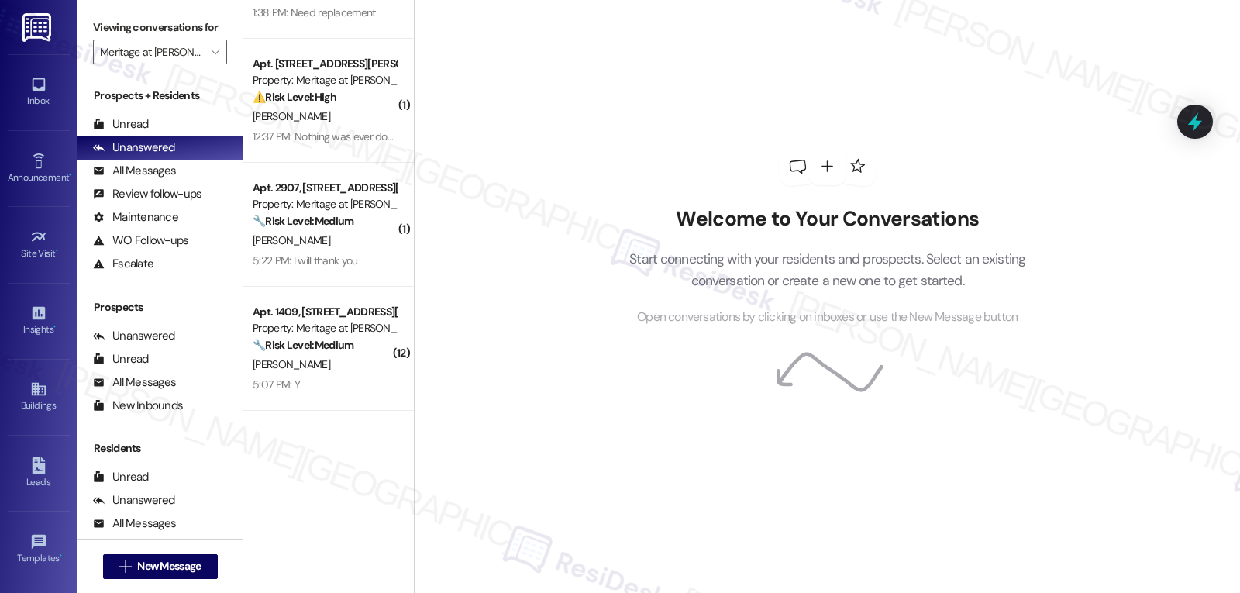
scroll to position [385, 0]
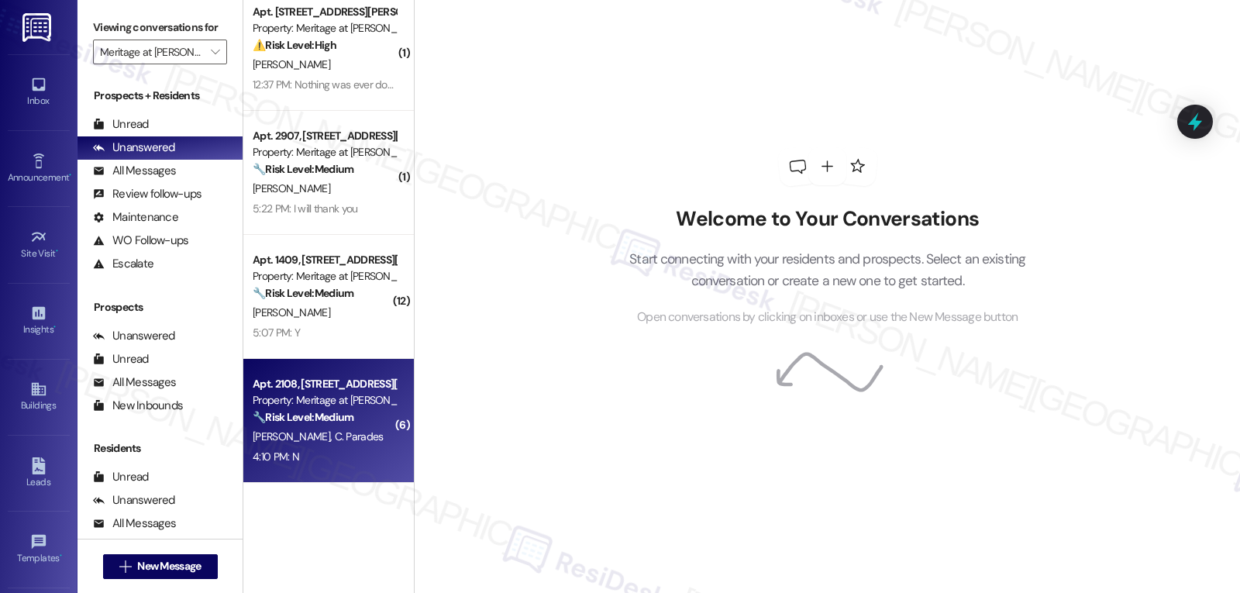
click at [361, 454] on div "4:10 PM: N 4:10 PM: N" at bounding box center [324, 456] width 146 height 19
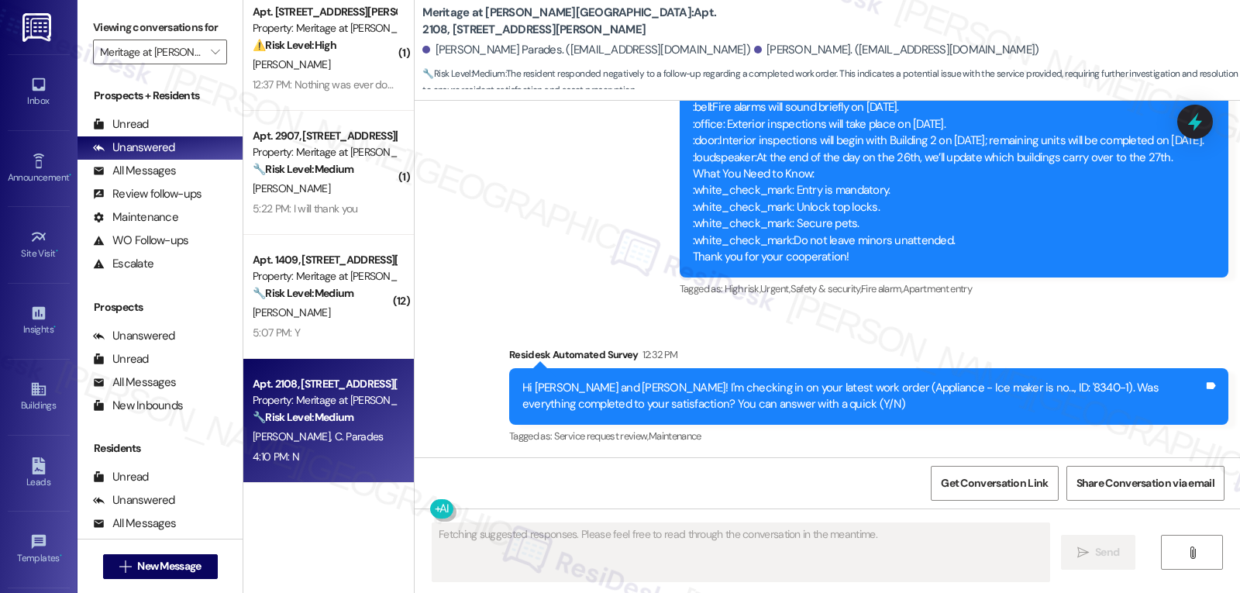
scroll to position [4947, 0]
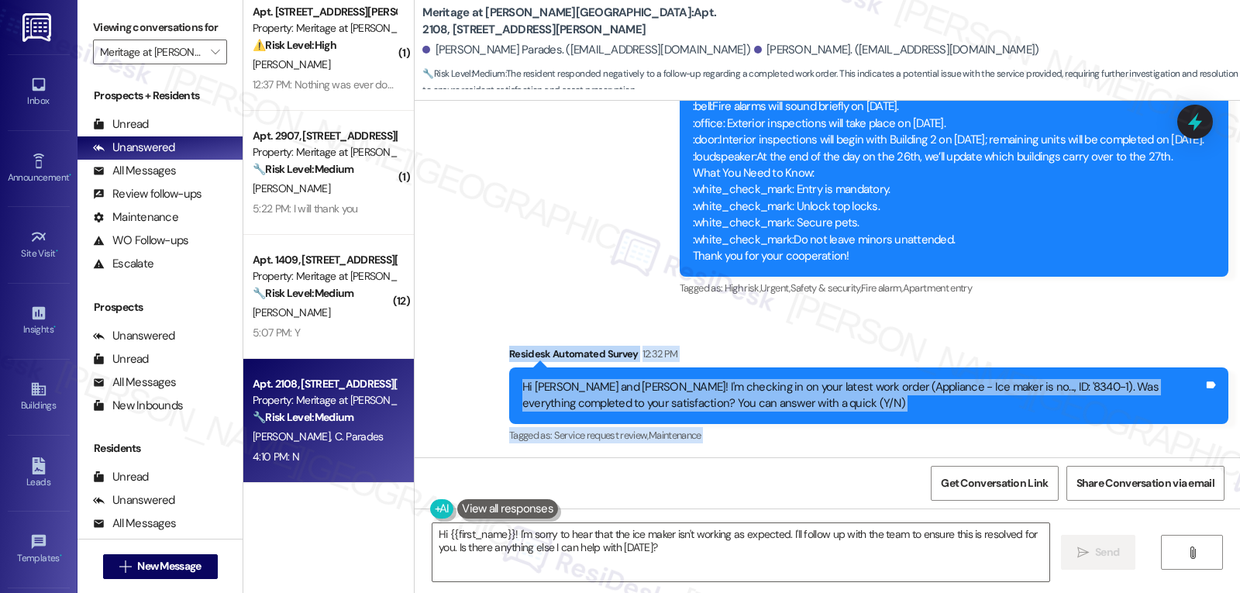
drag, startPoint x: 495, startPoint y: 220, endPoint x: 611, endPoint y: 415, distance: 226.2
click at [611, 415] on div "Lease started [DATE] 8:00 PM Survey, sent via SMS Residesk Automated Survey [DA…" at bounding box center [827, 279] width 825 height 357
copy div "Residesk Automated Survey 12:32 PM Hi [PERSON_NAME] and [PERSON_NAME]! I'm chec…"
click at [595, 543] on textarea "Hi {{first_name}}! I'm sorry to hear that the ice maker isn't working as expect…" at bounding box center [740, 552] width 617 height 58
paste textarea "Thanks for the update, [PERSON_NAME]—I’m sorry to hear the ice maker still isn’…"
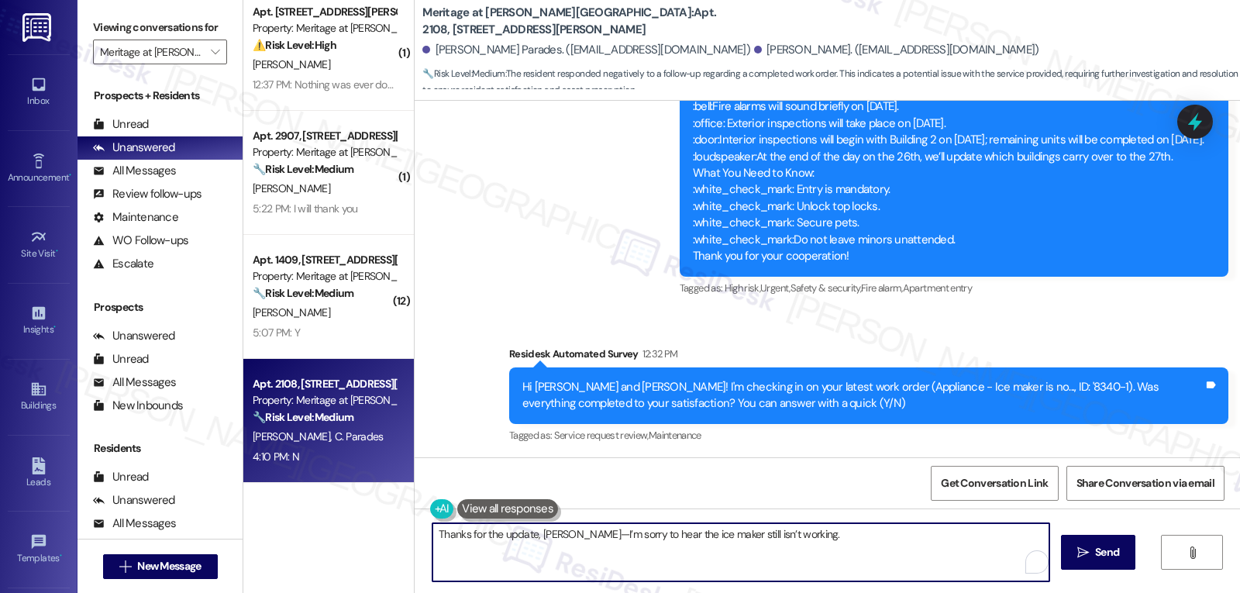
click at [550, 539] on textarea "Thanks for the update, [PERSON_NAME]—I’m sorry to hear the ice maker still isn’…" at bounding box center [740, 552] width 617 height 58
click at [552, 534] on textarea "Thanks for the update, Carla—I’m sorry to hear the ice maker still isn’t workin…" at bounding box center [738, 552] width 617 height 58
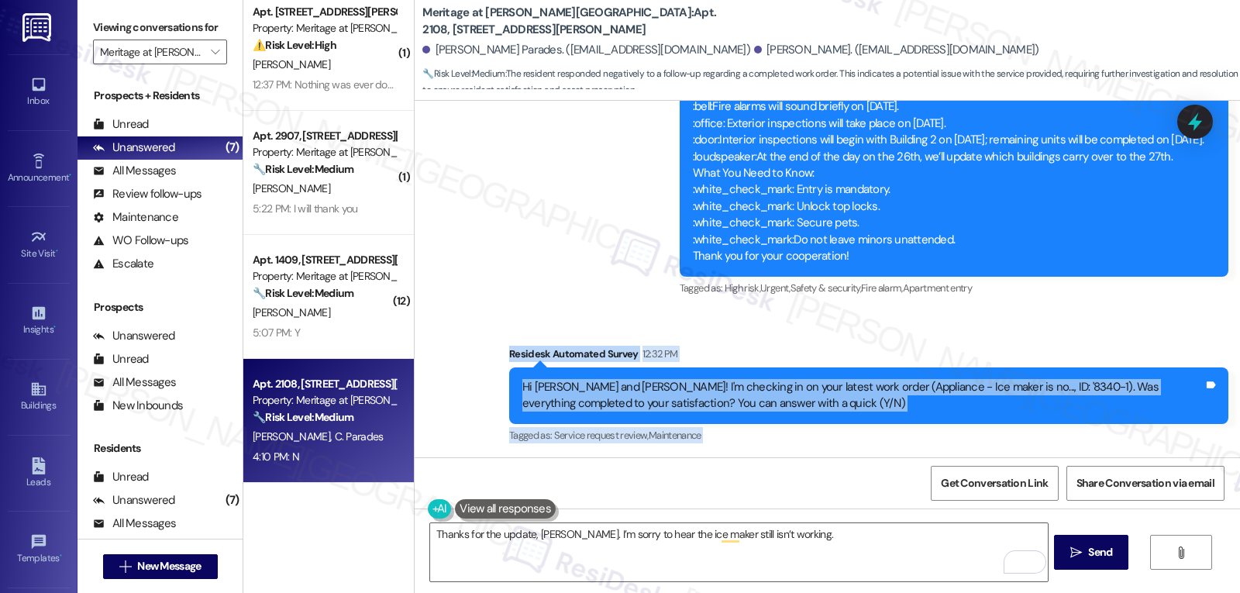
drag, startPoint x: 498, startPoint y: 223, endPoint x: 485, endPoint y: 414, distance: 191.1
click at [485, 414] on div "Lease started Jul 22, 2024 at 8:00 PM Survey, sent via SMS Residesk Automated S…" at bounding box center [827, 279] width 825 height 357
copy div "Residesk Automated Survey 12:32 PM Hi Carla and Renny! I'm checking in on your …"
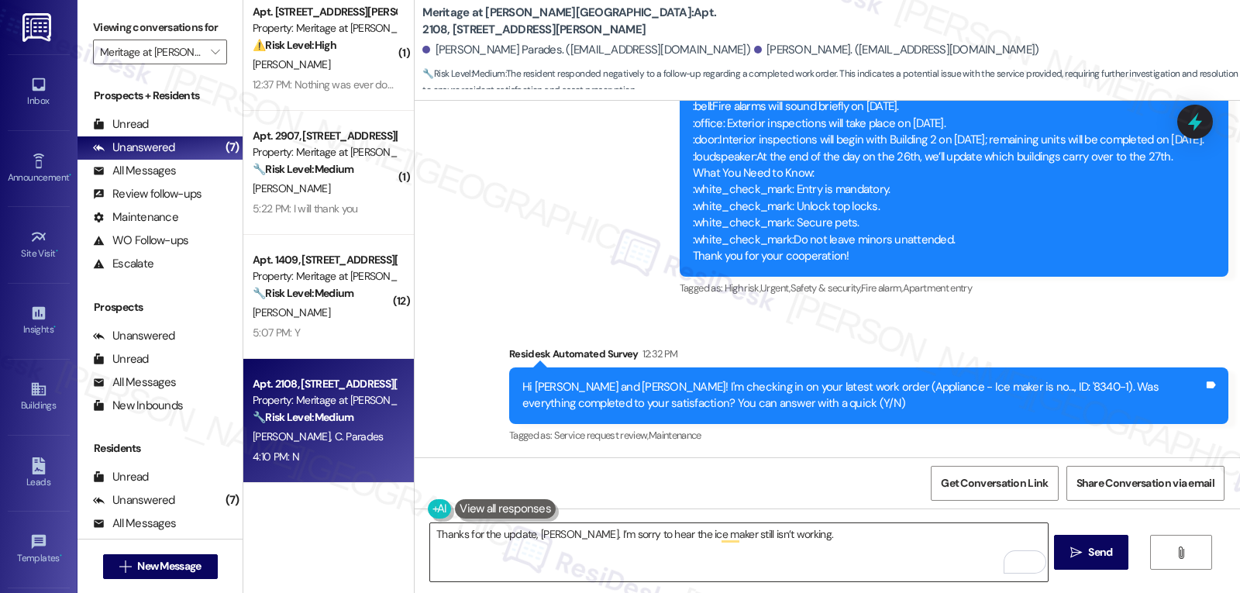
click at [568, 550] on textarea "Thanks for the update, Carla. I’m sorry to hear the ice maker still isn’t worki…" at bounding box center [738, 552] width 617 height 58
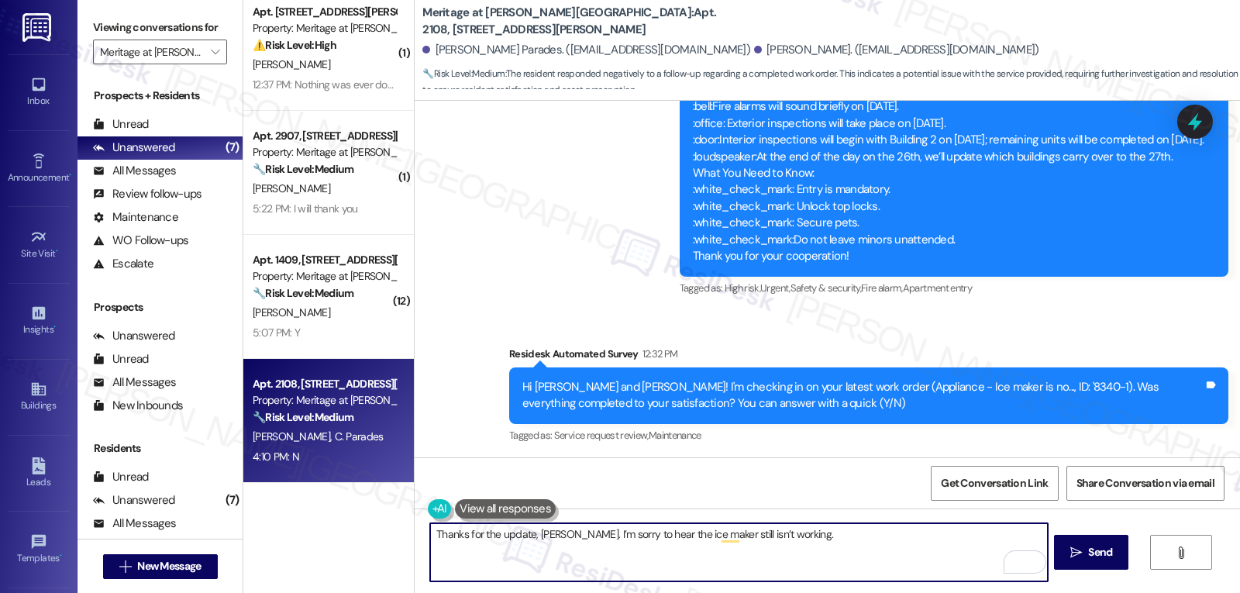
paste textarea "Residesk Automated Survey 12:32 PM Hi Carla and Renny! I'm checking in on your …"
click at [884, 553] on textarea "Thanks for the update, Carla. I’m sorry to hear the ice maker still isn’t worki…" at bounding box center [738, 552] width 617 height 58
paste textarea "letting us know, Carla. I’m sorry the ice maker issue hasn’t been resolved yet"
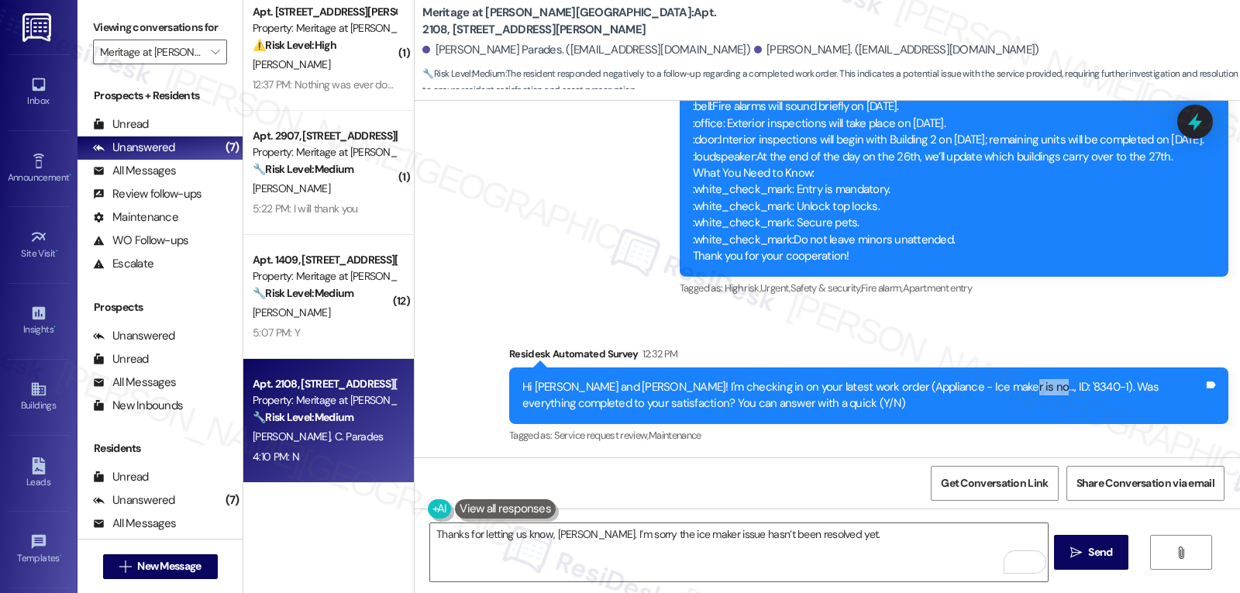
drag, startPoint x: 960, startPoint y: 253, endPoint x: 998, endPoint y: 249, distance: 37.4
click at [998, 379] on div "Hi Carla and Renny! I'm checking in on your latest work order (Appliance - Ice …" at bounding box center [862, 395] width 681 height 33
copy div "'8340-1"
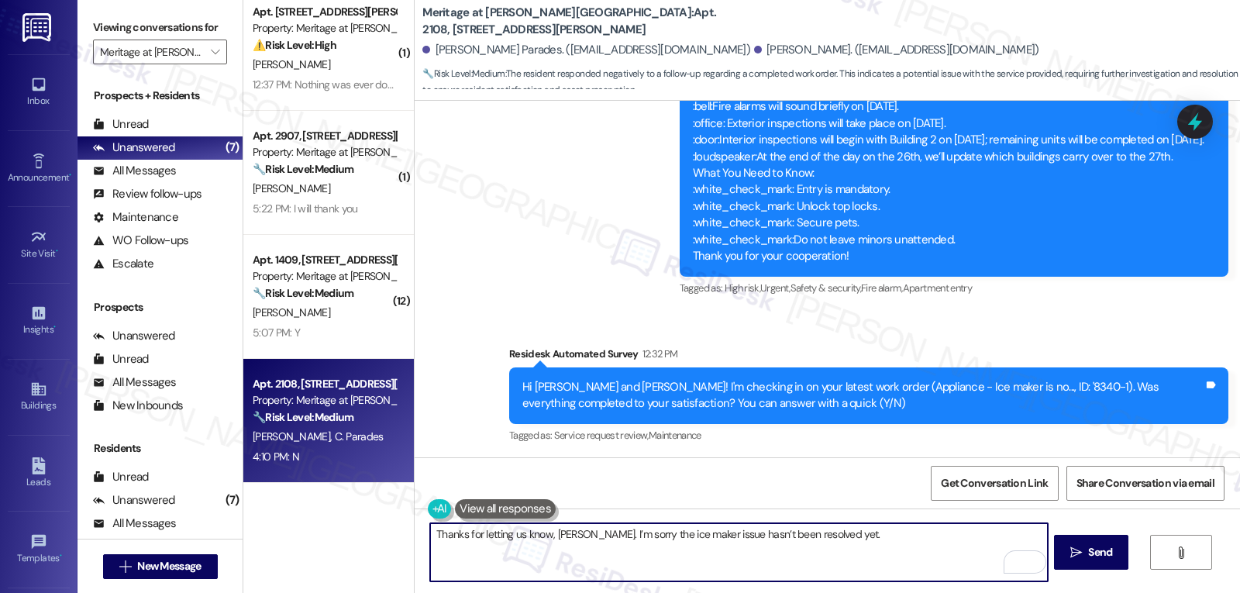
click at [586, 560] on textarea "Thanks for letting us know, Carla. I’m sorry the ice maker issue hasn’t been re…" at bounding box center [738, 552] width 617 height 58
paste textarea "'8340-1"
click at [599, 550] on textarea "Thanks for letting us know, Carla. I’m sorry the ice maker issue hasn’t been re…" at bounding box center [738, 552] width 617 height 58
click at [878, 541] on textarea "Thanks for letting us know, Carla. I’m sorry the ice maker issue hasn’t been re…" at bounding box center [738, 552] width 617 height 58
click at [478, 550] on textarea "Thanks for letting us know, Carla. I’m sorry the ice maker issue hasn’t been re…" at bounding box center [738, 552] width 617 height 58
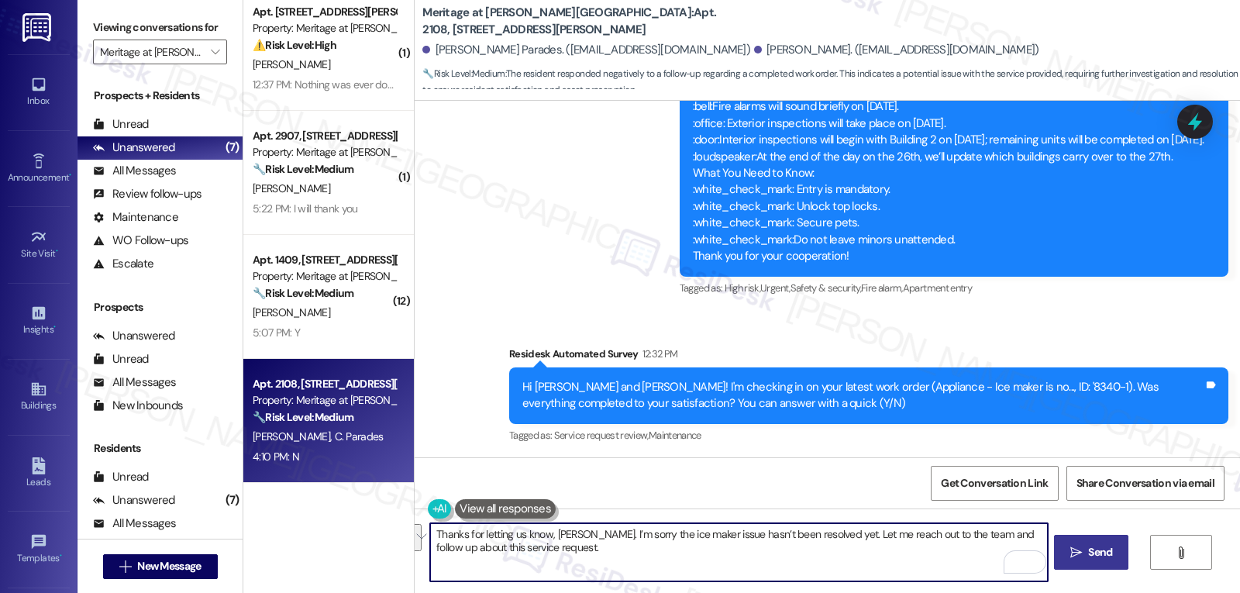
type textarea "Thanks for letting us know, Carla. I’m sorry the ice maker issue hasn’t been re…"
click at [1076, 570] on button " Send" at bounding box center [1091, 552] width 75 height 35
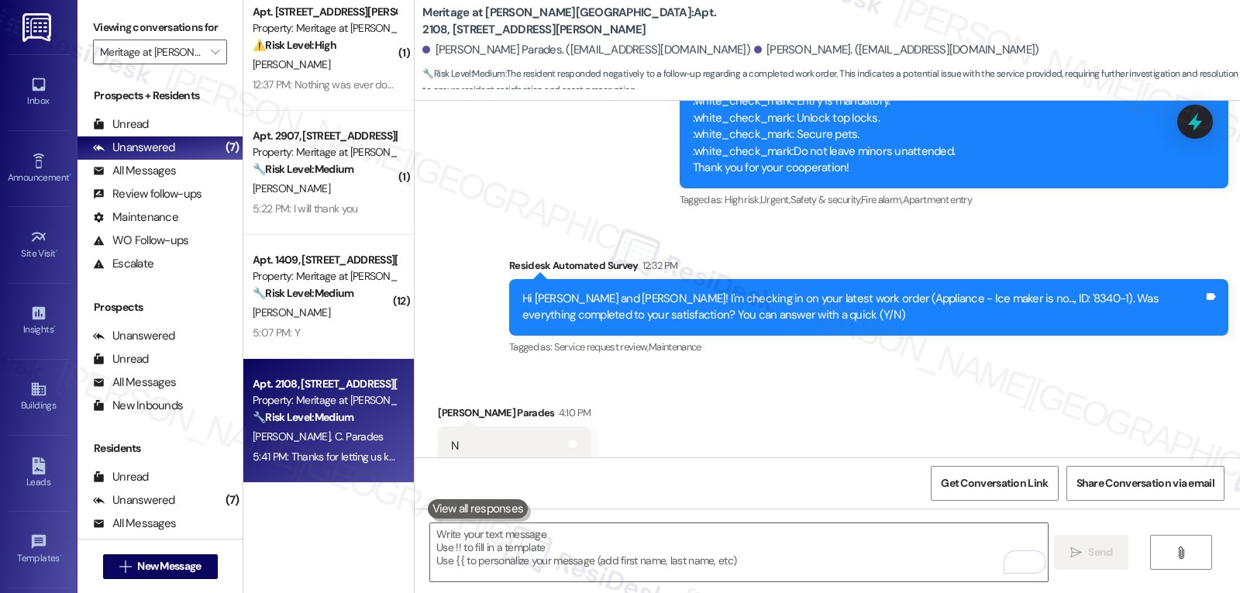
scroll to position [5071, 0]
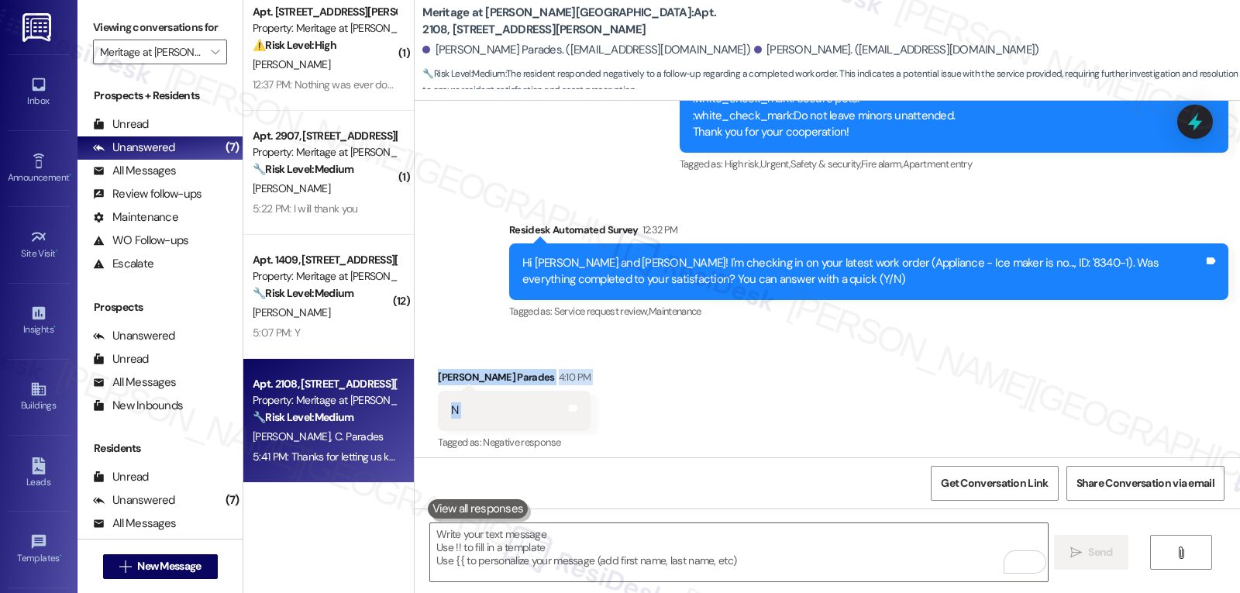
drag, startPoint x: 418, startPoint y: 246, endPoint x: 539, endPoint y: 286, distance: 127.9
click at [539, 357] on div "Received via SMS Carla Parades 4:10 PM N Tags and notes Tagged as: Negative res…" at bounding box center [514, 411] width 176 height 108
click at [586, 539] on textarea "To enrich screen reader interactions, please activate Accessibility in Grammarl…" at bounding box center [738, 552] width 617 height 58
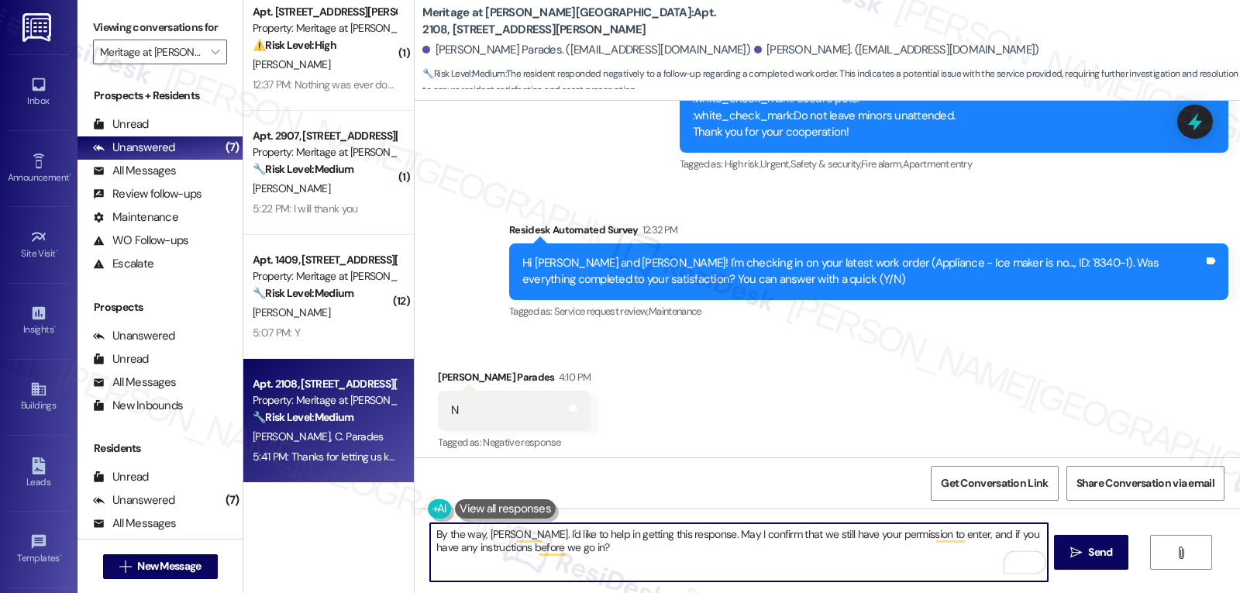
click at [956, 543] on textarea "By the way, Carla. I'd like to help in getting this response. May I confirm tha…" at bounding box center [738, 552] width 617 height 58
click at [873, 553] on textarea "By the way, Carla. I'd like to help in getting this response. May I confirm tha…" at bounding box center [738, 552] width 617 height 58
type textarea "By the way, Carla. I'd like to help in getting this response. May I confirm tha…"
click at [1103, 551] on span "Send" at bounding box center [1100, 552] width 24 height 16
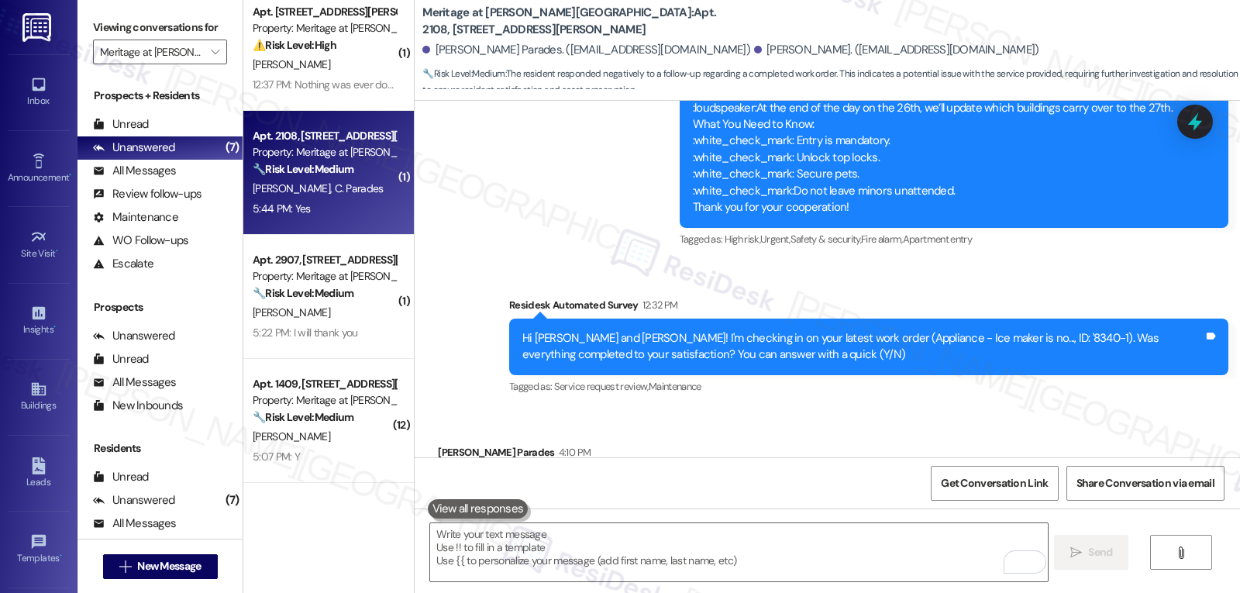
scroll to position [4994, 0]
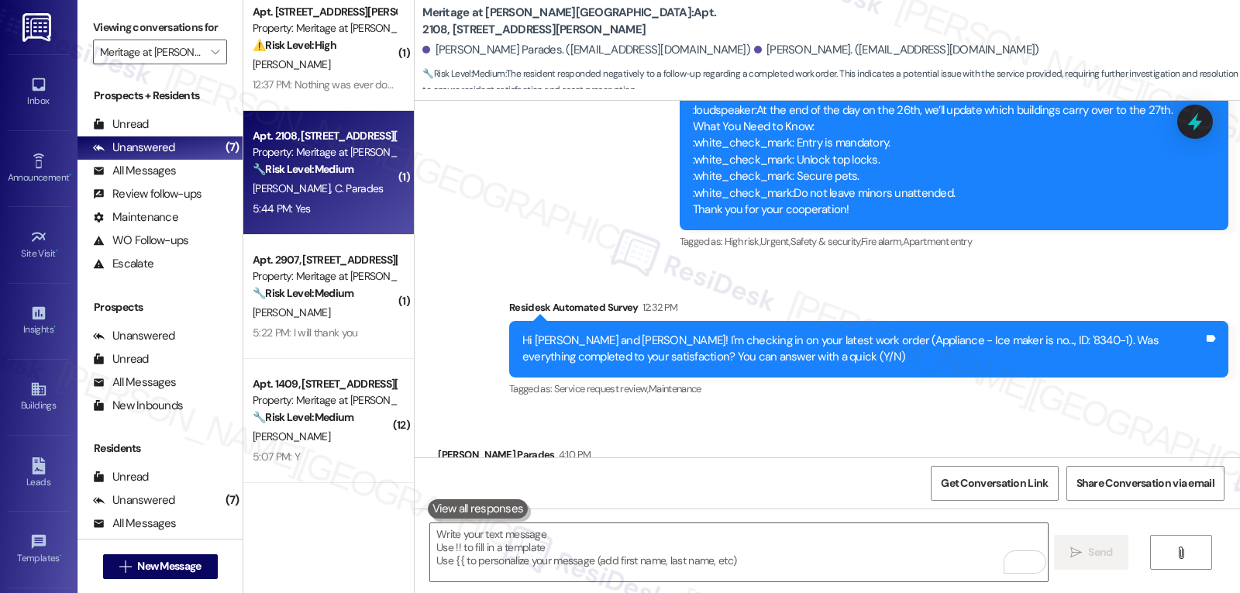
click at [1218, 230] on div "Tagged as: High risk , Click to highlight conversations about High risk Urgent …" at bounding box center [954, 241] width 549 height 22
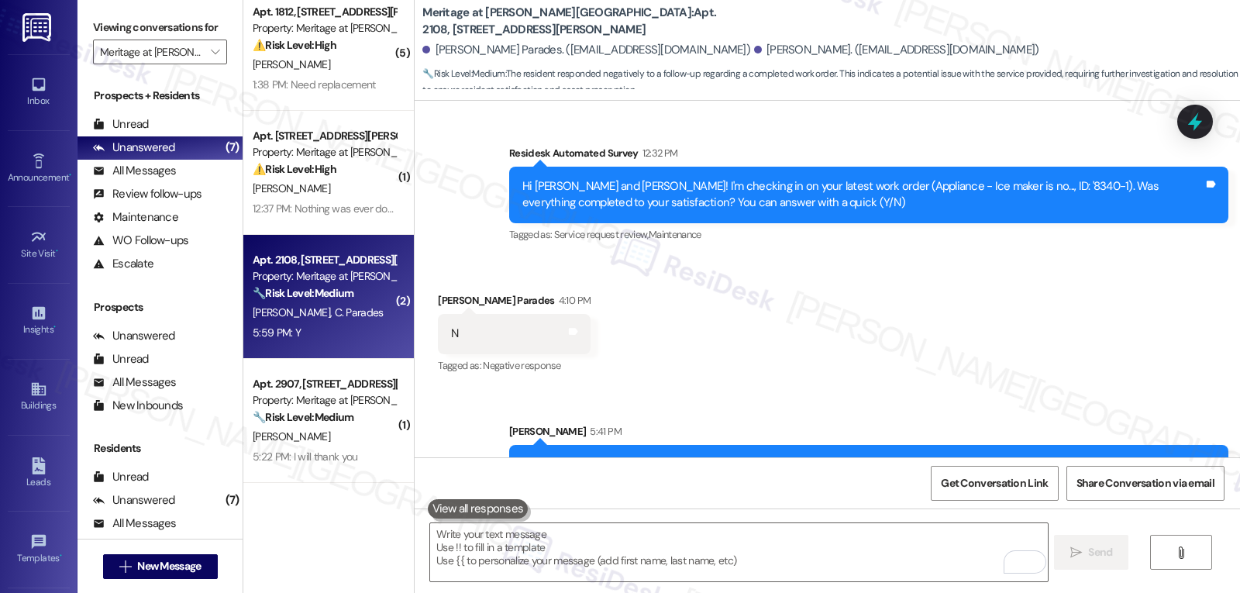
scroll to position [4993, 0]
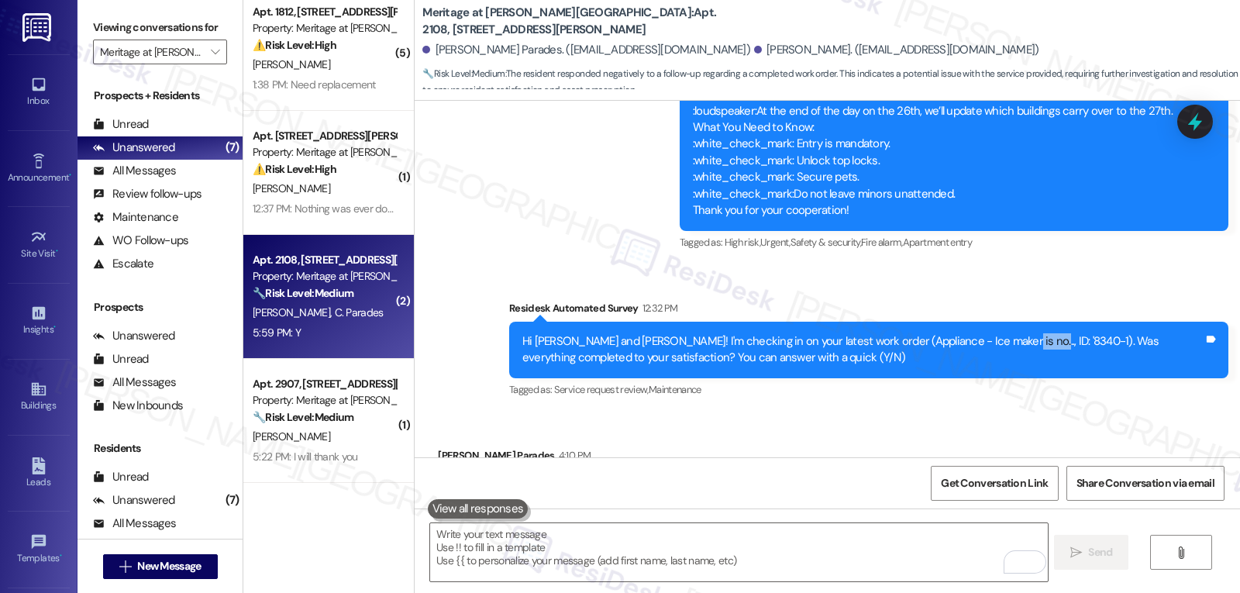
drag, startPoint x: 962, startPoint y: 204, endPoint x: 1000, endPoint y: 202, distance: 38.1
click at [1000, 333] on div "Hi Carla and Renny! I'm checking in on your latest work order (Appliance - Ice …" at bounding box center [862, 349] width 681 height 33
copy div "8340-1"
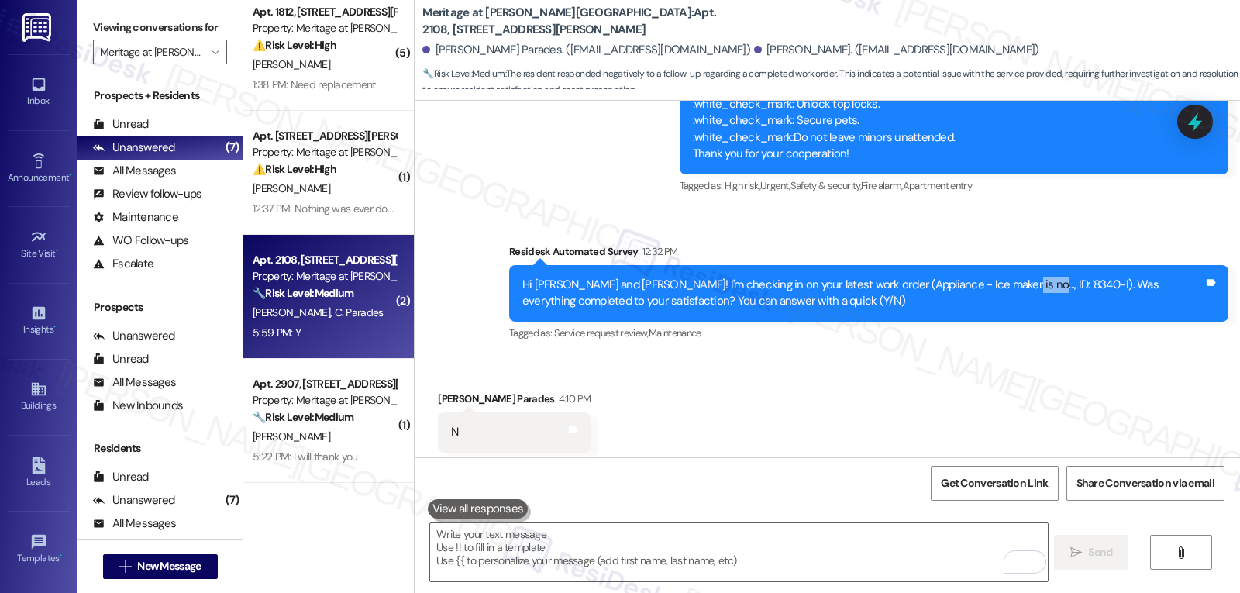
scroll to position [4947, 0]
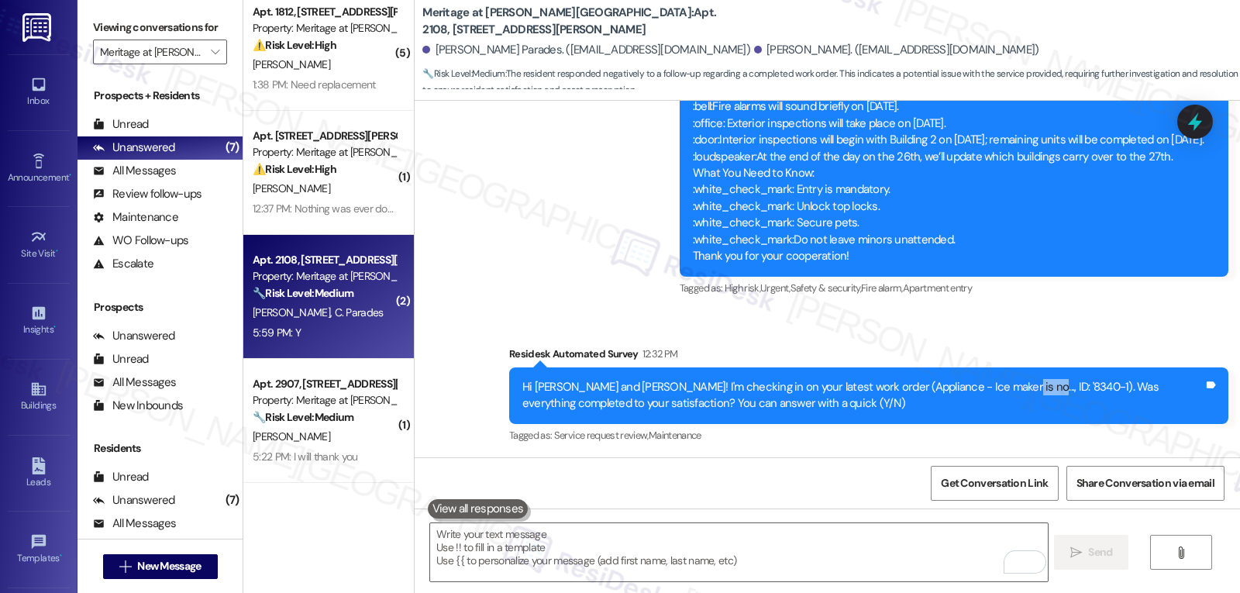
copy div "8340-1"
click at [1204, 121] on icon at bounding box center [1195, 122] width 26 height 26
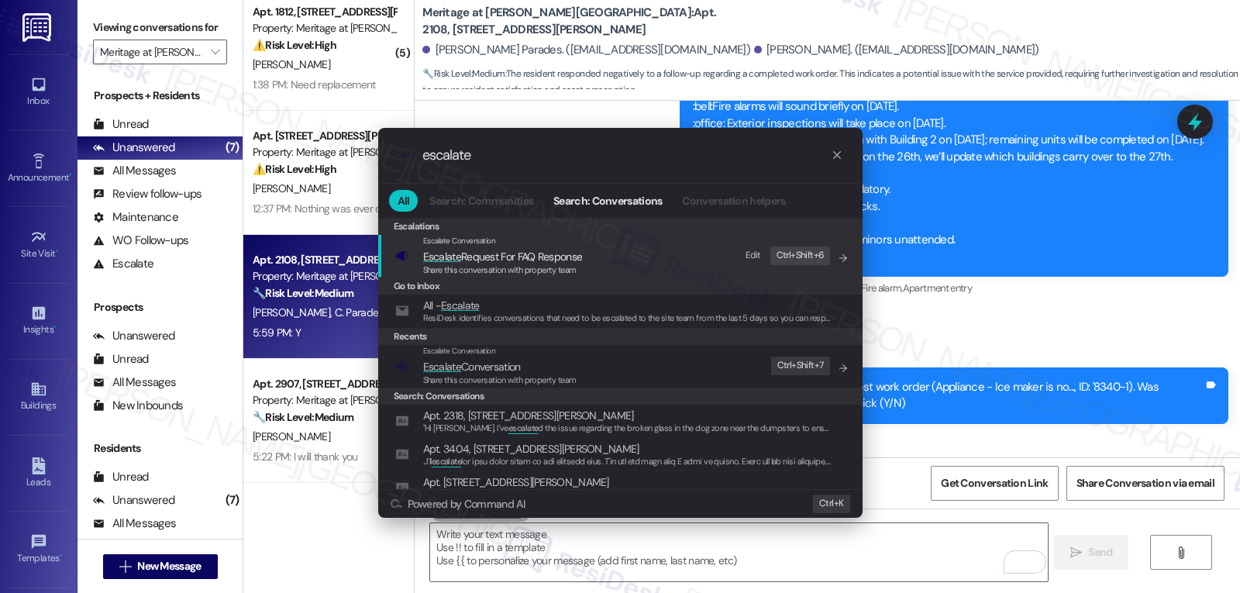
type input "escalate"
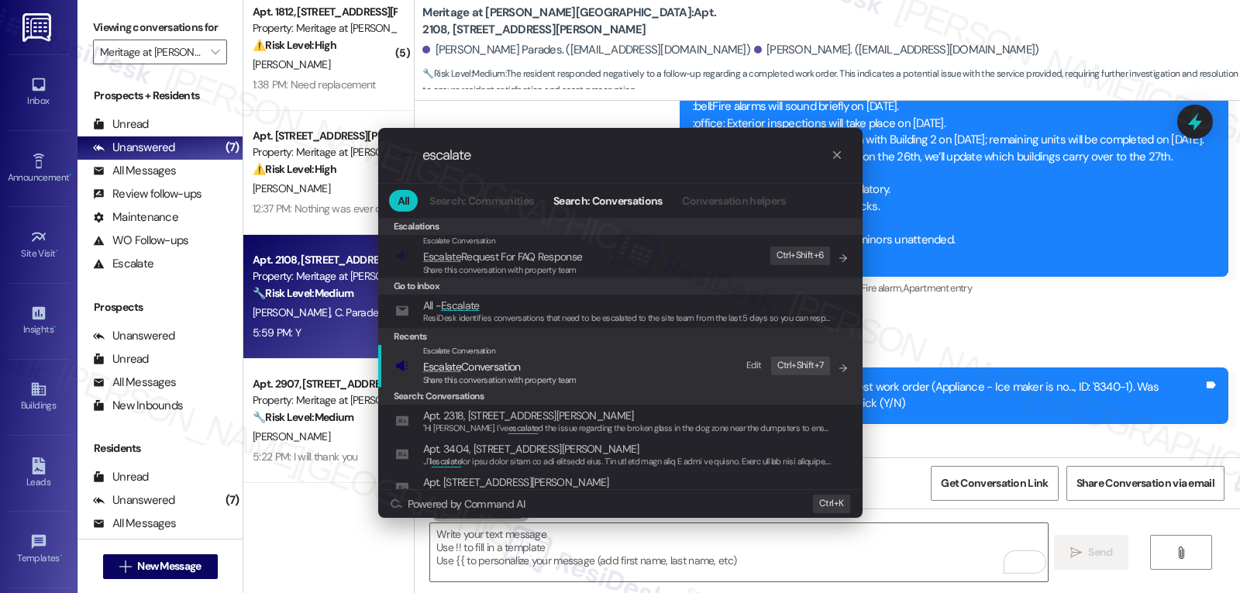
click at [507, 371] on span "Escalate Conversation" at bounding box center [472, 367] width 98 height 14
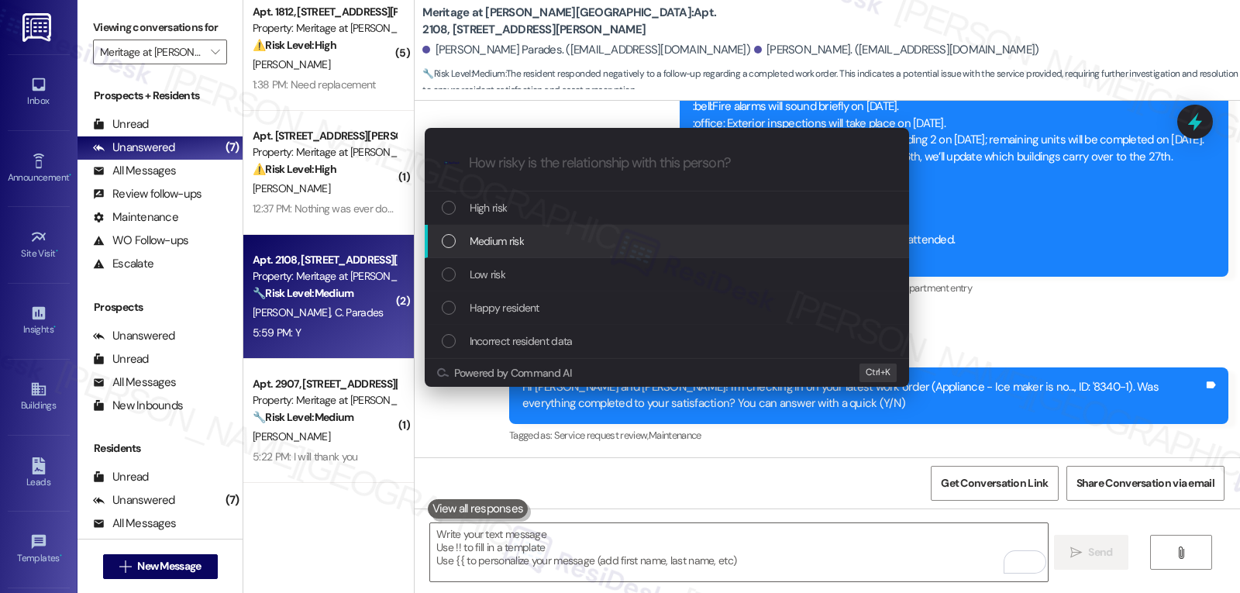
click at [510, 238] on span "Medium risk" at bounding box center [497, 241] width 54 height 17
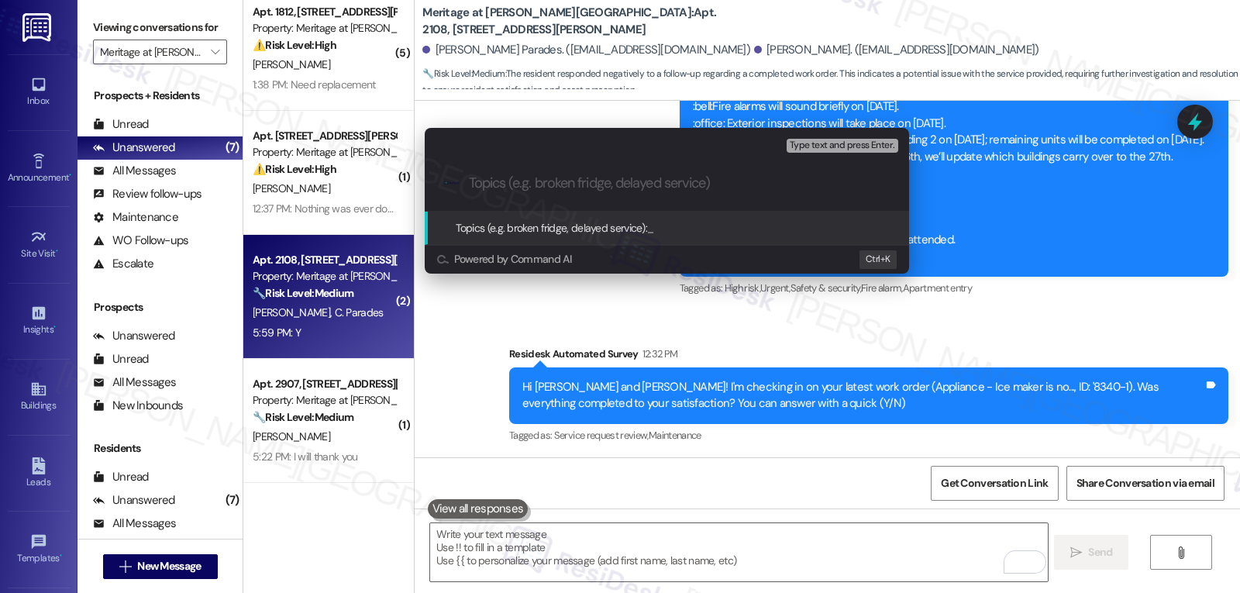
paste input "8340-1"
type input "Follow-up on Service Request 8340-1- Ice Maker"
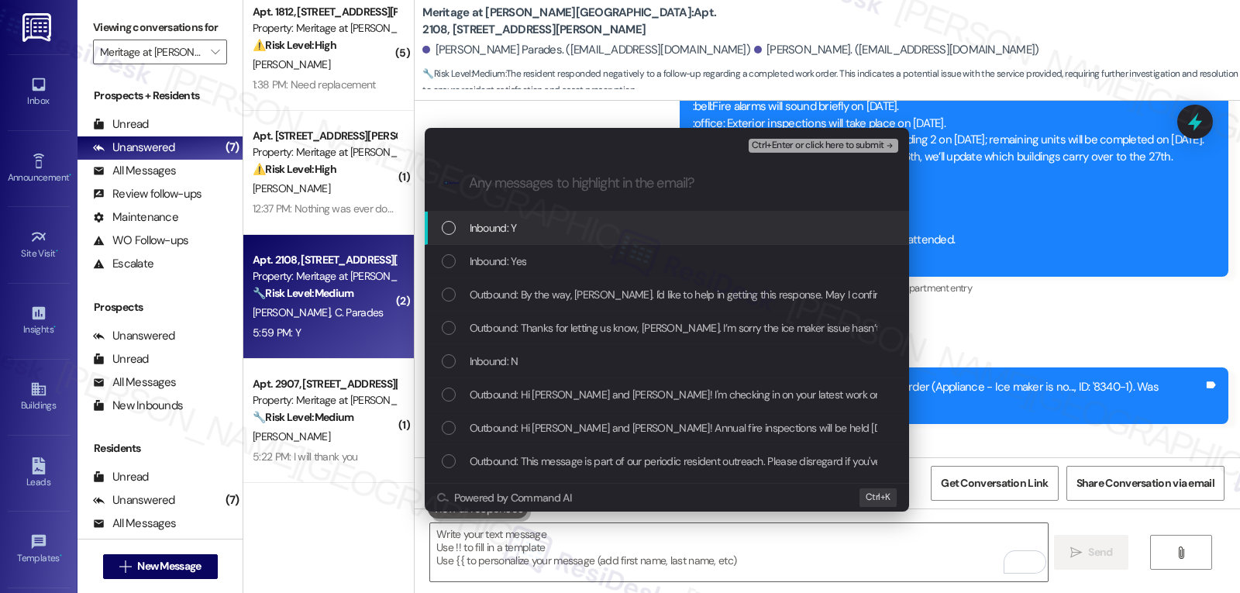
click at [490, 237] on div "Inbound: Y" at bounding box center [667, 228] width 484 height 33
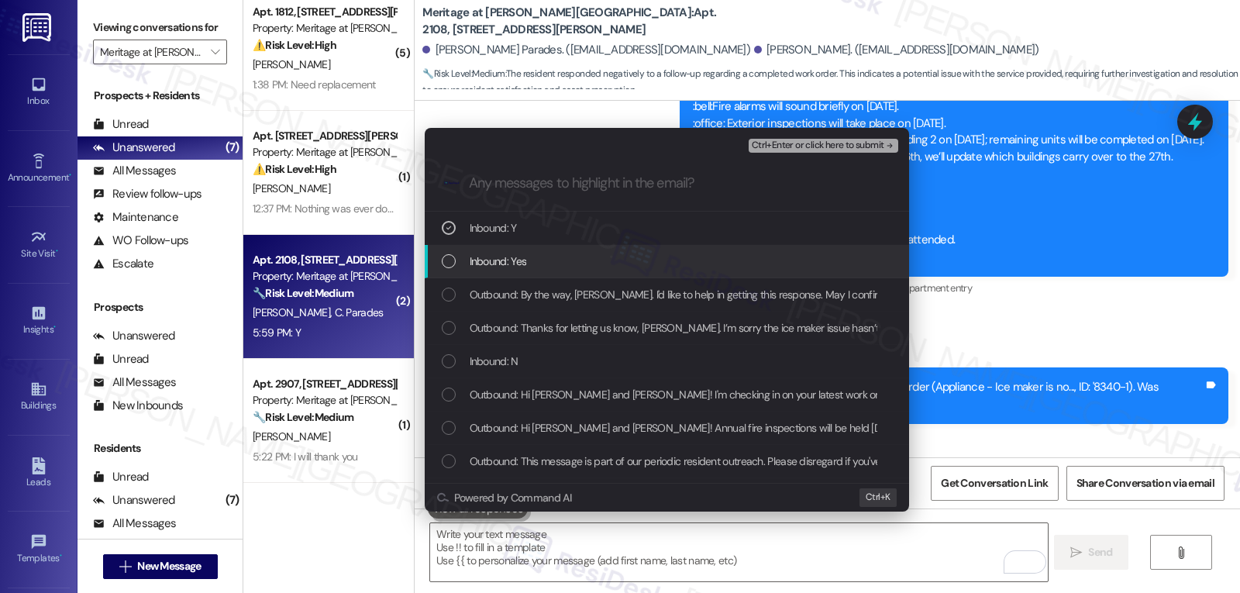
click at [481, 267] on span "Inbound: Yes" at bounding box center [498, 261] width 57 height 17
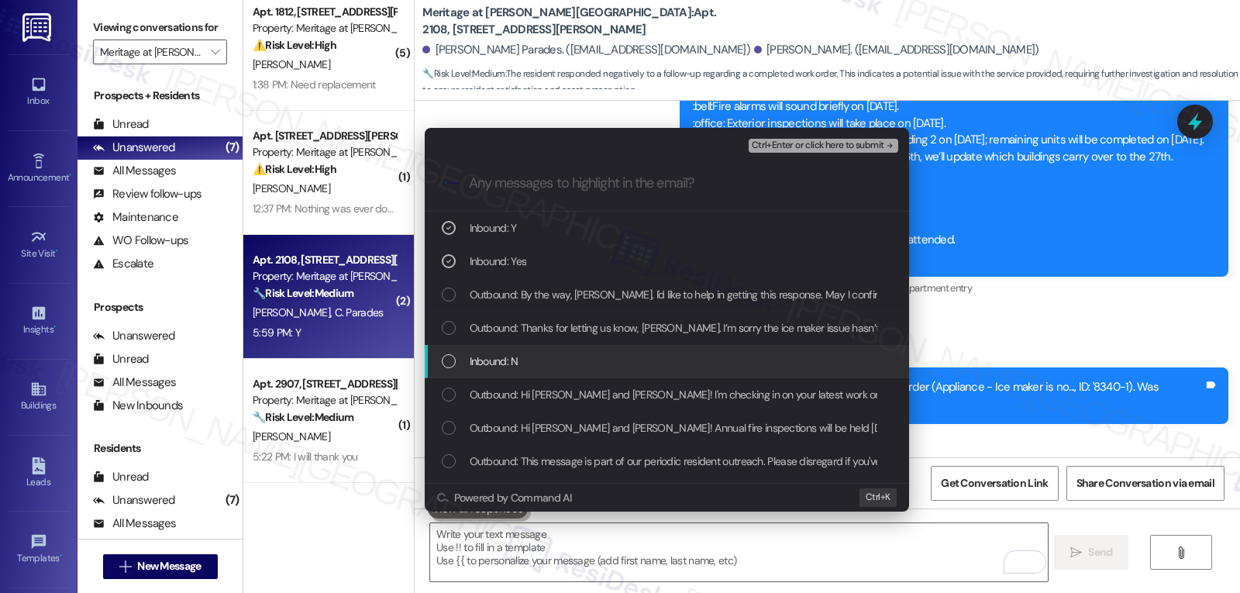
click at [460, 364] on div "Inbound: N" at bounding box center [668, 361] width 453 height 17
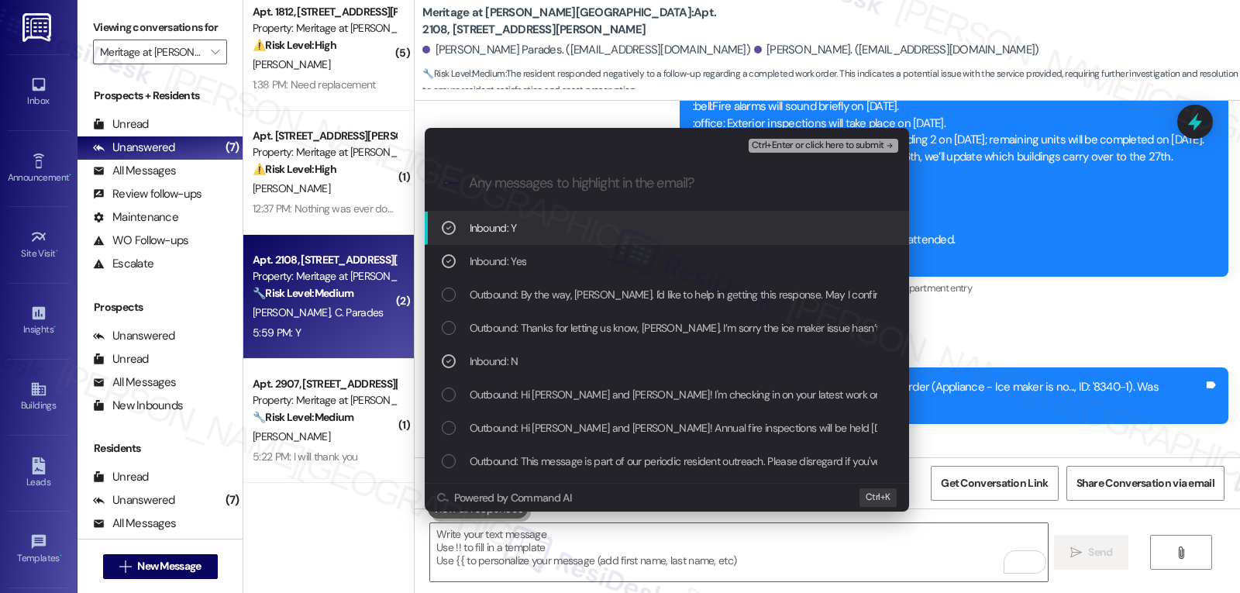
click at [827, 145] on span "Ctrl+Enter or click here to submit" at bounding box center [818, 145] width 133 height 11
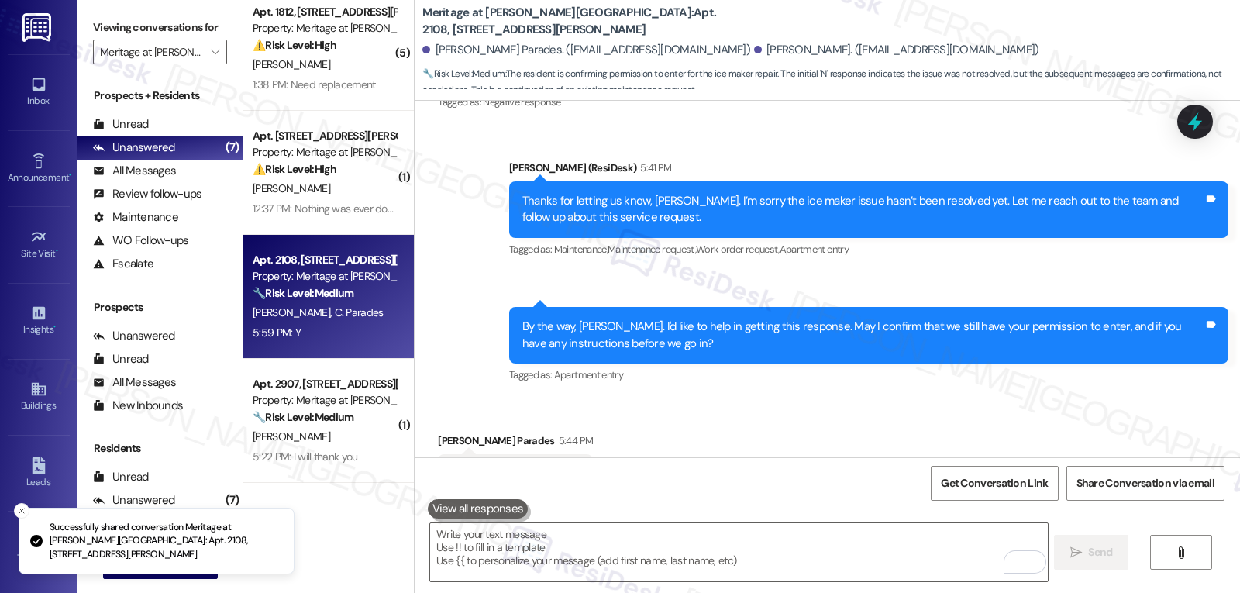
scroll to position [5482, 0]
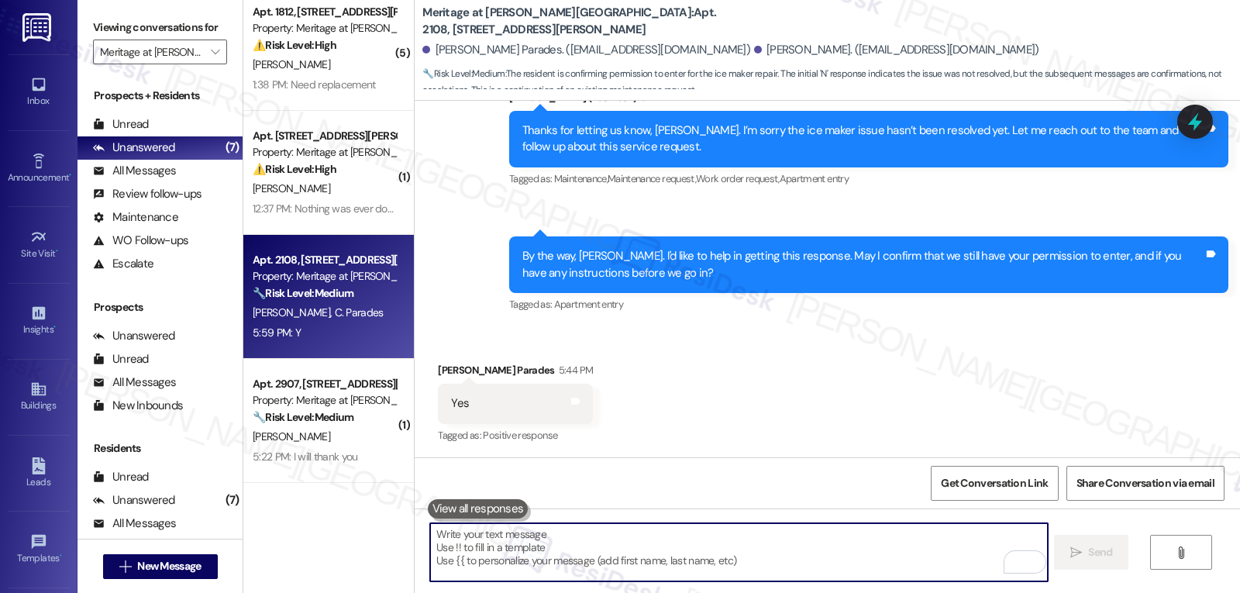
click at [539, 565] on textarea "To enrich screen reader interactions, please activate Accessibility in Grammarl…" at bounding box center [738, 552] width 617 height 58
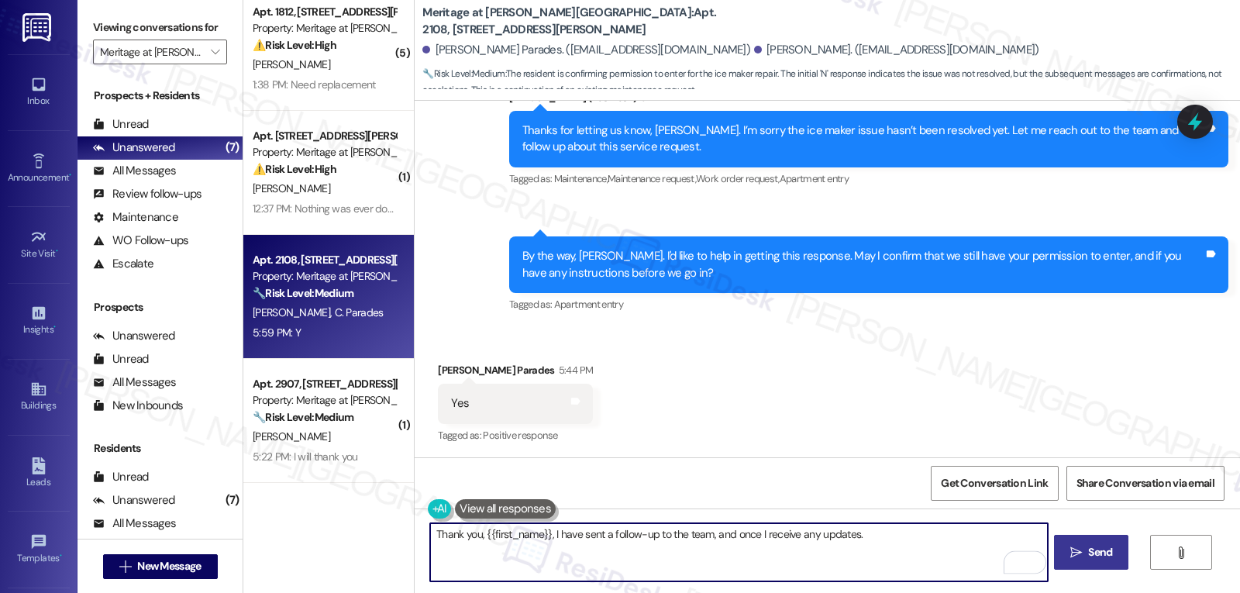
click at [889, 538] on textarea "Thank you, {{first_name}}, I have sent a follow-up to the team, and once I rece…" at bounding box center [738, 552] width 617 height 58
type textarea "Thank you, {{first_name}}, I have sent a follow-up to the team, and once I rece…"
click at [1092, 557] on span "Send" at bounding box center [1100, 552] width 24 height 16
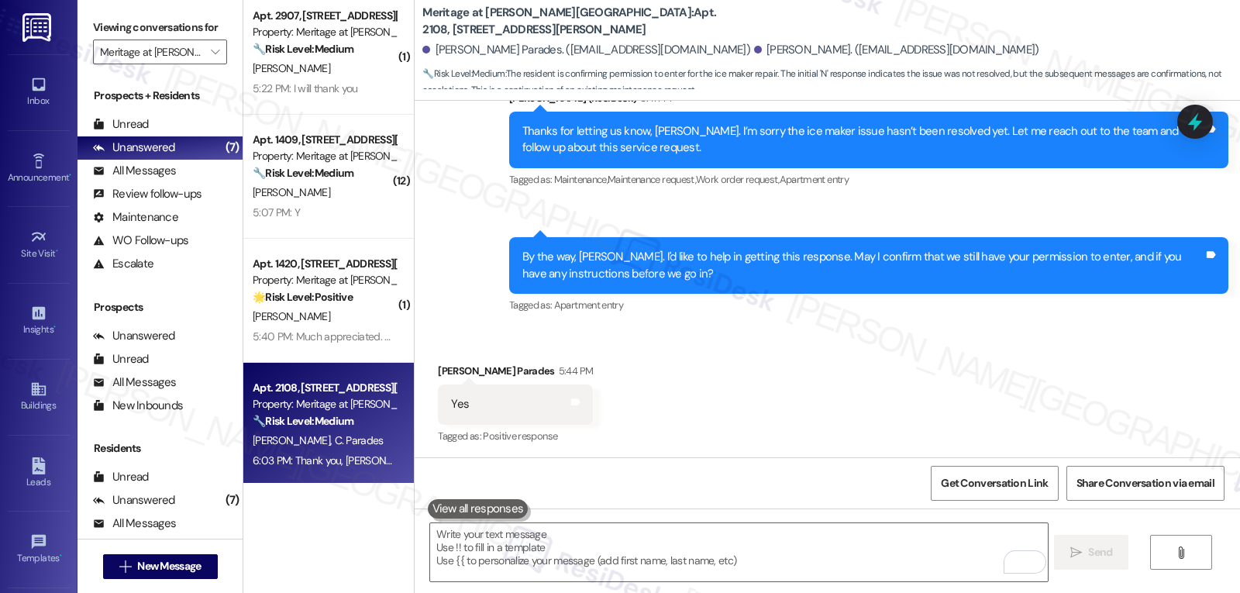
scroll to position [633, 0]
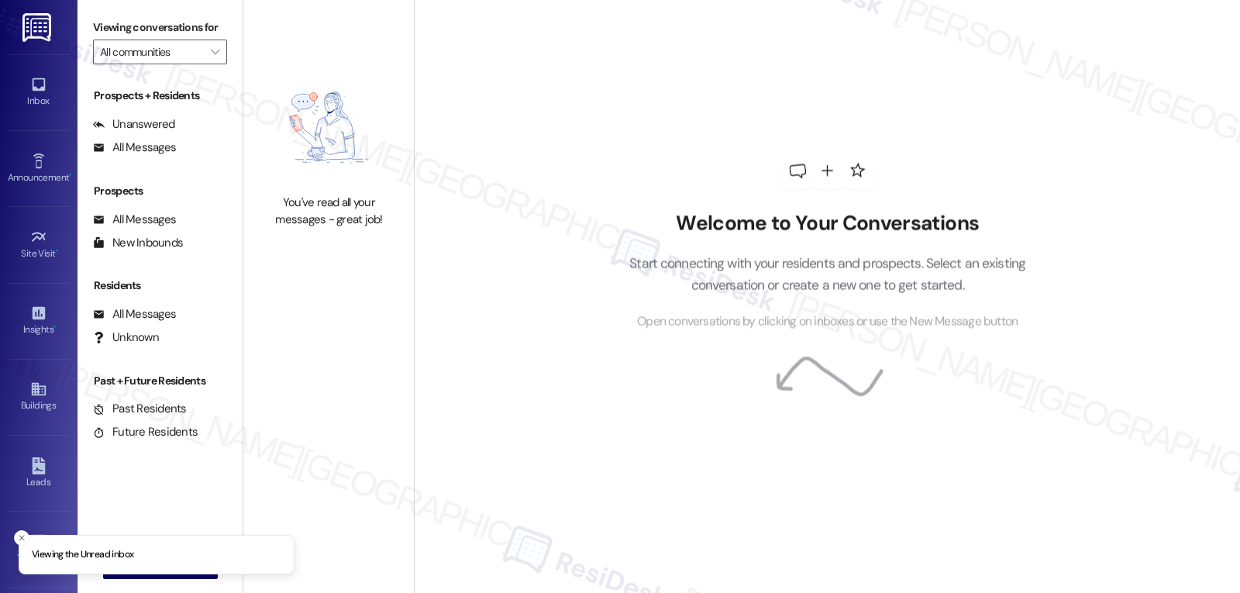
type input "Meritage at [PERSON_NAME][GEOGRAPHIC_DATA]"
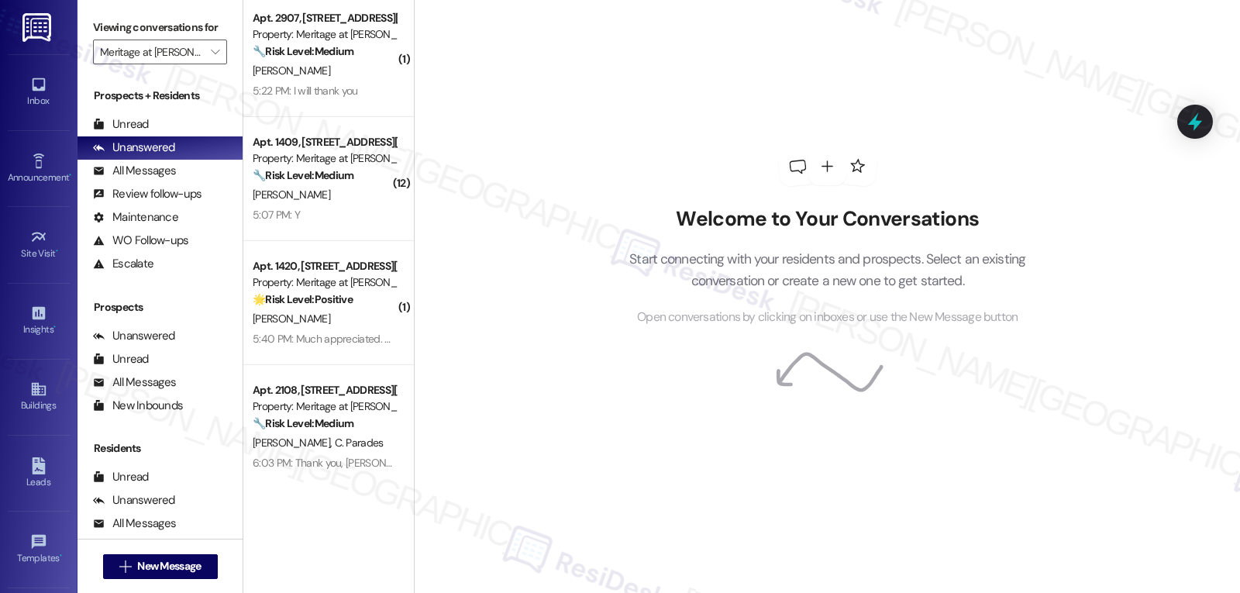
scroll to position [633, 0]
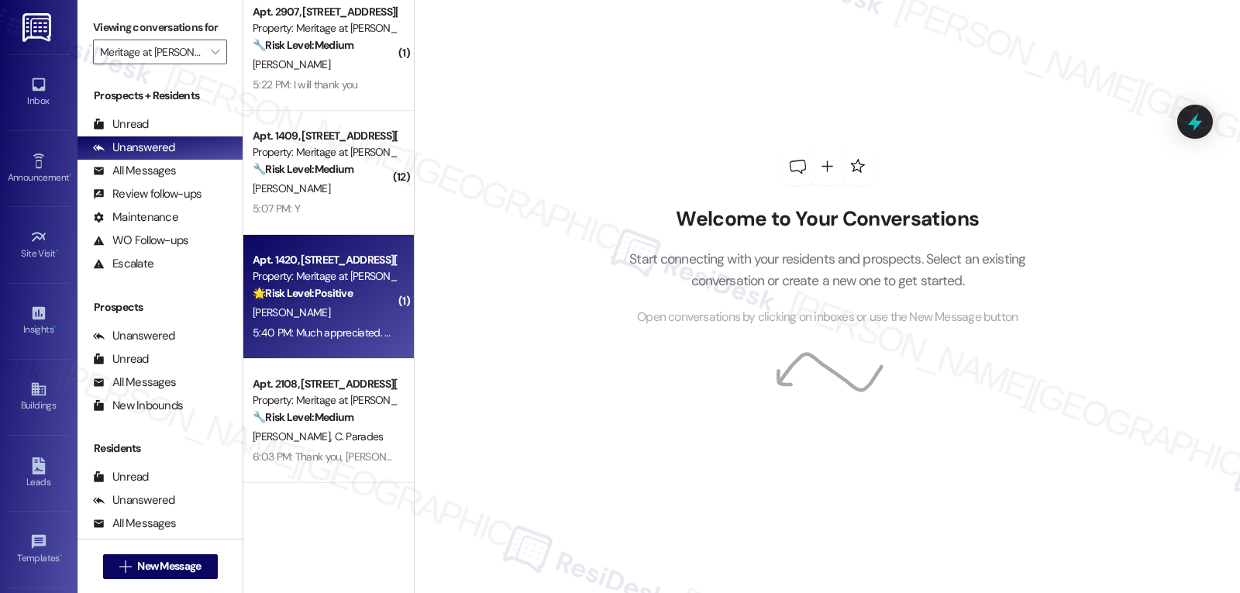
click at [309, 356] on div "Apt. 1420, [STREET_ADDRESS][PERSON_NAME] Property: Meritage at [PERSON_NAME][GE…" at bounding box center [328, 297] width 171 height 124
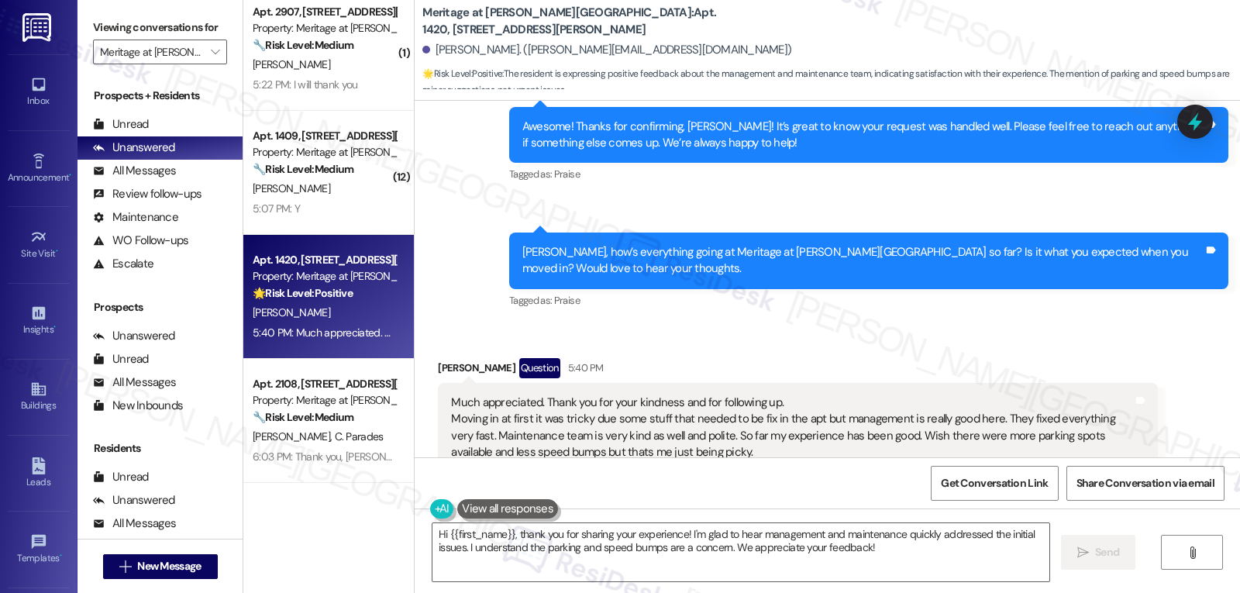
scroll to position [936, 0]
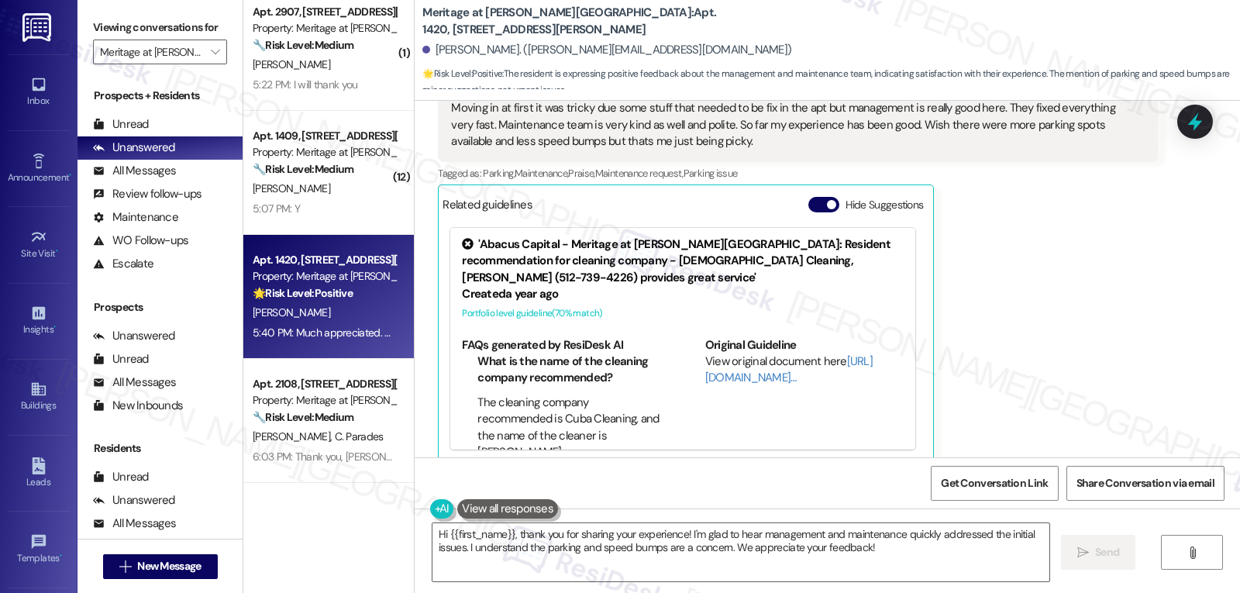
drag, startPoint x: 508, startPoint y: 388, endPoint x: 680, endPoint y: 398, distance: 172.3
click at [676, 399] on div "Lease started [DATE] 8:00 PM Survey, sent via SMS Residesk Automated Survey [DA…" at bounding box center [827, 279] width 825 height 357
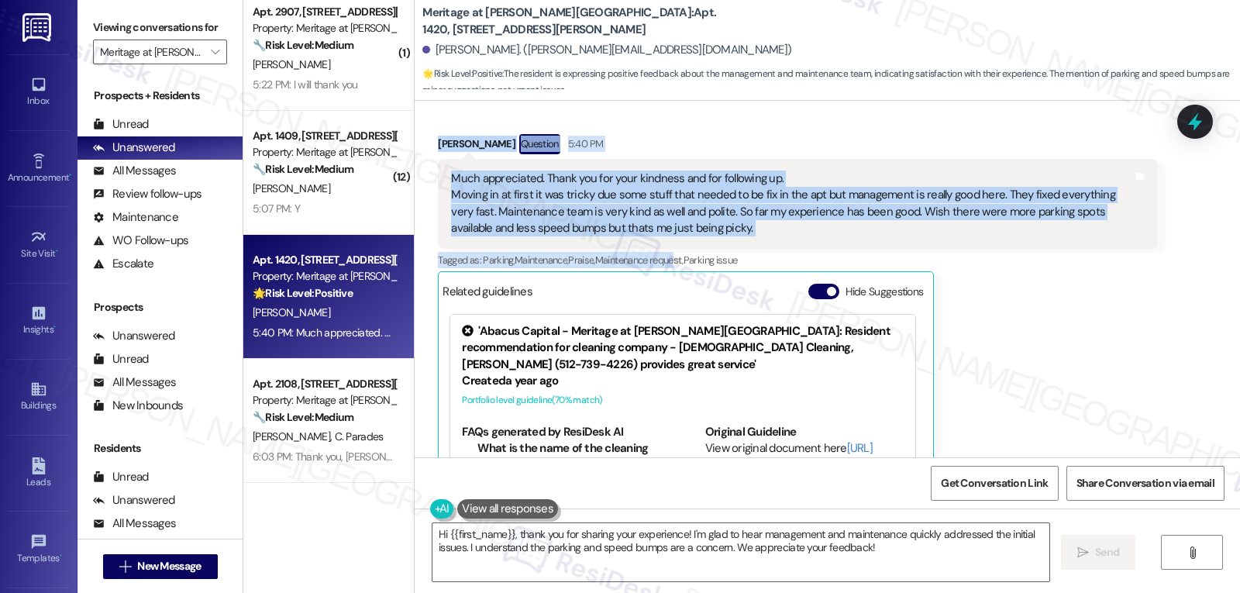
scroll to position [1247, 0]
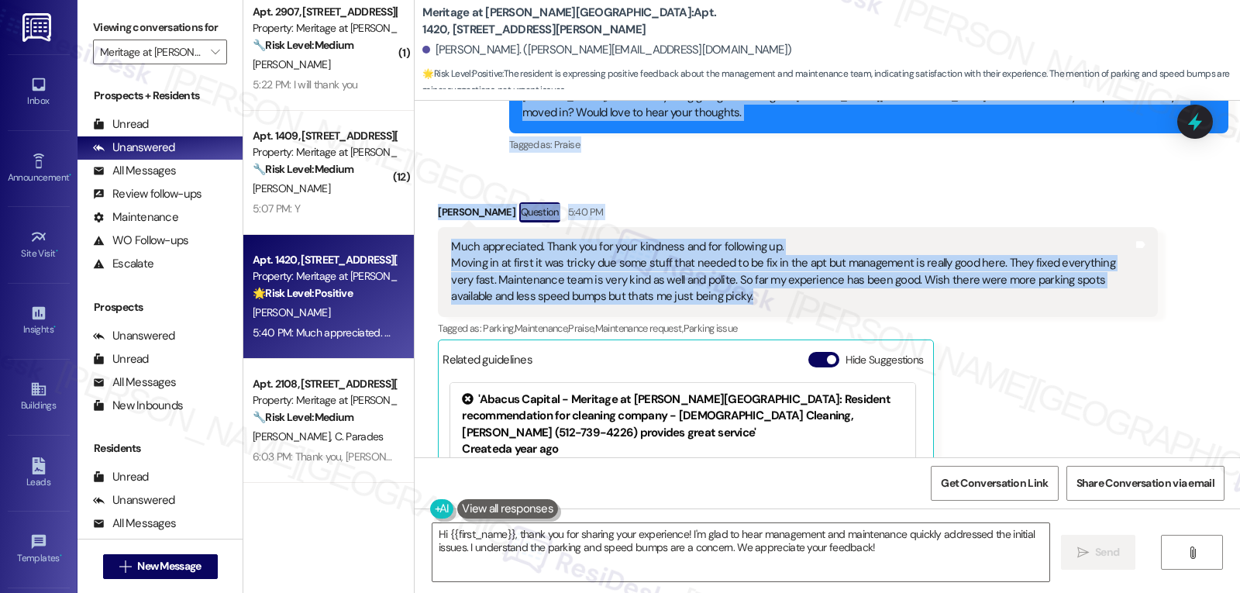
drag, startPoint x: 497, startPoint y: 263, endPoint x: 760, endPoint y: 279, distance: 263.3
click at [760, 279] on div "Lease started [DATE] 8:00 PM Survey, sent via SMS Residesk Automated Survey [DA…" at bounding box center [827, 279] width 825 height 357
copy div "Loremips Dolorsita Consec 39:29 AD El Seddoe! T'i utlabore et do magn aliqua en…"
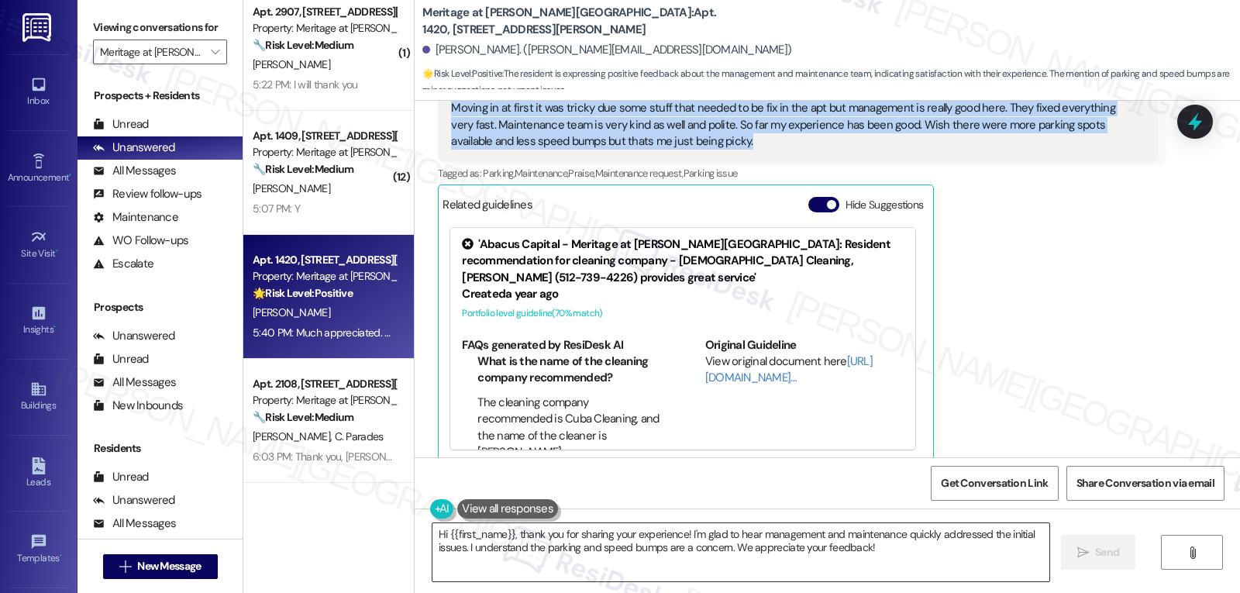
click at [725, 554] on textarea "Hi {{first_name}}, thank you for sharing your experience! I'm glad to hear mana…" at bounding box center [740, 552] width 617 height 58
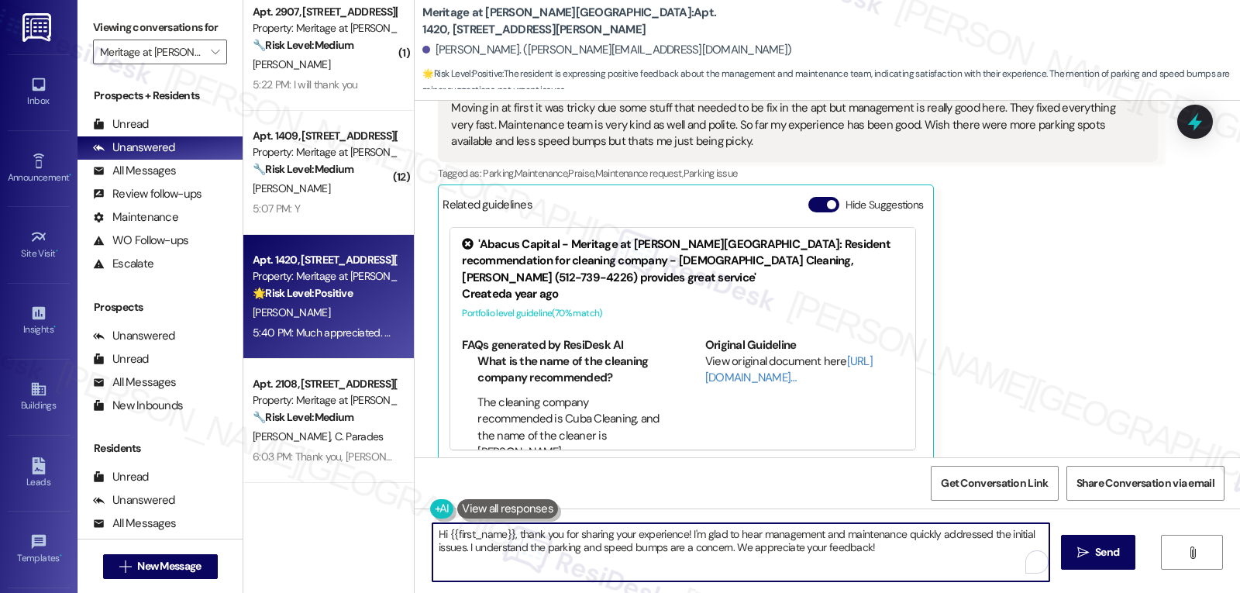
paste textarea "Thank you so much for the kind words, [PERSON_NAME]! I’m really glad to hear th…"
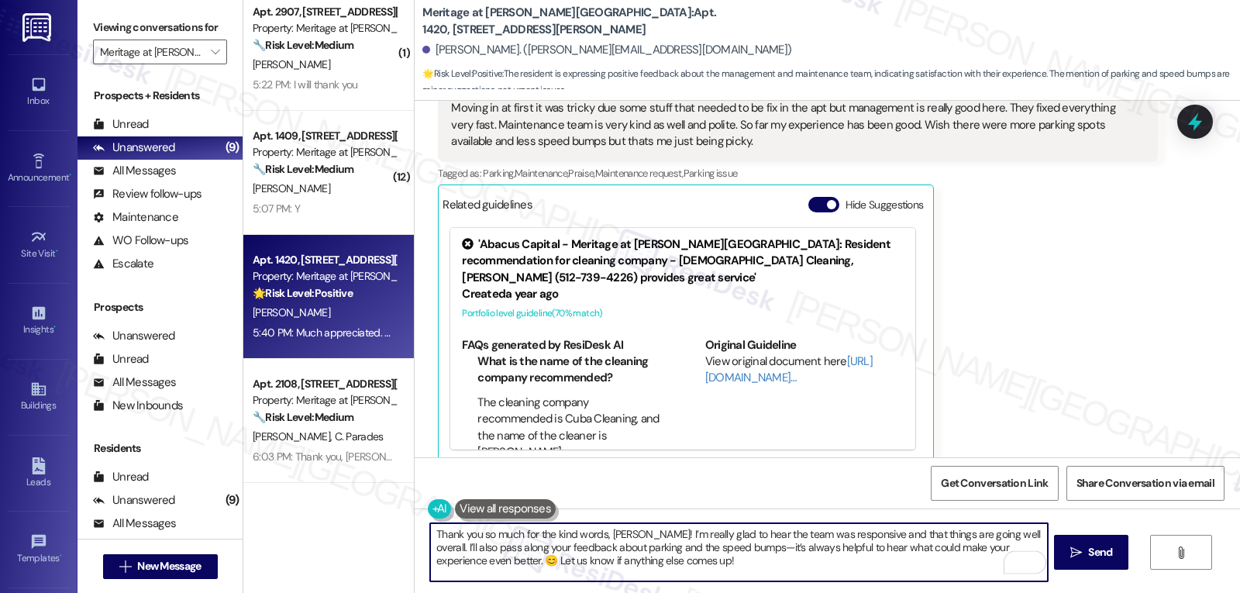
click at [717, 543] on textarea "Thank you so much for the kind words, [PERSON_NAME]! I’m really glad to hear th…" at bounding box center [738, 552] width 617 height 58
type textarea "Thank you so much for the kind words, [PERSON_NAME]! I’m really glad to hear th…"
click at [1099, 565] on button " Send" at bounding box center [1091, 552] width 75 height 35
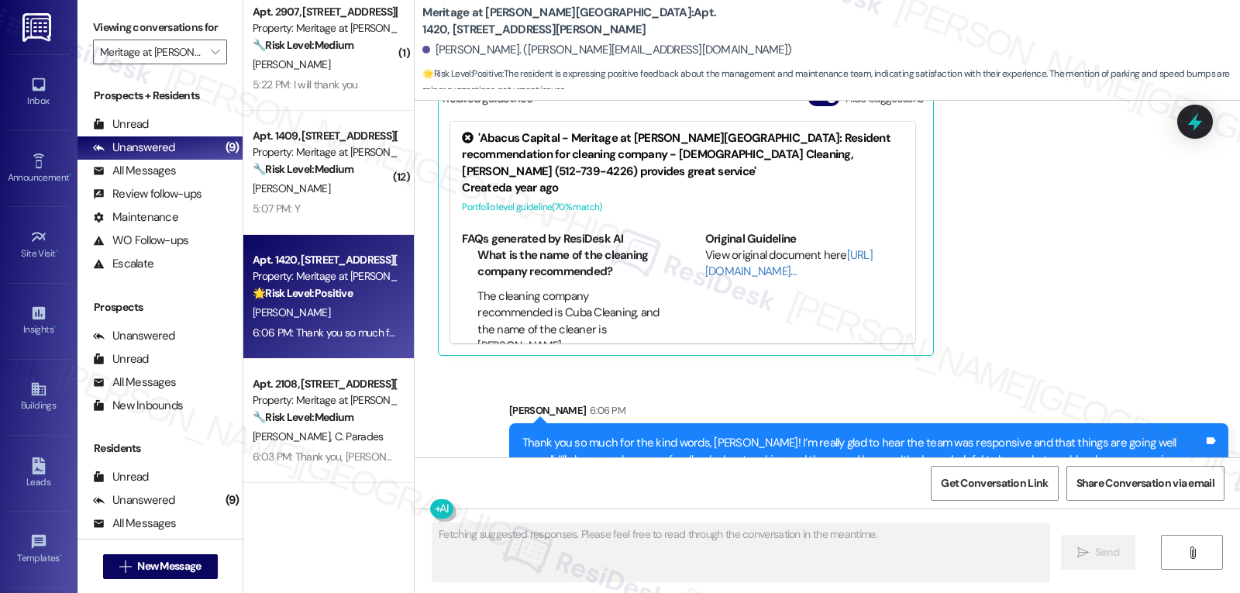
scroll to position [1543, 0]
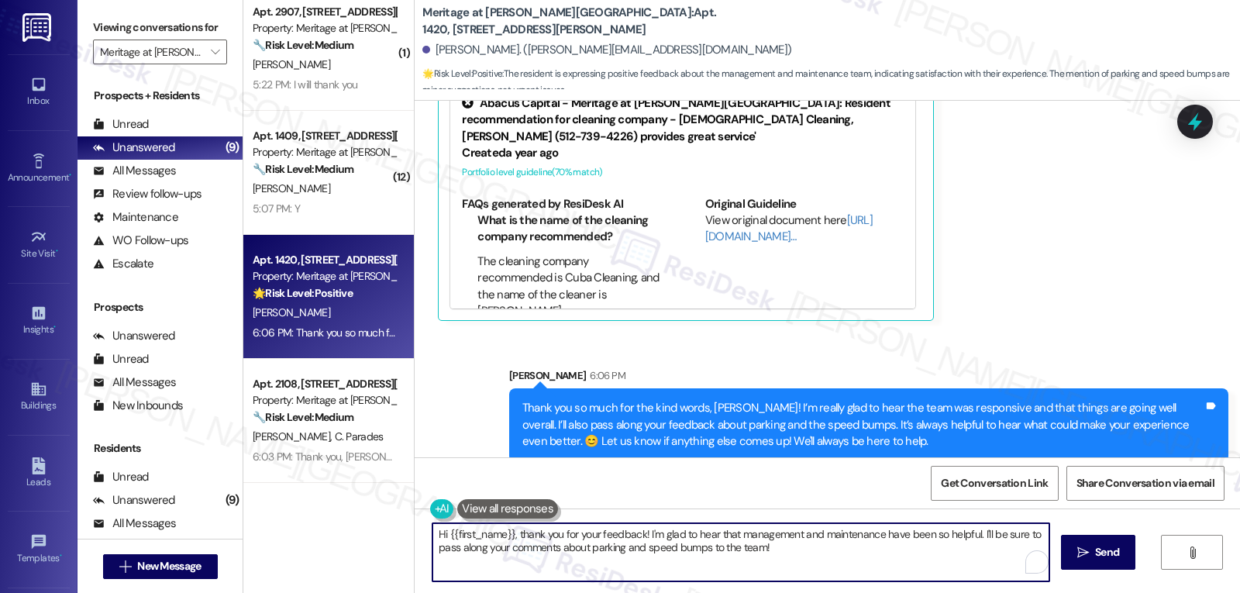
drag, startPoint x: 508, startPoint y: 540, endPoint x: 1108, endPoint y: 590, distance: 602.0
click at [1107, 590] on div "Hi {{first_name}}, thank you for your feedback! I'm glad to hear that managemen…" at bounding box center [827, 566] width 825 height 116
paste textarea "we’d be thrilled if you could share your positive experience in a Google Review…"
drag, startPoint x: 434, startPoint y: 532, endPoint x: 408, endPoint y: 529, distance: 26.5
click at [422, 532] on div "Hi {{first_name}}, we’d be thrilled if you could share your positive experience…" at bounding box center [731, 552] width 619 height 60
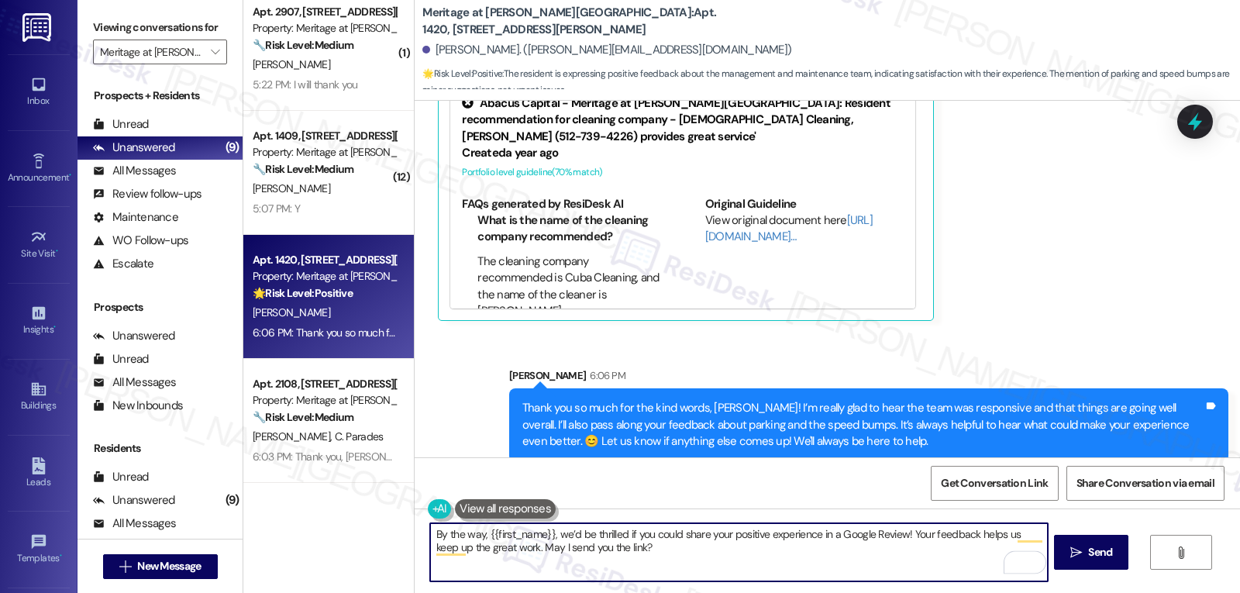
click at [722, 549] on textarea "By the way, {{first_name}}, we’d be thrilled if you could share your positive e…" at bounding box center [738, 552] width 617 height 58
type textarea "By the way, {{first_name}}, we’d be thrilled if you could share your positive e…"
click at [1089, 553] on span "Send" at bounding box center [1100, 552] width 24 height 16
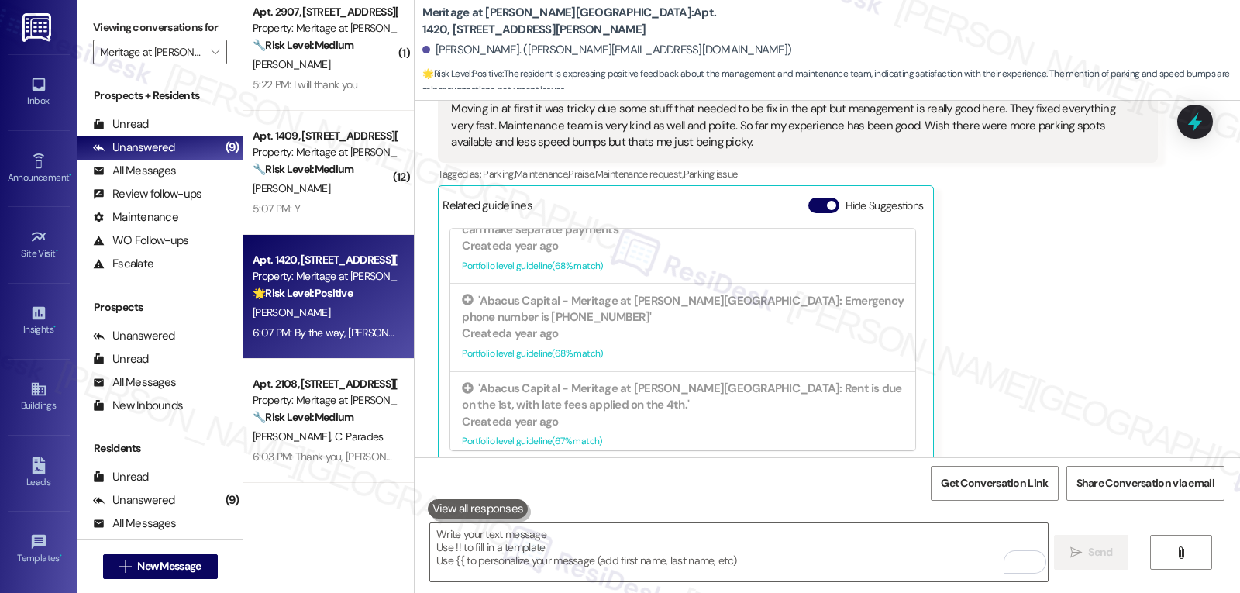
scroll to position [638, 0]
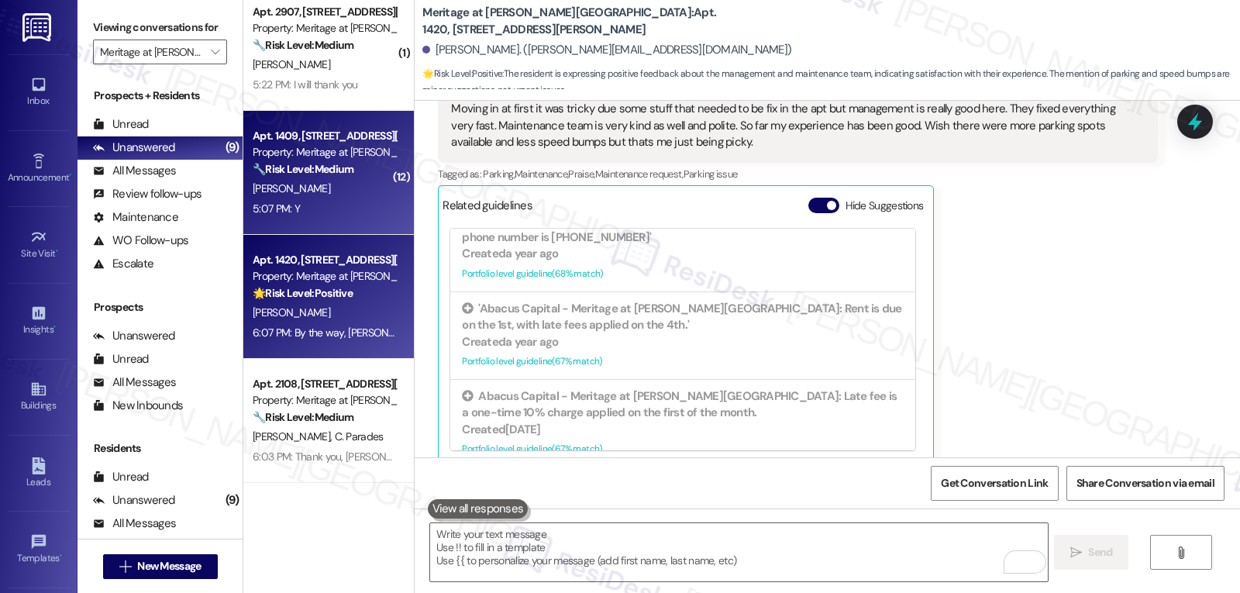
click at [286, 191] on div "[PERSON_NAME]" at bounding box center [324, 188] width 146 height 19
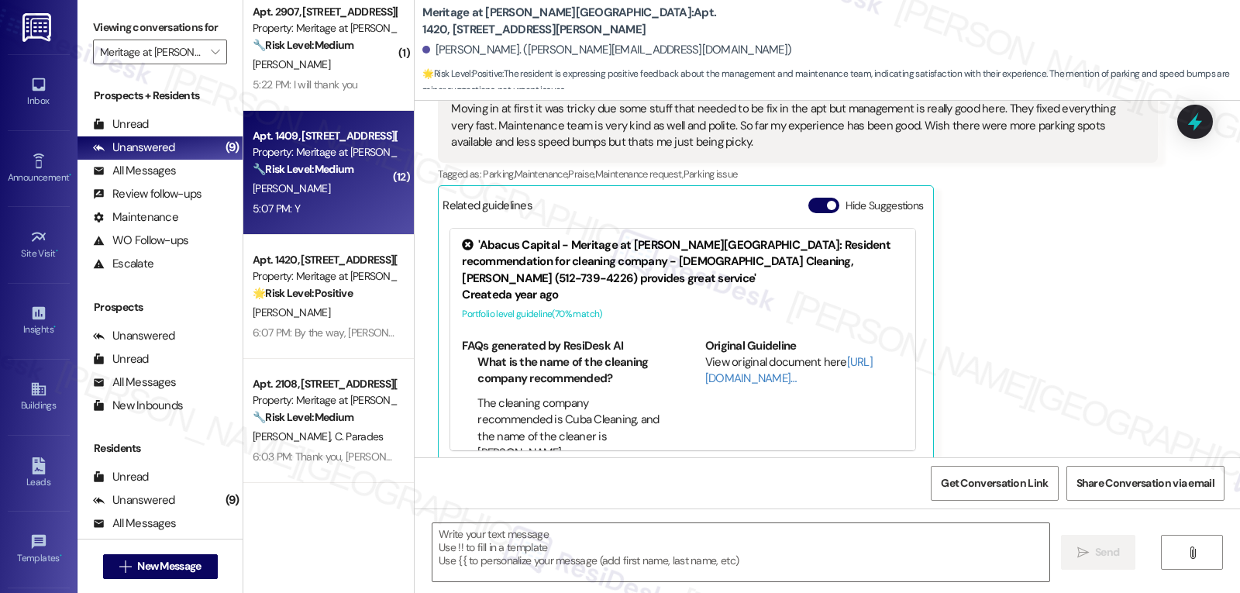
type textarea "Fetching suggested responses. Please feel free to read through the conversation…"
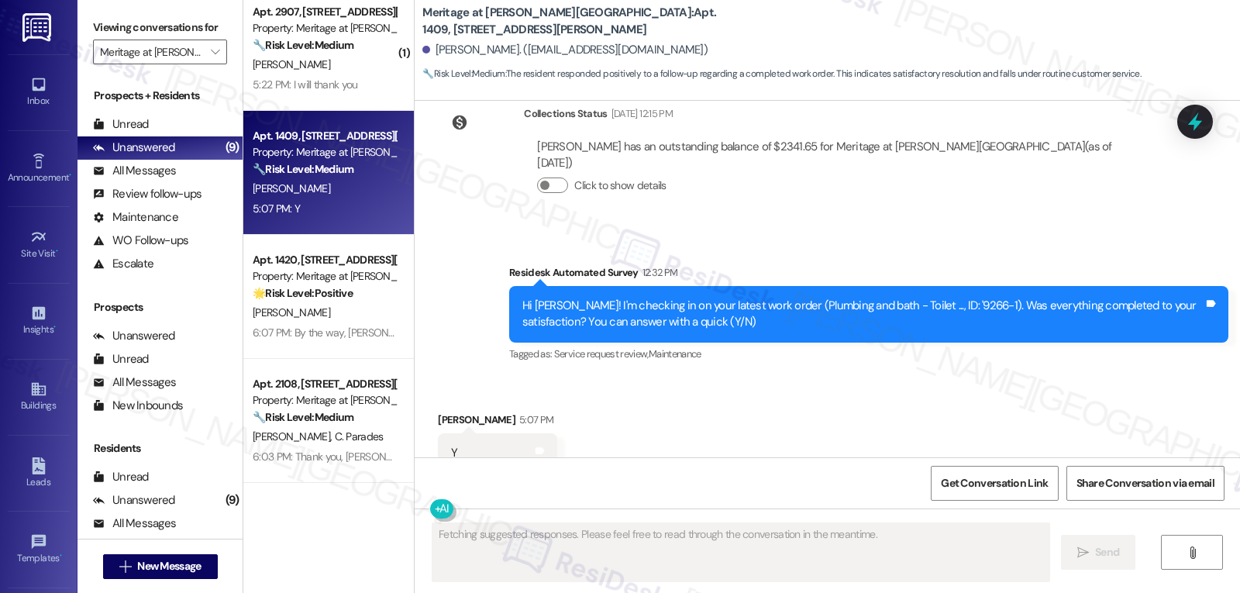
scroll to position [9620, 0]
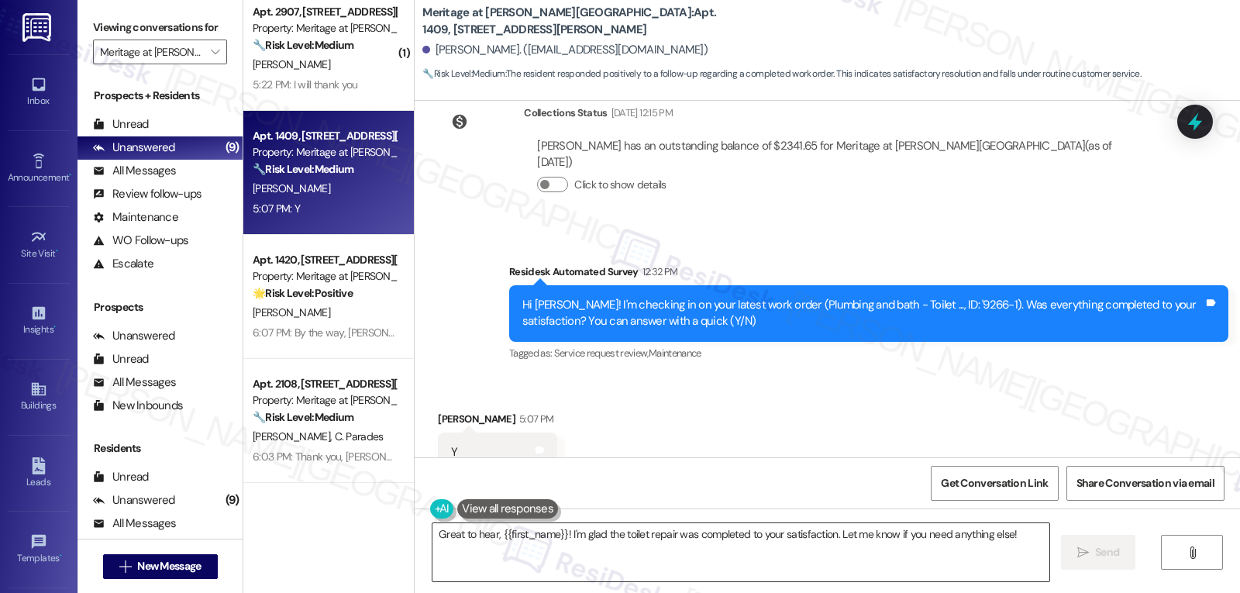
click at [1021, 551] on div "Great to hear, {{first_name}}! I'm glad the toilet repair was completed to your…" at bounding box center [741, 552] width 619 height 60
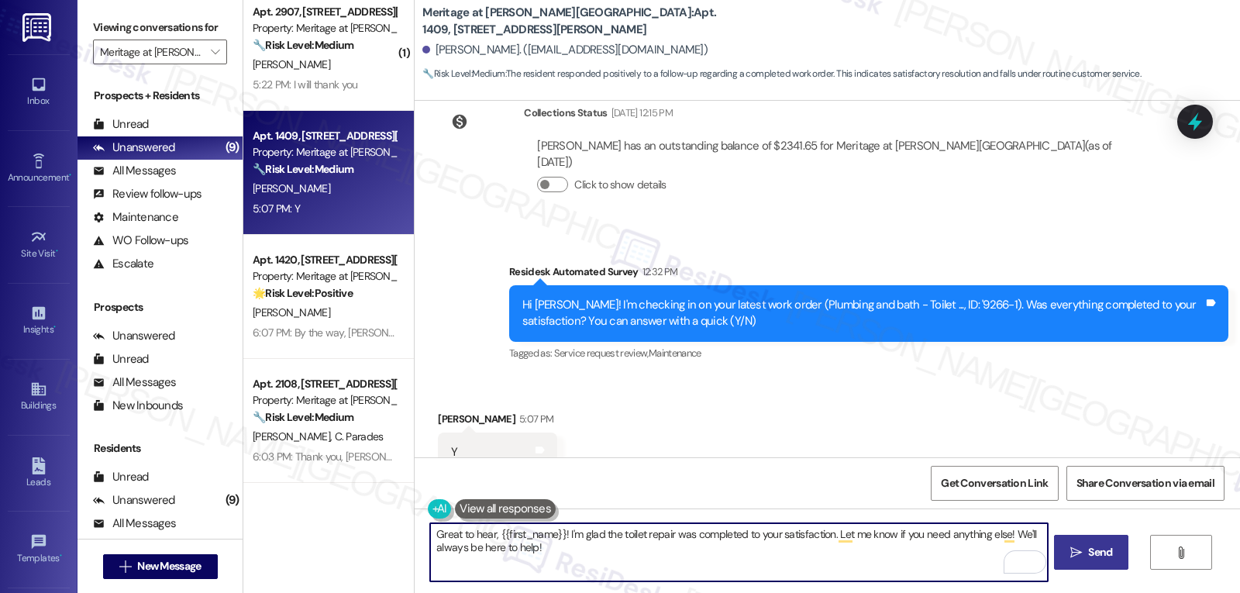
type textarea "Great to hear, {{first_name}}! I'm glad the toilet repair was completed to your…"
click at [1108, 558] on span "Send" at bounding box center [1100, 552] width 24 height 16
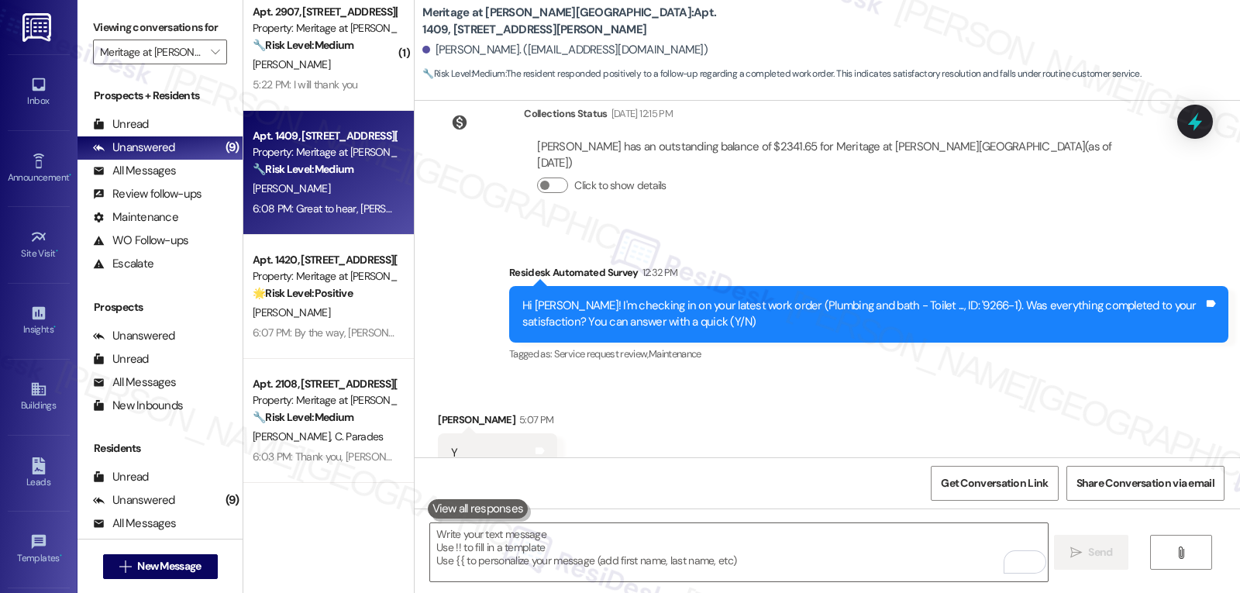
scroll to position [9744, 0]
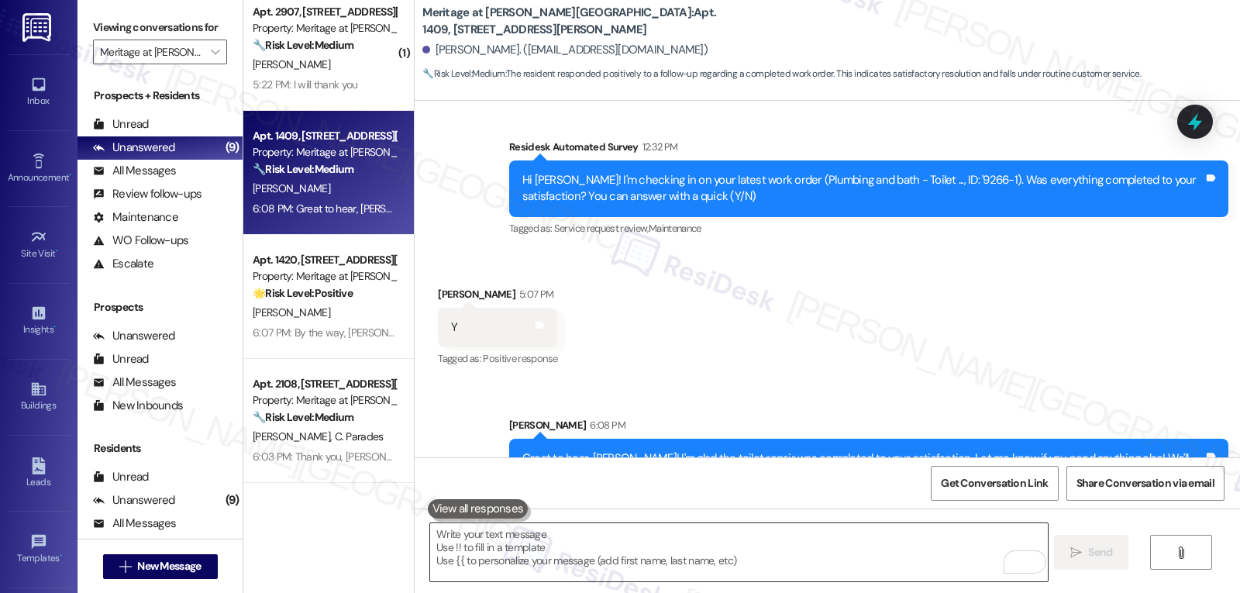
click at [711, 565] on textarea "To enrich screen reader interactions, please activate Accessibility in Grammarl…" at bounding box center [738, 552] width 617 height 58
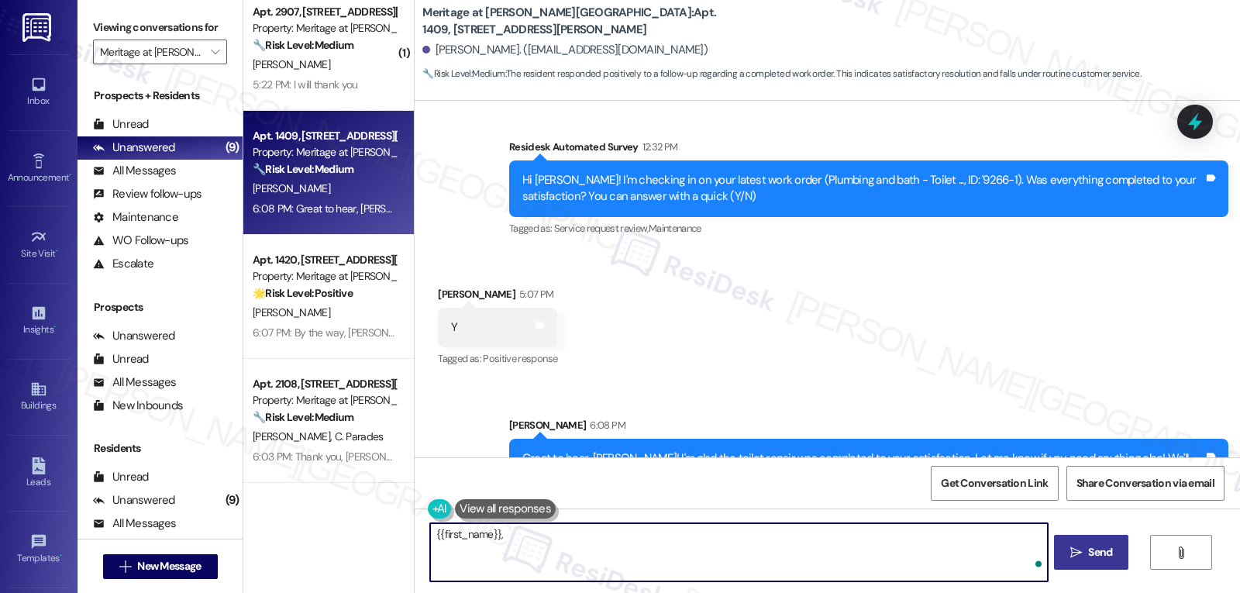
paste textarea "hope you’re enjoying your place at {{property}}! Has it been living up to what …"
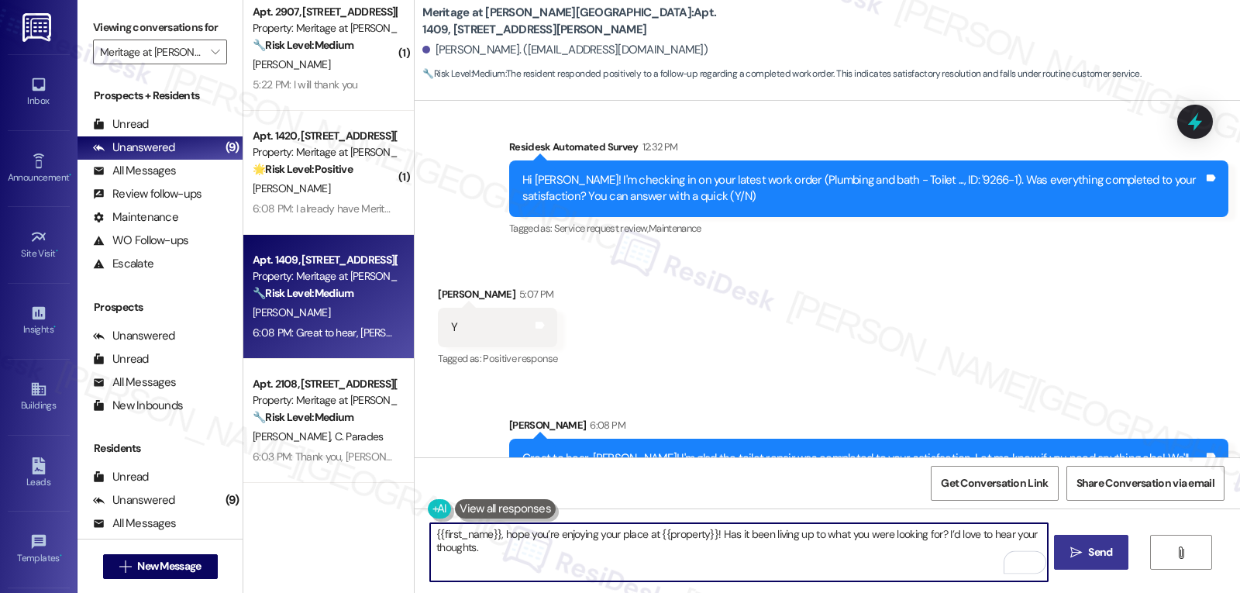
type textarea "{{first_name}}, hope you’re enjoying your place at {{property}}! Has it been li…"
click at [1115, 560] on button " Send" at bounding box center [1091, 552] width 75 height 35
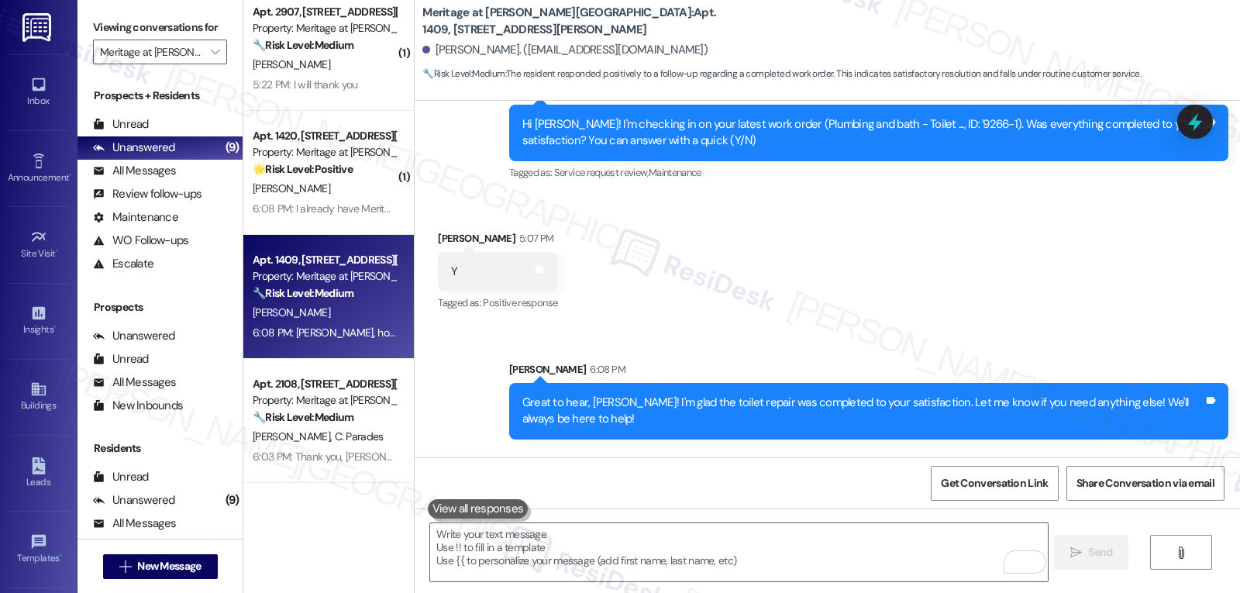
scroll to position [9869, 0]
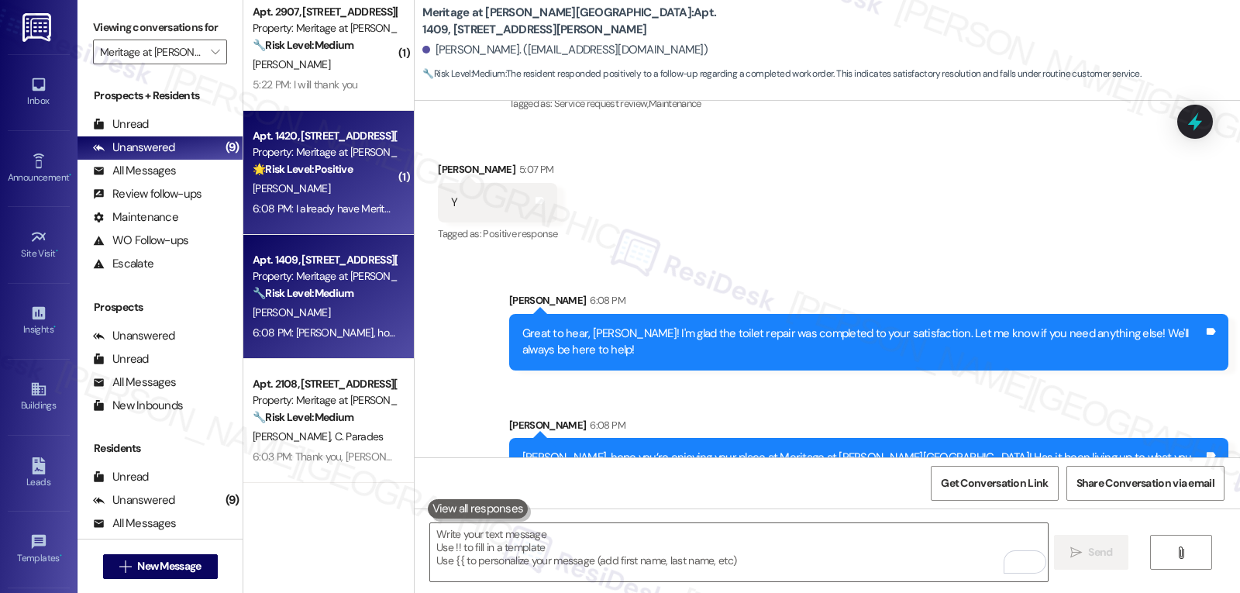
click at [345, 190] on div "[PERSON_NAME]" at bounding box center [324, 188] width 146 height 19
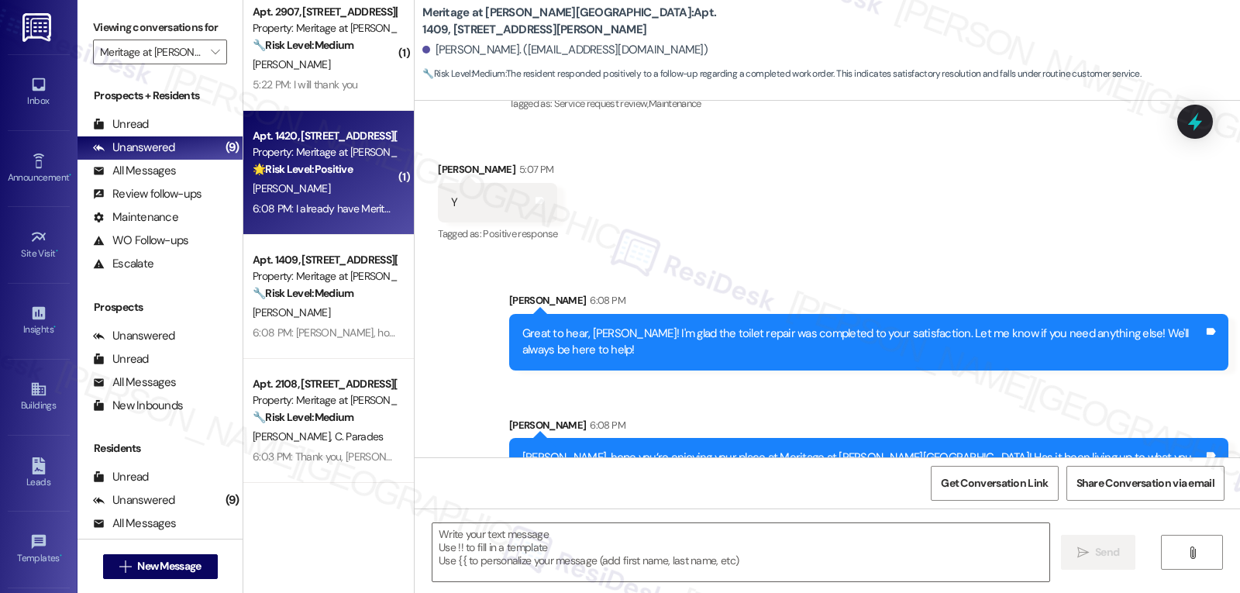
type textarea "Fetching suggested responses. Please feel free to read through the conversation…"
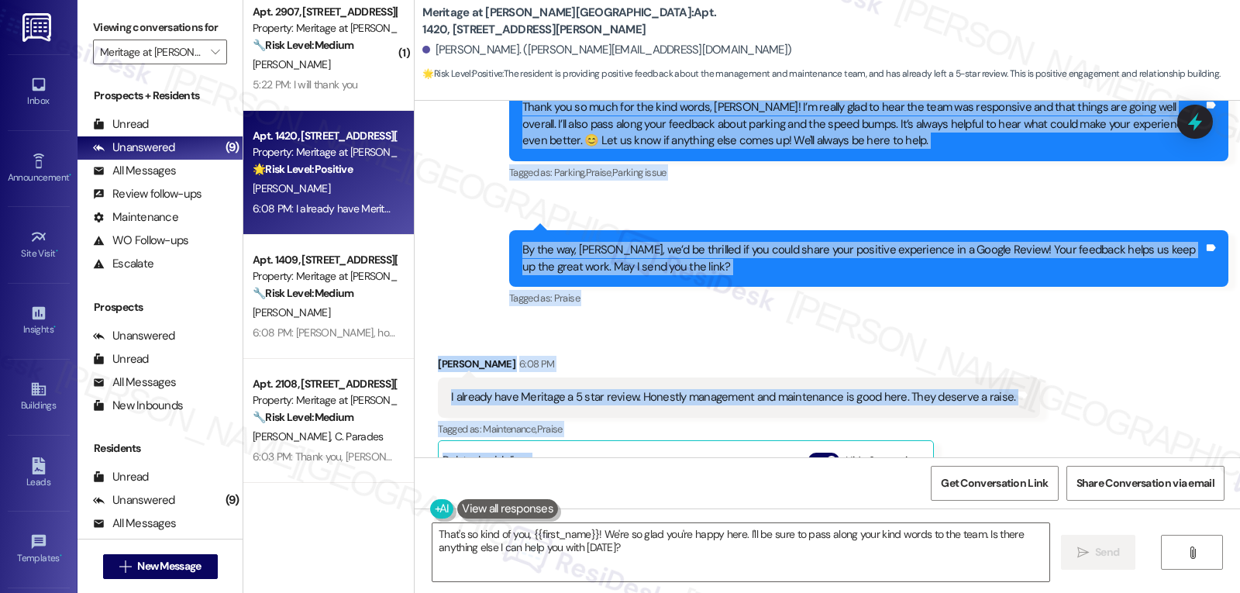
scroll to position [1707, 0]
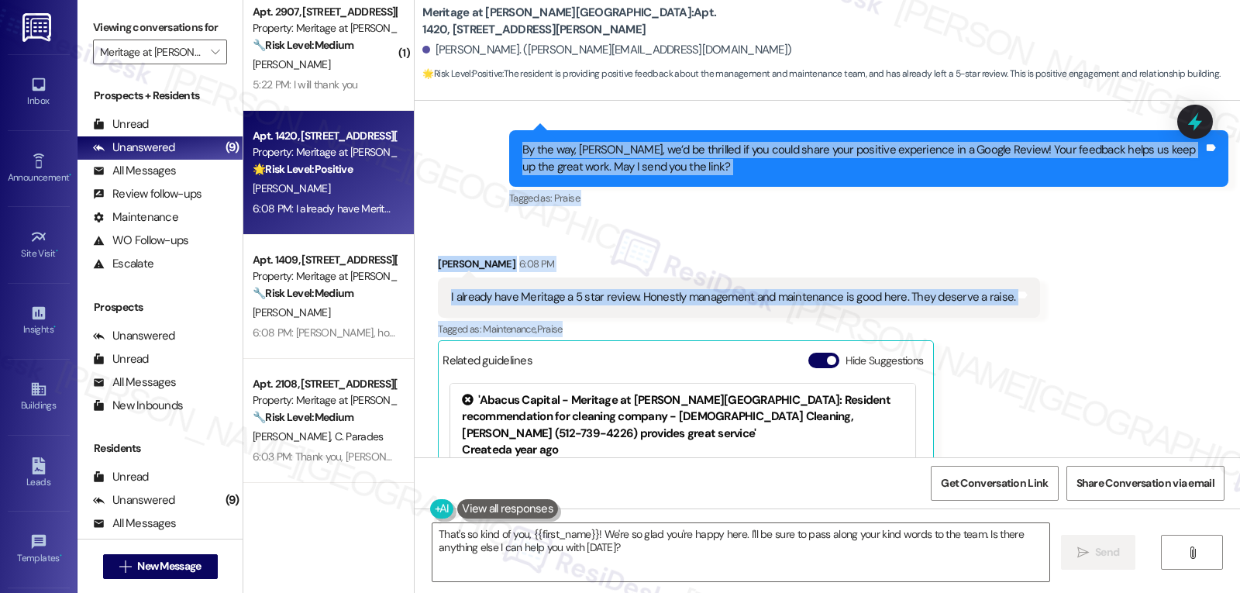
drag, startPoint x: 490, startPoint y: 277, endPoint x: 949, endPoint y: 311, distance: 460.1
click at [949, 311] on div "Lease started [DATE] 8:00 PM Survey, sent via SMS Residesk Automated Survey [DA…" at bounding box center [827, 279] width 825 height 357
copy div "6:27 LO Ipsum dol si amet con adi elit seddo, Eiusmo! T’i utlabo etdo ma aliq e…"
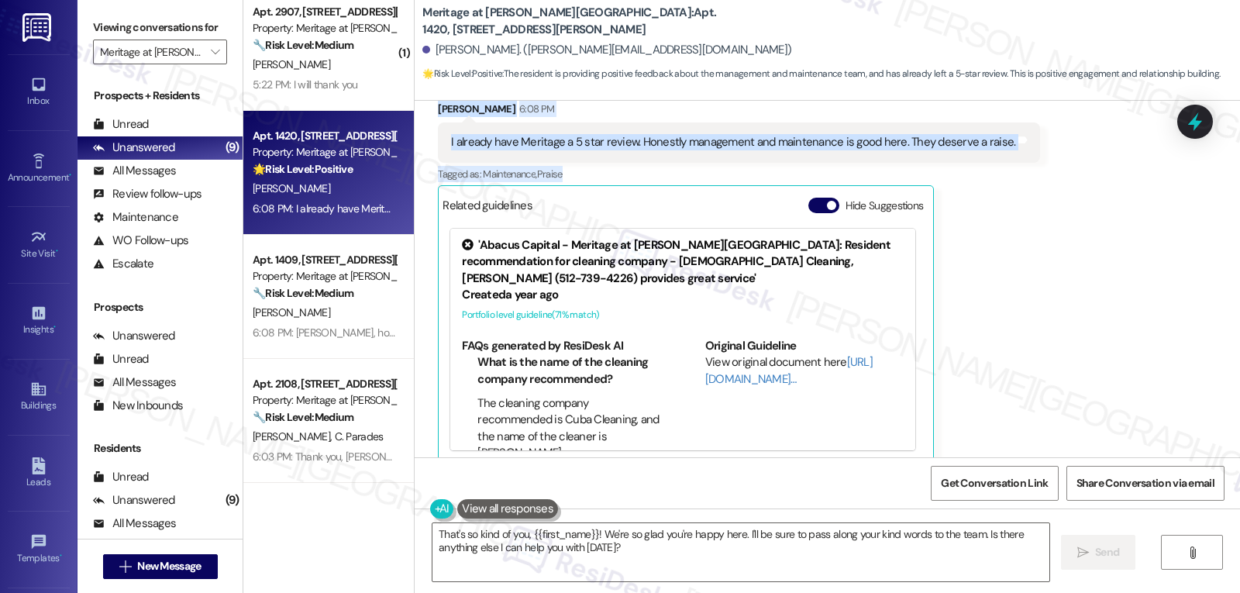
scroll to position [1863, 0]
click at [637, 557] on textarea "That's so kind of you, {{first_name}}! We're so glad you're happy here. I'll be…" at bounding box center [740, 552] width 617 height 58
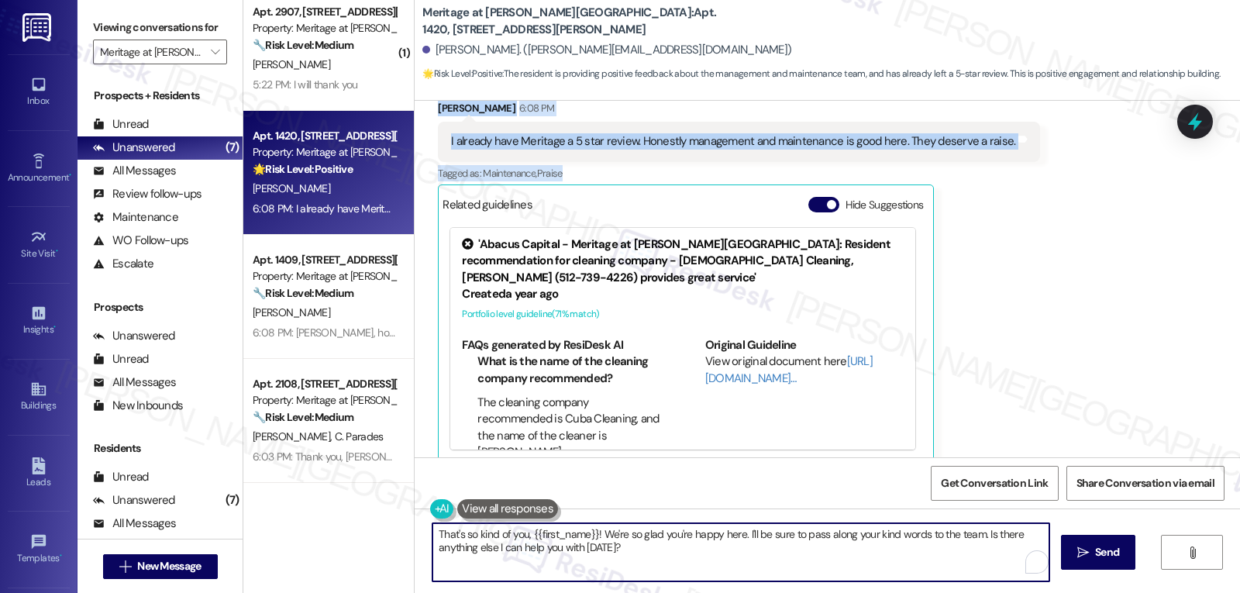
paste textarea "means so much—thank you, [PERSON_NAME]! We really appreciate you taking the tim…"
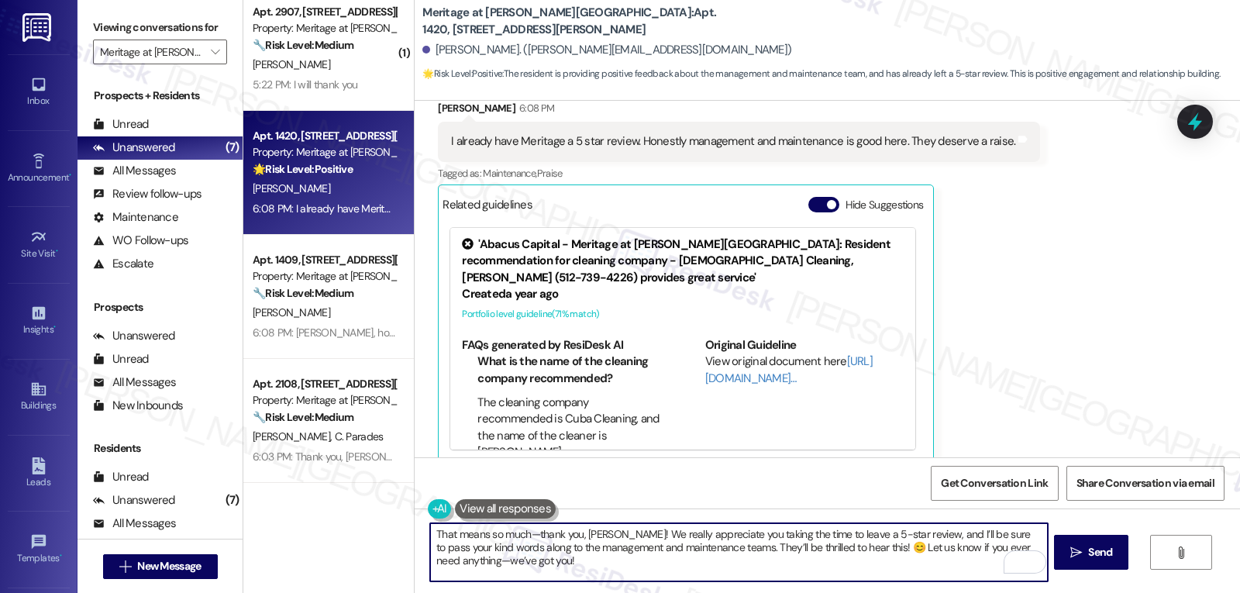
click at [1033, 545] on textarea "That means so much—thank you, [PERSON_NAME]! We really appreciate you taking th…" at bounding box center [738, 552] width 617 height 58
click at [525, 540] on textarea "That means so much—thank you, [PERSON_NAME]! We really appreciate you taking th…" at bounding box center [738, 552] width 617 height 58
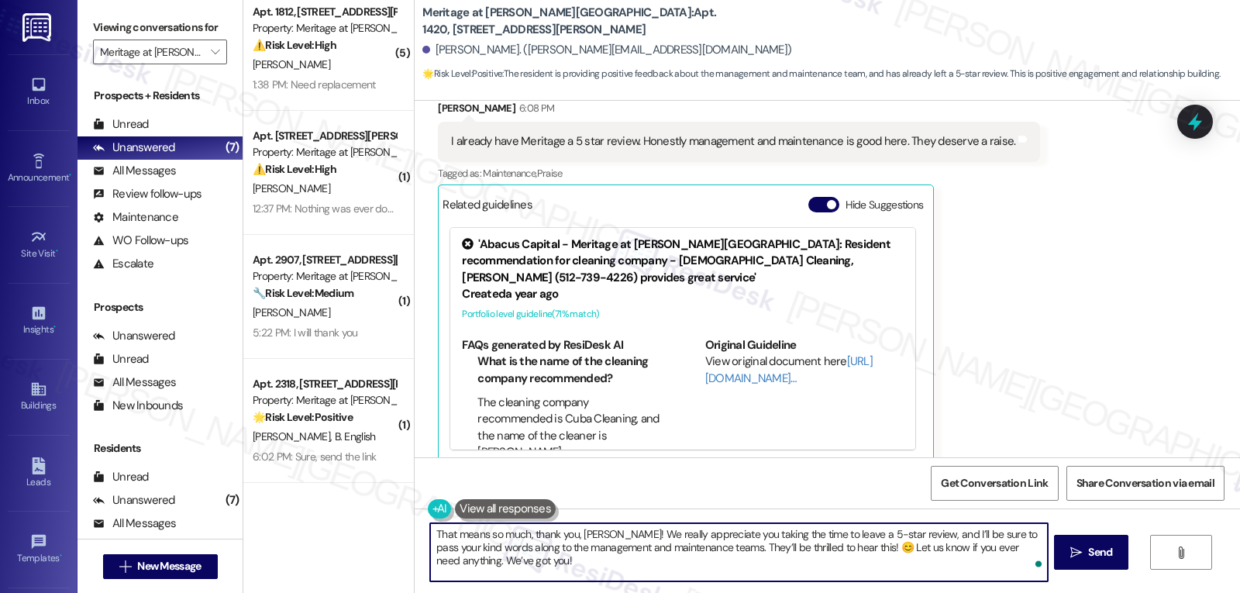
scroll to position [385, 0]
click at [627, 564] on textarea "That means so much, thank you, [PERSON_NAME]! We really appreciate you taking t…" at bounding box center [738, 552] width 617 height 58
type textarea "That means so much, thank you, [PERSON_NAME]! We really appreciate you taking t…"
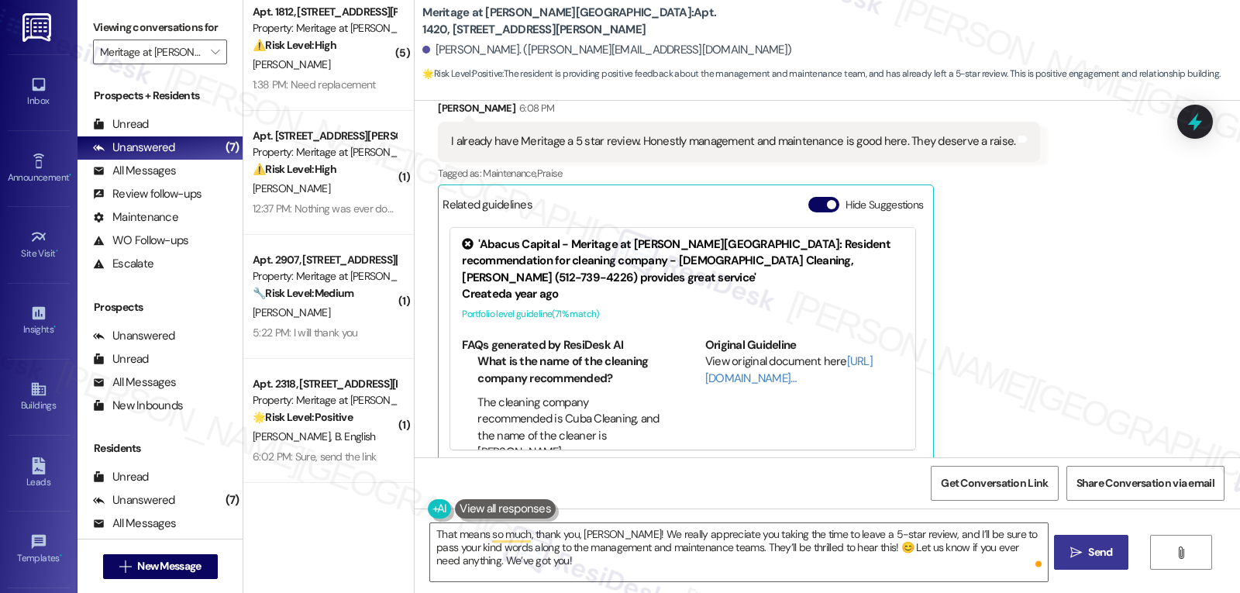
click at [1094, 558] on span "Send" at bounding box center [1100, 552] width 24 height 16
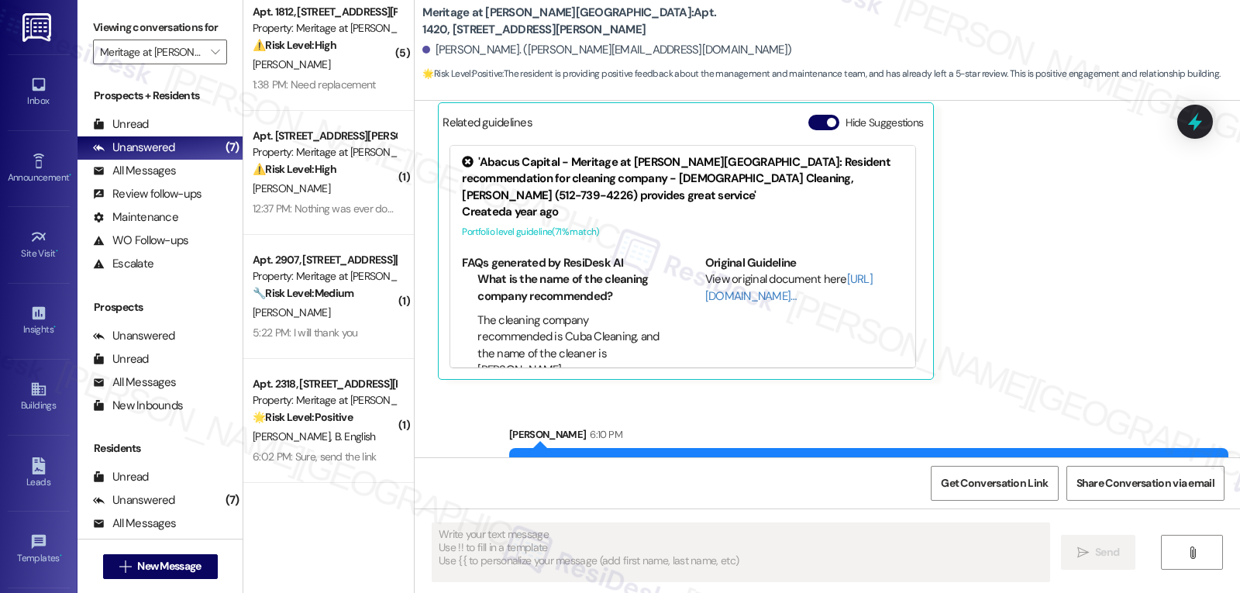
scroll to position [2004, 0]
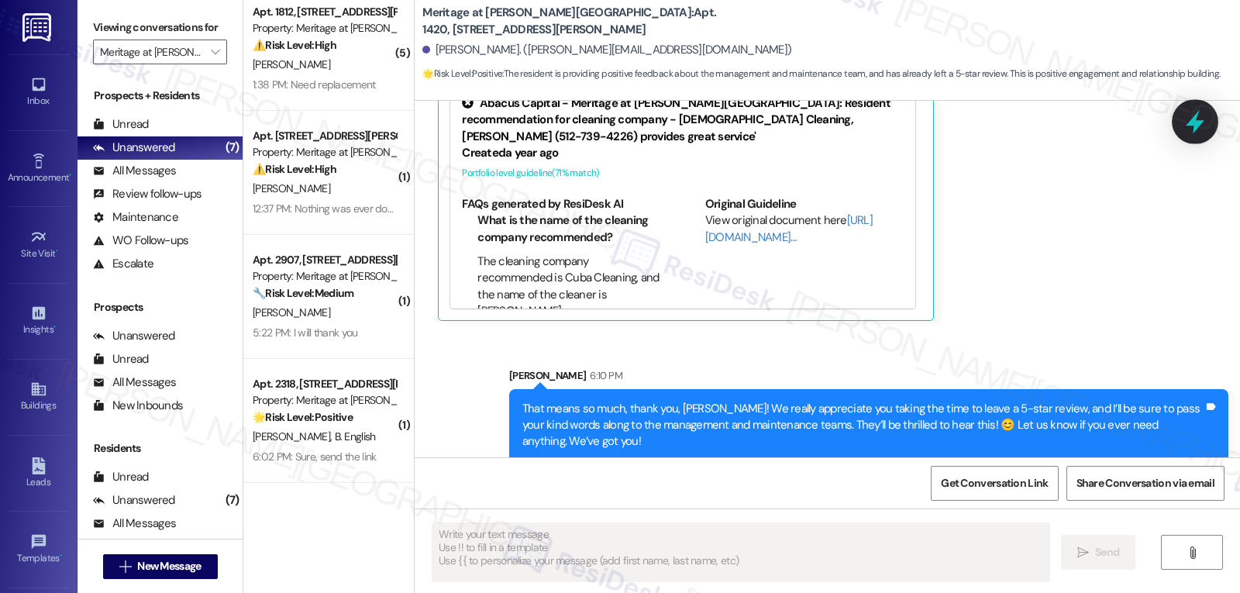
click at [1198, 125] on icon at bounding box center [1195, 122] width 19 height 24
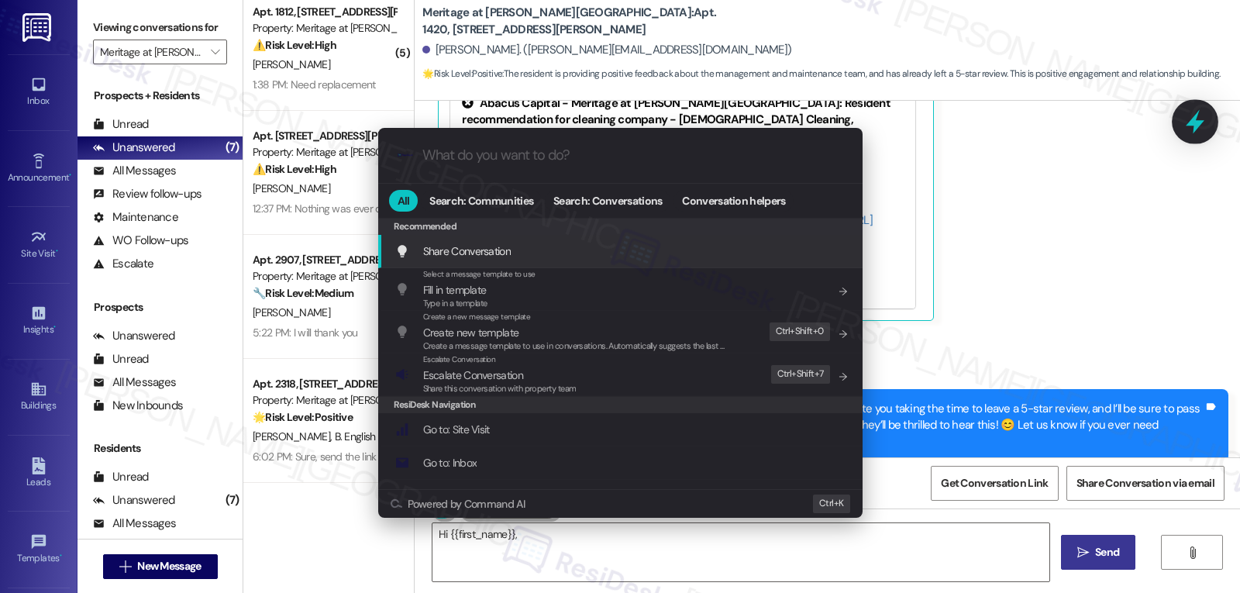
type textarea "Hi {{first_name}}, thank"
type input "e"
type textarea "Hi {{first_name}}, thank"
type input "es"
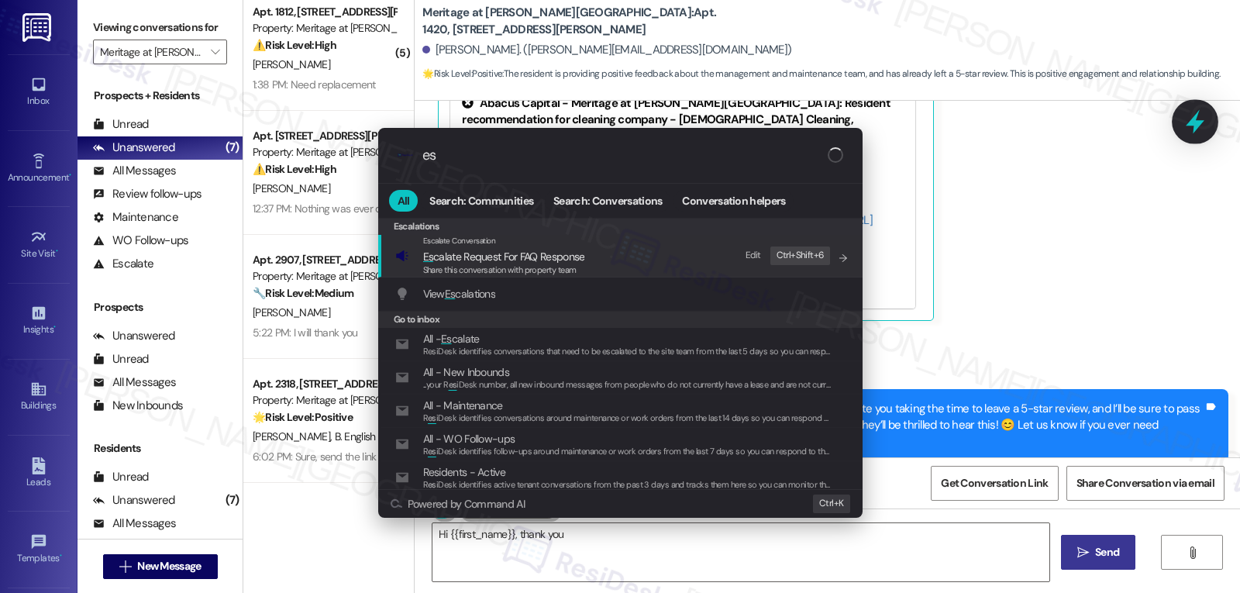
type textarea "Hi {{first_name}}, thank you so"
type input "esc"
type textarea "Hi {{first_name}}, thank you so much"
type input "esca"
type textarea "Hi {{first_name}}, thank you so much"
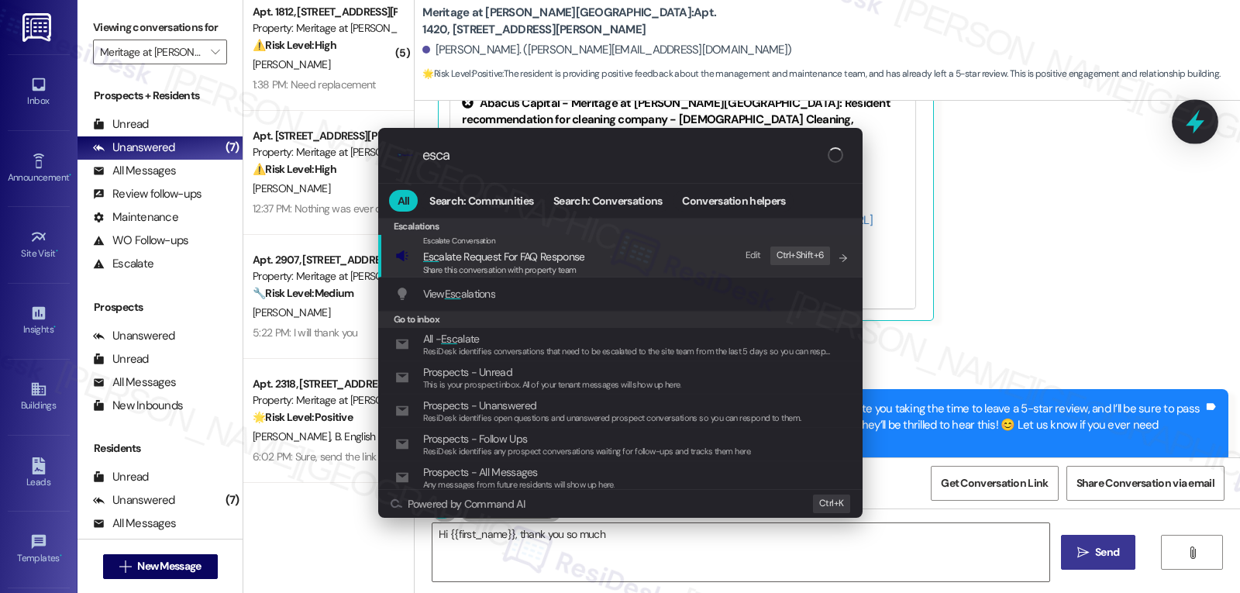
type input "escal"
type textarea "Hi {{first_name}}, thank you so much for the"
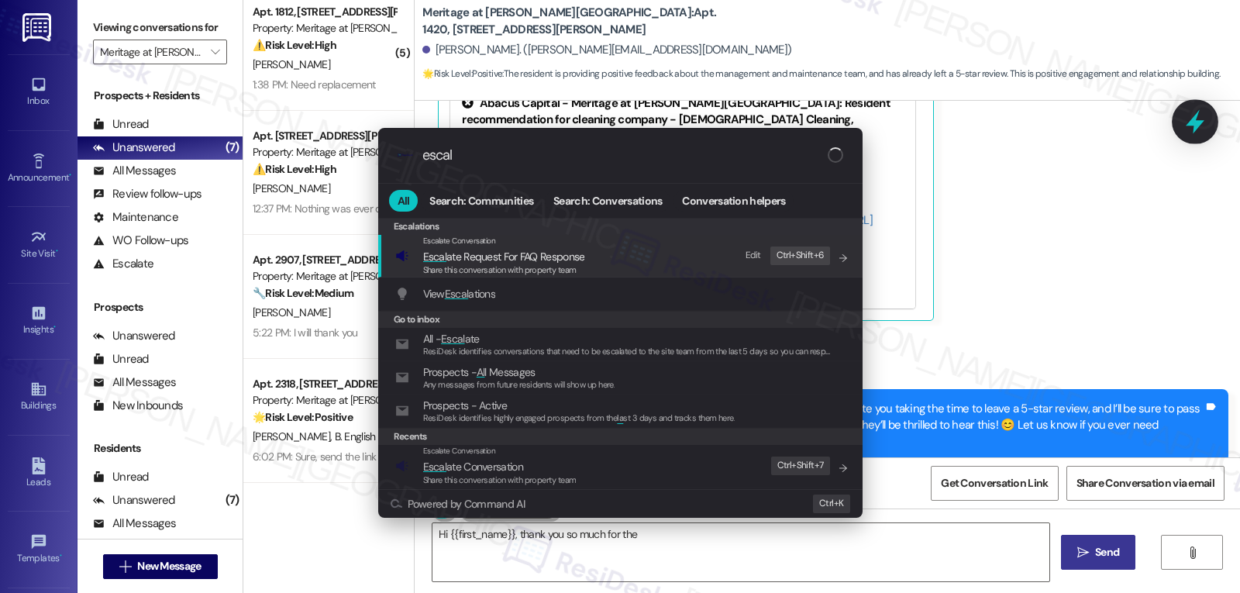
type input "escala"
type textarea "Hi {{first_name}}, thank you so much for the kind"
type input "escalat"
type textarea "Hi {{first_name}}, thank you so much for the kind"
type input "escalate"
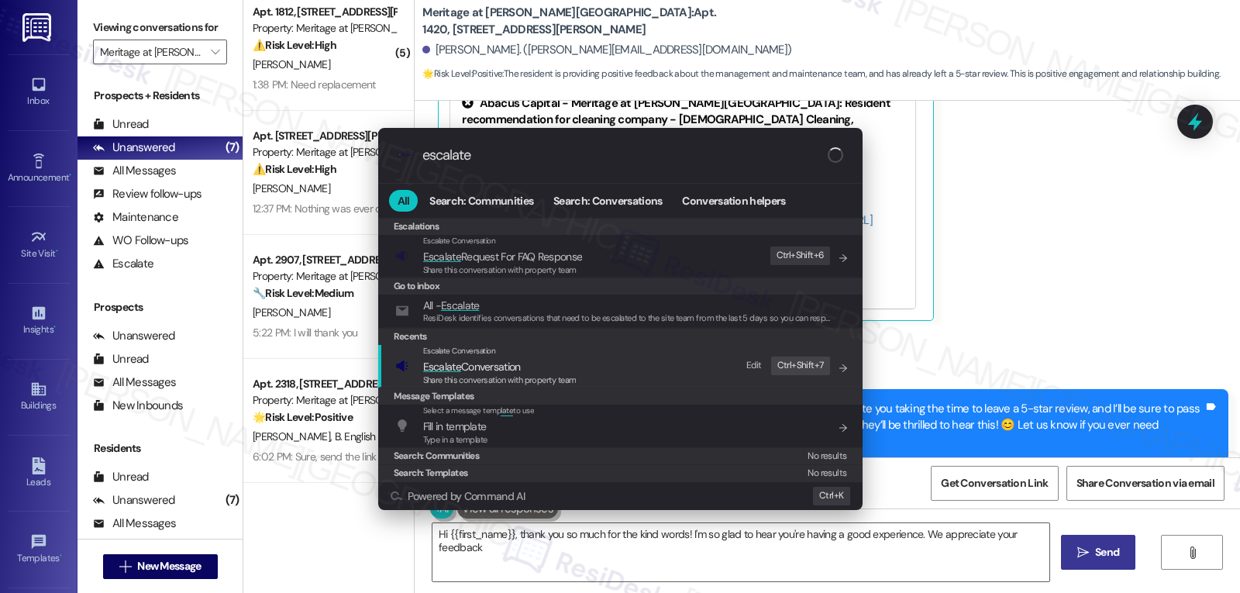
type textarea "Hi {{first_name}}, thank you so much for the kind words! I'm so glad to hear yo…"
type input "escalate"
click at [518, 375] on span "Share this conversation with property team" at bounding box center [499, 379] width 153 height 11
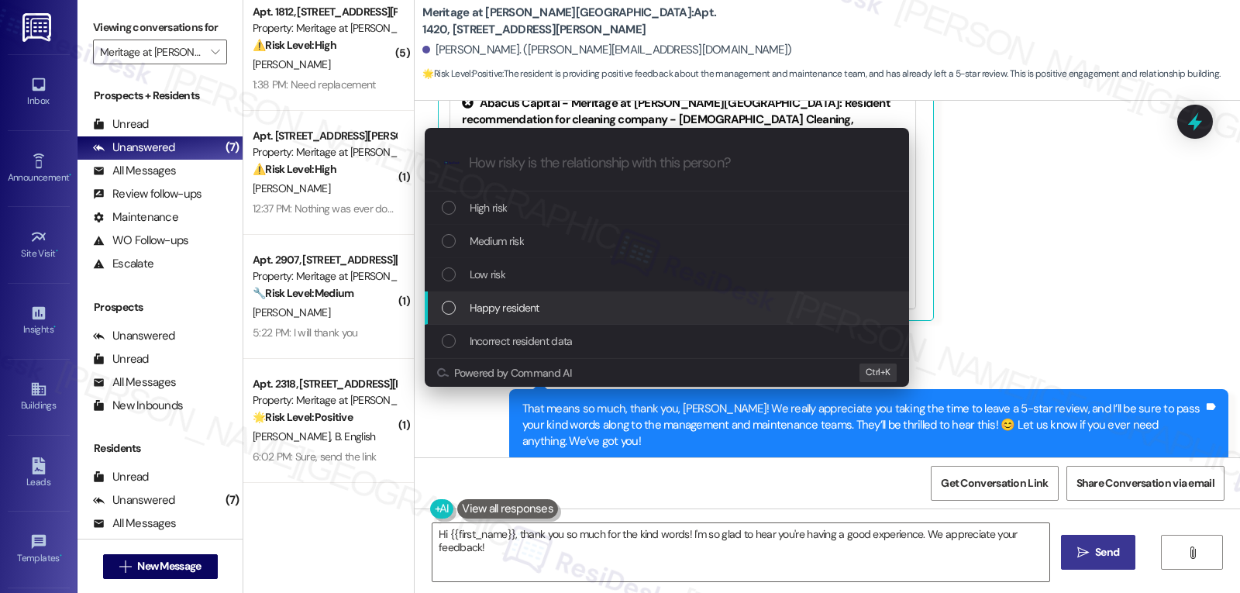
click at [526, 313] on span "Happy resident" at bounding box center [505, 307] width 70 height 17
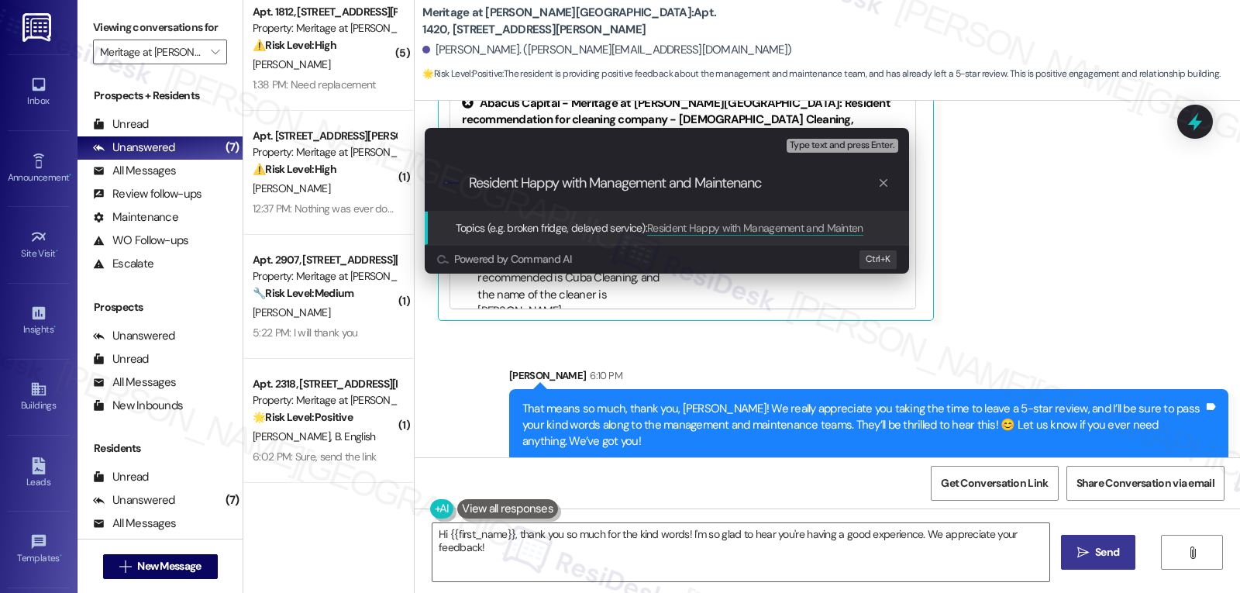
type input "Resident Happy with Management and Maintenance"
click at [1028, 241] on div "Escalate Conversation Happy resident Topics (e.g. broken fridge, delayed servic…" at bounding box center [620, 296] width 1240 height 593
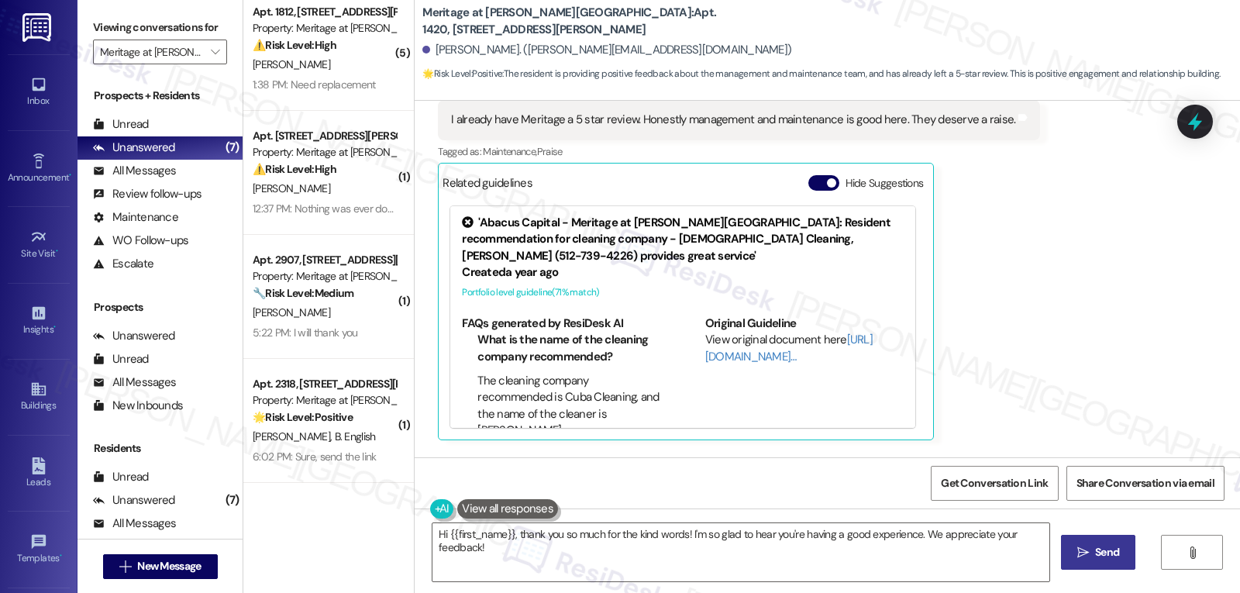
scroll to position [1849, 0]
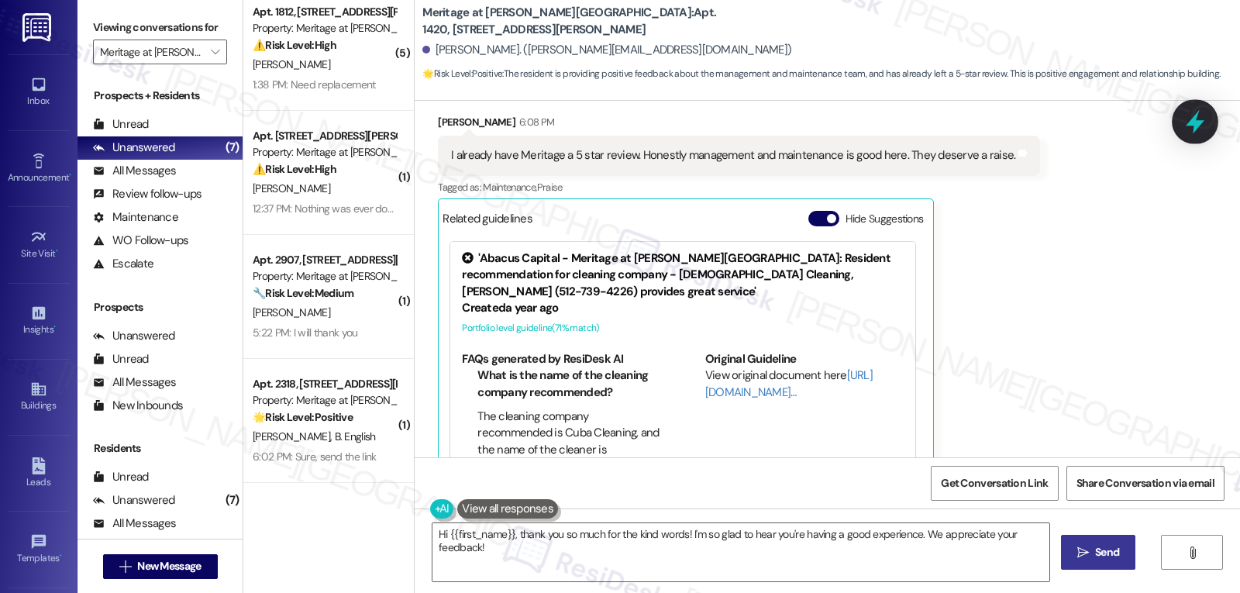
click at [1199, 120] on icon at bounding box center [1195, 122] width 26 height 26
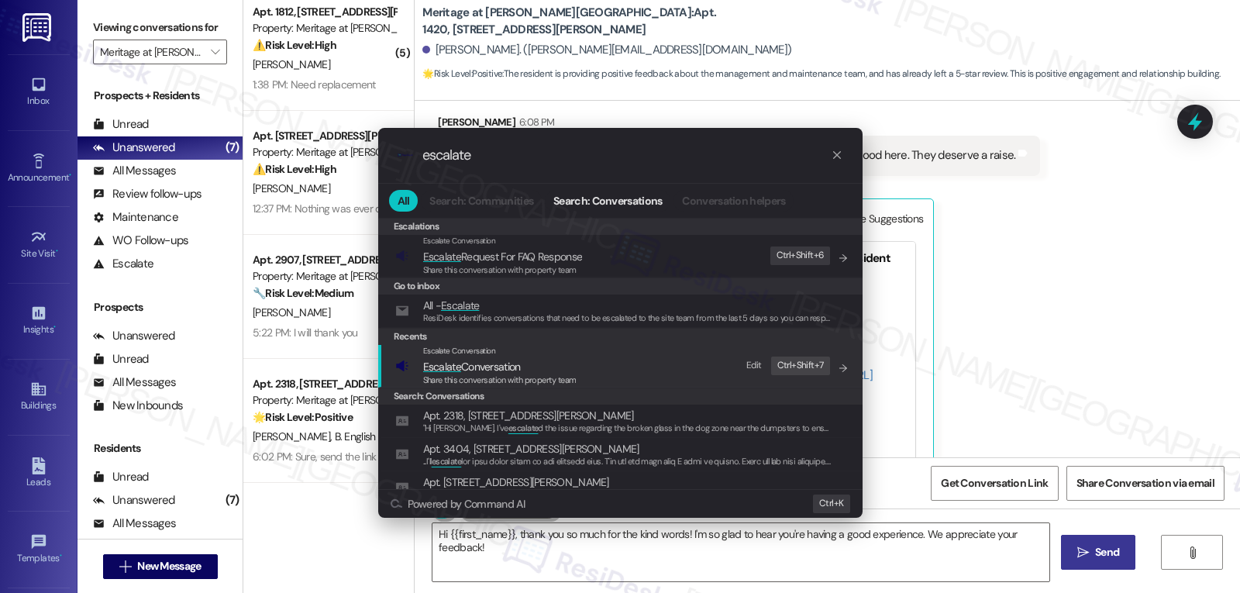
type input "escalate"
click at [495, 381] on span "Share this conversation with property team" at bounding box center [499, 379] width 153 height 11
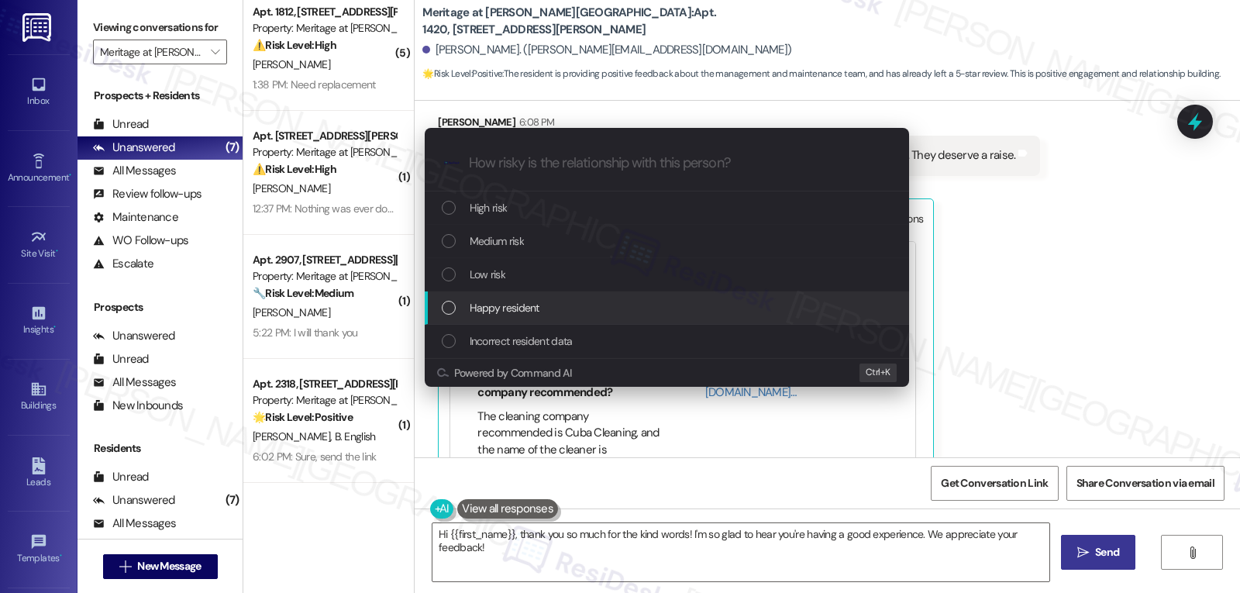
click at [515, 303] on span "Happy resident" at bounding box center [505, 307] width 70 height 17
paste input "Resident Happy with Management and Maintenance"
type input "Resident Happy with Management and Maintenance"
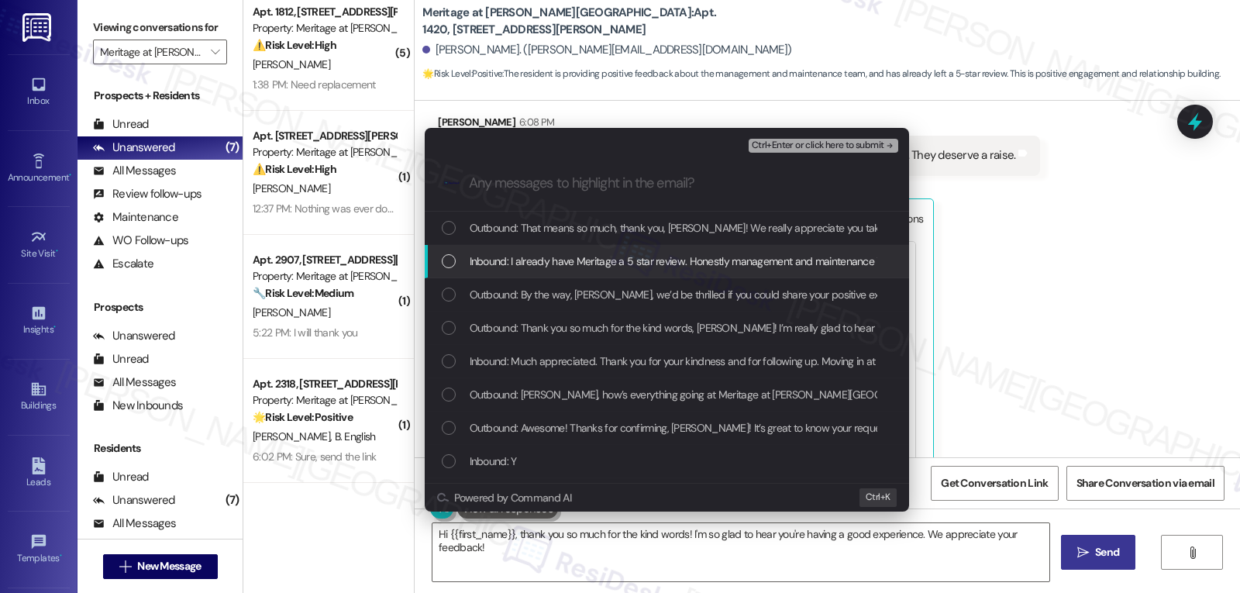
click at [508, 267] on span "Inbound: I already have Meritage a 5 star review. Honestly management and maint…" at bounding box center [751, 261] width 563 height 17
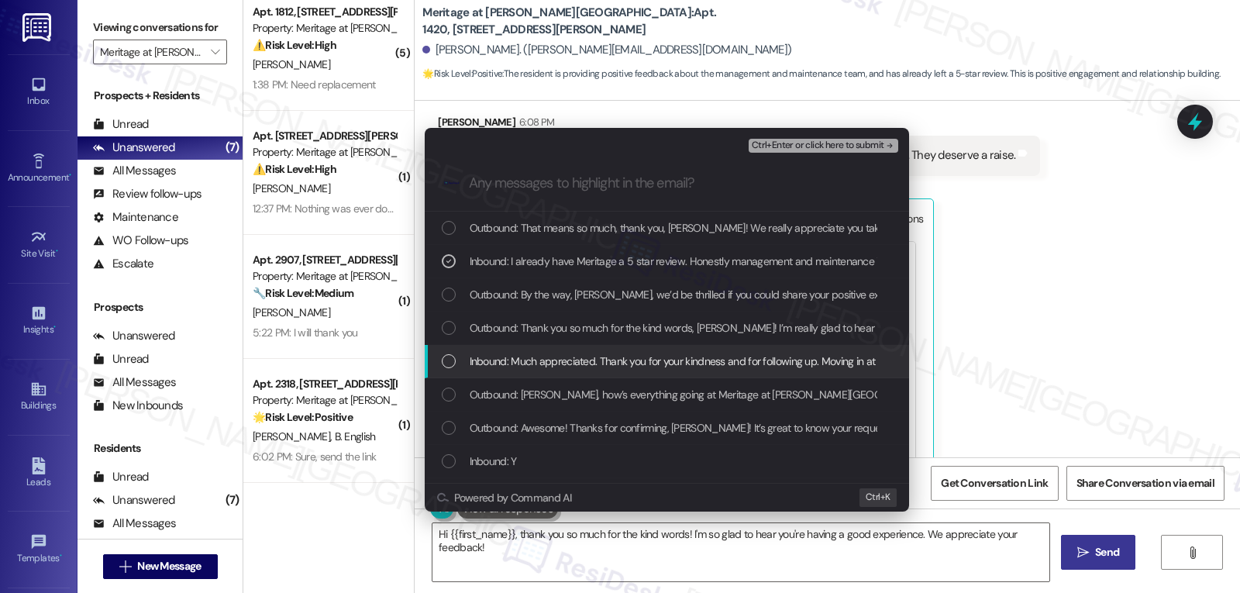
click at [467, 361] on div "Inbound: Much appreciated. Thank you for your kindness and for following up. Mo…" at bounding box center [668, 361] width 453 height 17
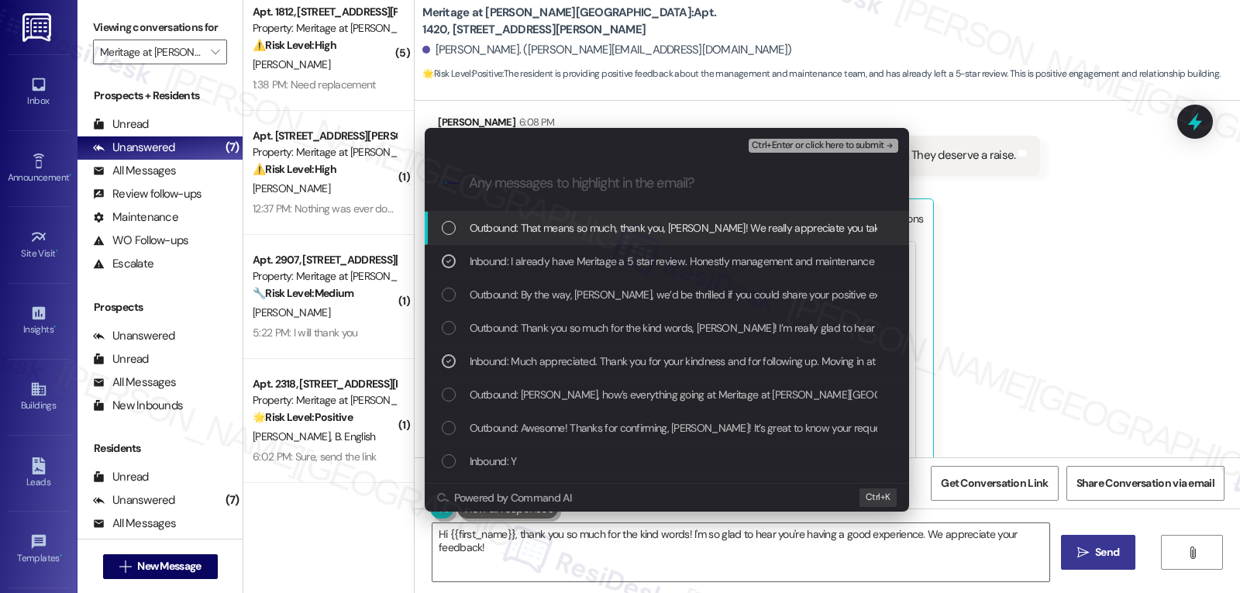
click at [855, 145] on span "Ctrl+Enter or click here to submit" at bounding box center [818, 145] width 133 height 11
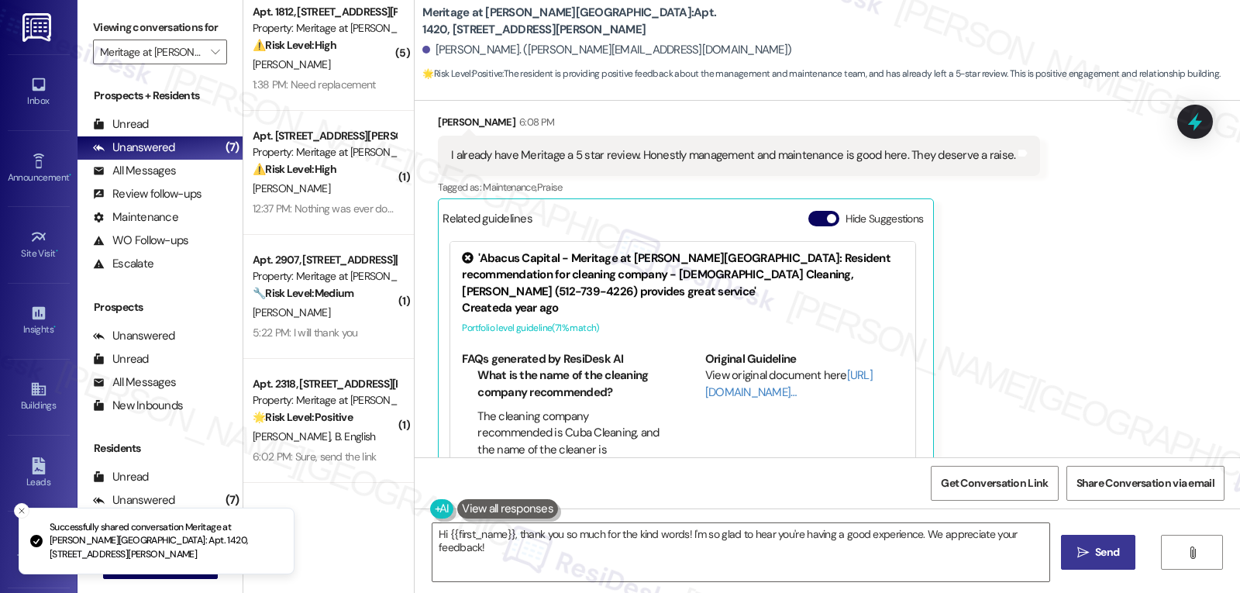
scroll to position [1862, 0]
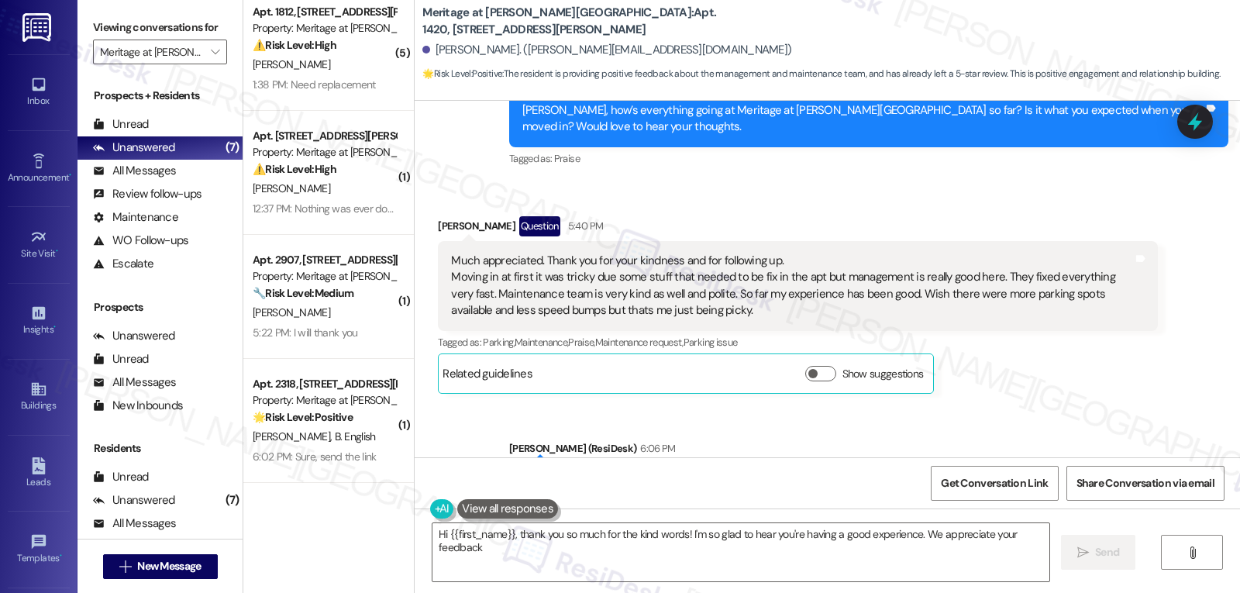
type textarea "Hi {{first_name}}, thank you so much for the kind words! I'm so glad to hear yo…"
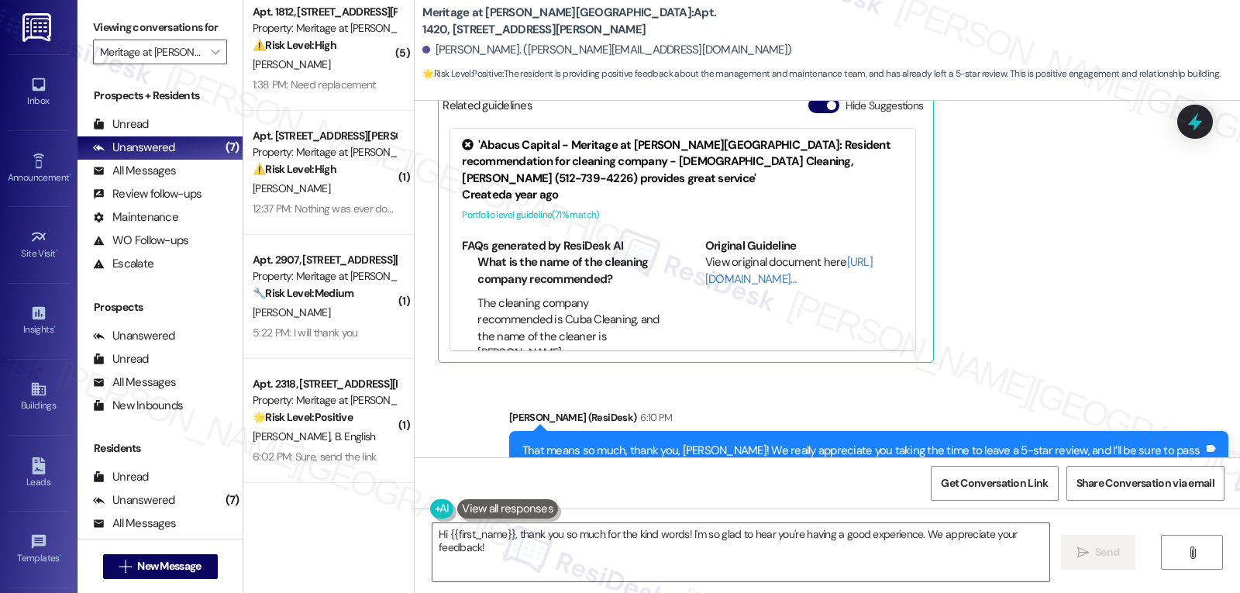
scroll to position [2027, 0]
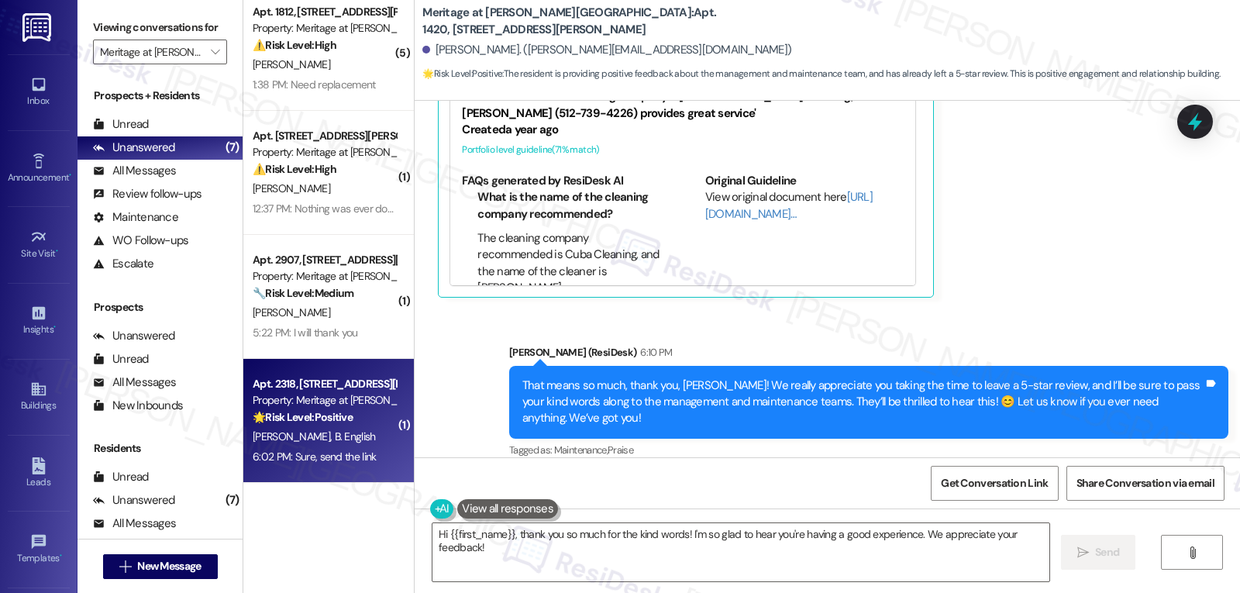
click at [326, 385] on div "Apt. 2318, [STREET_ADDRESS][PERSON_NAME]" at bounding box center [324, 384] width 143 height 16
type textarea "Hi {{first_name}}, thank you so much for the kind words! I'm so glad to hear yo…"
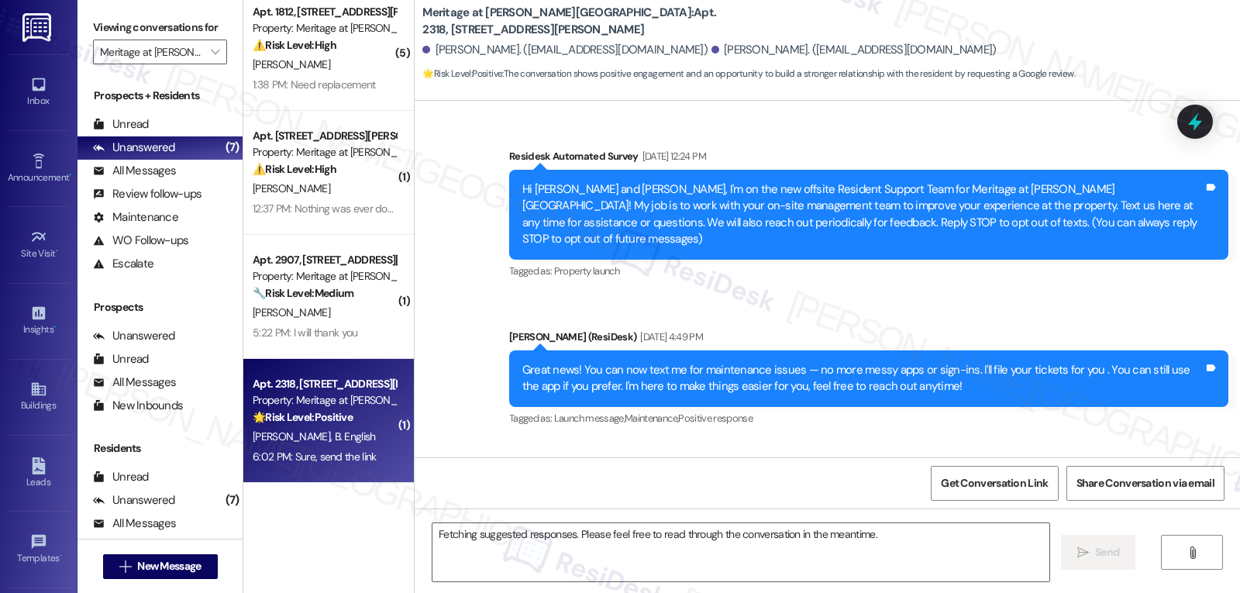
scroll to position [12496, 0]
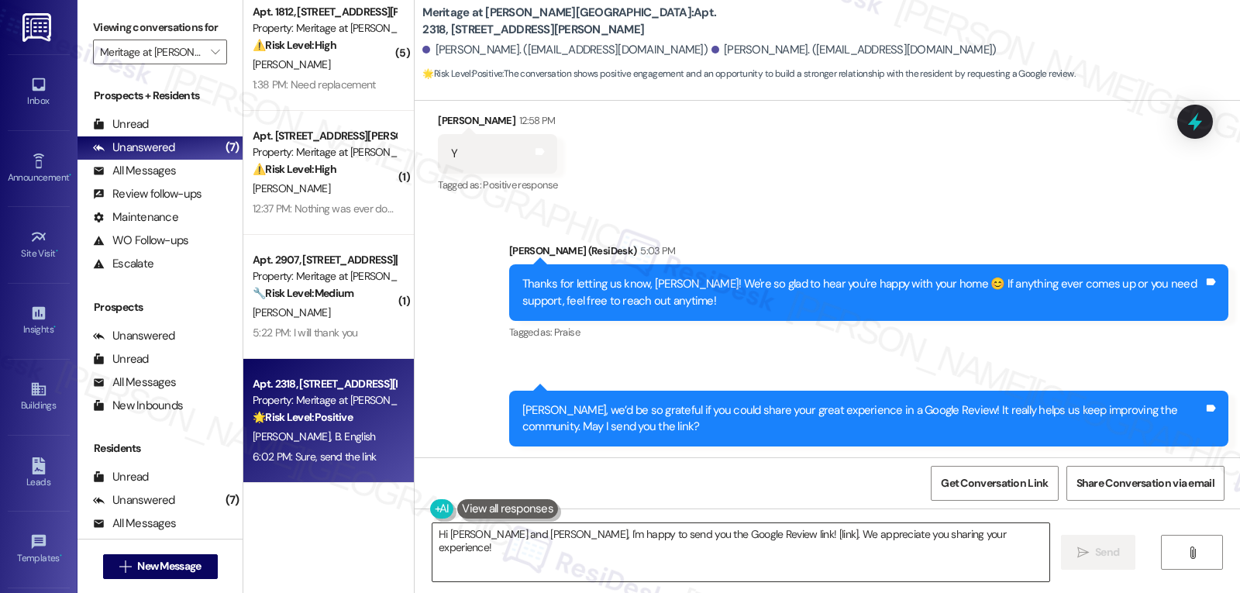
click at [631, 553] on textarea "Hi [PERSON_NAME] and [PERSON_NAME], I'm happy to send you the Google Review lin…" at bounding box center [740, 552] width 617 height 58
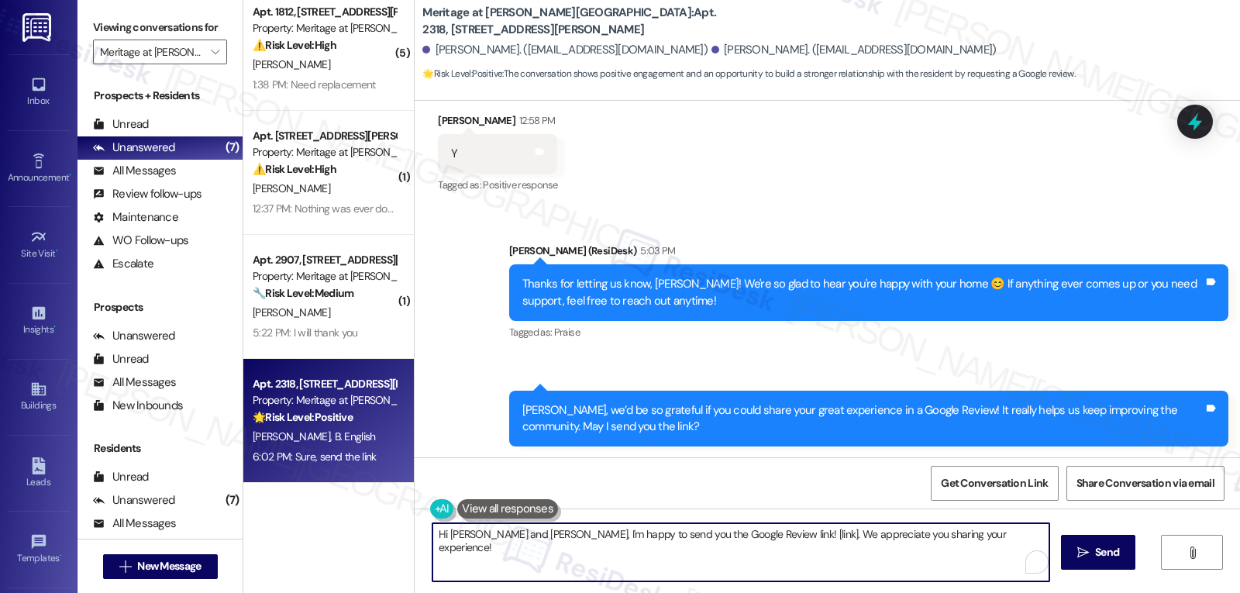
paste textarea "Thanks a bunch! Here’s the link for the Google Review: {{google_review_link}}. …"
click at [496, 532] on textarea "Thanks a bunch! Here’s the link for the Google Review: {{google_review_link}}. …" at bounding box center [738, 552] width 617 height 58
click at [682, 552] on textarea "Thanks a [PERSON_NAME]! Here’s the link for the Google Review: {{google_review_…" at bounding box center [738, 552] width 617 height 58
click at [1008, 534] on textarea "Thanks a [PERSON_NAME]! Here’s the link for the Google Review: {{google_review_…" at bounding box center [738, 552] width 617 height 58
type textarea "Thanks a [PERSON_NAME]! Here’s the link for the Google Review: {{google_review_…"
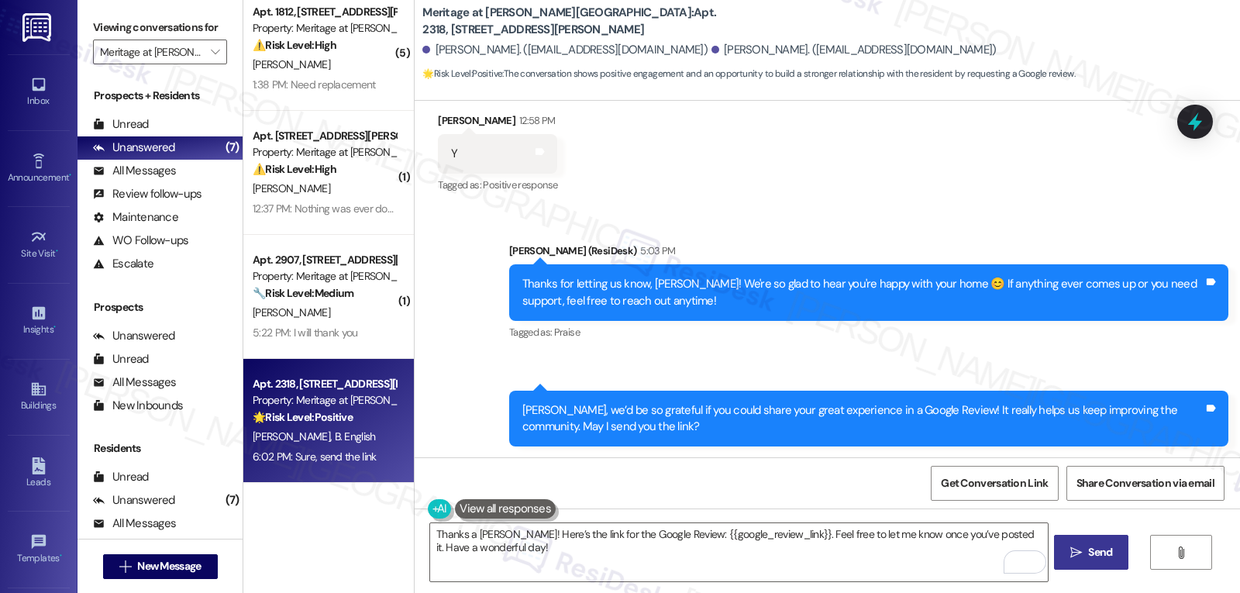
click at [1094, 563] on button " Send" at bounding box center [1091, 552] width 75 height 35
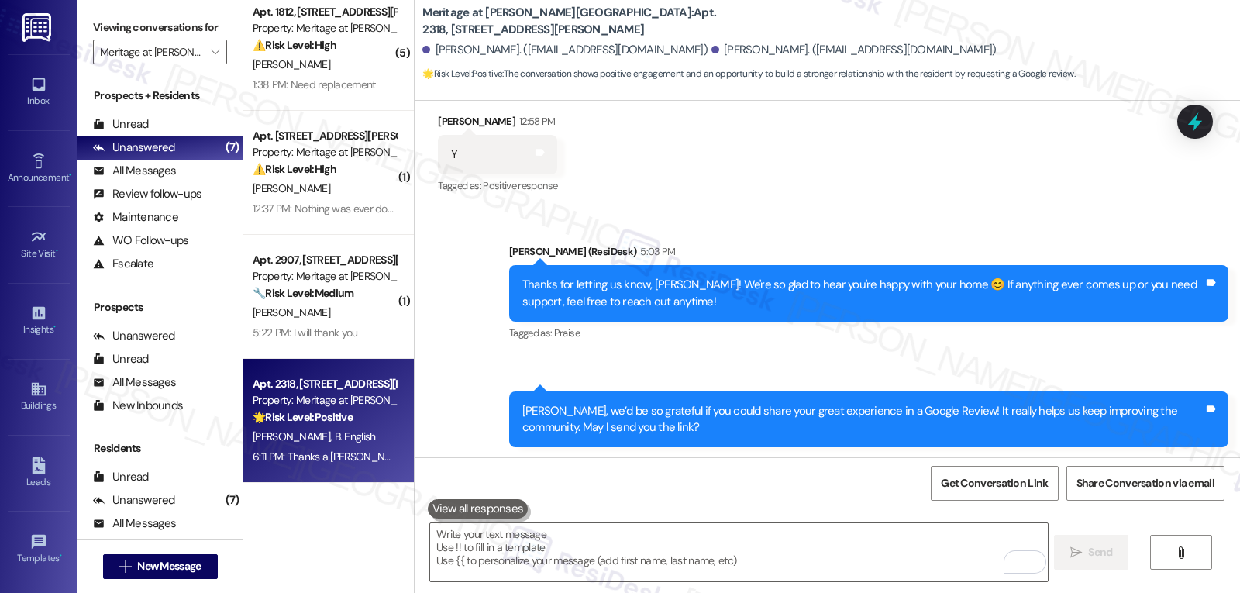
scroll to position [12621, 0]
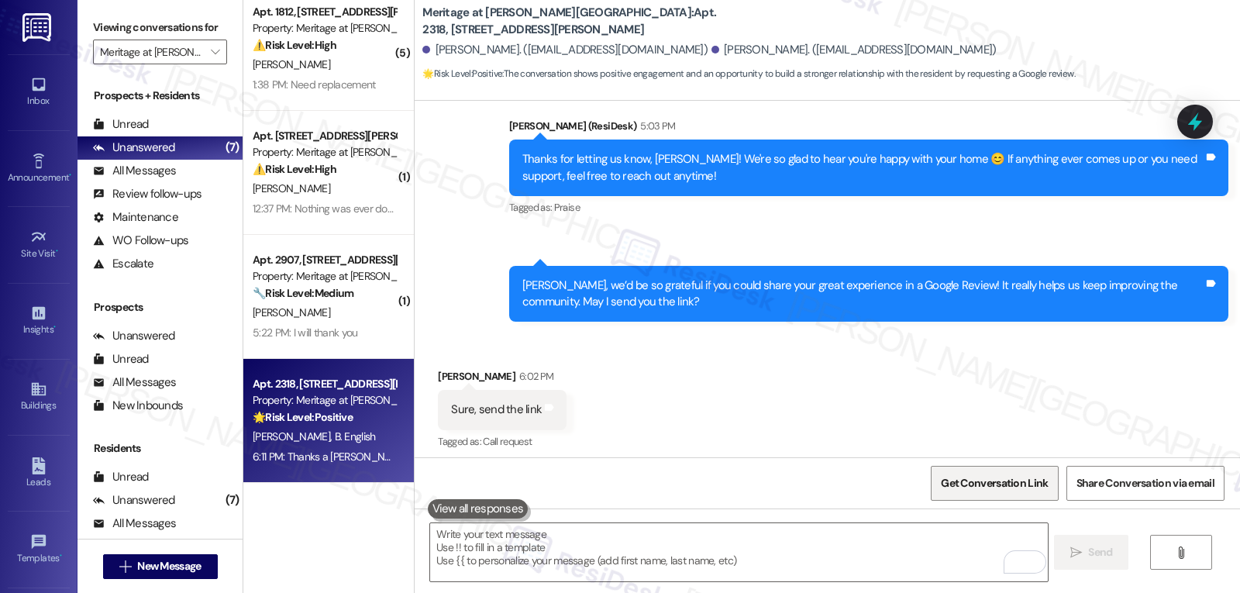
click at [1022, 487] on span "Get Conversation Link" at bounding box center [994, 483] width 107 height 16
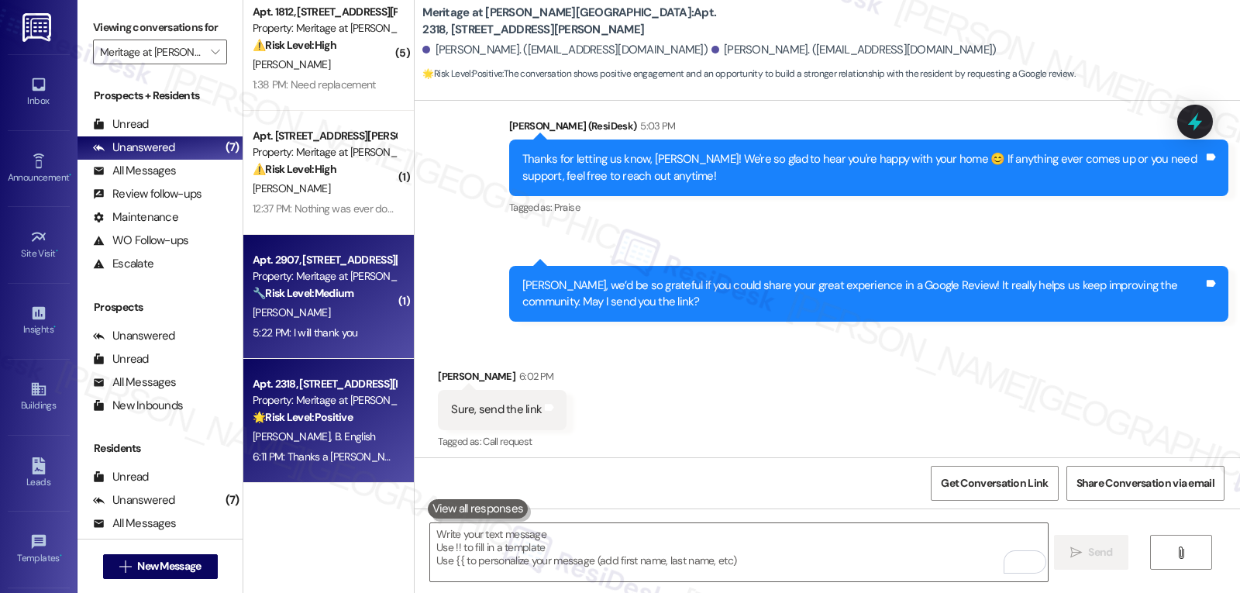
click at [306, 319] on div "[PERSON_NAME]" at bounding box center [324, 312] width 146 height 19
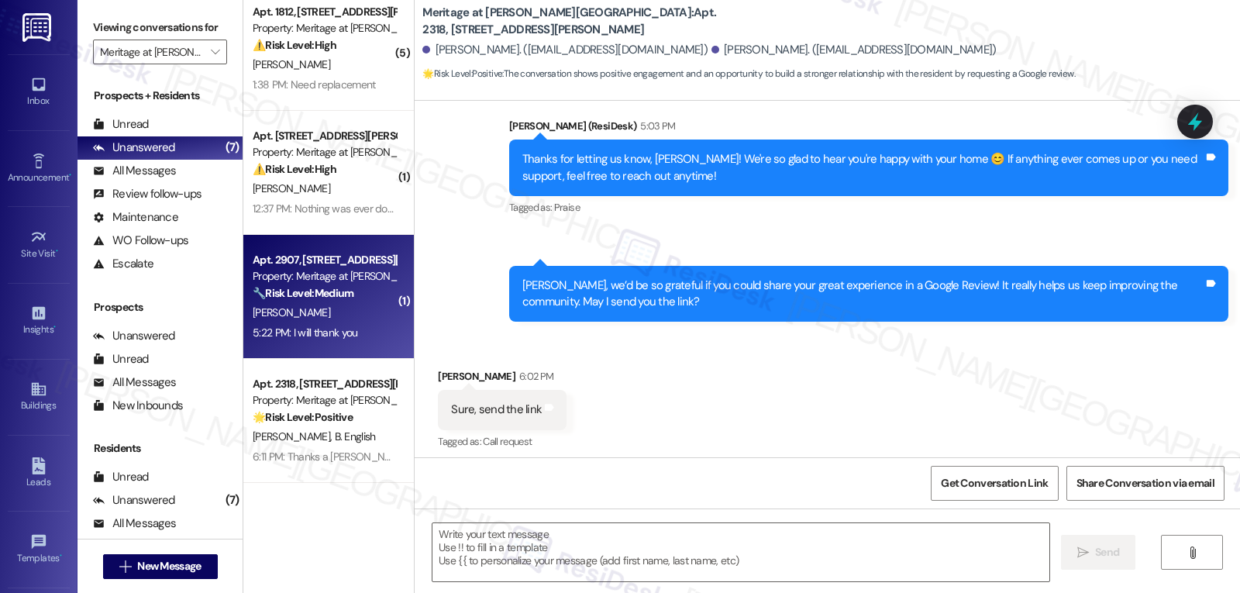
type textarea "Fetching suggested responses. Please feel free to read through the conversation…"
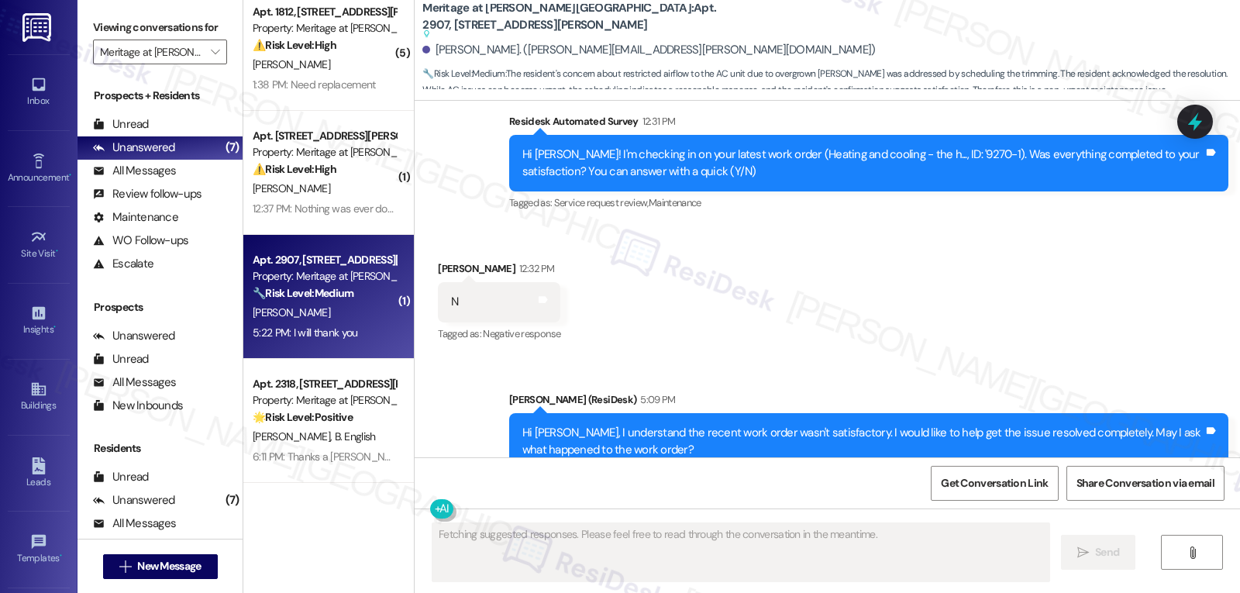
scroll to position [5160, 0]
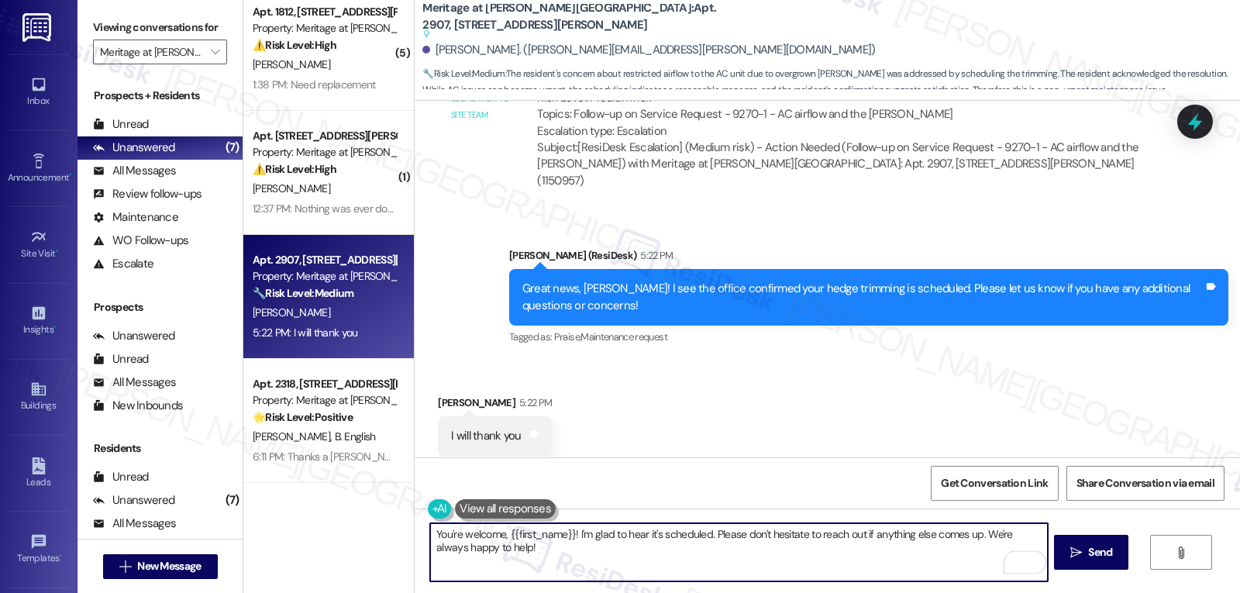
drag, startPoint x: 570, startPoint y: 536, endPoint x: 956, endPoint y: 620, distance: 395.0
click at [956, 592] on html "Inbox Go to Inbox Announcement • Send A Text Announcement Site Visit • Go to Si…" at bounding box center [620, 296] width 1240 height 593
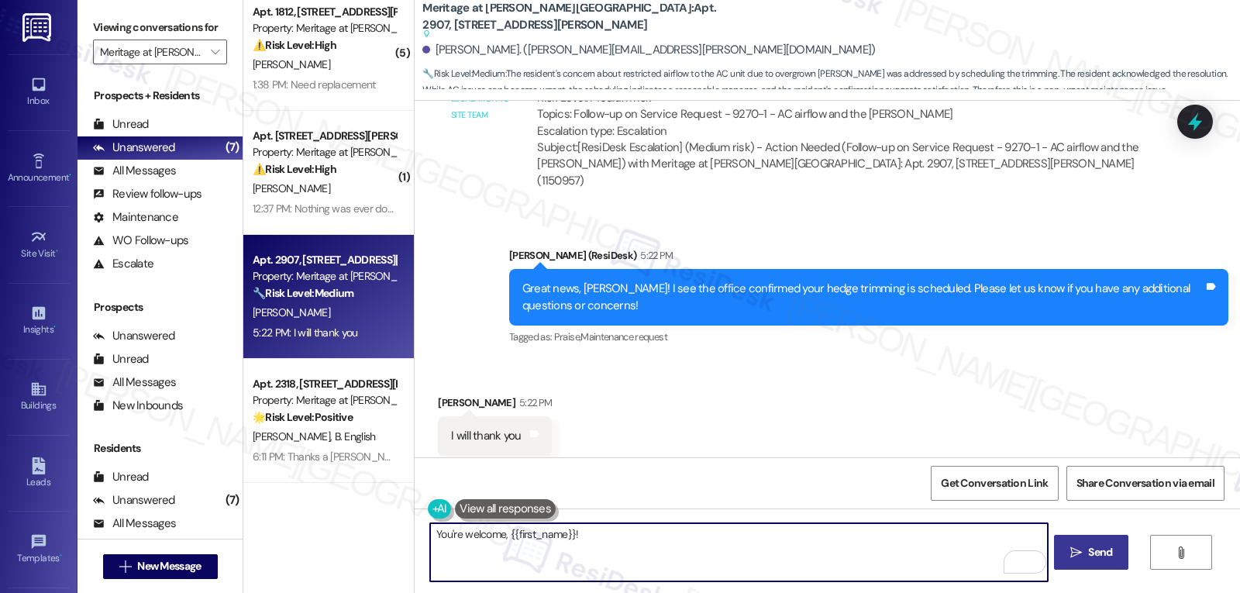
type textarea "You're welcome, {{first_name}}!"
click at [1105, 546] on span "Send" at bounding box center [1100, 552] width 24 height 16
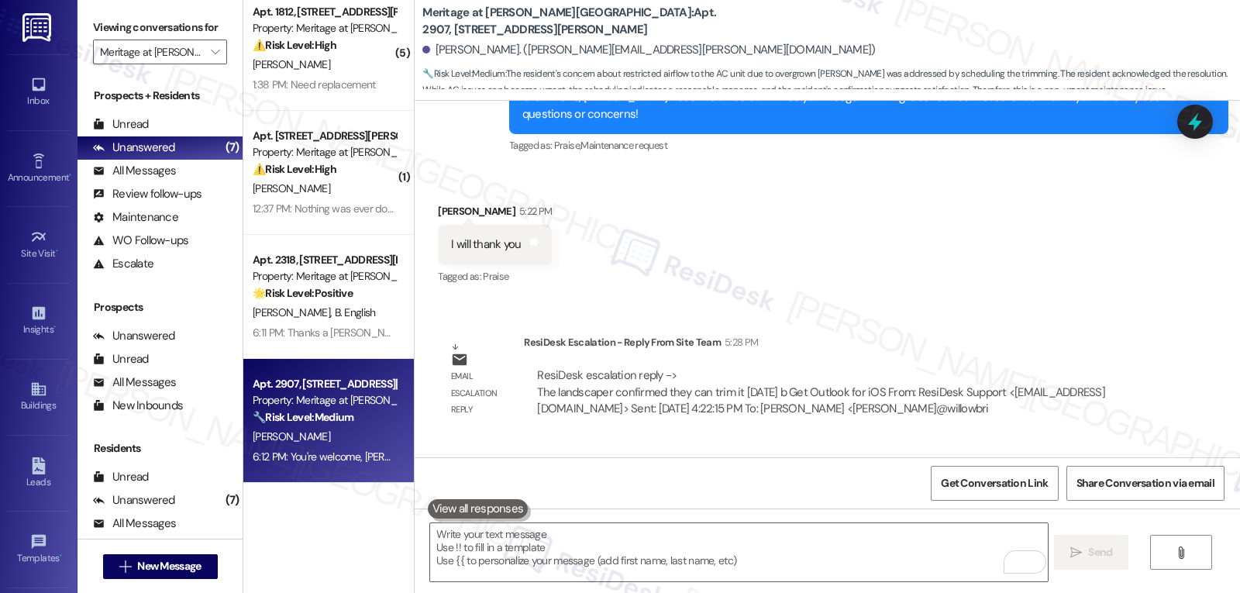
scroll to position [5410, 0]
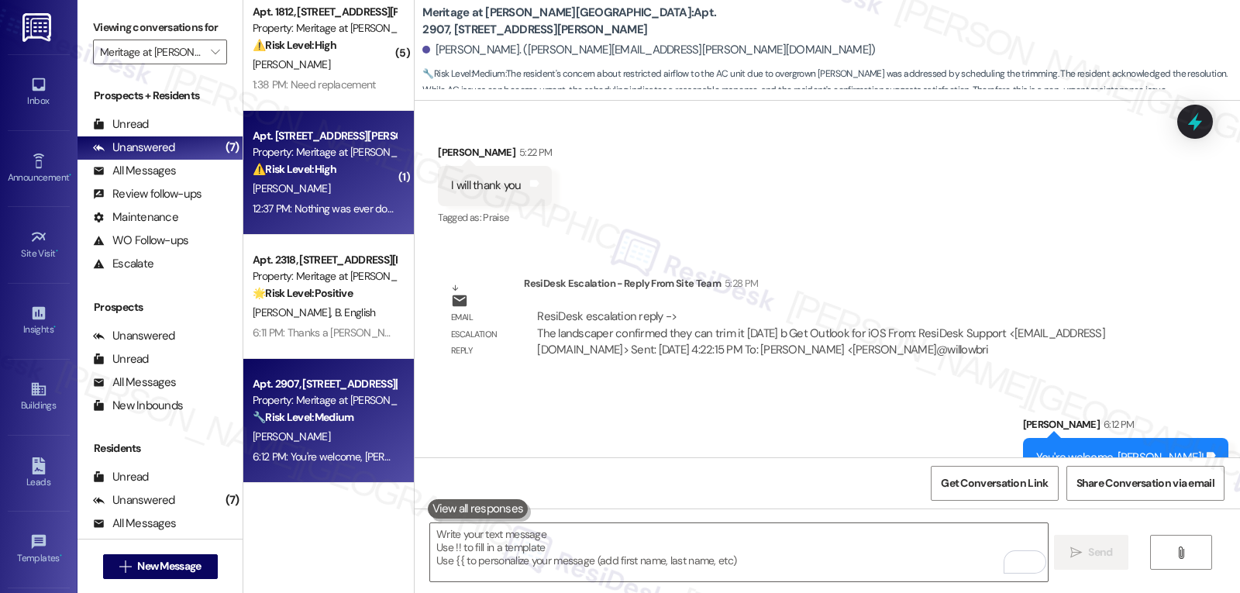
click at [308, 202] on div "12:37 PM: Nothing was ever done. 12:37 PM: Nothing was ever done." at bounding box center [327, 209] width 148 height 14
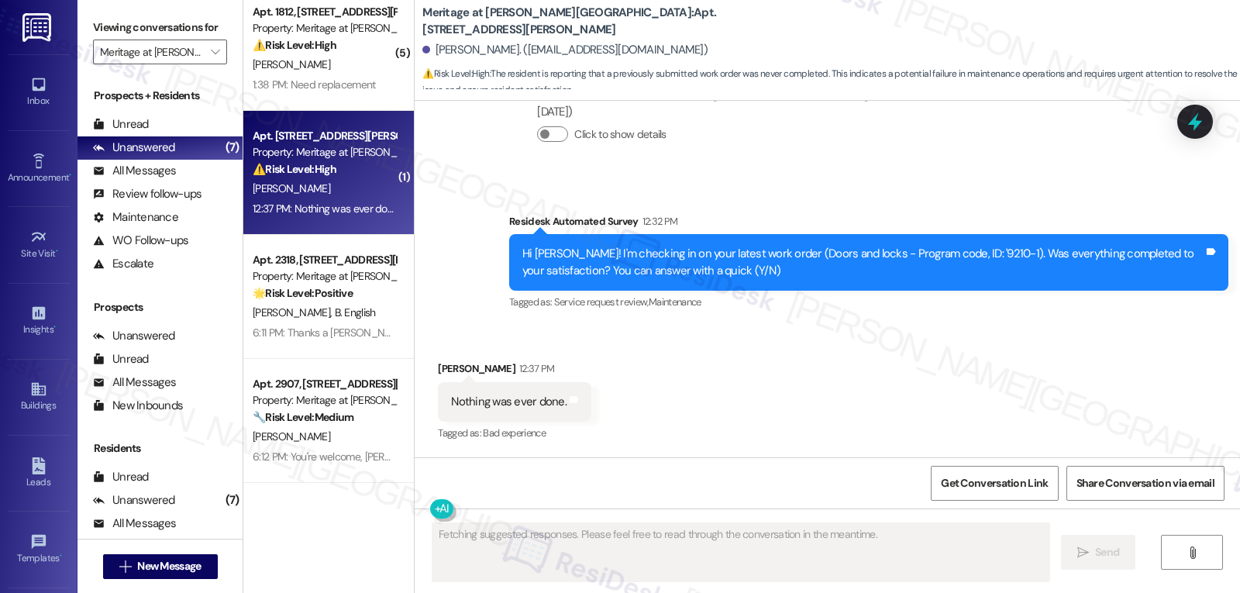
scroll to position [646, 0]
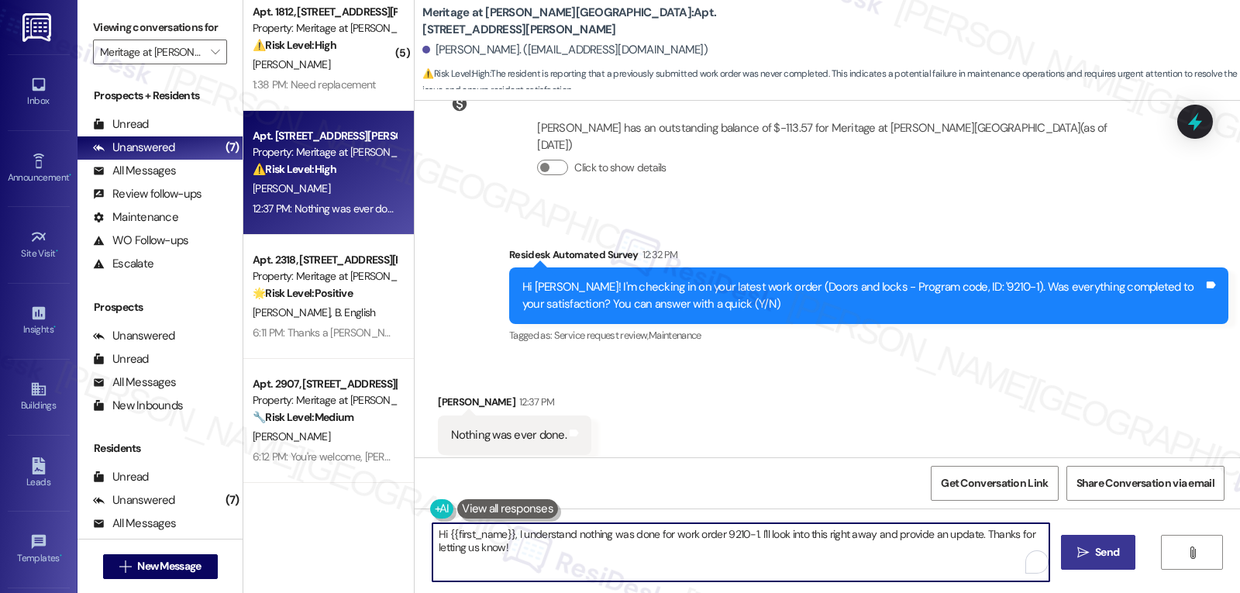
drag, startPoint x: 974, startPoint y: 536, endPoint x: 989, endPoint y: 568, distance: 36.1
click at [989, 568] on textarea "Hi {{first_name}}, I understand nothing was done for work order 9210-1. I'll lo…" at bounding box center [740, 552] width 617 height 58
drag, startPoint x: 815, startPoint y: 536, endPoint x: 861, endPoint y: 537, distance: 46.5
click at [861, 537] on textarea "Hi {{first_name}}, I understand nothing was done for work order 9210-1. I'll lo…" at bounding box center [738, 552] width 617 height 58
type textarea "Hi {{first_name}}, I understand nothing was done for work order 9210-1. I'll lo…"
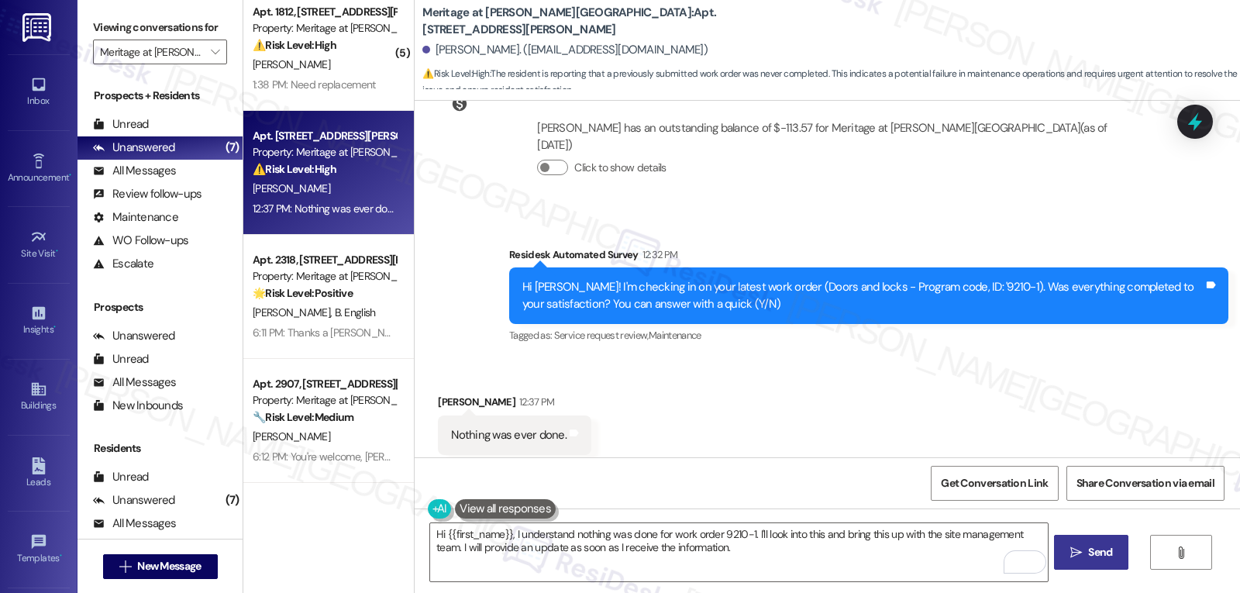
click at [1099, 551] on span "Send" at bounding box center [1100, 552] width 24 height 16
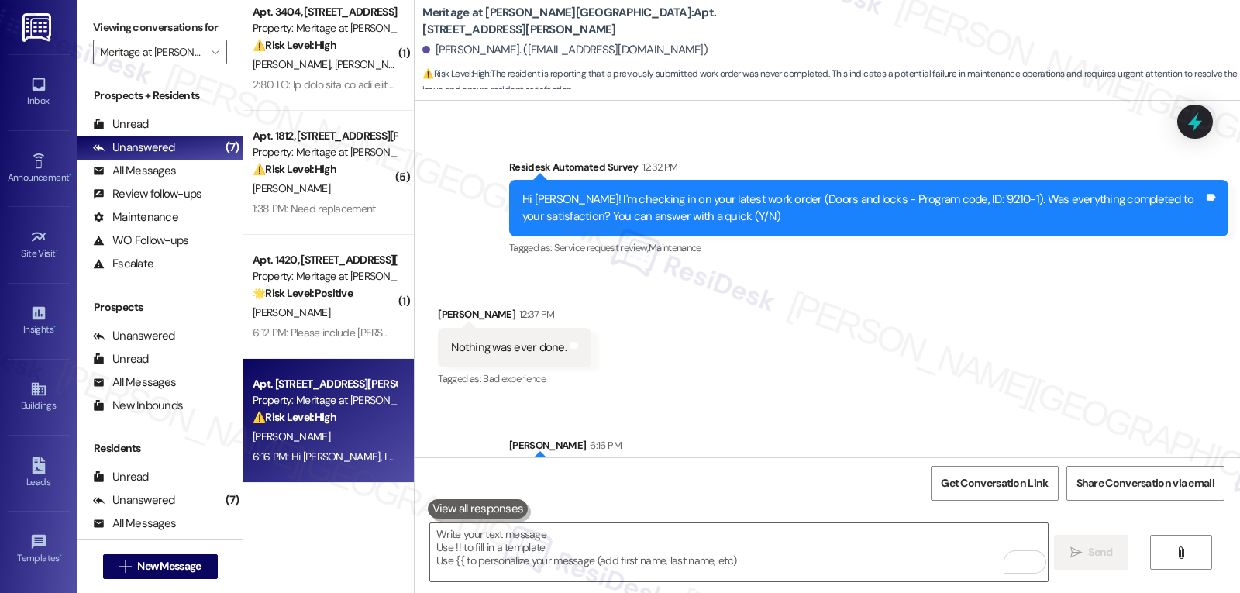
scroll to position [770, 0]
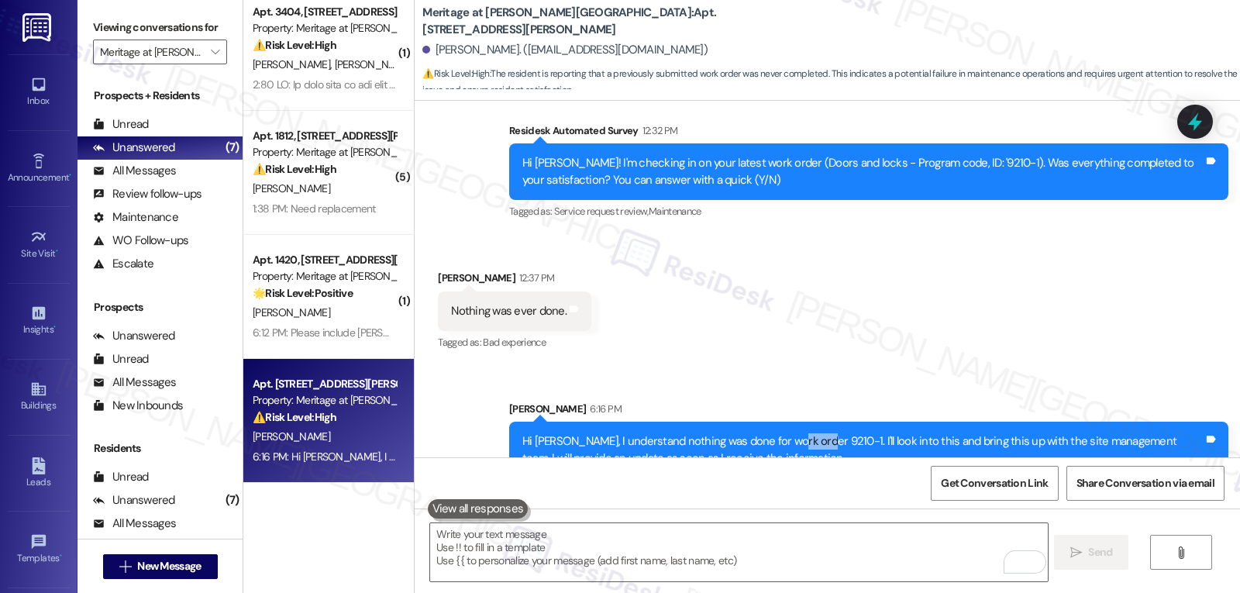
drag, startPoint x: 767, startPoint y: 405, endPoint x: 800, endPoint y: 405, distance: 32.6
click at [800, 433] on div "Hi [PERSON_NAME], I understand nothing was done for work order 9210-1. I'll loo…" at bounding box center [862, 449] width 681 height 33
copy div "9210-1"
click at [1196, 128] on icon at bounding box center [1195, 122] width 19 height 24
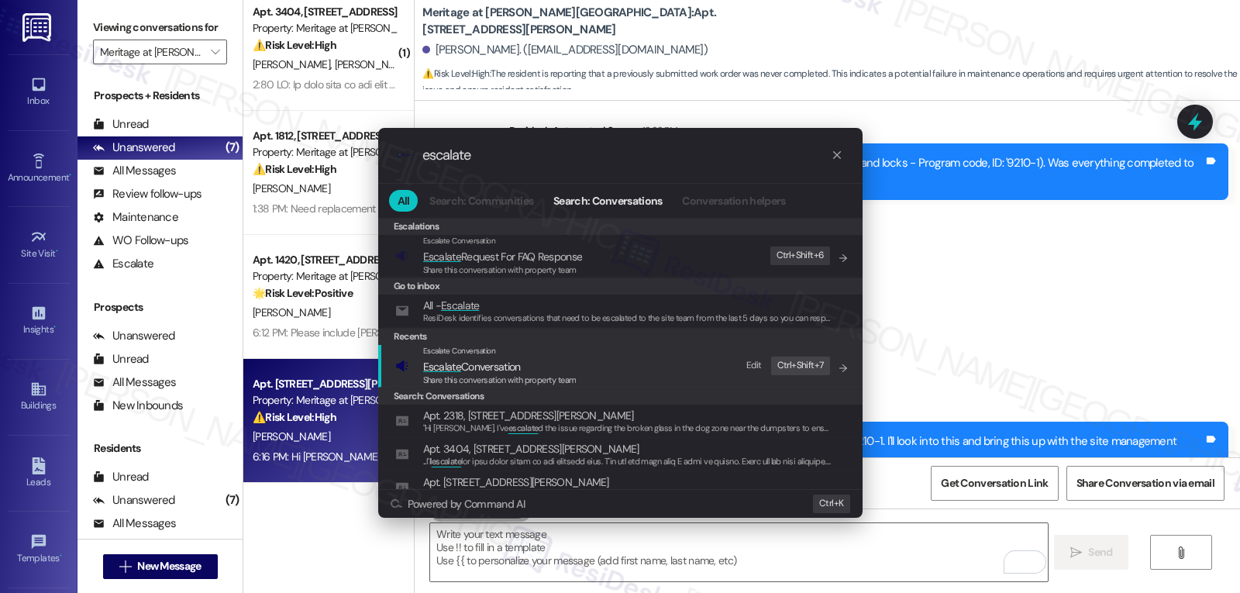
type input "escalate"
click at [450, 369] on span "Escalate" at bounding box center [442, 367] width 38 height 14
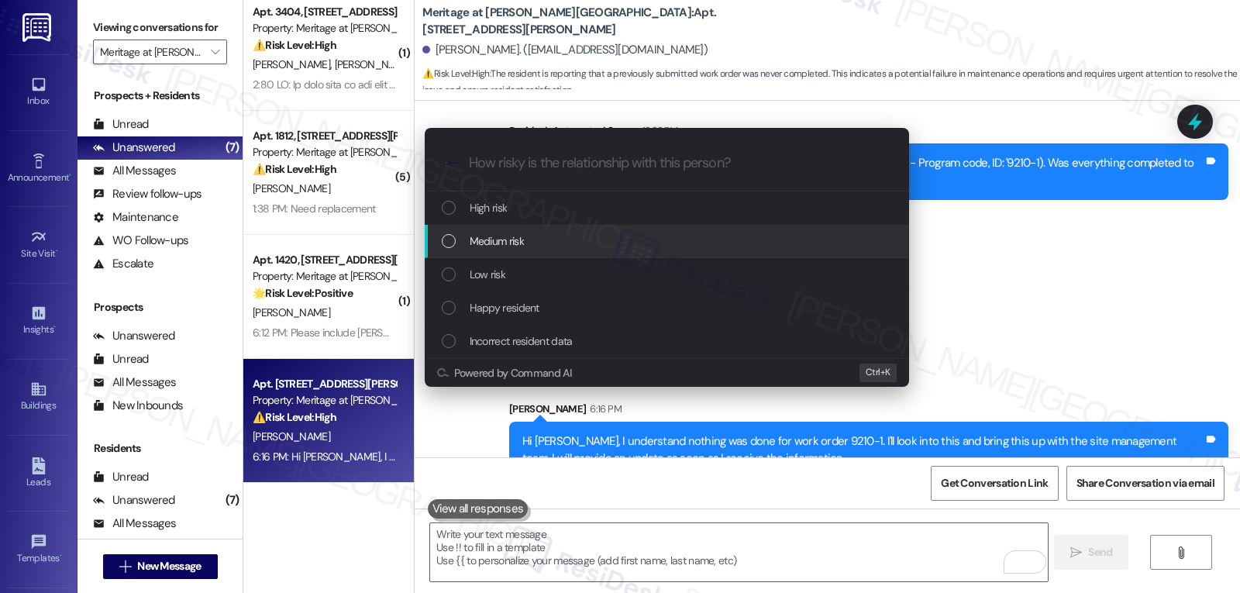
click at [531, 245] on div "Medium risk" at bounding box center [668, 241] width 453 height 17
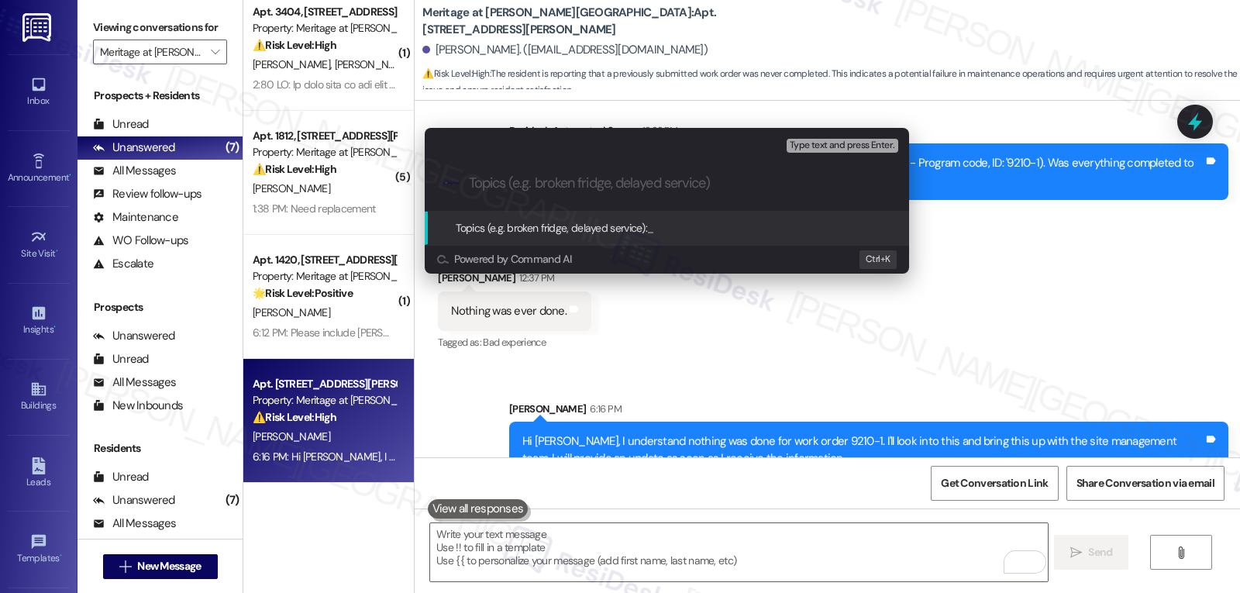
paste input "9210-1"
type input "9210-1"
click at [1015, 259] on div "Escalate Conversation Medium risk Topics (e.g. broken fridge, delayed service) …" at bounding box center [620, 296] width 1240 height 593
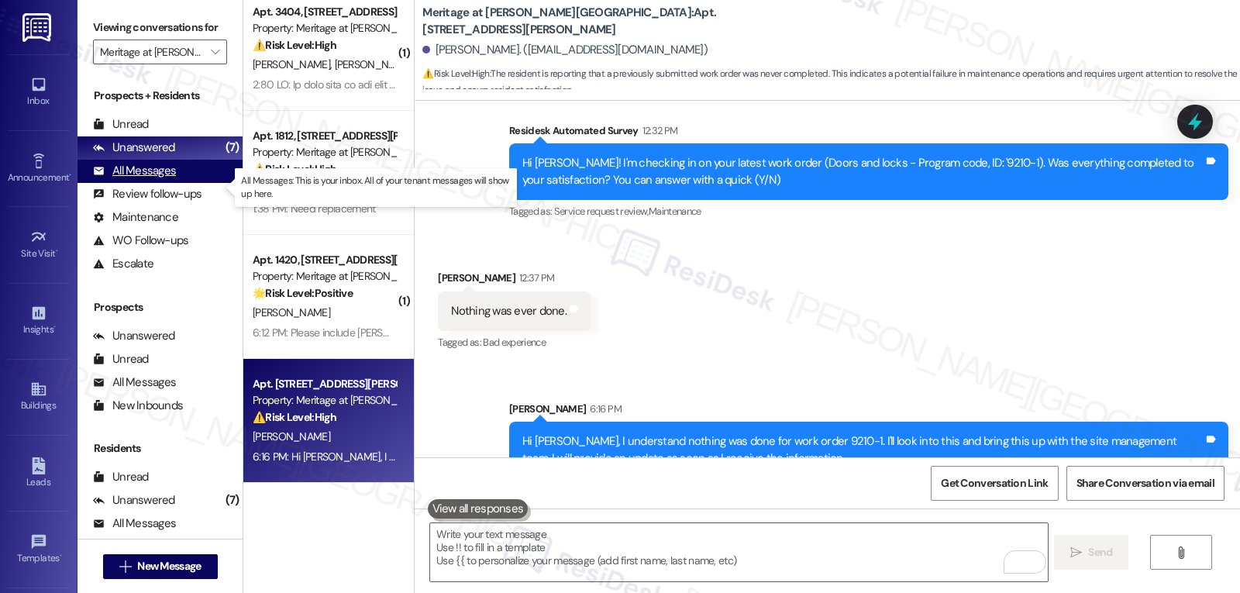
click at [150, 179] on div "All Messages" at bounding box center [134, 171] width 83 height 16
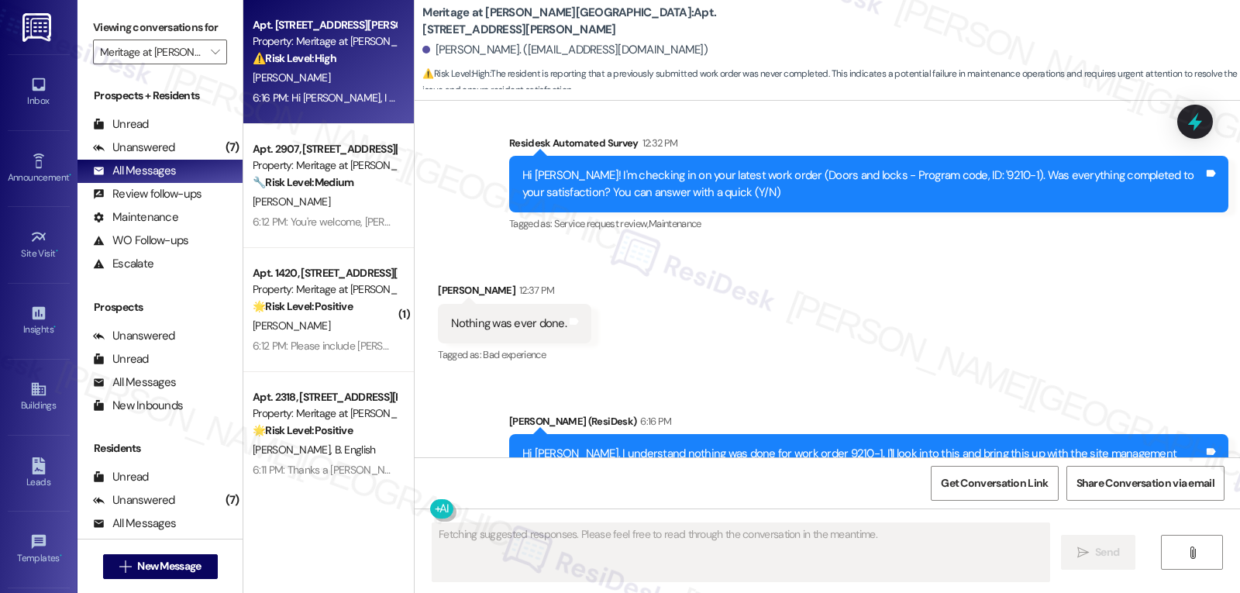
scroll to position [794, 0]
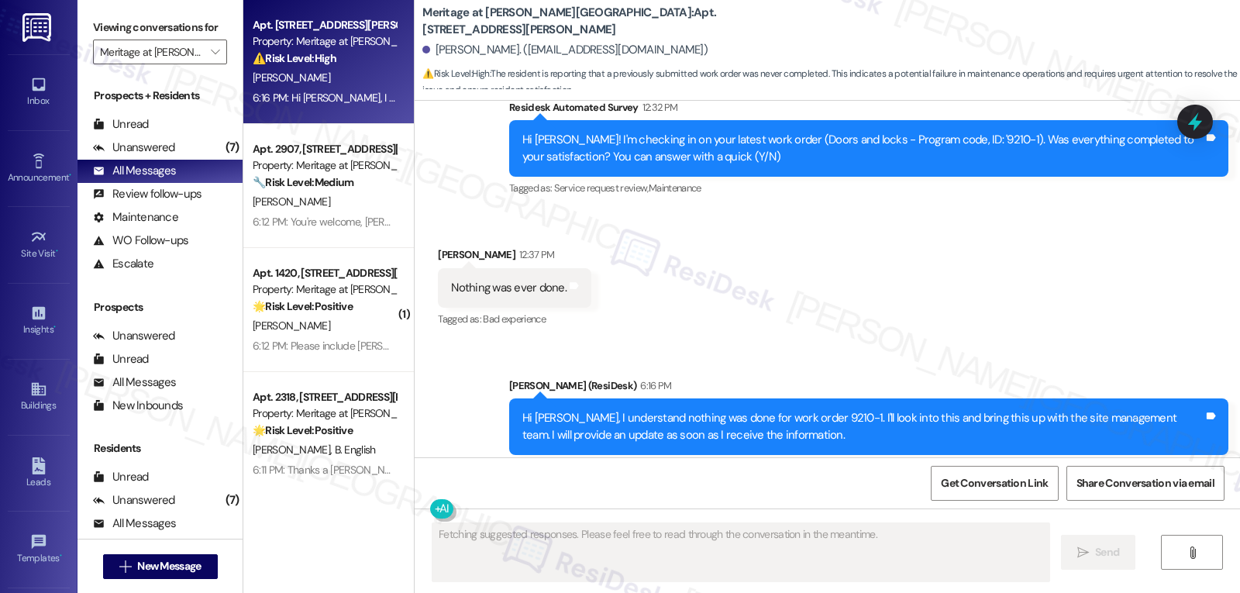
click at [1204, 117] on icon at bounding box center [1195, 122] width 20 height 20
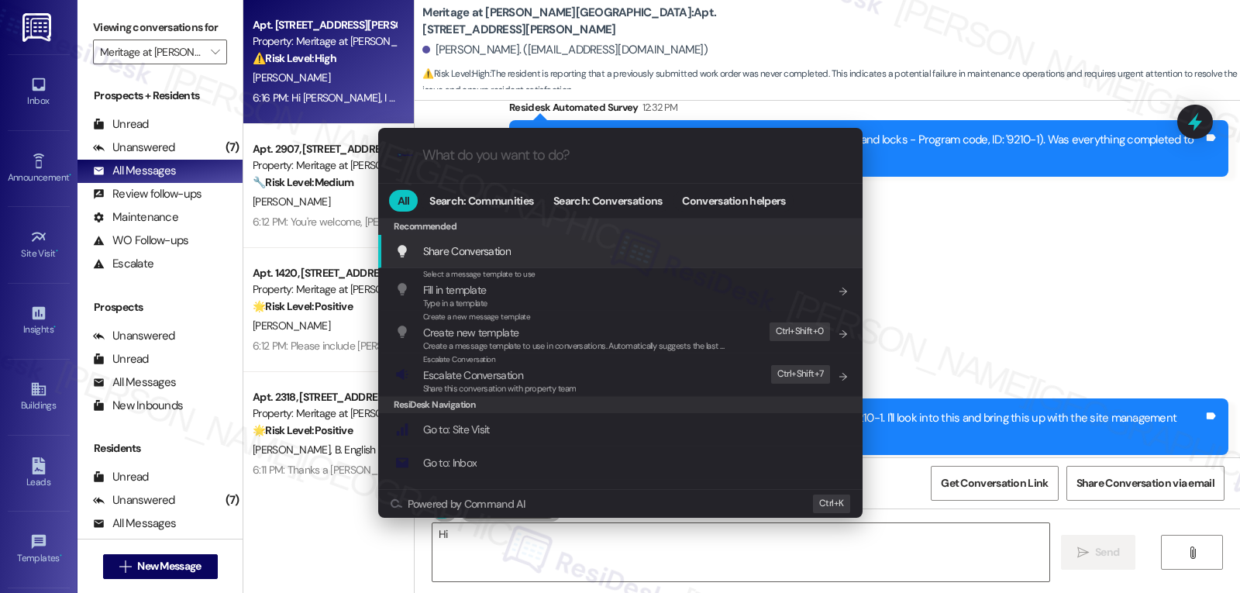
type textarea "Hi"
type input "e"
type textarea "Hi {{first_name}}, I"
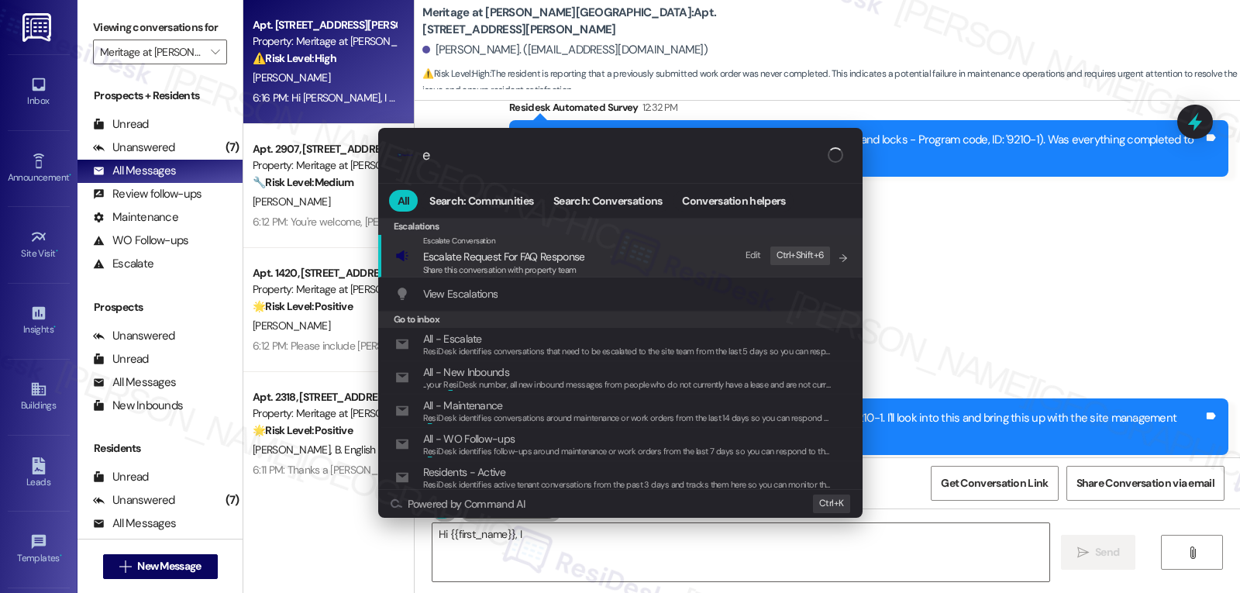
type input "es"
type textarea "Hi {{first_name}}, I understand"
type input "esc"
type textarea "Hi {{first_name}}, I understand that"
type input "esca"
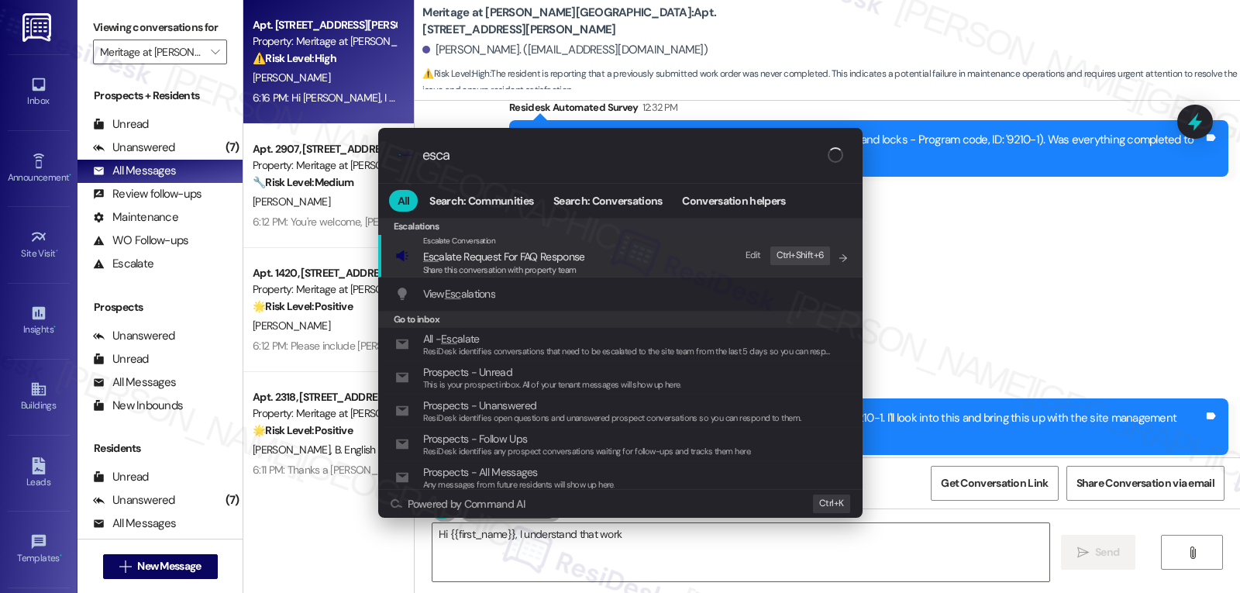
type textarea "Hi {{first_name}}, I understand that work"
type input "escal"
type textarea "Hi {{first_name}}, I understand that work order"
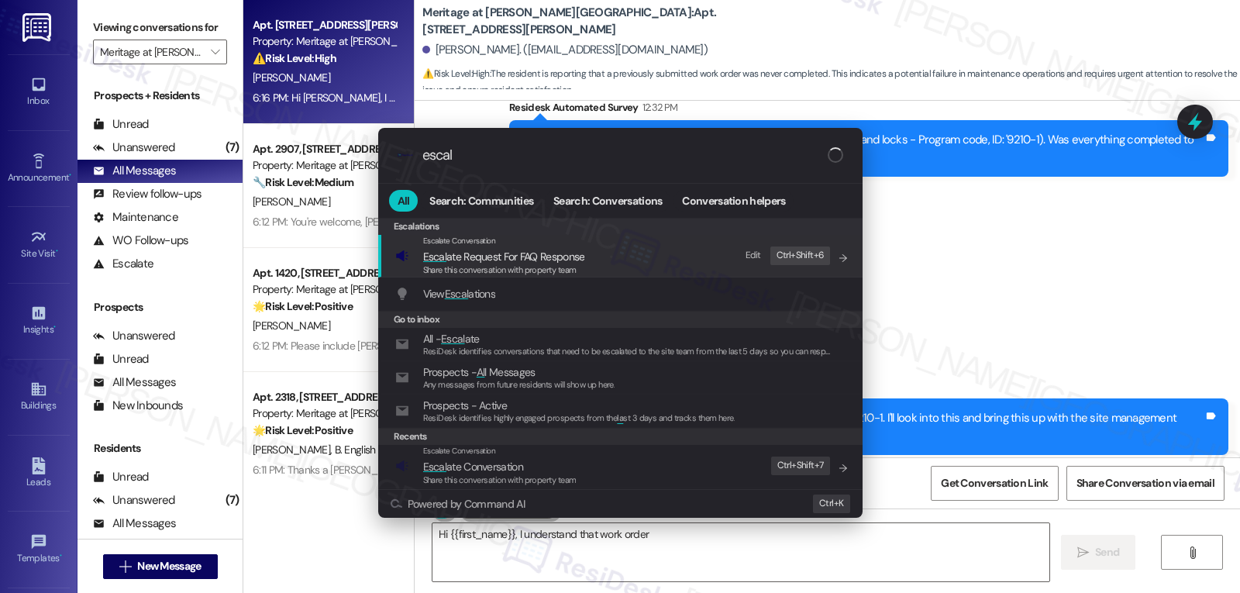
type input "escala"
type textarea "Hi {{first_name}}, I understand that work order 9210-1"
type input "escalat"
type textarea "Hi {{first_name}}, I understand that work order 9210-1 was"
type input "escalate"
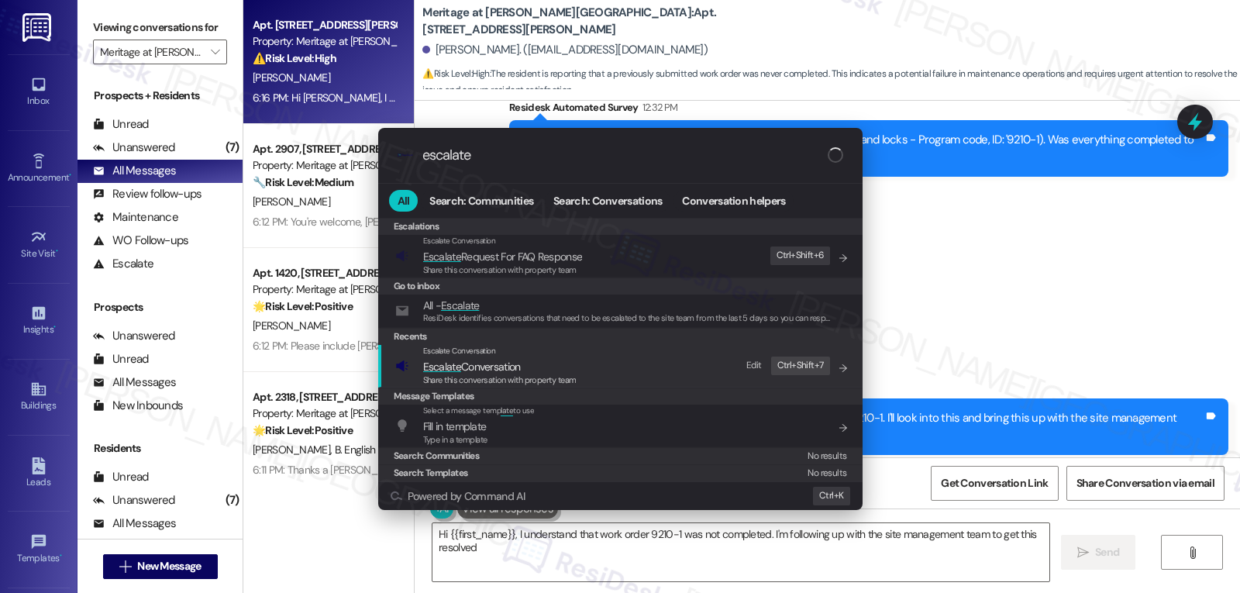
type textarea "Hi {{first_name}}, I understand that work order 9210-1 was not completed. I'm f…"
type input "escalate"
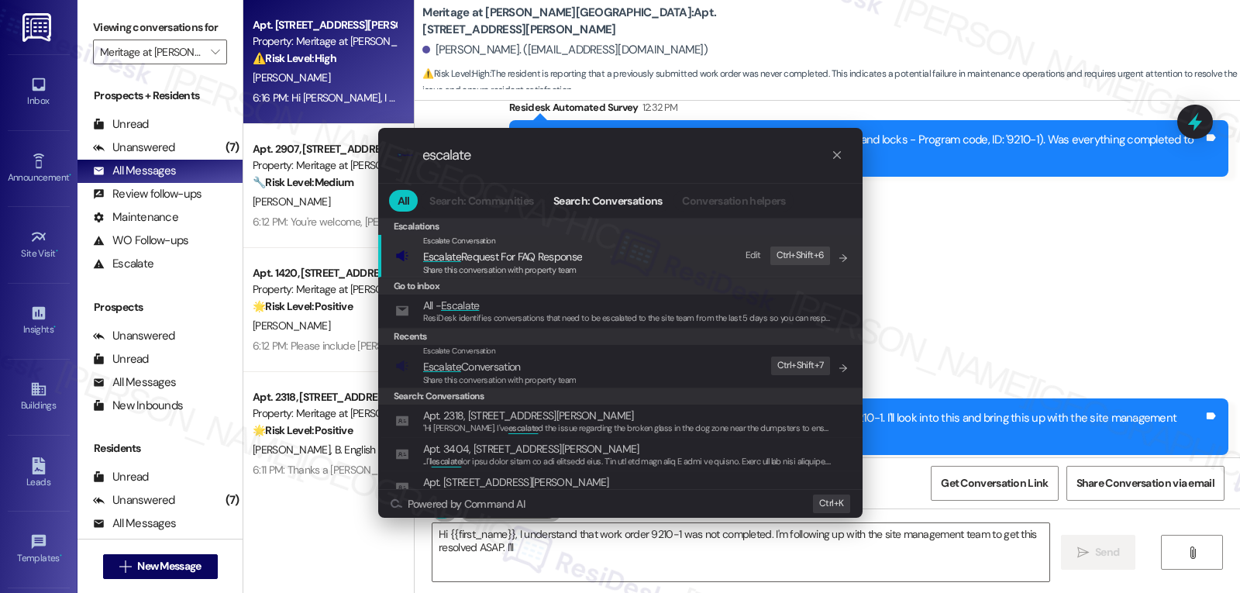
type textarea "Hi {{first_name}}, I understand that work order 9210-1 was not completed. I'm f…"
click at [530, 375] on span "Share this conversation with property team" at bounding box center [499, 379] width 153 height 11
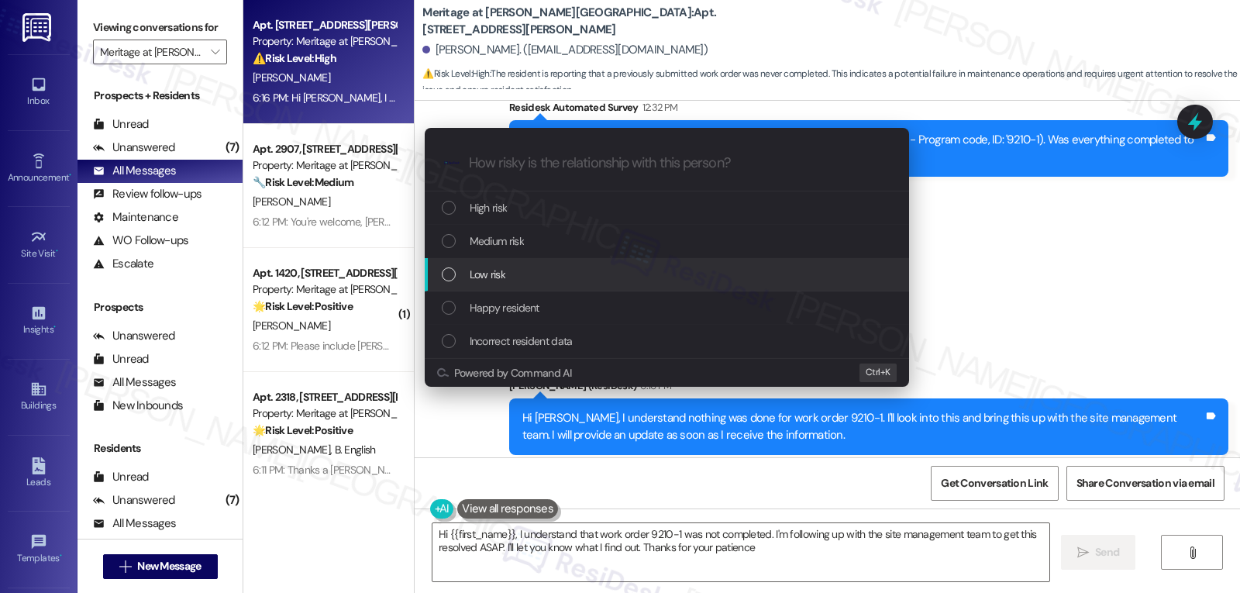
type textarea "Hi {{first_name}}, I understand that work order 9210-1 was not completed. I'm f…"
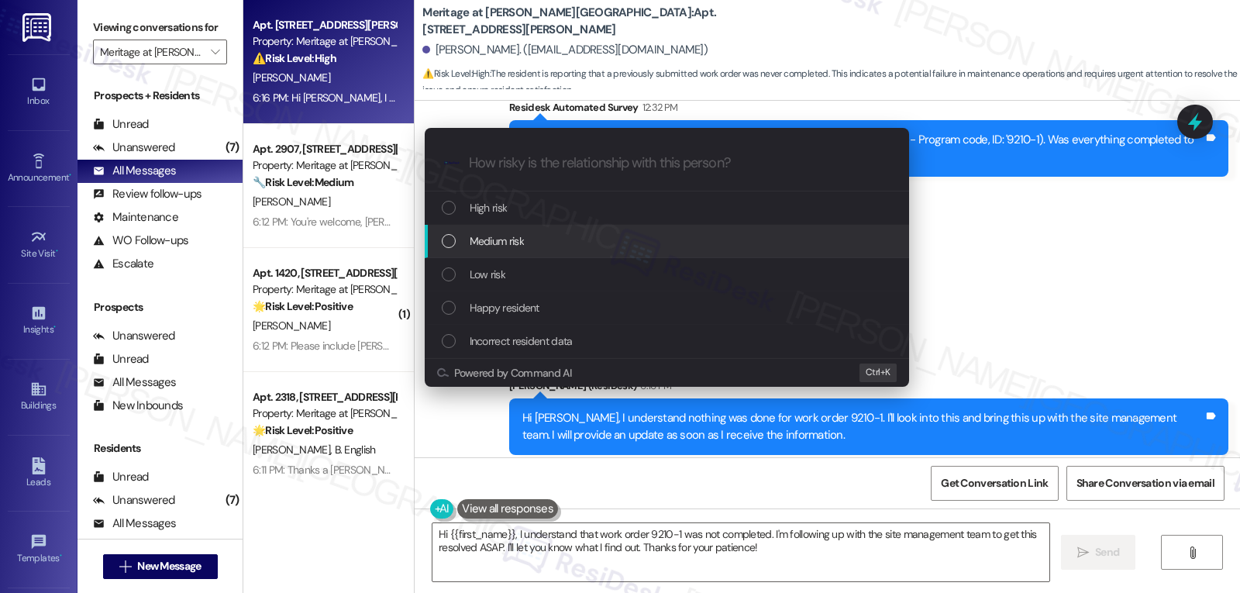
click at [523, 250] on span "Medium risk" at bounding box center [497, 241] width 54 height 17
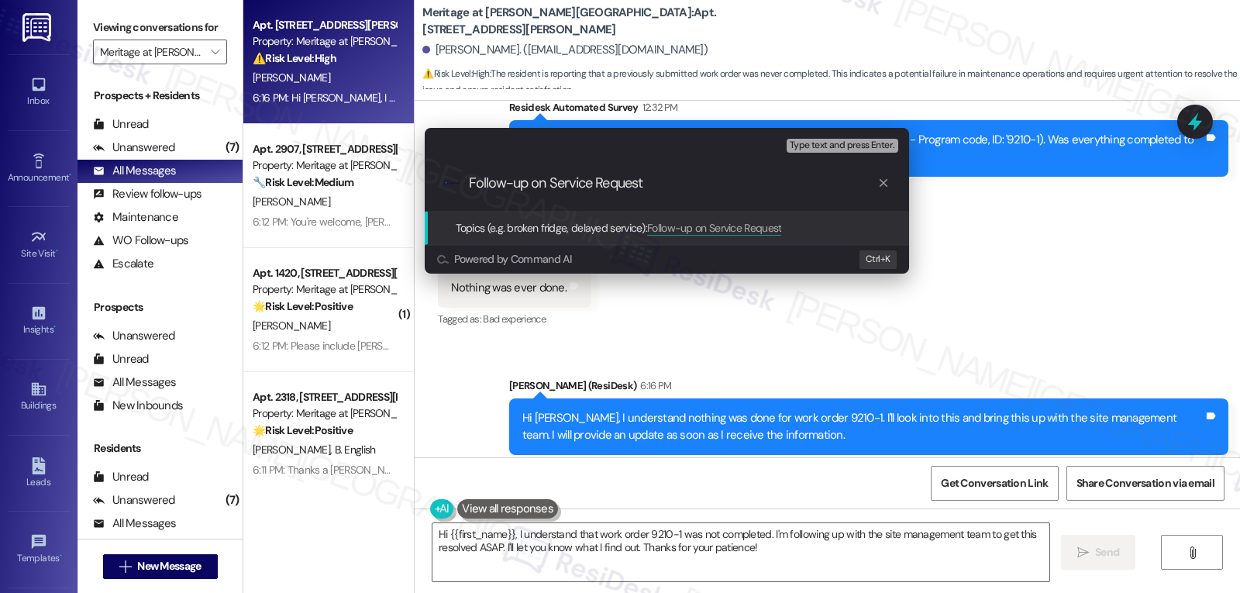
paste input "9210-1"
click at [818, 181] on input "Follow-up on Service Request 9210-1 - Door lock reprograming" at bounding box center [673, 183] width 408 height 16
type input "Follow-up on Service Request 9210-1 - Door lock reprogramming"
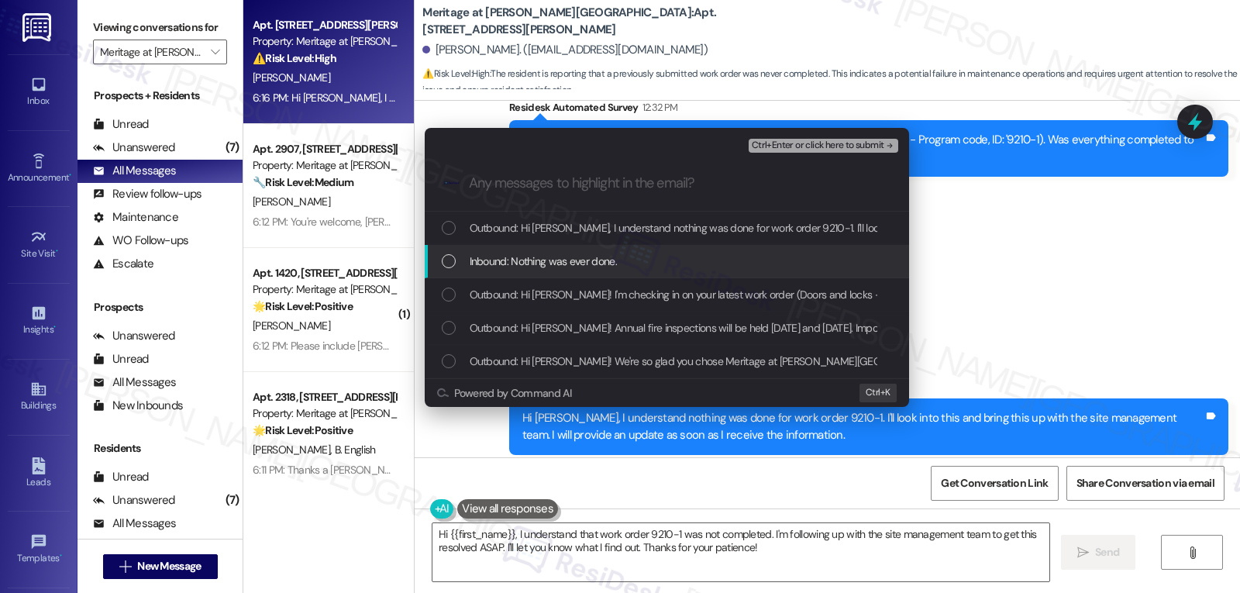
click at [458, 262] on div "Inbound: Nothing was ever done." at bounding box center [668, 261] width 453 height 17
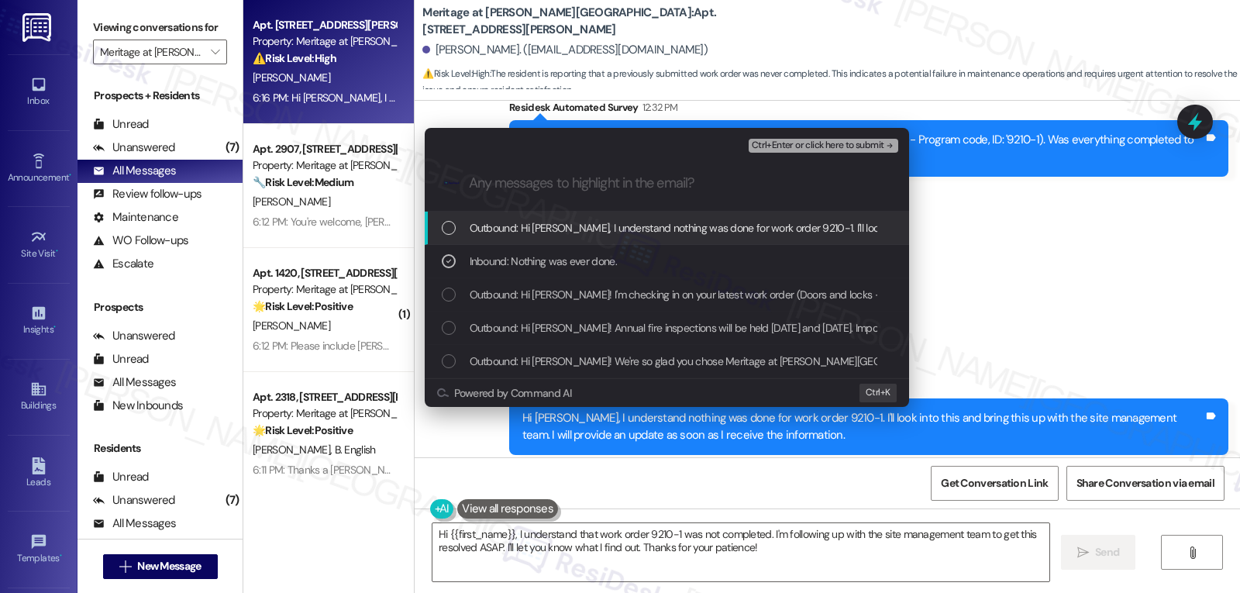
click at [865, 144] on span "Ctrl+Enter or click here to submit" at bounding box center [818, 145] width 133 height 11
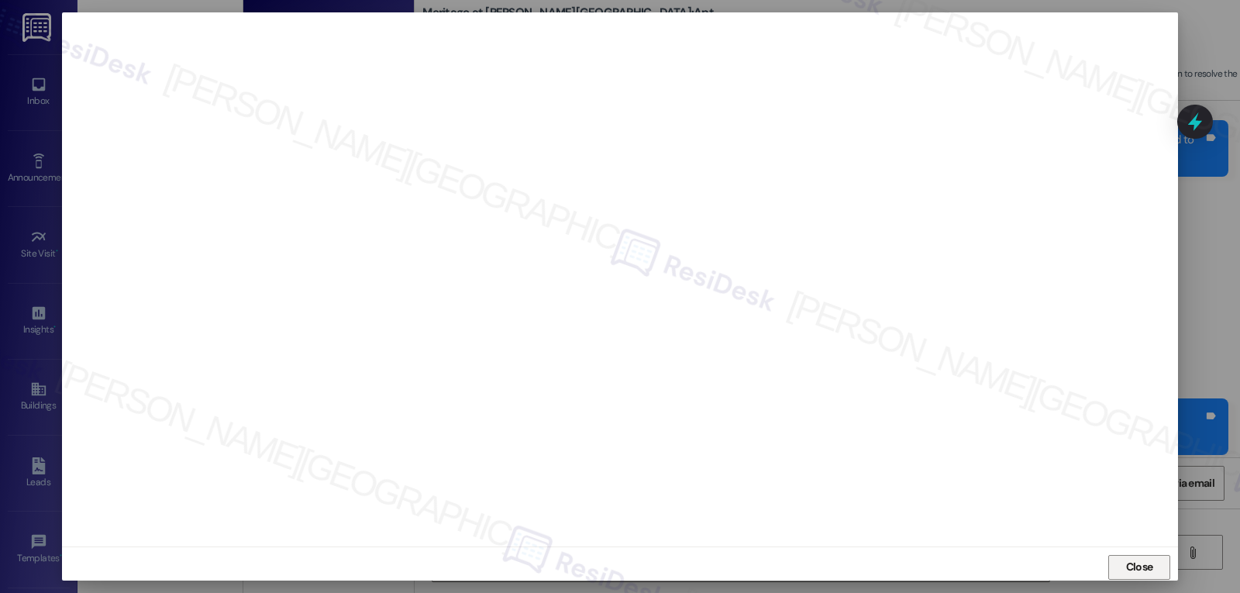
click at [1156, 565] on button "Close" at bounding box center [1139, 567] width 62 height 25
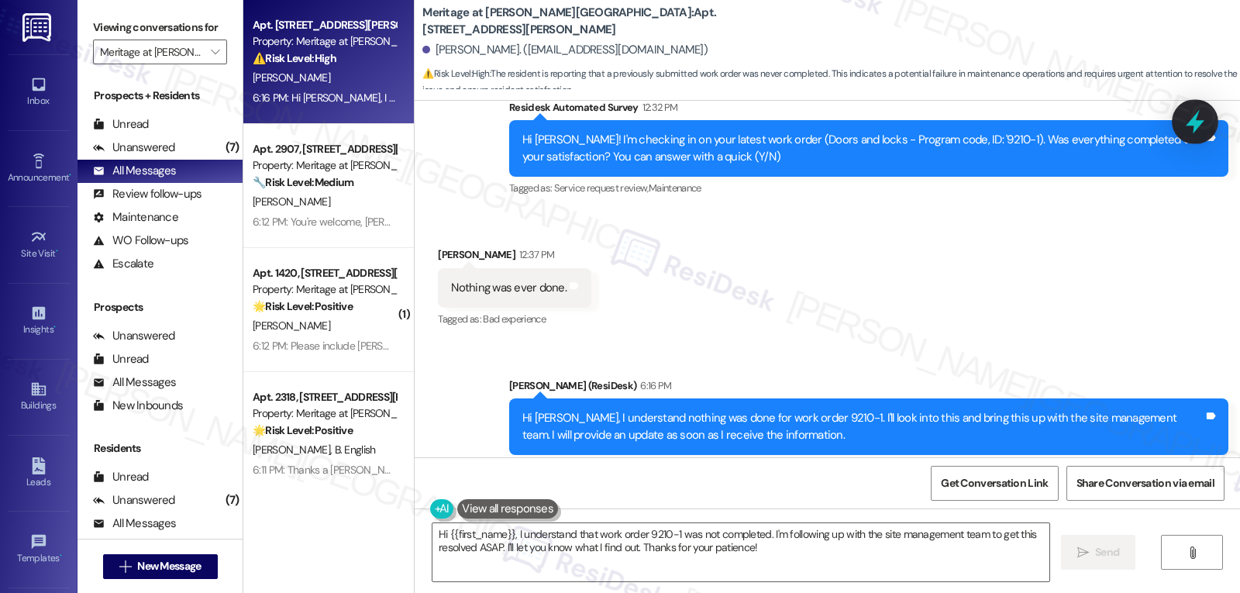
click at [1199, 123] on icon at bounding box center [1195, 122] width 19 height 24
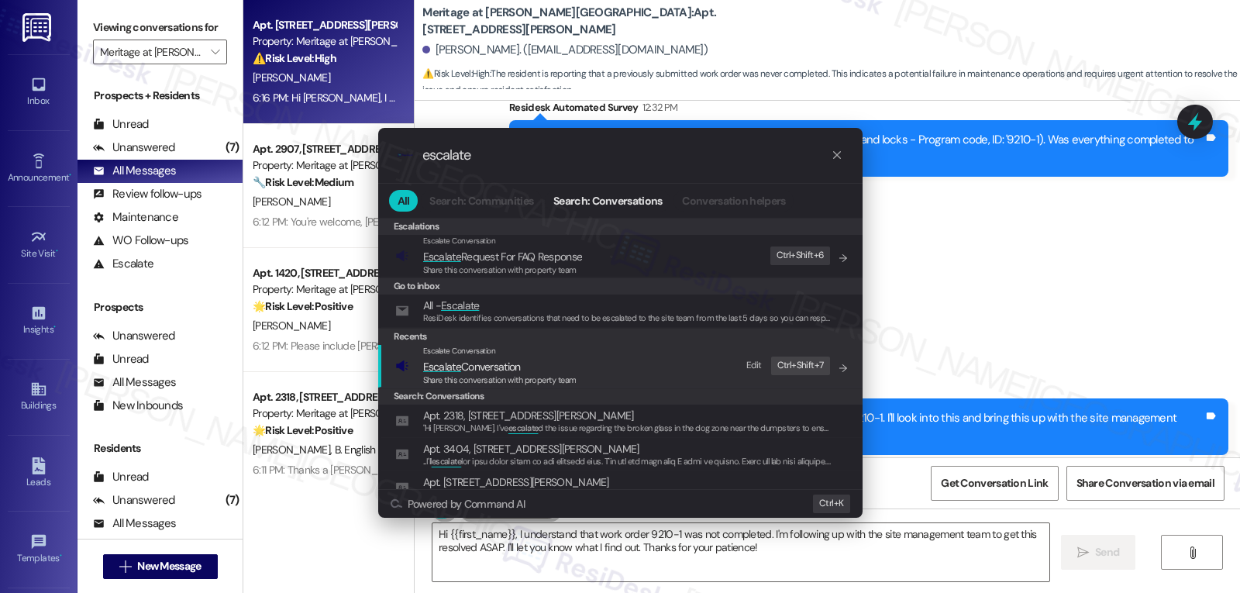
type input "escalate"
click at [475, 367] on span "Escalate Conversation" at bounding box center [472, 367] width 98 height 14
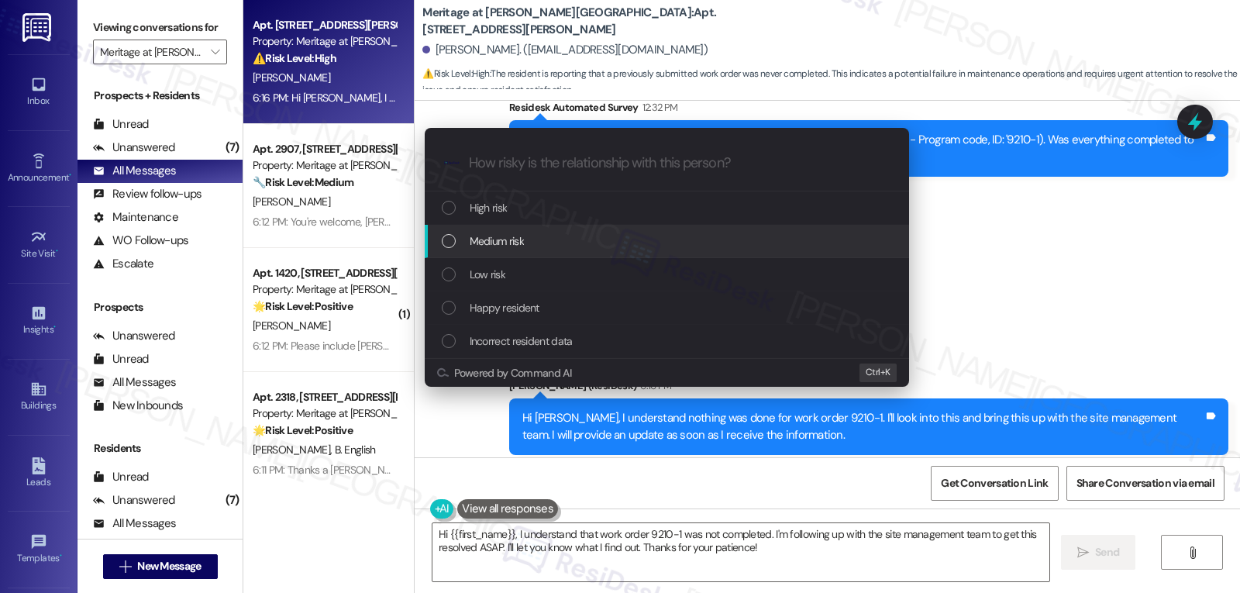
click at [512, 243] on span "Medium risk" at bounding box center [497, 241] width 54 height 17
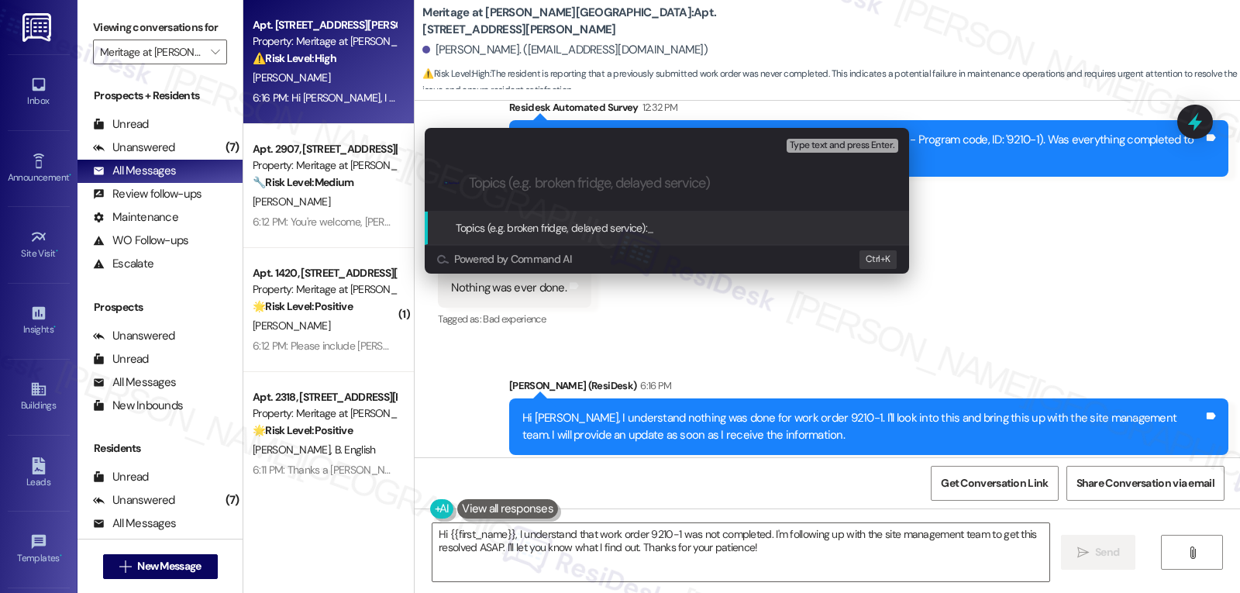
paste input "Follow-up on Service Request 9210-1 - Door lock reprogramming"
type input "Follow-up on Service Request 9210-1 - Door lock reprogramming"
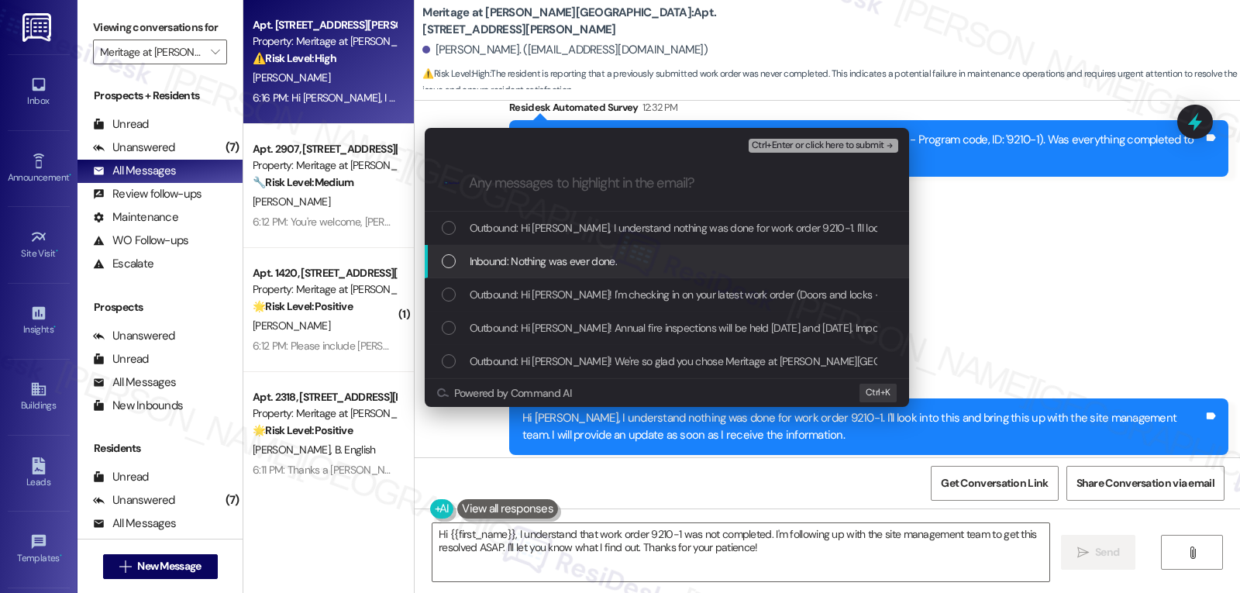
click at [514, 255] on span "Inbound: Nothing was ever done." at bounding box center [543, 261] width 147 height 17
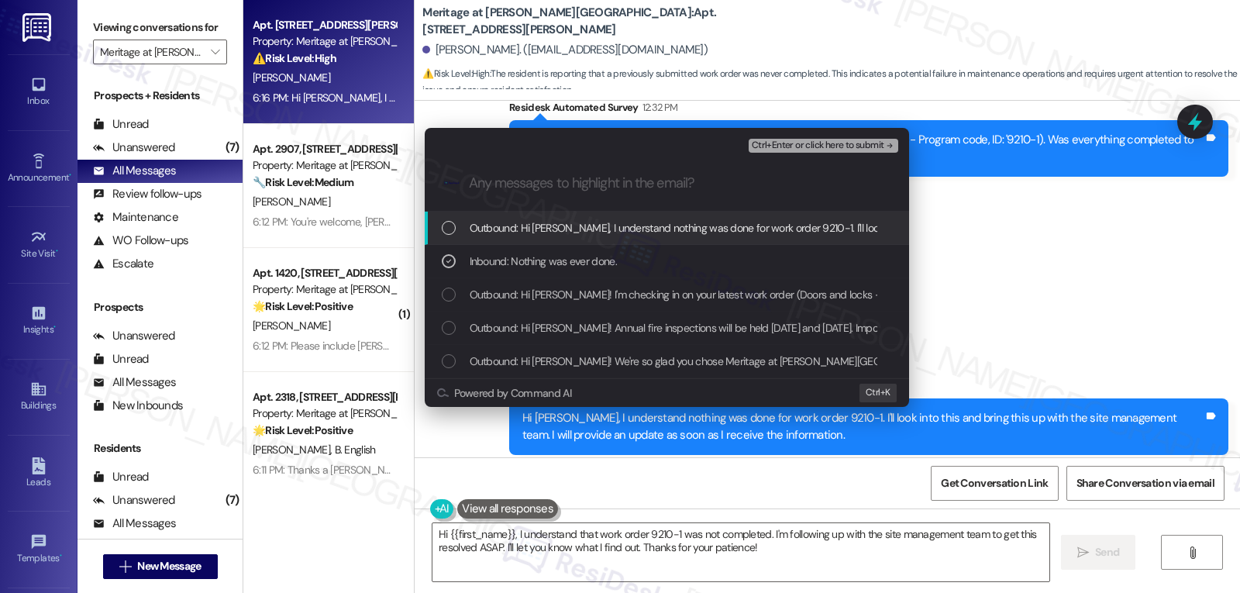
click at [865, 146] on span "Ctrl+Enter or click here to submit" at bounding box center [818, 145] width 133 height 11
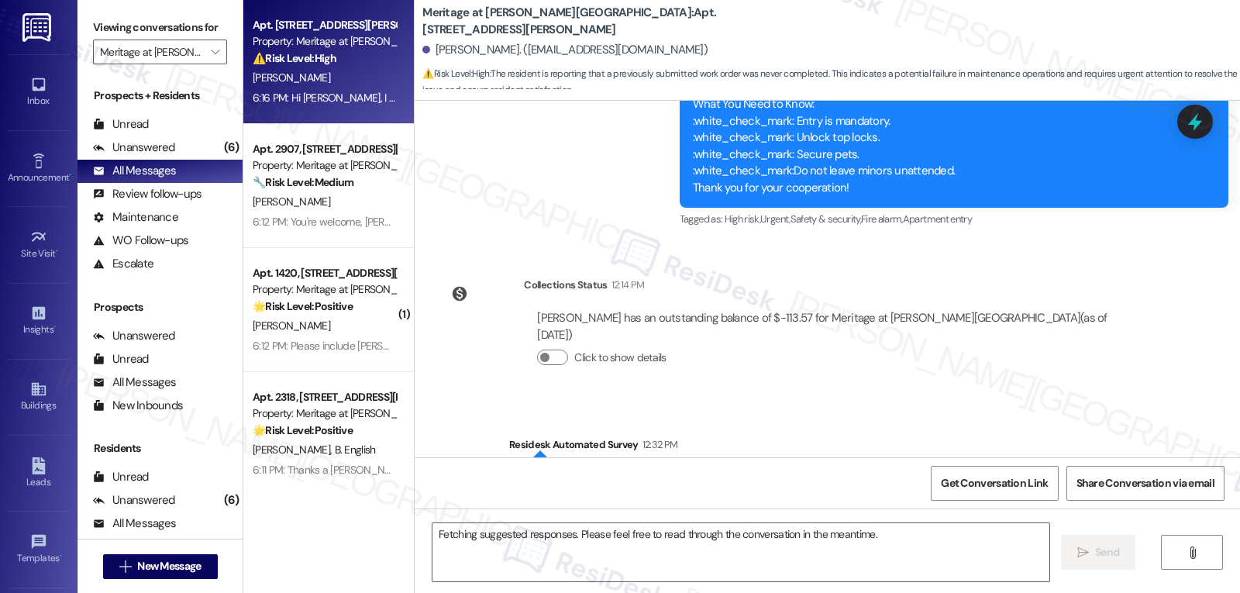
scroll to position [646, 0]
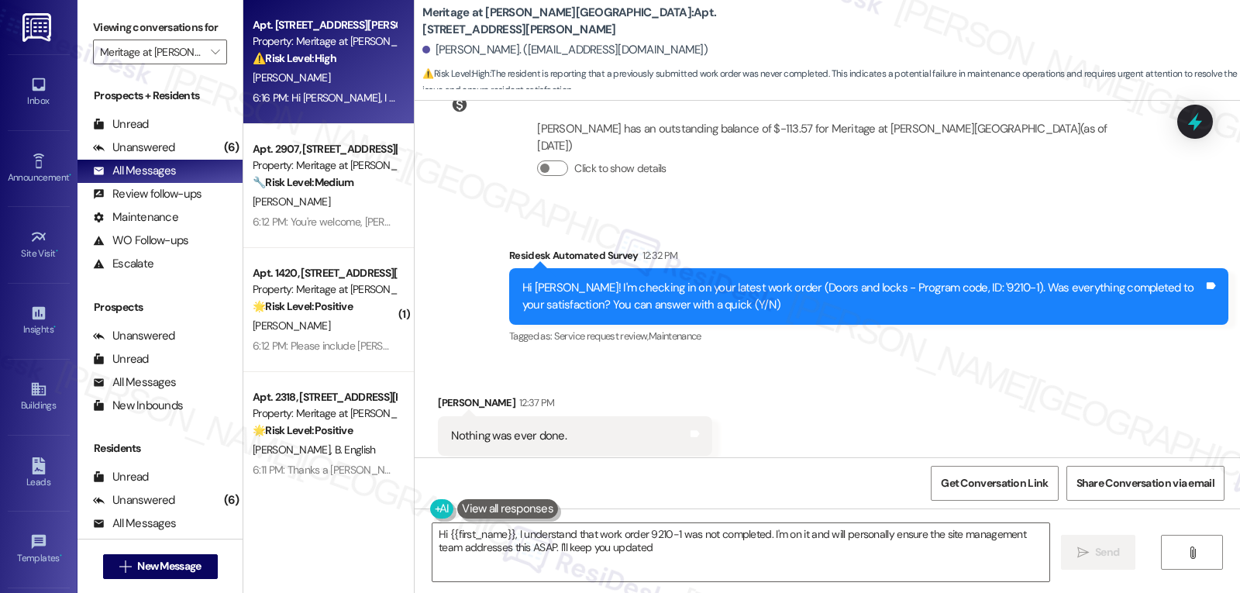
type textarea "Hi {{first_name}}, I understand that work order 9210-1 was not completed. I'm o…"
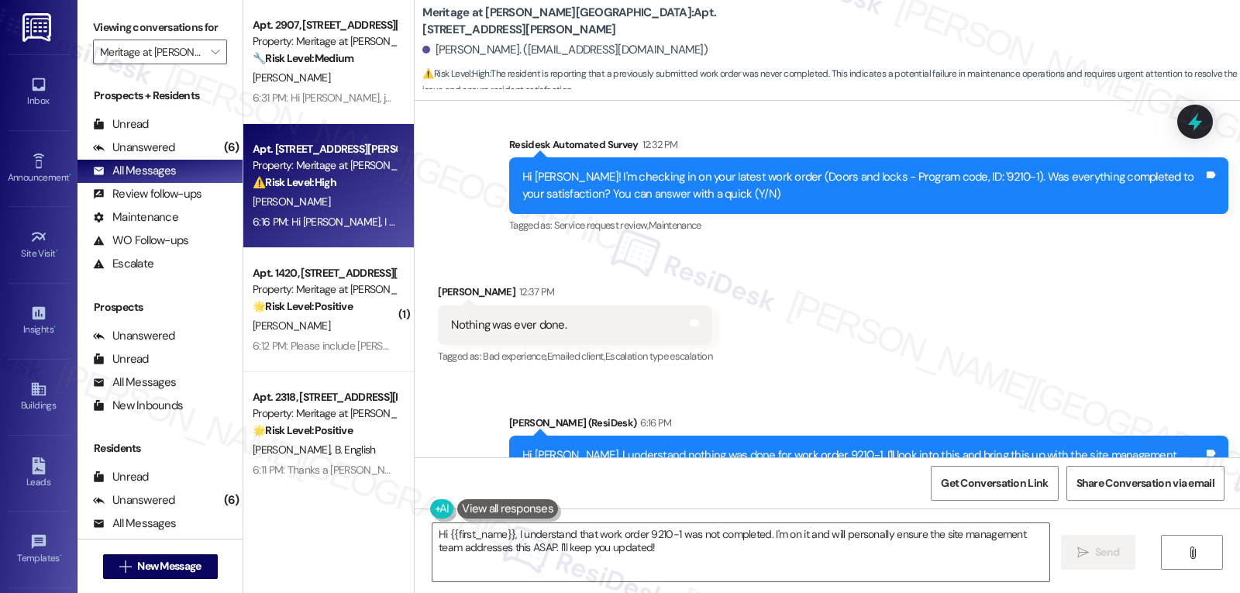
scroll to position [794, 0]
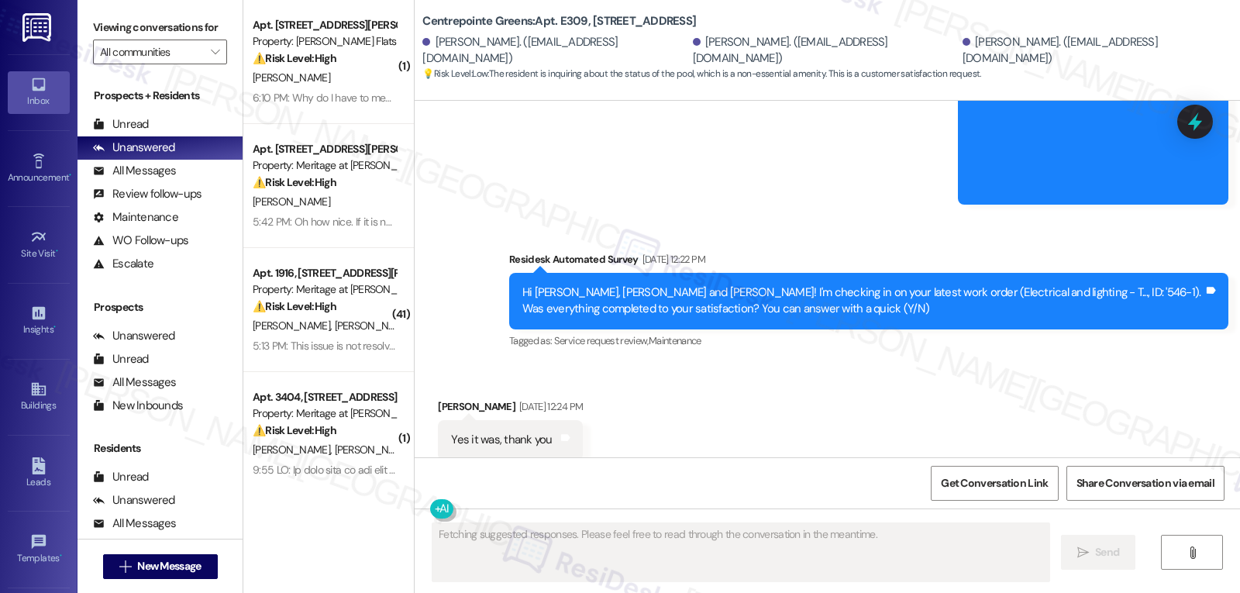
scroll to position [6210, 0]
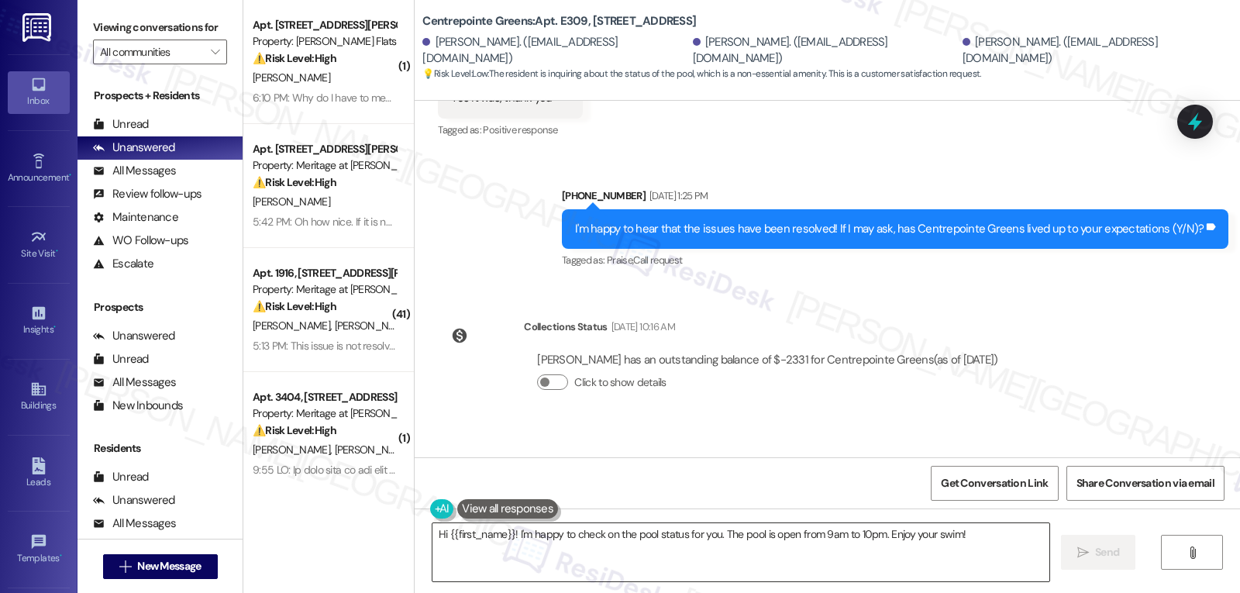
click at [570, 534] on textarea "Hi {{first_name}}! I'm happy to check on the pool status for you. The pool is o…" at bounding box center [740, 552] width 617 height 58
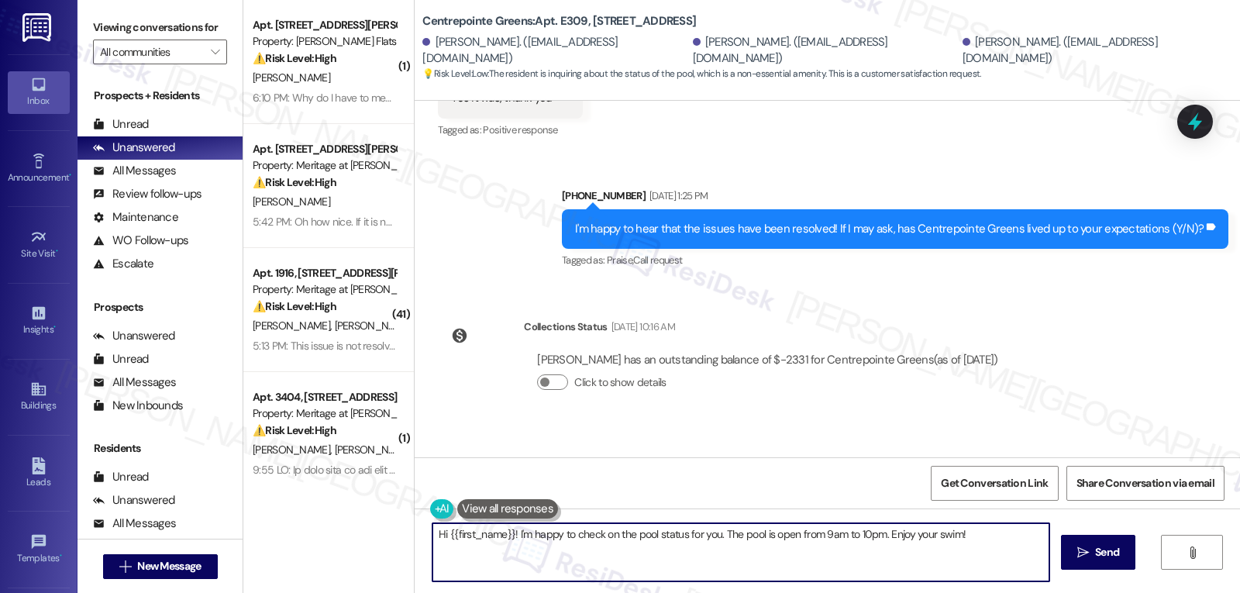
paste textarea "Unfortunately, we don’t have a set date yet for the pool and spa to reopen. We’…"
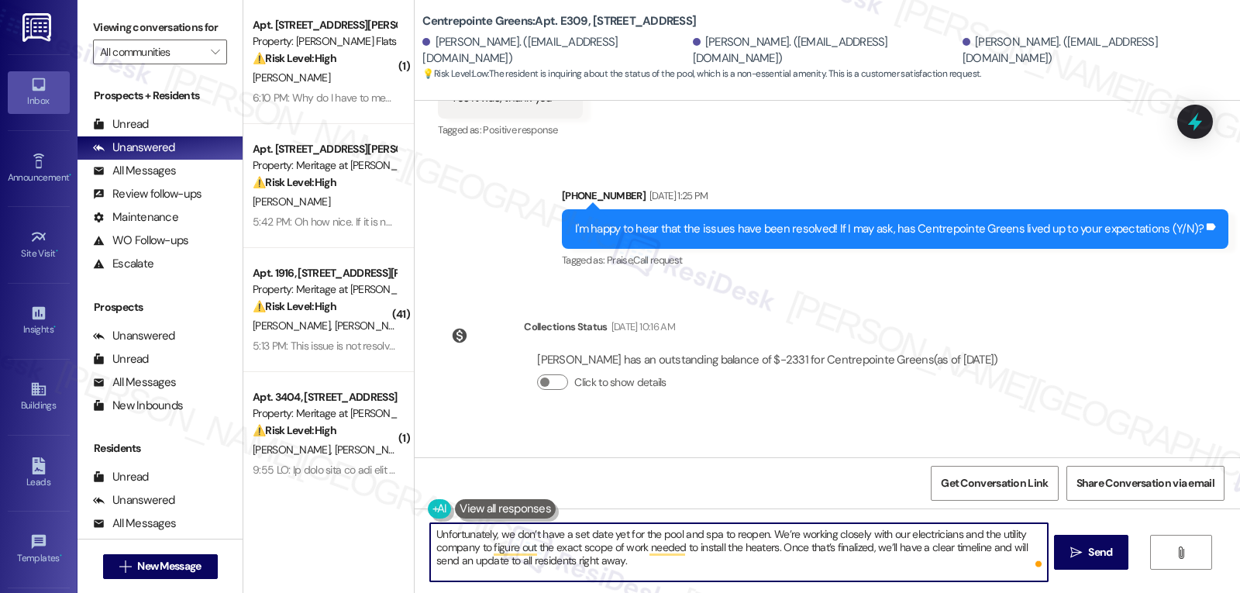
click at [997, 534] on textarea "Unfortunately, we don’t have a set date yet for the pool and spa to reopen. We’…" at bounding box center [738, 552] width 617 height 58
click at [587, 568] on textarea "Unfortunately, we don’t have a set date yet for the pool and spa to reopen. We’…" at bounding box center [738, 552] width 617 height 58
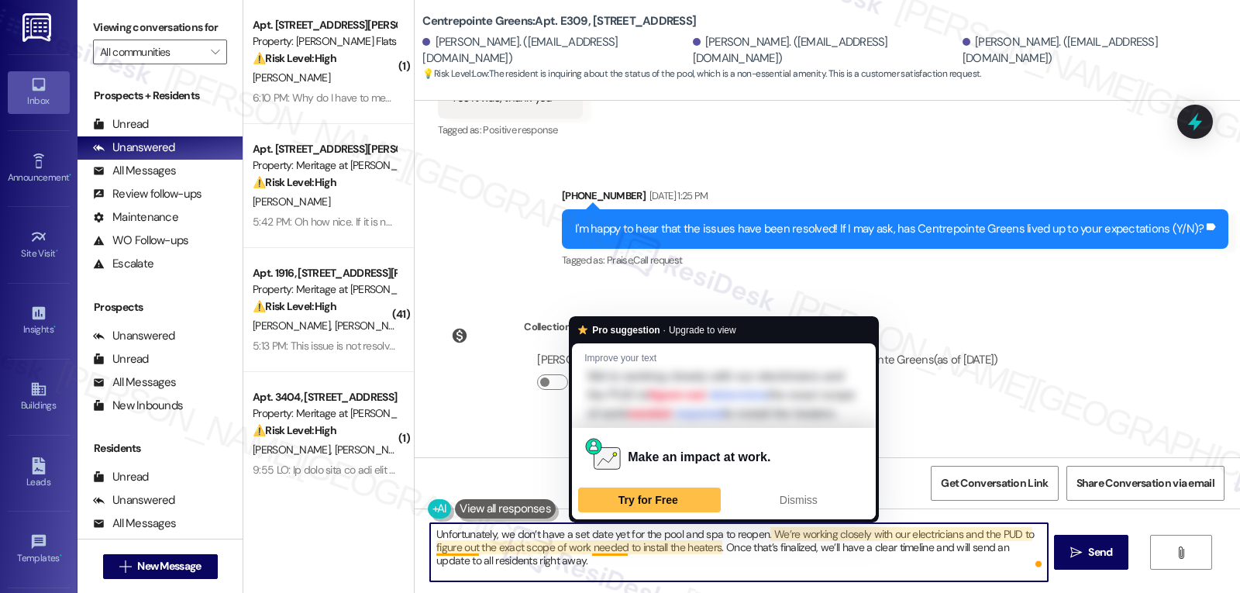
click at [430, 537] on textarea "Unfortunately, we don’t have a set date yet for the pool and spa to reopen. We’…" at bounding box center [738, 552] width 617 height 58
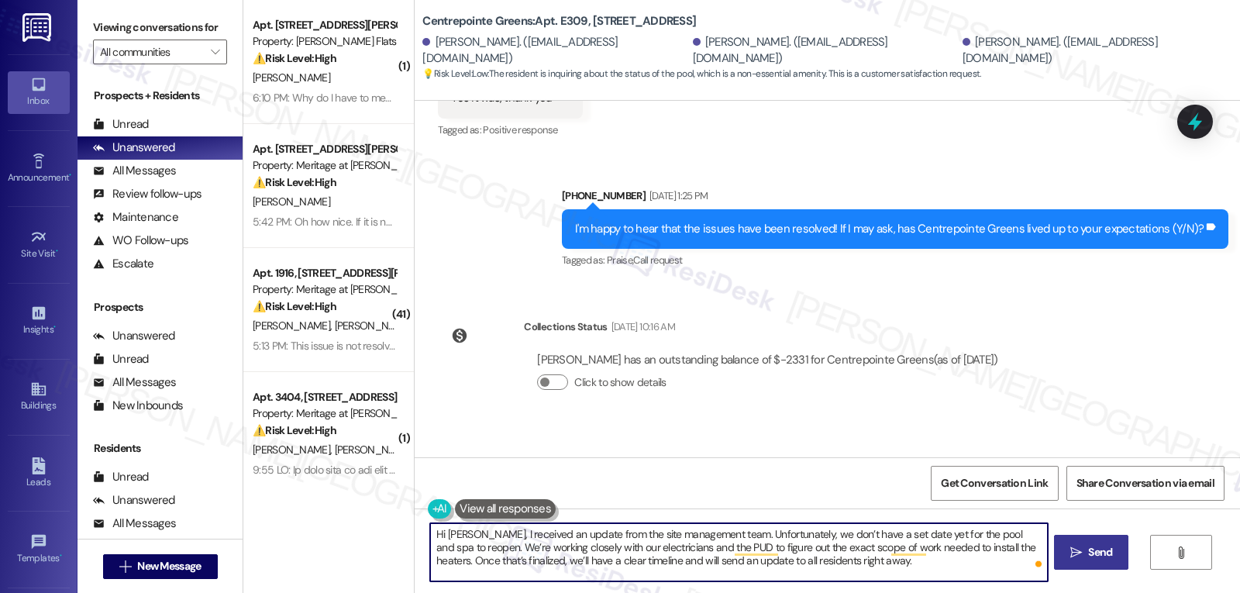
type textarea "Hi [PERSON_NAME], I received an update from the site management team. Unfortuna…"
click at [1108, 553] on span "Send" at bounding box center [1100, 552] width 24 height 16
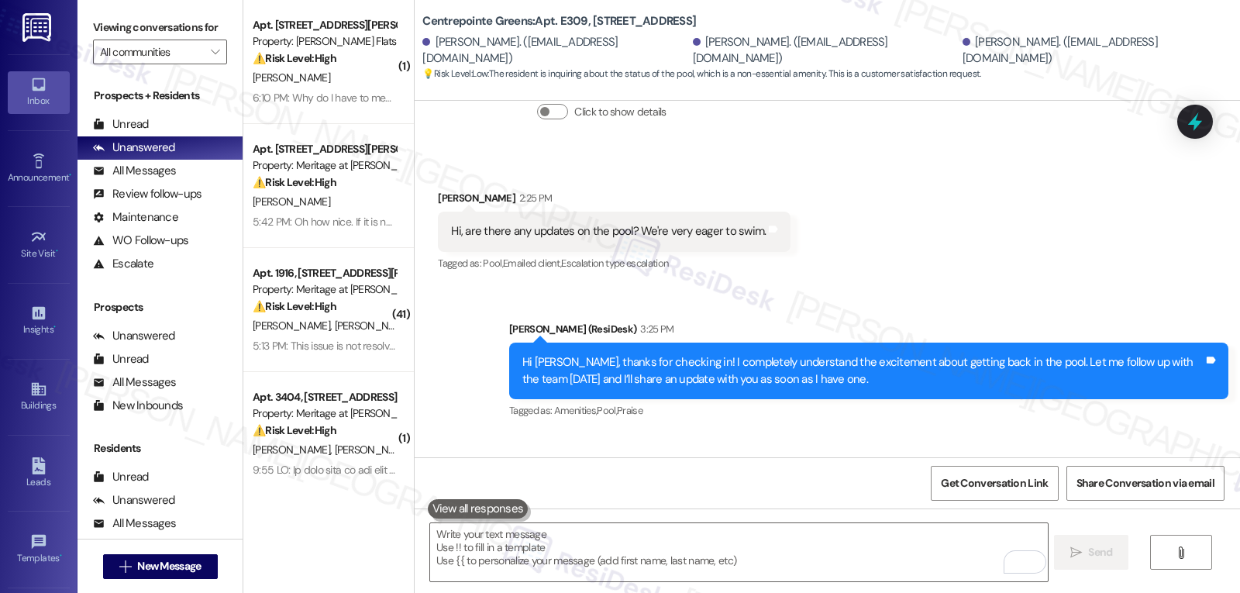
scroll to position [6691, 0]
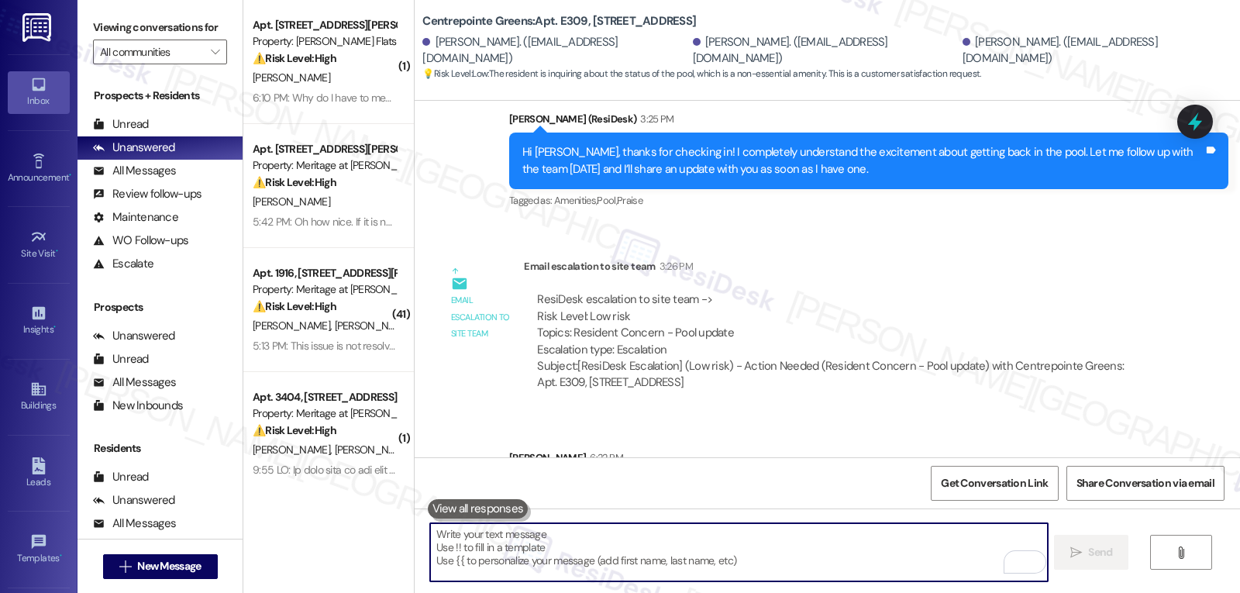
click at [612, 548] on textarea "To enrich screen reader interactions, please activate Accessibility in Grammarl…" at bounding box center [738, 552] width 617 height 58
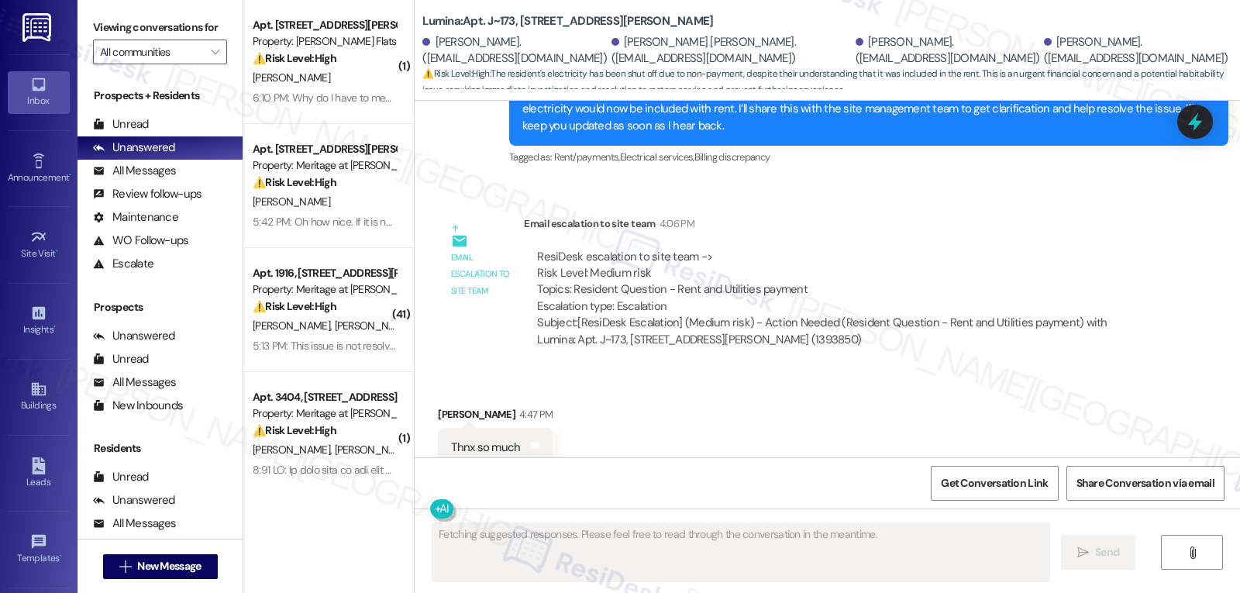
scroll to position [2990, 0]
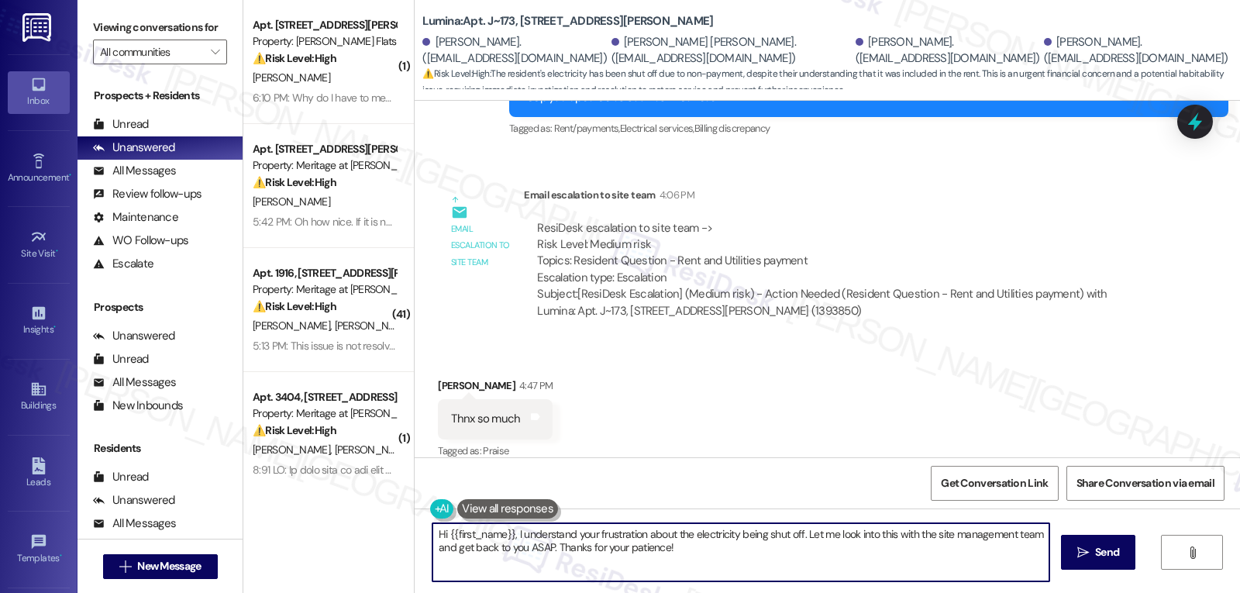
drag, startPoint x: 507, startPoint y: 531, endPoint x: 1163, endPoint y: 617, distance: 661.3
click at [1163, 592] on html "Inbox Go to Inbox Announcement • Send A Text Announcement Site Visit • Go to Si…" at bounding box center [620, 296] width 1240 height 593
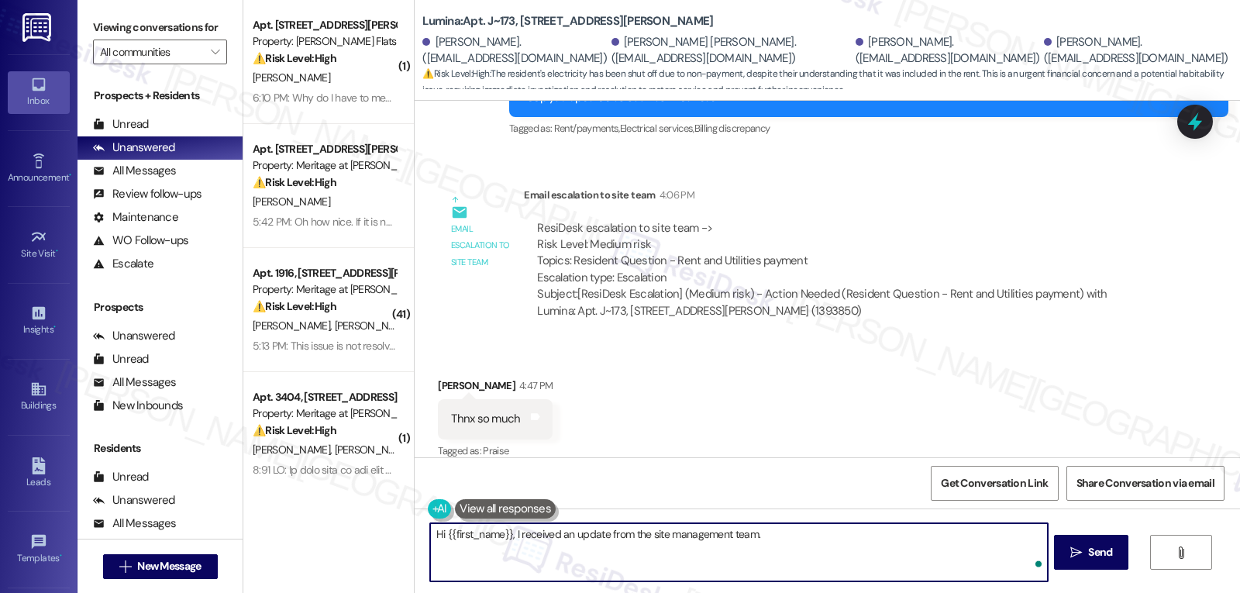
paste textarea "The electricity for the common areas is billed back to residents each month and…"
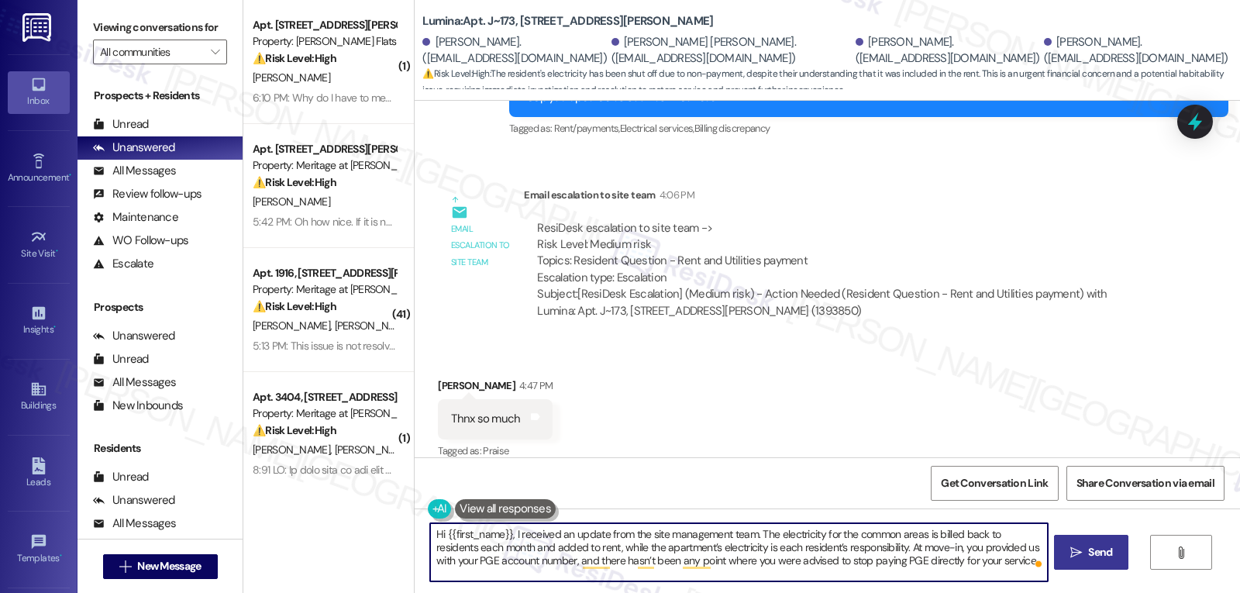
type textarea "Hi {{first_name}}, I received an update from the site management team. The elec…"
click at [1091, 552] on span "Send" at bounding box center [1100, 552] width 24 height 16
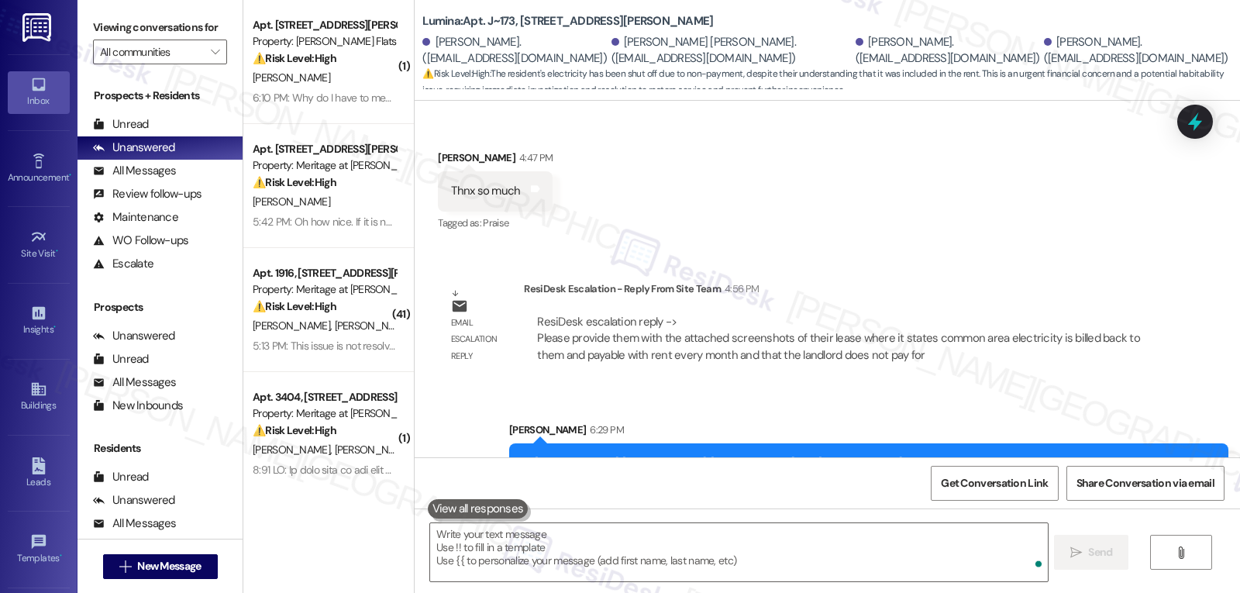
scroll to position [3273, 0]
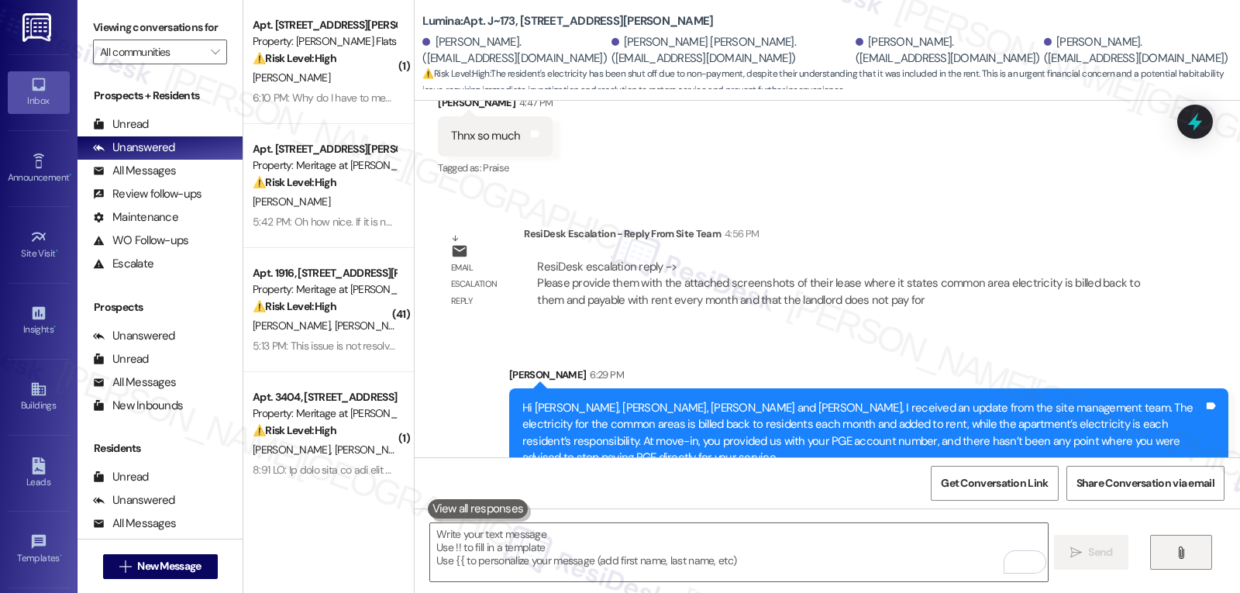
click at [1183, 561] on button "" at bounding box center [1181, 552] width 62 height 35
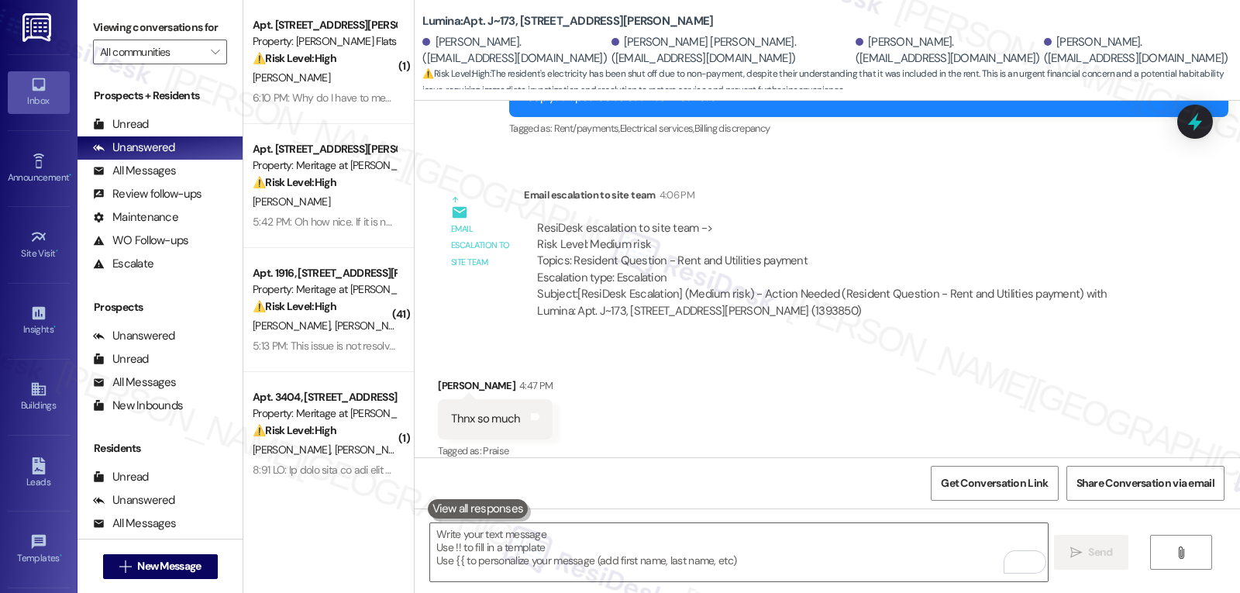
scroll to position [3461, 0]
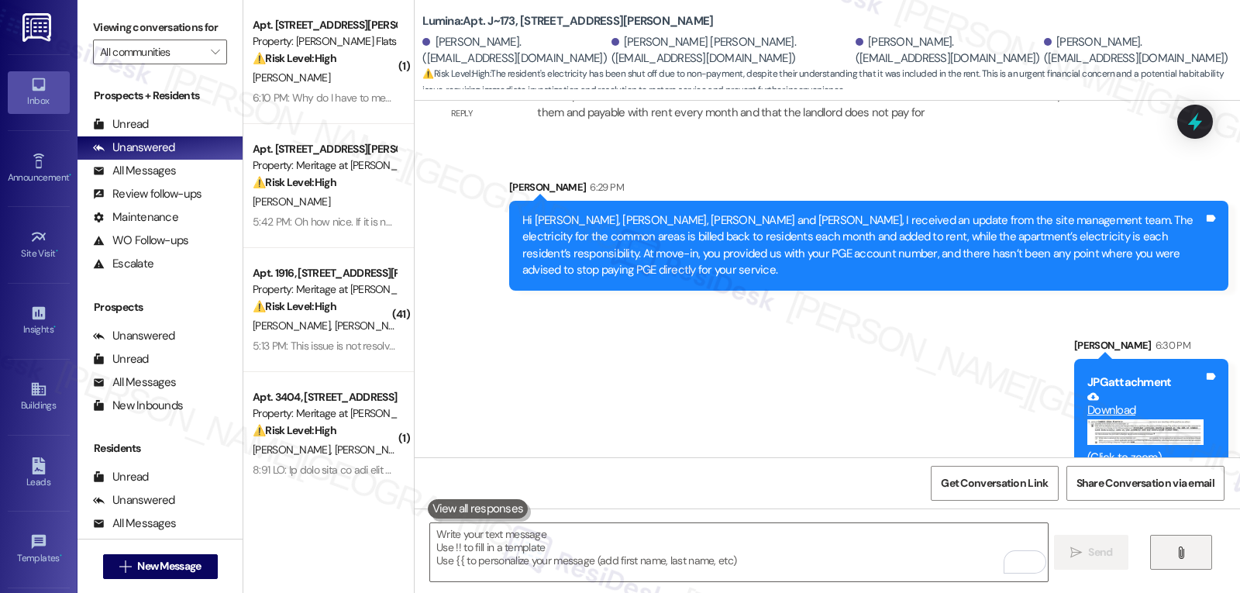
click at [1194, 550] on button "" at bounding box center [1181, 552] width 62 height 35
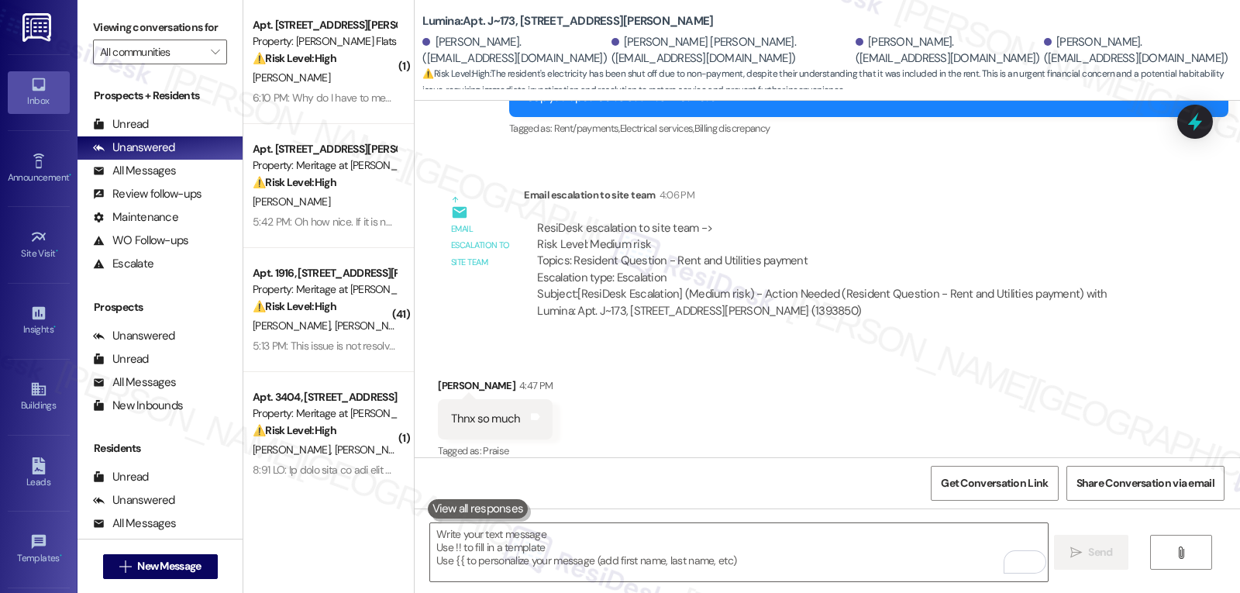
scroll to position [3649, 0]
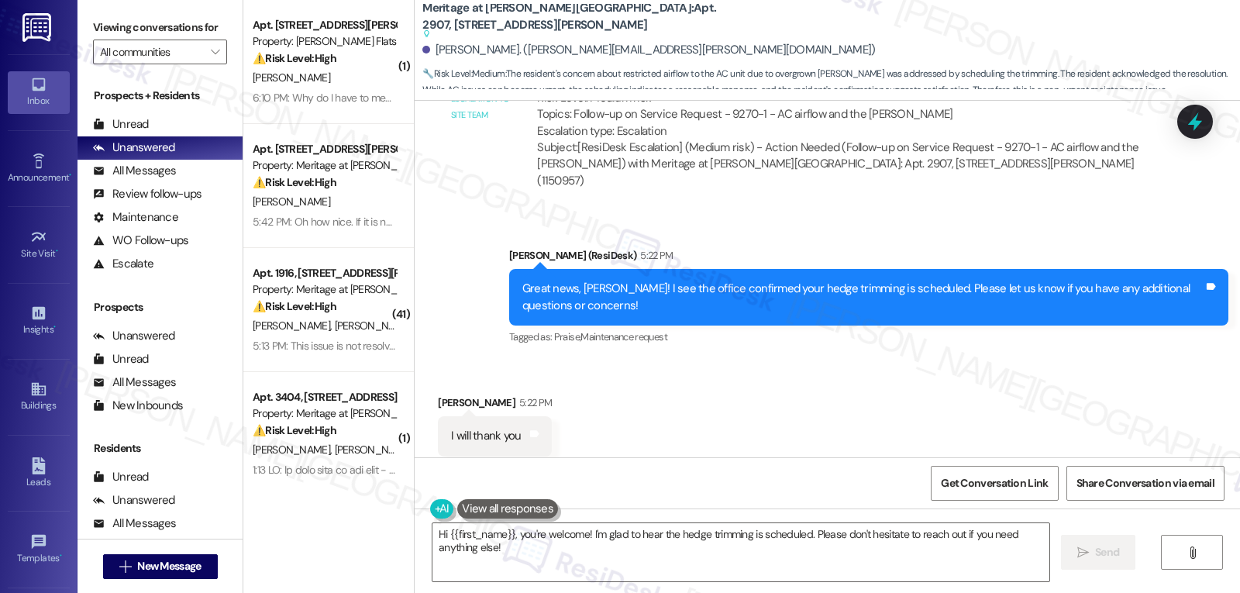
scroll to position [5433, 0]
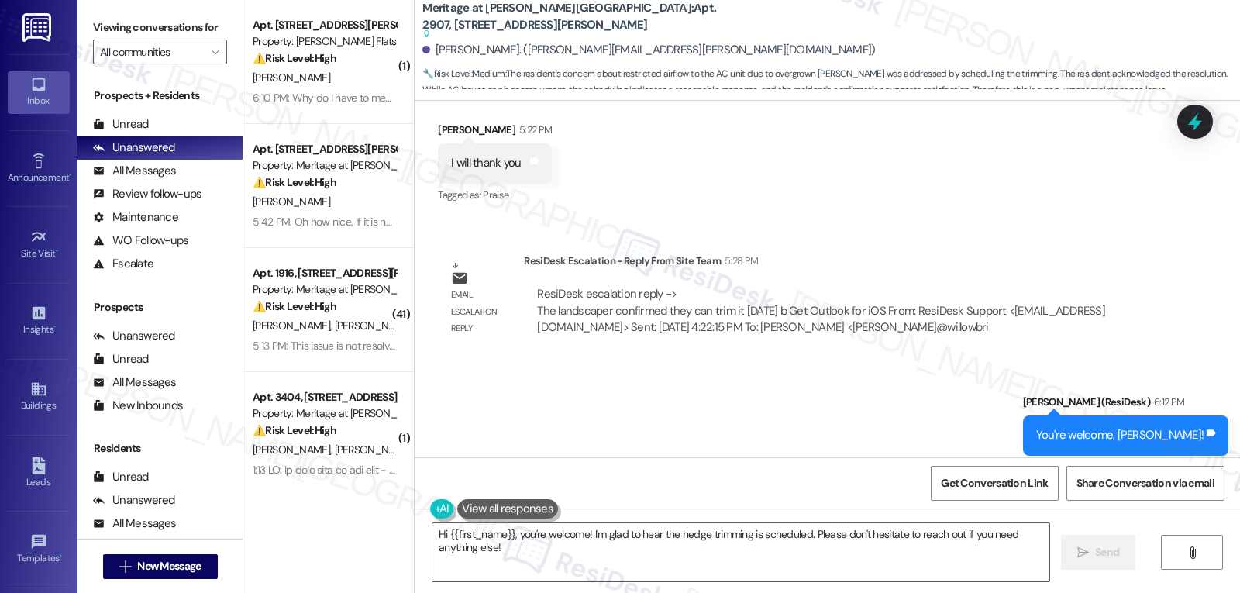
click at [894, 592] on html "Inbox Go to Inbox Announcement • Send A Text Announcement Site Visit • Go to Si…" at bounding box center [620, 296] width 1240 height 593
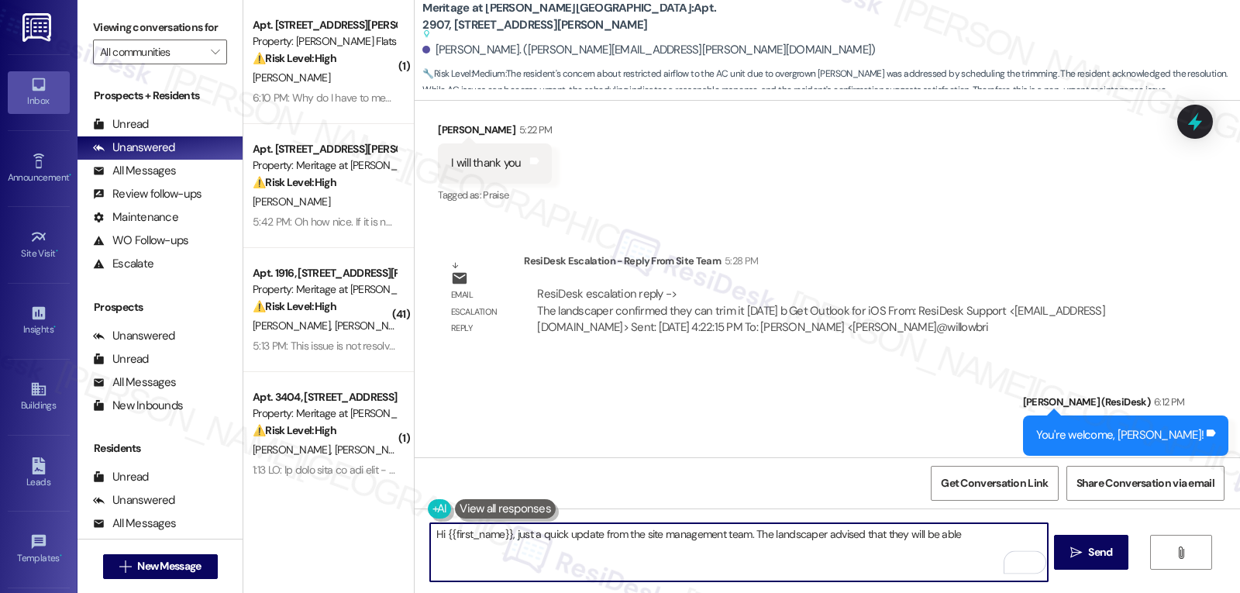
click at [959, 536] on textarea "Hi {{first_name}}, just a quick update from the site management team. The lands…" at bounding box center [738, 552] width 617 height 58
type textarea "Hi {{first_name}}, just a quick update from the site management team. The lands…"
click at [1108, 566] on button " Send" at bounding box center [1091, 552] width 75 height 35
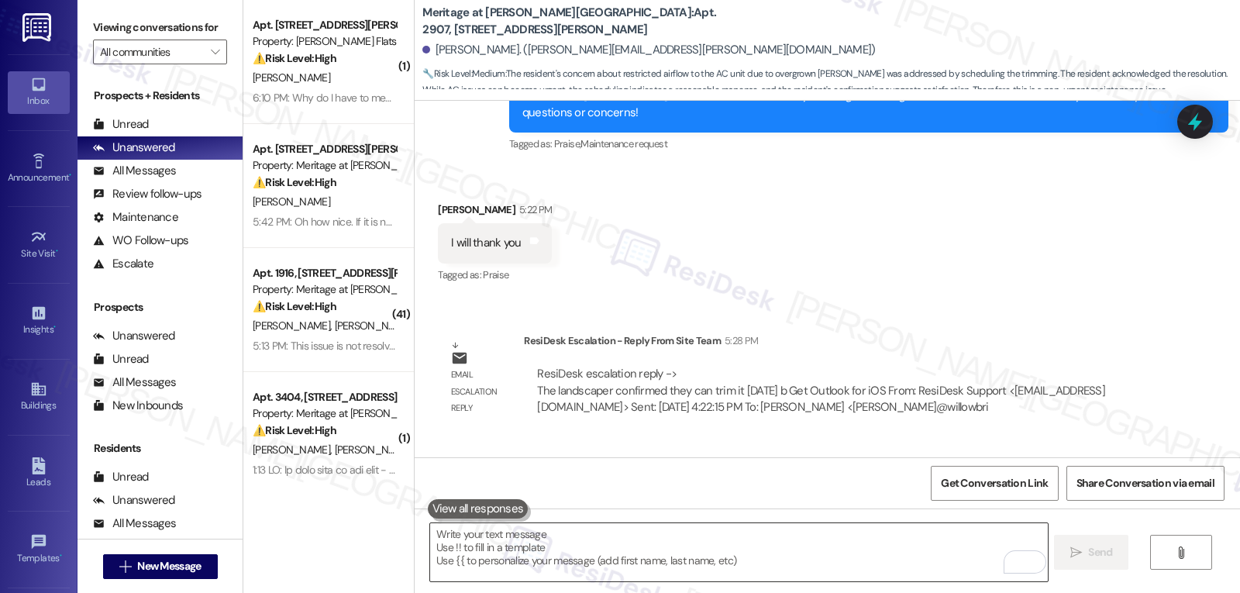
scroll to position [5160, 0]
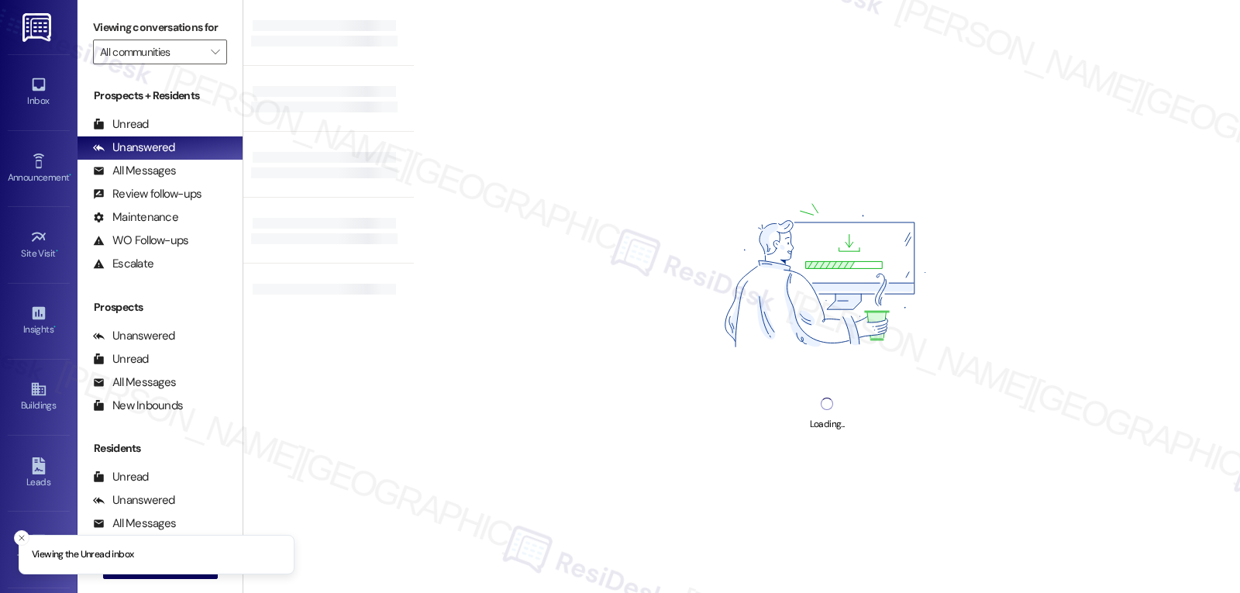
type input "Meritage at Steiner Ranch"
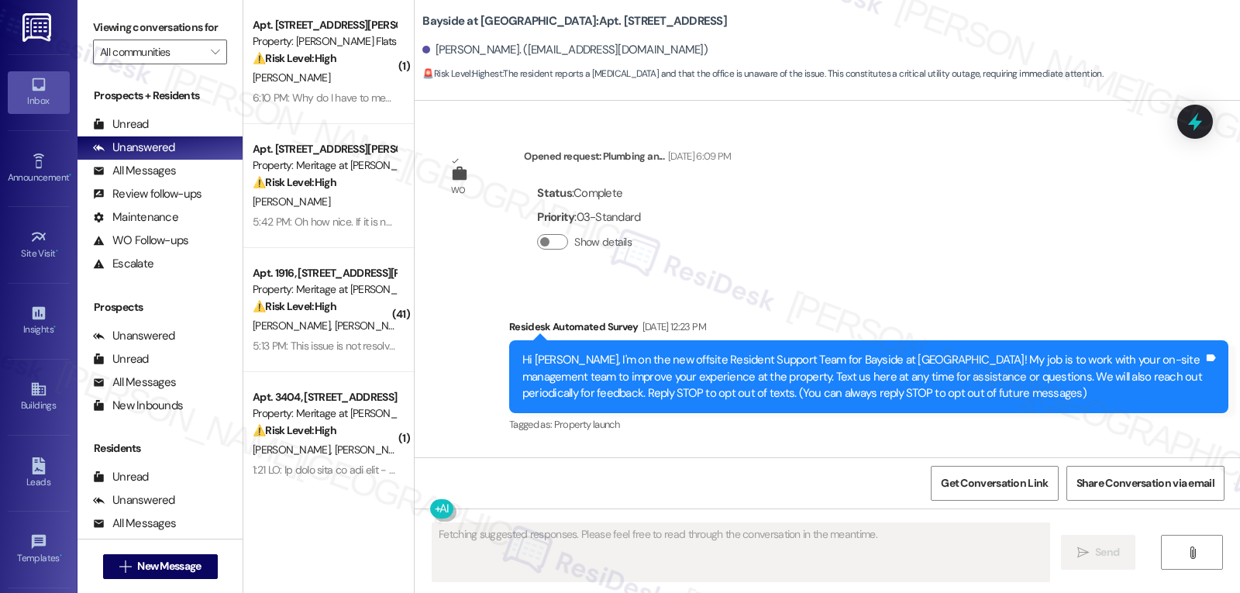
scroll to position [20141, 0]
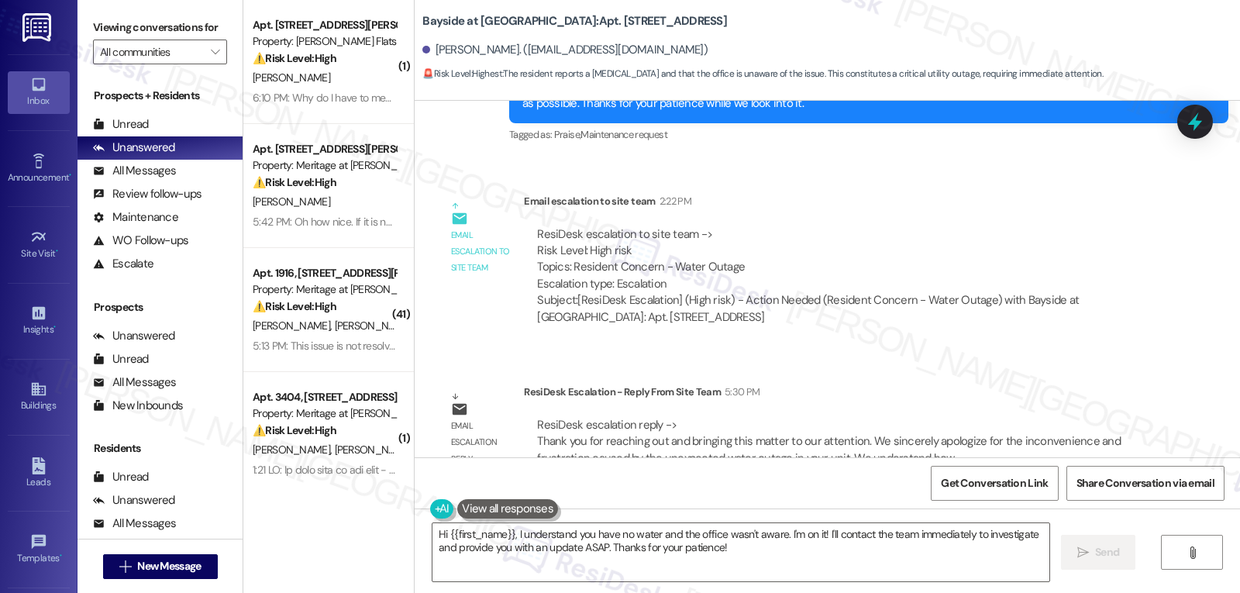
click at [892, 592] on html "Inbox Go to Inbox Announcement • Send A Text Announcement Site Visit • Go to Si…" at bounding box center [620, 296] width 1240 height 593
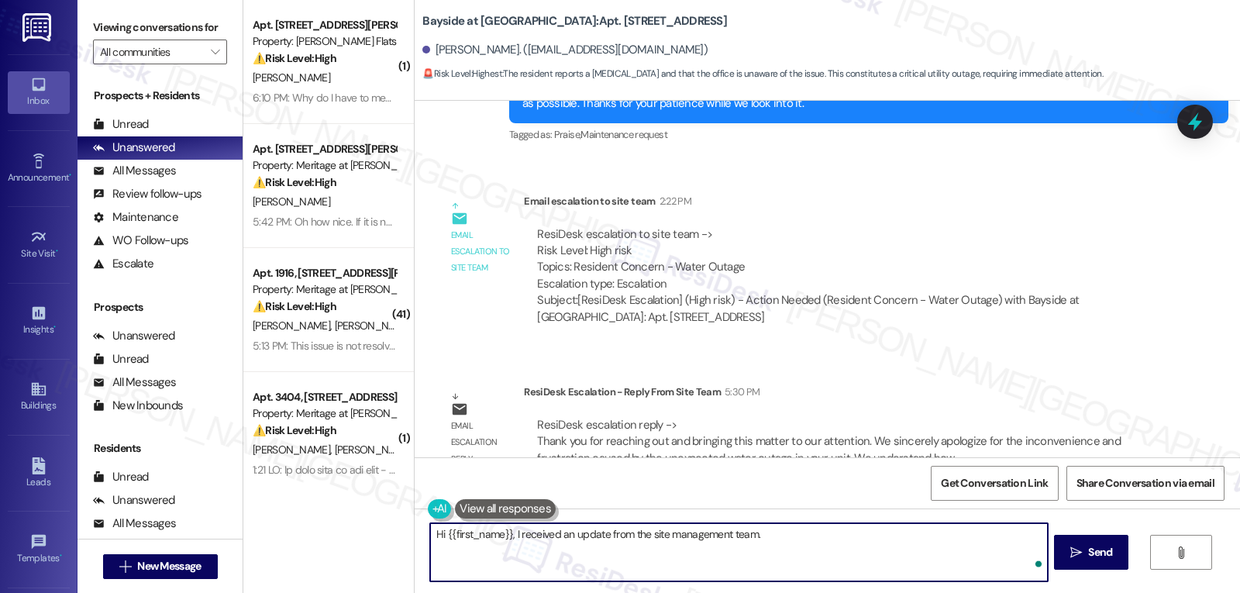
paste textarea "We’re so sorry for the inconvenience and frustration the unexpected water outag…"
click at [966, 558] on textarea "Hi {{first_name}}, I received an update from the site management team. We’re so…" at bounding box center [738, 552] width 617 height 58
paste textarea "An email notice was sent earlier [DATE] to all residents in Buildings S and T a…"
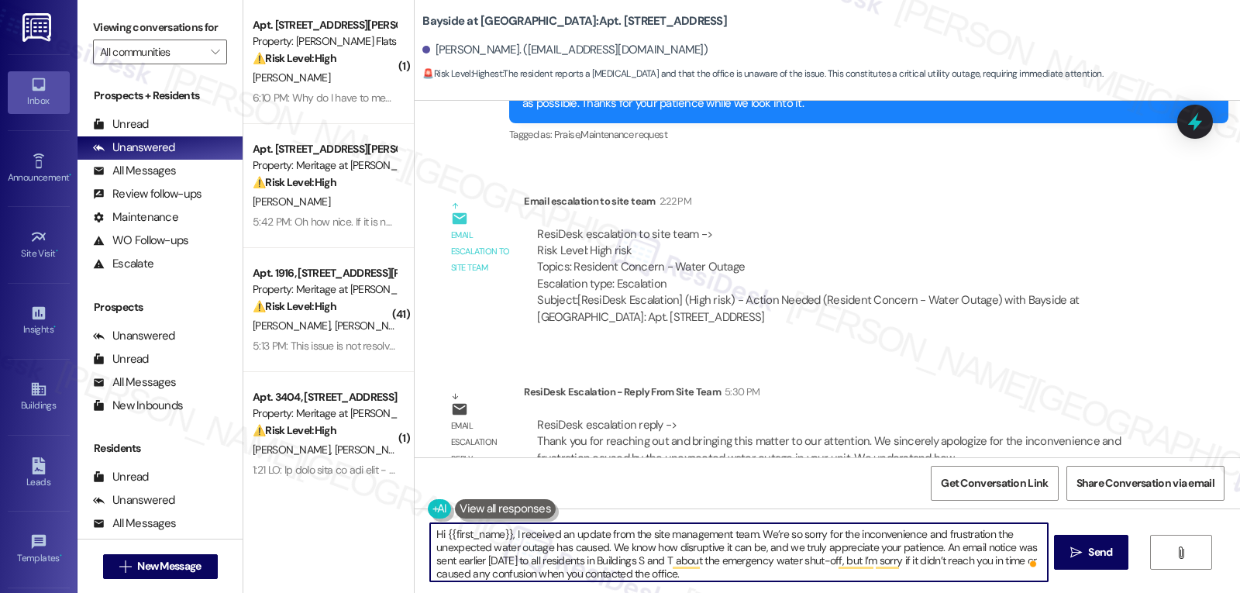
click at [763, 571] on textarea "Hi {{first_name}}, I received an update from the site management team. We’re so…" at bounding box center [738, 552] width 617 height 58
type textarea "Hi {{first_name}}, I received an update from the site management team. We’re so…"
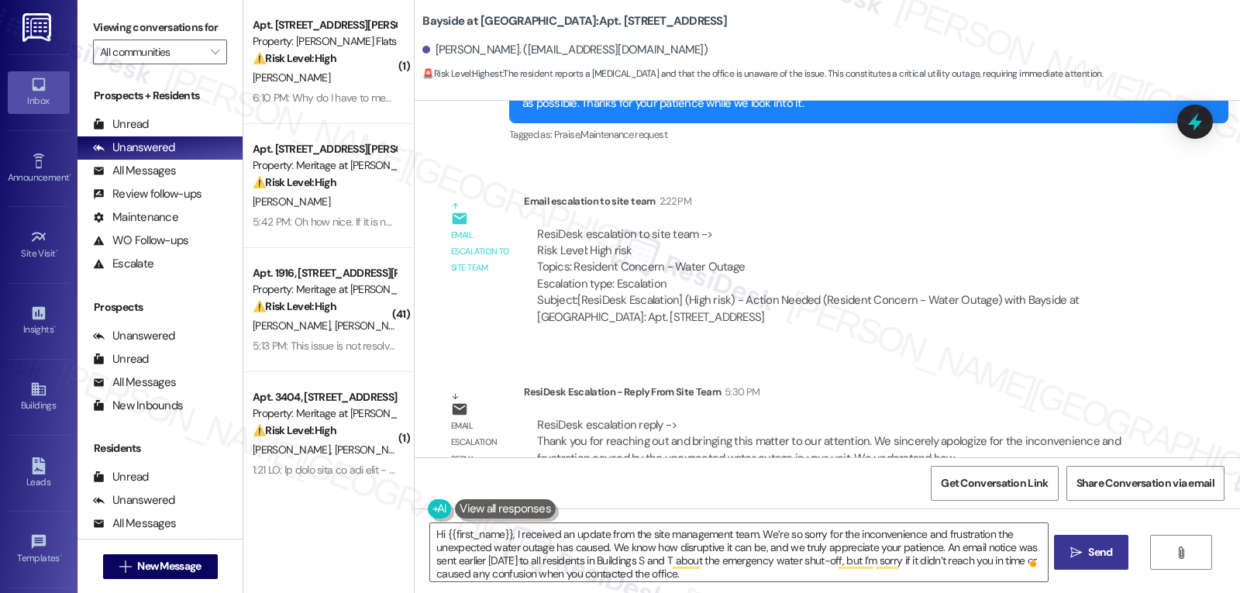
click at [1094, 553] on span "Send" at bounding box center [1100, 552] width 24 height 16
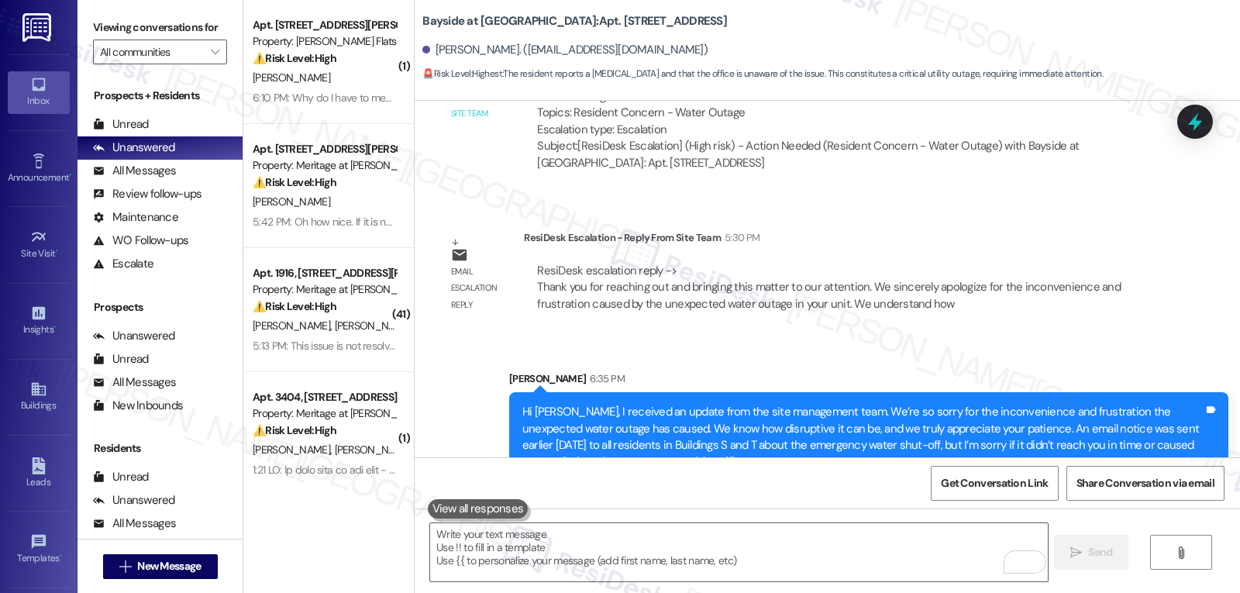
scroll to position [20300, 0]
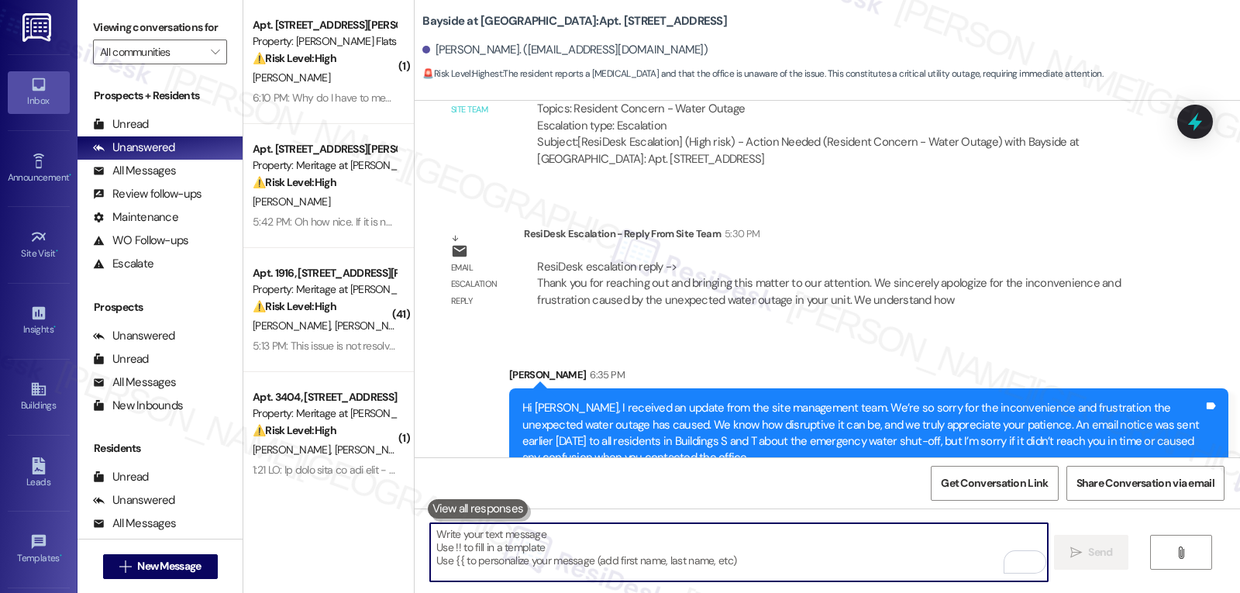
click at [676, 556] on textarea "To enrich screen reader interactions, please activate Accessibility in Grammarl…" at bounding box center [738, 552] width 617 height 58
paste textarea "Thank you again for your understanding, and please don’t hesitate to reach out …"
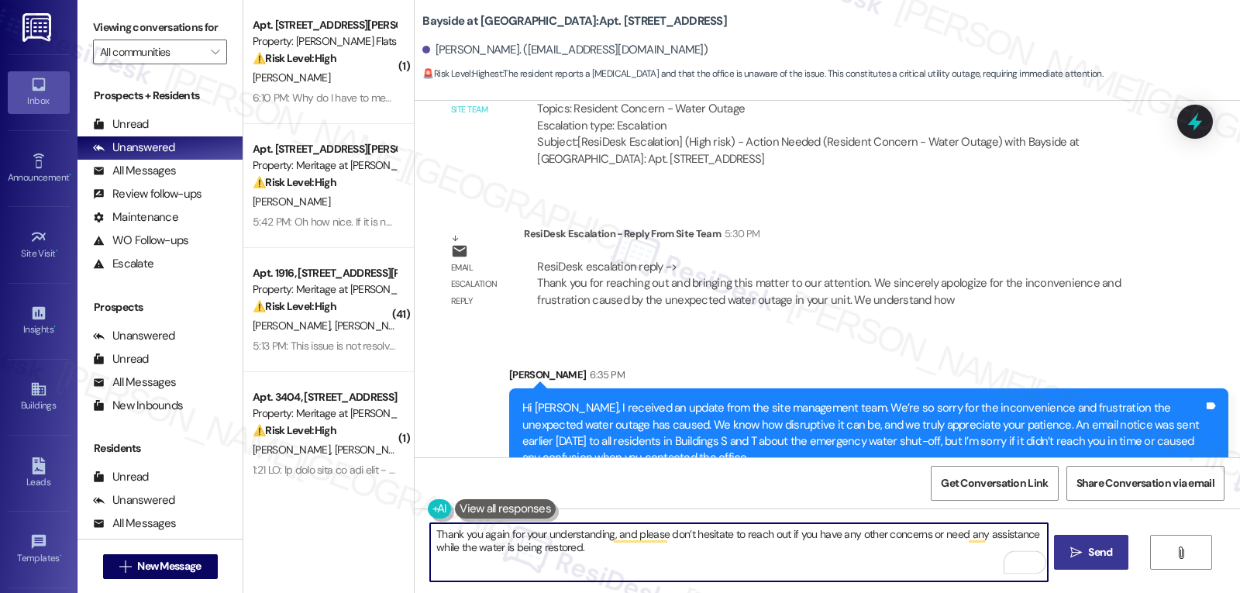
type textarea "Thank you again for your understanding, and please don’t hesitate to reach out …"
click at [1092, 543] on button " Send" at bounding box center [1091, 552] width 75 height 35
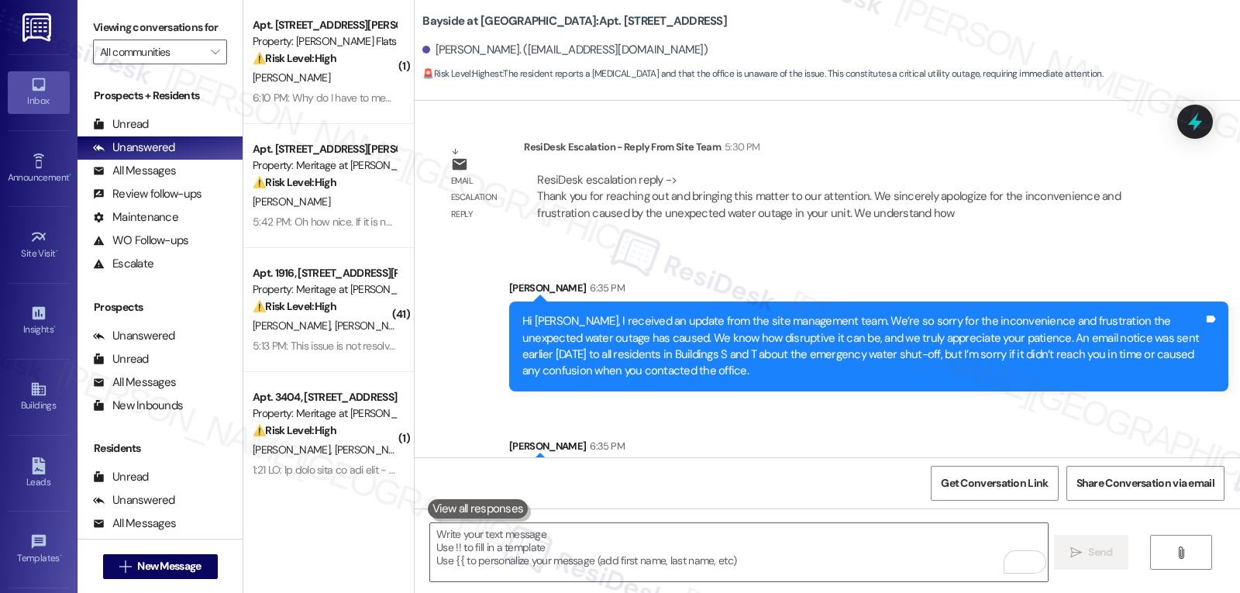
scroll to position [20424, 0]
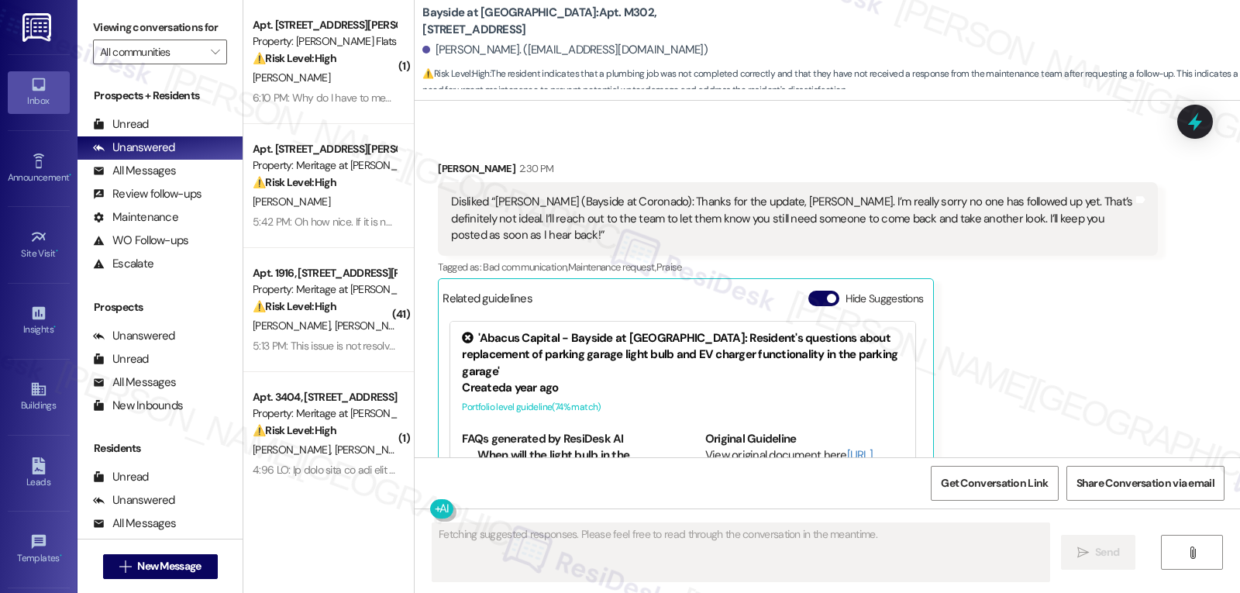
scroll to position [27099, 0]
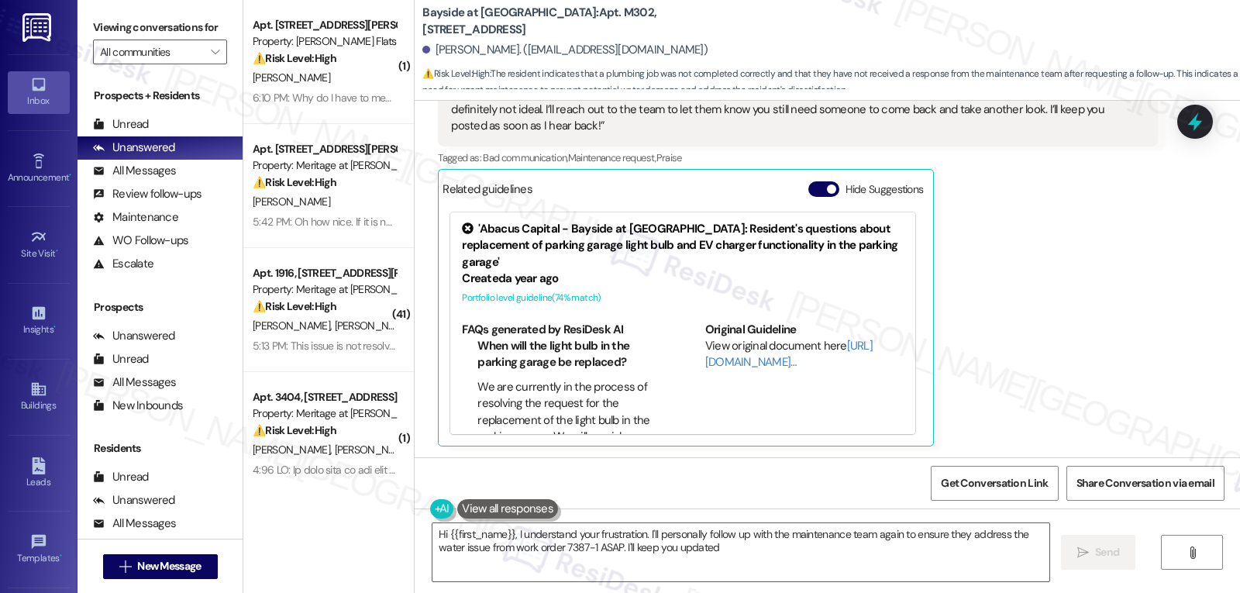
type textarea "Hi {{first_name}}, I understand your frustration. I'll personally follow up wit…"
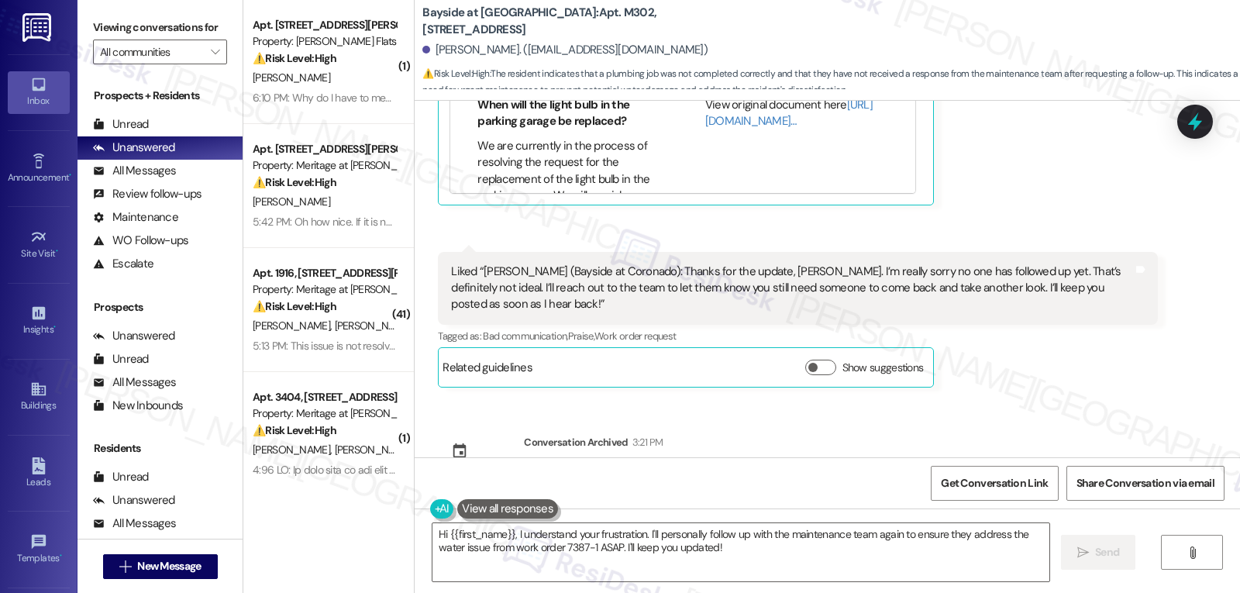
scroll to position [27354, 0]
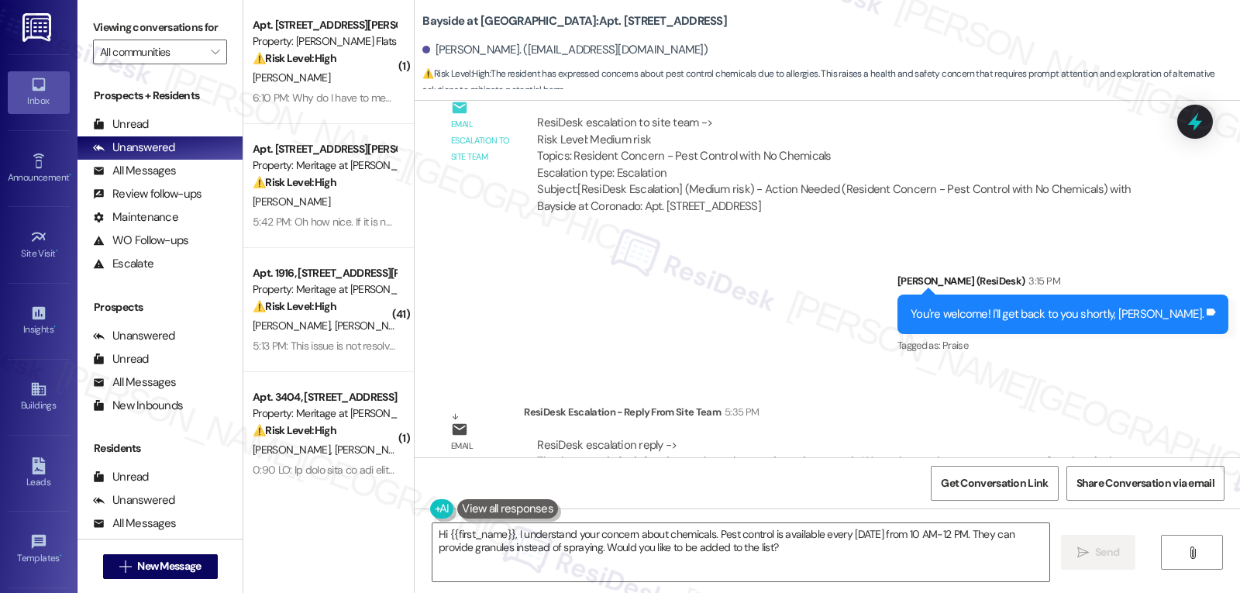
scroll to position [4817, 0]
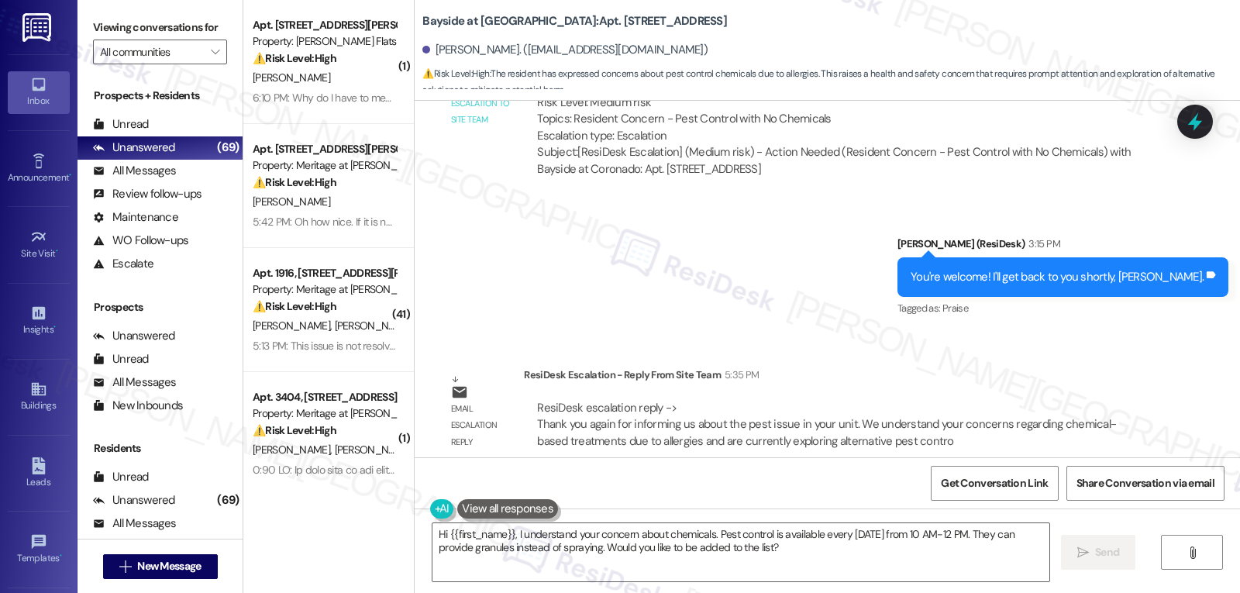
drag, startPoint x: 509, startPoint y: 536, endPoint x: 1073, endPoint y: 629, distance: 571.9
click at [1073, 592] on html "Inbox Go to Inbox Announcement • Send A Text Announcement Site Visit • Go to Si…" at bounding box center [620, 296] width 1240 height 593
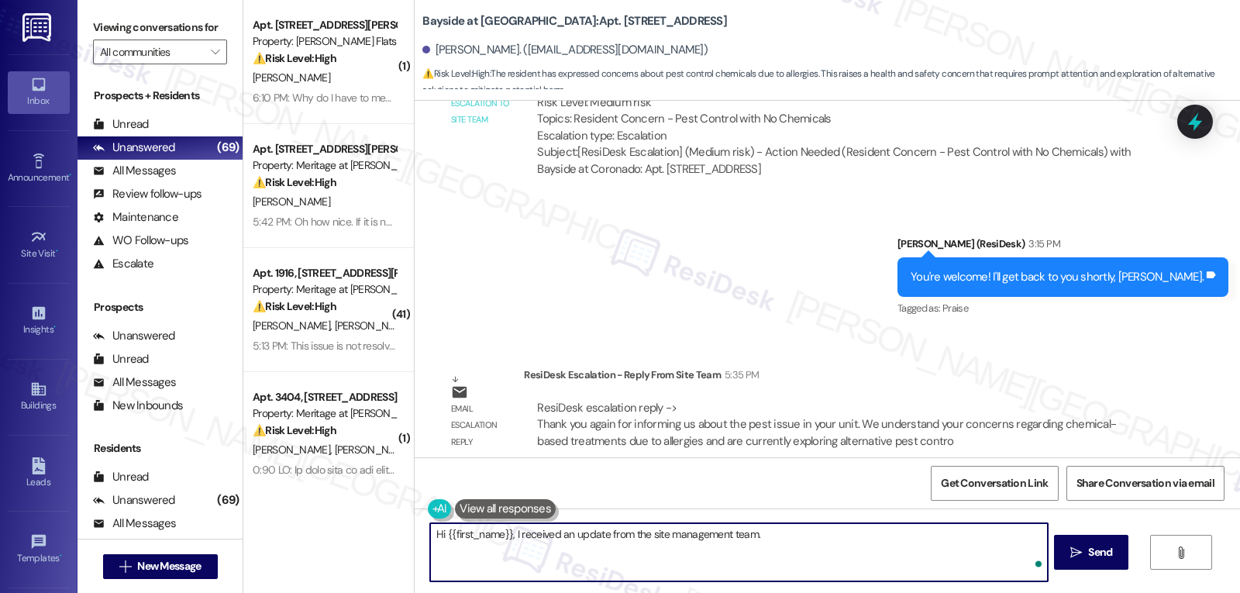
paste textarea "Thank you for letting us know about the pest issue in your unit. We understand …"
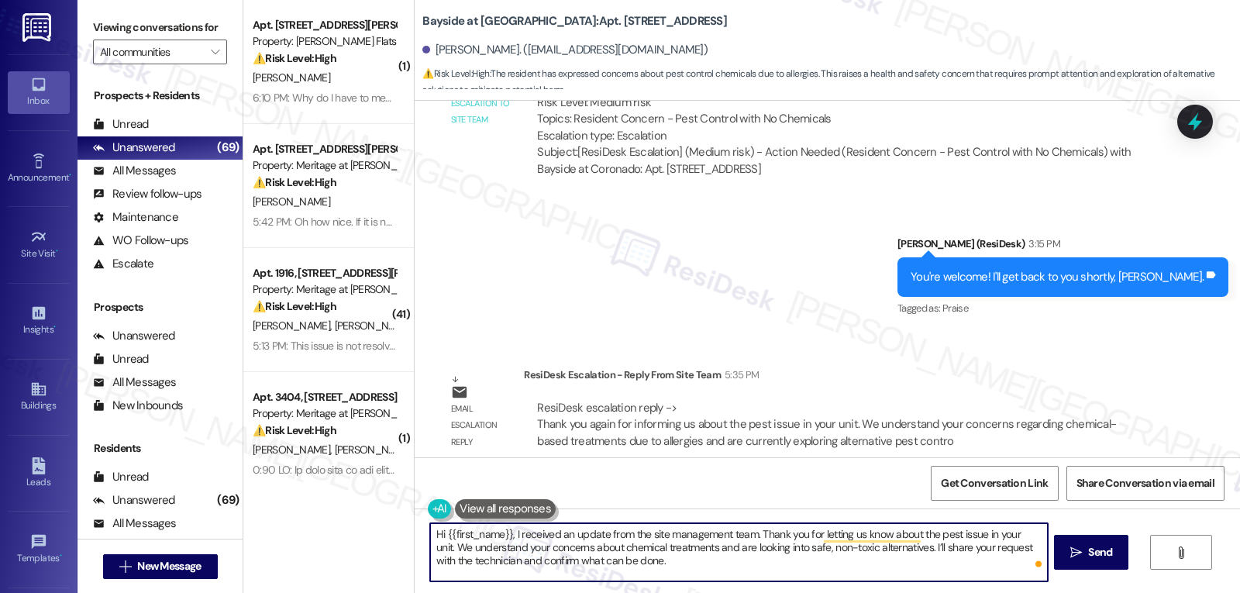
type textarea "Hi {{first_name}}, I received an update from the site management team. Thank yo…"
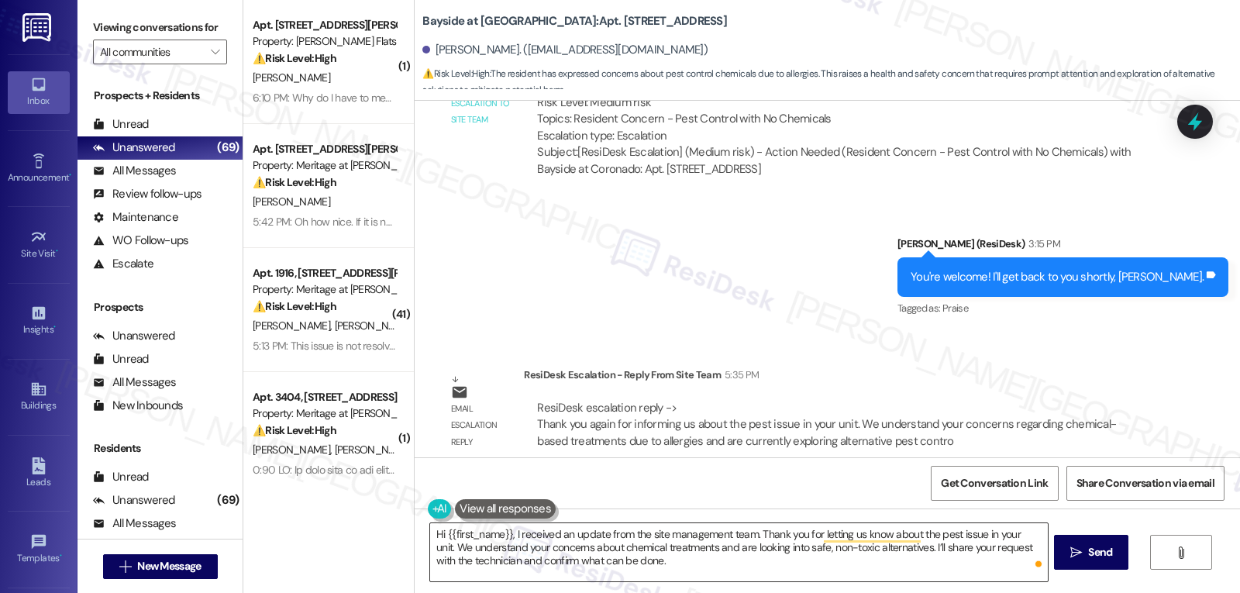
click at [740, 574] on textarea "Hi {{first_name}}, I received an update from the site management team. Thank yo…" at bounding box center [738, 552] width 617 height 58
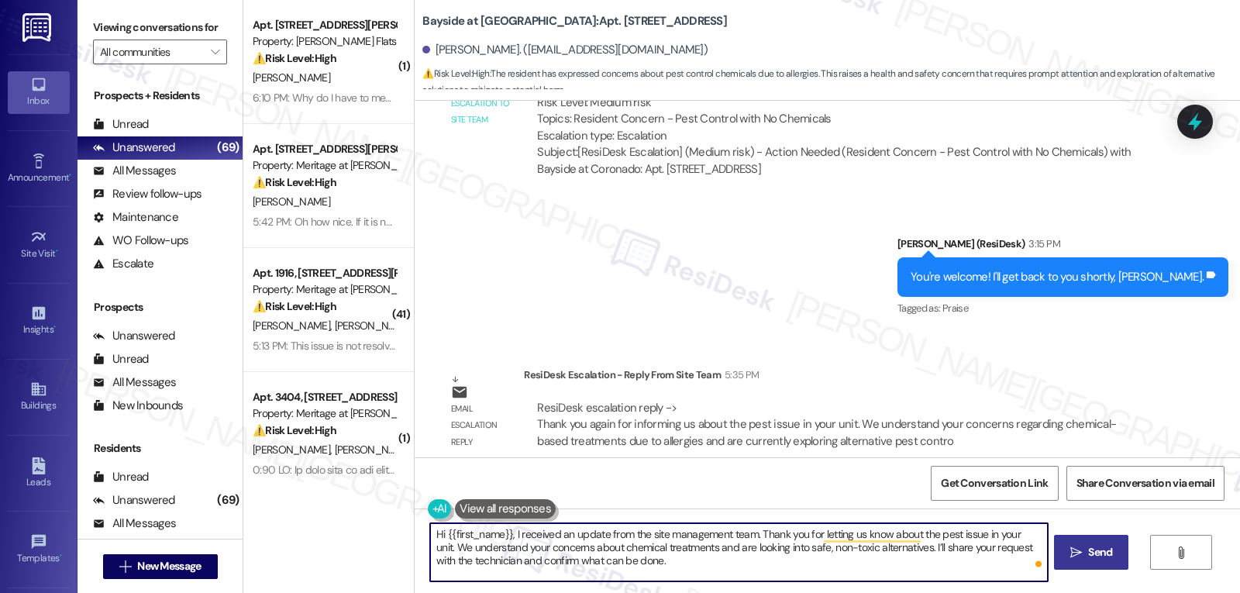
click at [1103, 563] on button " Send" at bounding box center [1091, 552] width 75 height 35
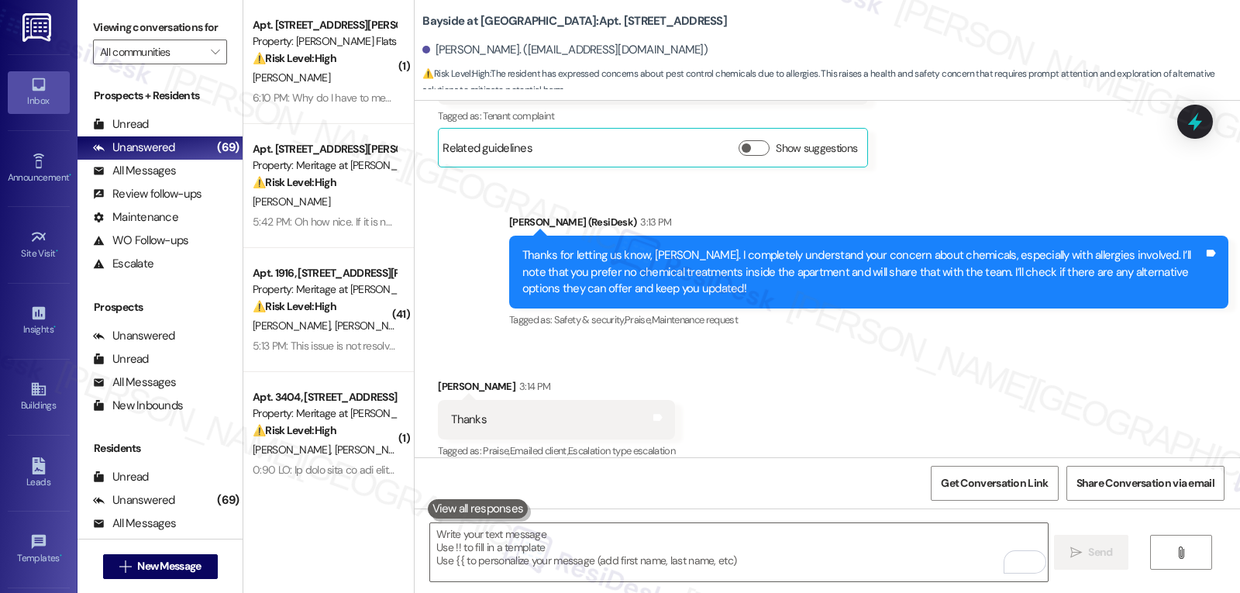
scroll to position [4958, 0]
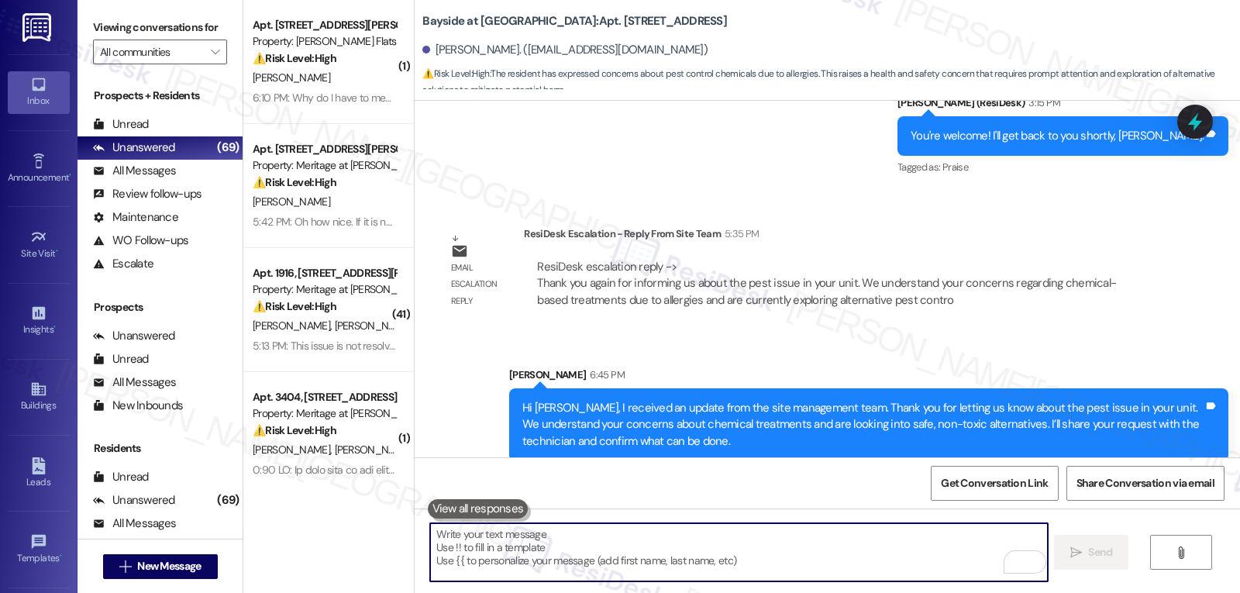
click at [695, 581] on textarea "To enrich screen reader interactions, please activate Accessibility in Grammarl…" at bounding box center [738, 552] width 617 height 58
paste textarea "In the meantime, would you prefer to be scheduled for tomorrow’s pest control s…"
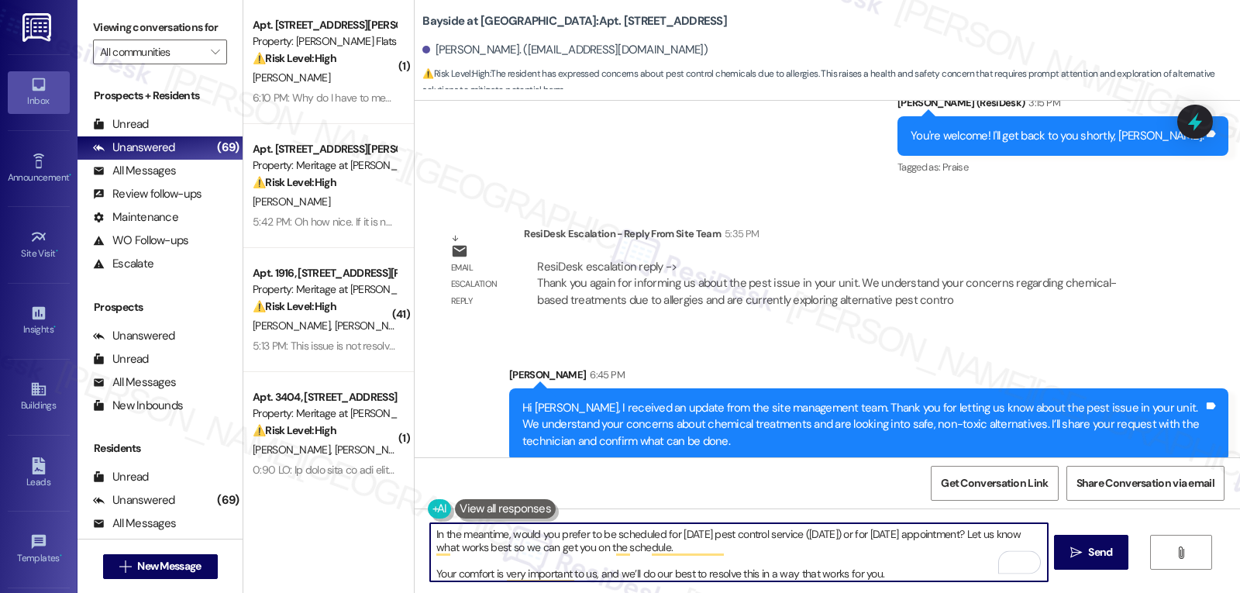
click at [787, 548] on textarea "In the meantime, would you prefer to be scheduled for tomorrow’s pest control s…" at bounding box center [738, 552] width 617 height 58
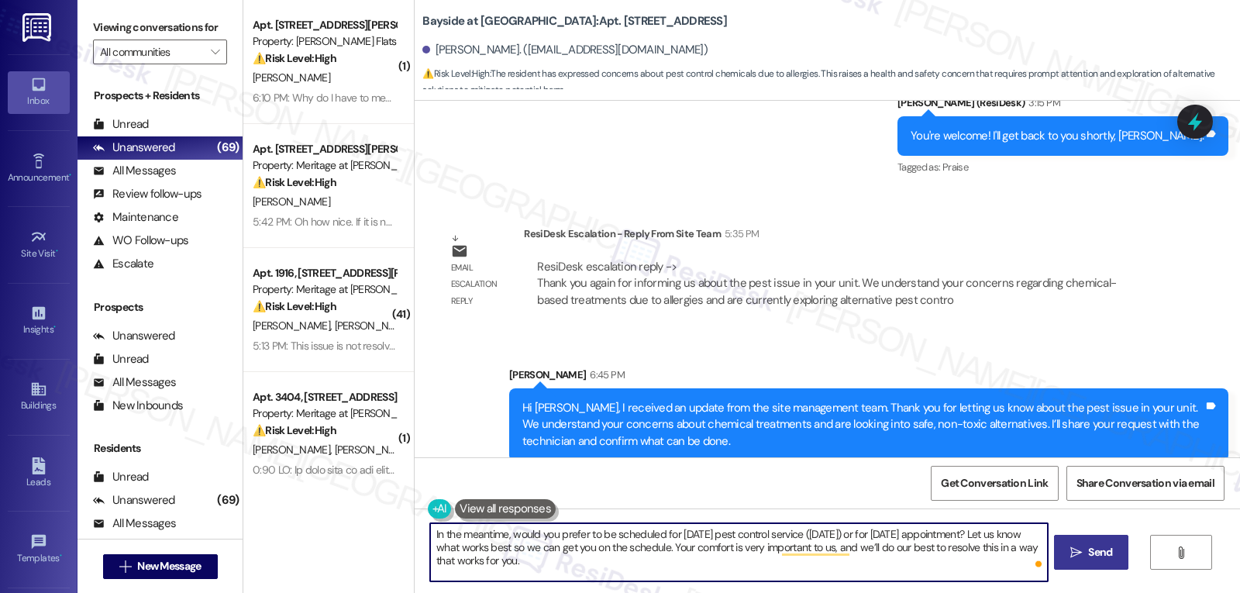
type textarea "In the meantime, would you prefer to be scheduled for tomorrow’s pest control s…"
click at [1078, 543] on button " Send" at bounding box center [1091, 552] width 75 height 35
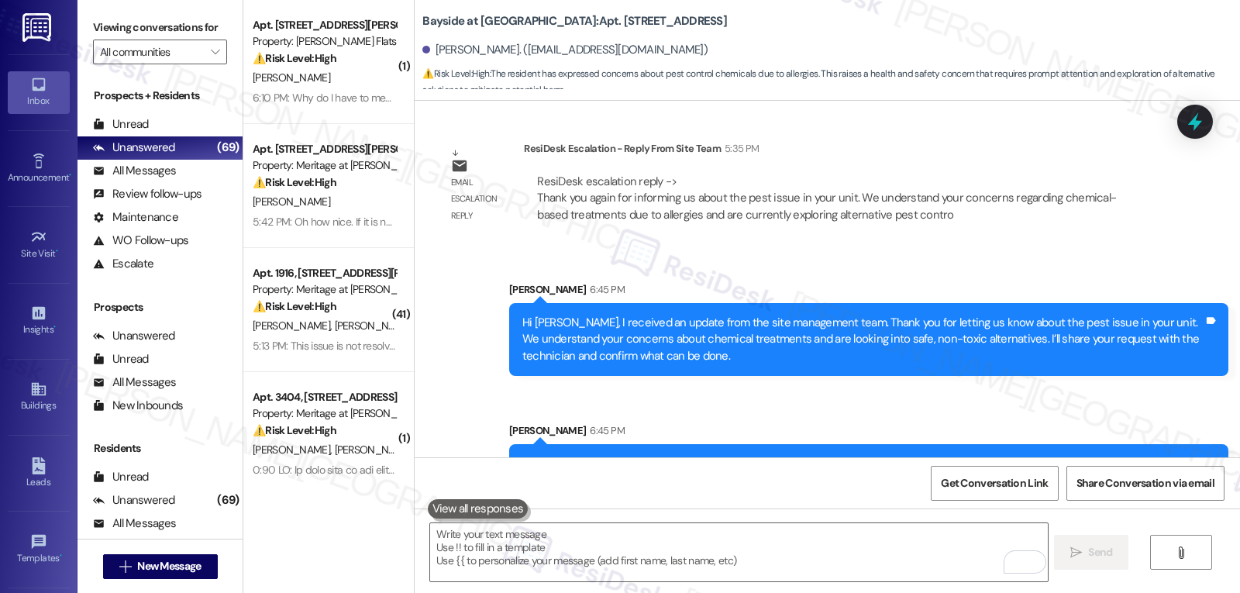
scroll to position [5099, 0]
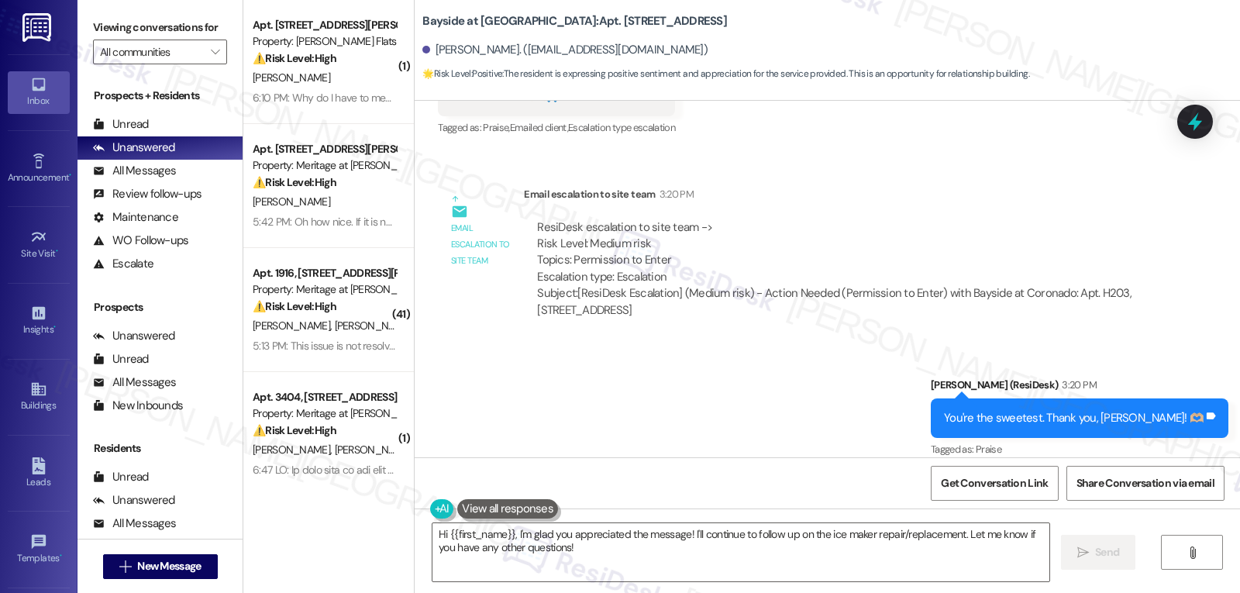
scroll to position [25330, 0]
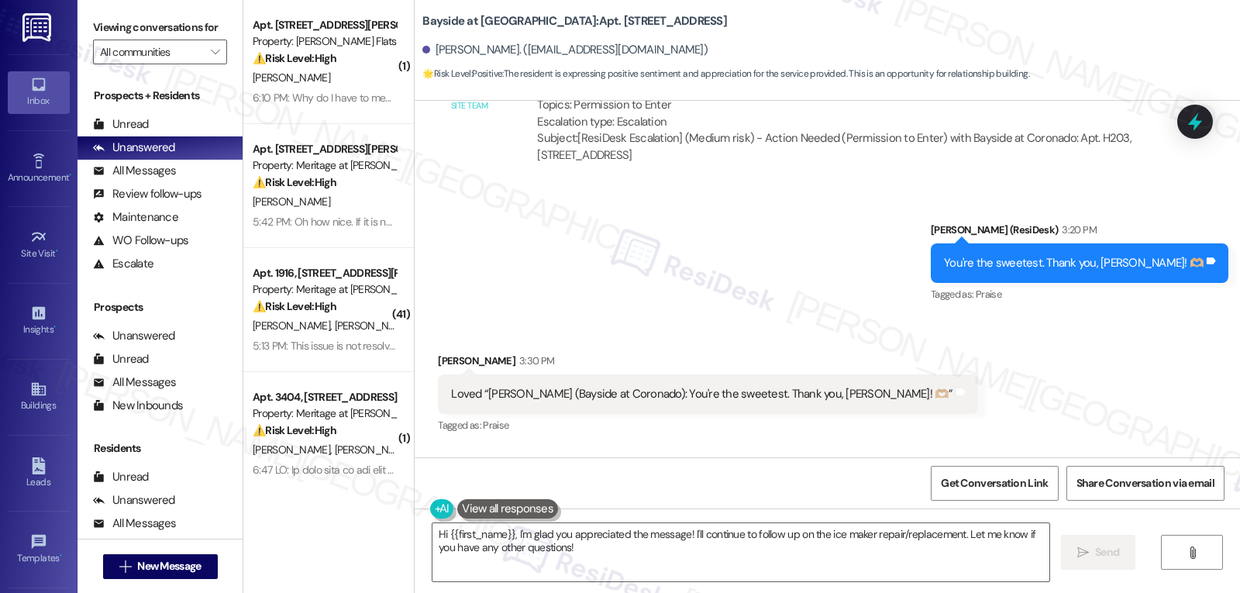
click at [607, 519] on div "Hi {{first_name}}, I'm glad you appreciated the message! I'll continue to follo…" at bounding box center [827, 566] width 825 height 116
click at [596, 537] on textarea "Hi {{first_name}}, I'm glad you appreciated the message! I'll continue to follo…" at bounding box center [740, 552] width 617 height 58
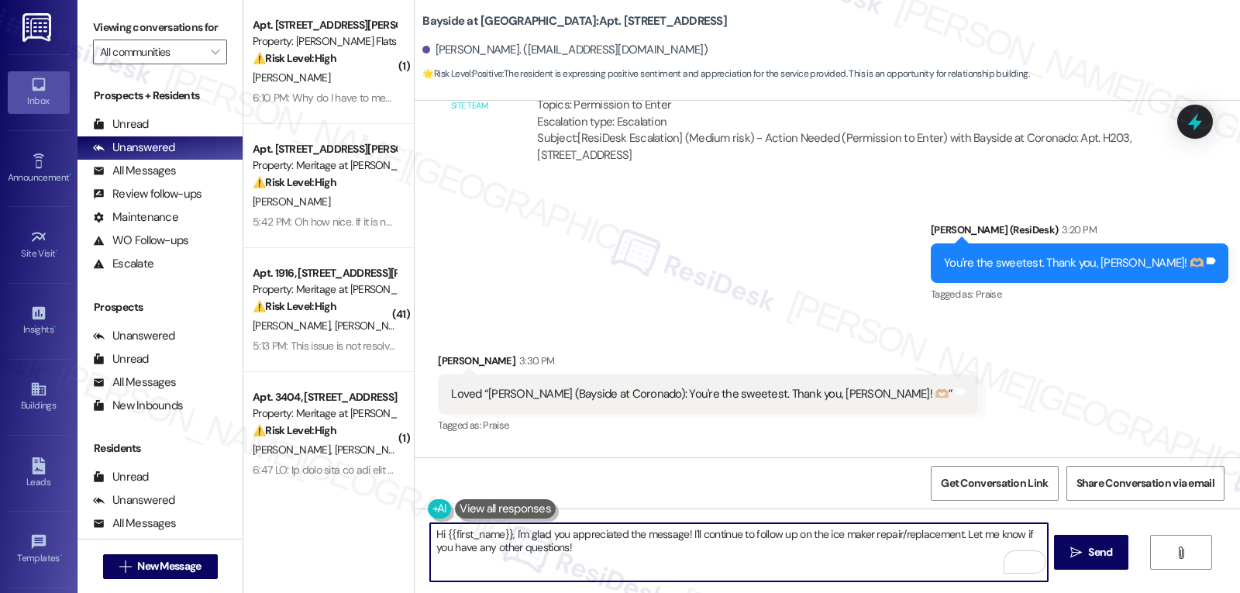
drag, startPoint x: 506, startPoint y: 535, endPoint x: 1058, endPoint y: 629, distance: 559.9
click at [1058, 592] on html "Inbox Go to Inbox Announcement • Send A Text Announcement Site Visit • Go to Si…" at bounding box center [620, 296] width 1240 height 593
type textarea "Hi {{first_name}}, Site management team has let me know that we the technician …"
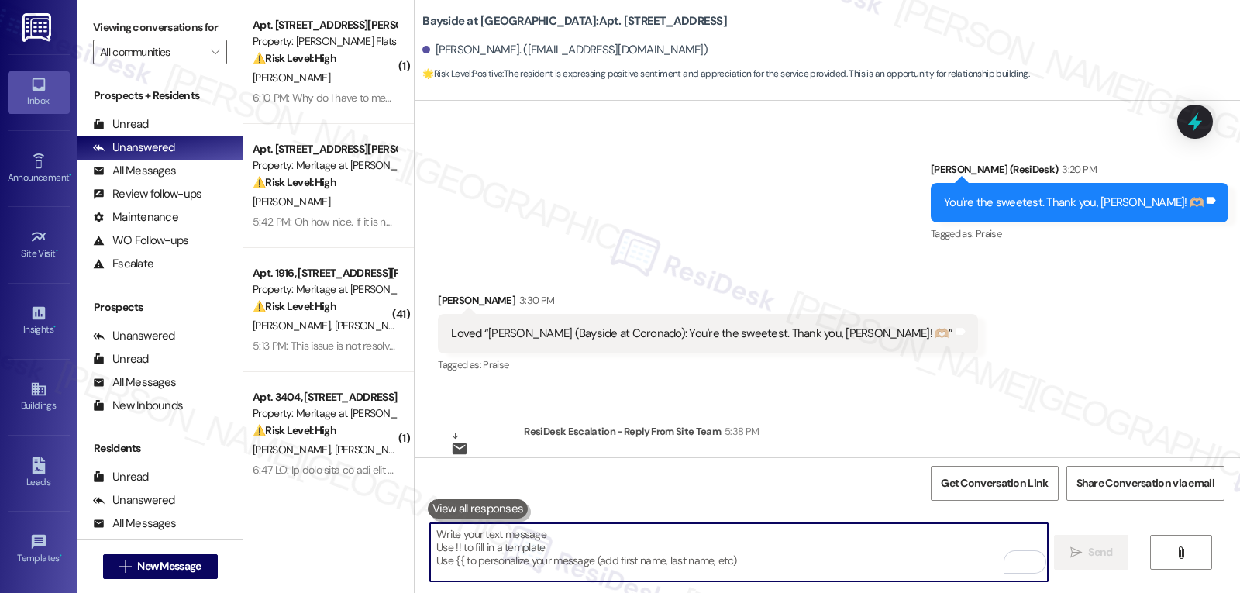
scroll to position [25455, 0]
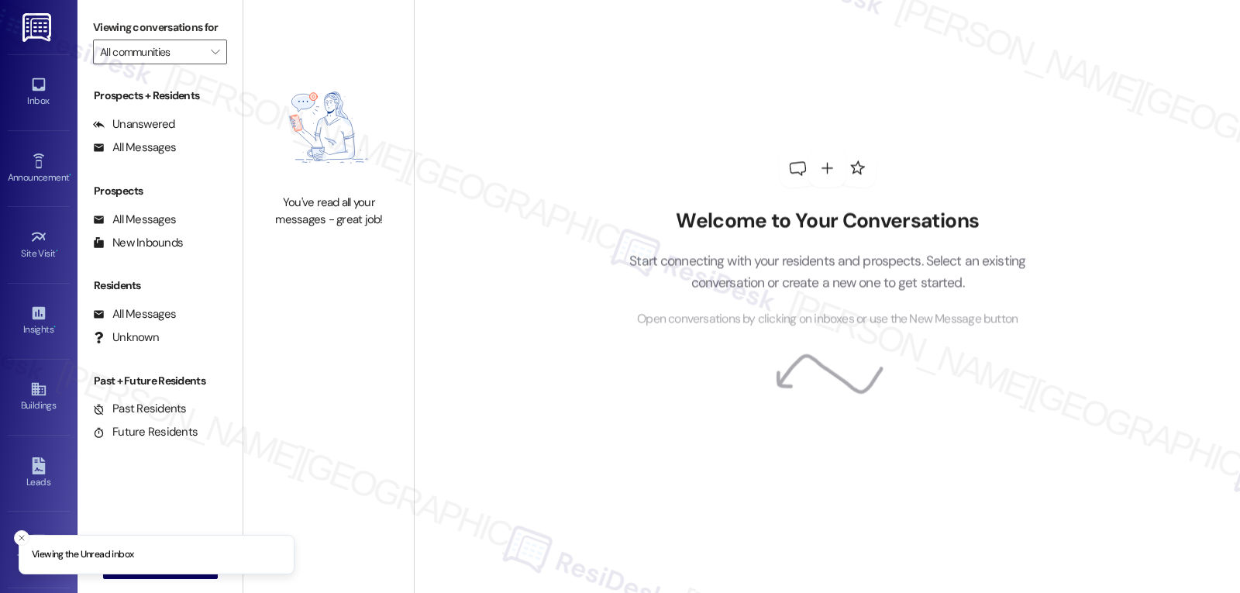
type input "Meritage at [PERSON_NAME][GEOGRAPHIC_DATA]"
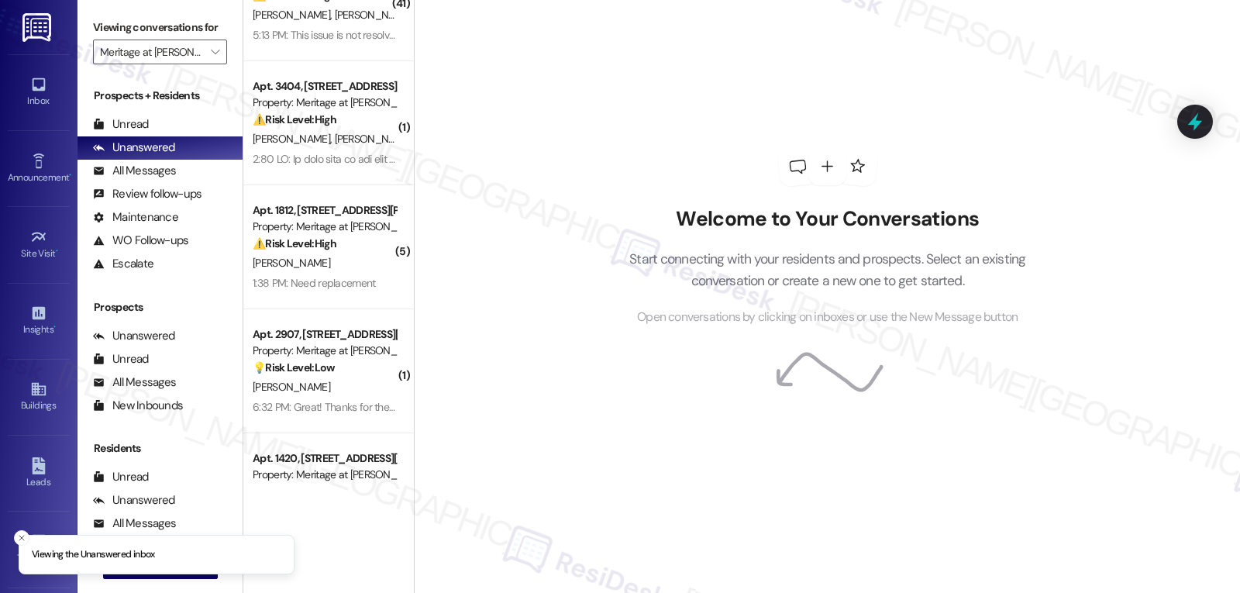
scroll to position [261, 0]
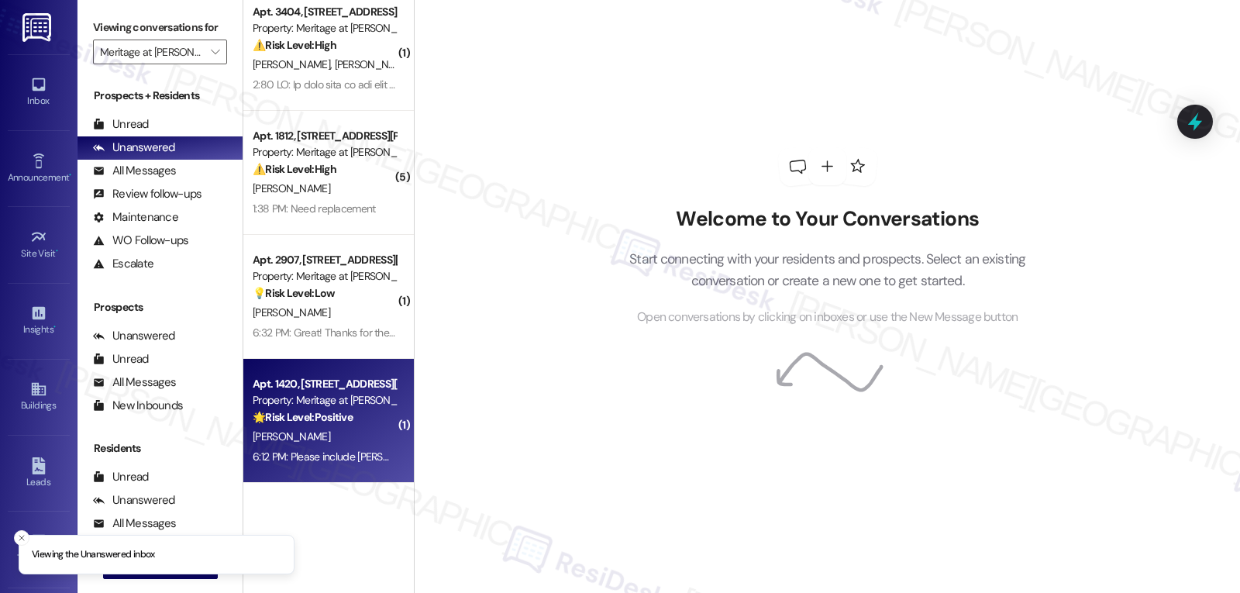
click at [313, 450] on div "6:12 PM: Please include [PERSON_NAME] and [PERSON_NAME] as well. Thank you for …" at bounding box center [490, 457] width 474 height 14
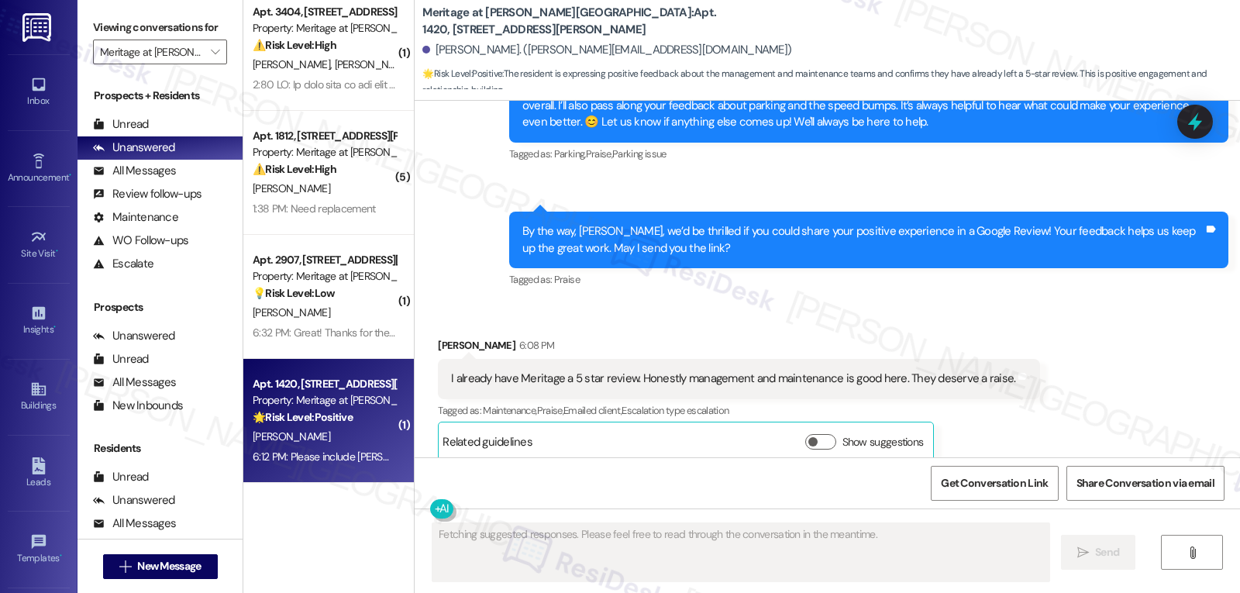
scroll to position [2111, 0]
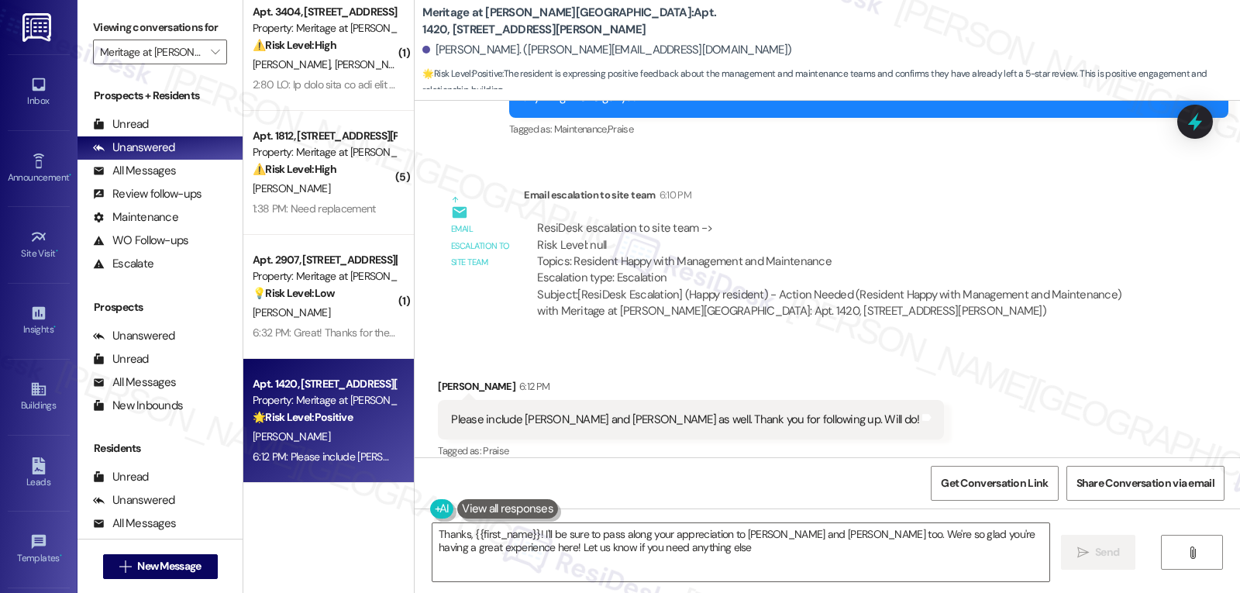
type textarea "Thanks, {{first_name}}! I'll be sure to pass along your appreciation to Jerod a…"
click at [725, 553] on textarea "Thanks, {{first_name}}! I'll be sure to pass along your appreciation to Jerod a…" at bounding box center [740, 552] width 617 height 58
click at [1078, 564] on button " Send" at bounding box center [1091, 552] width 75 height 35
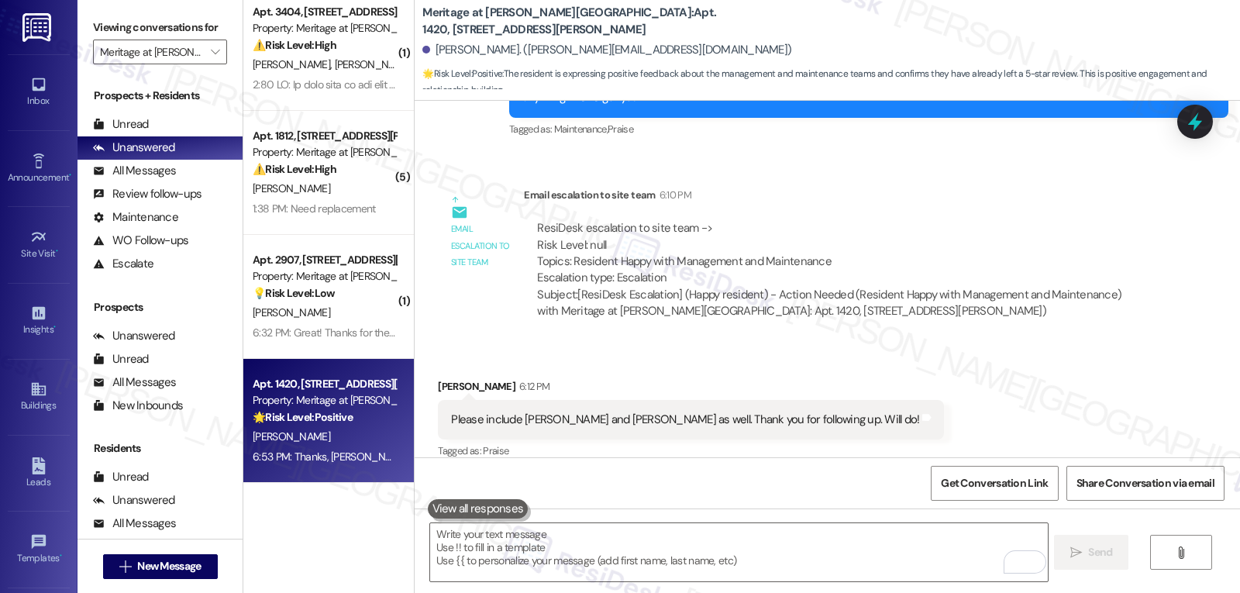
scroll to position [2236, 0]
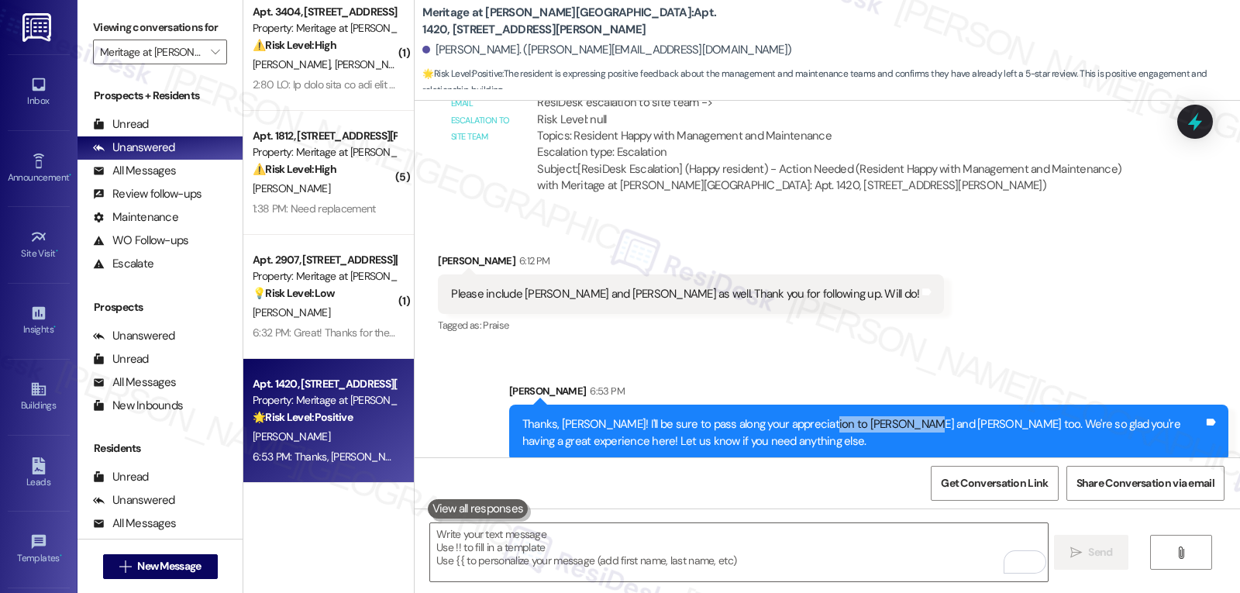
drag, startPoint x: 800, startPoint y: 405, endPoint x: 891, endPoint y: 402, distance: 91.5
click at [891, 416] on div "Thanks, Alexis! I'll be sure to pass along your appreciation to Jerod and Micha…" at bounding box center [862, 432] width 681 height 33
copy div "Jerod and Michaela"
click at [1192, 125] on icon at bounding box center [1195, 122] width 19 height 24
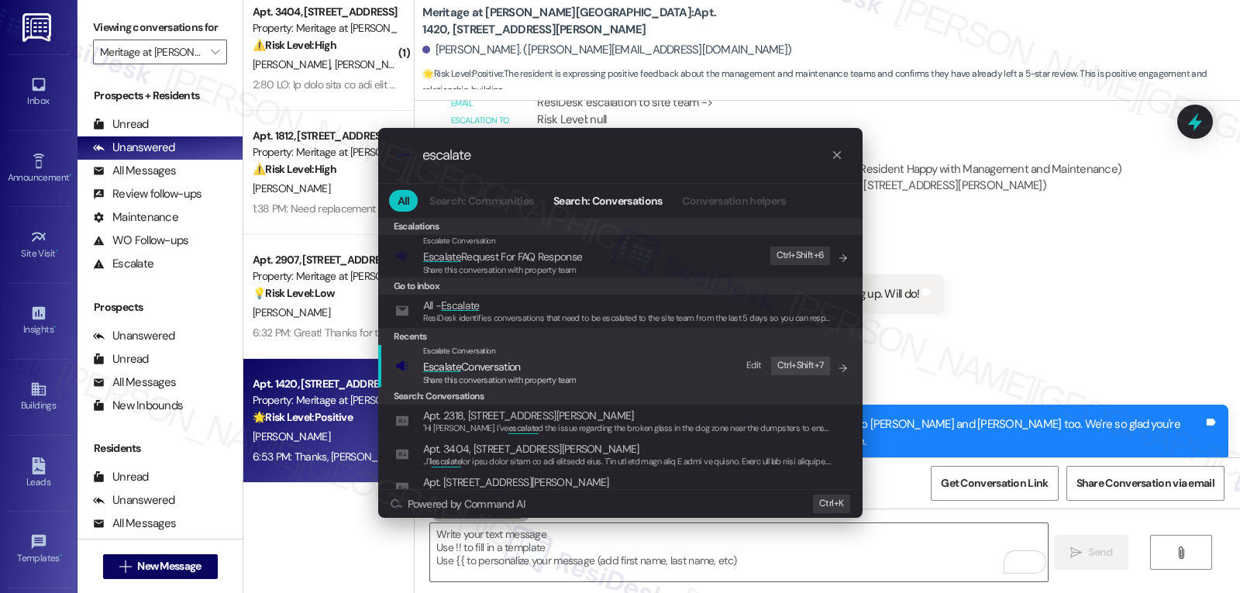
type input "escalate"
click at [547, 363] on span "Escalate Conversation" at bounding box center [499, 366] width 153 height 17
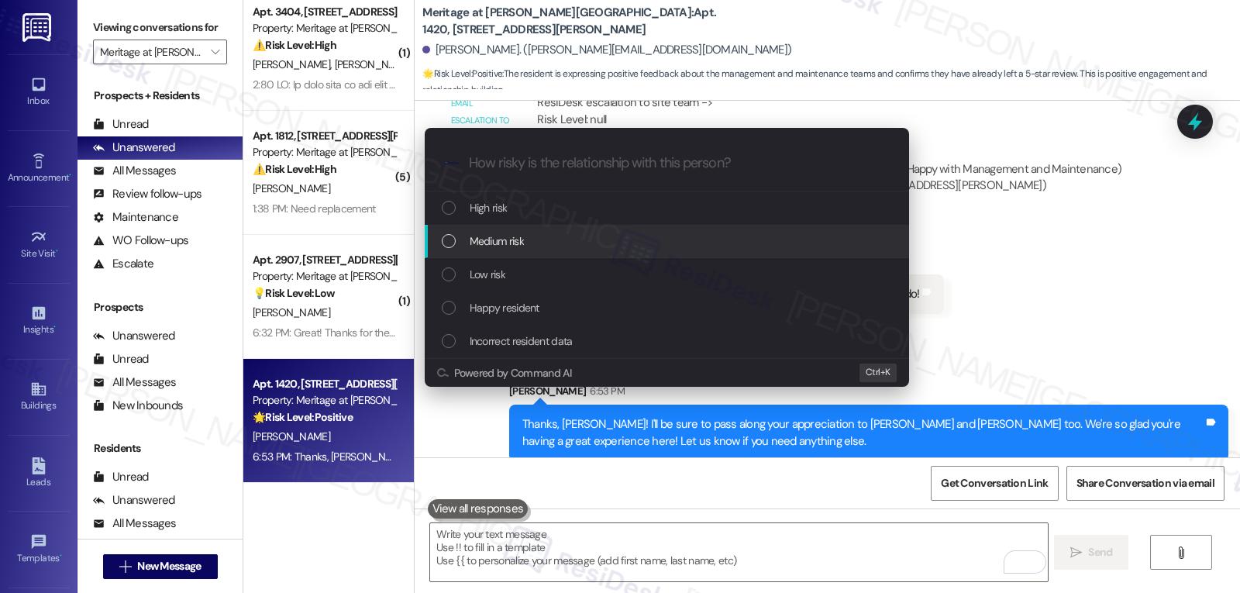
click at [541, 243] on div "Medium risk" at bounding box center [668, 241] width 453 height 17
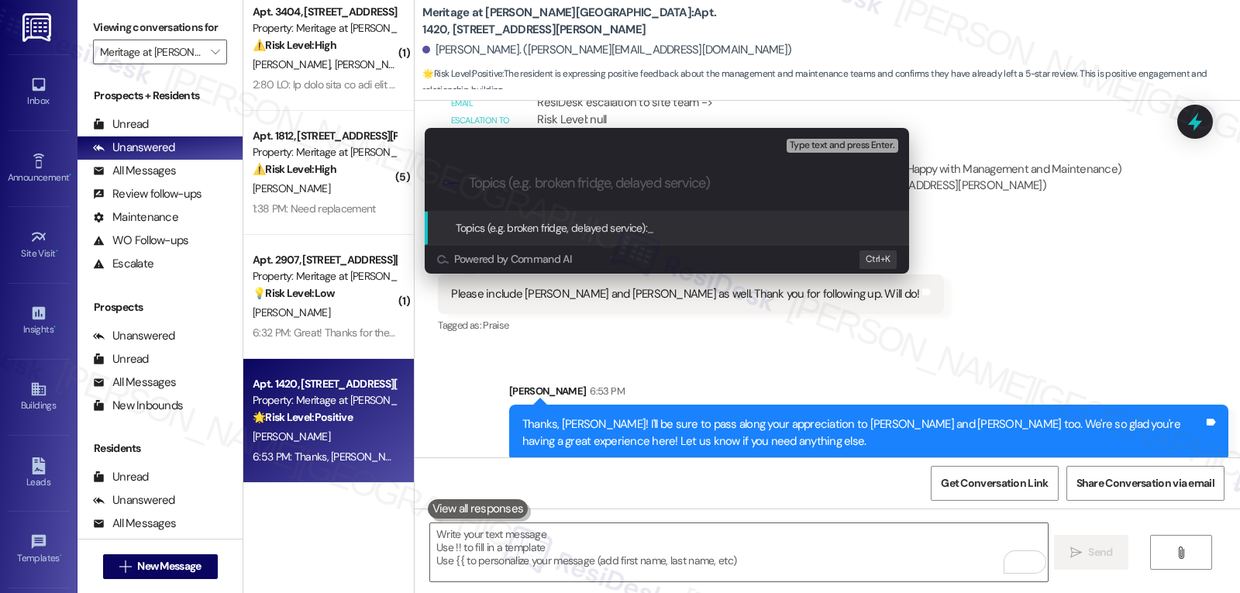
click at [1124, 231] on div "Escalate Conversation Medium risk Topics (e.g. broken fridge, delayed service) …" at bounding box center [620, 296] width 1240 height 593
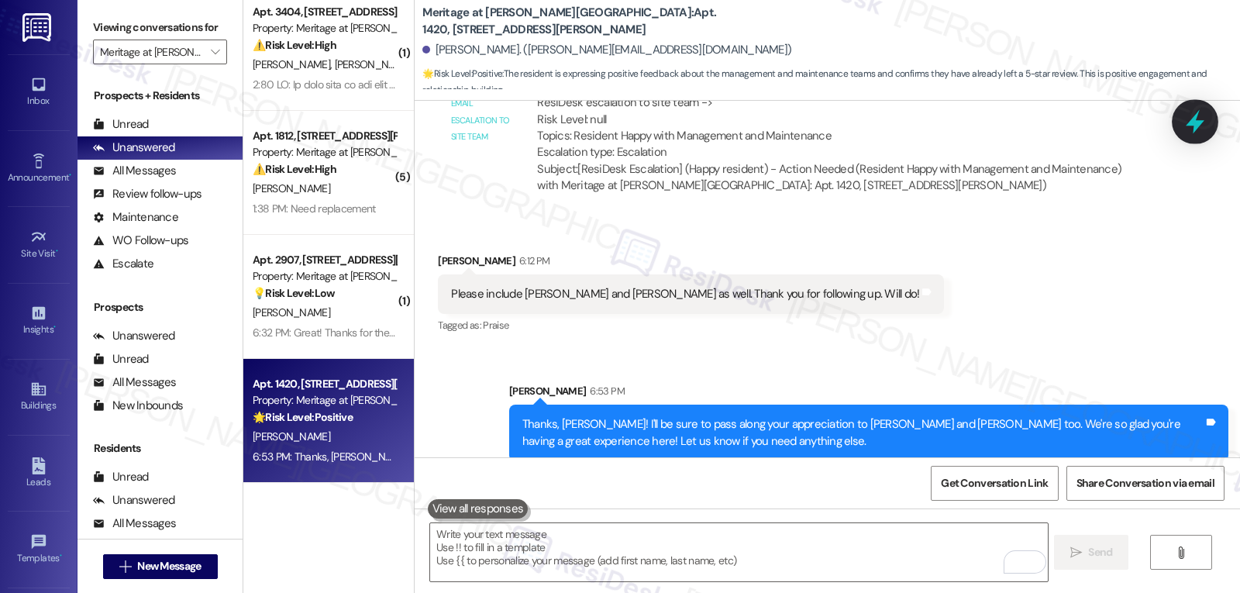
click at [1203, 124] on icon at bounding box center [1195, 122] width 26 height 26
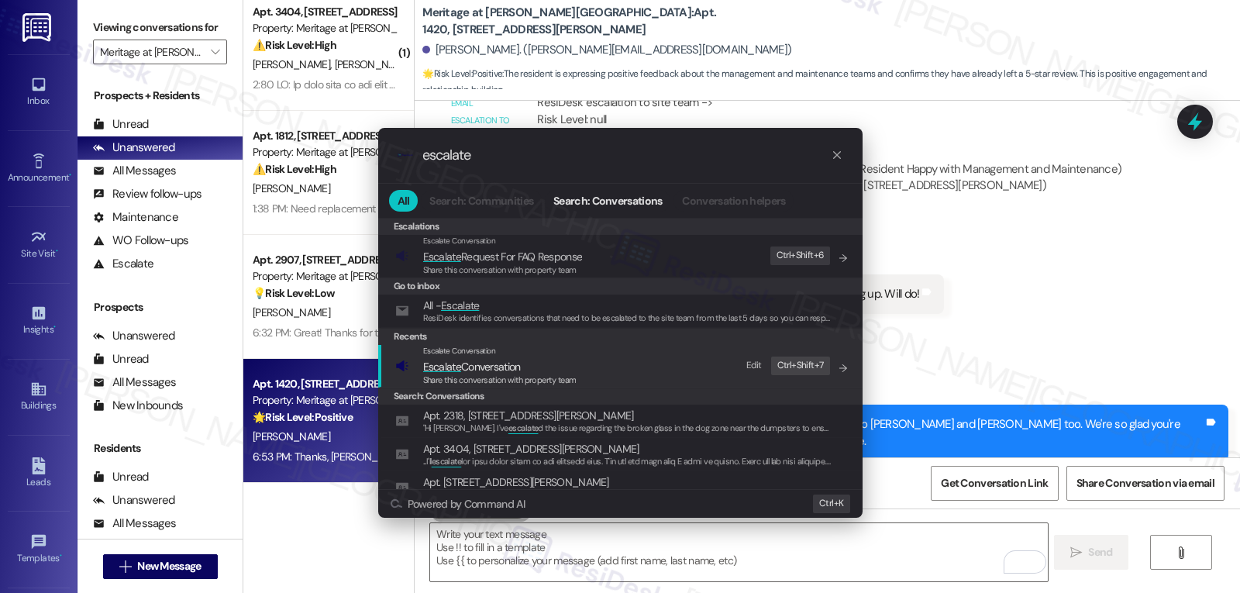
type input "escalate"
click at [511, 372] on span "Escalate Conversation" at bounding box center [472, 367] width 98 height 14
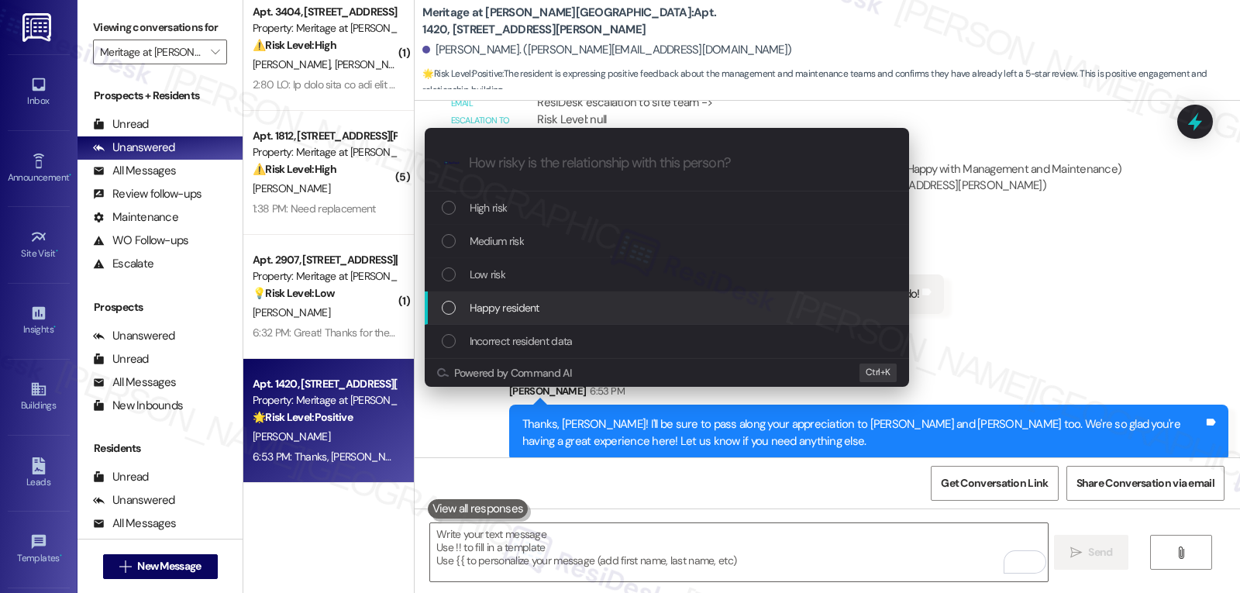
click at [522, 318] on div "Happy resident" at bounding box center [667, 307] width 484 height 33
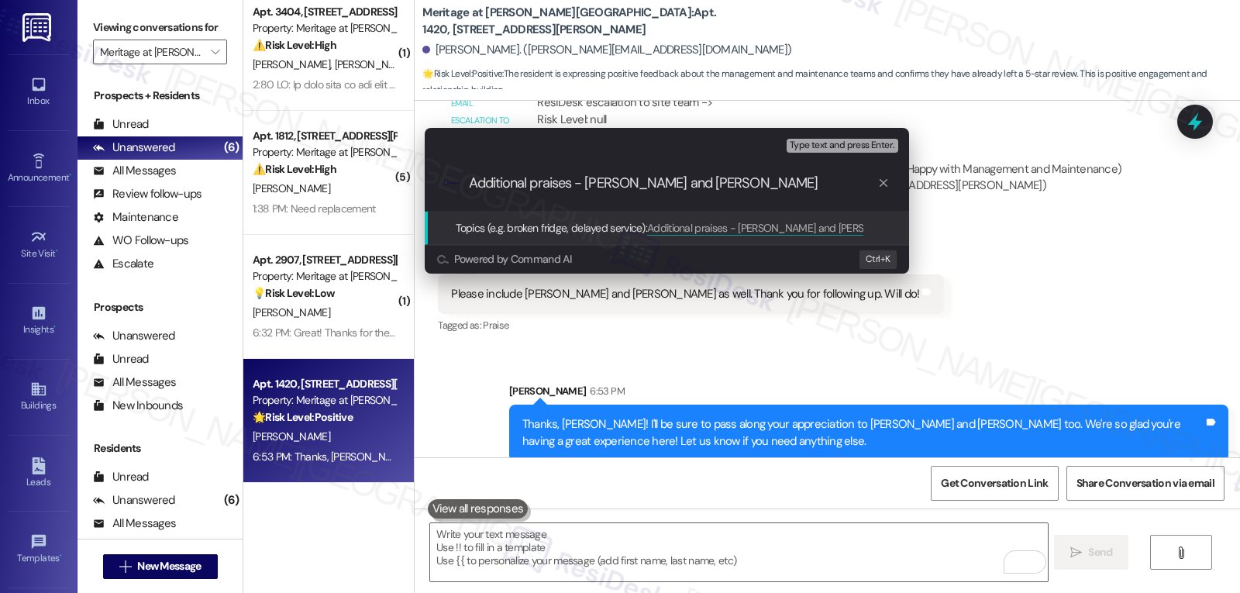
type input "Additional praises - Jerod and Michaela"
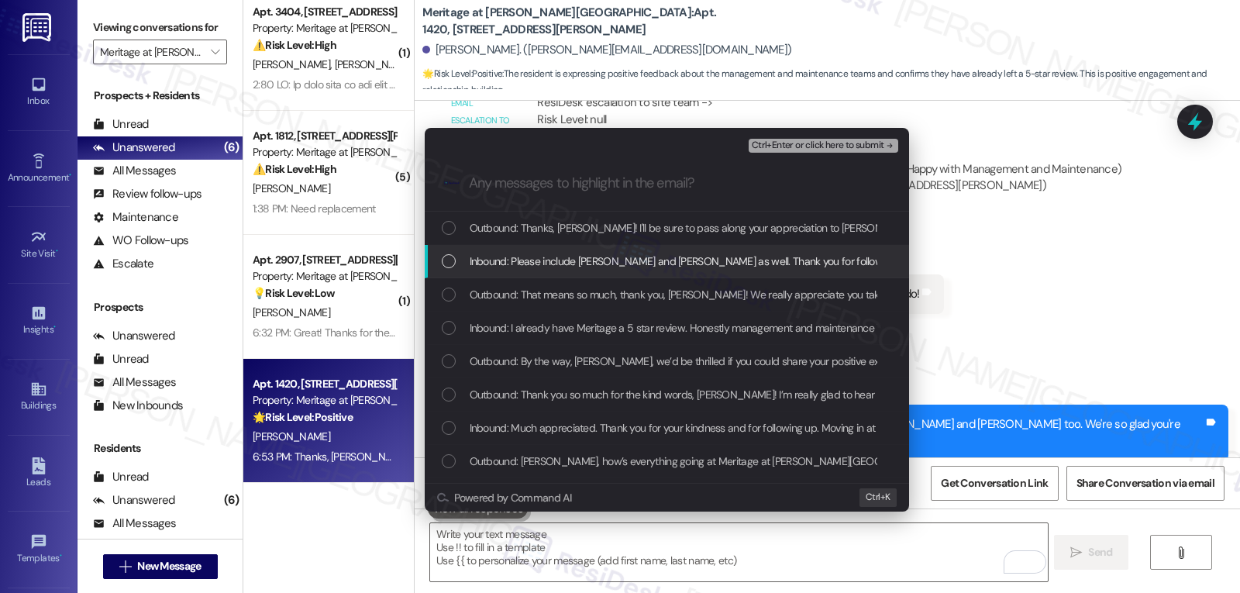
click at [570, 261] on span "Inbound: Please include Jerod and Michaela as well. Thank you for following up.…" at bounding box center [709, 261] width 478 height 17
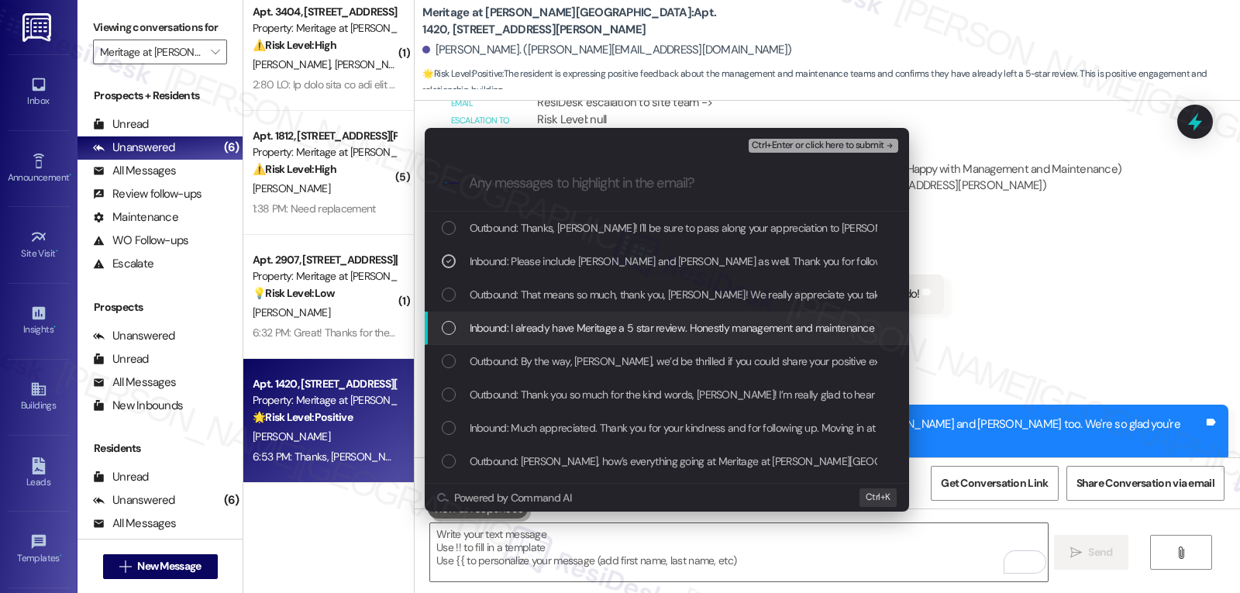
click at [532, 328] on span "Inbound: I already have Meritage a 5 star review. Honestly management and maint…" at bounding box center [751, 327] width 563 height 17
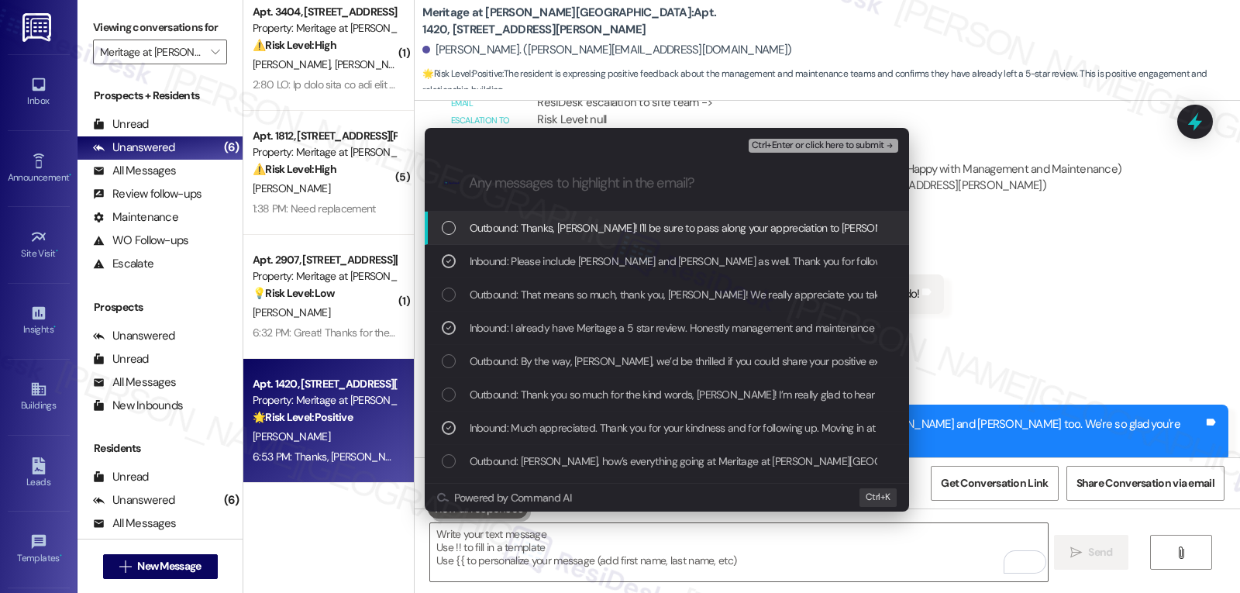
click at [811, 143] on span "Ctrl+Enter or click here to submit" at bounding box center [818, 145] width 133 height 11
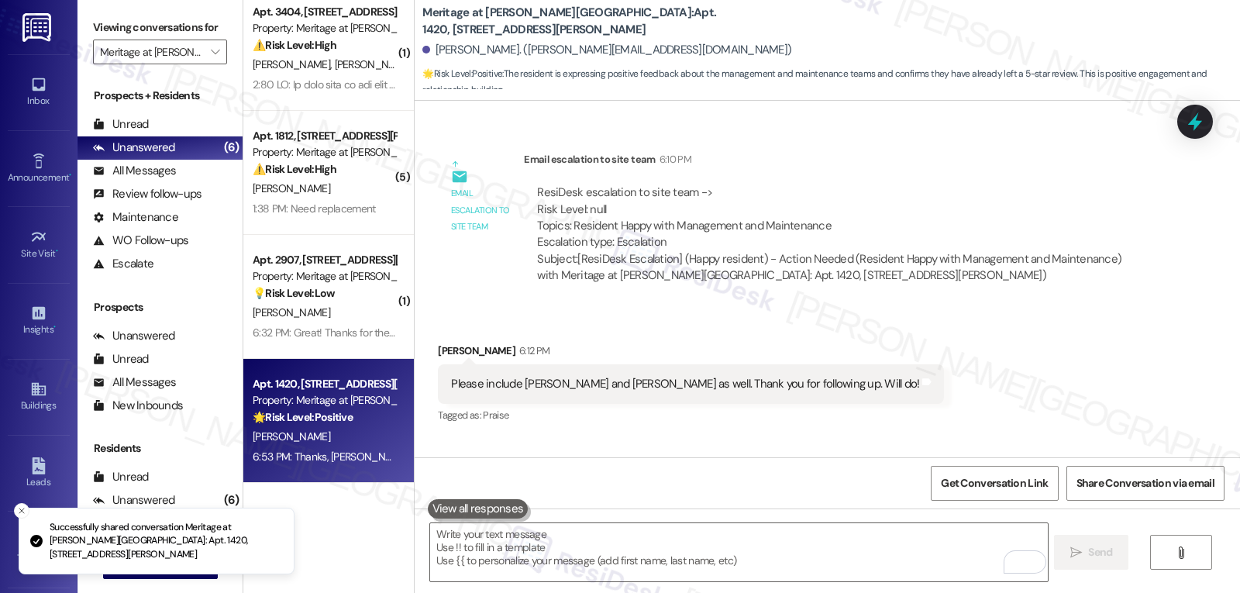
scroll to position [2111, 0]
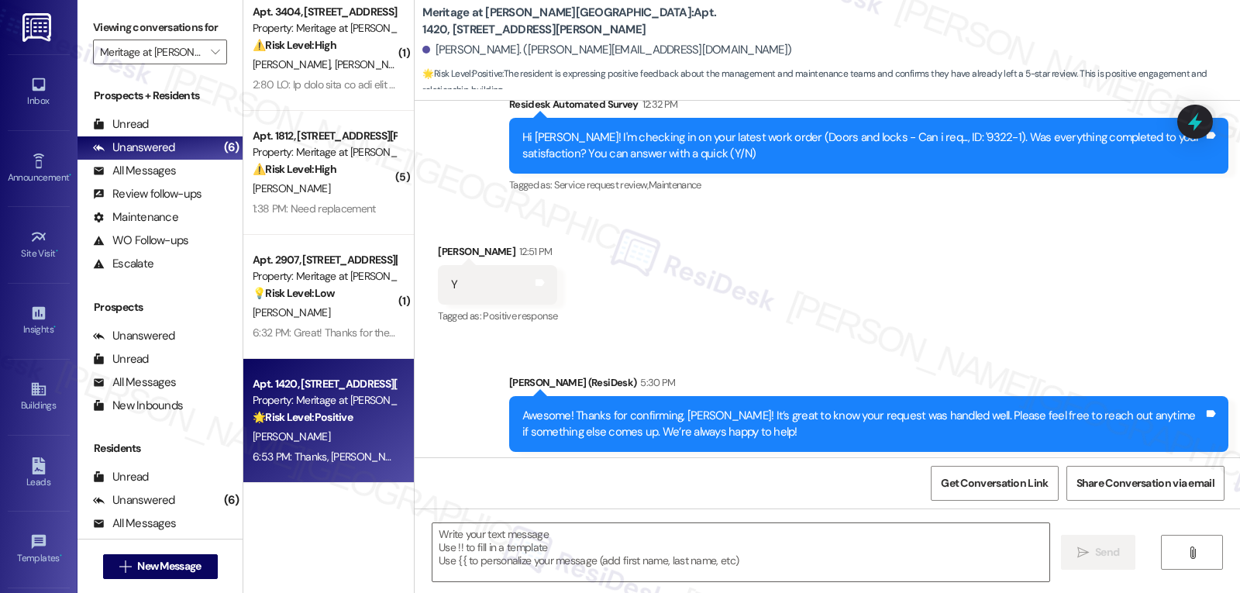
type textarea "Fetching suggested responses. Please feel free to read through the conversation…"
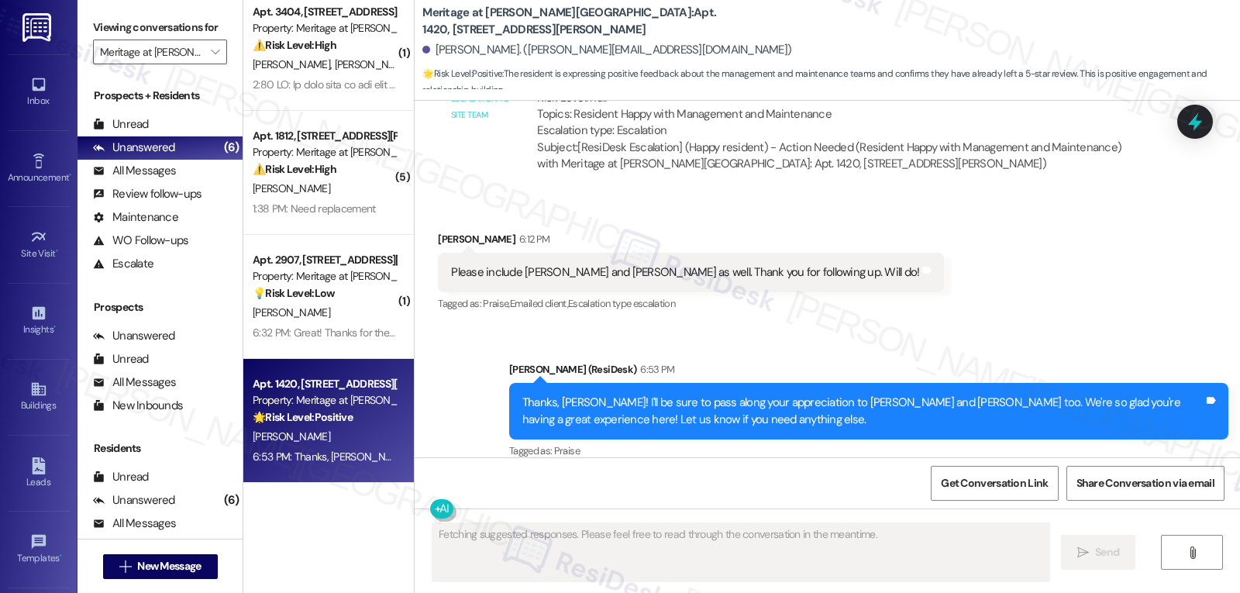
scroll to position [2259, 0]
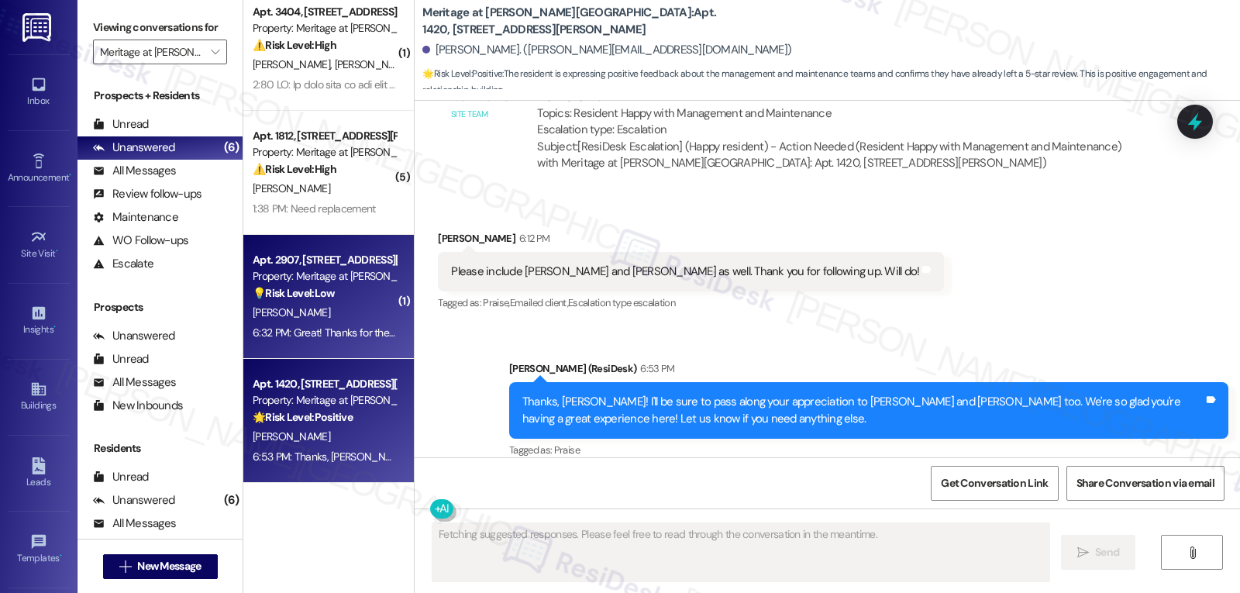
click at [319, 328] on div "6:32 PM: Great! Thanks for the update 6:32 PM: Great! Thanks for the update" at bounding box center [339, 333] width 172 height 14
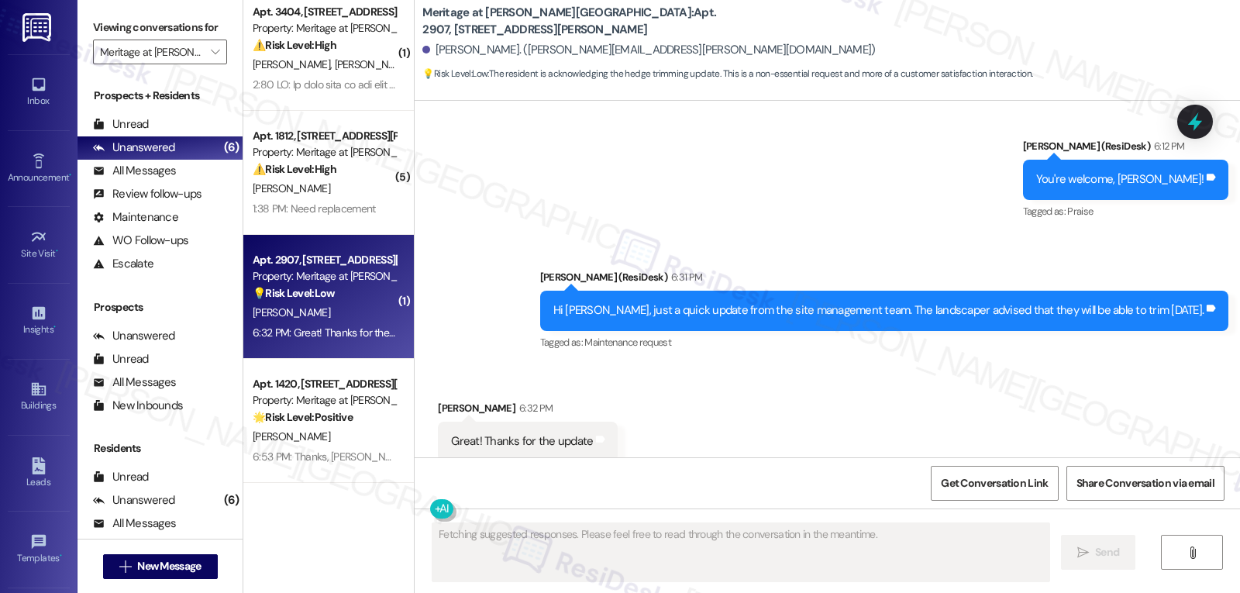
scroll to position [5694, 0]
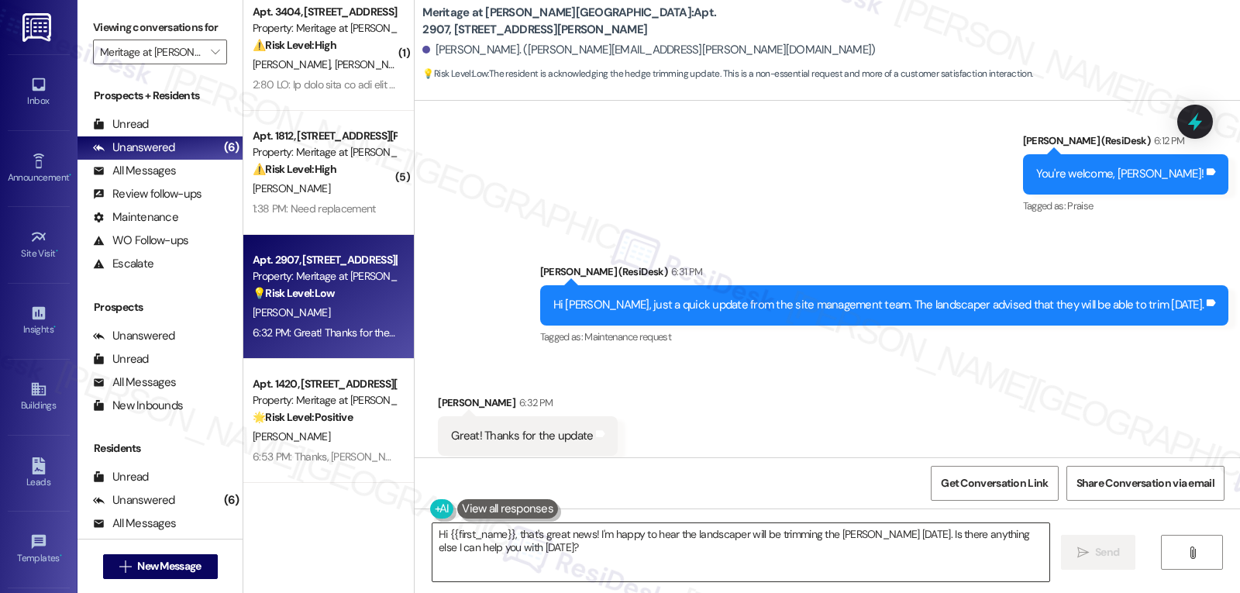
click at [557, 563] on textarea "Hi {{first_name}}, that's great news! I'm happy to hear the landscaper will be …" at bounding box center [740, 552] width 617 height 58
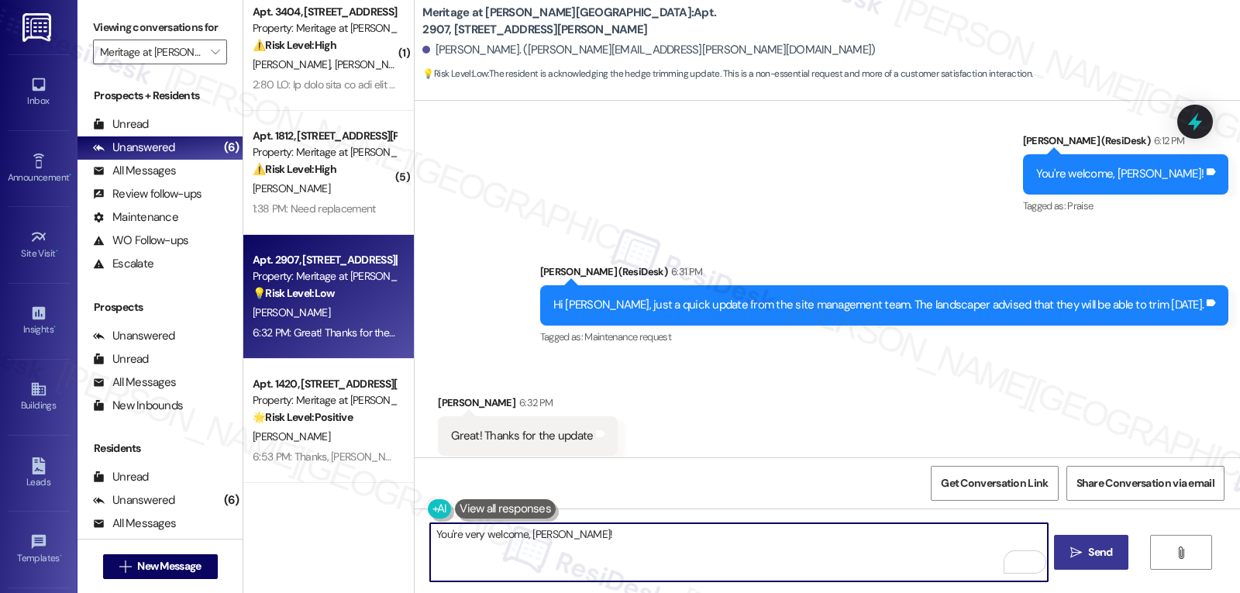
type textarea "You're very welcome, Nicholas!"
click at [1078, 557] on icon "" at bounding box center [1076, 552] width 12 height 12
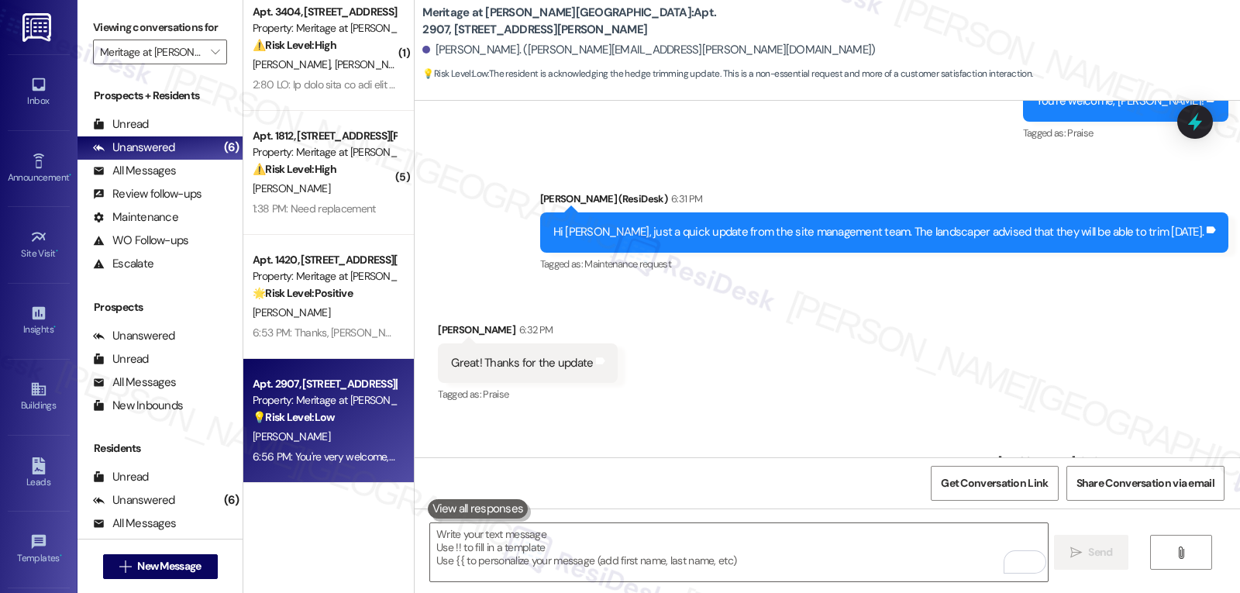
scroll to position [5802, 0]
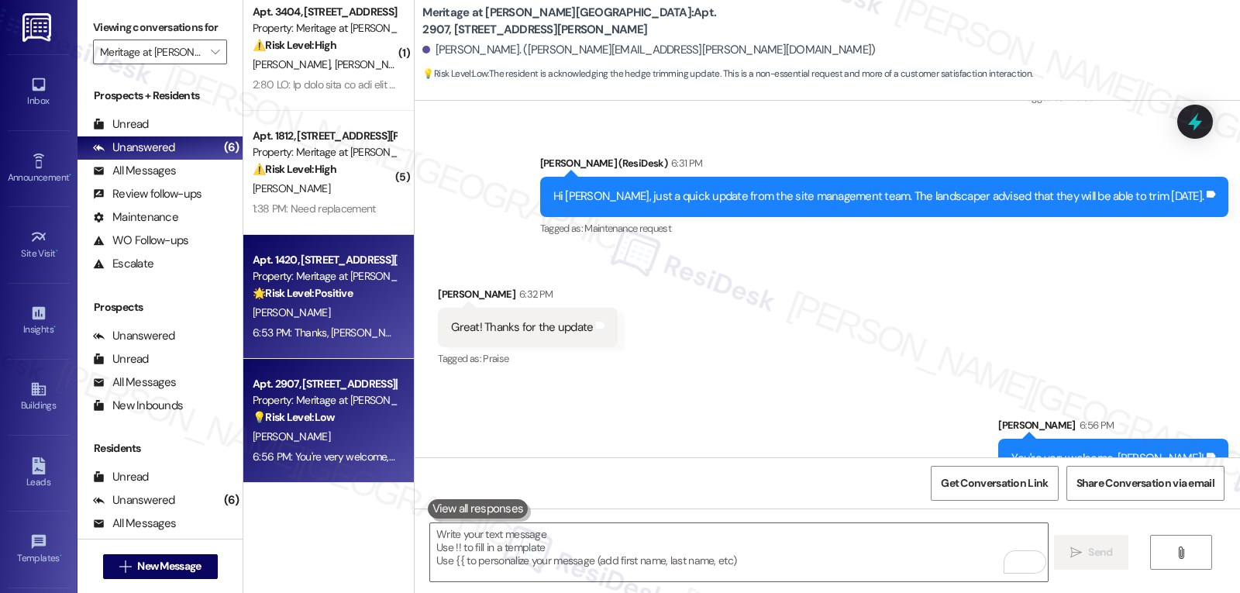
click at [335, 346] on div "Apt. 1420, 4500 Steiner Ranch Blvd Property: Meritage at Steiner Ranch 🌟 Risk L…" at bounding box center [328, 297] width 171 height 124
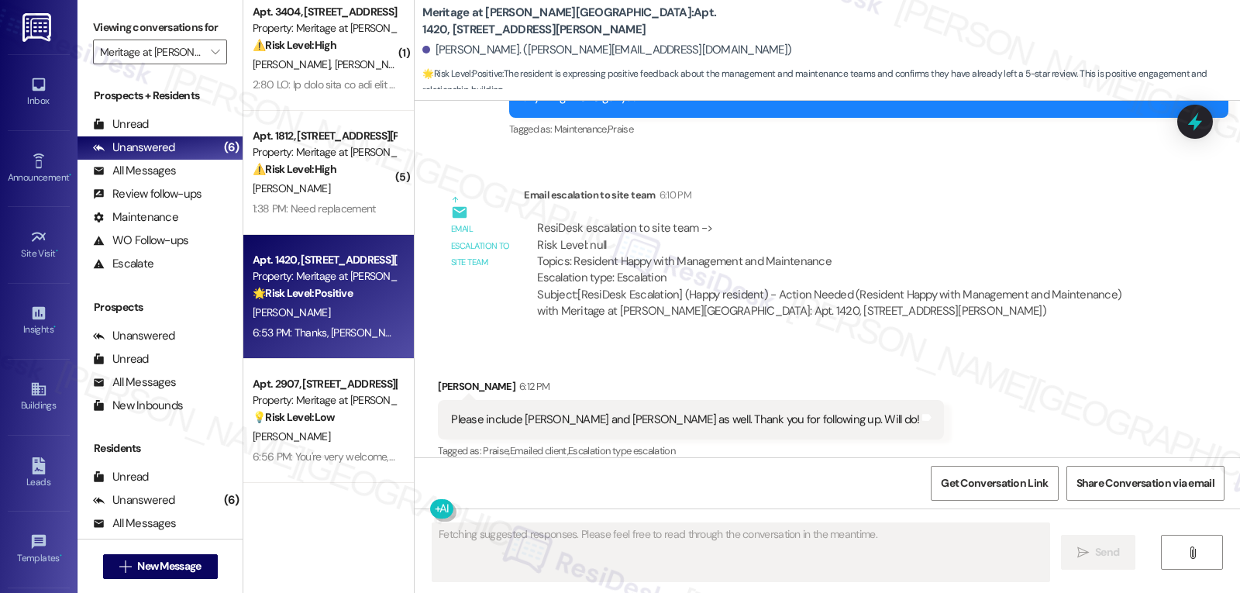
scroll to position [2450, 0]
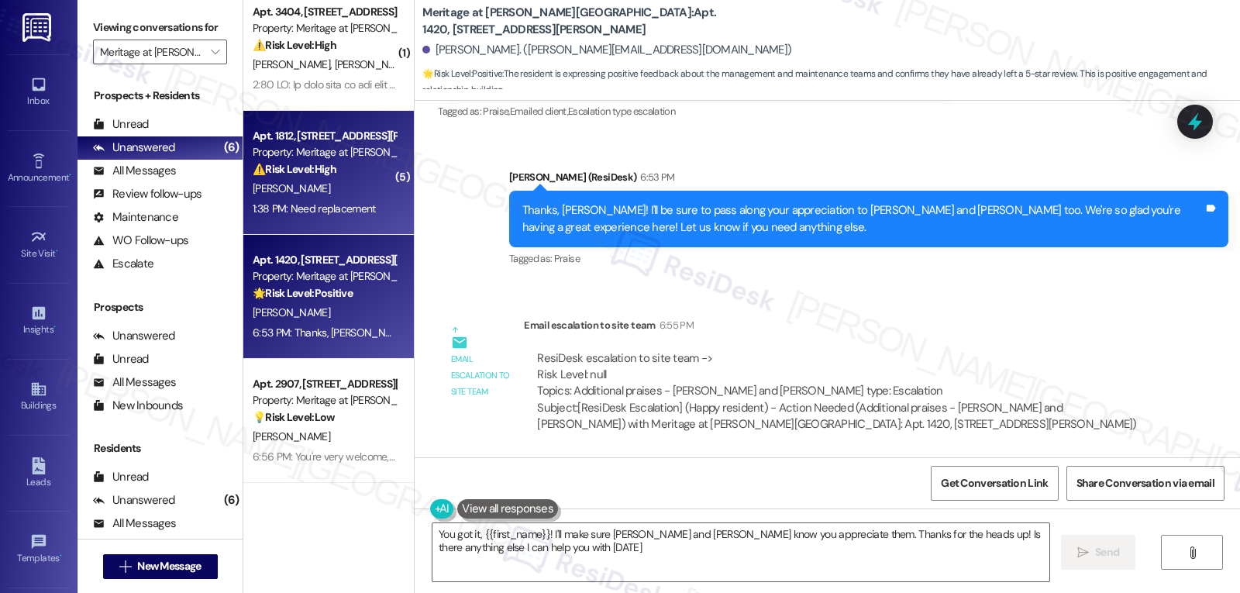
type textarea "You got it, {{first_name}}! I'll make sure Jerod and Michaela know you apprecia…"
click at [332, 188] on div "G. Mandere" at bounding box center [324, 188] width 146 height 19
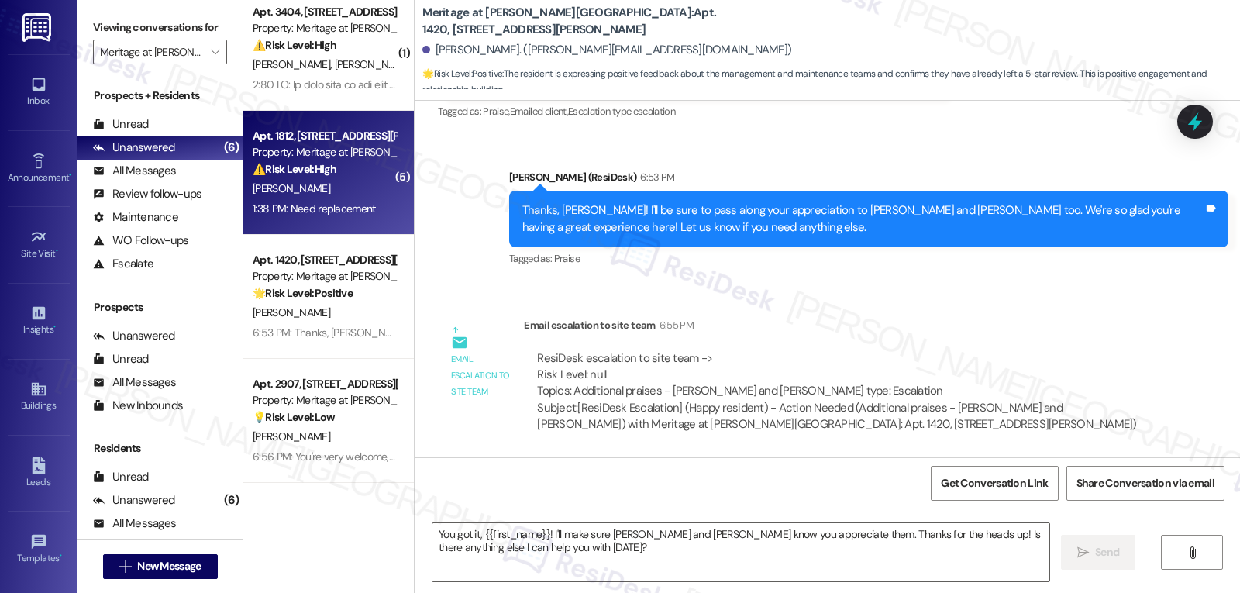
type textarea "Fetching suggested responses. Please feel free to read through the conversation…"
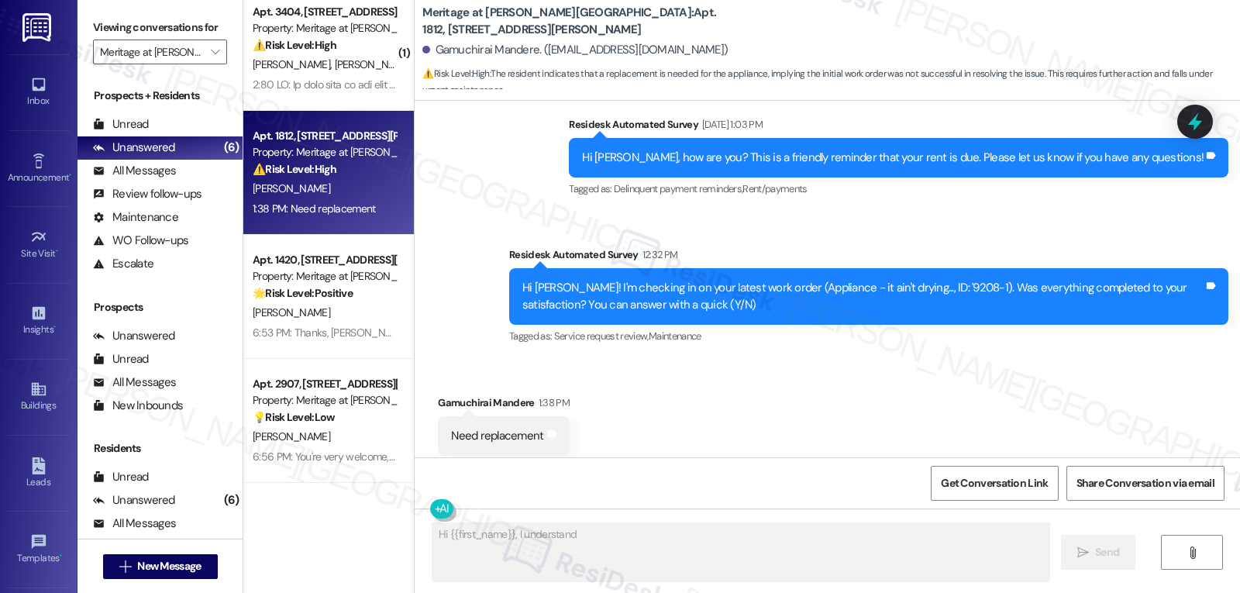
scroll to position [4957, 0]
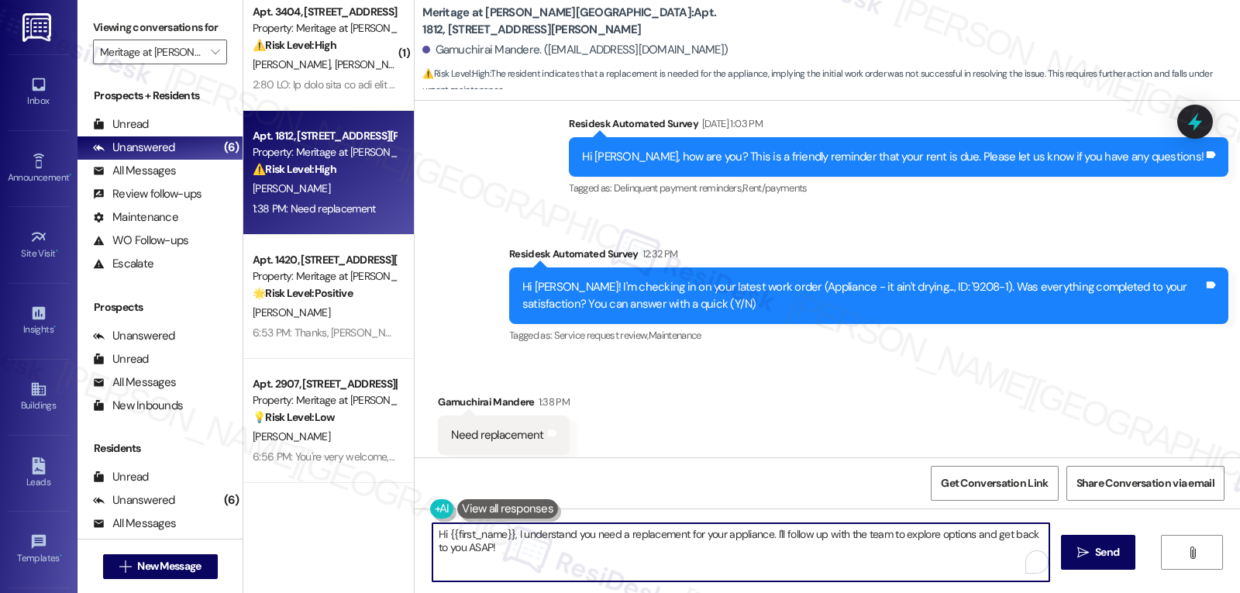
drag, startPoint x: 768, startPoint y: 535, endPoint x: 1239, endPoint y: 629, distance: 480.6
click at [1239, 592] on html "Inbox Go to Inbox Announcement • Send A Text Announcement Site Visit • Go to Si…" at bounding box center [620, 296] width 1240 height 593
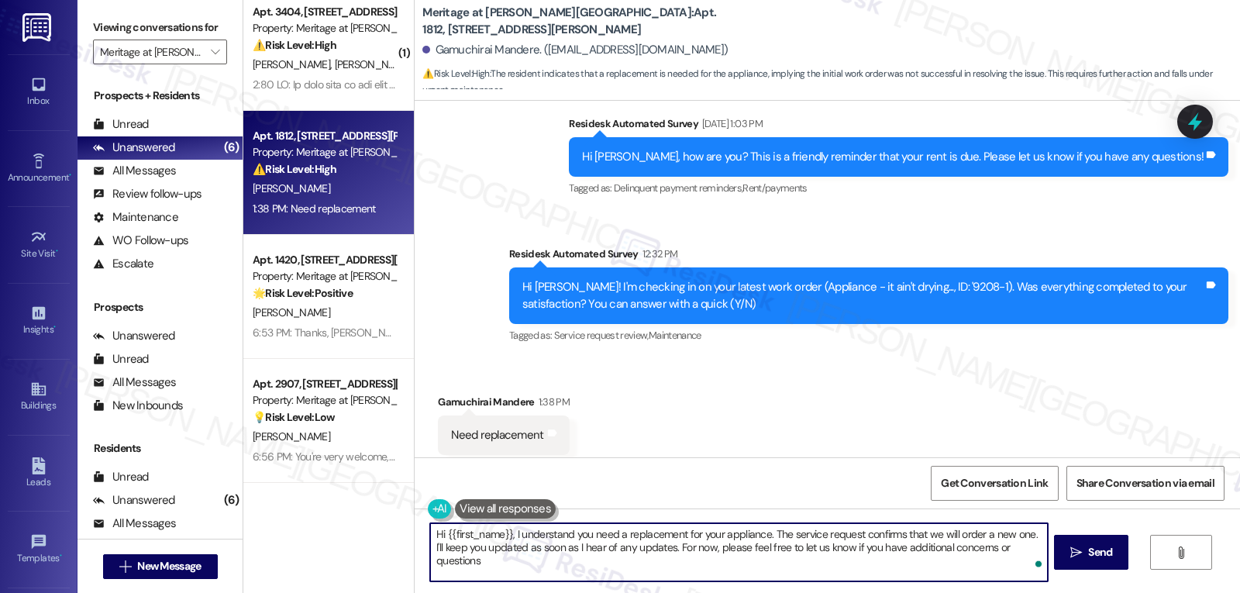
type textarea "Hi {{first_name}}, I understand you need a replacement for your appliance. The …"
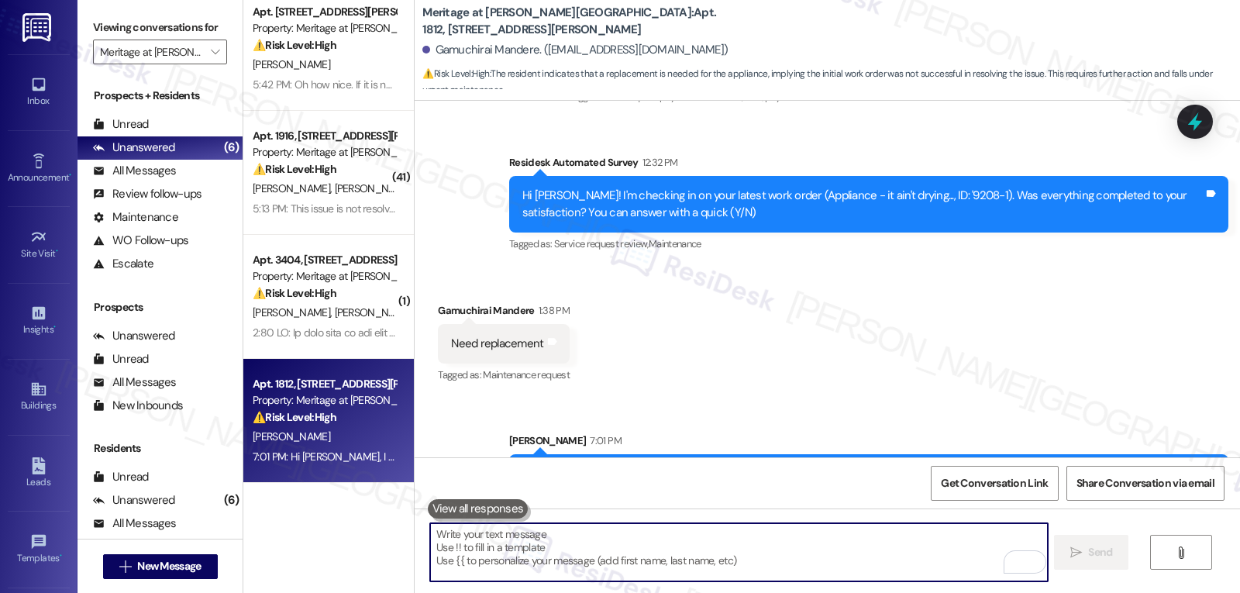
scroll to position [5081, 0]
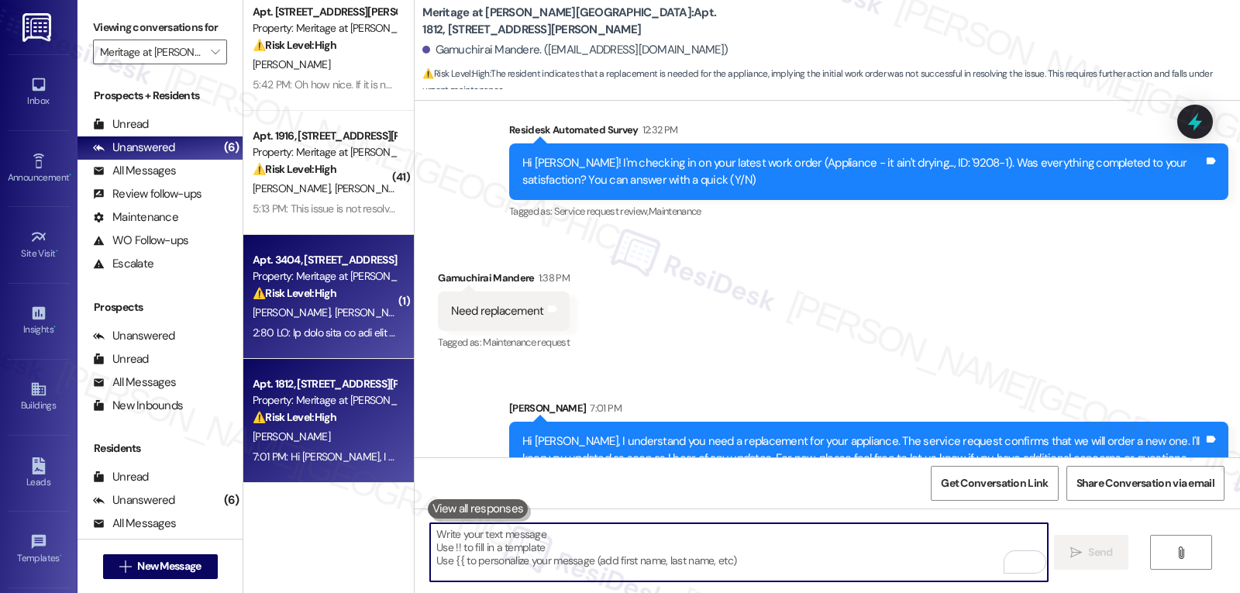
drag, startPoint x: 291, startPoint y: 329, endPoint x: 531, endPoint y: 357, distance: 241.1
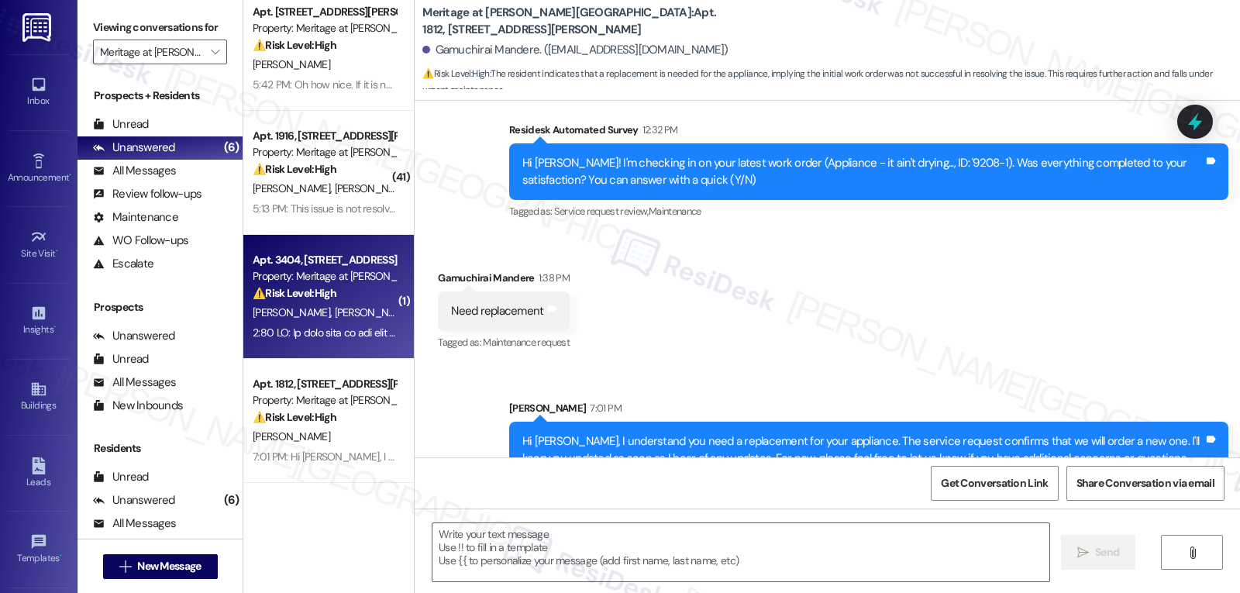
type textarea "Fetching suggested responses. Please feel free to read through the conversation…"
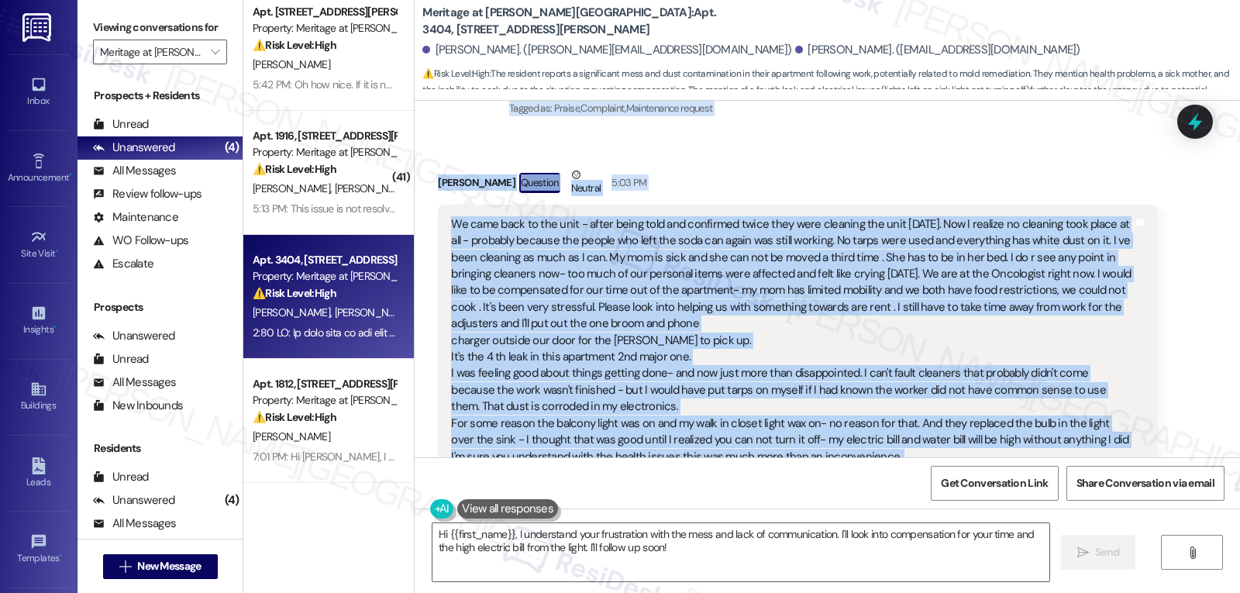
scroll to position [14658, 0]
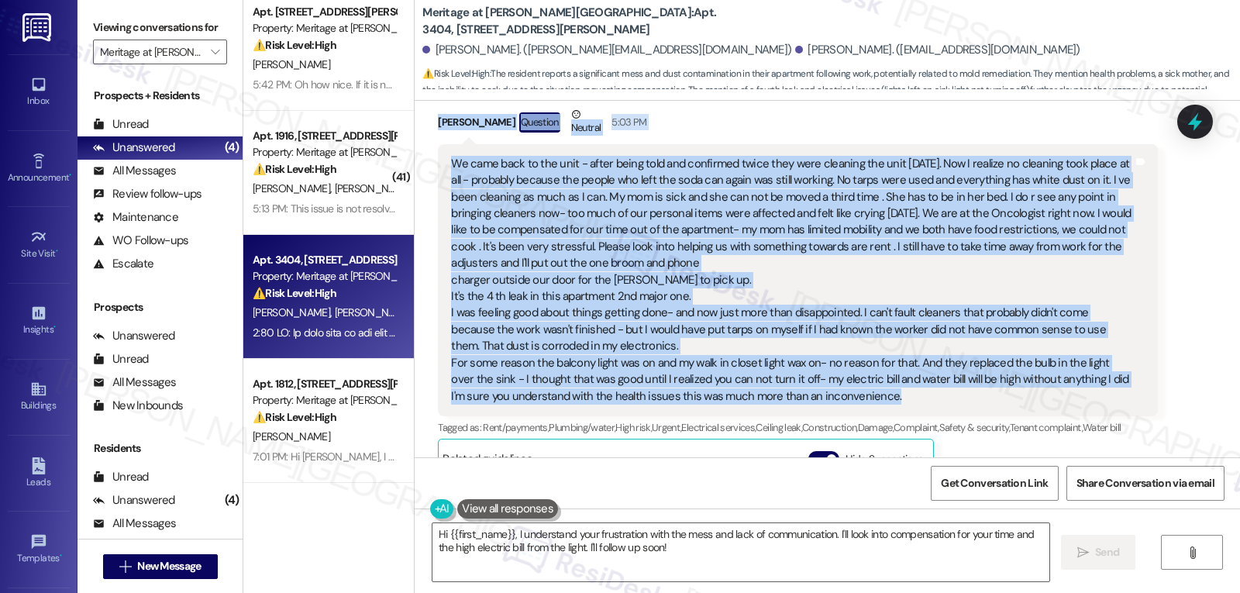
drag, startPoint x: 495, startPoint y: 132, endPoint x: 901, endPoint y: 291, distance: 436.4
click at [901, 291] on div "Survey, sent via SMS Residesk Automated Survey Mar 26, 2024 at 12:20 PM Hi Beth…" at bounding box center [827, 279] width 825 height 357
copy div "Sarah (ResiDesk) 4:46 PM Hi Susan, I’m so sorry you returned to that kind of me…"
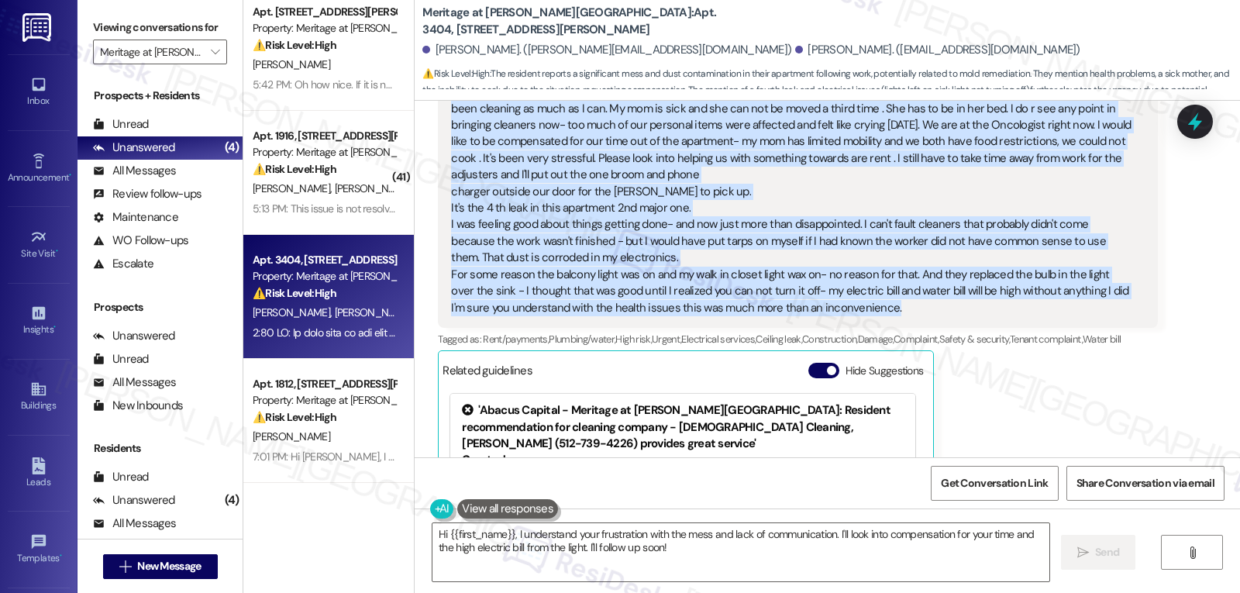
scroll to position [14813, 0]
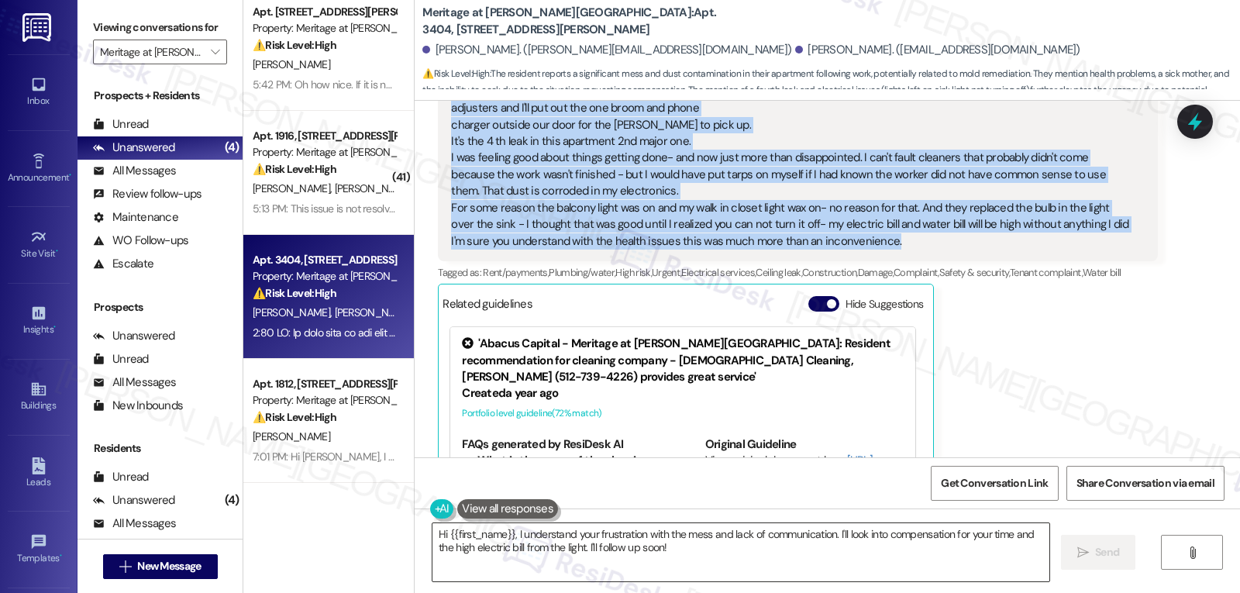
click at [607, 563] on textarea "Hi {{first_name}}, I understand your frustration with the mess and lack of comm…" at bounding box center [740, 552] width 617 height 58
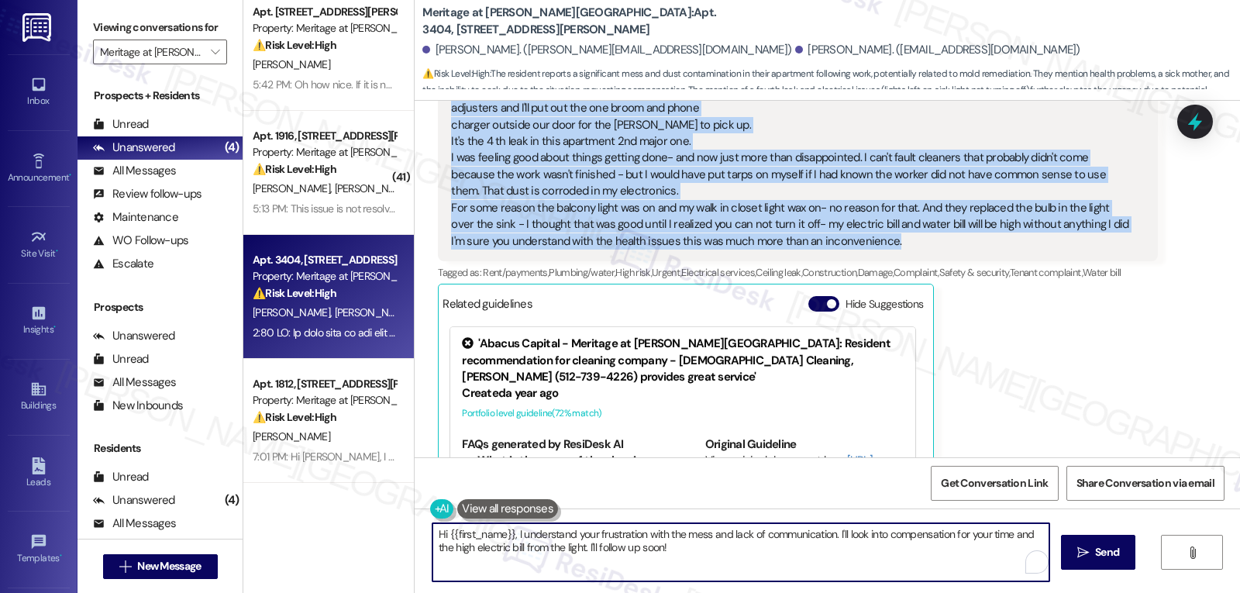
paste textarea "thank you for taking the time to share all of this—especially while you’re at t…"
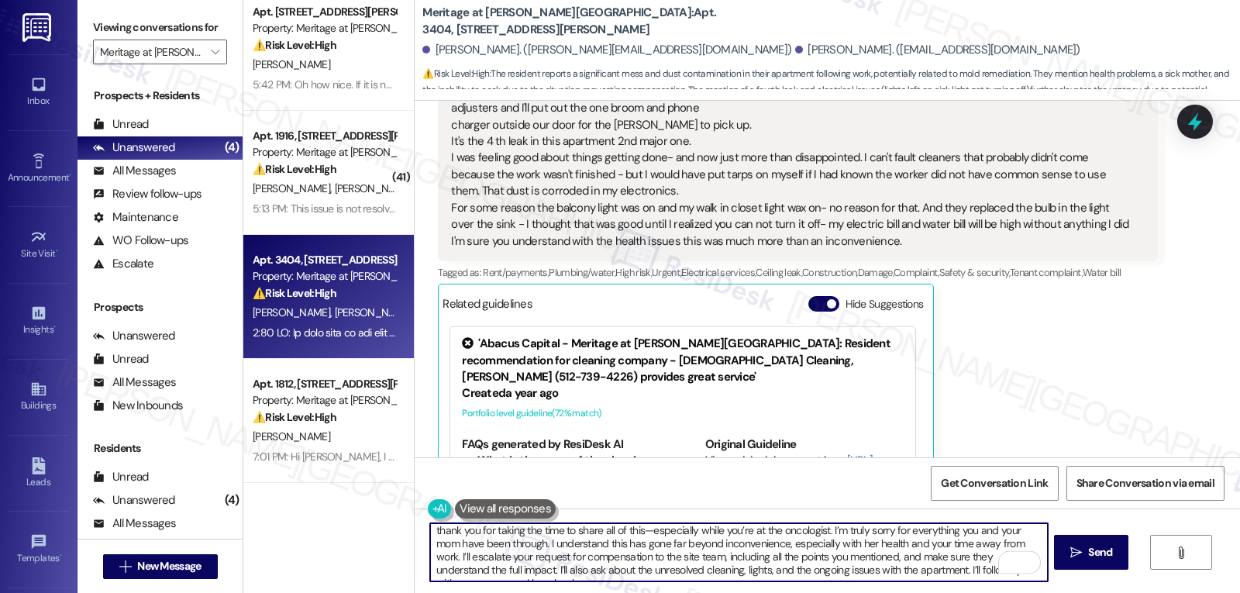
scroll to position [0, 0]
click at [642, 535] on textarea "thank you for taking the time to share all of this—especially while you’re at t…" at bounding box center [738, 552] width 617 height 58
drag, startPoint x: 560, startPoint y: 560, endPoint x: 636, endPoint y: 559, distance: 75.2
click at [636, 559] on textarea "Thank you for taking the time to share all of this, especially while you’re at …" at bounding box center [738, 552] width 617 height 58
click at [890, 561] on textarea "Thank you for taking the time to share all of this, especially while you’re at …" at bounding box center [738, 552] width 617 height 58
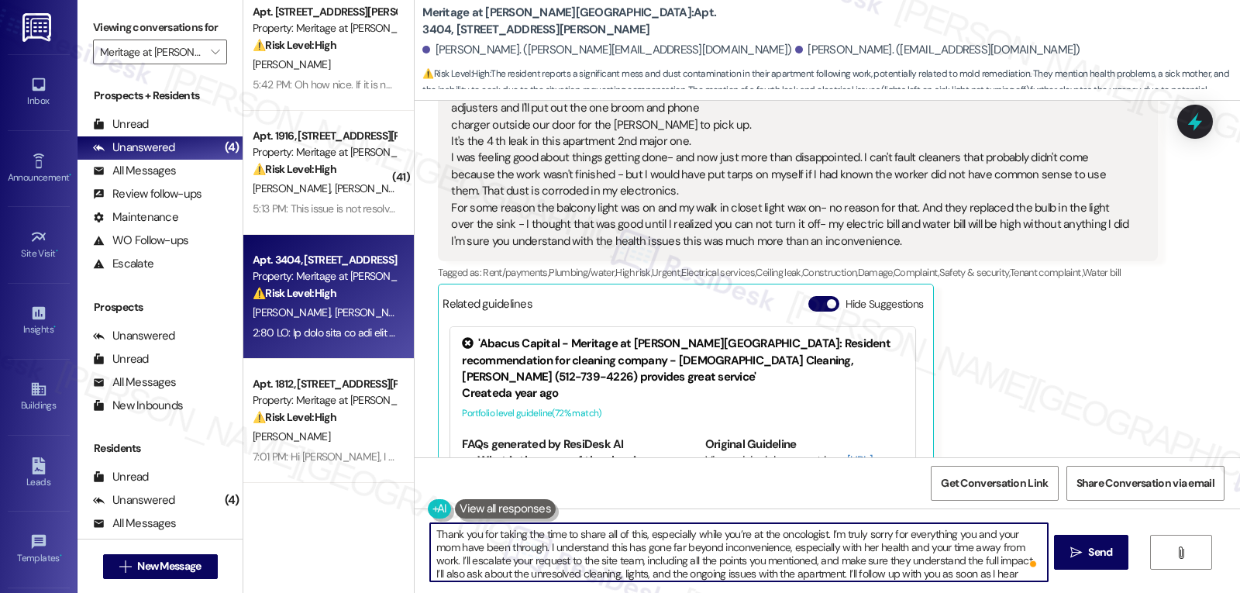
click at [890, 561] on textarea "Thank you for taking the time to share all of this, especially while you’re at …" at bounding box center [738, 552] width 617 height 58
click at [1025, 577] on textarea "Thank you for taking the time to share all of this, especially while you’re at …" at bounding box center [738, 552] width 617 height 58
type textarea "Thank you for taking the time to share all of this, especially while you’re at …"
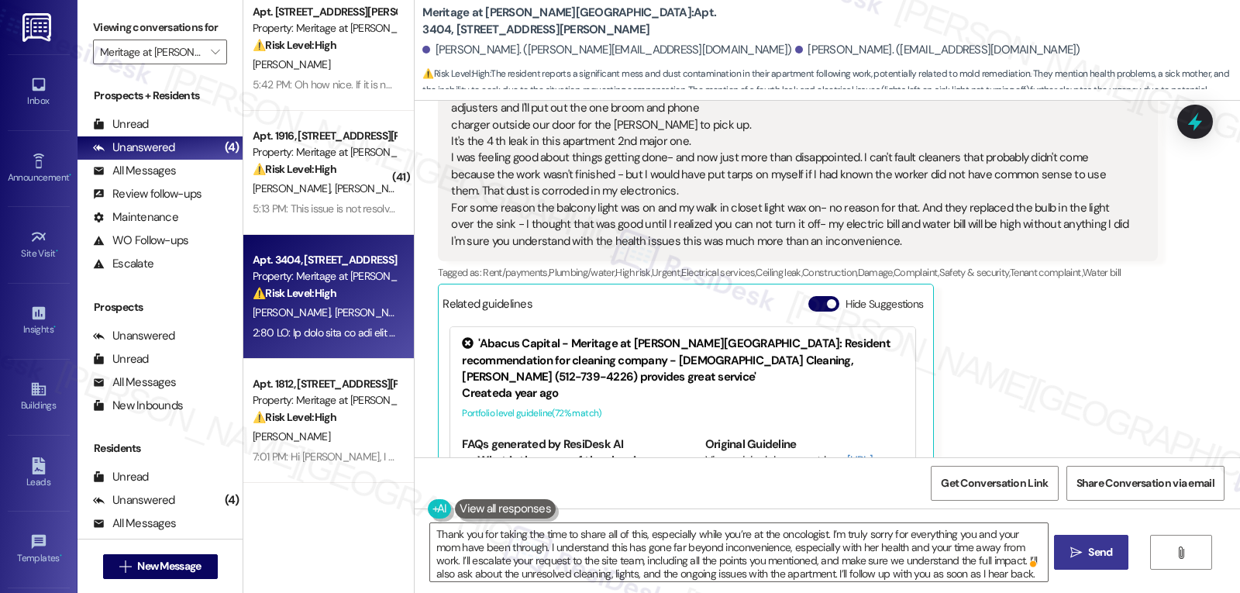
click at [1106, 553] on span "Send" at bounding box center [1100, 552] width 24 height 16
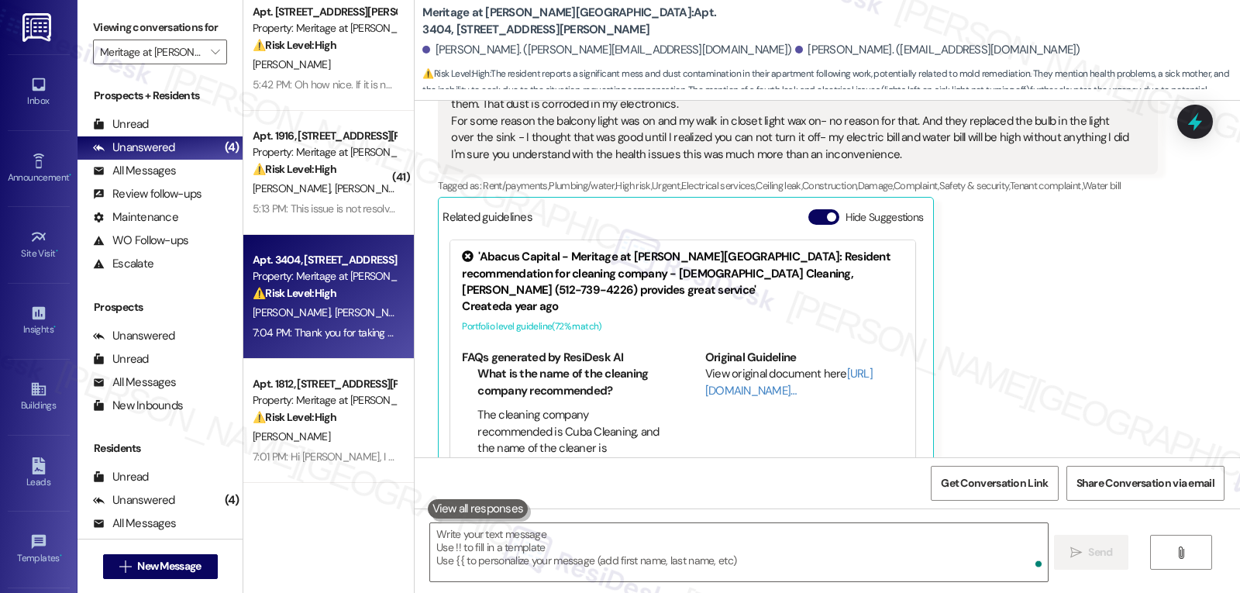
scroll to position [14972, 0]
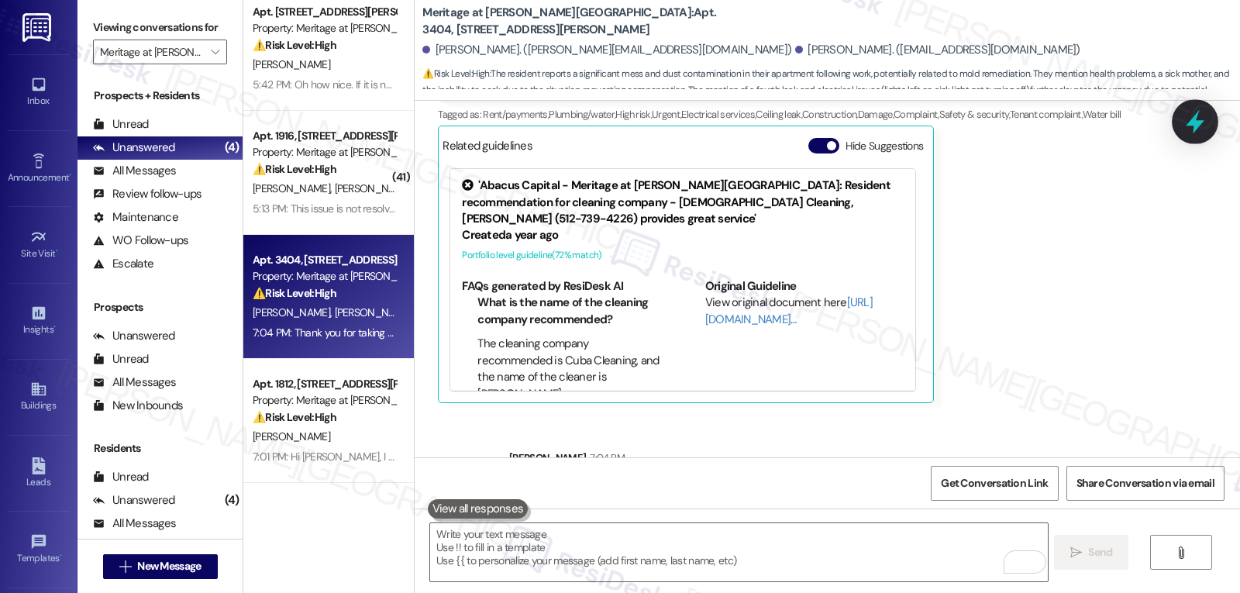
click at [1187, 117] on icon at bounding box center [1195, 122] width 26 height 26
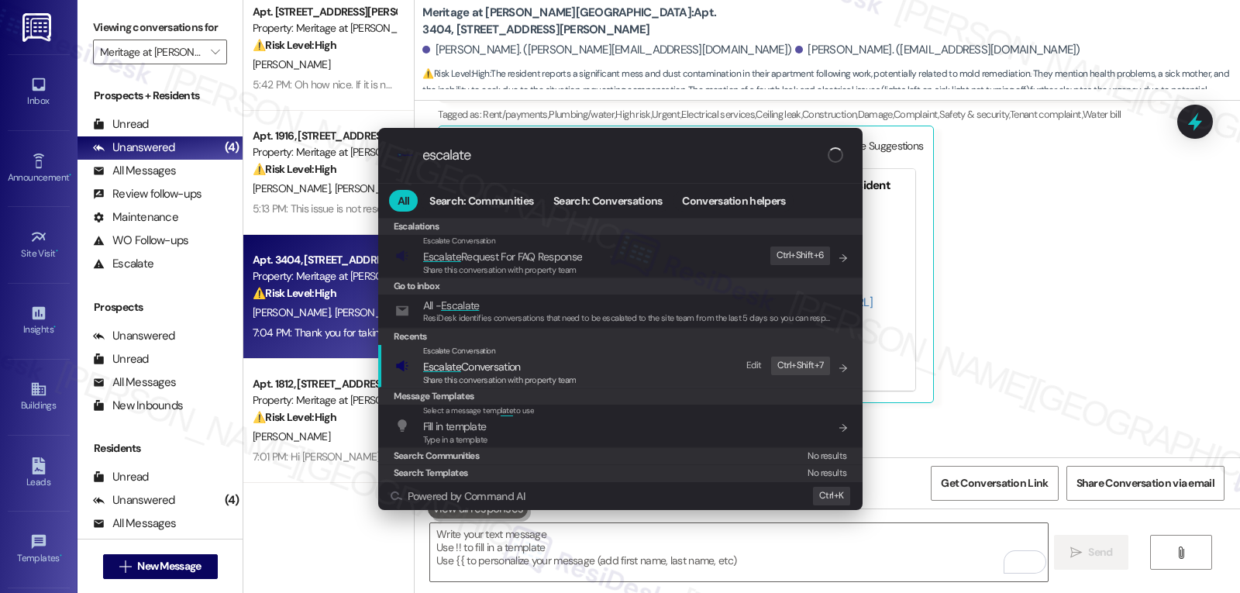
type input "escalate"
click at [517, 372] on span "Escalate Conversation" at bounding box center [472, 367] width 98 height 14
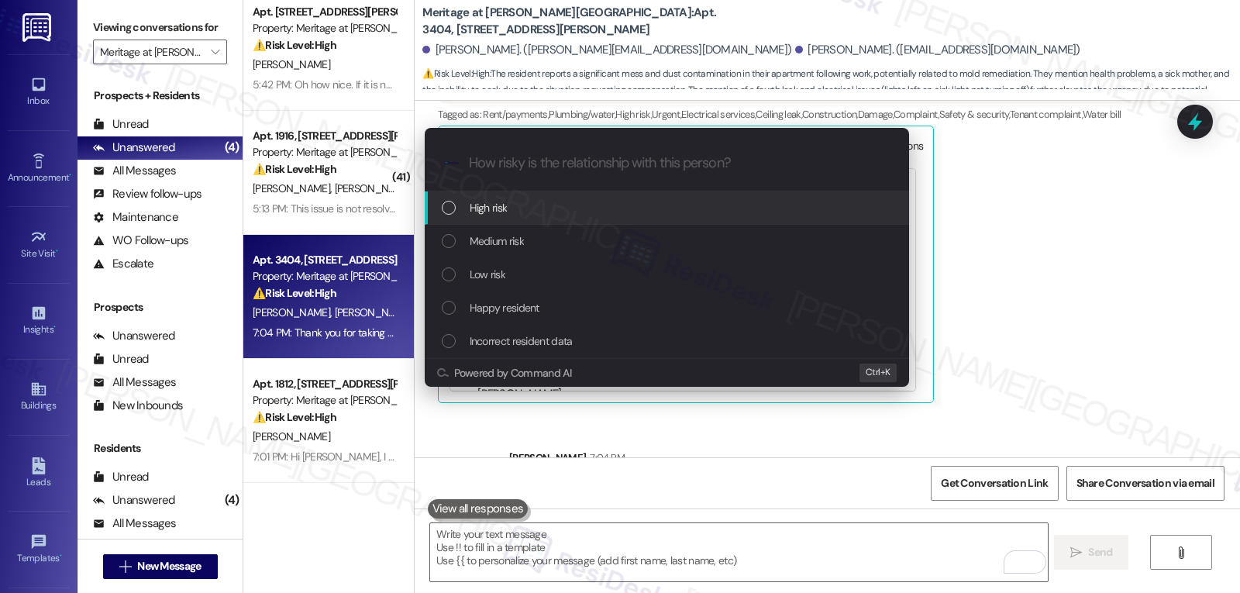
click at [508, 240] on span "Medium risk" at bounding box center [497, 241] width 54 height 17
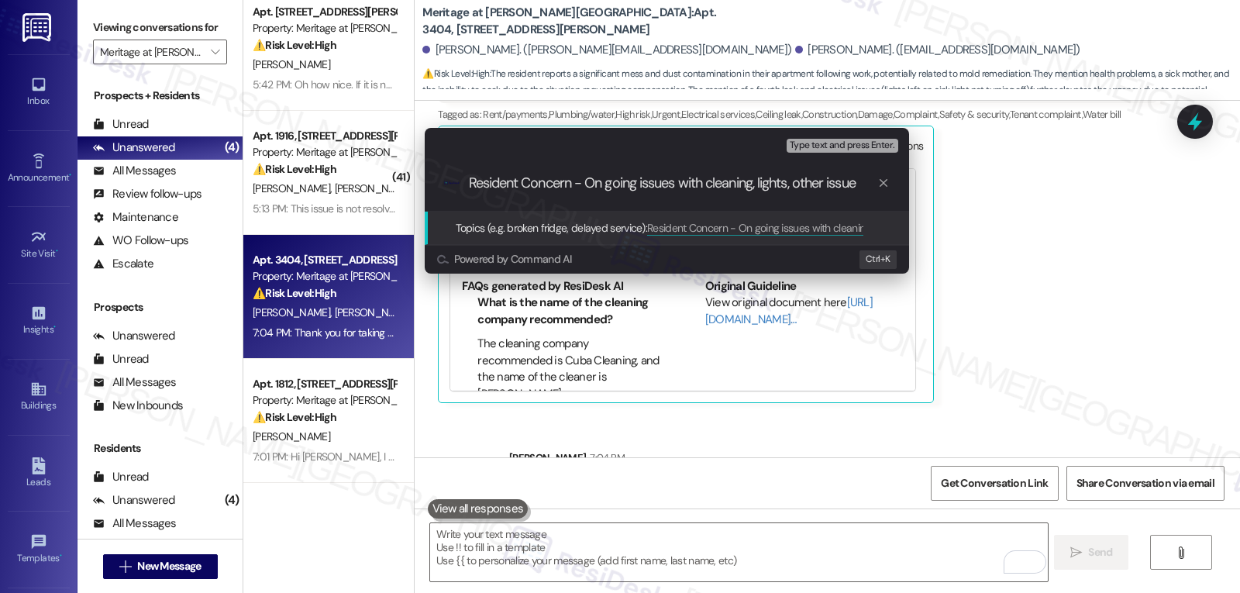
type input "Resident Concern - On going issues with cleaning, lights, other issues"
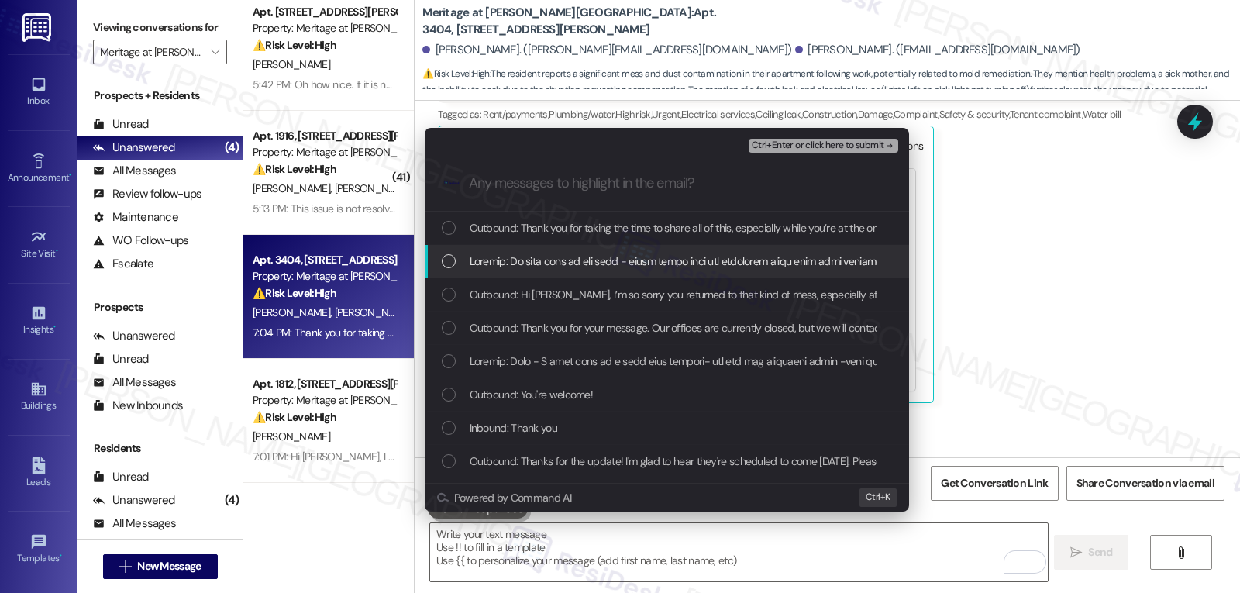
click at [453, 259] on div "List of options" at bounding box center [449, 261] width 14 height 14
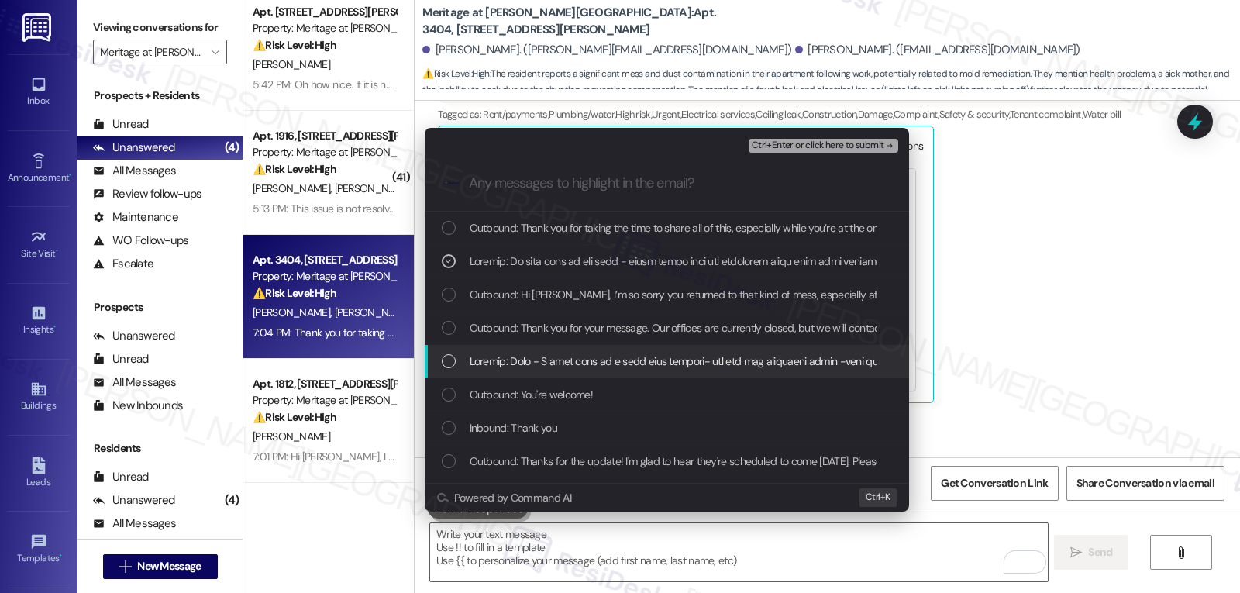
click at [464, 367] on div "List of options" at bounding box center [668, 361] width 453 height 17
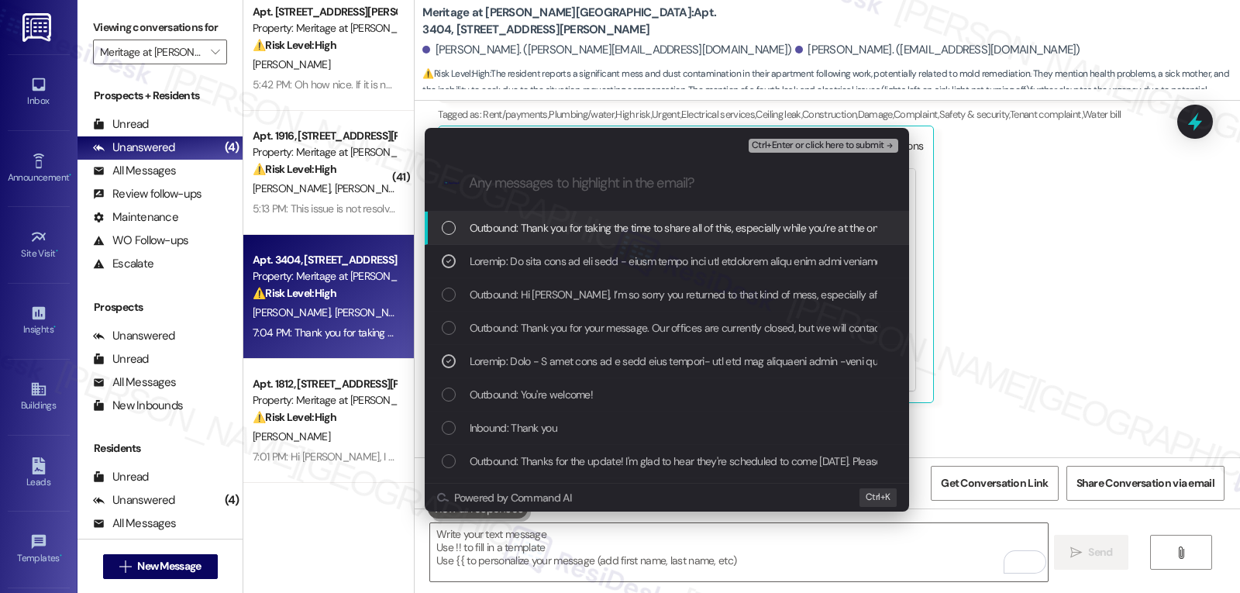
click at [835, 149] on span "Ctrl+Enter or click here to submit" at bounding box center [818, 145] width 133 height 11
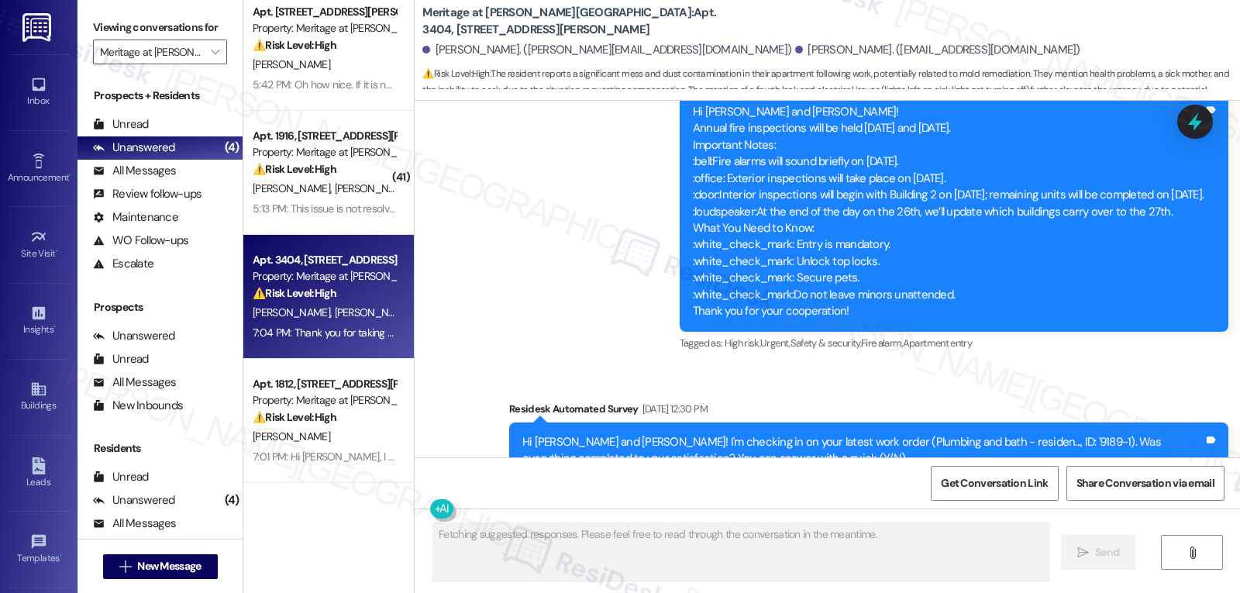
scroll to position [14829, 0]
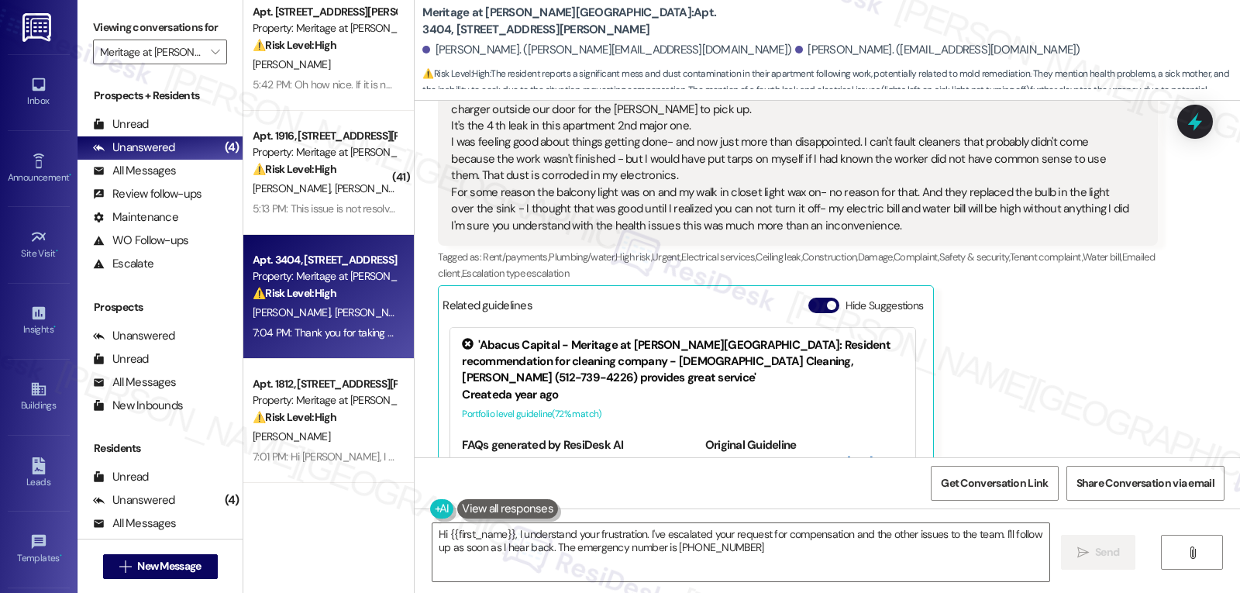
type textarea "Hi {{first_name}}, I understand your frustration. I've escalated your request f…"
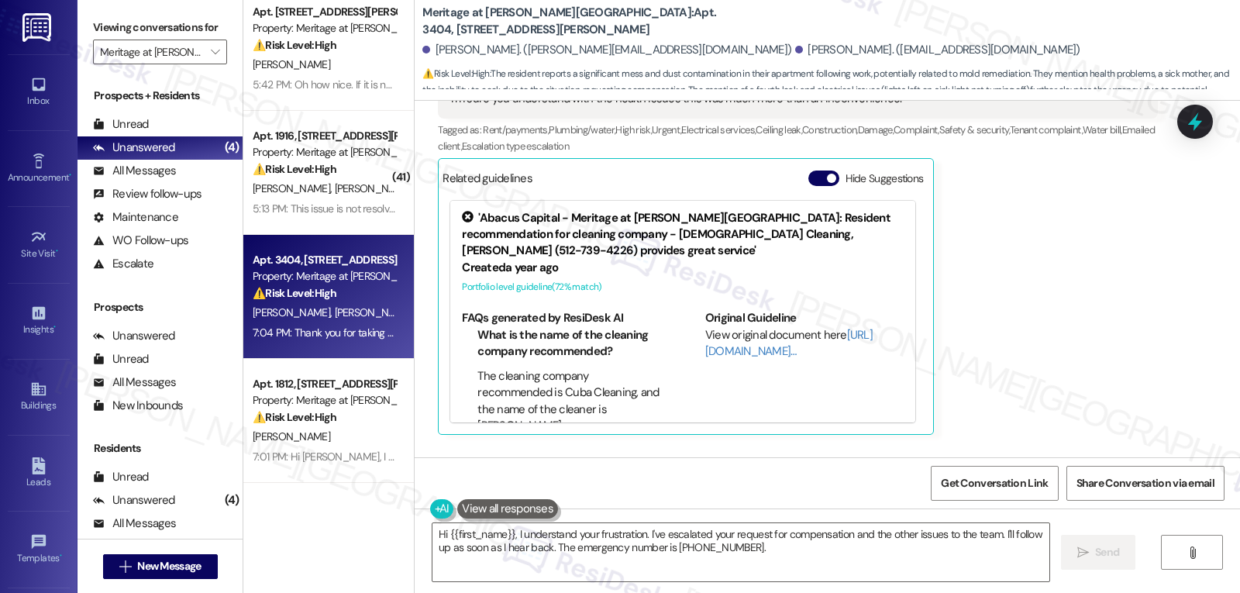
scroll to position [15010, 0]
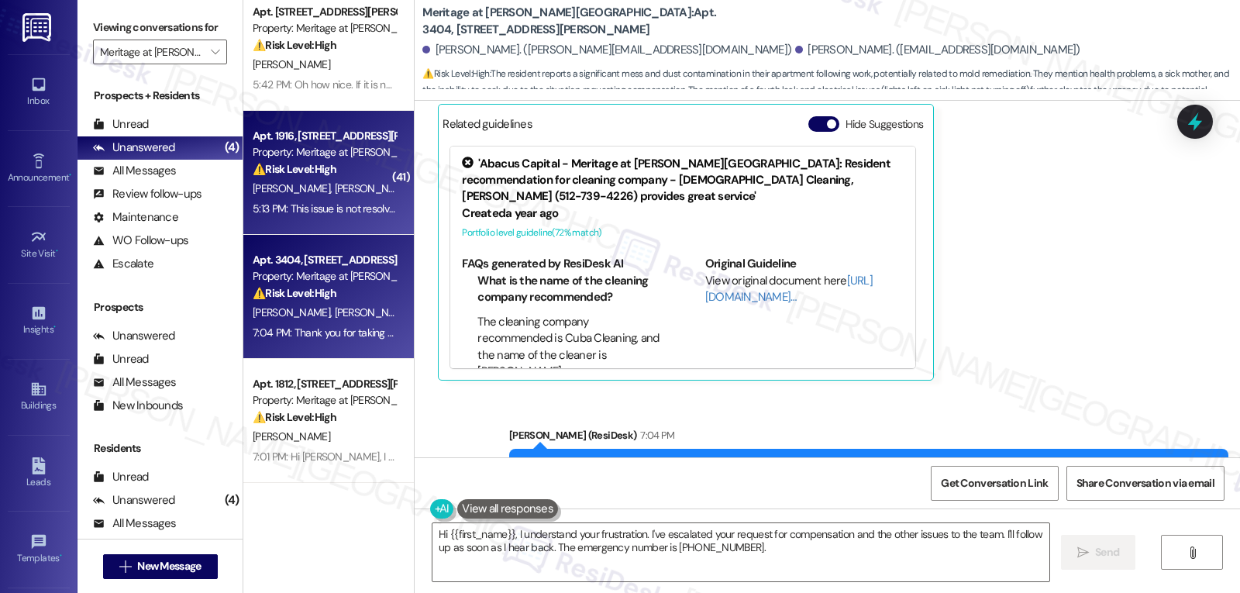
click at [271, 187] on span "R. Scheberle" at bounding box center [294, 188] width 82 height 14
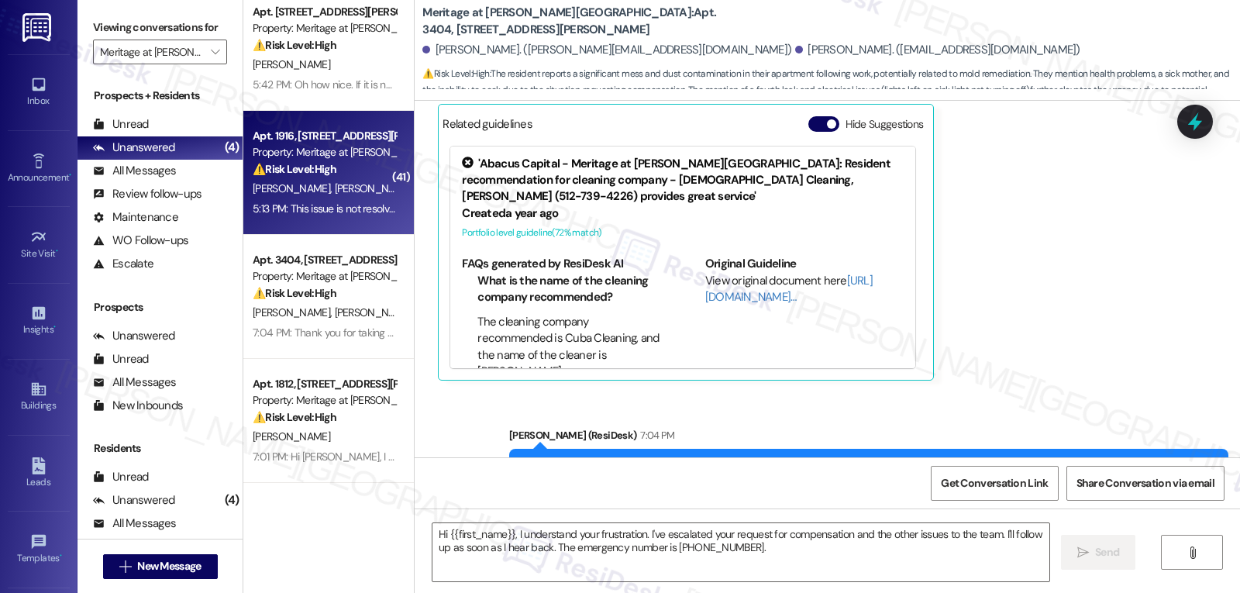
type textarea "Fetching suggested responses. Please feel free to read through the conversation…"
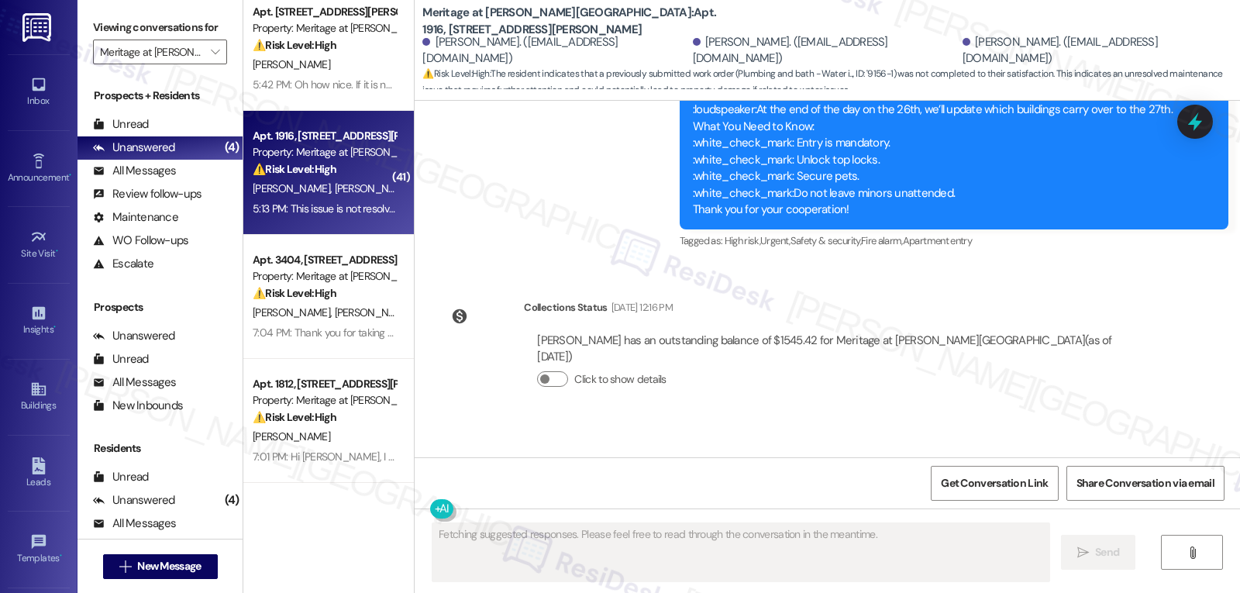
scroll to position [24017, 0]
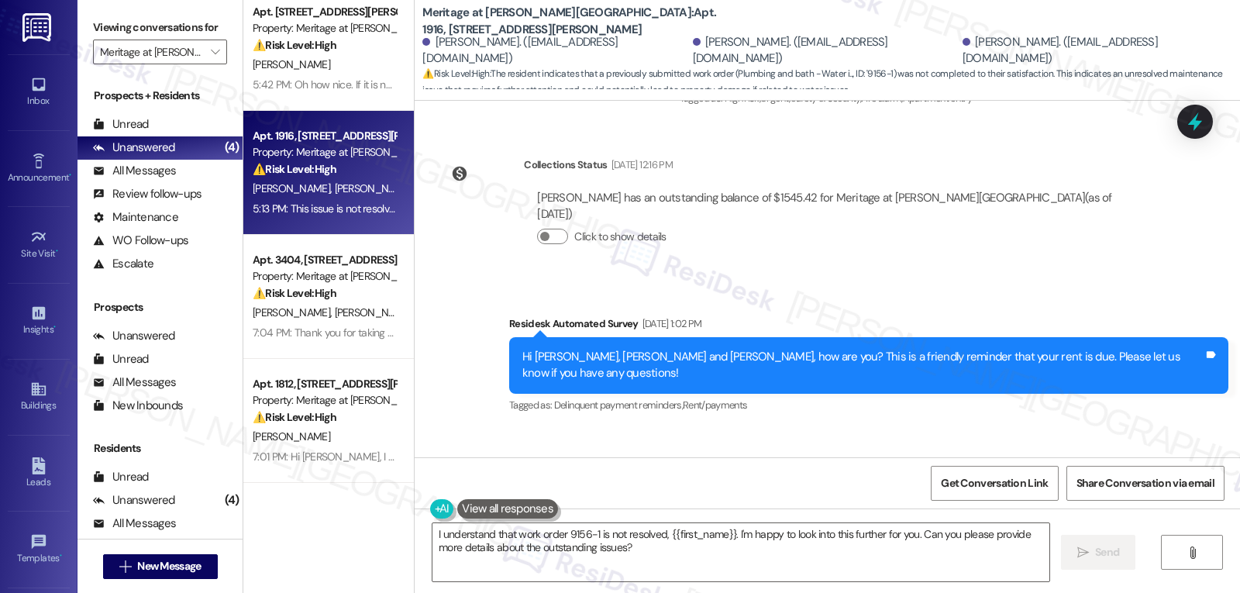
drag, startPoint x: 495, startPoint y: 201, endPoint x: 612, endPoint y: 412, distance: 241.1
click at [612, 412] on div "Survey, sent via SMS Residesk Automated Survey Aug 29, 2024 at 1:00 PM This mes…" at bounding box center [827, 279] width 825 height 357
drag, startPoint x: 670, startPoint y: 253, endPoint x: 677, endPoint y: 576, distance: 322.5
click at [677, 576] on textarea "I understand that work order 9156-1 is not resolved, {{first_name}}. I'm happy …" at bounding box center [740, 552] width 617 height 58
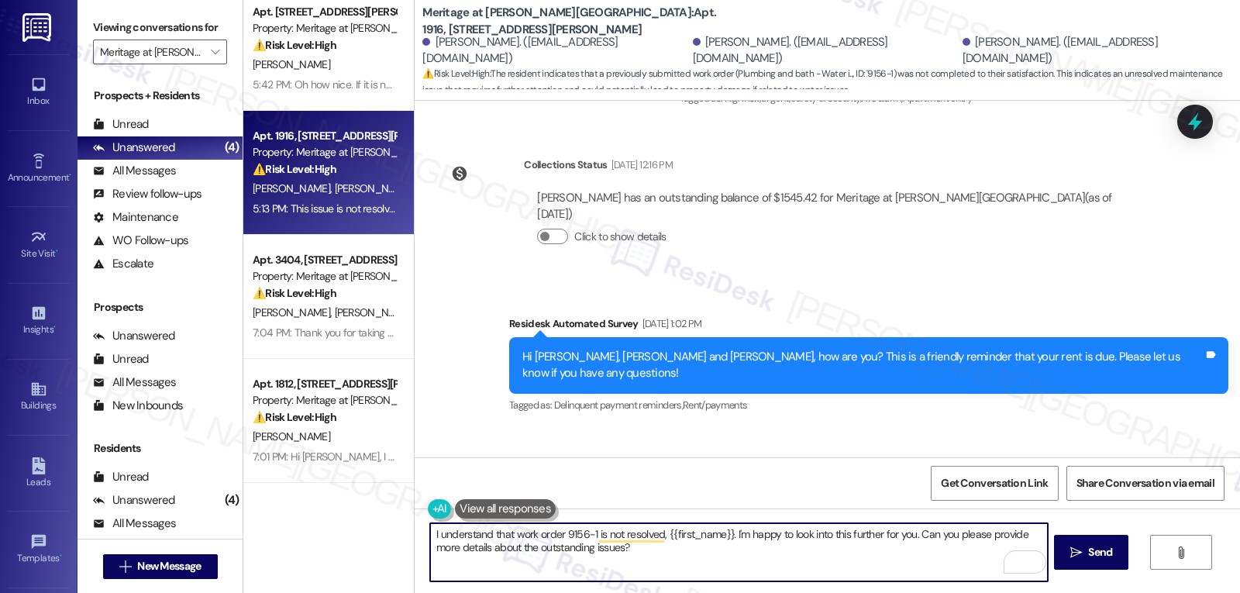
drag, startPoint x: 658, startPoint y: 534, endPoint x: 724, endPoint y: 538, distance: 66.0
click at [724, 538] on textarea "I understand that work order 9156-1 is not resolved, {{first_name}}. I'm happy …" at bounding box center [738, 552] width 617 height 58
click at [965, 559] on textarea "I understand that work order 9156-1 is not resolved, Steven. I'm happy to look …" at bounding box center [738, 552] width 617 height 58
type textarea "I understand that work order 9156-1 is not resolved, Steven. I'm happy to look …"
click at [1082, 549] on span " Send" at bounding box center [1091, 552] width 49 height 16
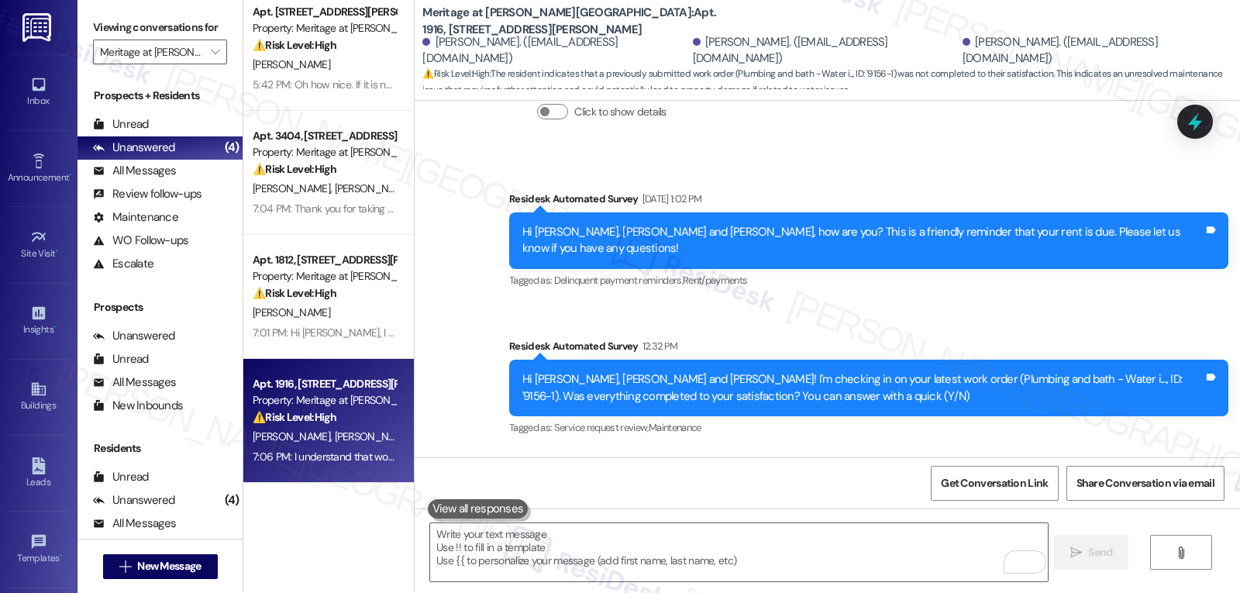
scroll to position [0, 0]
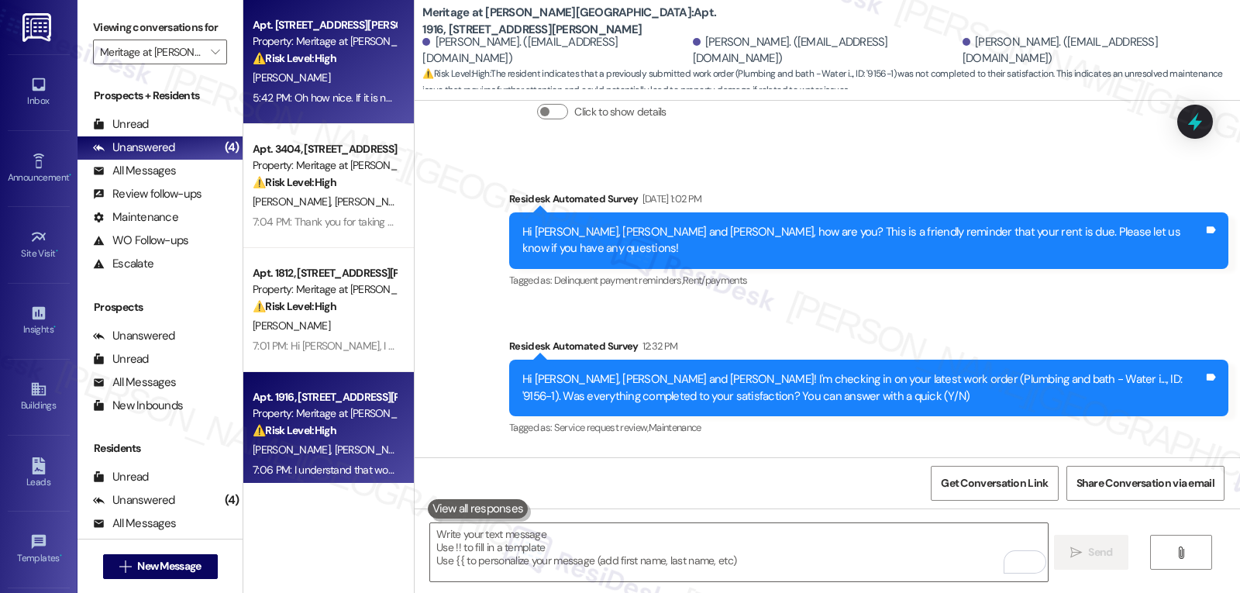
click at [315, 65] on div "⚠️ Risk Level: High The resident reports a toilet float needing repair, which c…" at bounding box center [324, 58] width 143 height 16
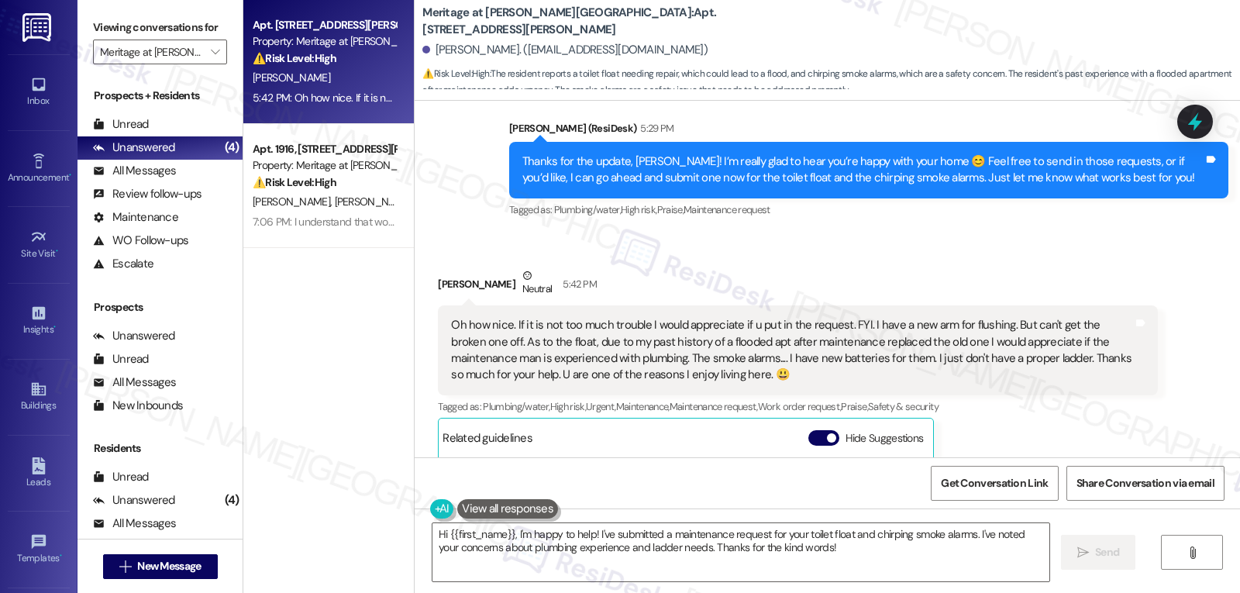
scroll to position [4480, 0]
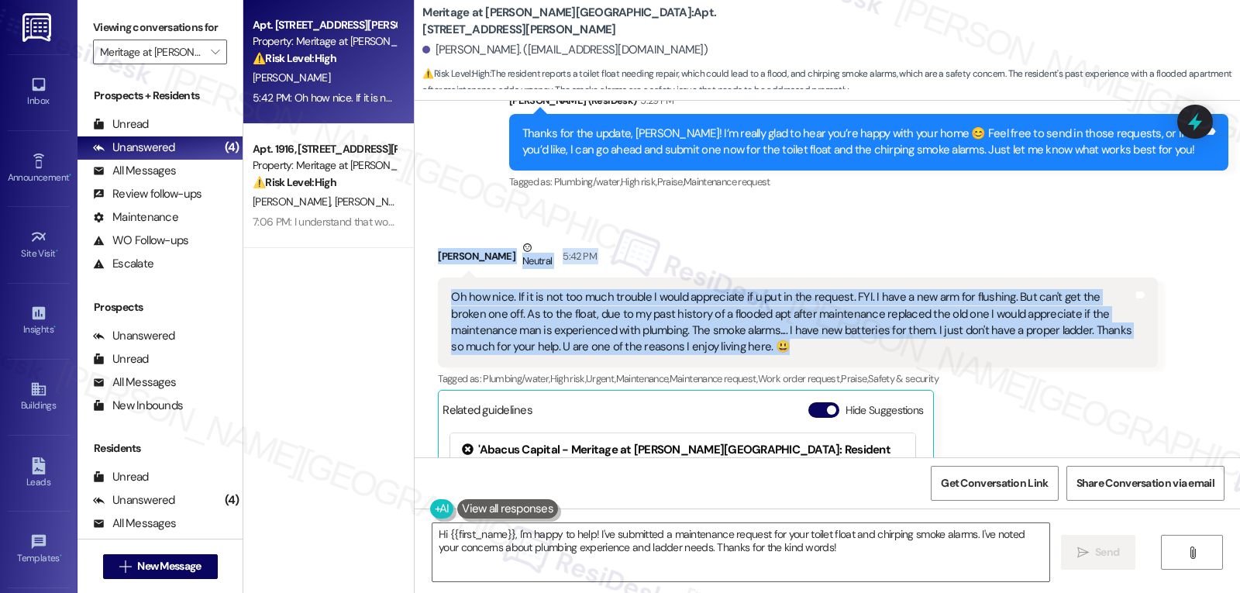
drag, startPoint x: 416, startPoint y: 184, endPoint x: 776, endPoint y: 277, distance: 371.3
click at [776, 277] on div "Received via SMS Madeline Chapman Neutral 5:42 PM Oh how nice. If it is not too…" at bounding box center [797, 453] width 743 height 450
copy div "Madeline Chapman Neutral 5:42 PM Oh how nice. If it is not too much trouble I w…"
click at [784, 573] on textarea "Hi {{first_name}}, I'm happy to help! I've submitted a maintenance request for …" at bounding box center [740, 552] width 617 height 58
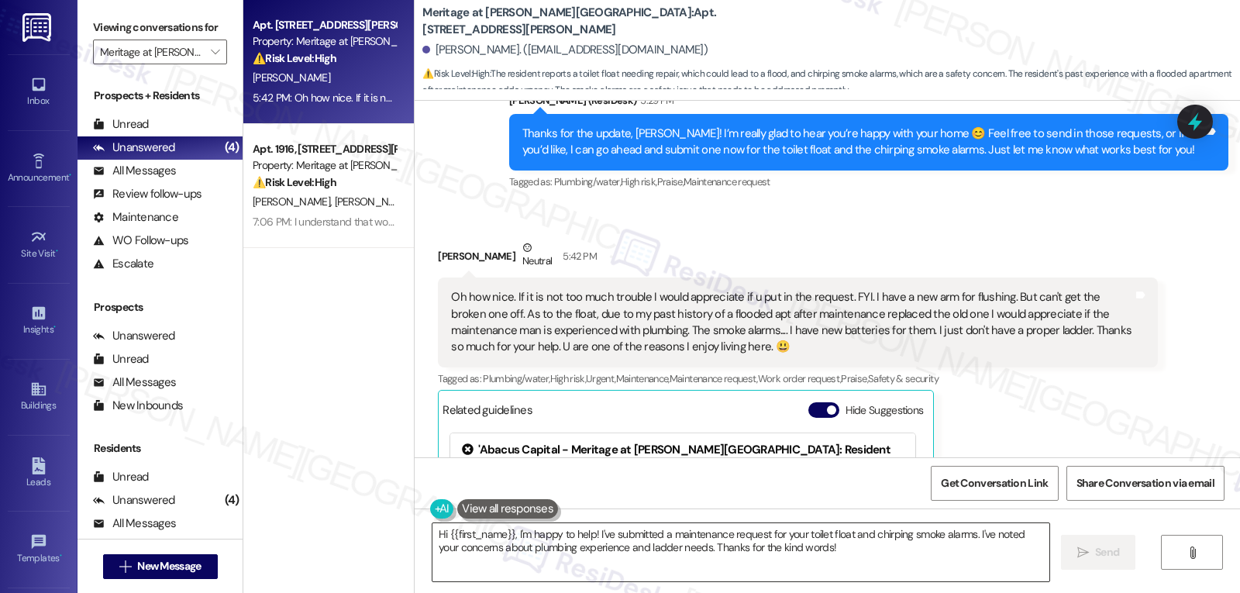
paste textarea "You're so kind—thank you, Madeline! 😊 I’ll go ahead and put in the request now,…"
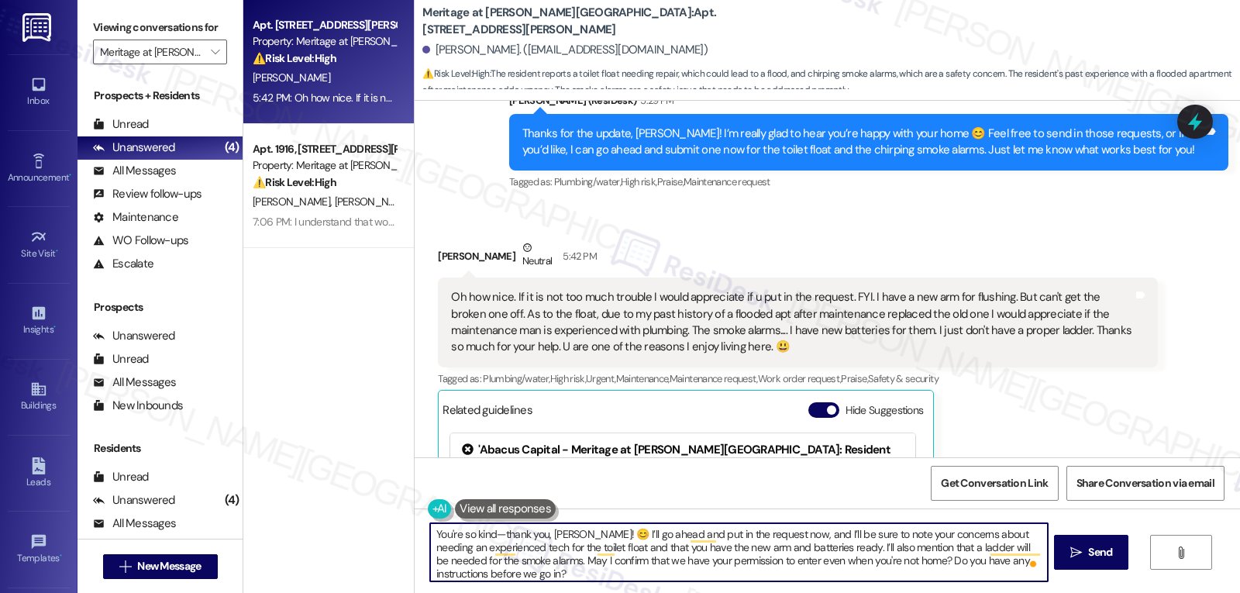
click at [488, 538] on textarea "You're so kind—thank you, Madeline! 😊 I’ll go ahead and put in the request now,…" at bounding box center [738, 552] width 617 height 58
click at [878, 577] on textarea "You're so kind, thank you, Madeline! 😊 I’ll go ahead and put in the request now…" at bounding box center [738, 552] width 617 height 58
type textarea "You're so kind, thank you, Madeline! 😊 I’ll go ahead and put in the request now…"
click at [1117, 565] on button " Send" at bounding box center [1091, 552] width 75 height 35
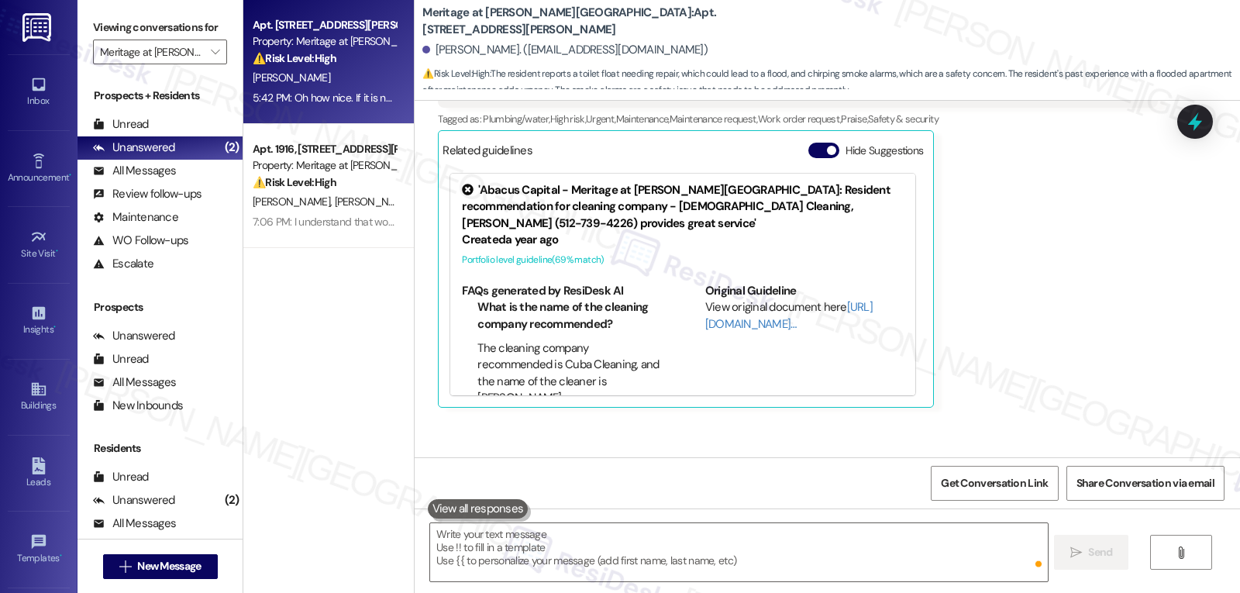
scroll to position [4777, 0]
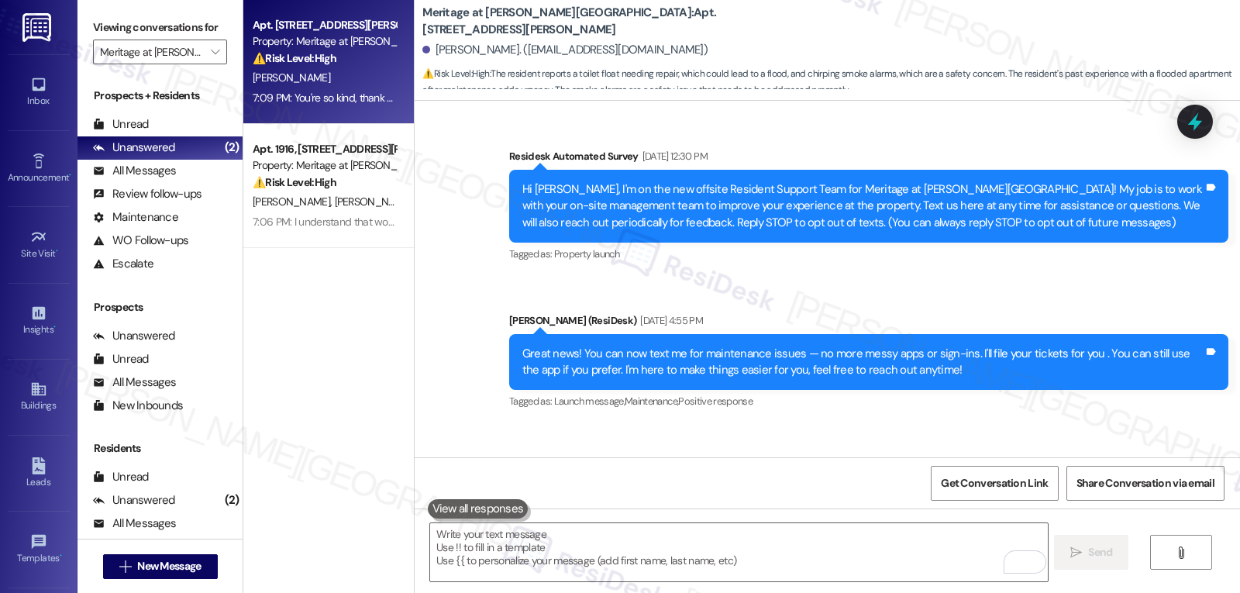
scroll to position [4777, 0]
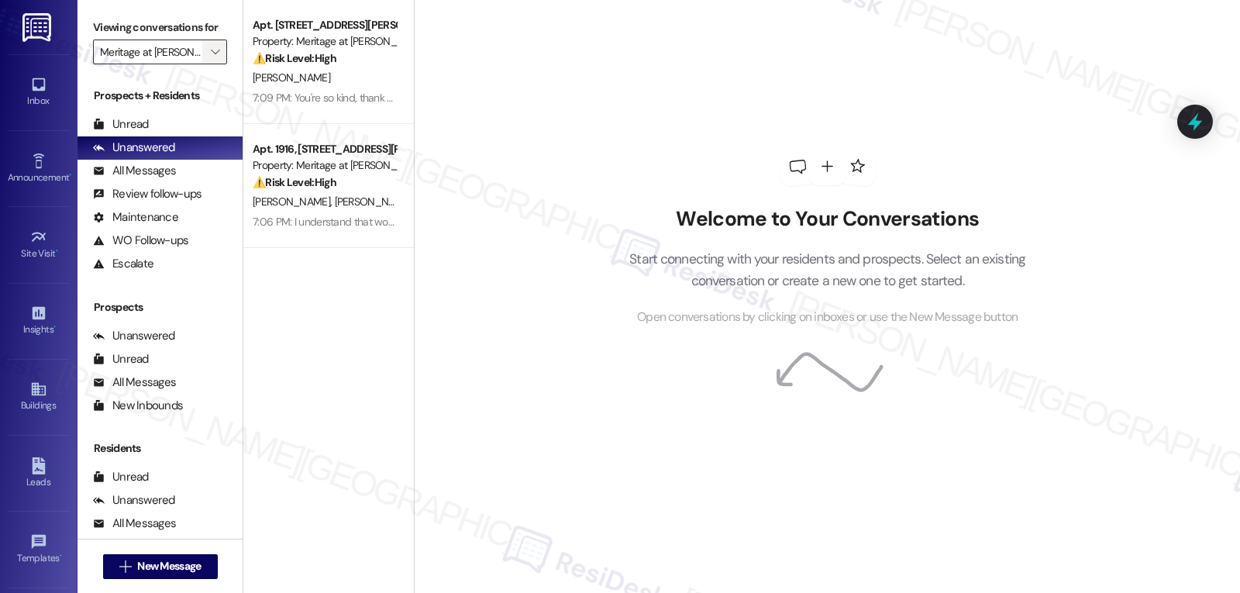
click at [211, 58] on icon "" at bounding box center [215, 52] width 9 height 12
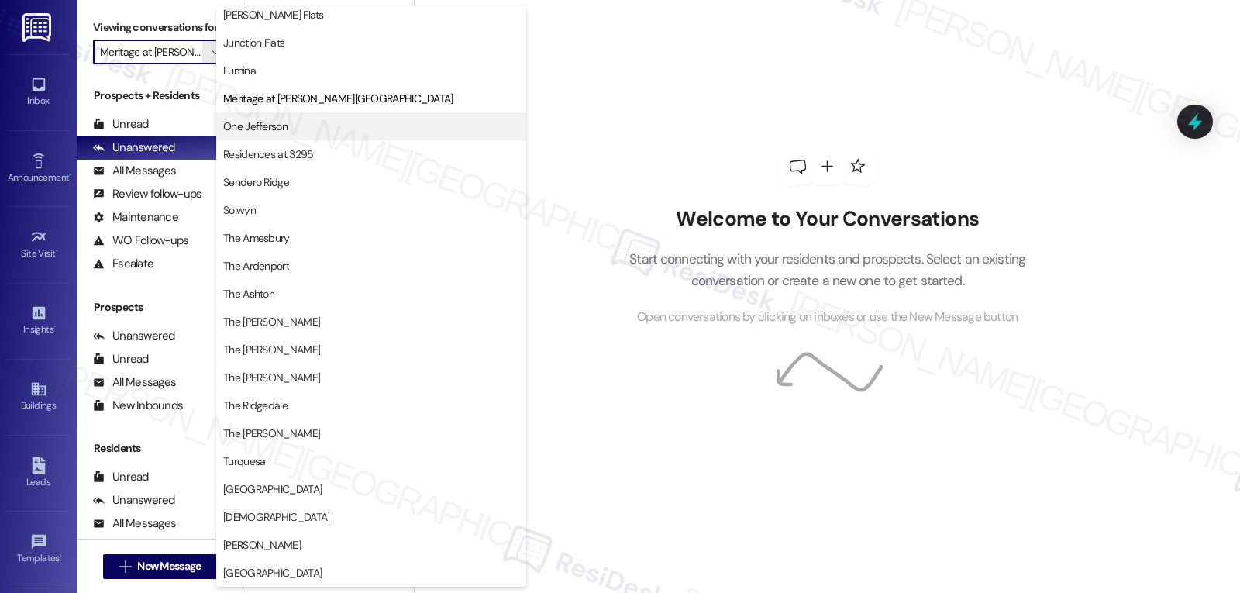
click at [269, 138] on button "One Jefferson" at bounding box center [371, 126] width 310 height 28
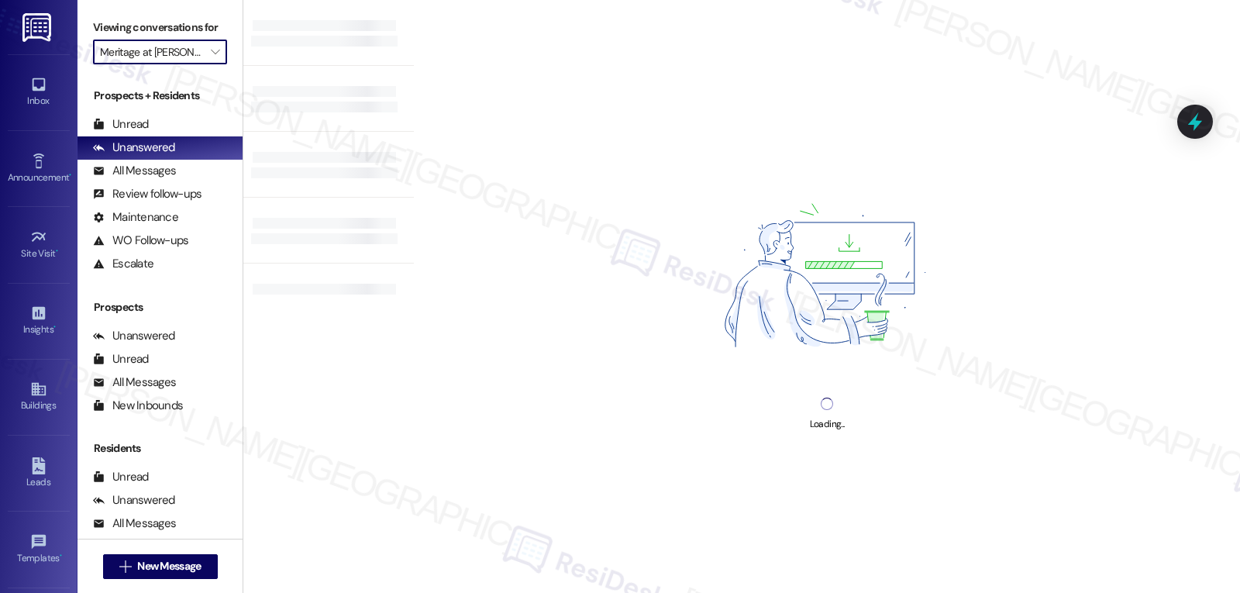
type input "One Jefferson"
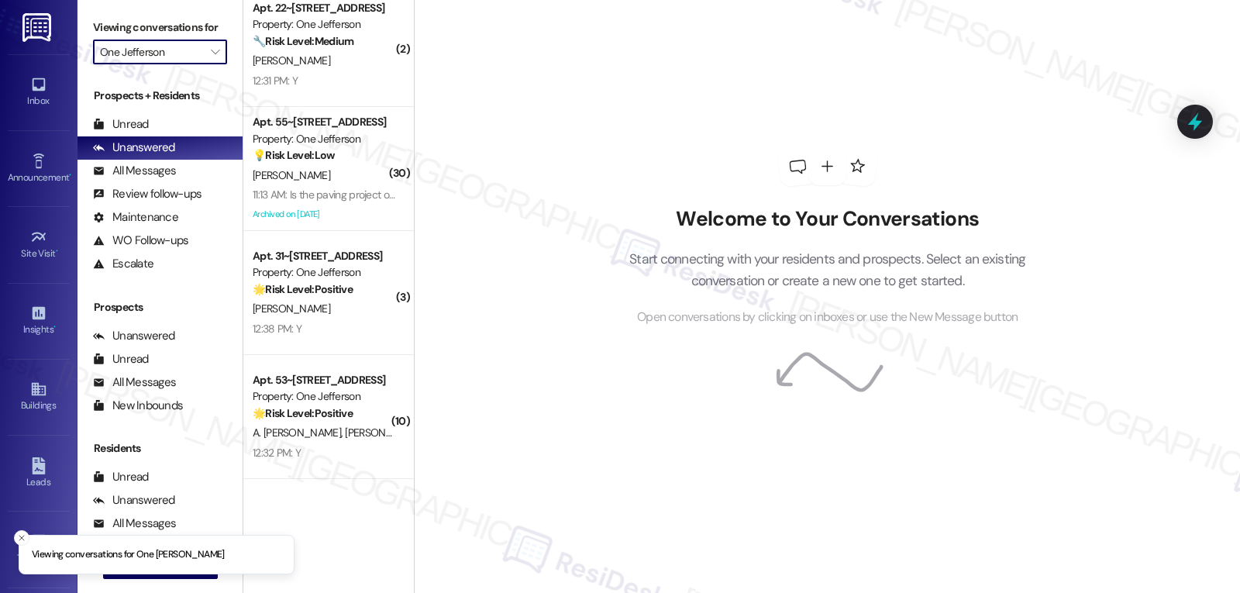
scroll to position [261, 0]
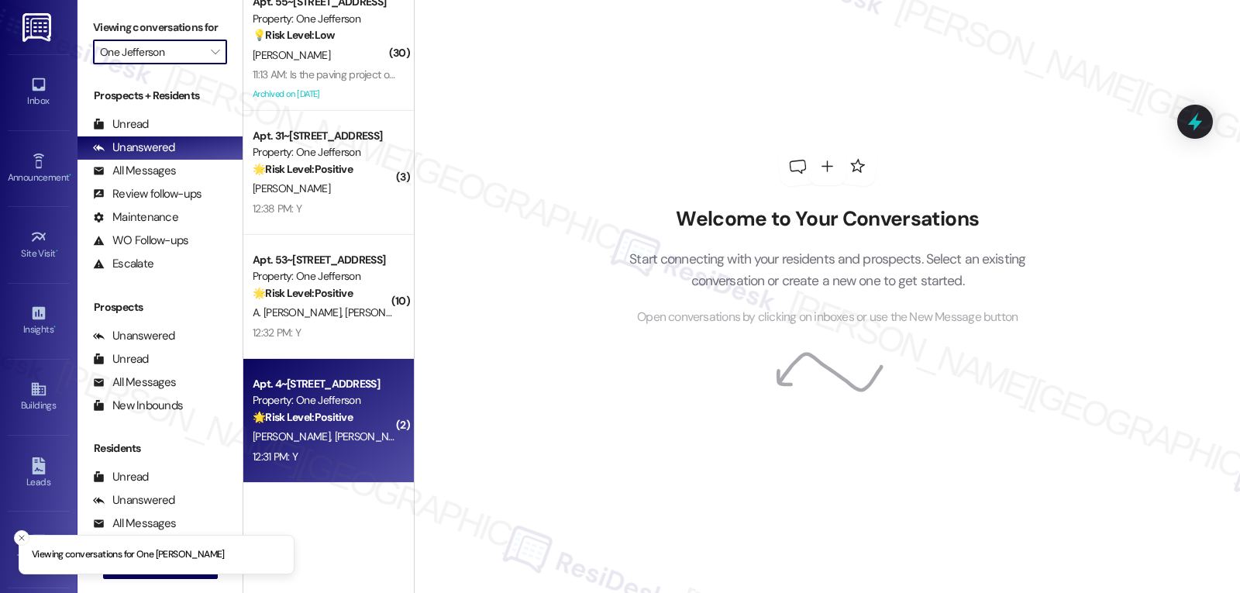
click at [312, 453] on div "12:31 PM: Y 12:31 PM: Y" at bounding box center [324, 456] width 146 height 19
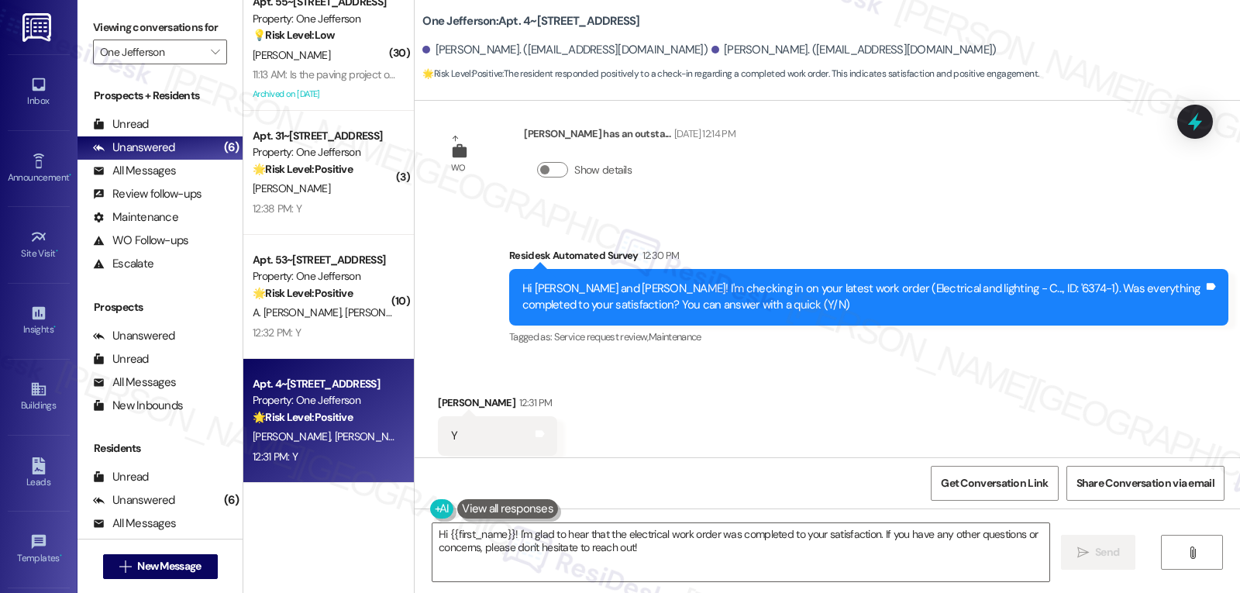
scroll to position [2099, 0]
click at [587, 551] on textarea "Hi {{first_name}}! I'm glad to hear that the electrical work order was complete…" at bounding box center [740, 552] width 617 height 58
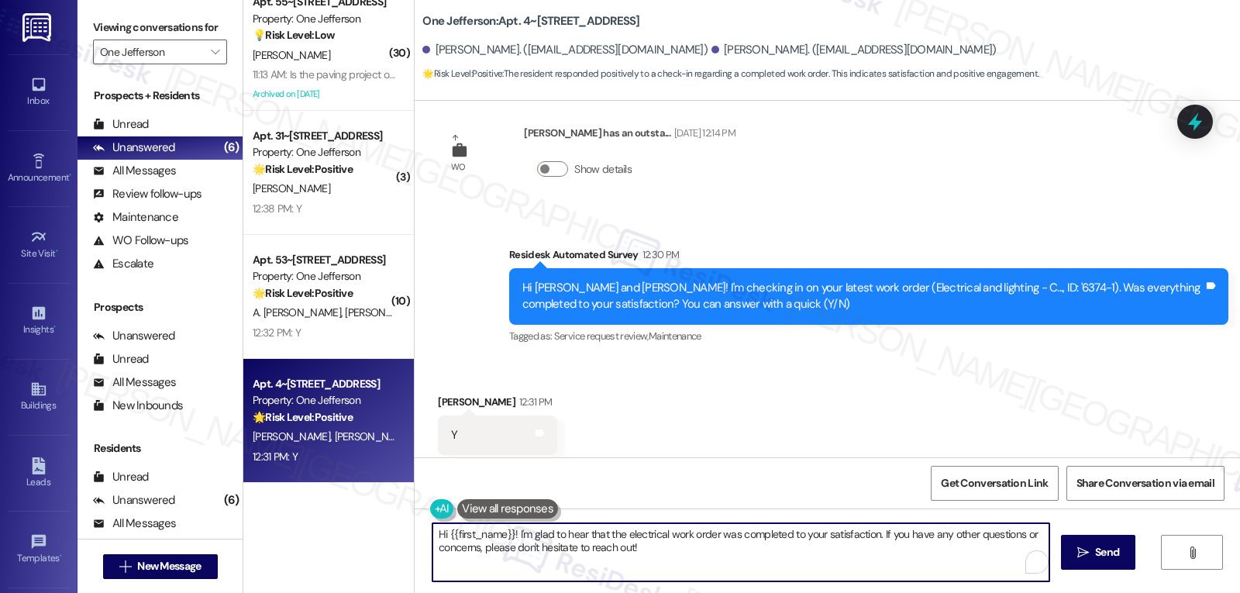
paste textarea "Thanks so much for letting us know, {{first_name}}! I’m happy to hear everythin…"
click at [591, 536] on textarea "Thanks so much for letting us know, {{first_name}}! I’m happy to hear everythin…" at bounding box center [738, 552] width 617 height 58
click at [854, 553] on textarea "Thanks so much for letting us know, [PERSON_NAME]! I’m happy to hear everything…" at bounding box center [738, 552] width 617 height 58
type textarea "Thanks so much for letting us know, [PERSON_NAME]! I’m happy to hear everything…"
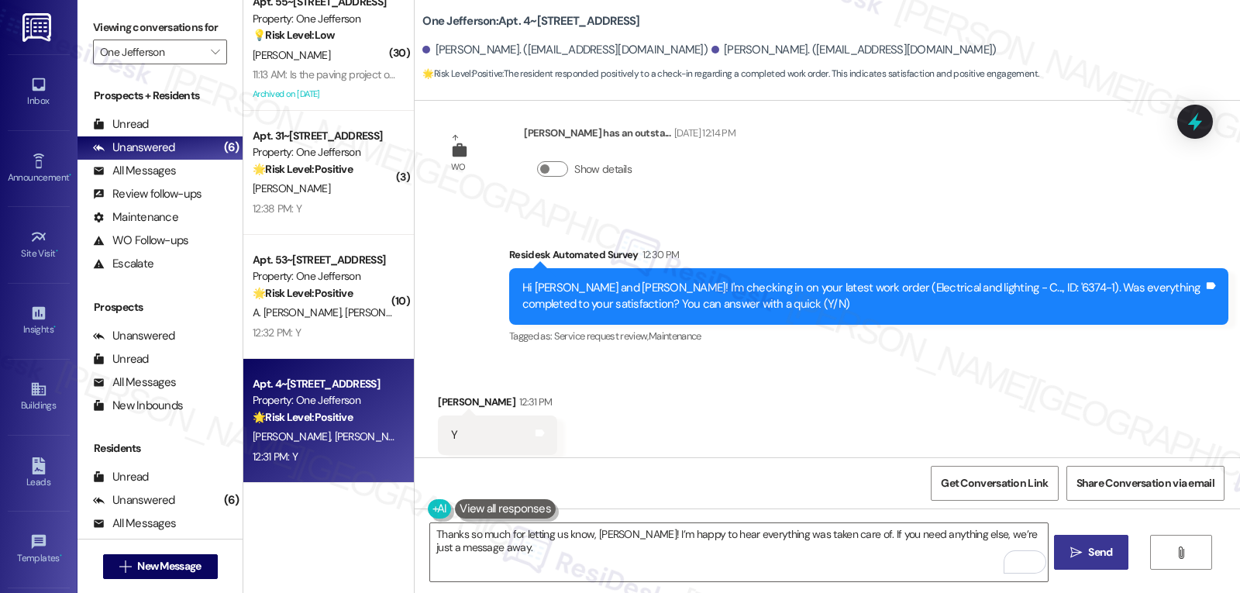
click at [1101, 563] on button " Send" at bounding box center [1091, 552] width 75 height 35
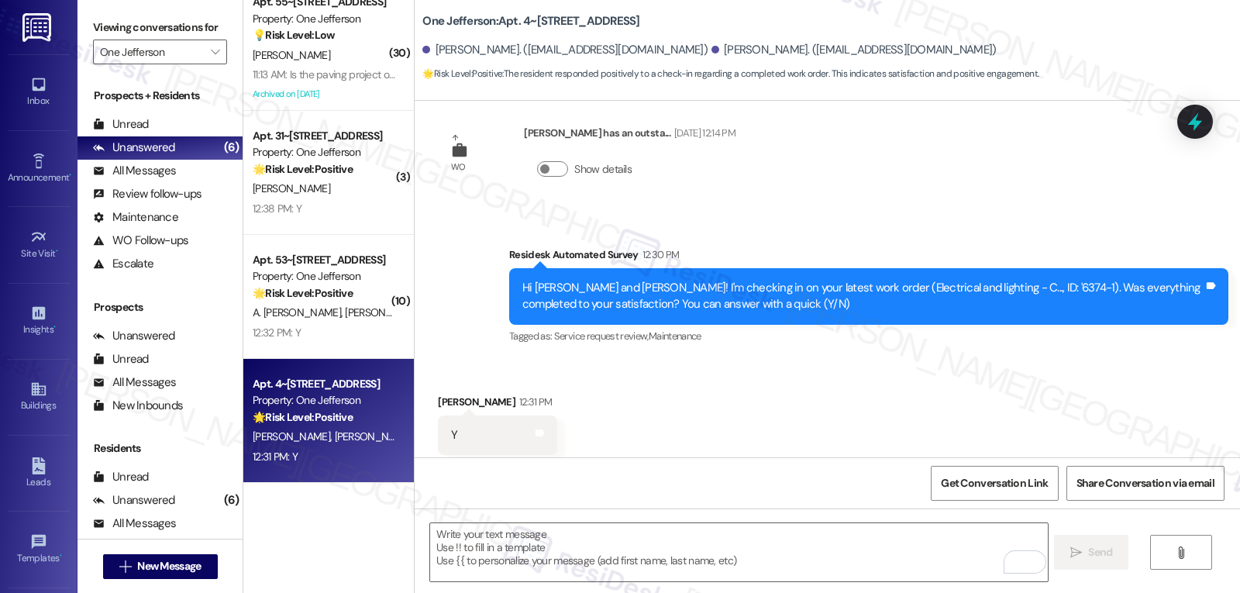
type textarea "Fetching suggested responses. Please feel free to read through the conversation…"
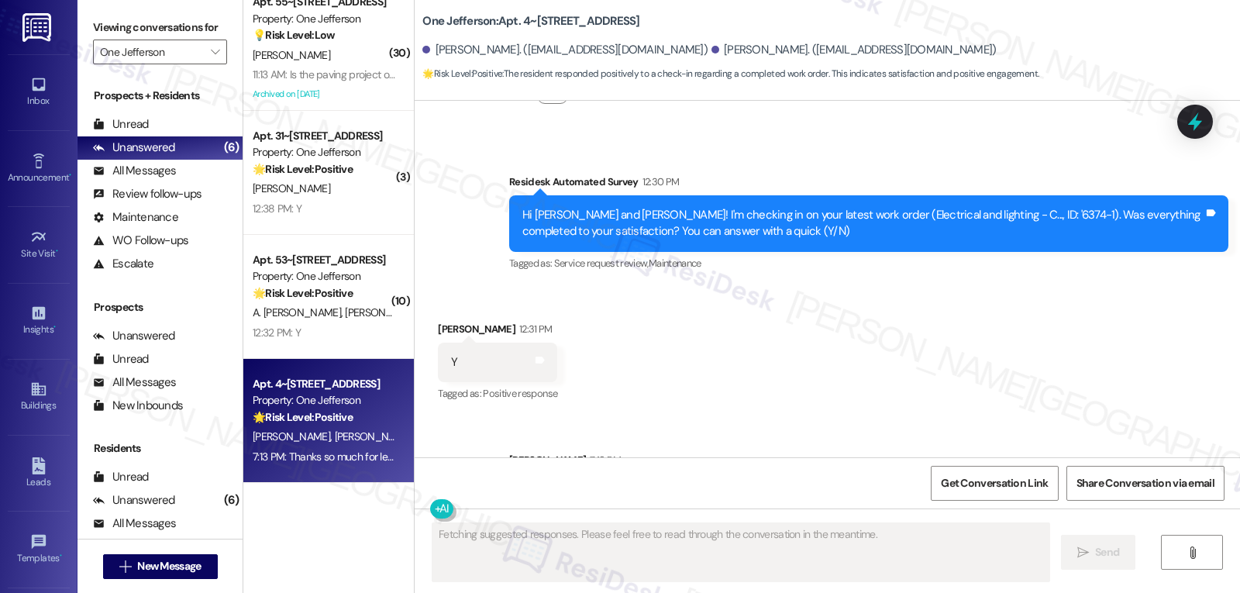
scroll to position [2207, 0]
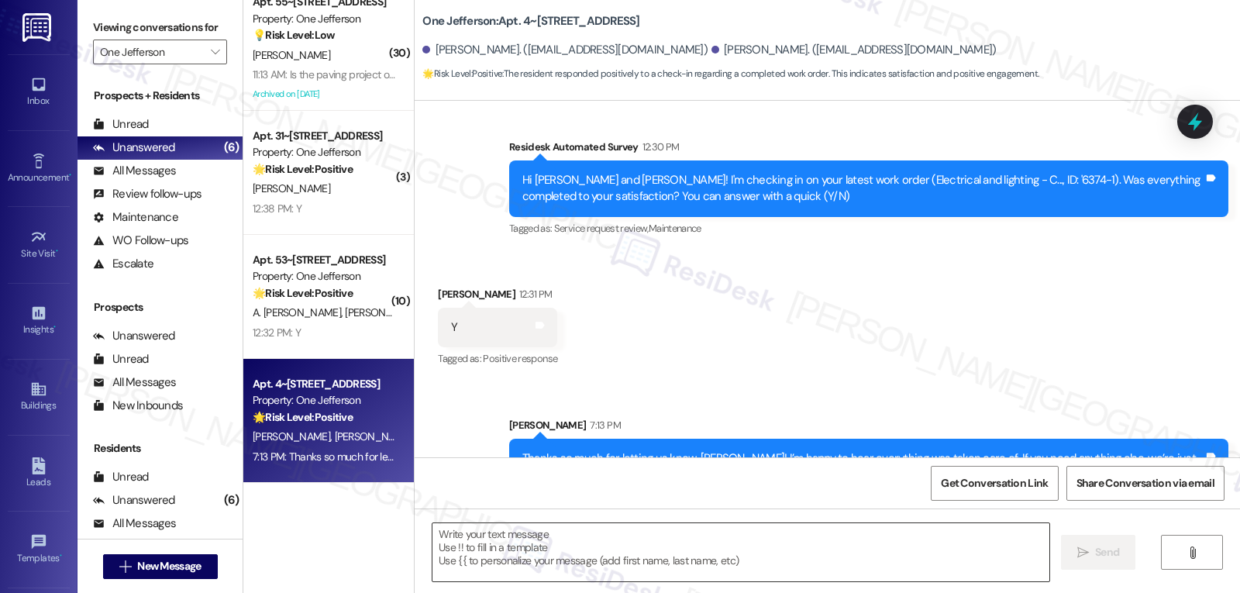
click at [598, 568] on textarea "To enrich screen reader interactions, please activate Accessibility in Grammarl…" at bounding box center [740, 552] width 617 height 58
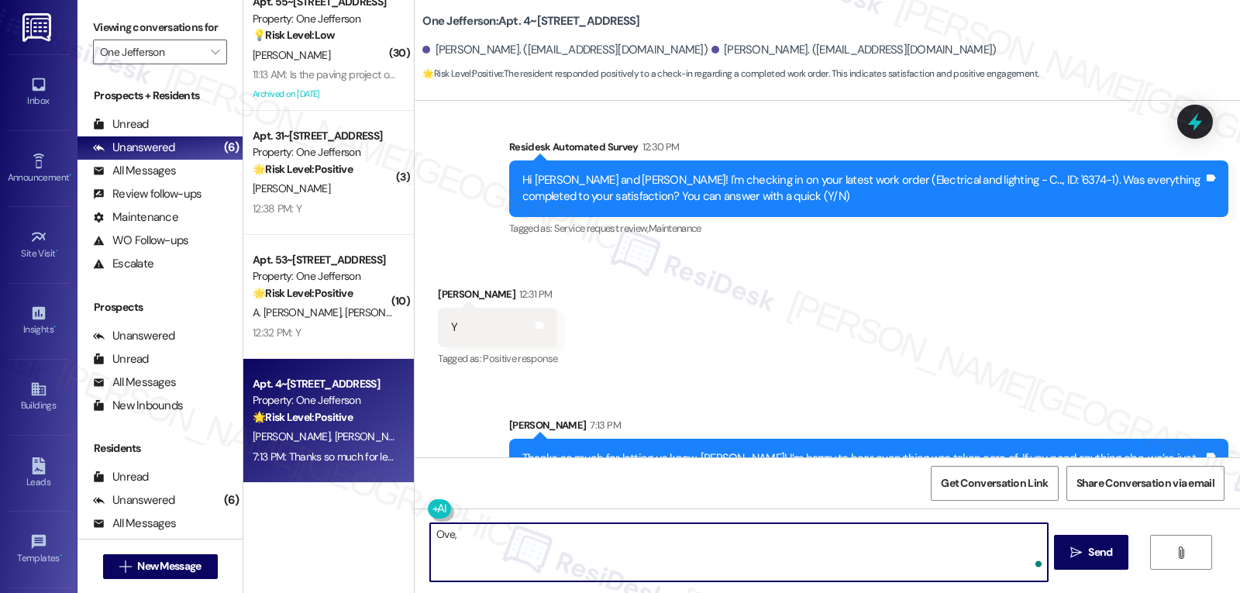
paste textarea "‘just want to ask, has {{property}} been everything you hoped for? I’d love to …"
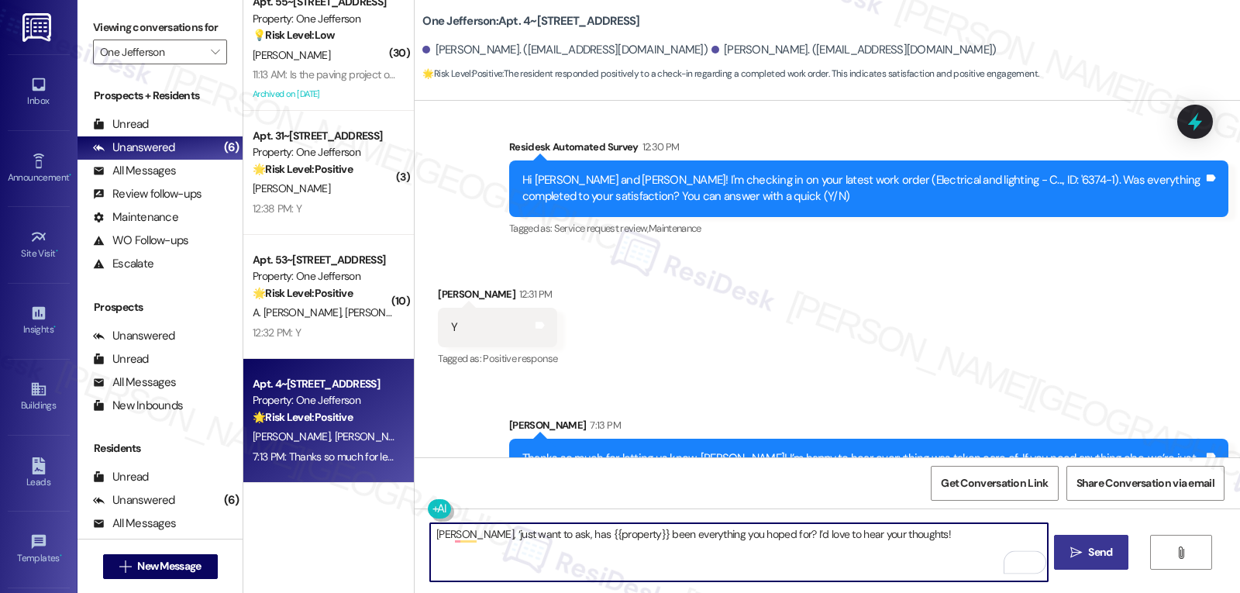
type textarea "[PERSON_NAME], ‘just want to ask, has {{property}} been everything you hoped fo…"
click at [1094, 560] on span "Send" at bounding box center [1100, 552] width 24 height 16
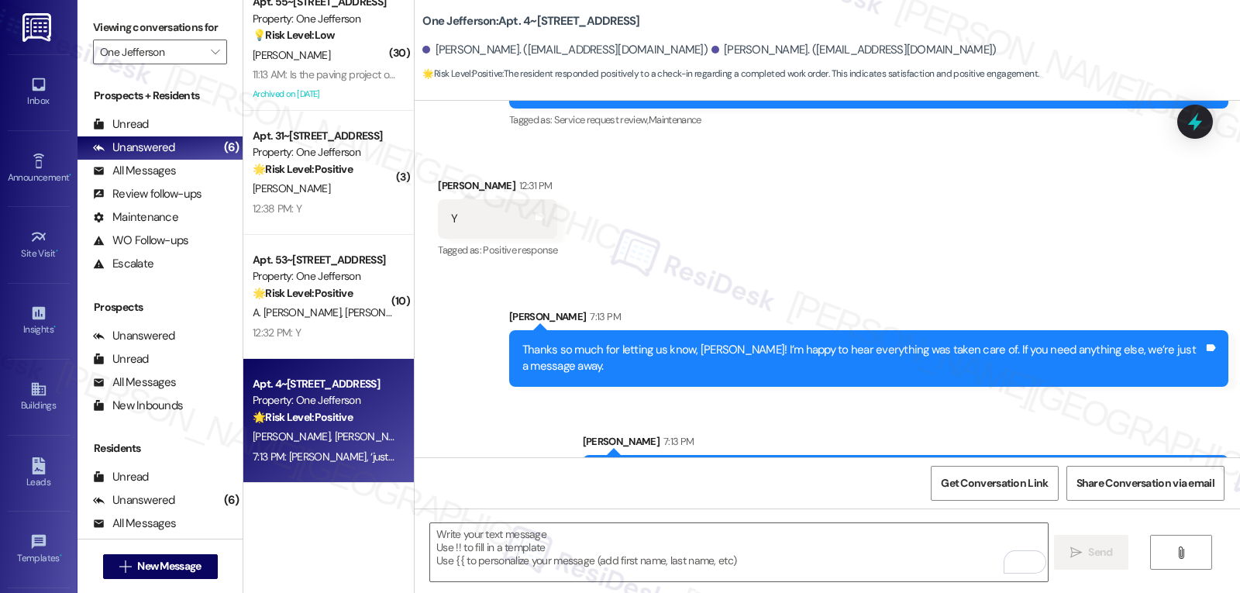
scroll to position [2160, 0]
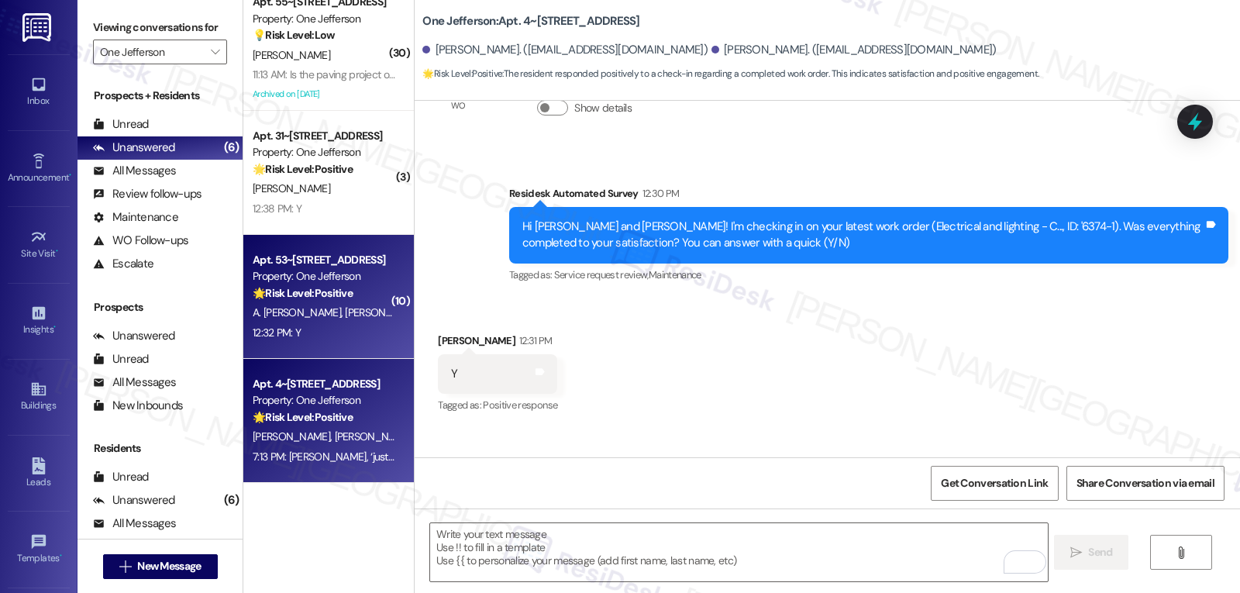
click at [343, 336] on div "12:32 PM: Y 12:32 PM: Y" at bounding box center [324, 332] width 146 height 19
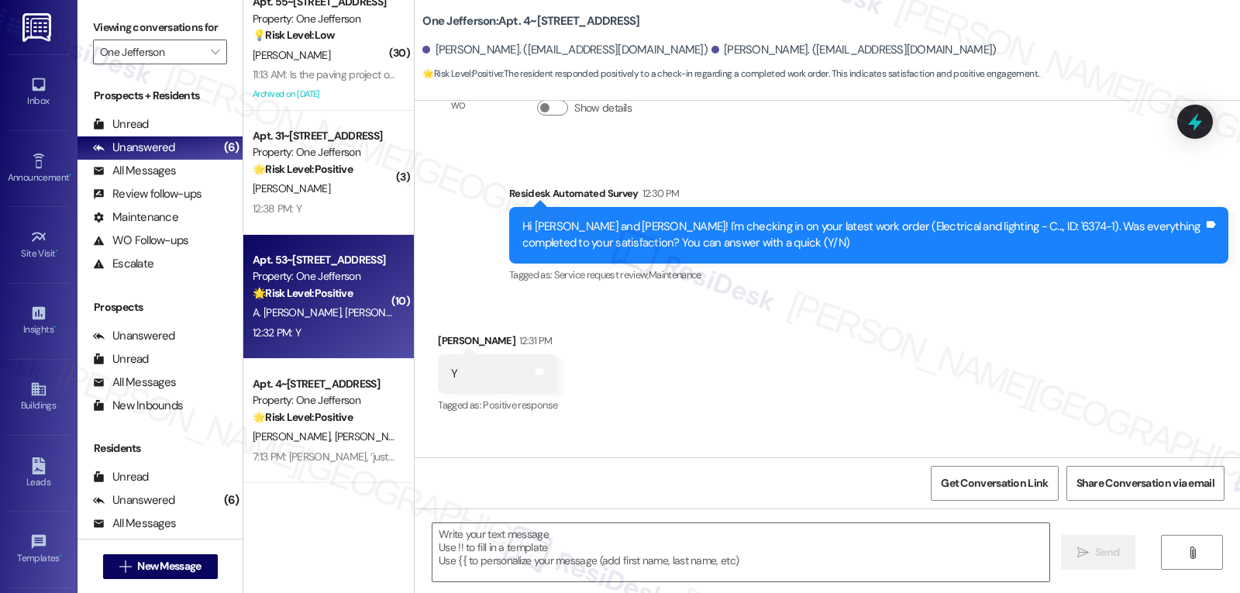
type textarea "Fetching suggested responses. Please feel free to read through the conversation…"
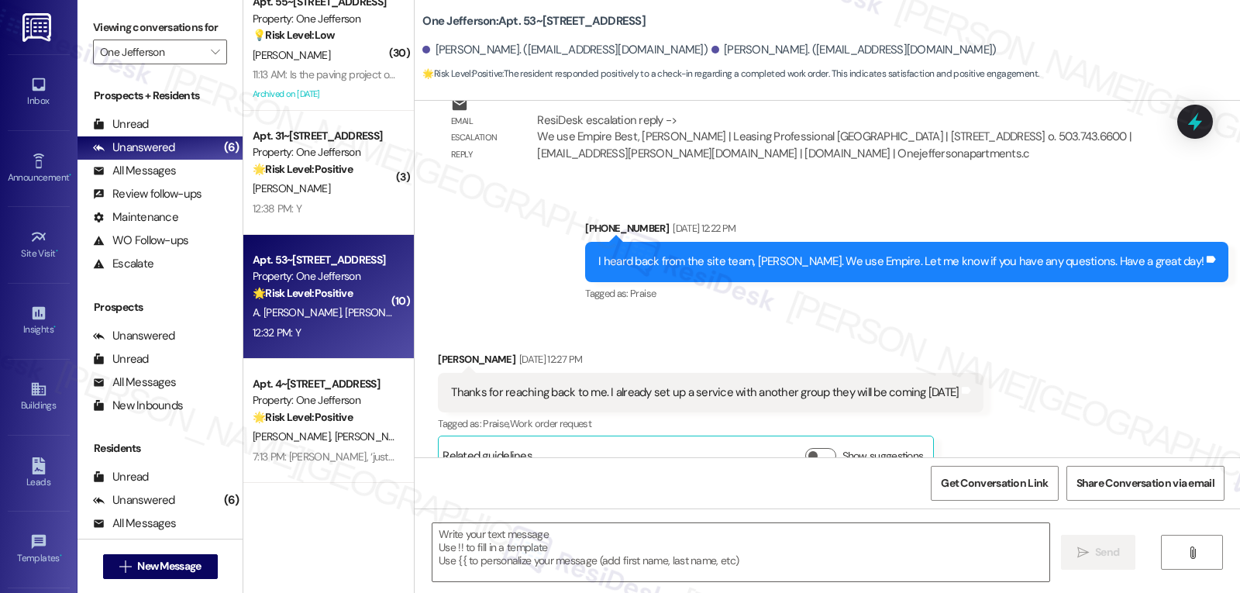
type textarea "Fetching suggested responses. Please feel free to read through the conversation…"
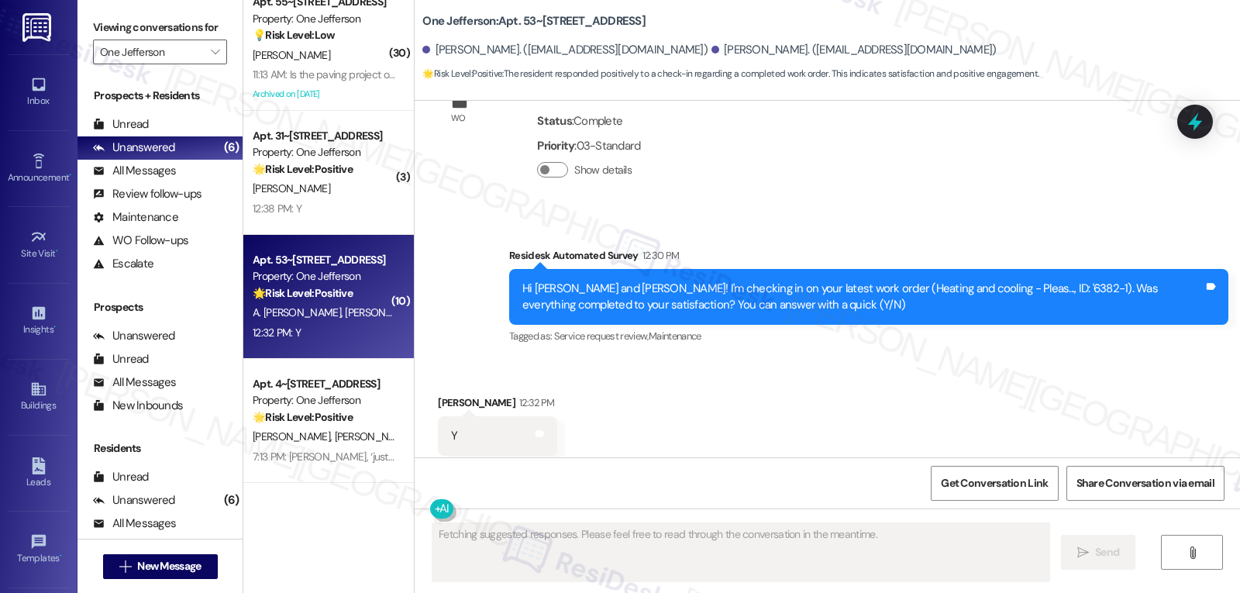
scroll to position [5316, 0]
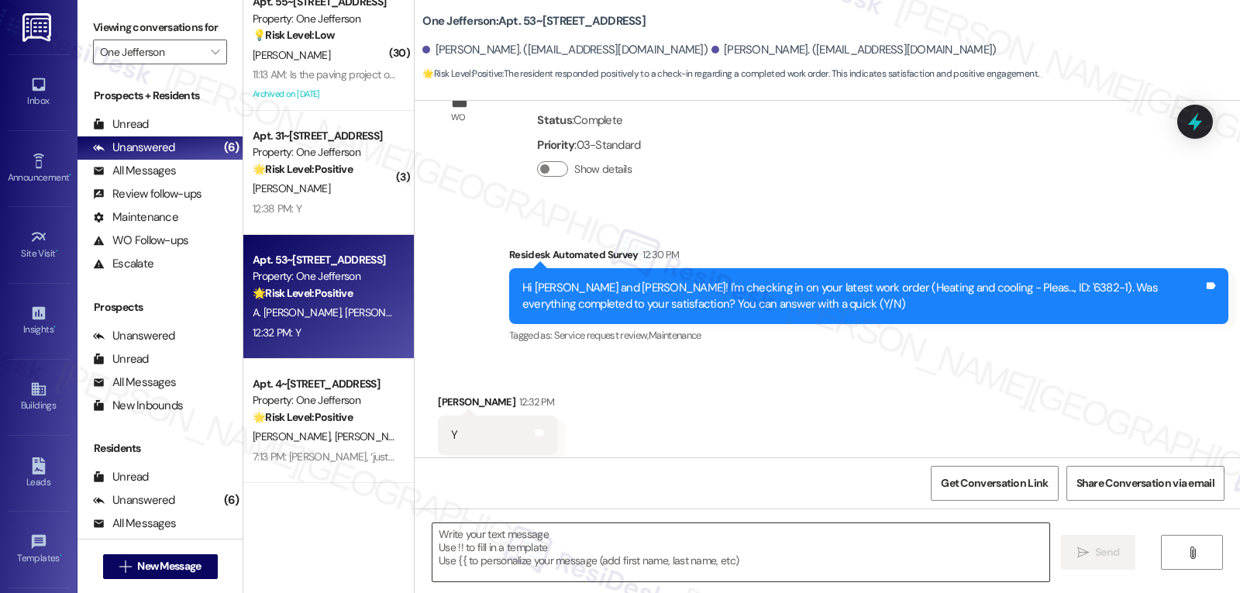
click at [519, 557] on textarea at bounding box center [740, 552] width 617 height 58
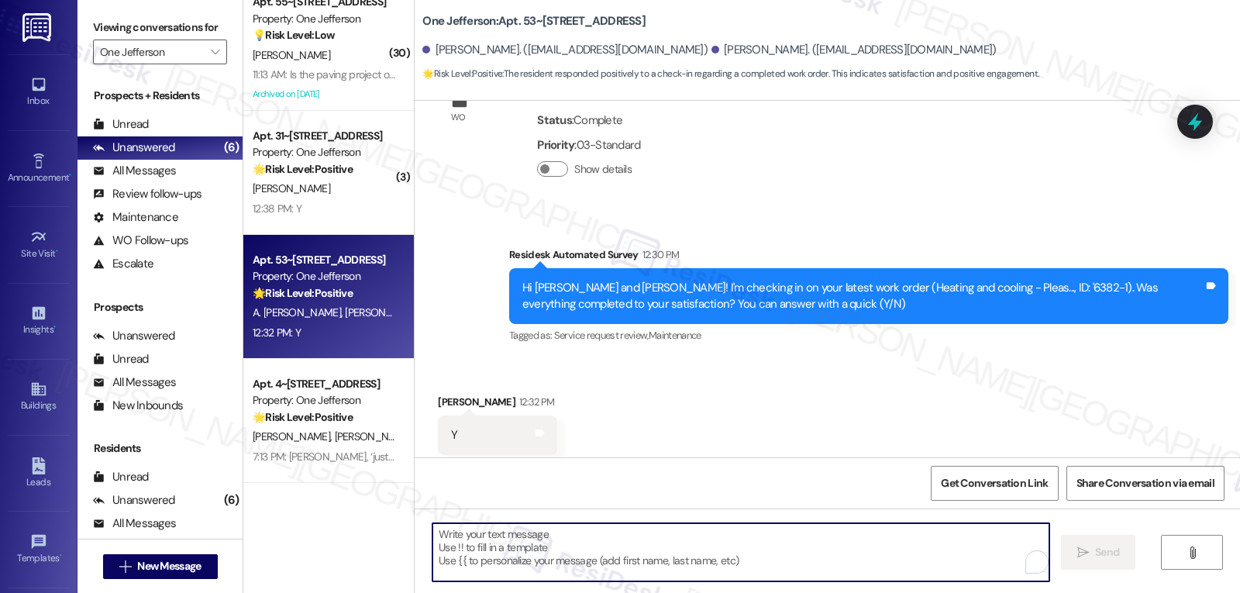
paste textarea "Great to hear, {{first_name}}! Thank you for confirming! We’re always here if s…"
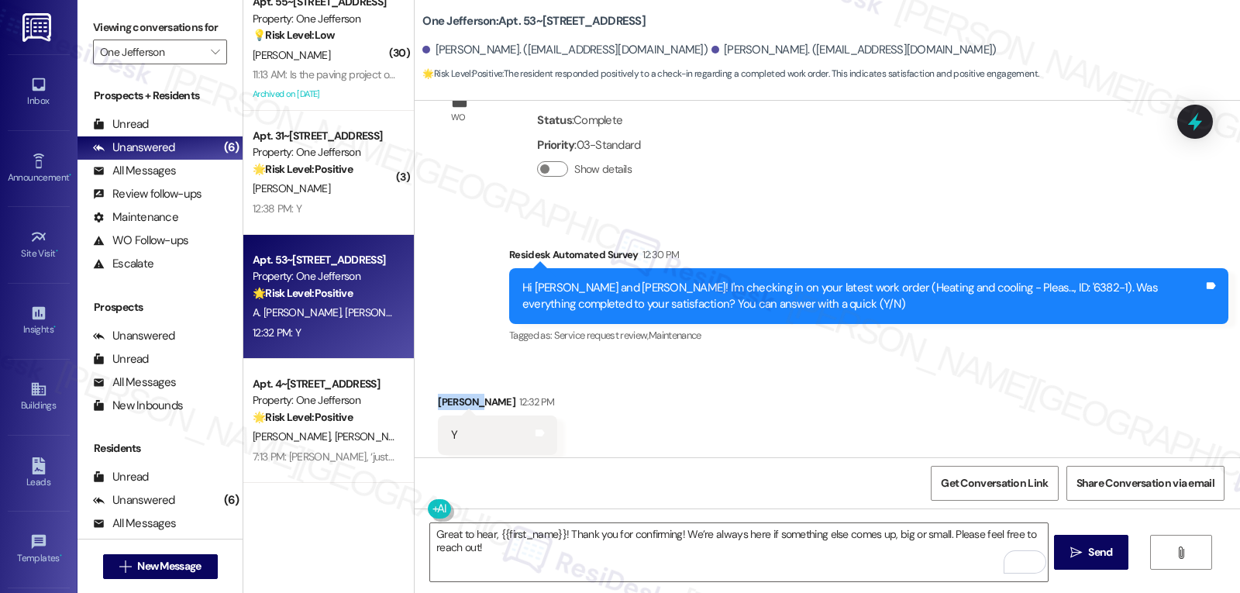
drag, startPoint x: 468, startPoint y: 367, endPoint x: 429, endPoint y: 365, distance: 39.6
click at [438, 394] on div "[PERSON_NAME] 12:32 PM" at bounding box center [497, 405] width 119 height 22
copy div "[PERSON_NAME]"
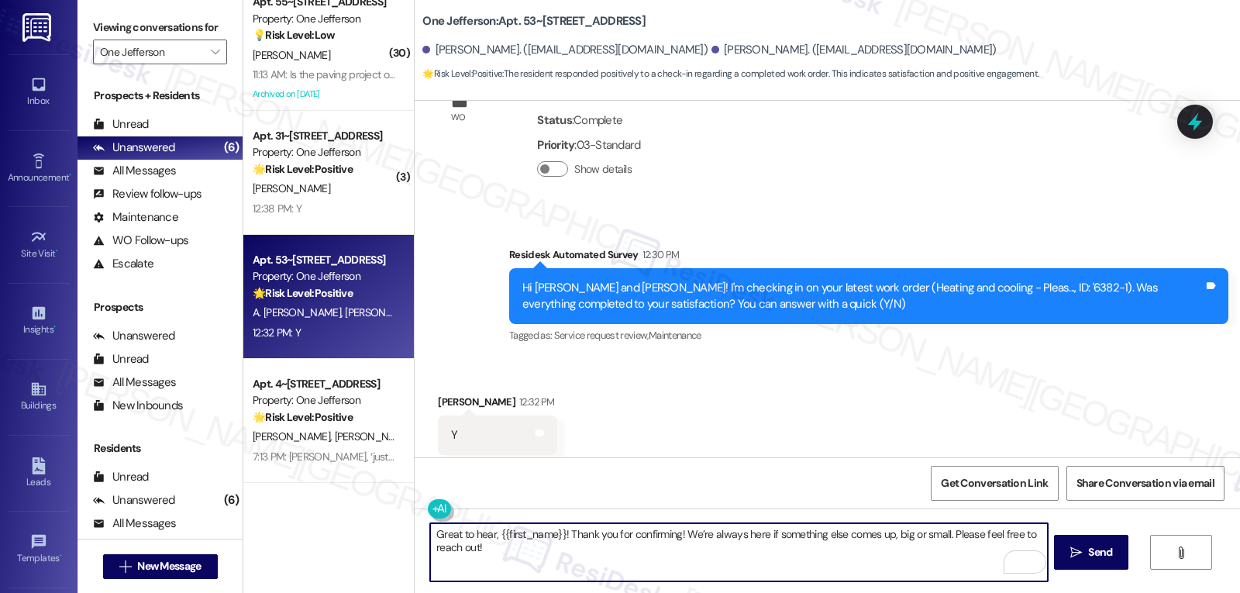
click at [488, 536] on textarea "Great to hear, {{first_name}}! Thank you for confirming! We’re always here if s…" at bounding box center [738, 552] width 617 height 58
paste textarea "[PERSON_NAME]"
type textarea "Great to hear, [PERSON_NAME]! Thank you for confirming! We’re always here if so…"
click at [1091, 562] on button " Send" at bounding box center [1091, 552] width 75 height 35
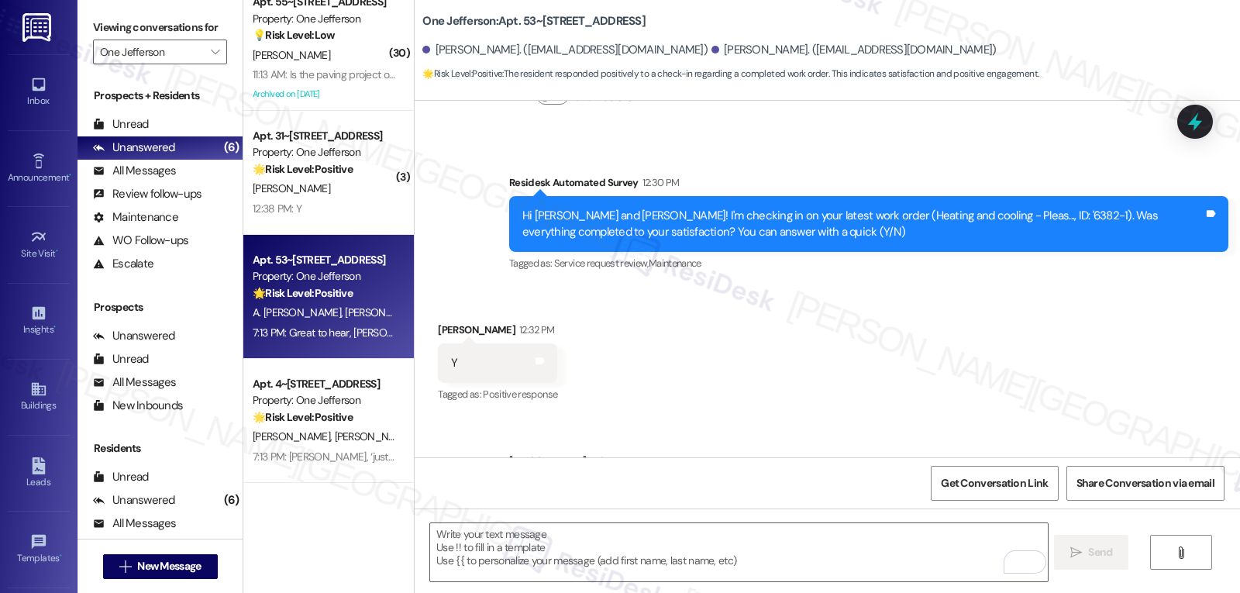
scroll to position [5423, 0]
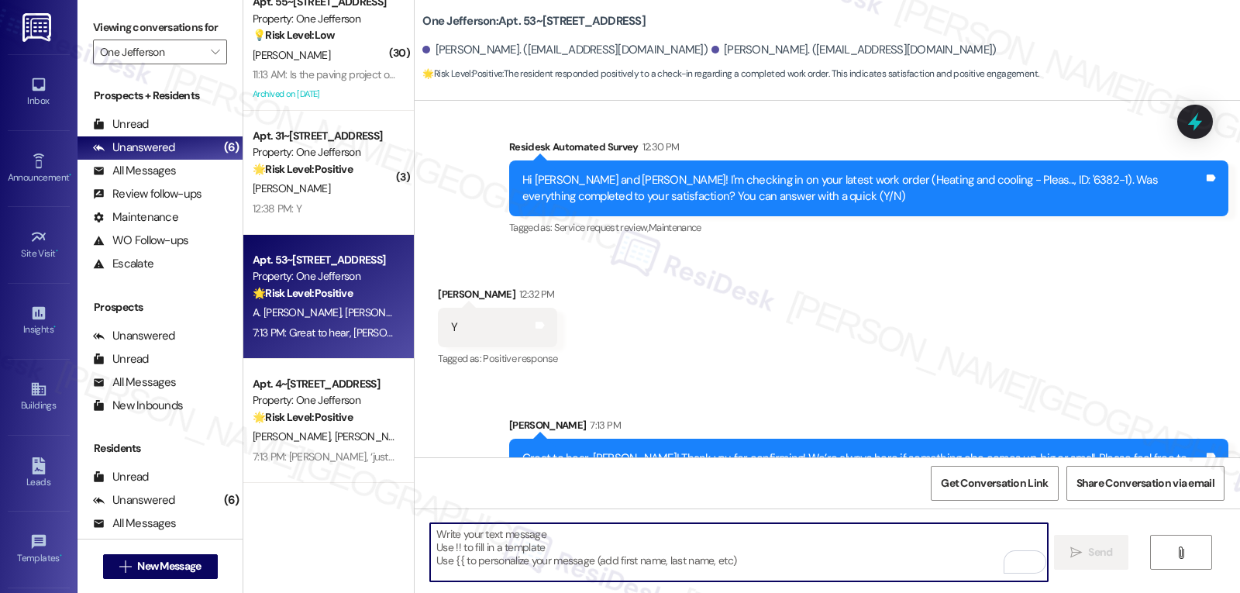
click at [554, 550] on textarea "To enrich screen reader interactions, please activate Accessibility in Grammarl…" at bounding box center [738, 552] width 617 height 58
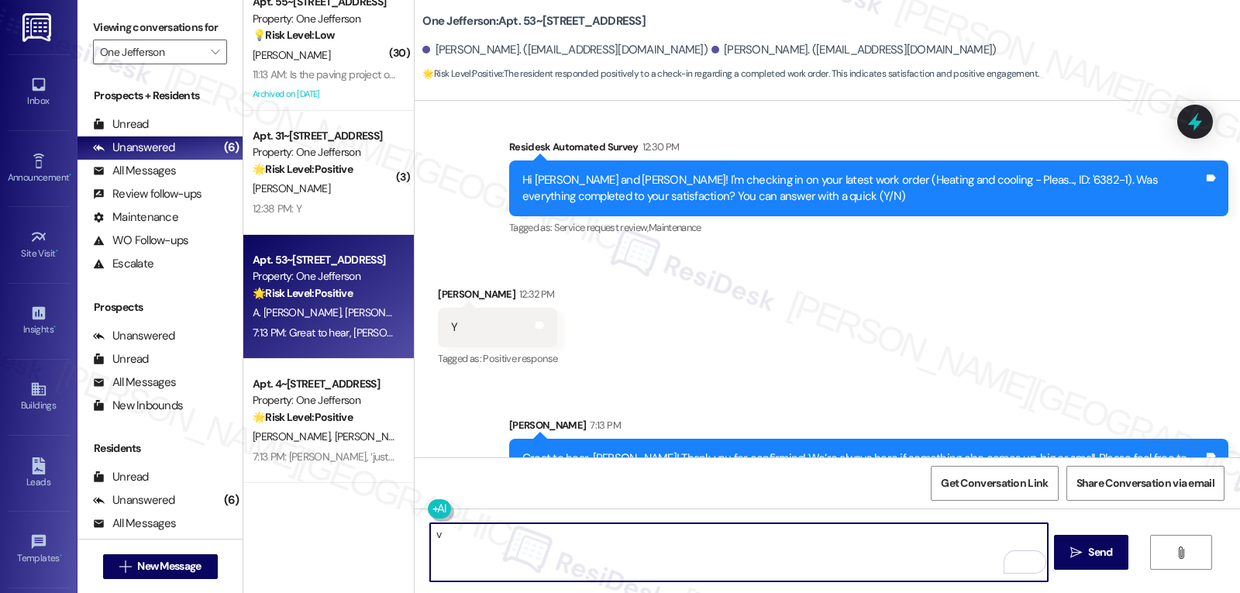
paste textarea "[PERSON_NAME]"
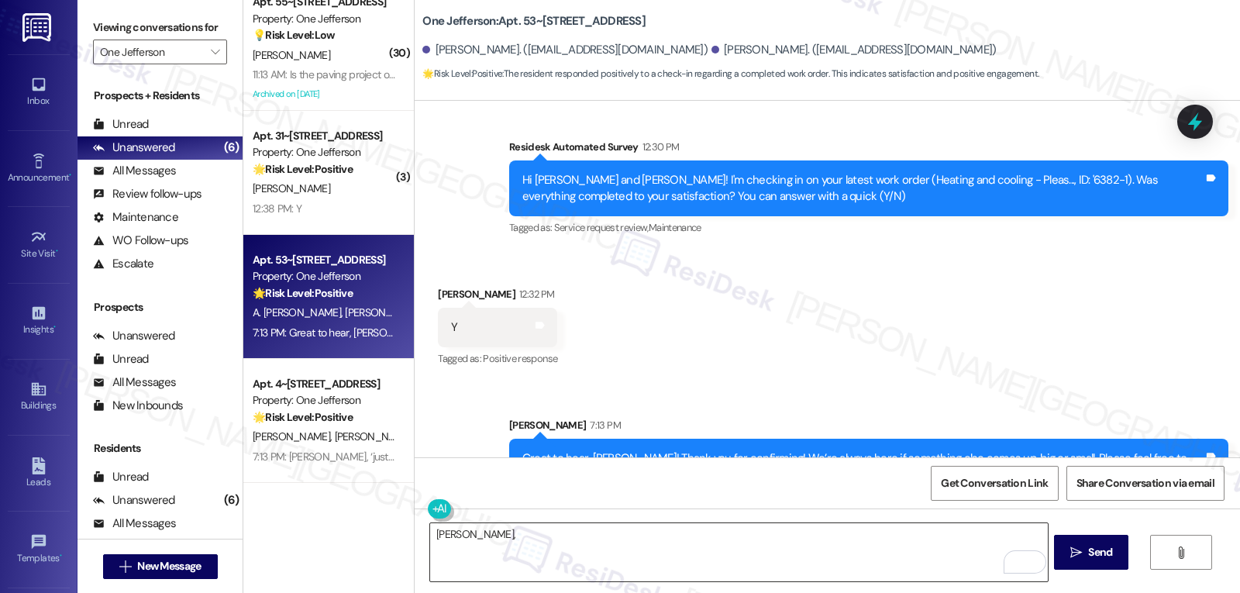
click at [738, 559] on textarea "[PERSON_NAME]," at bounding box center [738, 552] width 617 height 58
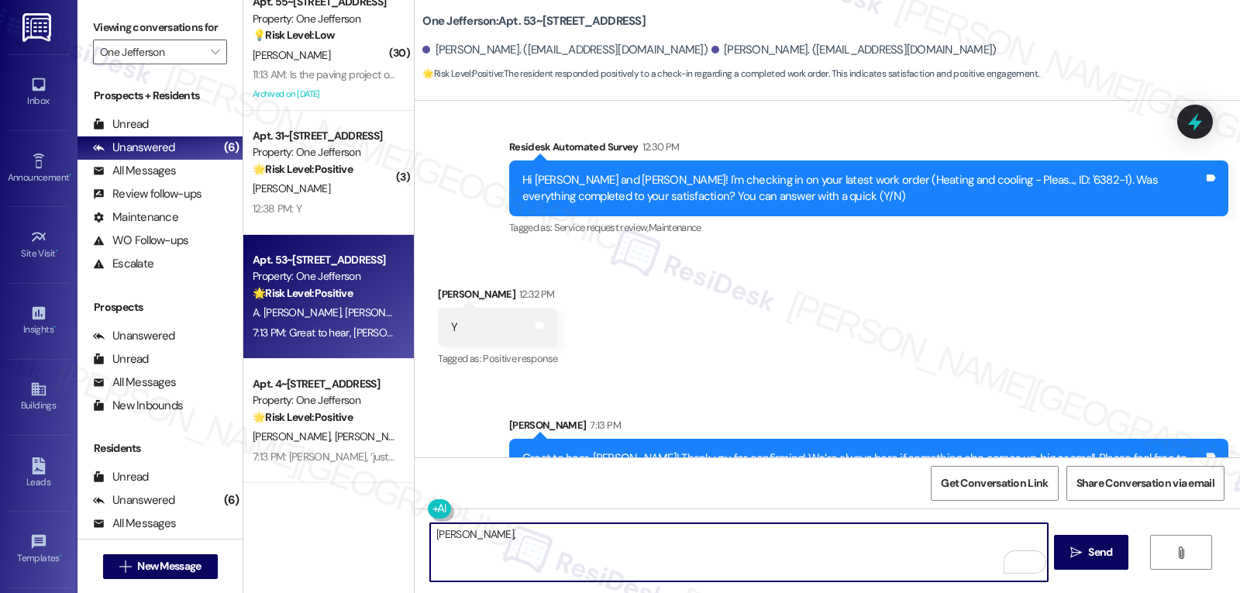
paste textarea "I hope you’re enjoying your time at {{property}}! Has it been meeting your expe…"
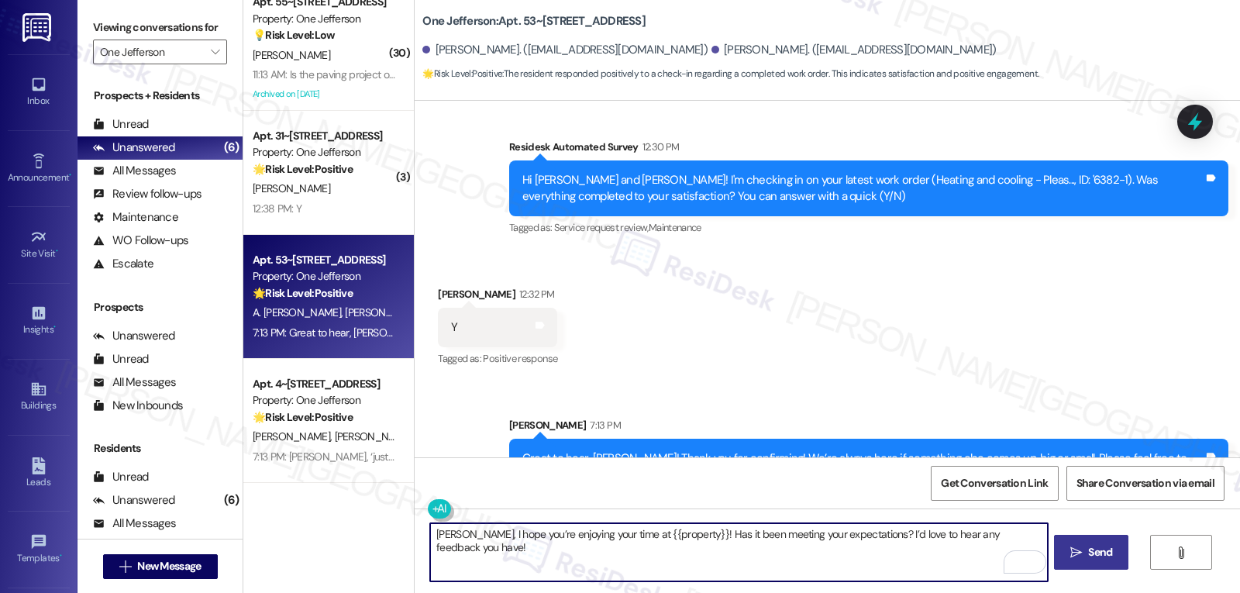
type textarea "[PERSON_NAME], I hope you’re enjoying your time at {{property}}! Has it been me…"
click at [1092, 550] on span "Send" at bounding box center [1100, 552] width 24 height 16
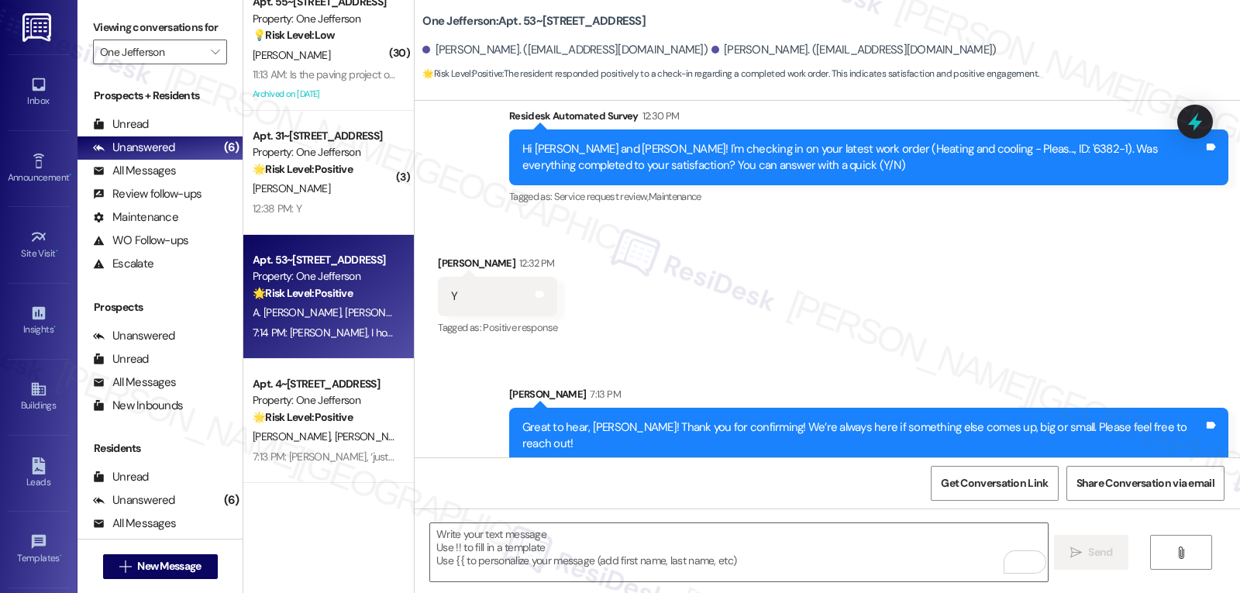
scroll to position [5531, 0]
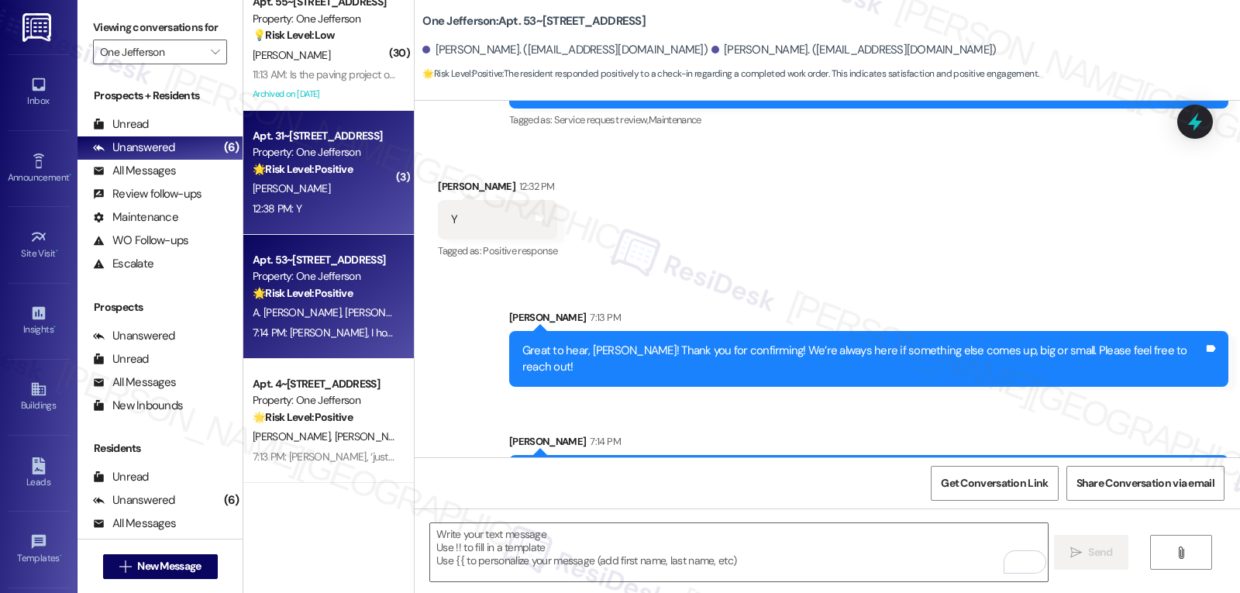
click at [353, 181] on div "[PERSON_NAME]" at bounding box center [324, 188] width 146 height 19
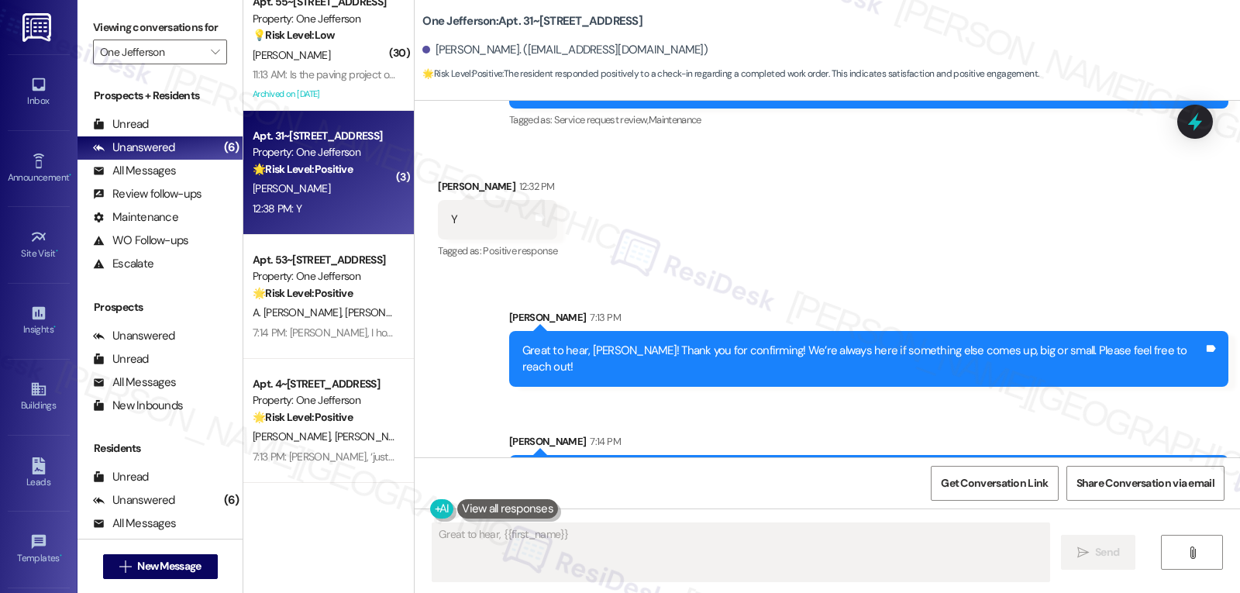
scroll to position [980, 0]
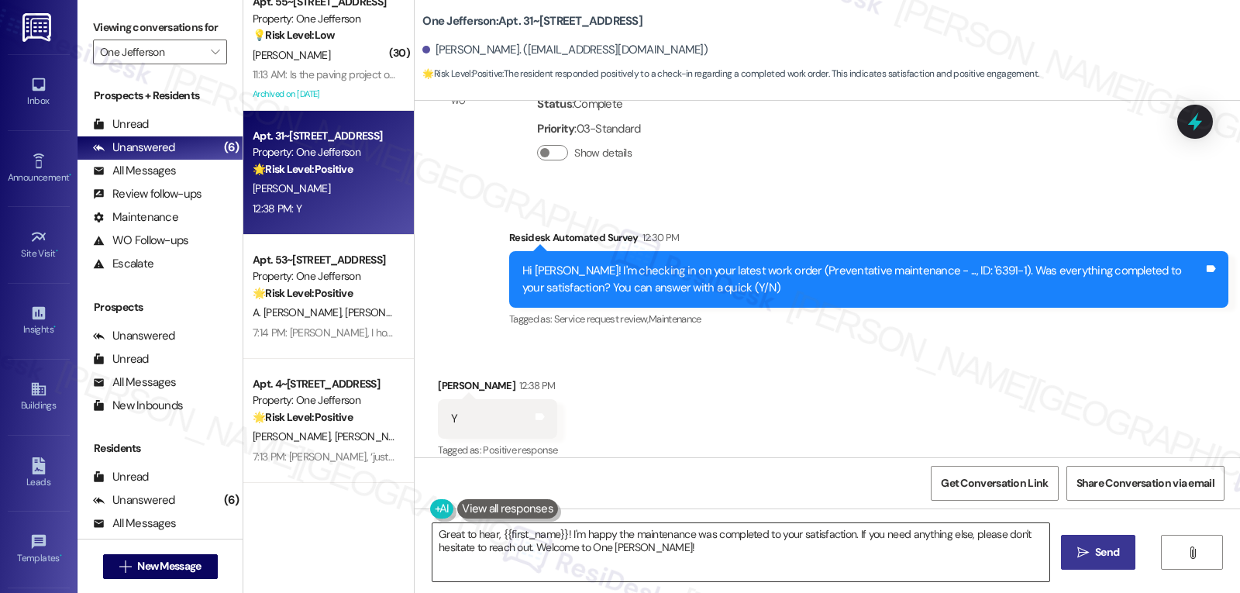
click at [554, 554] on textarea "Great to hear, {{first_name}}! I'm happy the maintenance was completed to your …" at bounding box center [740, 552] width 617 height 58
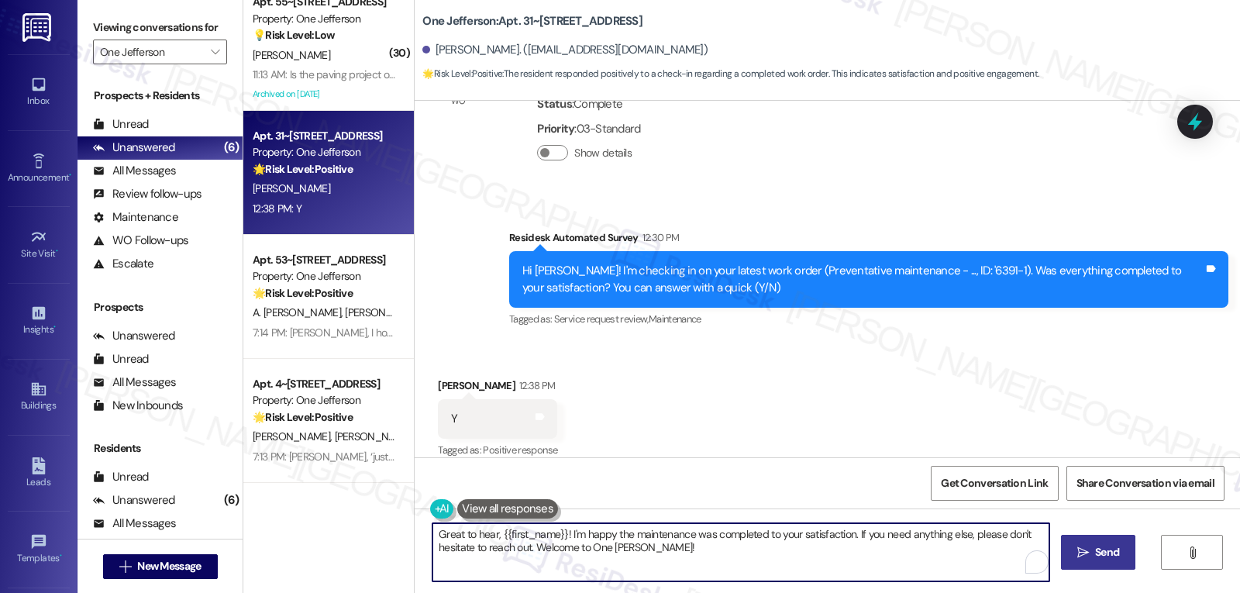
paste textarea "I appreciate your response, {{first_name}}! I’m glad your work order is all set…"
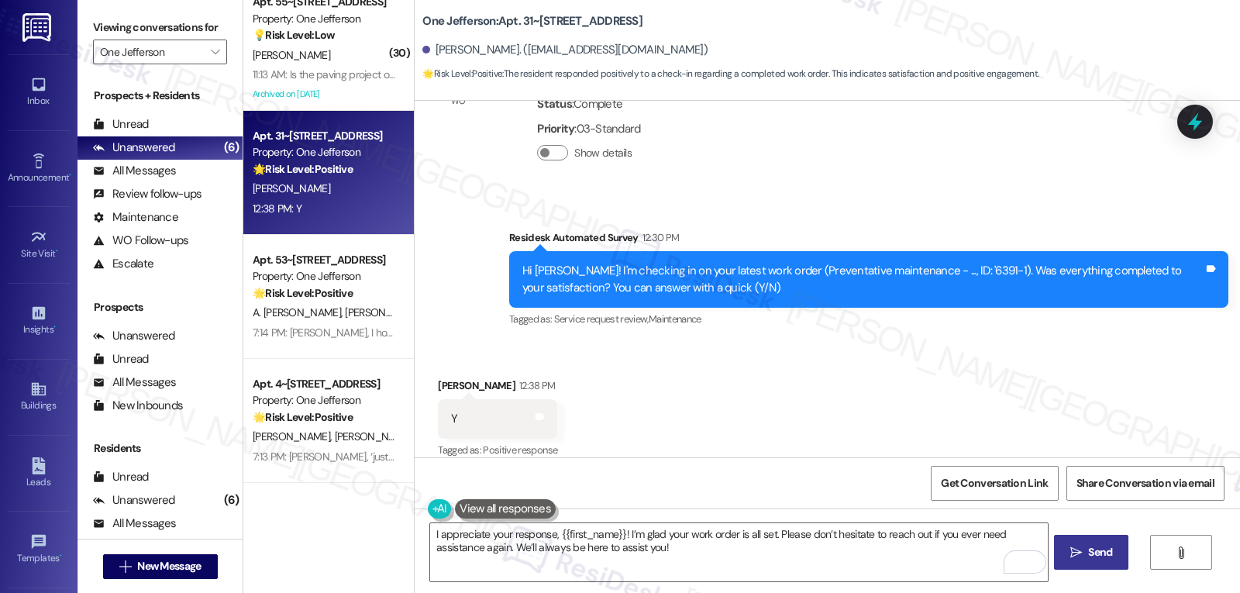
click at [1094, 550] on span "Send" at bounding box center [1100, 552] width 24 height 16
type textarea "Great"
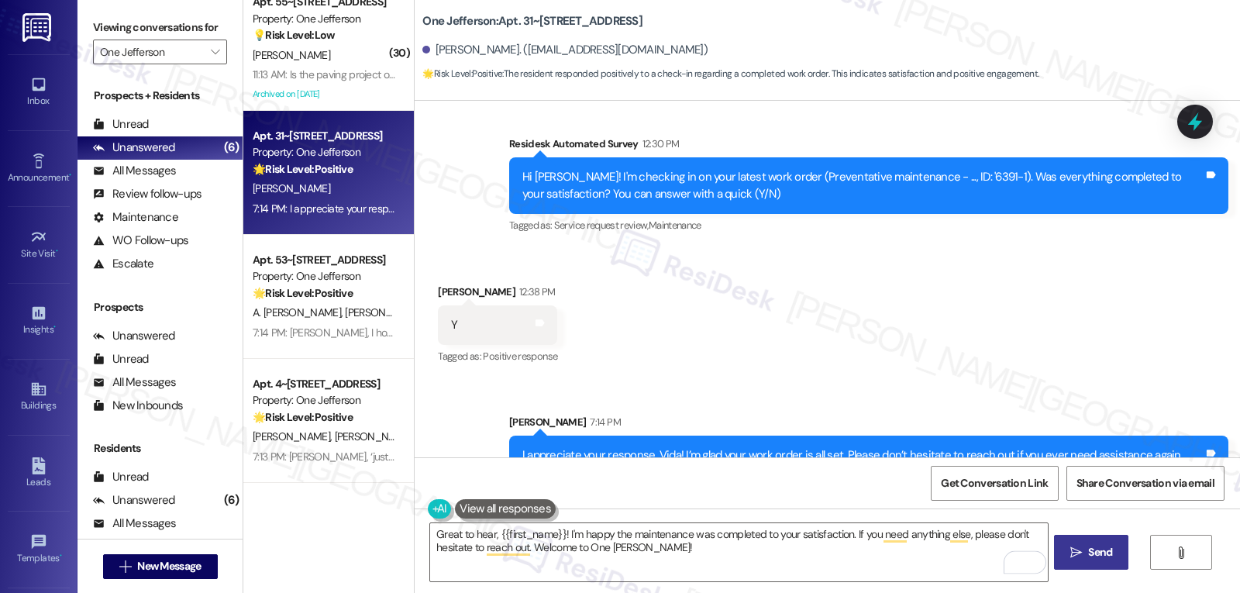
scroll to position [1105, 0]
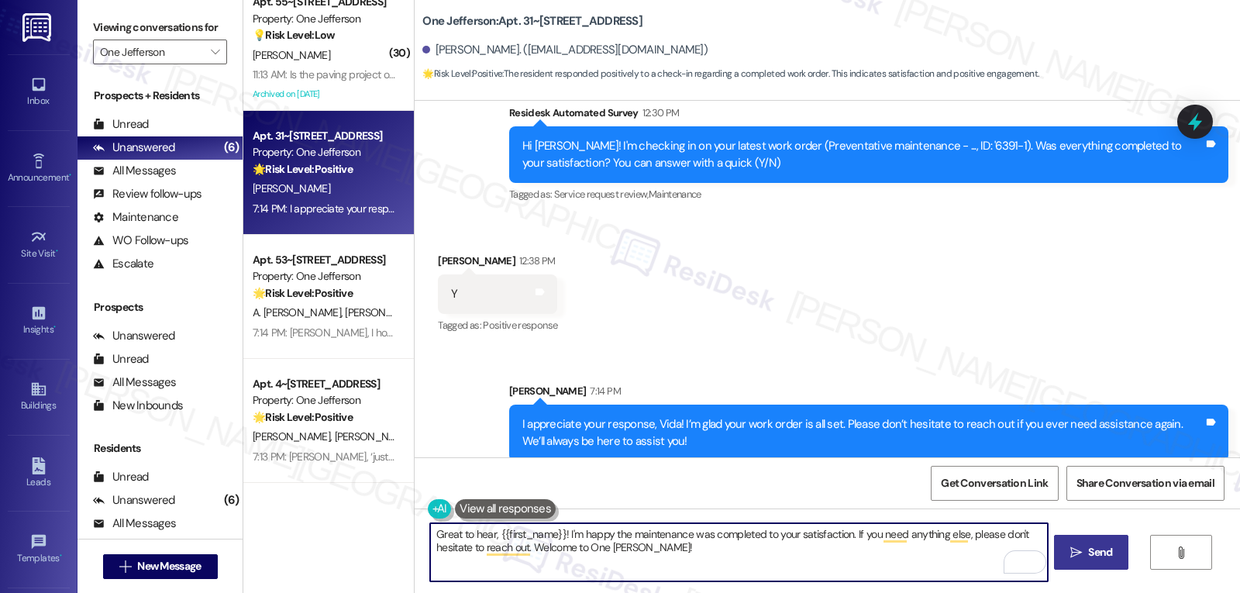
click at [750, 558] on textarea "Great to hear, {{first_name}}! I'm happy the maintenance was completed to your …" at bounding box center [738, 552] width 617 height 58
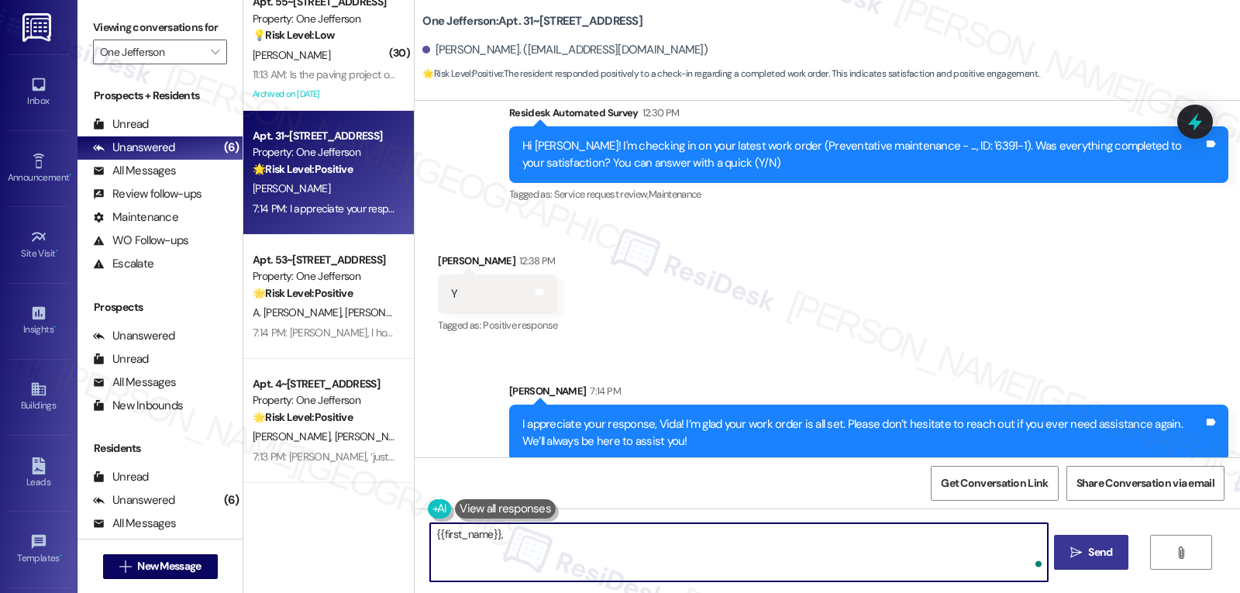
paste textarea "I’d love to know, has your experience at {{property}} been what you expected? Y…"
type textarea "{{first_name}}, I’d love to know, has your experience at {{property}} been what…"
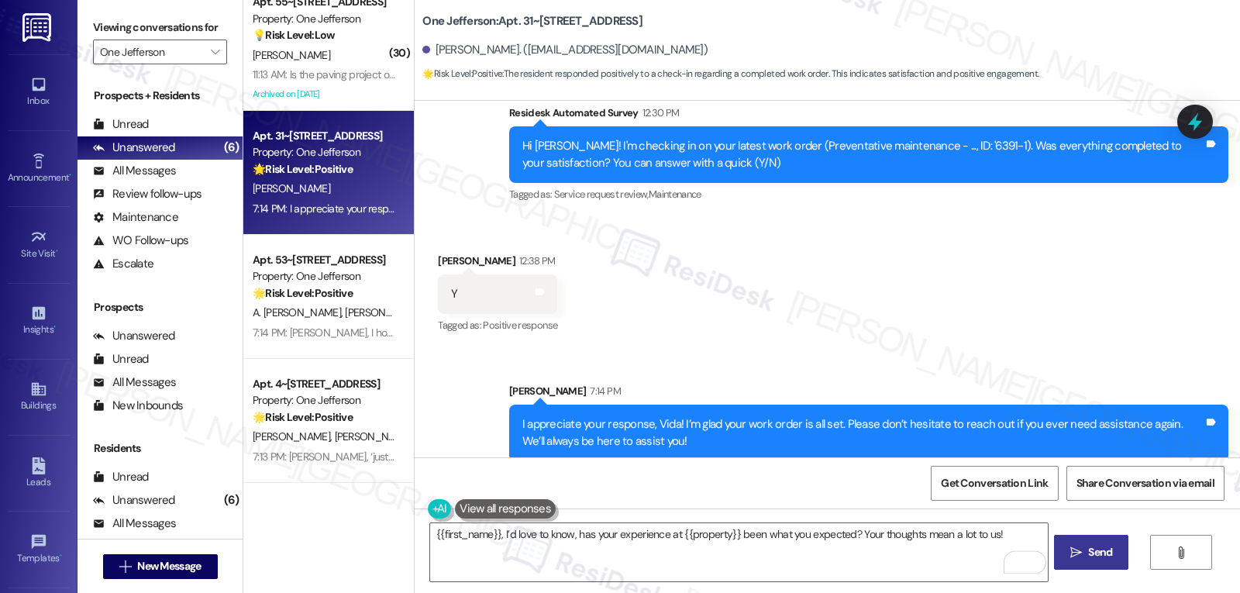
click at [1077, 561] on button " Send" at bounding box center [1091, 552] width 75 height 35
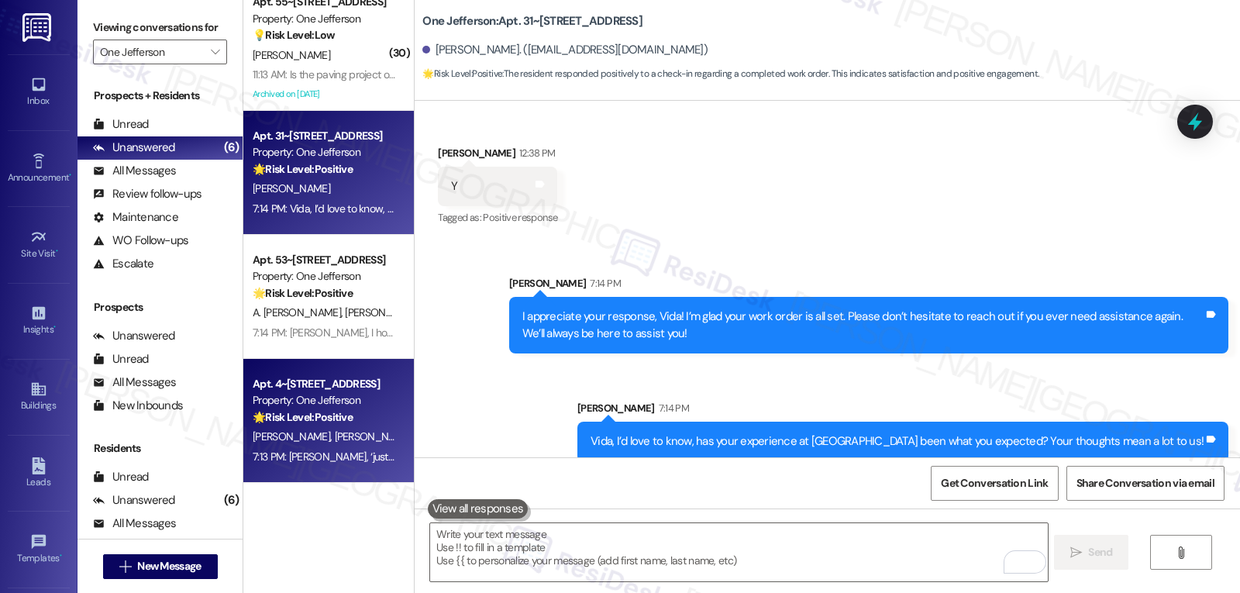
scroll to position [0, 0]
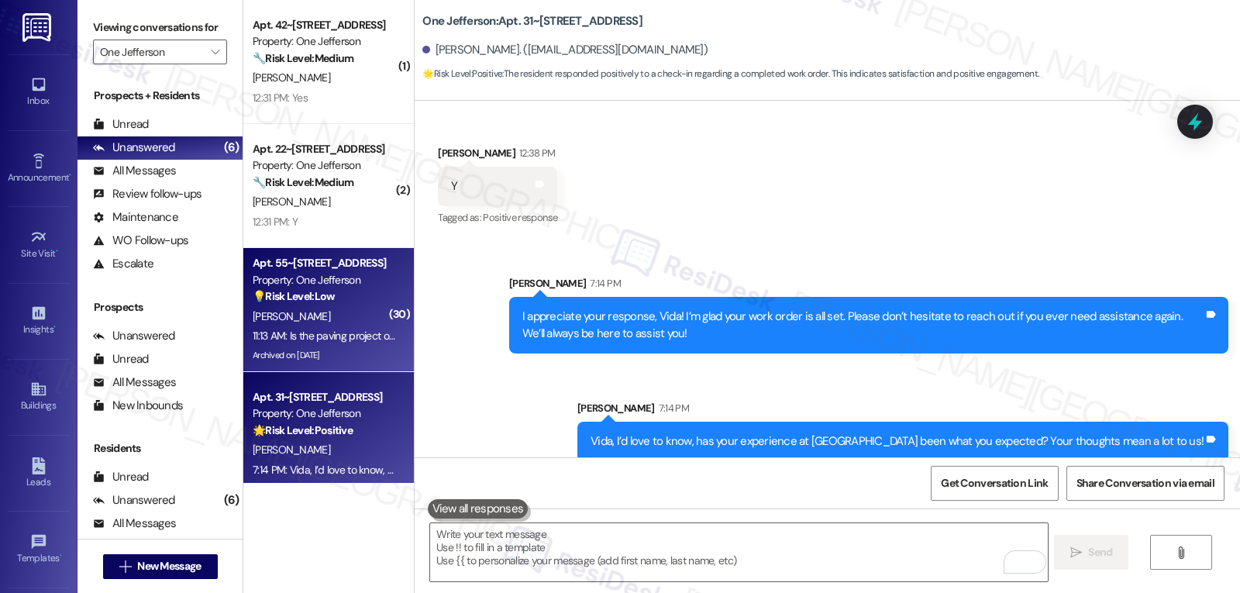
click at [321, 317] on div "[PERSON_NAME]" at bounding box center [324, 316] width 146 height 19
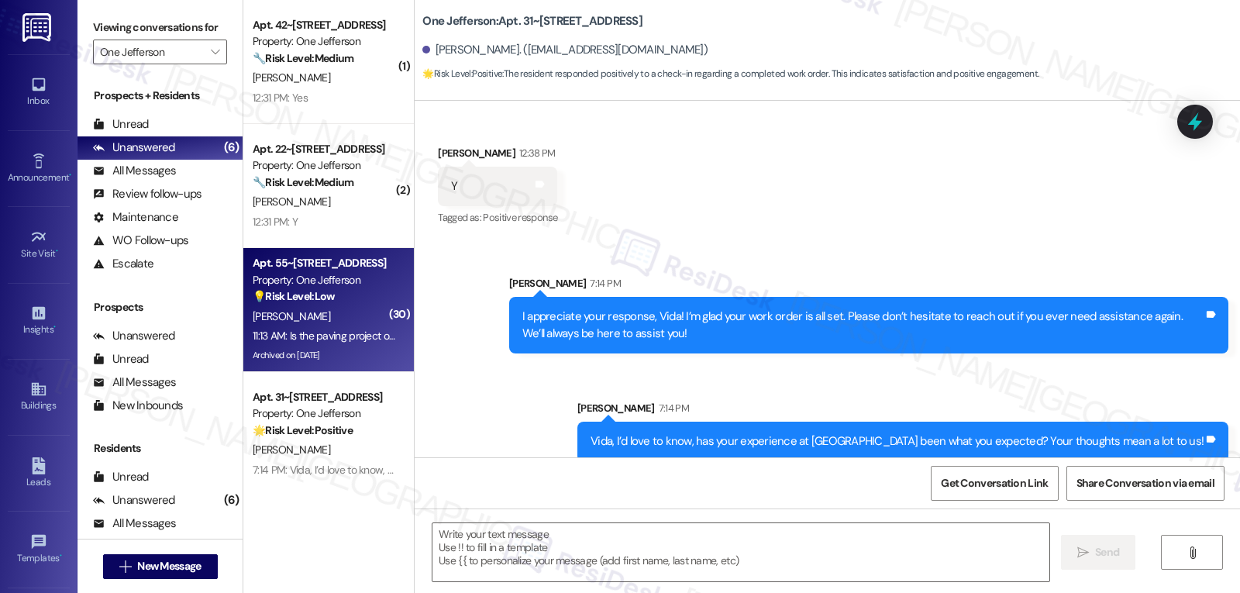
type textarea "Fetching suggested responses. Please feel free to read through the conversation…"
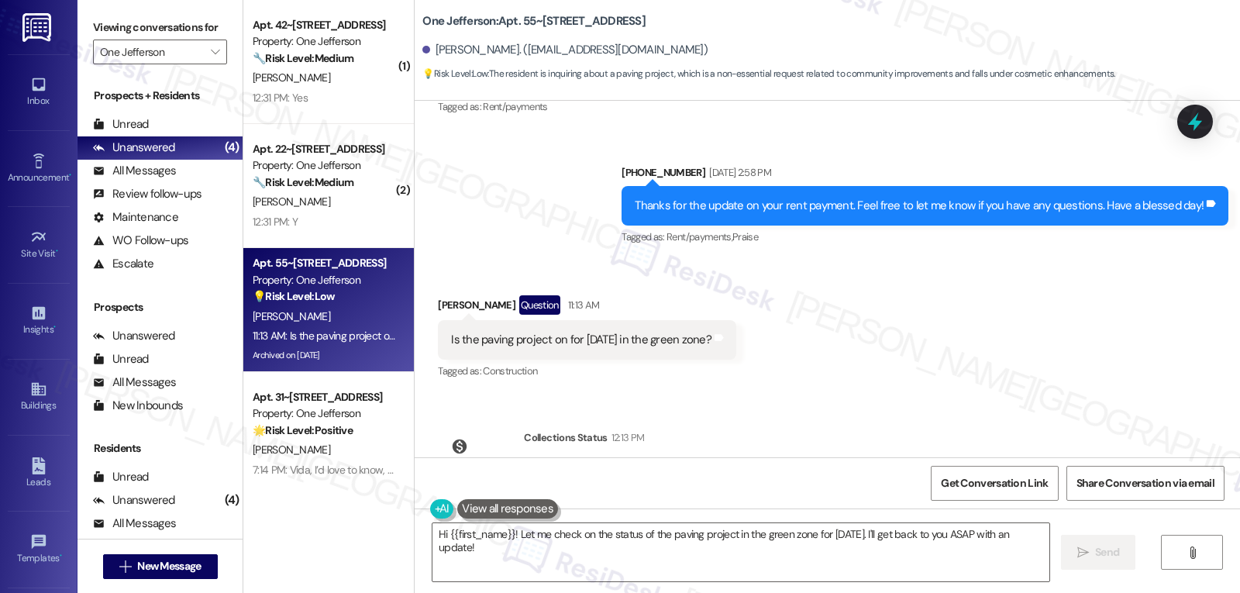
scroll to position [16630, 0]
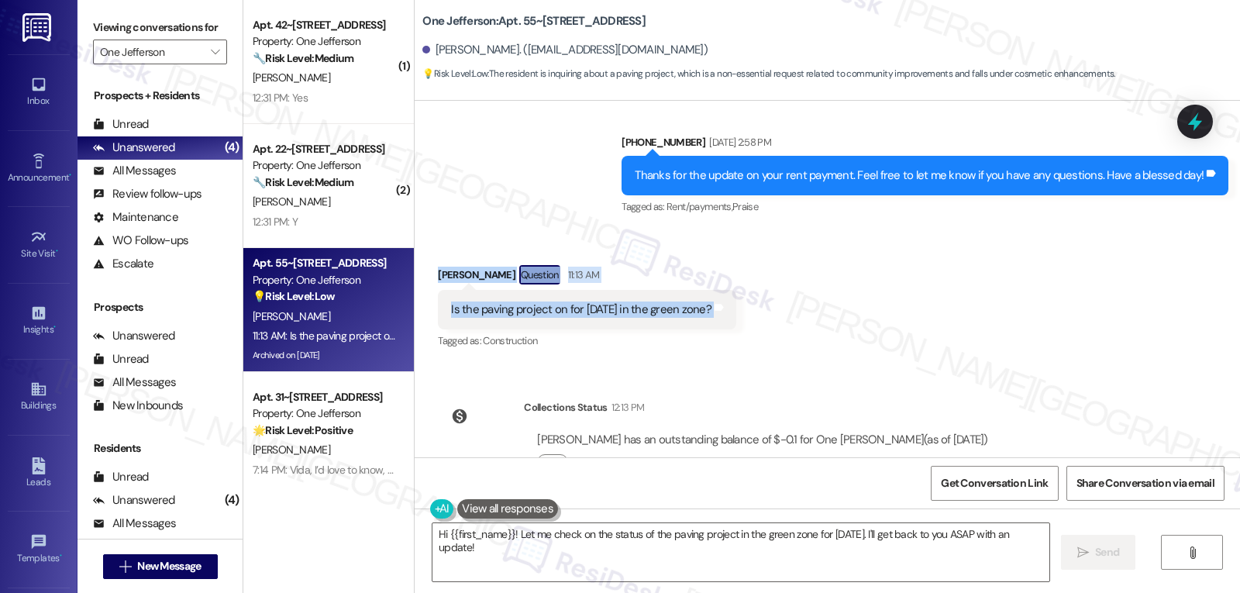
drag, startPoint x: 426, startPoint y: 223, endPoint x: 772, endPoint y: 257, distance: 347.3
click at [772, 253] on div "Received via SMS [PERSON_NAME] Question 11:13 AM Is the paving project on for […" at bounding box center [827, 297] width 825 height 134
copy div "[PERSON_NAME] Question 11:13 AM Is the paving project on for [DATE] in the gree…"
drag, startPoint x: 508, startPoint y: 539, endPoint x: 1022, endPoint y: 629, distance: 521.7
click at [1022, 592] on html "Inbox Go to Inbox Announcement • Send A Text Announcement Site Visit • Go to Si…" at bounding box center [620, 296] width 1240 height 593
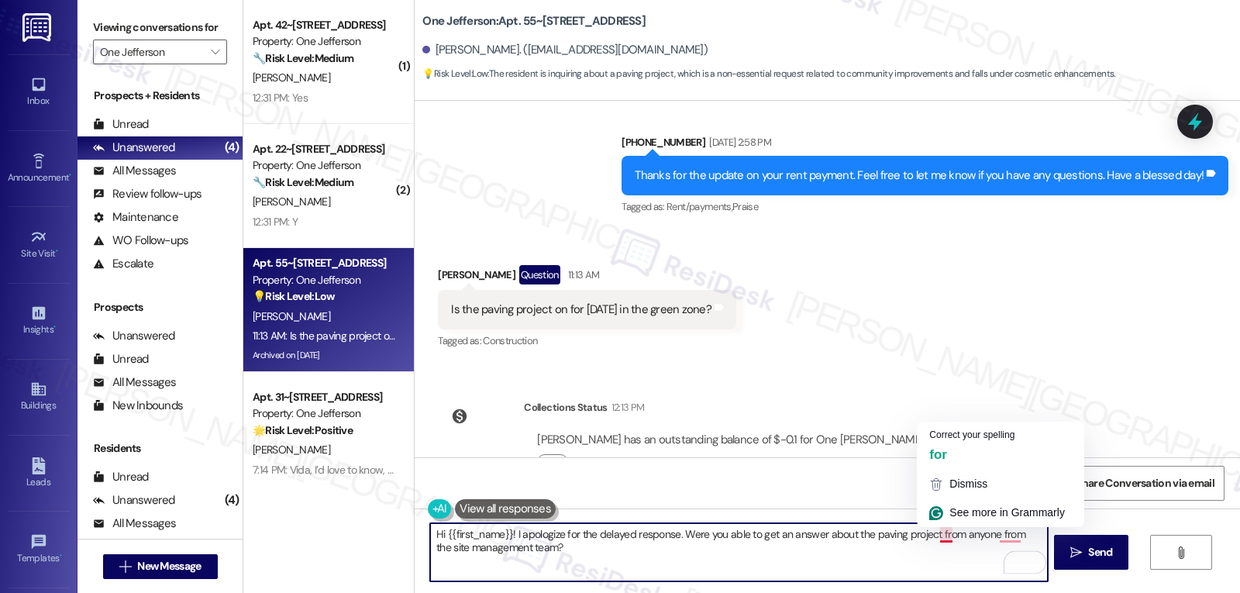
click at [847, 562] on textarea "Hi {{first_name}}! I apologize for the delayed response. Were you able to get a…" at bounding box center [738, 552] width 617 height 58
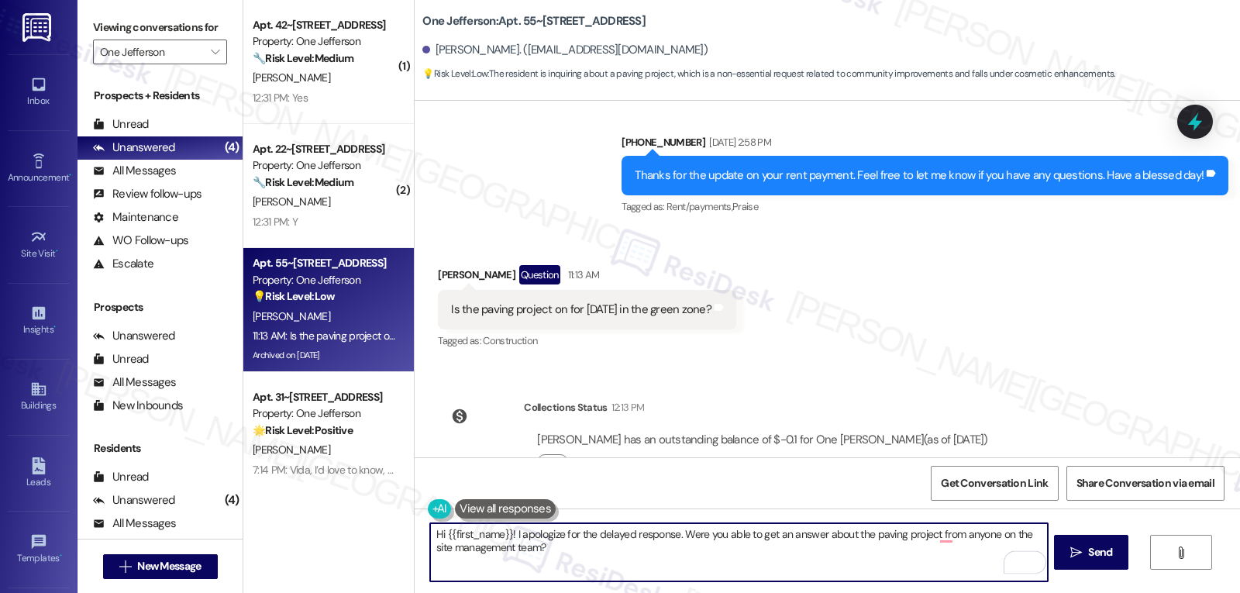
drag, startPoint x: 631, startPoint y: 559, endPoint x: 643, endPoint y: 567, distance: 14.6
click at [642, 567] on textarea "Hi {{first_name}}! I apologize for the delayed response. Were you able to get a…" at bounding box center [738, 552] width 617 height 58
type textarea "Hi {{first_name}}! I apologize for the delayed response. Were you able to get a…"
click at [1091, 554] on span "Send" at bounding box center [1100, 552] width 24 height 16
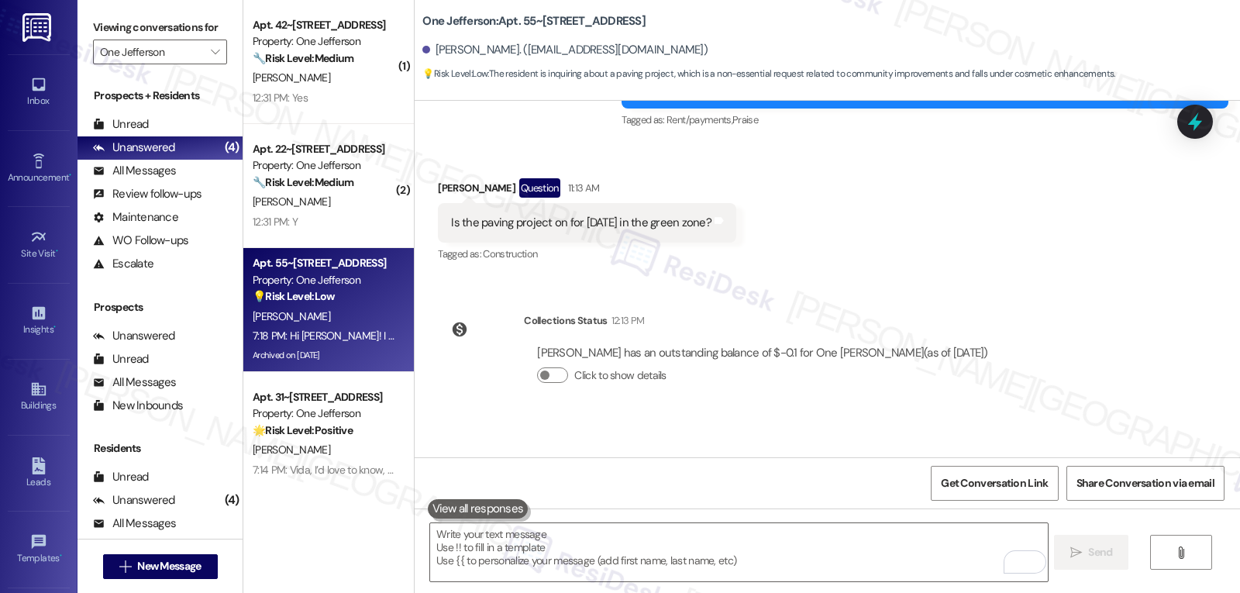
scroll to position [16755, 0]
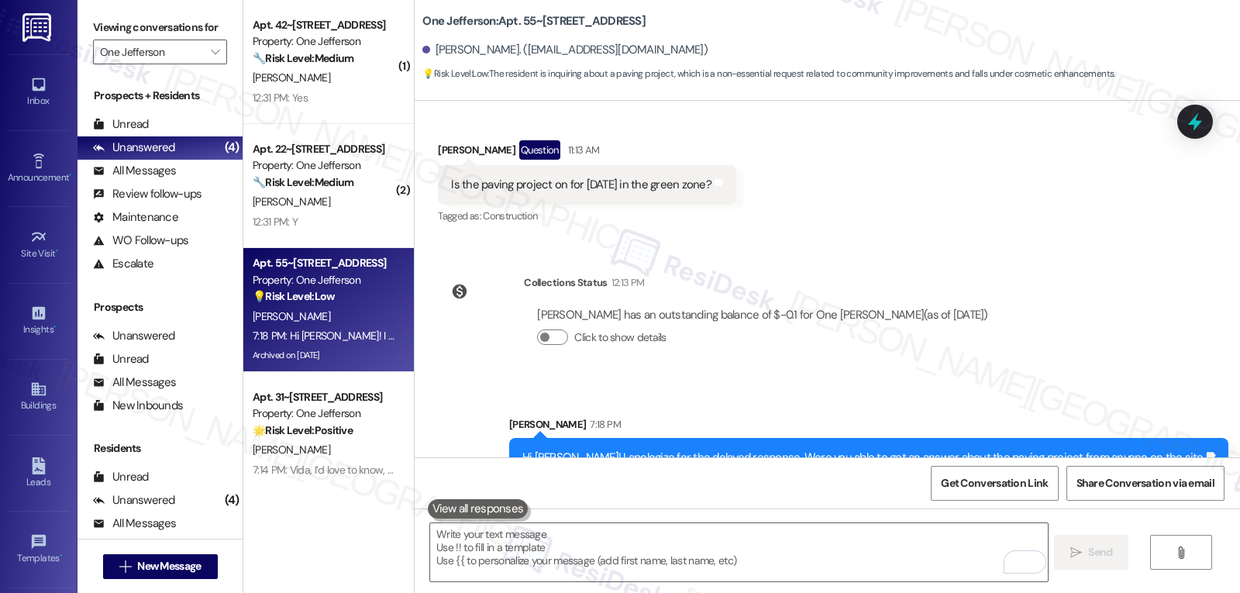
click at [268, 249] on div "Apt. 55~[GEOGRAPHIC_DATA] Property: One Jefferson 💡 Risk Level: Low The residen…" at bounding box center [328, 310] width 171 height 124
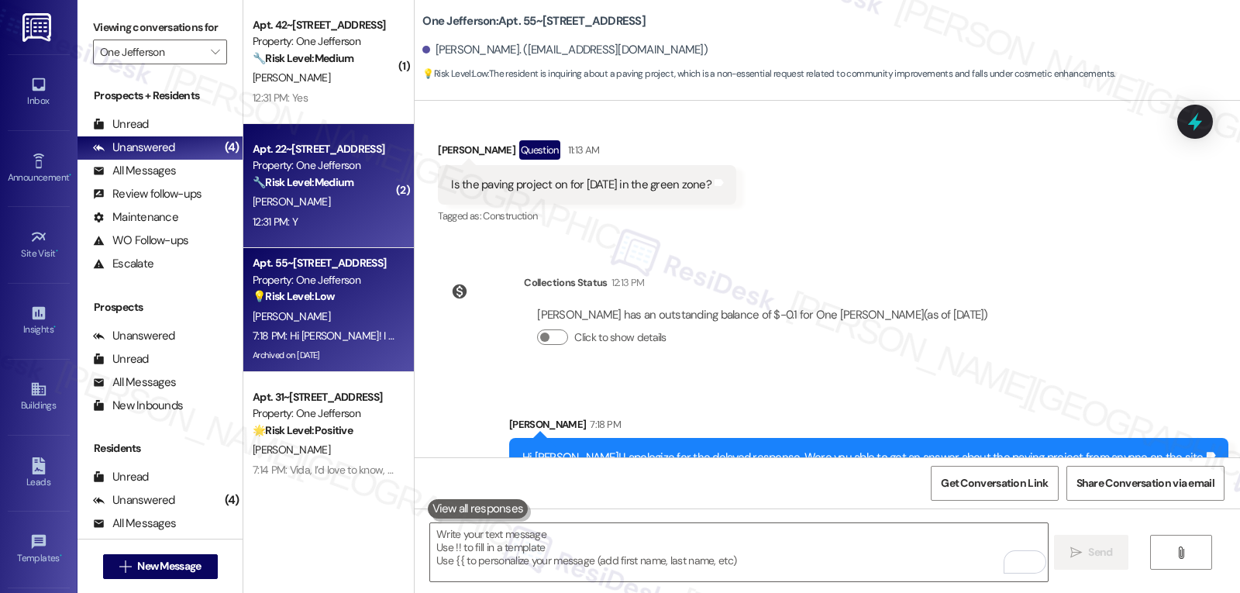
click at [316, 216] on div "12:31 PM: Y 12:31 PM: Y" at bounding box center [324, 221] width 146 height 19
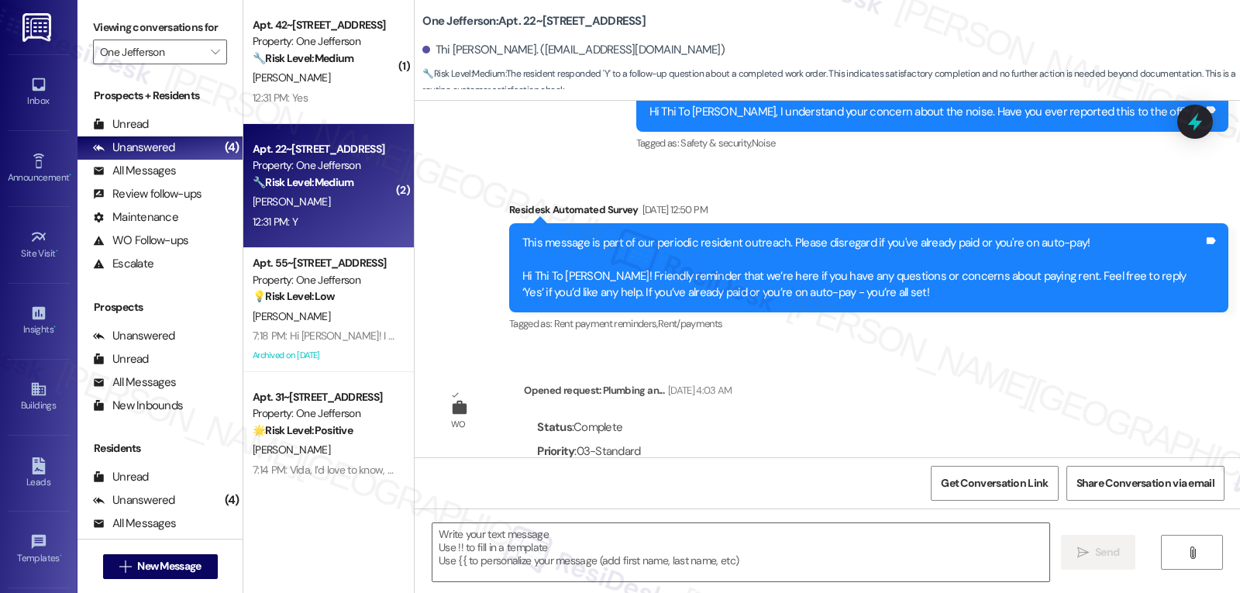
type textarea "Fetching suggested responses. Please feel free to read through the conversation…"
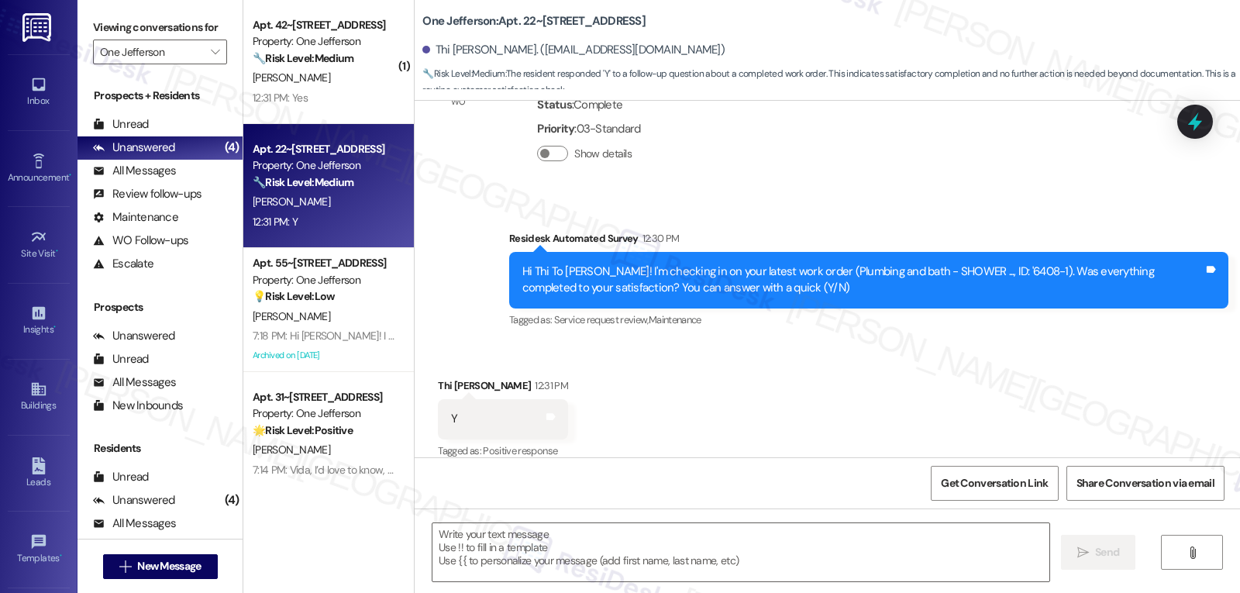
scroll to position [934, 0]
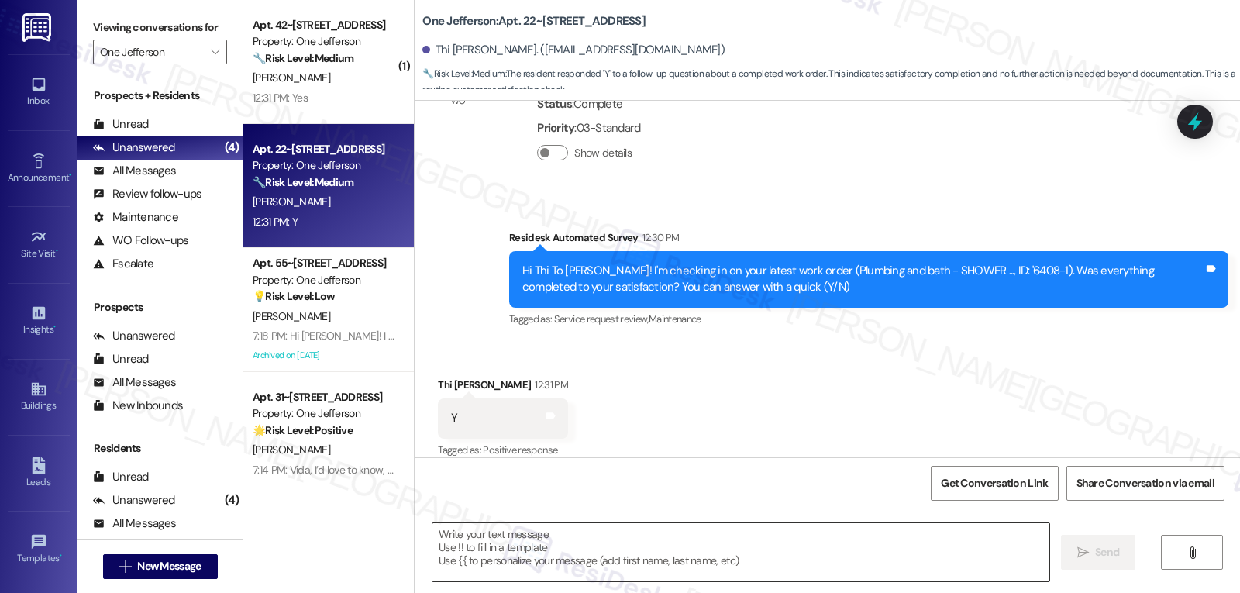
click at [539, 554] on textarea at bounding box center [740, 552] width 617 height 58
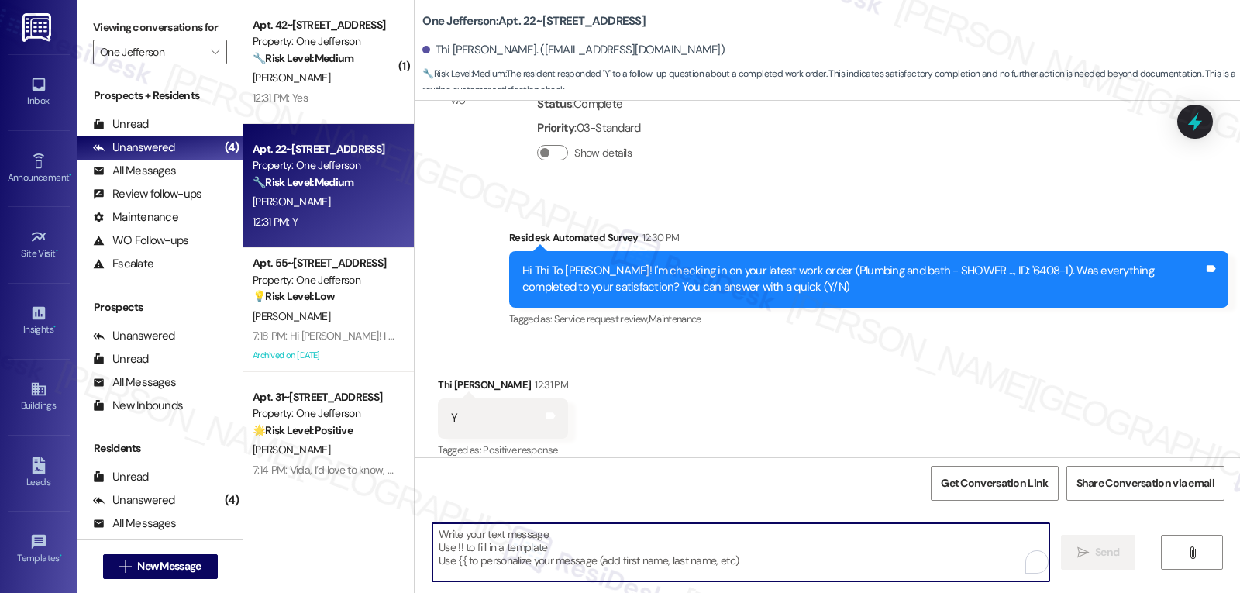
paste textarea "That’s wonderful news, {{first_name}}! Thank you for confirming. Remember, we’r…"
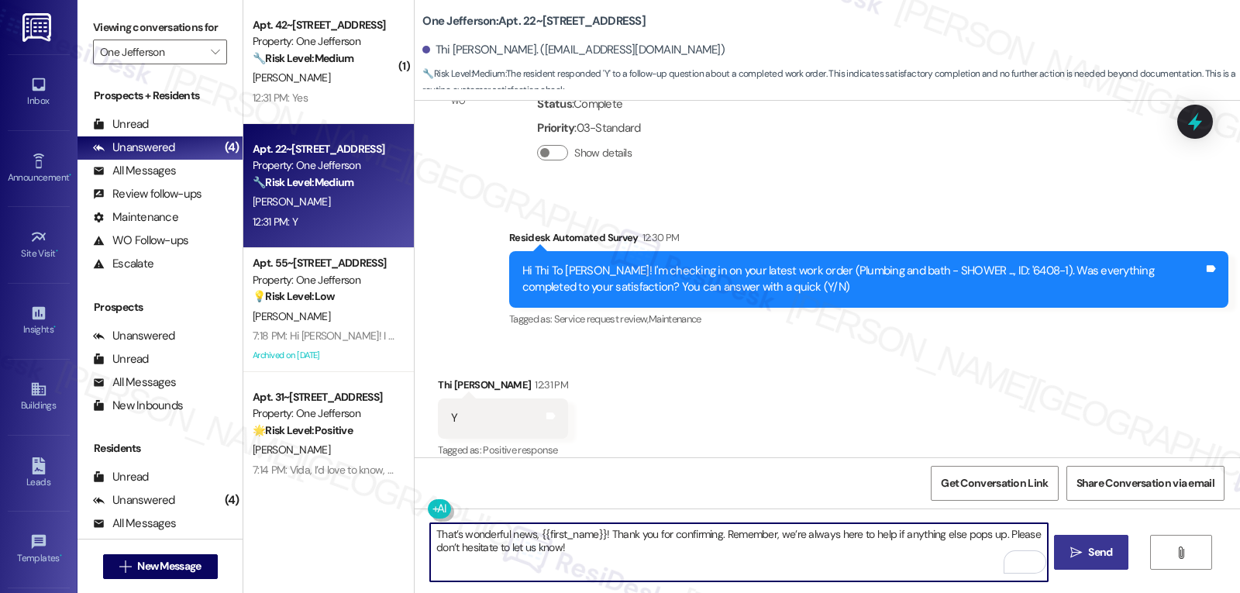
type textarea "That’s wonderful news, {{first_name}}! Thank you for confirming. Remember, we’r…"
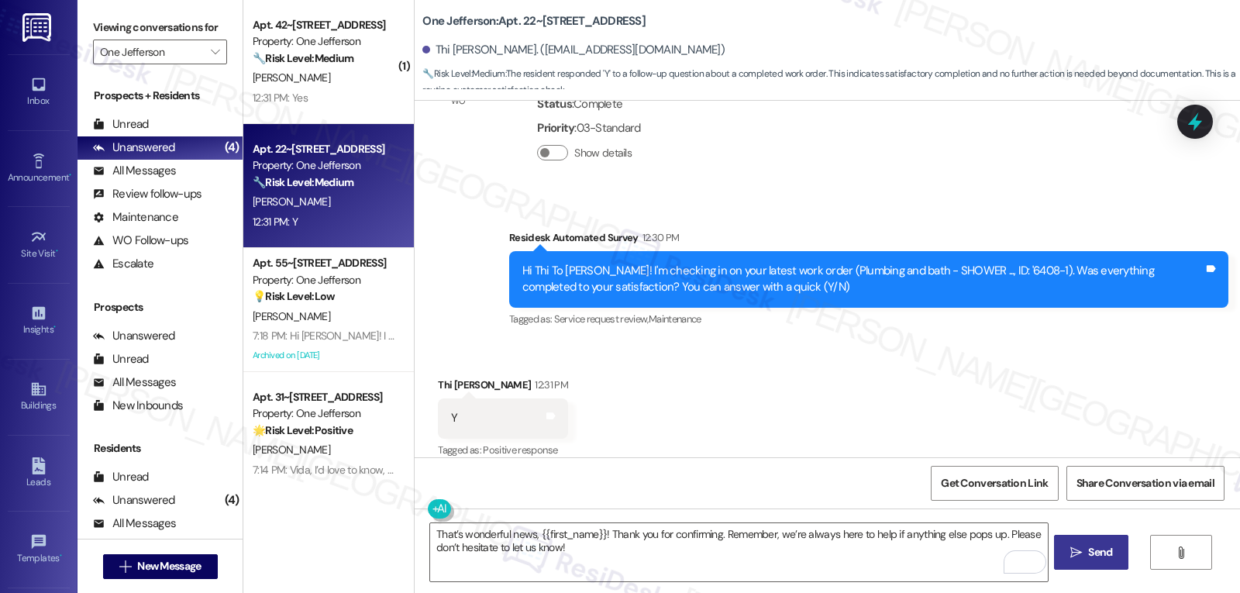
click at [1089, 561] on button " Send" at bounding box center [1091, 552] width 75 height 35
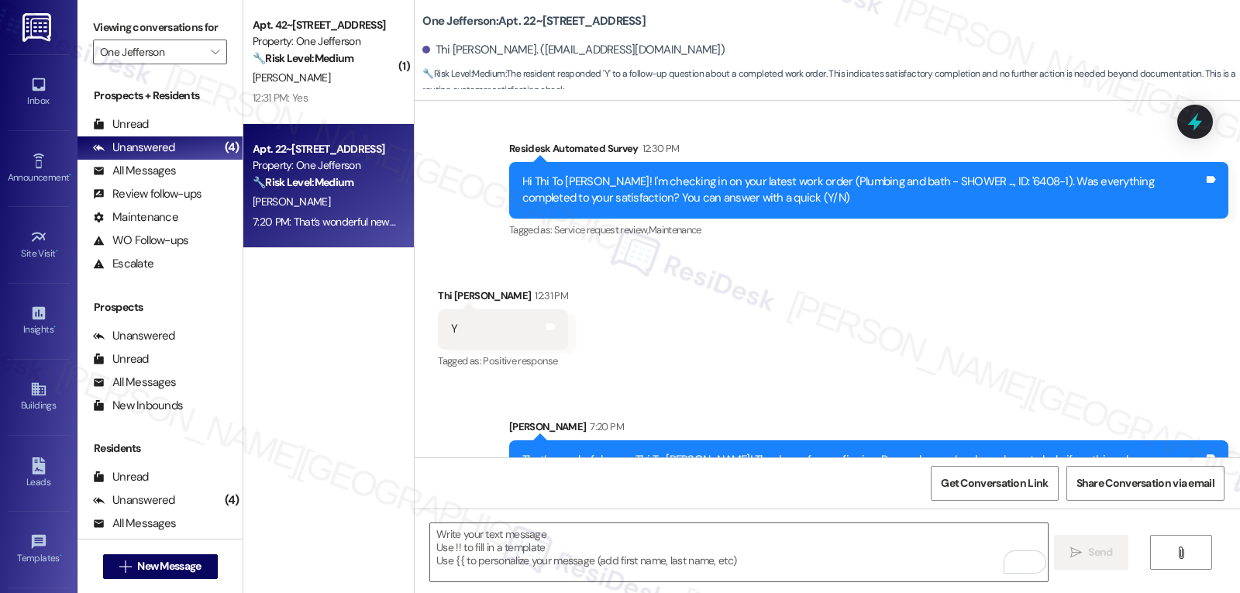
scroll to position [1058, 0]
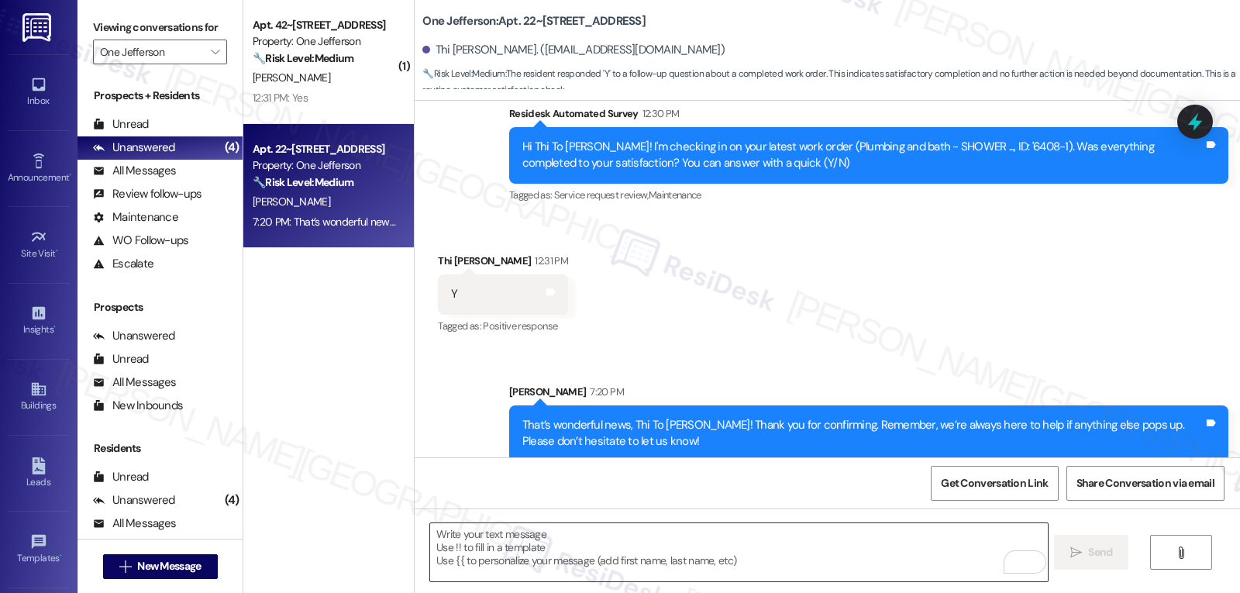
click at [507, 560] on textarea "To enrich screen reader interactions, please activate Accessibility in Grammarl…" at bounding box center [738, 552] width 617 height 58
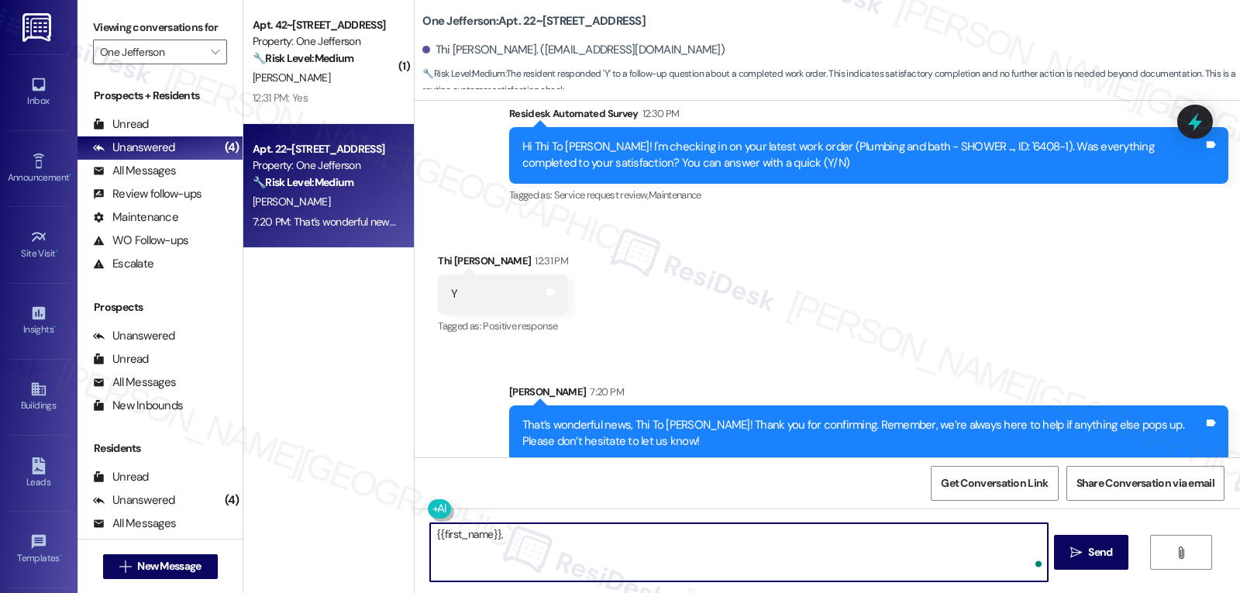
paste textarea "how are things going at {{property}}? Has it been everything you were looking f…"
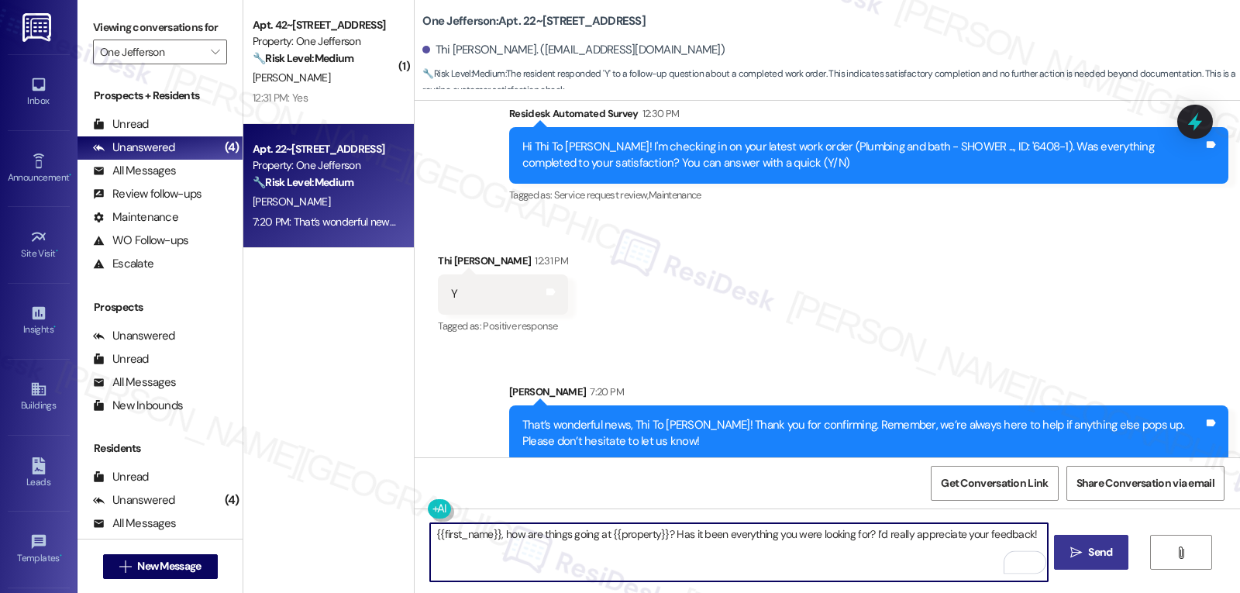
type textarea "{{first_name}}, how are things going at {{property}}? Has it been everything yo…"
click at [1102, 561] on button " Send" at bounding box center [1091, 552] width 75 height 35
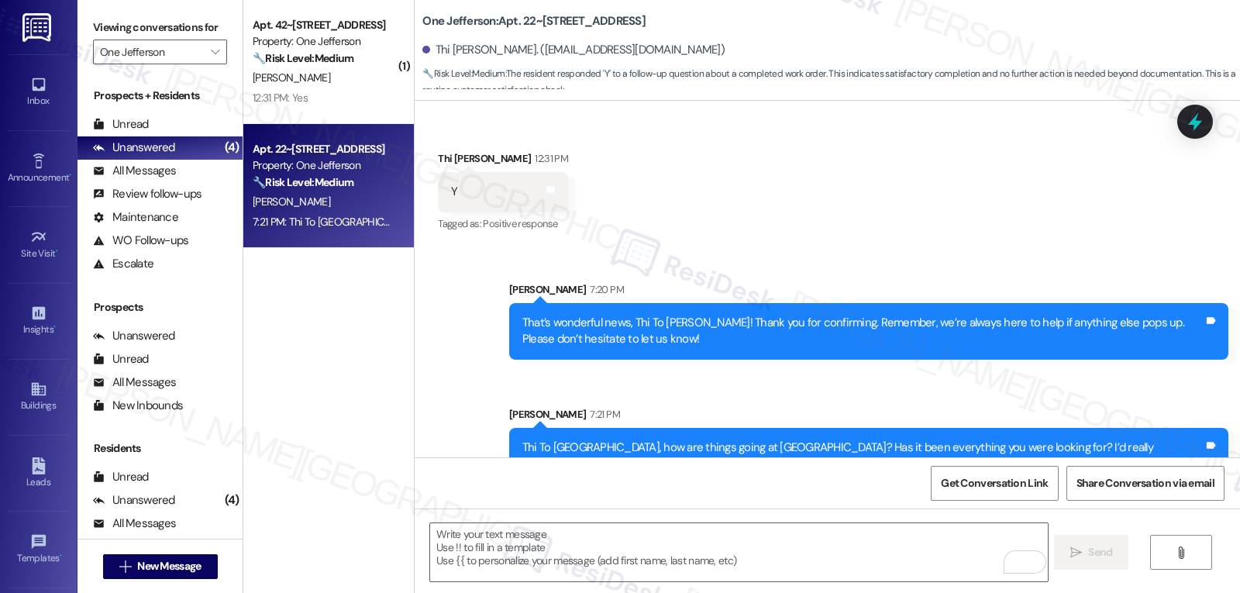
scroll to position [1167, 0]
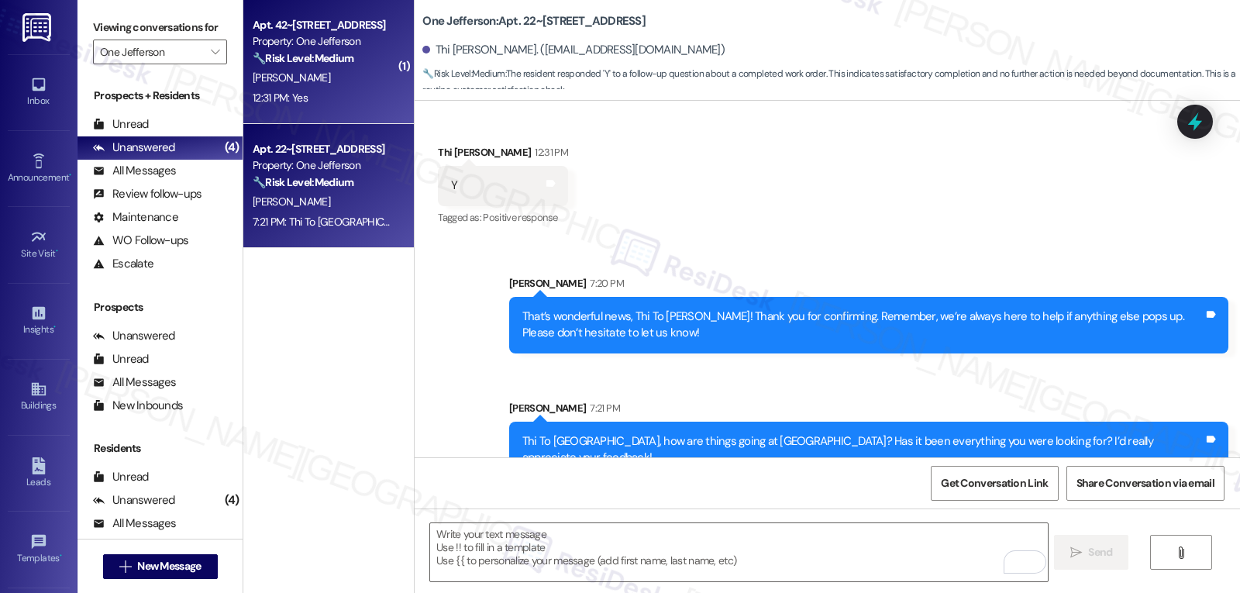
click at [298, 84] on div "[PERSON_NAME]" at bounding box center [324, 77] width 146 height 19
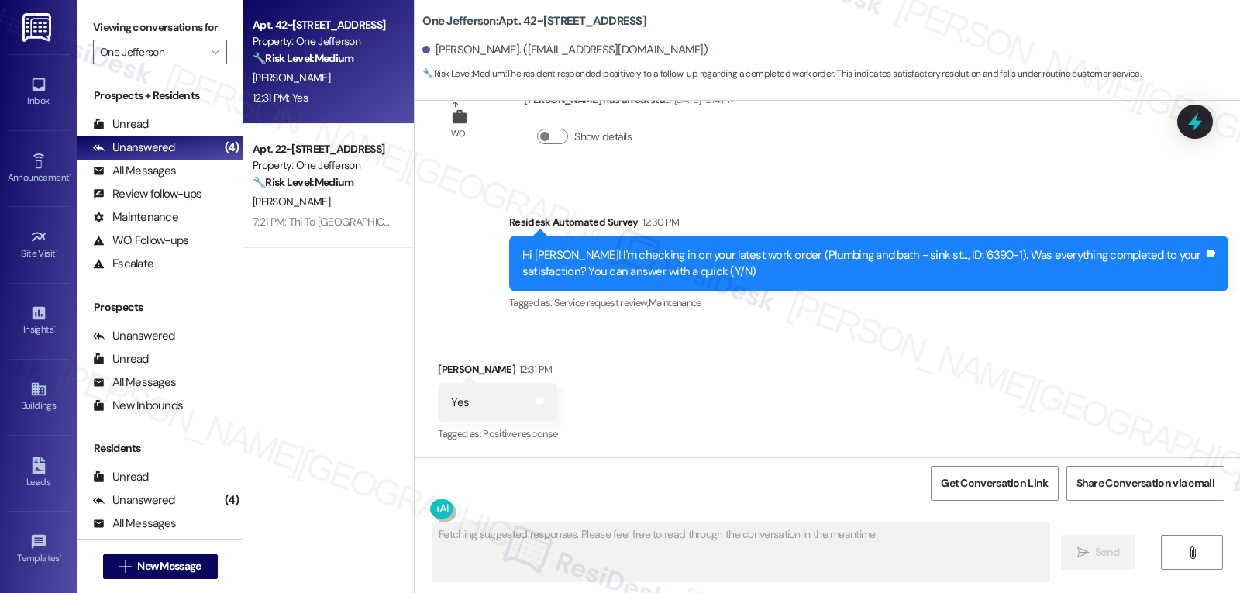
scroll to position [2965, 0]
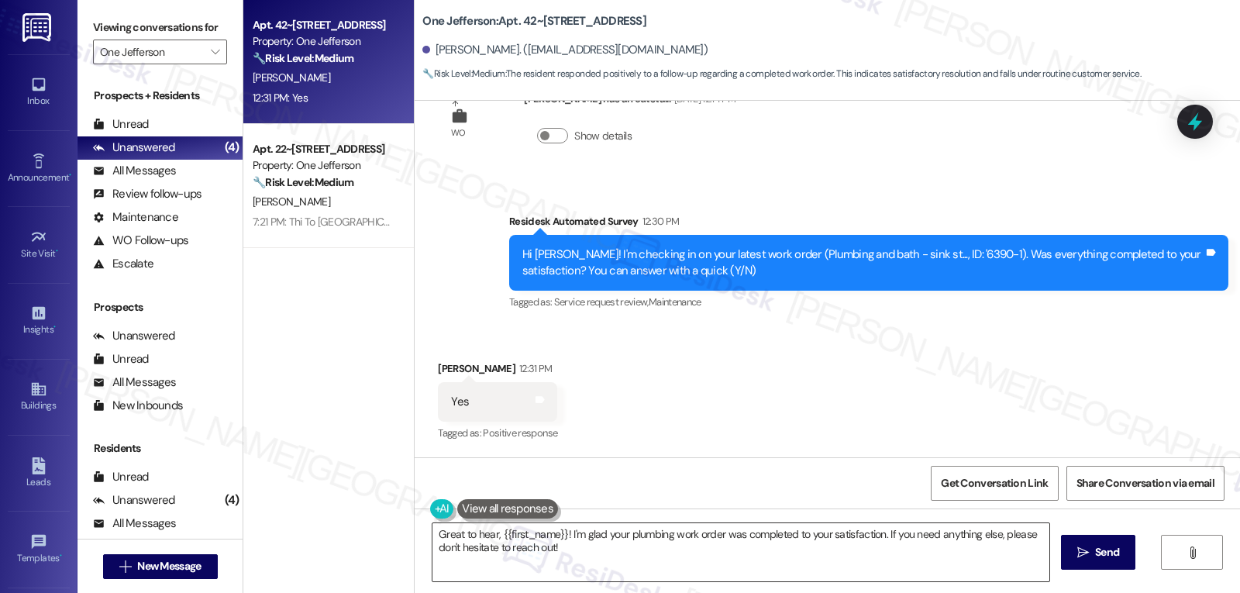
click at [621, 553] on textarea "Great to hear, {{first_name}}! I'm glad your plumbing work order was completed …" at bounding box center [740, 552] width 617 height 58
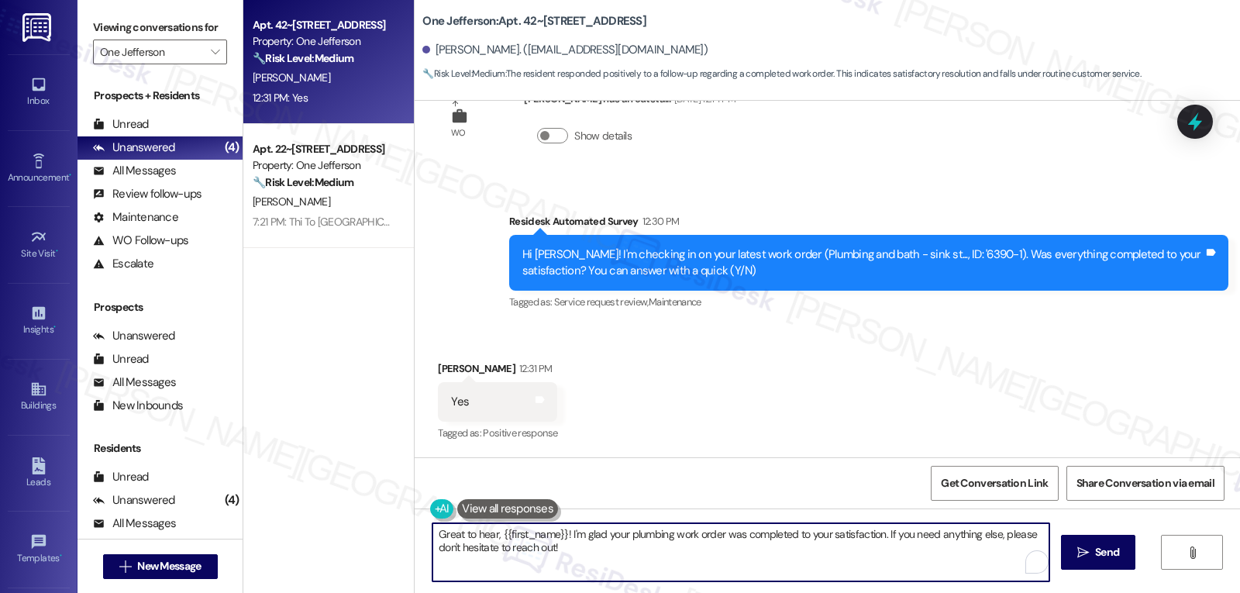
paste textarea "Thanks for the update, {{first_name}}! I’m glad everything was resolved to your…"
click at [832, 557] on textarea "Thanks for the update, {{first_name}}! I’m glad everything was resolved to your…" at bounding box center [738, 552] width 617 height 58
type textarea "Thanks for the update, {{first_name}}! I’m glad everything was resolved to your…"
click at [1076, 553] on icon "" at bounding box center [1076, 552] width 12 height 12
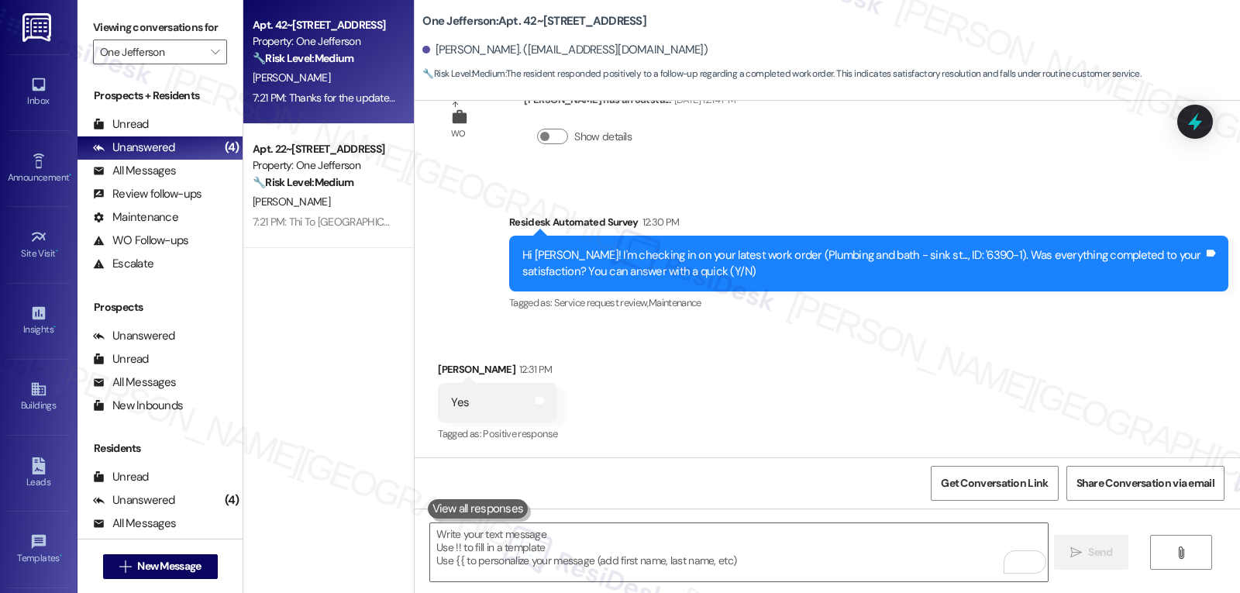
scroll to position [3072, 0]
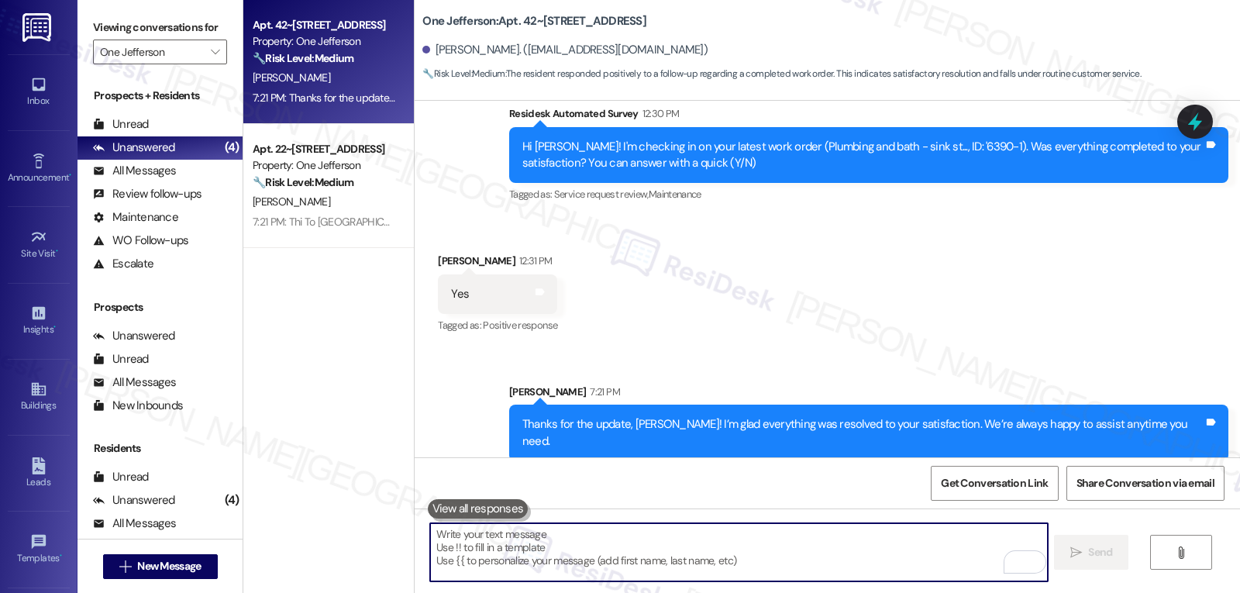
click at [608, 570] on textarea "To enrich screen reader interactions, please activate Accessibility in Grammarl…" at bounding box center [738, 552] width 617 height 58
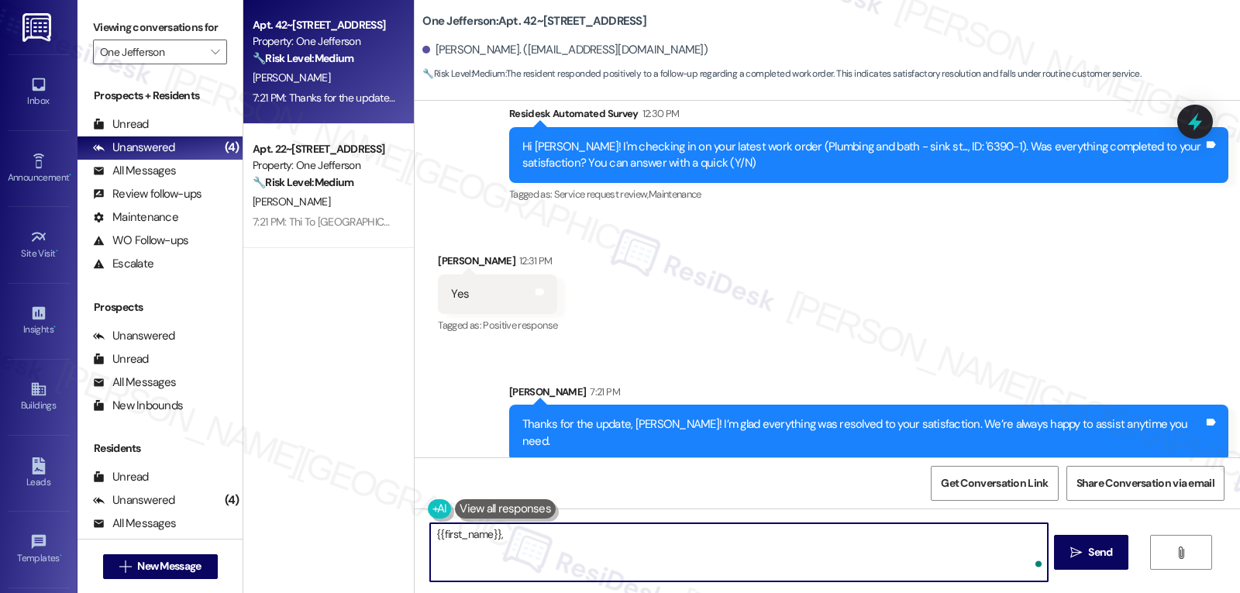
paste textarea "I hope you’ve been loving your time at {{property}}! Has it lived up to what yo…"
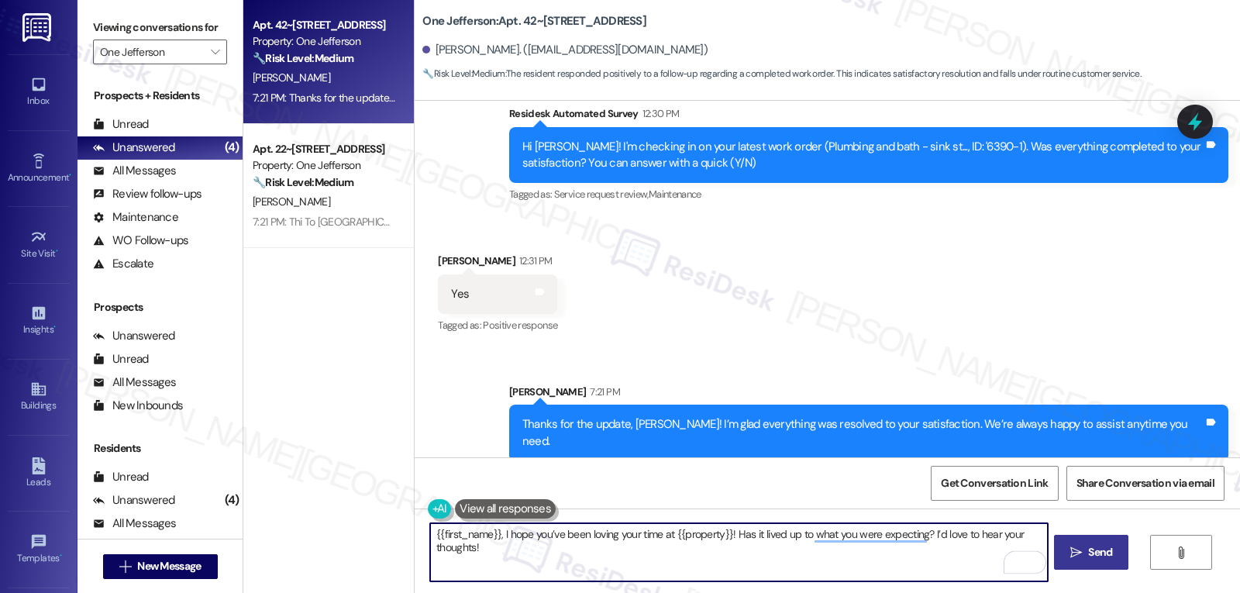
type textarea "{{first_name}}, I hope you’ve been loving your time at {{property}}! Has it liv…"
click at [1075, 550] on icon "" at bounding box center [1076, 552] width 12 height 12
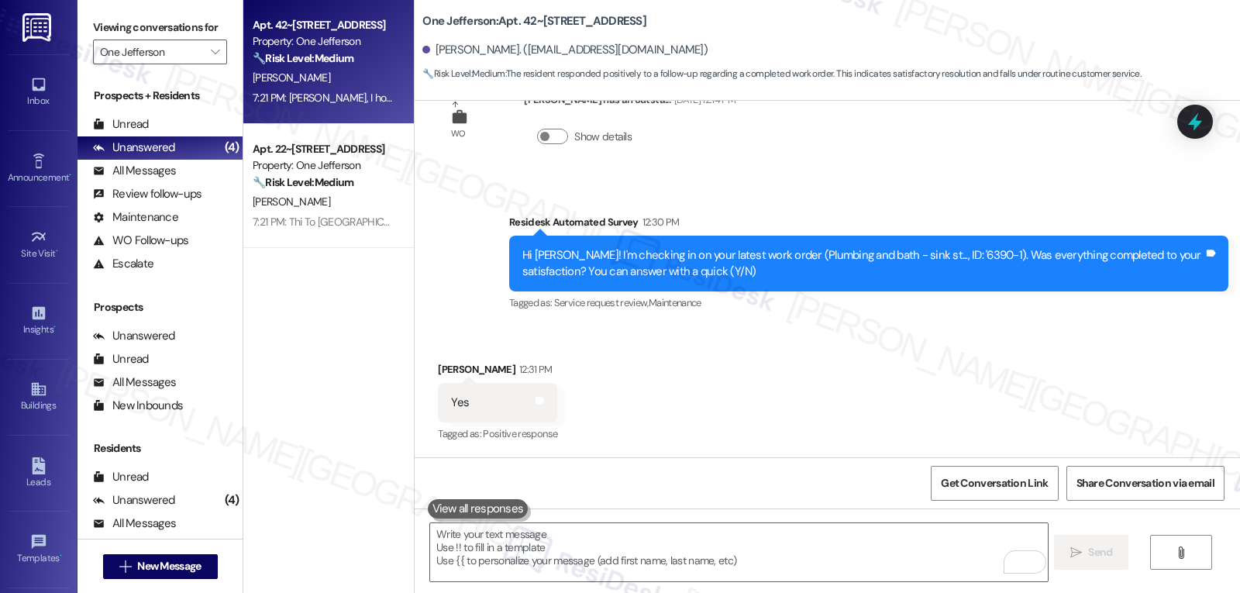
scroll to position [3180, 0]
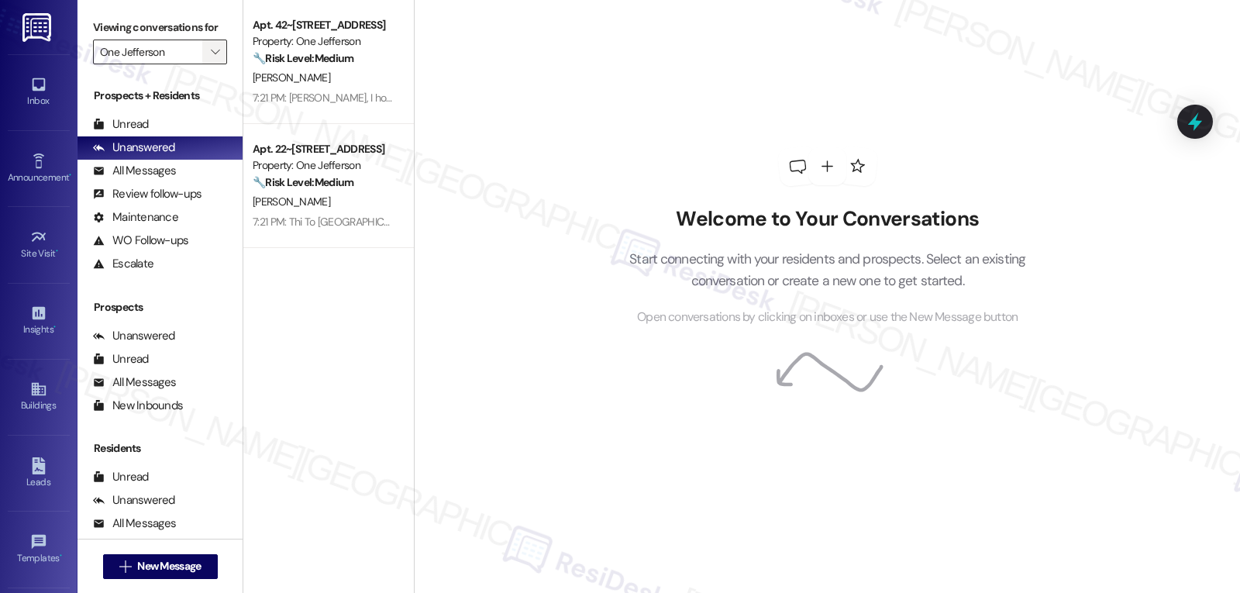
click at [211, 58] on icon "" at bounding box center [215, 52] width 9 height 12
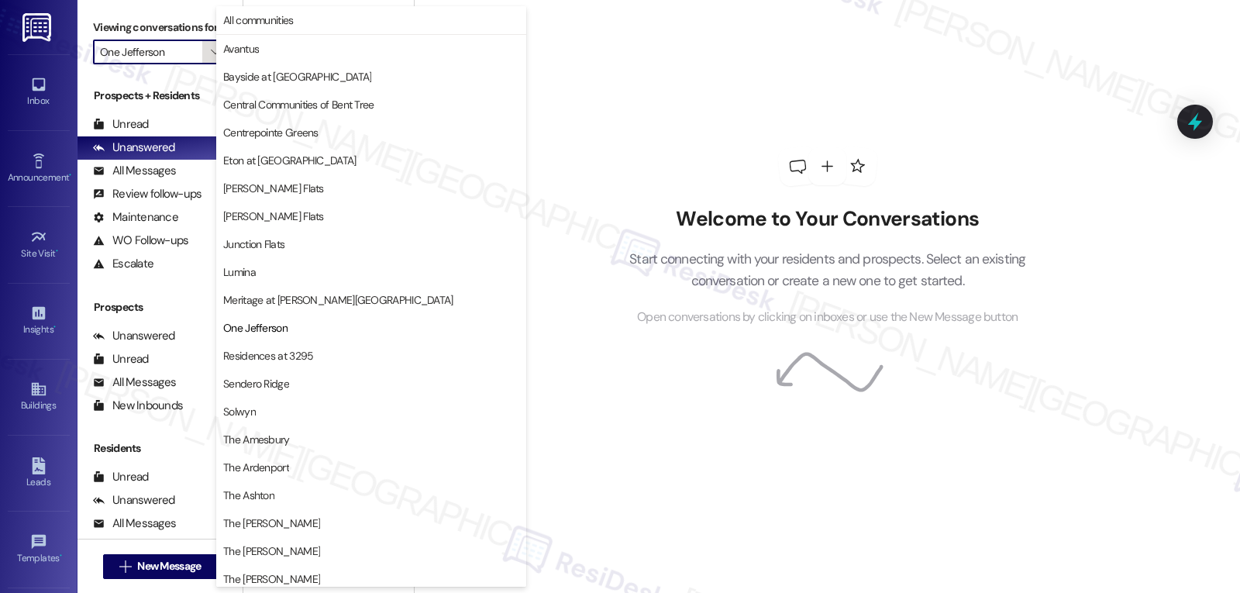
scroll to position [202, 0]
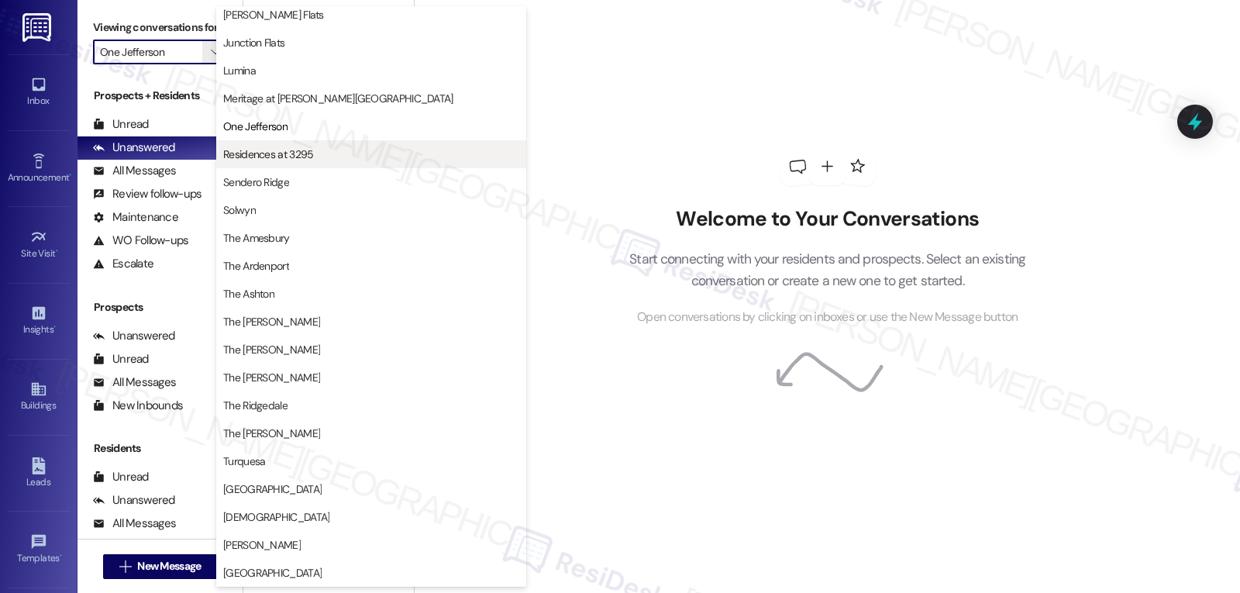
click at [257, 160] on span "Residences at 3295" at bounding box center [268, 154] width 90 height 16
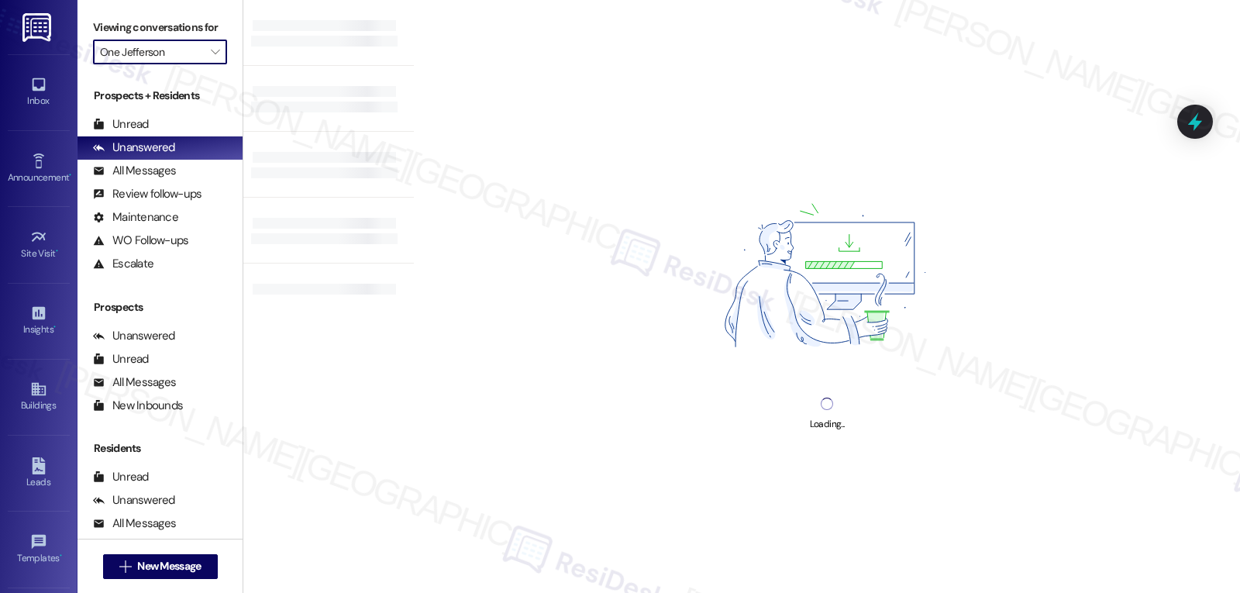
type input "Residences at 3295"
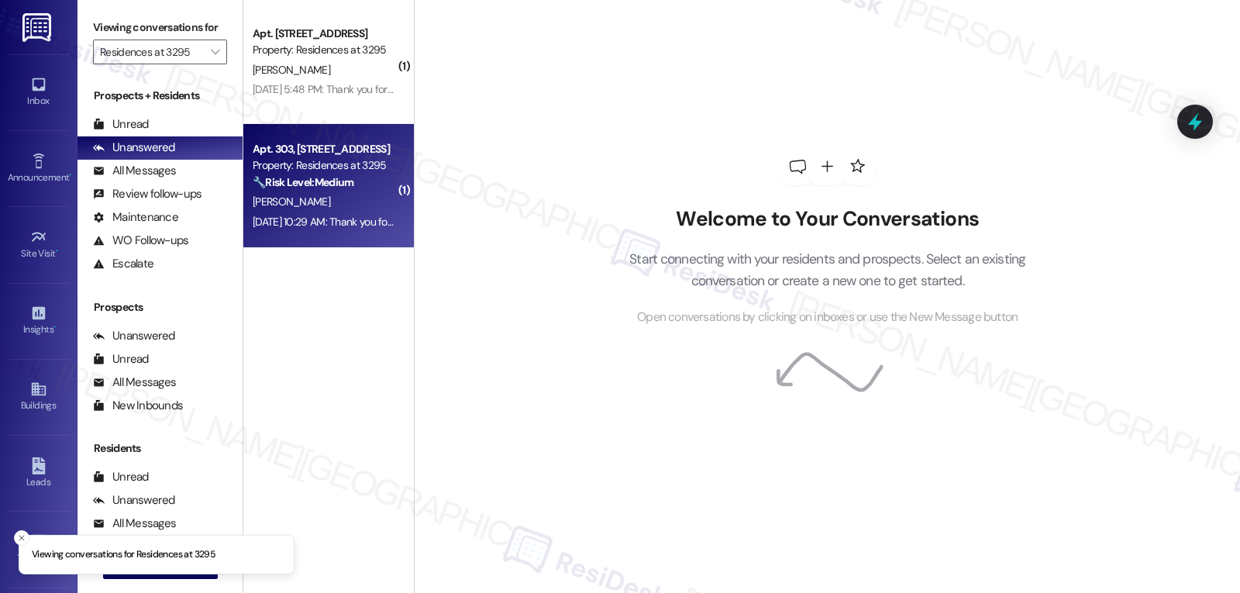
click at [302, 210] on div "[PERSON_NAME]" at bounding box center [324, 201] width 146 height 19
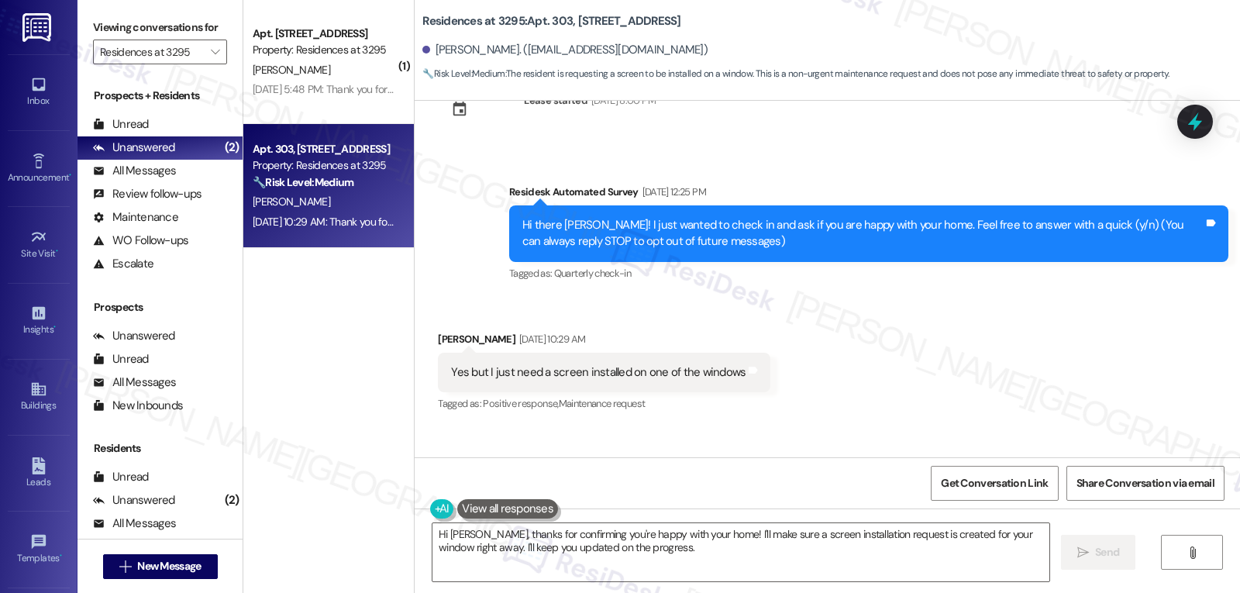
scroll to position [19, 0]
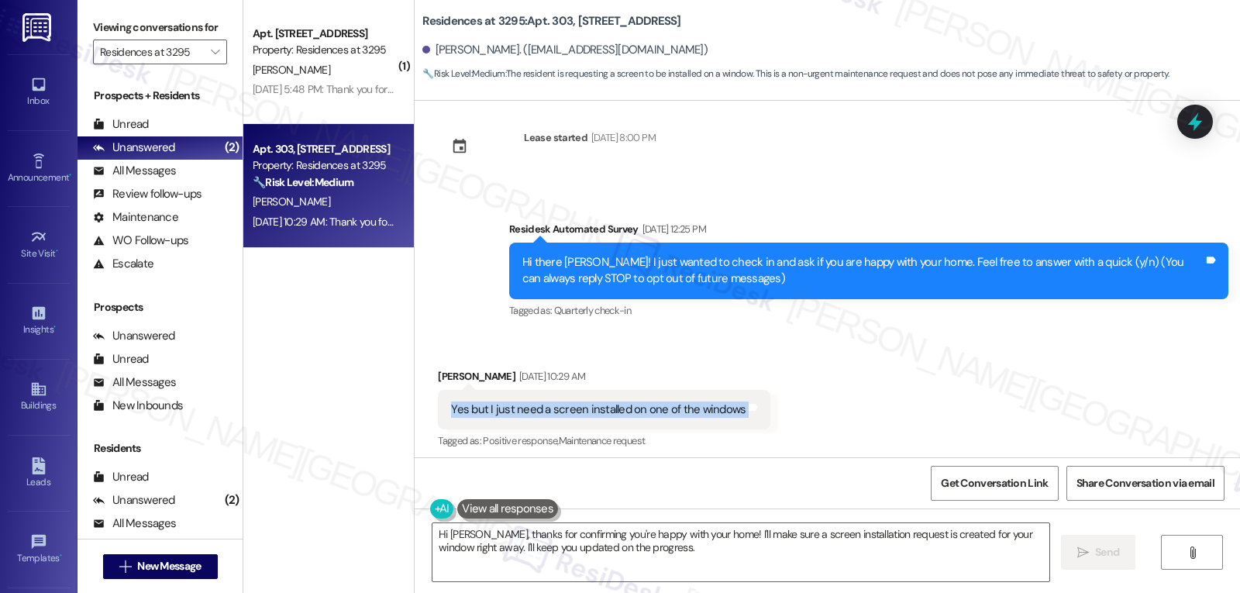
drag, startPoint x: 433, startPoint y: 410, endPoint x: 746, endPoint y: 414, distance: 313.2
click at [746, 414] on div "Yes but I just need a screen installed on one of the windows Tags and notes" at bounding box center [604, 410] width 333 height 40
copy div "Yes but I just need a screen installed on one of the windows Tags and notes"
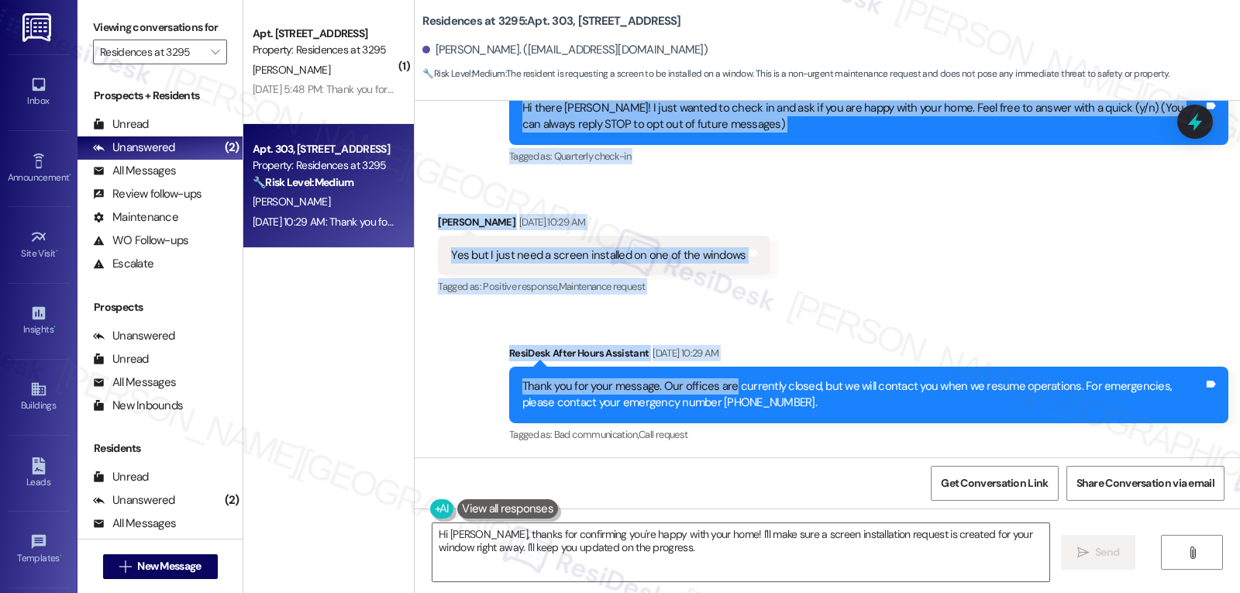
scroll to position [174, 0]
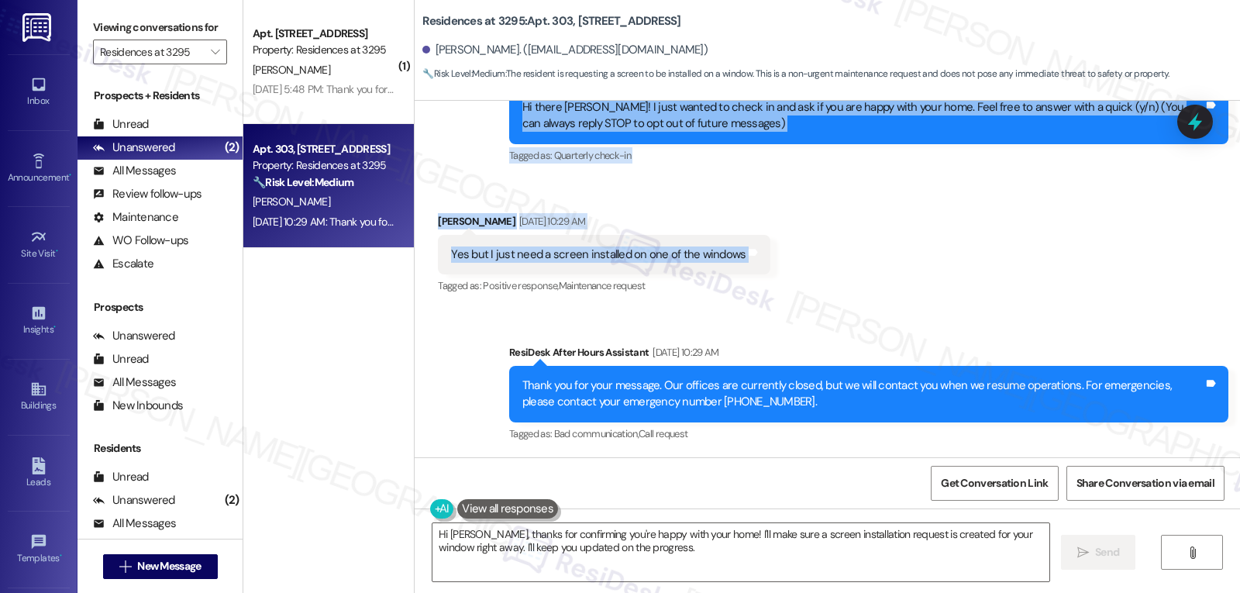
drag, startPoint x: 498, startPoint y: 249, endPoint x: 865, endPoint y: 266, distance: 367.8
click at [865, 266] on div "Lease started [DATE] 8:00 PM Survey, sent via SMS Residesk Automated Survey [DA…" at bounding box center [827, 279] width 825 height 357
copy div "Residesk Automated Survey [DATE] 12:25 PM Hi there [PERSON_NAME]! I just wanted…"
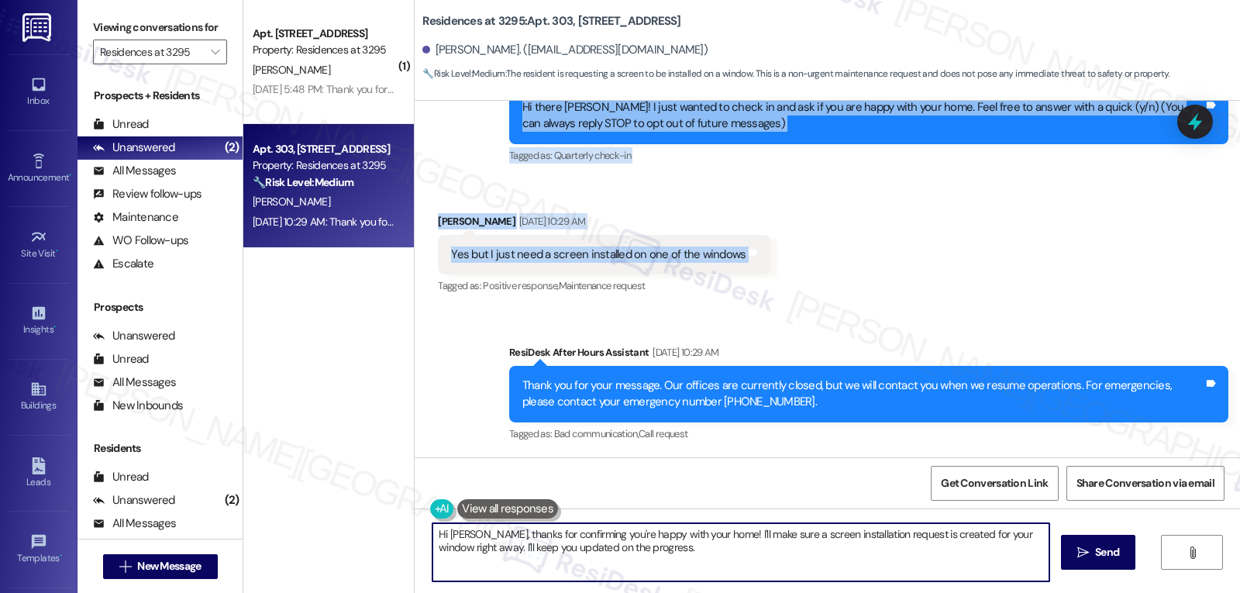
click at [697, 559] on textarea "Hi [PERSON_NAME], thanks for confirming you're happy with your home! I'll make …" at bounding box center [740, 552] width 617 height 58
paste textarea "Thanks for the reply, [PERSON_NAME]—glad to hear you're happy with your home! 😊…"
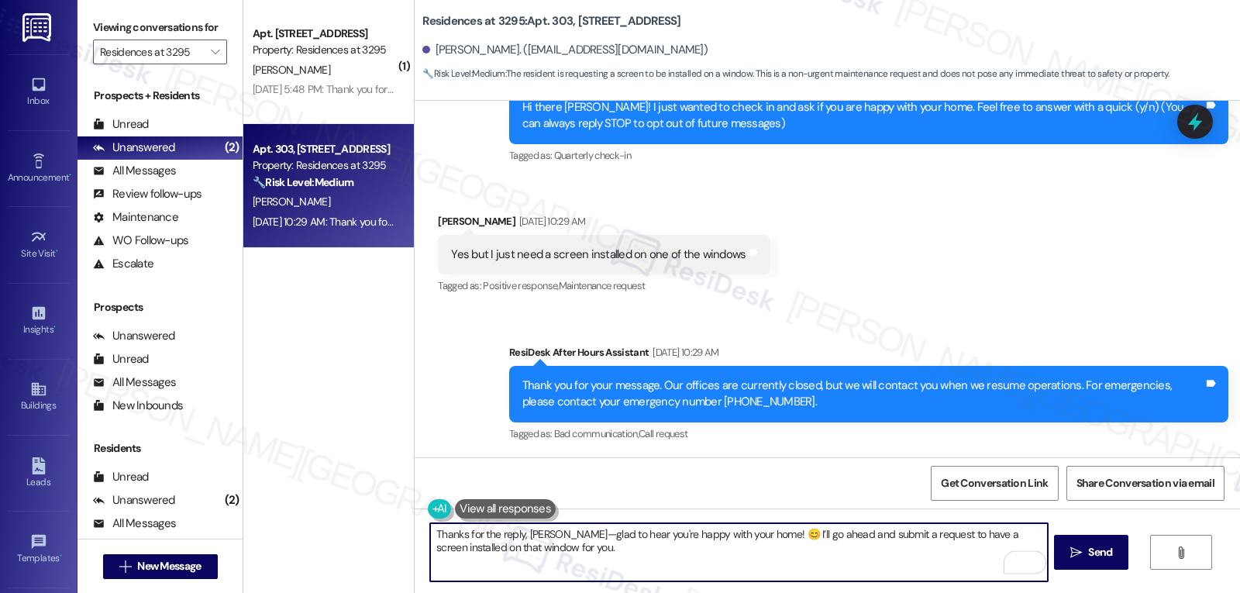
click at [547, 536] on textarea "Thanks for the reply, [PERSON_NAME]—glad to hear you're happy with your home! 😊…" at bounding box center [738, 552] width 617 height 58
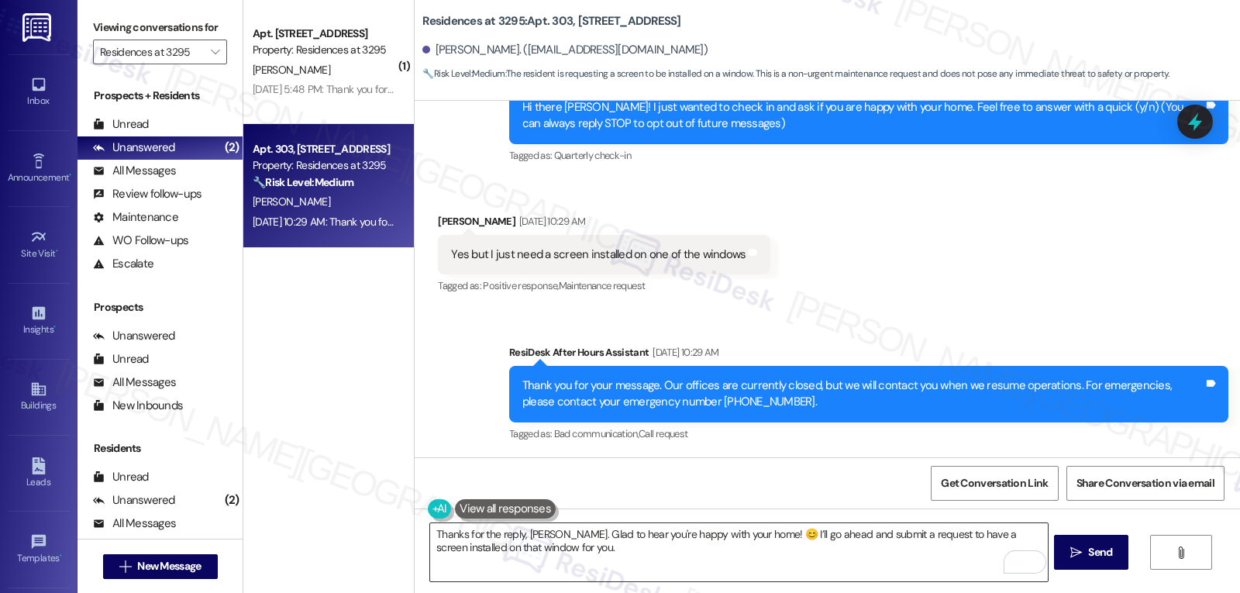
click at [588, 561] on textarea "Thanks for the reply, [PERSON_NAME]. Glad to hear you're happy with your home! …" at bounding box center [738, 552] width 617 height 58
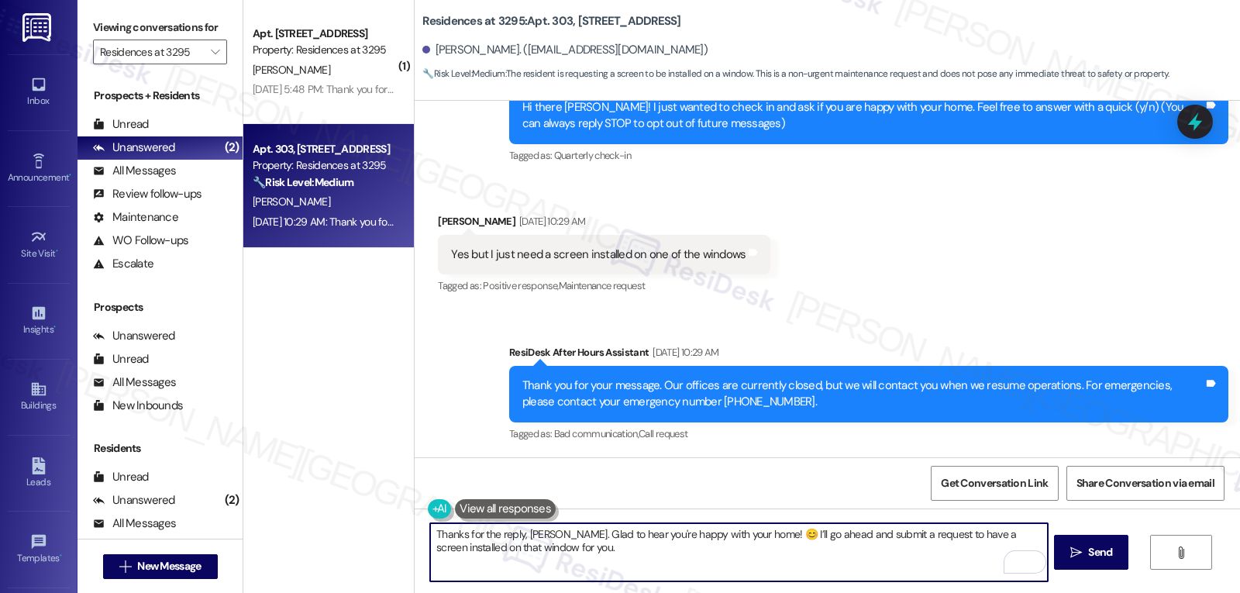
paste textarea "Which window needs the screen installed (e.g., bedroom, living room, etc.)? Is …"
click at [895, 561] on textarea "Thanks for the reply, [PERSON_NAME]. Glad to hear you're happy with your home! …" at bounding box center [738, 552] width 617 height 58
click at [902, 545] on textarea "Thanks for the reply, [PERSON_NAME]. Glad to hear you're happy with your home! …" at bounding box center [738, 552] width 617 height 58
click at [656, 564] on textarea "Thanks for the reply, [PERSON_NAME]. Glad to hear you're happy with your home! …" at bounding box center [738, 552] width 617 height 58
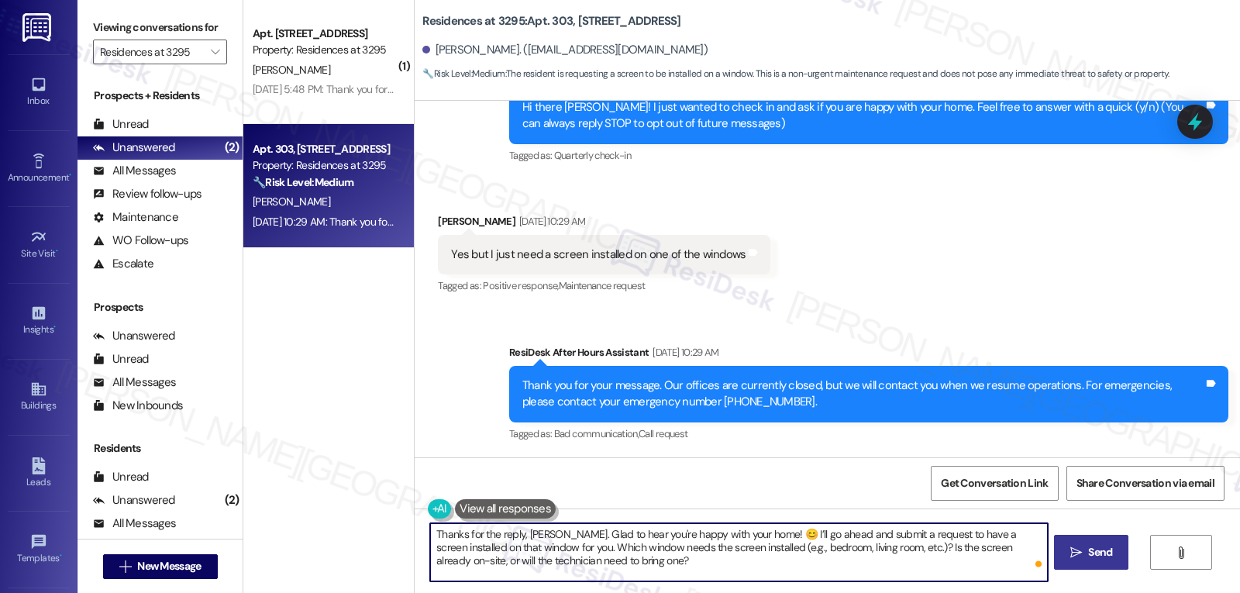
type textarea "Thanks for the reply, [PERSON_NAME]. Glad to hear you're happy with your home! …"
click at [1115, 558] on button " Send" at bounding box center [1091, 552] width 75 height 35
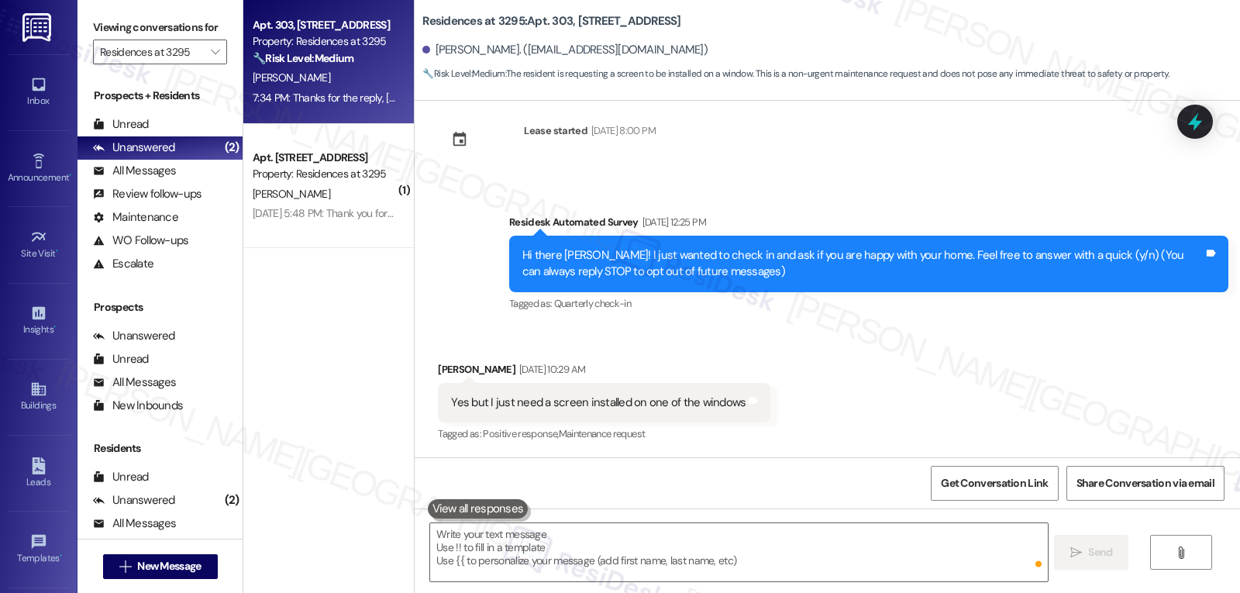
scroll to position [315, 0]
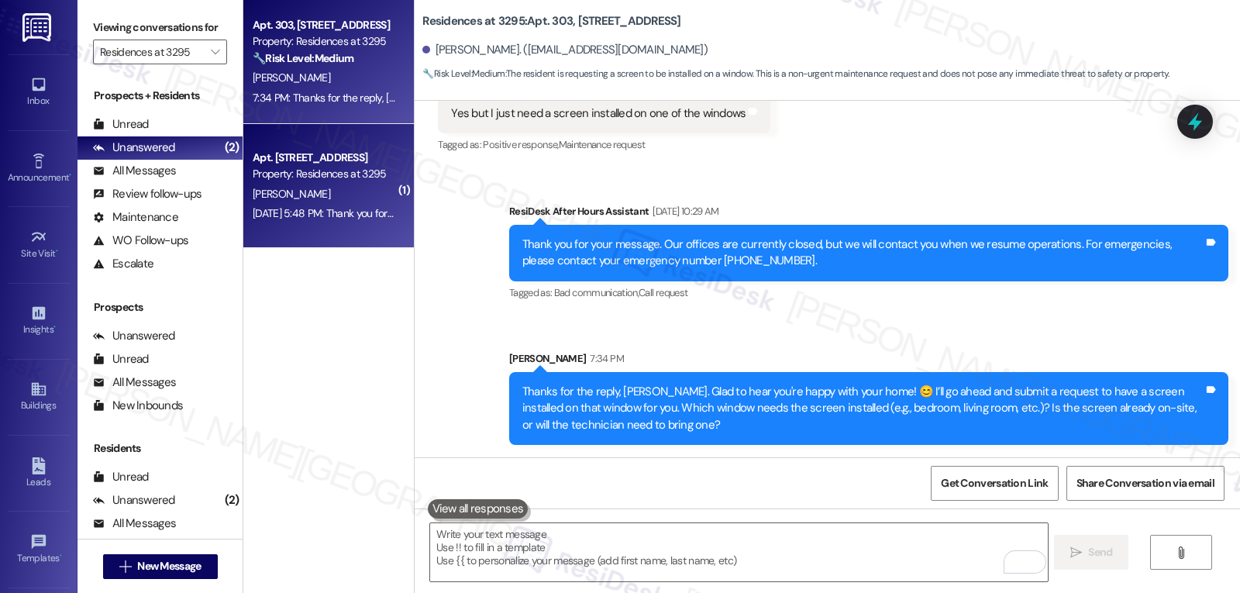
click at [352, 229] on div "Apt. 205, [STREET_ADDRESS] Property: Residences at [STREET_ADDRESS][PERSON_NAME…" at bounding box center [328, 186] width 171 height 124
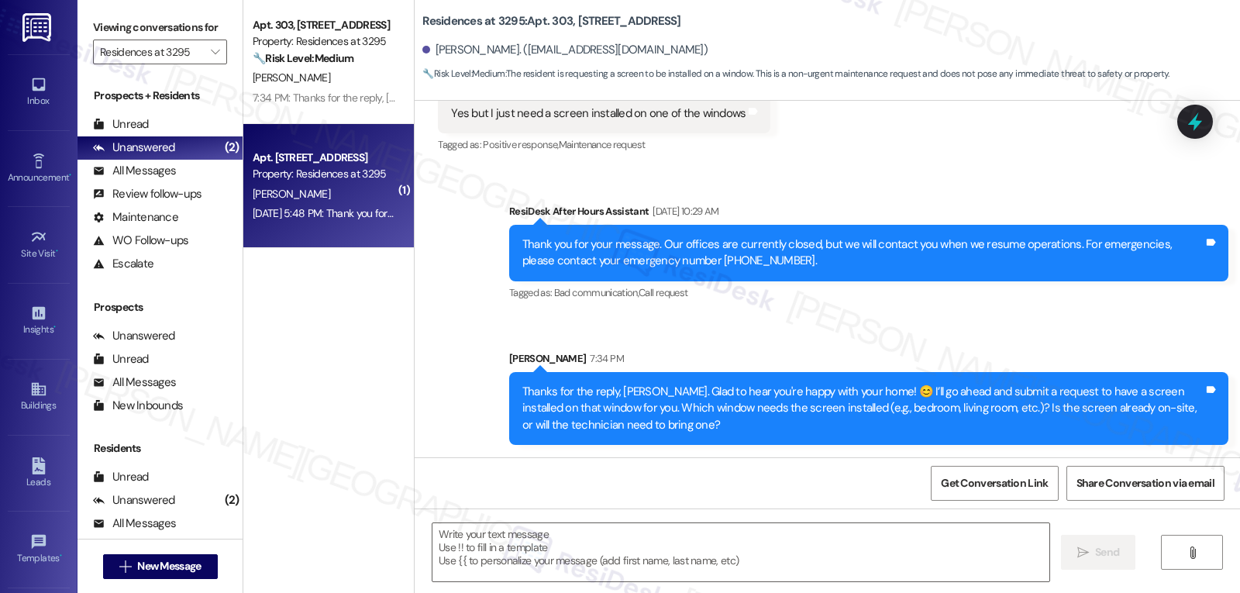
type textarea "Fetching suggested responses. Please feel free to read through the conversation…"
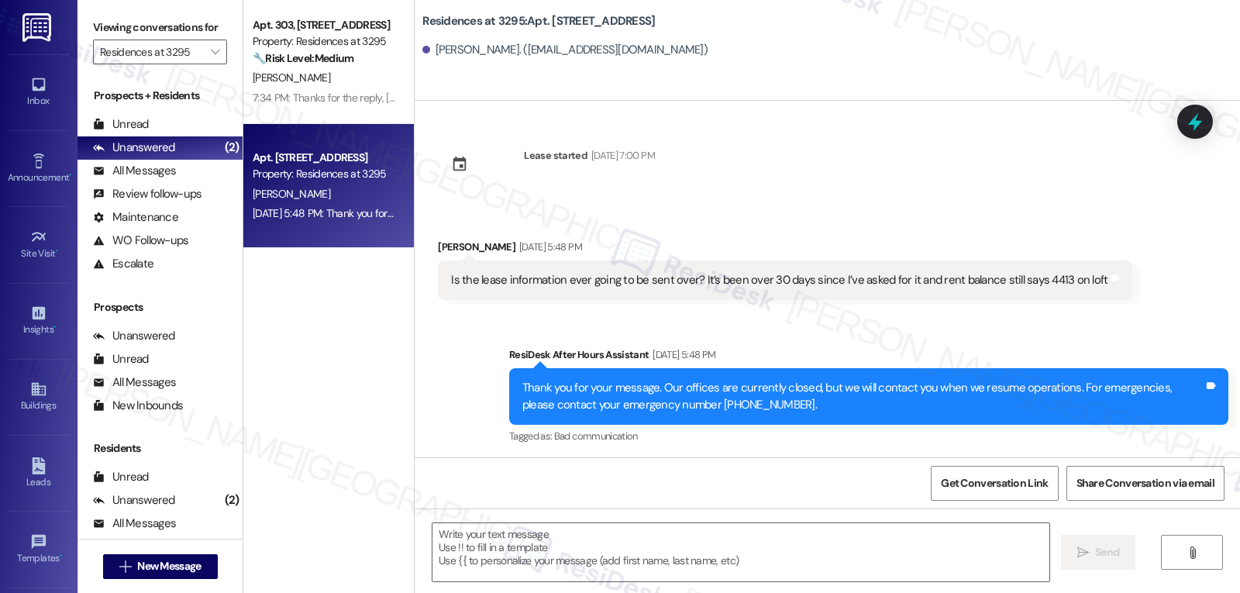
scroll to position [0, 0]
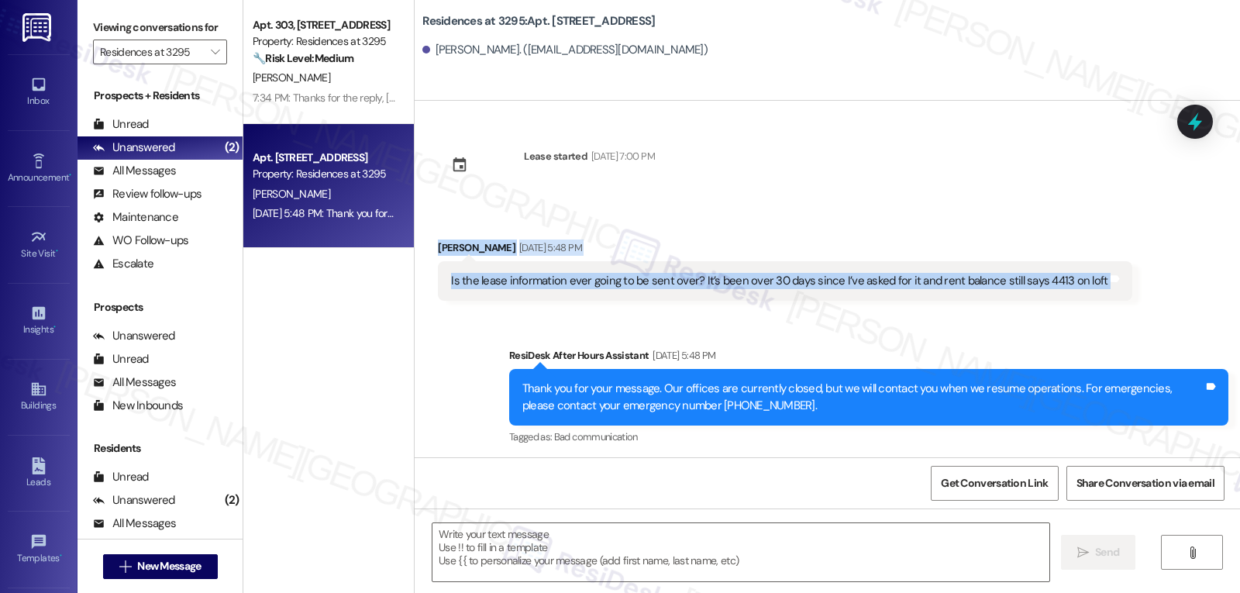
drag, startPoint x: 412, startPoint y: 234, endPoint x: 1223, endPoint y: 272, distance: 812.4
click at [1223, 272] on div "Received via SMS [PERSON_NAME] [DATE] 5:48 PM Is the lease information ever goi…" at bounding box center [827, 259] width 825 height 108
copy div "[PERSON_NAME] [DATE] 5:48 PM Is the lease information ever going to be sent ove…"
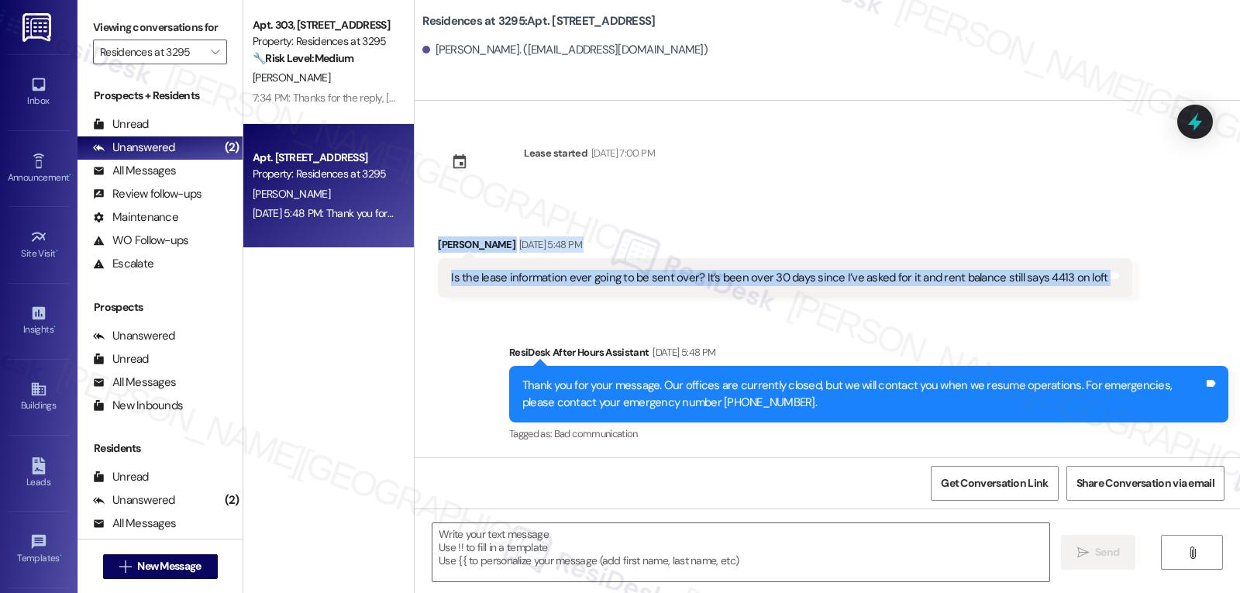
copy div "[PERSON_NAME] [DATE] 5:48 PM Is the lease information ever going to be sent ove…"
click at [677, 547] on textarea at bounding box center [740, 552] width 617 height 58
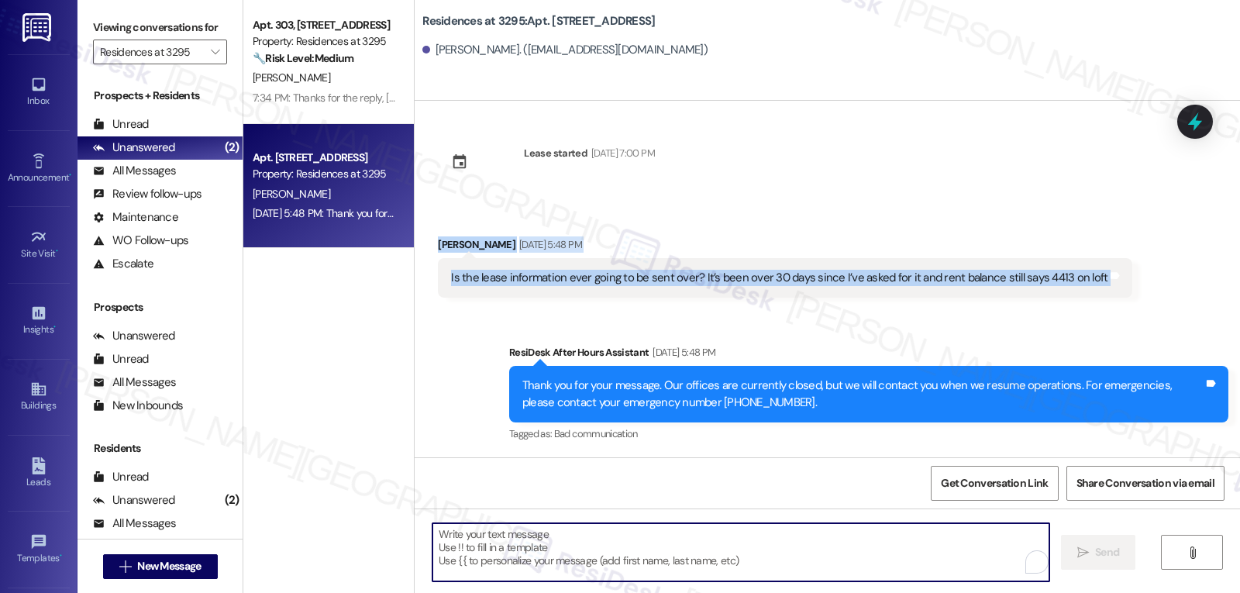
paste textarea "Hi [PERSON_NAME], I’m really sorry you’ve been waiting so long—that’s definitel…"
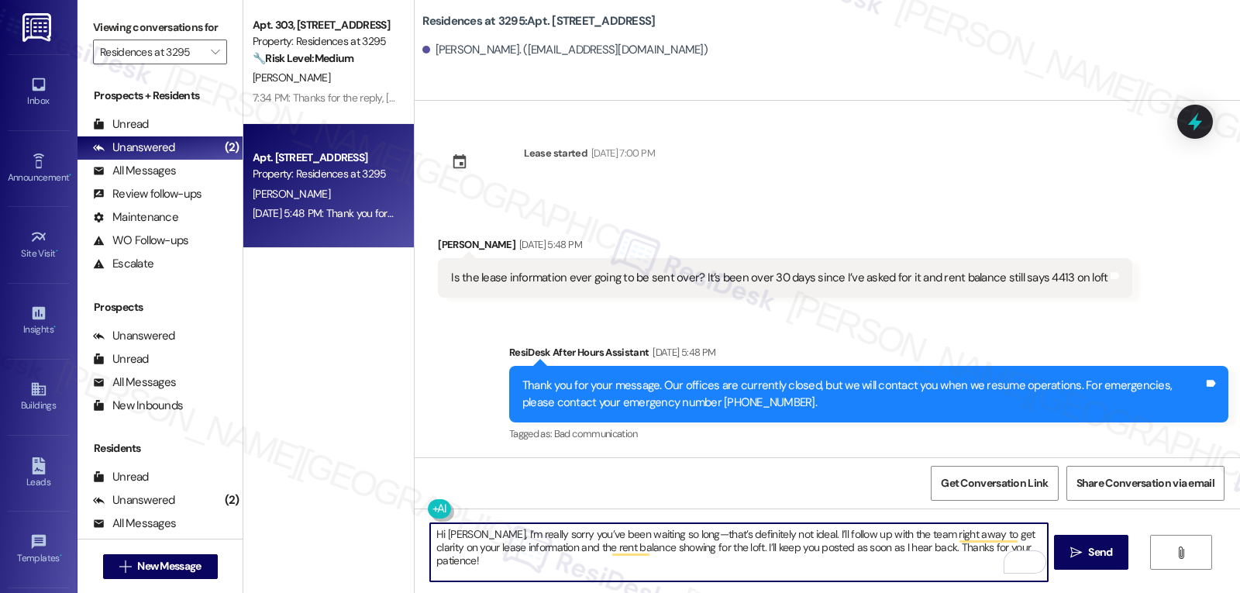
click at [650, 536] on textarea "Hi [PERSON_NAME], I’m really sorry you’ve been waiting so long—that’s definitel…" at bounding box center [738, 552] width 617 height 58
click at [1008, 554] on textarea "Hi [PERSON_NAME], I’m really sorry you’ve been waiting so long. That’s definite…" at bounding box center [738, 552] width 617 height 58
type textarea "Hi [PERSON_NAME], I’m really sorry you’ve been waiting so long. That’s definite…"
click at [1093, 553] on span "Send" at bounding box center [1100, 552] width 24 height 16
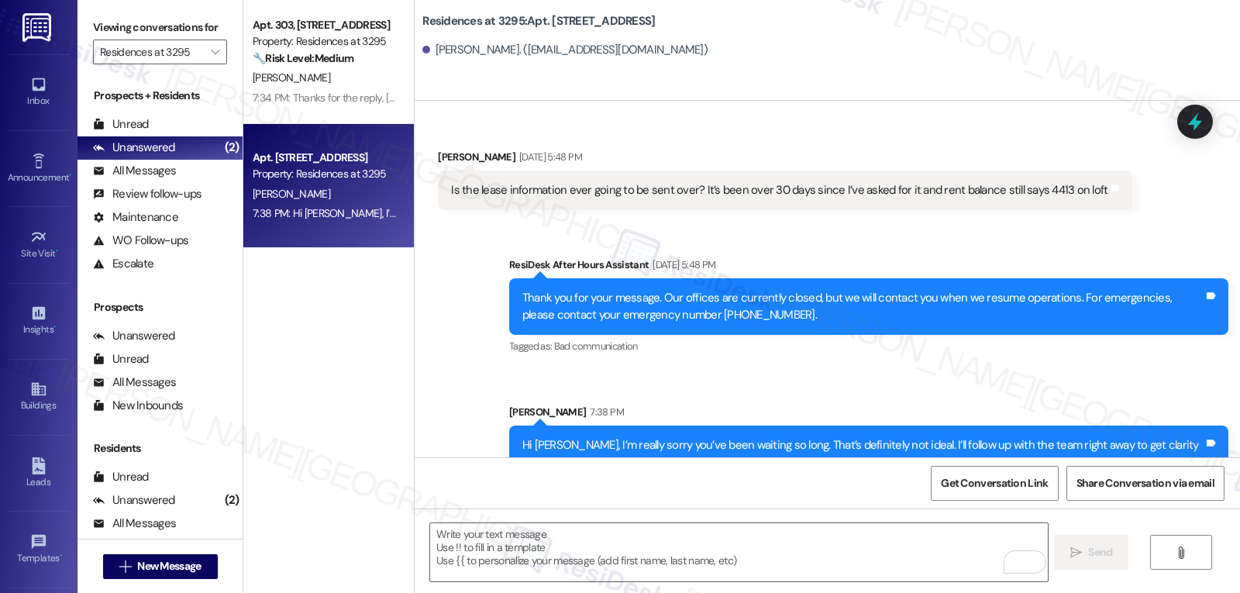
scroll to position [128, 0]
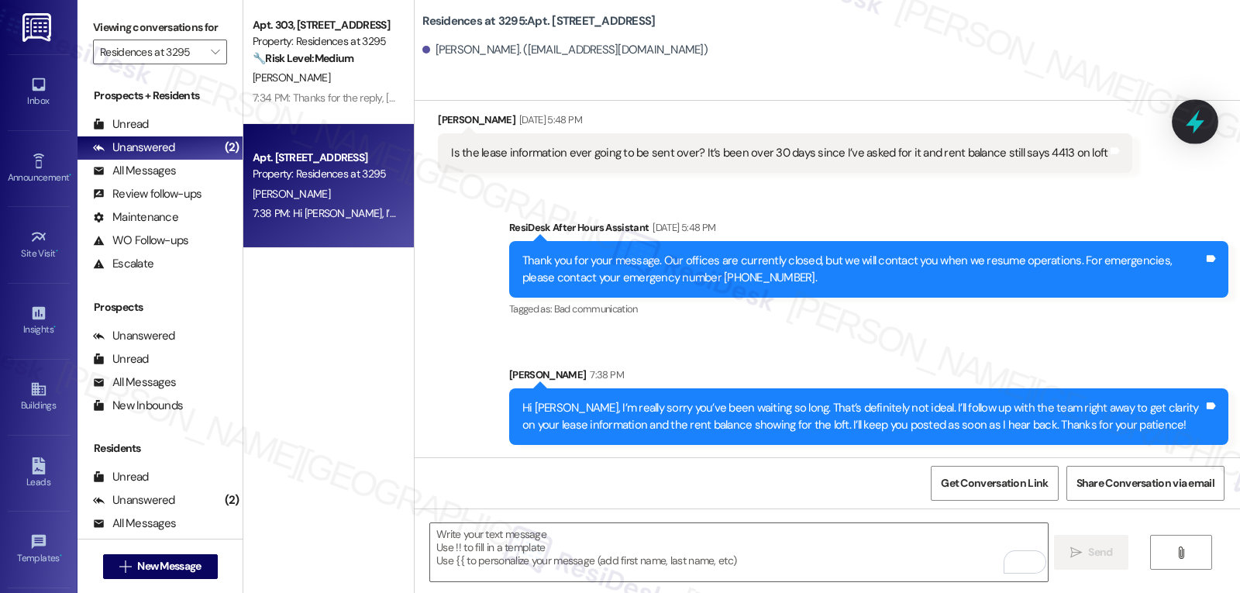
click at [1199, 131] on icon at bounding box center [1195, 122] width 26 height 26
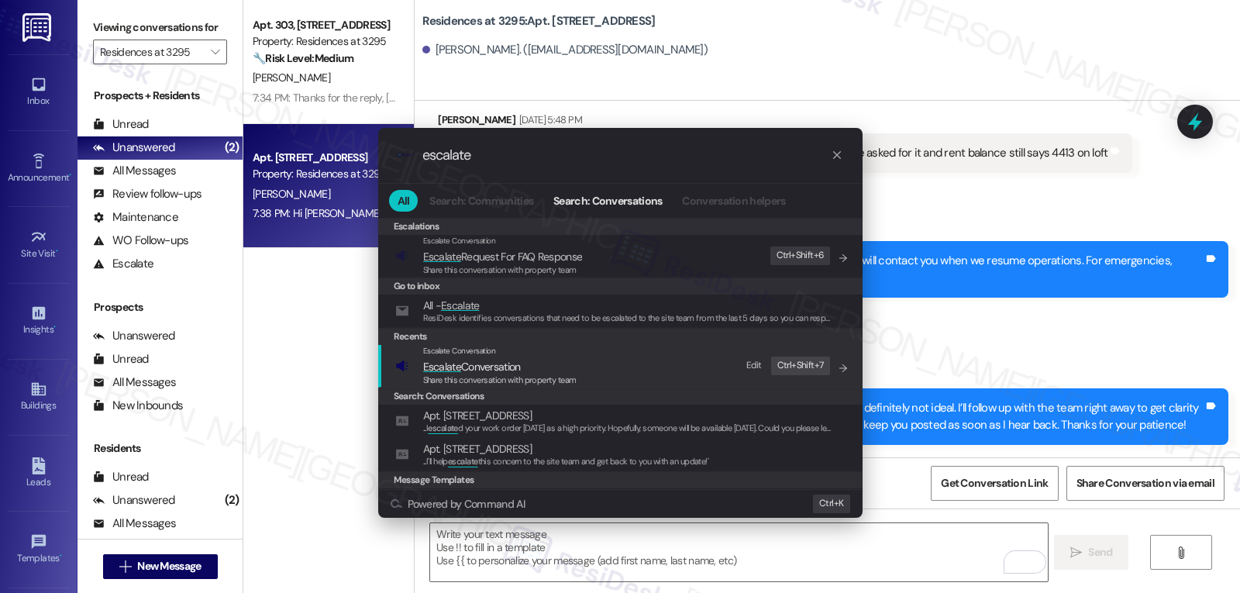
type input "escalate"
click at [490, 375] on span "Share this conversation with property team" at bounding box center [499, 379] width 153 height 11
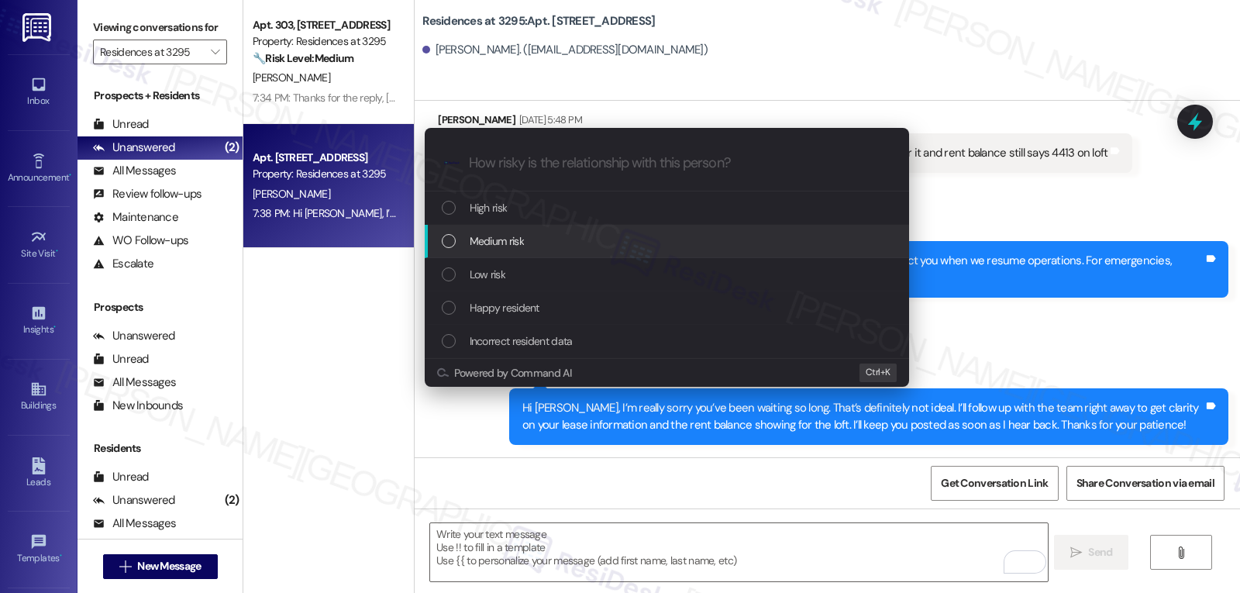
click at [546, 243] on div "Medium risk" at bounding box center [668, 241] width 453 height 17
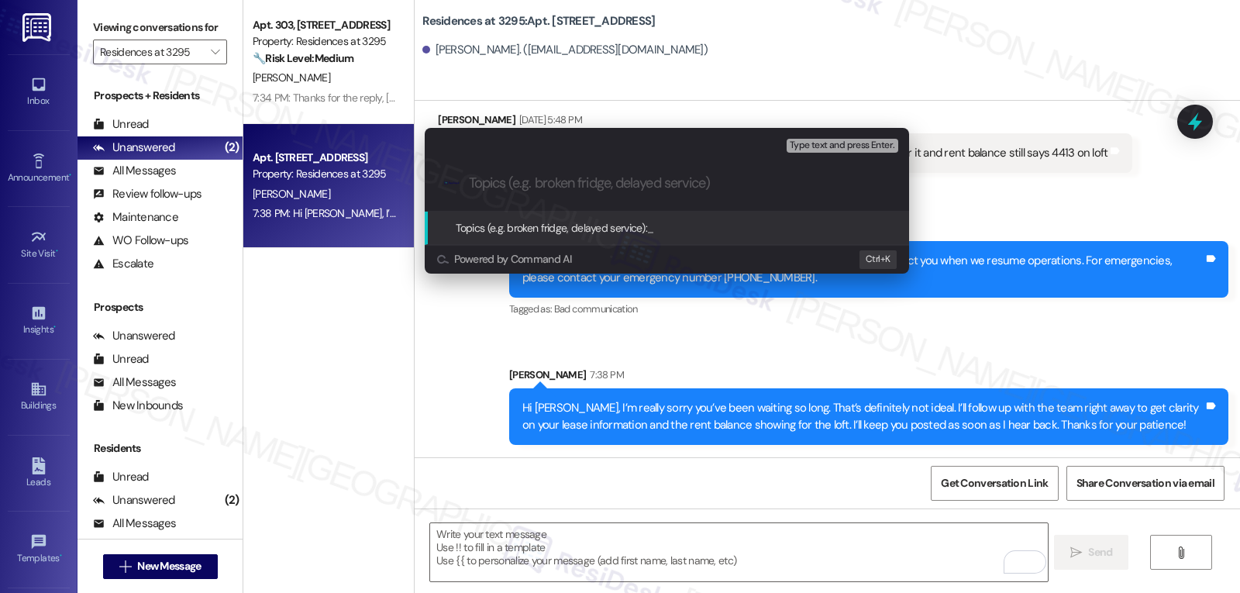
click at [667, 200] on div ".cls-1{fill:#0a055f;}.cls-2{fill:#0cc4c4;} resideskLogoBlueOrange" at bounding box center [667, 183] width 484 height 55
click at [660, 181] on input "Topics (e.g. broken fridge, delayed service)" at bounding box center [679, 183] width 421 height 16
paste input "lease information and the rent balance showing"
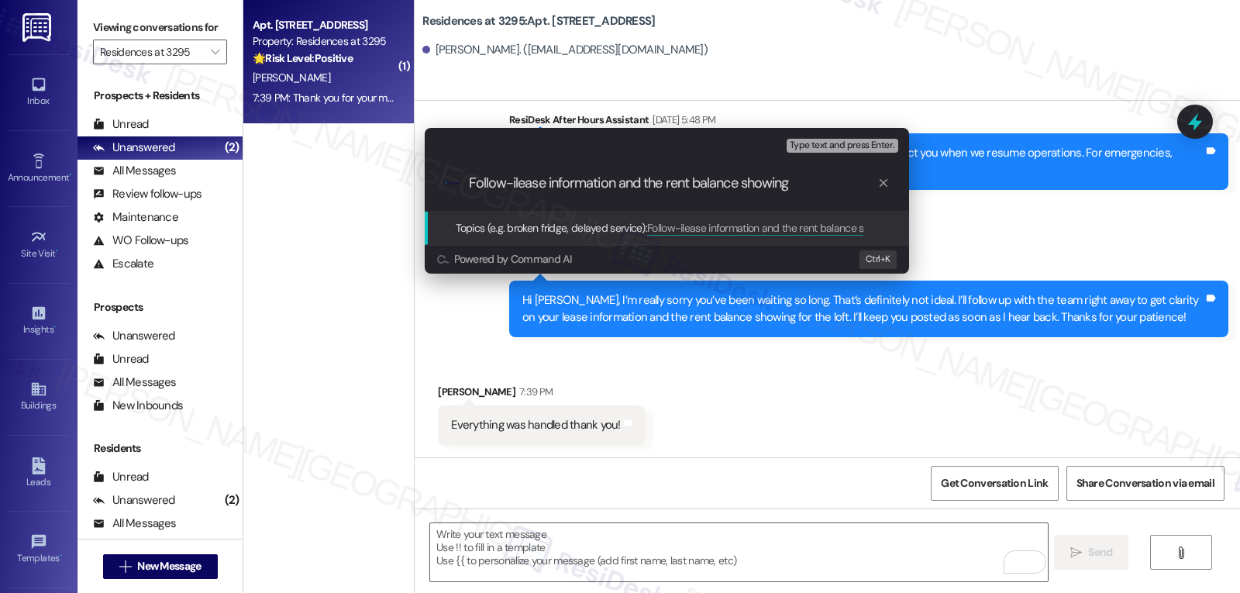
type input "Follow-i lease information and the rent balance showing"
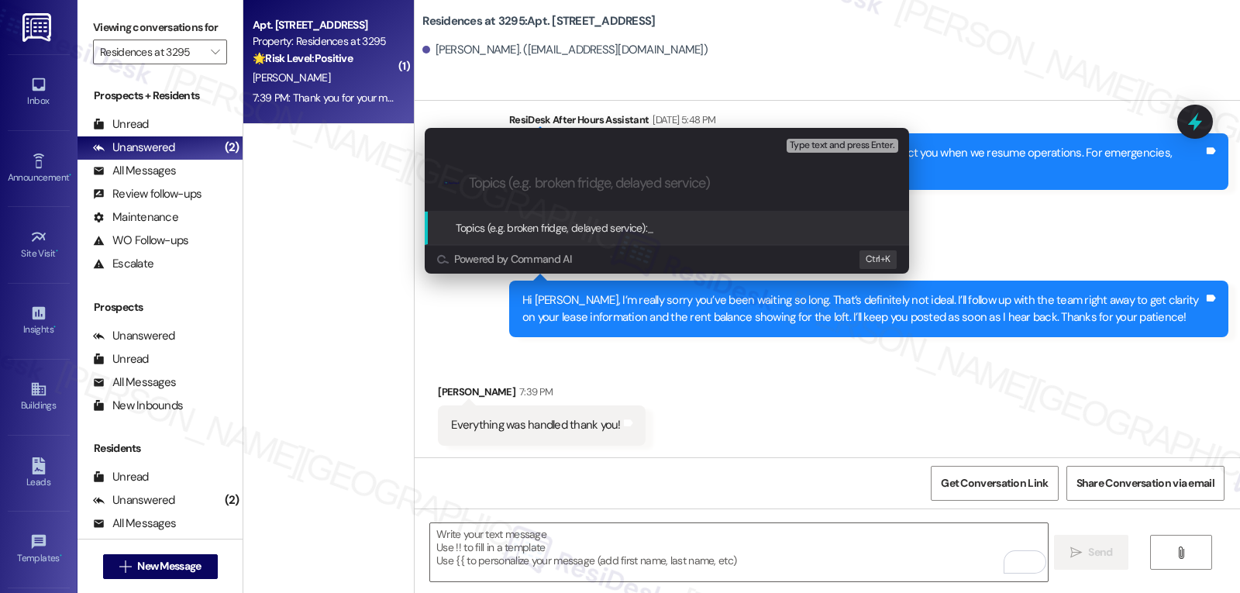
click at [604, 567] on div "Escalate Conversation Medium risk Topics (e.g. broken fridge, delayed service) …" at bounding box center [620, 296] width 1240 height 593
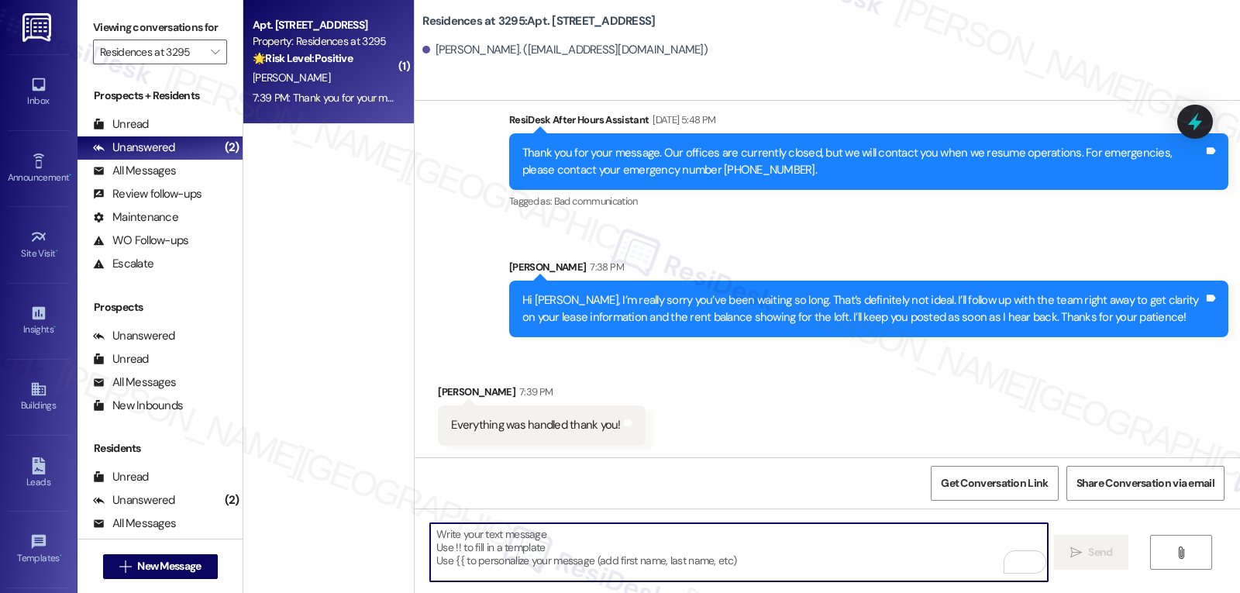
click at [604, 567] on textarea "To enrich screen reader interactions, please activate Accessibility in Grammarl…" at bounding box center [738, 552] width 617 height 58
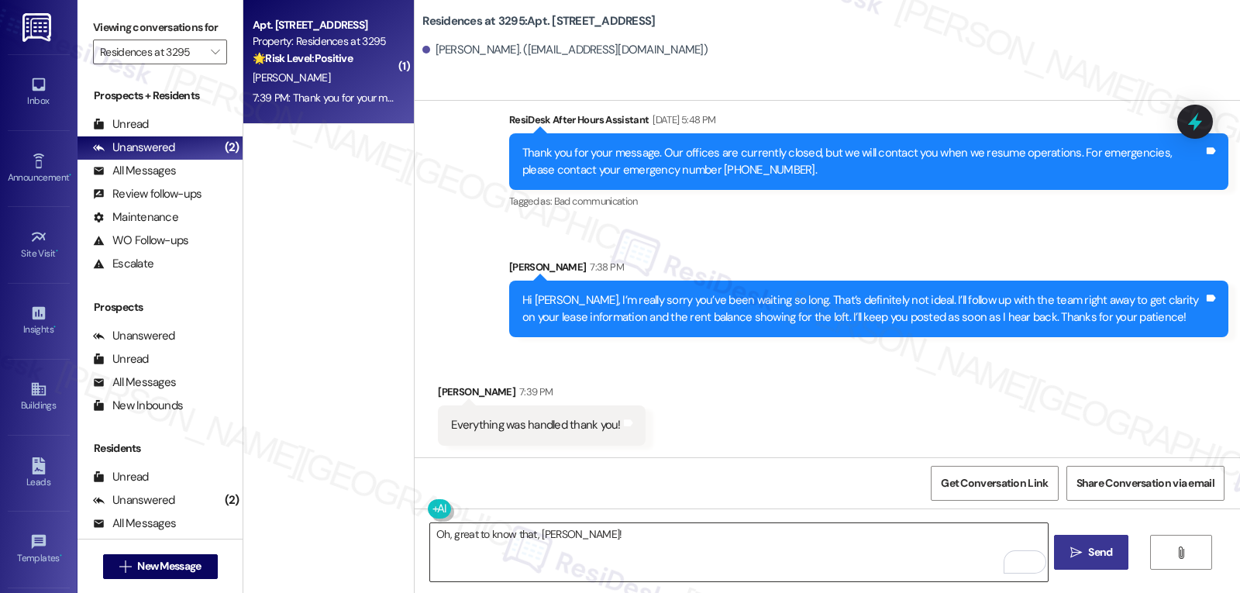
click at [681, 541] on textarea "Oh, great to know that, [PERSON_NAME]!" at bounding box center [738, 552] width 617 height 58
paste textarea "If anything comes up or if you have any questions, just give me a shout. I’m he…"
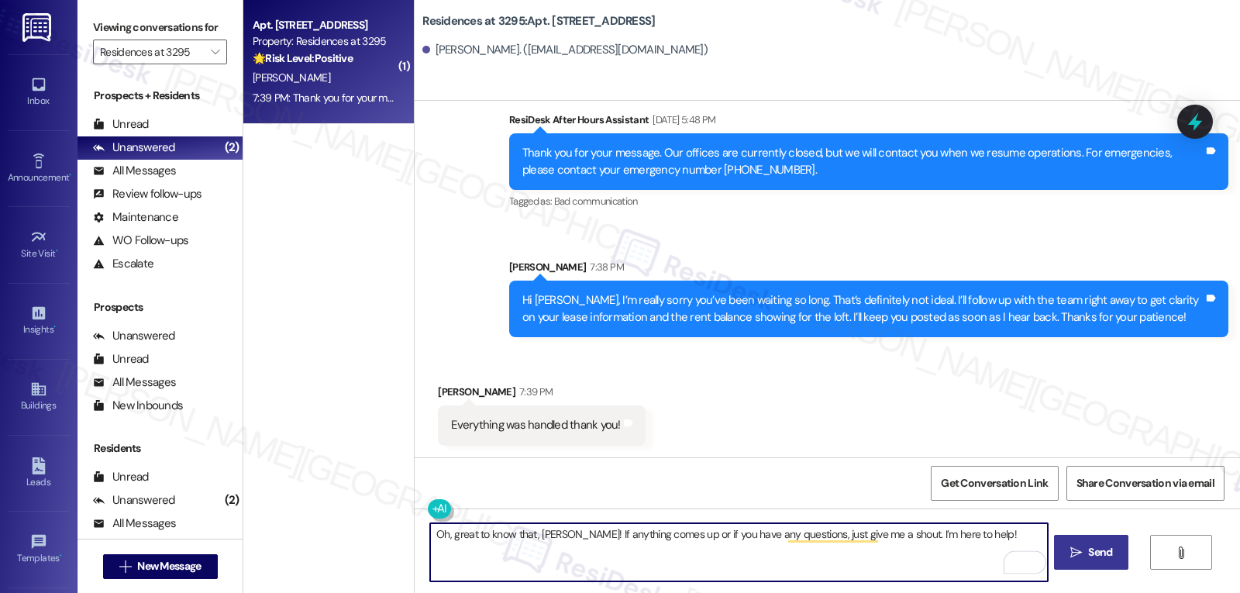
type textarea "Oh, great to know that, [PERSON_NAME]! If anything comes up or if you have any …"
click at [1096, 561] on button " Send" at bounding box center [1091, 552] width 75 height 35
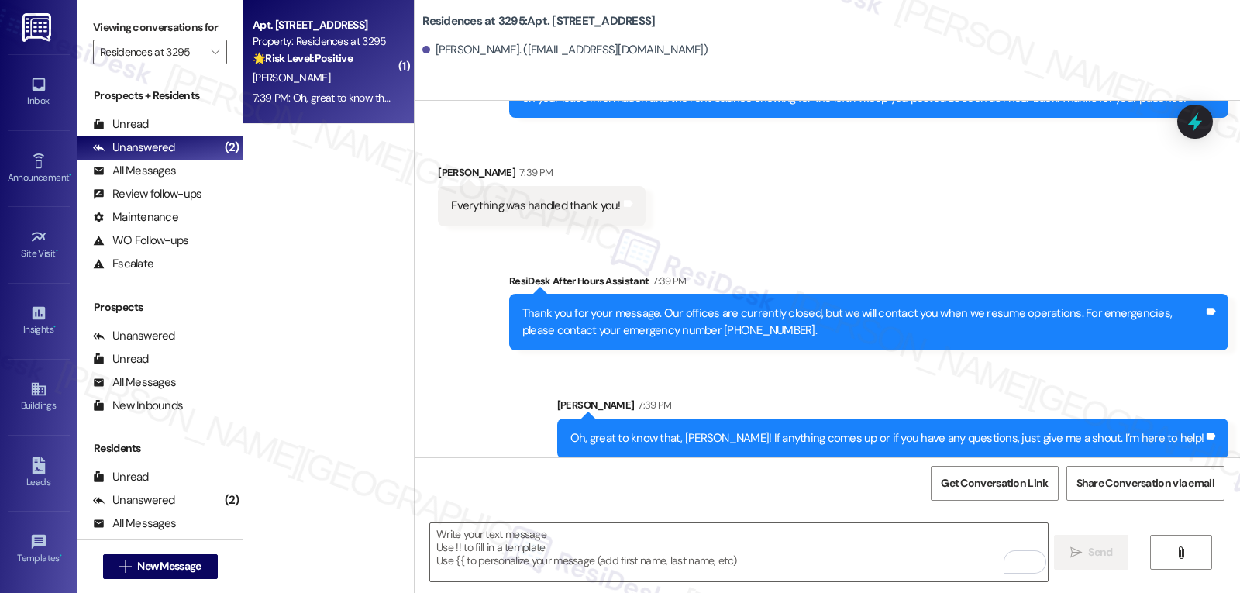
scroll to position [469, 0]
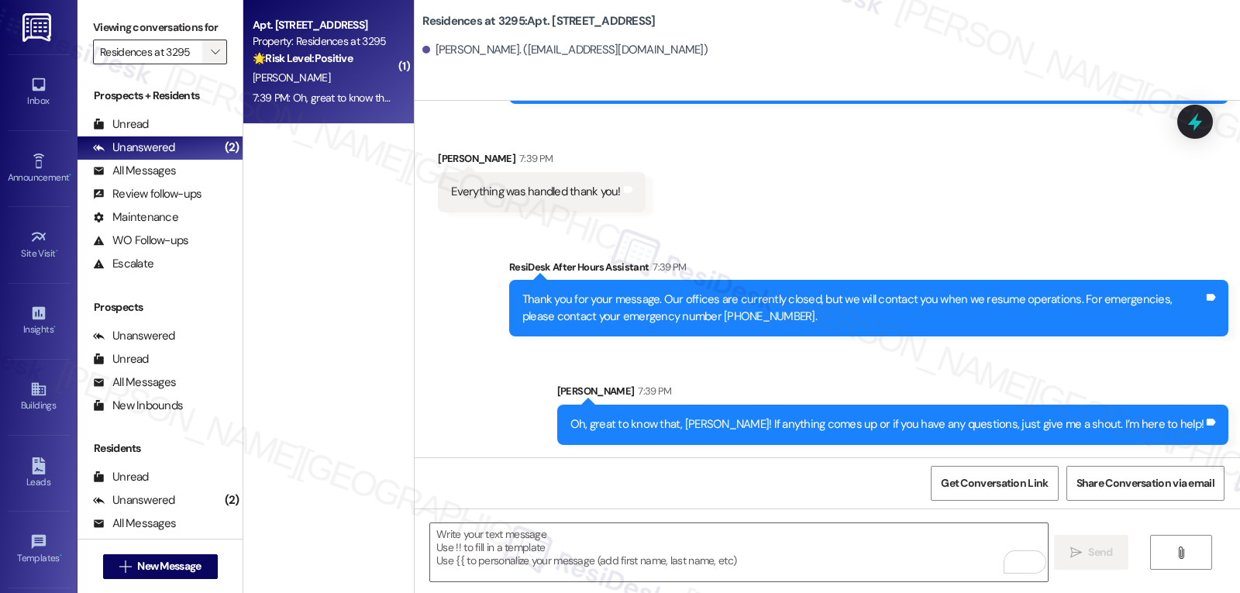
click at [209, 64] on span "" at bounding box center [215, 52] width 15 height 25
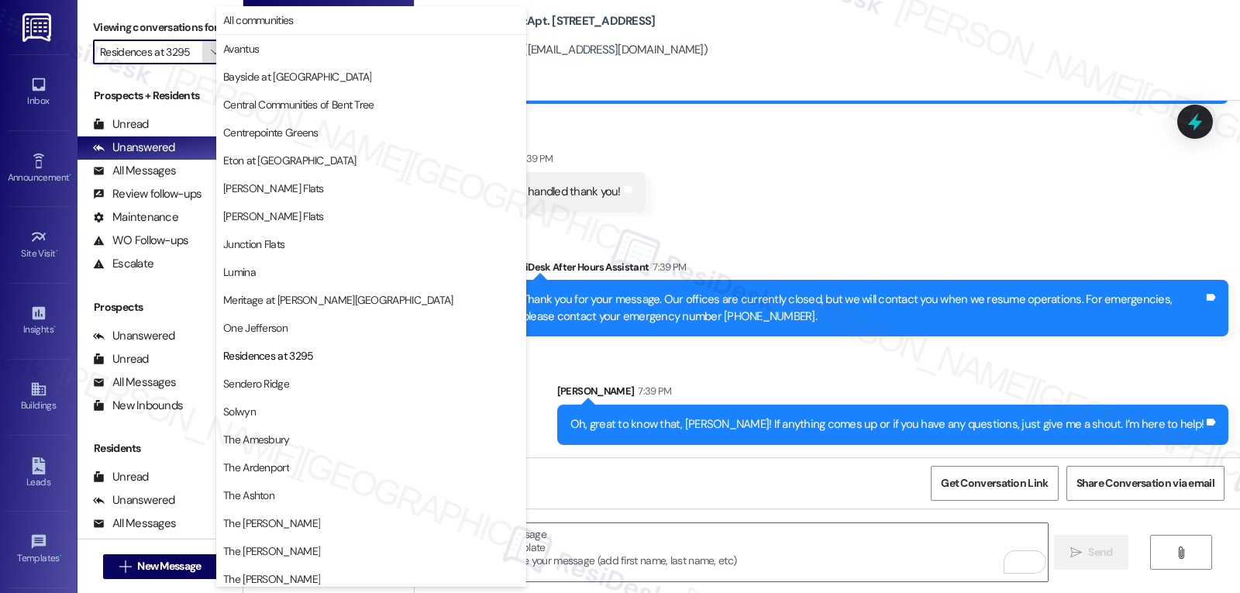
scroll to position [202, 0]
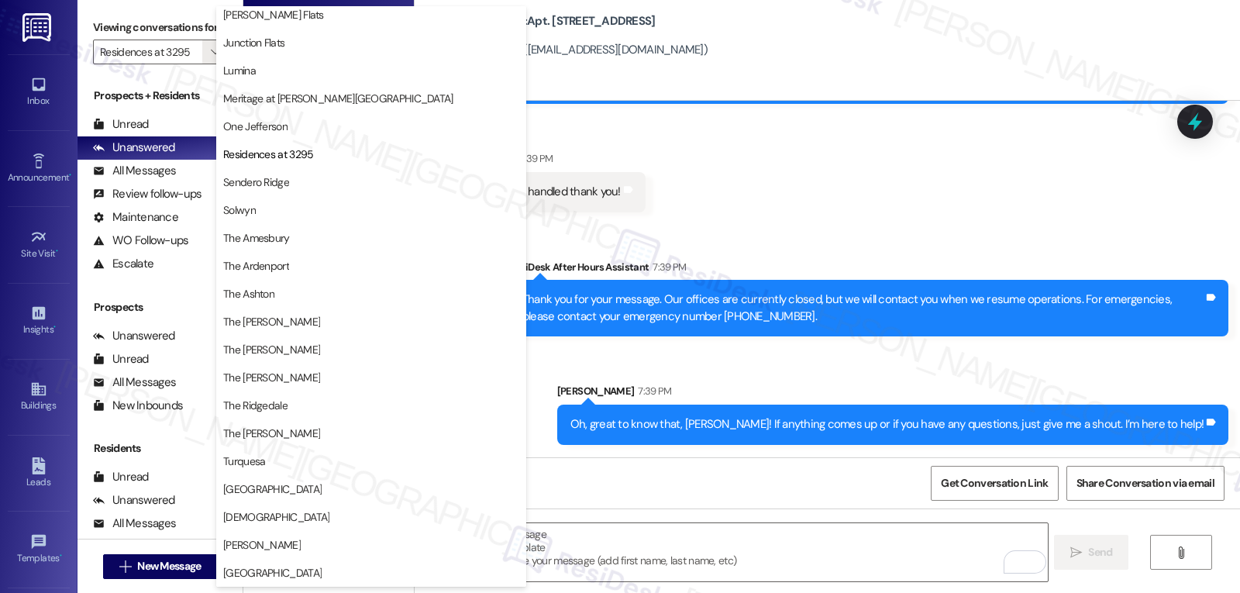
click at [879, 184] on div "Received via SMS [PERSON_NAME] 7:39 PM Everything was handled thank you! Tags a…" at bounding box center [827, 169] width 825 height 108
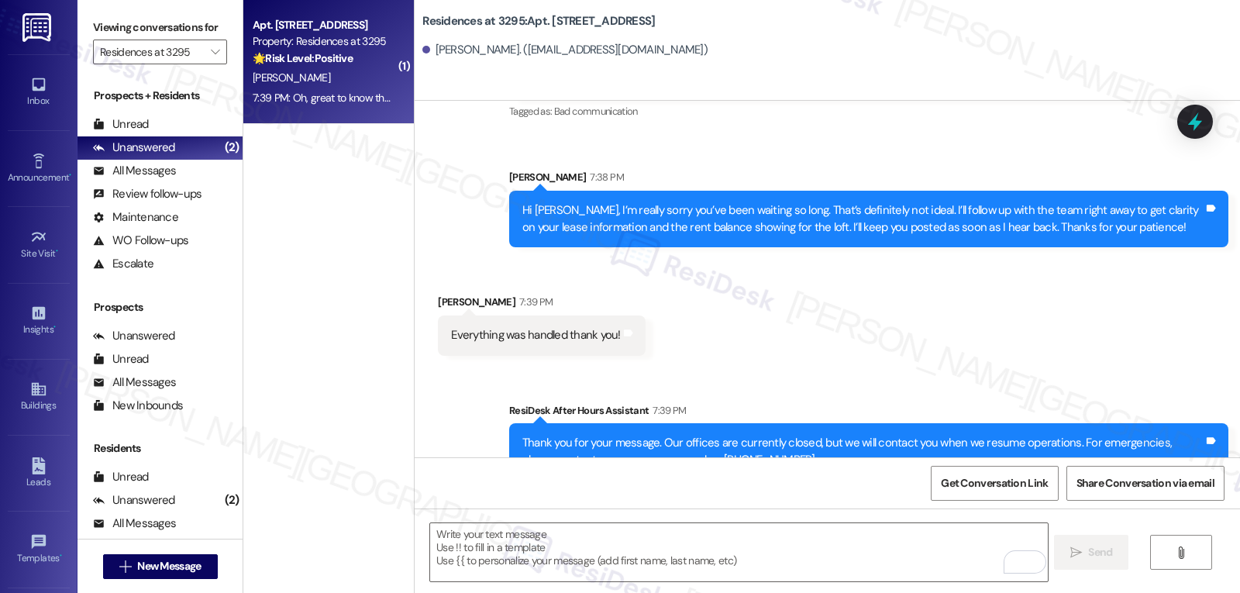
scroll to position [469, 0]
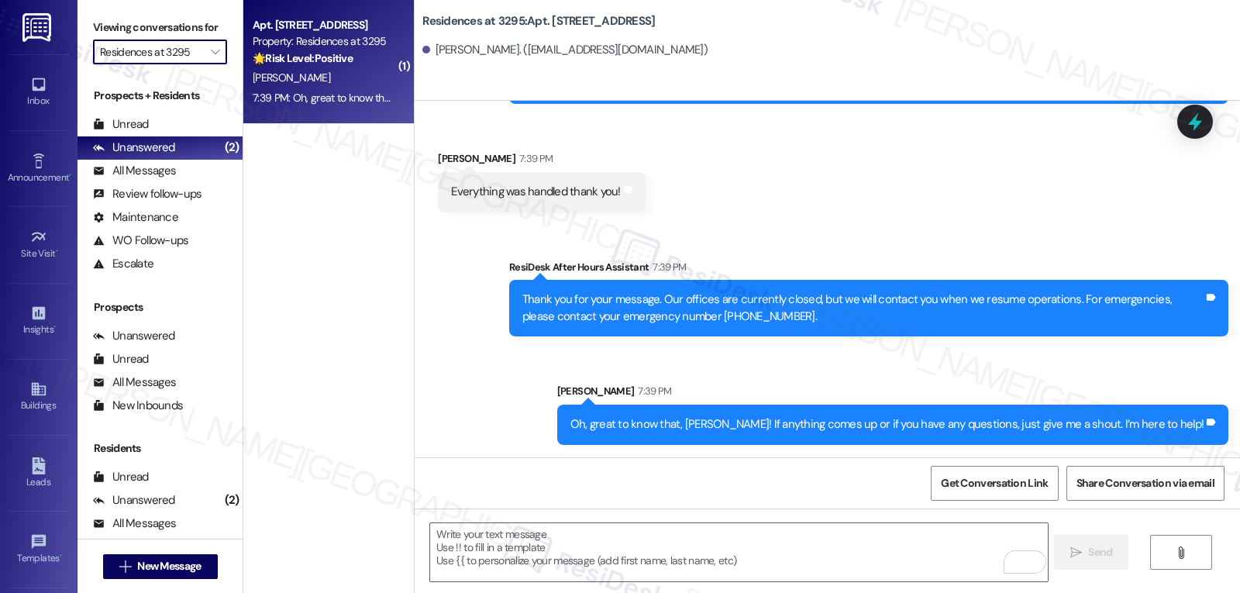
click at [190, 64] on input "Residences at 3295" at bounding box center [151, 52] width 102 height 25
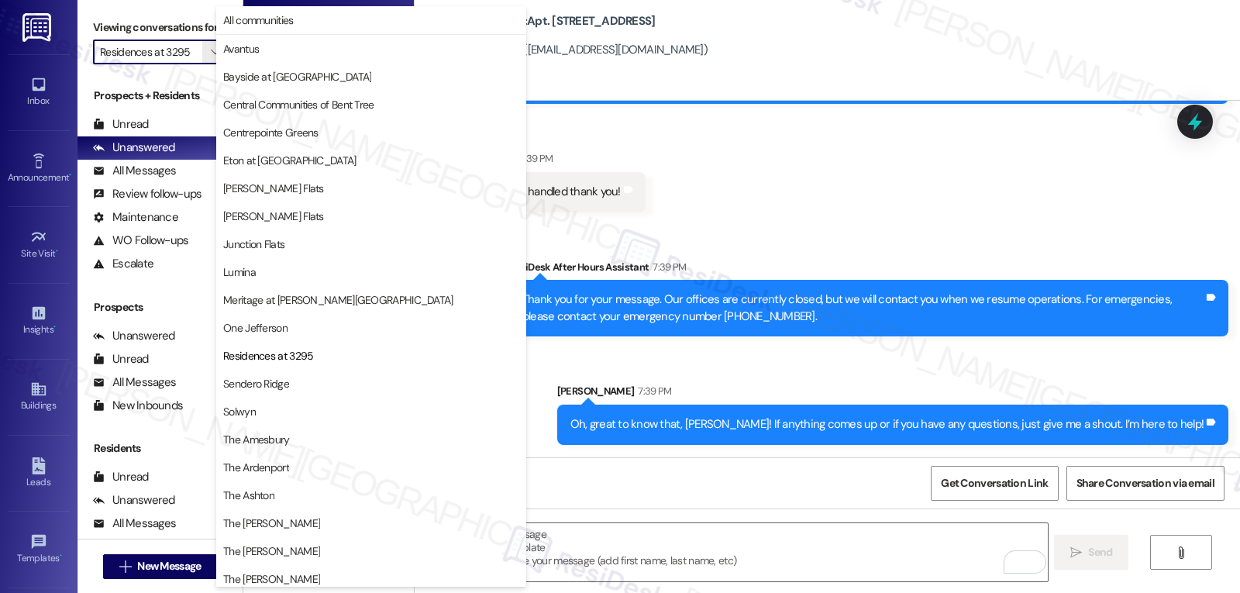
scroll to position [202, 0]
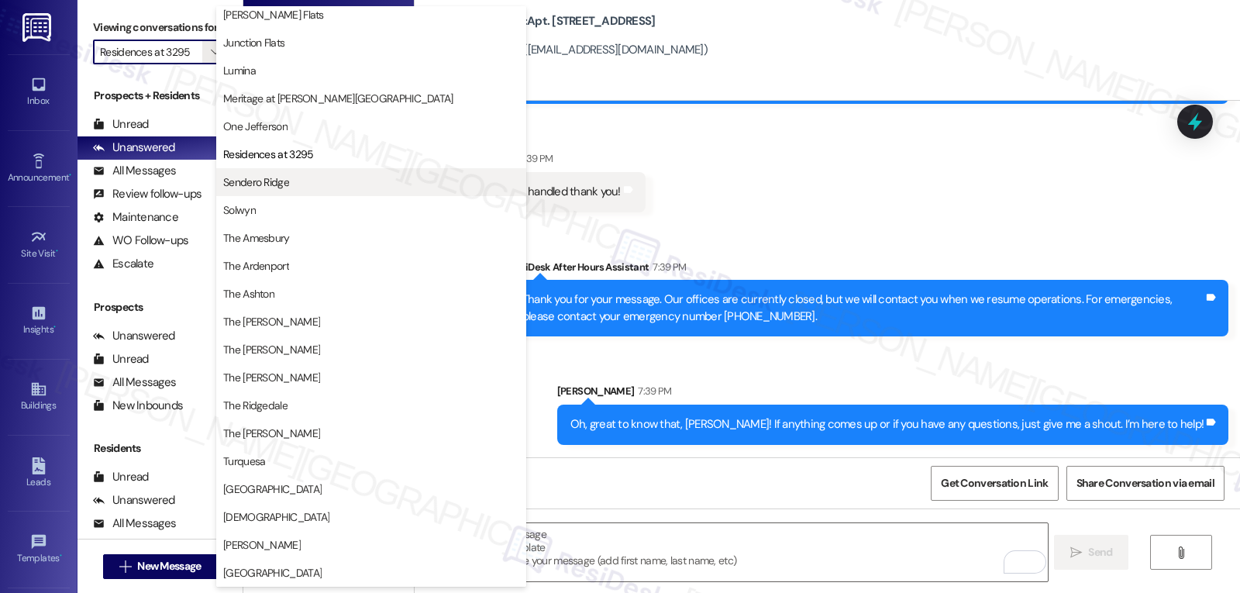
click at [295, 182] on span "Sendero Ridge" at bounding box center [371, 182] width 296 height 16
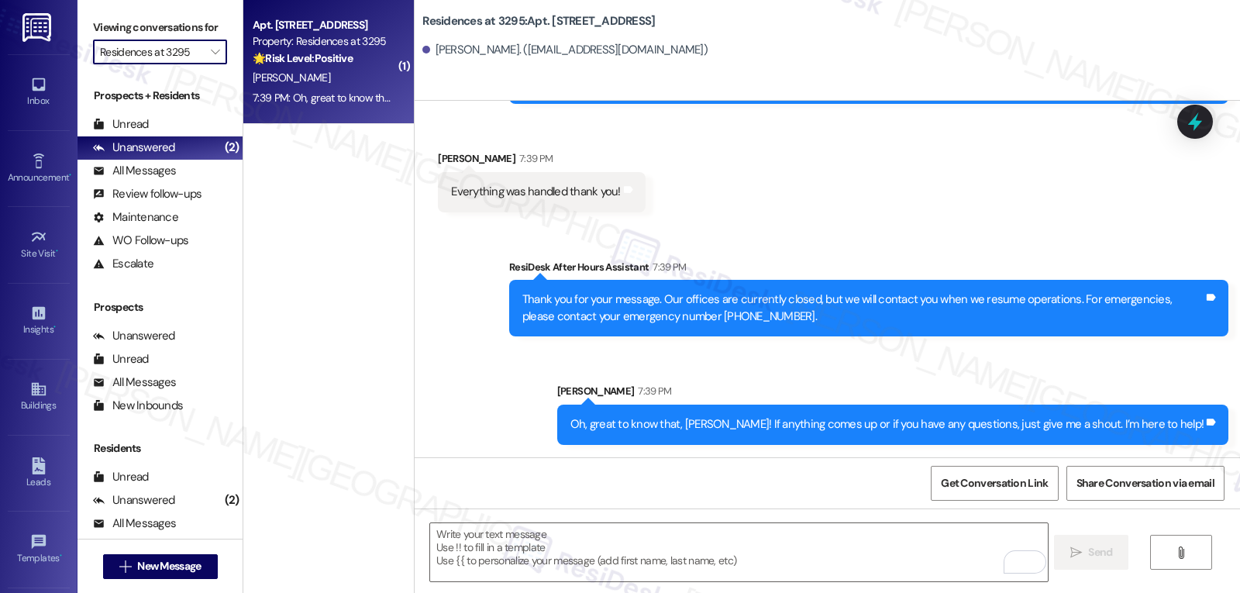
type input "Sendero Ridge"
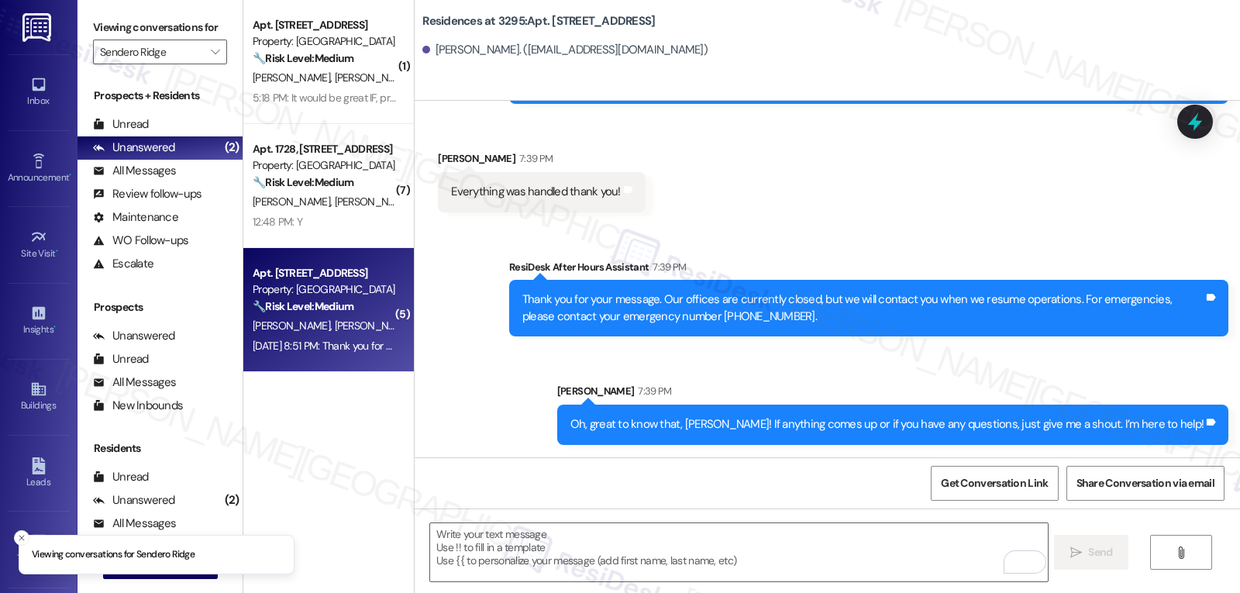
click at [342, 330] on div "[PERSON_NAME] [PERSON_NAME]" at bounding box center [324, 325] width 146 height 19
type textarea "Fetching suggested responses. Please feel free to read through the conversation…"
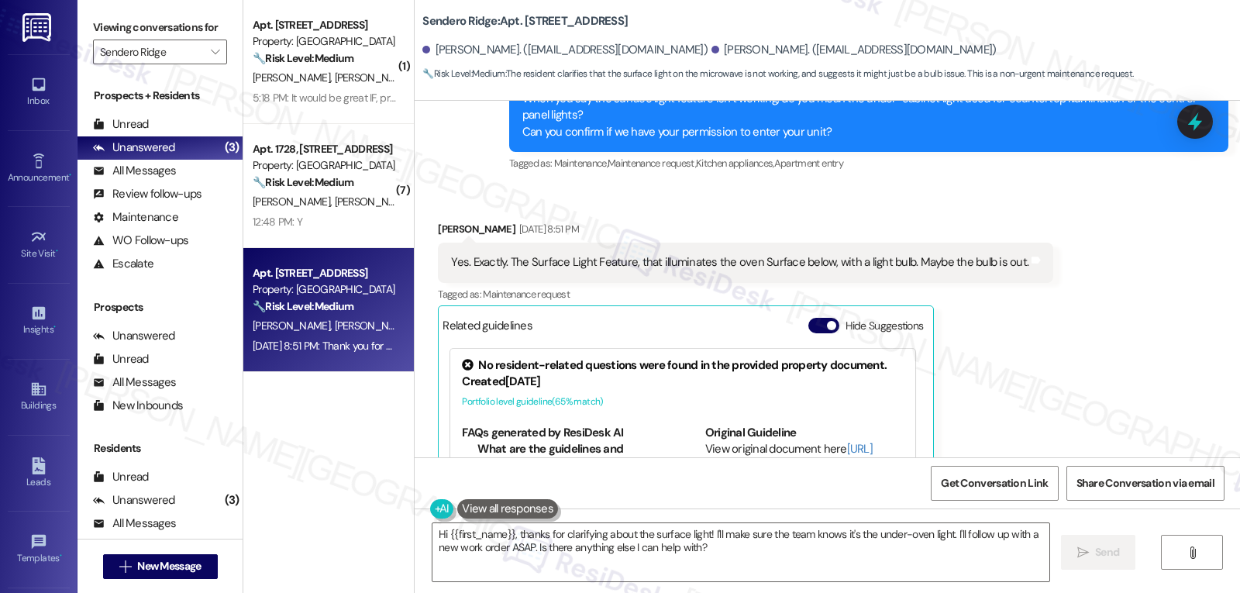
scroll to position [1174, 0]
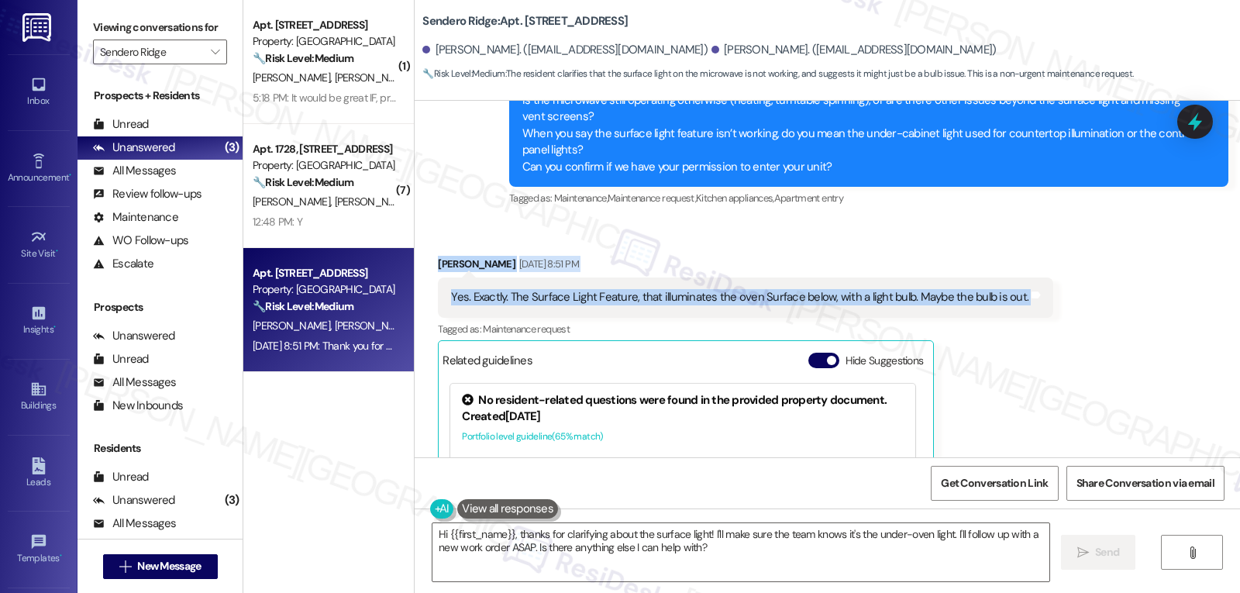
drag, startPoint x: 424, startPoint y: 256, endPoint x: 1018, endPoint y: 308, distance: 596.1
click at [1018, 308] on div "Received via SMS [PERSON_NAME] [DATE] 8:51 PM Yes. Exactly. The Surface Light F…" at bounding box center [745, 431] width 639 height 375
click at [890, 249] on div "Received via SMS [PERSON_NAME] [DATE] 8:51 PM Yes. Exactly. The Surface Light F…" at bounding box center [745, 431] width 639 height 375
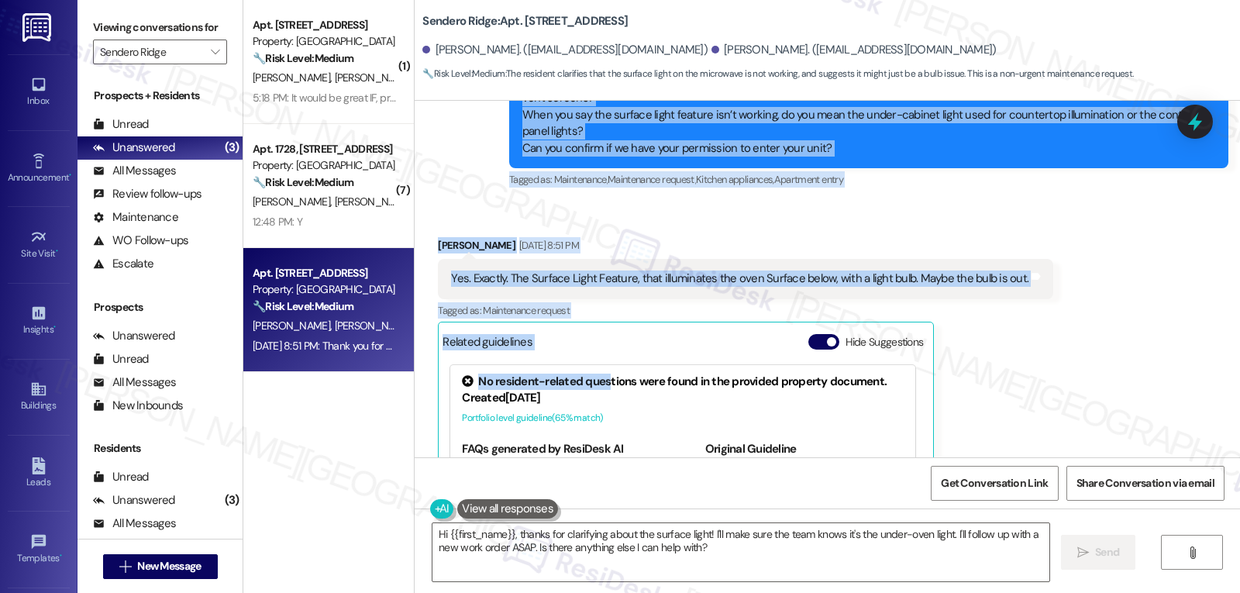
scroll to position [1329, 0]
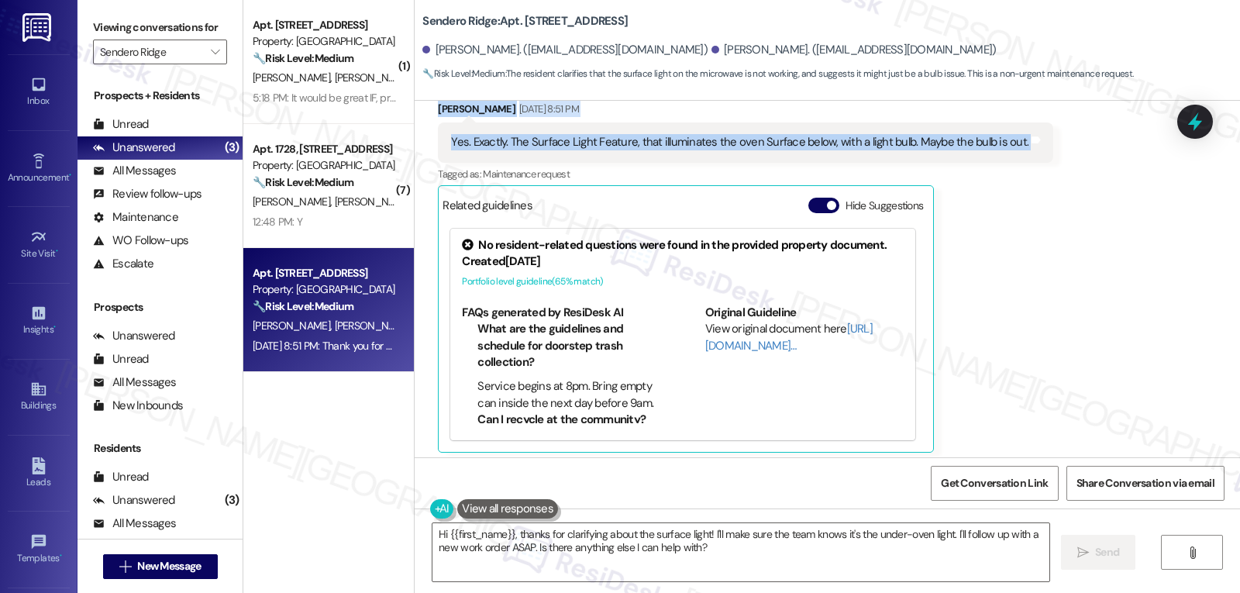
drag, startPoint x: 490, startPoint y: 171, endPoint x: 1024, endPoint y: 150, distance: 534.4
click at [1024, 150] on div "Lease started [DATE] 8:00 PM Survey, sent via SMS Residesk Automated Survey [DA…" at bounding box center [827, 279] width 825 height 357
copy div "(554) 972-5304 Lor 50, 1700 ip 5:89 DO Sitame con adi elitse. D eiusmodtem inc …"
click at [735, 562] on textarea "Hi {{first_name}}, thanks for clarifying about the surface light! I'll make sur…" at bounding box center [740, 552] width 617 height 58
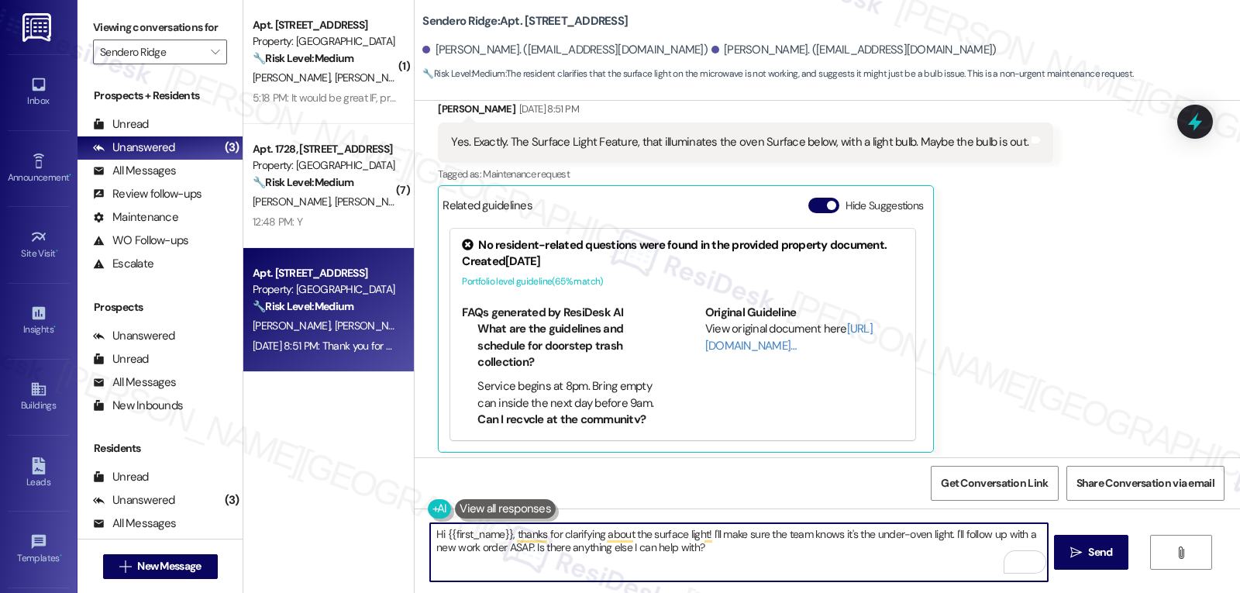
paste textarea "Thanks, [PERSON_NAME]! That helps a lot. I’ll go ahead and submit a new work or…"
click at [581, 545] on textarea "Thanks, [PERSON_NAME]! That helps a lot. I’ll go ahead and submit a new work or…" at bounding box center [738, 552] width 617 height 58
click at [922, 551] on textarea "Thanks, [PERSON_NAME]! That helps a lot. I’ll go ahead and submit a new work or…" at bounding box center [738, 552] width 617 height 58
click at [905, 562] on textarea "Thanks, [PERSON_NAME]! That helps a lot. I’ll go ahead and submit a new work or…" at bounding box center [738, 552] width 617 height 58
type textarea "Thanks, [PERSON_NAME]! That helps a lot. I’ll go ahead and submit a new work or…"
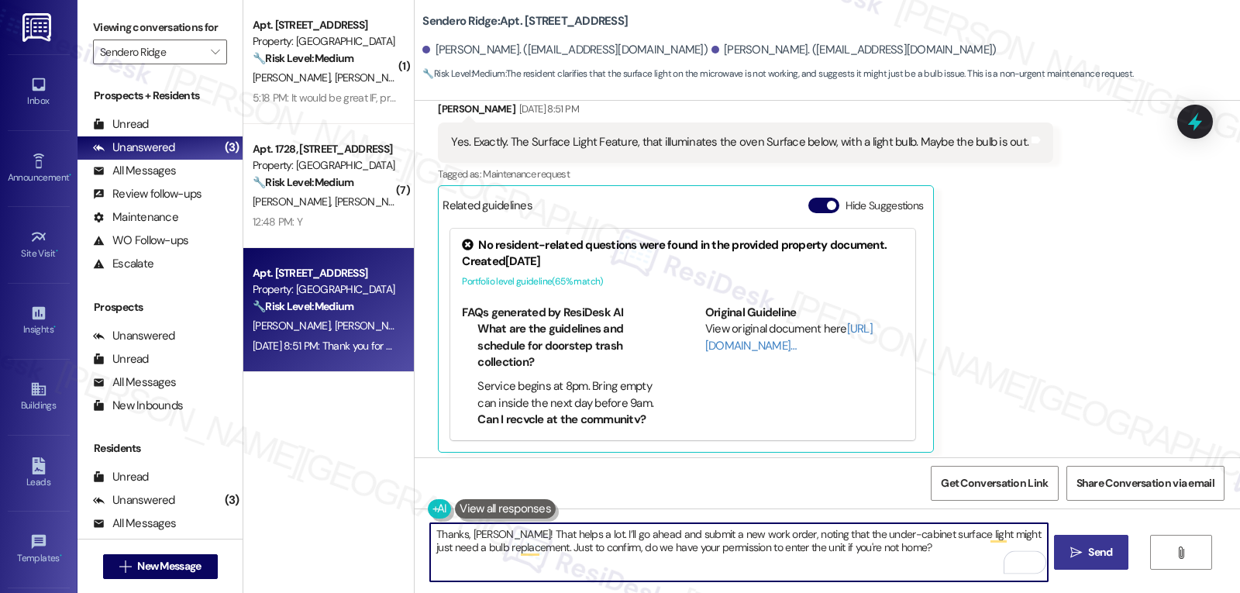
drag, startPoint x: 1062, startPoint y: 546, endPoint x: 1077, endPoint y: 548, distance: 15.6
click at [1072, 548] on button " Send" at bounding box center [1091, 552] width 75 height 35
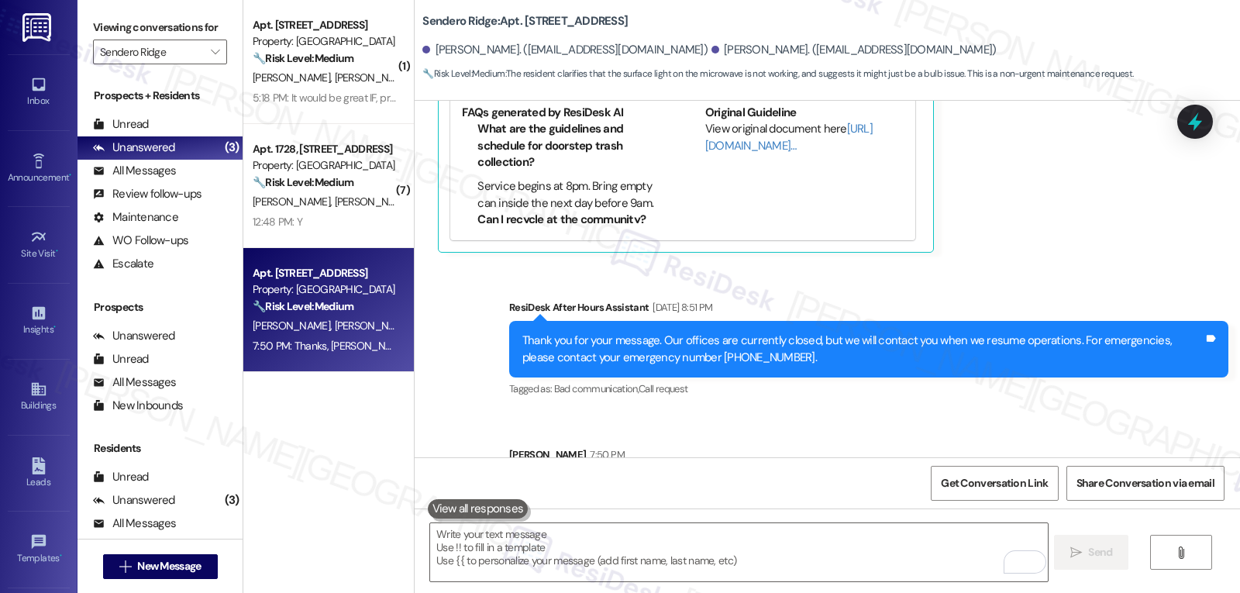
scroll to position [1609, 0]
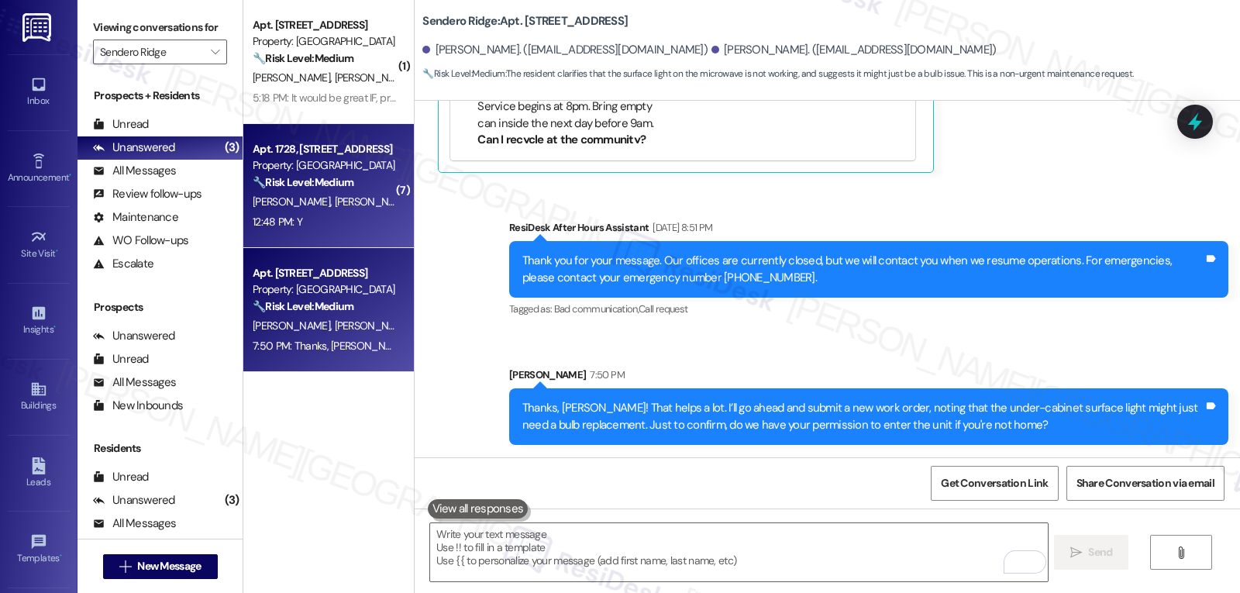
click at [274, 215] on div "12:48 PM: Y 12:48 PM: Y" at bounding box center [278, 222] width 50 height 14
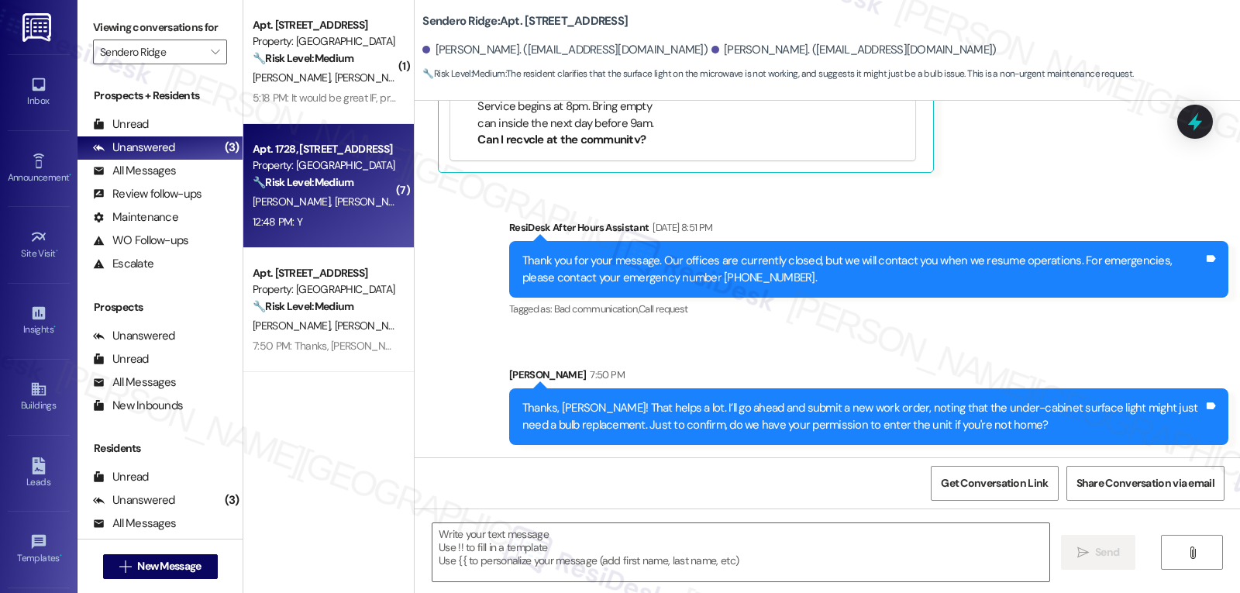
type textarea "Fetching suggested responses. Please feel free to read through the conversation…"
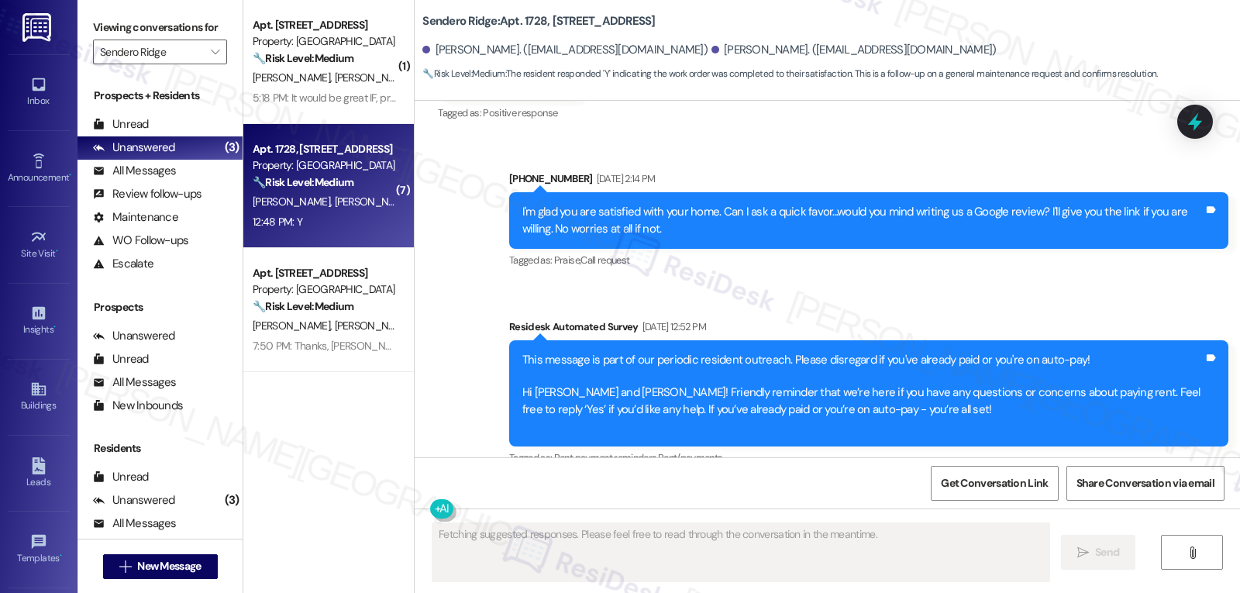
scroll to position [6756, 0]
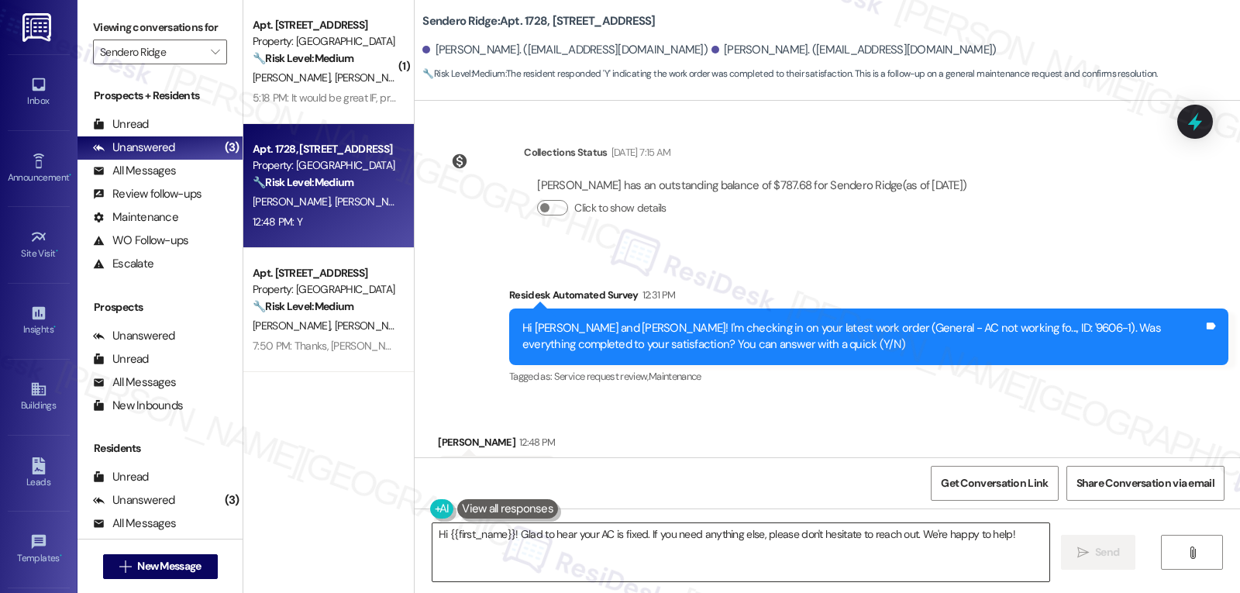
click at [761, 542] on textarea "Hi {{first_name}}! Glad to hear your AC is fixed. If you need anything else, pl…" at bounding box center [740, 552] width 617 height 58
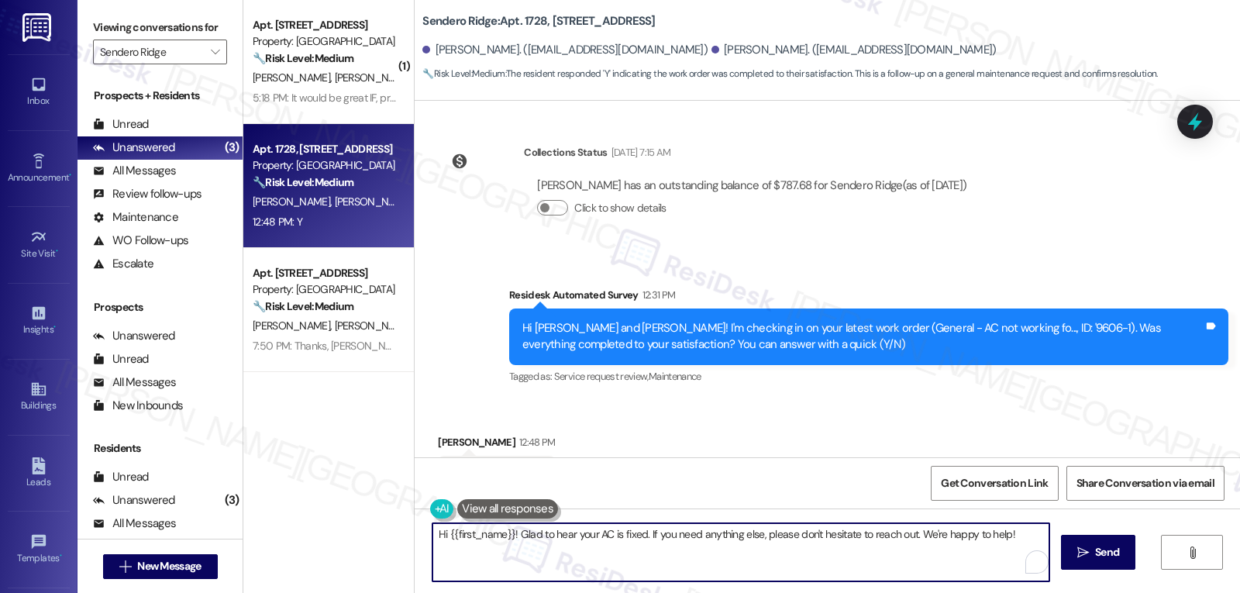
paste textarea "I’m so glad to hear that, {{first_name}}! Thank you for letting us know. If you…"
type textarea "I’m so glad to hear that, {{first_name}}! Thank you for letting us know. If you…"
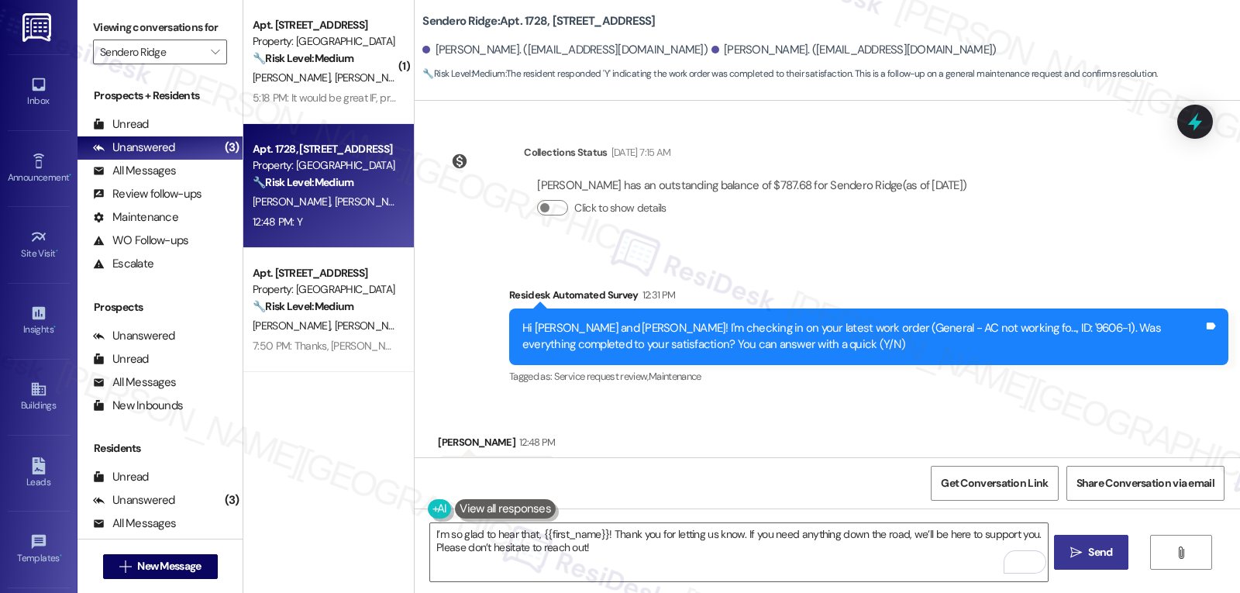
click span "Send"
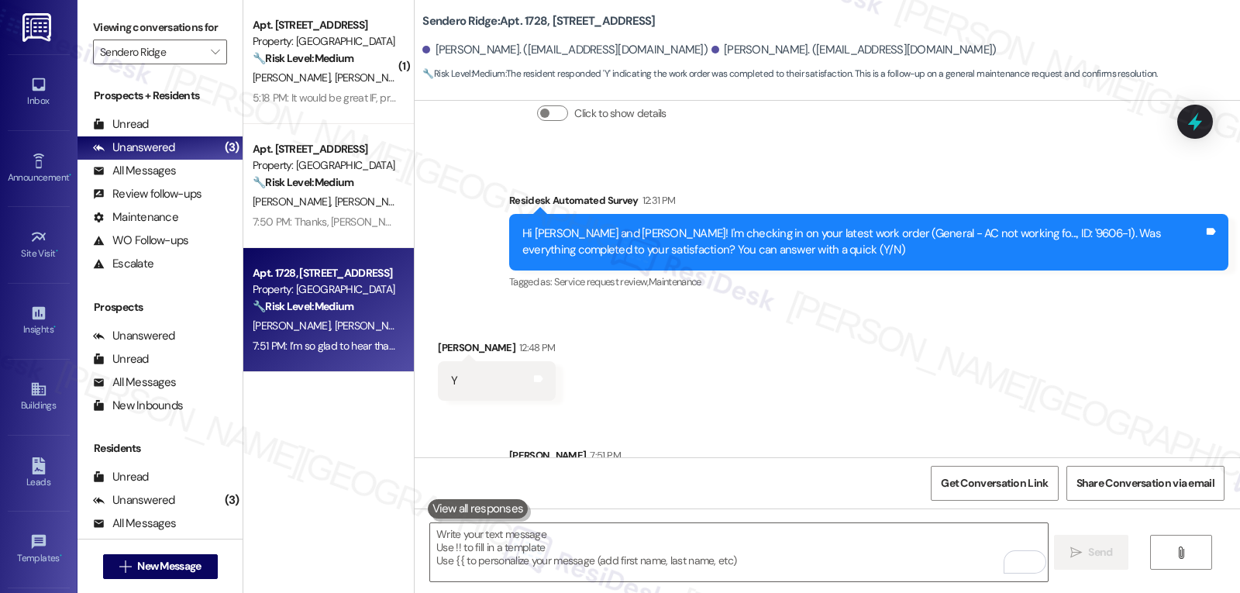
scroll to position [6882, 0]
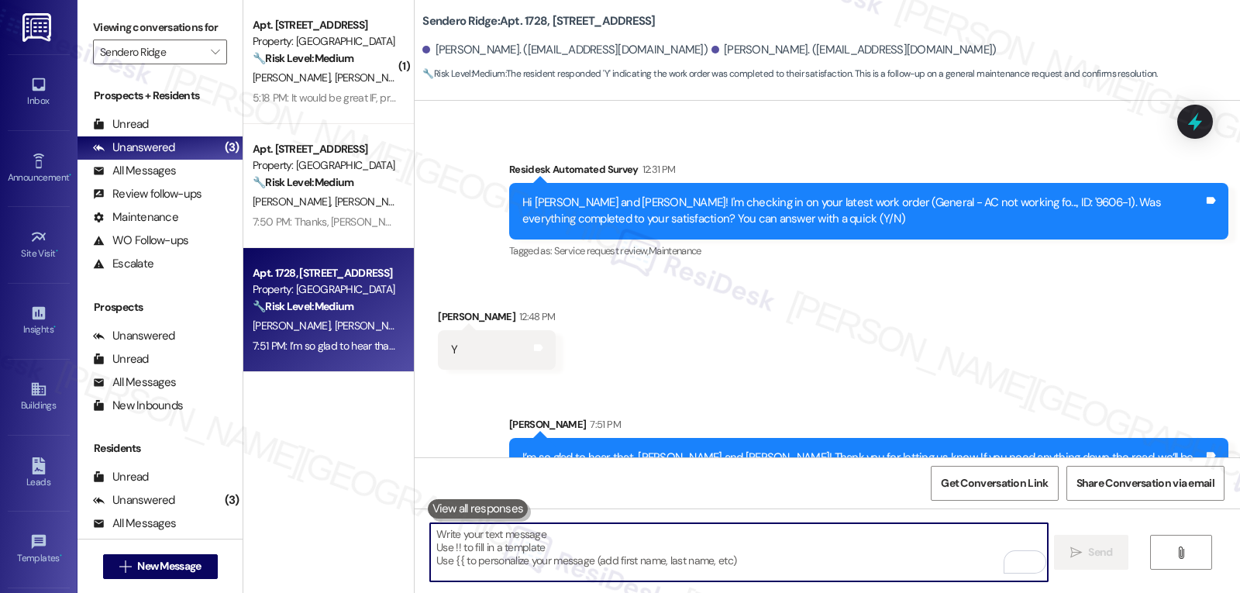
click textarea "To enrich screen reader interactions, please activate Accessibility in Grammarl…"
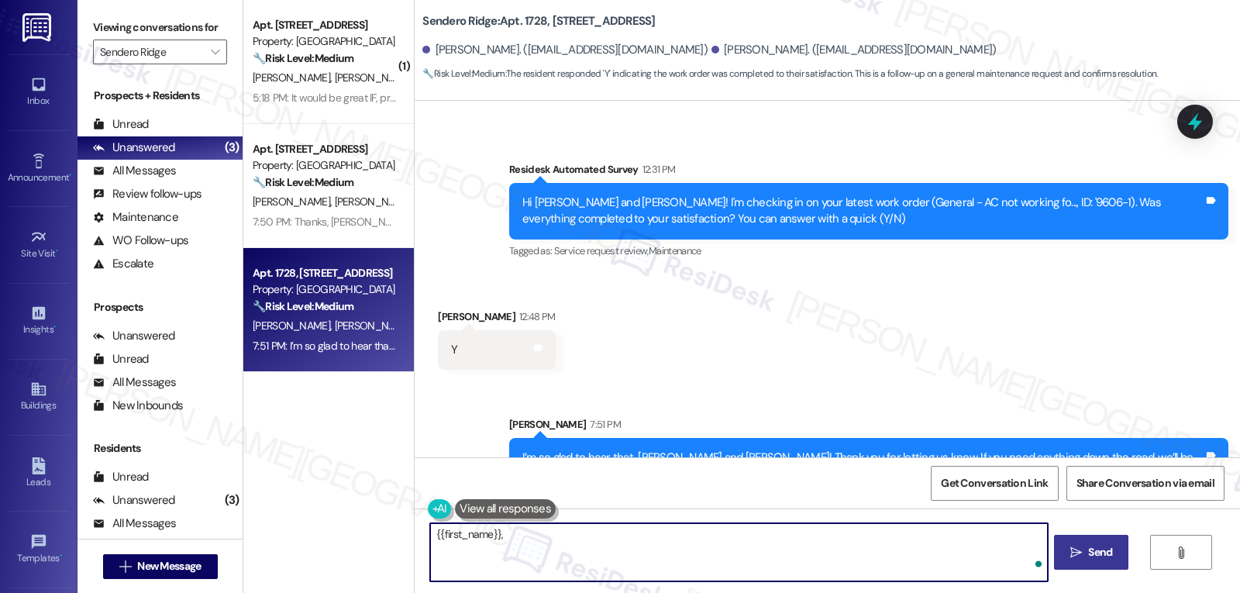
paste textarea "I’ve been meaning to check in. How has your experience at {{property}} been so …"
type textarea "{{first_name}}, I’ve been meaning to check in. How has your experience at {{pro…"
click span "Send"
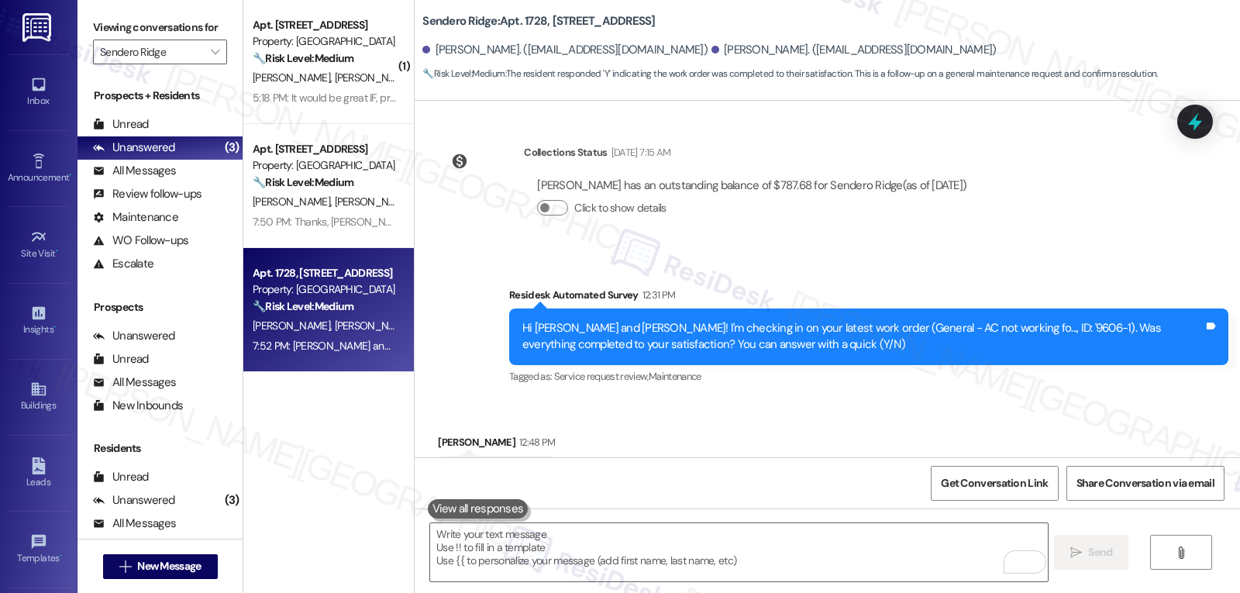
scroll to position [6990, 0]
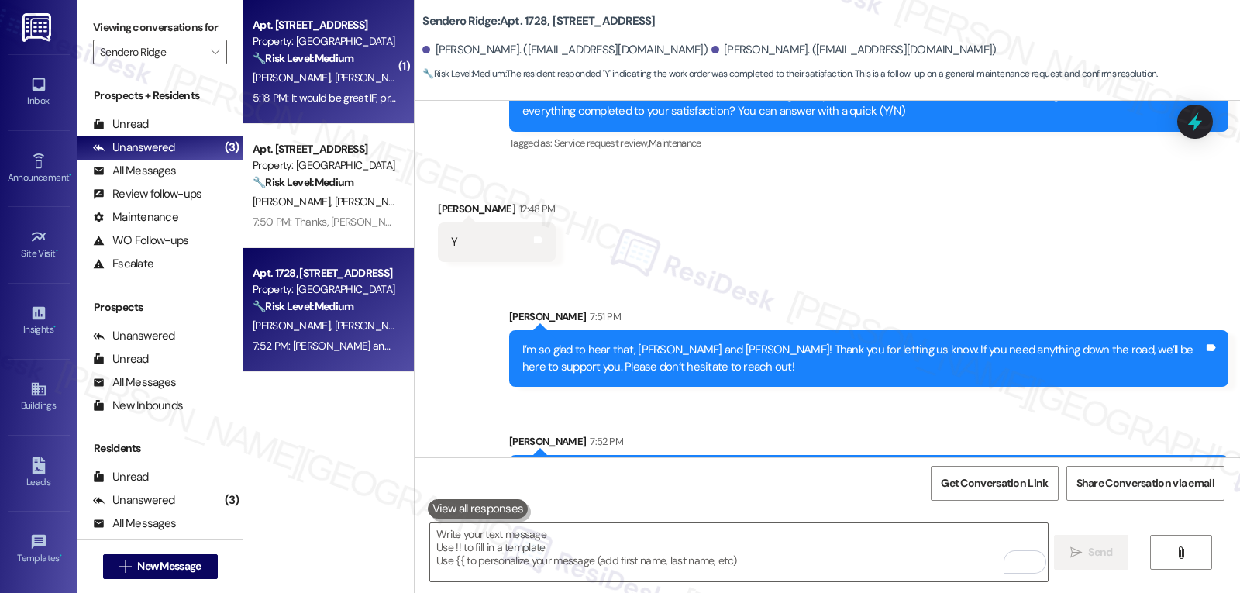
click strong "🔧 Risk Level: Medium"
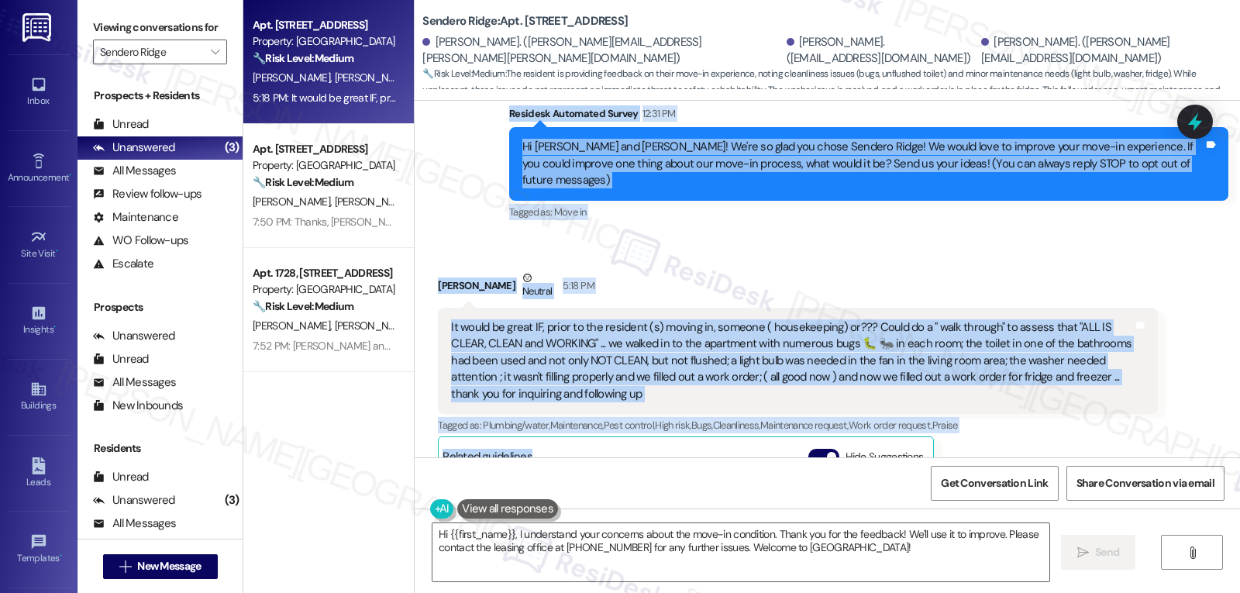
scroll to position [241, 0]
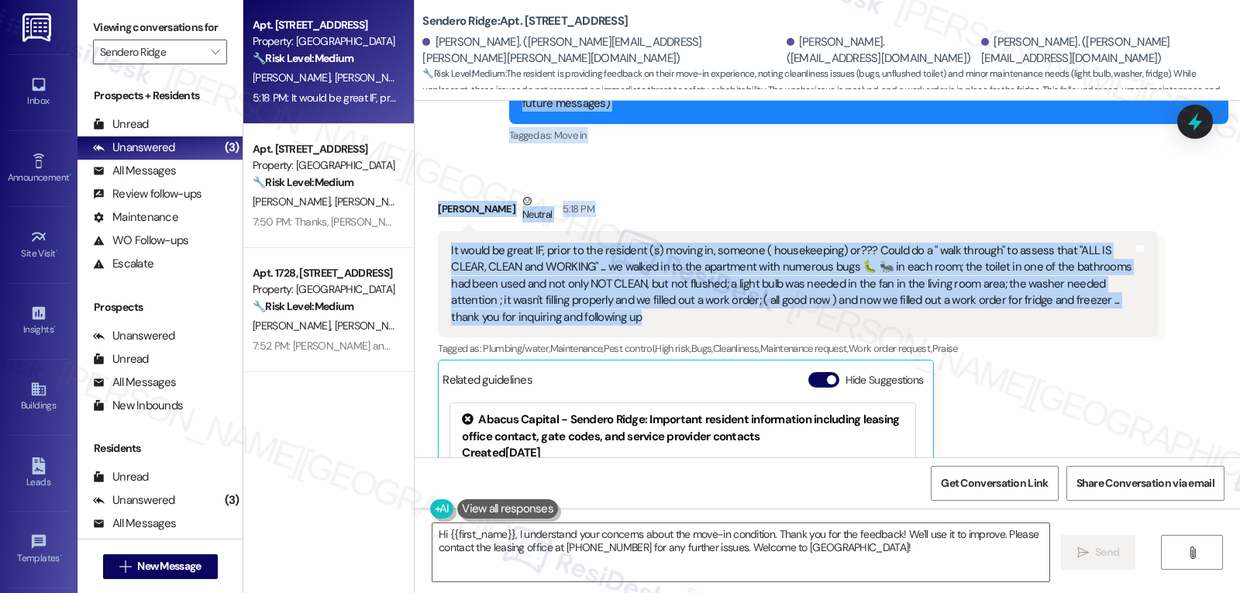
drag, startPoint x: 498, startPoint y: 154, endPoint x: 590, endPoint y: 312, distance: 182.7
click div "WO Lease started [DATE] 8:00 PM Show details Survey, sent via SMS Residesk Auto…"
copy div "Loremips Dolorsita Consec 65:46 AD El Seddoe, Tempor inc Utlaboree! Do'ma al en…"
drag, startPoint x: 620, startPoint y: 560, endPoint x: 631, endPoint y: 561, distance: 10.9
click textarea "Hi {{first_name}}, I understand your concerns about the move-in condition. Than…"
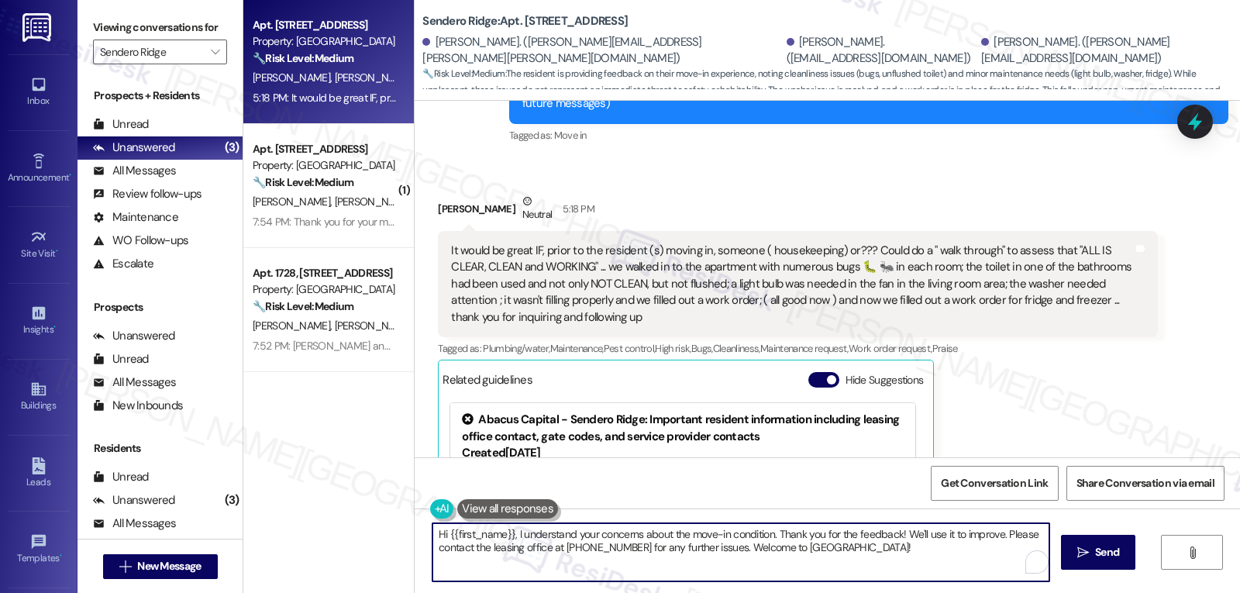
paste textarea "Thank you so much for the thoughtful feedback, [PERSON_NAME]. I'm really sorry …"
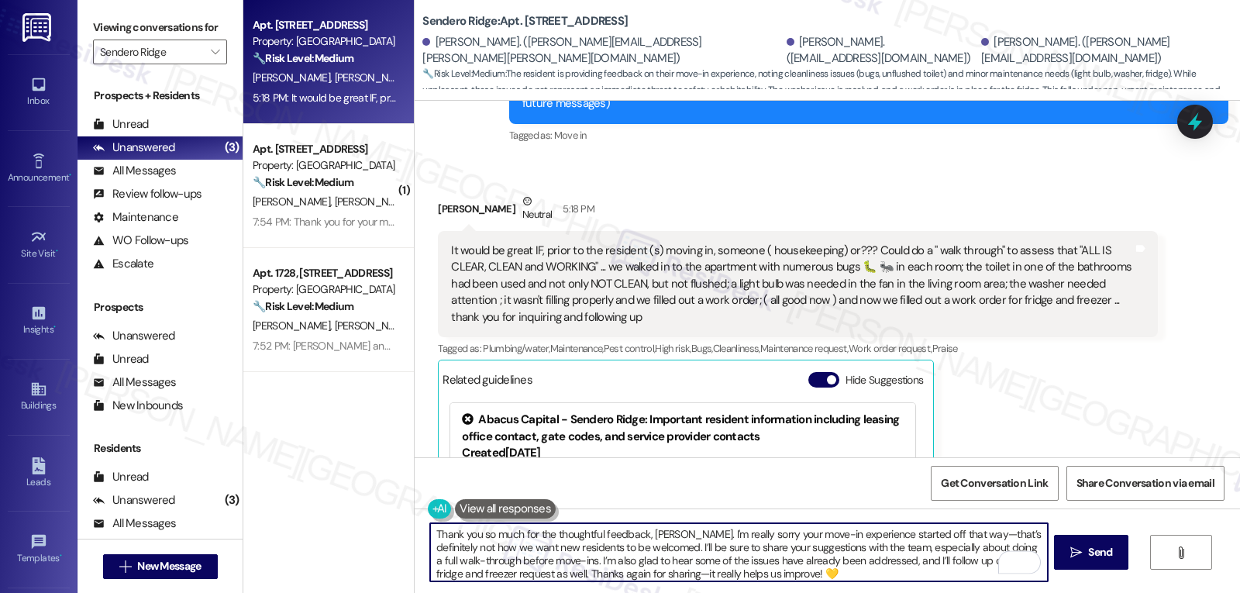
click textarea "Thank you so much for the thoughtful feedback, [PERSON_NAME]. I'm really sorry …"
drag, startPoint x: 956, startPoint y: 536, endPoint x: 998, endPoint y: 529, distance: 42.4
click textarea "Thank you so much for the thoughtful feedback, [PERSON_NAME]. I'm really sorry …"
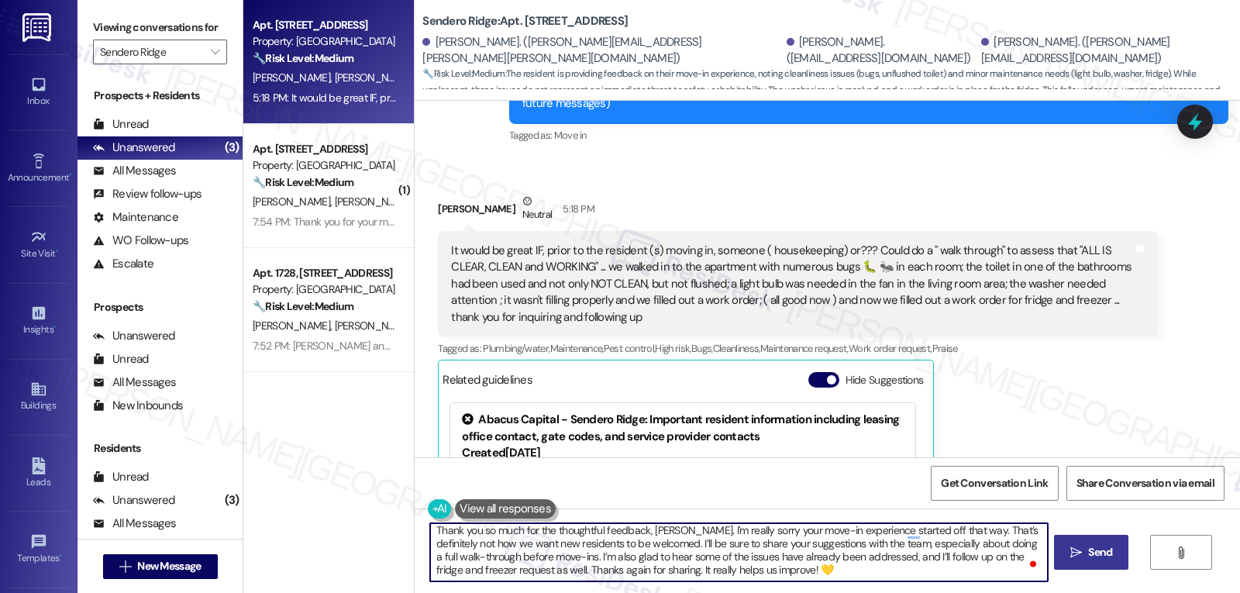
type textarea "Thank you so much for the thoughtful feedback, [PERSON_NAME]. I'm really sorry …"
click span "Send"
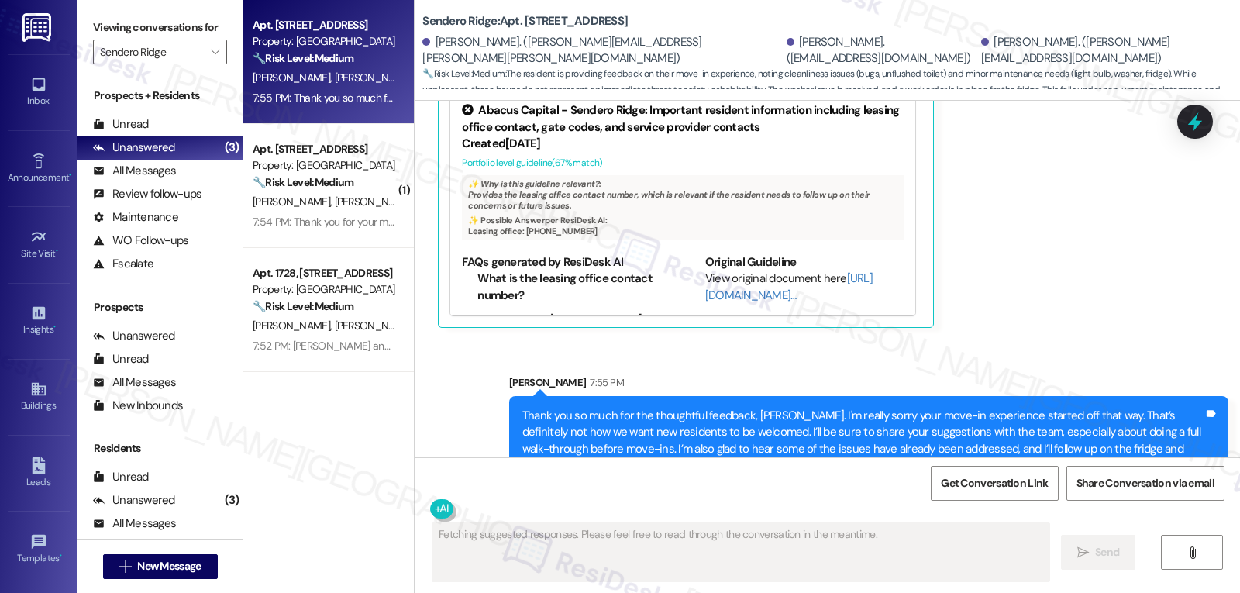
scroll to position [591, 0]
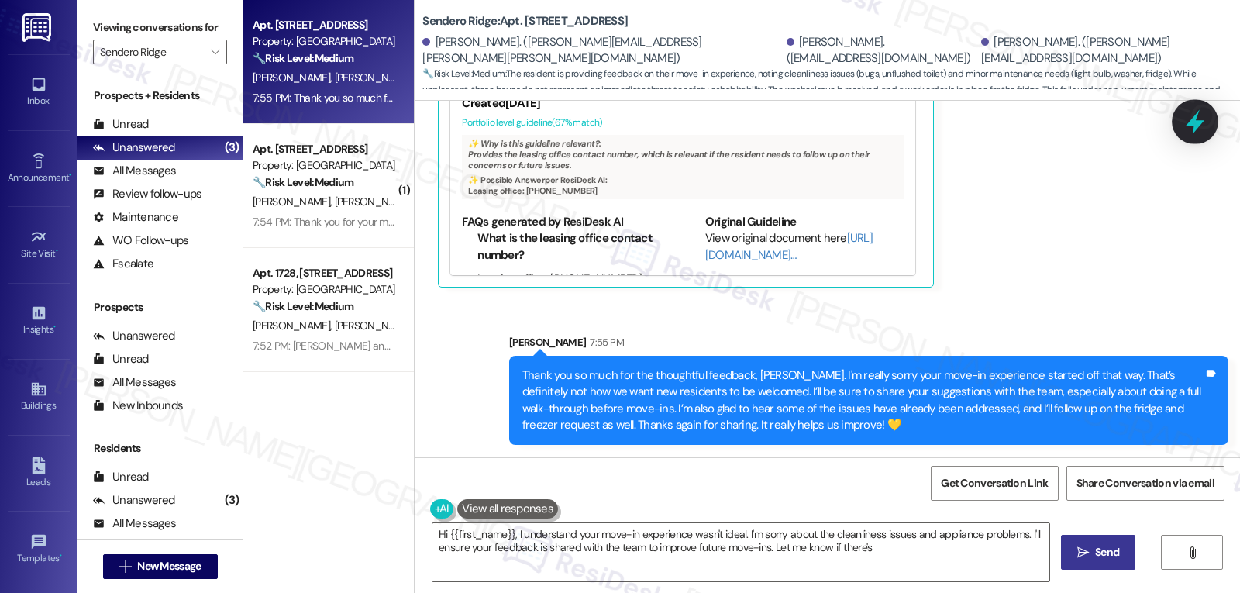
click icon
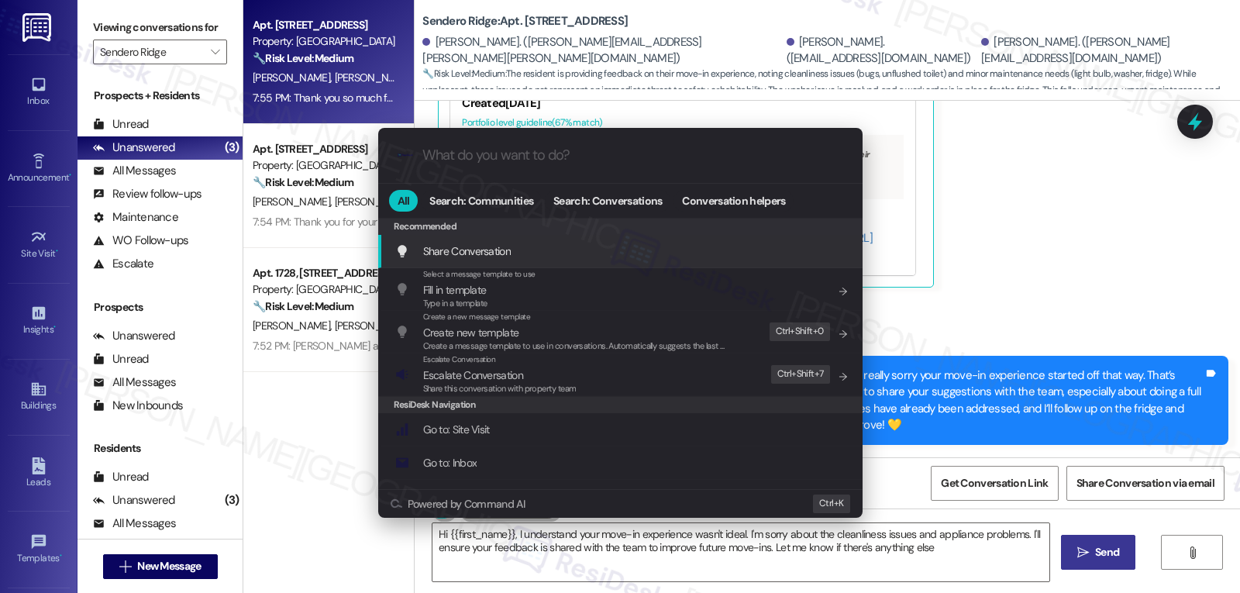
type textarea "Hi {{first_name}}, I understand your move-in experience wasn't ideal. I'm sorry…"
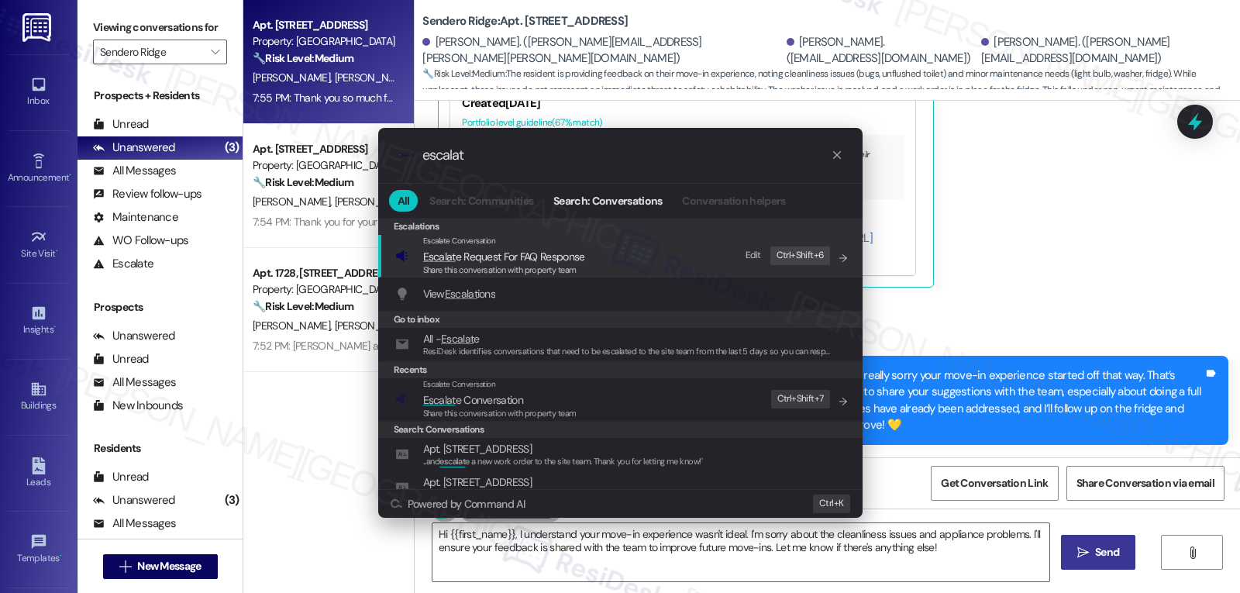
type input "escalat"
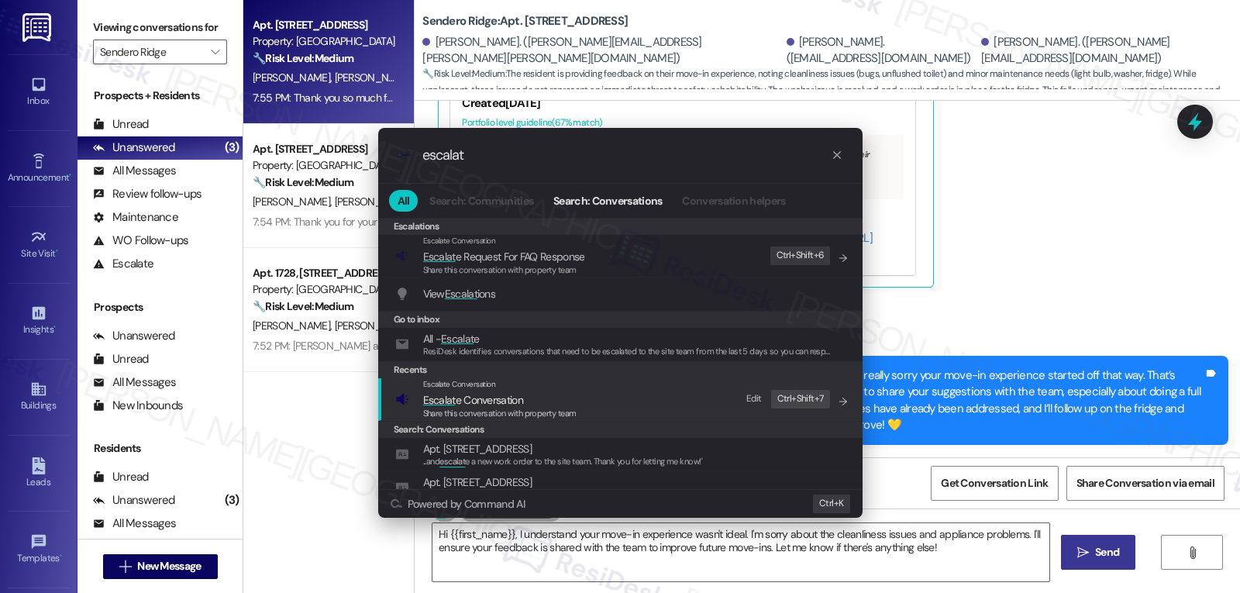
click span "Escalat e Conversation"
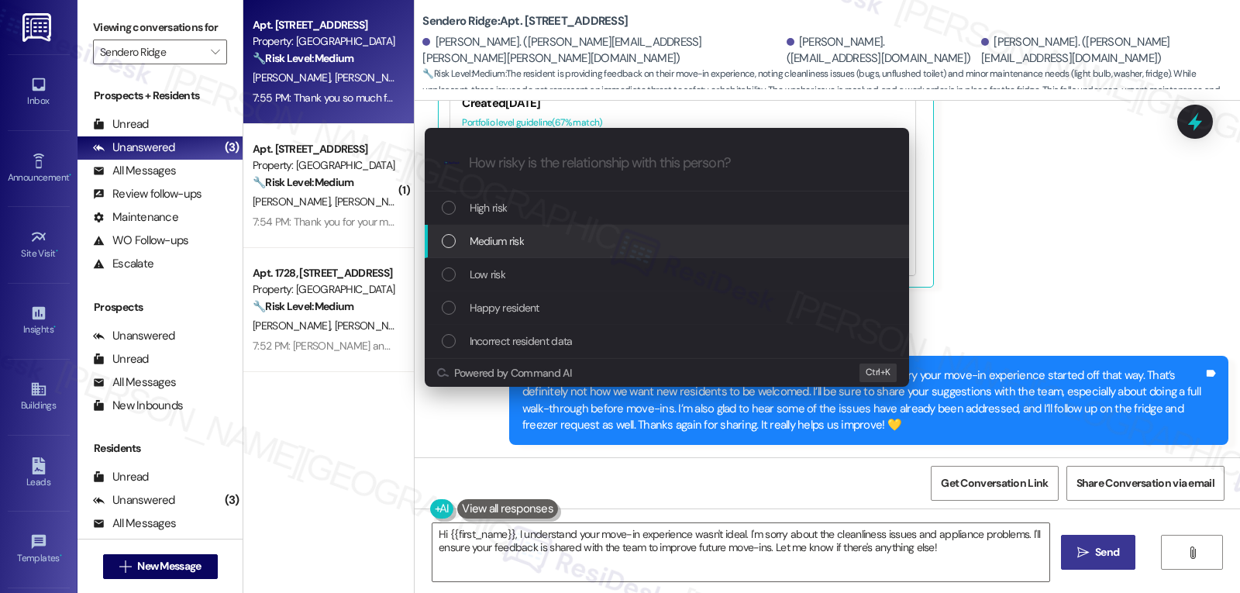
click div "Medium risk"
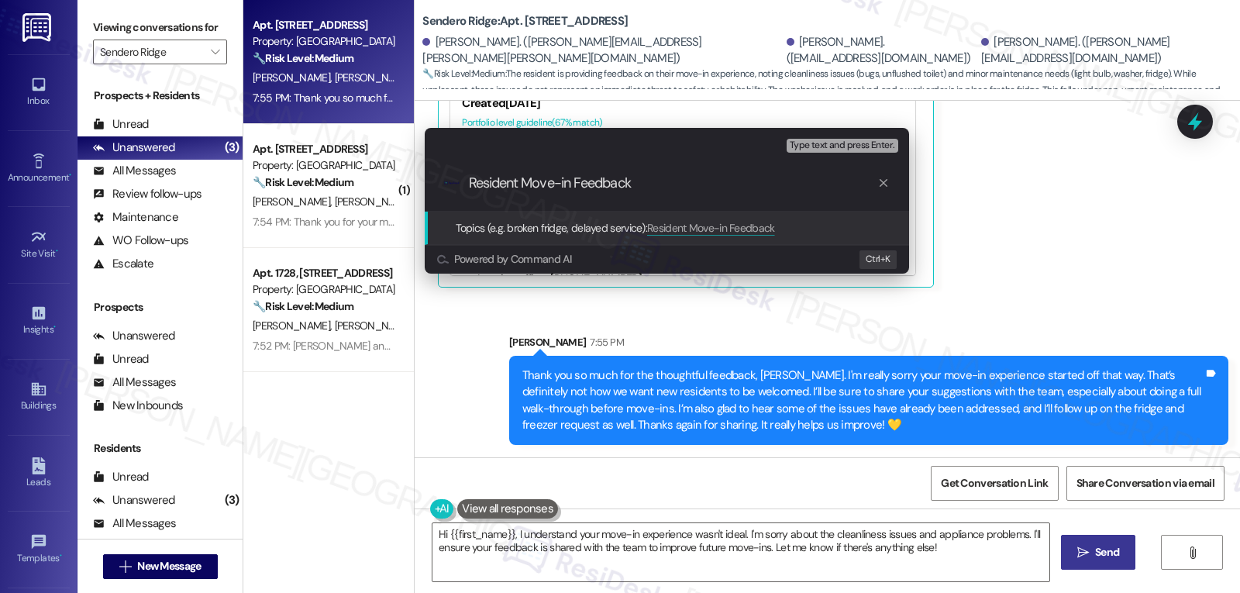
type input "Move-in Feedback"
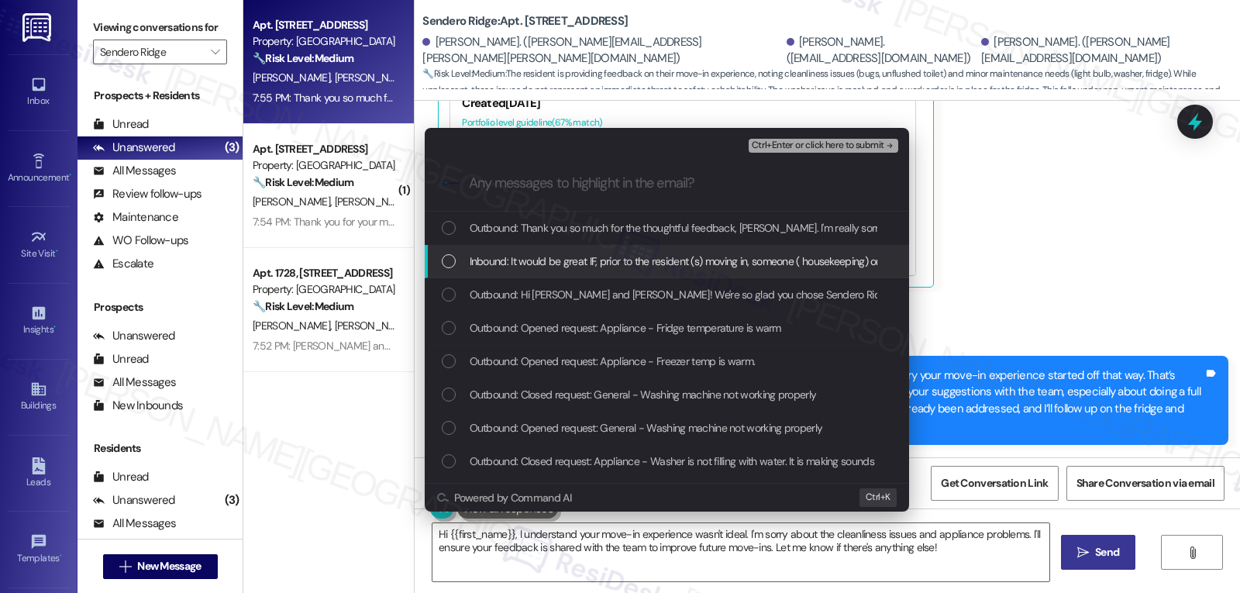
click div "List of options"
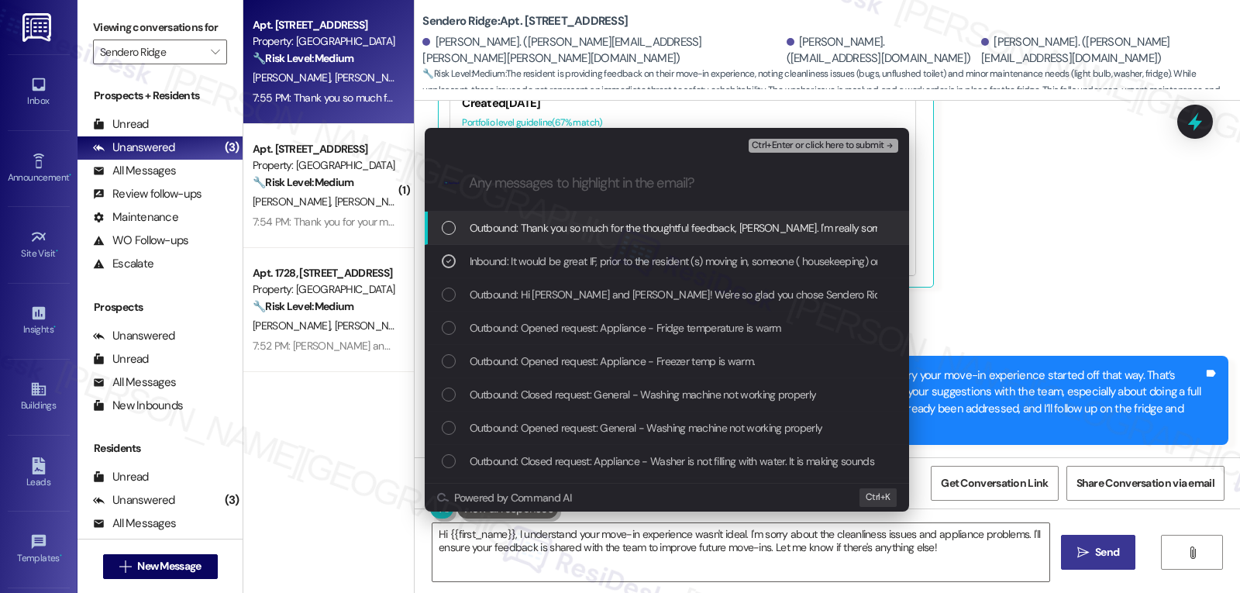
click span "Ctrl+Enter or click here to submit"
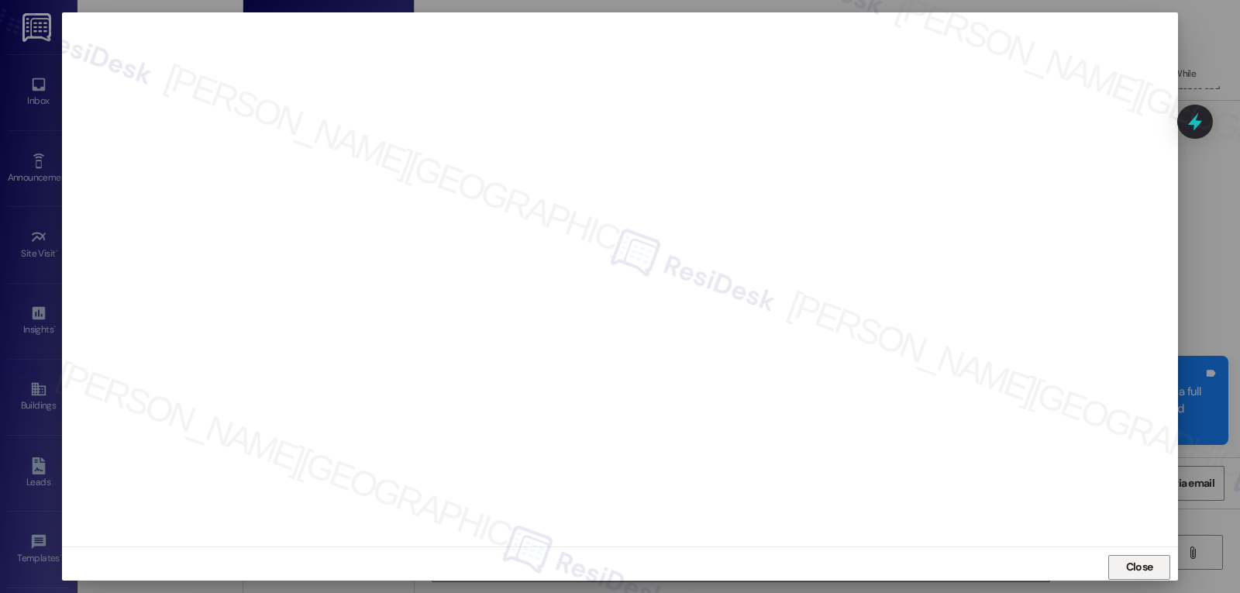
click span "Close"
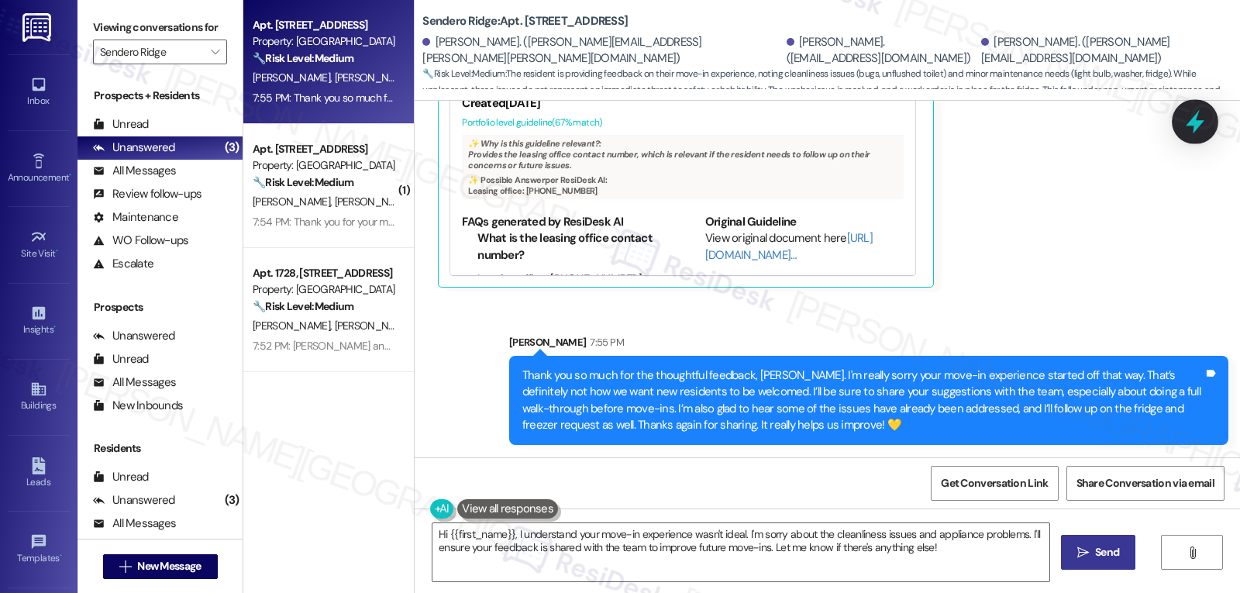
click icon
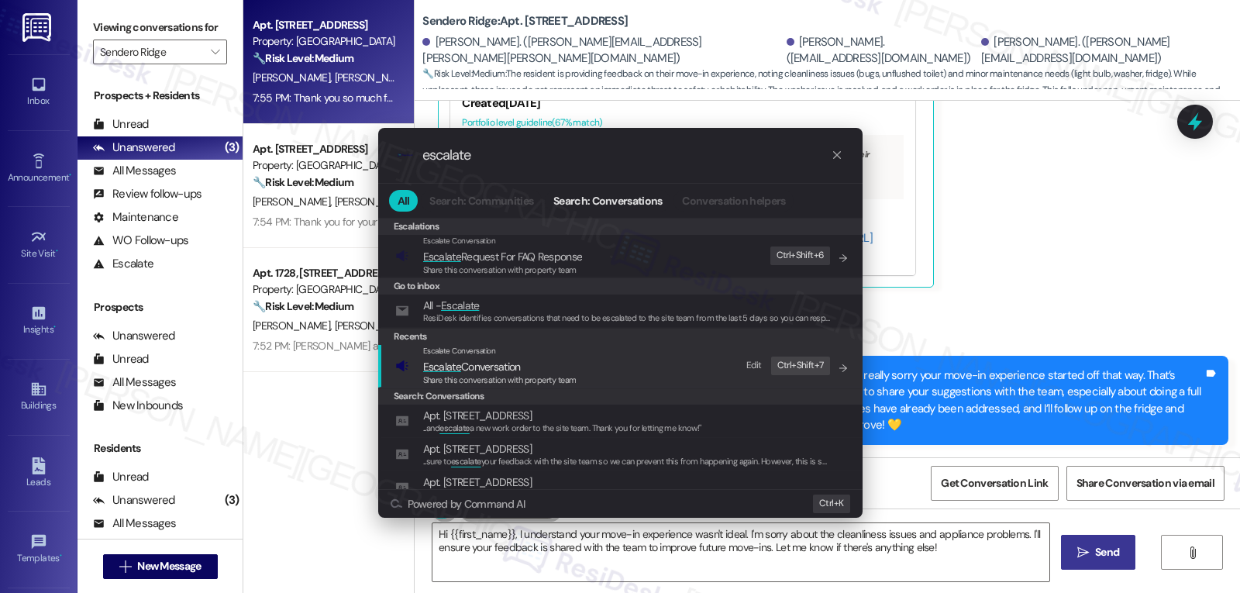
type input "escalate"
click span "Escalate Conversation"
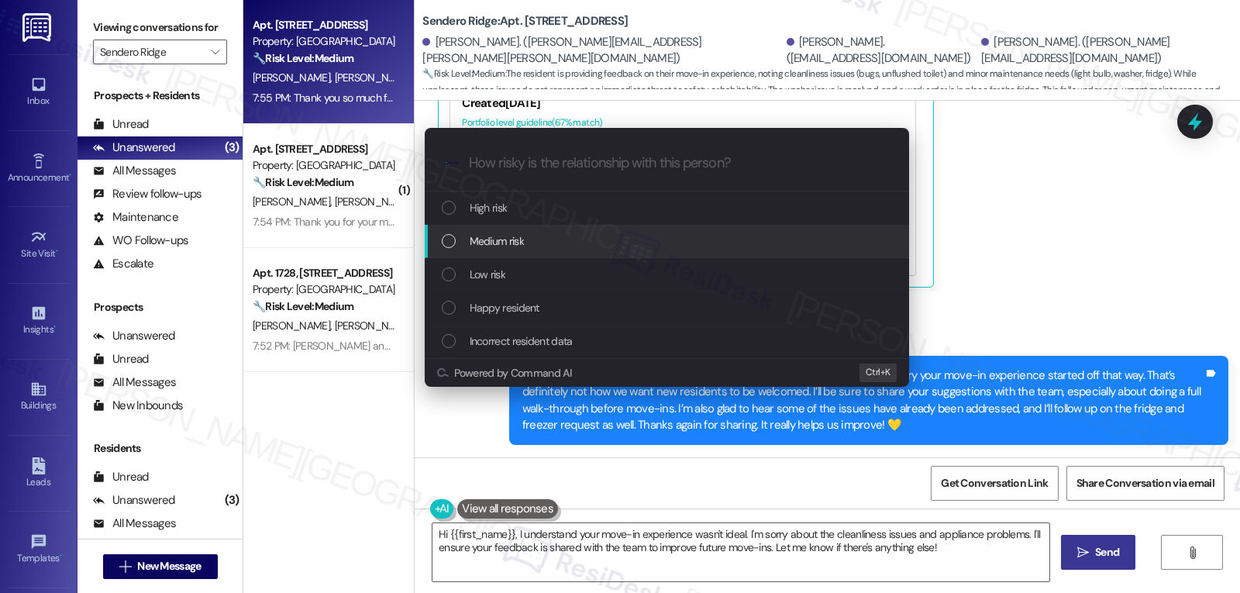
click div "Medium risk"
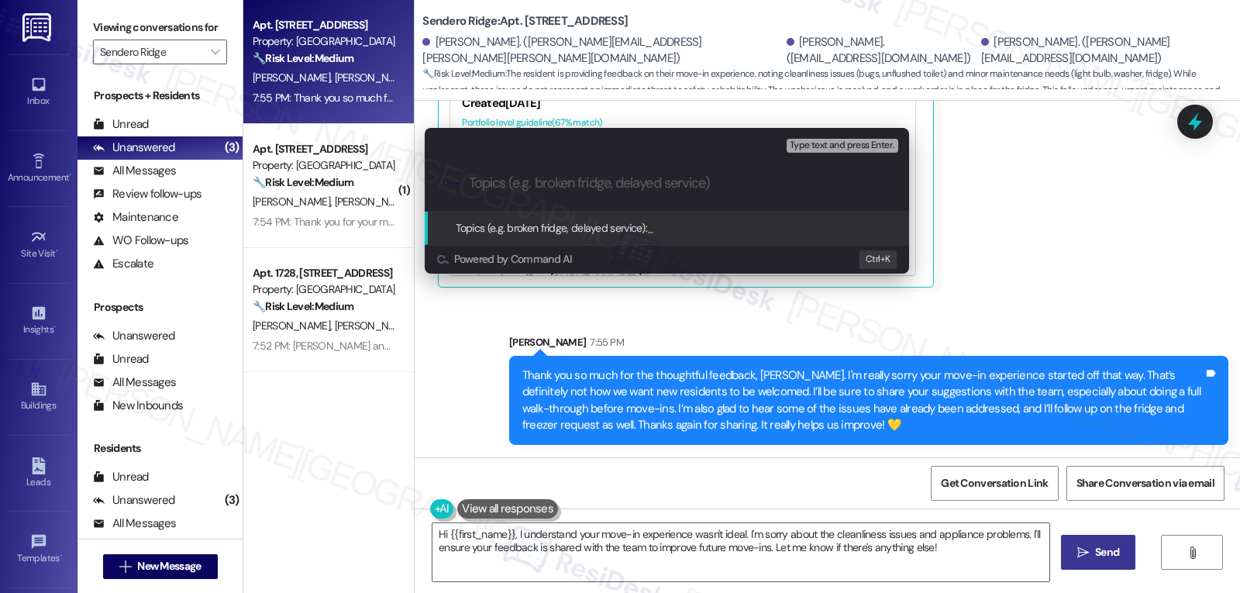
paste input "Move-in Feedback"
type input "Move-in Feedback"
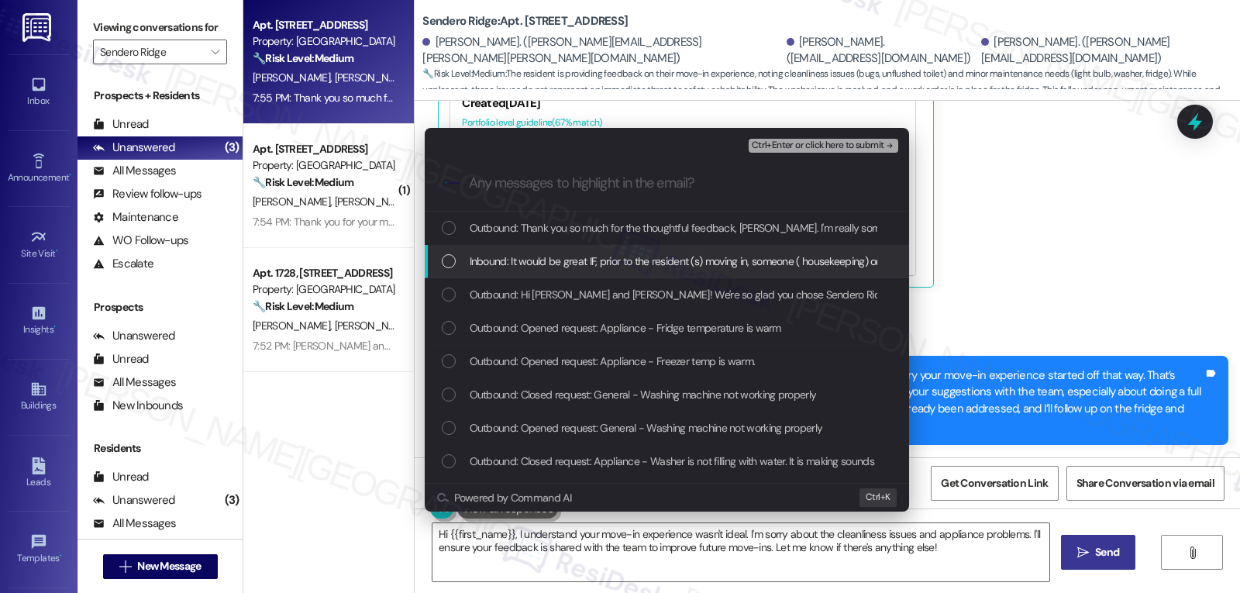
click span "Inbound: It would be great IF, prior to the resident (s) moving in, someone ( h…"
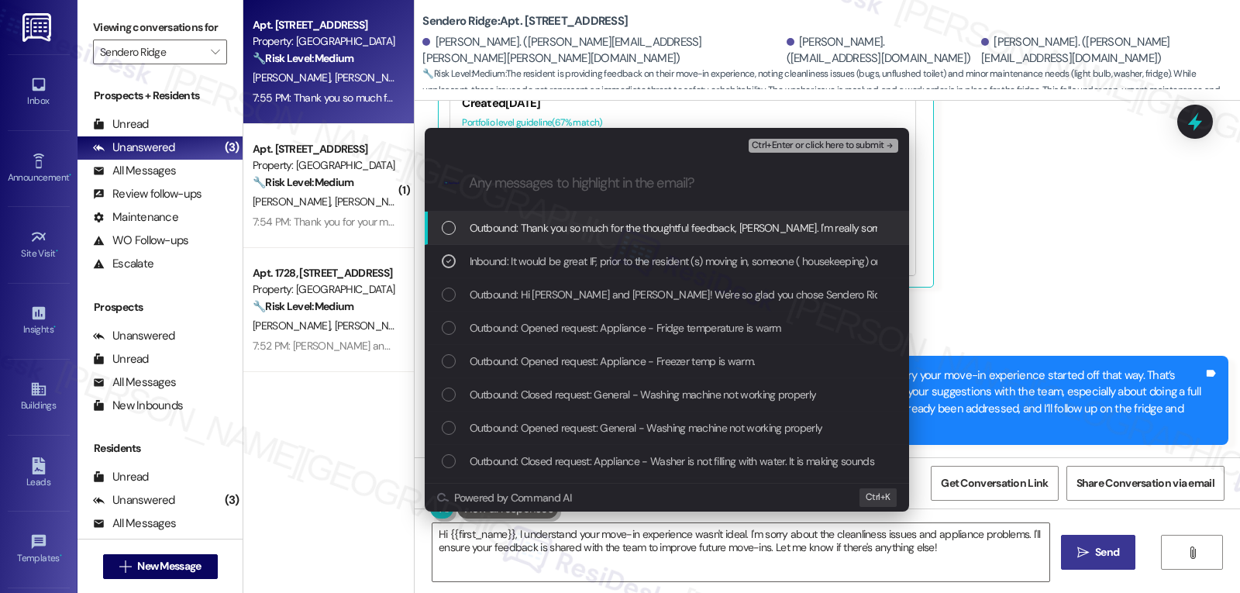
click span "Ctrl+Enter or click here to submit"
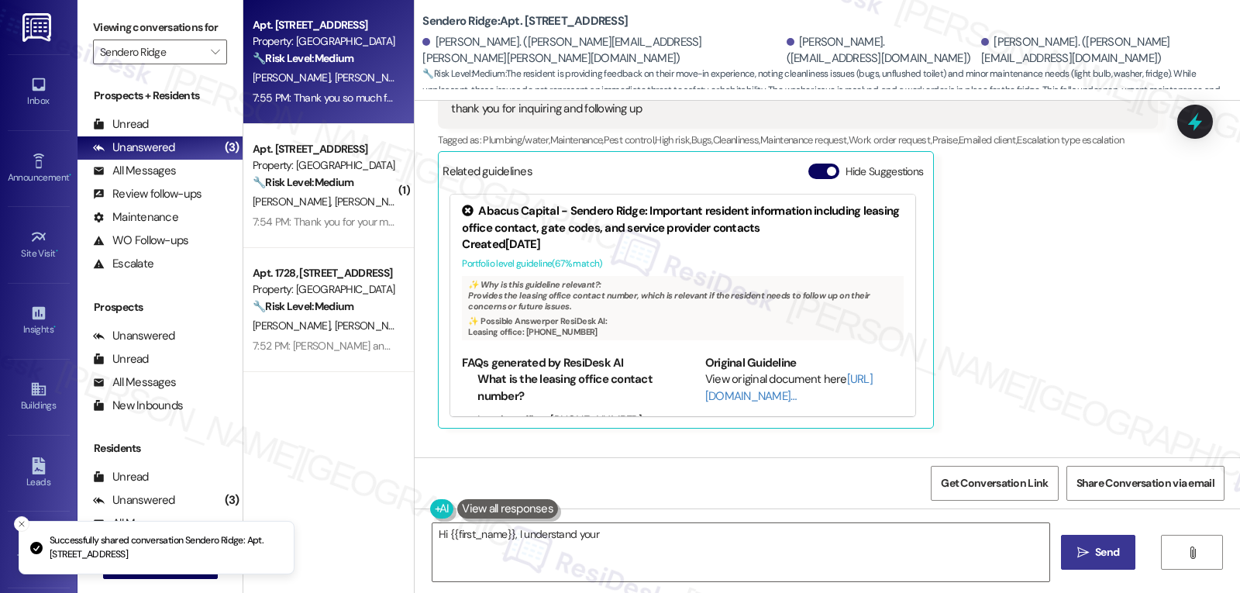
scroll to position [432, 0]
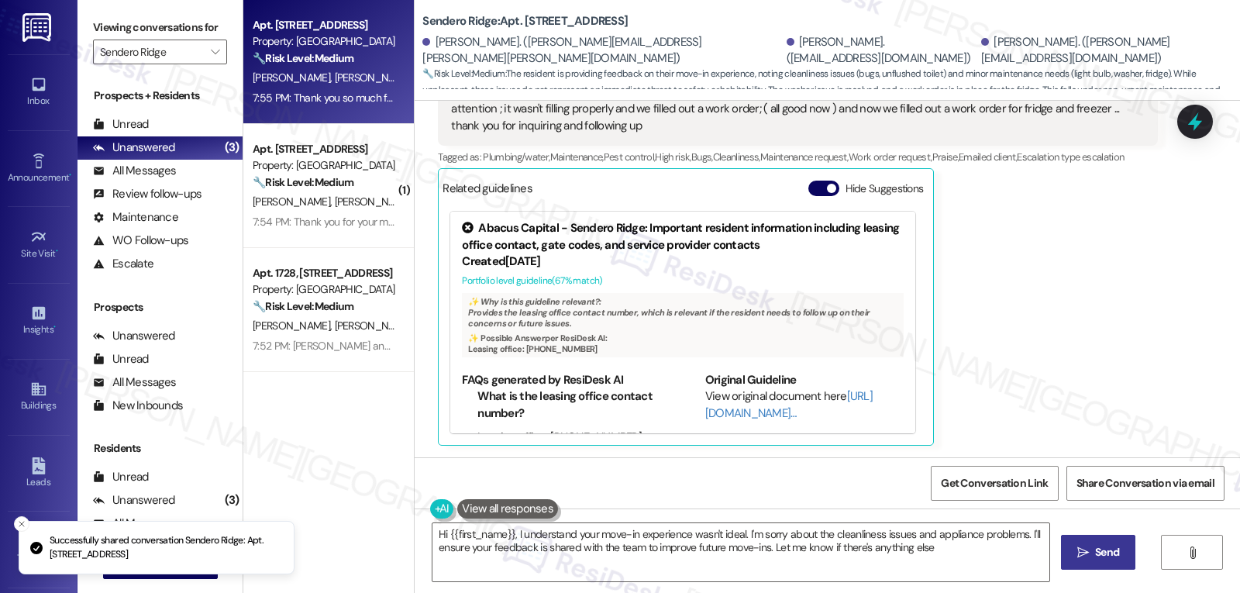
type textarea "Hi {{first_name}}, I understand your move-in experience wasn't ideal. I'm sorry…"
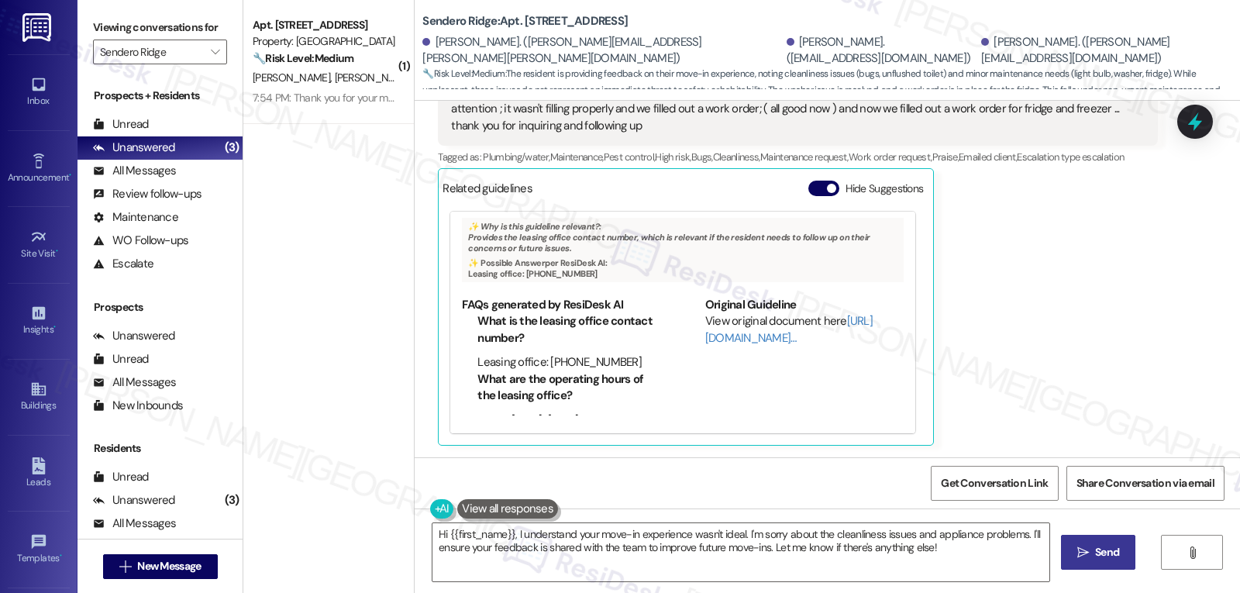
scroll to position [614, 0]
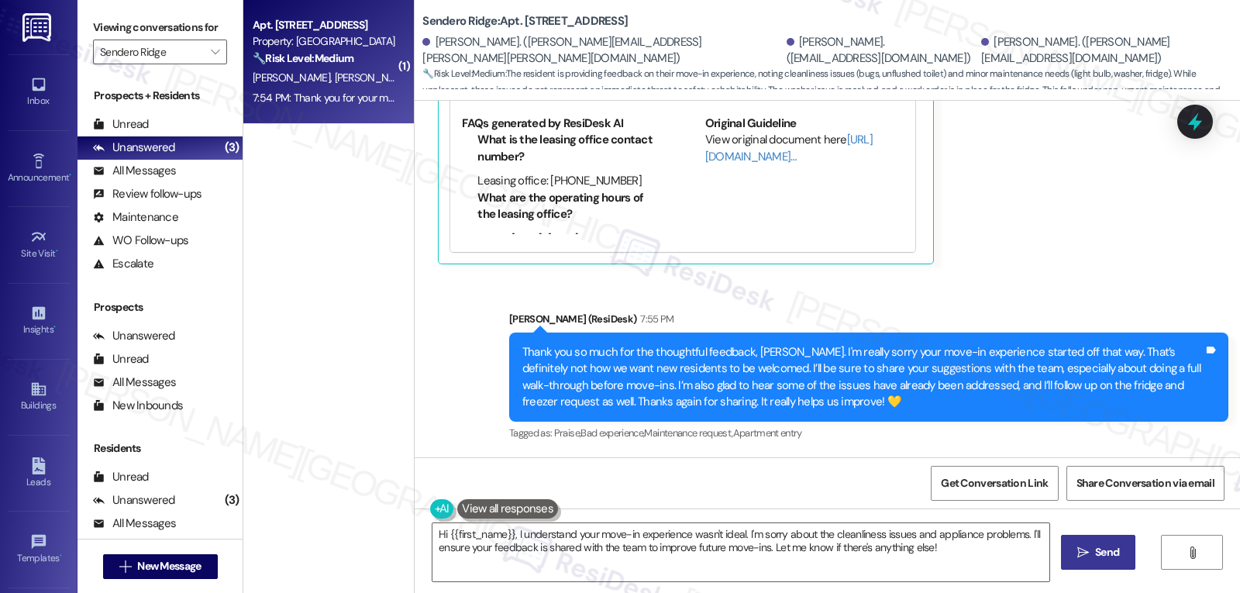
click div "7:54 PM: Thank you for your message. Our offices are currently closed, but we w…"
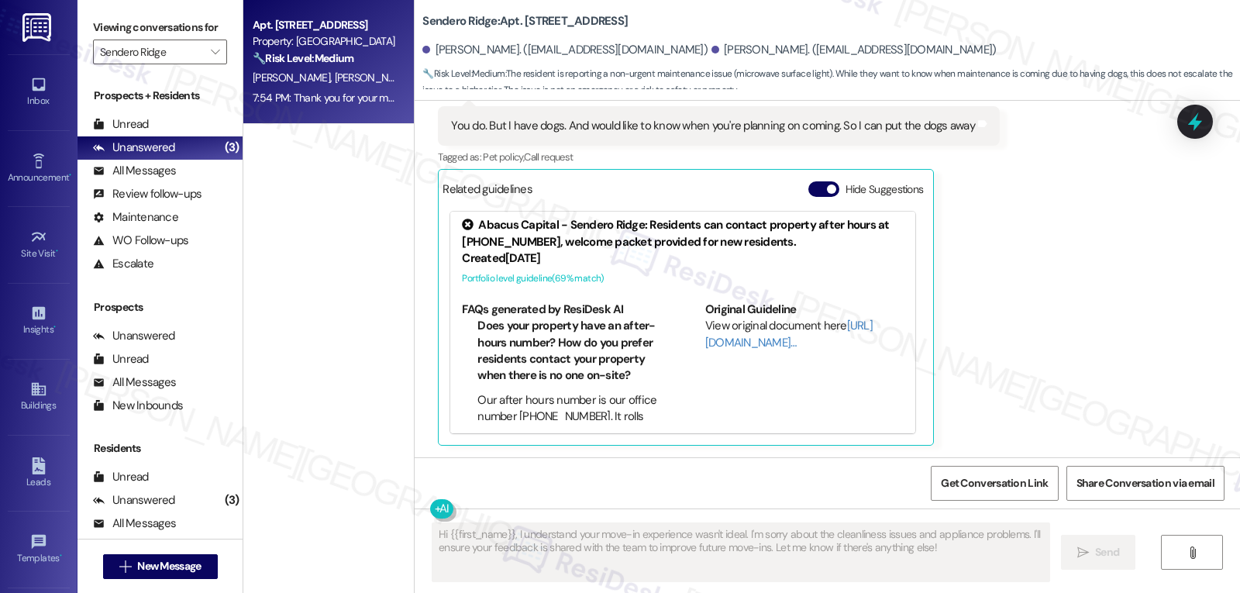
scroll to position [0, 0]
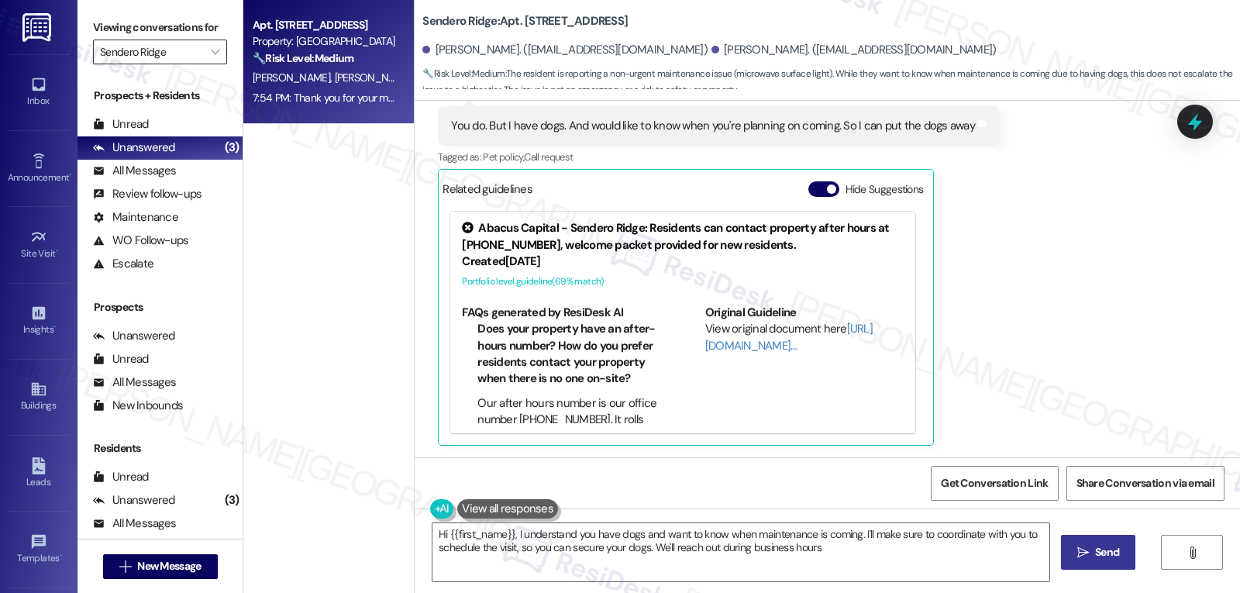
type textarea "Hi {{first_name}}, I understand you have dogs and want to know when maintenance…"
click span ""
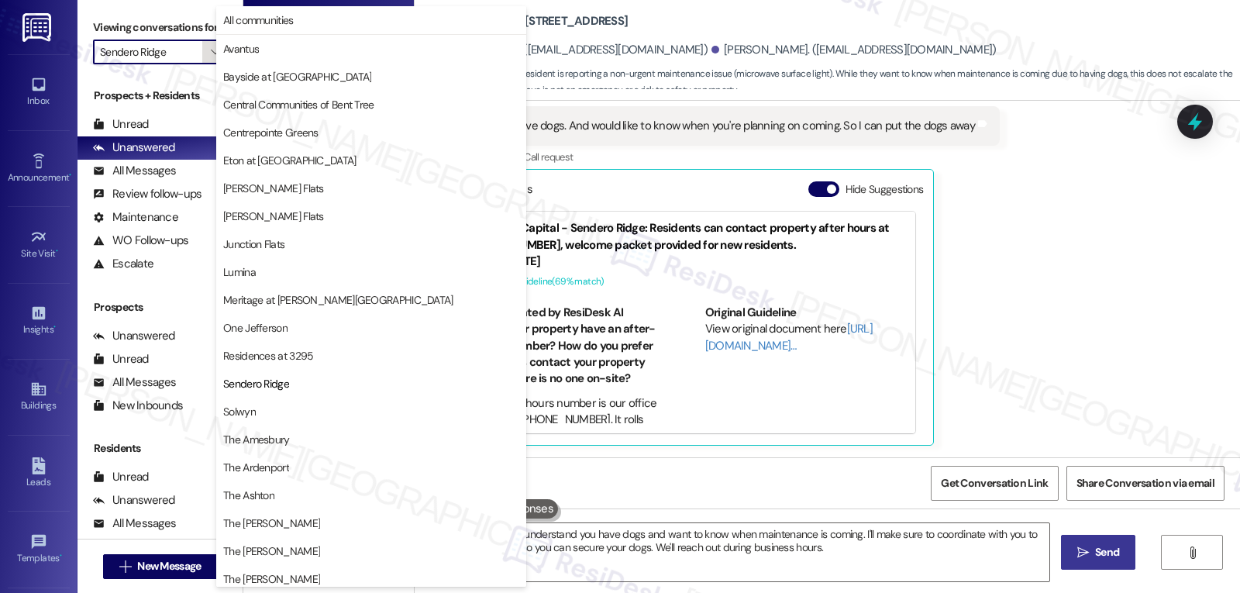
scroll to position [202, 0]
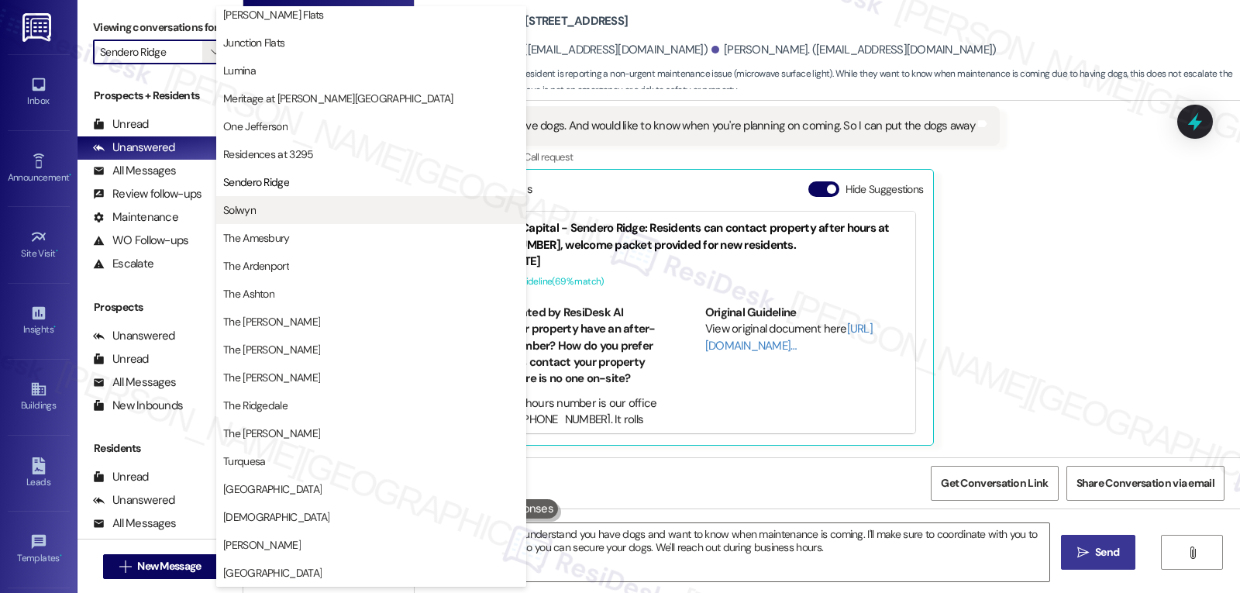
click span "Solwyn"
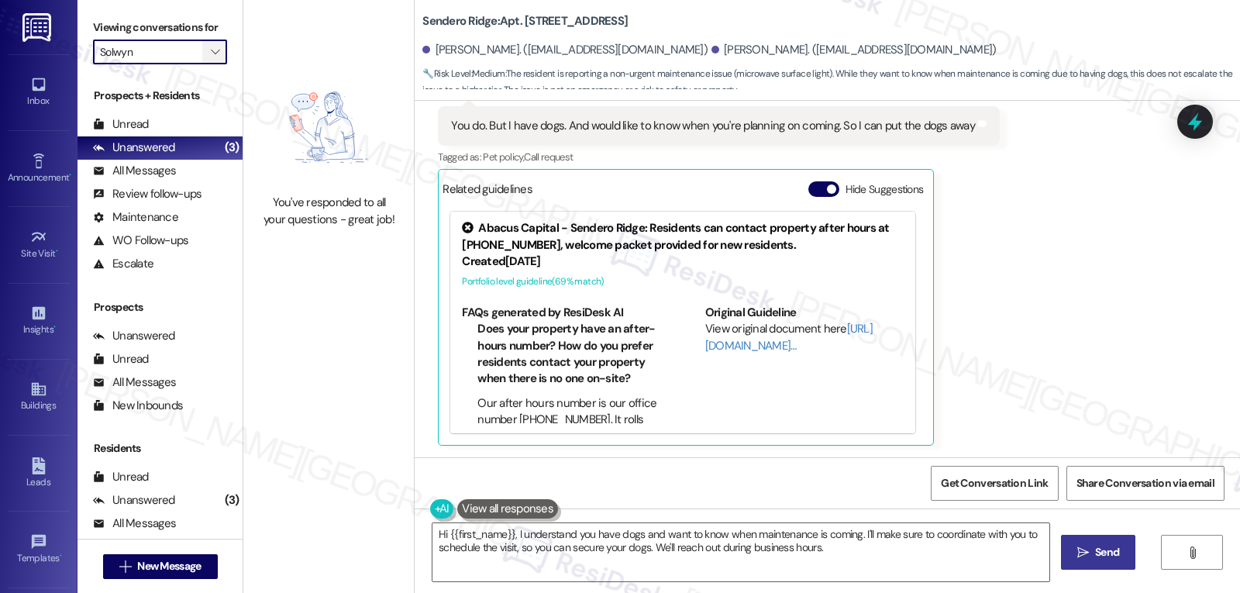
click icon ""
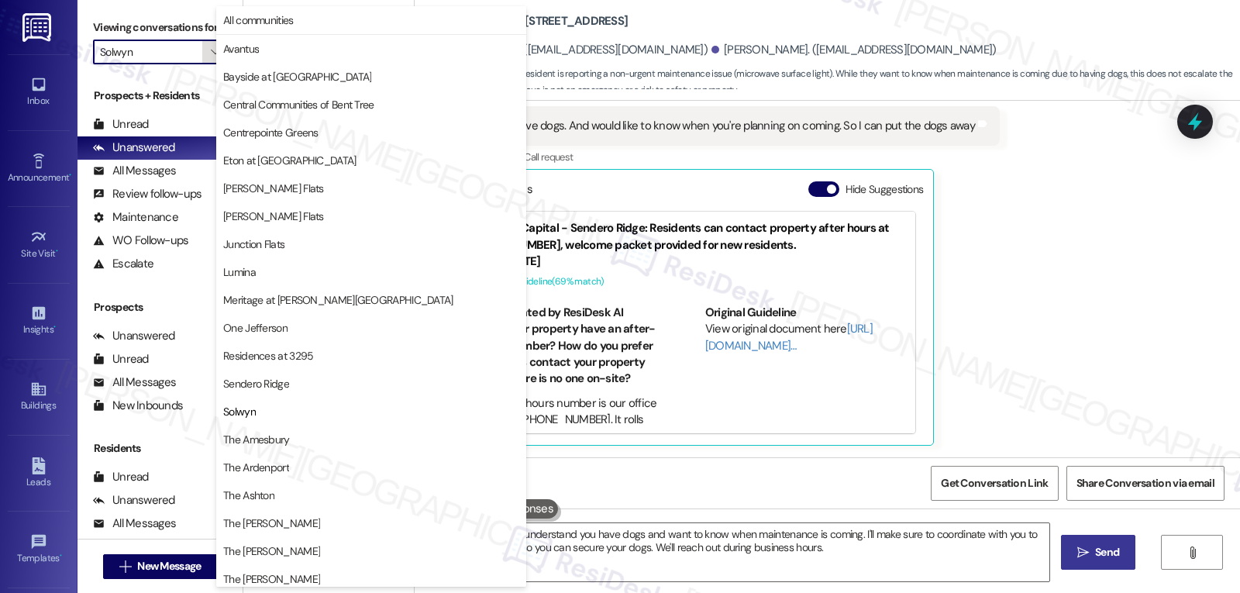
scroll to position [202, 0]
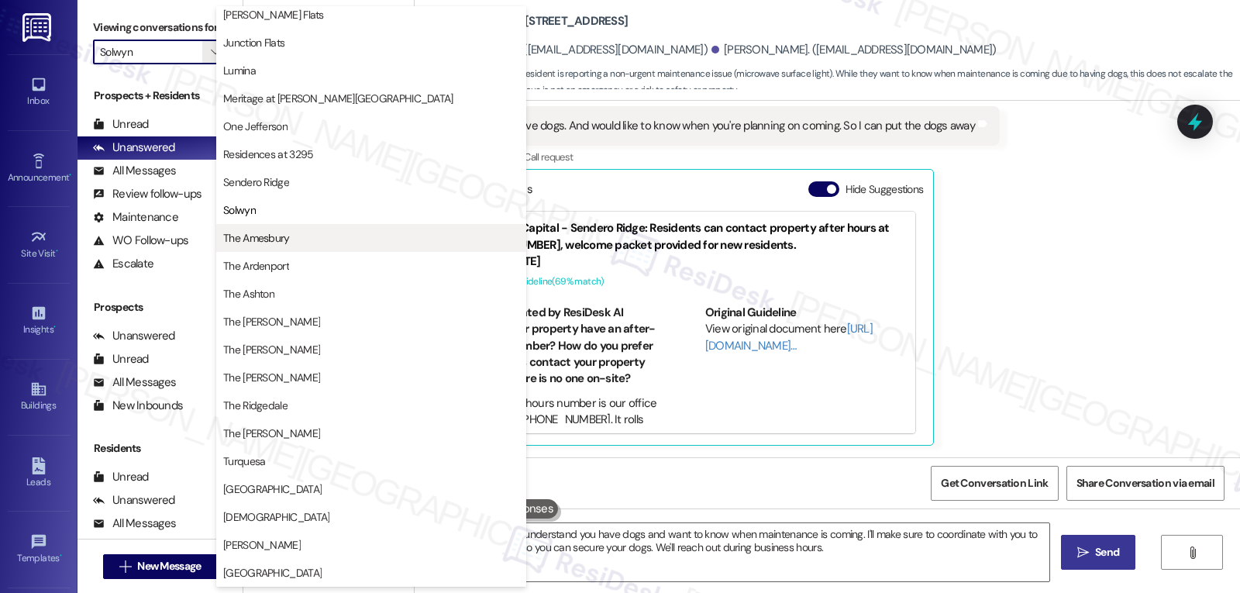
click span "The Amesbury"
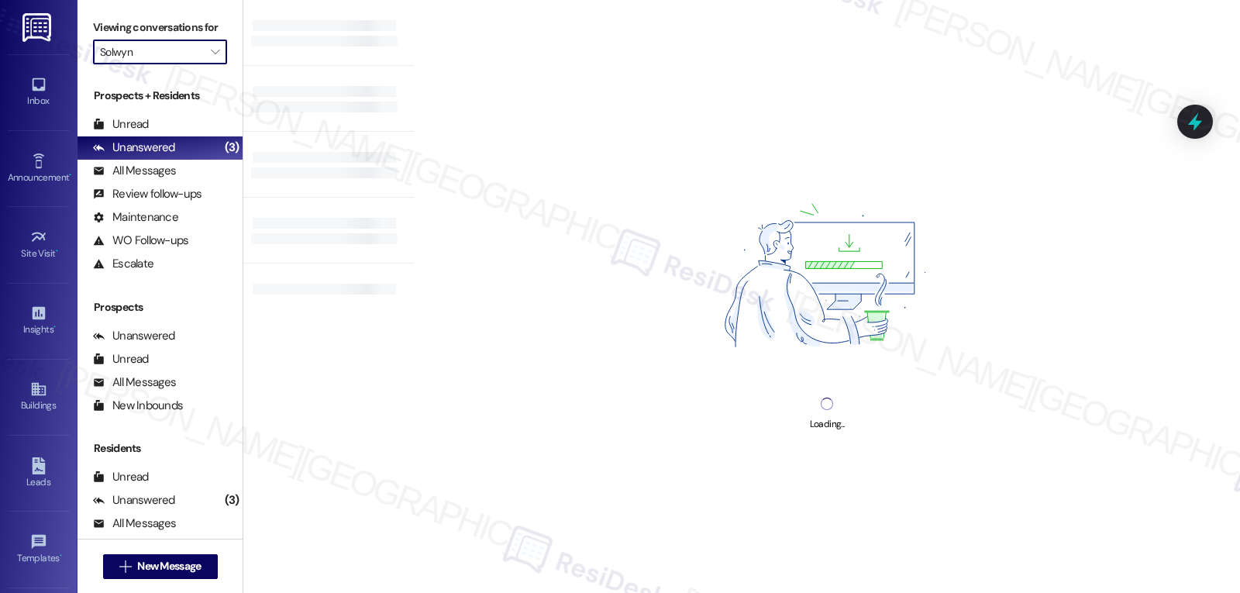
type input "The Amesbury"
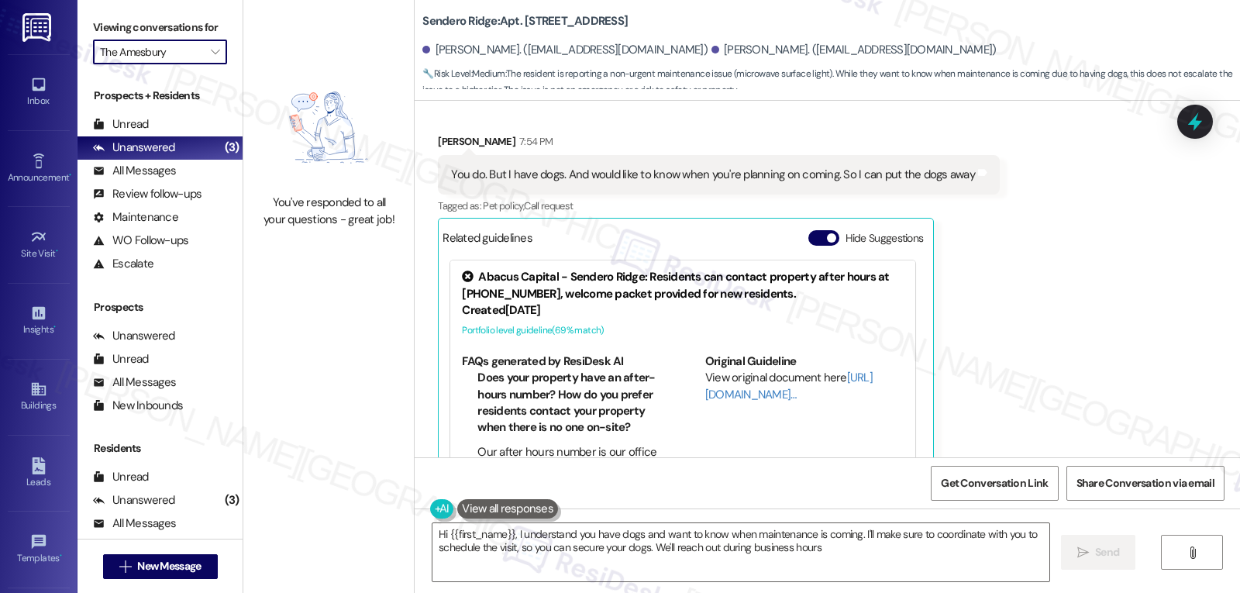
type textarea "Hi {{first_name}}, I understand you have dogs and want to know when maintenance…"
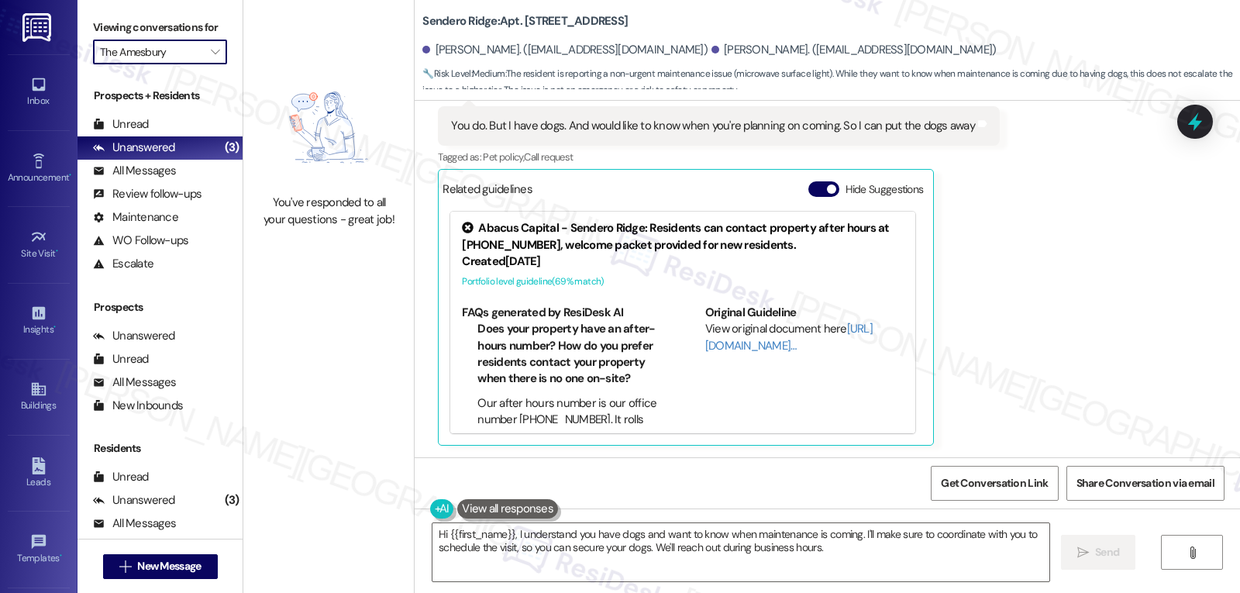
scroll to position [1959, 0]
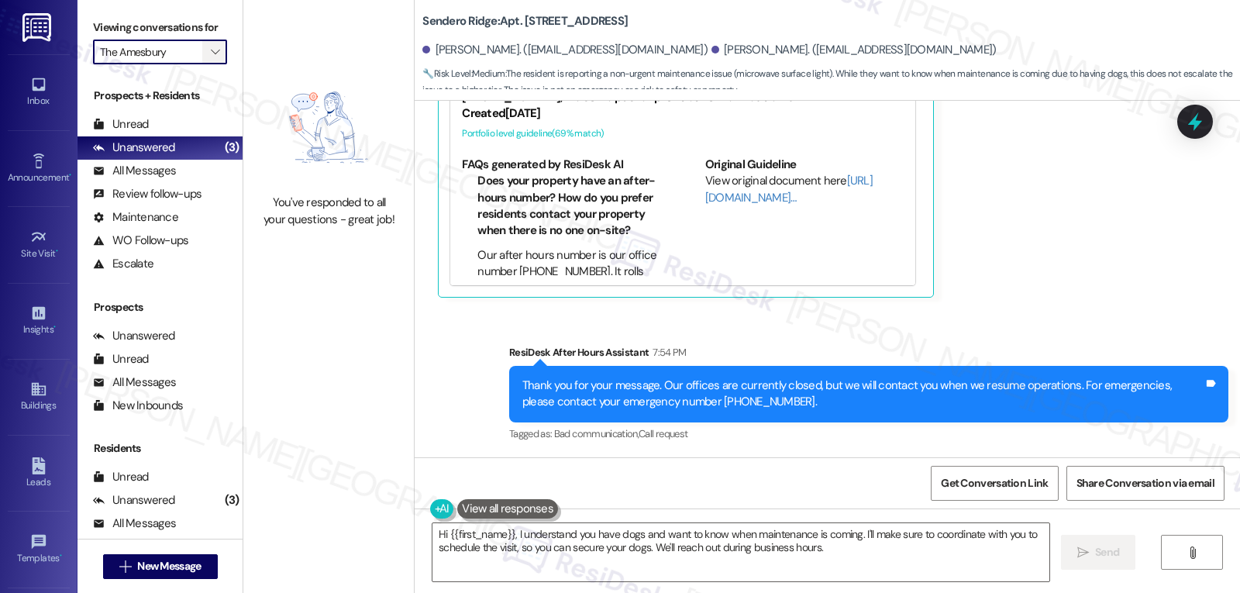
click span ""
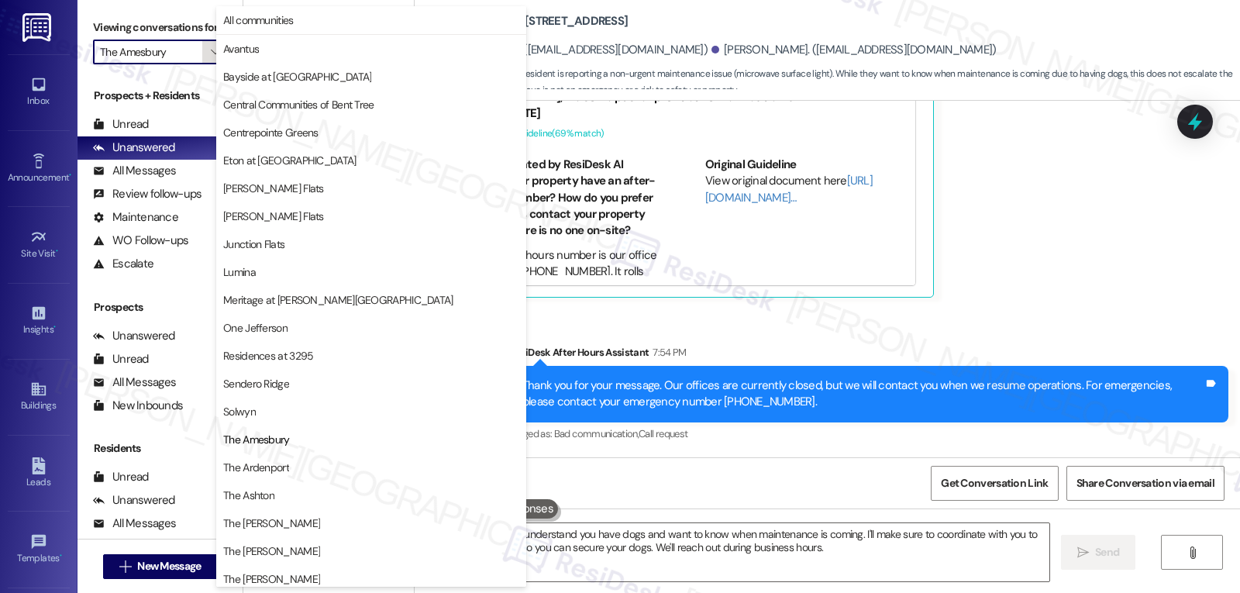
scroll to position [202, 0]
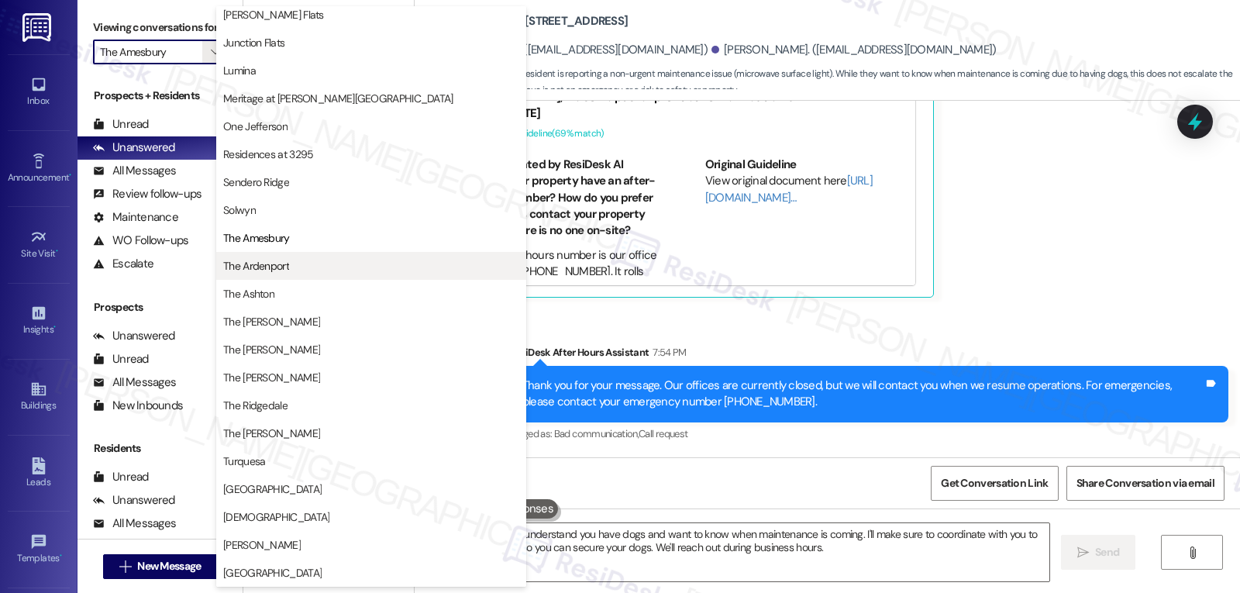
click span "The Ardenport"
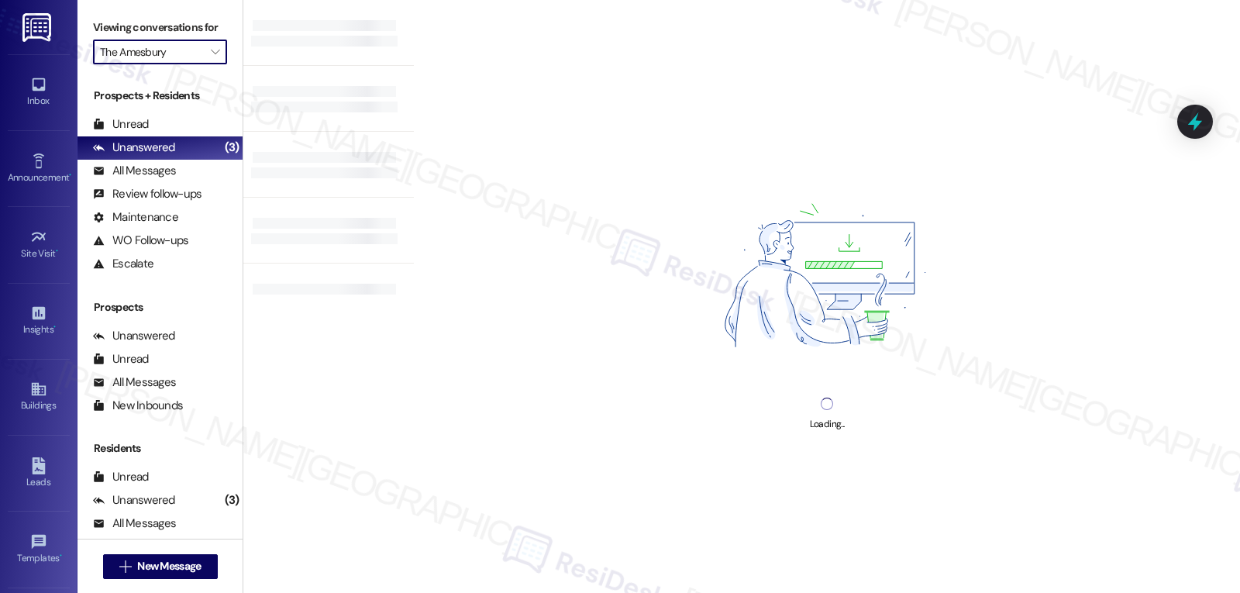
type input "The Ardenport"
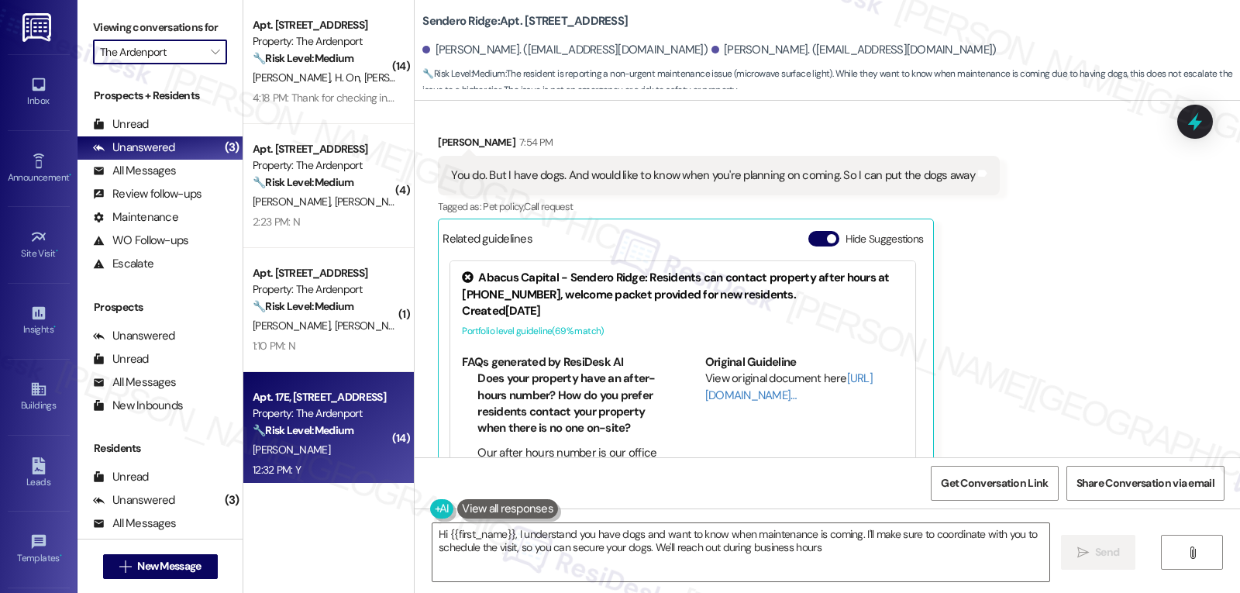
type textarea "Hi {{first_name}}, I understand you have dogs and want to know when maintenance…"
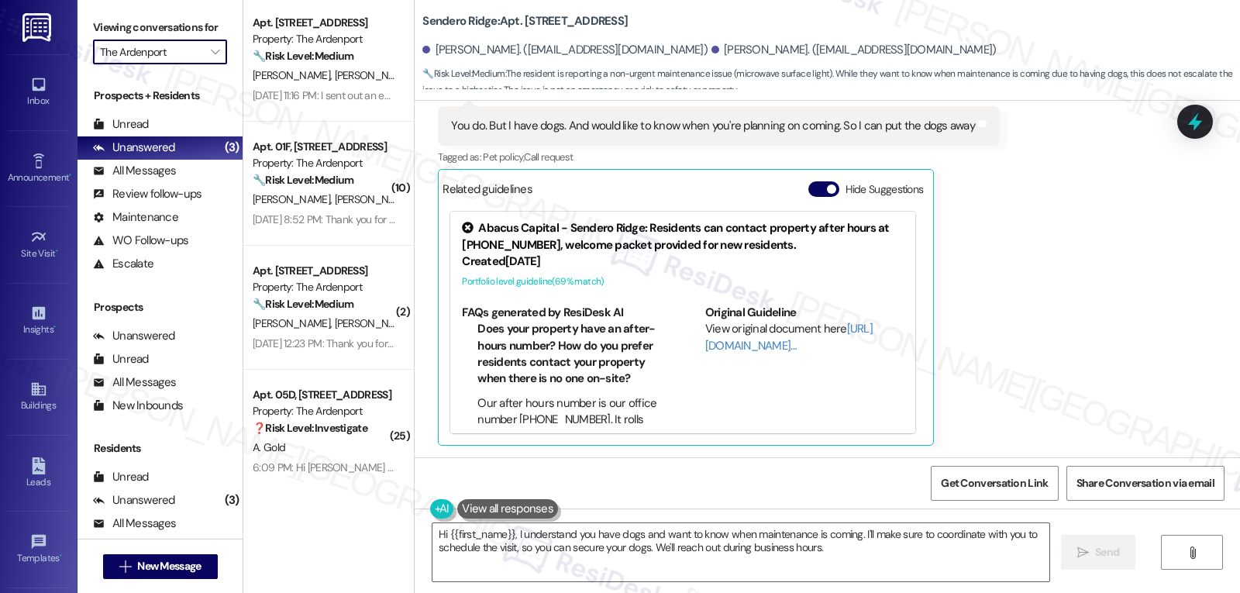
scroll to position [509, 0]
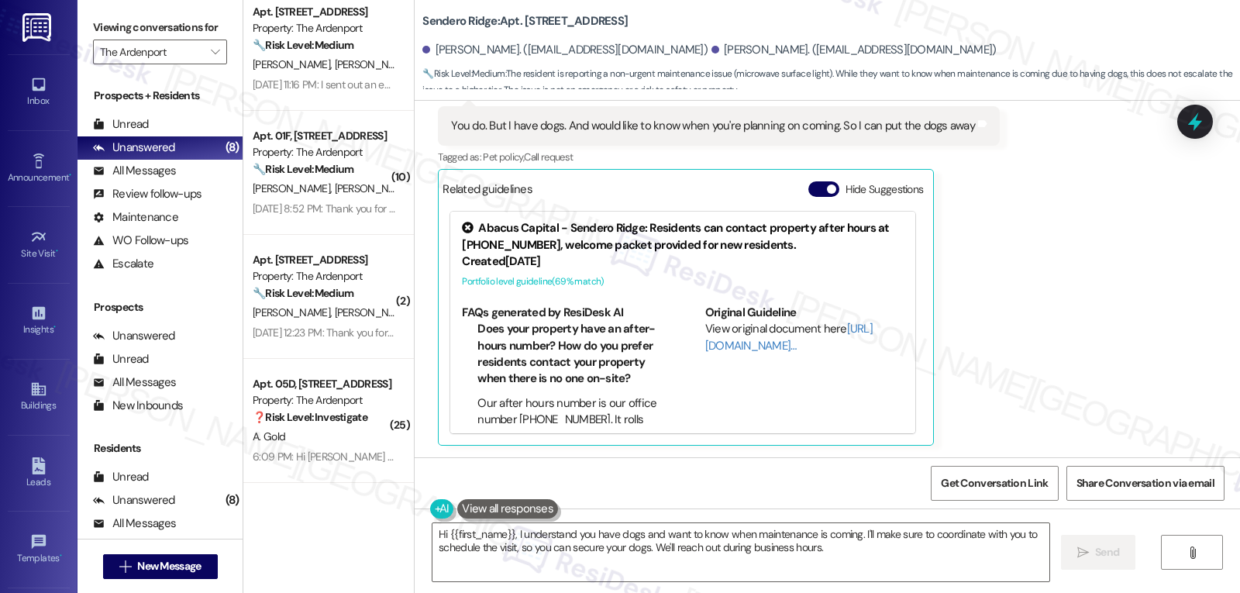
click div "Get Conversation Link Share Conversation via email"
